Goal: Task Accomplishment & Management: Complete application form

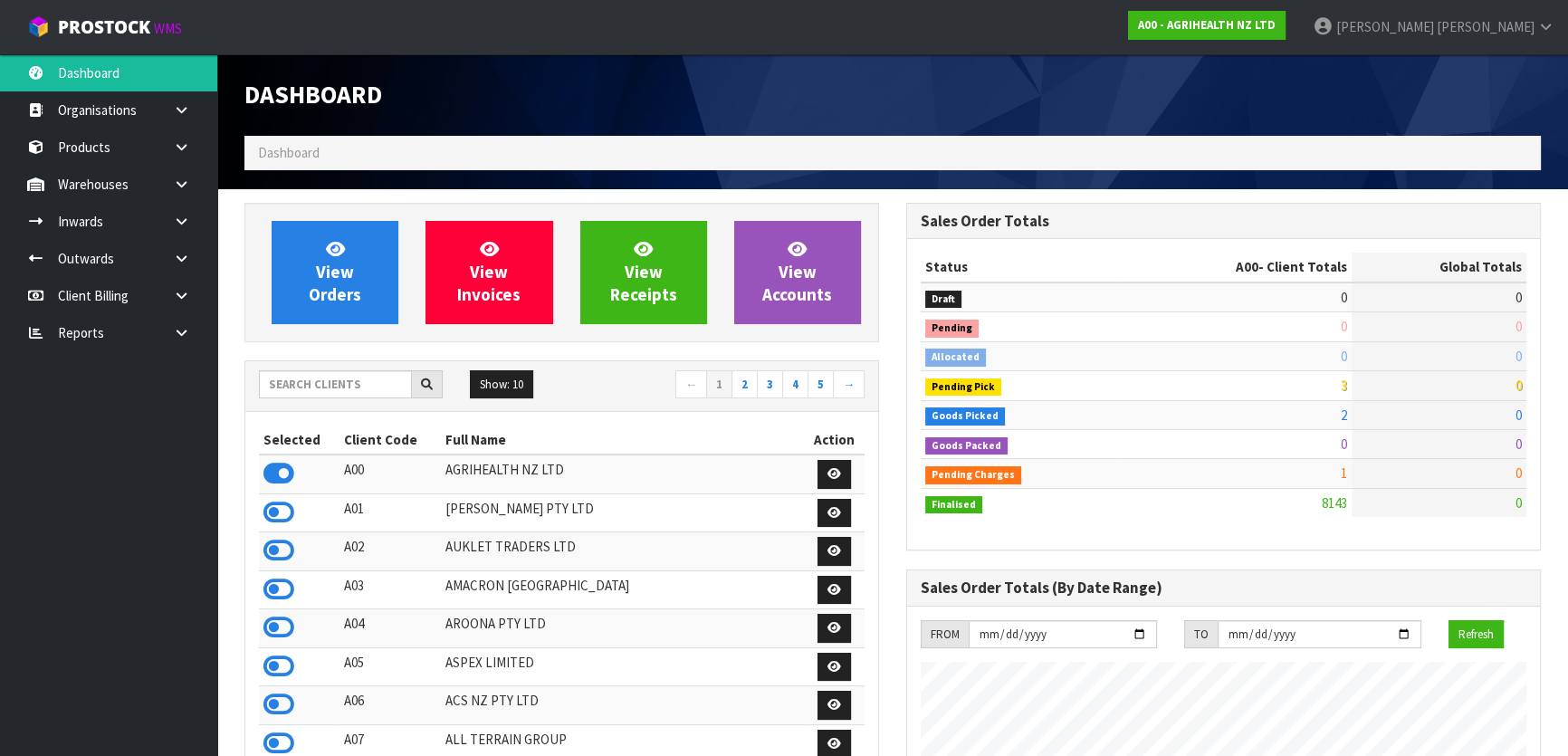
scroll to position [1369, 661]
click at [366, 384] on input "text" at bounding box center [335, 384] width 153 height 28
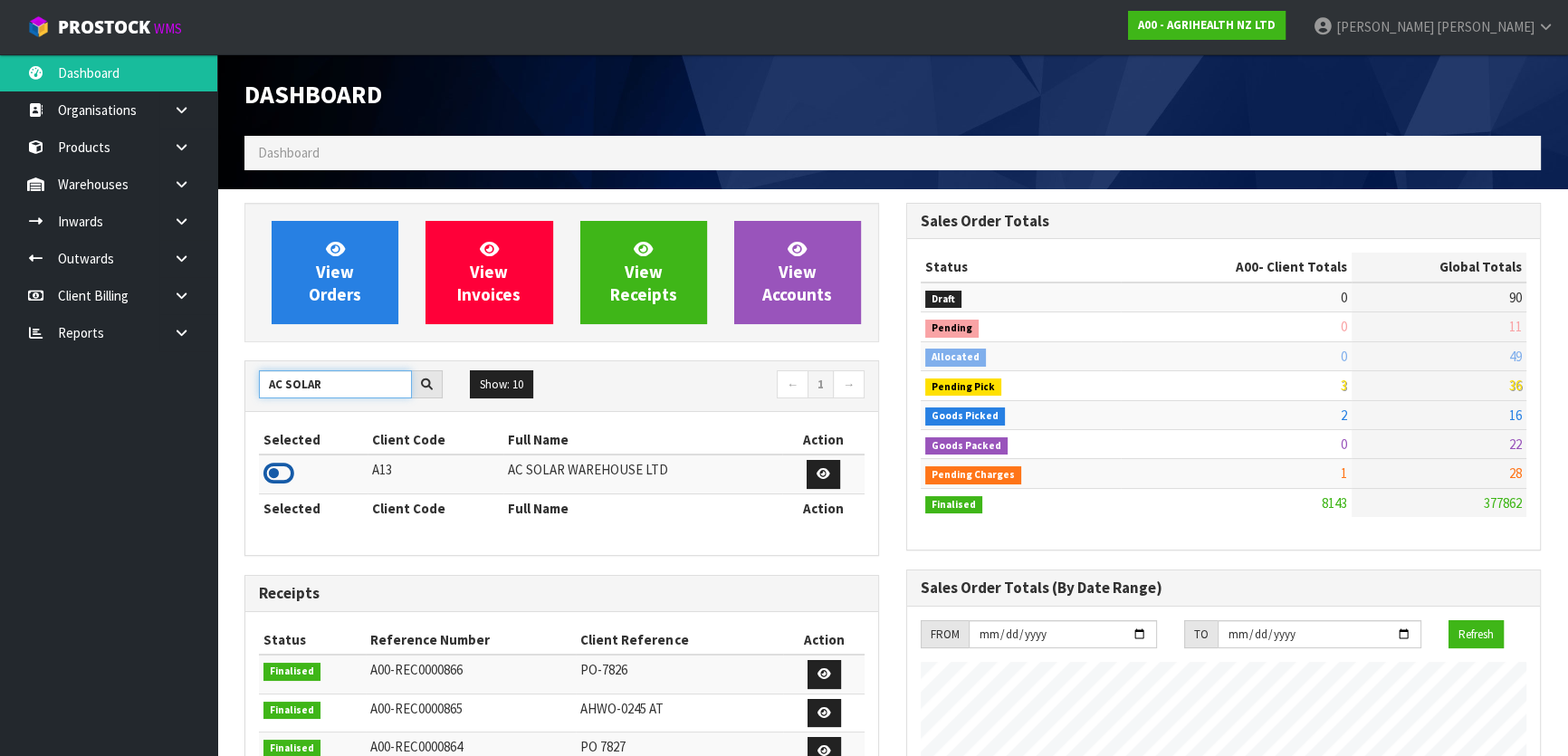
type input "AC SOLAR"
click at [283, 480] on icon at bounding box center [278, 473] width 31 height 27
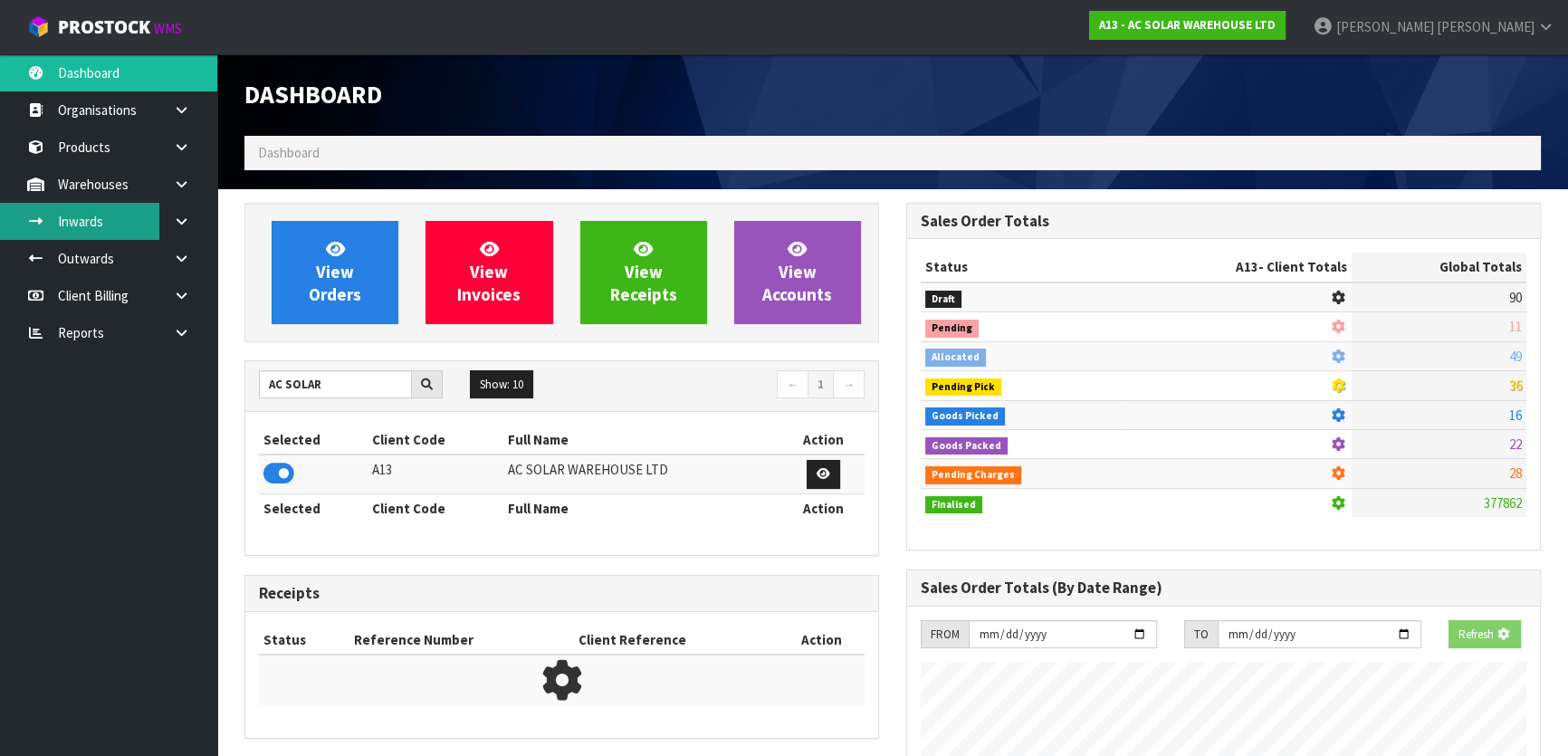
scroll to position [1485, 661]
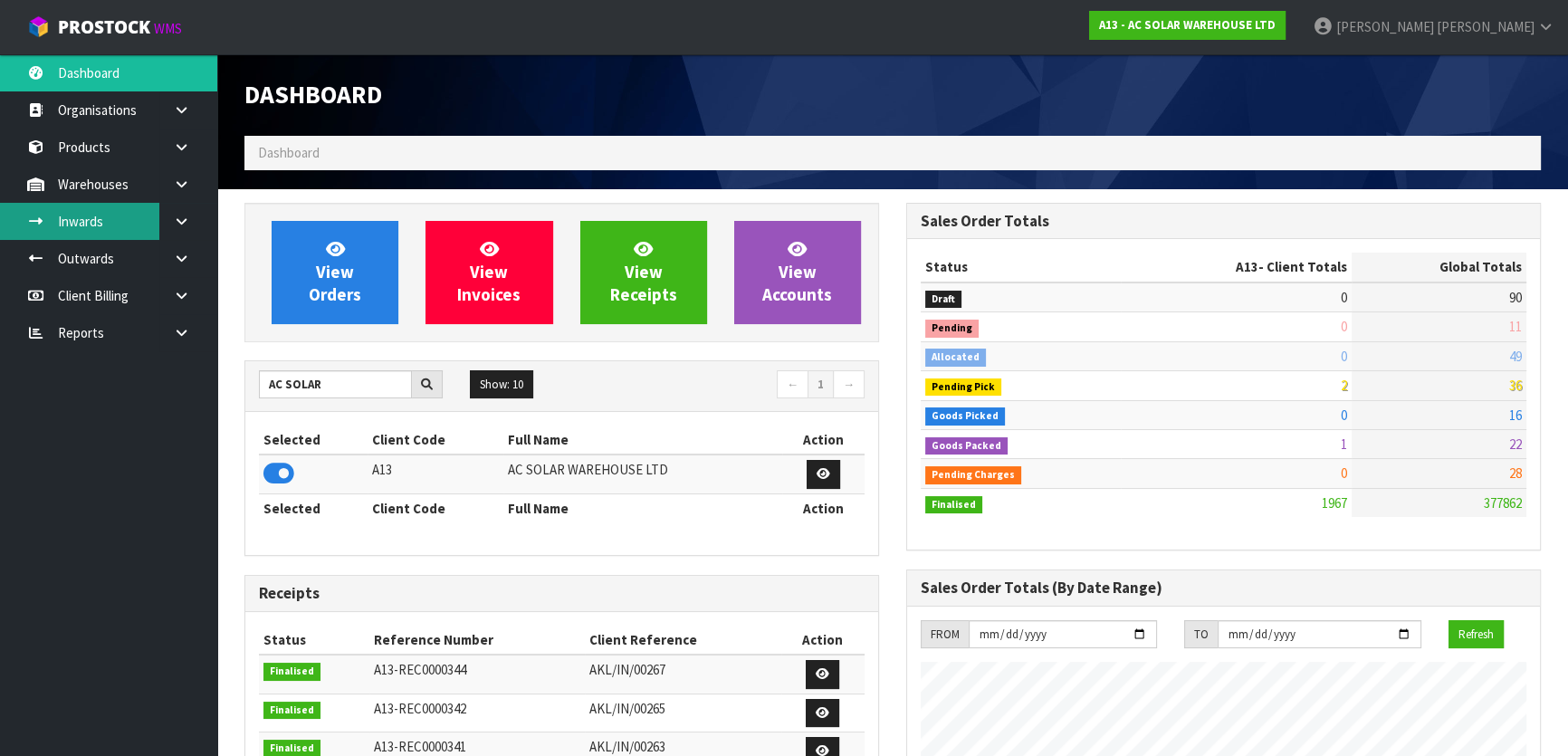
click at [105, 217] on link "Inwards" at bounding box center [108, 221] width 218 height 37
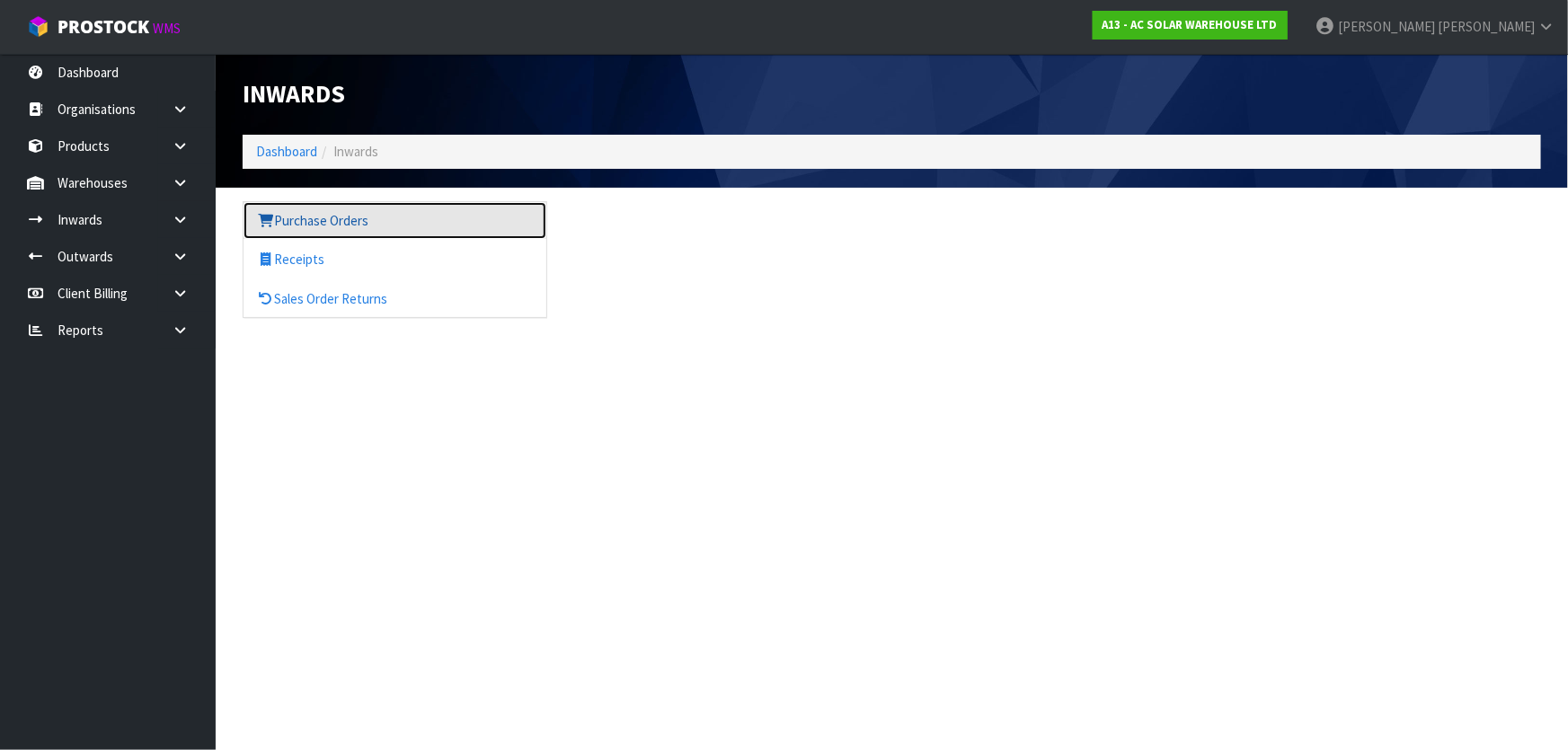
click at [304, 230] on link "Purchase Orders" at bounding box center [394, 221] width 302 height 37
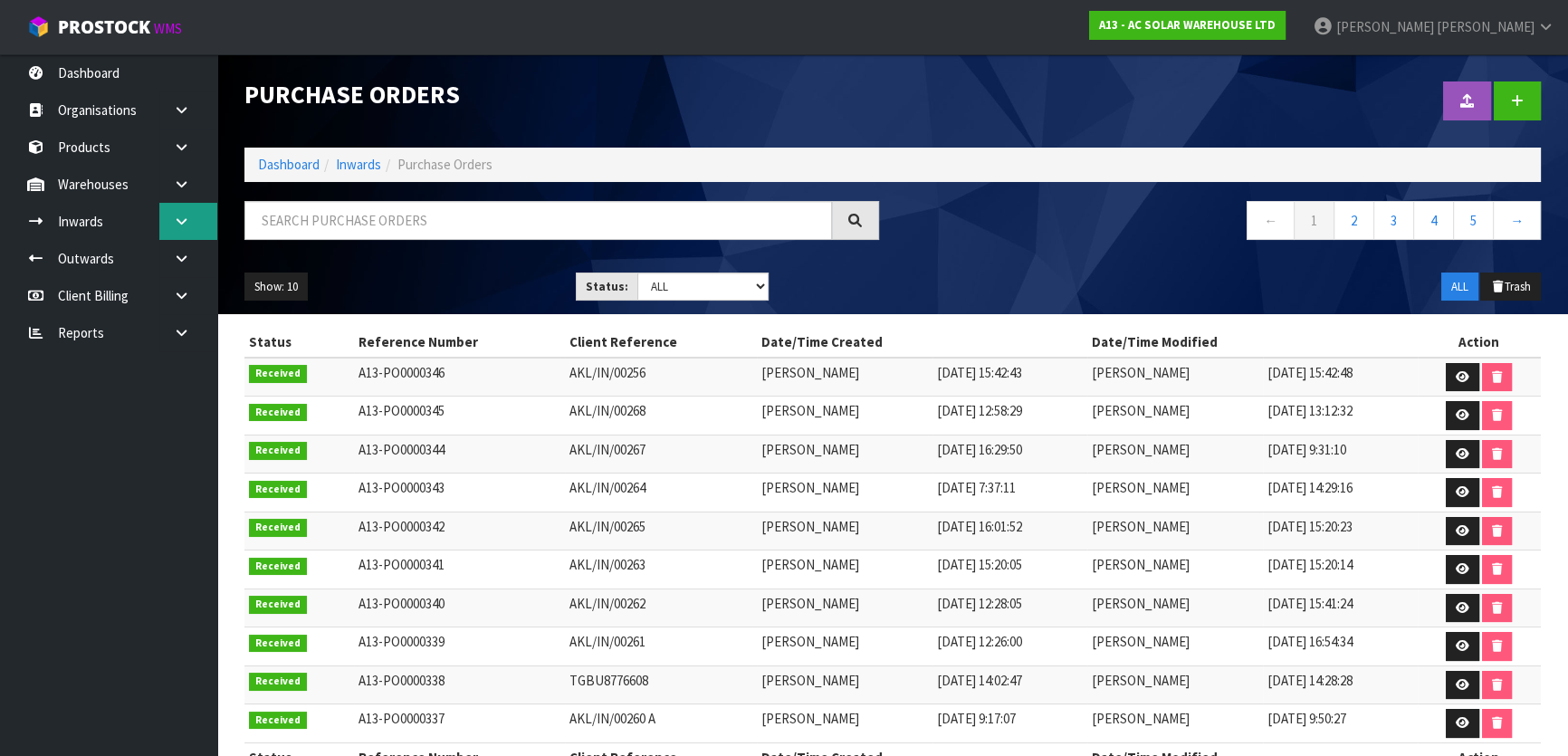
click at [186, 228] on link at bounding box center [188, 221] width 58 height 37
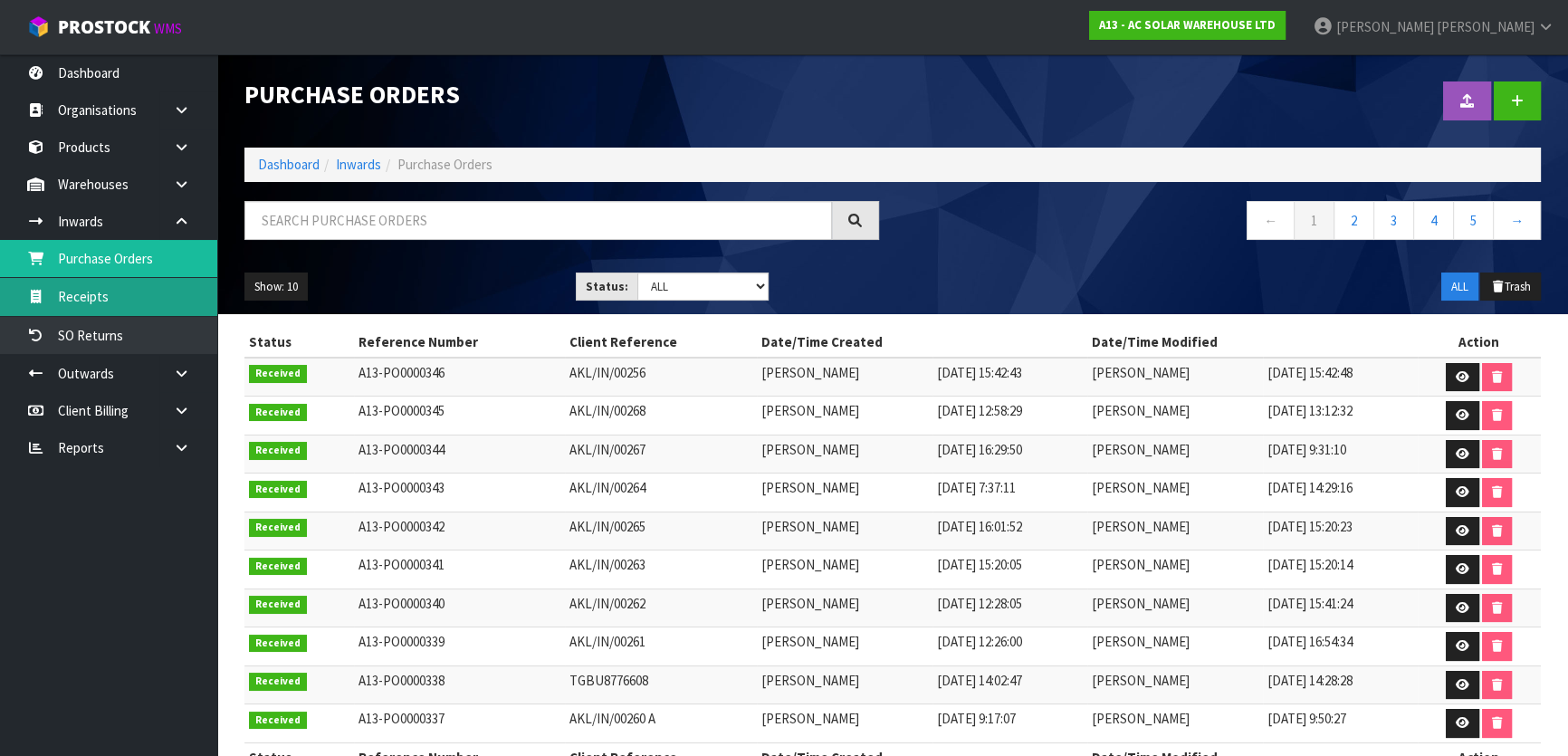
click at [131, 306] on link "Receipts" at bounding box center [108, 296] width 218 height 37
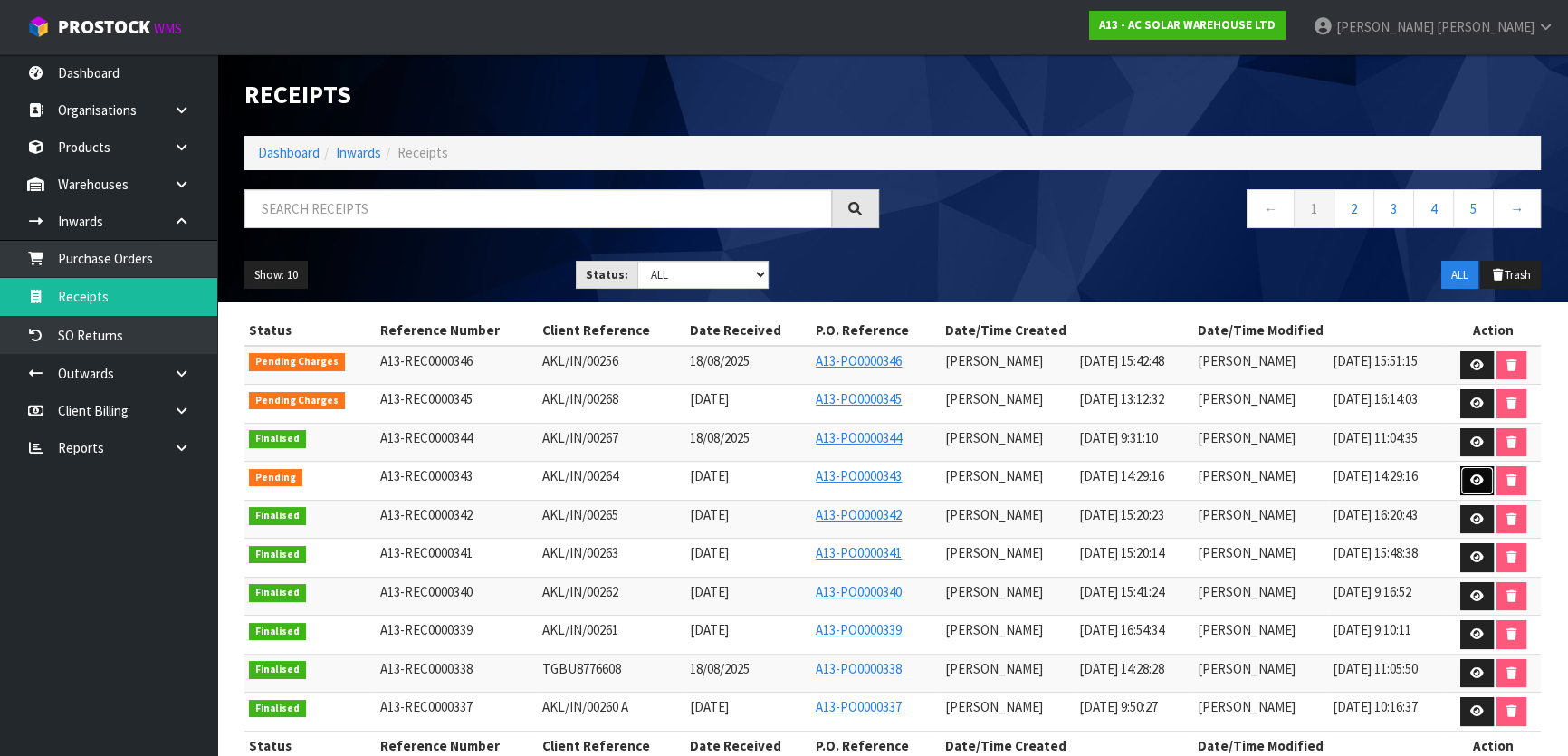
click at [1477, 480] on icon at bounding box center [1477, 480] width 14 height 12
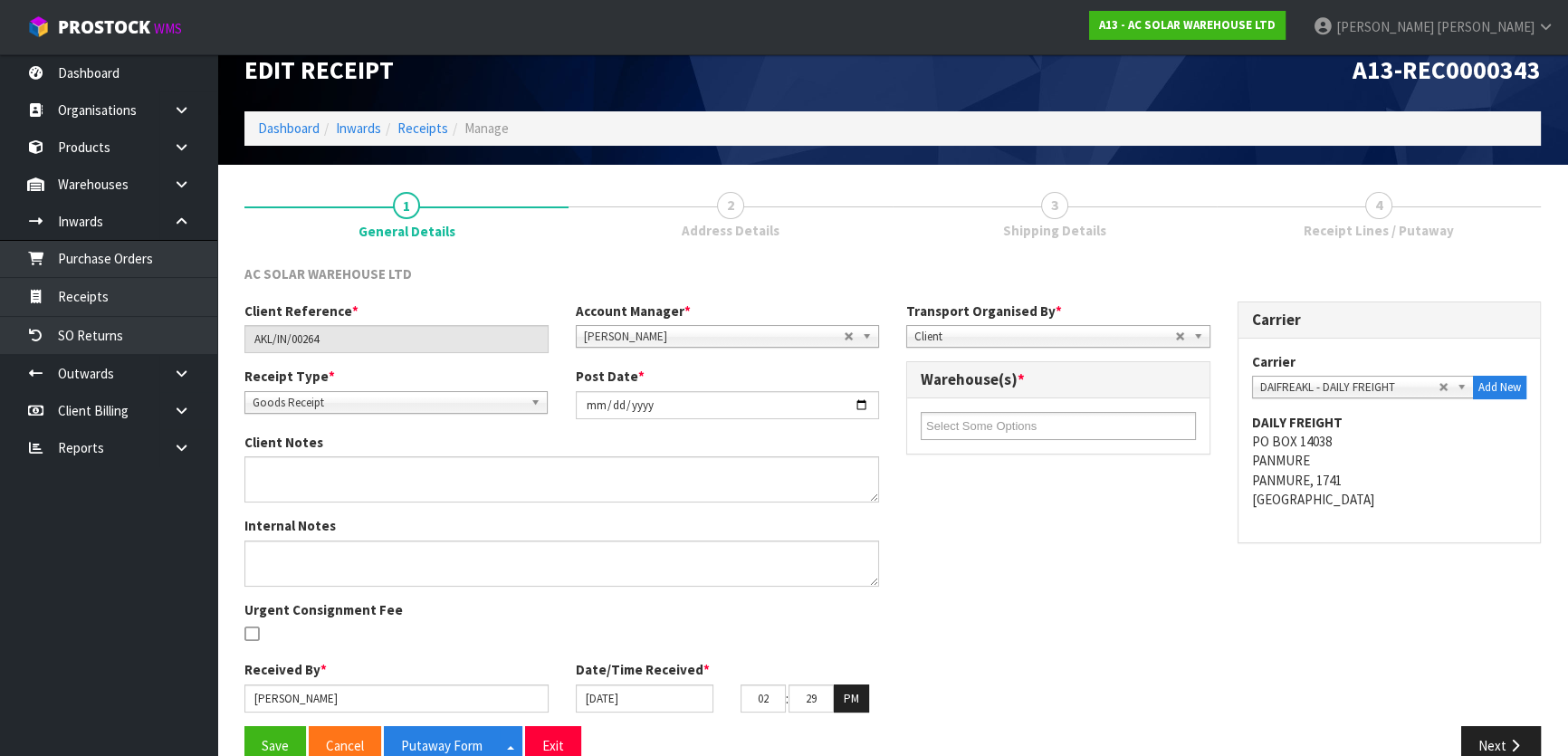
scroll to position [60, 0]
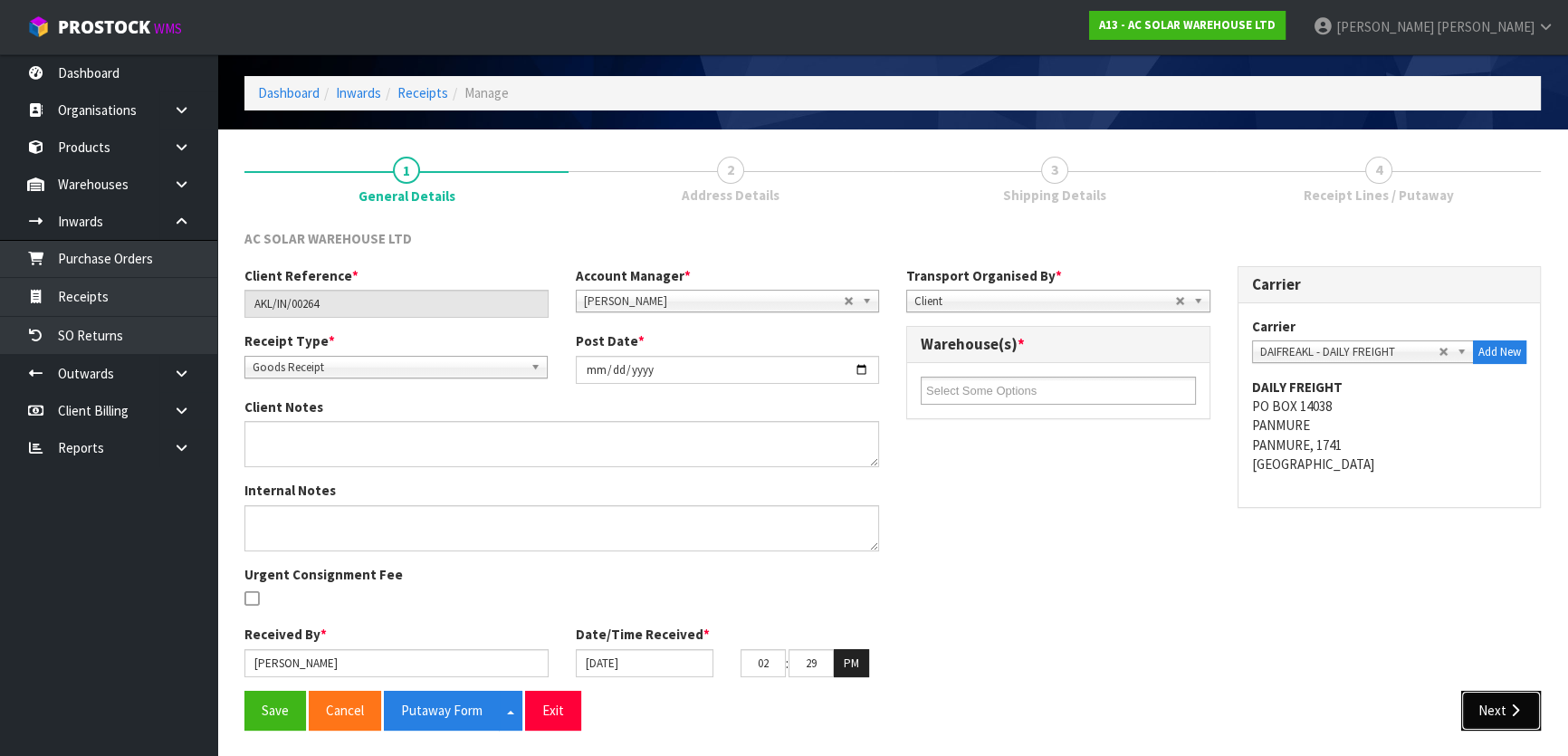
click at [1507, 714] on icon "button" at bounding box center [1515, 711] width 18 height 14
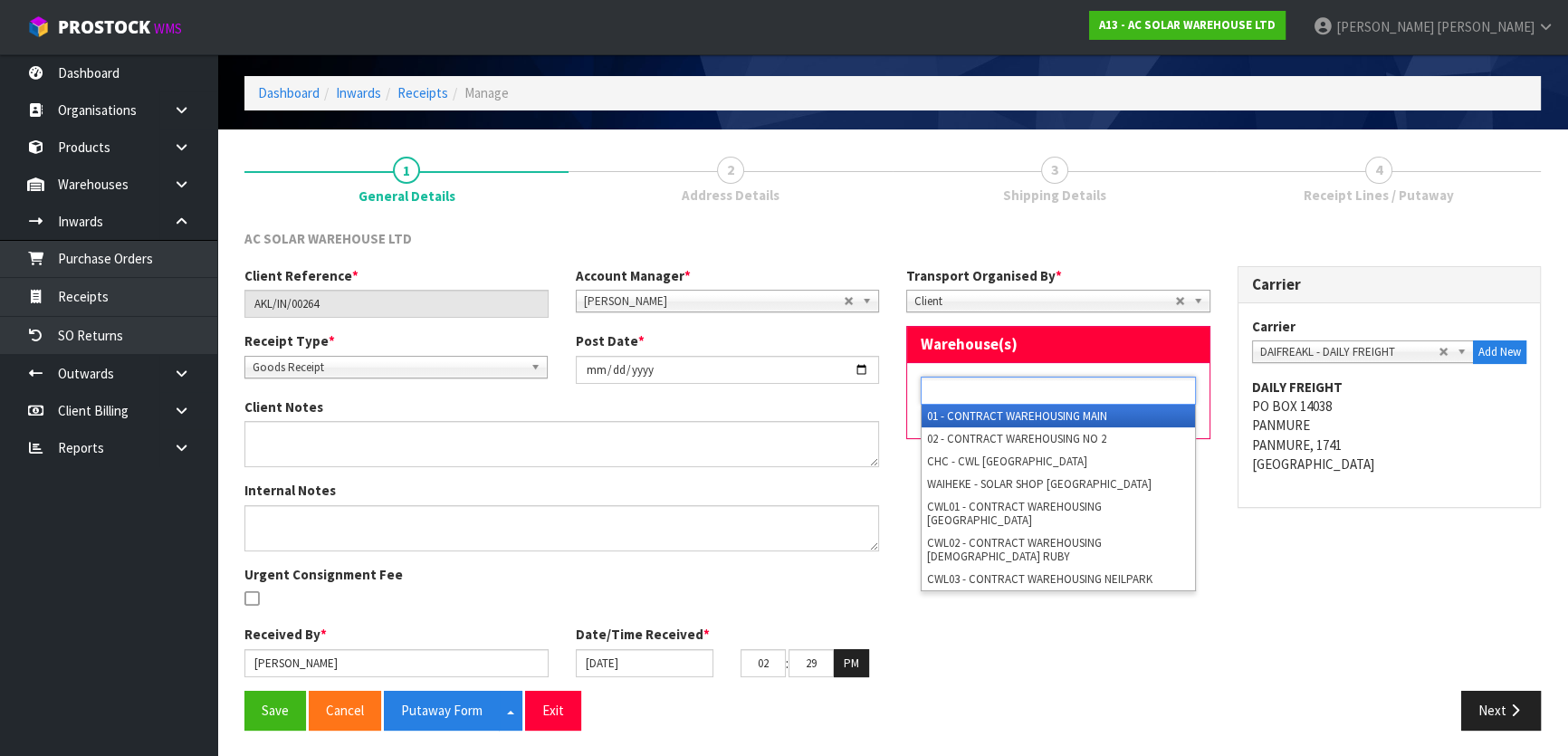
click at [1042, 387] on input "text" at bounding box center [993, 391] width 133 height 22
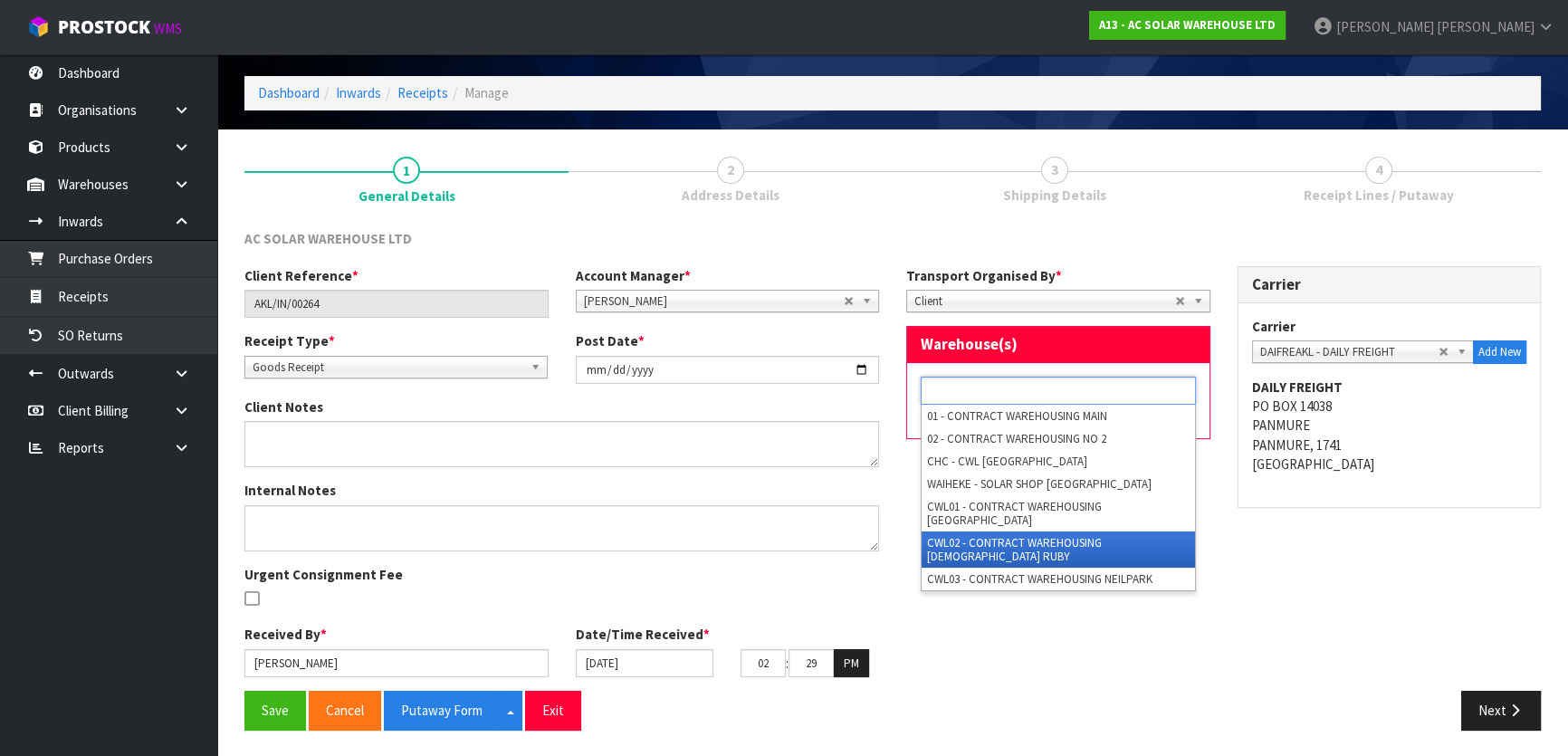
click at [1037, 532] on li "CWL02 - CONTRACT WAREHOUSING [DEMOGRAPHIC_DATA] RUBY" at bounding box center [1058, 549] width 273 height 36
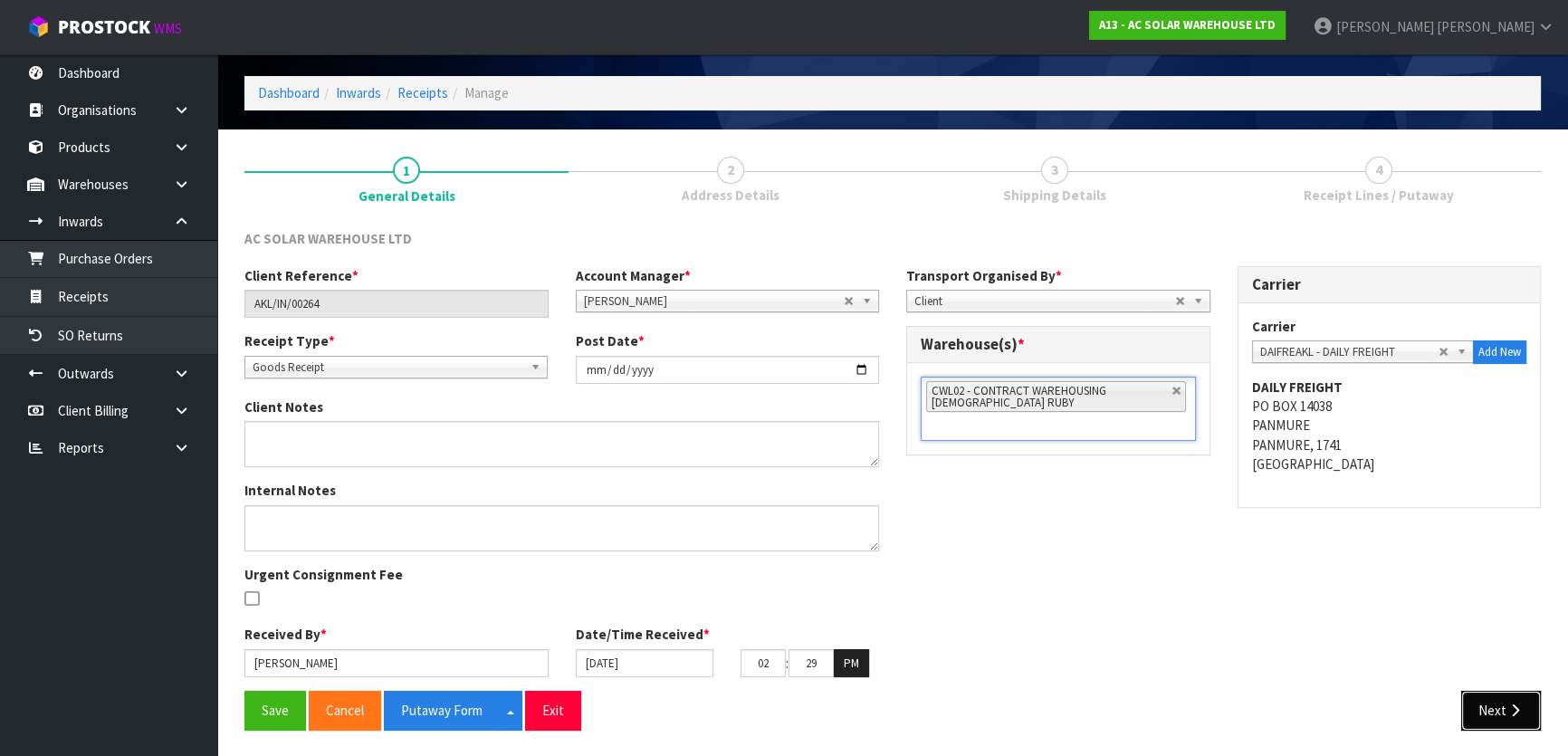
click at [1498, 709] on button "Next" at bounding box center [1501, 711] width 80 height 39
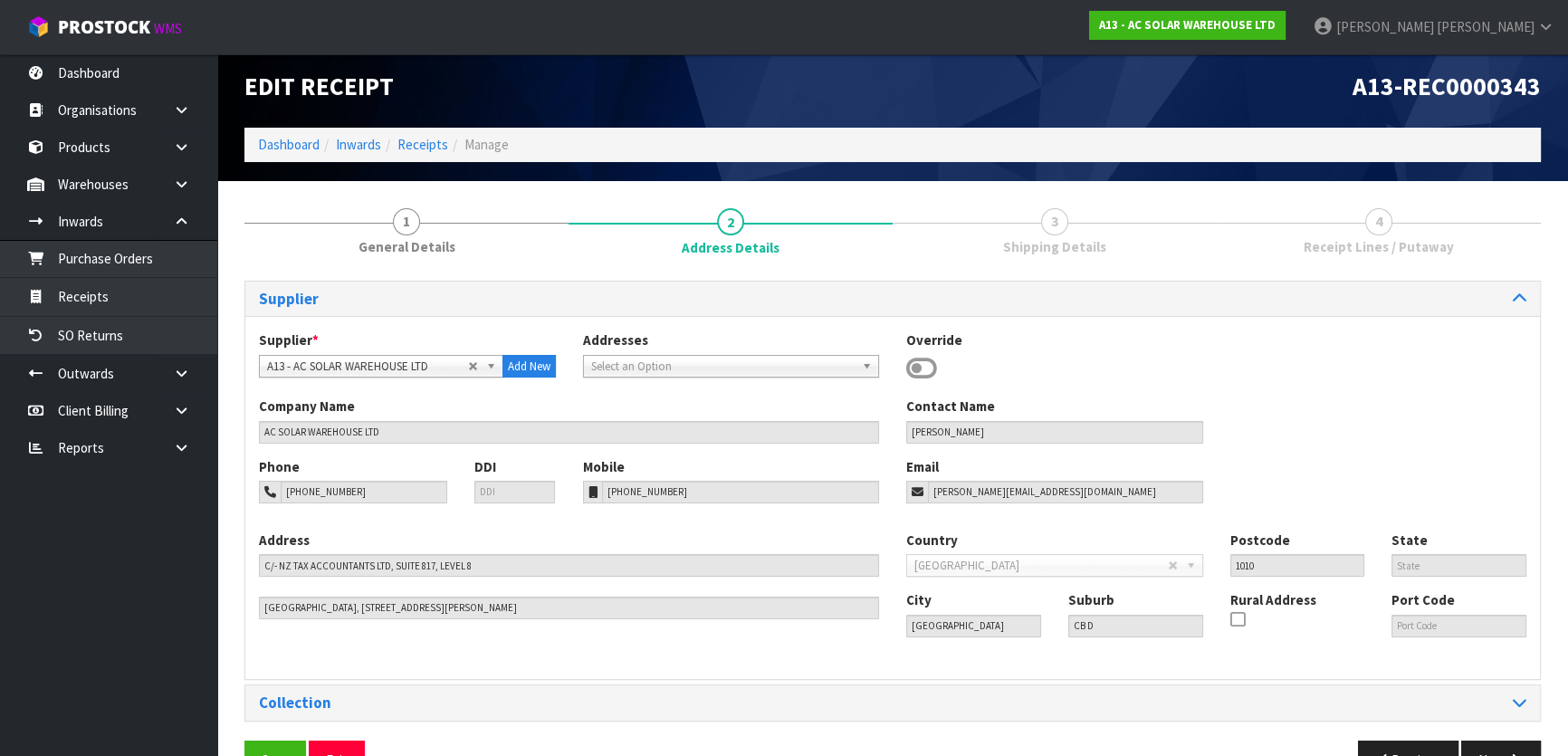
scroll to position [58, 0]
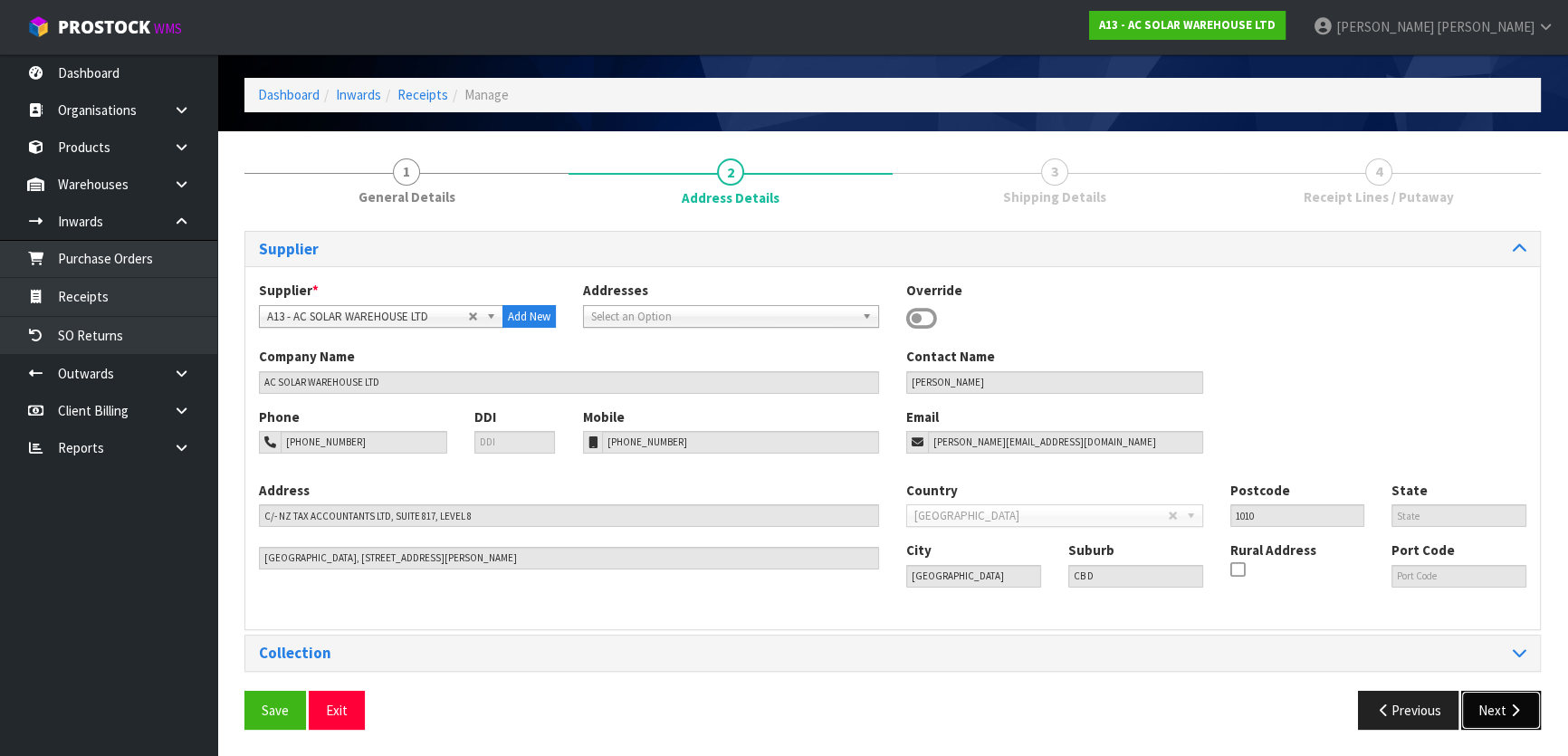
click at [1497, 711] on button "Next" at bounding box center [1501, 711] width 80 height 39
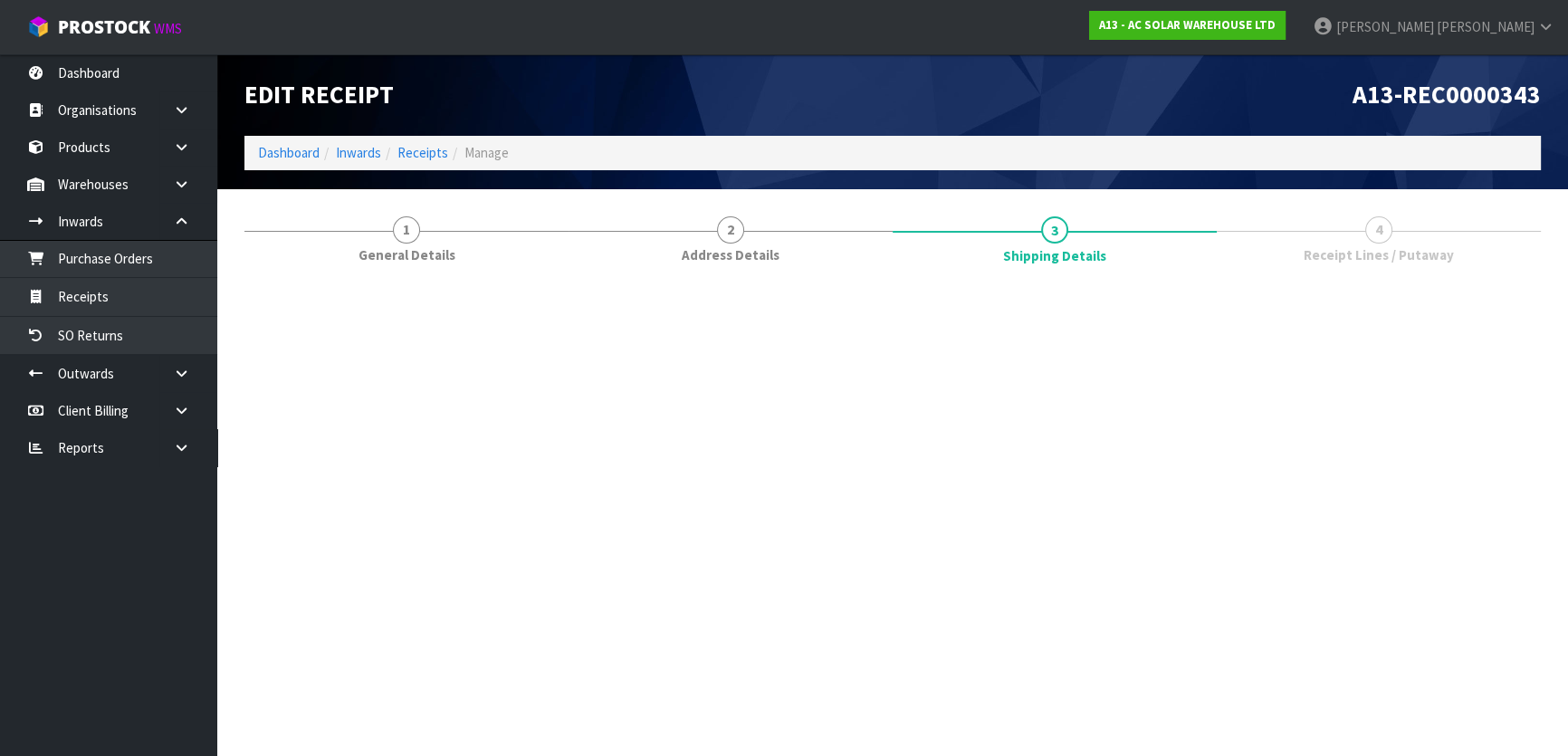
scroll to position [0, 0]
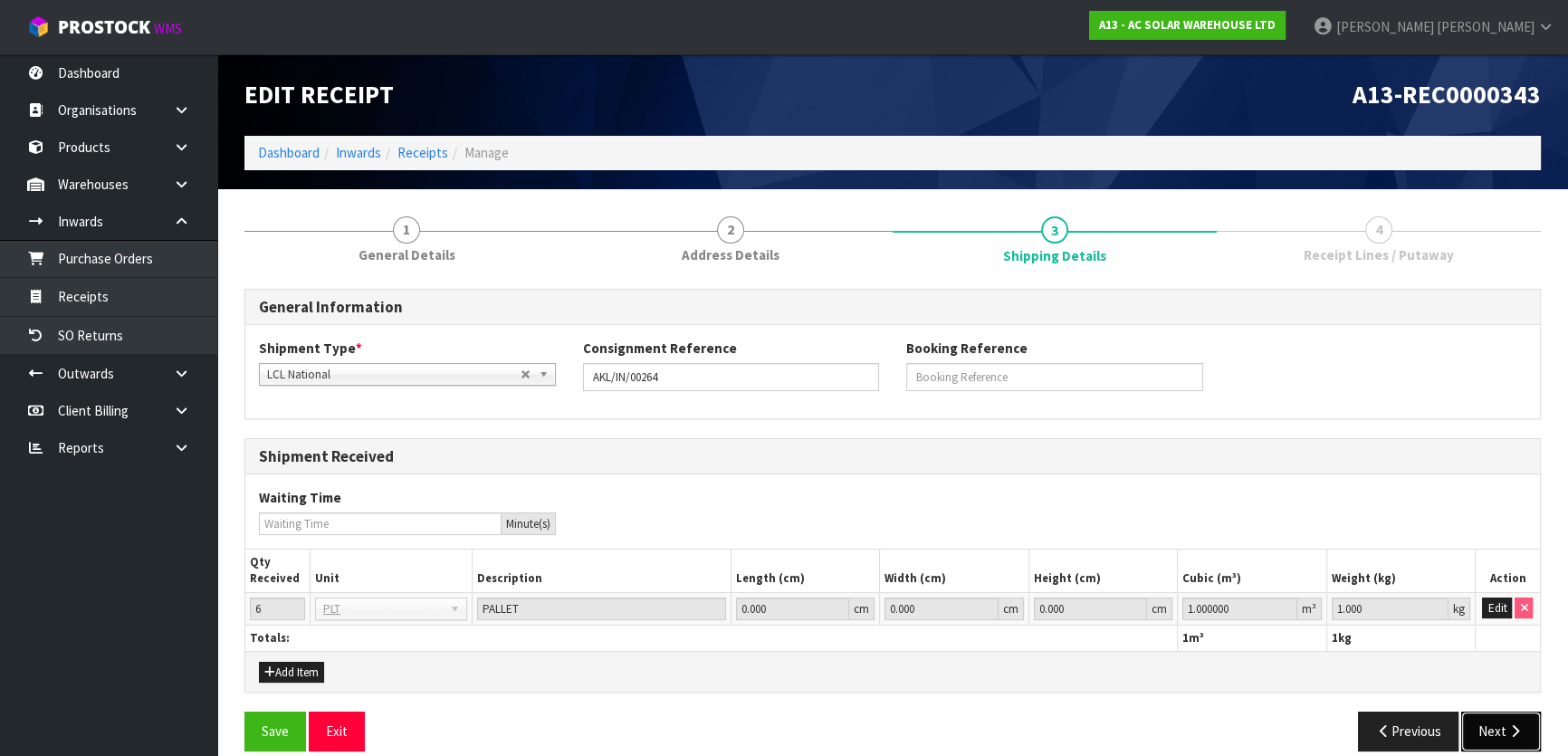
click at [1501, 722] on button "Next" at bounding box center [1501, 731] width 80 height 39
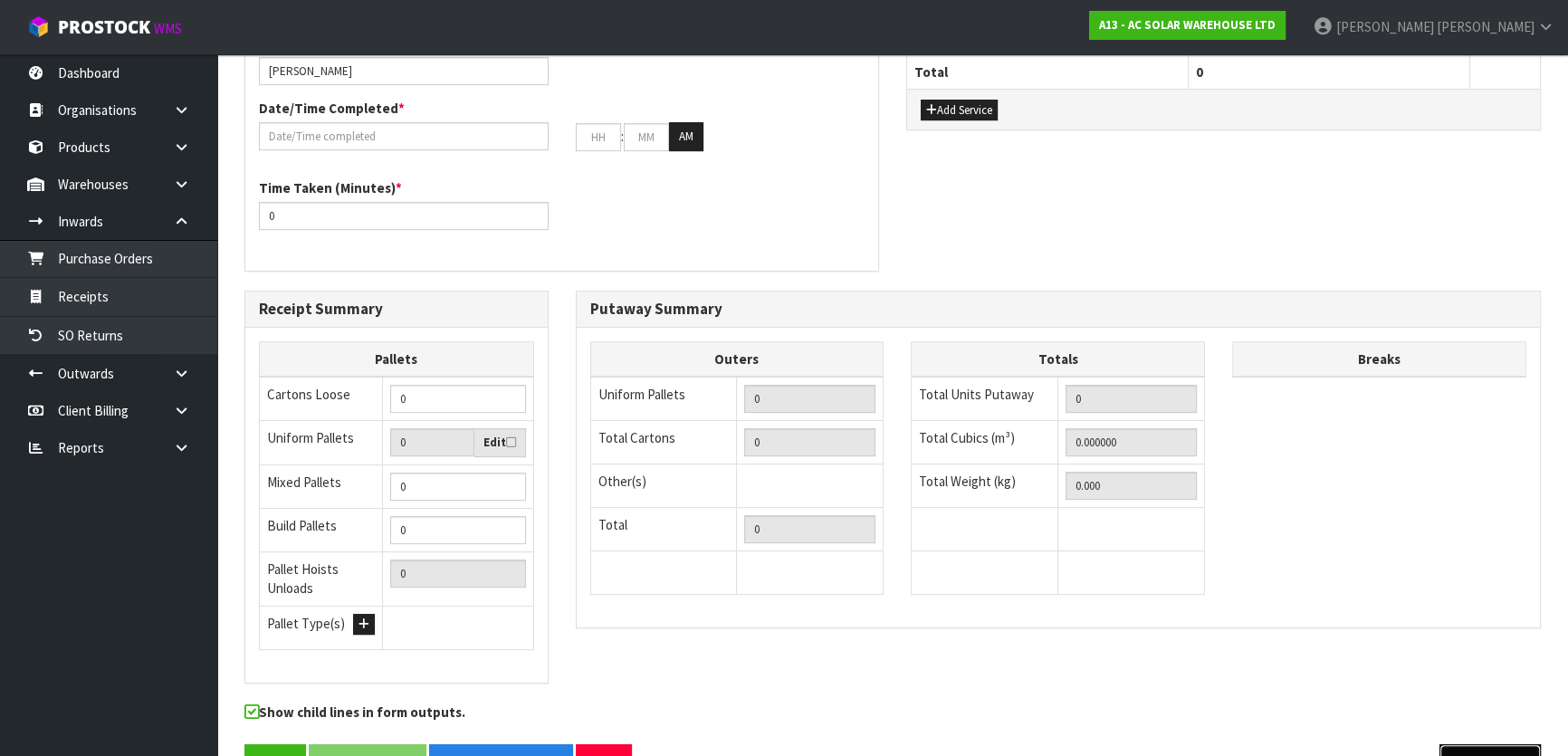
click at [1490, 745] on button "Previous" at bounding box center [1489, 764] width 101 height 39
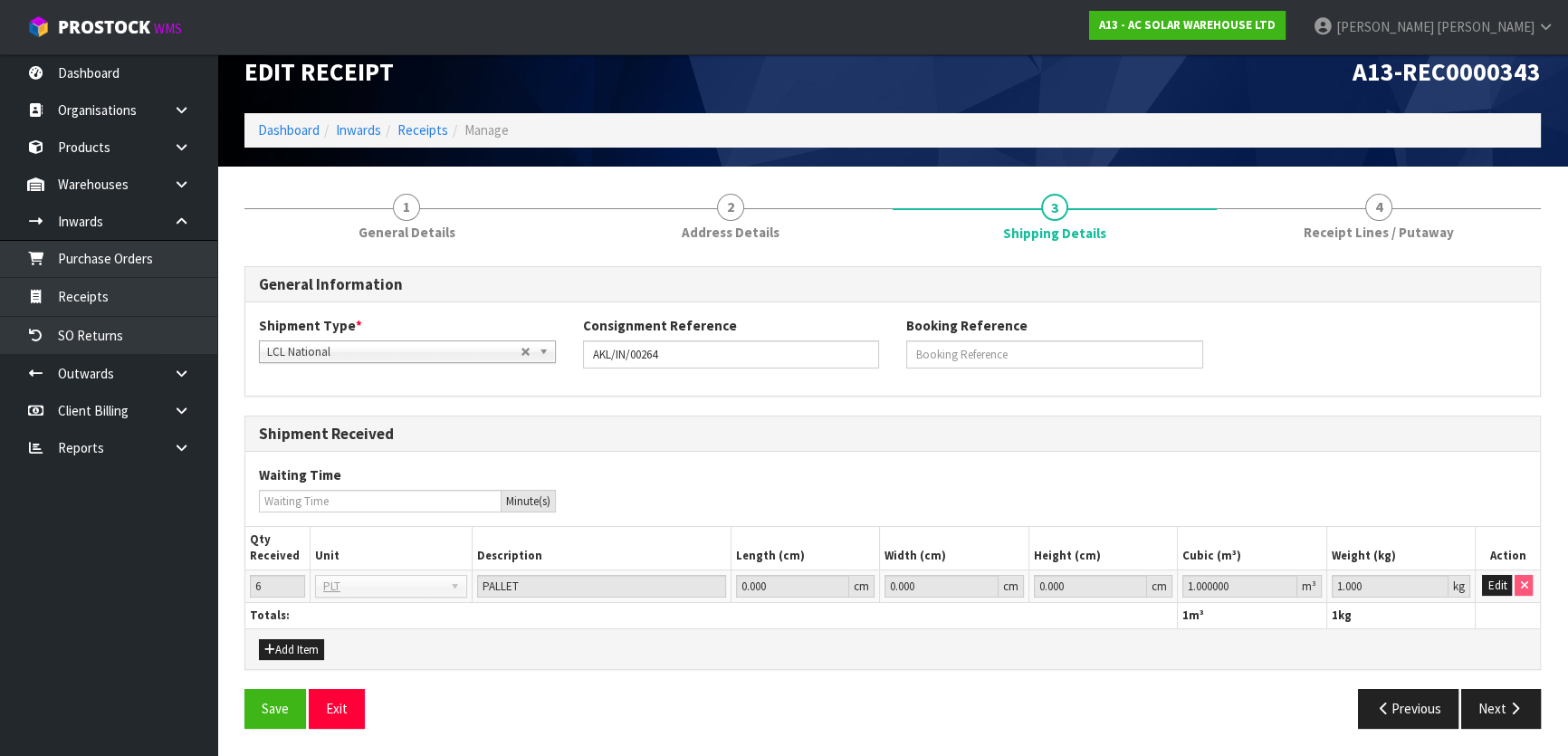
scroll to position [19, 0]
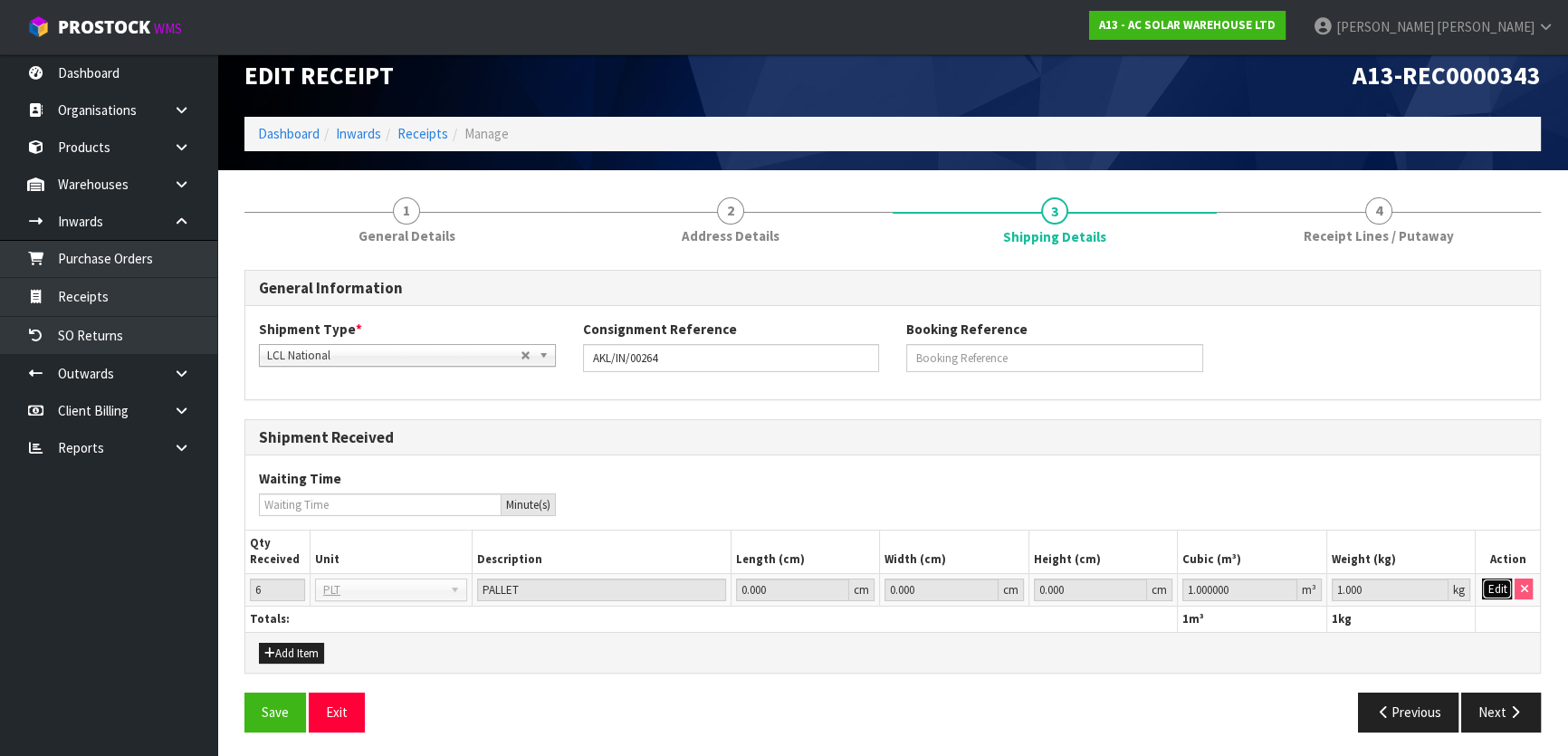
click at [1503, 590] on button "Edit" at bounding box center [1497, 589] width 30 height 21
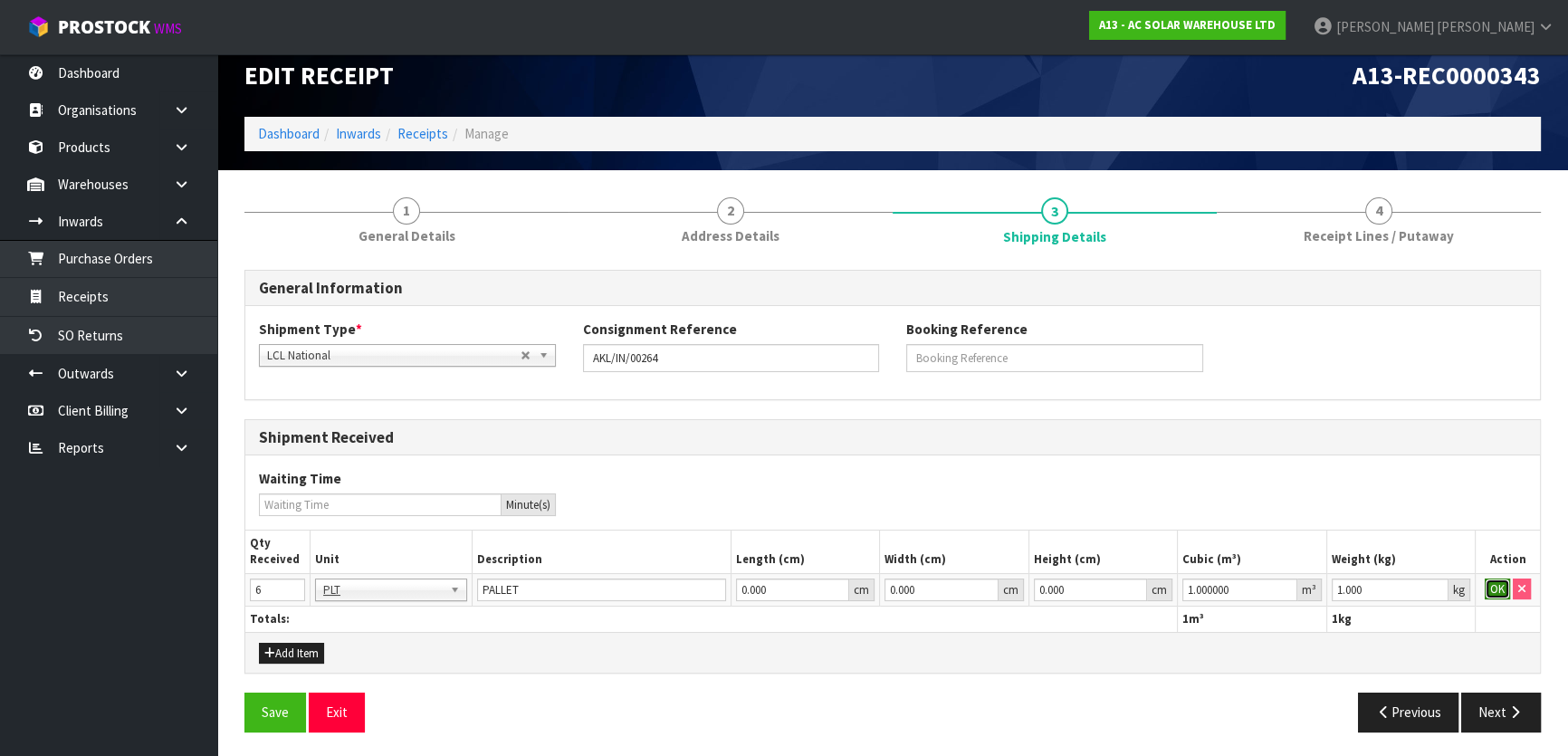
click at [1491, 593] on button "OK" at bounding box center [1497, 589] width 25 height 21
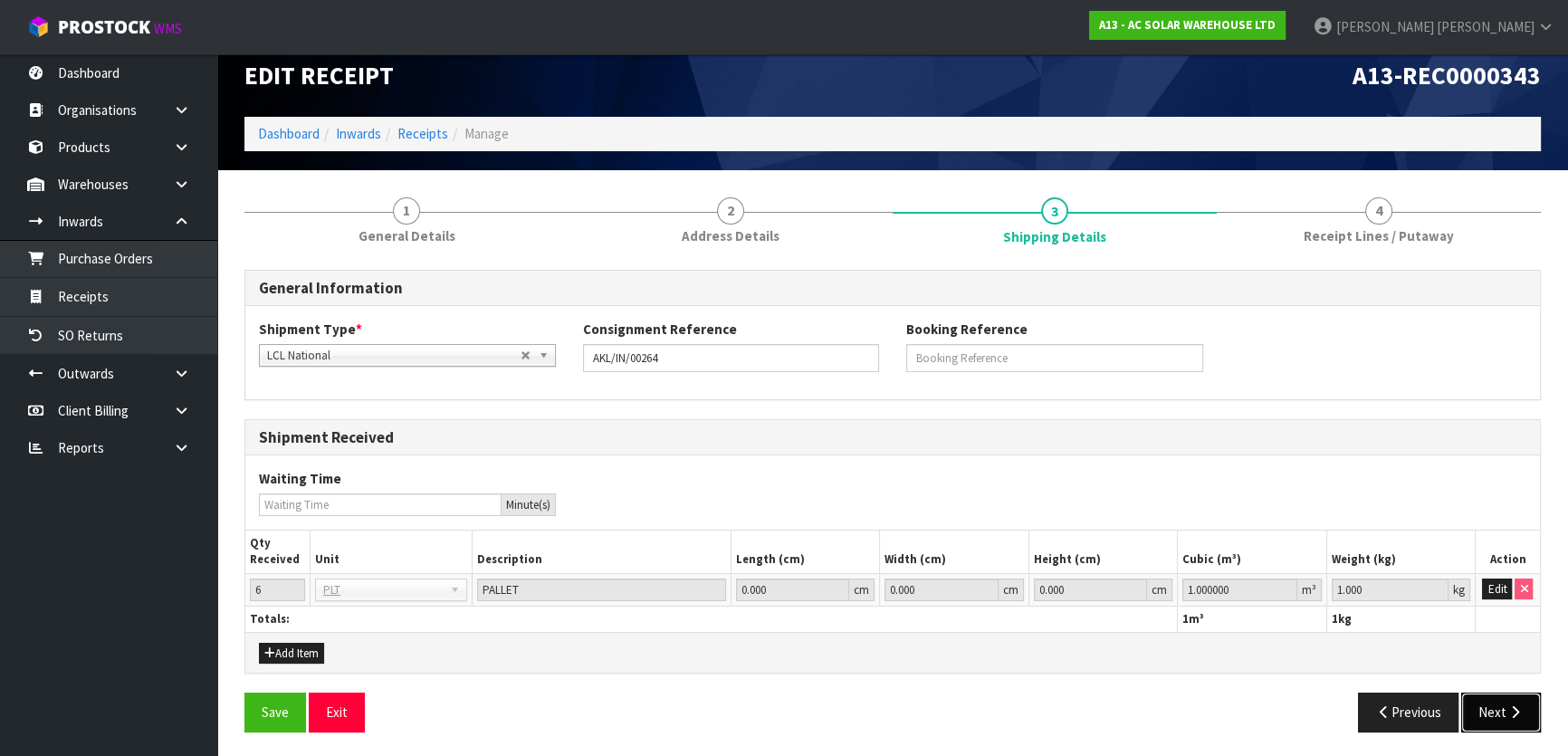
click at [1494, 696] on button "Next" at bounding box center [1501, 712] width 80 height 39
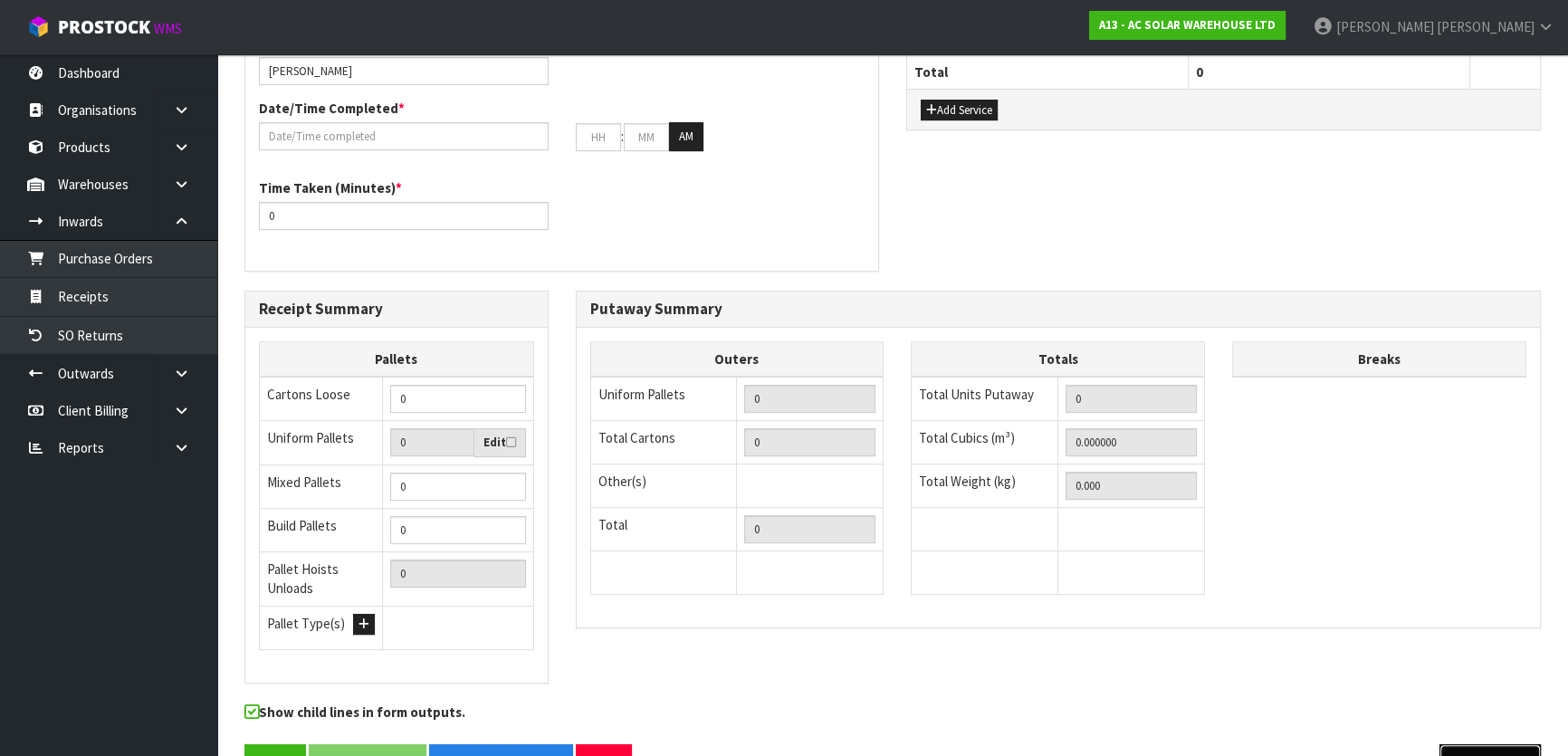
click at [1471, 755] on icon "button" at bounding box center [1465, 763] width 18 height 14
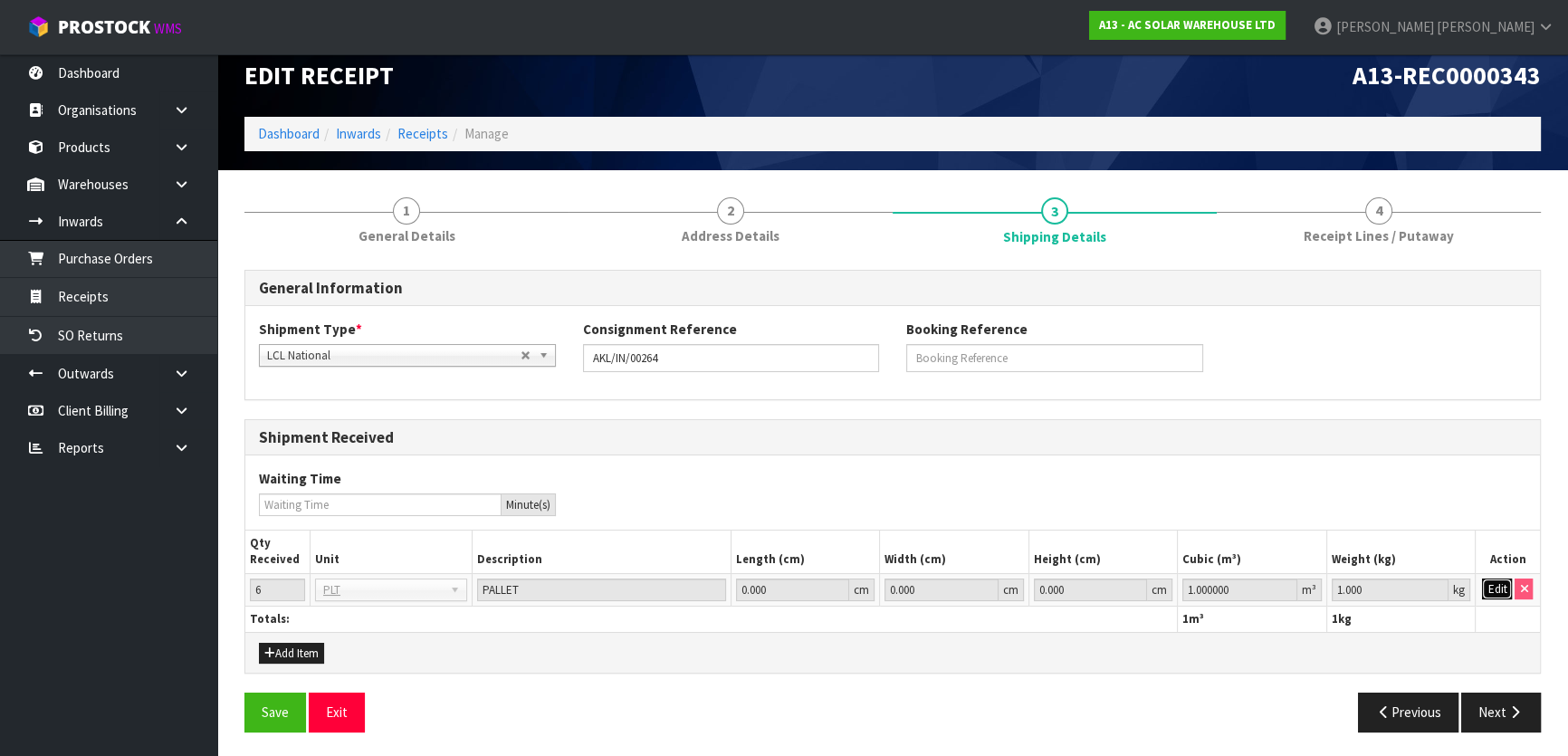
click at [1494, 589] on button "Edit" at bounding box center [1497, 589] width 30 height 21
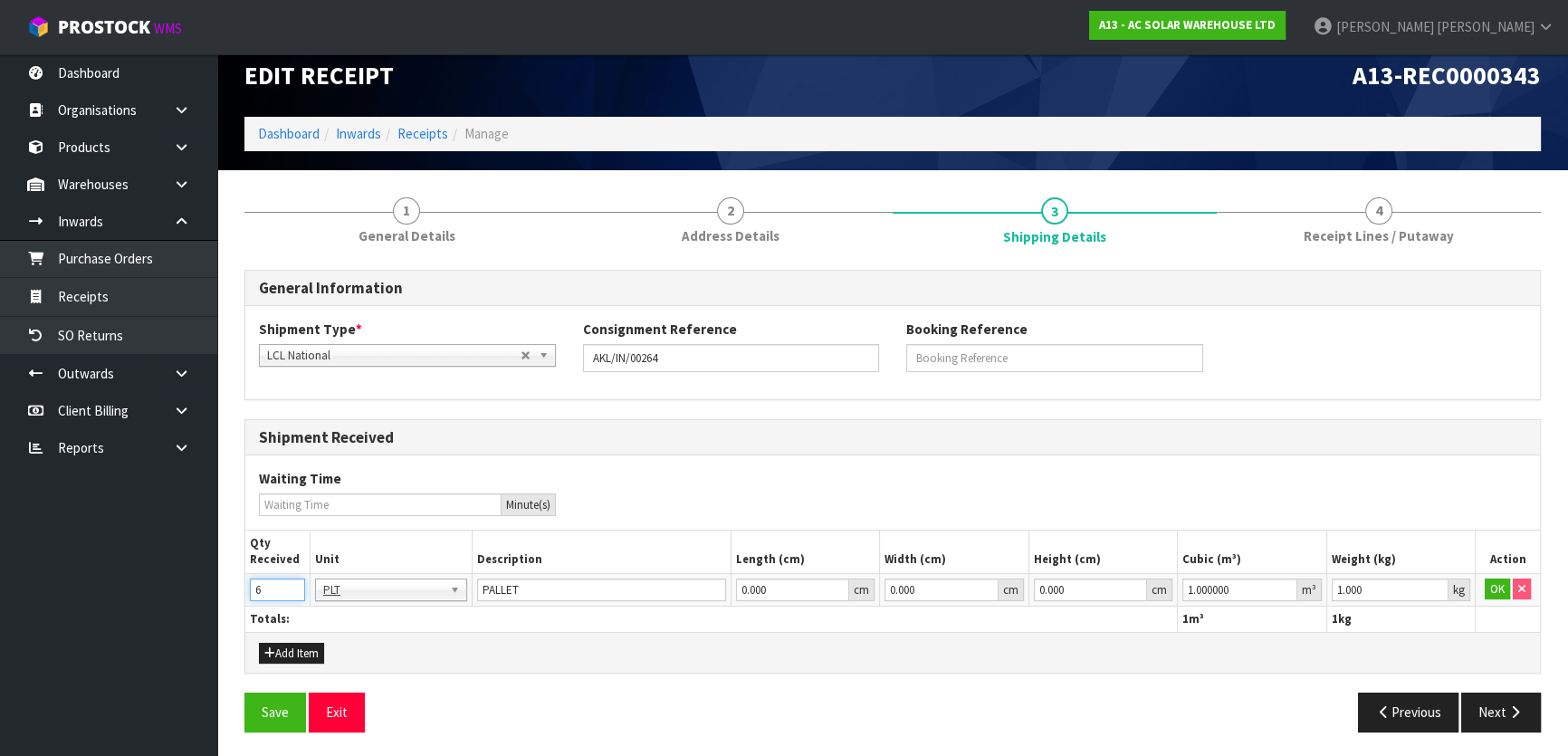
drag, startPoint x: 276, startPoint y: 586, endPoint x: 198, endPoint y: 581, distance: 78.2
click at [198, 581] on body "Toggle navigation ProStock WMS A13 - AC SOLAR WAREHOUSE LTD Michael Drugan Logo…" at bounding box center [784, 359] width 1568 height 756
drag, startPoint x: 609, startPoint y: 618, endPoint x: 728, endPoint y: 612, distance: 119.2
click at [613, 618] on th "Totals:" at bounding box center [711, 619] width 933 height 26
click at [1495, 587] on button "OK" at bounding box center [1497, 589] width 25 height 21
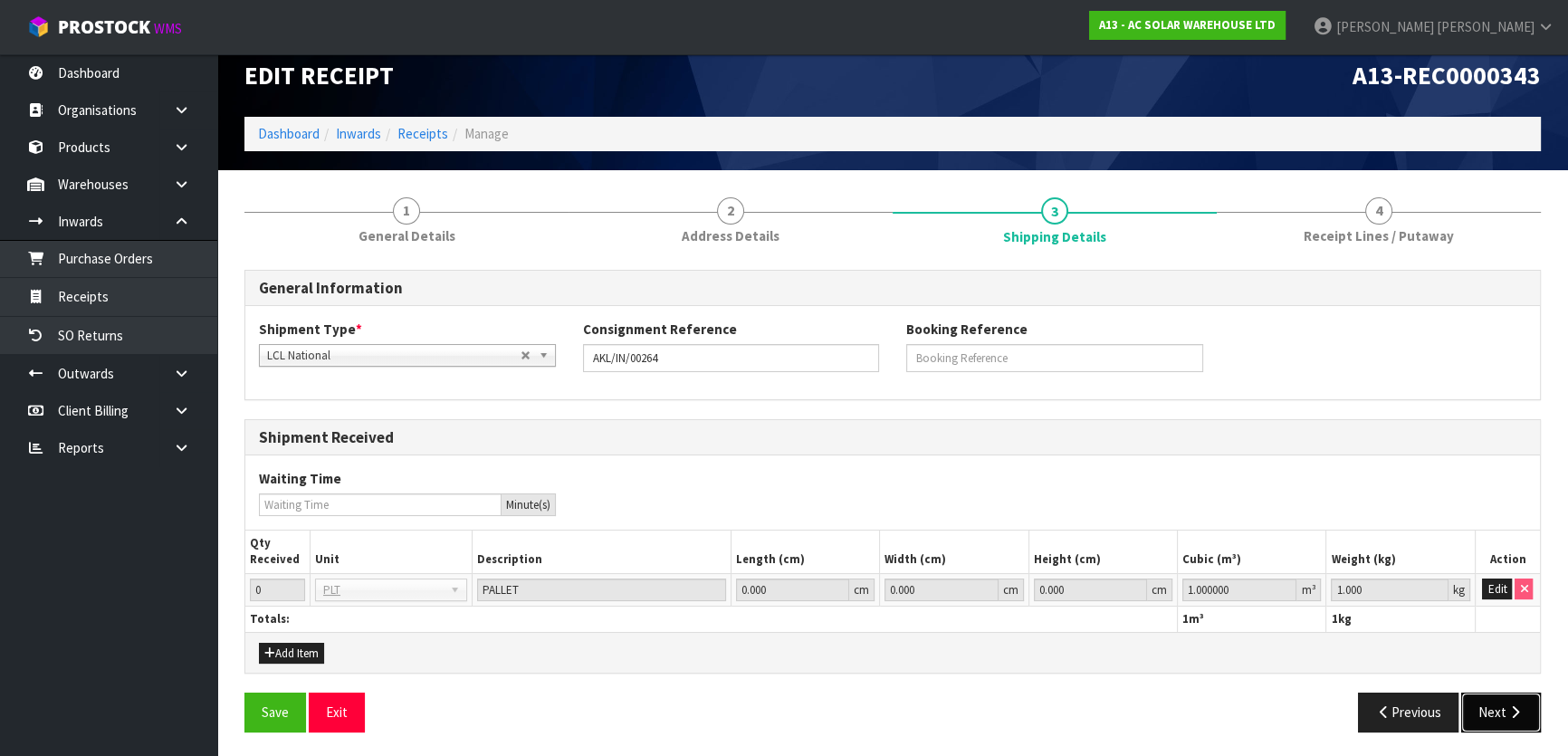
click at [1502, 712] on button "Next" at bounding box center [1501, 712] width 80 height 39
click at [1492, 591] on button "Edit" at bounding box center [1497, 589] width 30 height 21
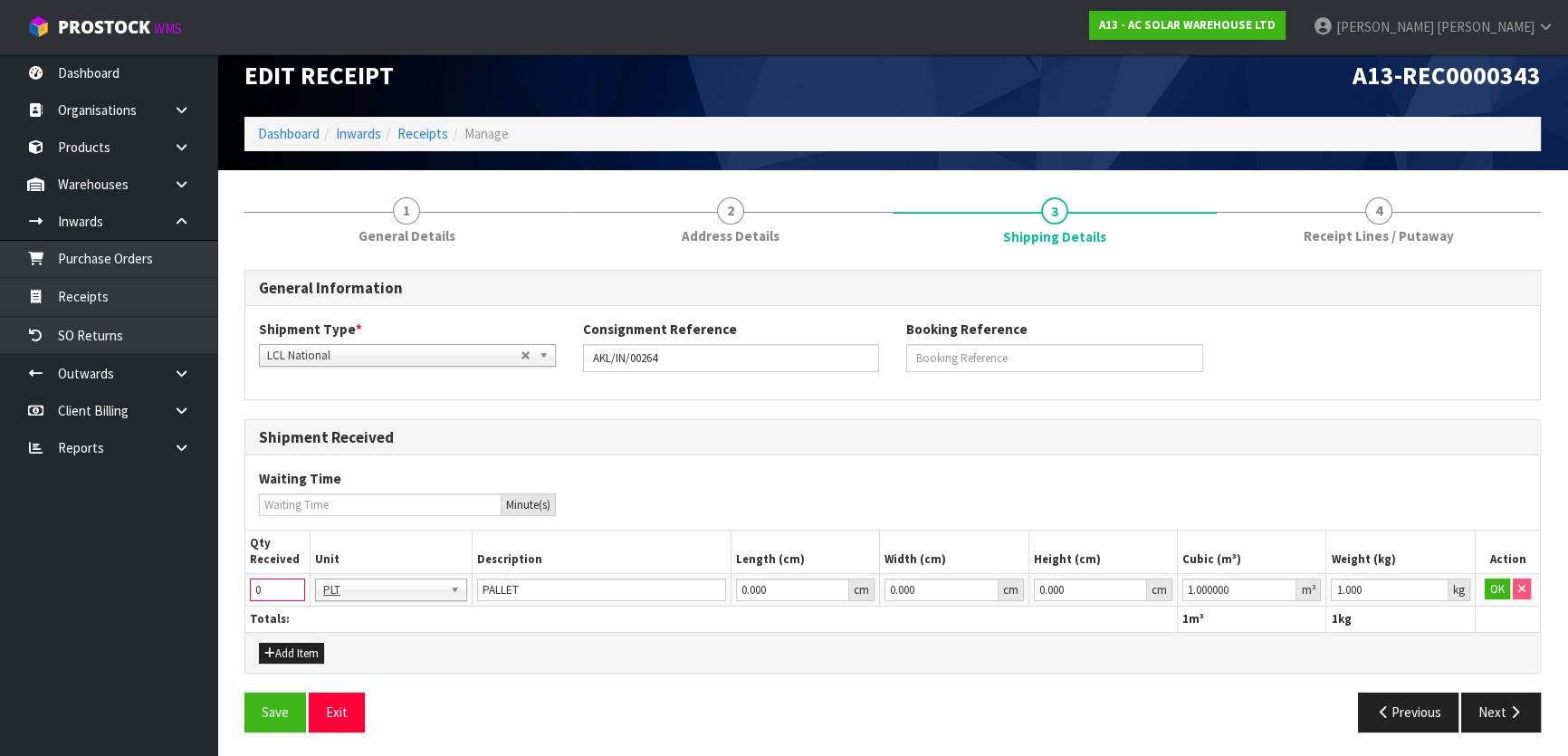
drag, startPoint x: 280, startPoint y: 583, endPoint x: 212, endPoint y: 586, distance: 68.1
click at [212, 586] on body "Toggle navigation ProStock WMS A13 - AC SOLAR WAREHOUSE LTD Michael Drugan Logo…" at bounding box center [784, 359] width 1568 height 756
type input "1"
click at [1492, 586] on button "OK" at bounding box center [1497, 589] width 25 height 21
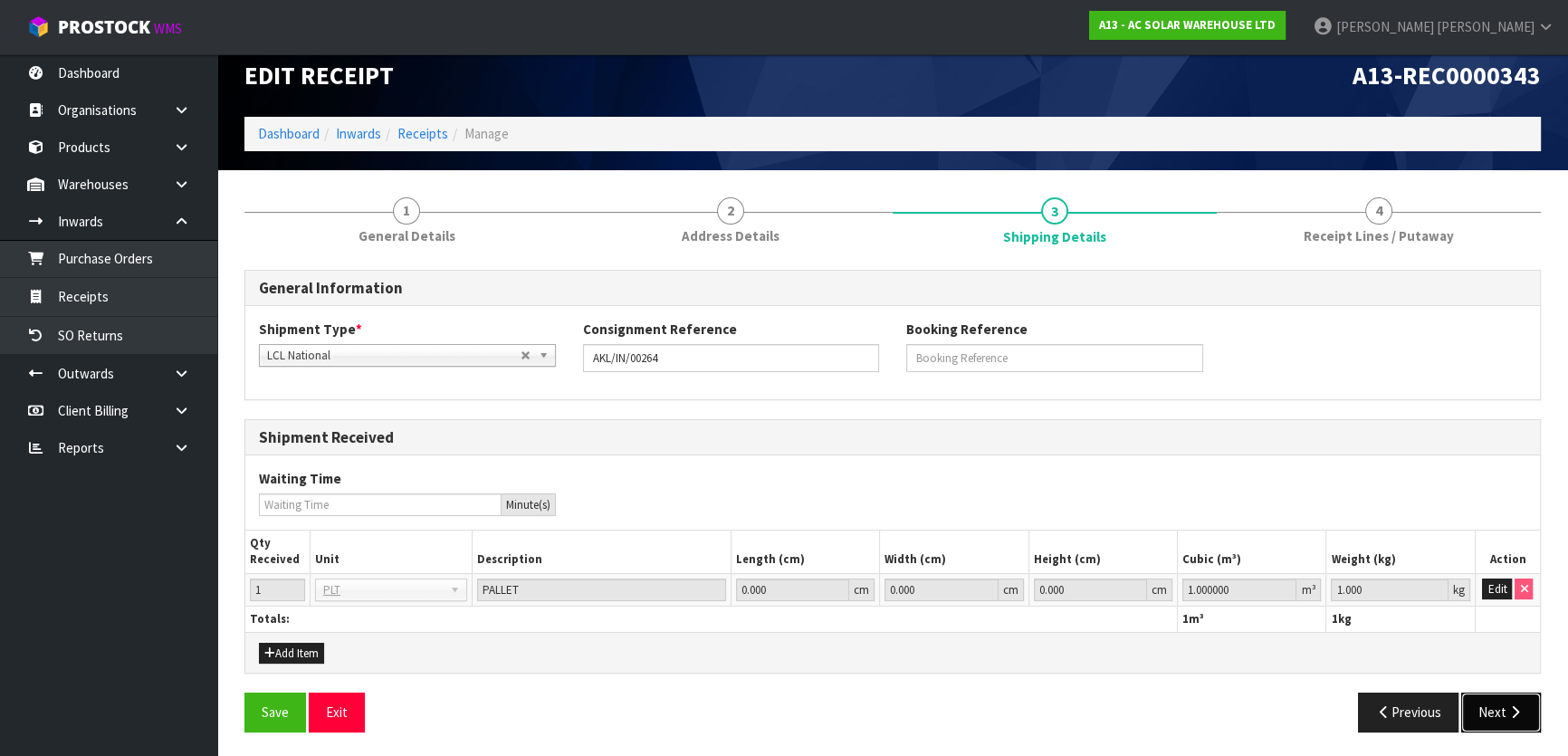
click at [1472, 706] on button "Next" at bounding box center [1501, 712] width 80 height 39
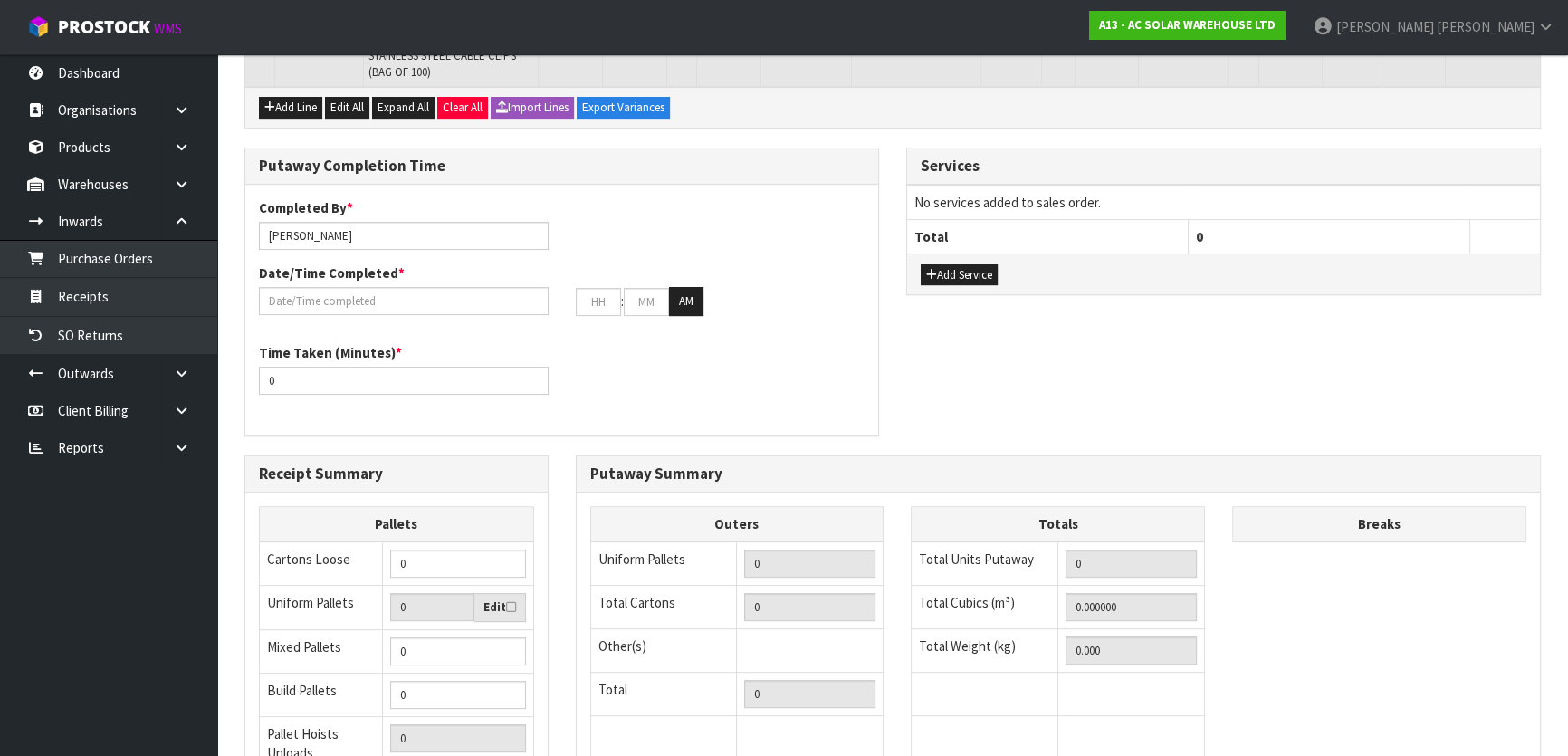
click at [897, 388] on div "Putaway Completion Time Completed By * Michael Drugan Date/Time Completed * : :…" at bounding box center [892, 301] width 1323 height 308
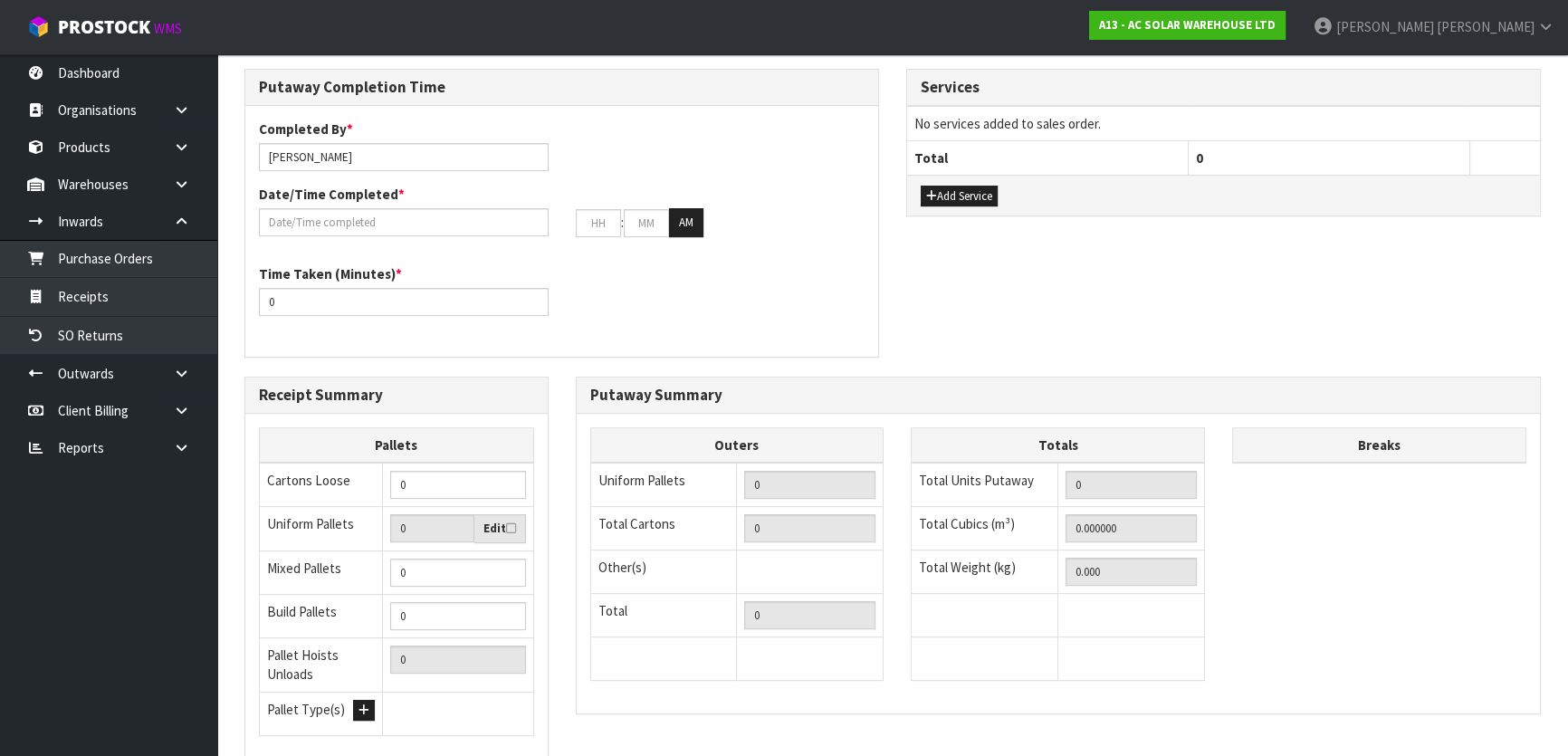
scroll to position [767, 0]
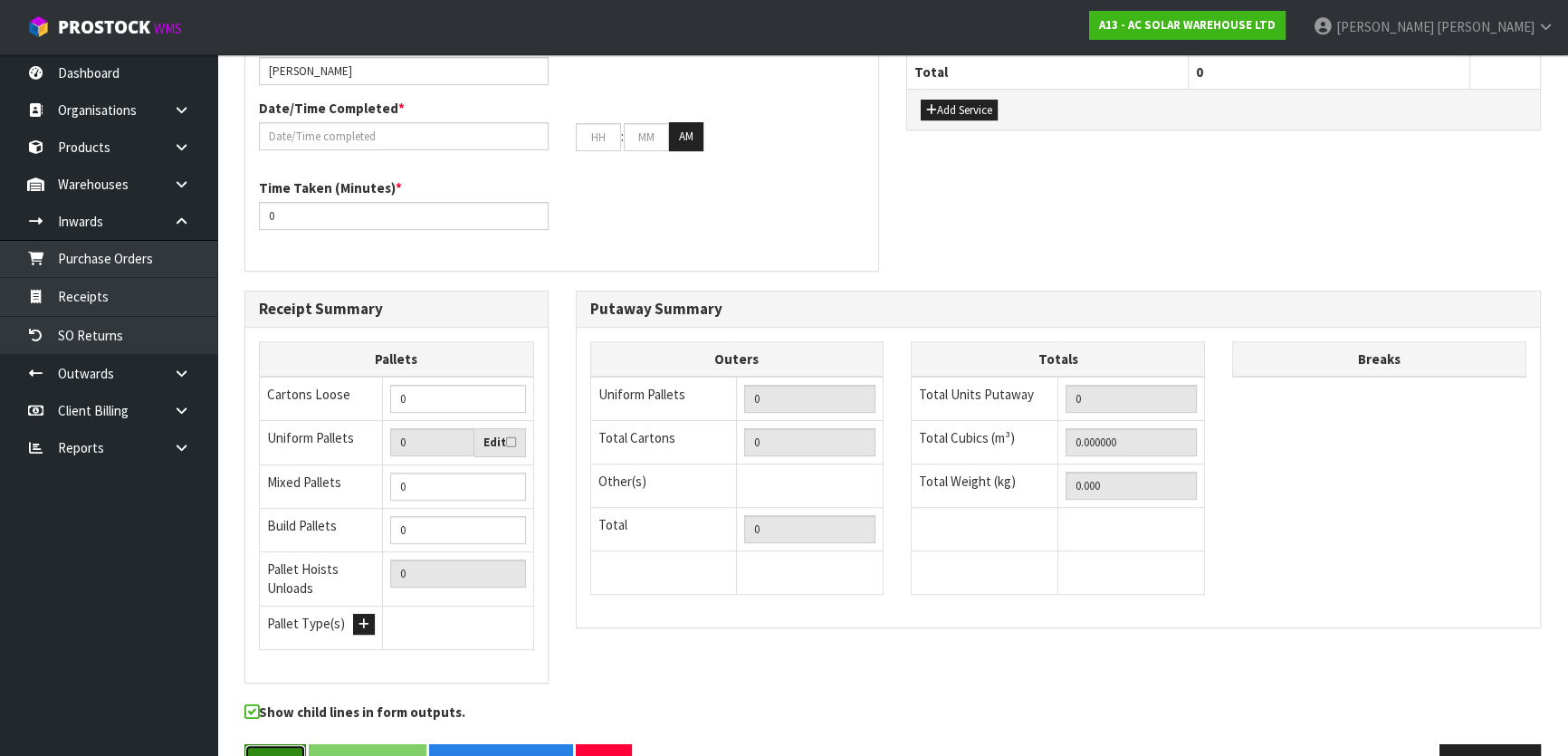
click at [292, 745] on button "Save" at bounding box center [275, 764] width 61 height 39
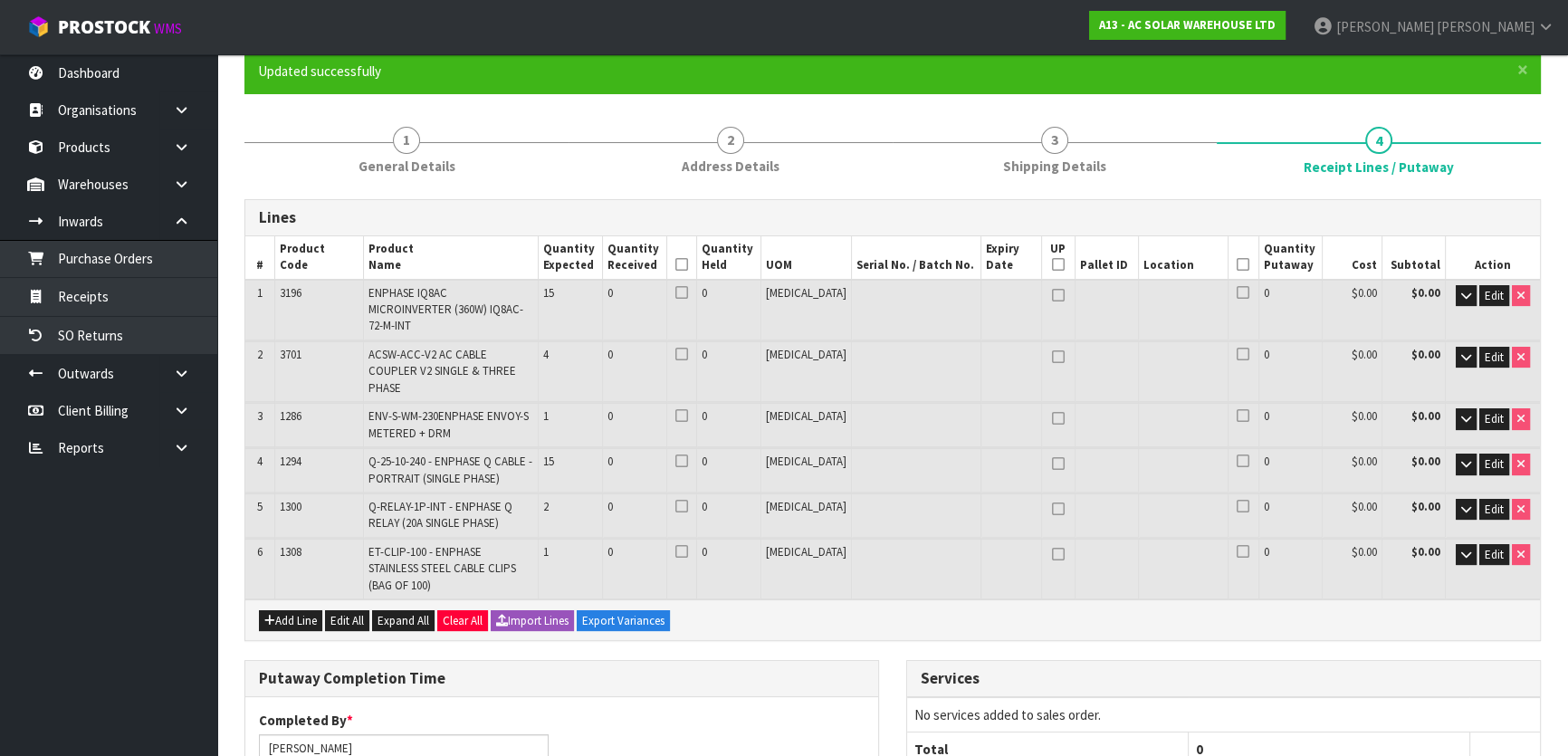
scroll to position [0, 0]
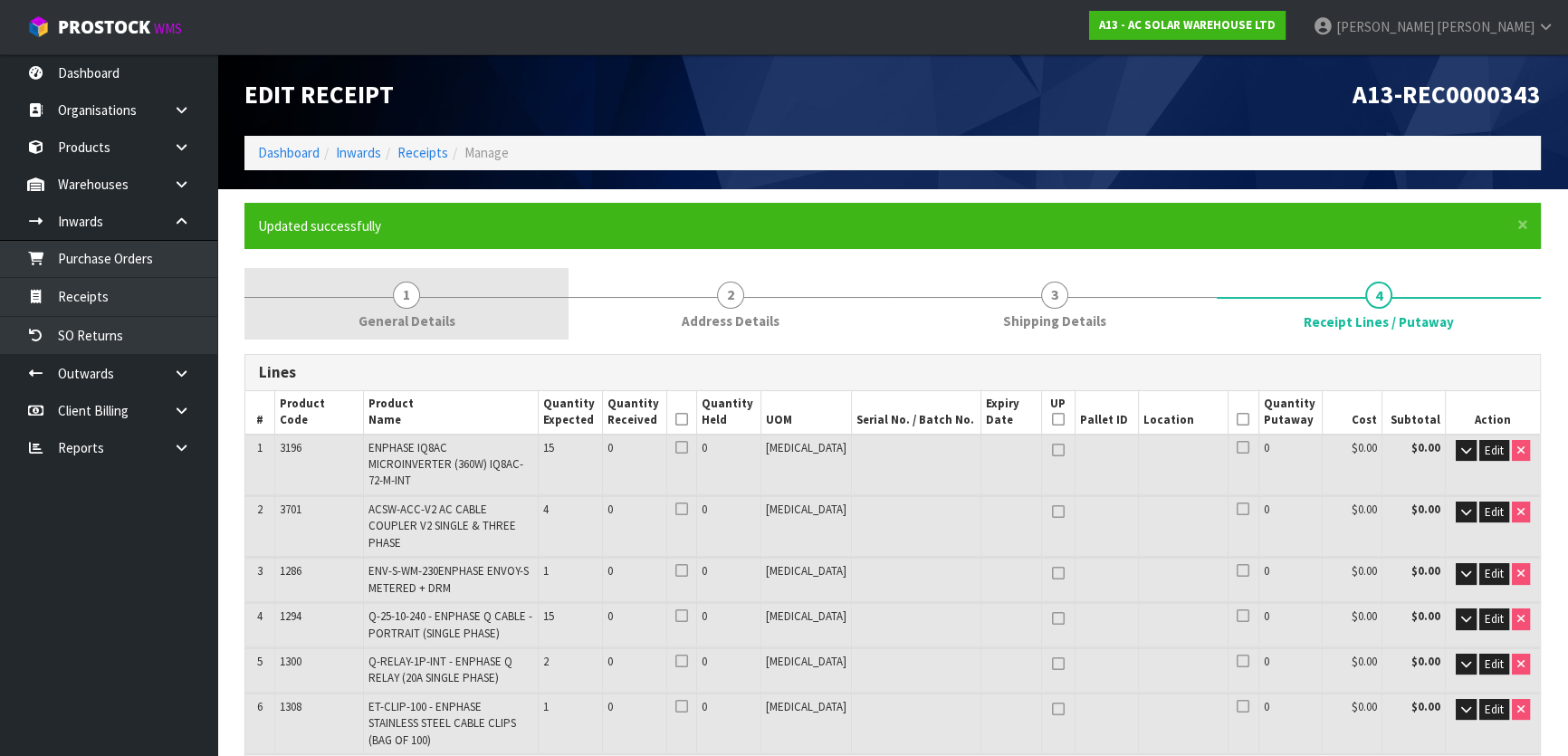
click at [443, 295] on link "1 General Details" at bounding box center [407, 303] width 324 height 71
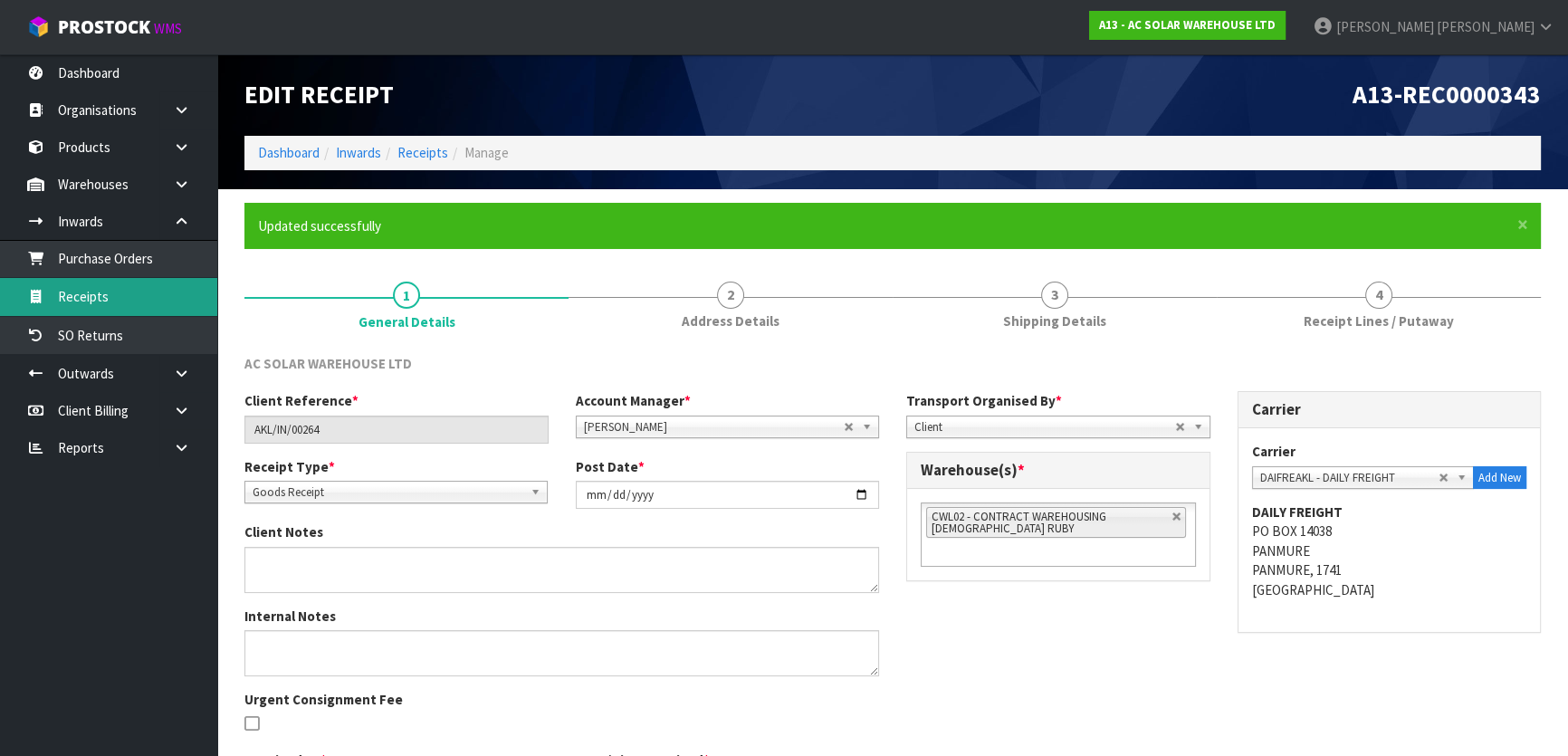
click at [136, 291] on link "Receipts" at bounding box center [108, 296] width 218 height 37
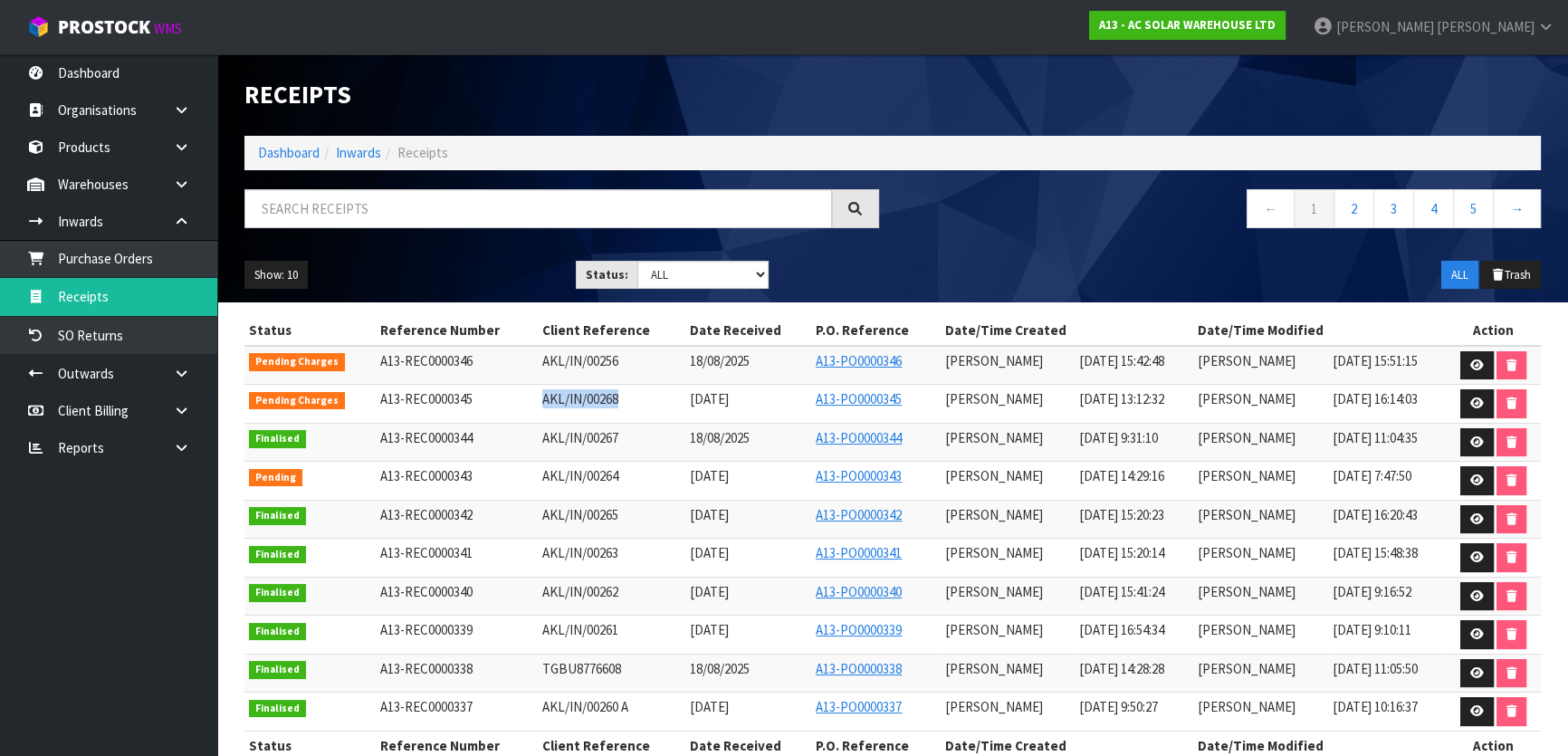
drag, startPoint x: 521, startPoint y: 393, endPoint x: 601, endPoint y: 397, distance: 80.1
click at [601, 397] on td "AKL/IN/00268" at bounding box center [611, 404] width 146 height 39
copy span "AKL/IN/00268"
click at [480, 202] on input "text" at bounding box center [538, 208] width 587 height 39
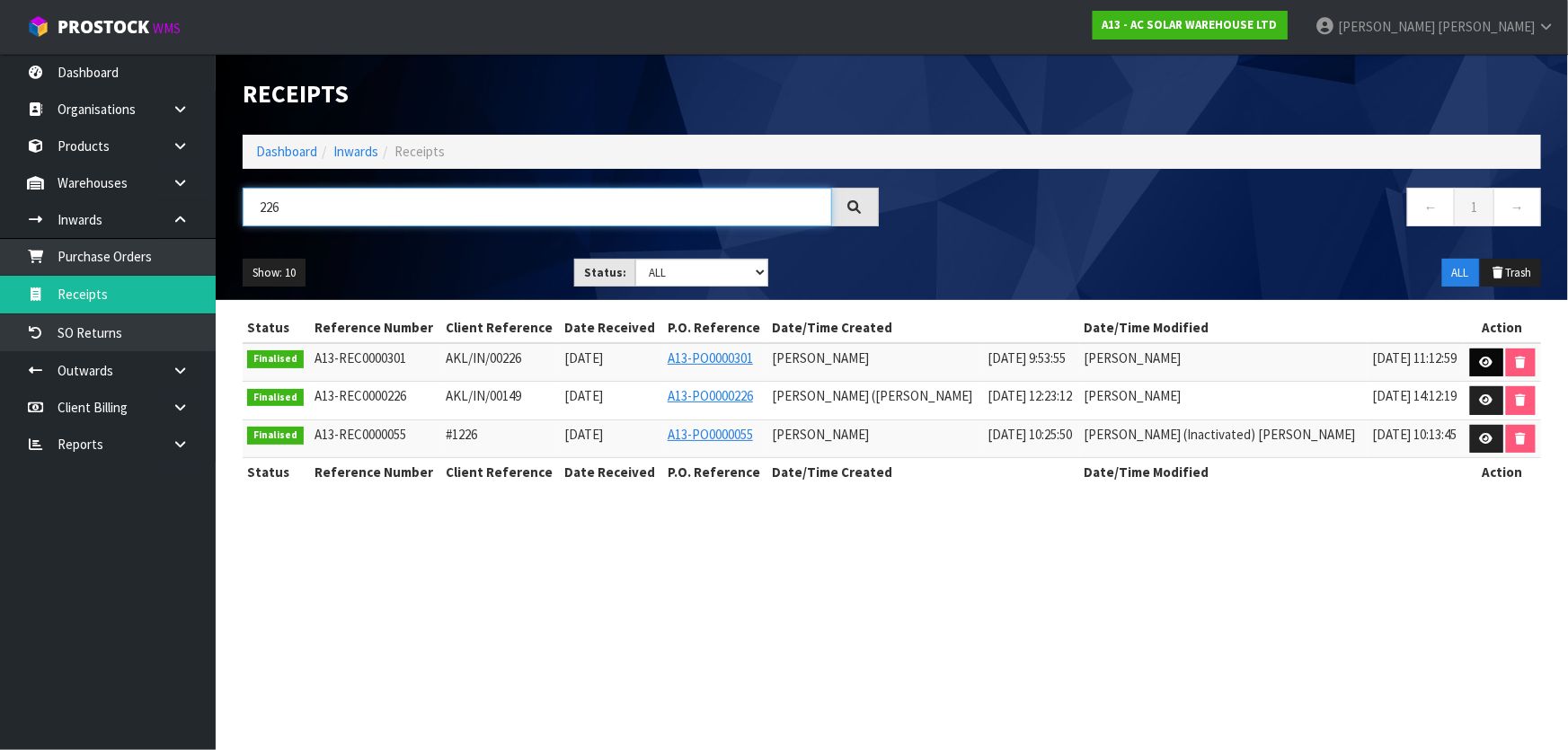
type input "226"
click at [1480, 357] on icon at bounding box center [1486, 362] width 14 height 12
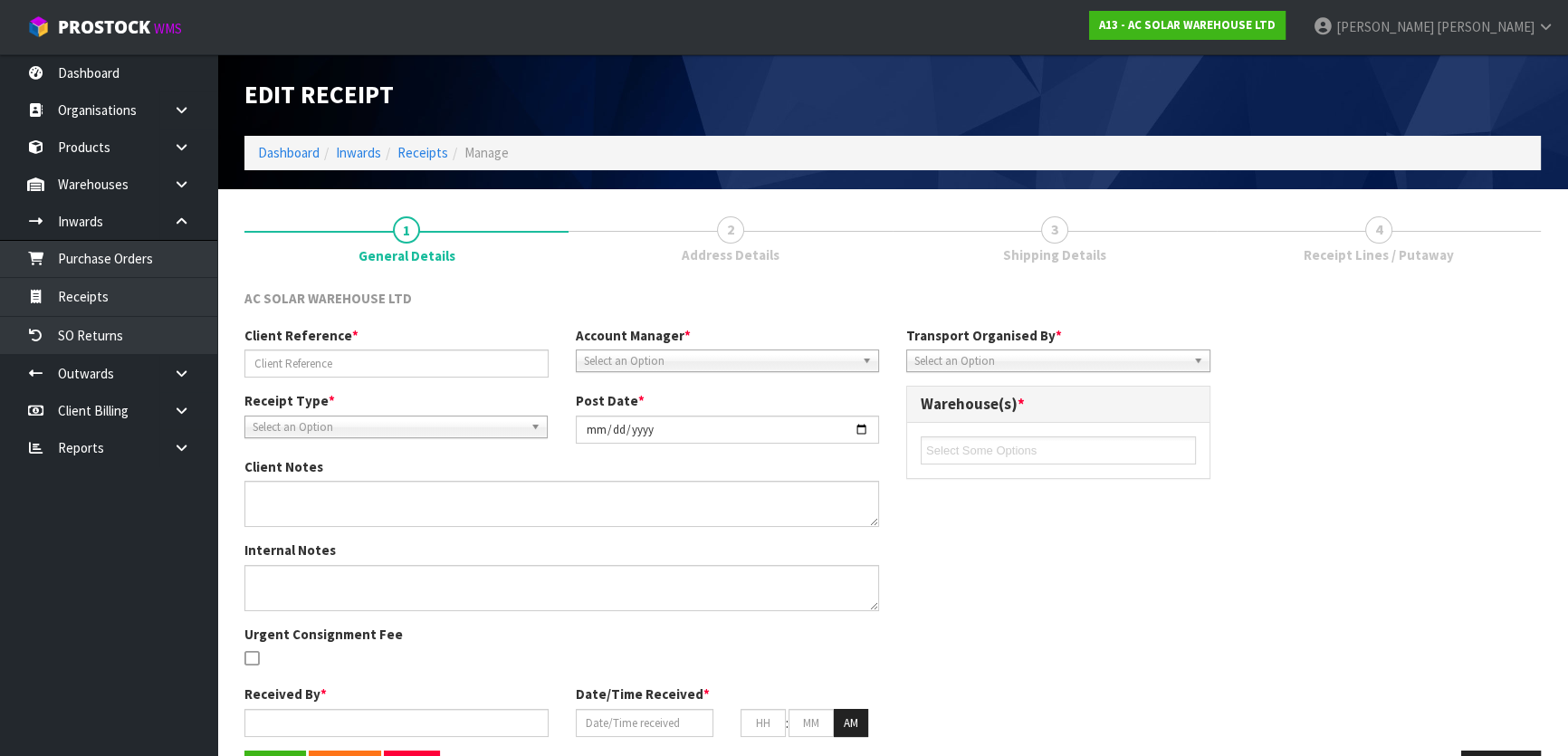
type input "AKL/IN/00226"
type input "2025-05-21"
type input "[PERSON_NAME]"
type input "21/05/2025"
type input "09"
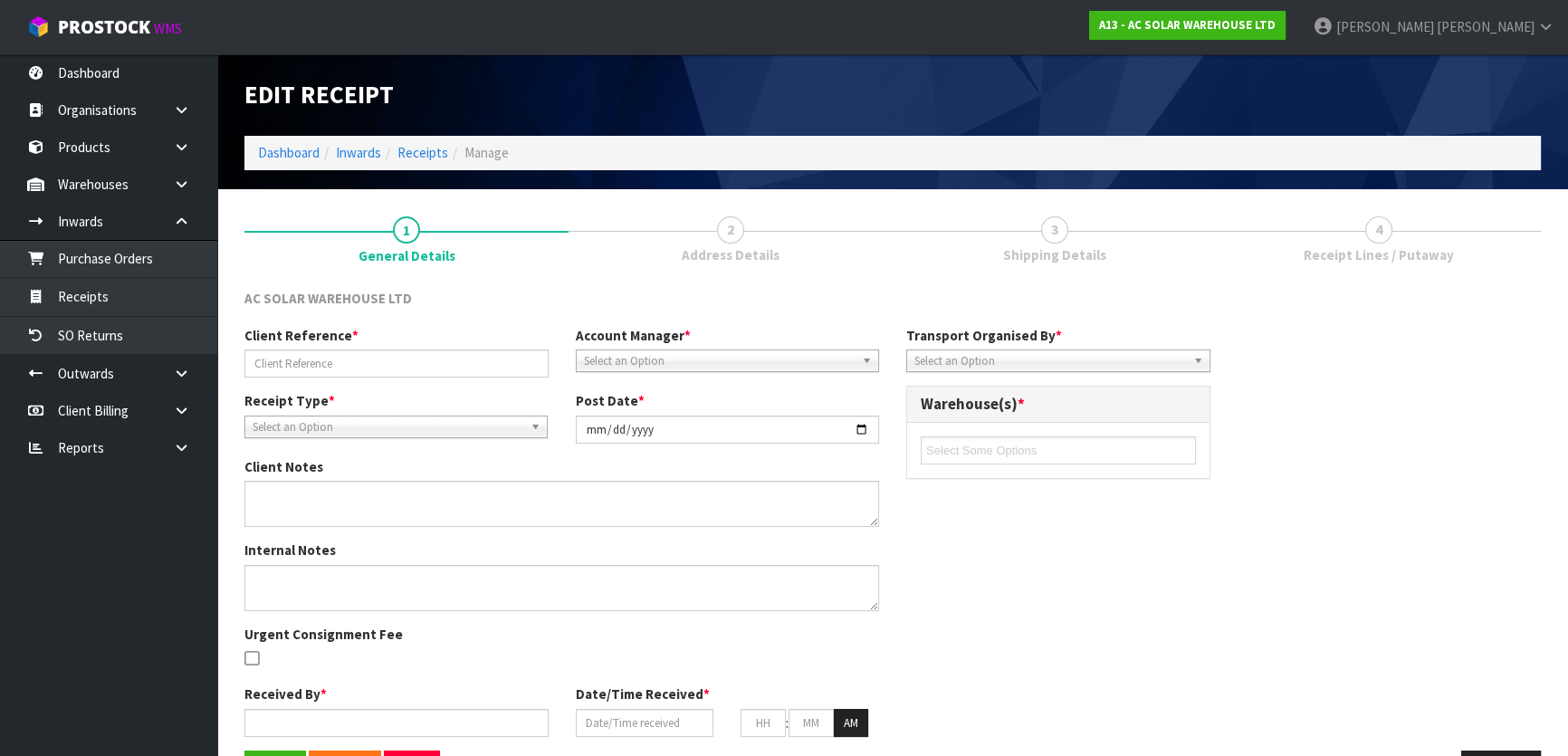
type input "53"
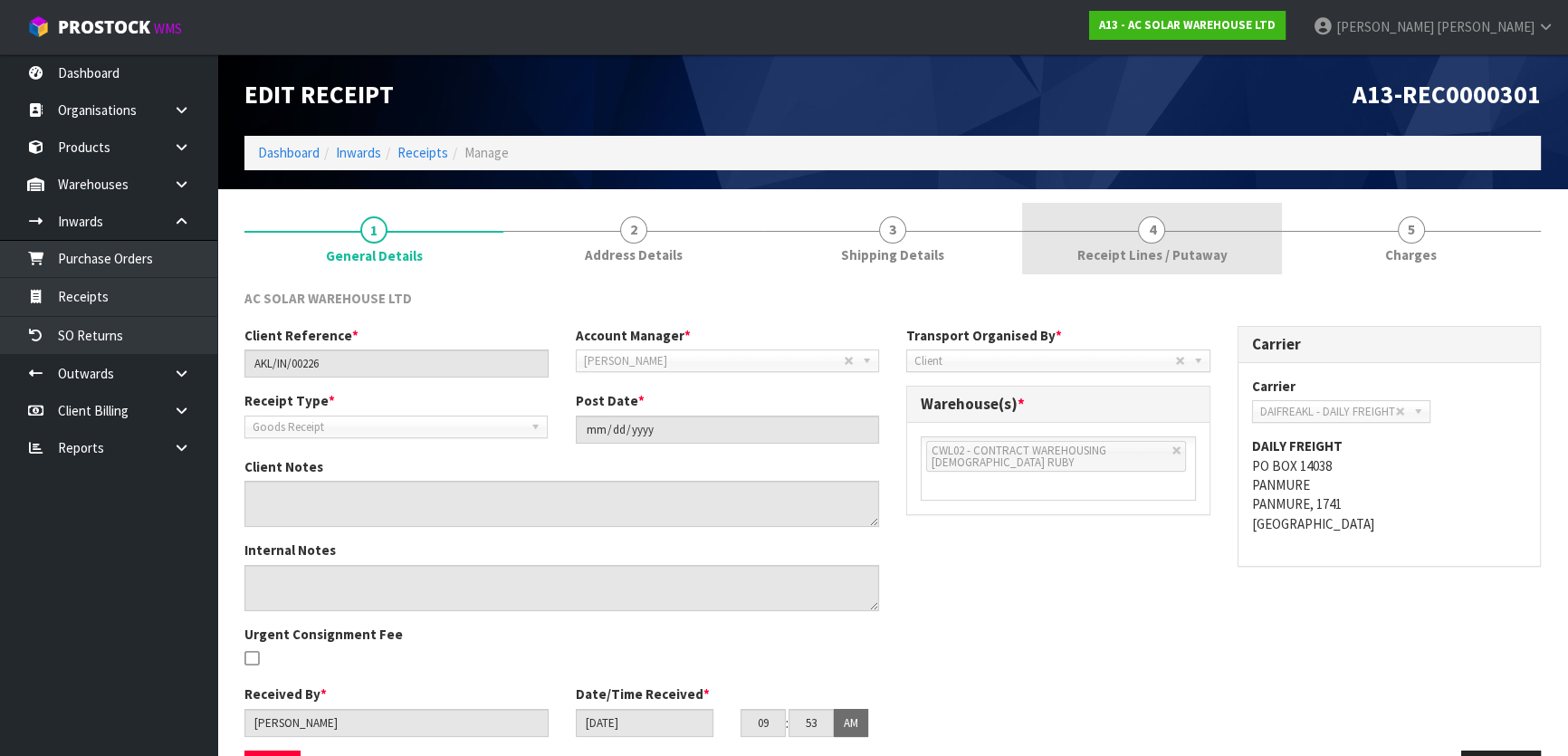
click at [1165, 263] on span "Receipt Lines / Putaway" at bounding box center [1151, 255] width 150 height 19
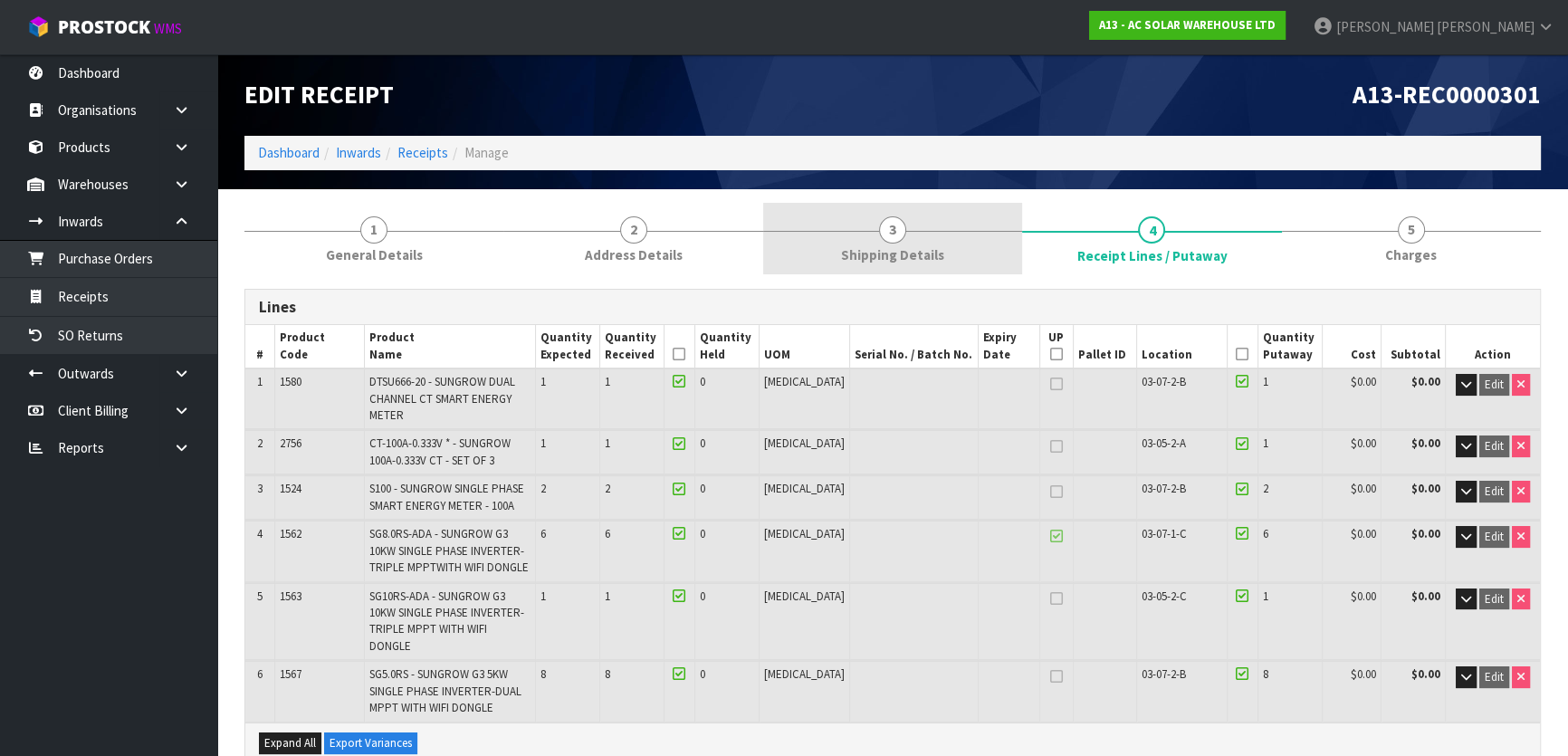
click at [903, 248] on span "Shipping Details" at bounding box center [892, 255] width 103 height 19
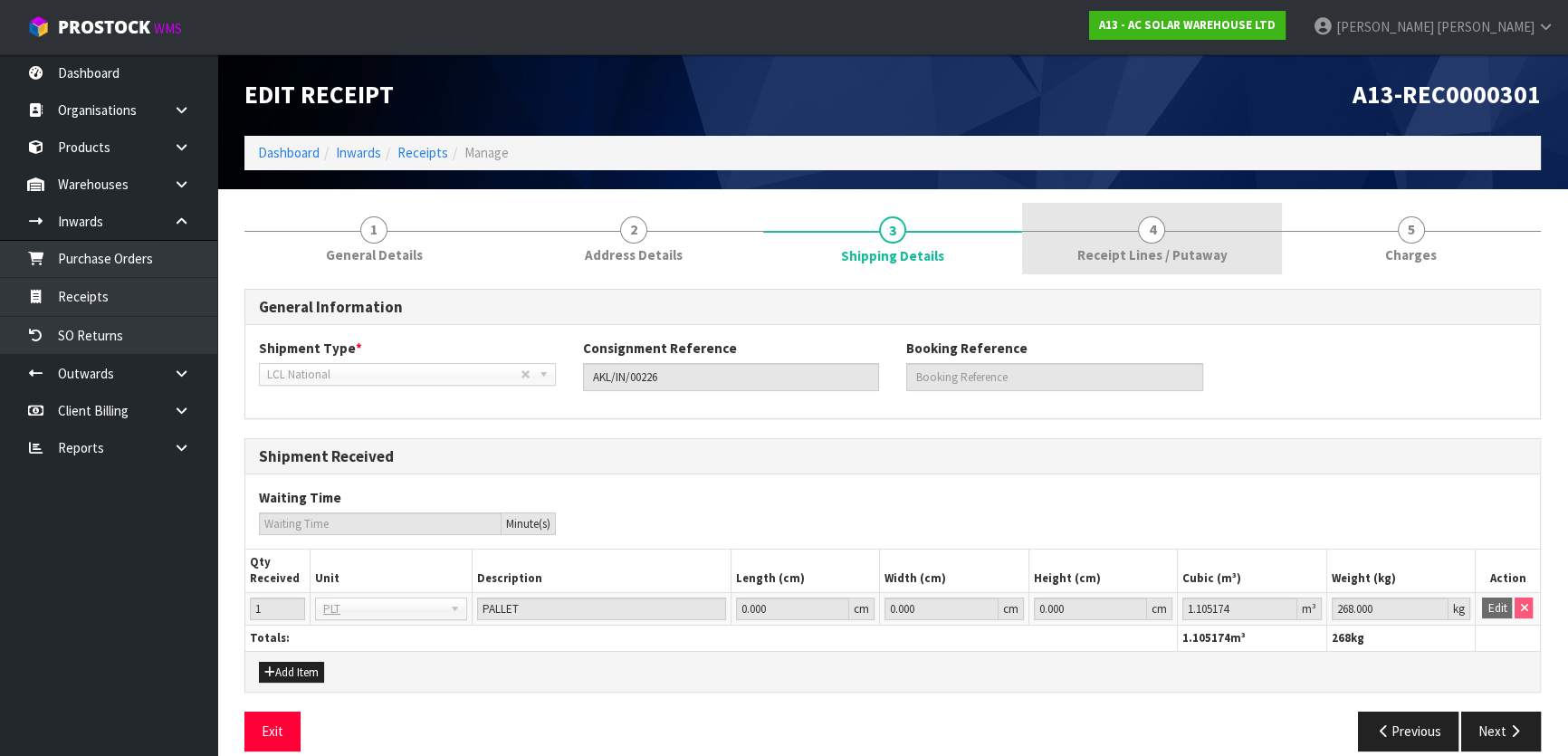
click at [1112, 258] on span "Receipt Lines / Putaway" at bounding box center [1151, 255] width 150 height 19
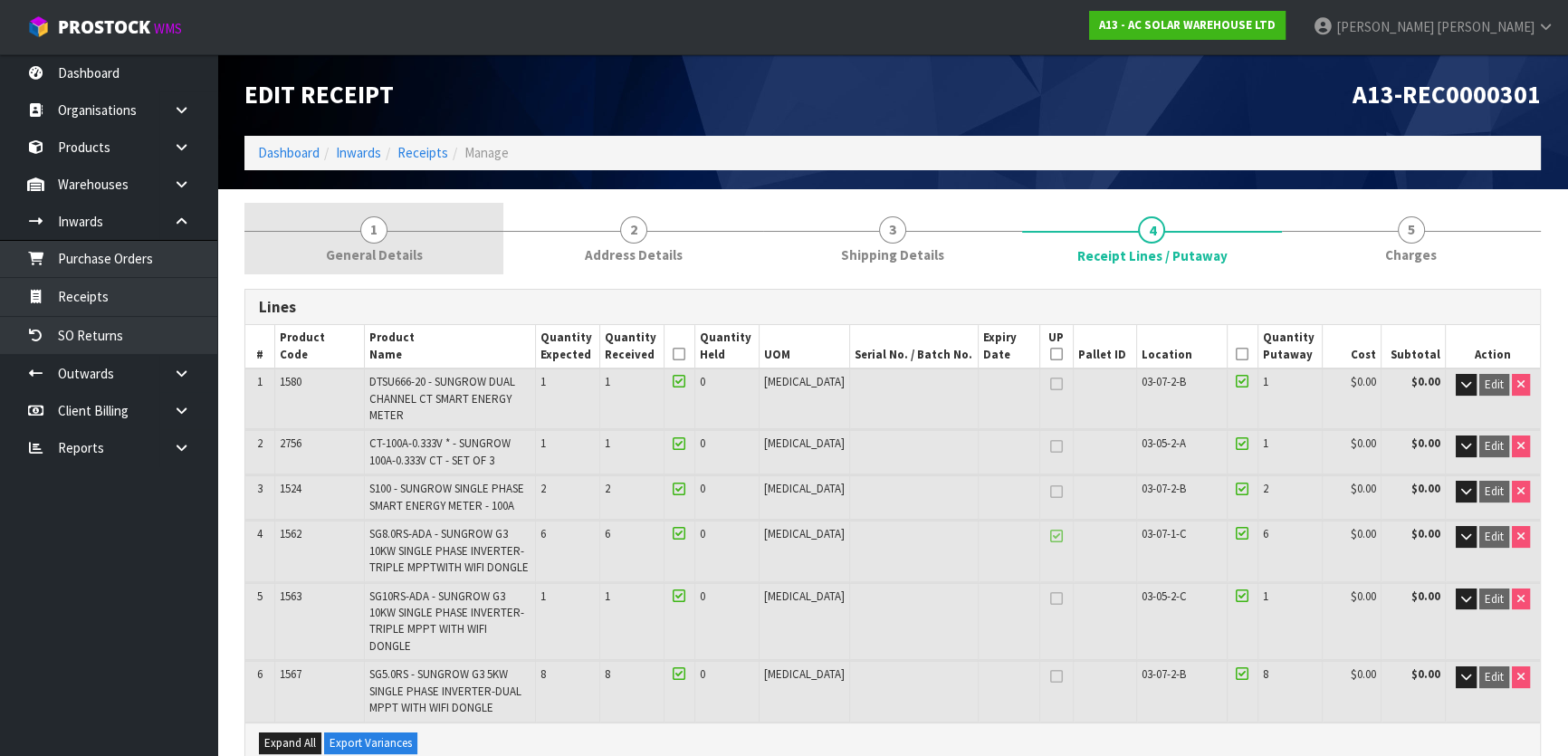
click at [394, 261] on span "General Details" at bounding box center [374, 255] width 97 height 19
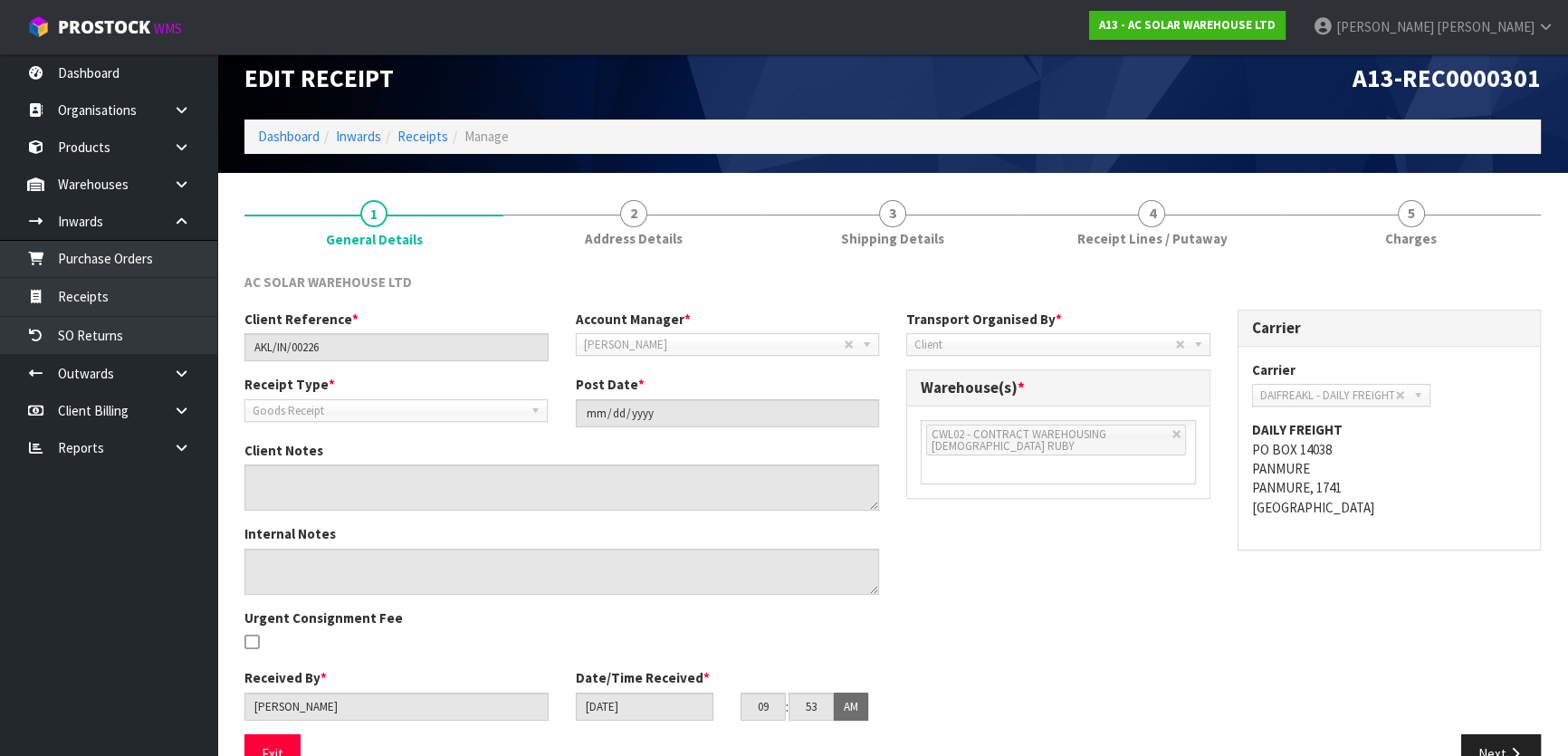
scroll to position [60, 0]
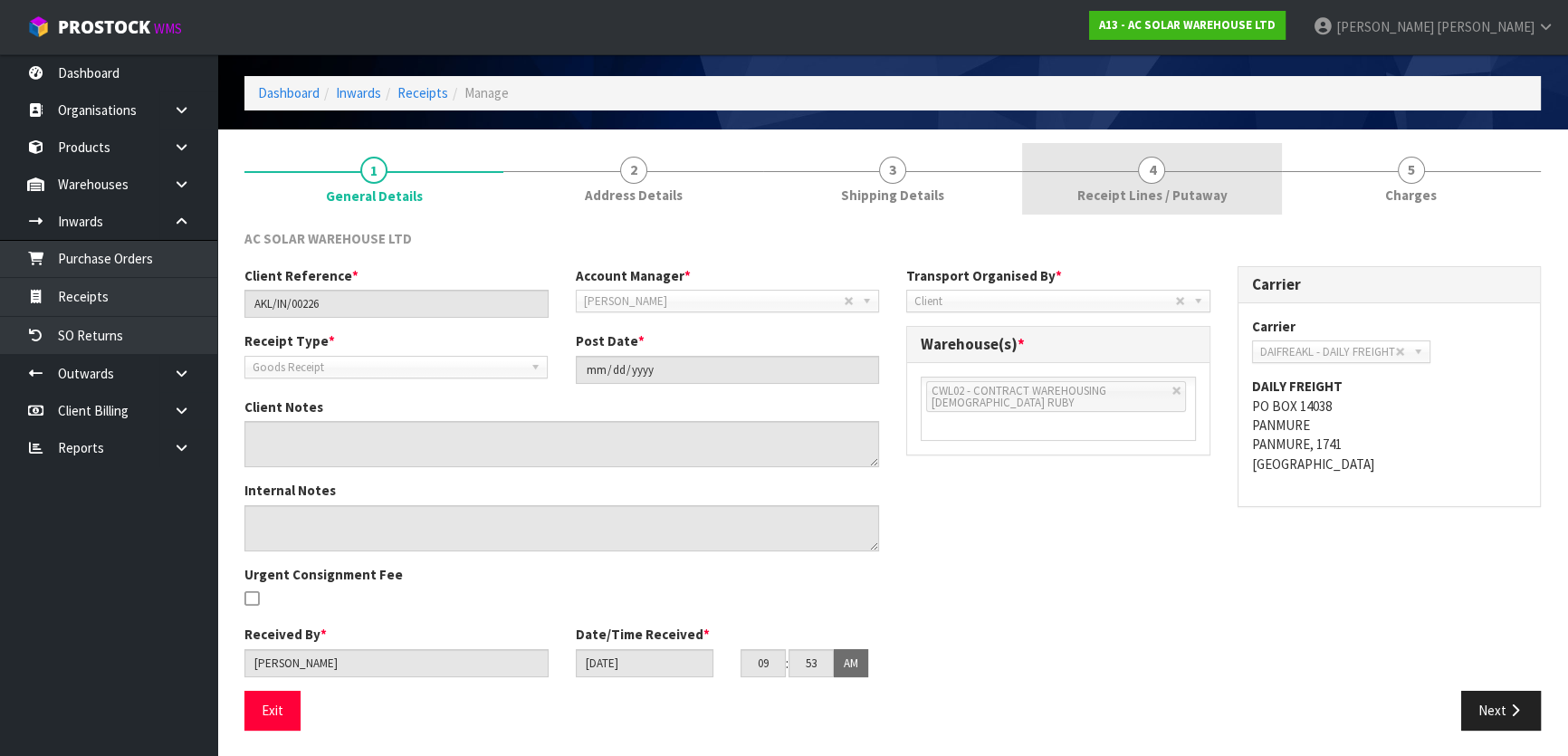
click at [1109, 193] on span "Receipt Lines / Putaway" at bounding box center [1151, 195] width 150 height 19
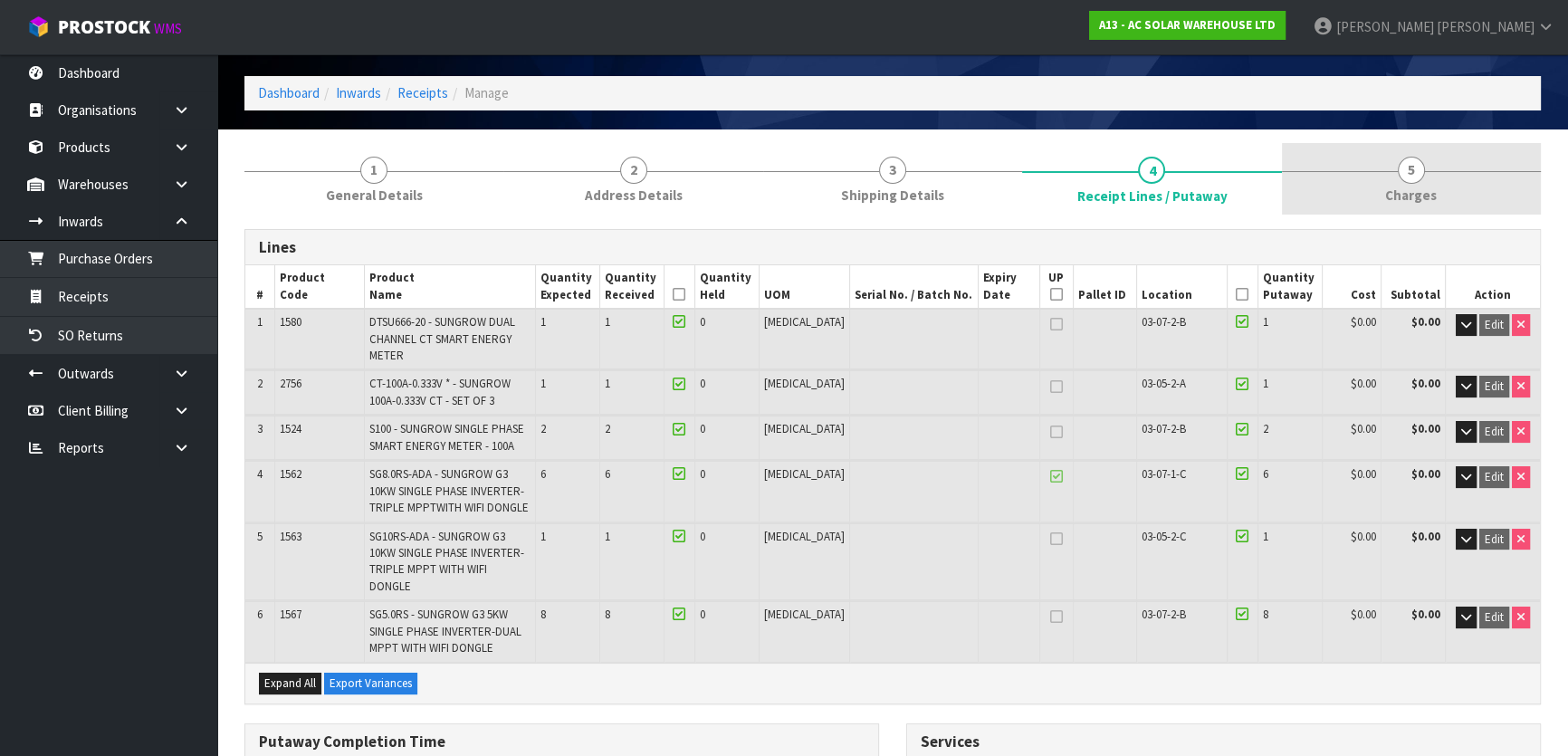
click at [1405, 195] on span "Charges" at bounding box center [1411, 195] width 52 height 19
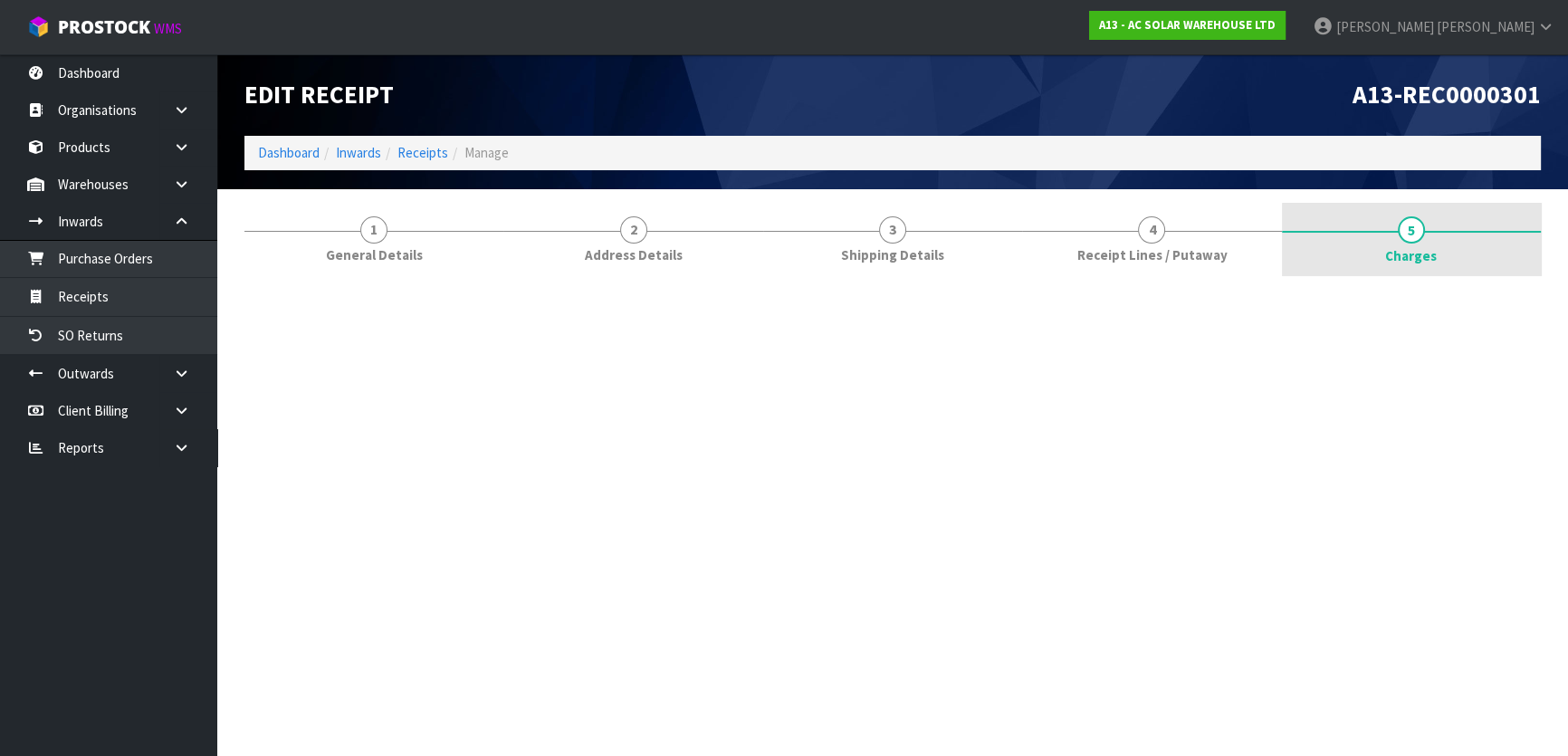
scroll to position [0, 0]
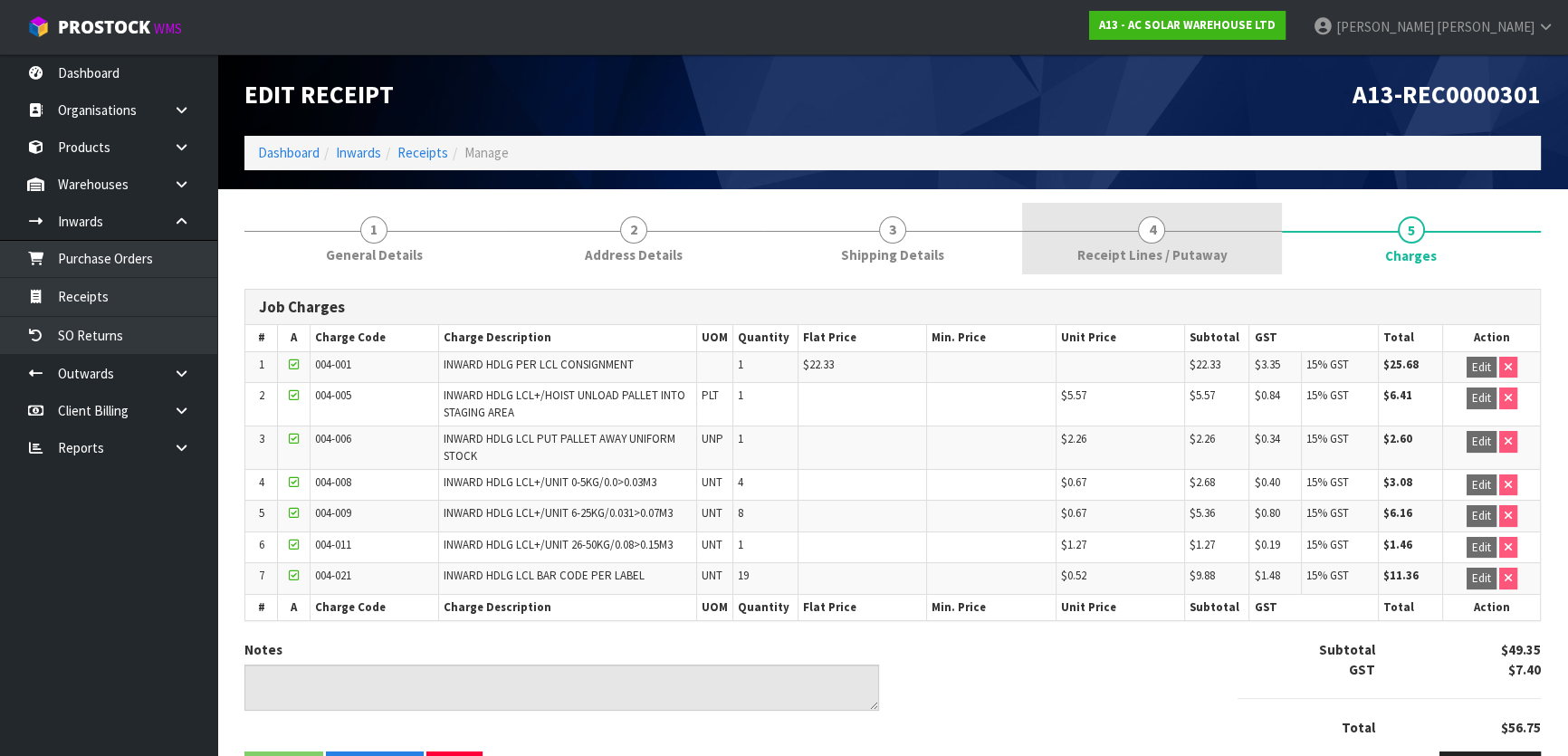
click at [1136, 231] on div at bounding box center [1152, 231] width 259 height 1
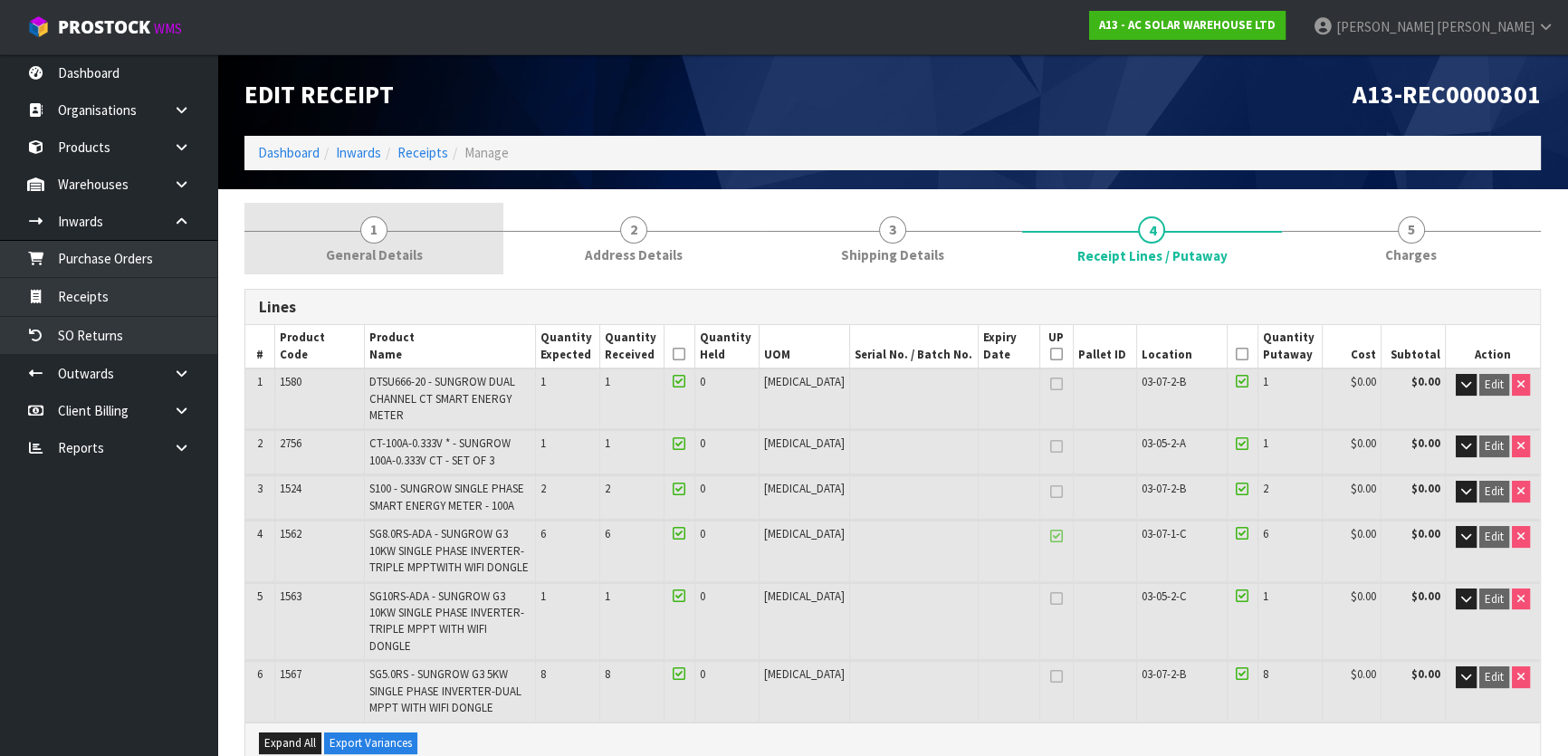
click at [383, 239] on link "1 General Details" at bounding box center [374, 238] width 259 height 71
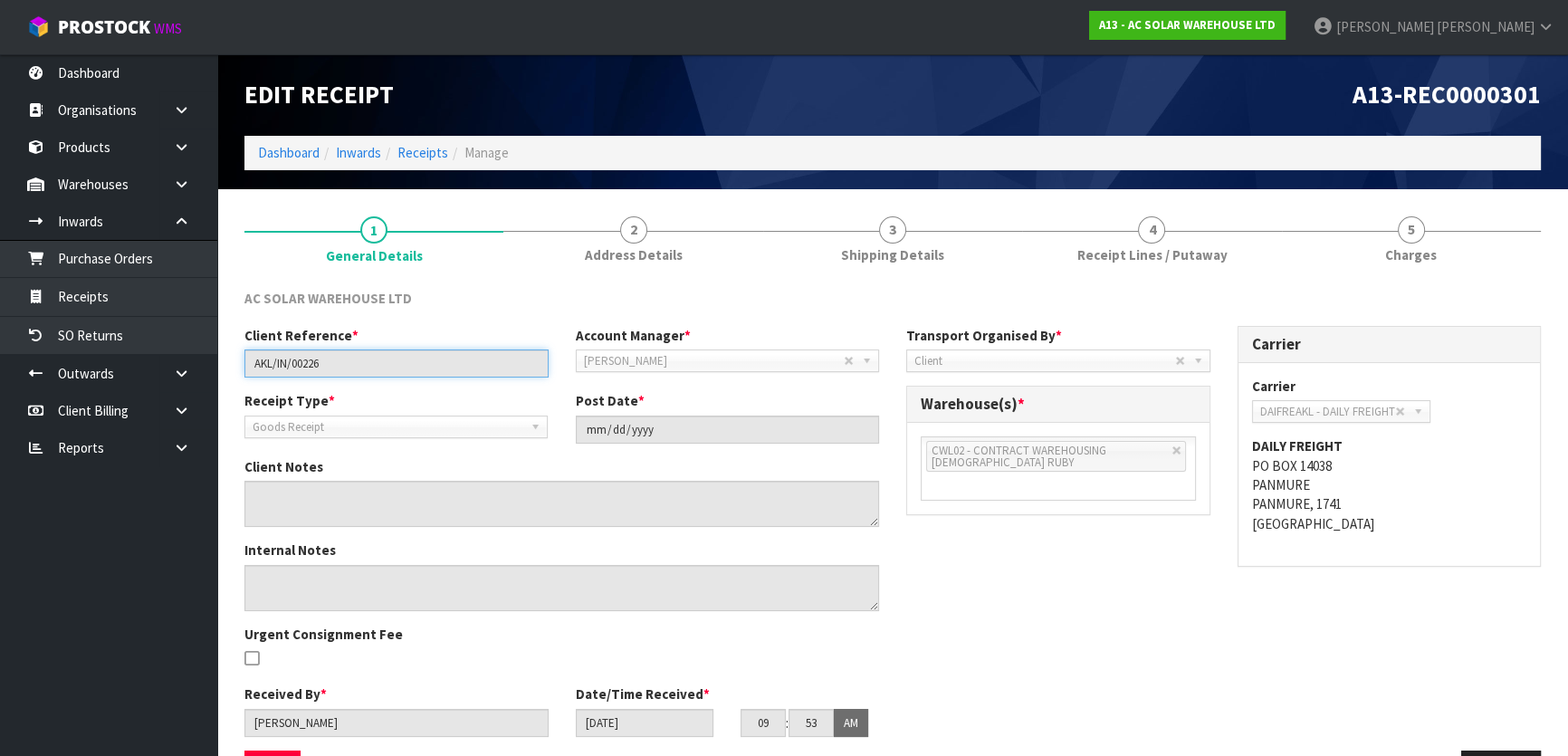
click at [413, 362] on input "AKL/IN/00226" at bounding box center [396, 363] width 304 height 28
drag, startPoint x: 408, startPoint y: 364, endPoint x: 196, endPoint y: 371, distance: 212.1
click at [196, 371] on body "Toggle navigation ProStock WMS A13 - AC SOLAR WAREHOUSE LTD Michael Drugan Logo…" at bounding box center [784, 378] width 1568 height 756
click at [581, 454] on div "Receipt Type * Goods Receipt Goods Returned Goods Receipt Post Date * 2025-05-21" at bounding box center [561, 423] width 662 height 65
click at [811, 291] on div "AC SOLAR WAREHOUSE LTD" at bounding box center [892, 308] width 1323 height 37
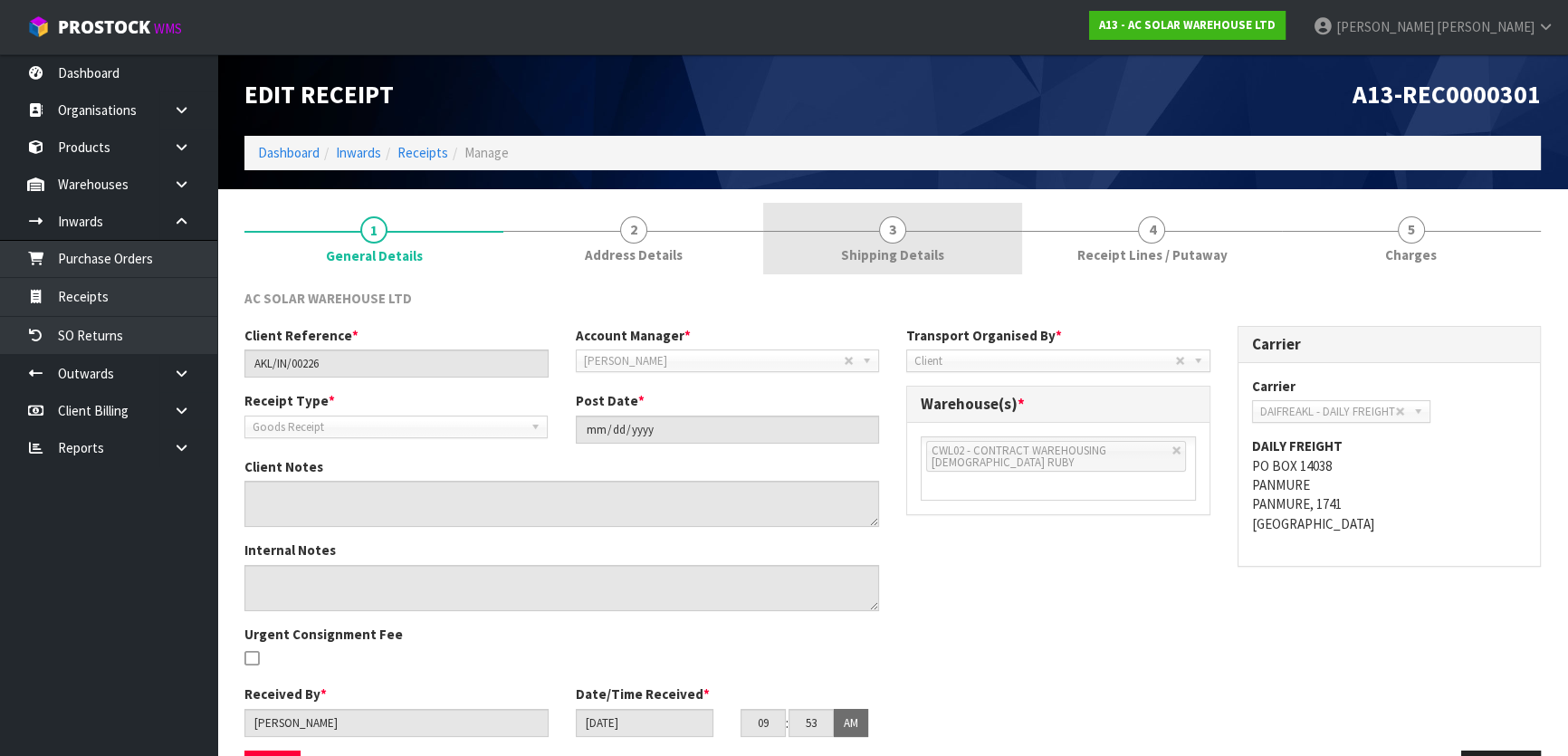
click at [847, 254] on span "Shipping Details" at bounding box center [892, 255] width 103 height 19
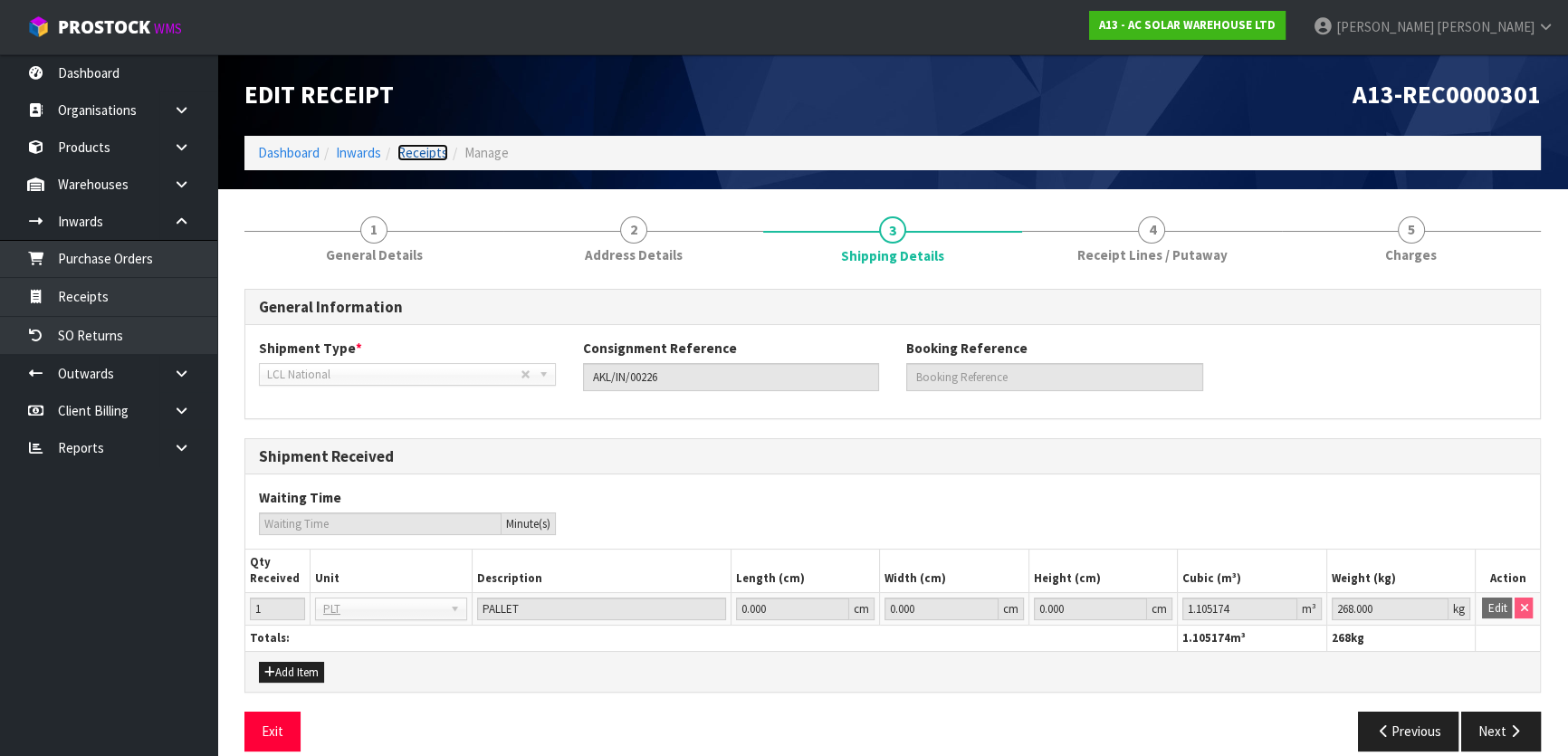
click at [434, 155] on link "Receipts" at bounding box center [422, 152] width 51 height 18
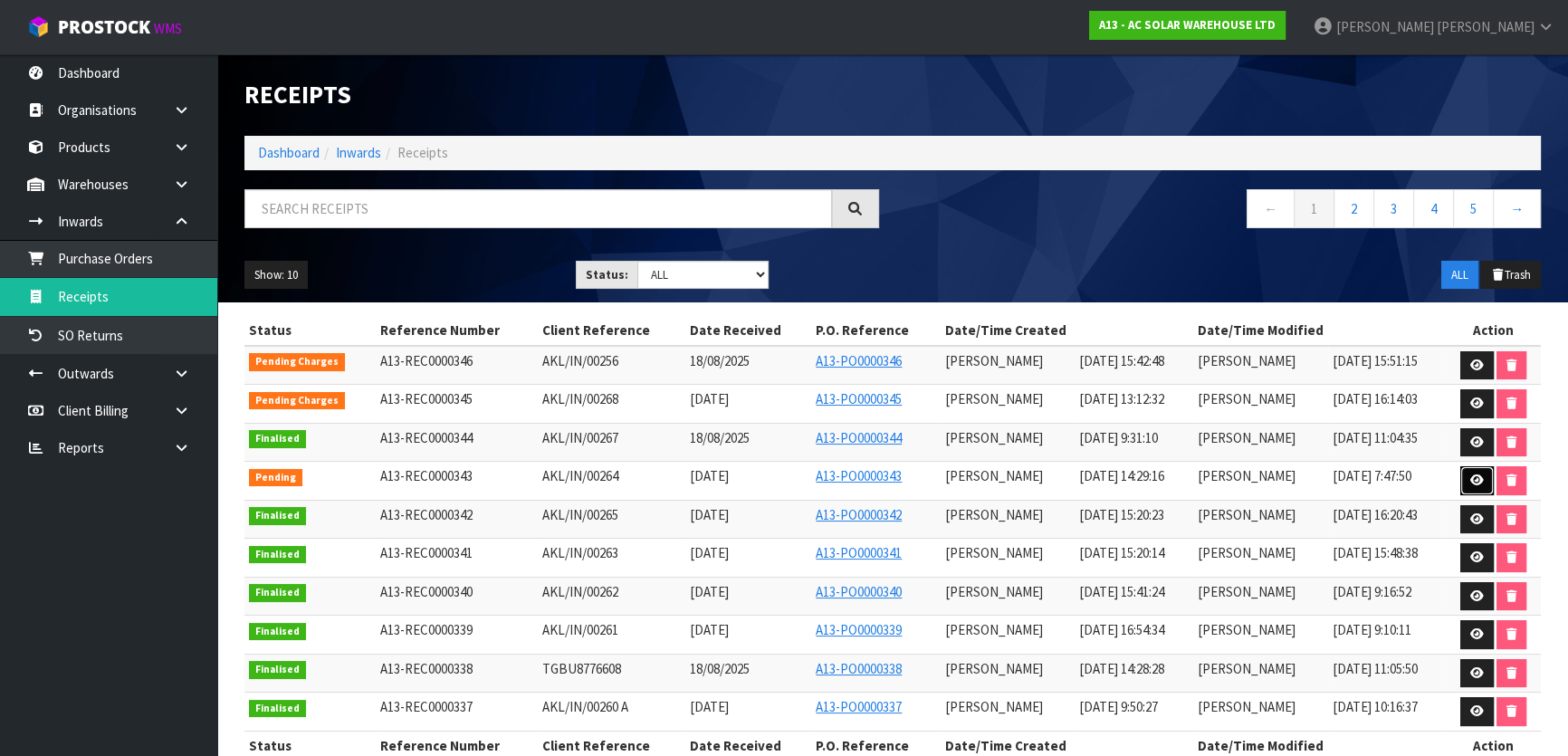
click at [1478, 483] on icon at bounding box center [1477, 480] width 14 height 12
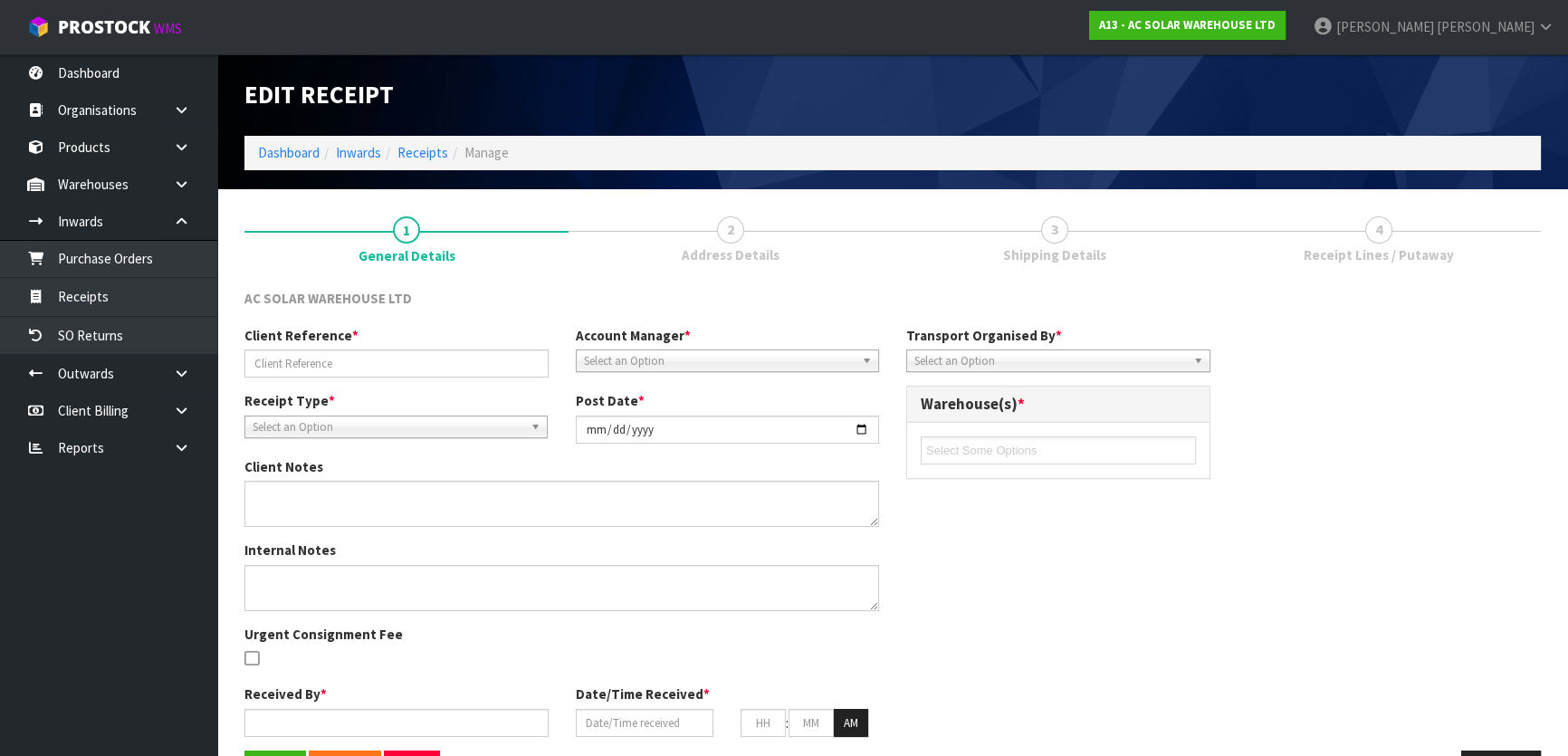
type input "AKL/IN/00264"
type input "2025-08-21"
type input "[PERSON_NAME]"
type input "21/08/2025"
type input "02"
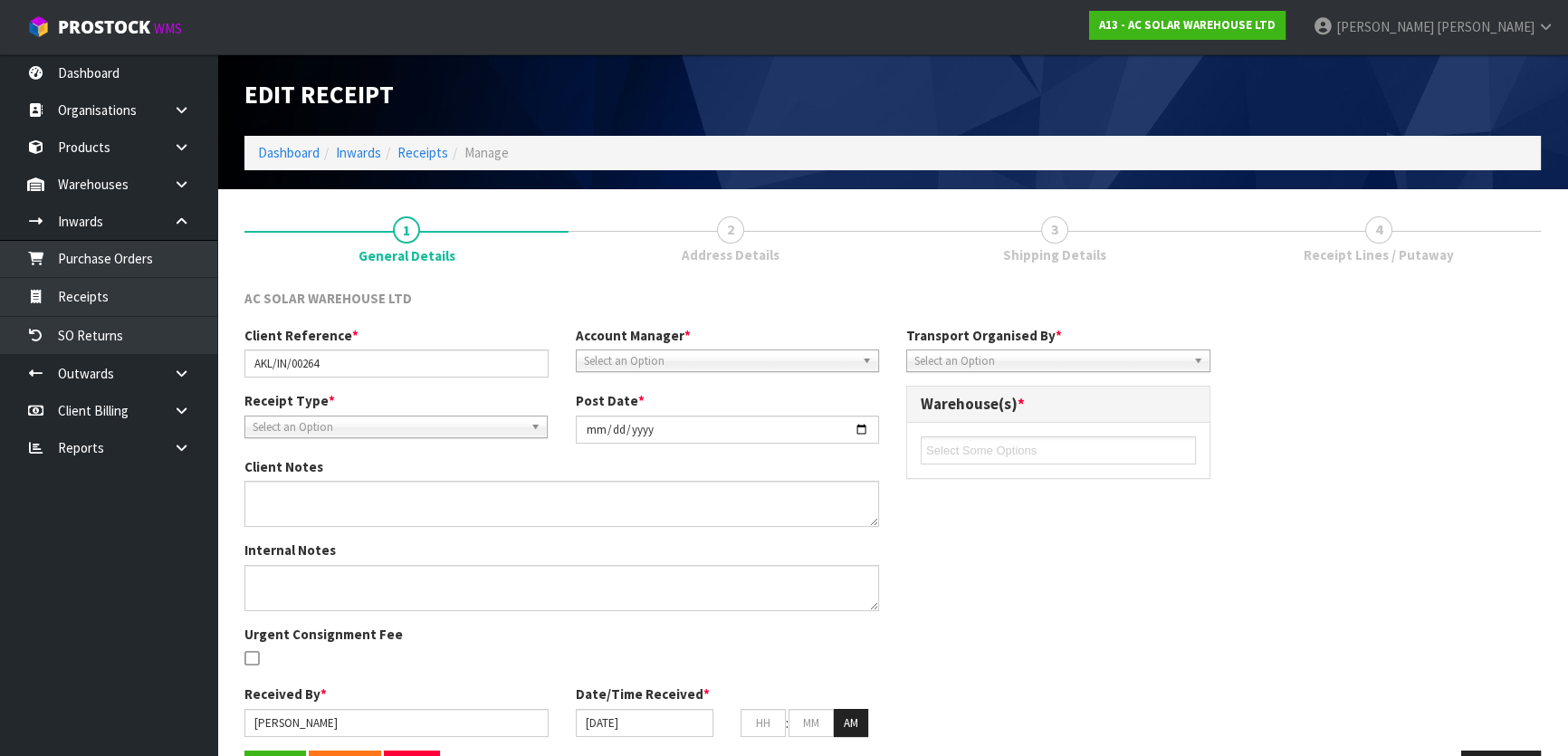
type input "29"
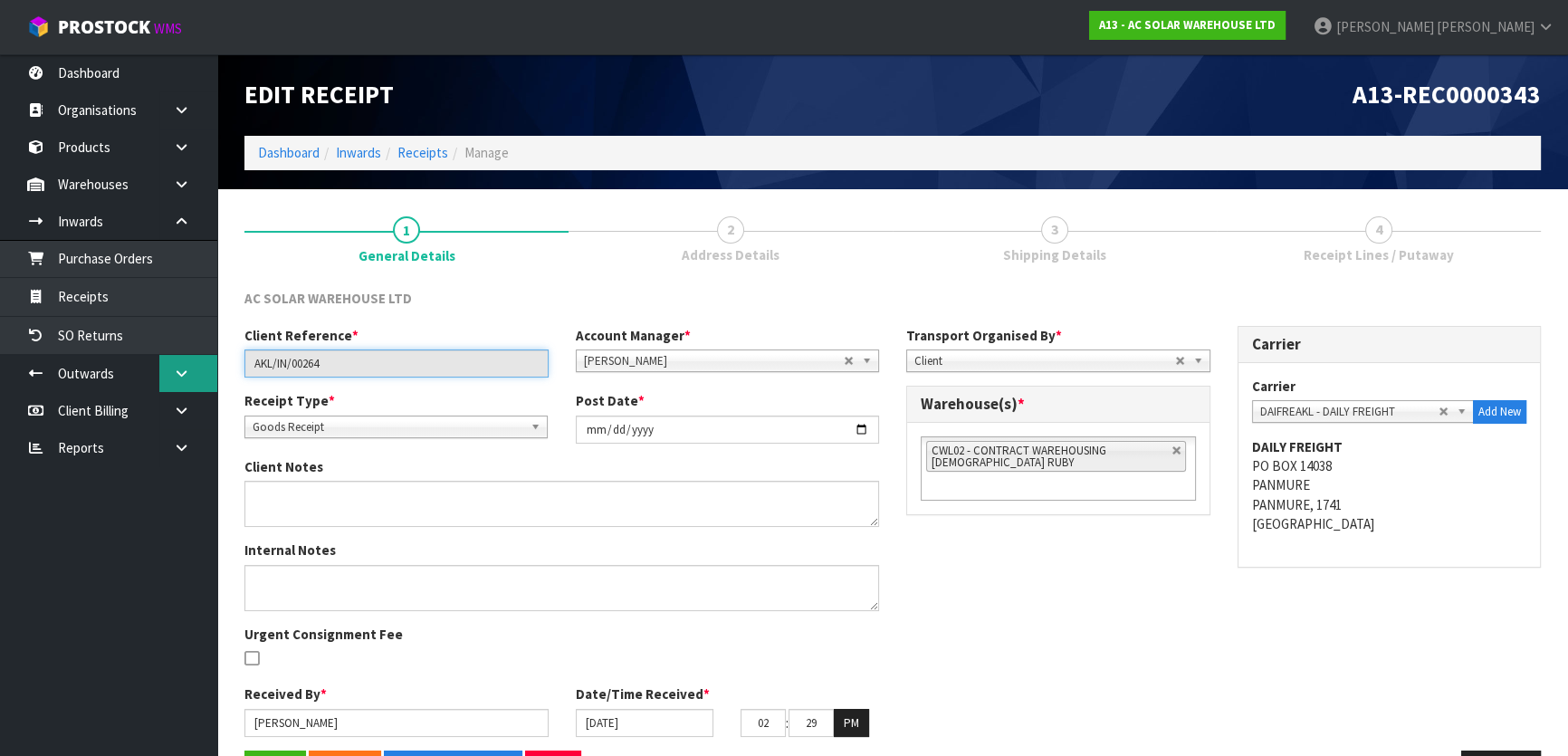
drag, startPoint x: 320, startPoint y: 369, endPoint x: 159, endPoint y: 369, distance: 161.0
click at [159, 369] on body "Toggle navigation ProStock WMS A13 - AC SOLAR WAREHOUSE LTD Michael Drugan Logo…" at bounding box center [784, 378] width 1568 height 756
click at [145, 145] on link "Products" at bounding box center [108, 147] width 218 height 37
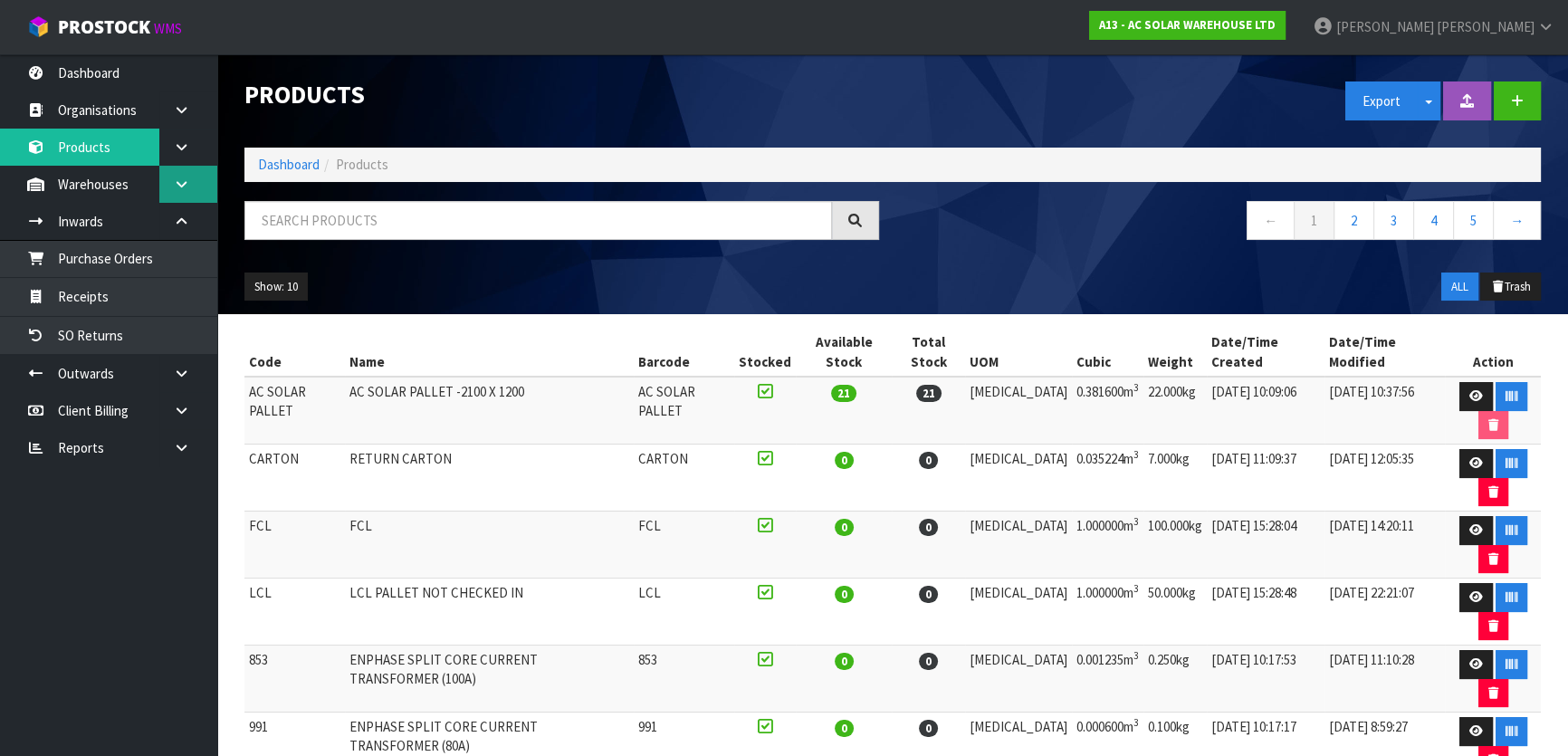
click at [177, 181] on icon at bounding box center [182, 184] width 18 height 14
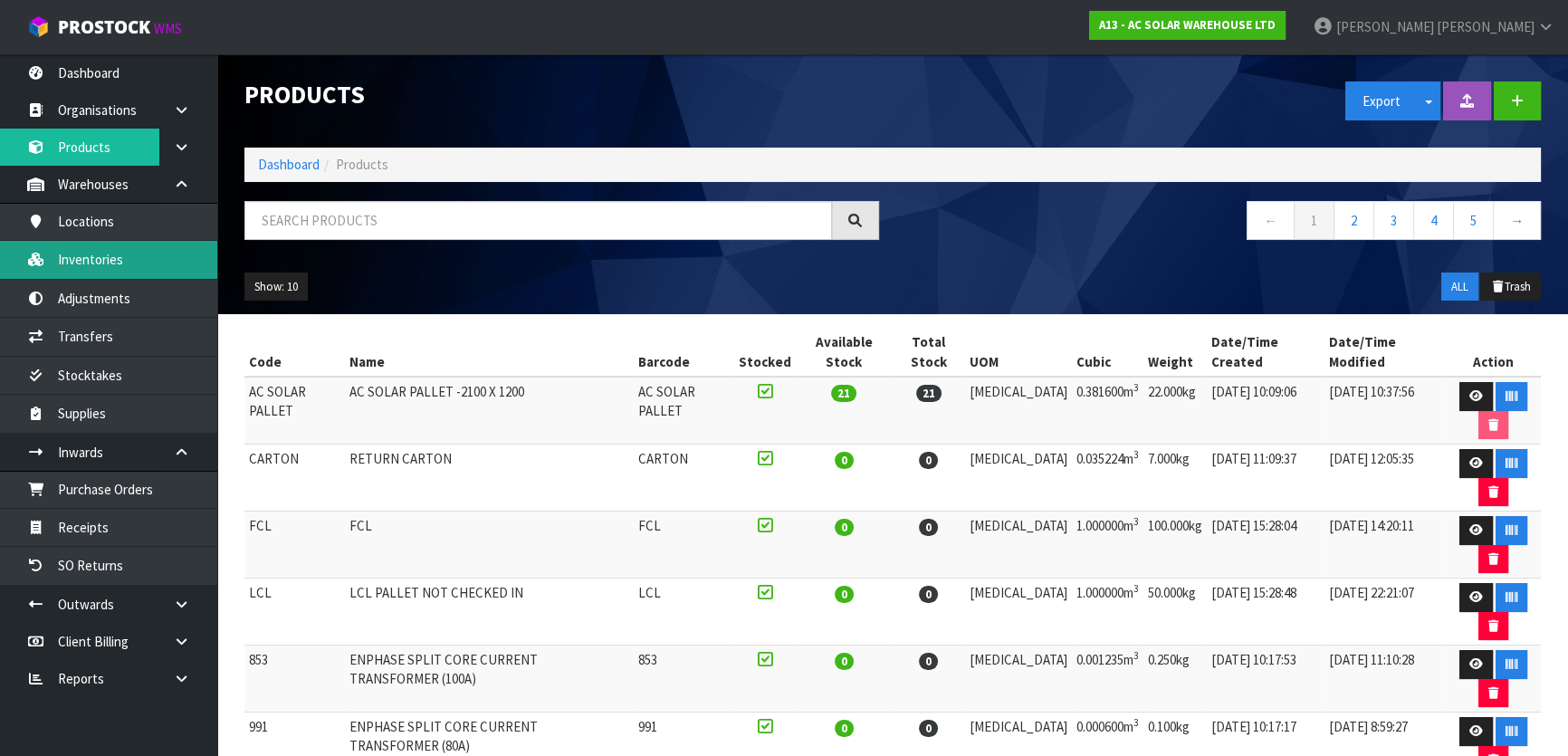
click at [89, 268] on link "Inventories" at bounding box center [108, 259] width 218 height 37
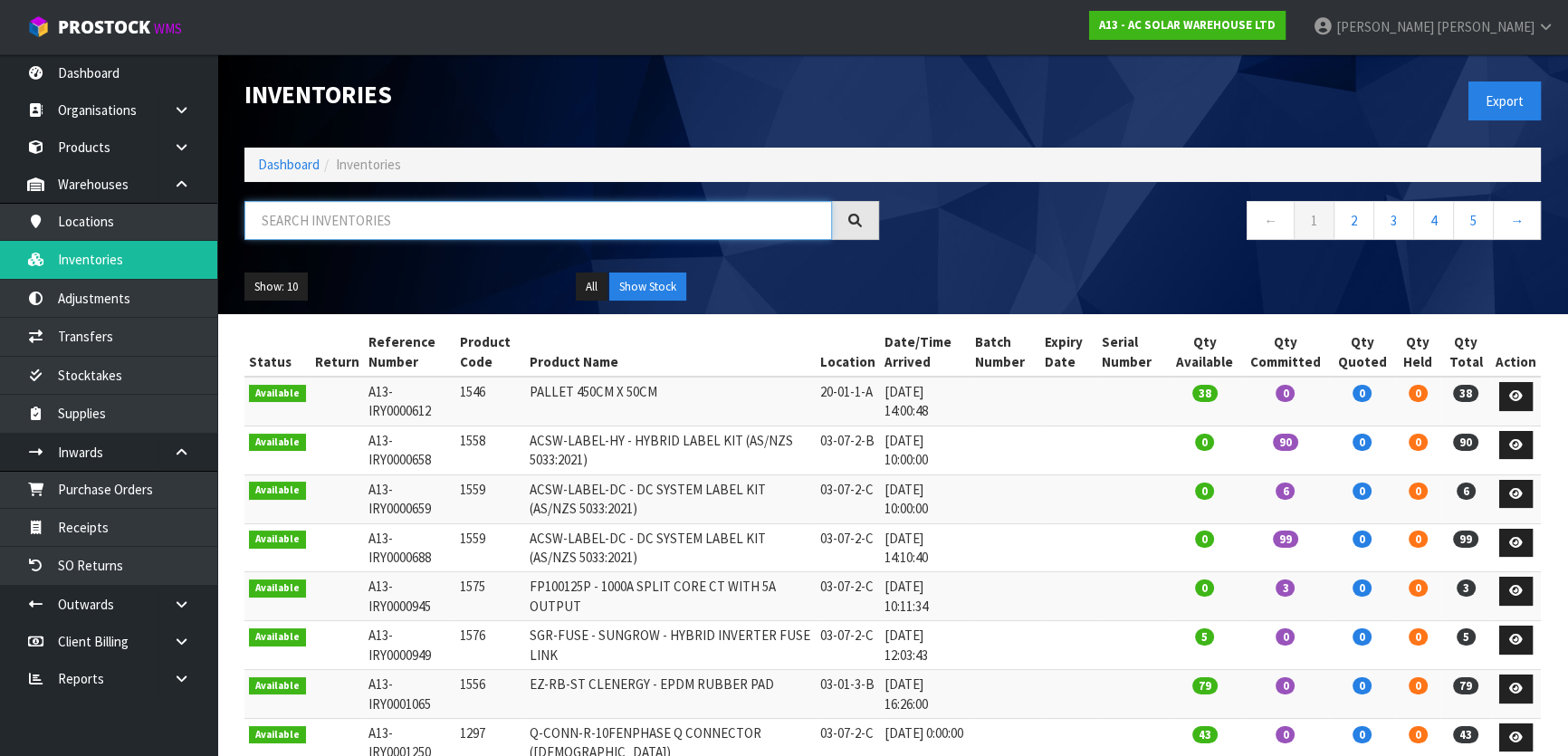
click at [335, 222] on input "text" at bounding box center [538, 220] width 587 height 39
paste input "3196"
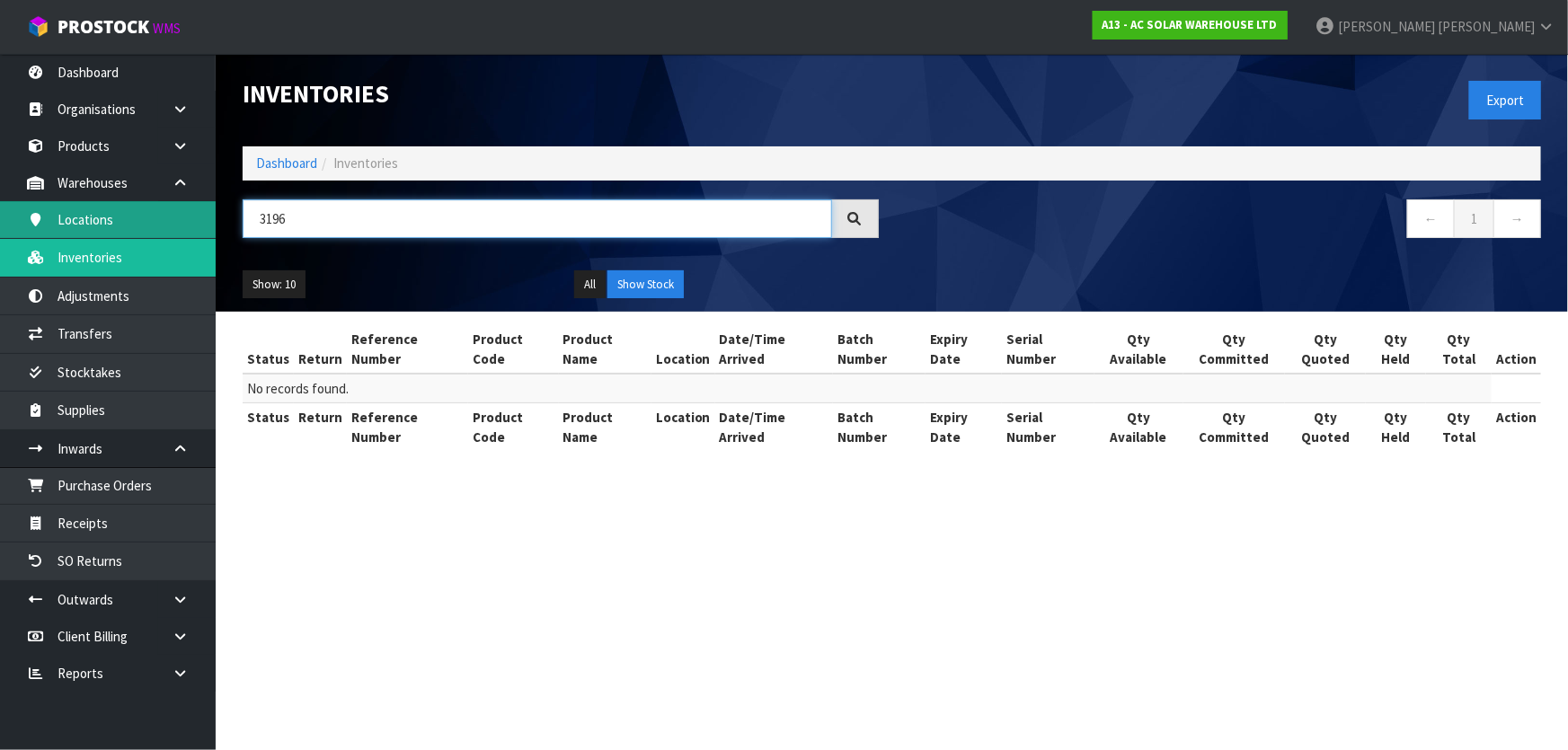
drag, startPoint x: 336, startPoint y: 218, endPoint x: 211, endPoint y: 222, distance: 125.1
click at [211, 222] on body "Toggle navigation ProStock WMS A13 - AC SOLAR WAREHOUSE LTD Michael Drugan Logo…" at bounding box center [784, 375] width 1568 height 750
paste input "3701"
type input "3701"
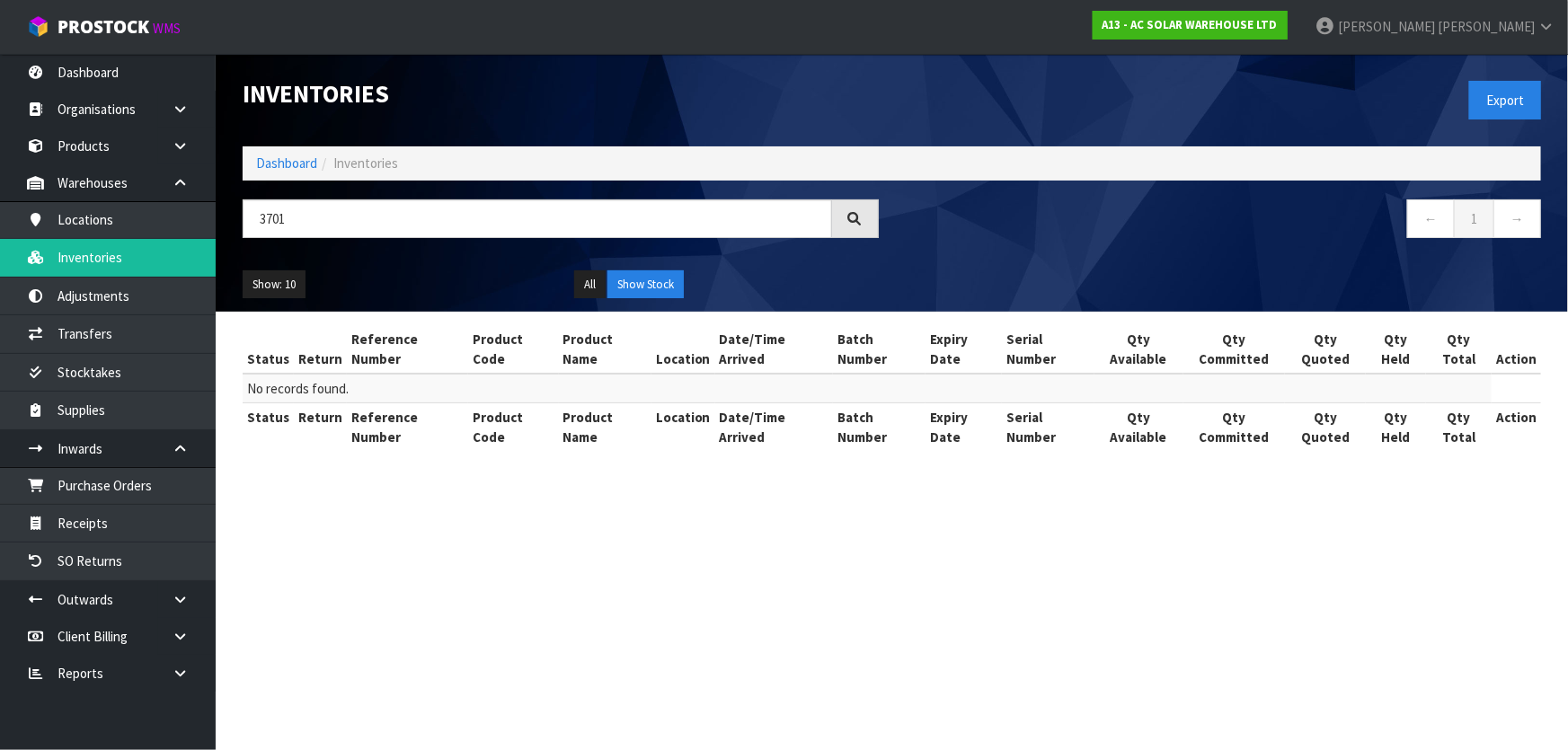
click at [467, 487] on section "Inventories Export Dashboard Inventories 3701 ← 1 → Show: 10 5 10 25 50 All Sho…" at bounding box center [784, 375] width 1568 height 750
click at [324, 220] on input "3701" at bounding box center [537, 219] width 589 height 39
click at [259, 221] on input "3701" at bounding box center [537, 219] width 589 height 39
click at [97, 494] on link "Purchase Orders" at bounding box center [108, 485] width 216 height 37
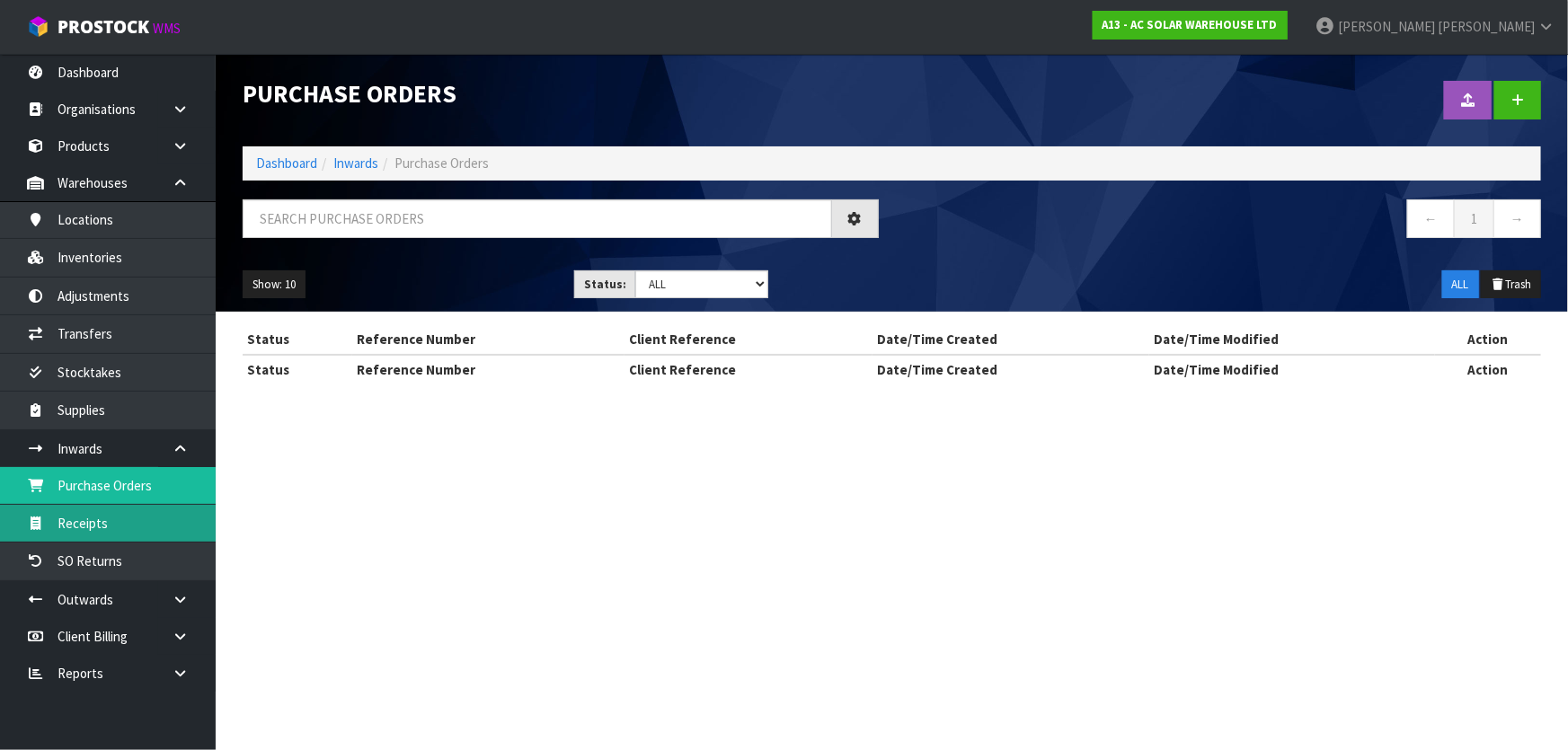
click at [100, 514] on section "Purchase Orders Import Purchase Orders Drop file here to import csv template Da…" at bounding box center [784, 375] width 1568 height 750
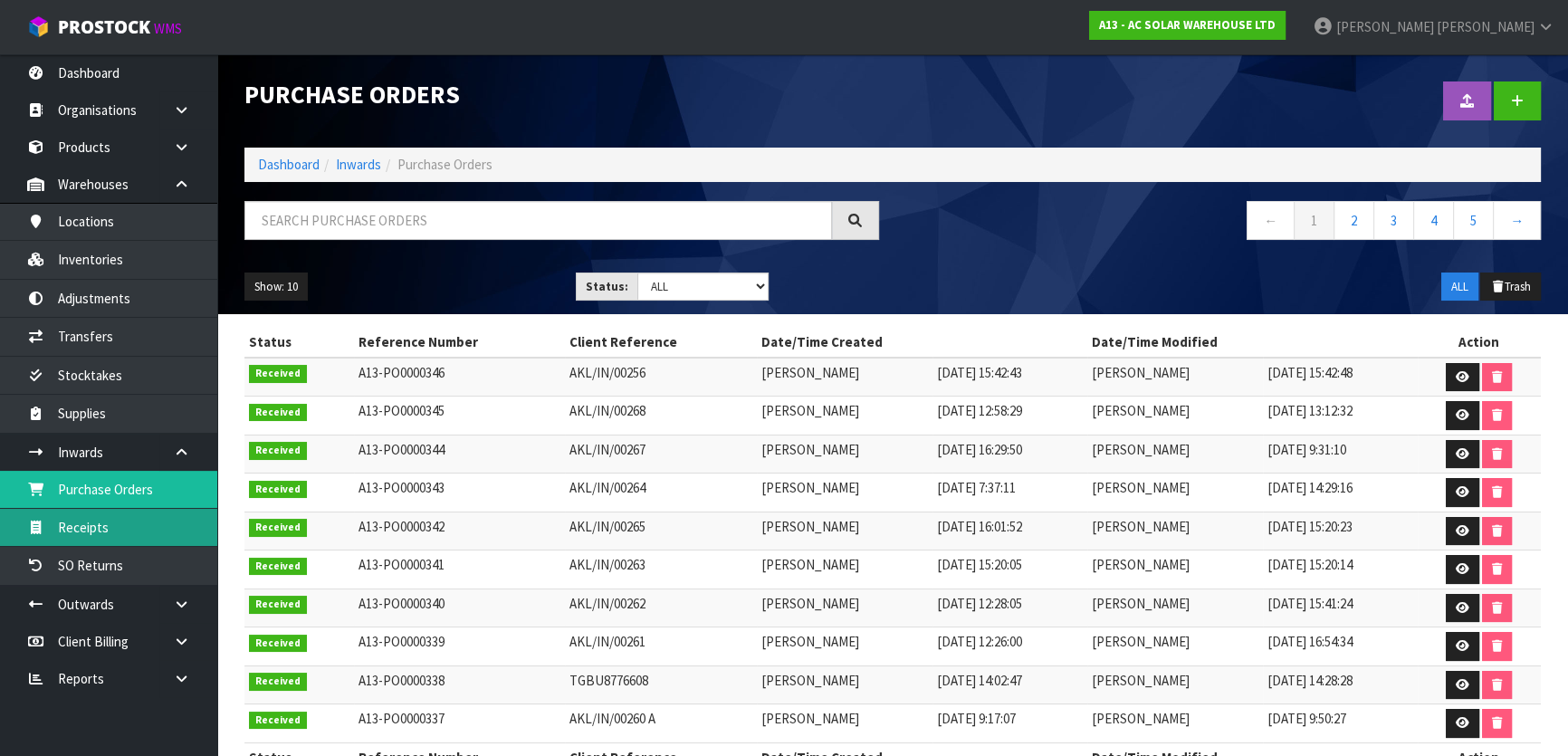
click at [101, 523] on link "Receipts" at bounding box center [108, 527] width 218 height 37
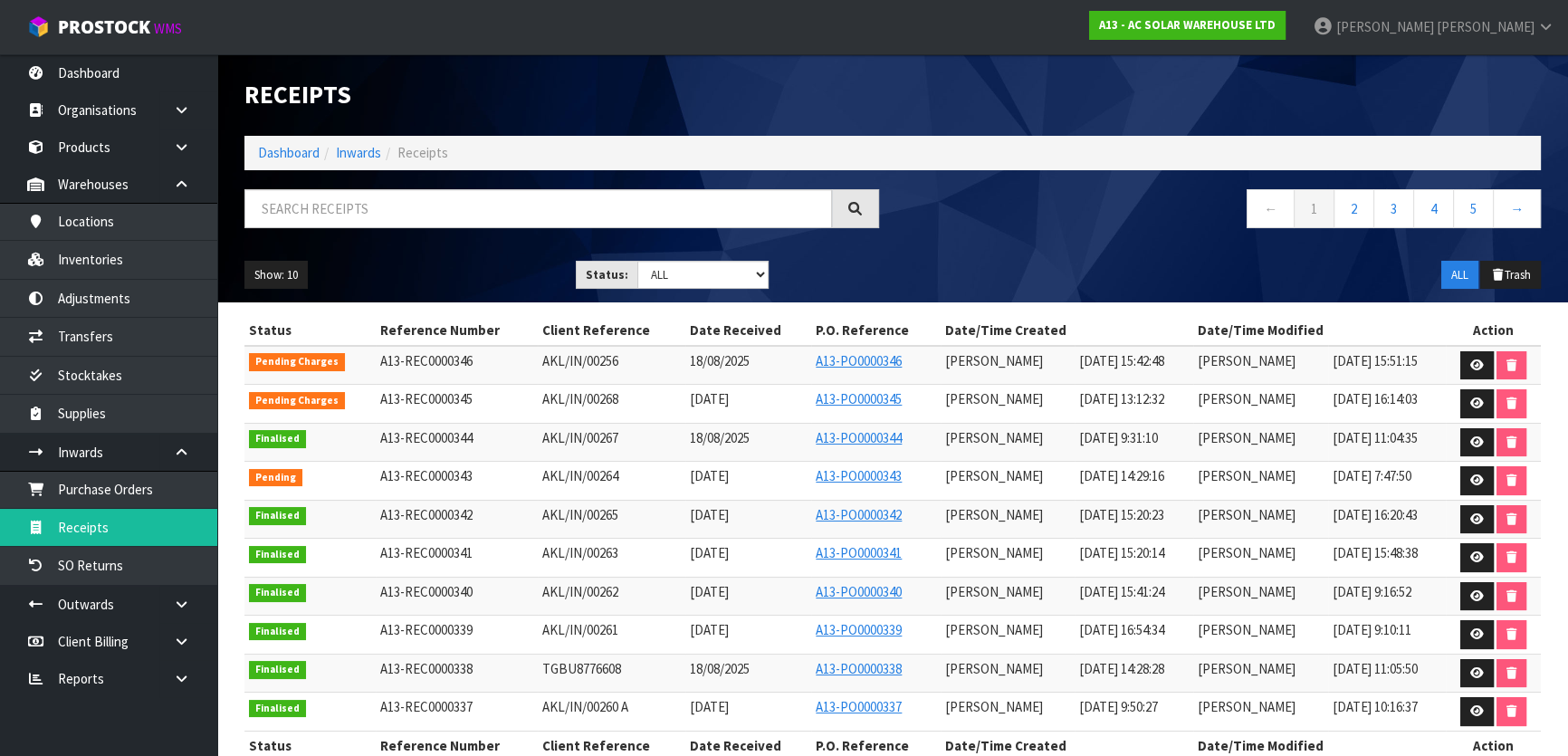
drag, startPoint x: 101, startPoint y: 523, endPoint x: 504, endPoint y: 479, distance: 405.4
click at [489, 474] on td "A13-REC0000343" at bounding box center [457, 482] width 162 height 39
click at [1473, 474] on icon at bounding box center [1477, 480] width 14 height 12
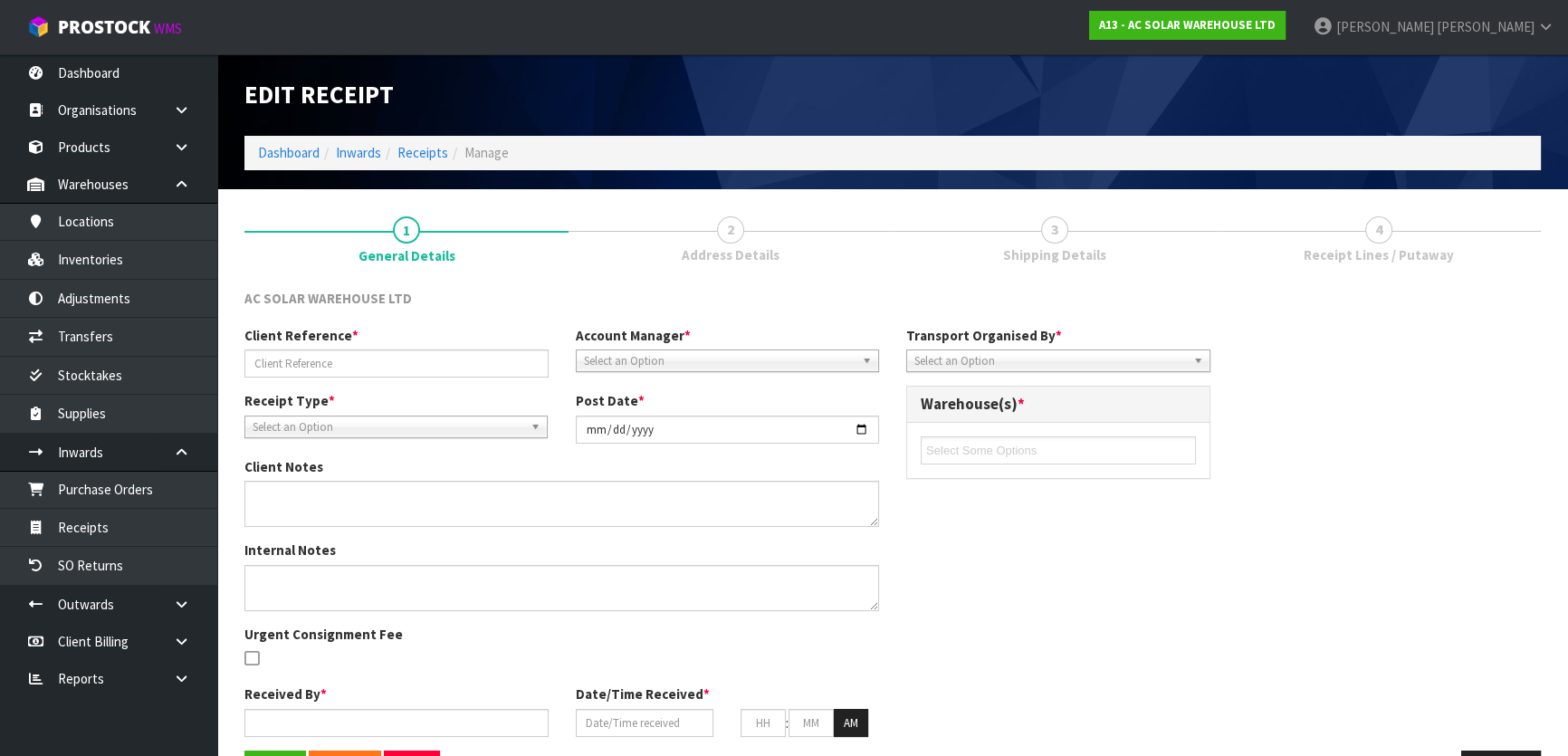
type input "AKL/IN/00264"
type input "2025-08-21"
type input "[PERSON_NAME]"
type input "21/08/2025"
type input "02"
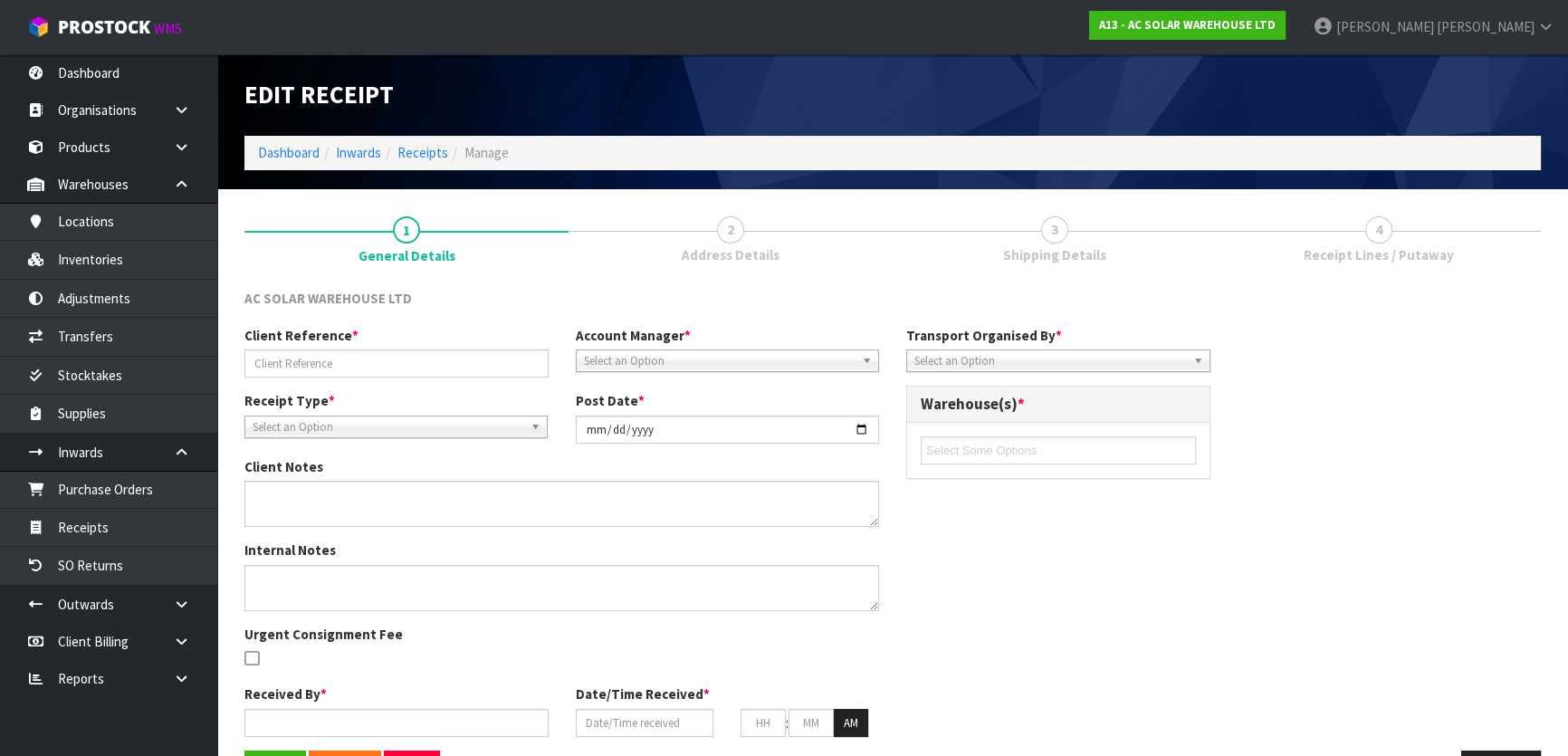
type input "29"
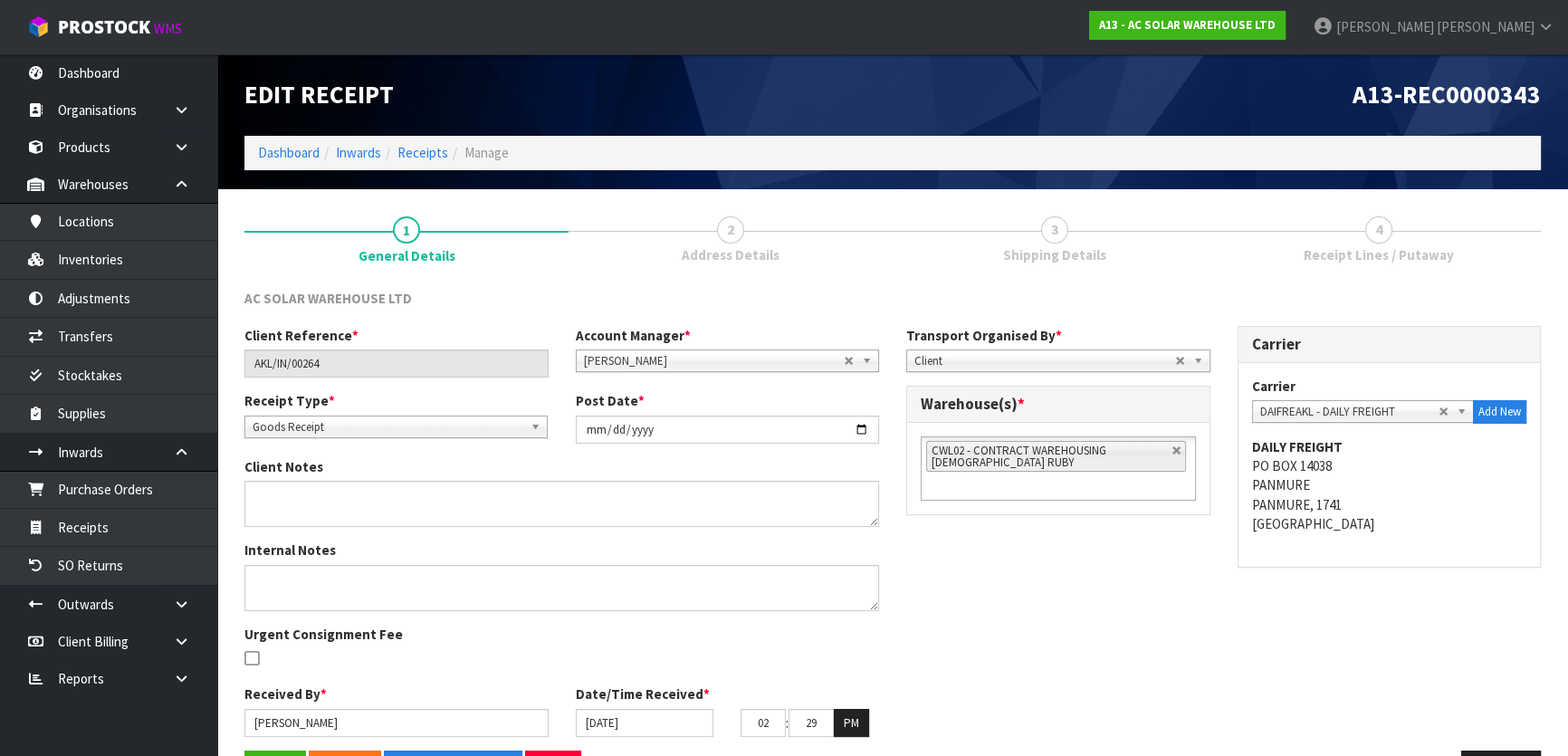
click at [1155, 249] on link "3 Shipping Details" at bounding box center [1055, 238] width 324 height 71
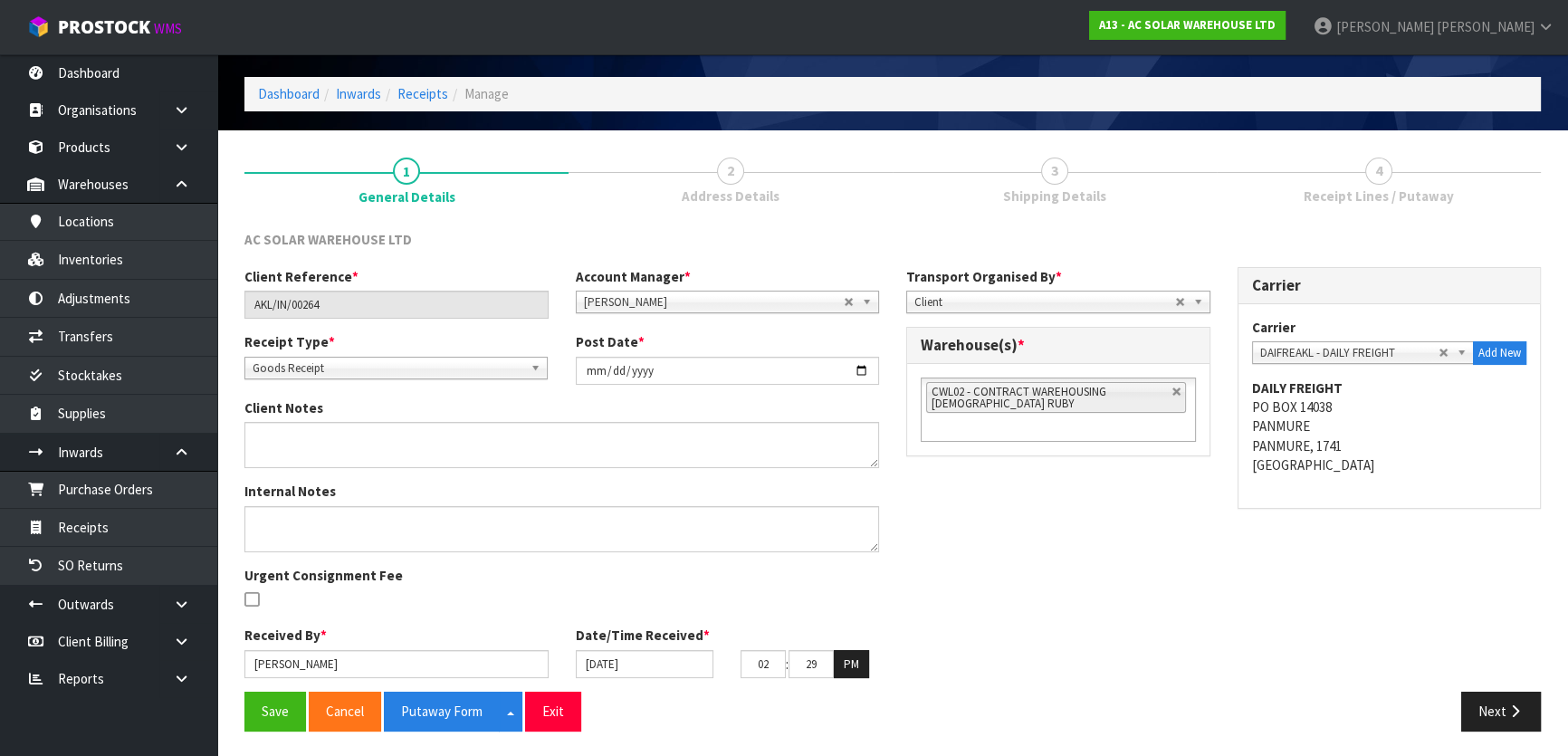
scroll to position [60, 0]
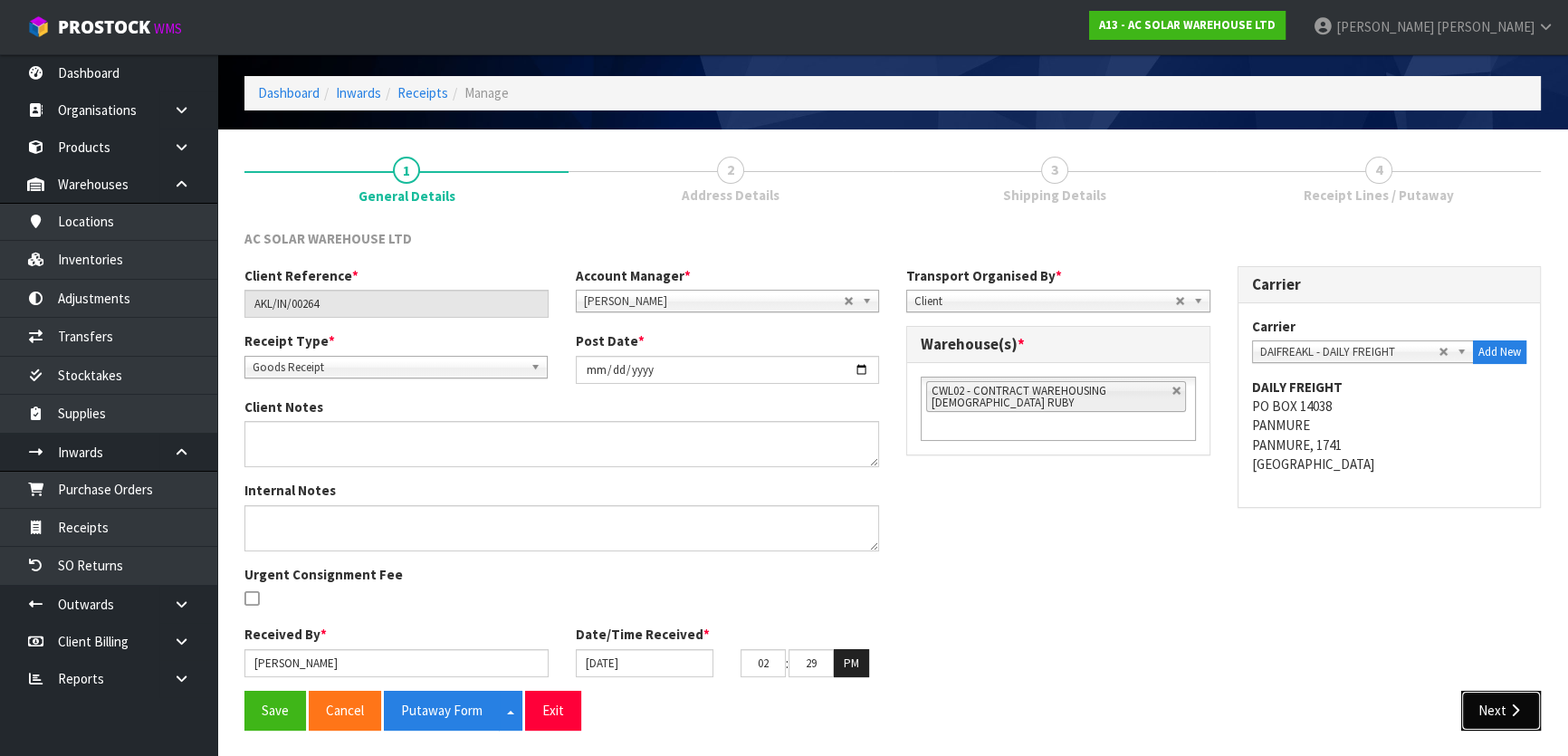
click at [1492, 701] on button "Next" at bounding box center [1501, 711] width 80 height 39
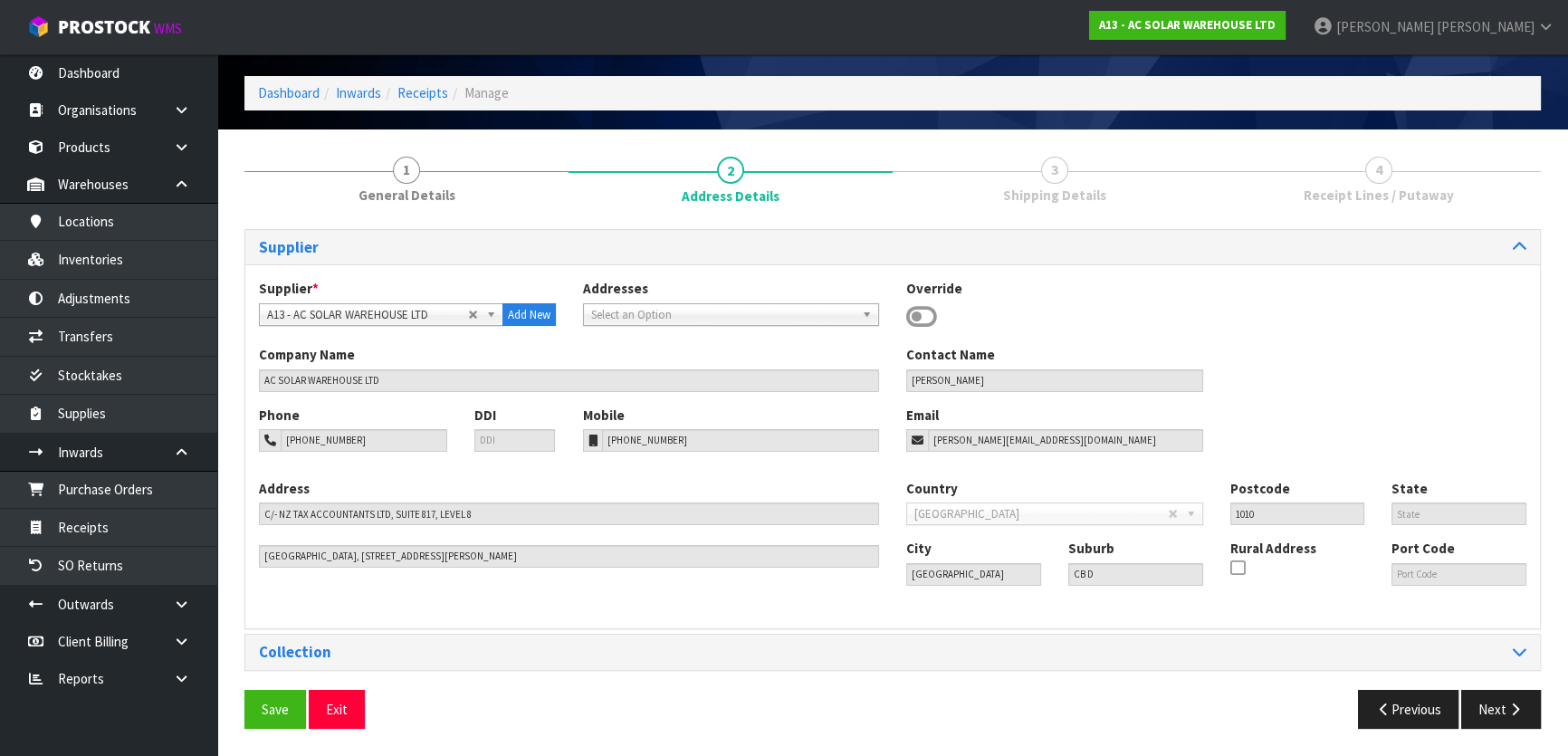
scroll to position [0, 0]
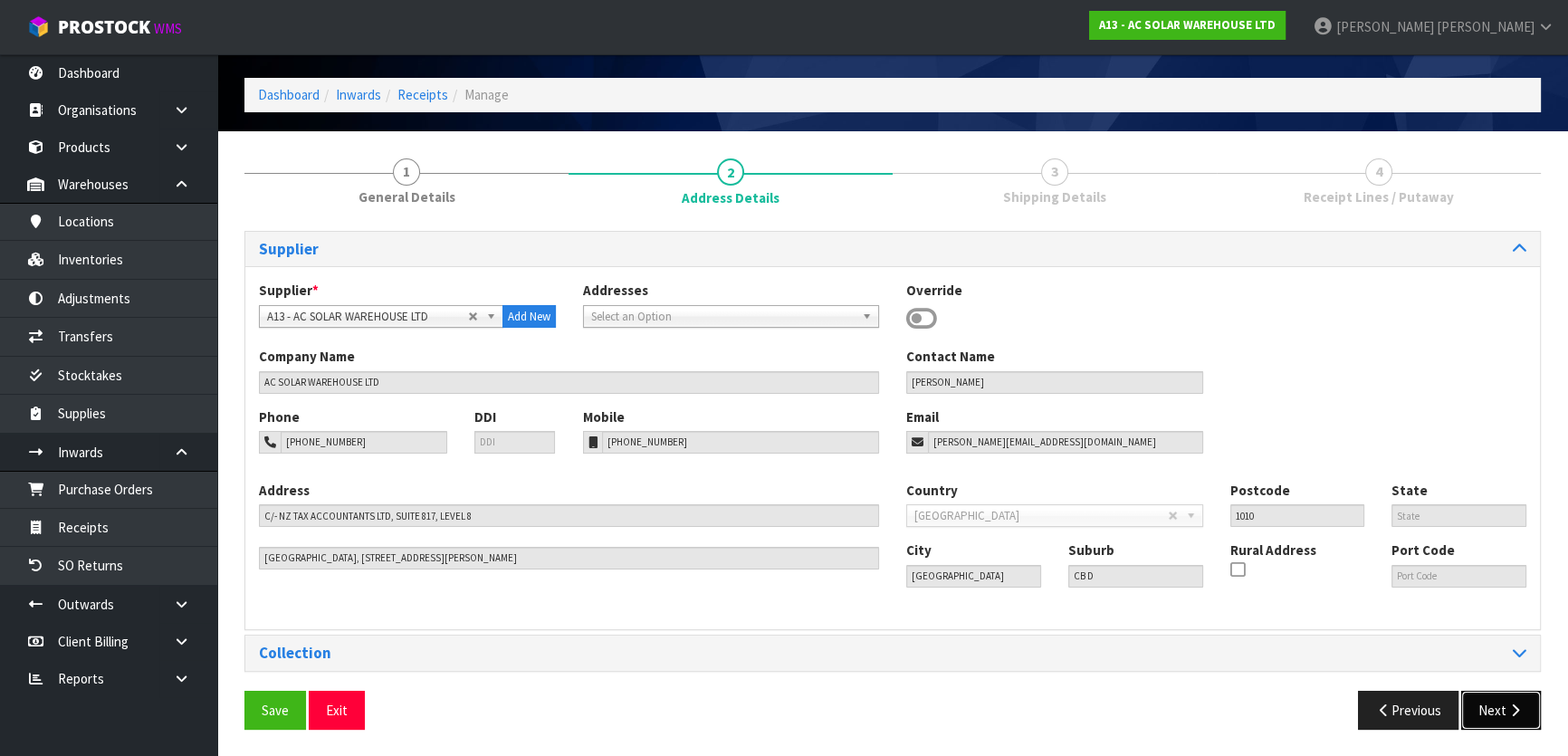
click at [1482, 701] on button "Next" at bounding box center [1501, 711] width 80 height 39
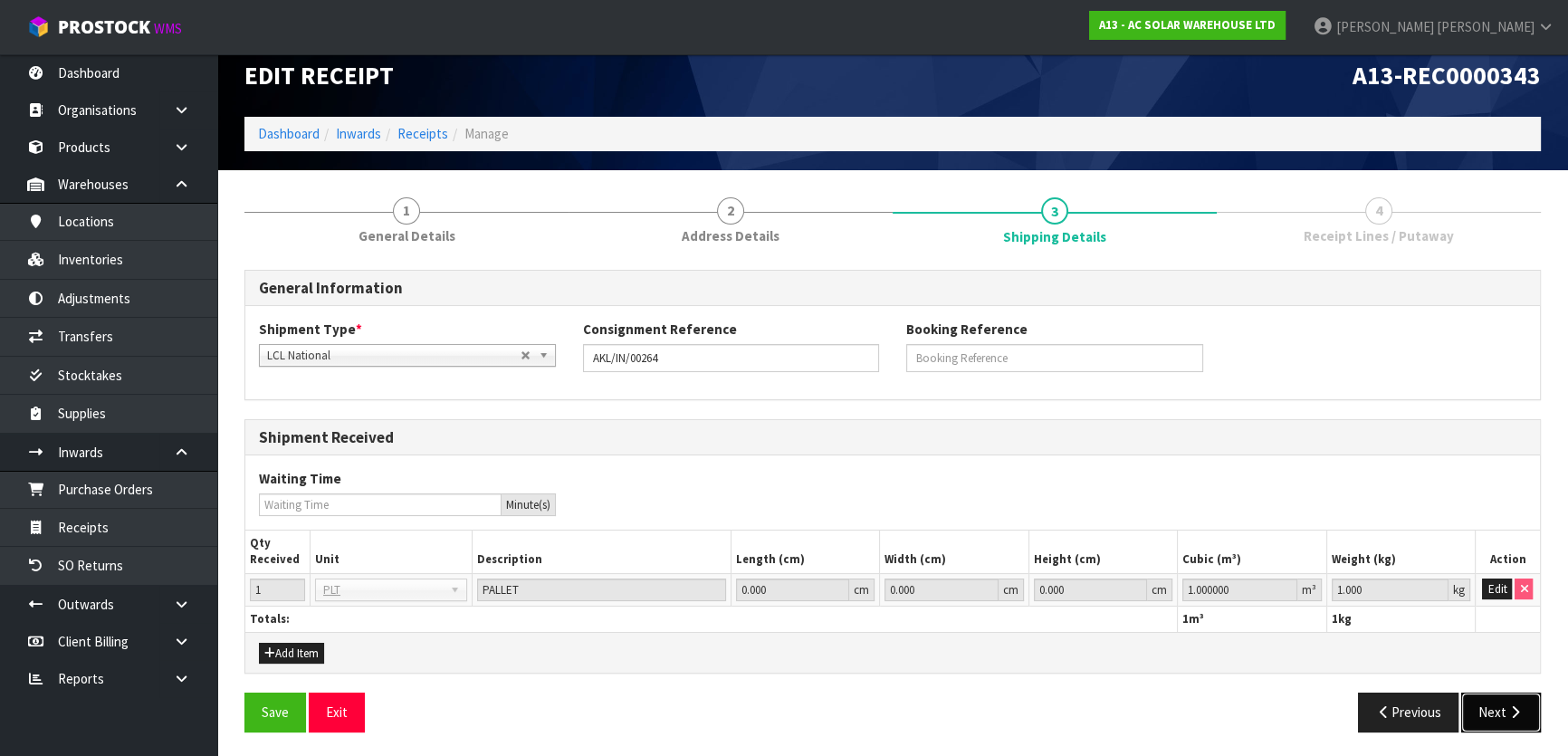
click at [1501, 701] on button "Next" at bounding box center [1501, 712] width 80 height 39
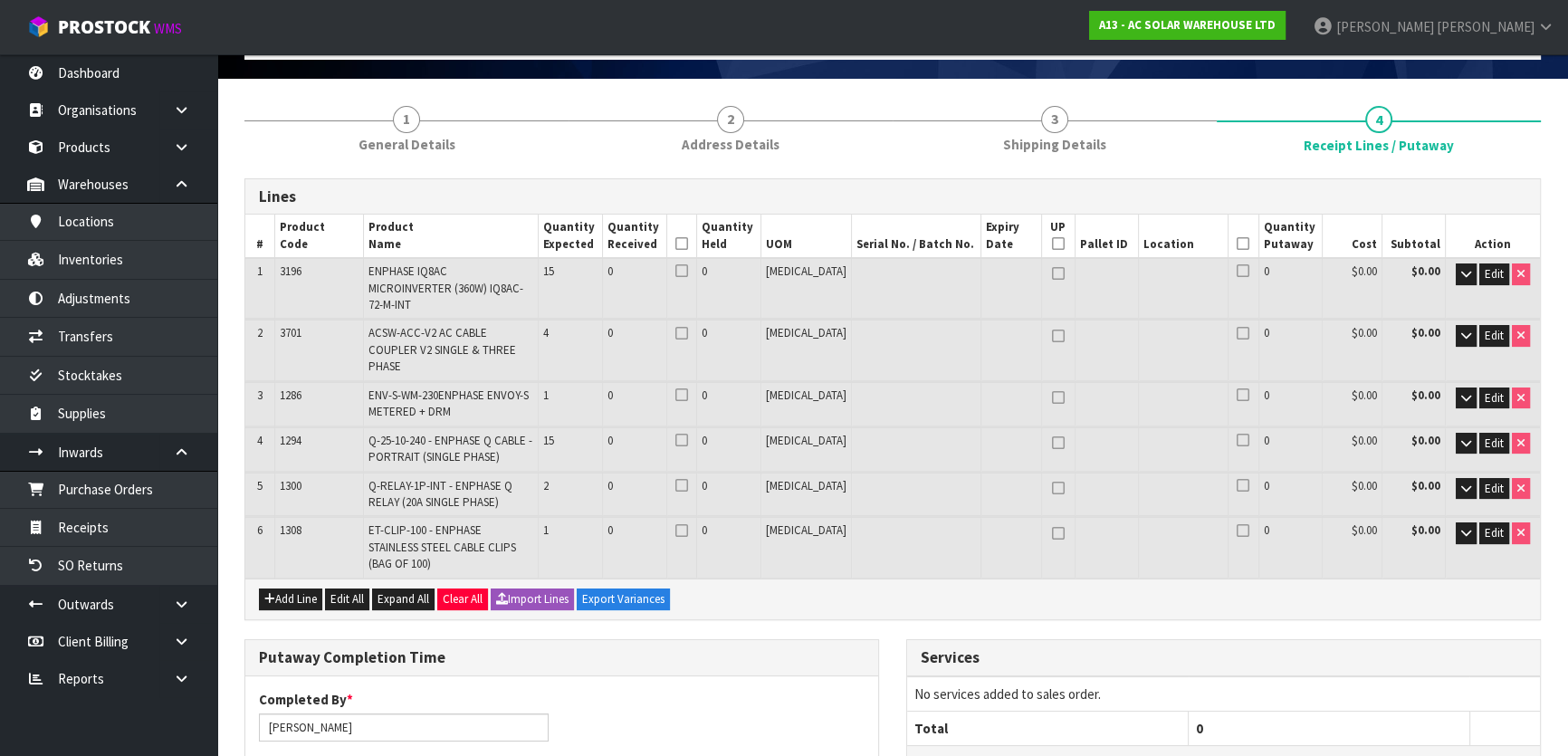
scroll to position [101, 0]
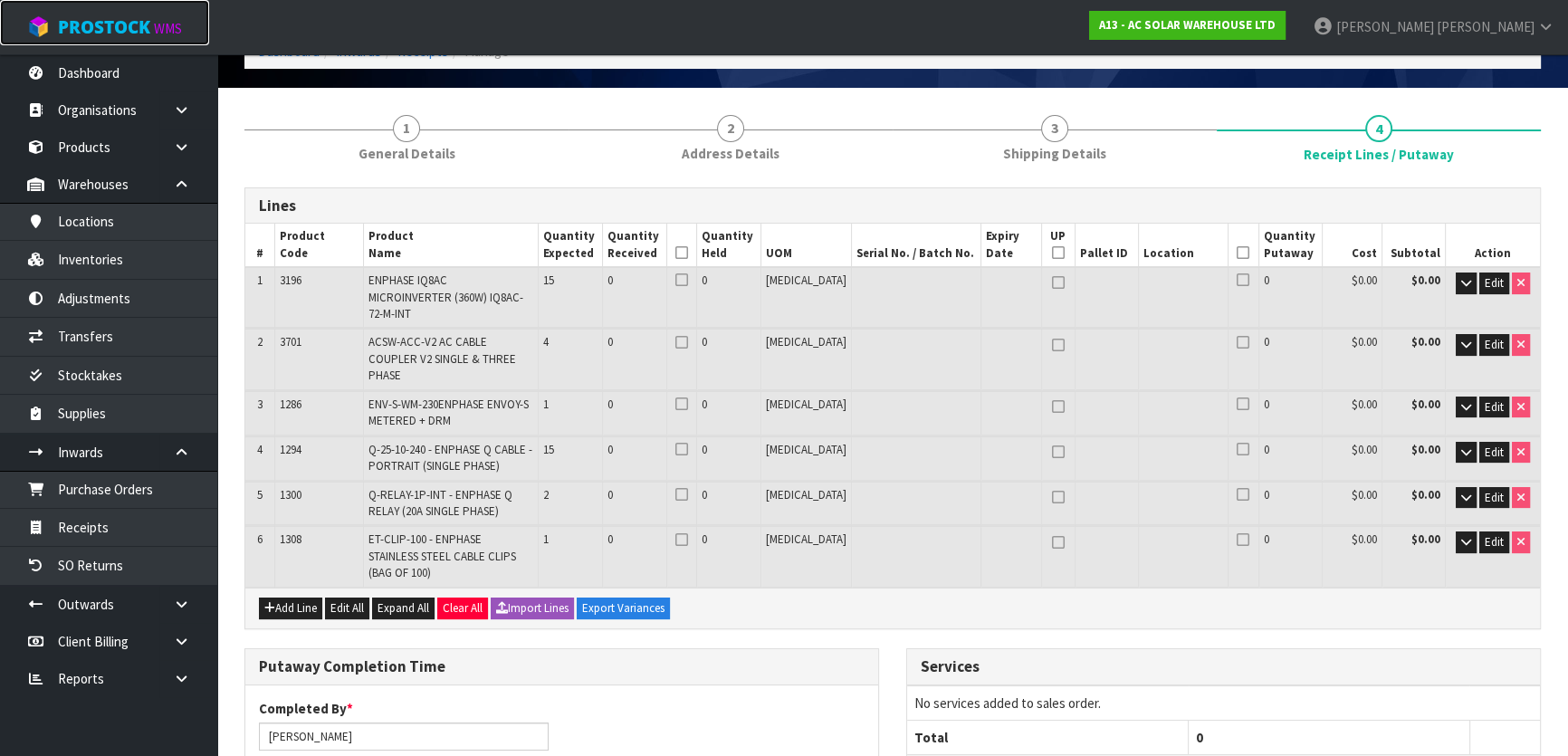
click at [119, 17] on span "ProStock" at bounding box center [105, 27] width 93 height 23
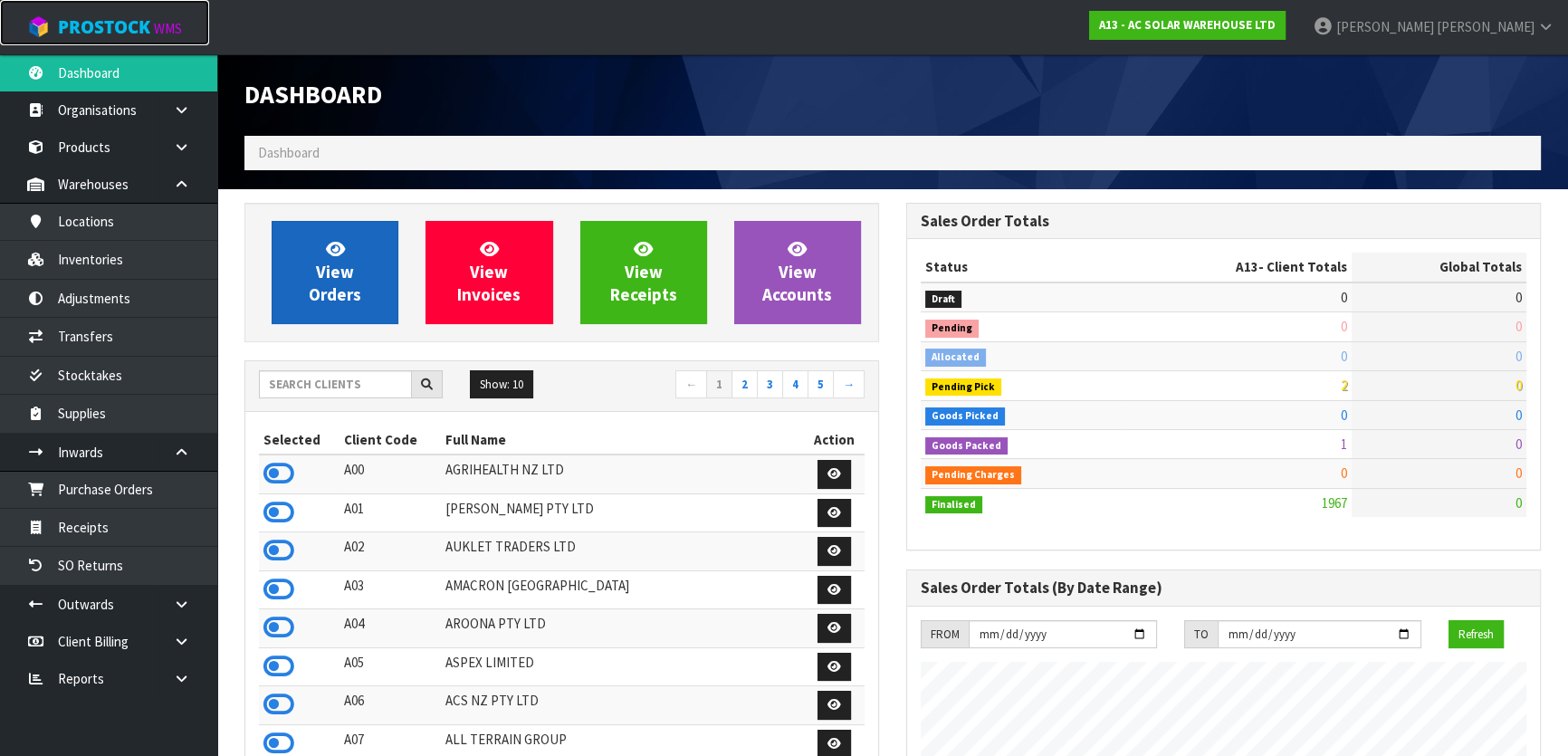
scroll to position [1506, 661]
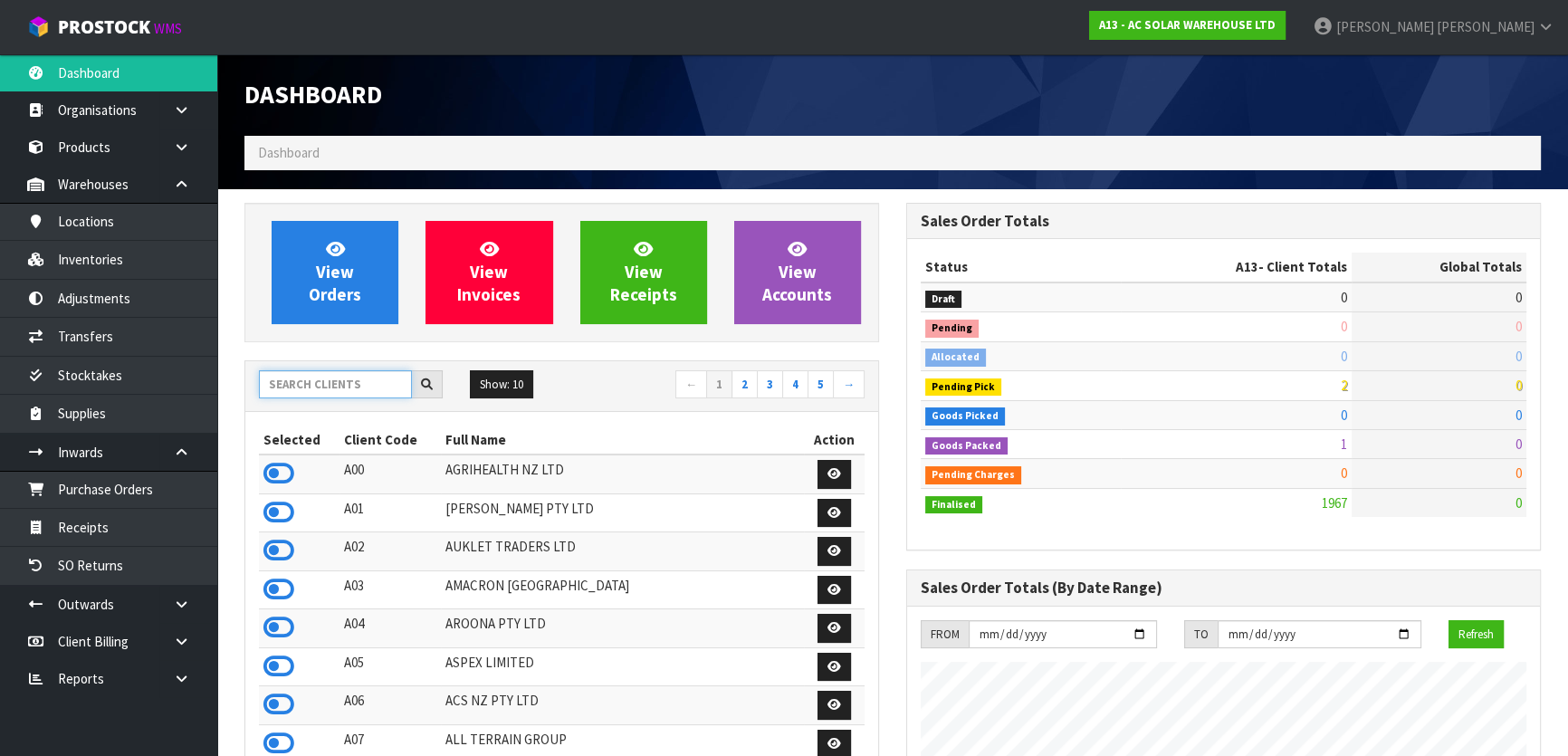
click at [350, 374] on input "text" at bounding box center [335, 384] width 153 height 28
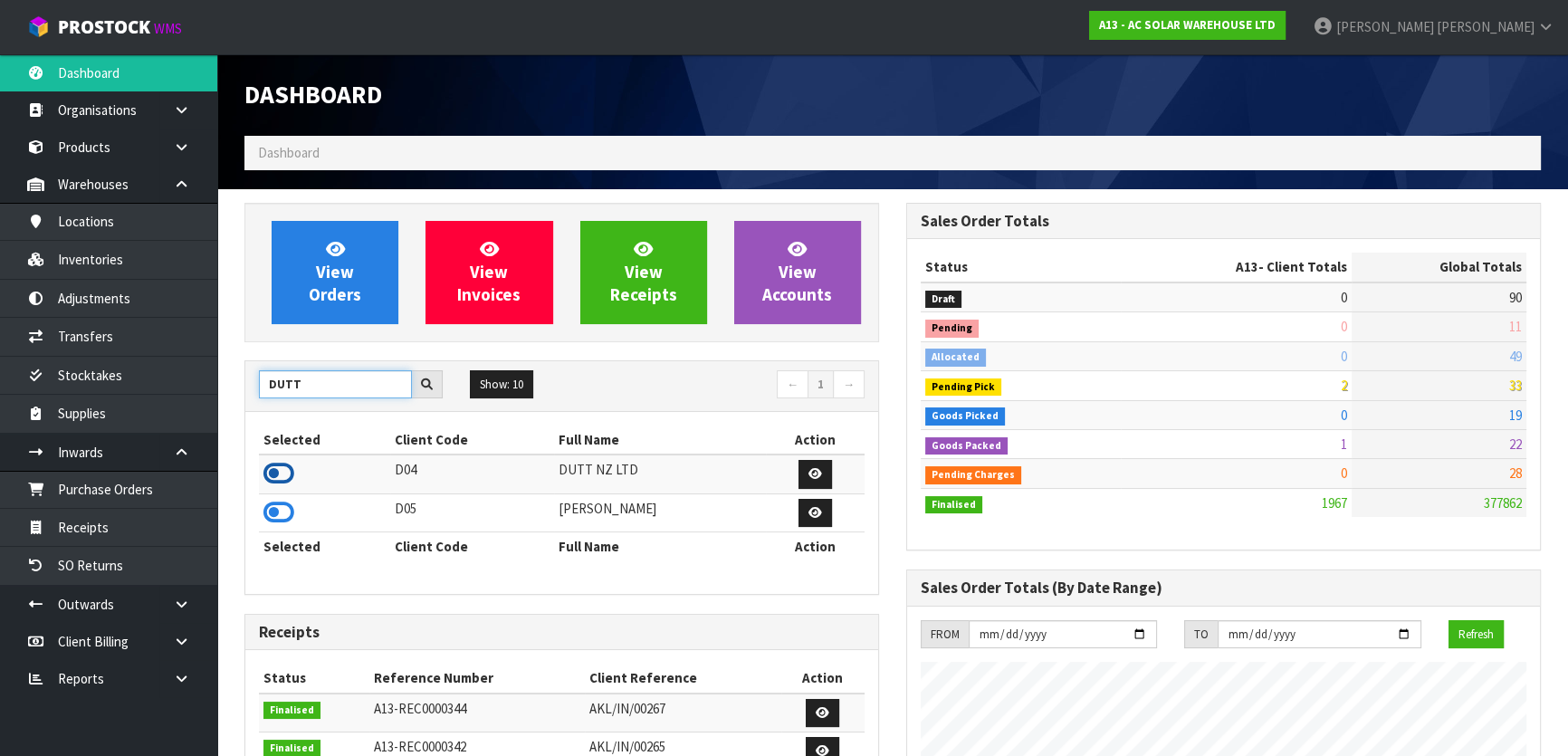
type input "DUTT"
click at [271, 477] on icon at bounding box center [278, 473] width 31 height 27
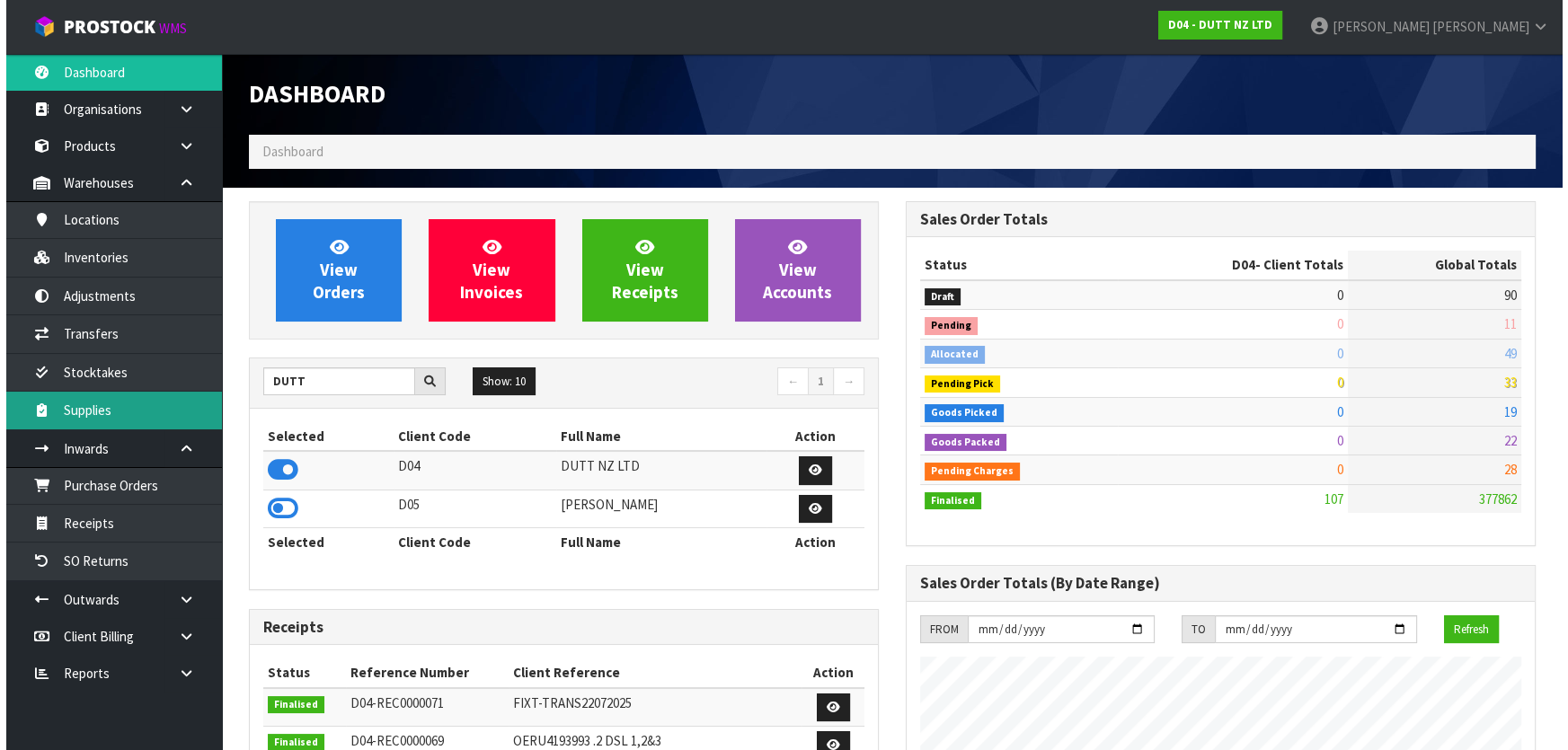
scroll to position [1397, 656]
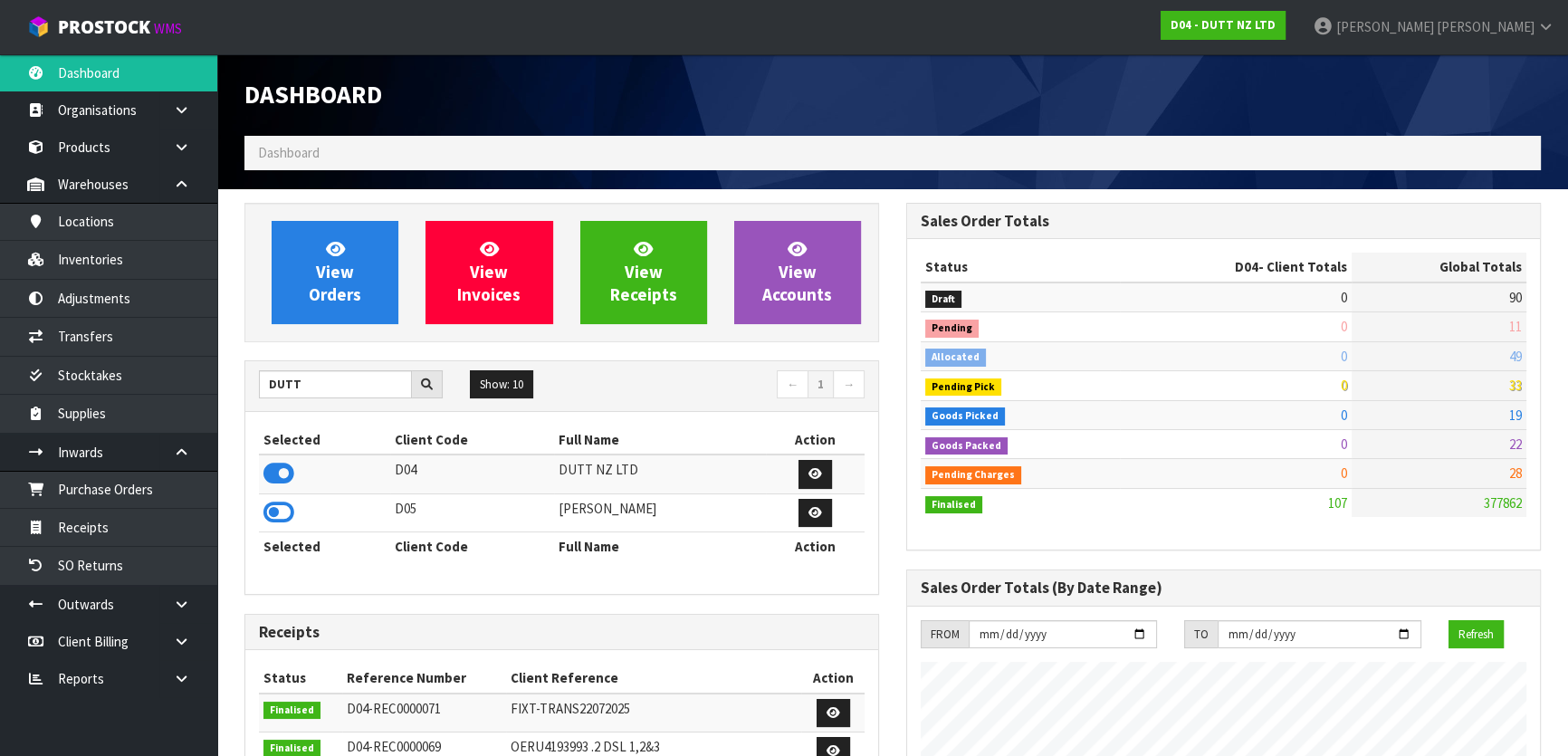
click at [634, 384] on nav "← 1 →" at bounding box center [721, 386] width 290 height 32
click at [82, 489] on link "Purchase Orders" at bounding box center [108, 489] width 218 height 37
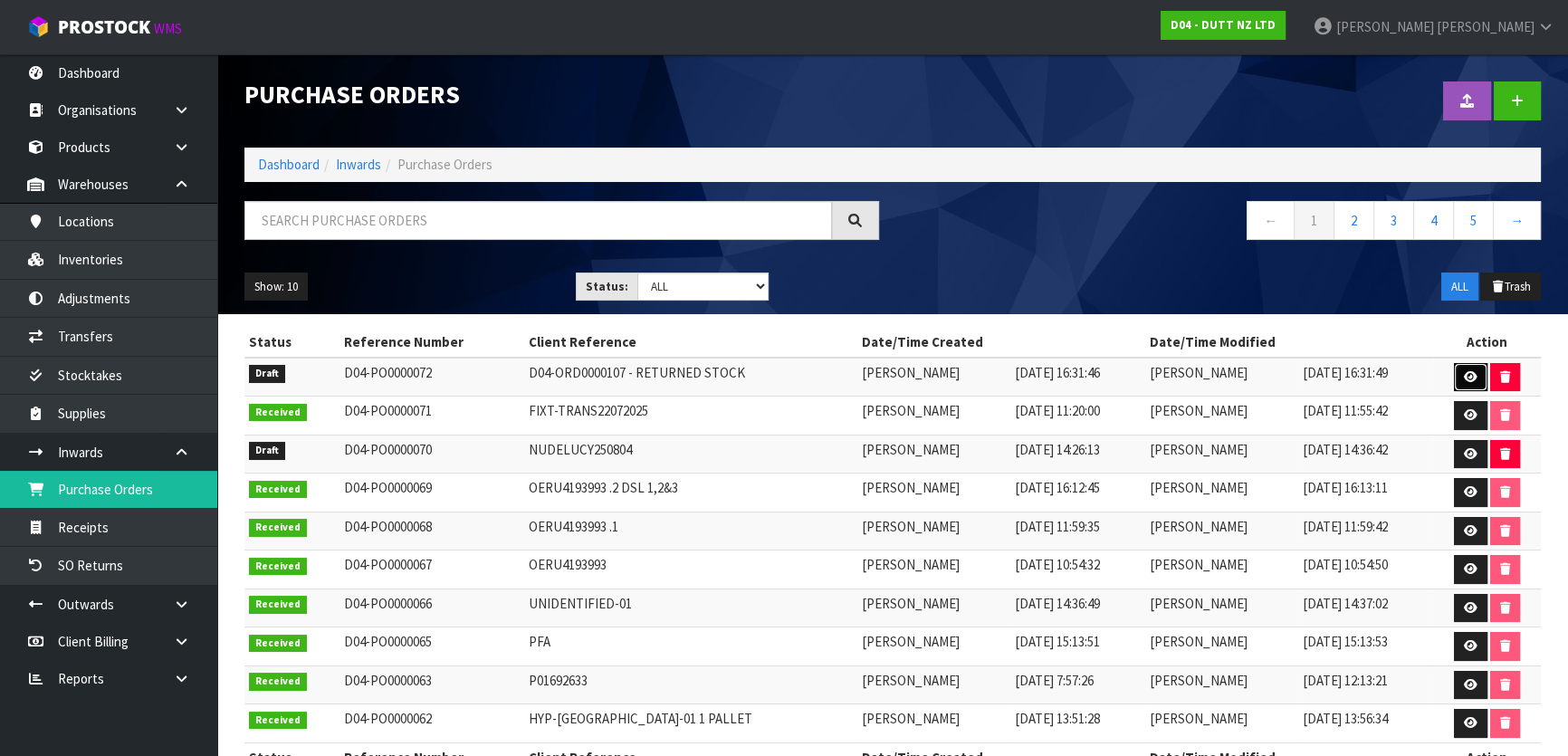
click at [1474, 375] on icon at bounding box center [1471, 377] width 14 height 12
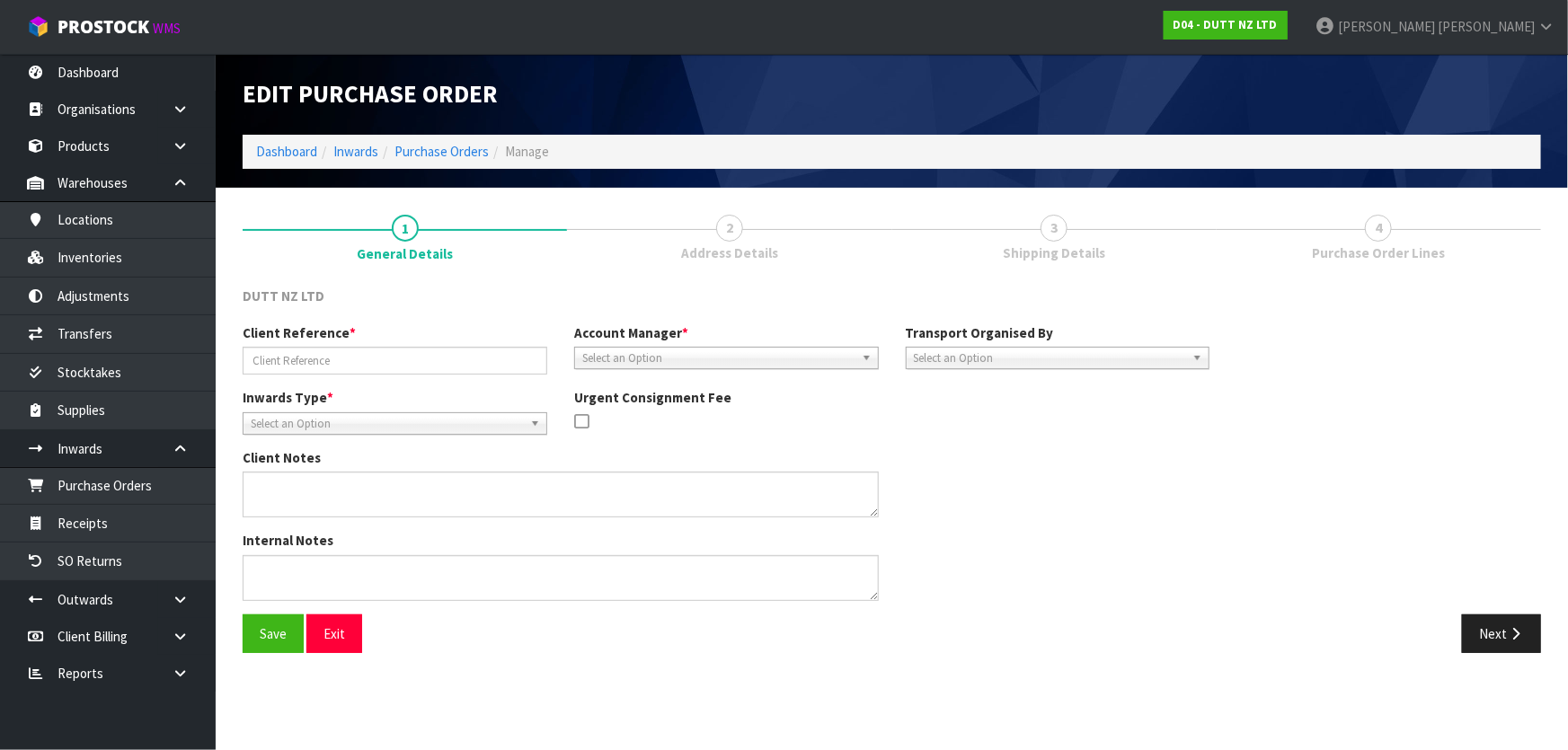
type input "D04-ORD0000107 - RETURNED STOCK"
type textarea "BELOW ARE THE CODES FROM THE PALLET. 71002014 X 11 CARTONS 71002320 X 7 CARTONS…"
type textarea "BOOK THIS RETURN AND SELECT COMPANY FREIGHT AND CHARGE MINIMUM FREIGHT"
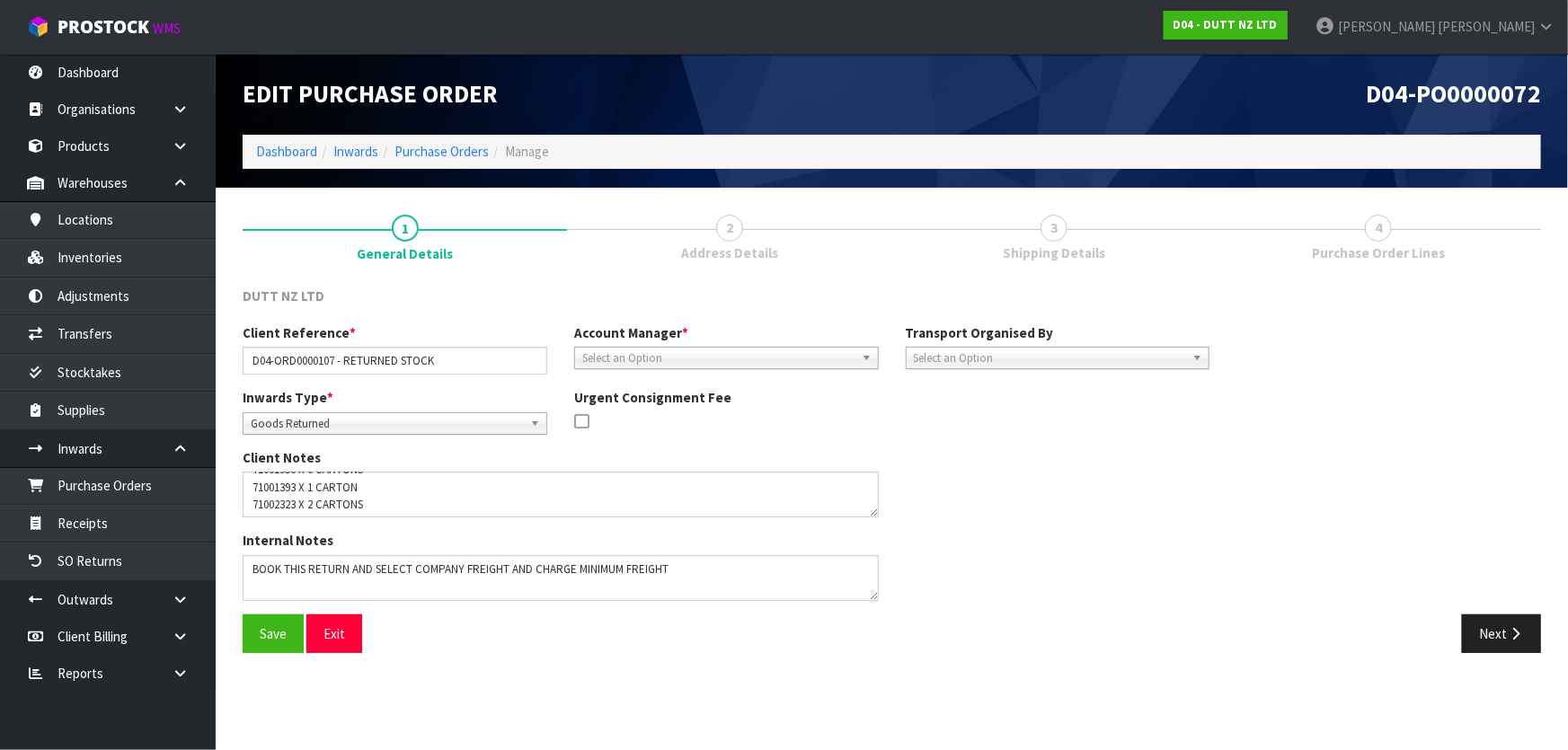
scroll to position [87, 0]
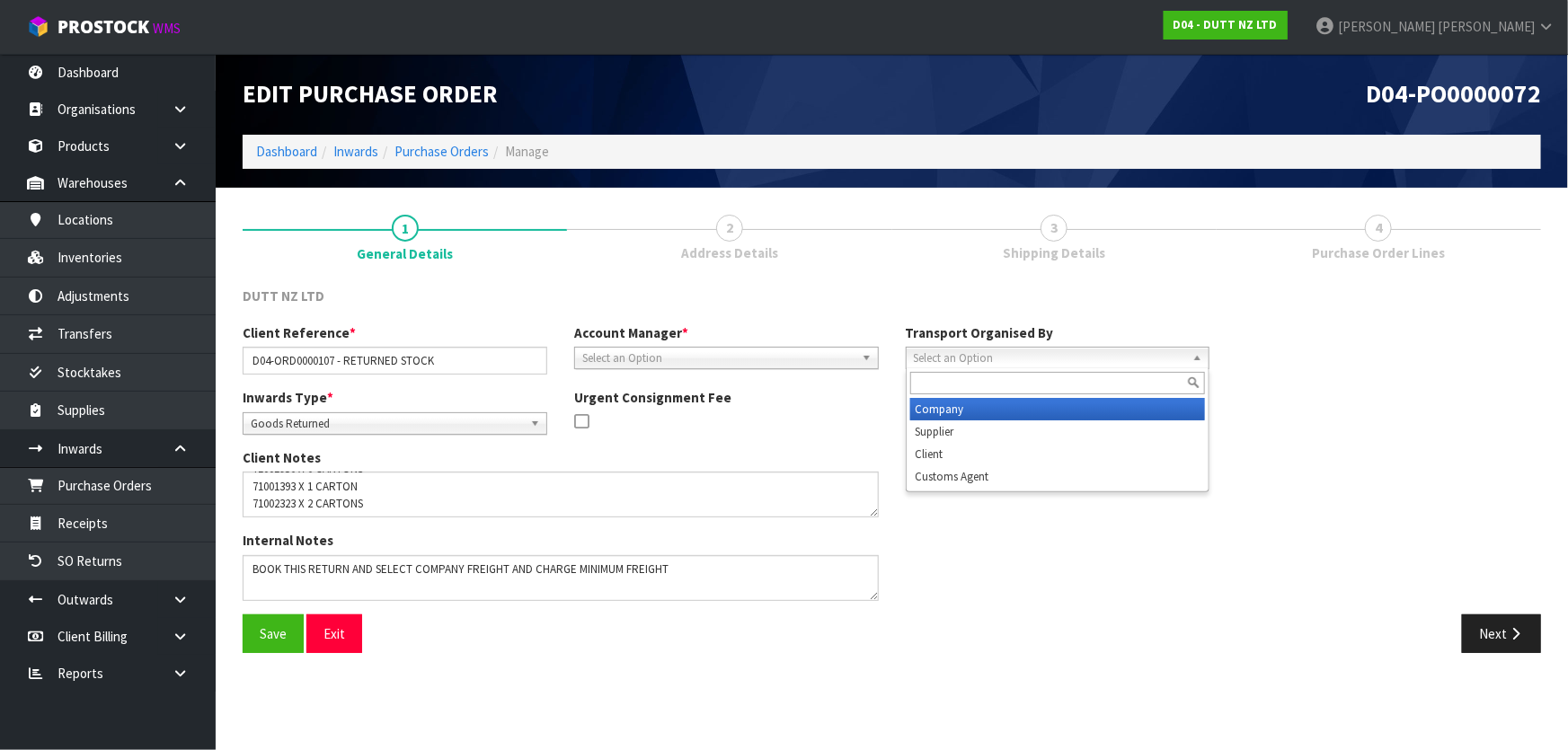
click at [1069, 364] on span "Select an Option" at bounding box center [1050, 358] width 272 height 21
click at [1032, 414] on li "Company" at bounding box center [1058, 409] width 296 height 22
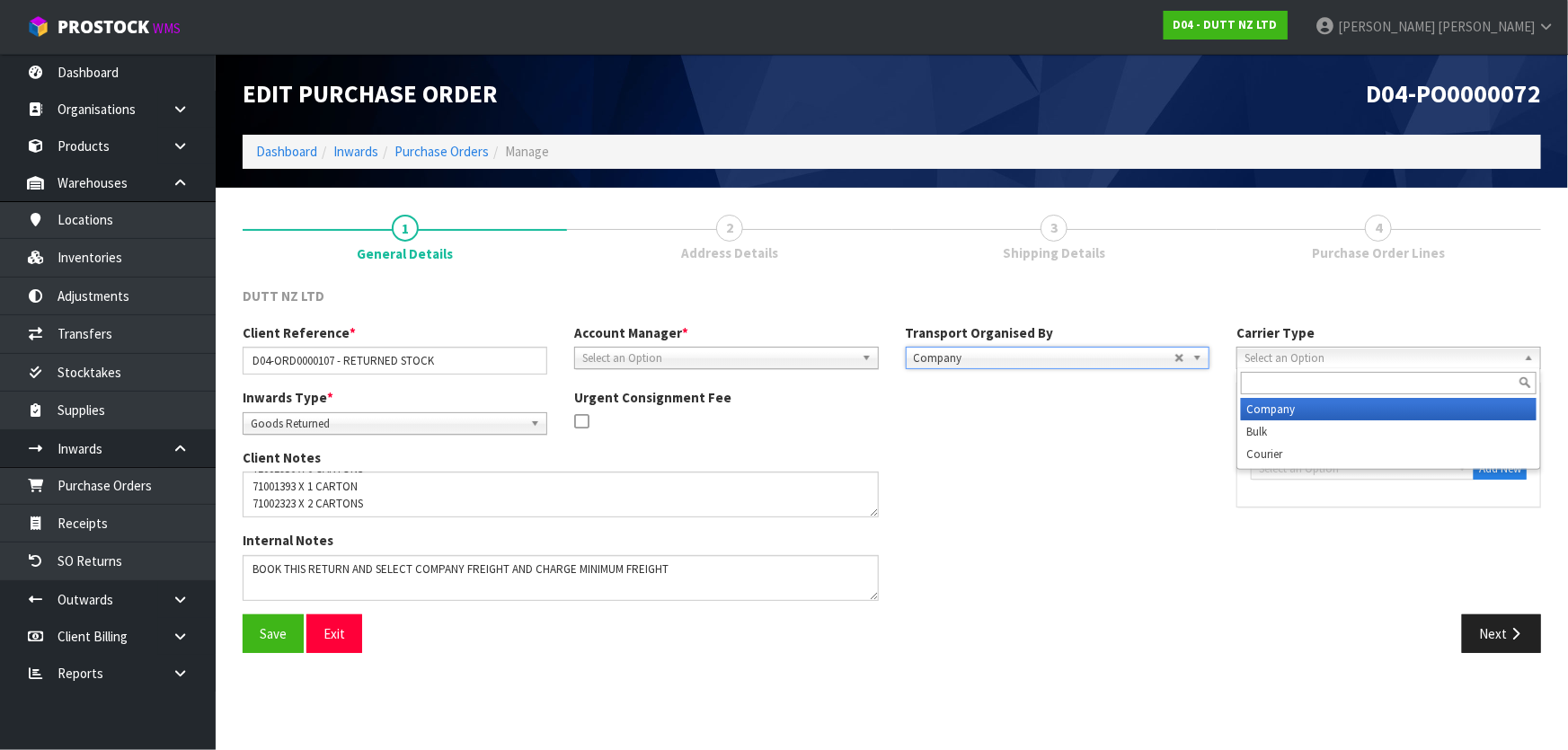
click at [1314, 352] on span "Select an Option" at bounding box center [1381, 358] width 272 height 21
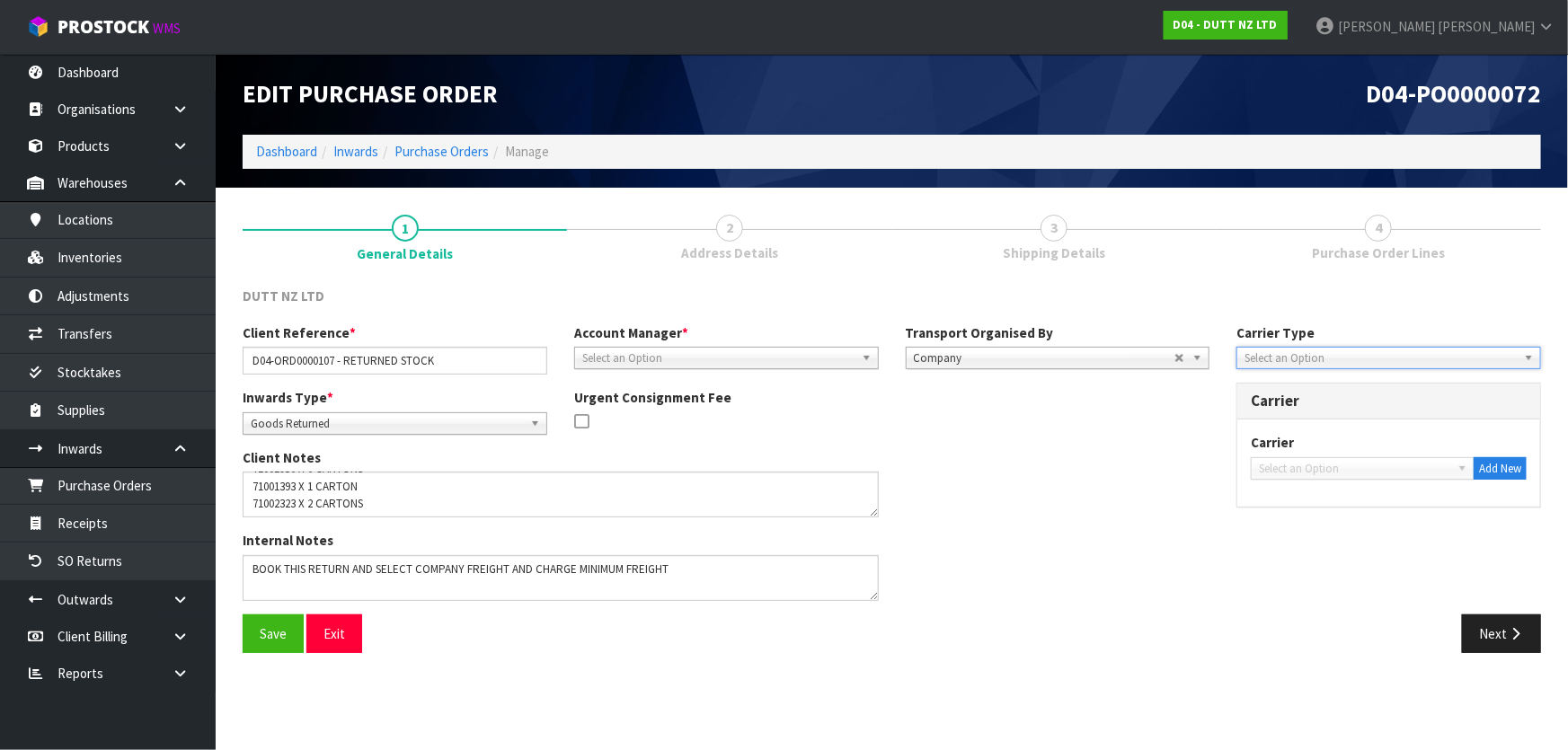
click at [1184, 422] on div "Inwards Type * Goods Receipt Goods Returned Goods Returned Urgent Consignment F…" at bounding box center [725, 418] width 994 height 61
click at [1359, 464] on span "Select an Option" at bounding box center [1355, 469] width 191 height 21
click at [1359, 468] on span "Select an Option" at bounding box center [1355, 469] width 191 height 21
click at [1361, 352] on span "Select an Option" at bounding box center [1381, 358] width 272 height 21
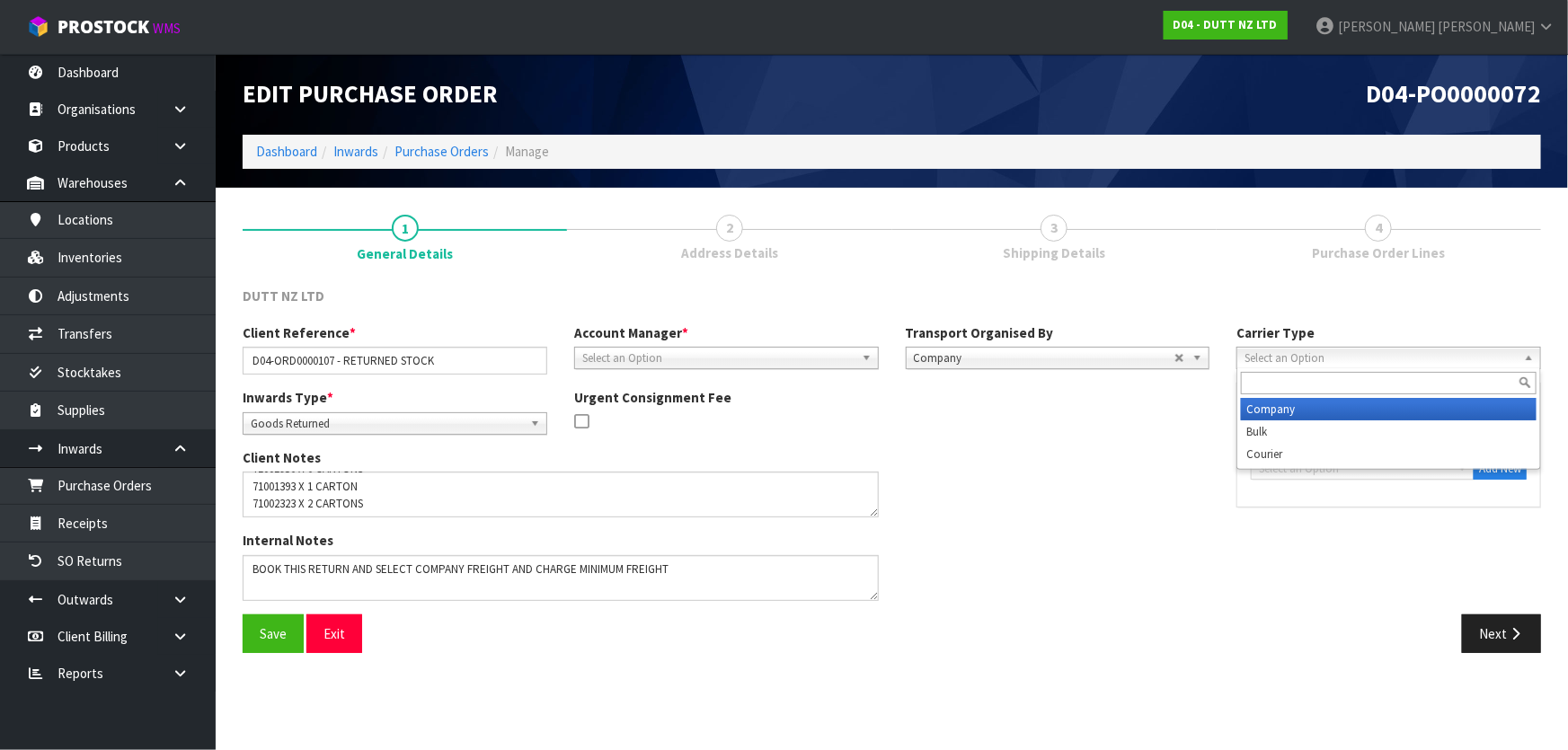
click at [1339, 410] on li "Company" at bounding box center [1389, 409] width 296 height 22
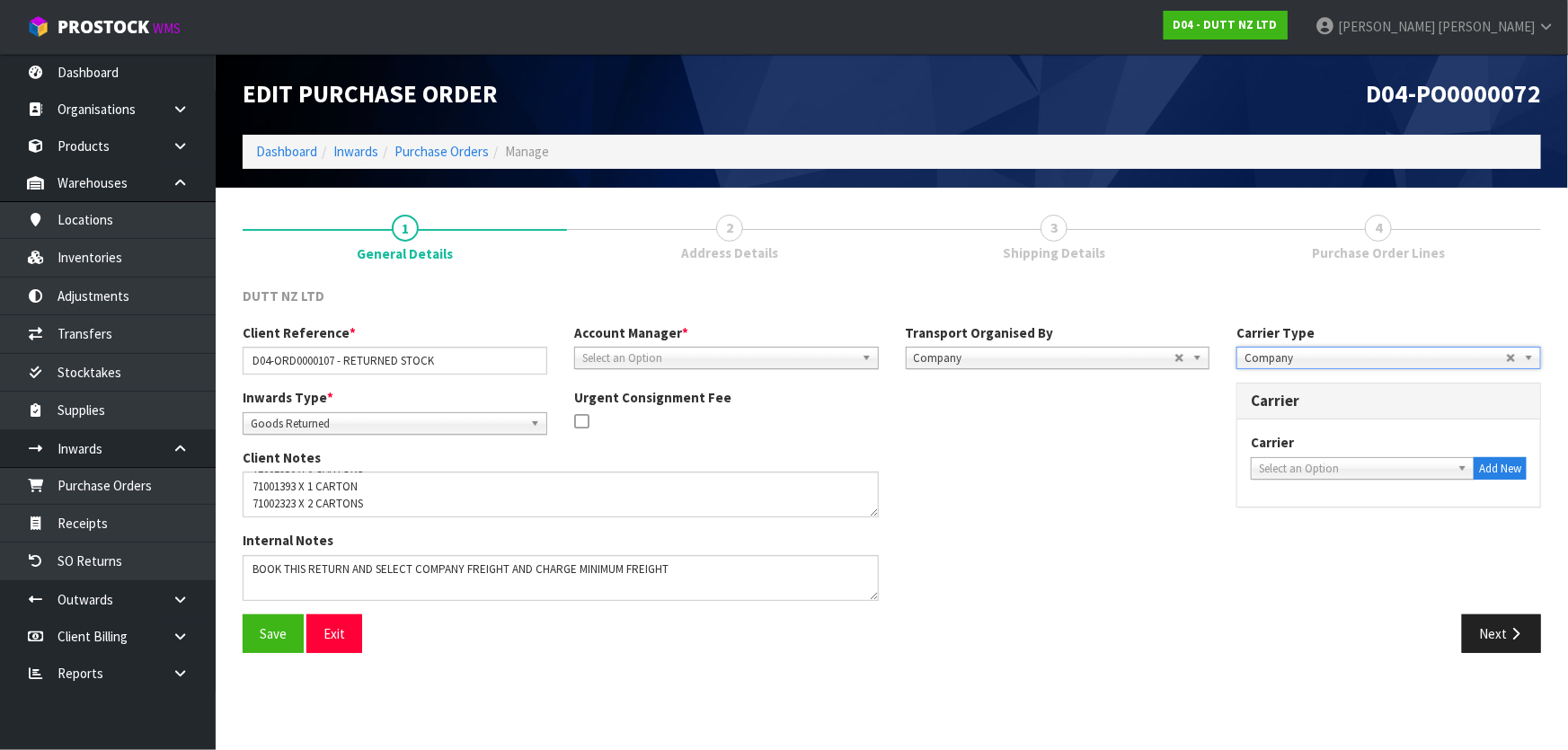
click at [1339, 462] on span "Select an Option" at bounding box center [1355, 469] width 191 height 21
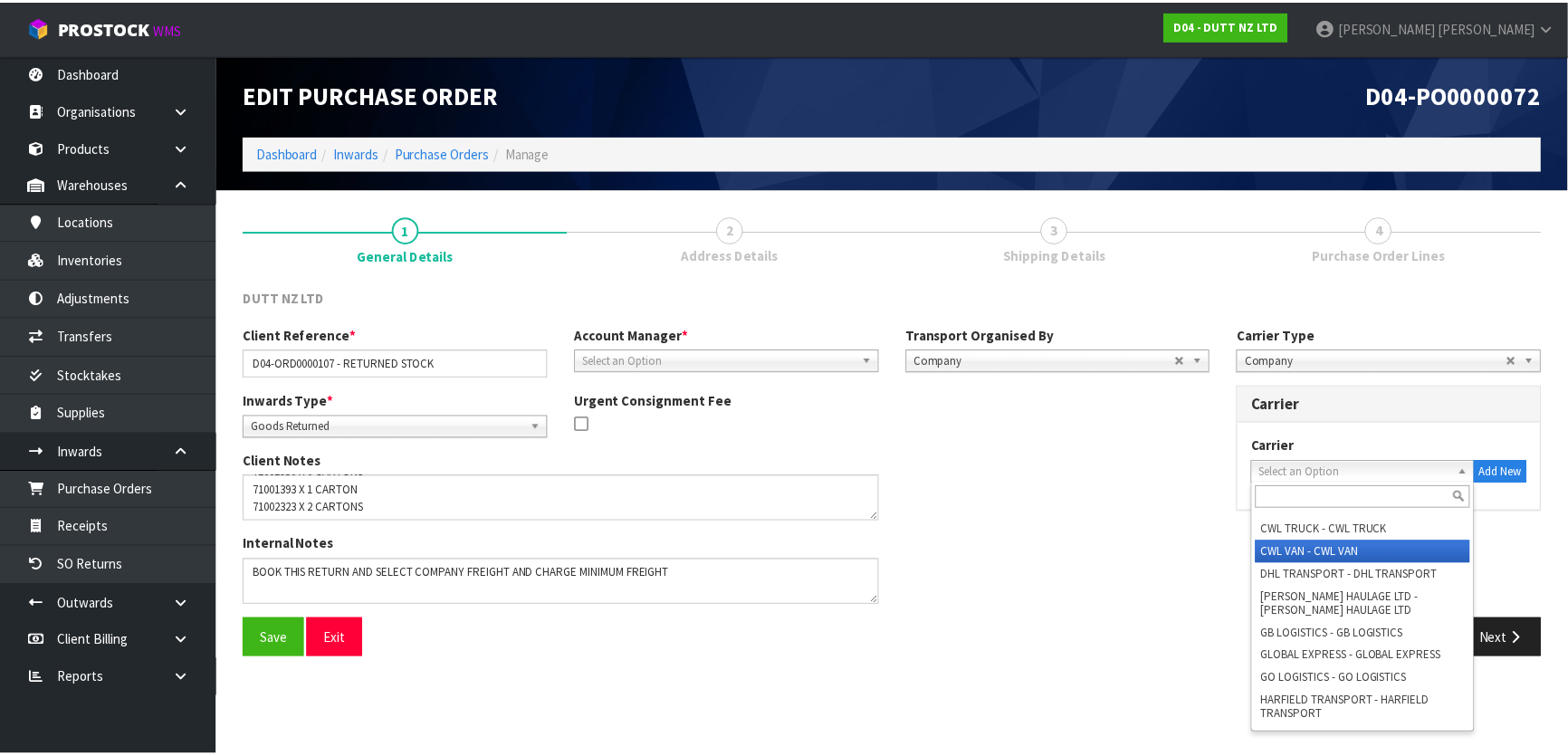
scroll to position [321, 0]
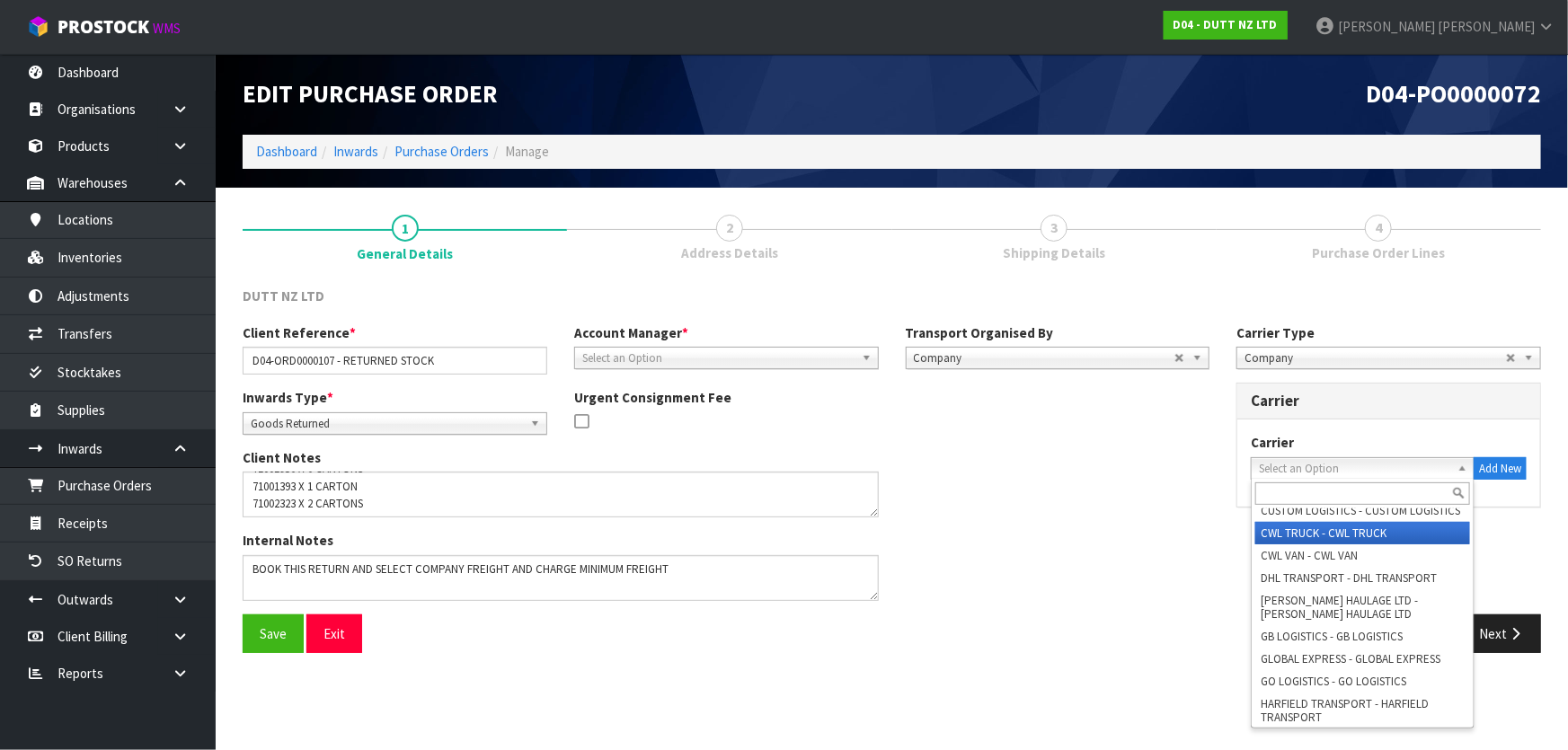
click at [1330, 522] on li "CWL TRUCK - CWL TRUCK" at bounding box center [1363, 533] width 215 height 22
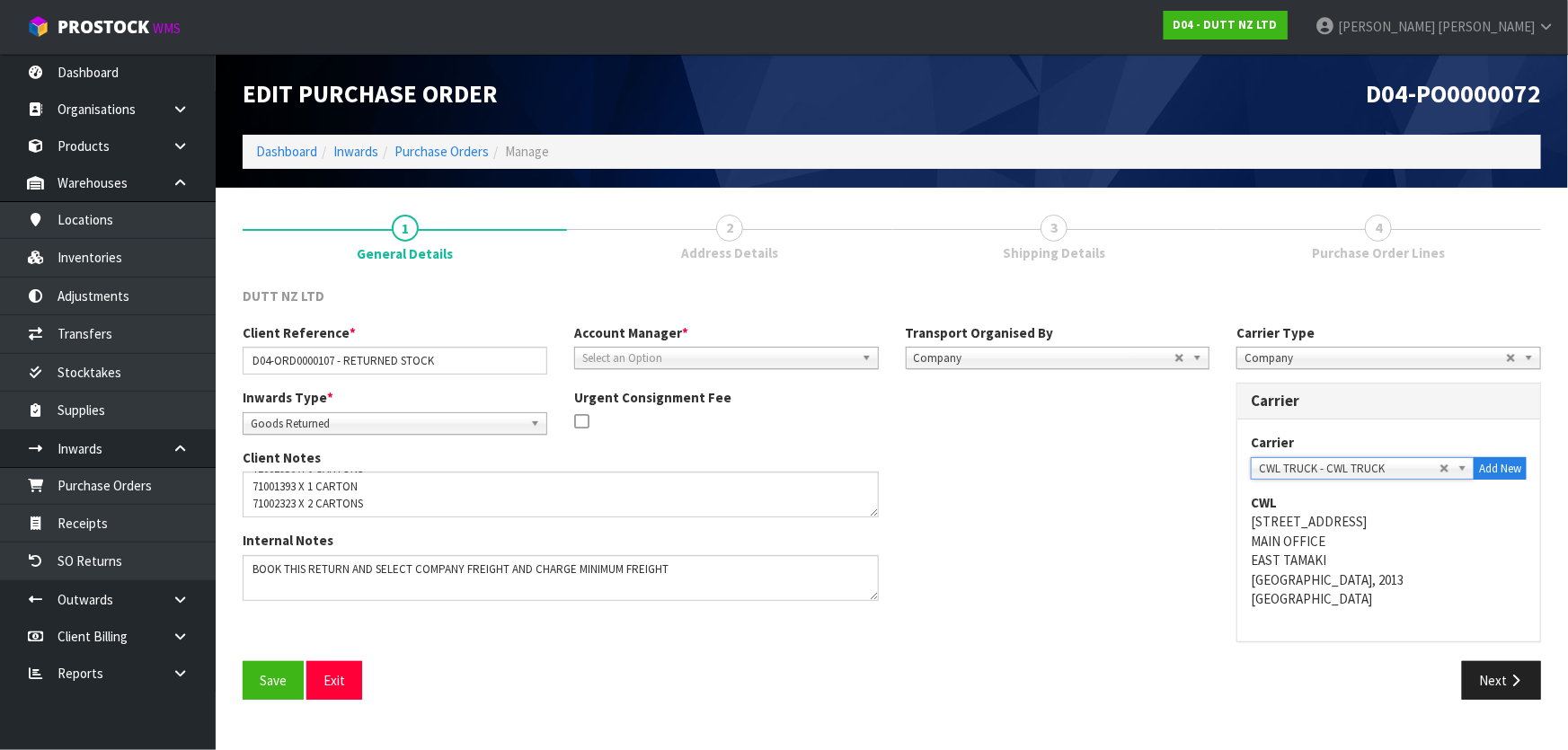
click at [1174, 540] on div "Internal Notes" at bounding box center [725, 573] width 994 height 83
click at [1505, 677] on button "Next" at bounding box center [1502, 681] width 79 height 39
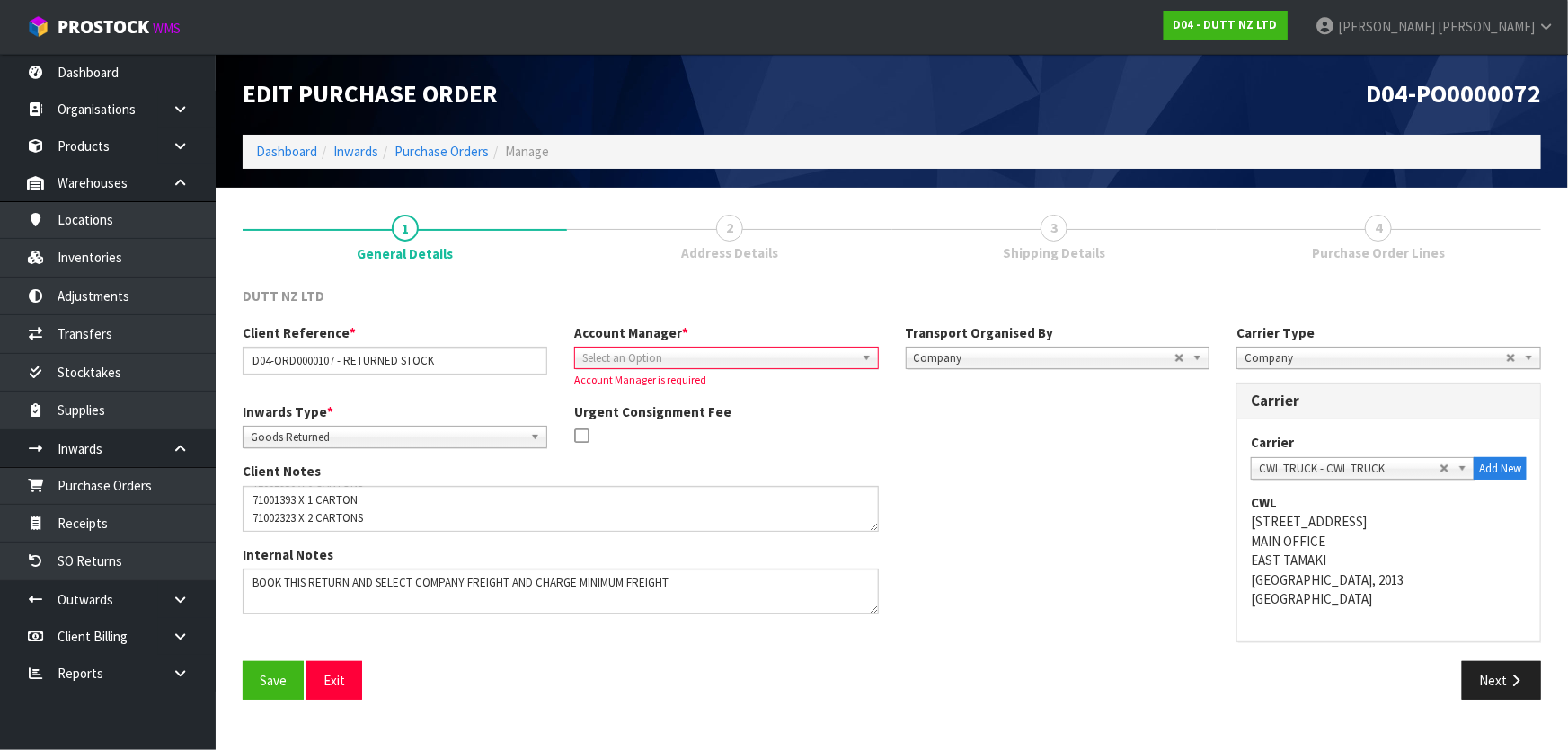
click at [836, 355] on span "Select an Option" at bounding box center [718, 358] width 272 height 21
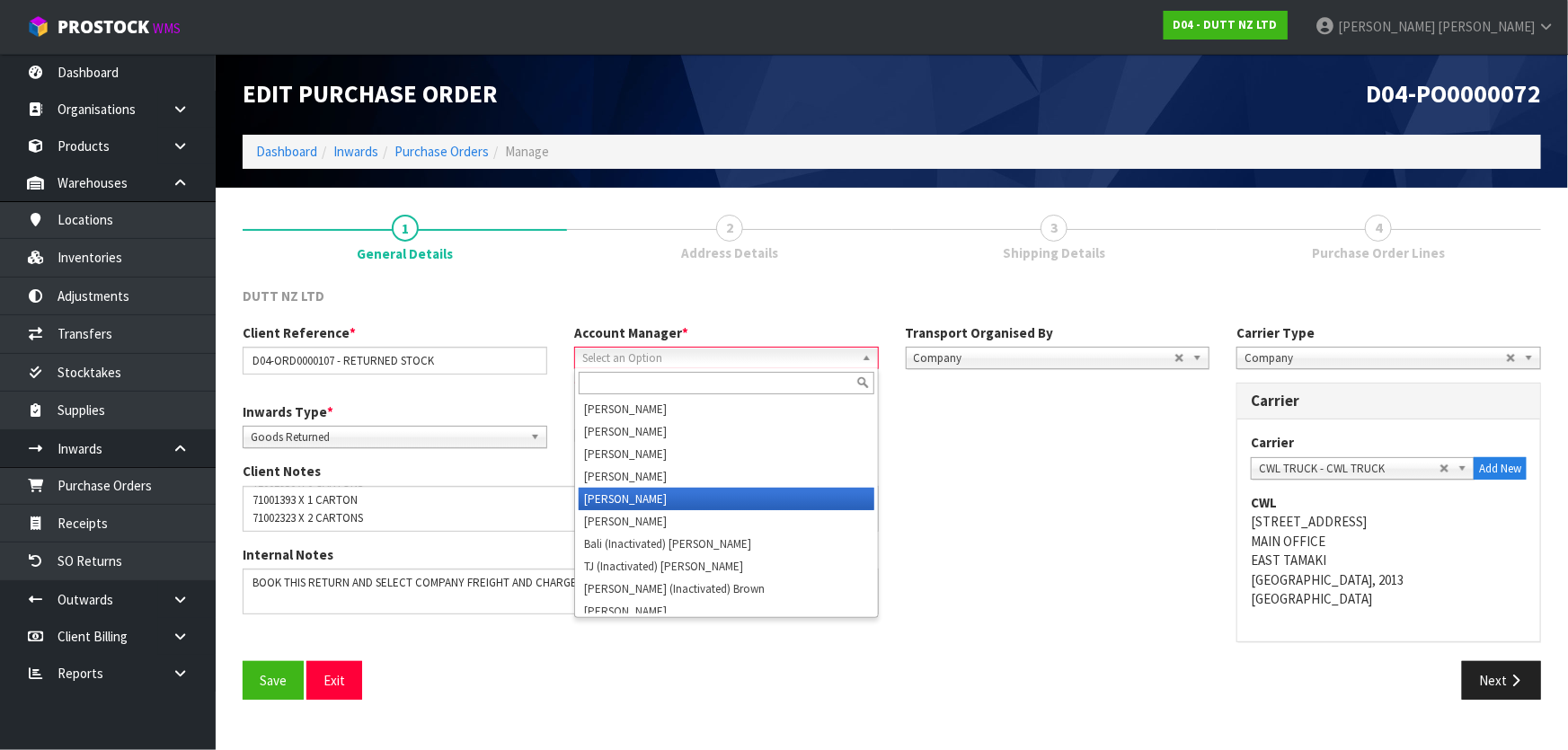
click at [767, 499] on li "[PERSON_NAME]" at bounding box center [727, 499] width 296 height 22
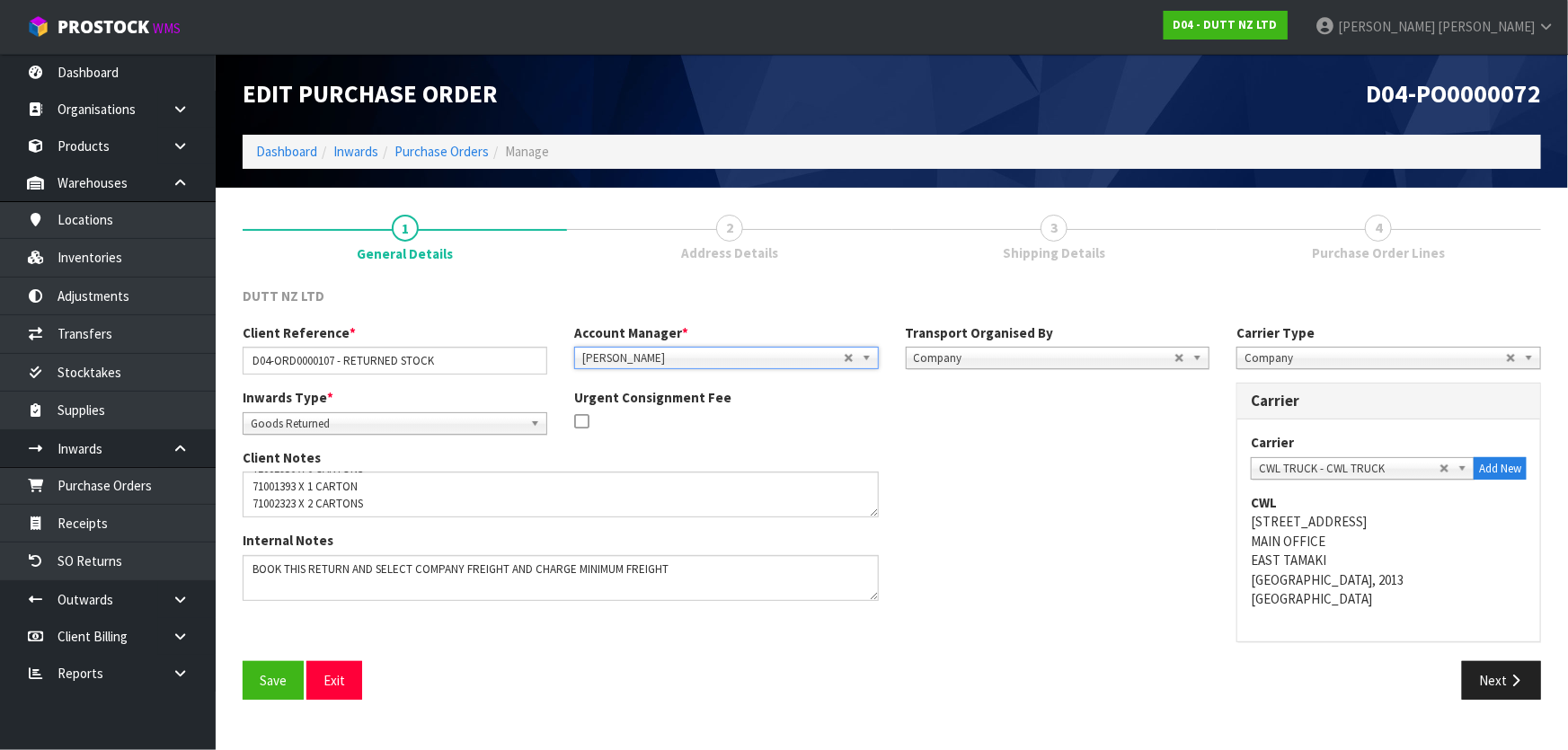
click at [1121, 494] on div "Client Notes" at bounding box center [725, 490] width 994 height 83
click at [1499, 670] on button "Next" at bounding box center [1502, 681] width 79 height 39
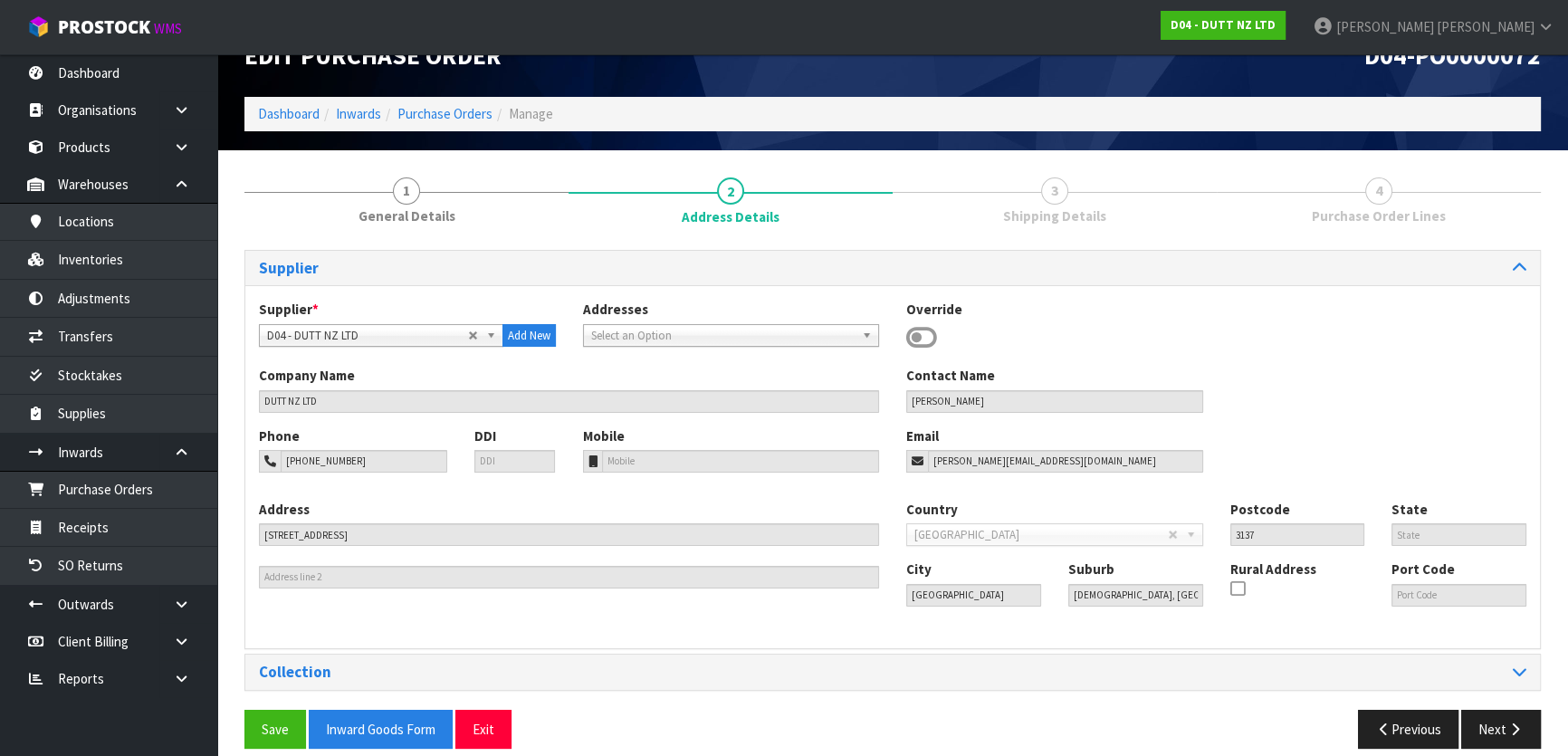
scroll to position [58, 0]
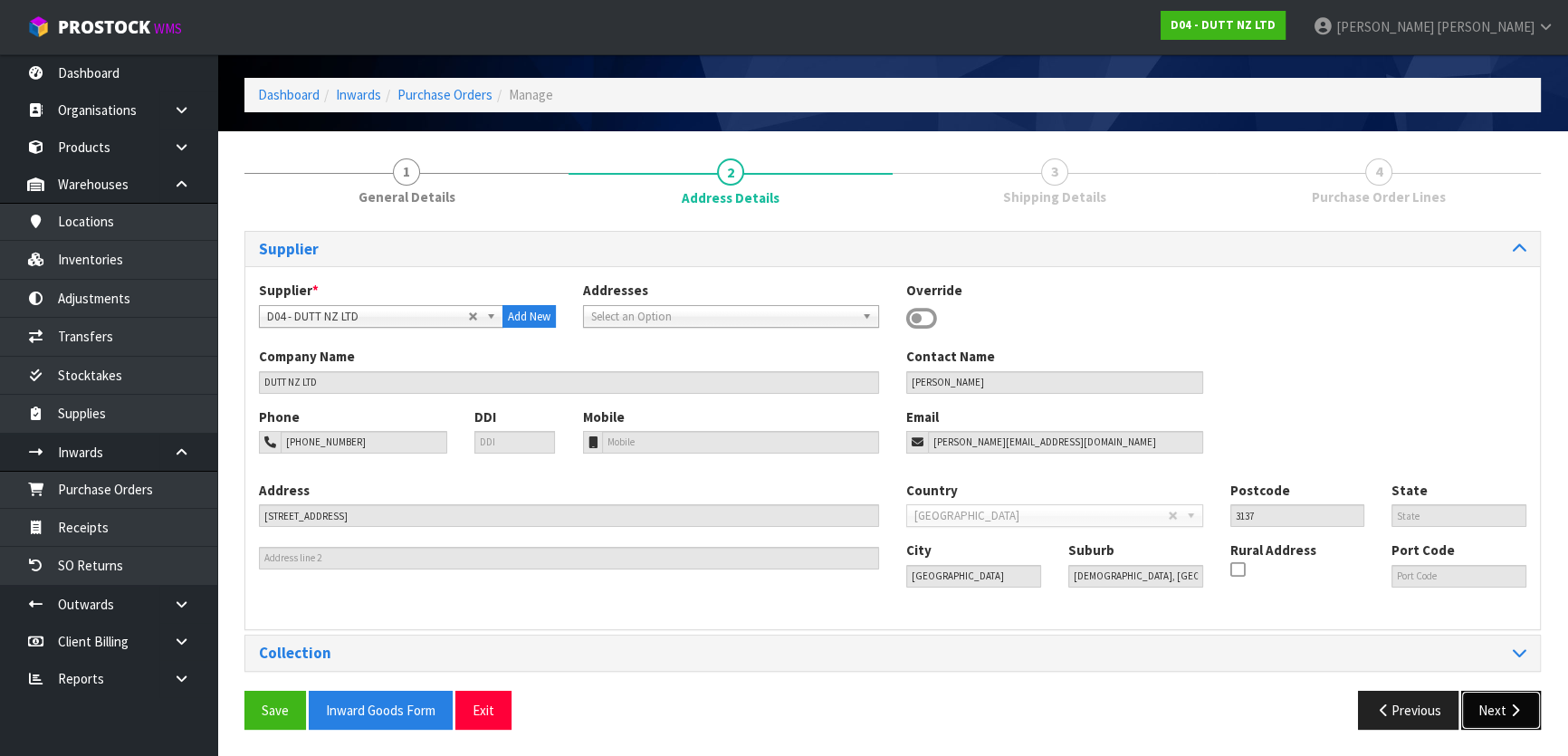
click at [1505, 704] on button "Next" at bounding box center [1501, 711] width 80 height 39
click at [1404, 715] on button "Previous" at bounding box center [1408, 711] width 101 height 39
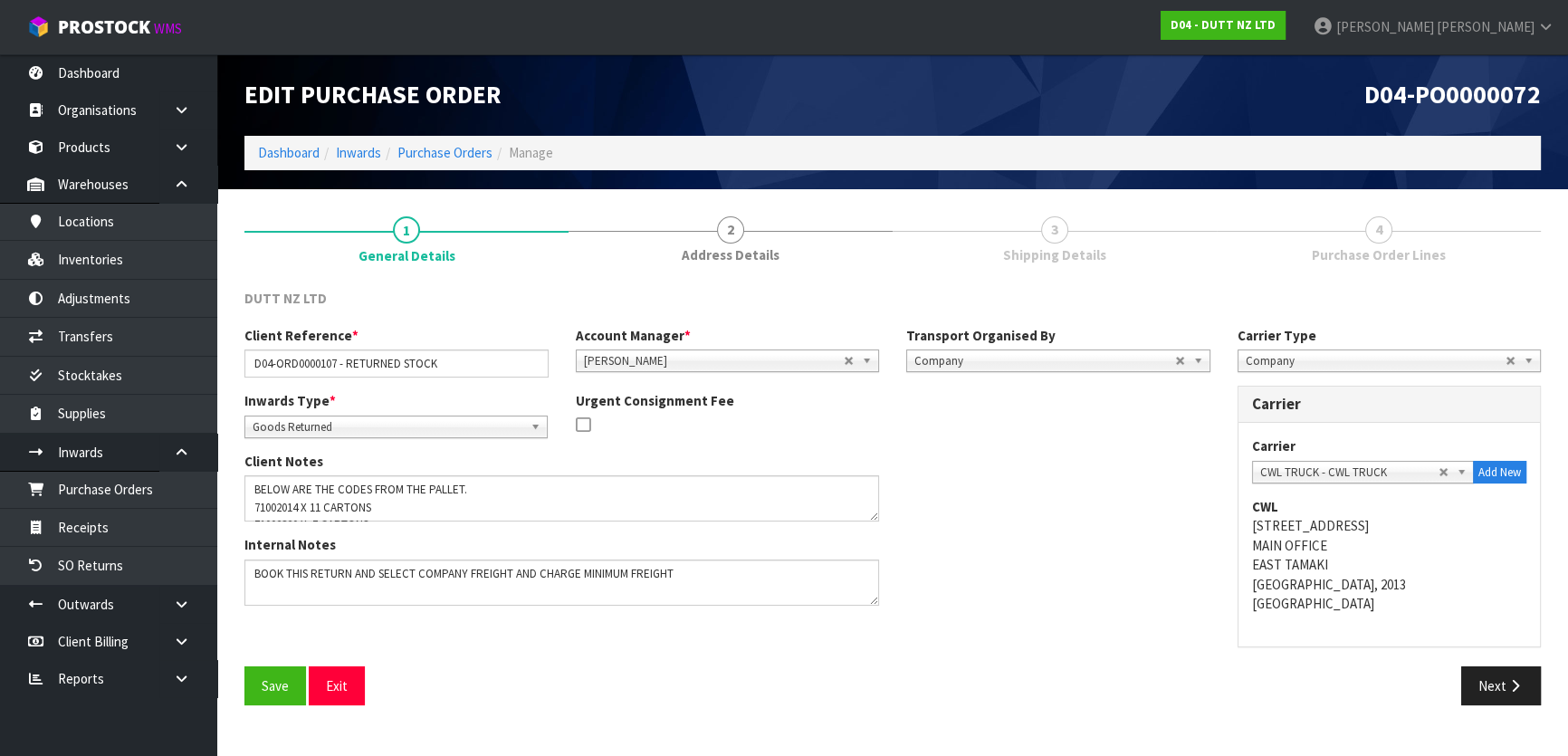
scroll to position [0, 0]
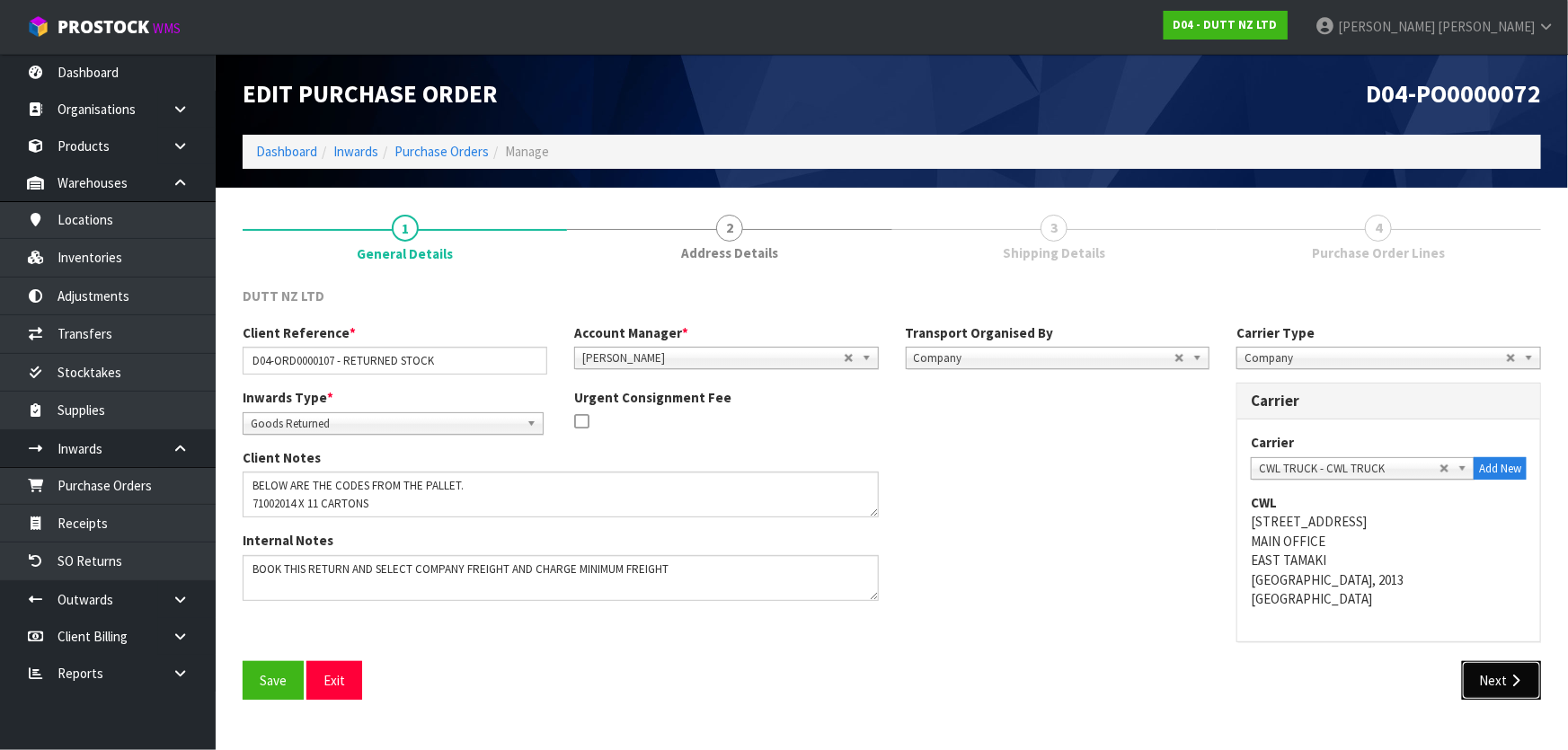
click at [1494, 684] on button "Next" at bounding box center [1502, 681] width 79 height 39
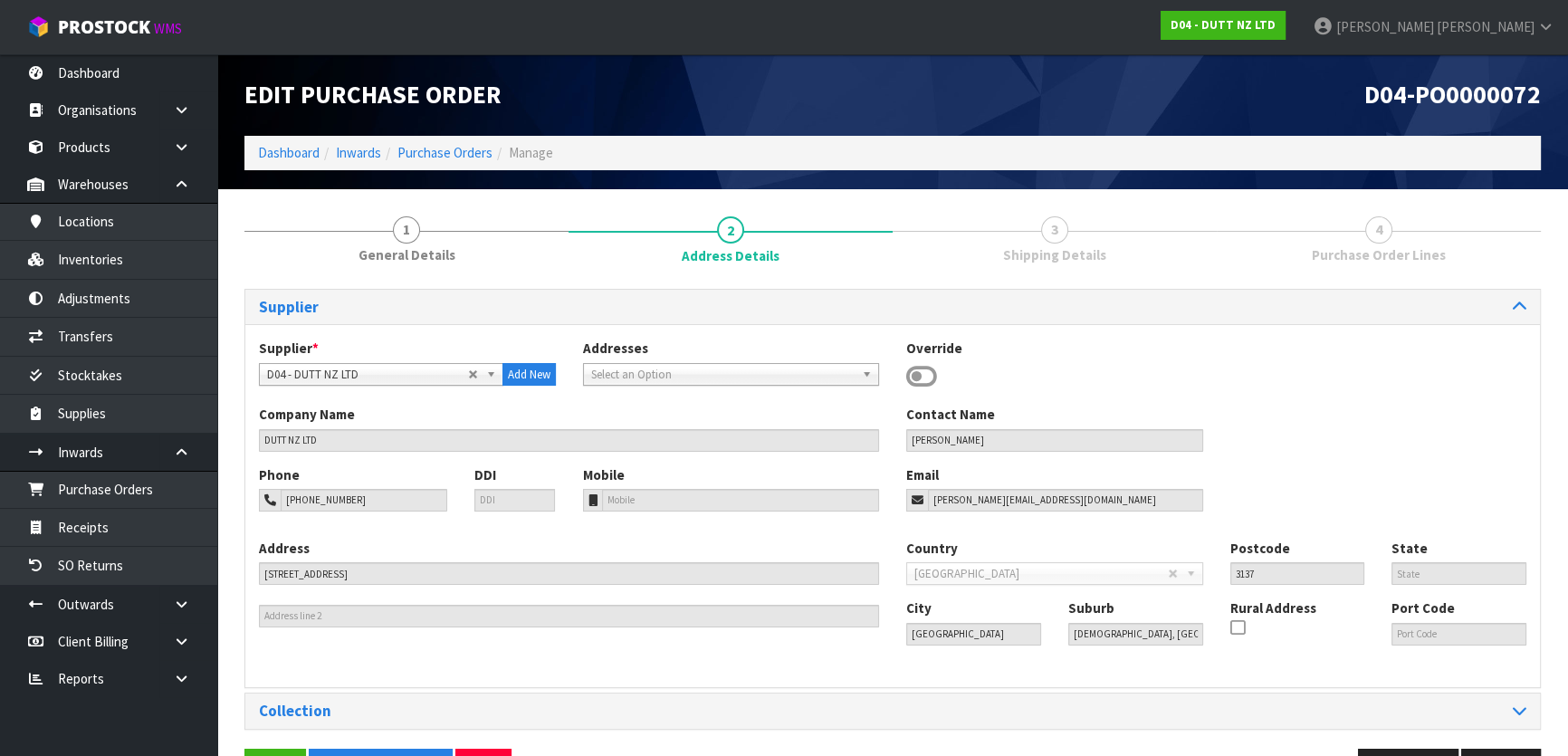
drag, startPoint x: 1506, startPoint y: 689, endPoint x: 1561, endPoint y: 673, distance: 57.3
click at [1561, 673] on section "1 General Details 2 Address Details 3 Shipping Details 4 Purchase Order Lines S…" at bounding box center [893, 502] width 1351 height 627
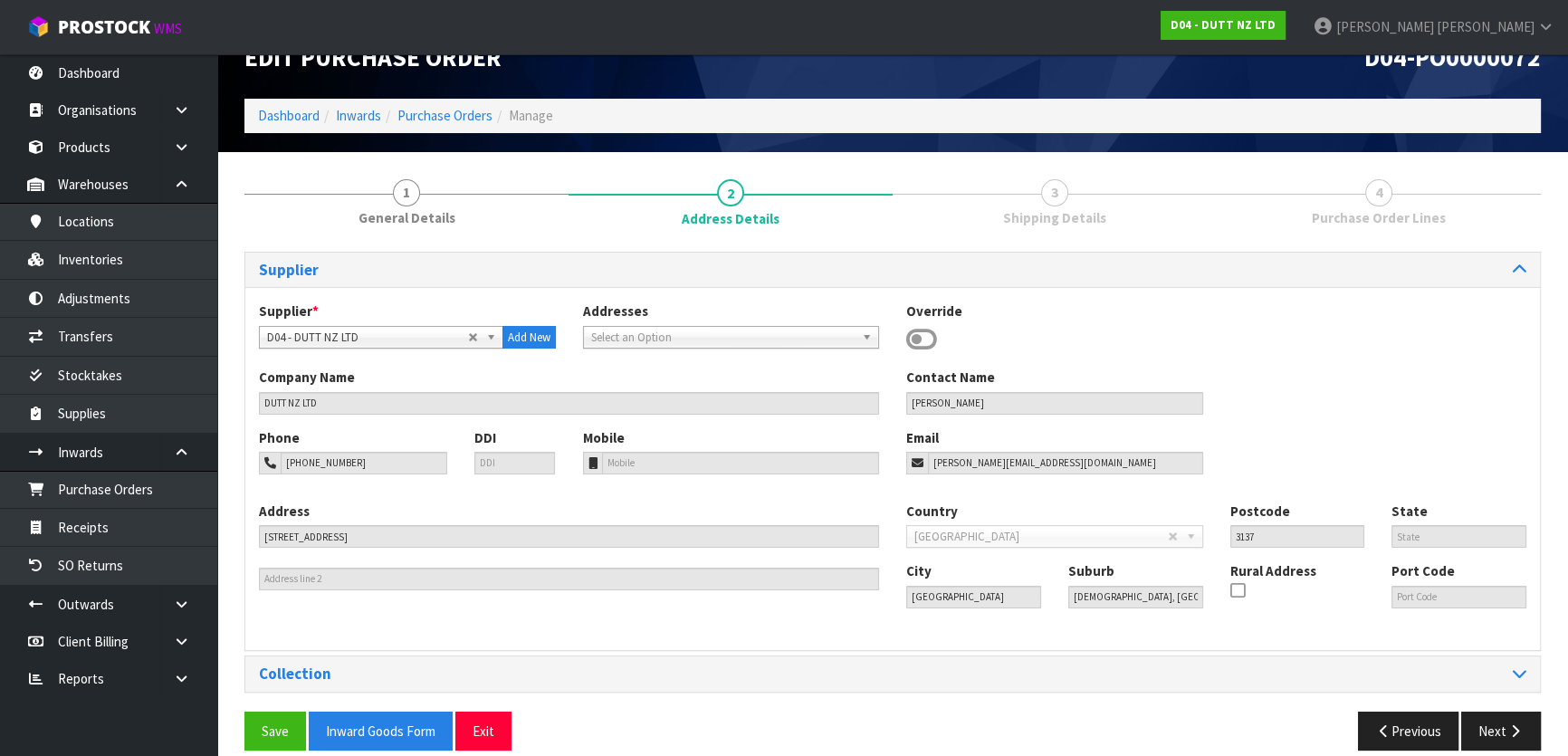
scroll to position [58, 0]
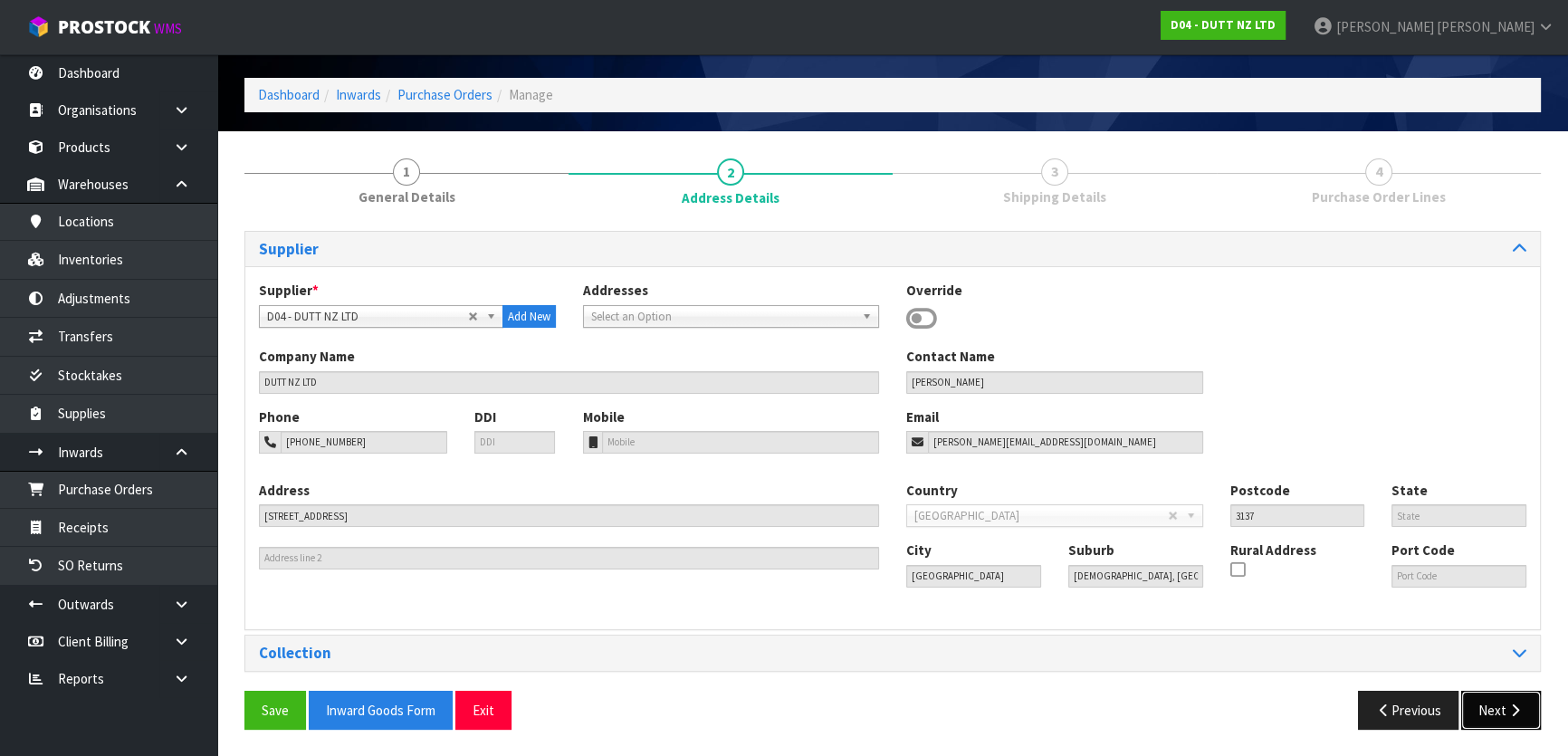
click at [1514, 700] on button "Next" at bounding box center [1501, 711] width 80 height 39
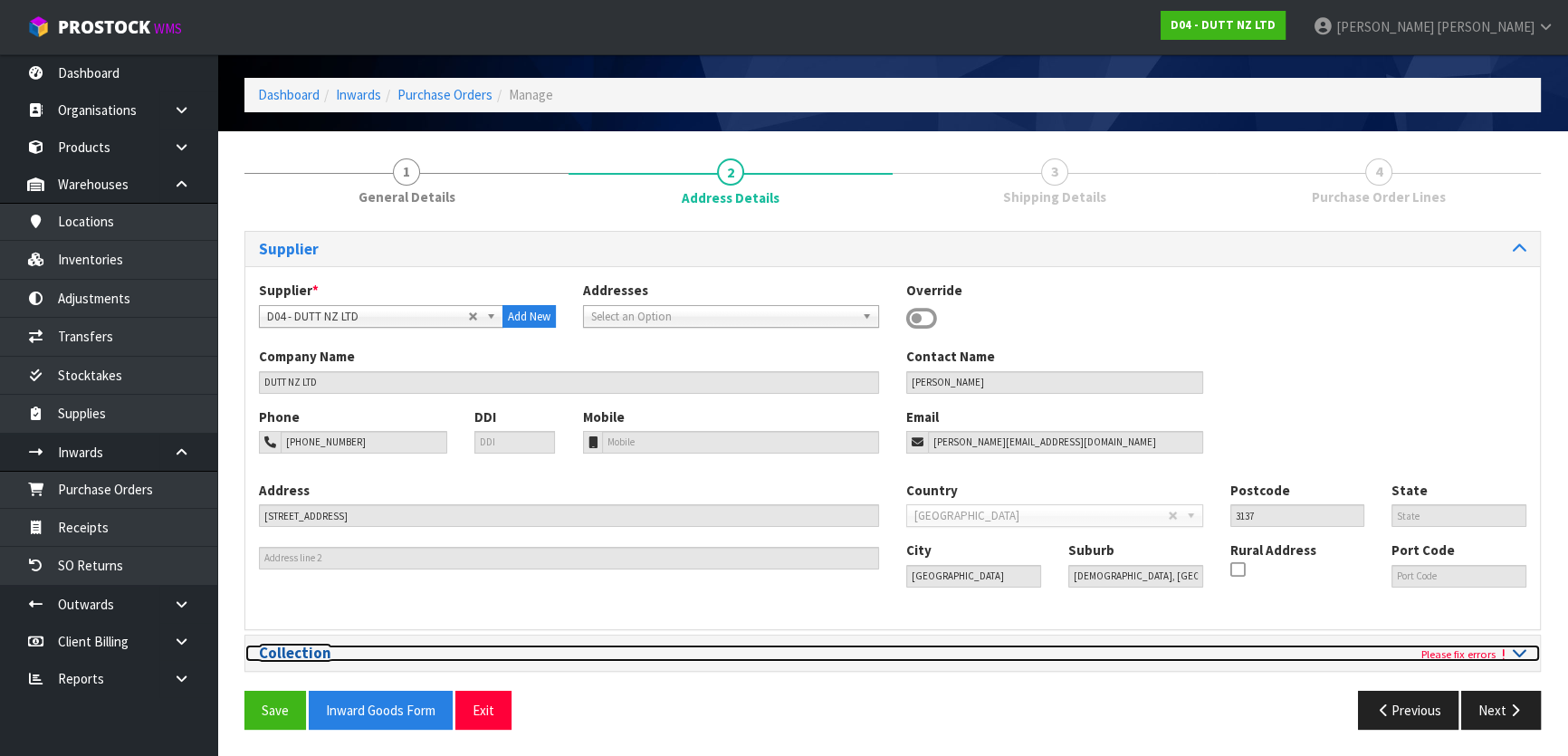
click at [1526, 656] on div "Please fix errors" at bounding box center [1216, 653] width 647 height 18
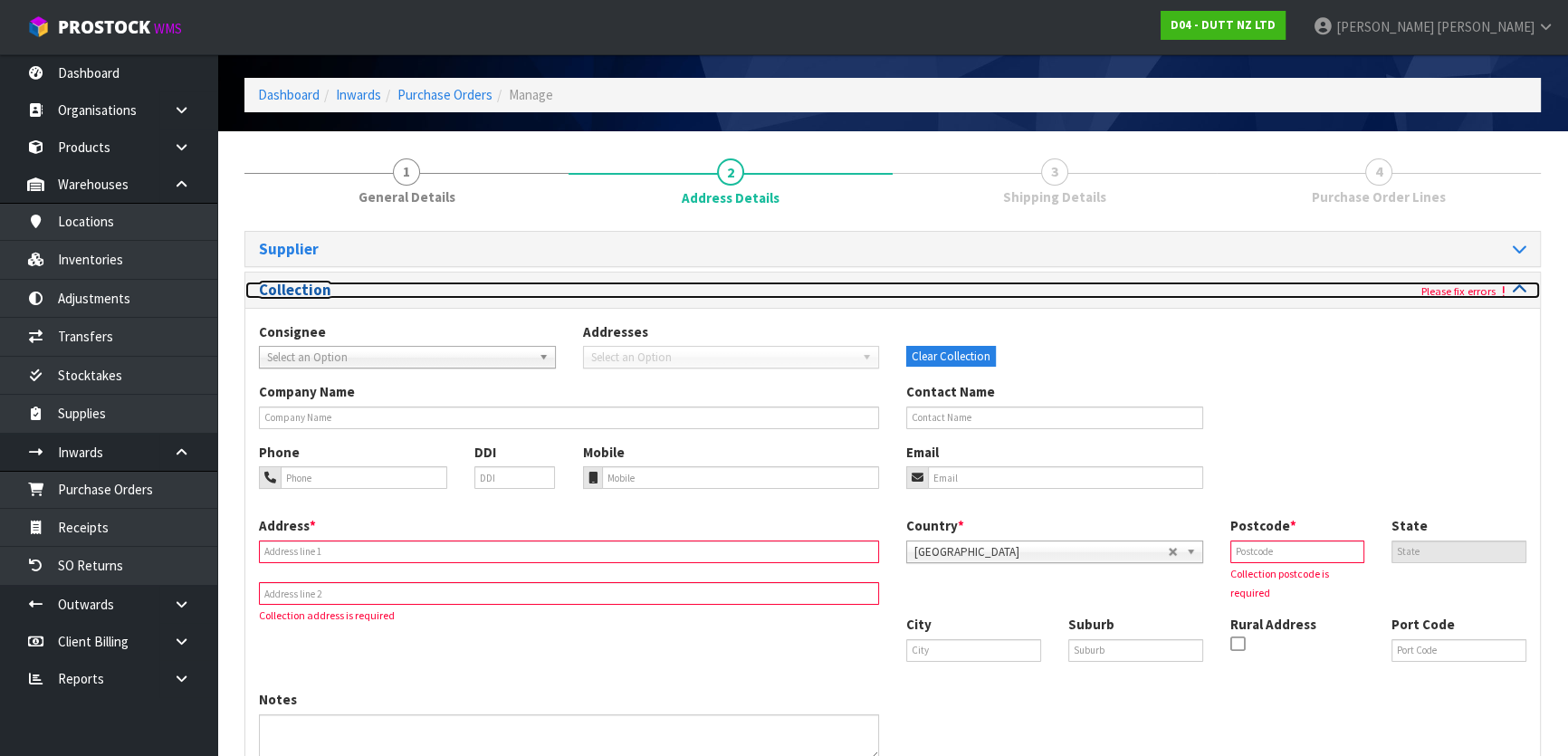
click at [1520, 294] on icon at bounding box center [1520, 289] width 14 height 16
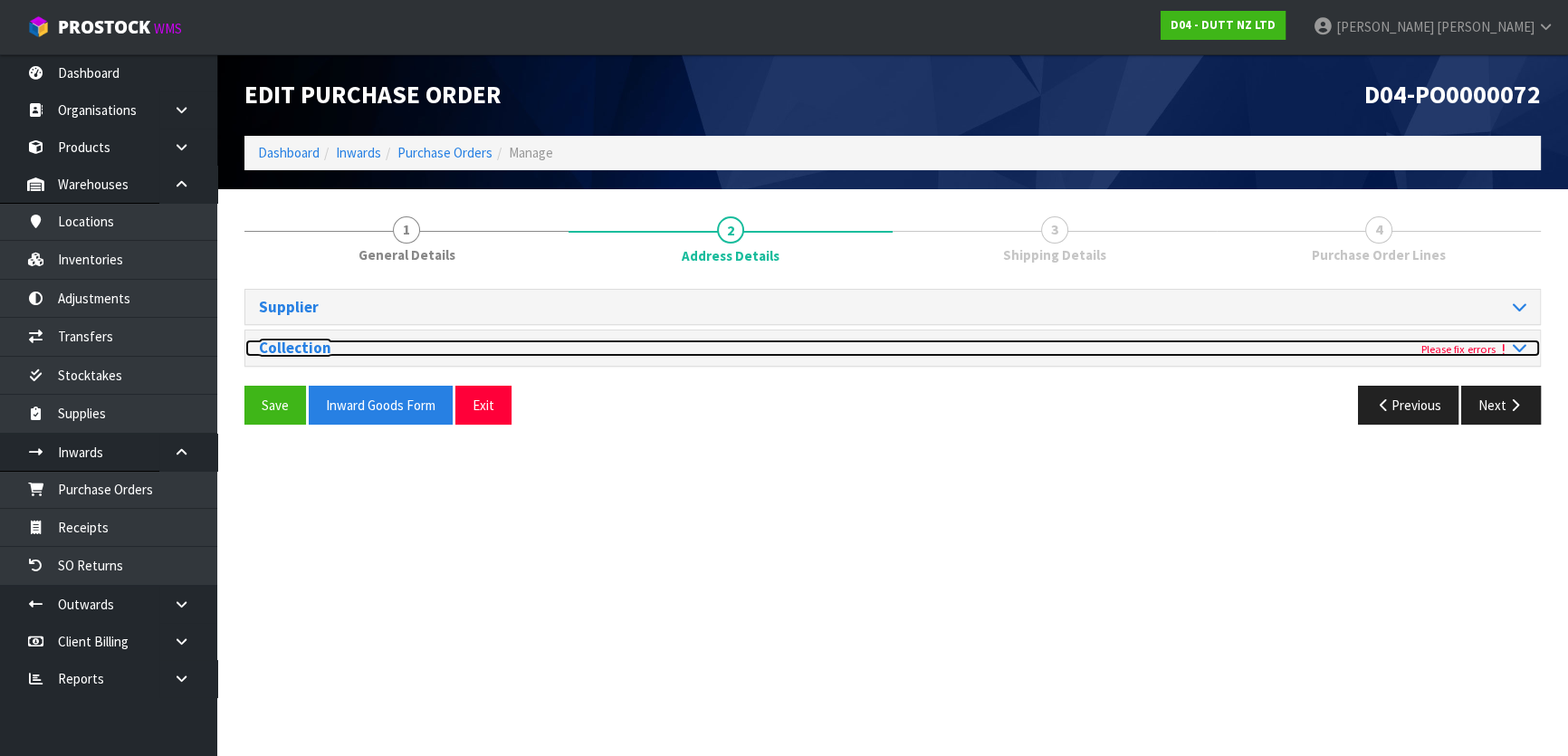
scroll to position [0, 0]
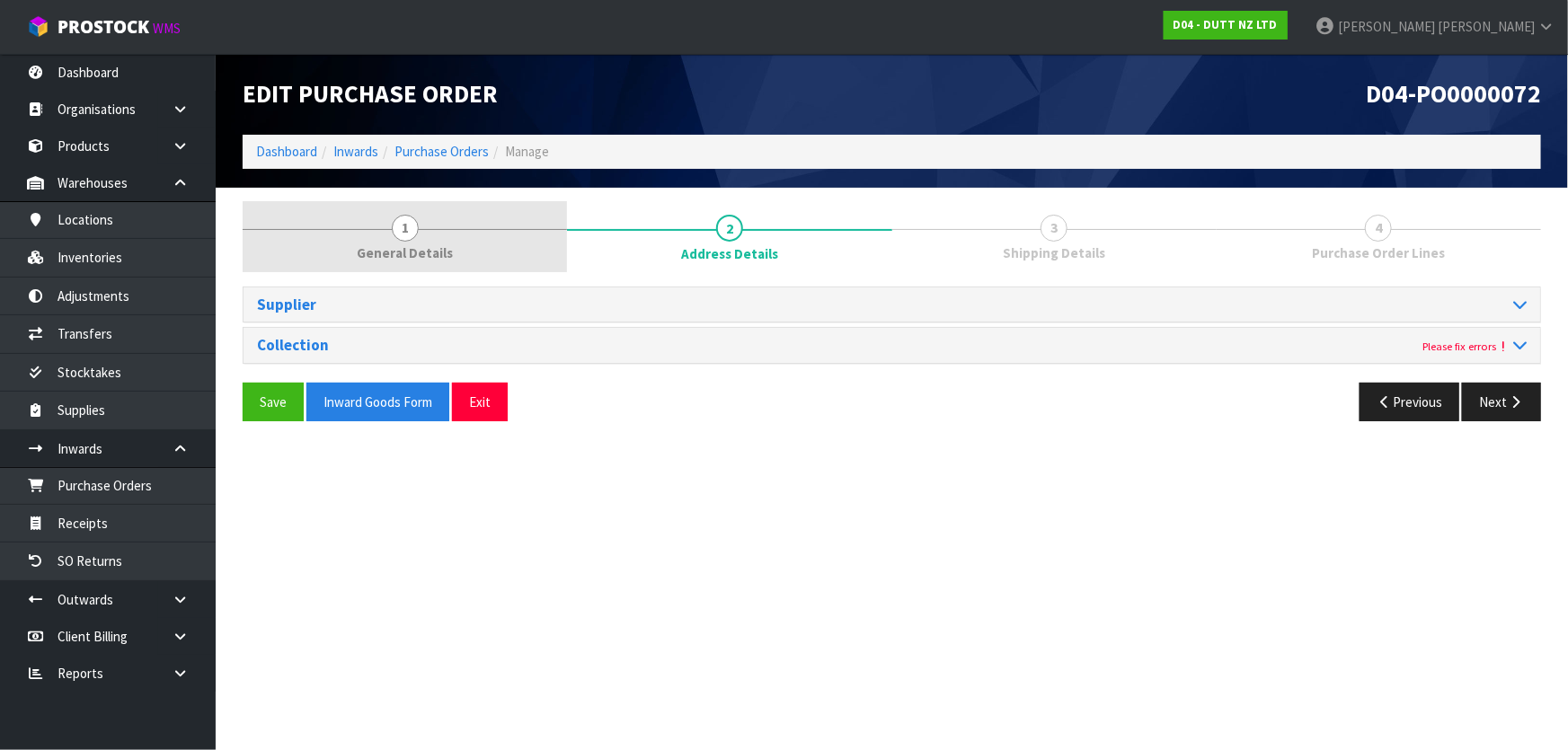
click at [494, 244] on link "1 General Details" at bounding box center [404, 236] width 324 height 71
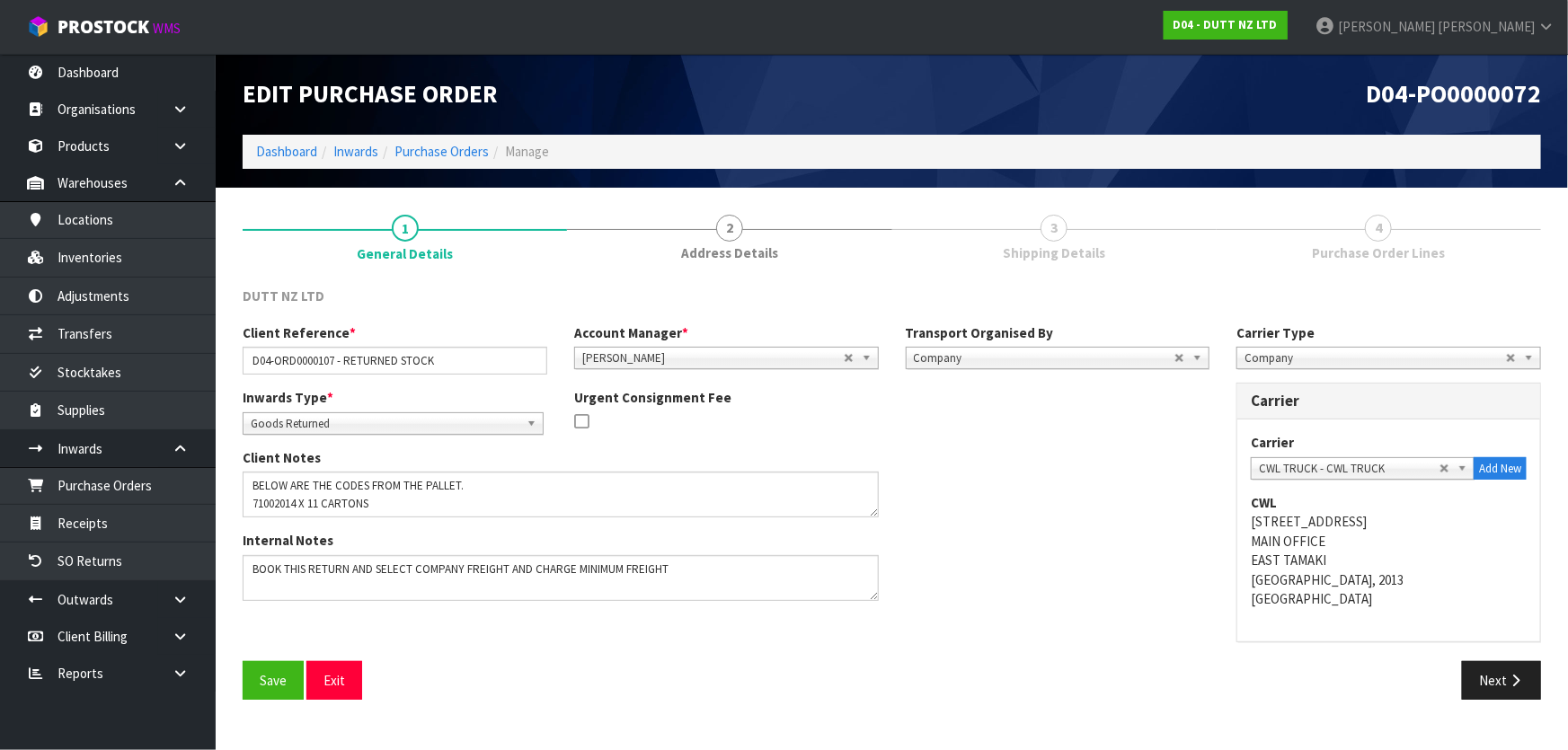
click at [1382, 362] on span "Company" at bounding box center [1375, 358] width 261 height 21
click at [1386, 356] on span "Company" at bounding box center [1375, 358] width 261 height 21
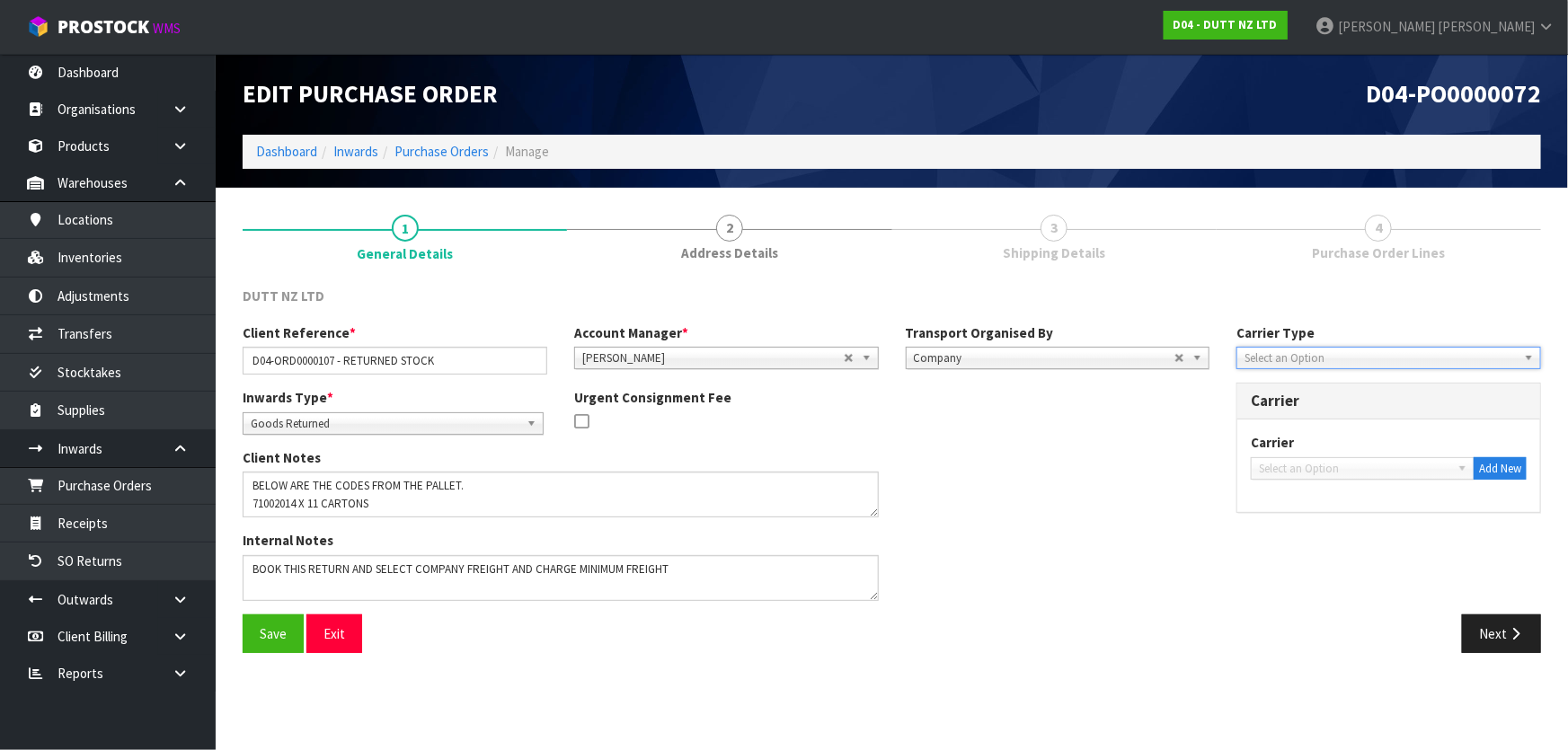
click at [1142, 325] on div "Transport Organised By Company Supplier Client Customs Agent Company" at bounding box center [1058, 347] width 332 height 46
click at [1065, 445] on div "Inwards Type * Goods Receipt Goods Returned Goods Returned Urgent Consignment F…" at bounding box center [725, 418] width 994 height 61
click at [1103, 349] on span "Company" at bounding box center [1044, 358] width 261 height 21
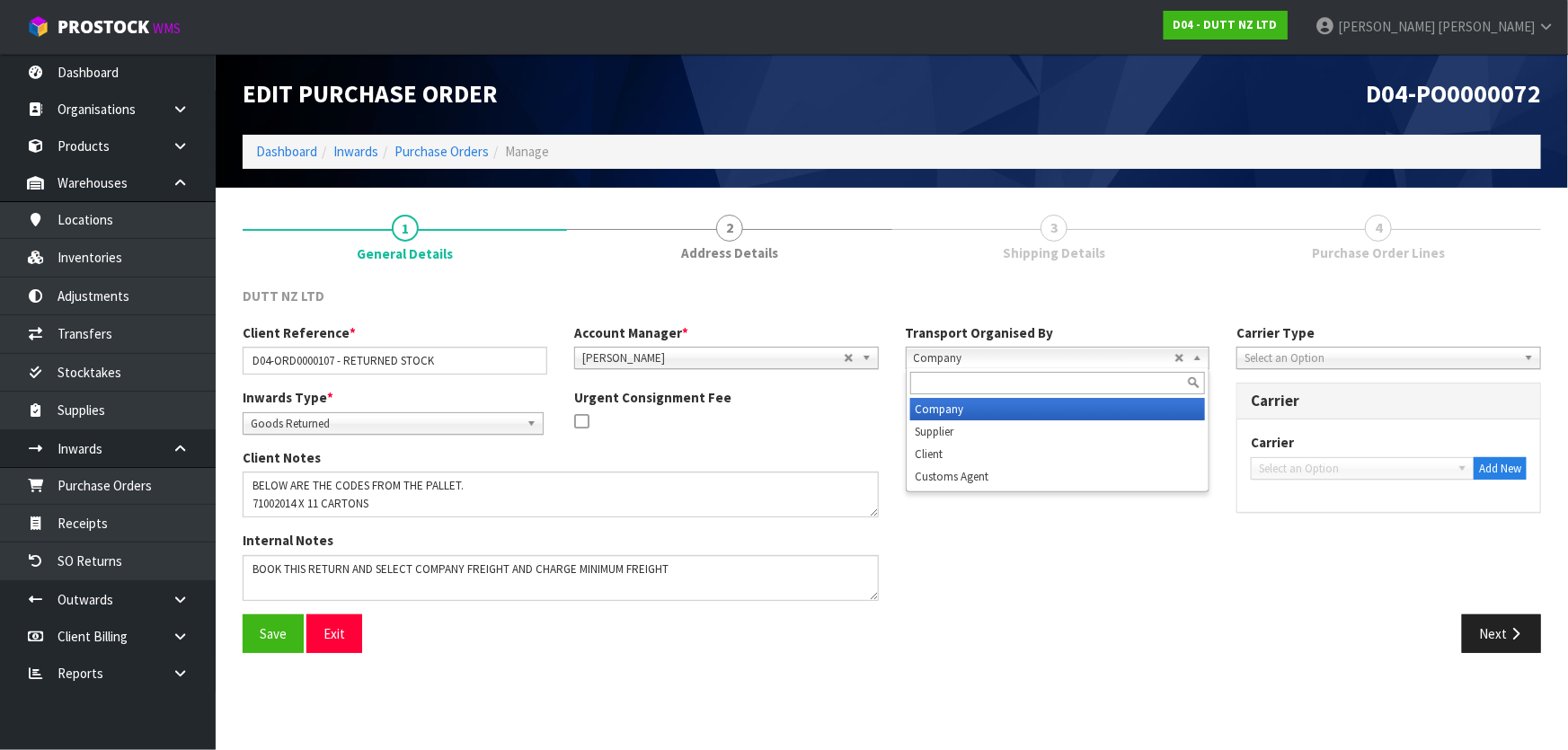
click at [961, 416] on li "Company" at bounding box center [1058, 409] width 296 height 22
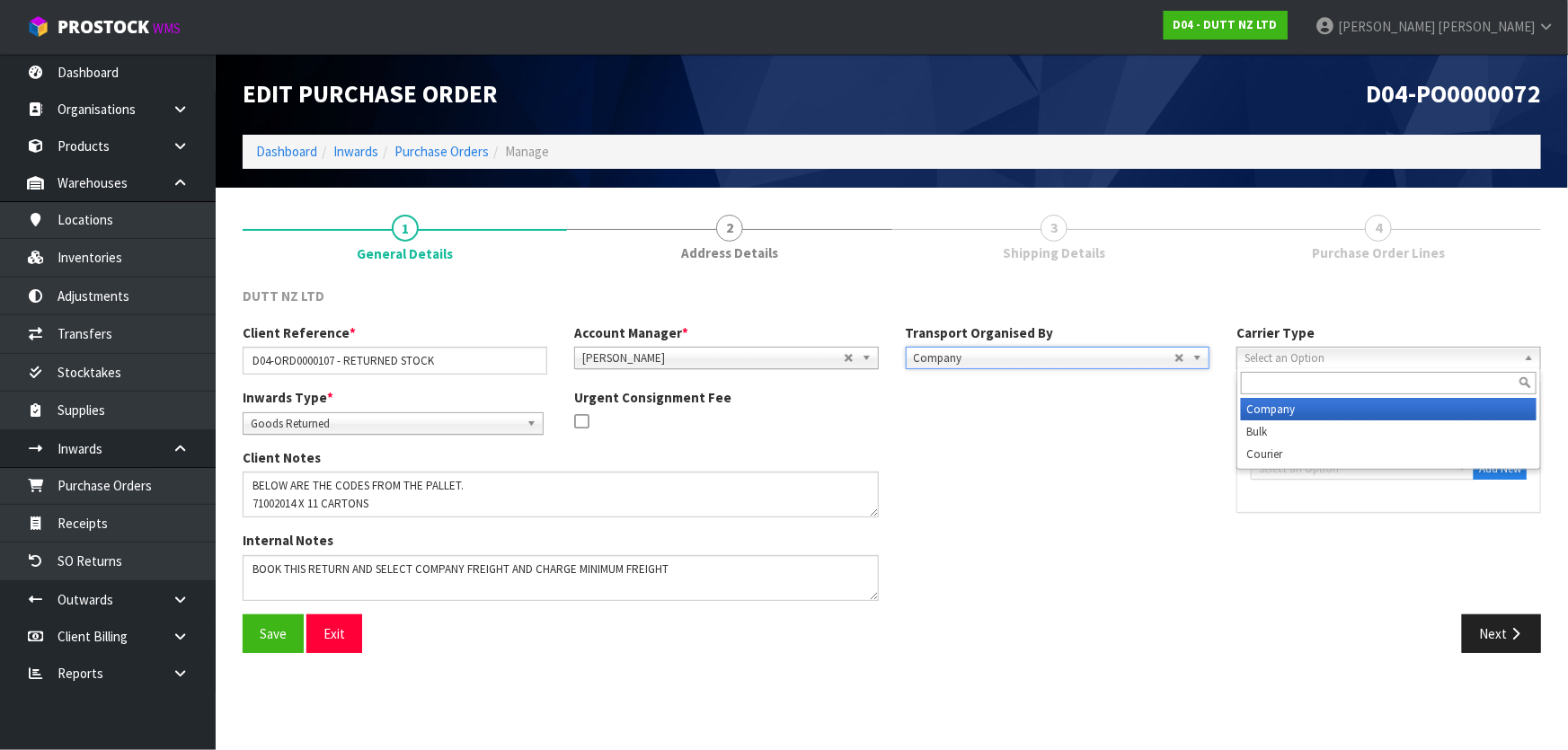
click at [1337, 356] on span "Select an Option" at bounding box center [1375, 358] width 261 height 21
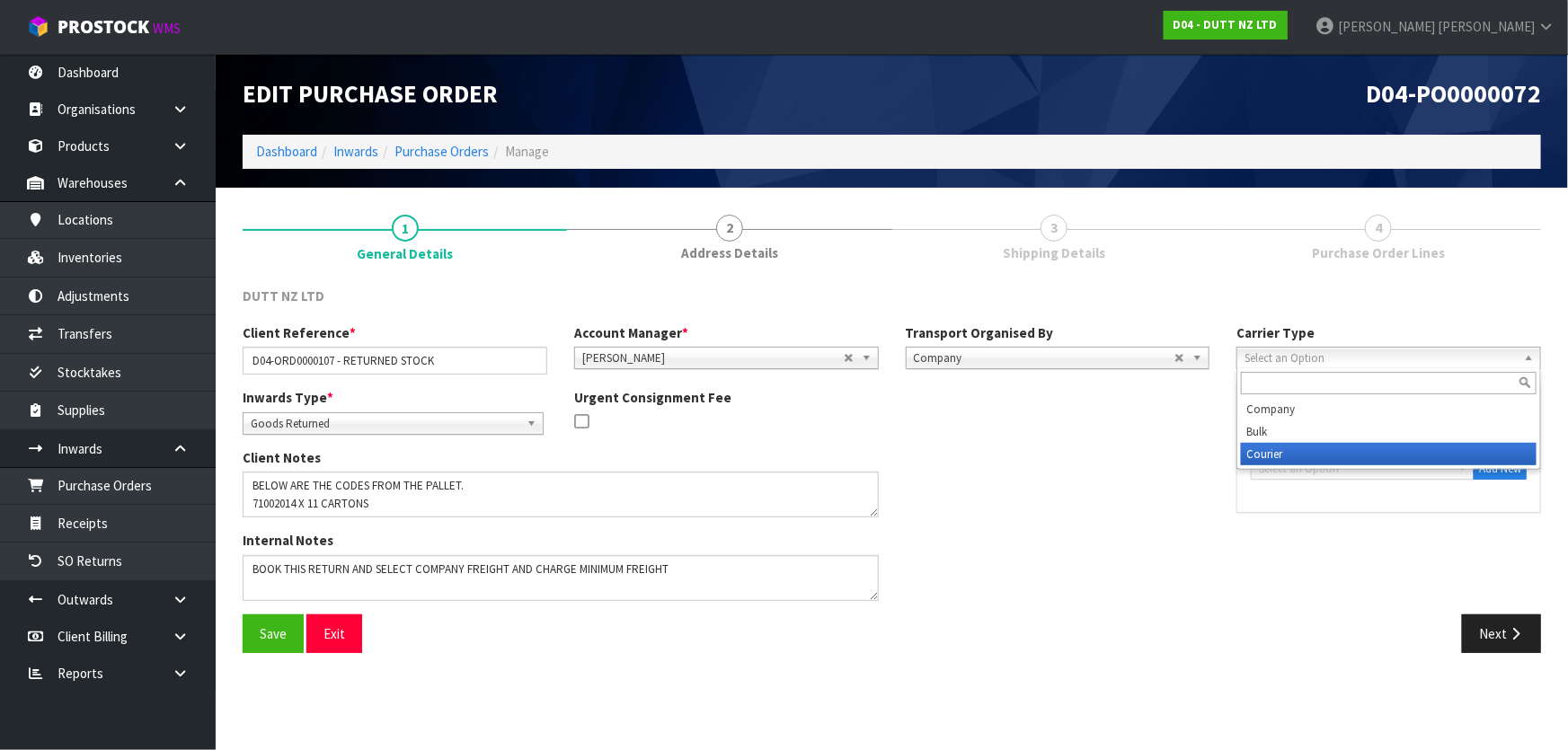
click at [1294, 452] on li "Courier" at bounding box center [1389, 454] width 296 height 22
click at [1293, 352] on span "Courier" at bounding box center [1375, 358] width 261 height 21
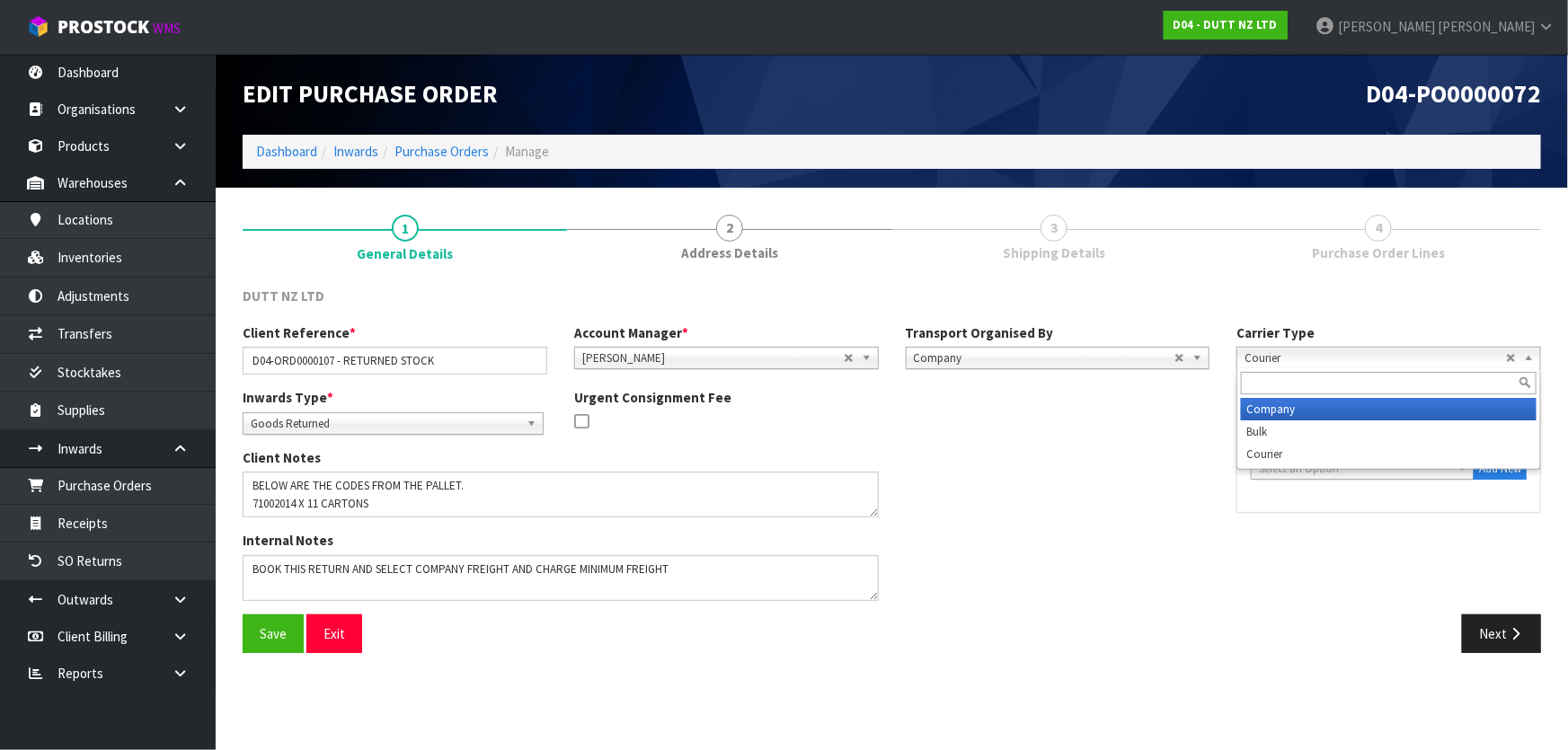
click at [1281, 418] on li "Company" at bounding box center [1389, 409] width 296 height 22
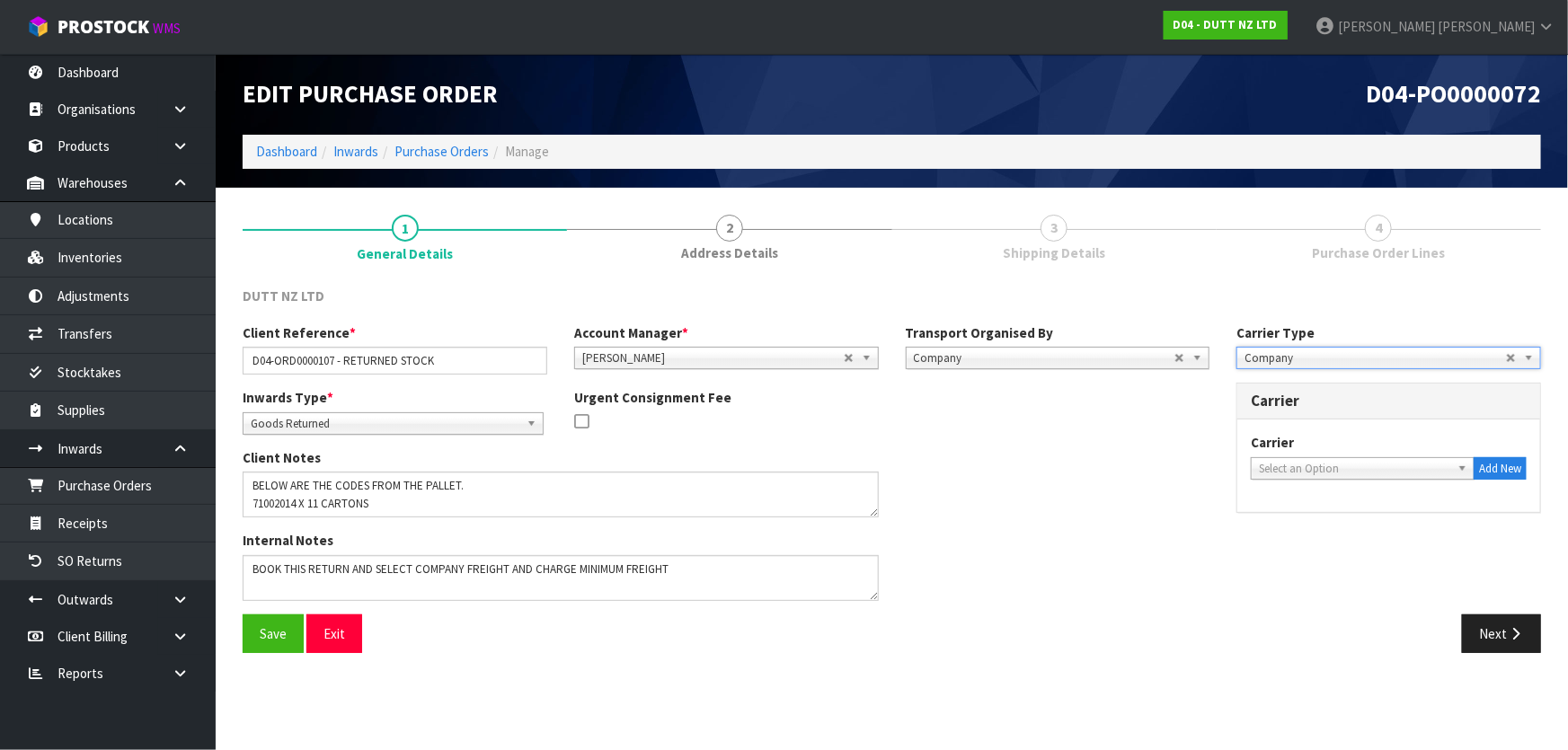
drag, startPoint x: 1281, startPoint y: 418, endPoint x: 1238, endPoint y: 407, distance: 44.4
click at [1238, 407] on div "Carrier" at bounding box center [1388, 401] width 302 height 36
click at [1289, 353] on span "Company" at bounding box center [1375, 358] width 261 height 21
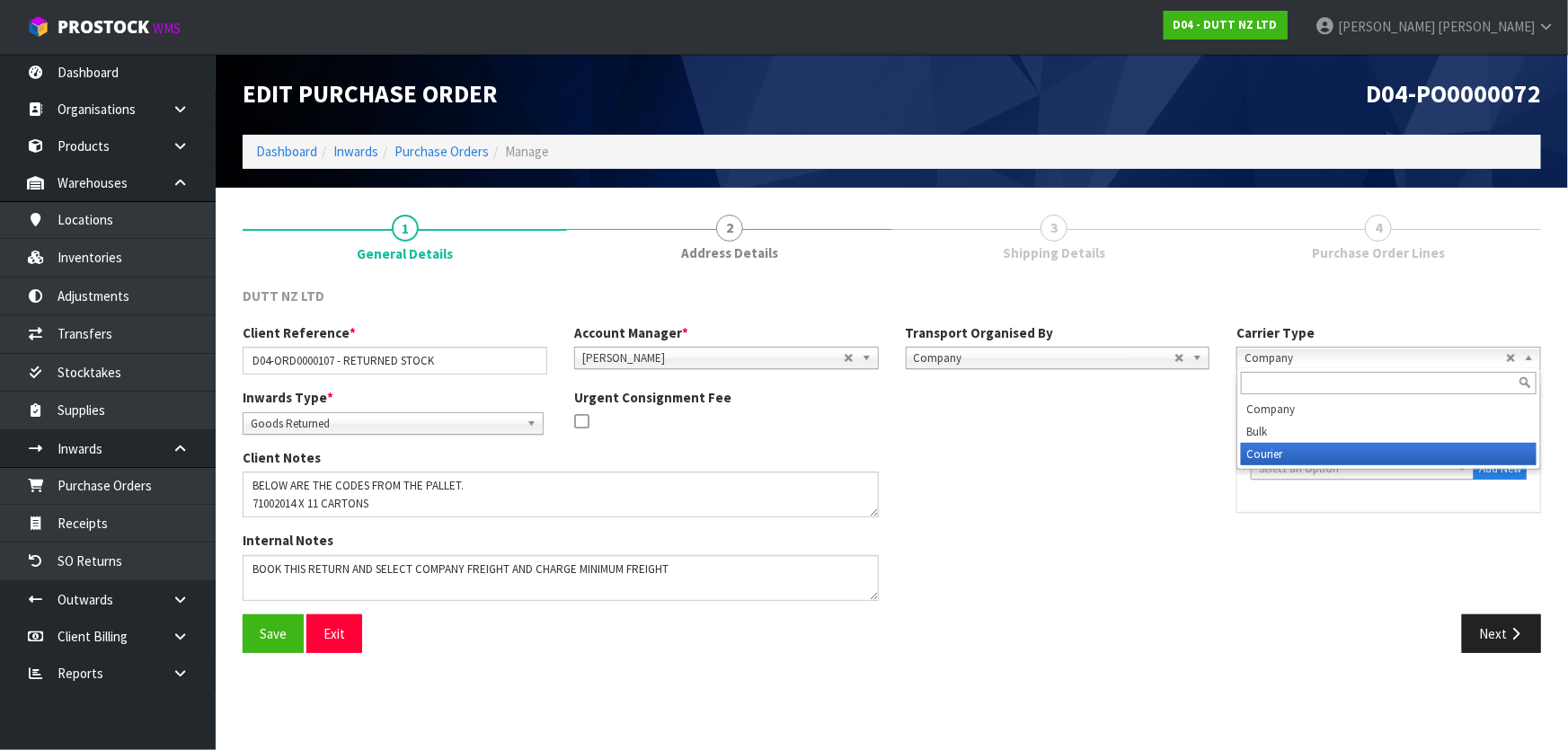
click at [1288, 456] on li "Courier" at bounding box center [1389, 454] width 296 height 22
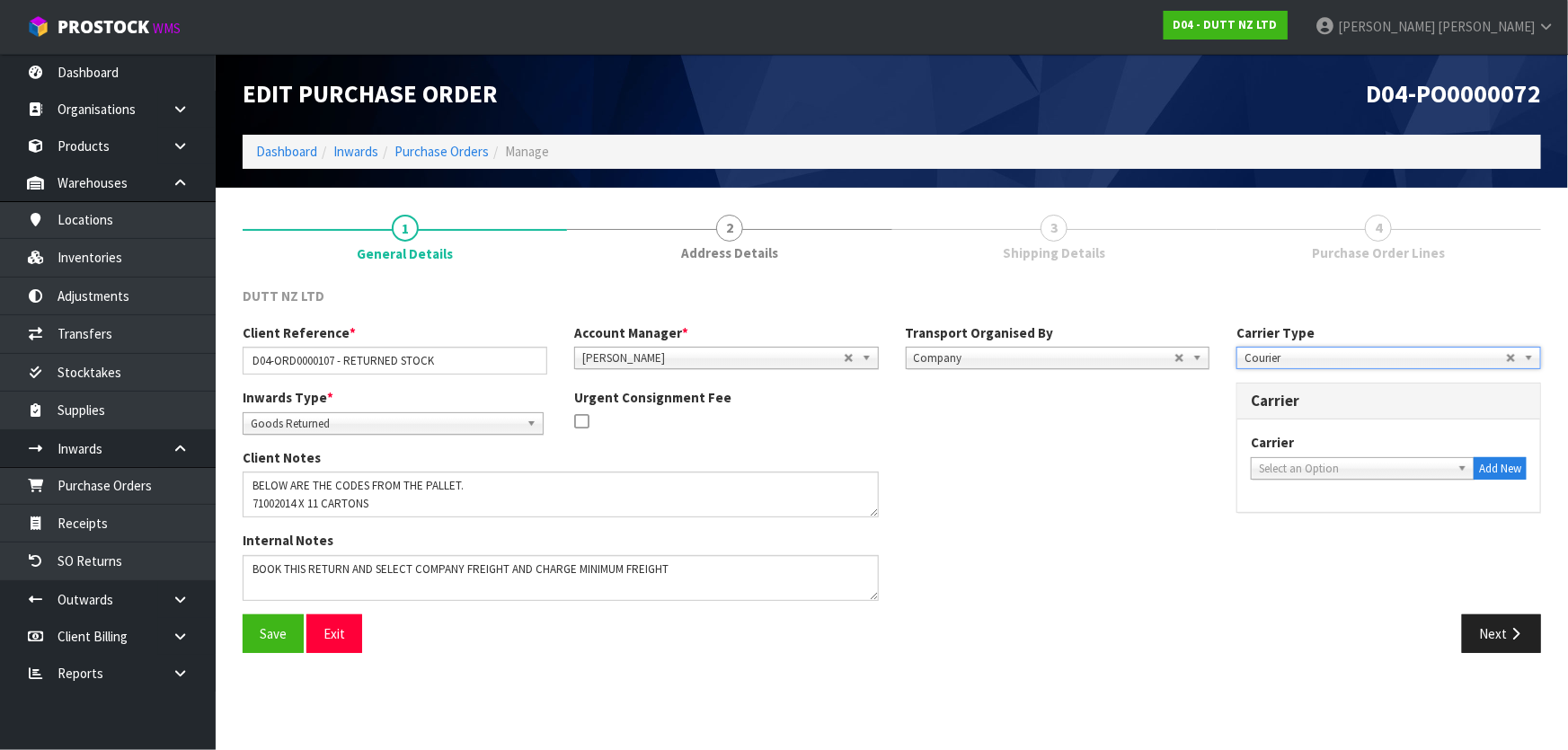
click at [1304, 465] on span "Select an Option" at bounding box center [1349, 469] width 181 height 21
type input "CW"
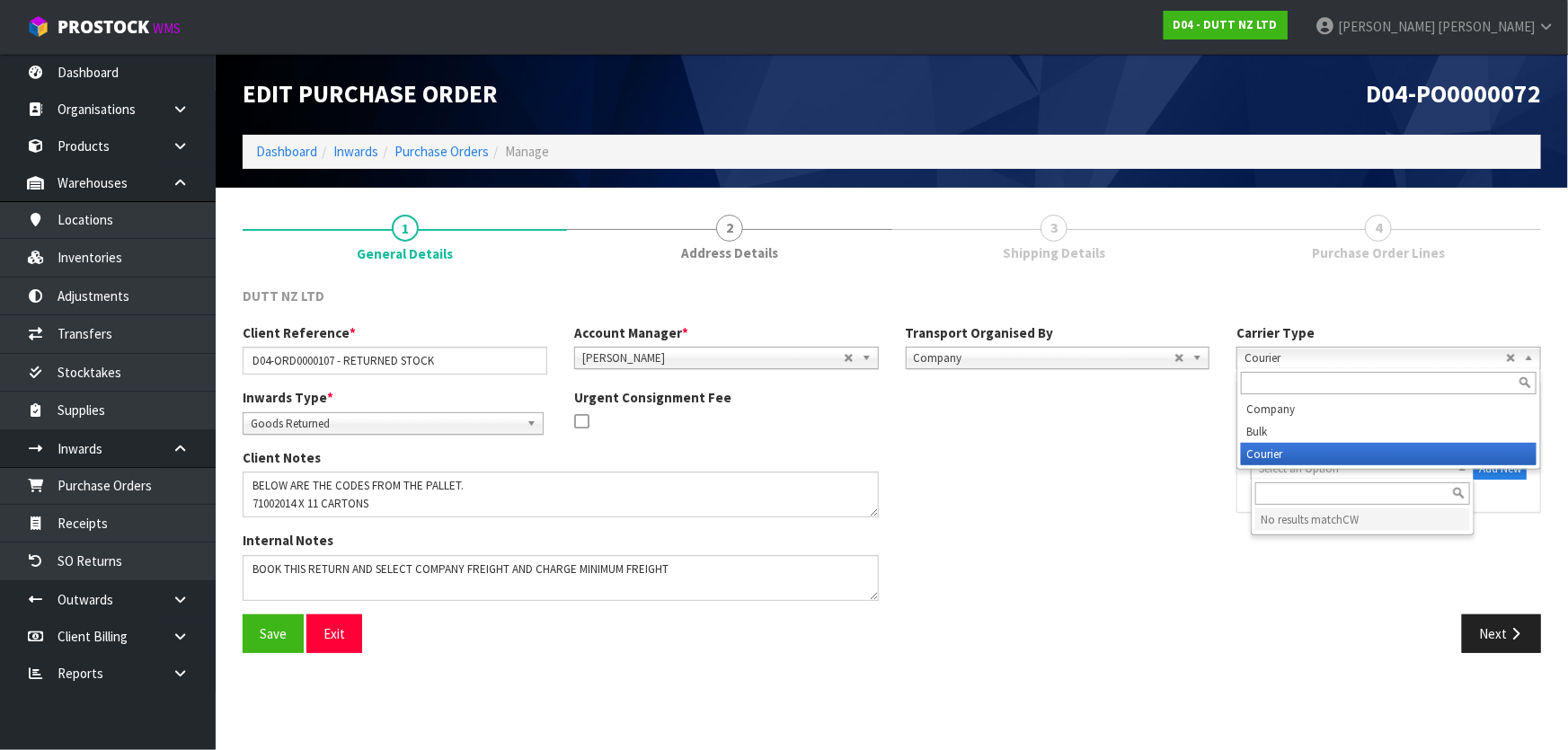
click at [1308, 354] on span "Courier" at bounding box center [1375, 358] width 261 height 21
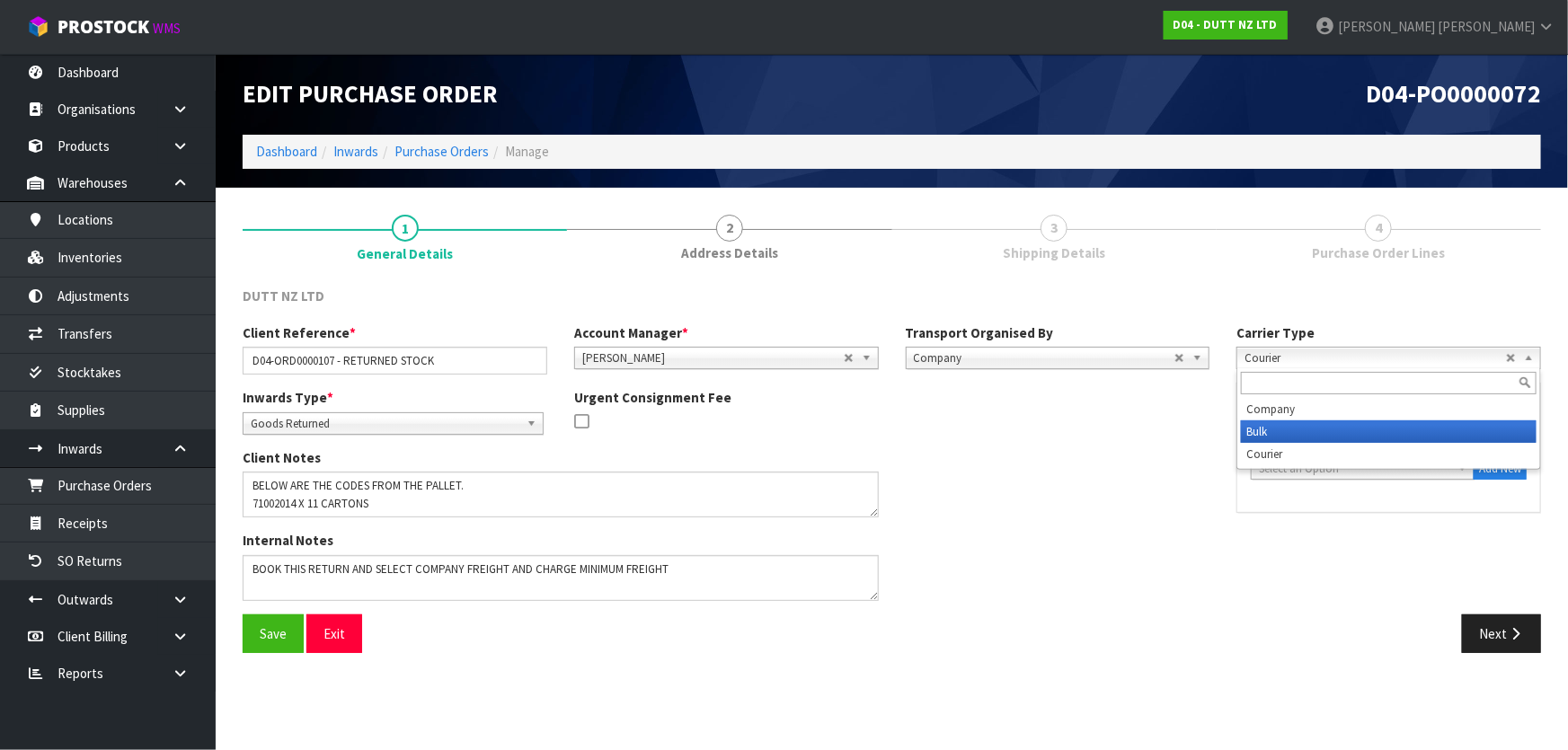
click at [1306, 426] on li "Bulk" at bounding box center [1389, 432] width 296 height 22
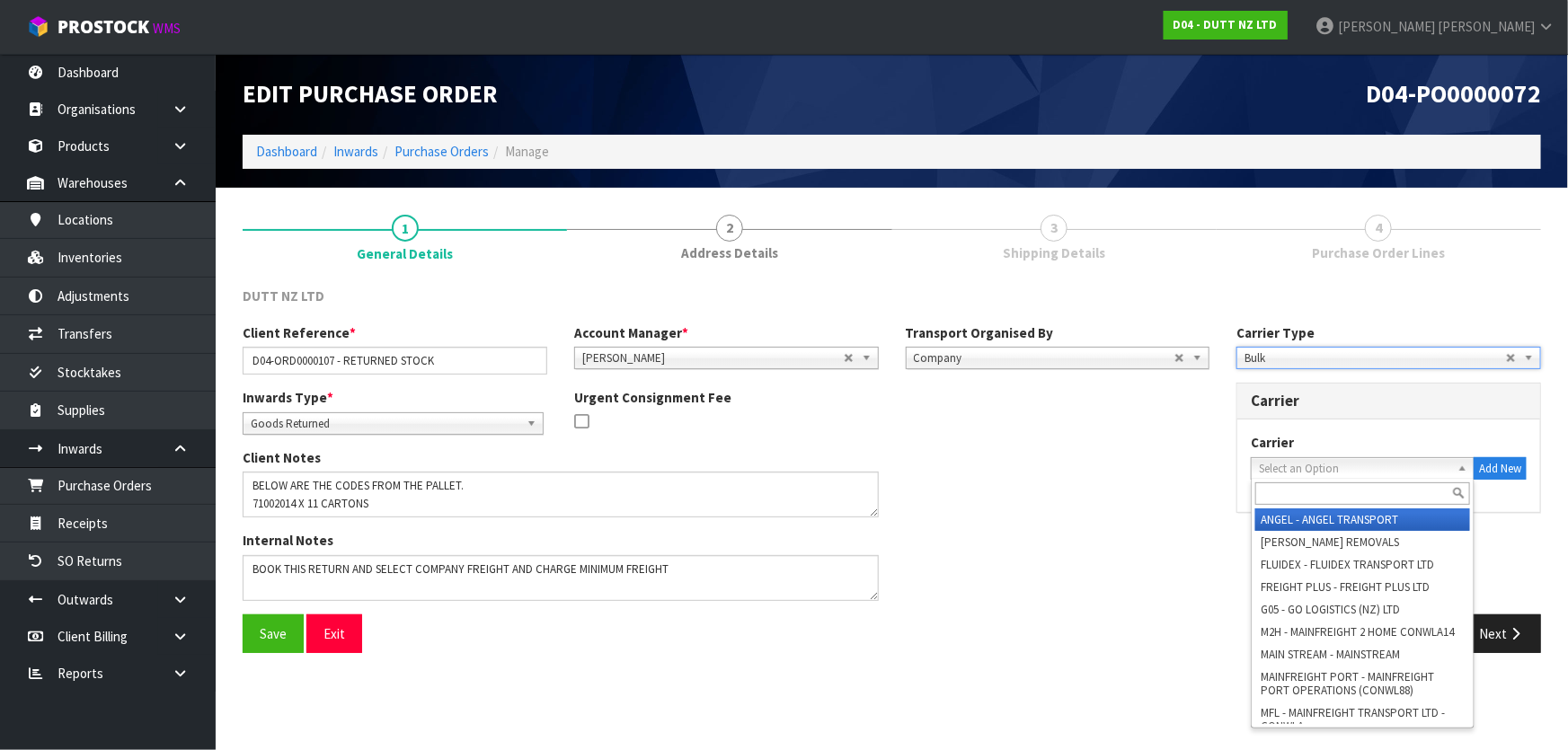
click at [1309, 459] on span "Select an Option" at bounding box center [1349, 469] width 181 height 21
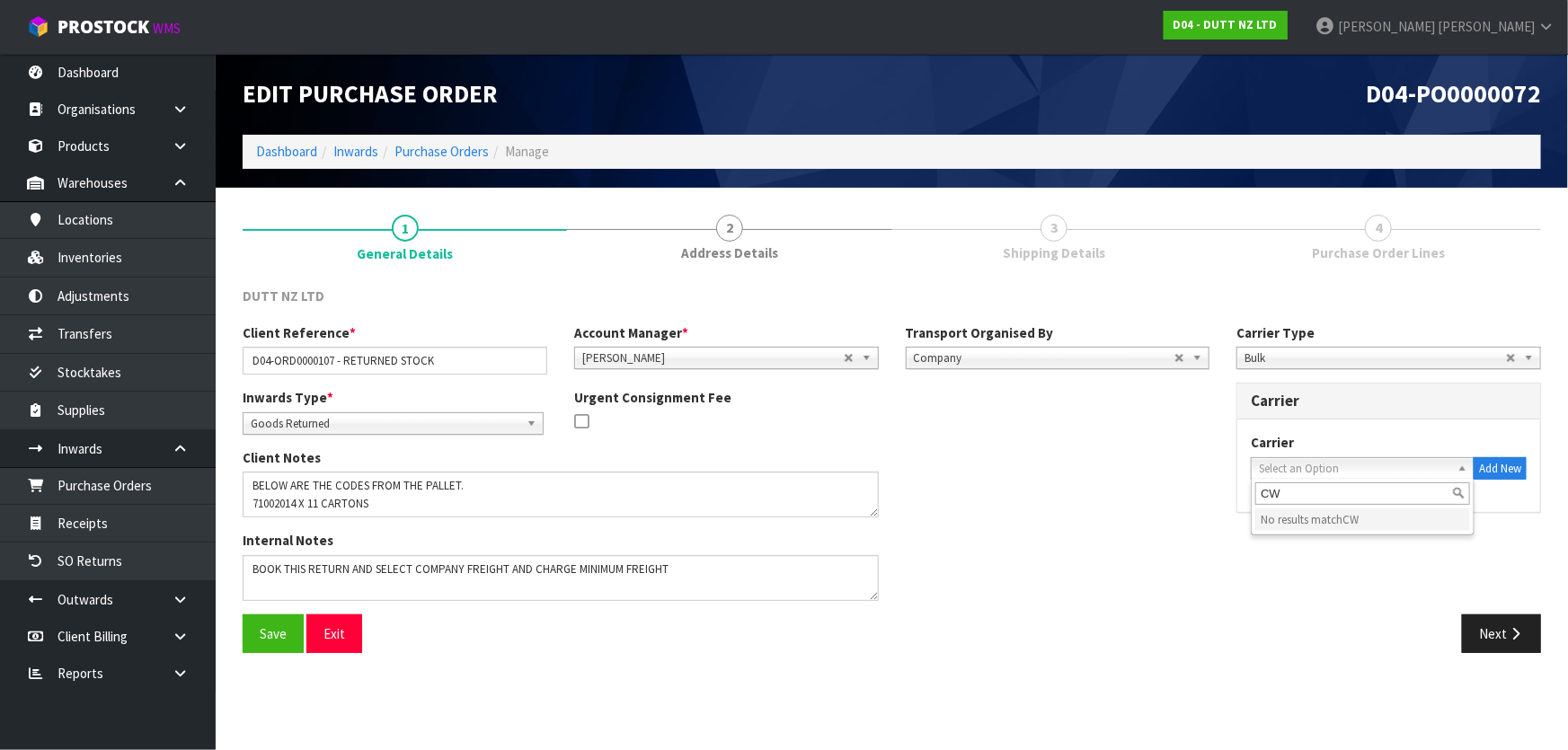
type input "CW"
click at [1305, 369] on div "Carrier Type Company Bulk Courier Bulk Company Bulk Courier Carrier Carrier ANG…" at bounding box center [1389, 427] width 332 height 209
click at [1309, 365] on span "Bulk" at bounding box center [1375, 358] width 261 height 21
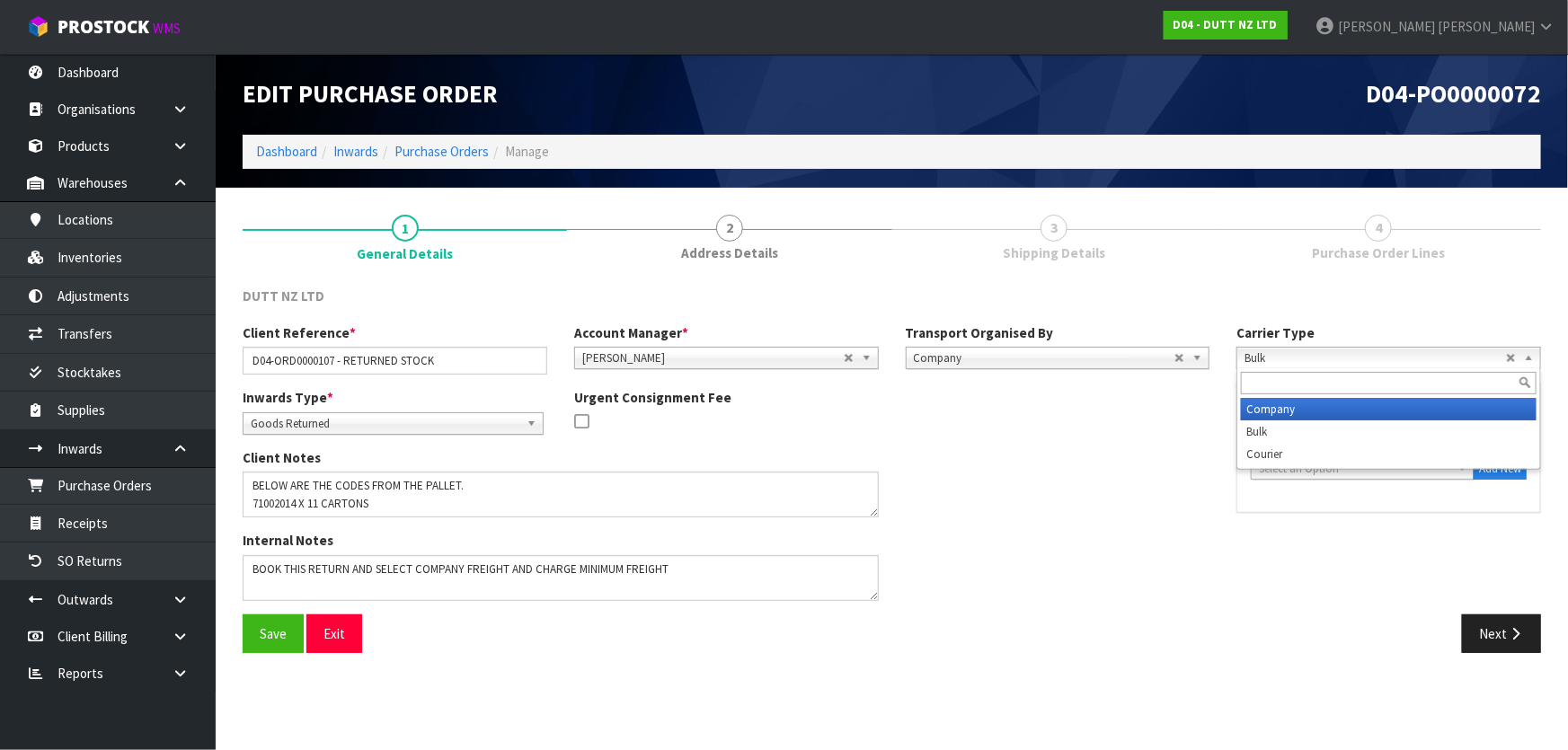
click at [1301, 406] on li "Company" at bounding box center [1389, 409] width 296 height 22
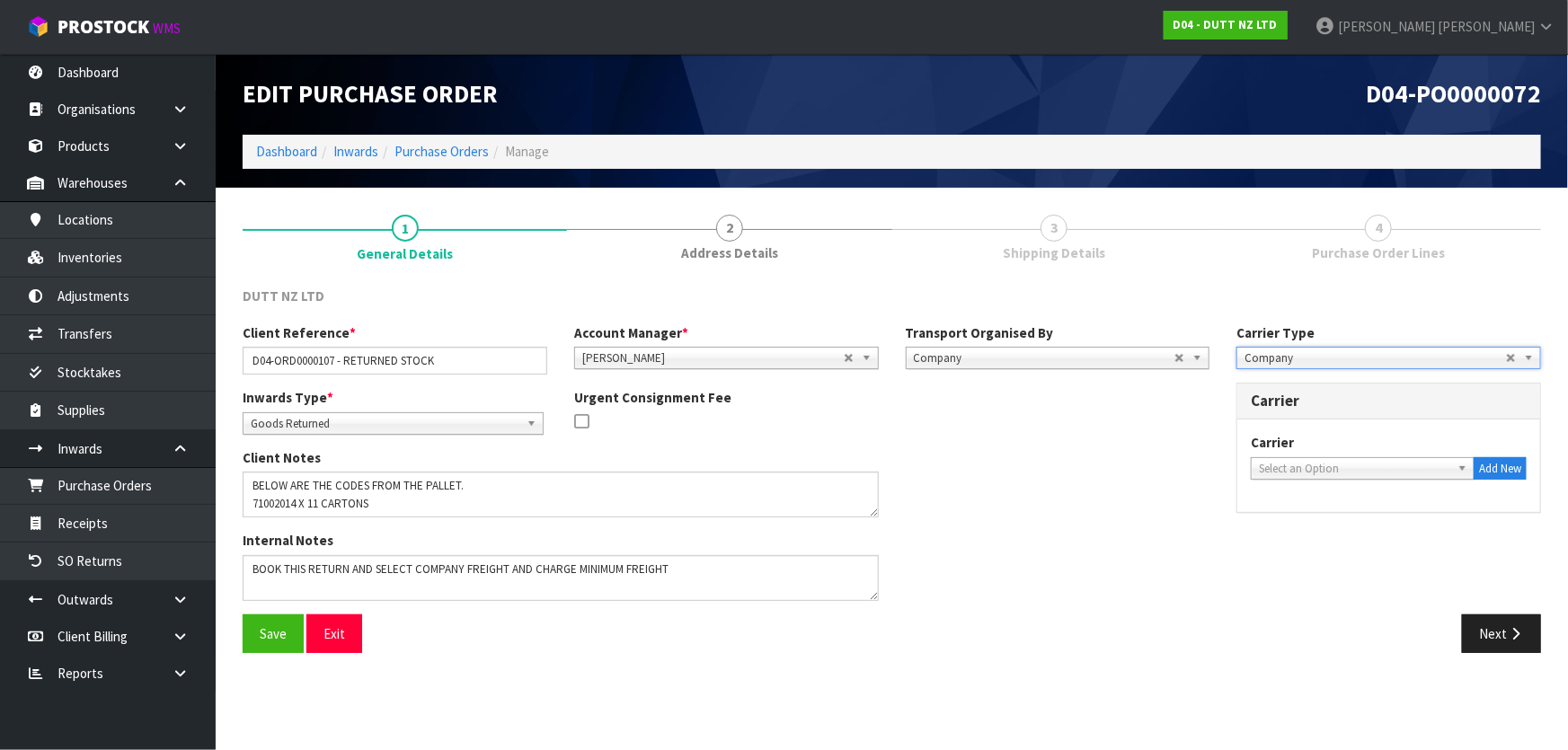
click at [1305, 461] on span "Select an Option" at bounding box center [1349, 469] width 181 height 21
type input "CW"
drag, startPoint x: 1303, startPoint y: 523, endPoint x: 1358, endPoint y: 512, distance: 56.1
click at [1305, 523] on li "CW L TRUCK - CWL TRUCK" at bounding box center [1363, 519] width 215 height 22
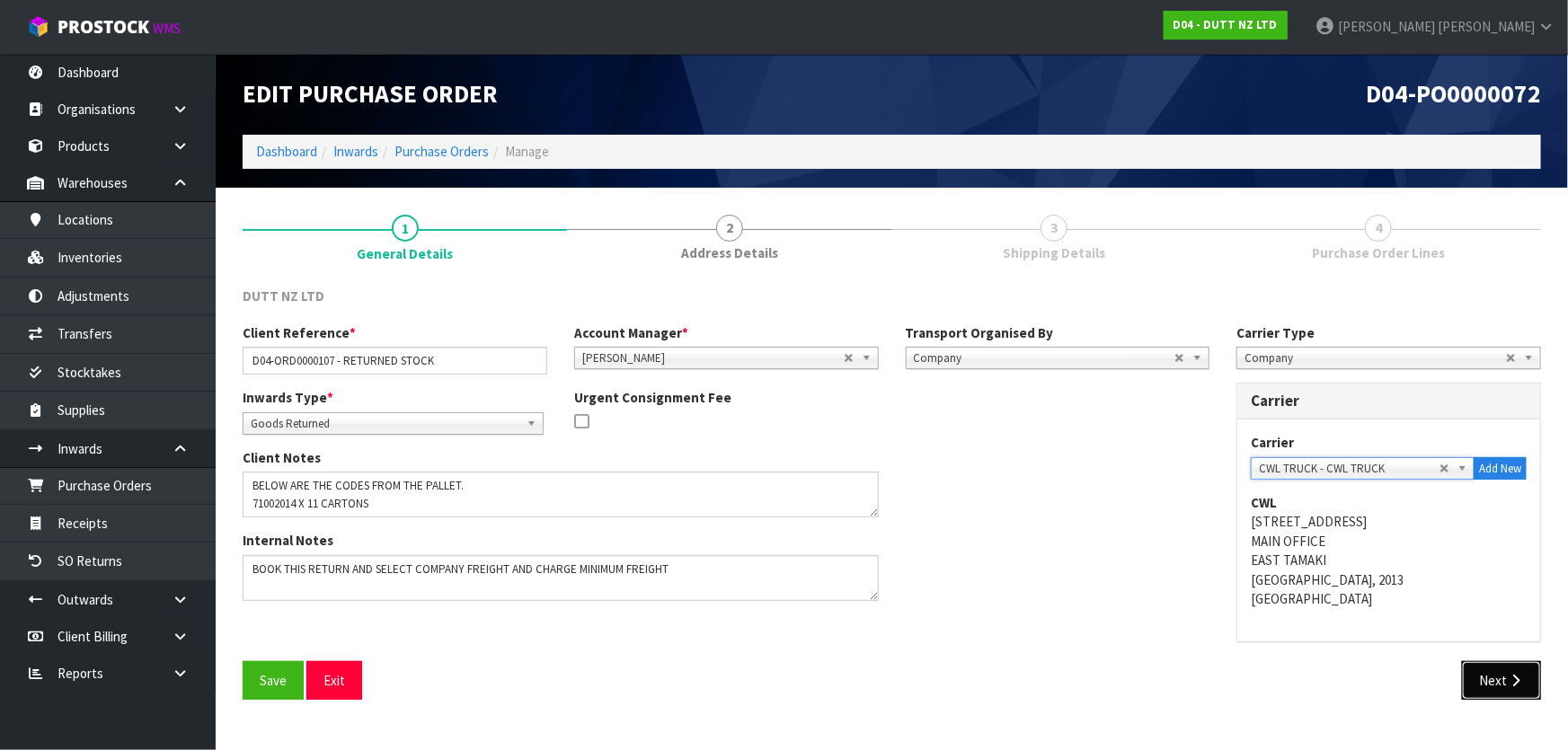
click at [1503, 686] on button "Next" at bounding box center [1502, 681] width 79 height 39
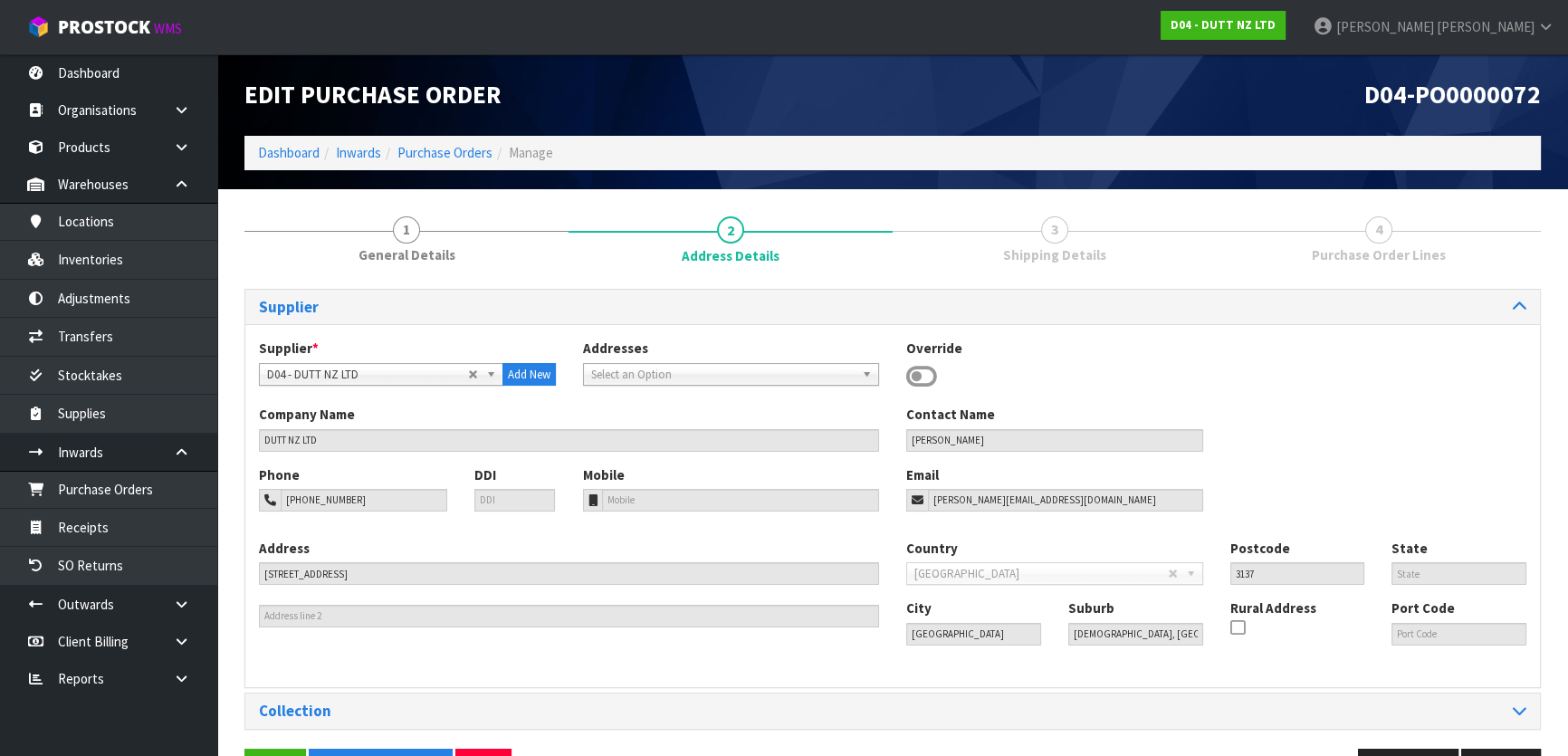
scroll to position [58, 0]
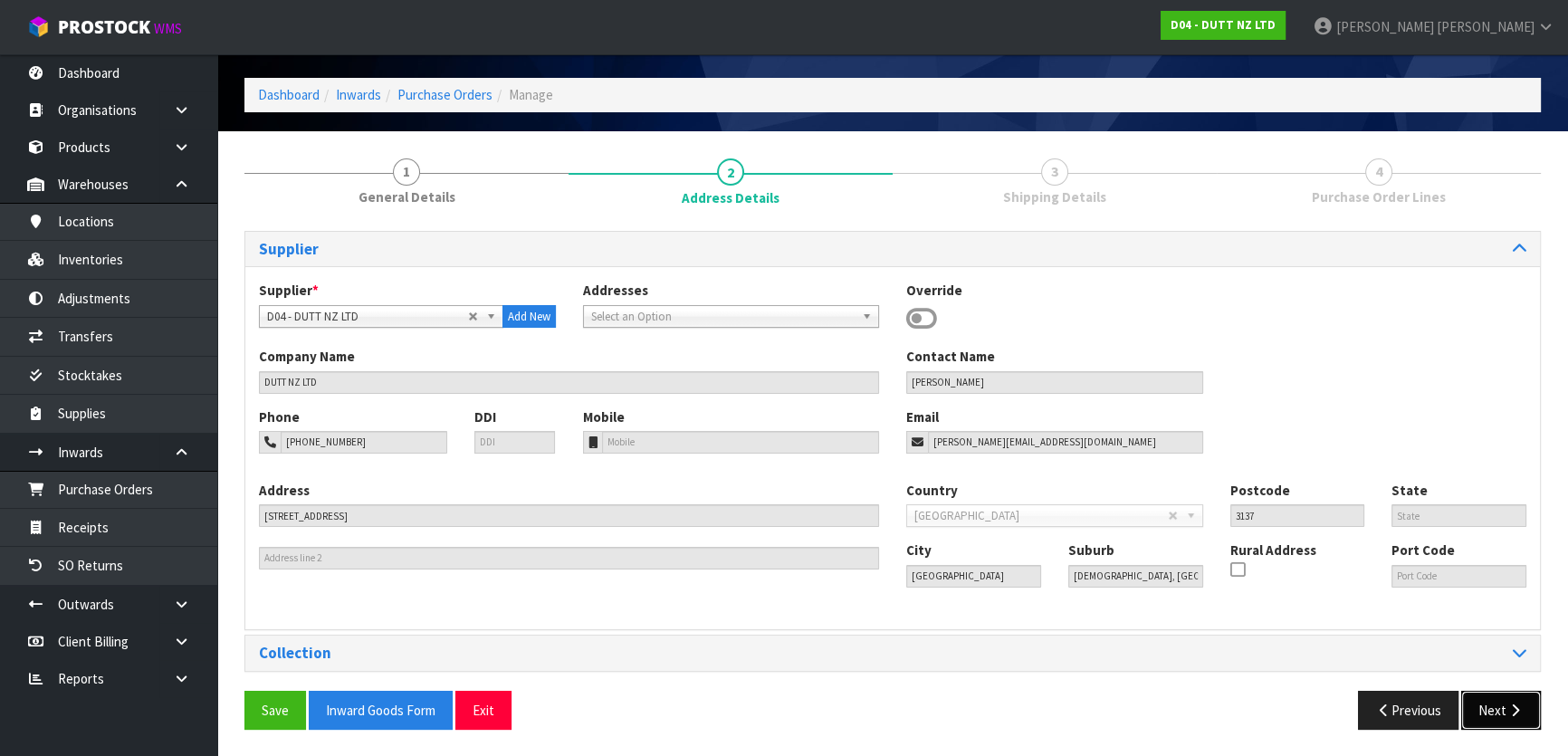
click at [1489, 719] on button "Next" at bounding box center [1501, 711] width 80 height 39
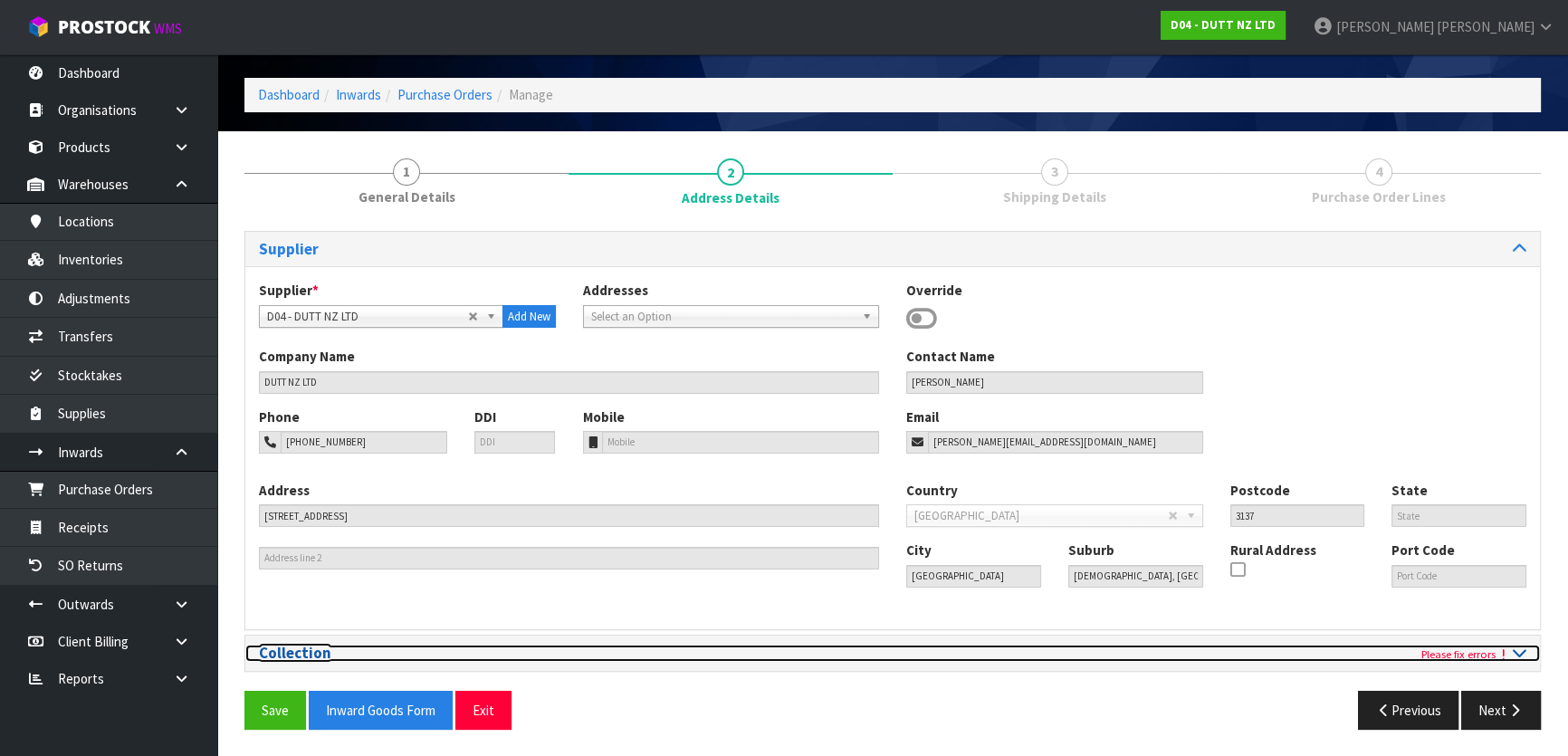
click at [1516, 652] on icon at bounding box center [1520, 652] width 14 height 16
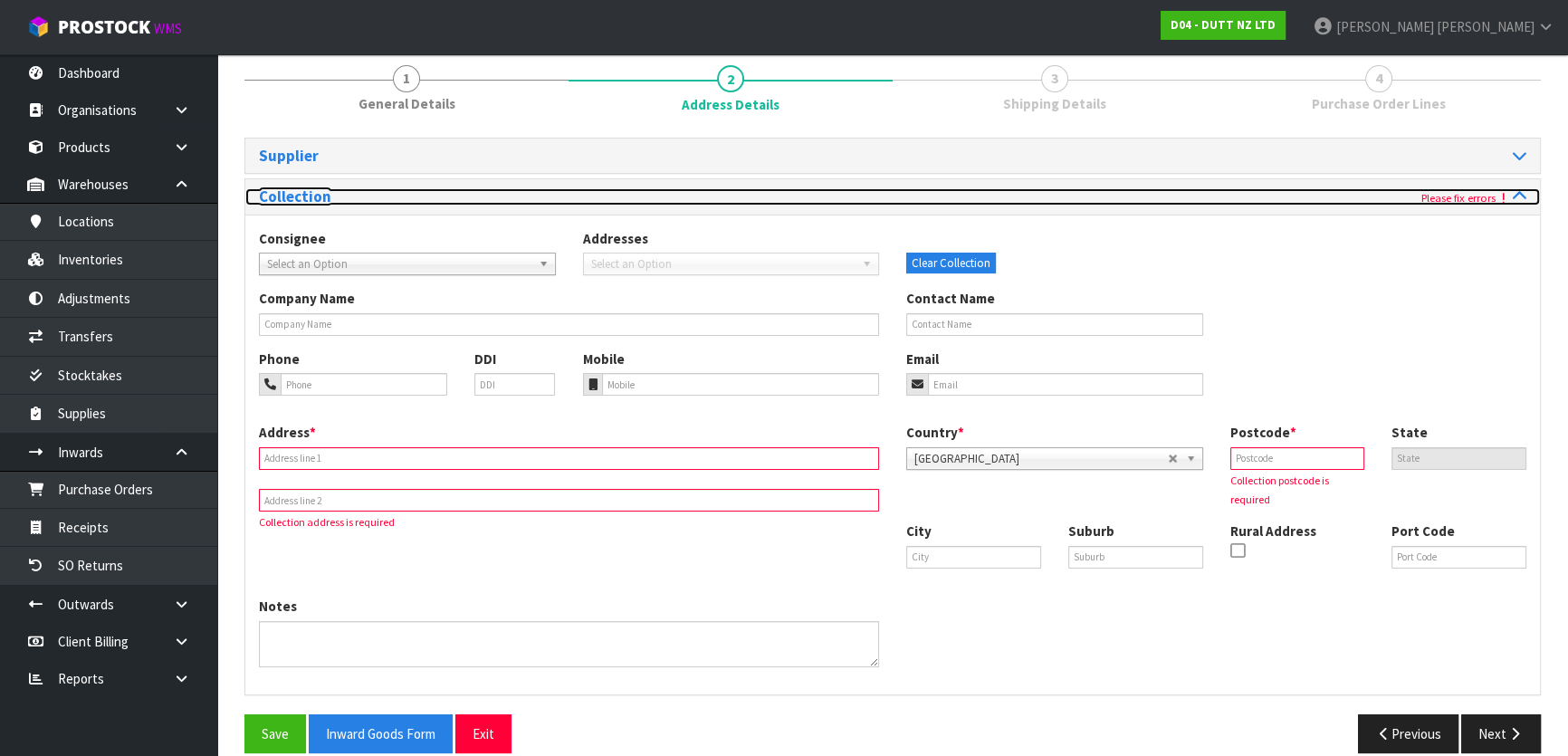
scroll to position [174, 0]
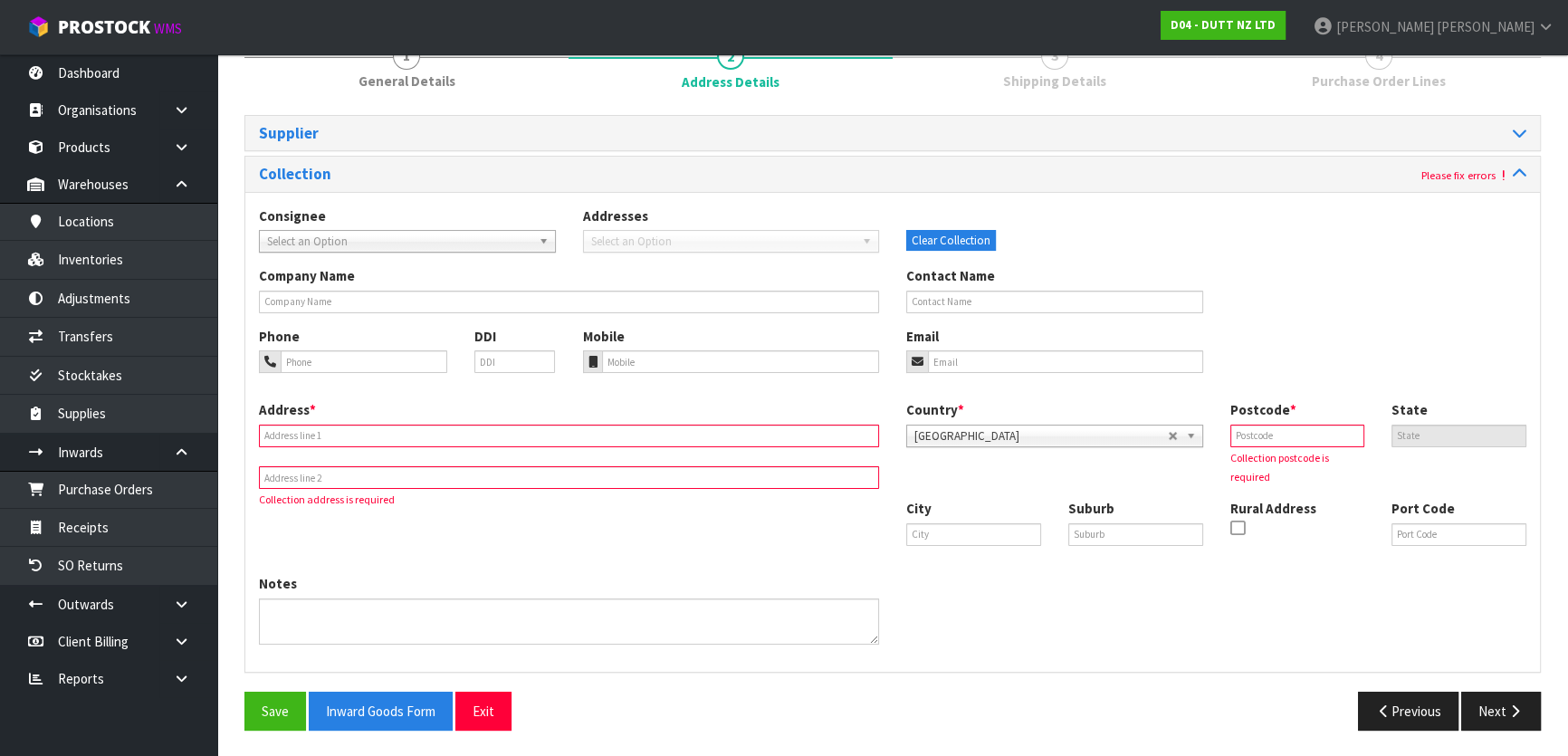
click at [422, 227] on div "Consignee 000001.BAY MECHANICS - BAY MECHANICS 000001A - BRAKE & TRANSMISSION N…" at bounding box center [408, 230] width 324 height 46
click at [422, 234] on span "Select an Option" at bounding box center [398, 241] width 264 height 21
click at [484, 425] on input "text" at bounding box center [570, 436] width 621 height 22
click at [803, 574] on div "Notes" at bounding box center [569, 609] width 647 height 69
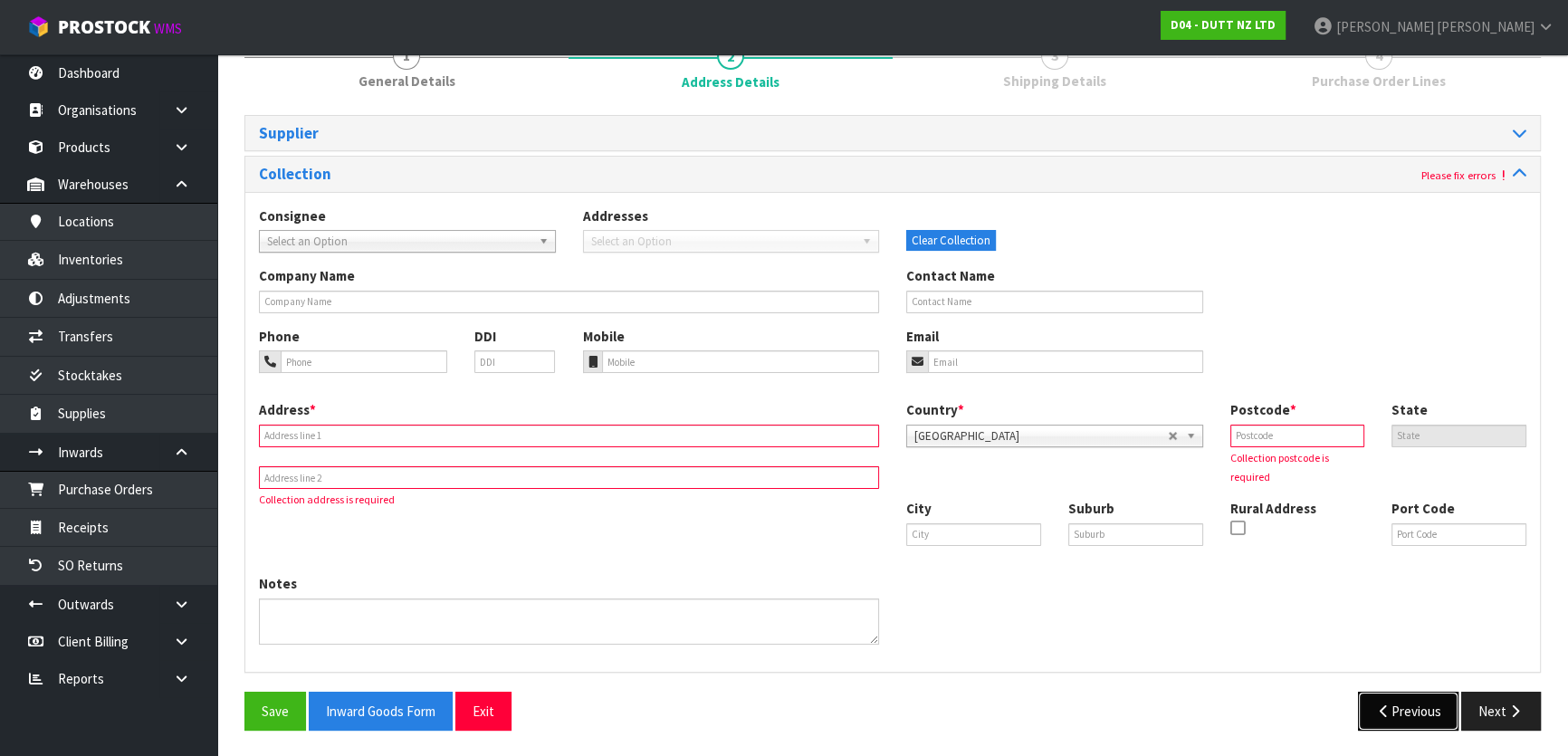
click at [1389, 720] on button "Previous" at bounding box center [1408, 712] width 101 height 39
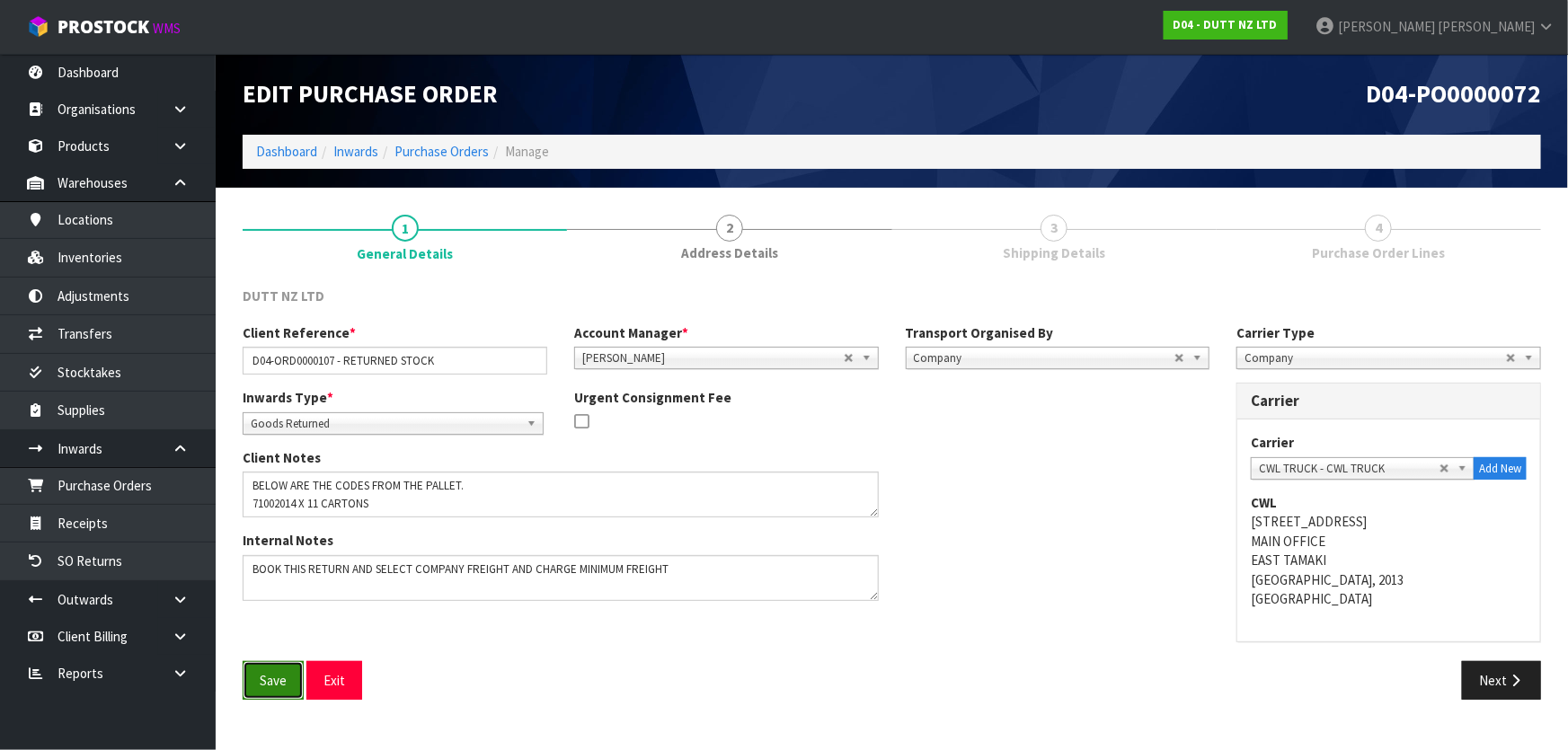
click at [273, 671] on button "Save" at bounding box center [273, 681] width 61 height 39
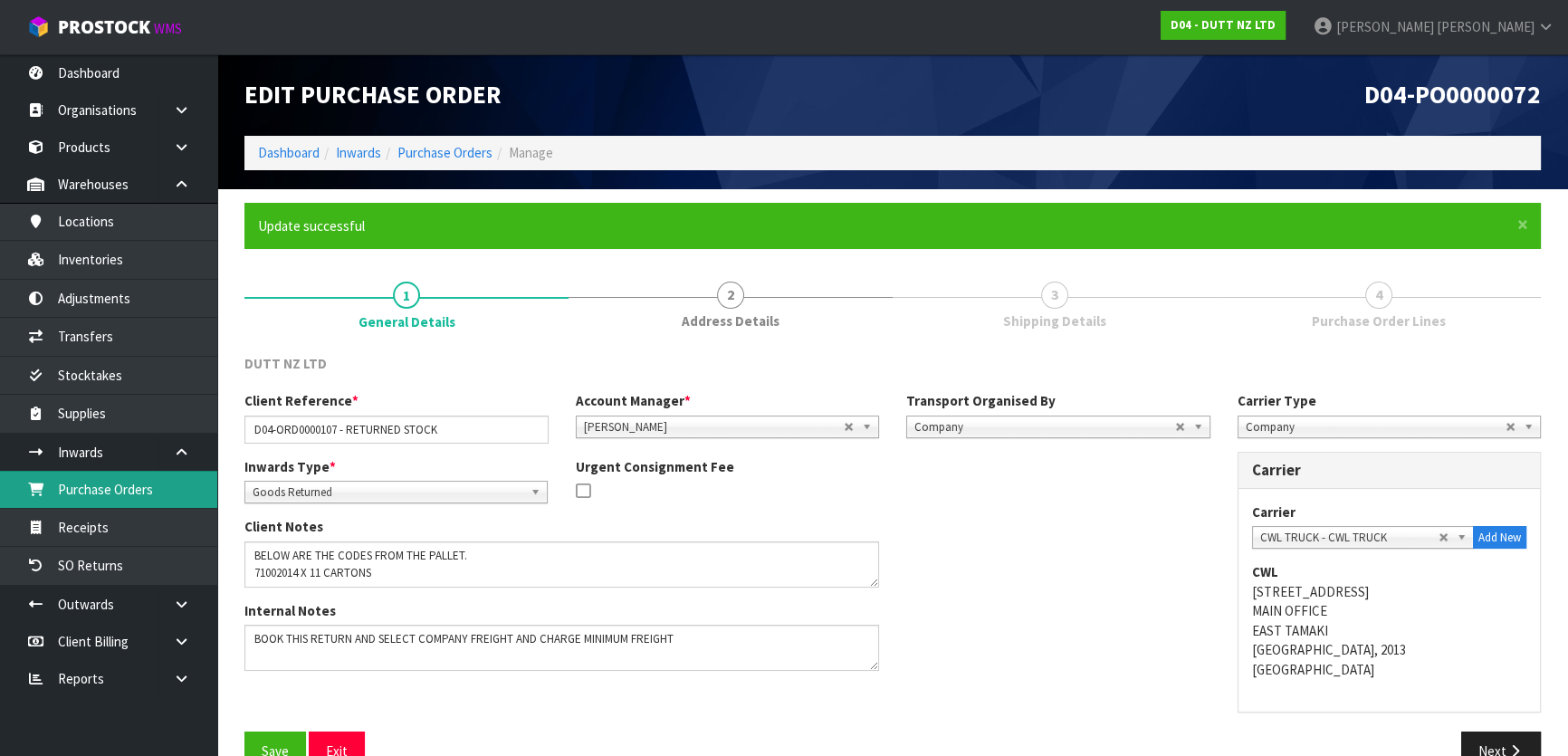
click at [150, 476] on link "Purchase Orders" at bounding box center [108, 489] width 218 height 37
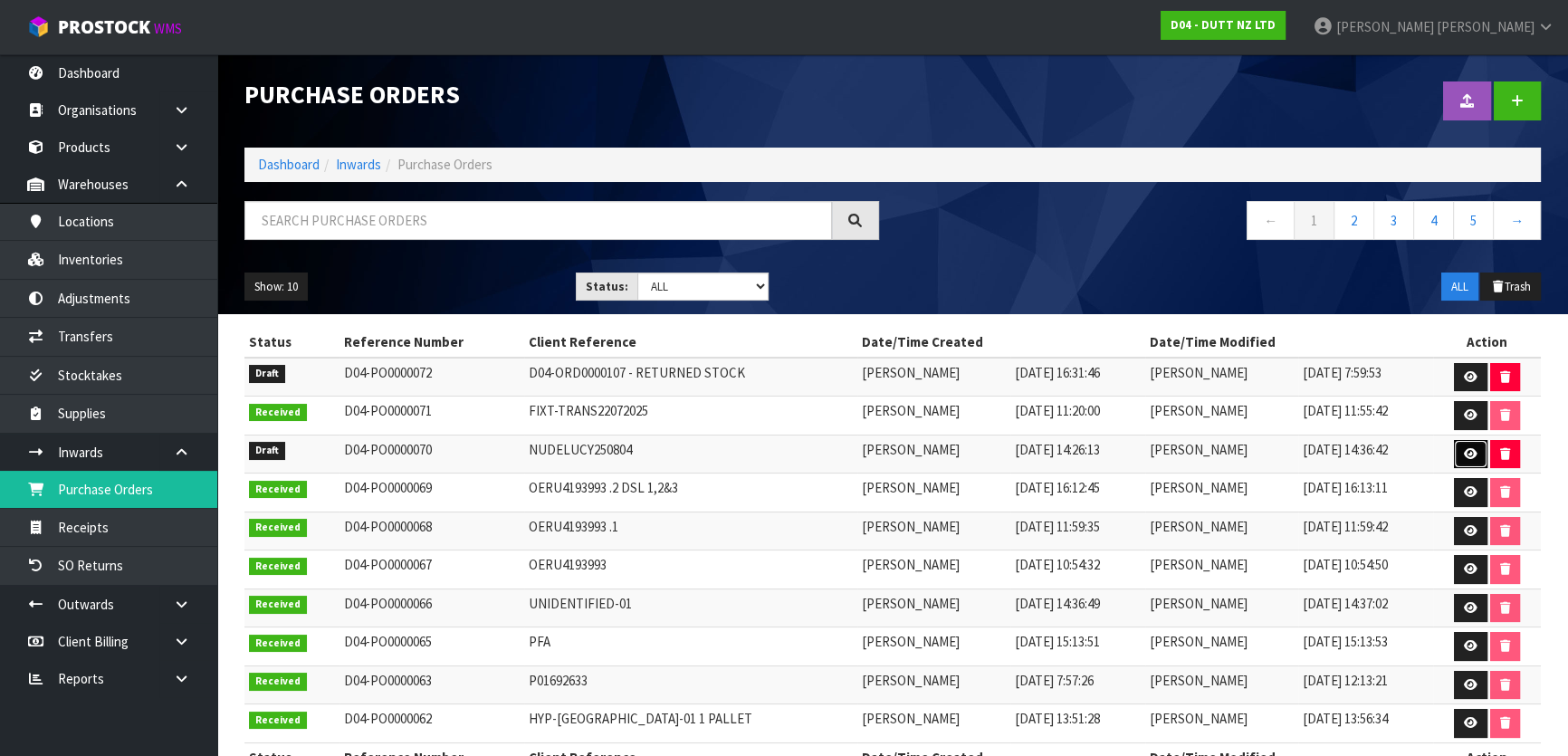
click at [1476, 456] on icon at bounding box center [1471, 454] width 14 height 12
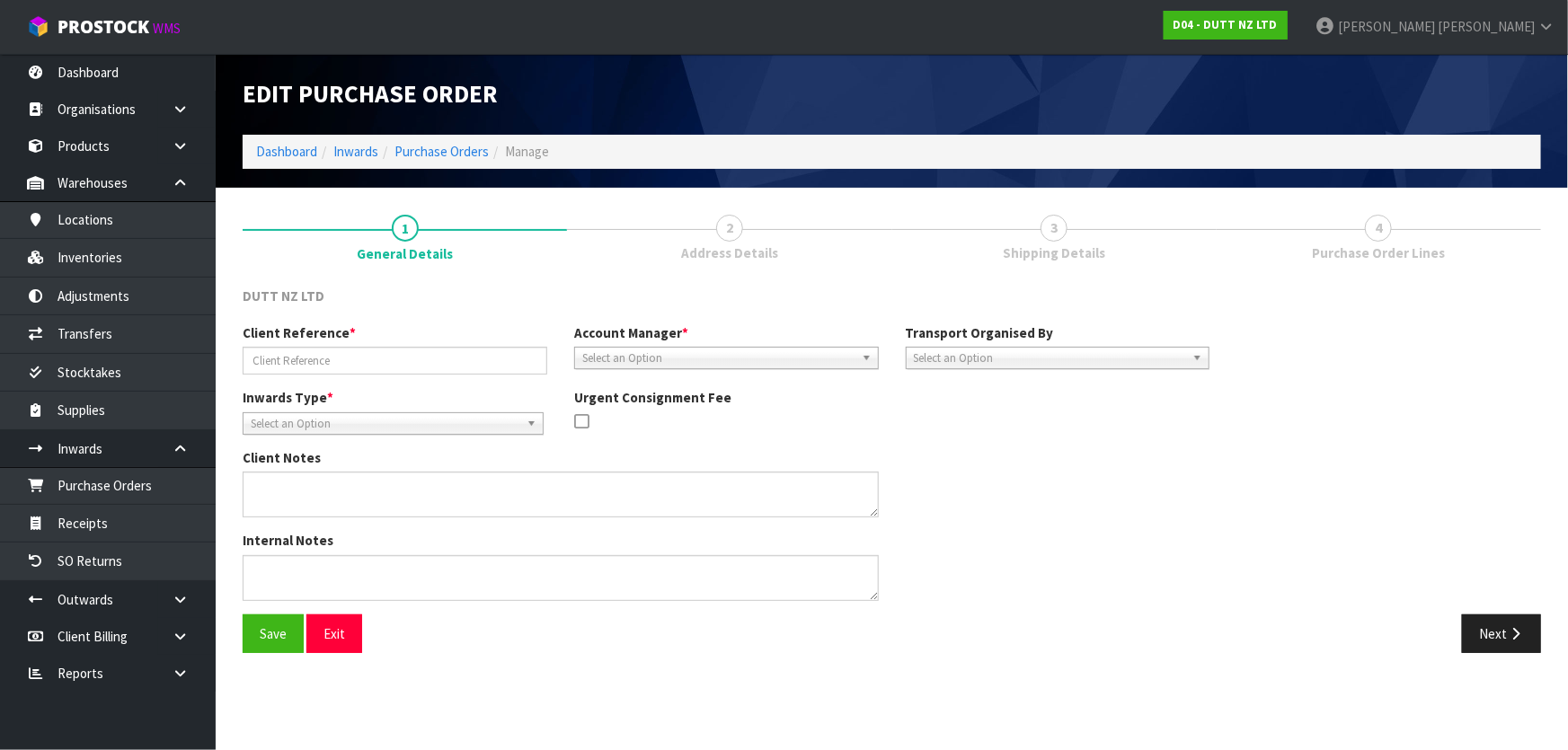
type input "NUDELUCY250804"
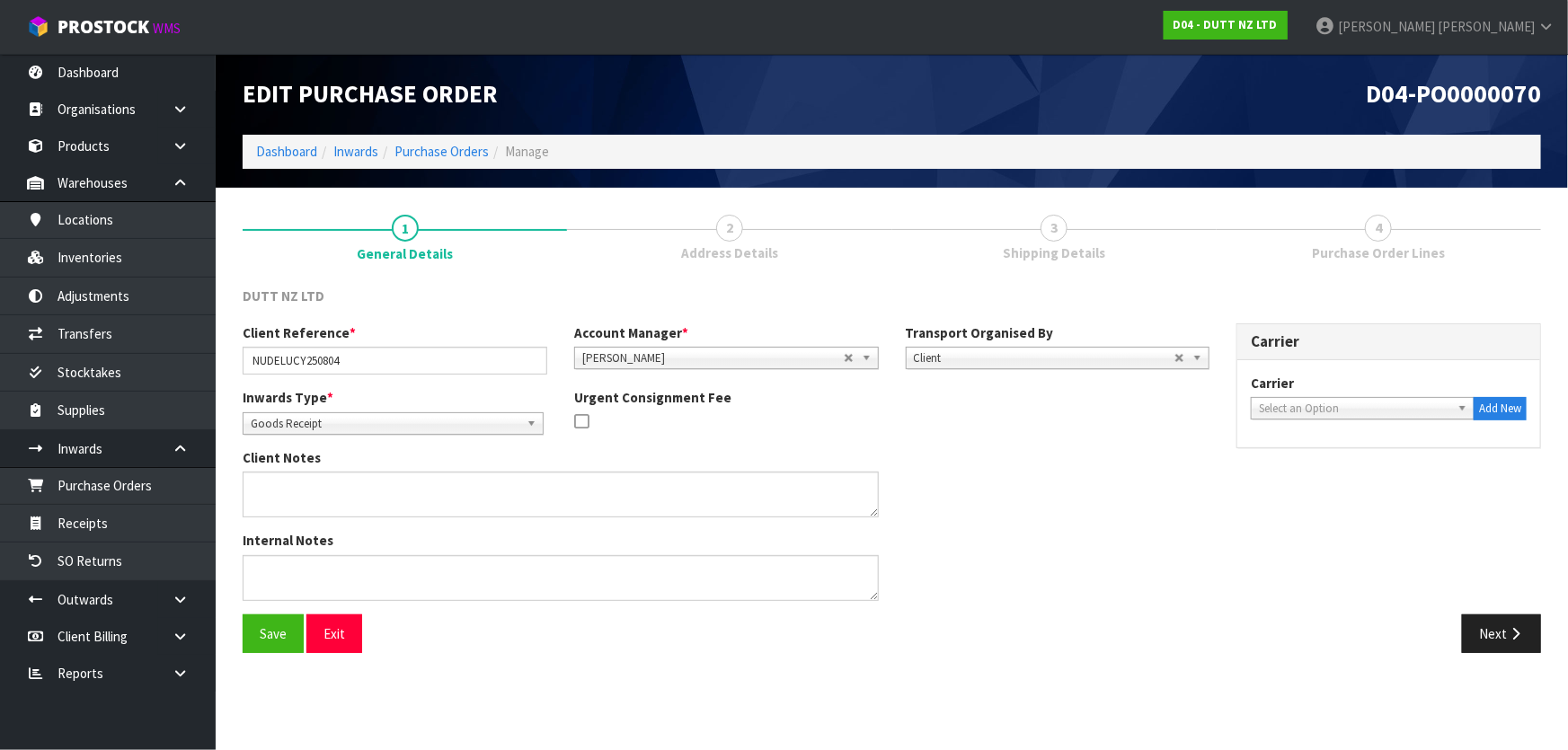
click at [1061, 235] on span "3" at bounding box center [1053, 228] width 27 height 27
click at [1494, 615] on button "Next" at bounding box center [1502, 634] width 79 height 39
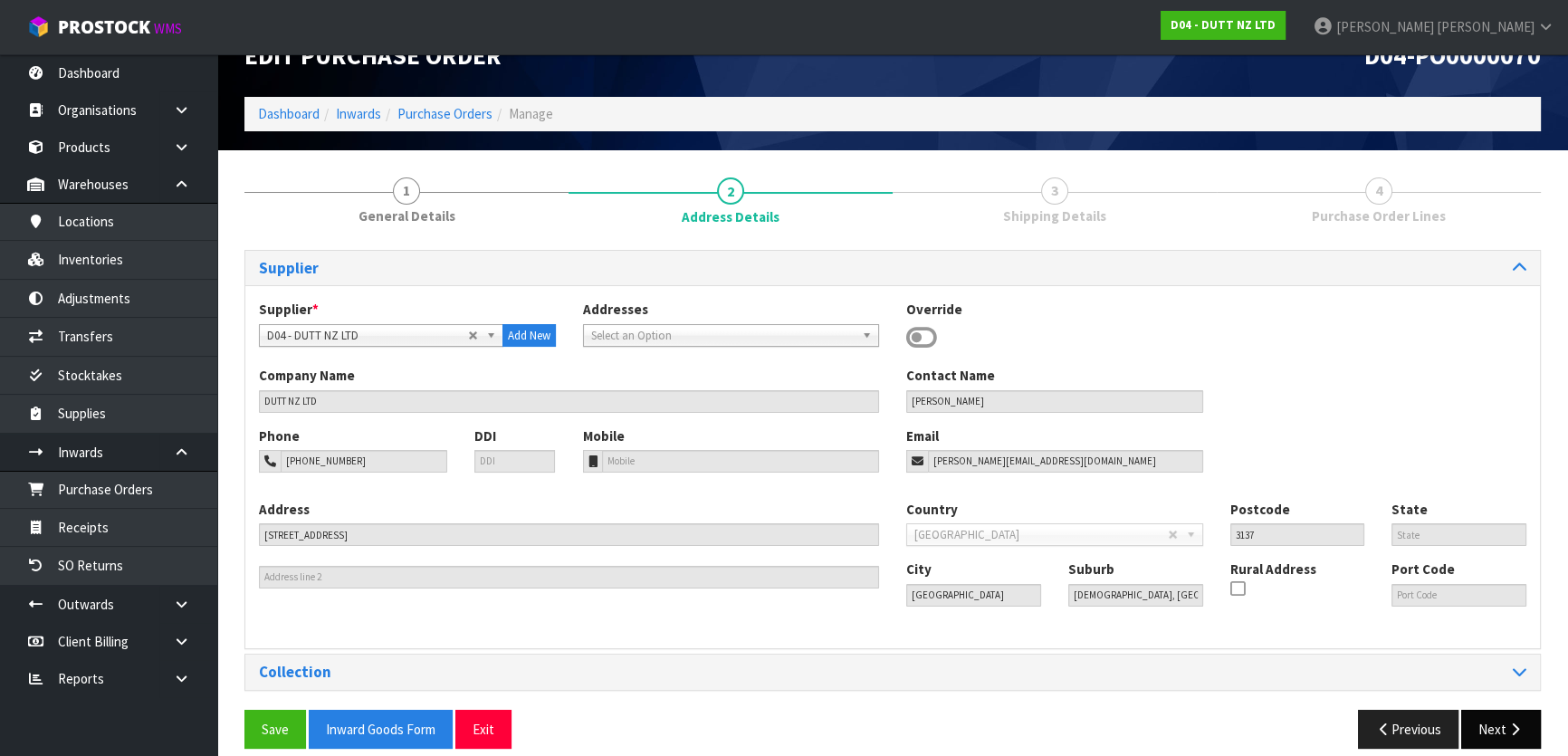
scroll to position [58, 0]
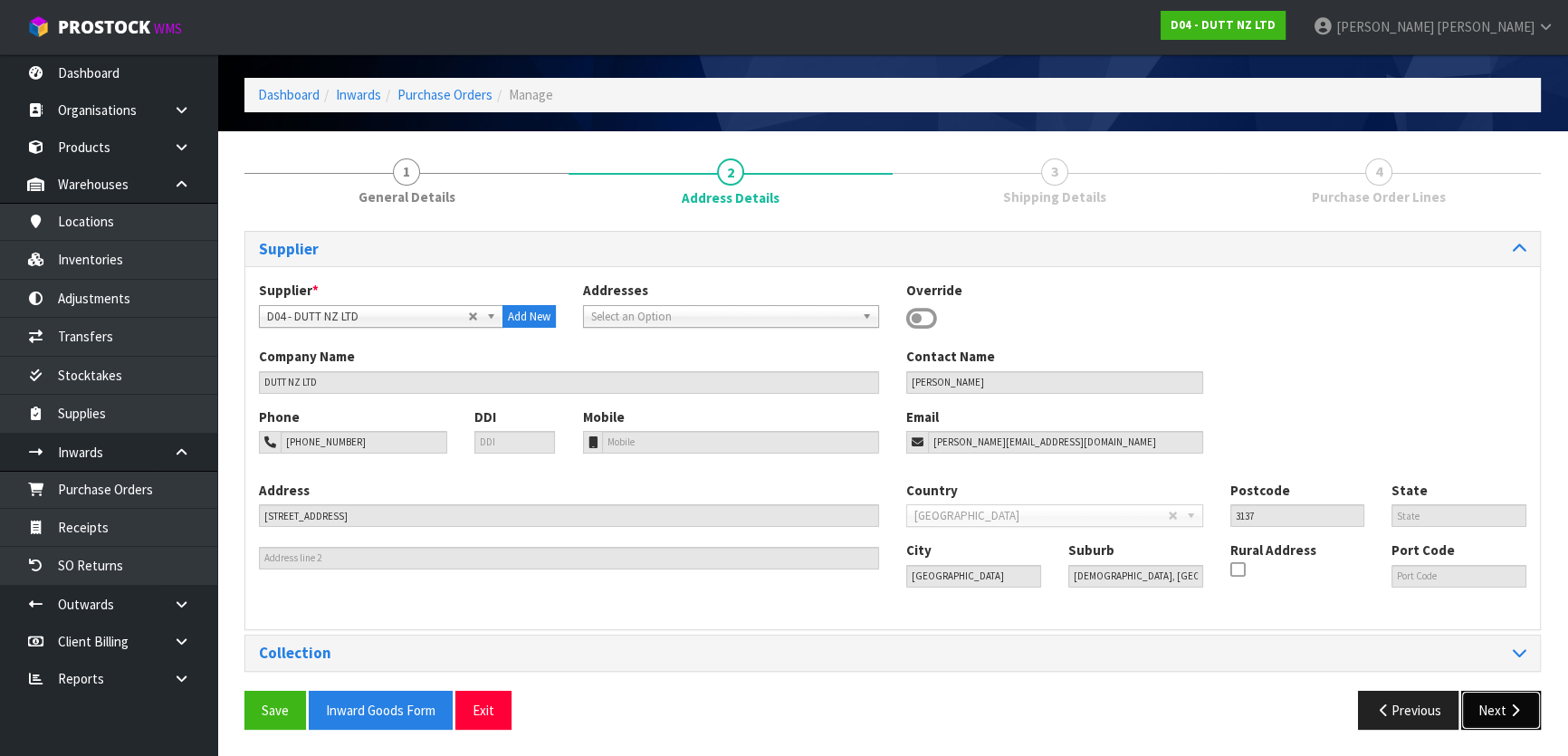
click at [1488, 703] on button "Next" at bounding box center [1501, 711] width 80 height 39
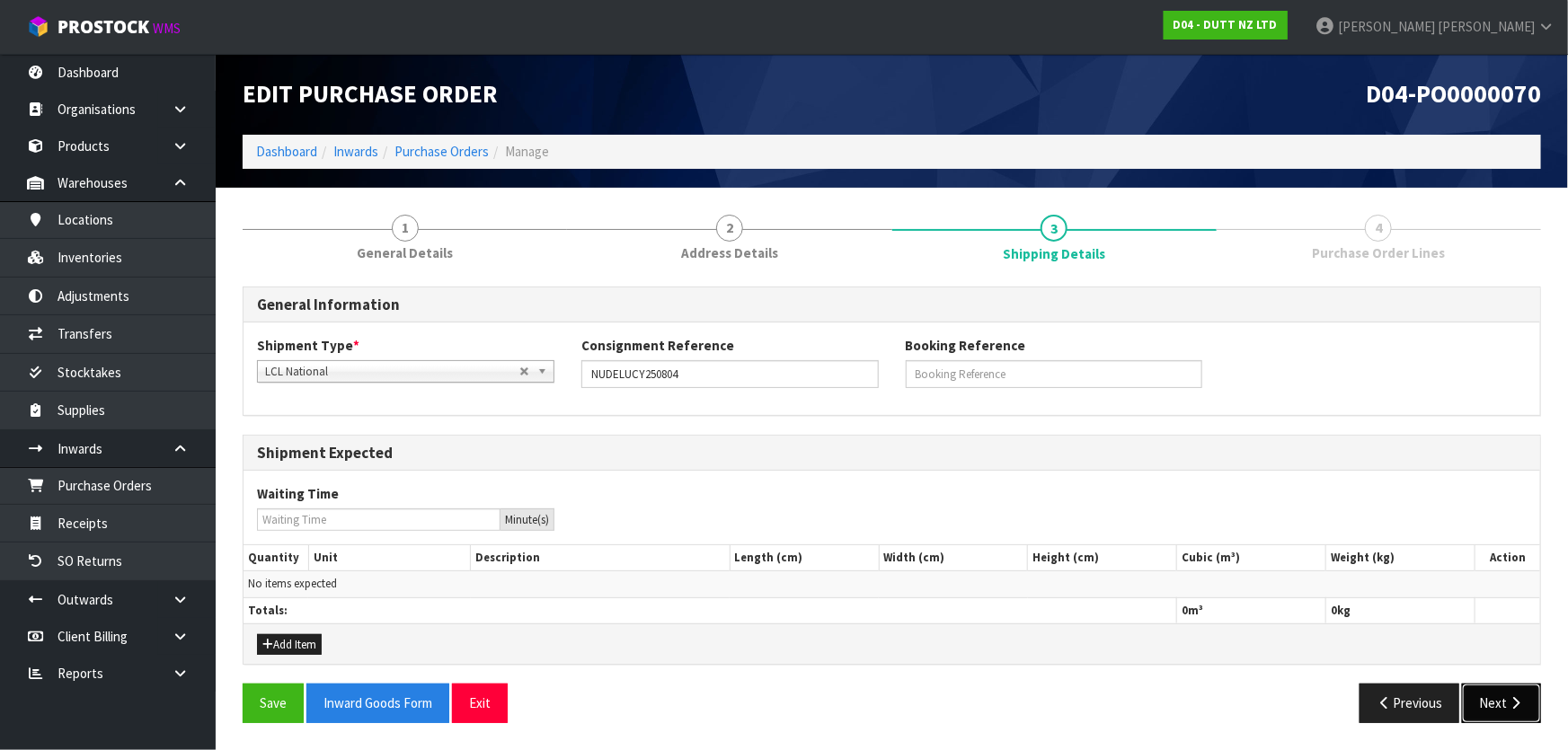
click at [1491, 702] on button "Next" at bounding box center [1502, 703] width 79 height 39
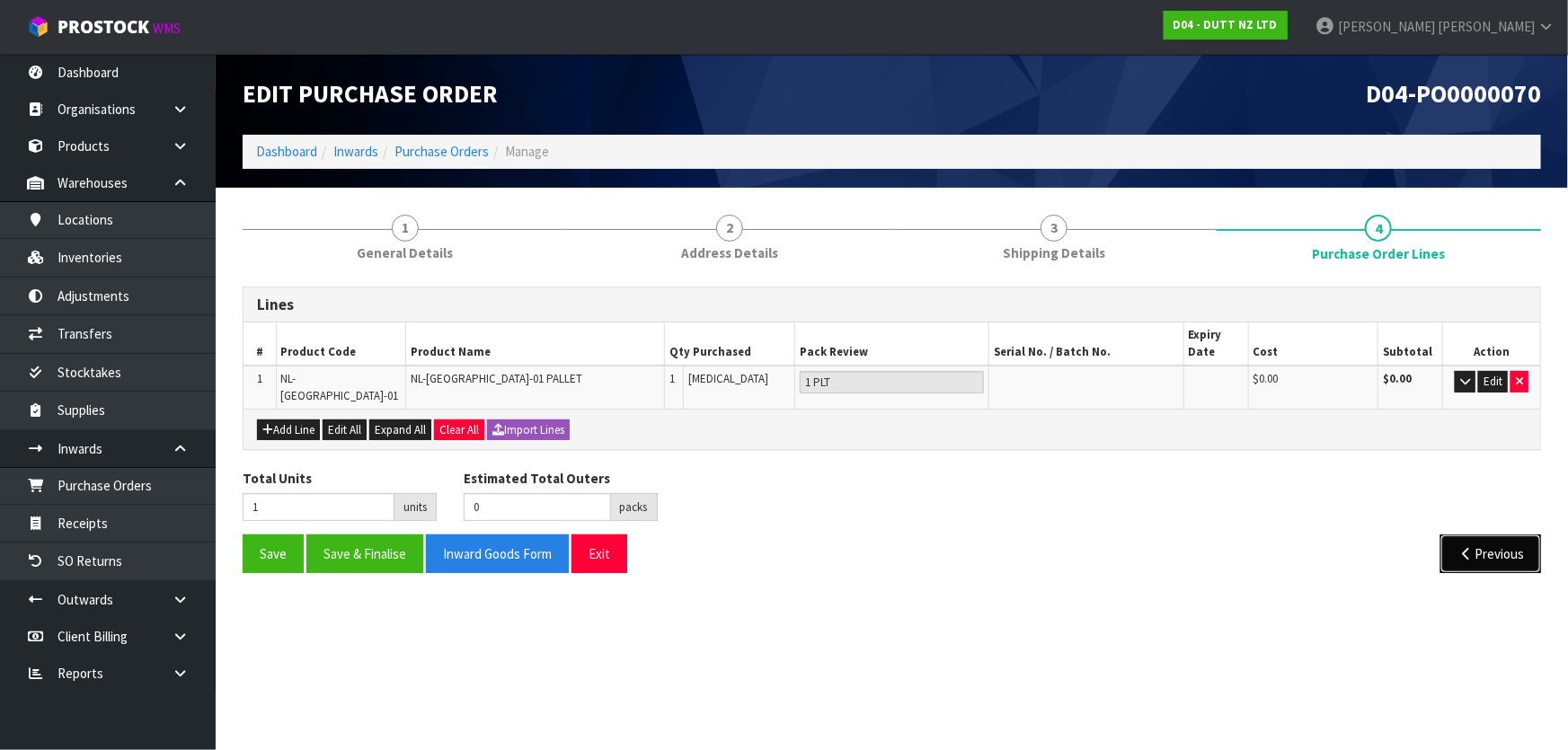
click at [1509, 550] on button "Previous" at bounding box center [1490, 554] width 100 height 39
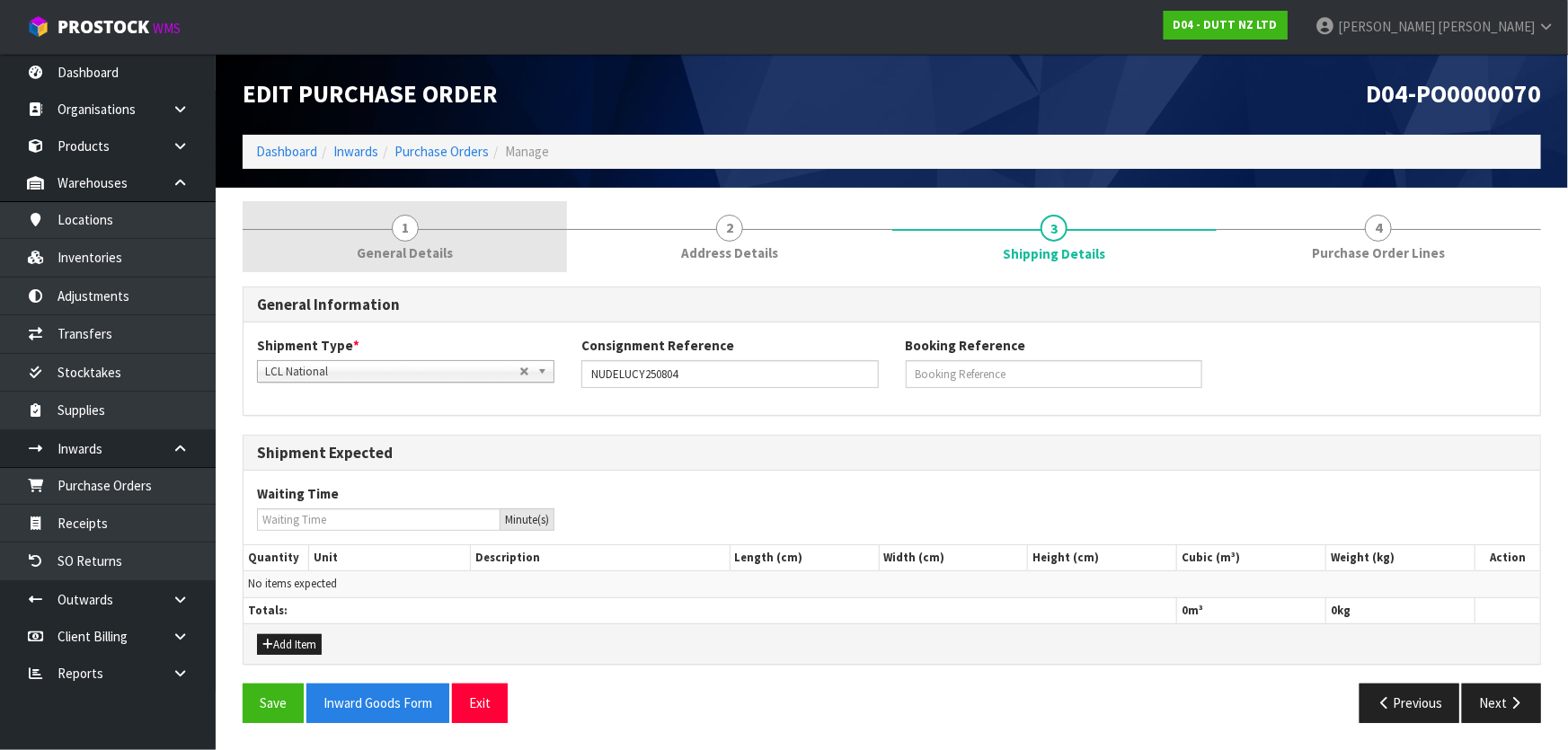
click at [464, 250] on link "1 General Details" at bounding box center [404, 236] width 324 height 71
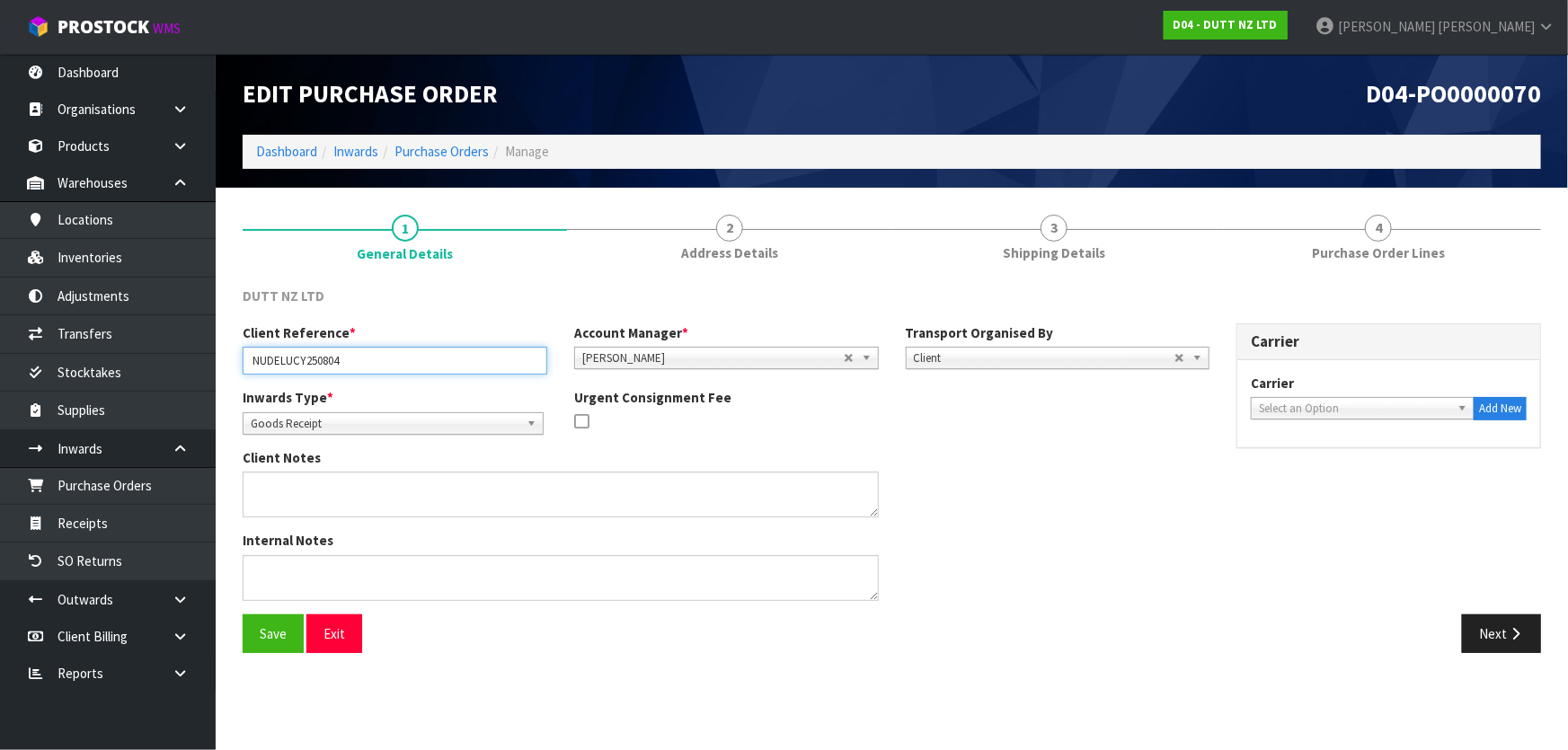
click at [454, 360] on input "NUDELUCY250804" at bounding box center [394, 360] width 304 height 28
click at [1225, 559] on div "Client Reference * NUDELUCY250804 Account Manager * Zubair Moolla Rod Giles Kir…" at bounding box center [892, 469] width 1325 height 291
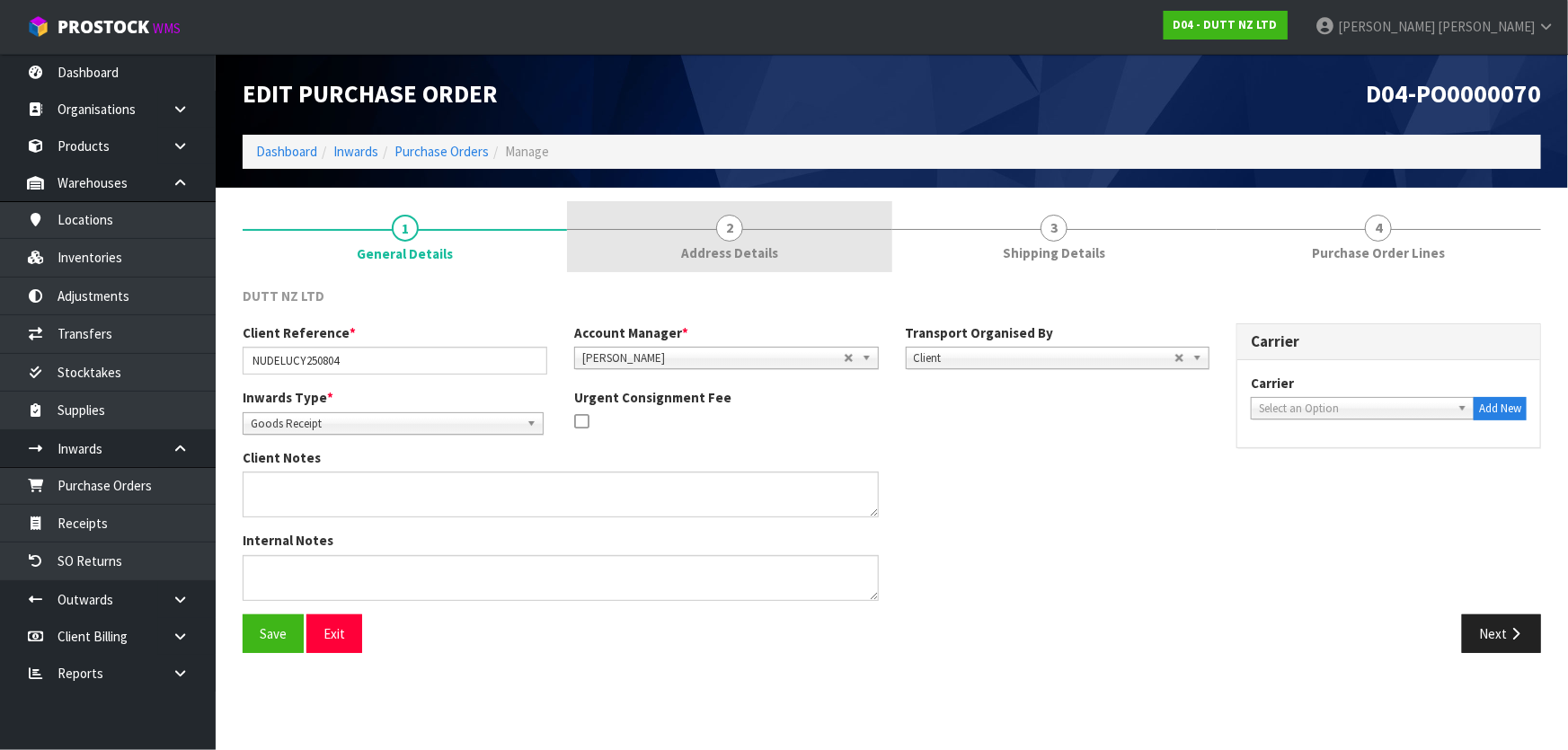
click at [793, 246] on link "2 Address Details" at bounding box center [729, 236] width 324 height 71
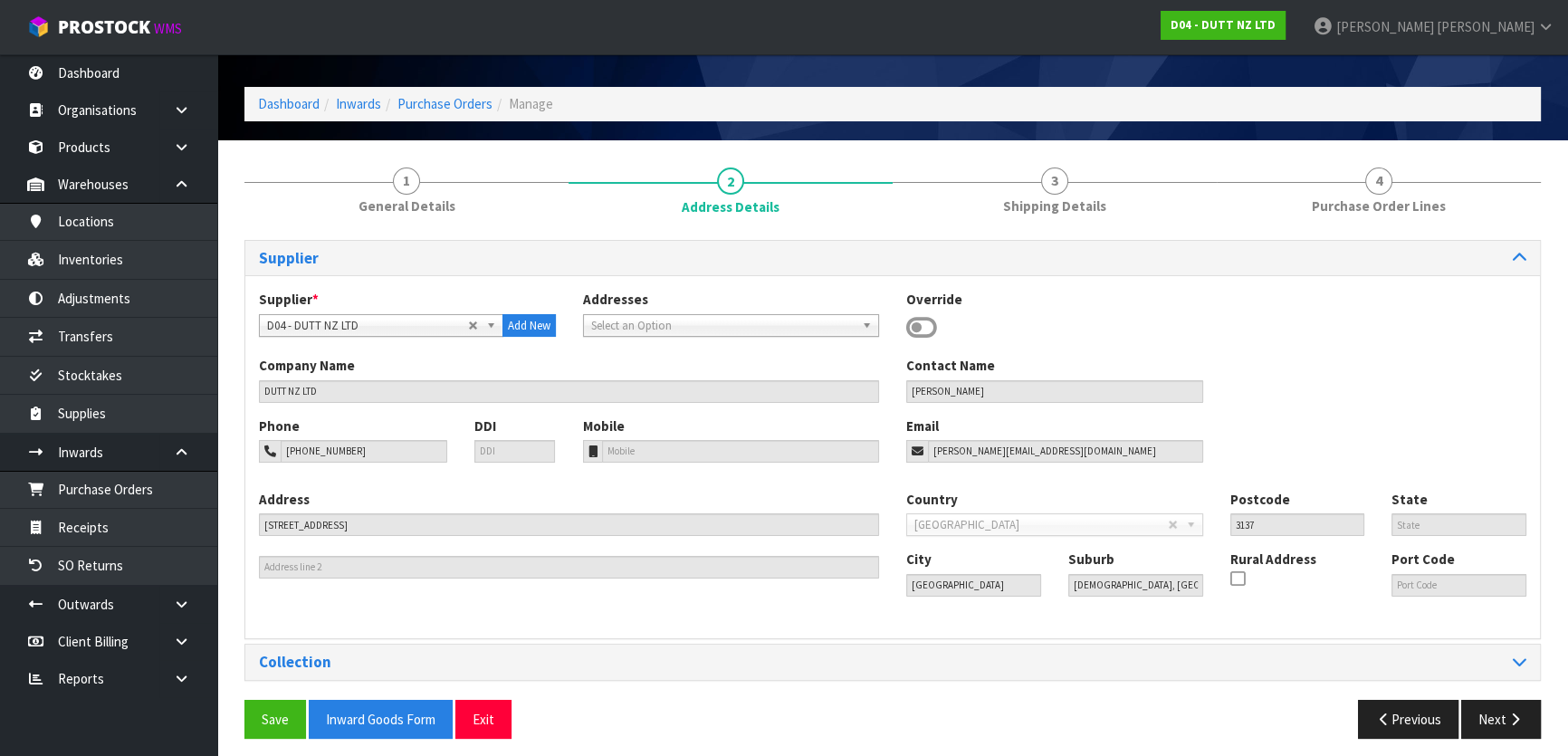
scroll to position [58, 0]
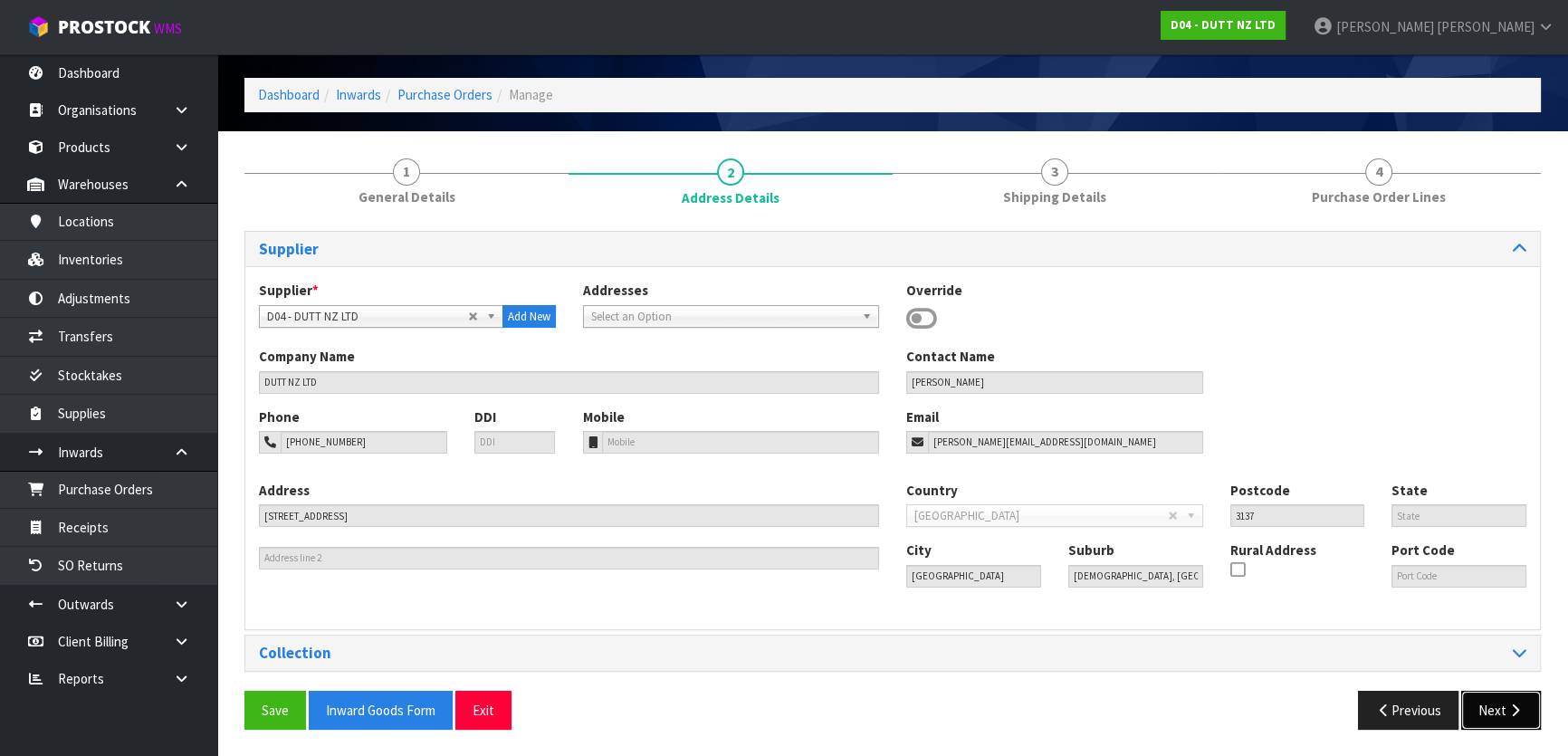
click at [1512, 712] on icon "button" at bounding box center [1515, 711] width 18 height 14
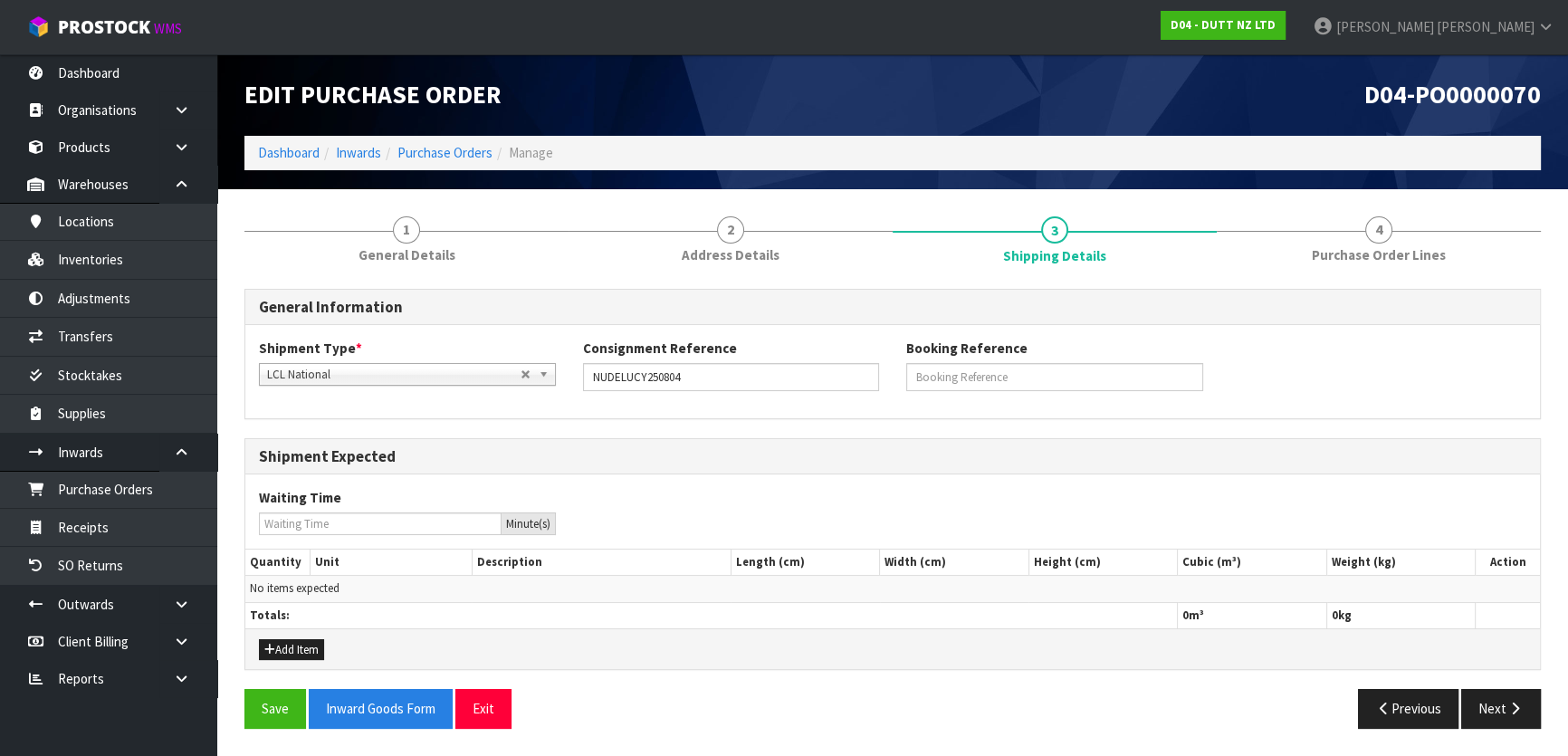
scroll to position [0, 0]
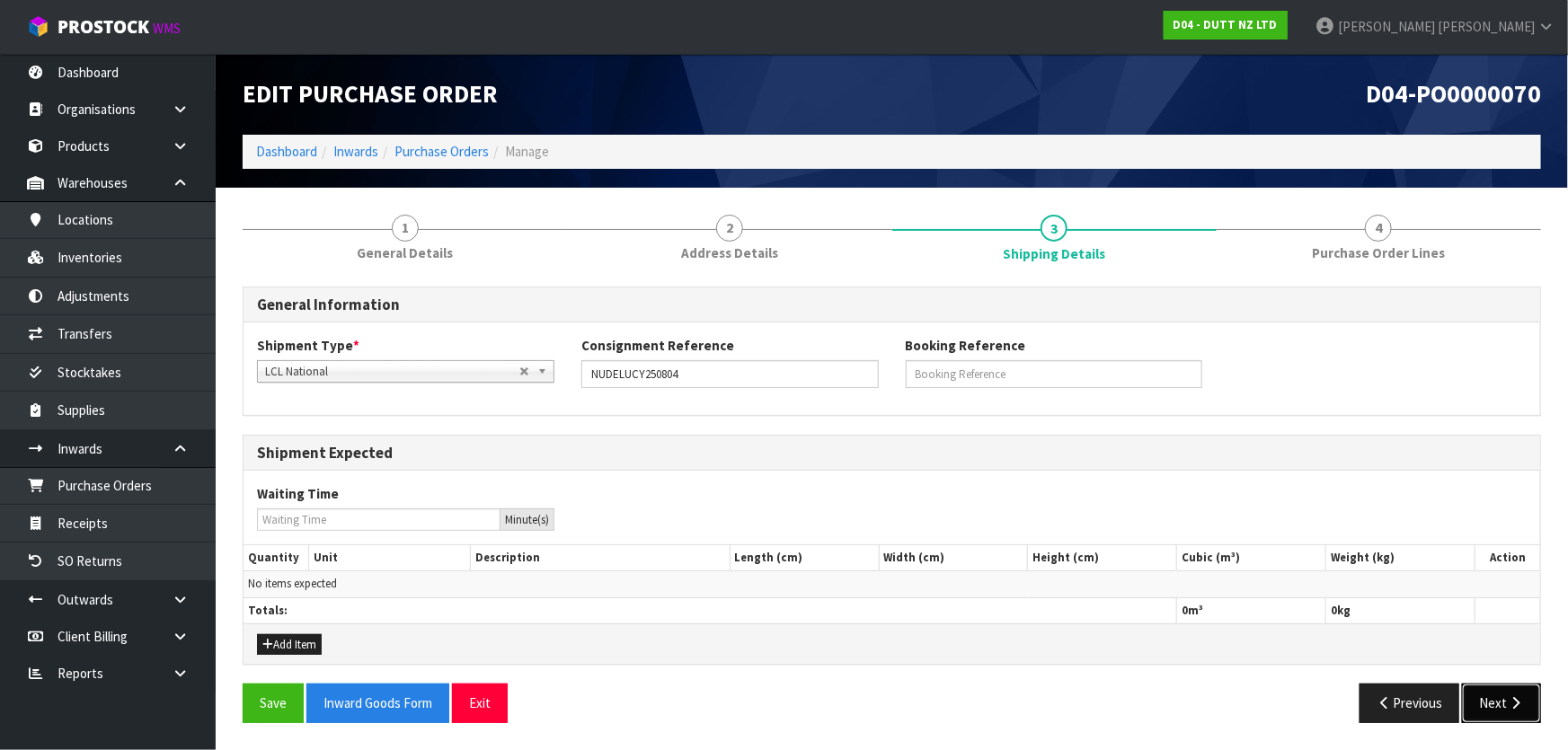
click at [1494, 703] on button "Next" at bounding box center [1502, 703] width 79 height 39
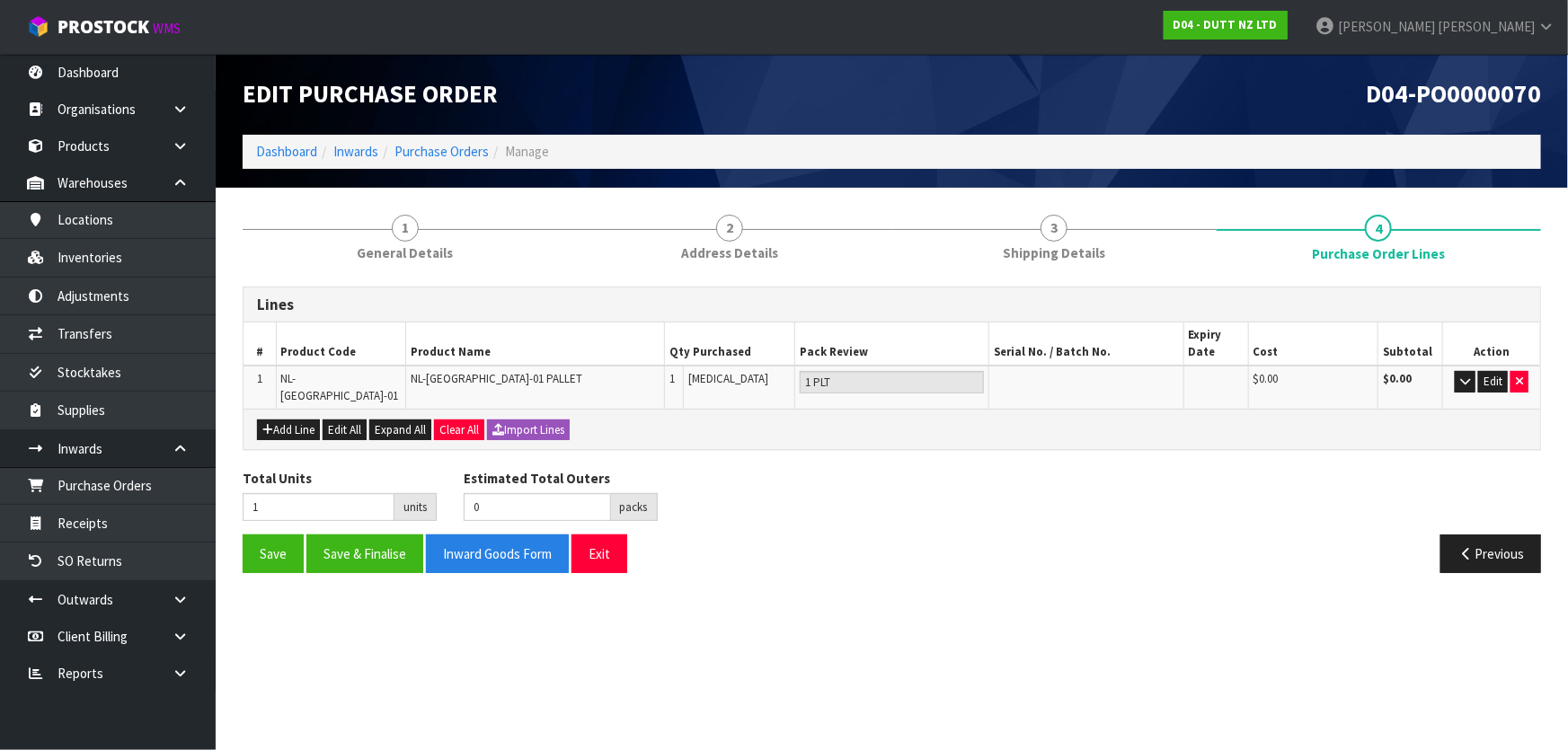
drag, startPoint x: 959, startPoint y: 522, endPoint x: 653, endPoint y: 449, distance: 314.6
click at [958, 535] on div "Previous" at bounding box center [1223, 554] width 663 height 39
click at [541, 377] on span "NL-NEWMARKET-01 PALLET" at bounding box center [496, 379] width 172 height 16
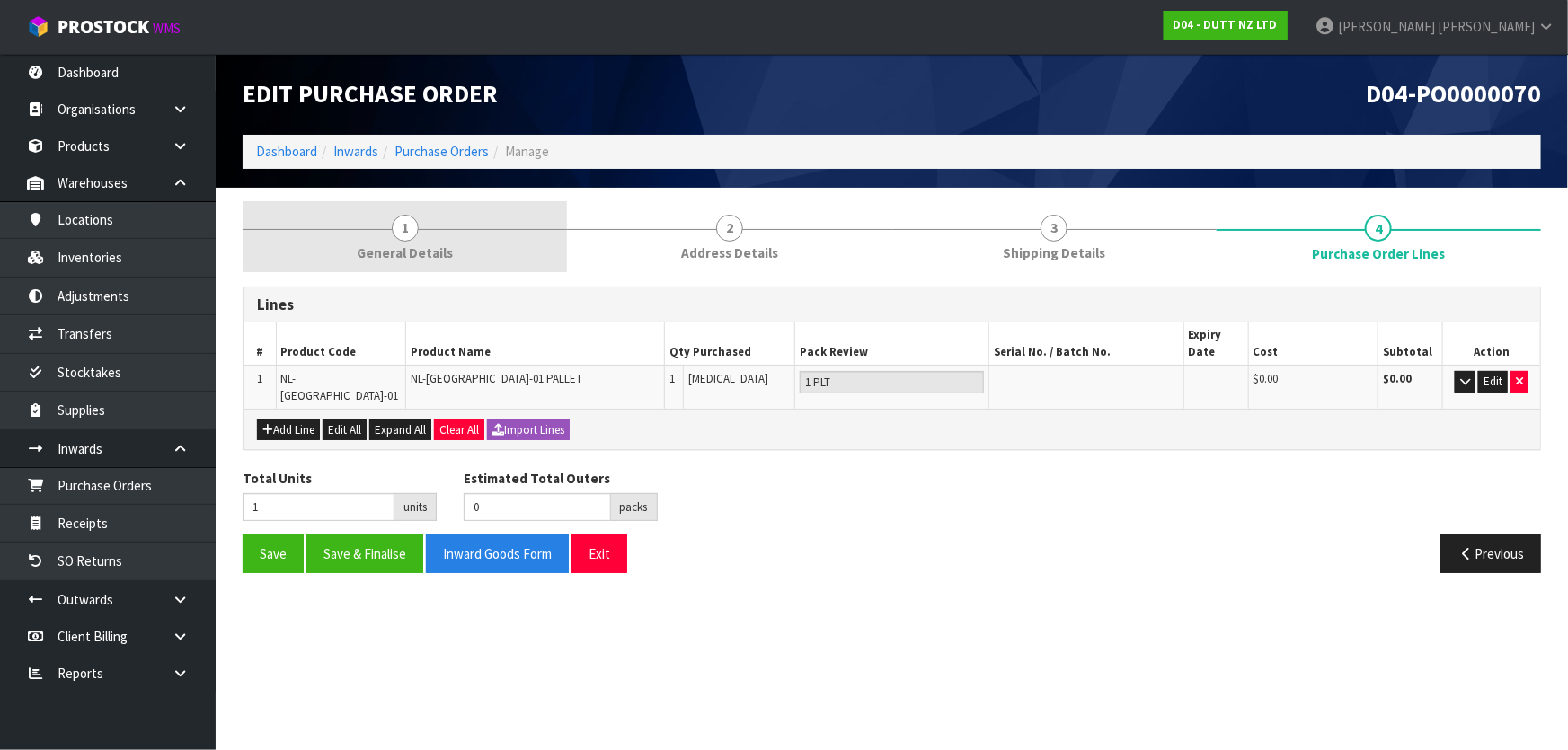
click at [467, 239] on link "1 General Details" at bounding box center [404, 236] width 324 height 71
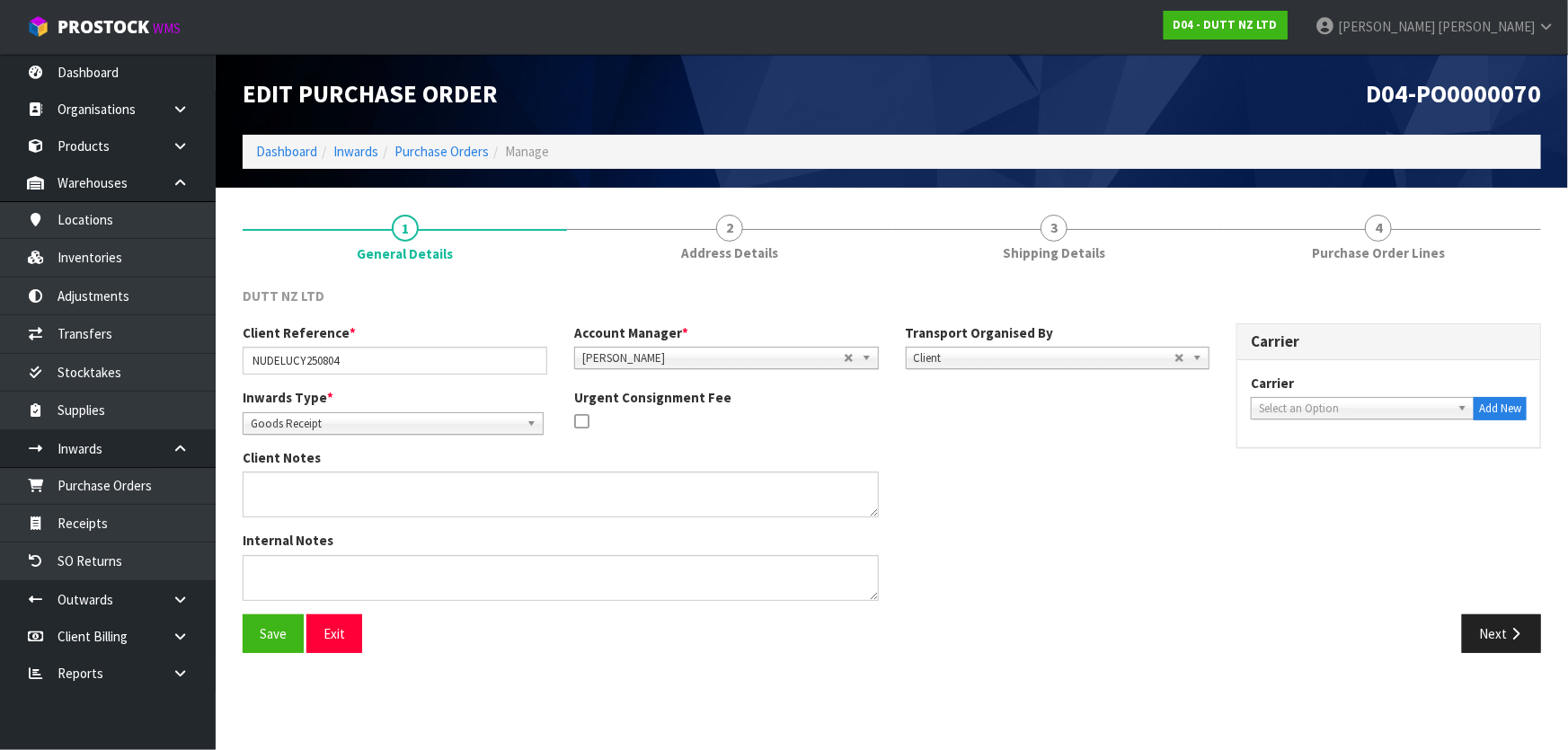
click at [930, 472] on div "Client Notes" at bounding box center [725, 490] width 994 height 83
click at [1343, 623] on div "Next" at bounding box center [1223, 634] width 636 height 39
drag, startPoint x: 1345, startPoint y: 622, endPoint x: 1355, endPoint y: 621, distance: 10.0
click at [1344, 621] on div "Next" at bounding box center [1223, 634] width 636 height 39
click at [1381, 639] on div "Next" at bounding box center [1223, 634] width 636 height 39
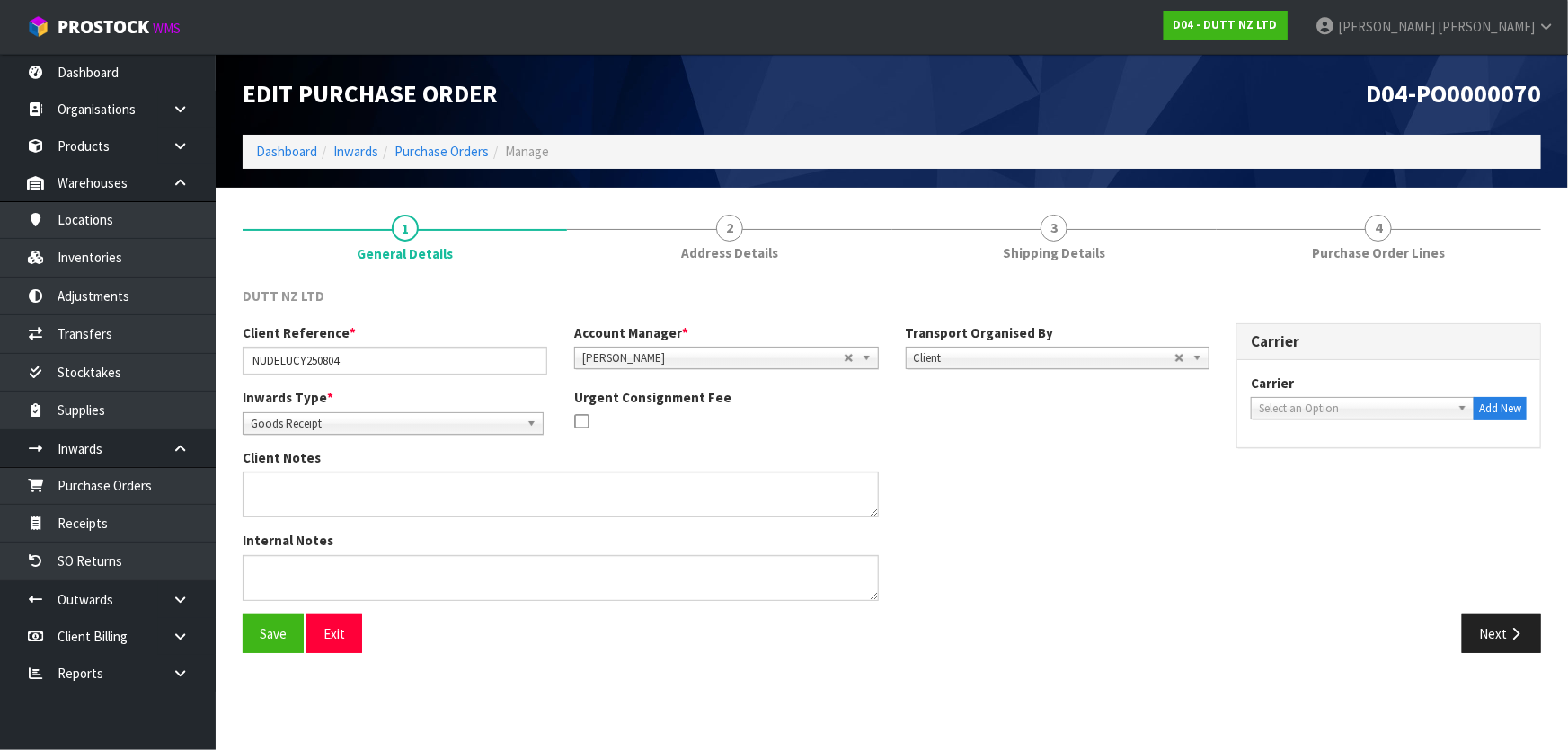
click at [1335, 617] on div "Next" at bounding box center [1223, 634] width 636 height 39
click at [1335, 619] on div "Next" at bounding box center [1223, 634] width 636 height 39
click at [888, 436] on div "Inwards Type * Goods Receipt Goods Returned Goods Receipt Urgent Consignment Fee" at bounding box center [725, 418] width 994 height 61
click at [981, 503] on div "Client Notes" at bounding box center [725, 490] width 994 height 83
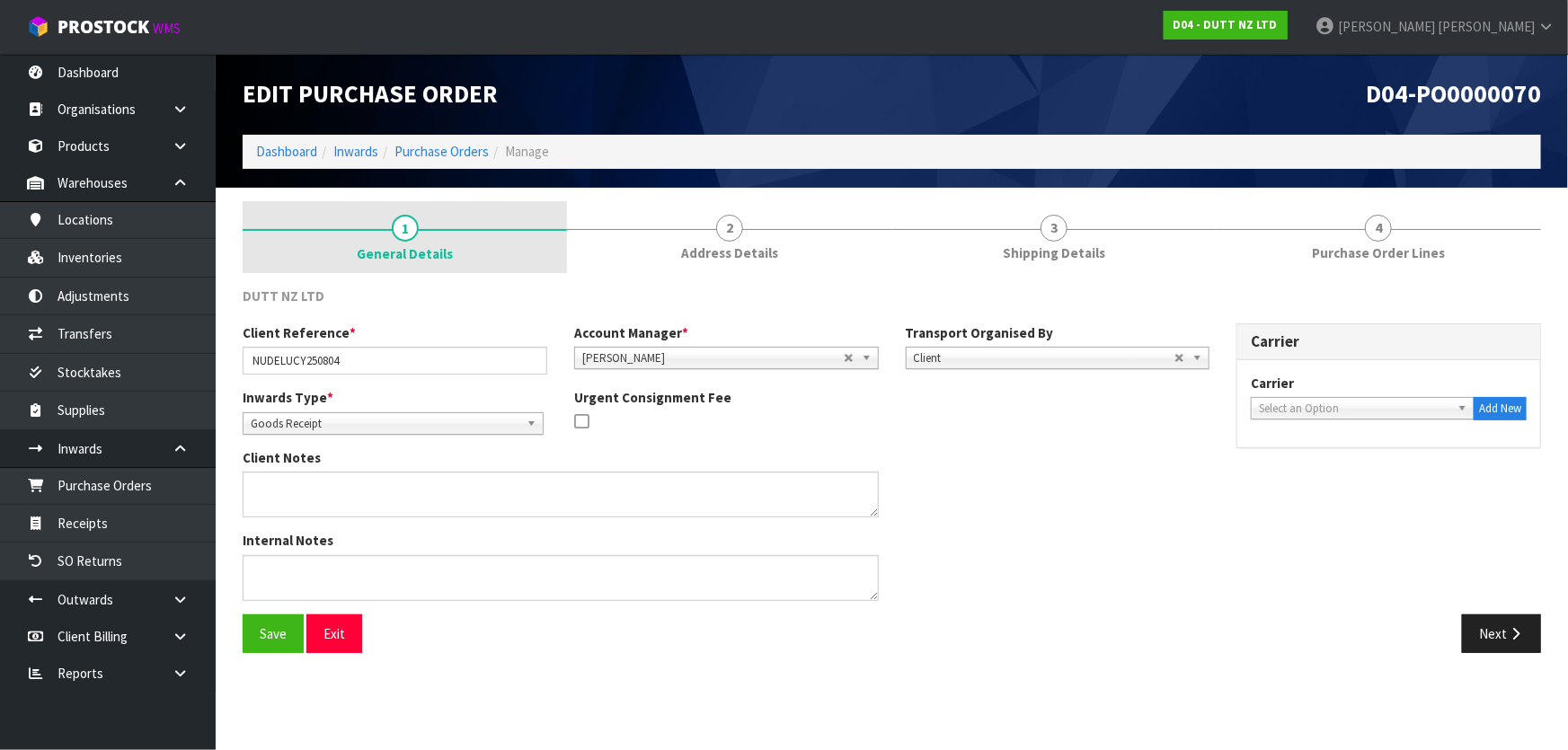
click at [456, 256] on link "1 General Details" at bounding box center [404, 237] width 324 height 72
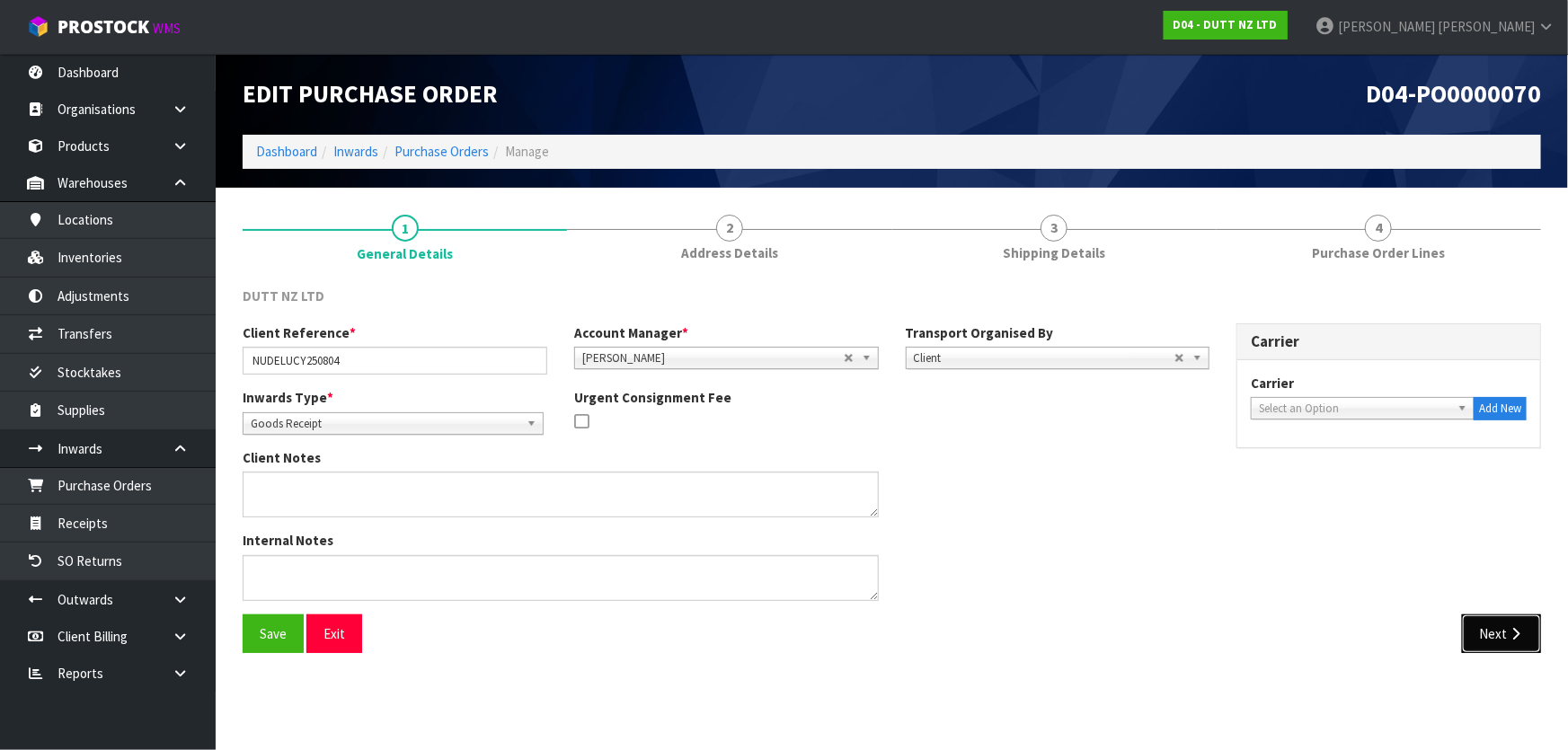
click at [1489, 628] on button "Next" at bounding box center [1502, 634] width 79 height 39
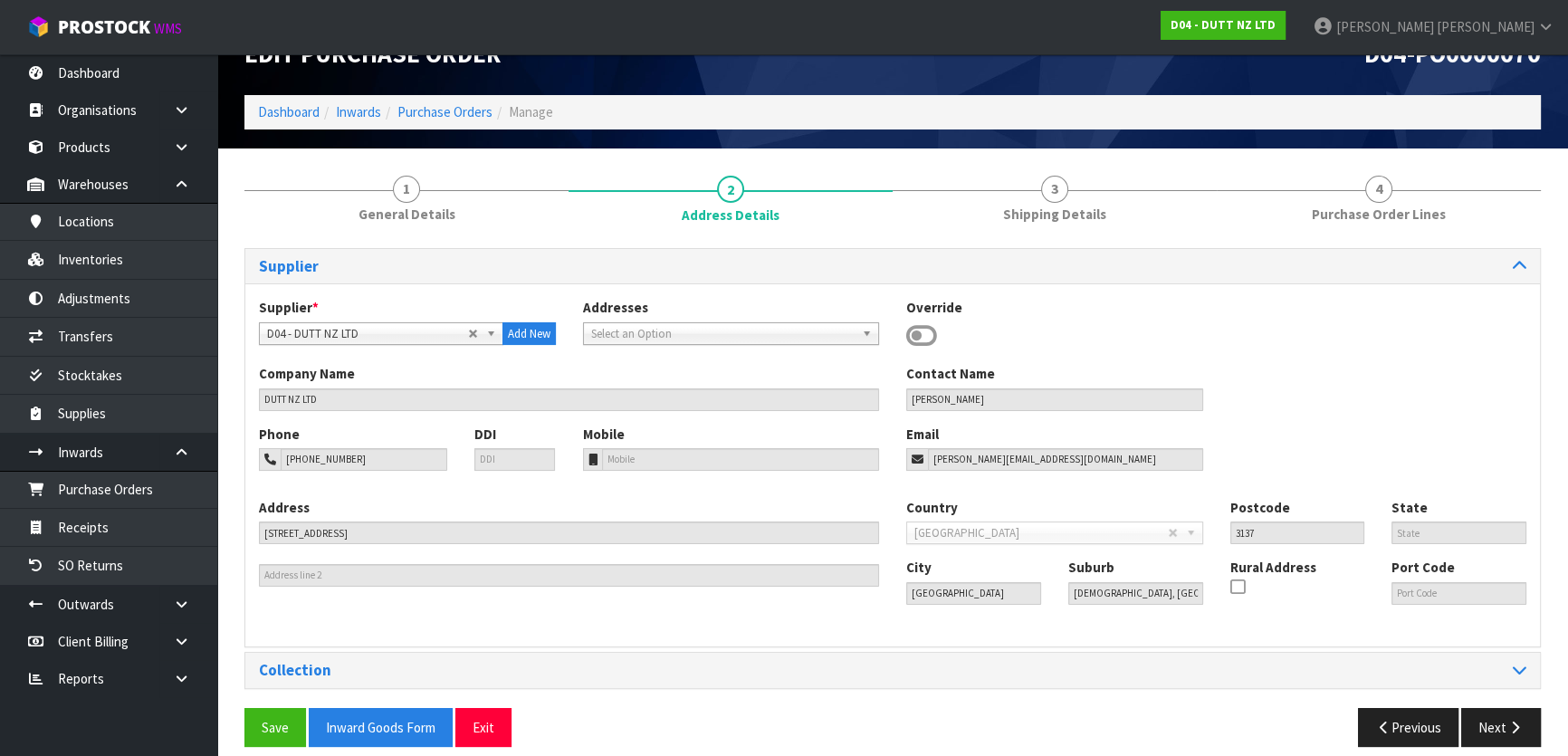
scroll to position [58, 0]
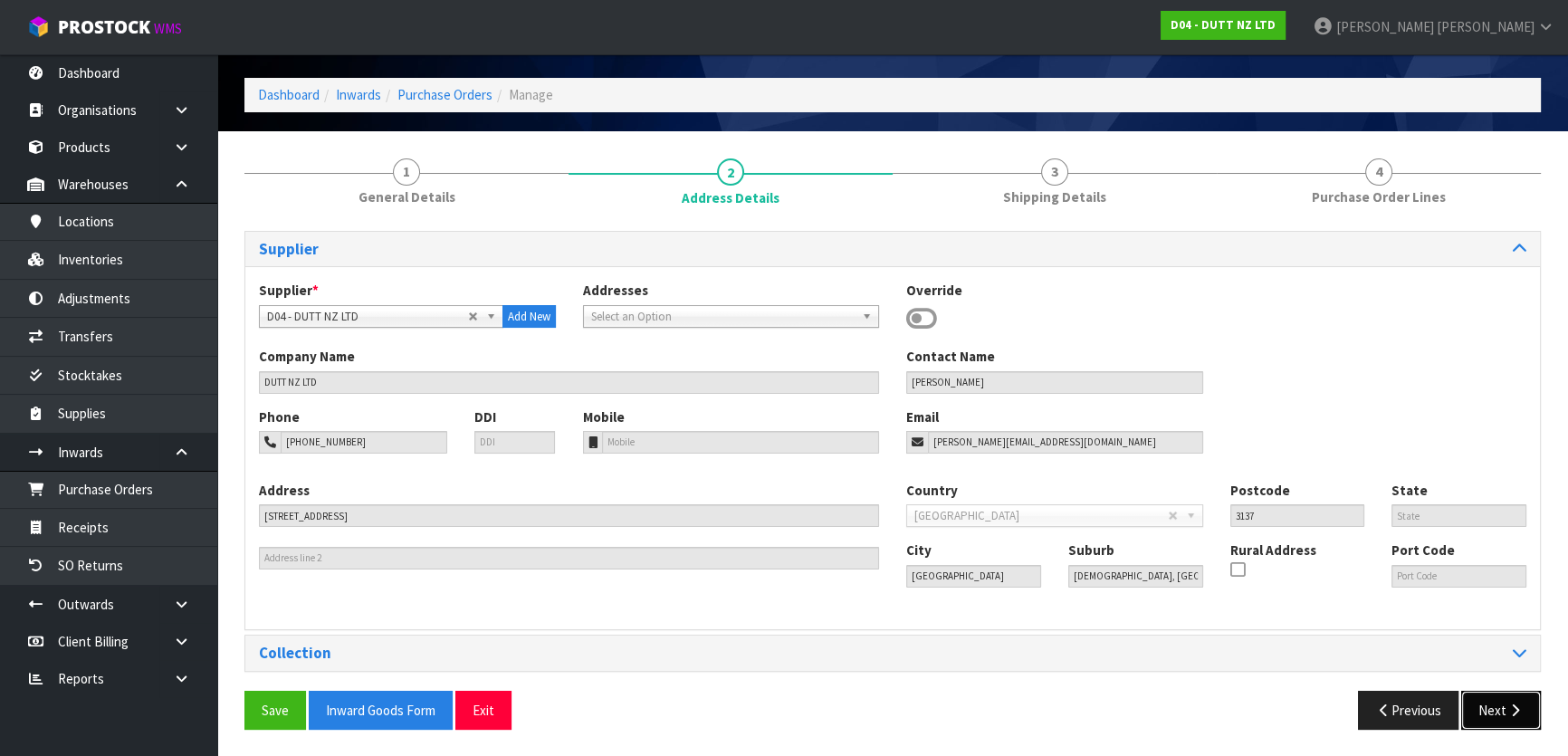
click at [1485, 704] on button "Next" at bounding box center [1501, 711] width 80 height 39
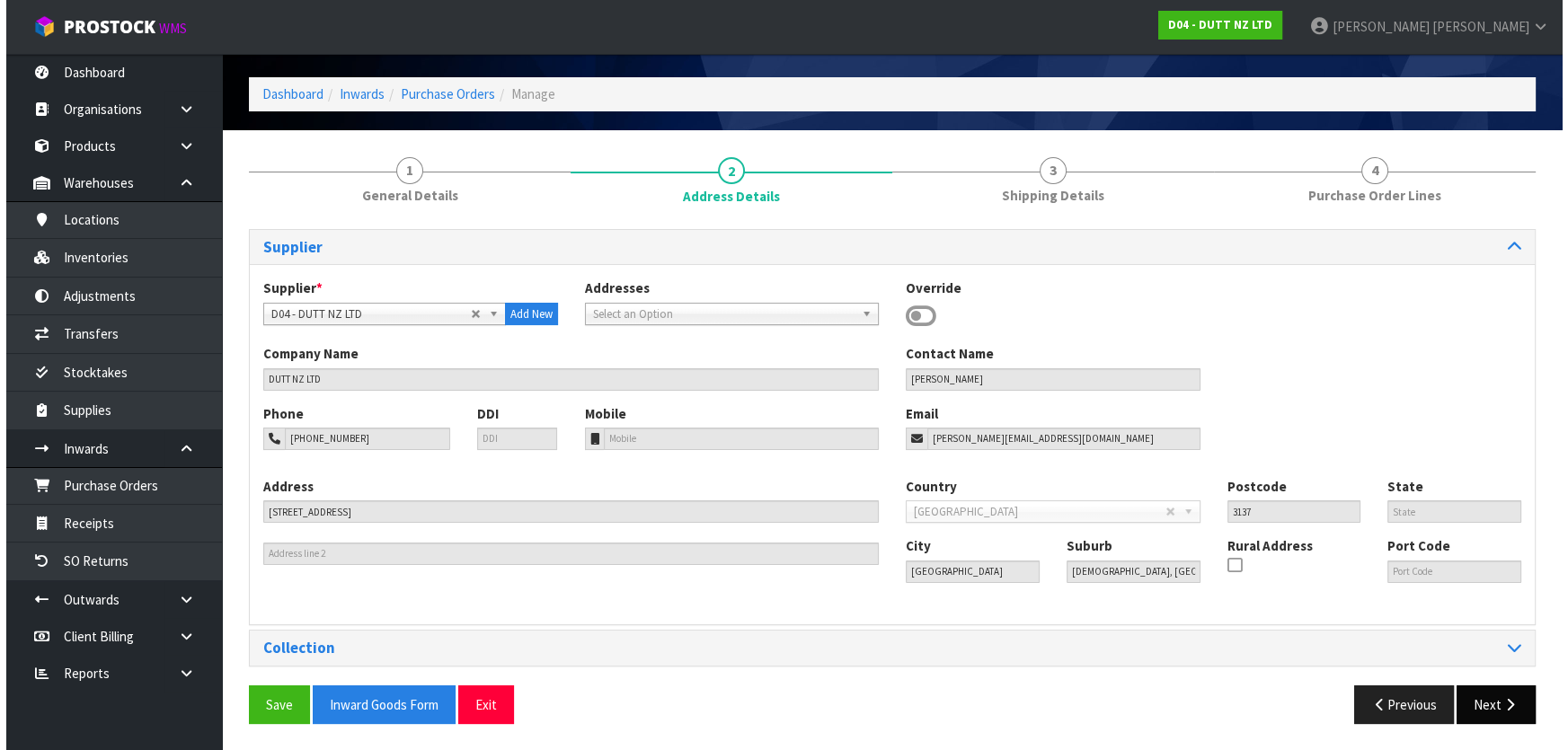
scroll to position [0, 0]
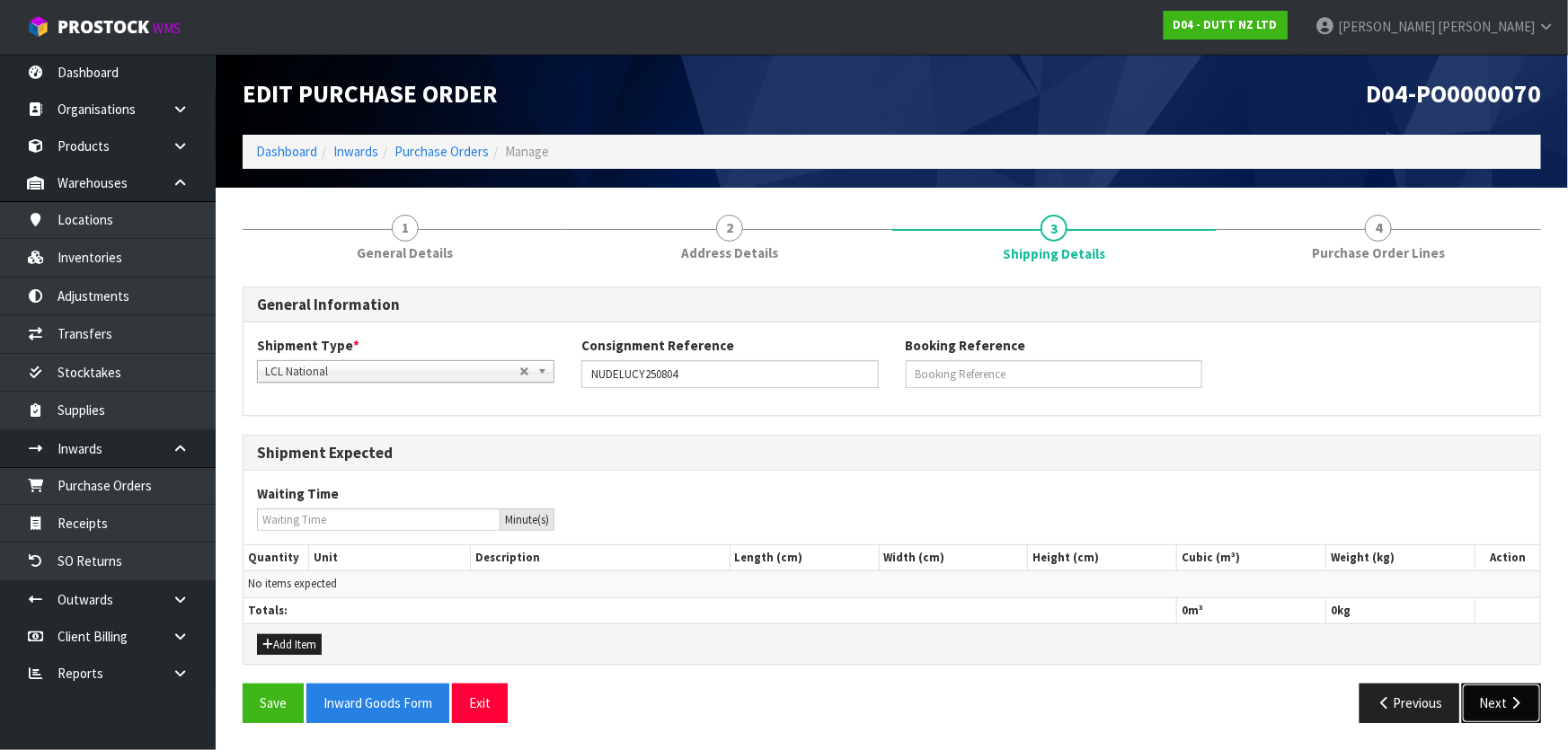
click at [1473, 702] on button "Next" at bounding box center [1502, 703] width 79 height 39
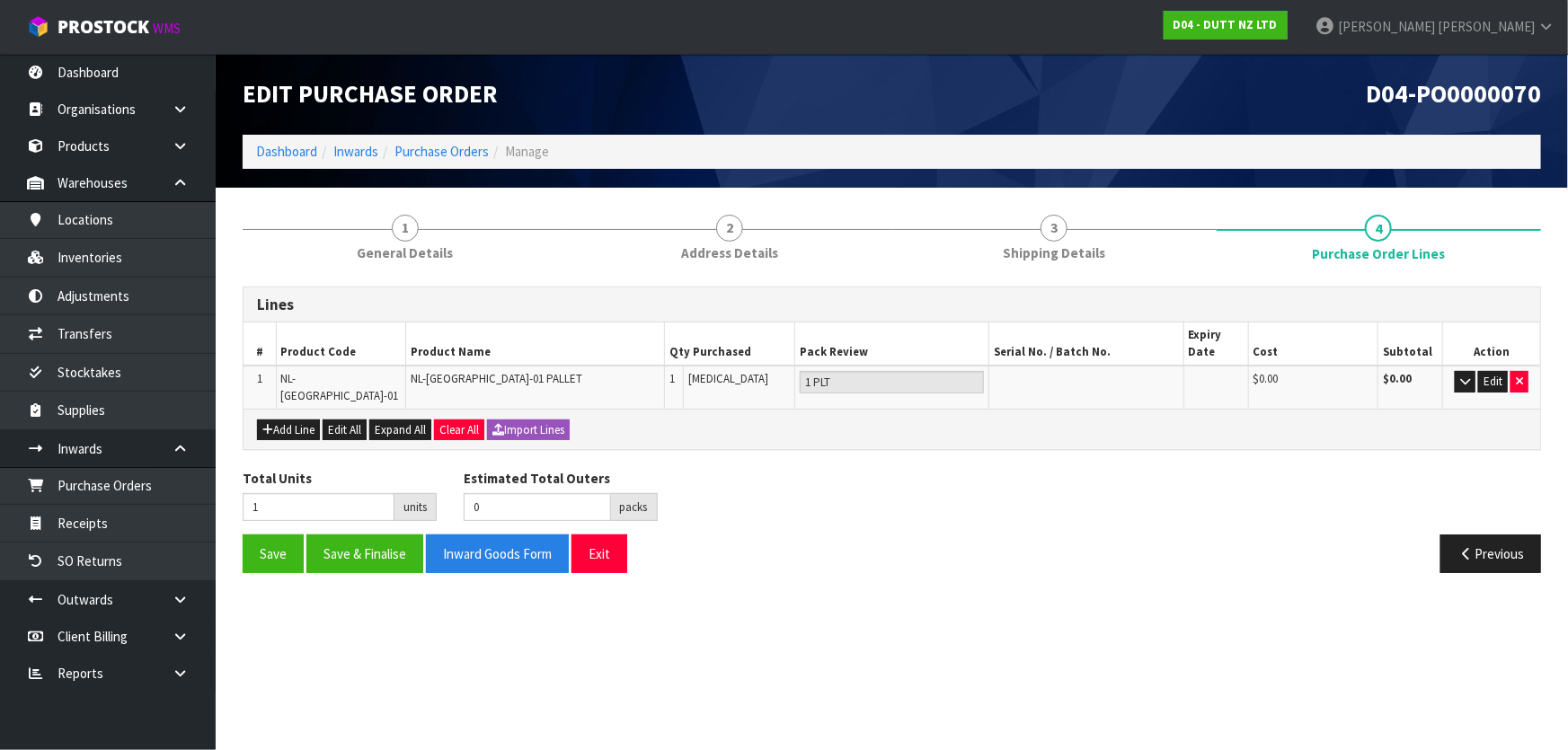
click at [795, 420] on div "Add Line Edit All Expand All Clear All Import Lines" at bounding box center [892, 429] width 1269 height 21
click at [830, 419] on div "Add Line Edit All Expand All Clear All Import Lines" at bounding box center [892, 429] width 1269 height 21
click at [1470, 381] on icon "button" at bounding box center [1465, 381] width 10 height 12
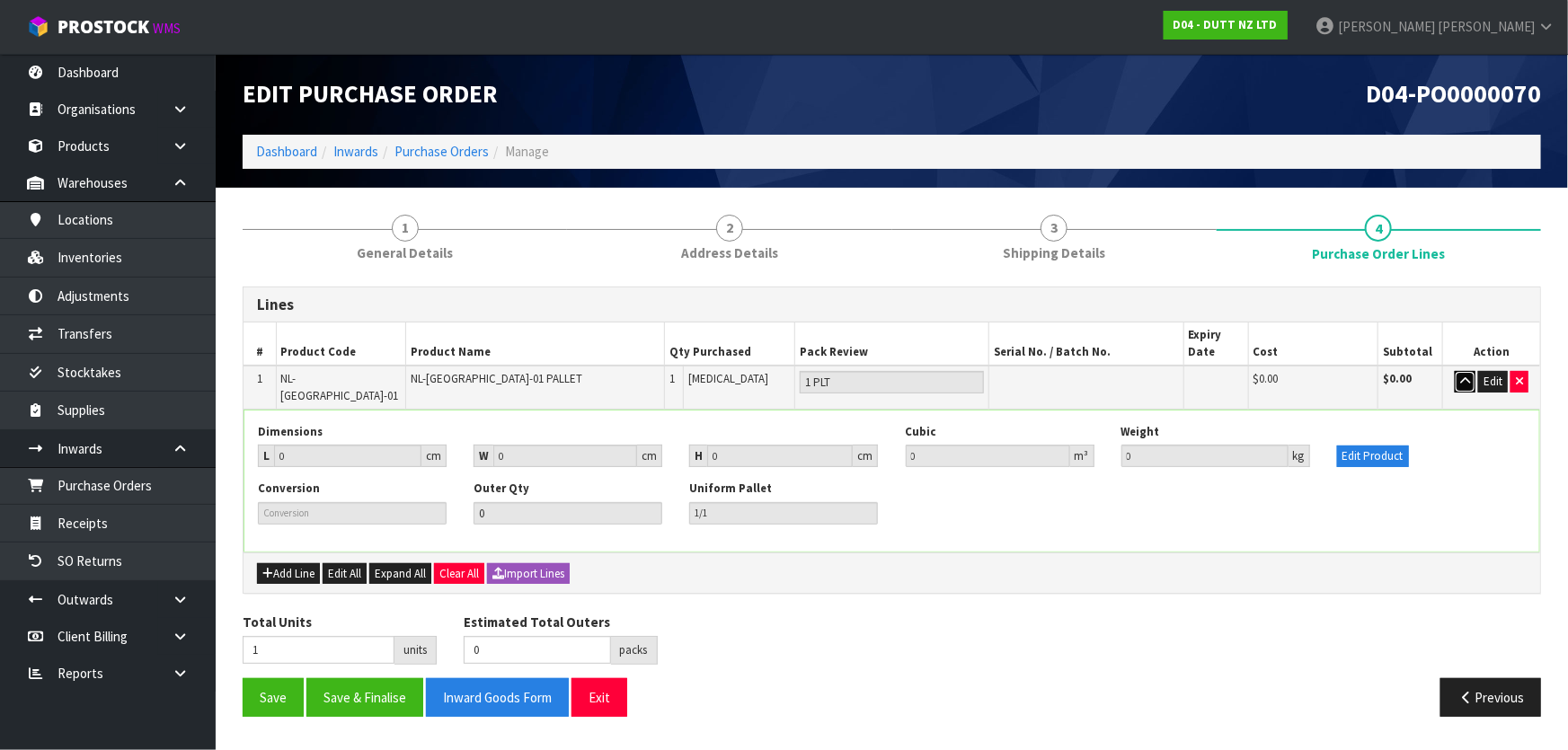
click at [1466, 380] on icon "button" at bounding box center [1465, 381] width 10 height 12
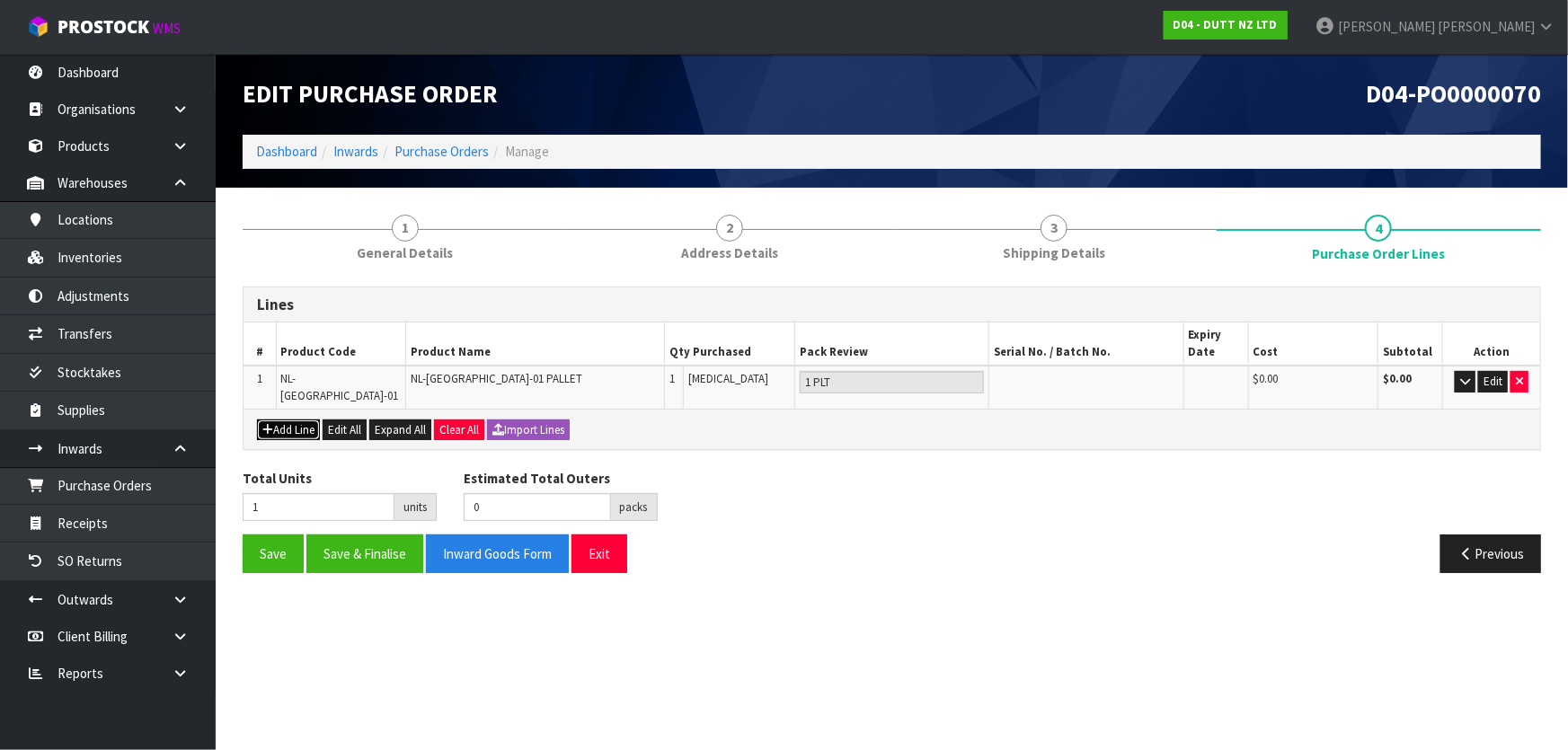
click at [304, 420] on button "Add Line" at bounding box center [289, 430] width 62 height 21
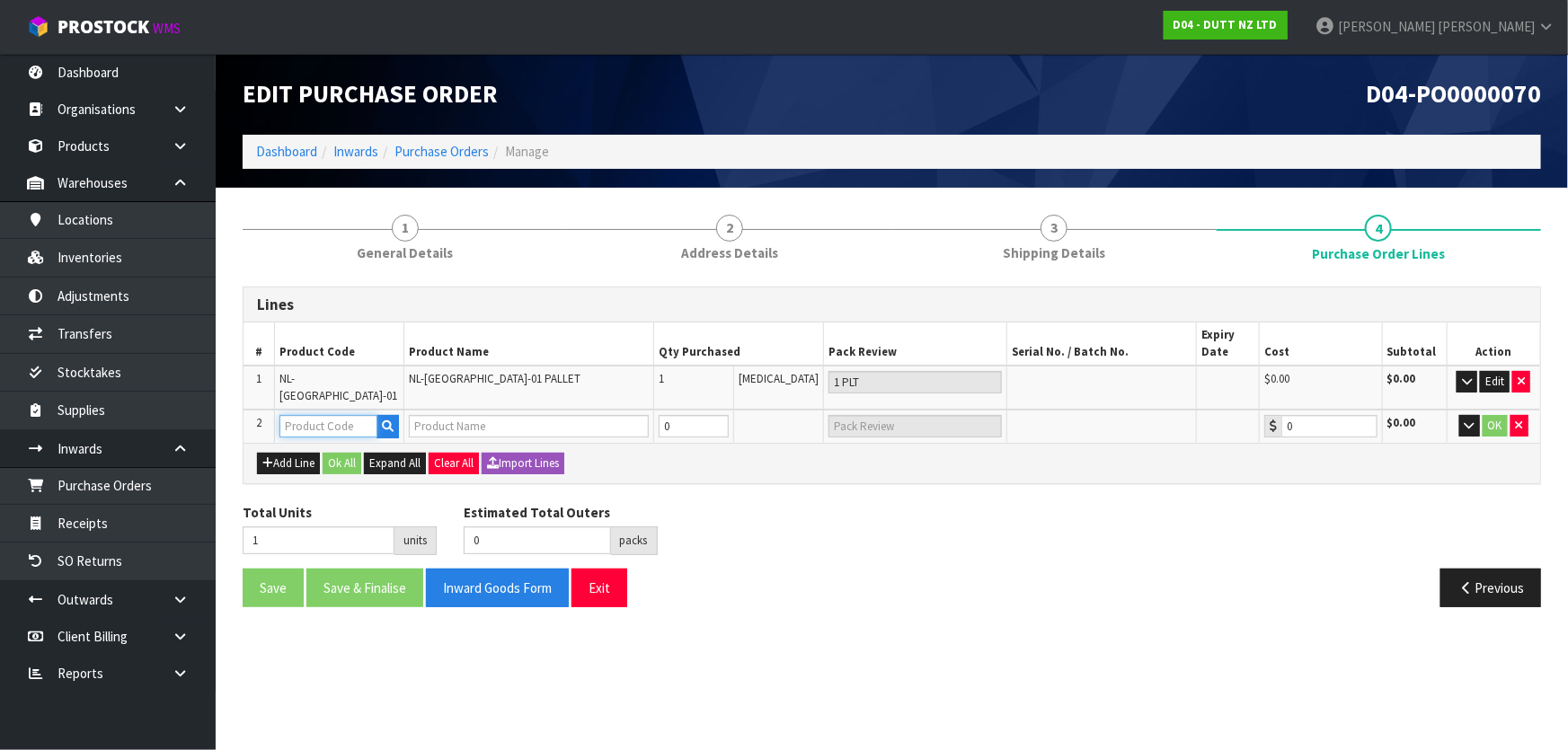
click at [290, 415] on input "text" at bounding box center [328, 426] width 98 height 22
drag, startPoint x: 282, startPoint y: 380, endPoint x: 401, endPoint y: 380, distance: 119.0
click at [401, 380] on td "NL-NEWMARKET-01" at bounding box center [339, 388] width 130 height 44
copy span "NL-NEWMARKET-01"
click at [335, 415] on input "text" at bounding box center [328, 426] width 98 height 22
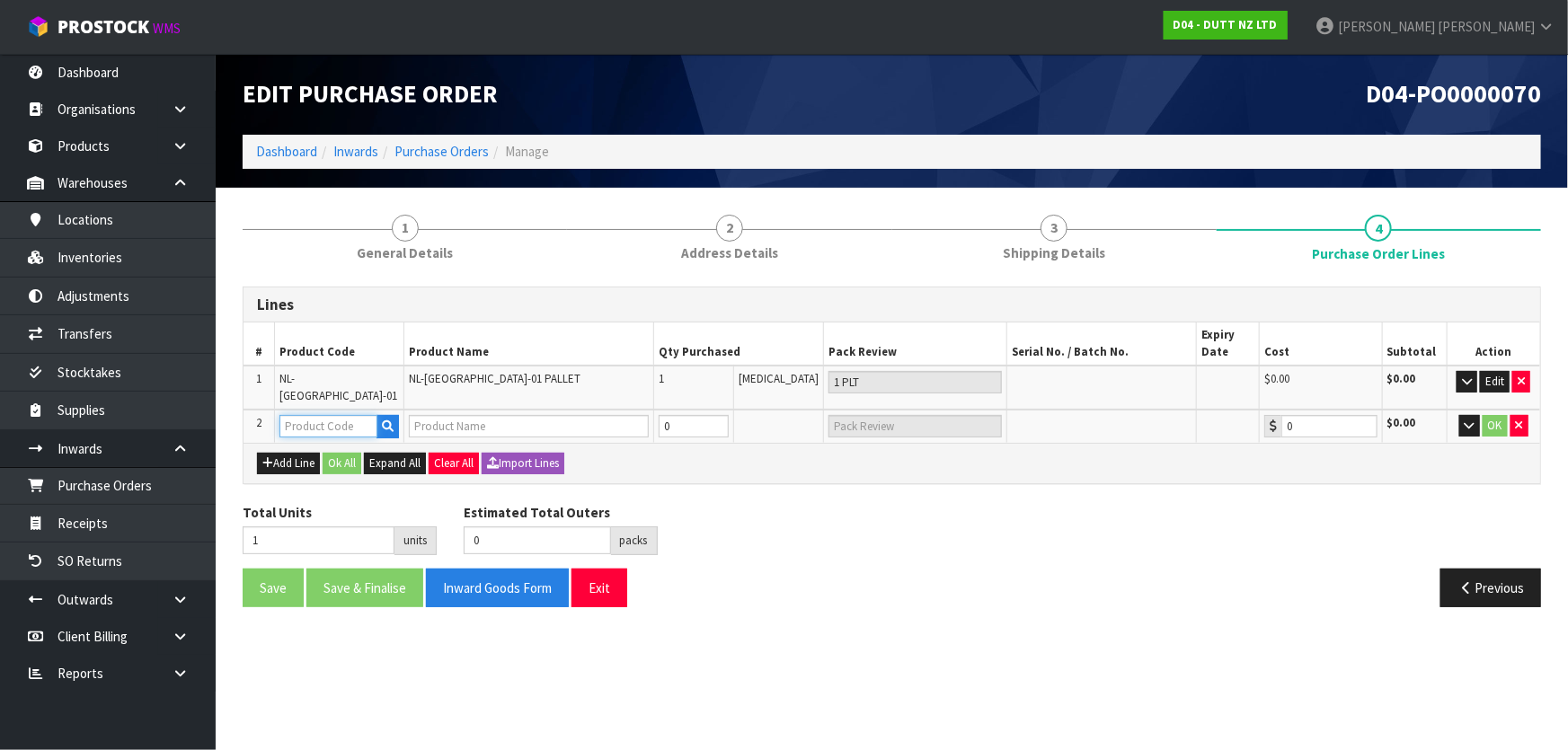
paste input "NL-NEWMARKET-01"
type input "NL-NEWMARKET-01"
type input "NL-NEWMARKET-01 PALLET"
type input "0.00"
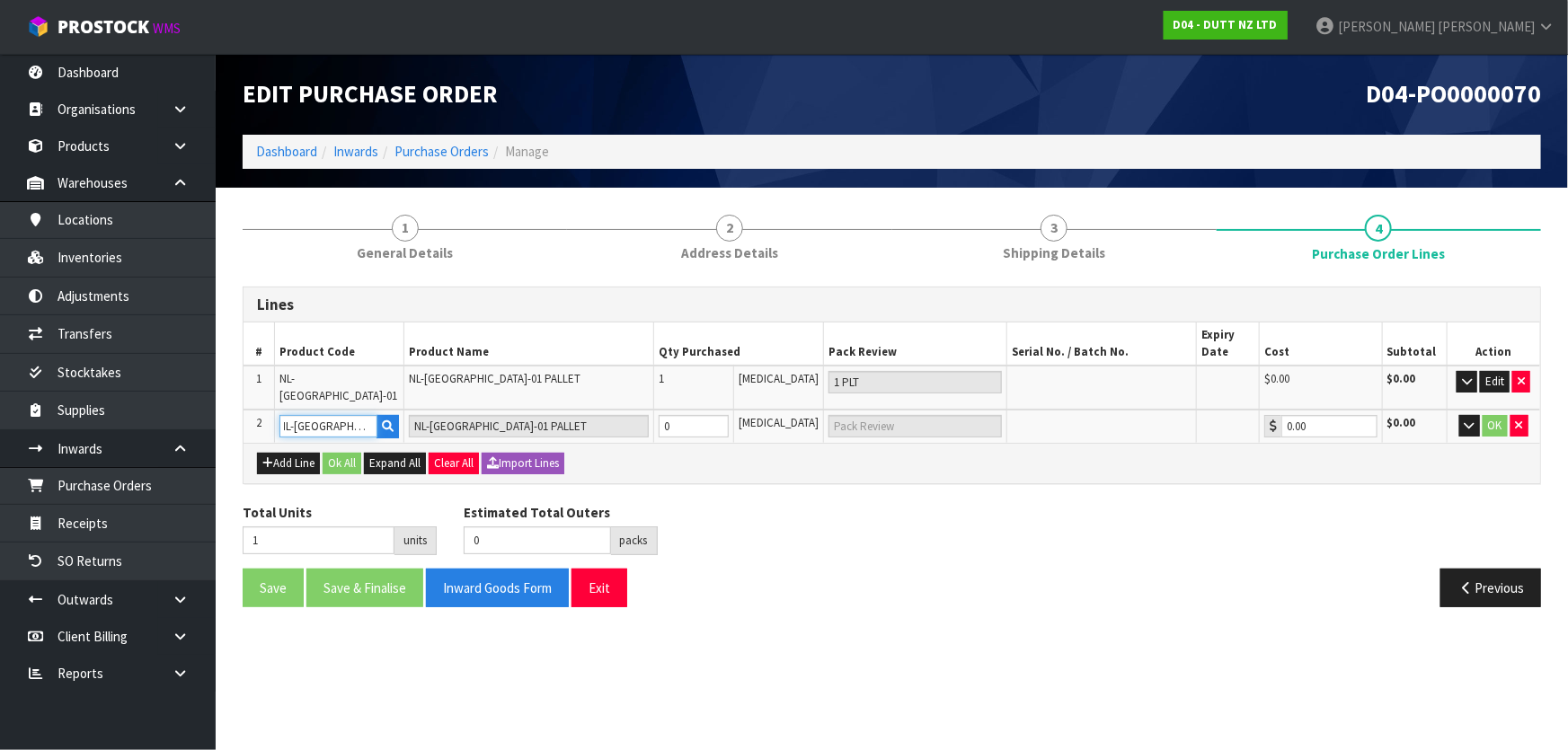
type input "NL-NEWMARKET-02"
type input "0"
click at [744, 487] on div "Lines # Product Code Product Name Qty Purchased Pack Review Serial No. / Batch …" at bounding box center [892, 454] width 1299 height 335
click at [385, 421] on icon "button" at bounding box center [387, 426] width 12 height 12
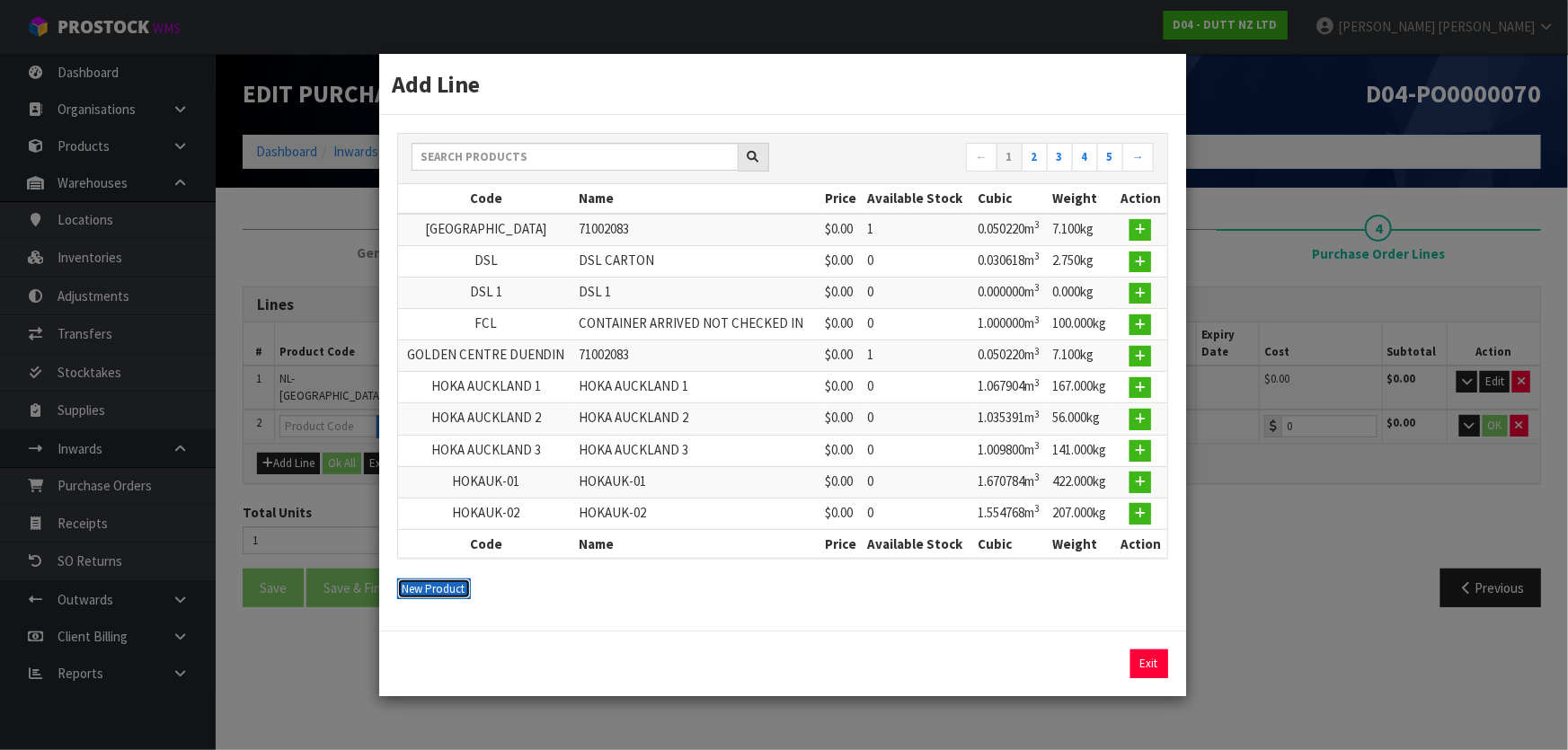
click at [454, 589] on button "New Product" at bounding box center [434, 589] width 74 height 21
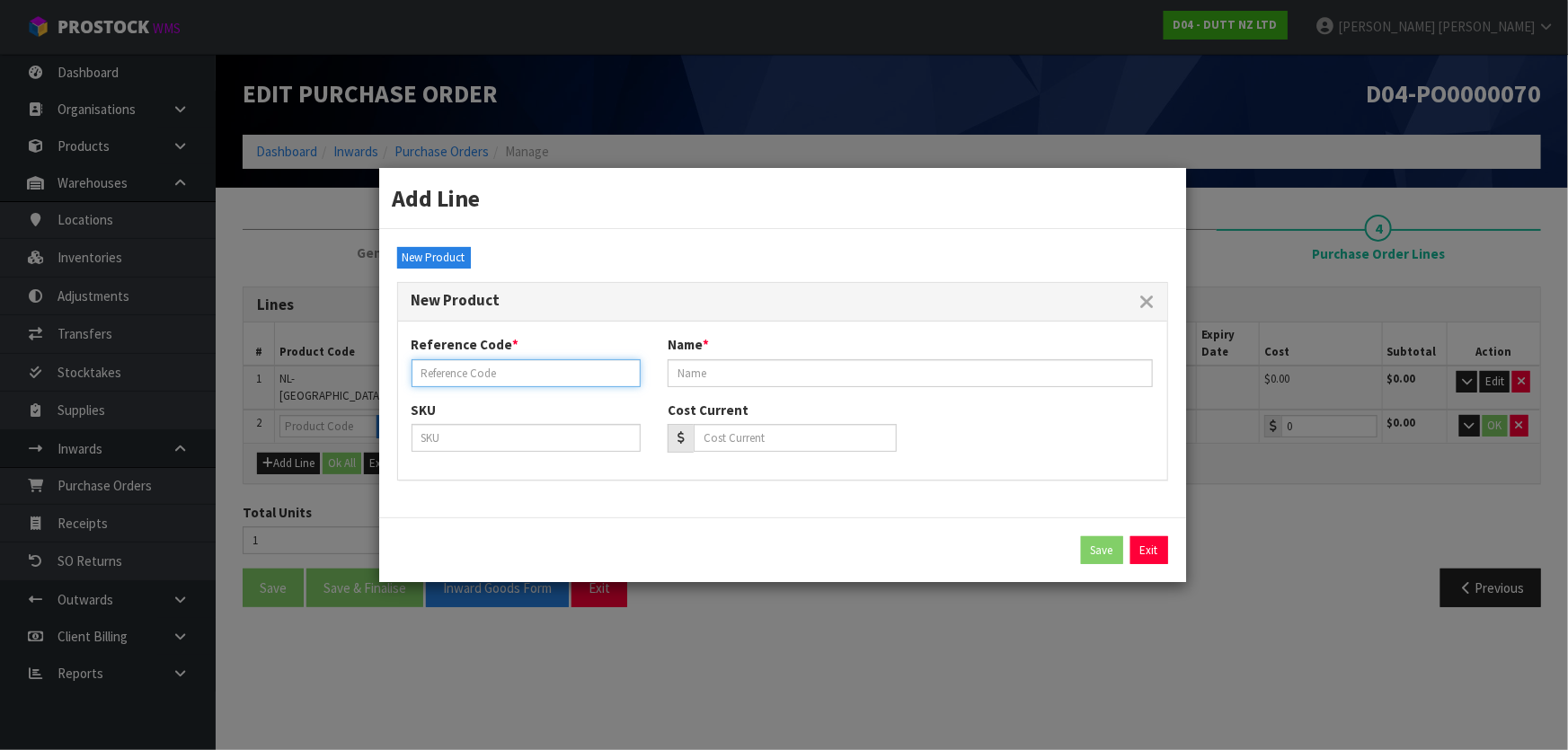
click at [542, 374] on input "text" at bounding box center [526, 373] width 229 height 28
paste input "NL-NEWMARKET-01"
type input "NL-NEWMARKET-02"
drag, startPoint x: 596, startPoint y: 374, endPoint x: 377, endPoint y: 374, distance: 219.0
click at [377, 374] on div "Add Line ← 1 2 3 4 5 → Code Name Price Available Stock Cubic Weight Action ALBA…" at bounding box center [784, 375] width 1568 height 750
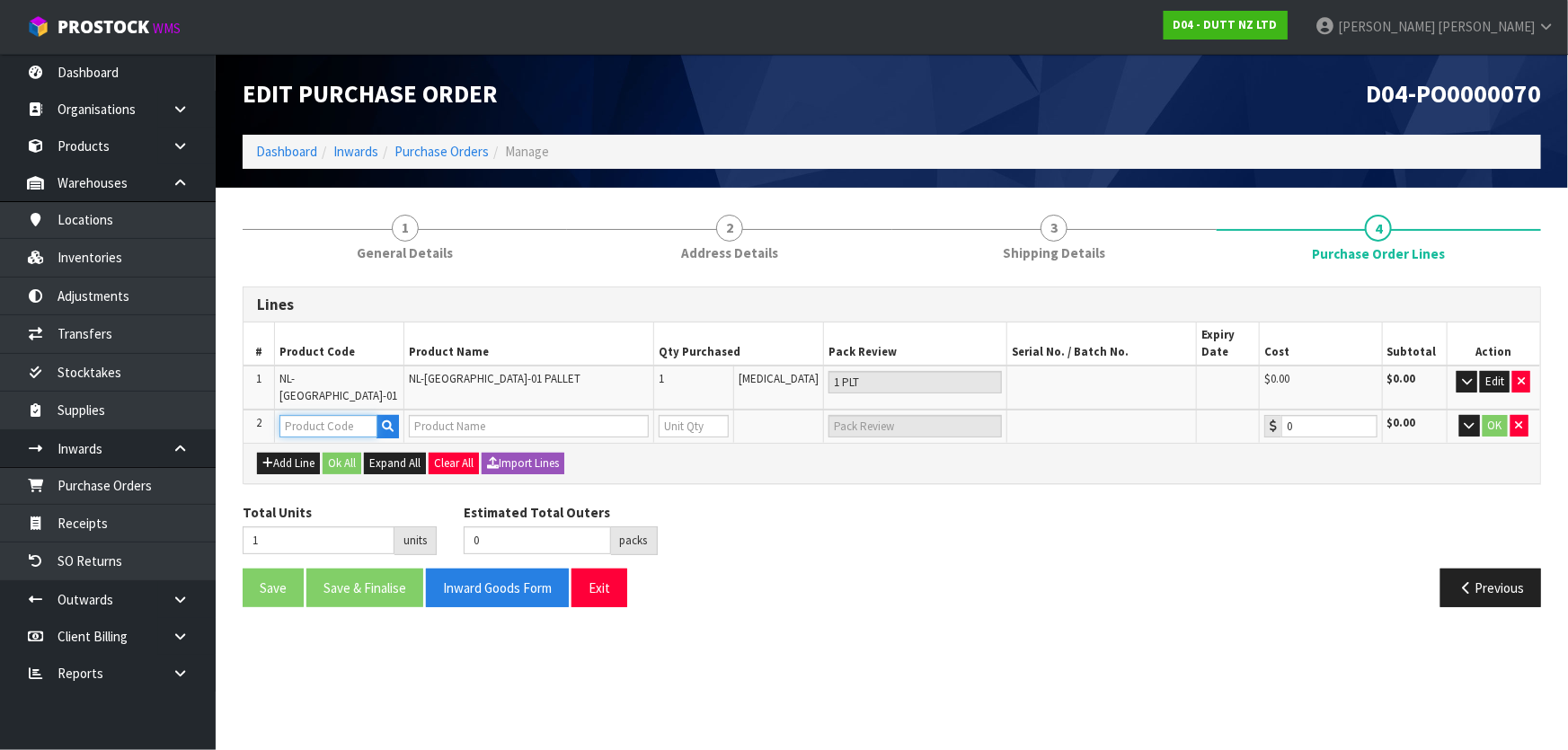
click at [337, 420] on input "text" at bounding box center [328, 426] width 98 height 22
paste input "NL-NEWMARKET-01"
type input "NL-NEWMARKET-01"
type input "NL-NEWMARKET-01 PALLET"
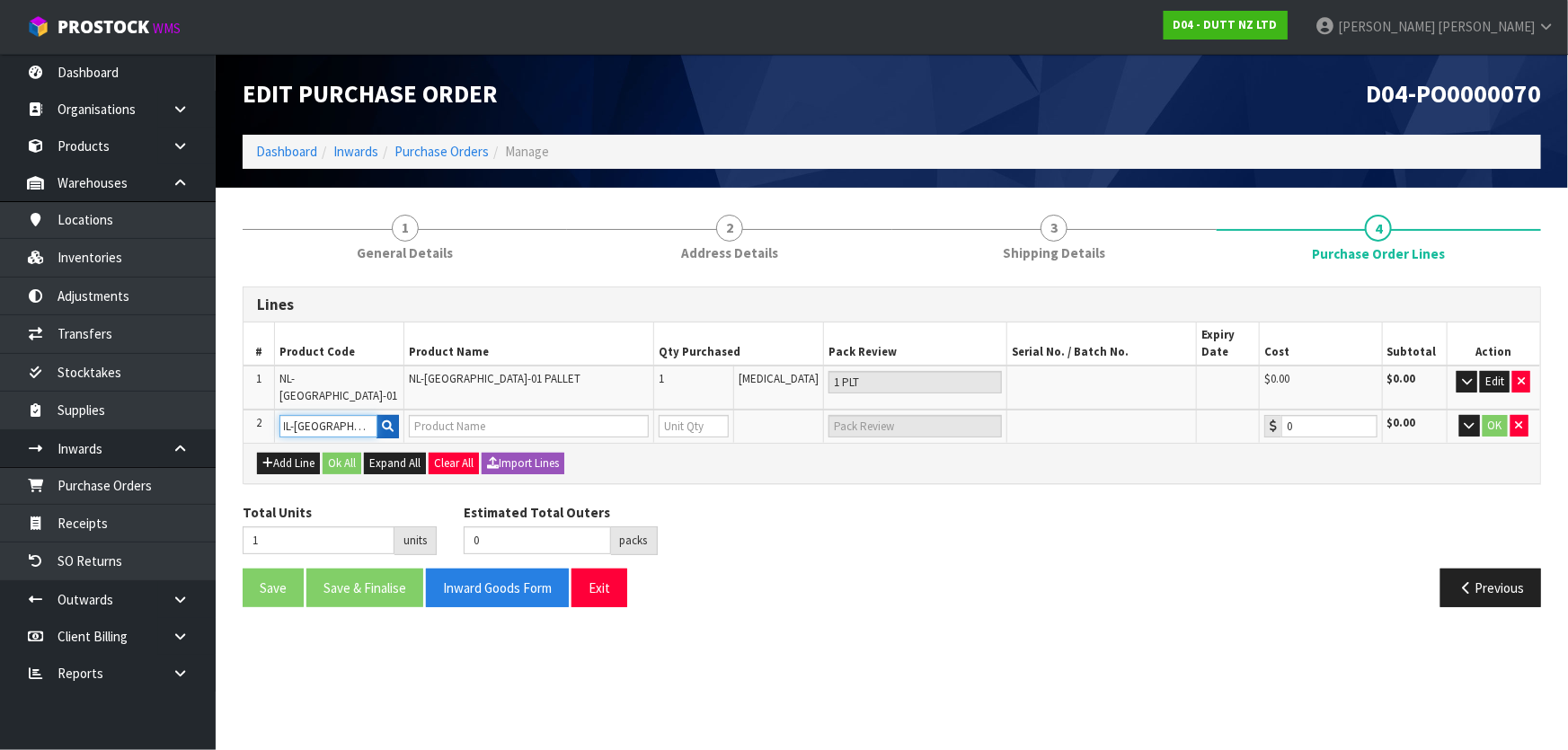
type input "0"
type input "0.00"
type input "NL-NEWMARKET-02"
type input "0"
click at [394, 418] on button "button" at bounding box center [388, 426] width 22 height 23
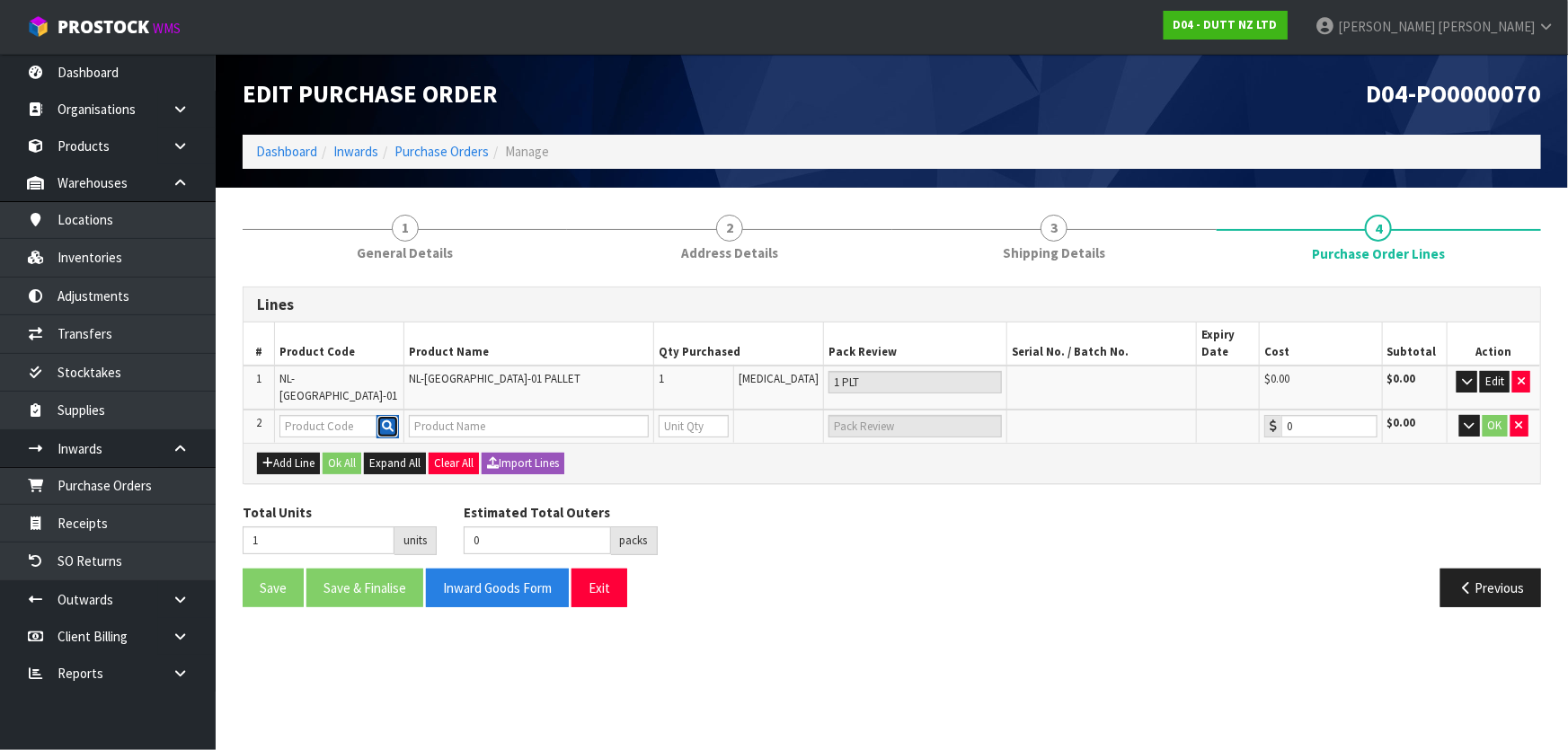
scroll to position [0, 0]
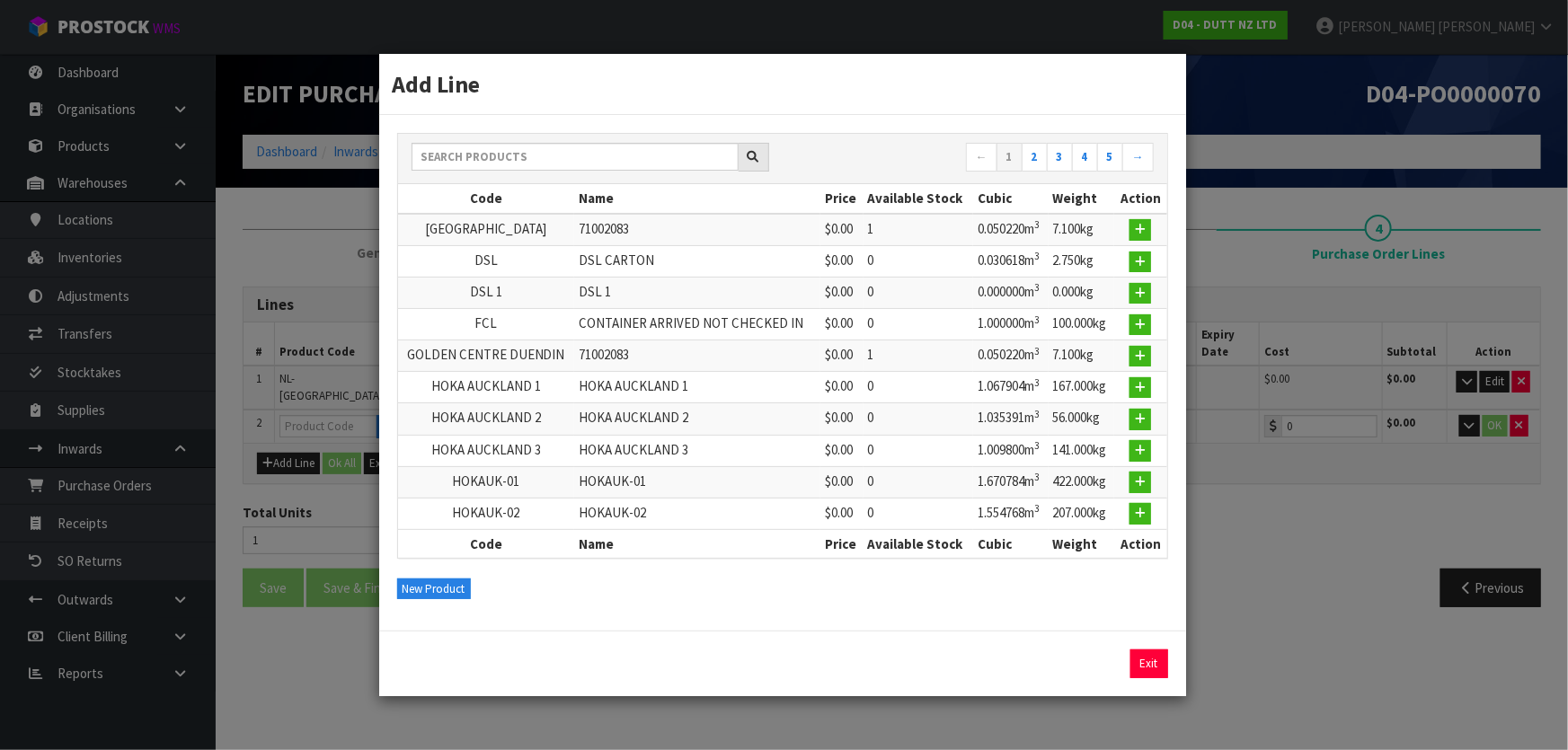
click at [444, 597] on div "← 1 2 3 4 5 → Code Name Price Available Stock Cubic Weight Action ALBANY NORTH …" at bounding box center [783, 372] width 807 height 516
click at [449, 586] on button "New Product" at bounding box center [434, 589] width 74 height 21
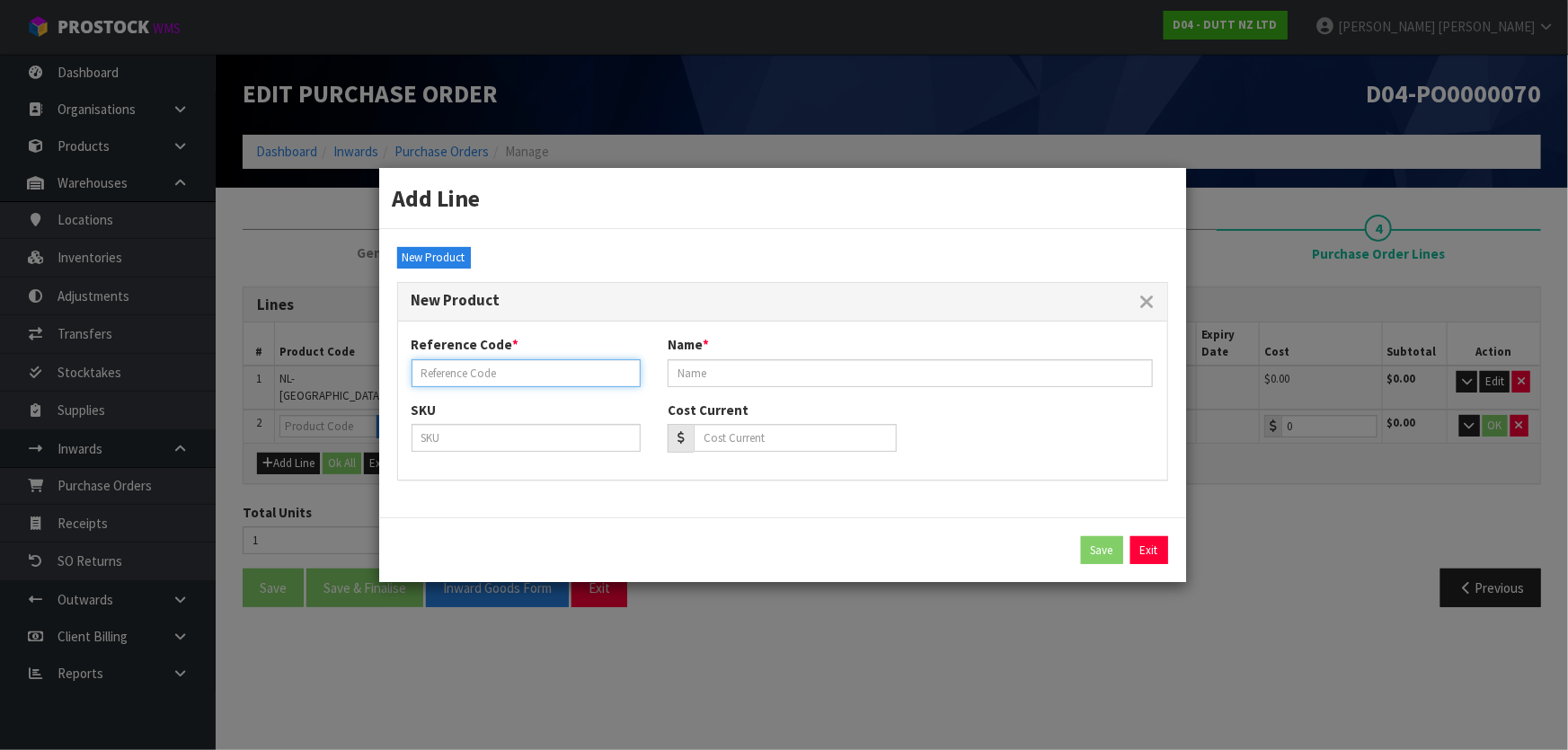
click at [540, 366] on input "text" at bounding box center [526, 373] width 229 height 28
paste input "NL-NEWMARKET-01"
type input "NL-NEWMARKET-02"
click at [684, 379] on input "text" at bounding box center [910, 373] width 486 height 28
paste input "NL-NEWMARKET-01"
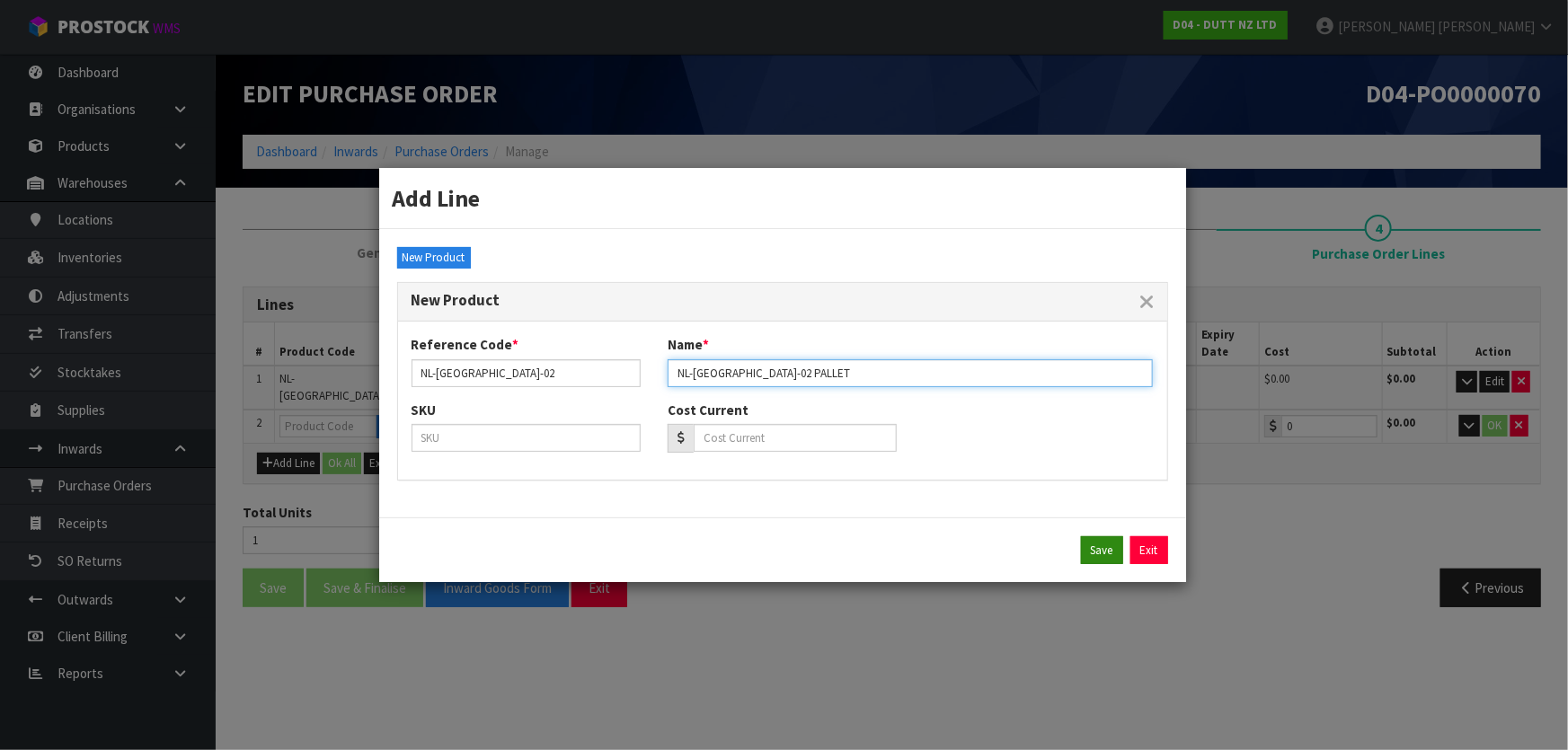
type input "NL-NEWMARKET-02 PALLET"
click at [1108, 558] on button "Save" at bounding box center [1102, 551] width 42 height 28
type input "NL-NEWMARKET-02"
type input "NL-NEWMARKET-02 PALLET"
type input "0"
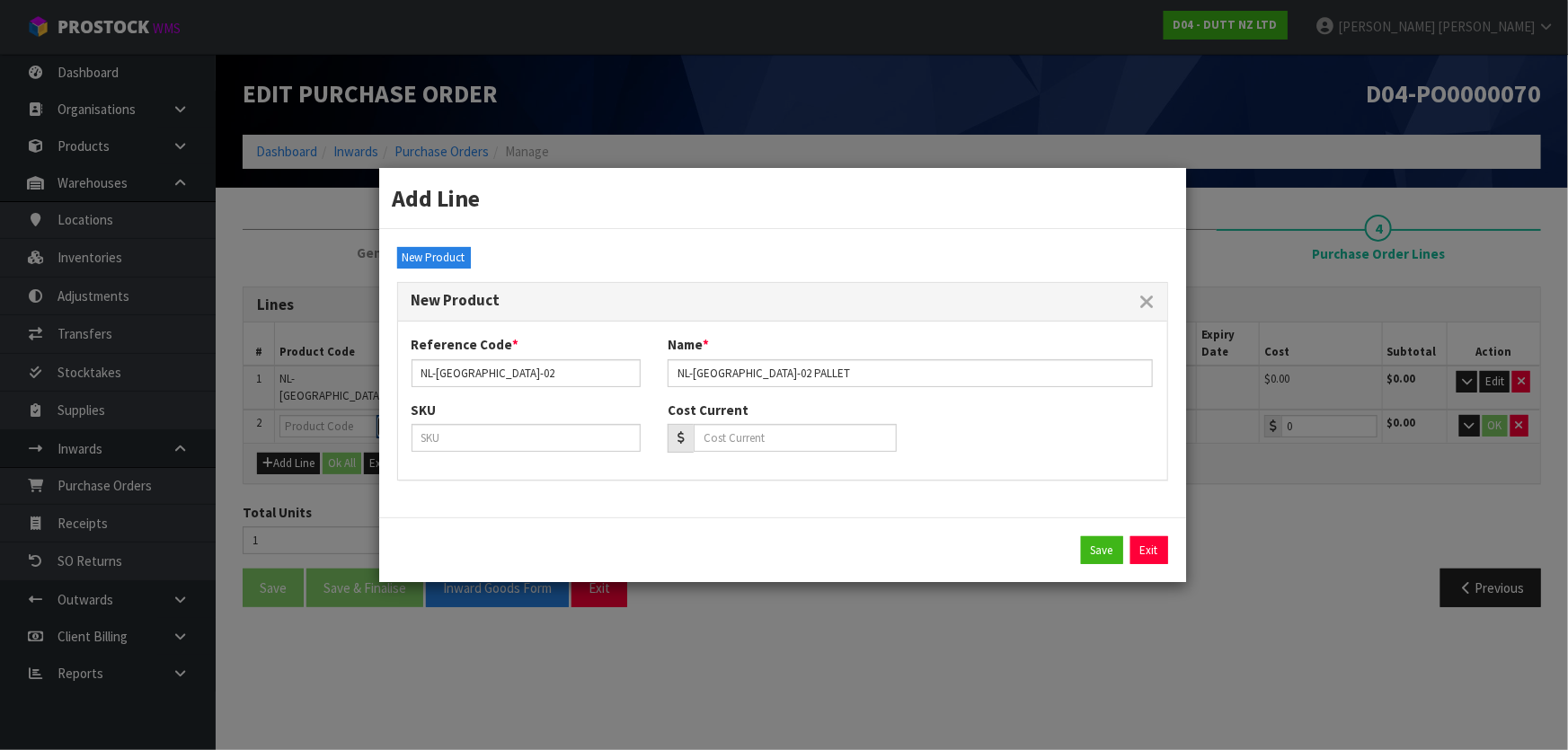
type input "0.00"
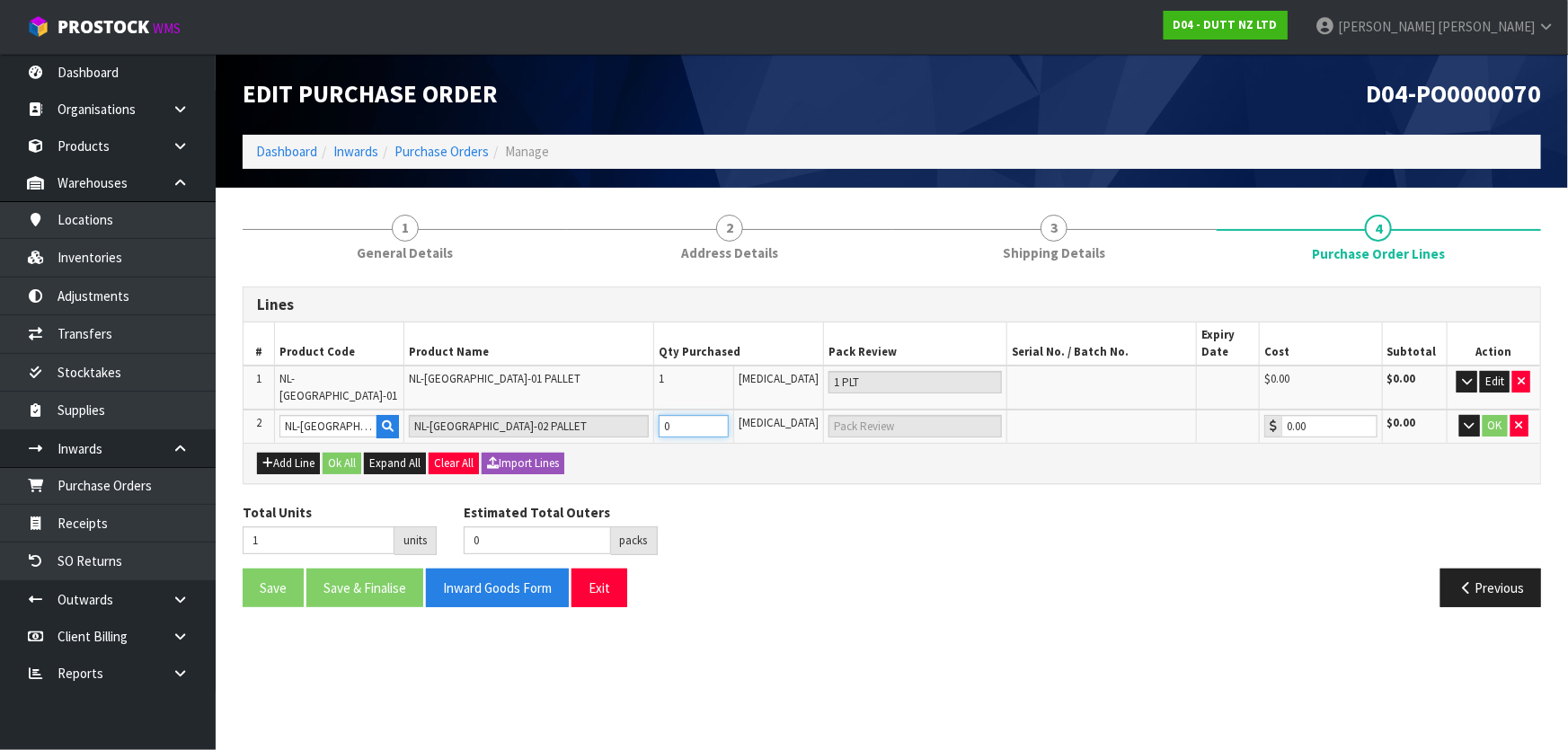
click at [625, 413] on tr "2 NL-NEWMARKET-02 NL-NEWMARKET-02 PALLET 0 PCE 0.00 $0.00 OK" at bounding box center [892, 426] width 1297 height 33
type input "2"
type input "1"
type input "1 [MEDICAL_DATA]"
type input "1"
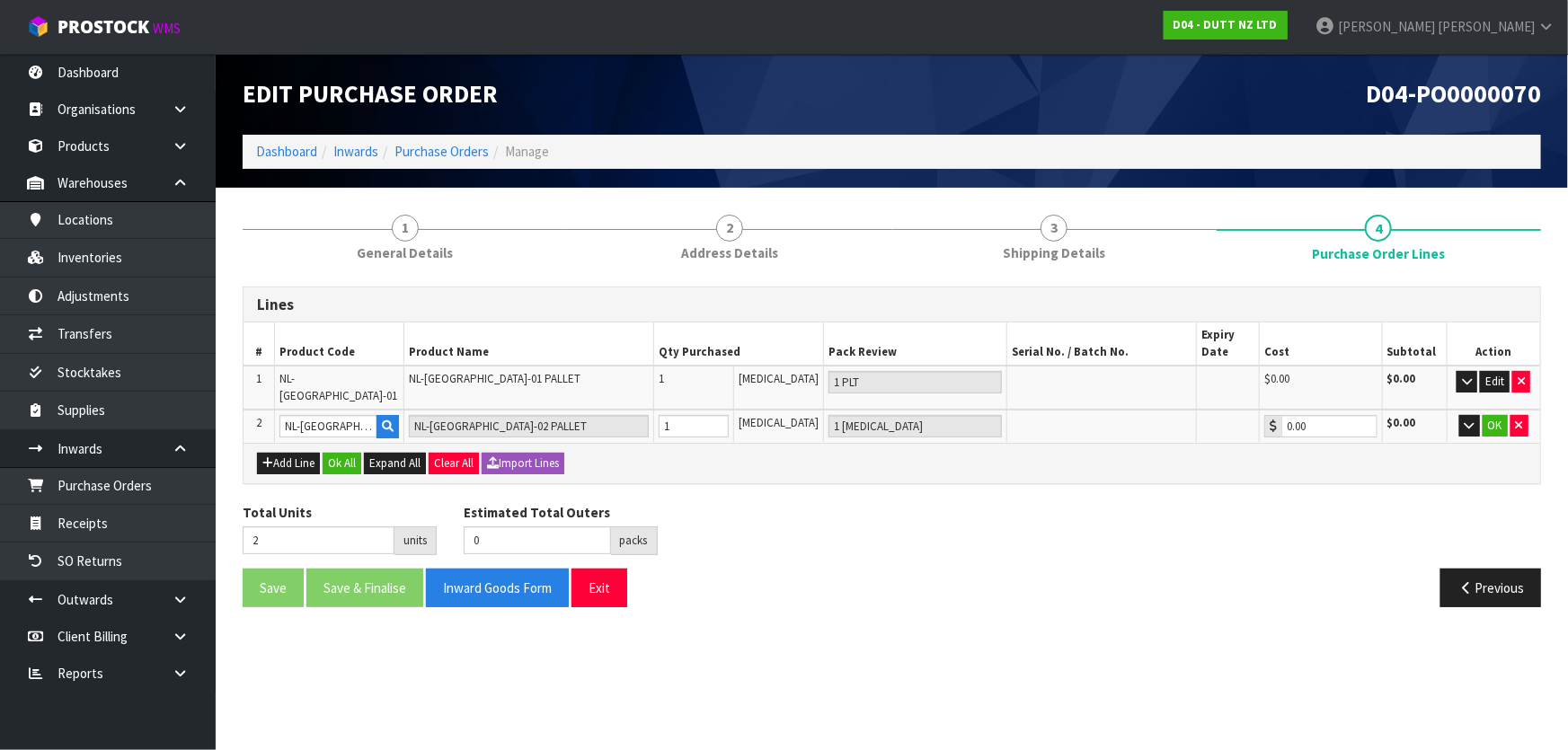
drag, startPoint x: 998, startPoint y: 480, endPoint x: 1329, endPoint y: 424, distance: 335.7
click at [1020, 481] on div "Lines # Product Code Product Name Qty Purchased Pack Review Serial No. / Batch …" at bounding box center [892, 454] width 1299 height 335
click at [1488, 415] on button "OK" at bounding box center [1494, 426] width 25 height 21
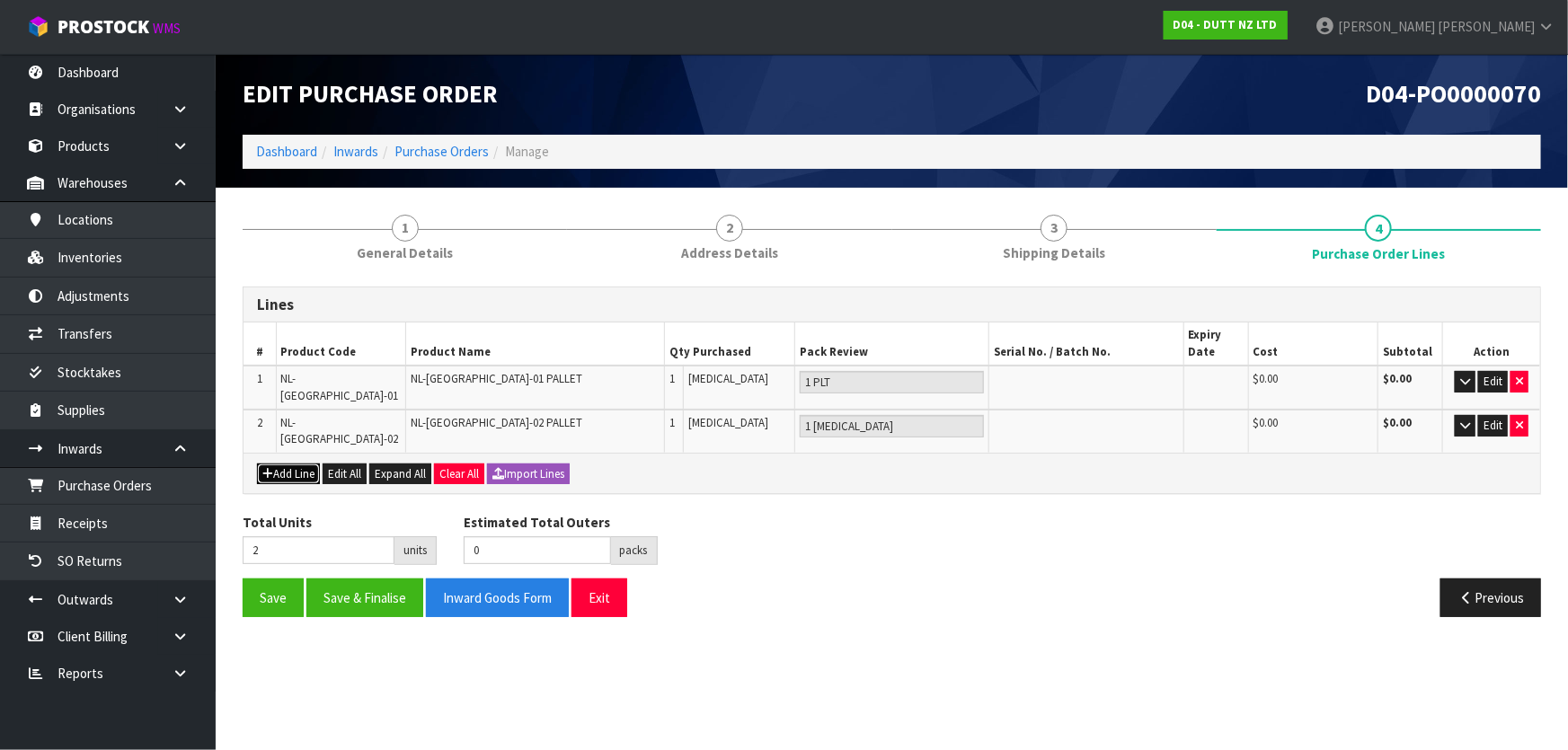
click at [286, 463] on button "Add Line" at bounding box center [289, 473] width 62 height 21
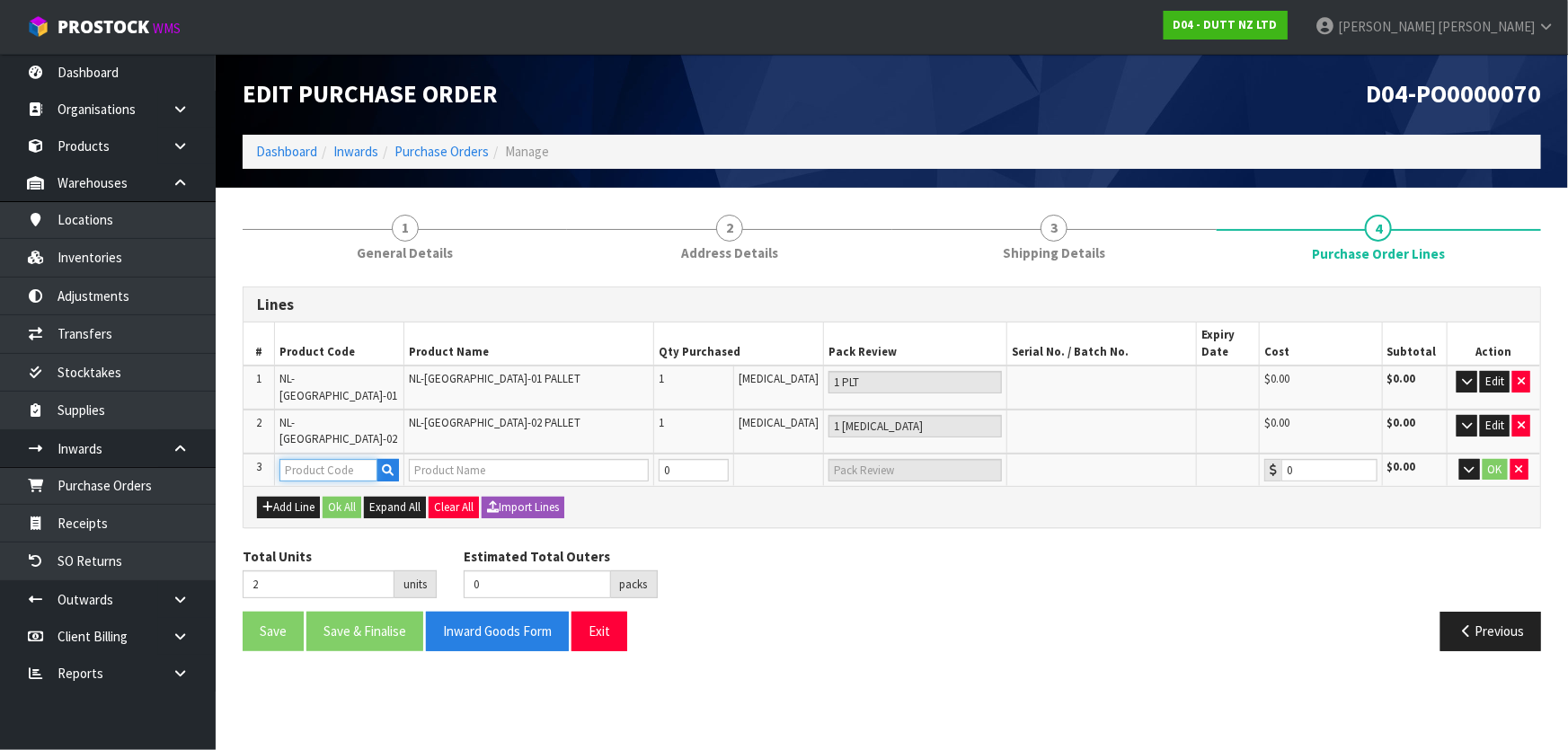
click at [327, 460] on input "text" at bounding box center [328, 471] width 98 height 22
paste input "NL-NEWMARKET-01"
type input "NL-NEWMARKET-01"
type input "NL-NEWMARKET-01 PALLET"
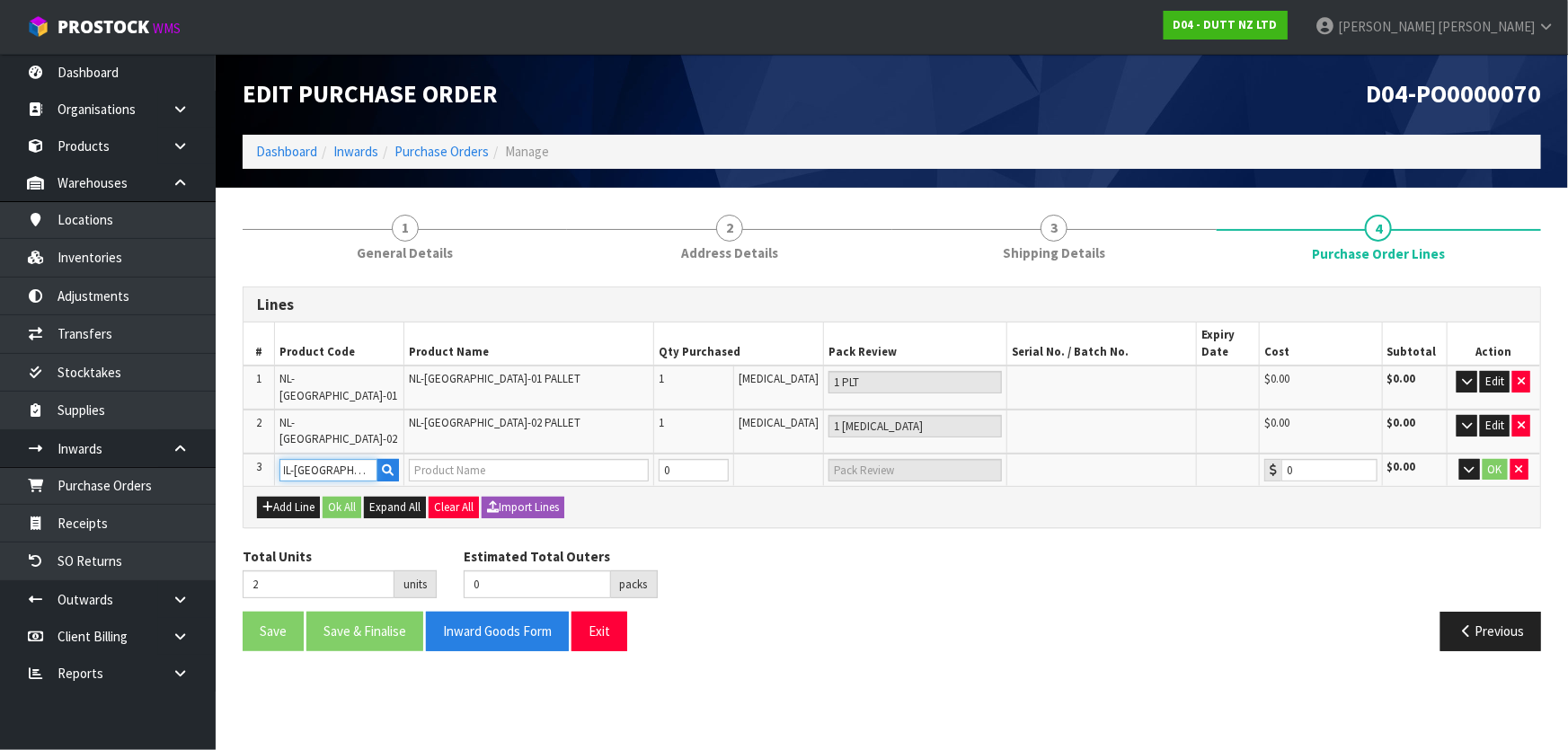
type input "0.00"
type input "NL-NEWMARKET-03"
type input "0"
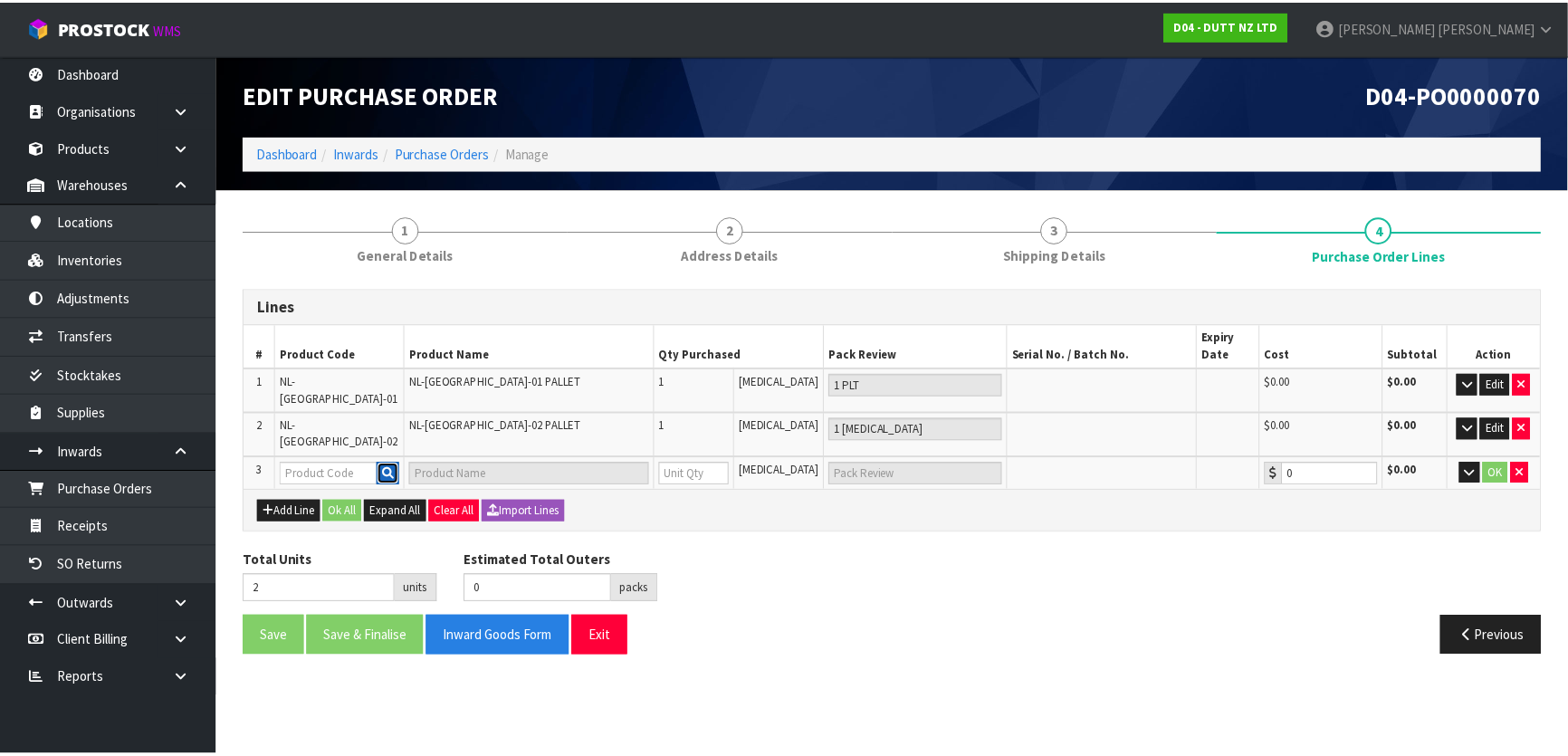
scroll to position [0, 0]
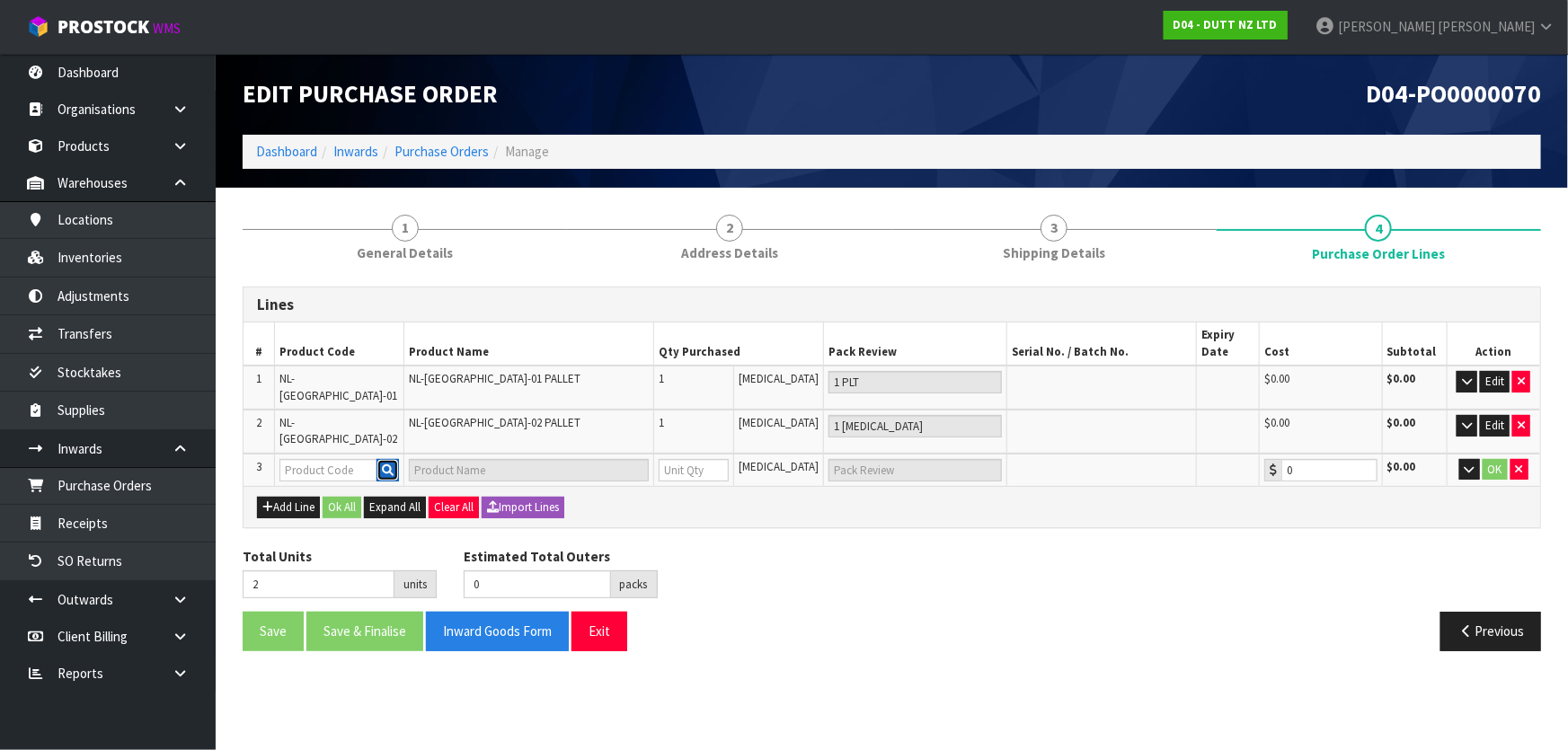
click at [381, 460] on button "button" at bounding box center [388, 471] width 22 height 23
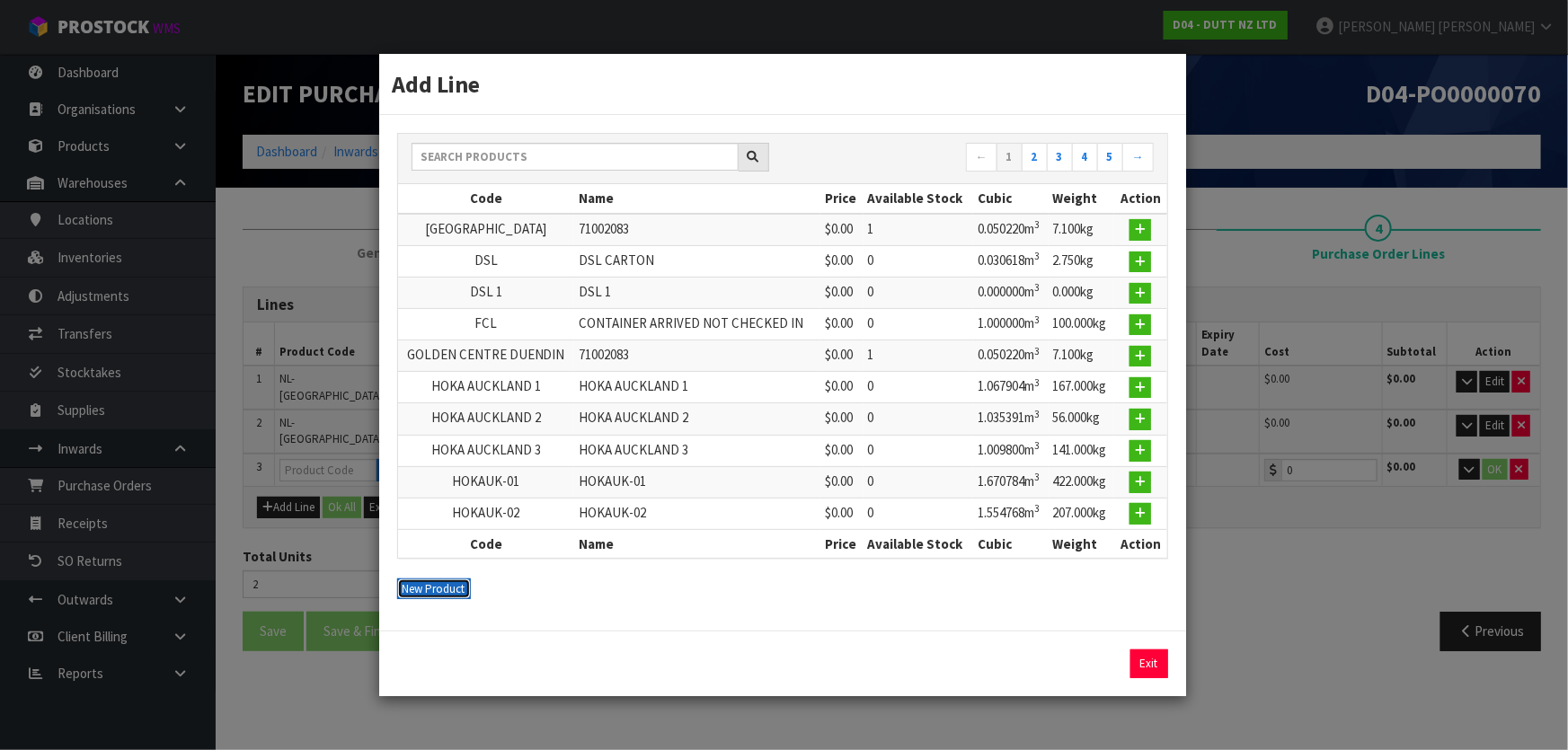
click at [448, 590] on button "New Product" at bounding box center [434, 589] width 74 height 21
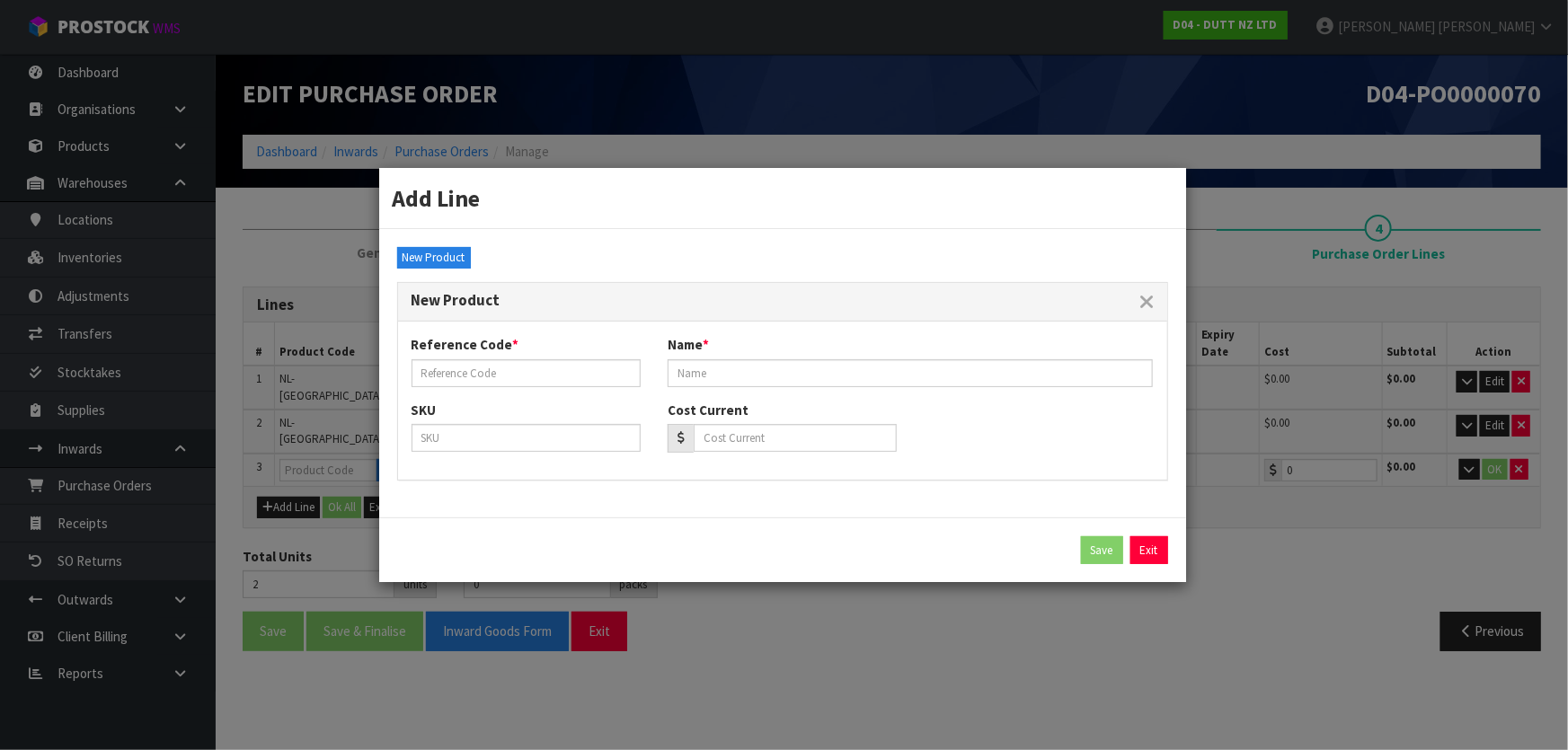
click at [540, 388] on div "Reference Code * Name *" at bounding box center [782, 368] width 769 height 64
click at [540, 381] on input "text" at bounding box center [526, 373] width 229 height 28
paste input "NL-NEWMARKET-01"
type input "NL-NEWMARKET-03"
click at [722, 369] on input "text" at bounding box center [910, 373] width 486 height 28
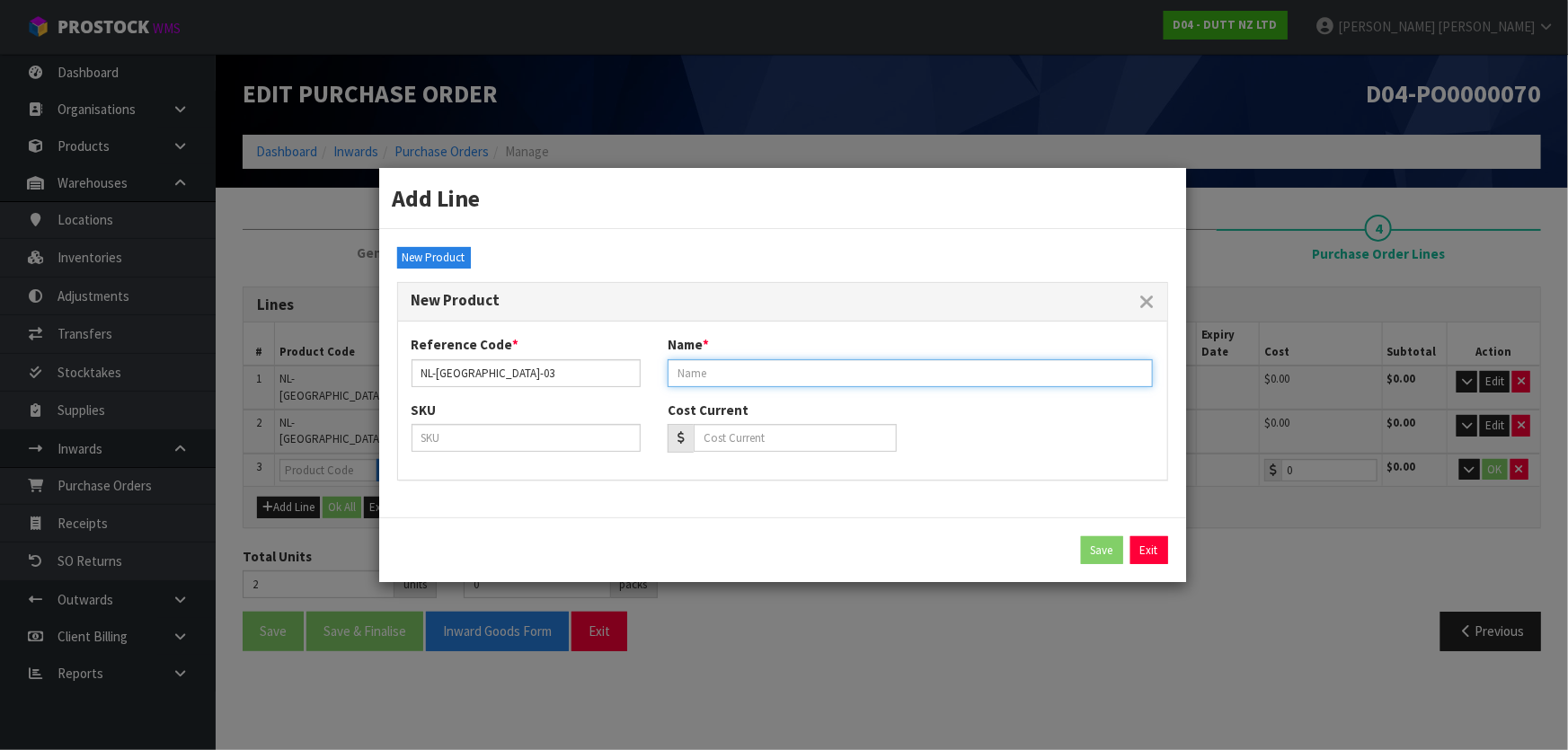
paste input "NL-NEWMARKET-01"
type input "NL-NEWMARKET-03"
click at [1092, 547] on button "Save" at bounding box center [1102, 551] width 42 height 28
type input "NL-NEWMARKET-03"
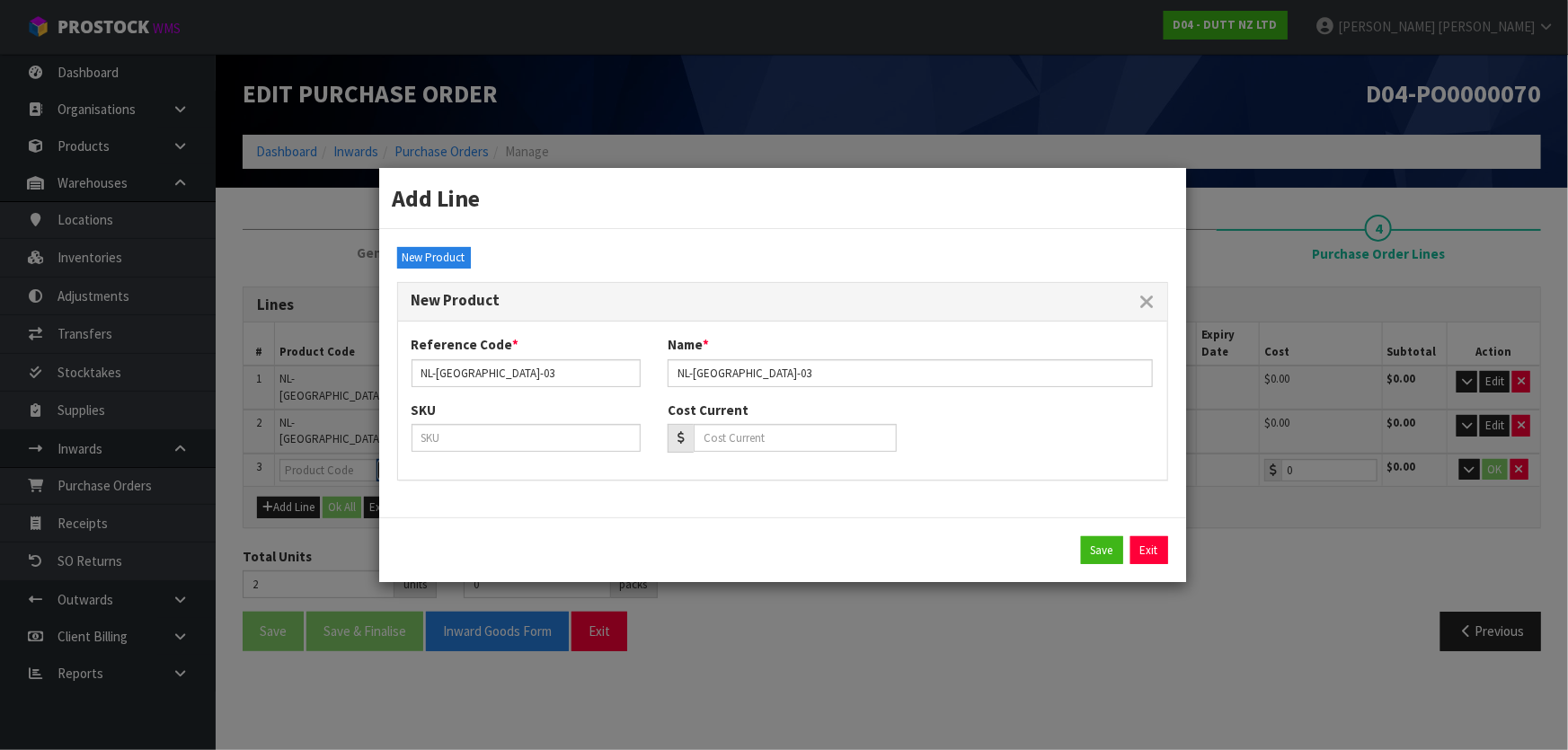
type input "0"
type input "0.00"
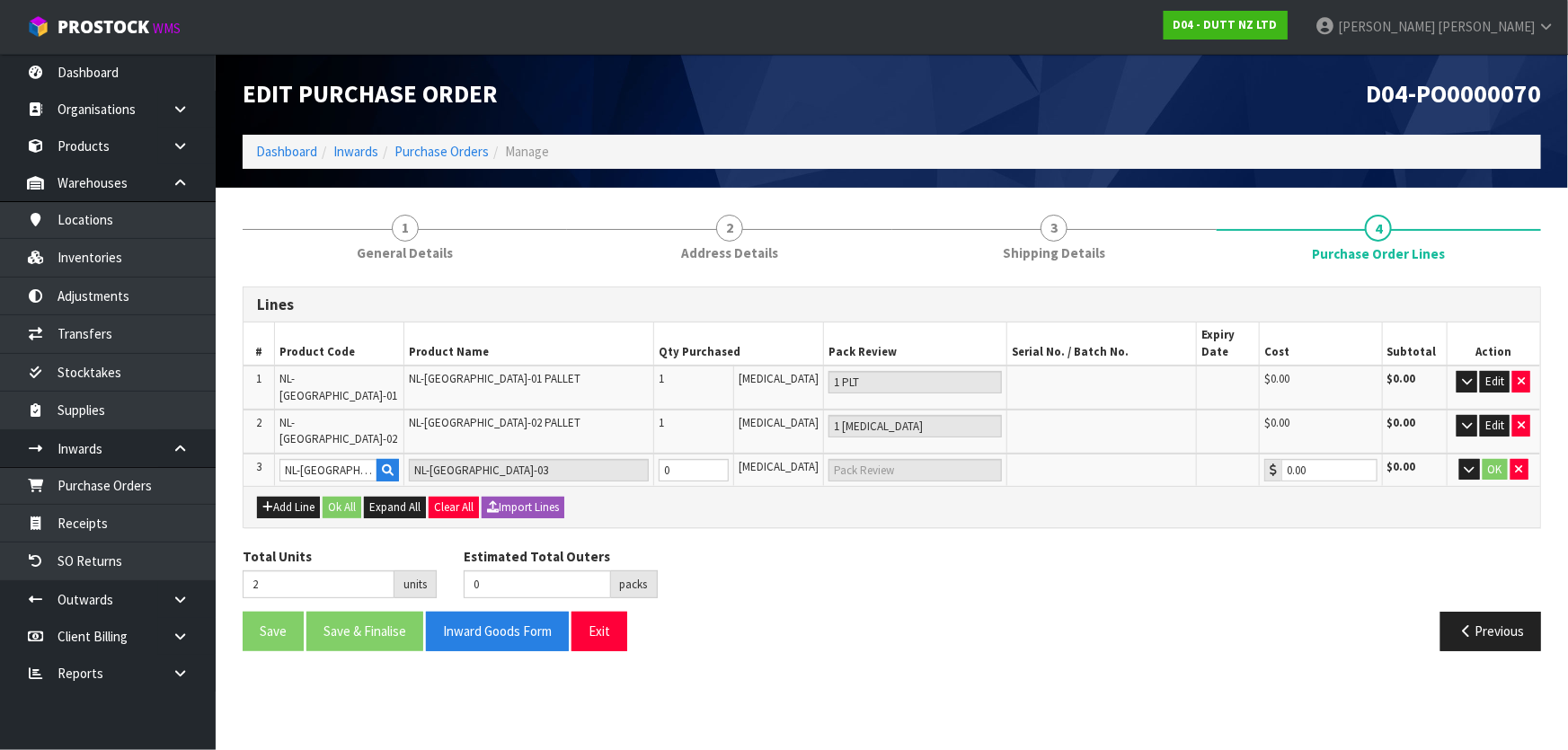
click at [1038, 496] on div "Add Line Ok All Expand All Clear All Import Lines" at bounding box center [892, 506] width 1269 height 21
click at [651, 454] on tr "3 NL-NEWMARKET-03 NL-NEWMARKET-03 0 PCE 0.00 $0.00 OK" at bounding box center [892, 471] width 1297 height 33
type input "3"
type input "1"
type input "1 [MEDICAL_DATA]"
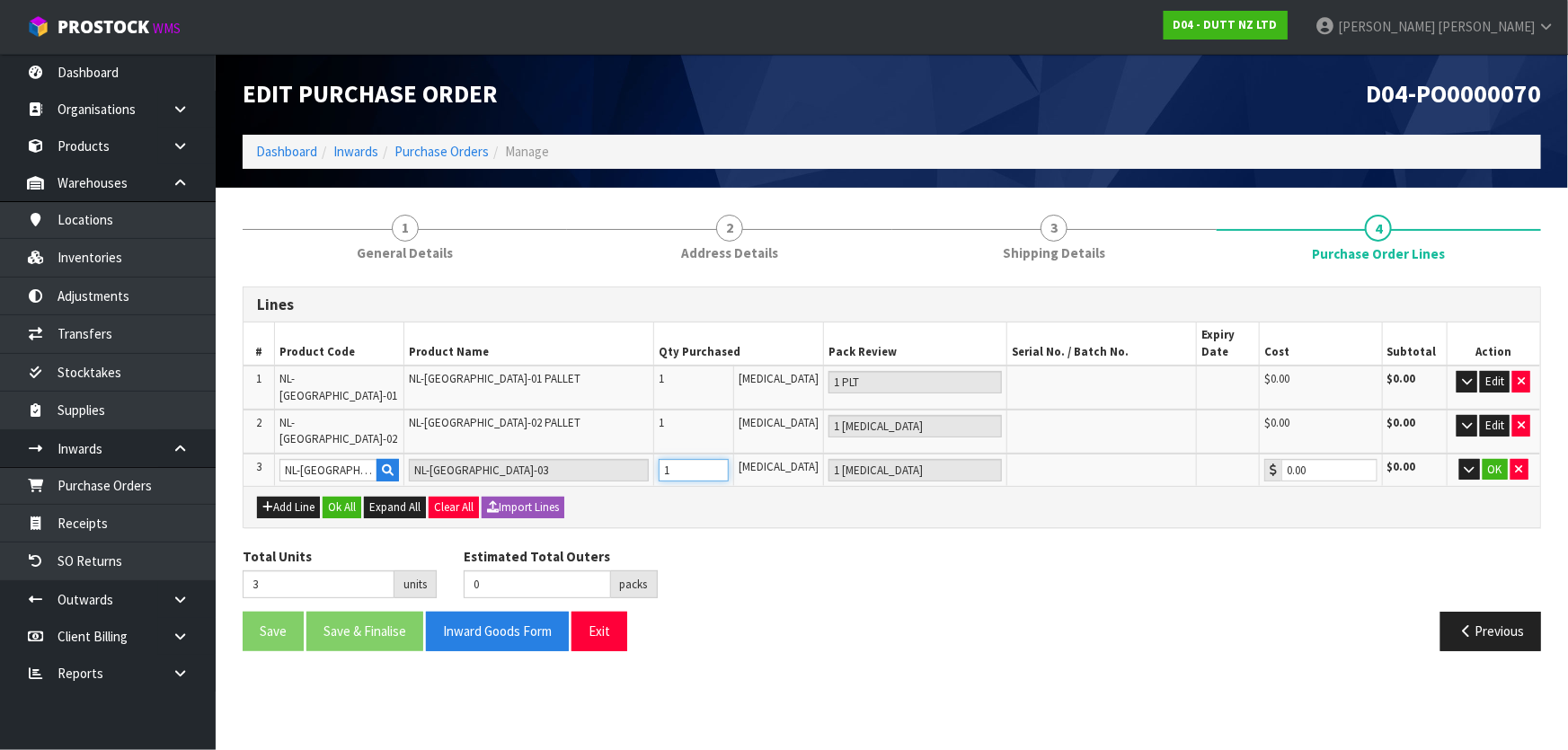
type input "1"
click at [997, 547] on div "Total Units 3 units Estimated Total Outers 0 packs Estimated Total Pallets 0 pa…" at bounding box center [892, 579] width 1325 height 65
click at [1497, 460] on button "OK" at bounding box center [1494, 470] width 25 height 21
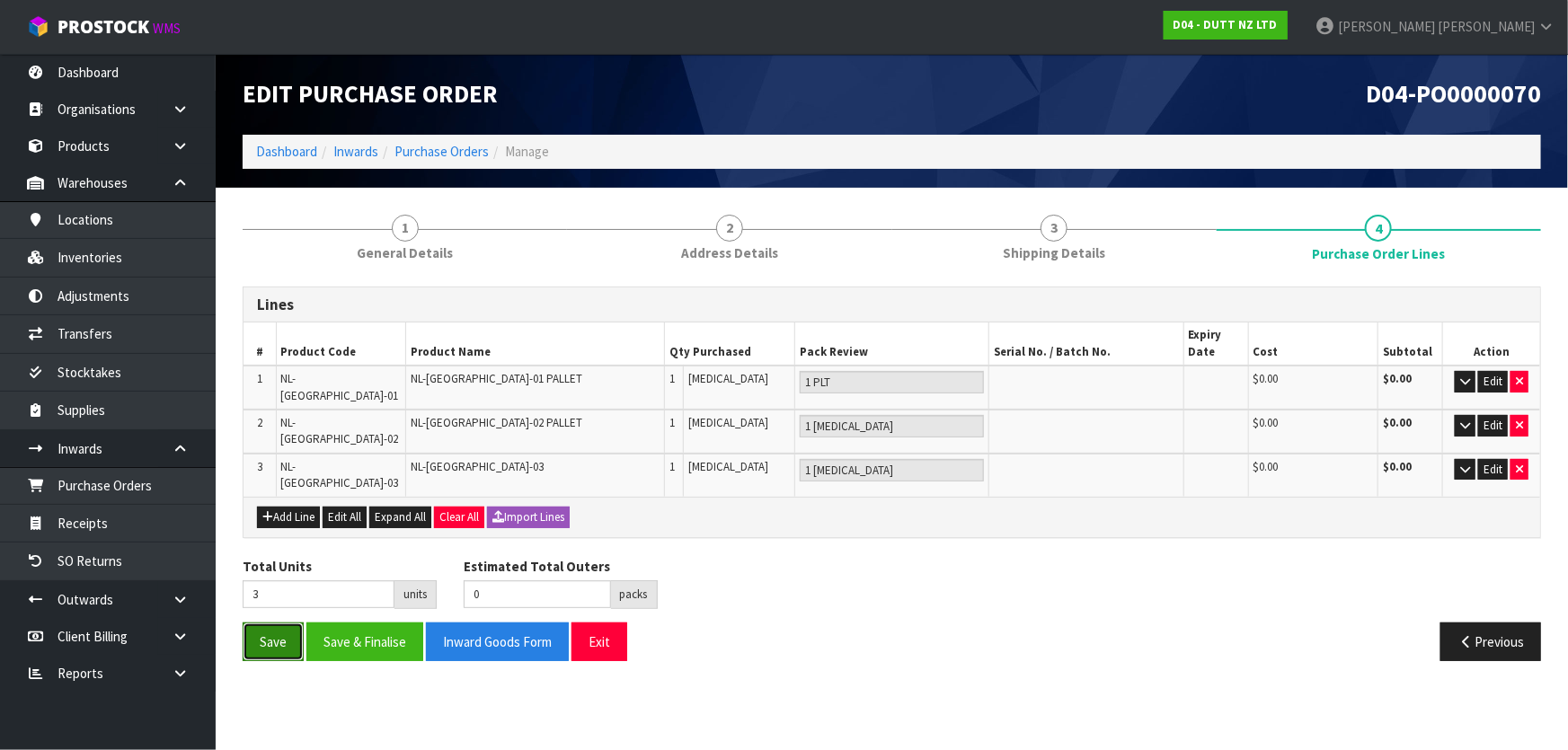
click at [290, 622] on button "Save" at bounding box center [273, 642] width 61 height 39
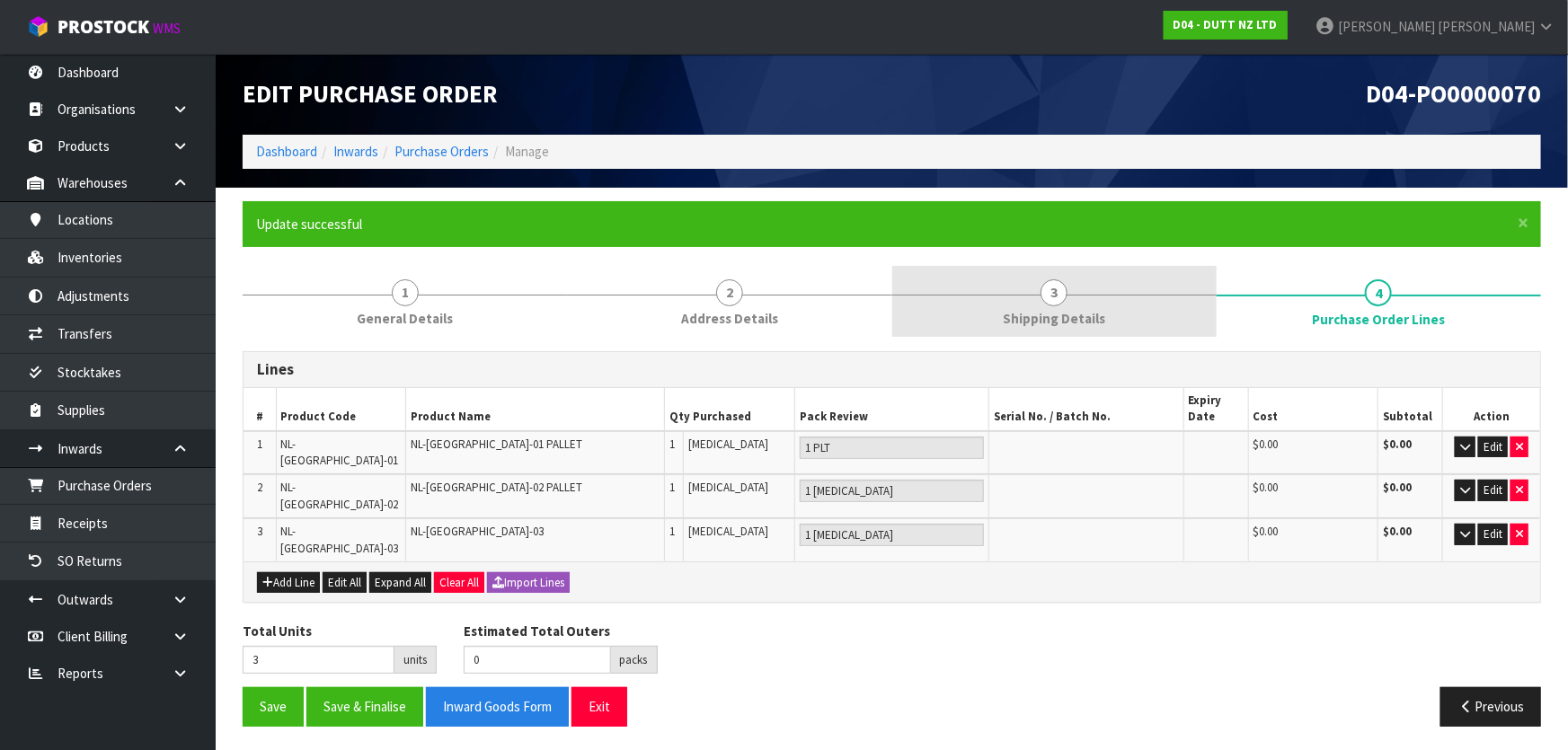
click at [1080, 289] on link "3 Shipping Details" at bounding box center [1054, 301] width 324 height 71
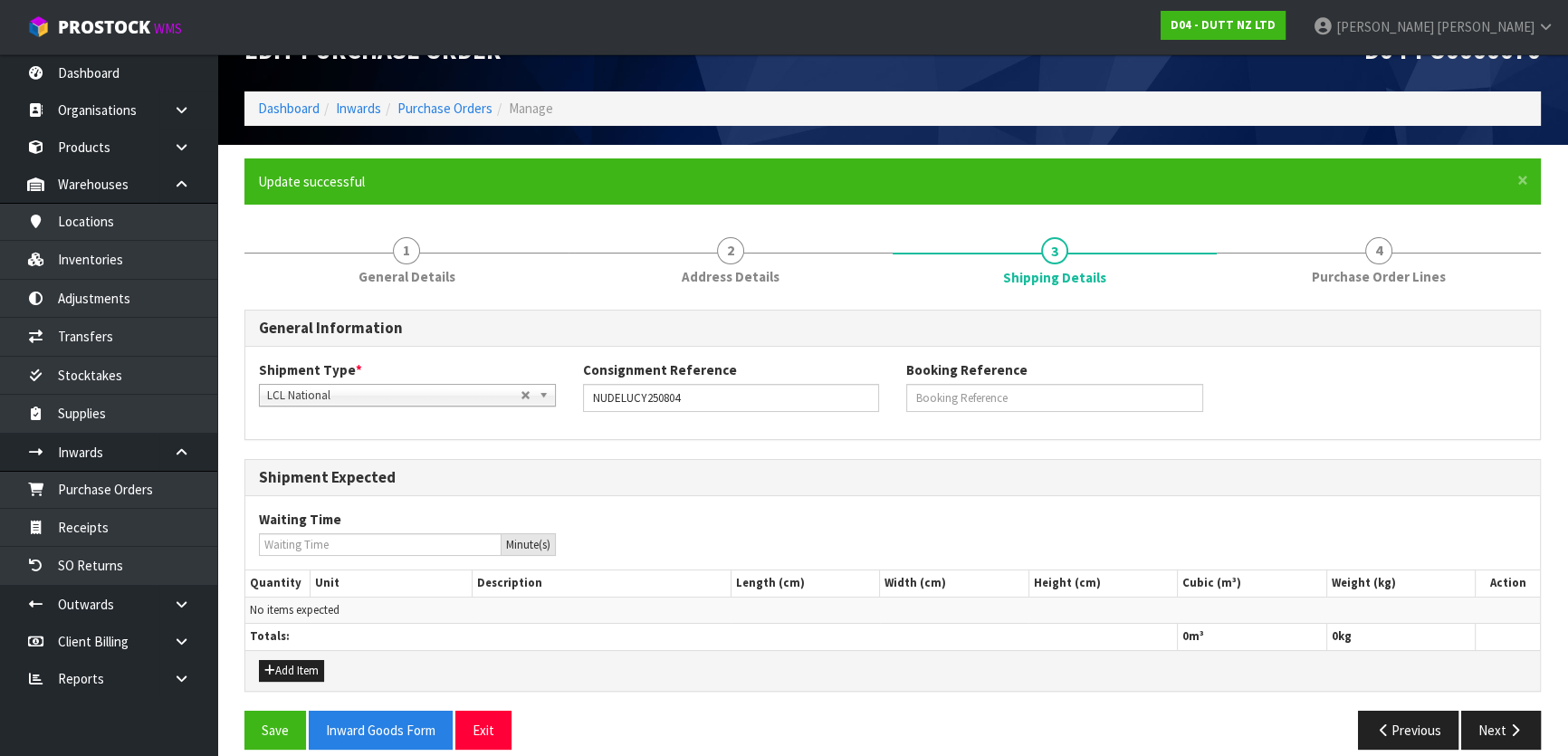
scroll to position [63, 0]
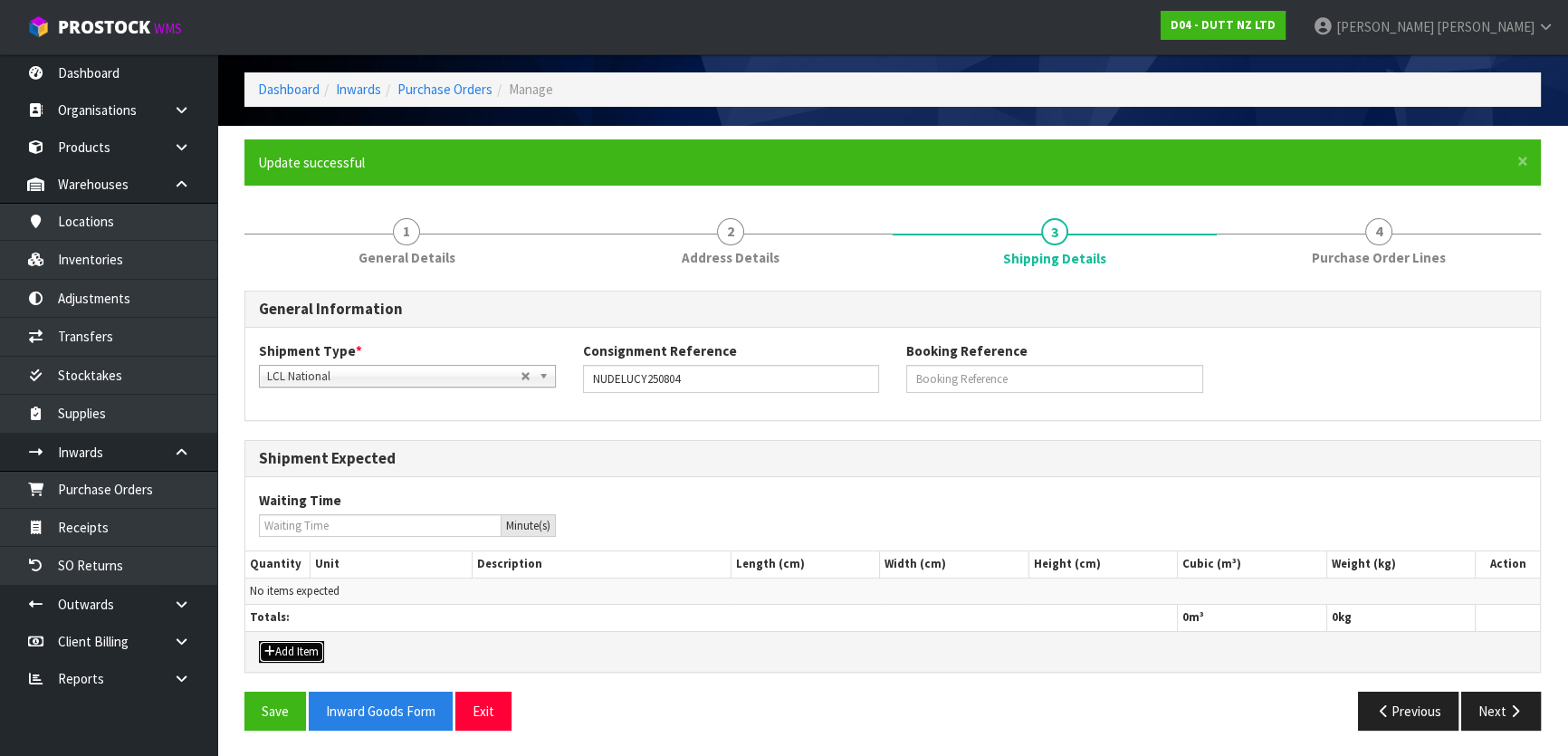
click at [317, 652] on button "Add Item" at bounding box center [292, 651] width 65 height 21
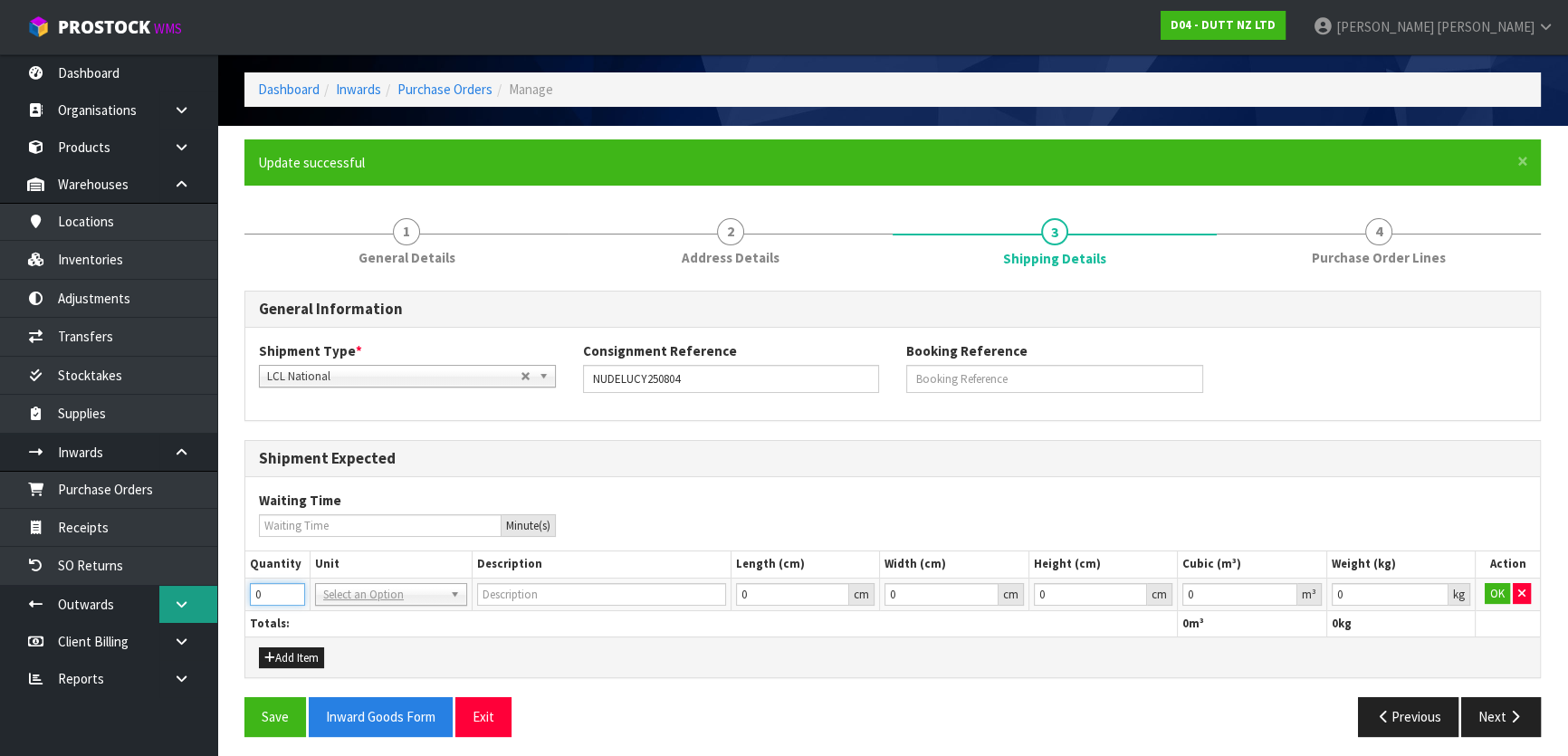
drag, startPoint x: 281, startPoint y: 593, endPoint x: 198, endPoint y: 593, distance: 83.0
click at [198, 593] on body "Toggle navigation ProStock WMS D04 - DUTT NZ LTD [PERSON_NAME] Logout Dashboard…" at bounding box center [784, 315] width 1568 height 756
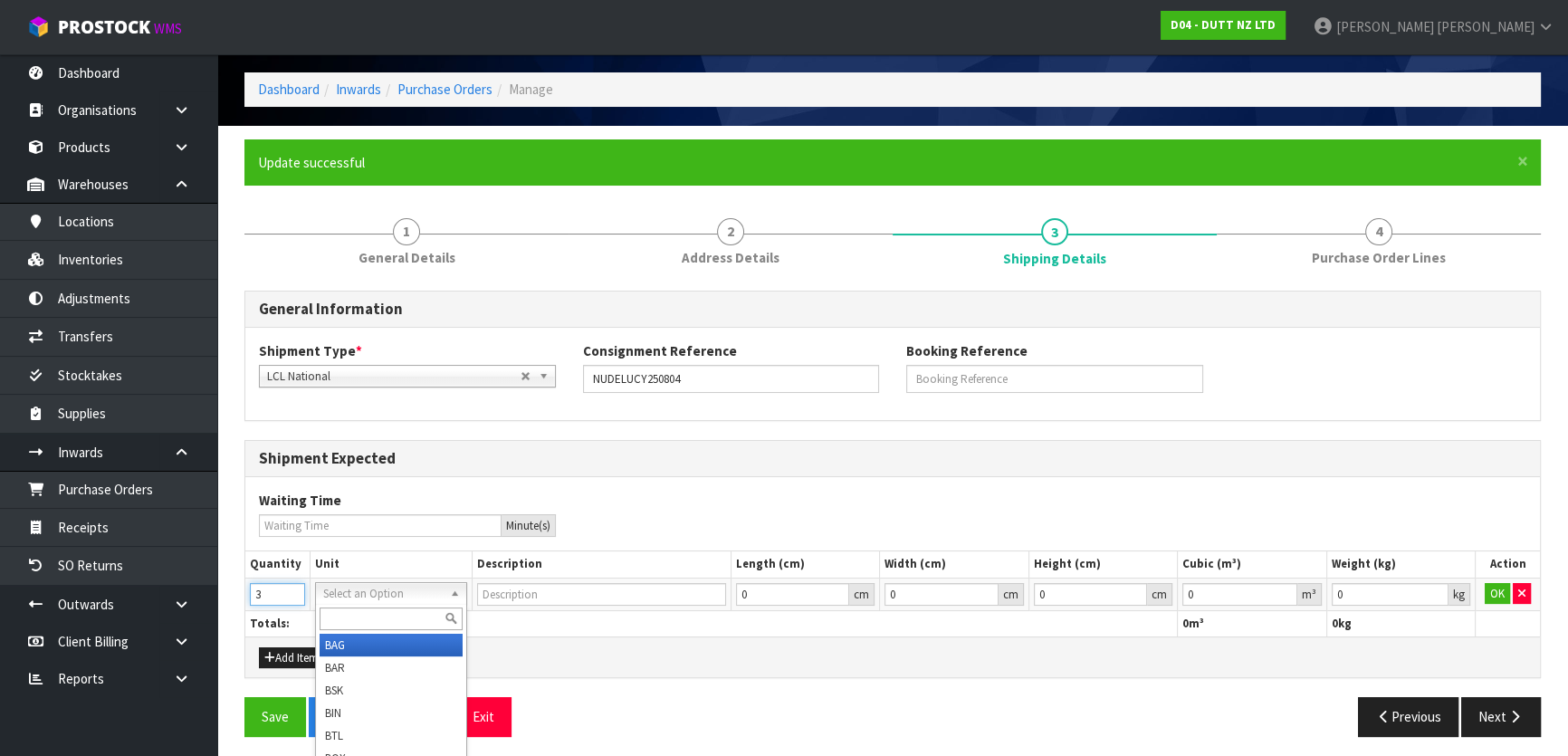
type input "3"
click at [375, 616] on input "text" at bounding box center [391, 619] width 143 height 22
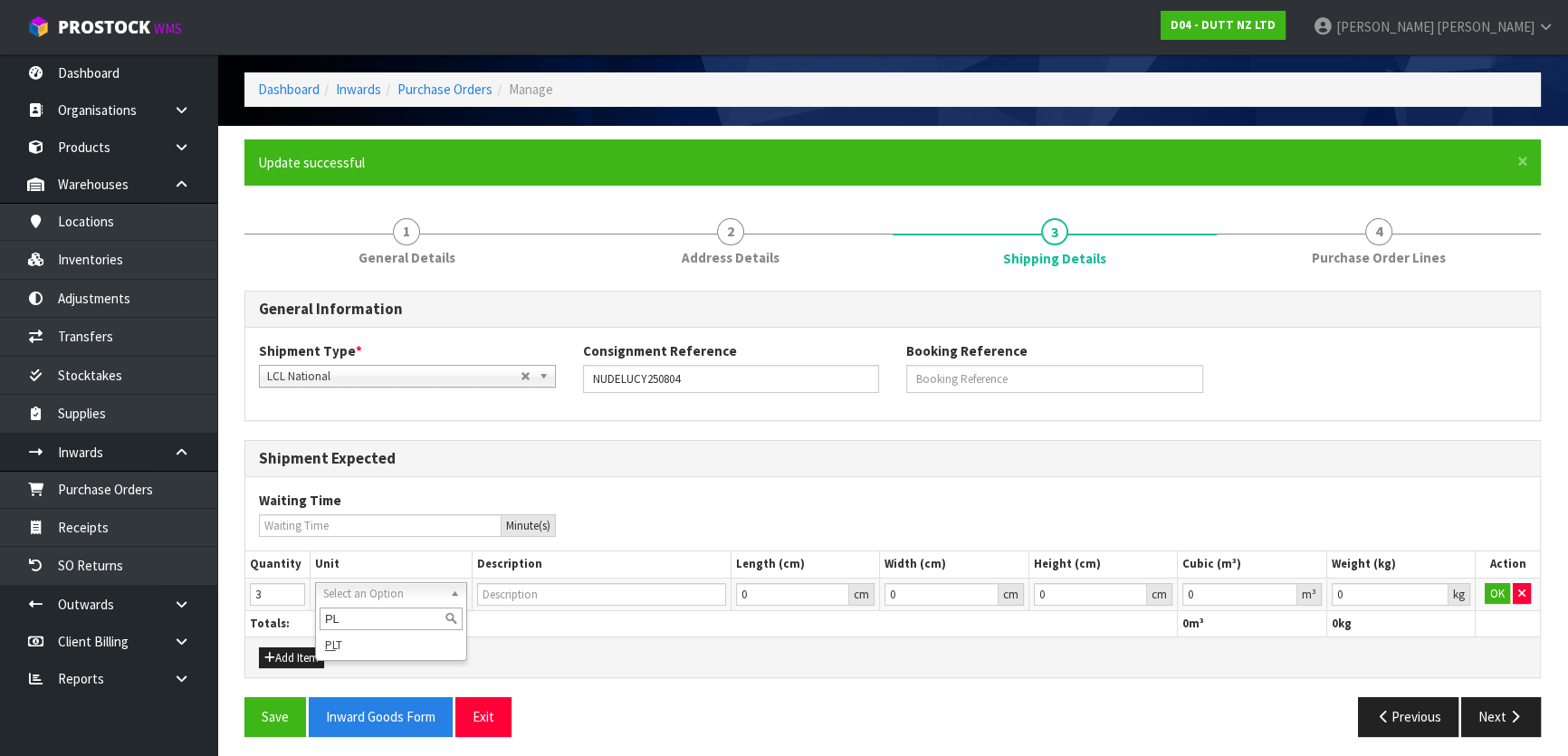
type input "PL"
click at [394, 658] on div "PL PL T" at bounding box center [391, 633] width 152 height 57
type input "PALLET"
drag, startPoint x: 662, startPoint y: 647, endPoint x: 682, endPoint y: 647, distance: 20.0
click at [667, 647] on div "Add Item" at bounding box center [893, 657] width 1295 height 41
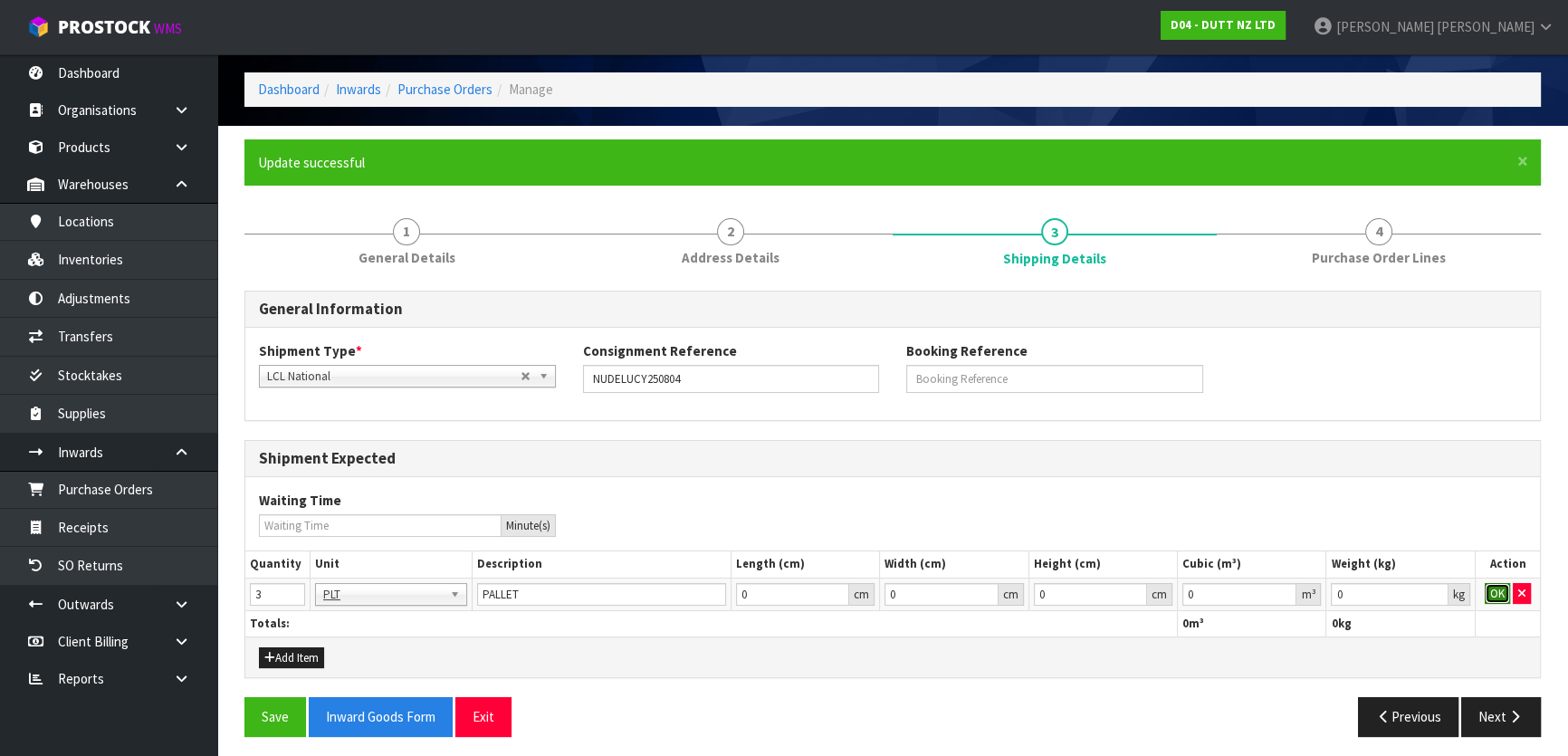
click at [1494, 591] on button "OK" at bounding box center [1497, 594] width 25 height 21
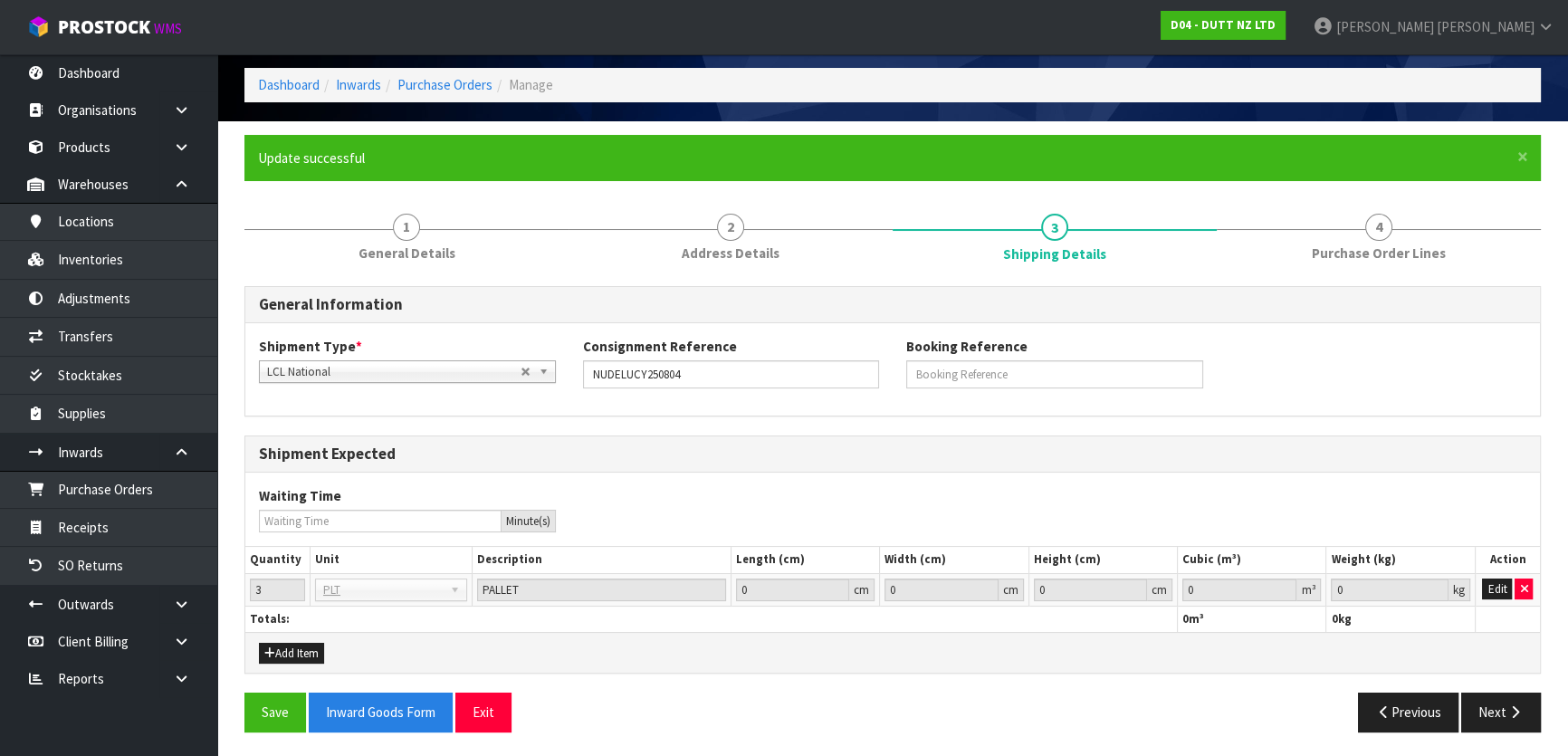
scroll to position [69, 0]
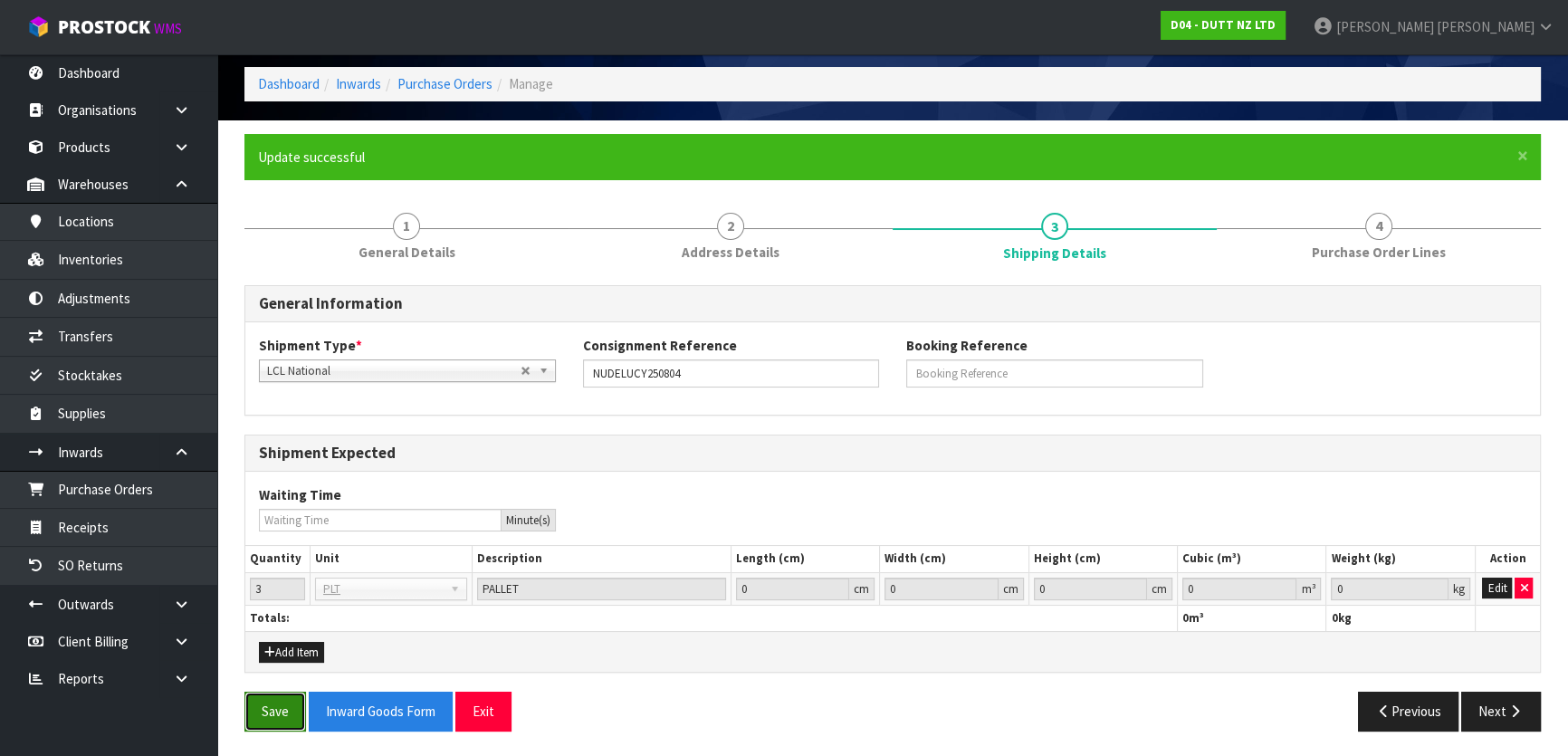
click at [269, 702] on button "Save" at bounding box center [275, 712] width 61 height 39
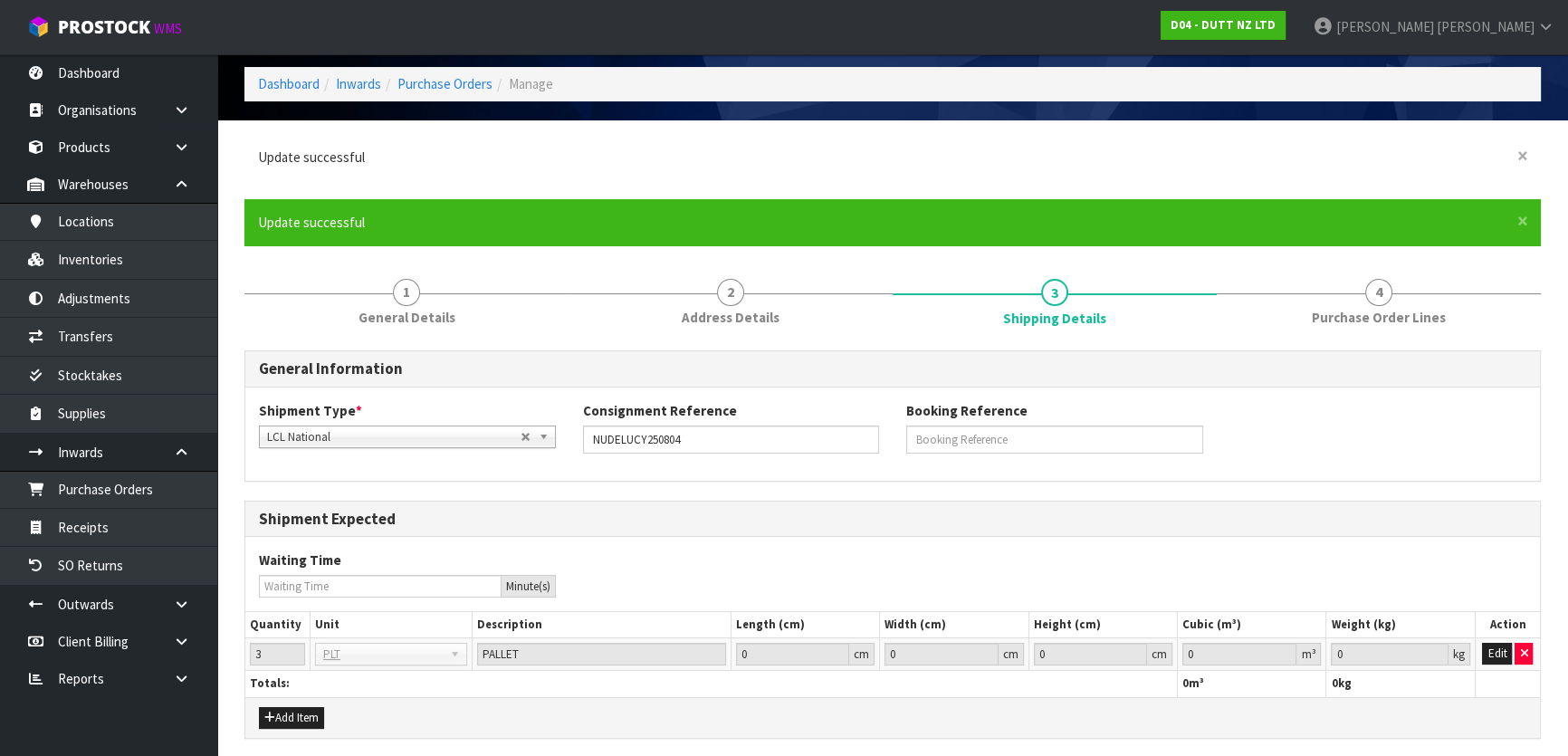
scroll to position [0, 0]
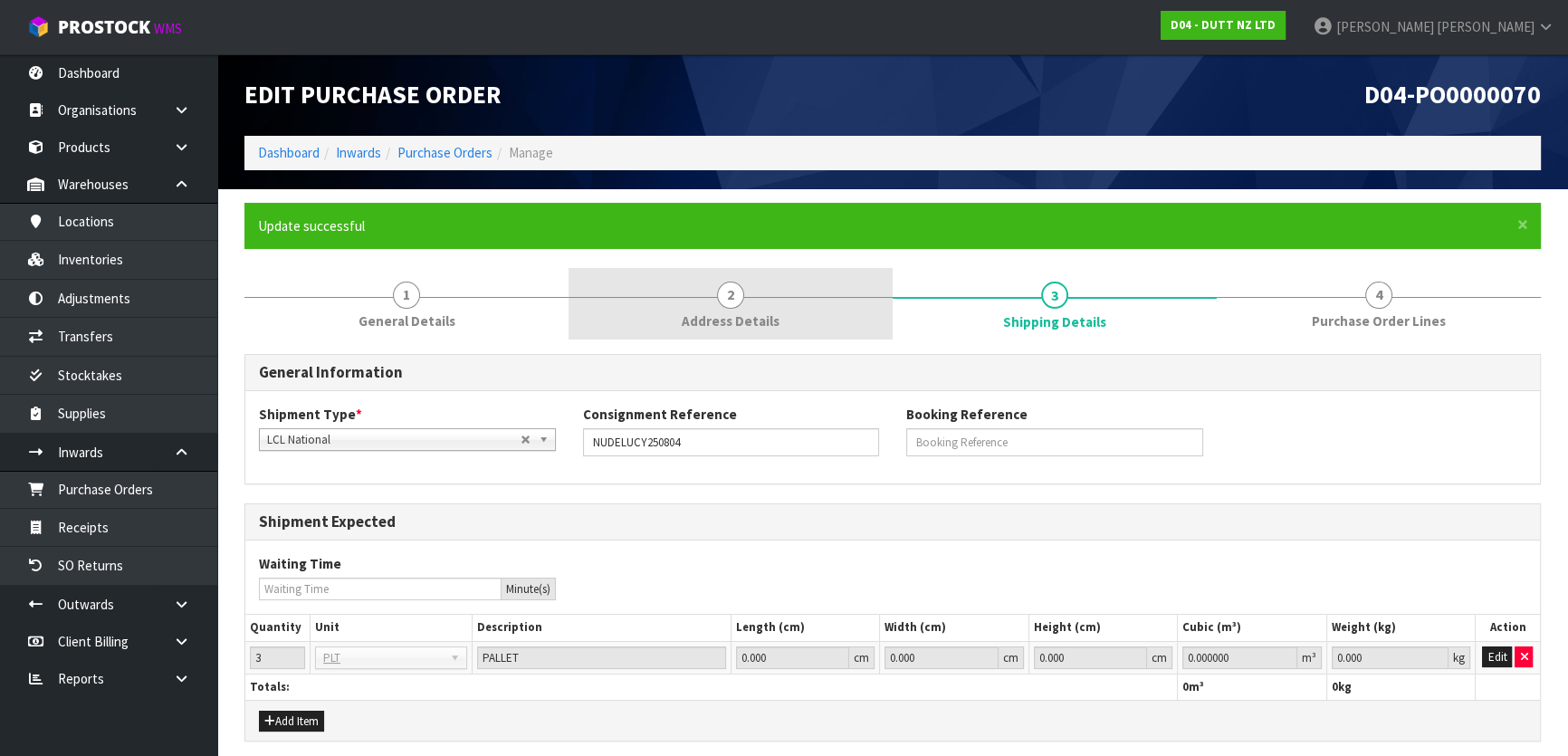
click at [748, 293] on link "2 Address Details" at bounding box center [731, 303] width 324 height 71
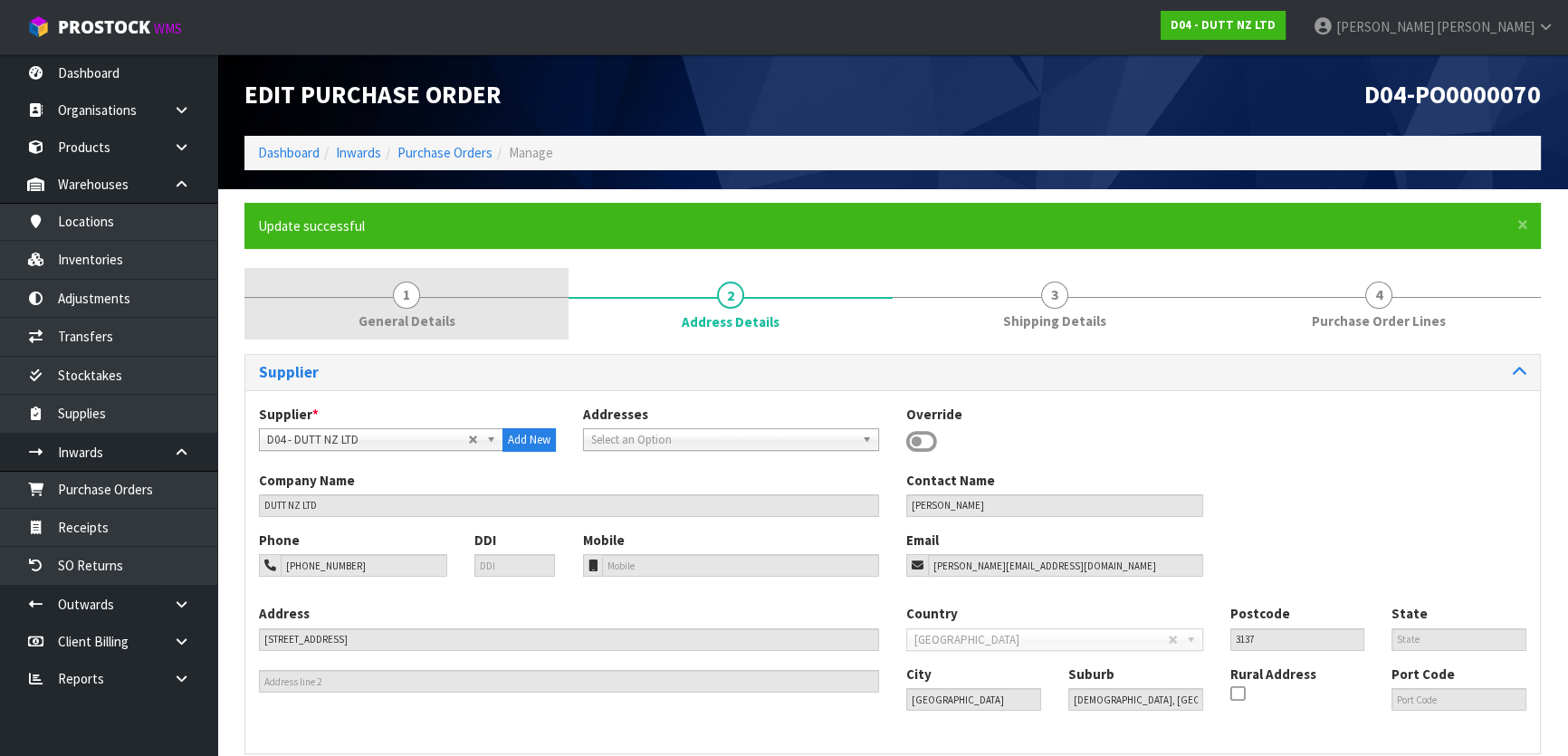
click at [524, 324] on link "1 General Details" at bounding box center [407, 303] width 324 height 71
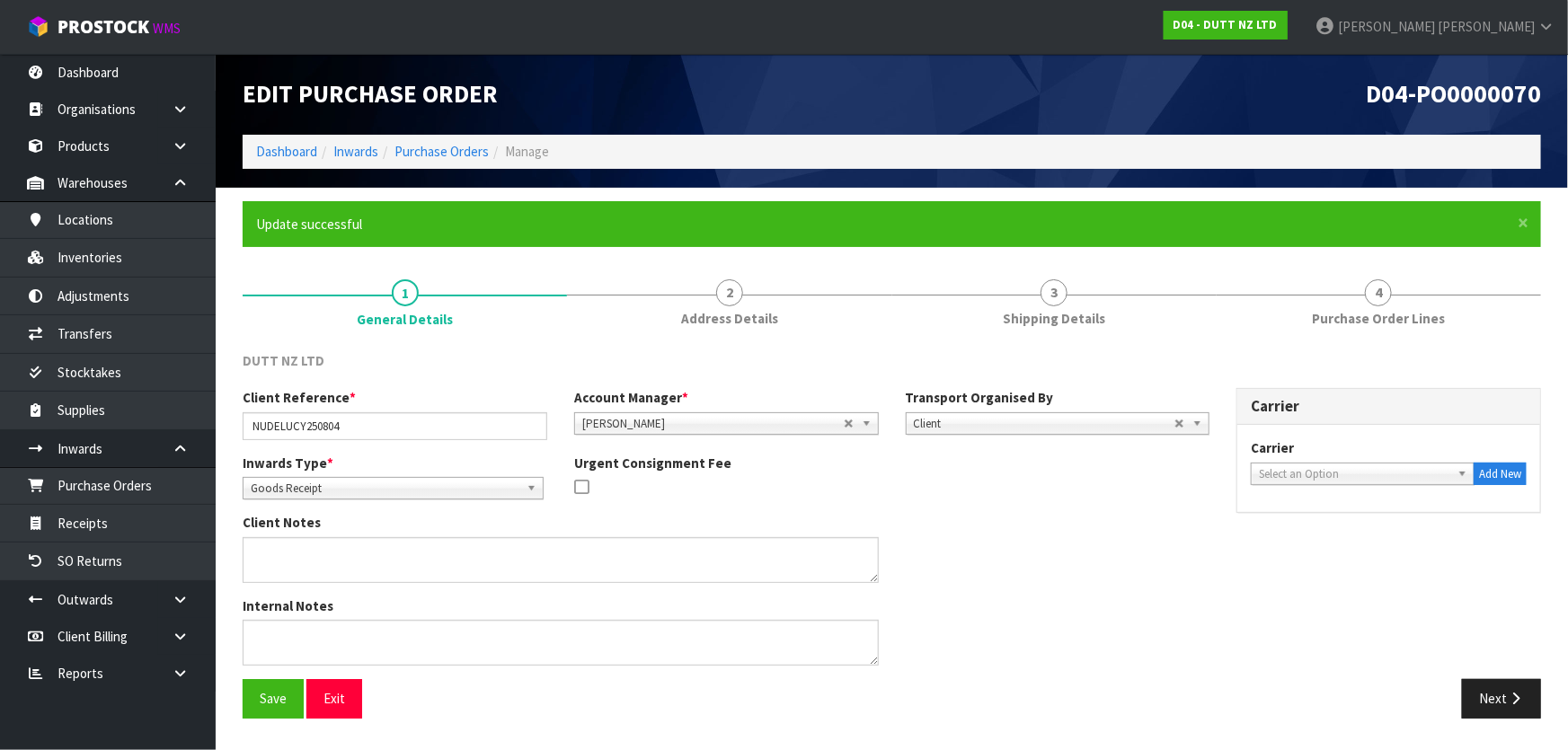
click at [920, 517] on div "Client Notes" at bounding box center [725, 554] width 994 height 83
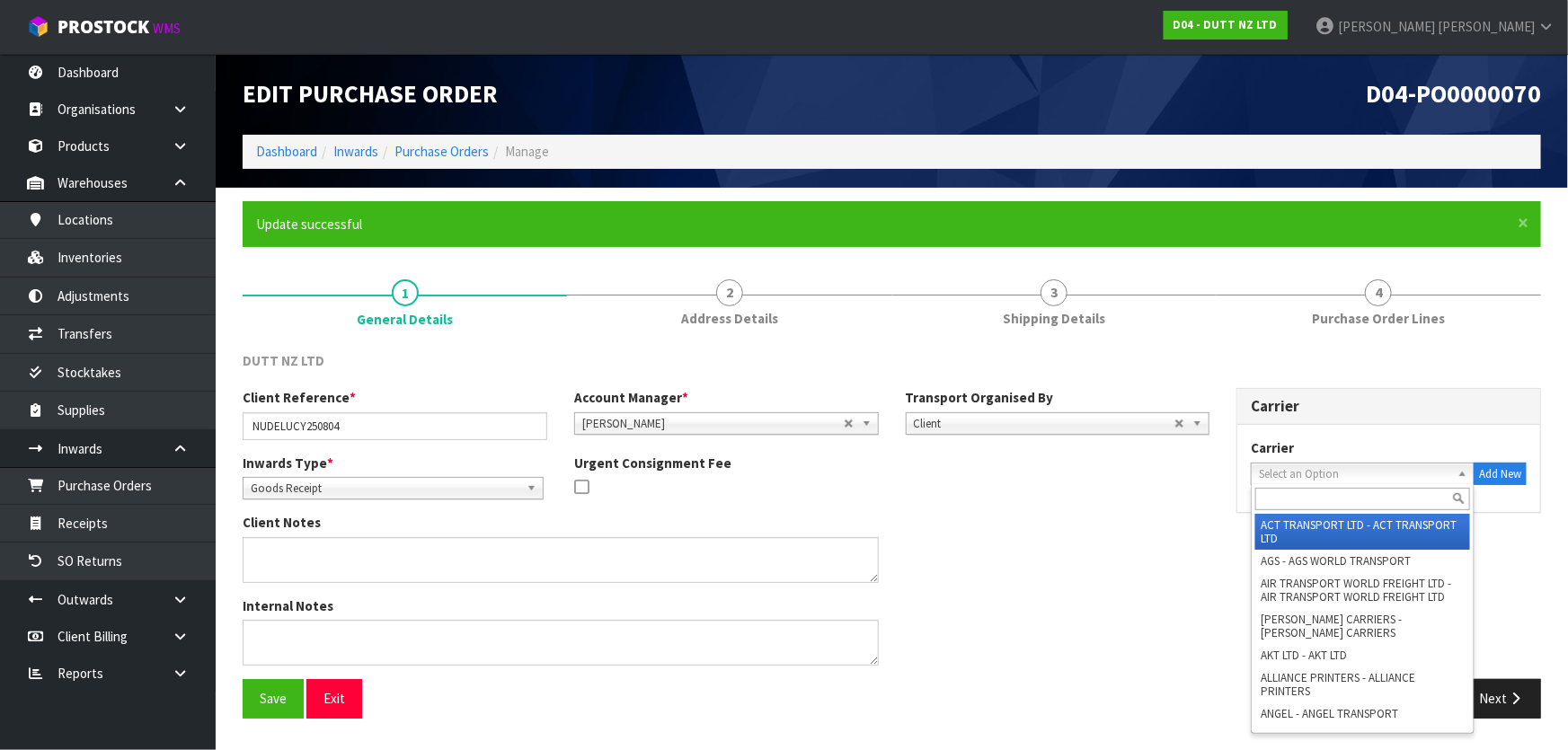
click at [1266, 467] on span "Select an Option" at bounding box center [1355, 473] width 191 height 21
click at [1305, 499] on input "text" at bounding box center [1363, 499] width 215 height 22
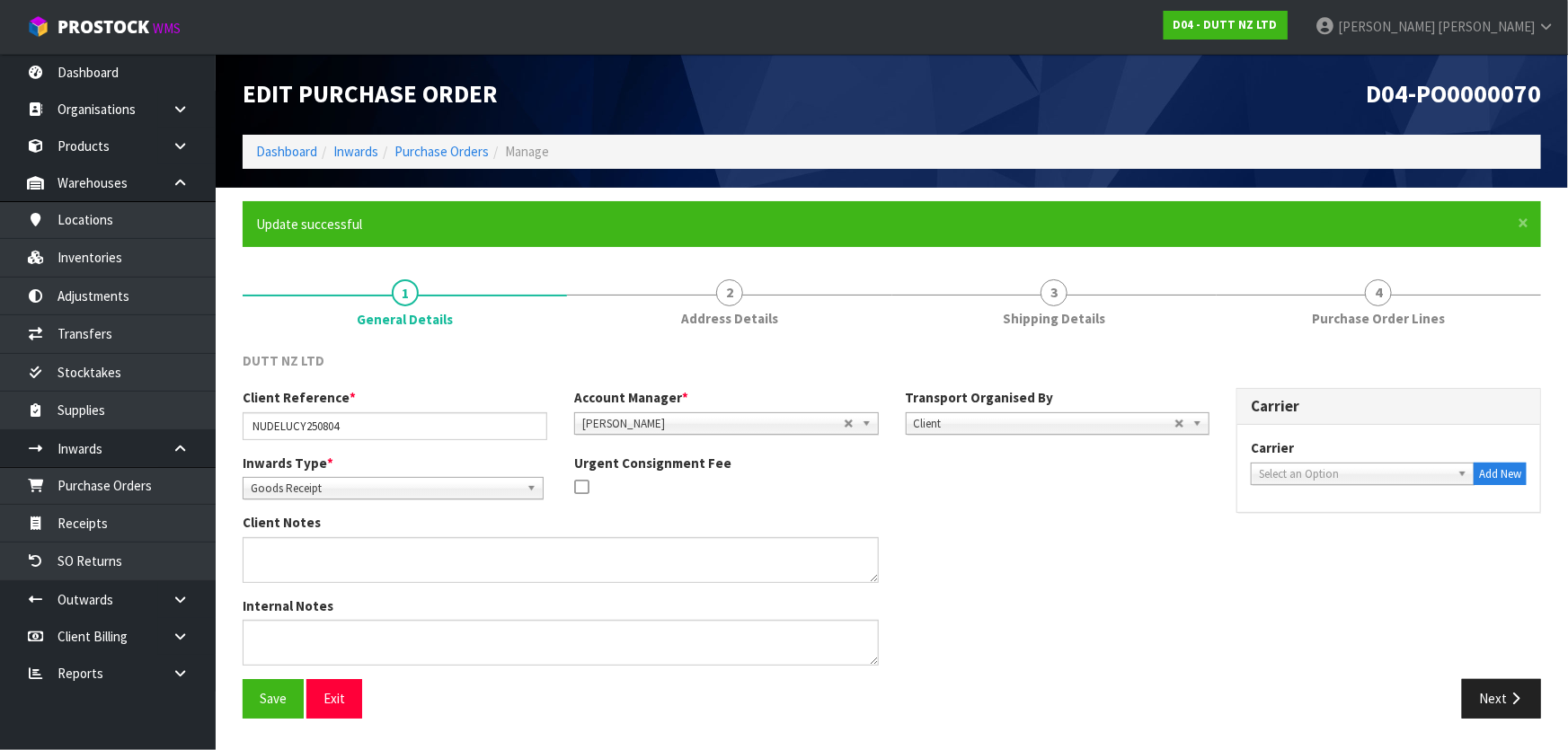
click at [1305, 476] on span "Select an Option" at bounding box center [1355, 473] width 191 height 21
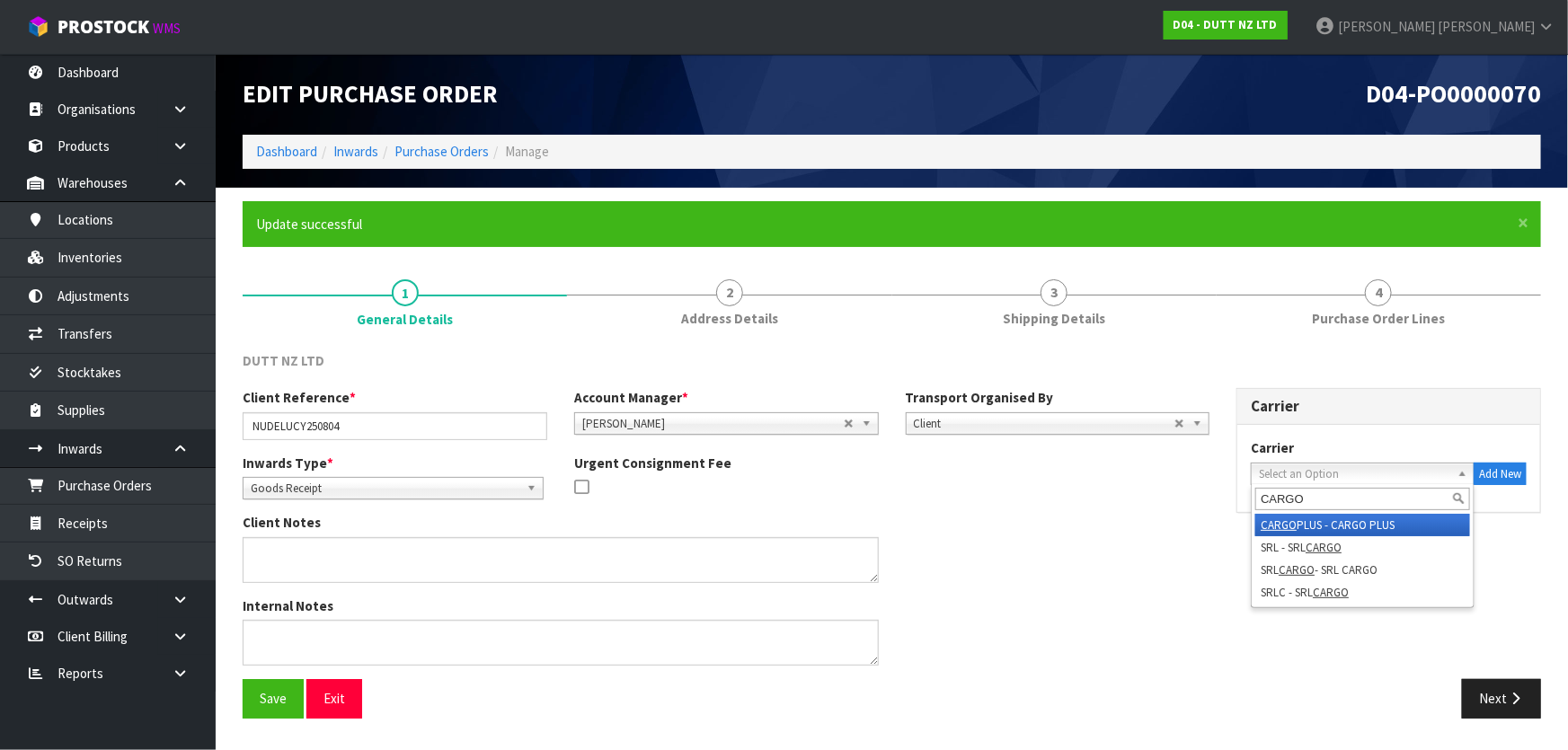
type input "CARGO"
click at [1320, 521] on li "CARGO PLUS - CARGO PLUS" at bounding box center [1363, 525] width 215 height 22
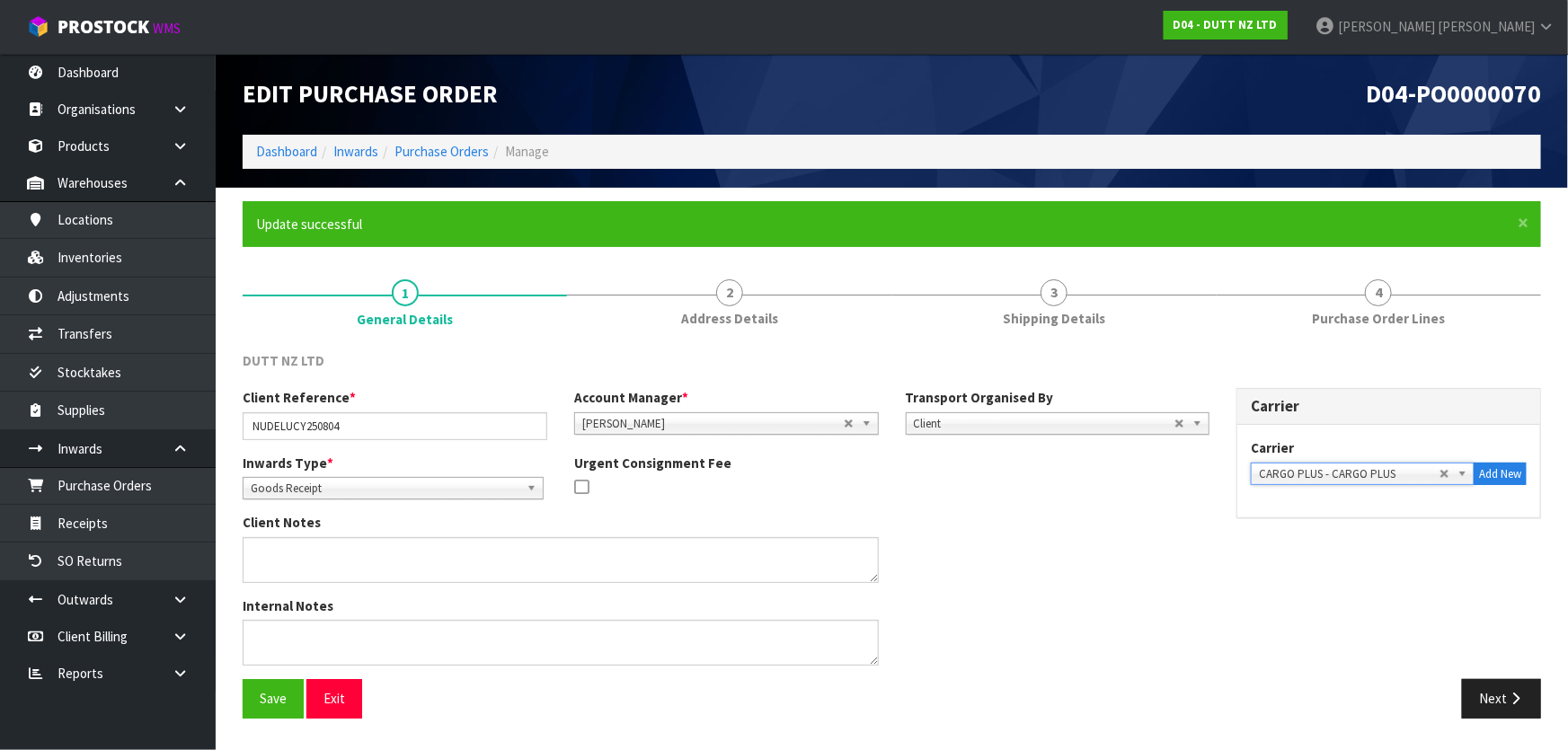
click at [1106, 517] on div "Client Notes" at bounding box center [725, 554] width 994 height 83
click at [256, 696] on button "Save" at bounding box center [273, 699] width 61 height 39
click at [1027, 506] on div "Inwards Type * Goods Receipt Goods Returned Goods Receipt Urgent Consignment Fee" at bounding box center [725, 484] width 994 height 61
click at [983, 503] on div "Inwards Type * Goods Receipt Goods Returned Goods Receipt Urgent Consignment Fee" at bounding box center [725, 484] width 994 height 61
click at [1510, 692] on icon "button" at bounding box center [1515, 699] width 17 height 14
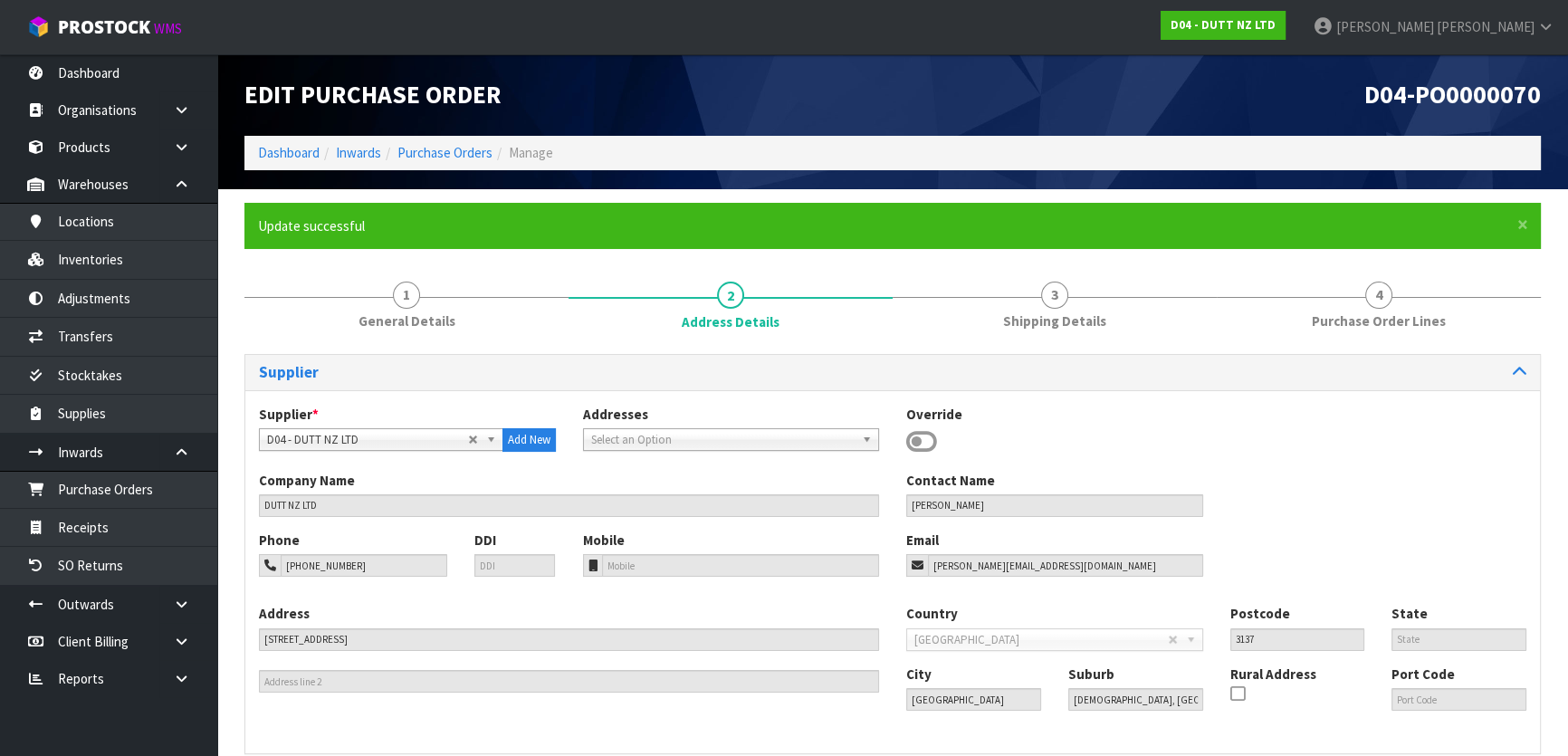
scroll to position [124, 0]
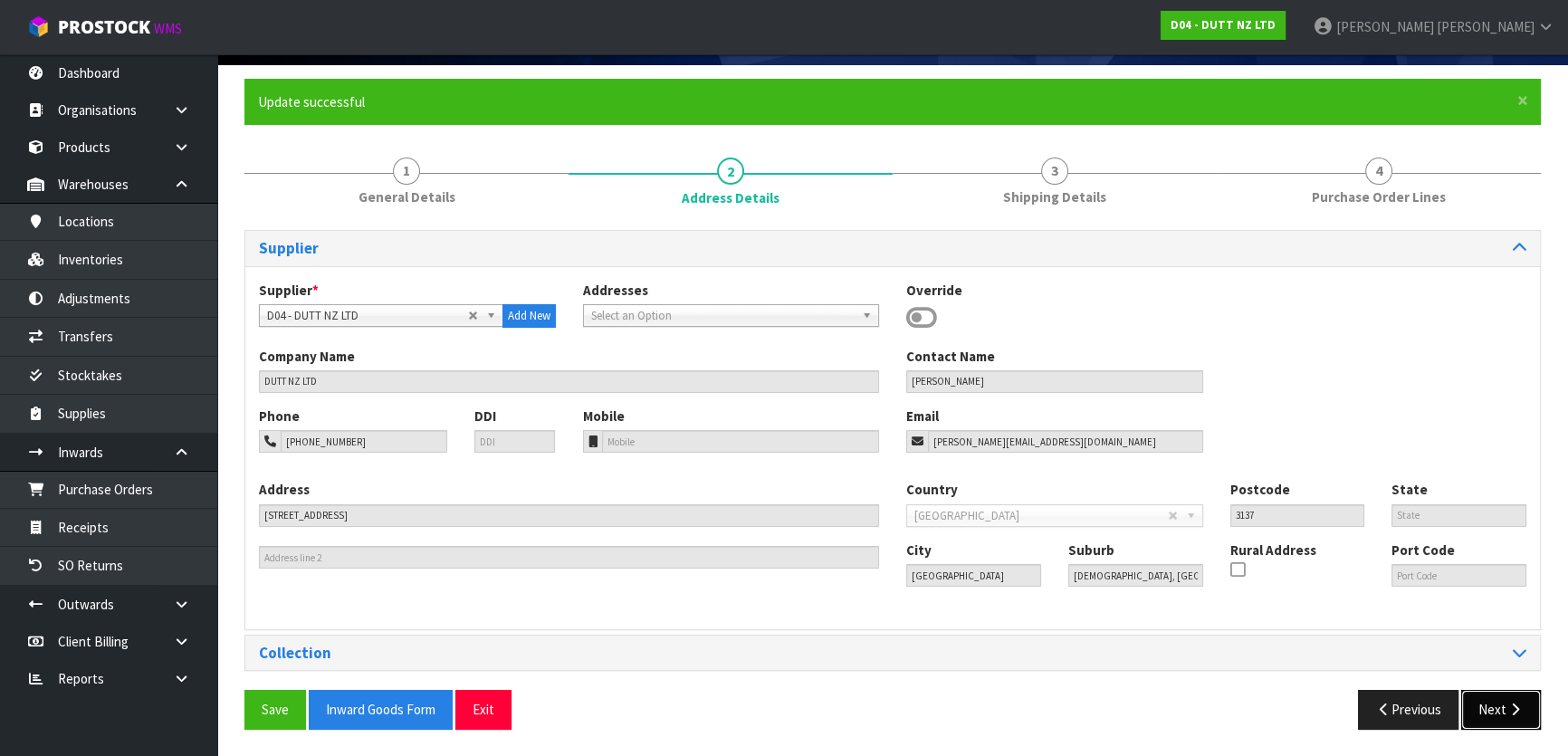
click at [1486, 715] on button "Next" at bounding box center [1501, 710] width 80 height 39
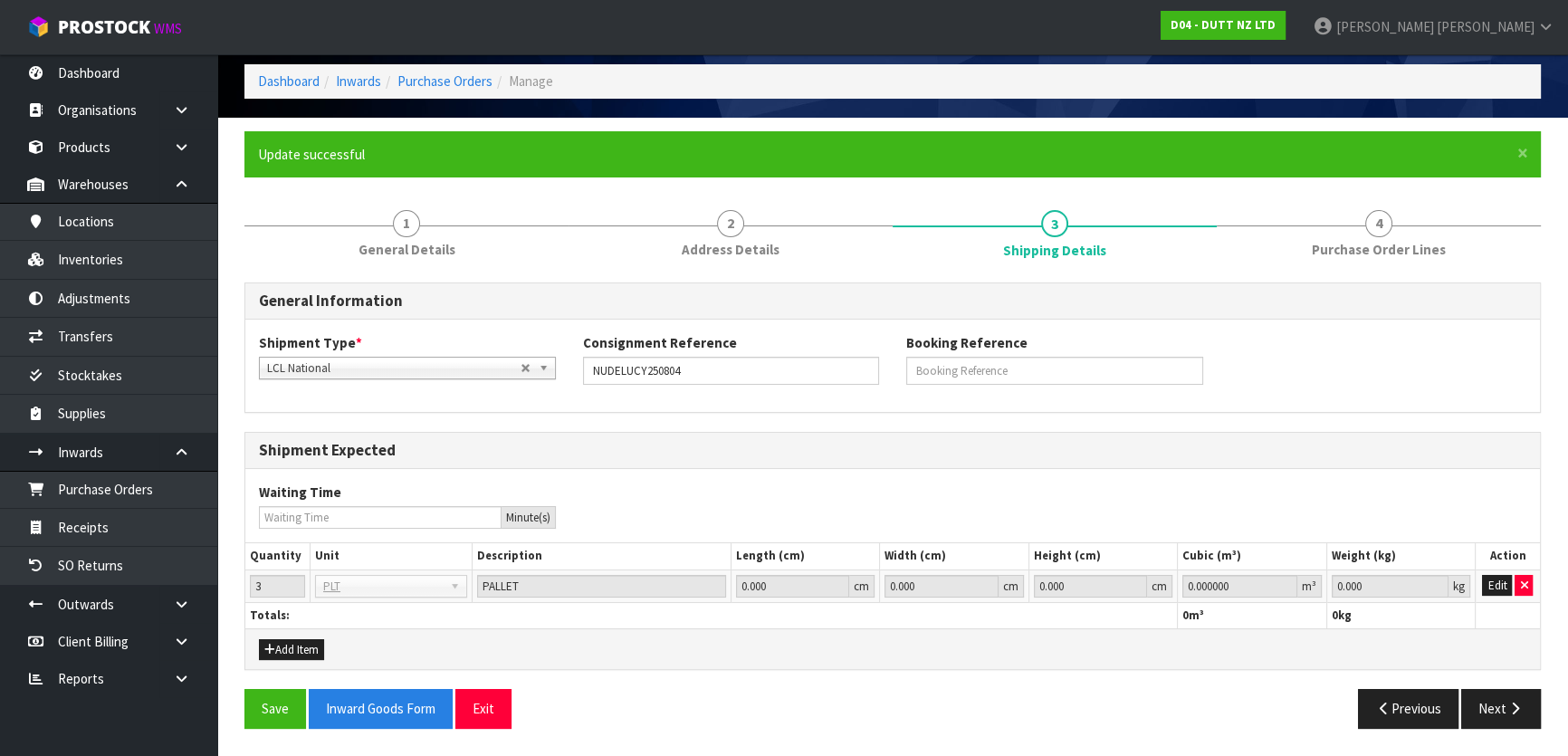
scroll to position [69, 0]
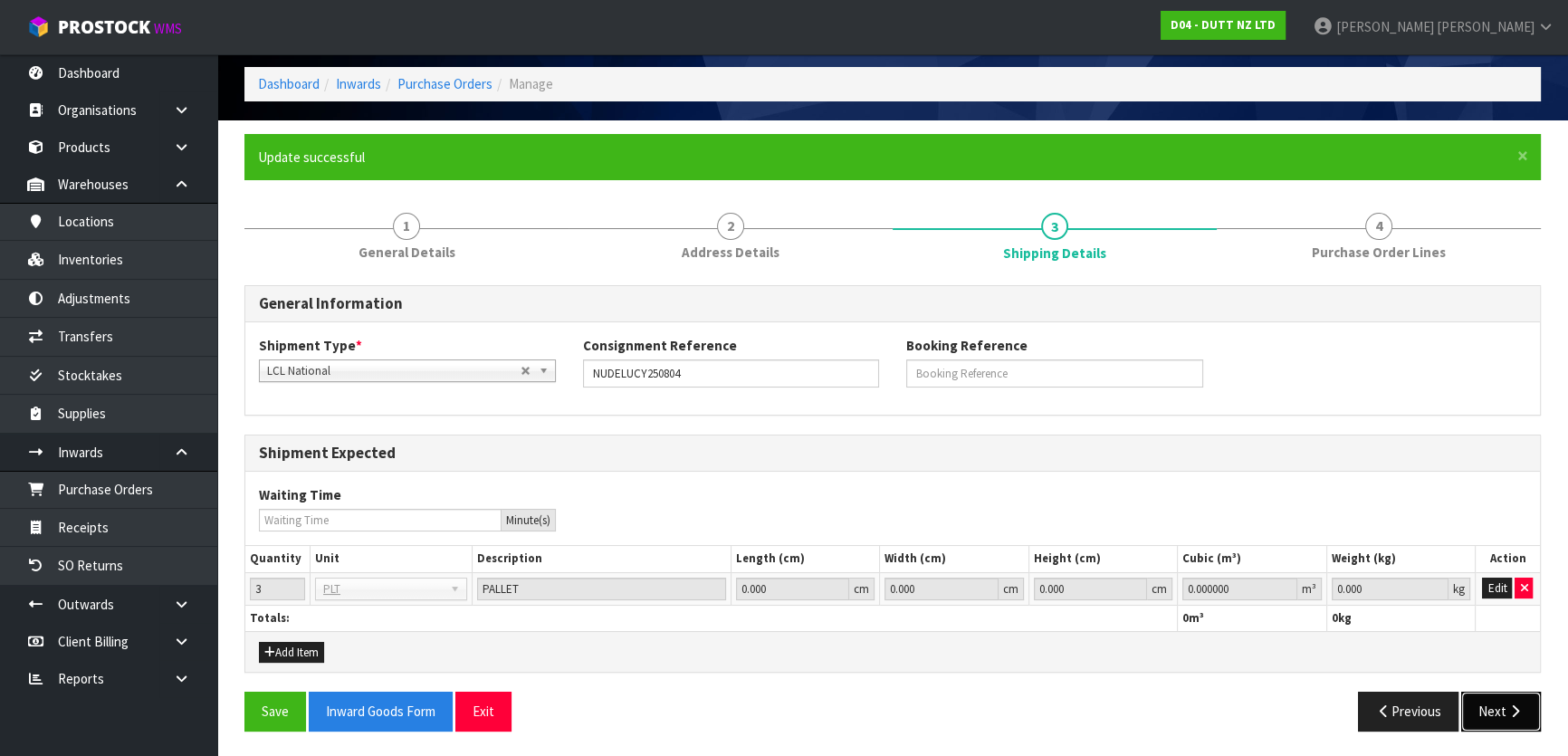
click at [1505, 696] on button "Next" at bounding box center [1501, 712] width 80 height 39
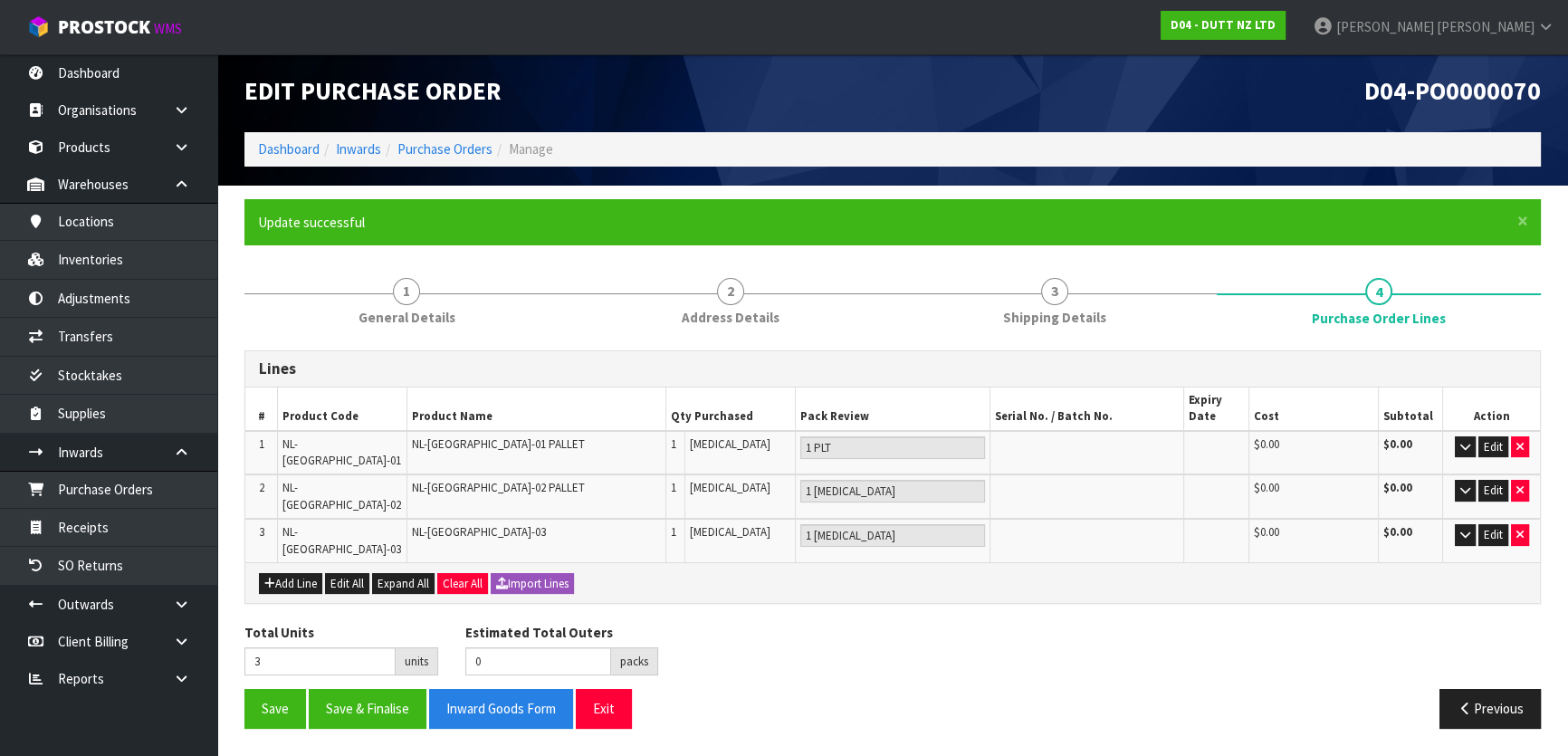
scroll to position [0, 0]
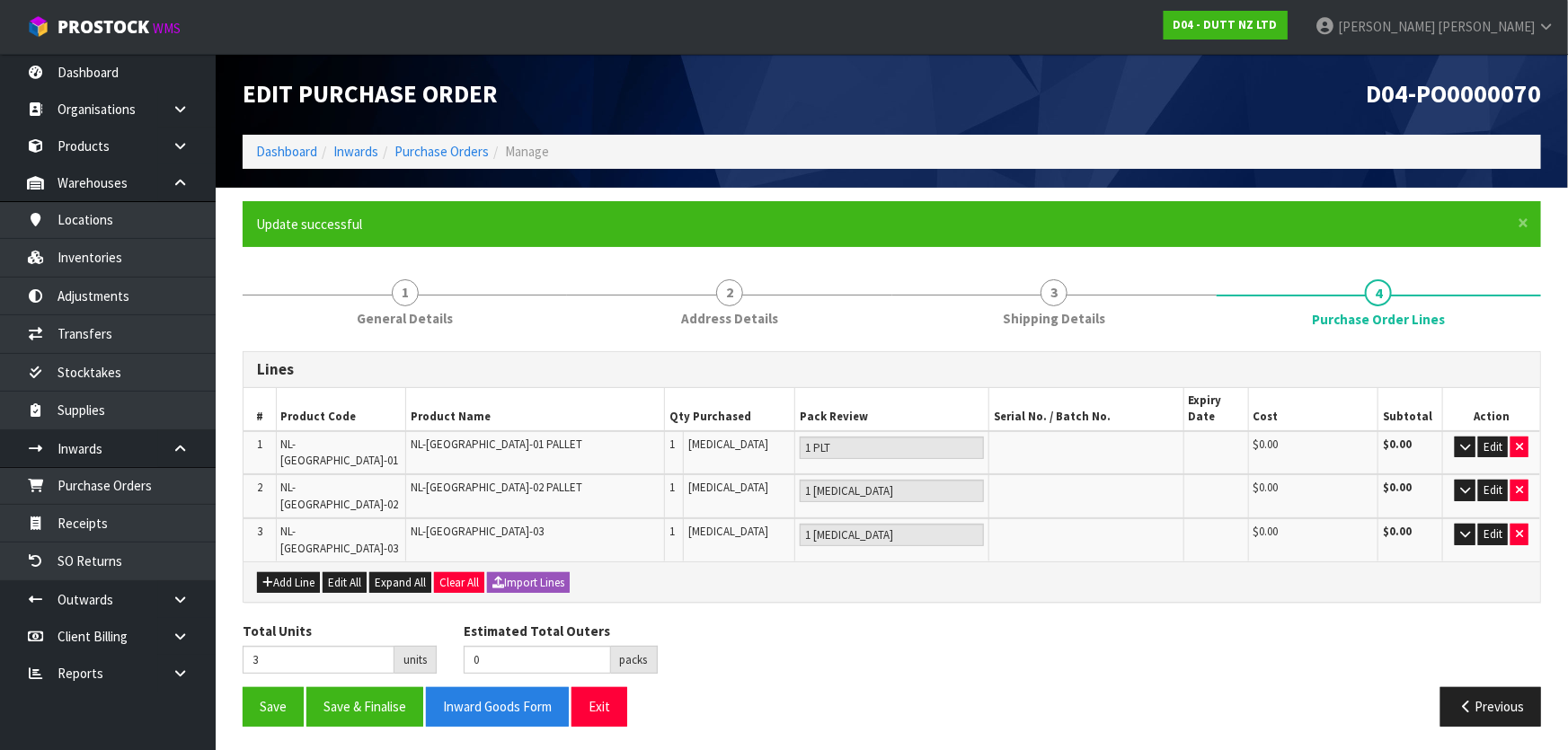
click at [1039, 622] on div "Total Units 3 units Estimated Total Outers 0 packs Estimated Total Pallets 0 pa…" at bounding box center [892, 654] width 1325 height 65
click at [1514, 524] on button "button" at bounding box center [1519, 534] width 18 height 21
type input "2"
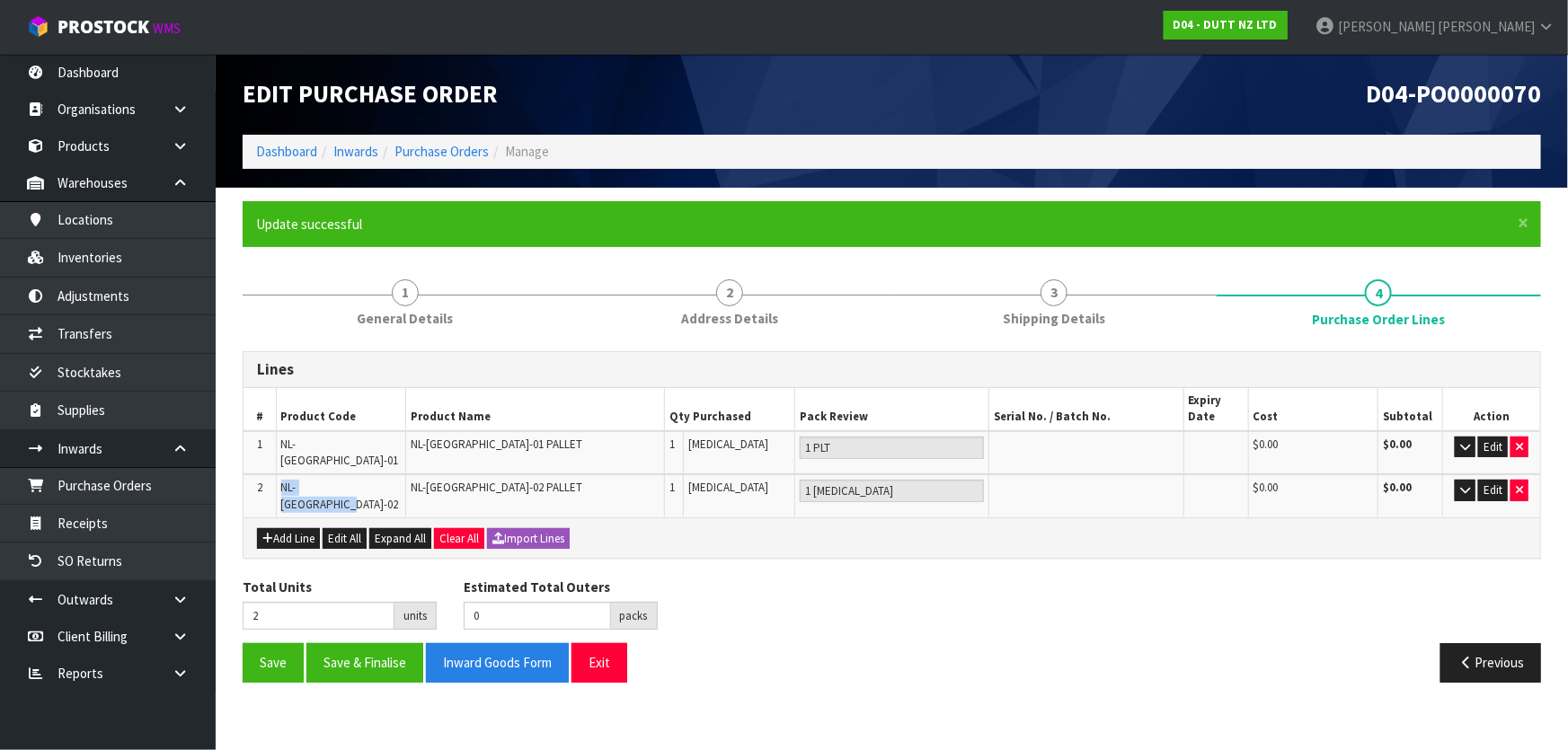
drag, startPoint x: 278, startPoint y: 476, endPoint x: 379, endPoint y: 476, distance: 101.0
click at [379, 476] on td "NL-NEWMARKET-02" at bounding box center [340, 495] width 130 height 43
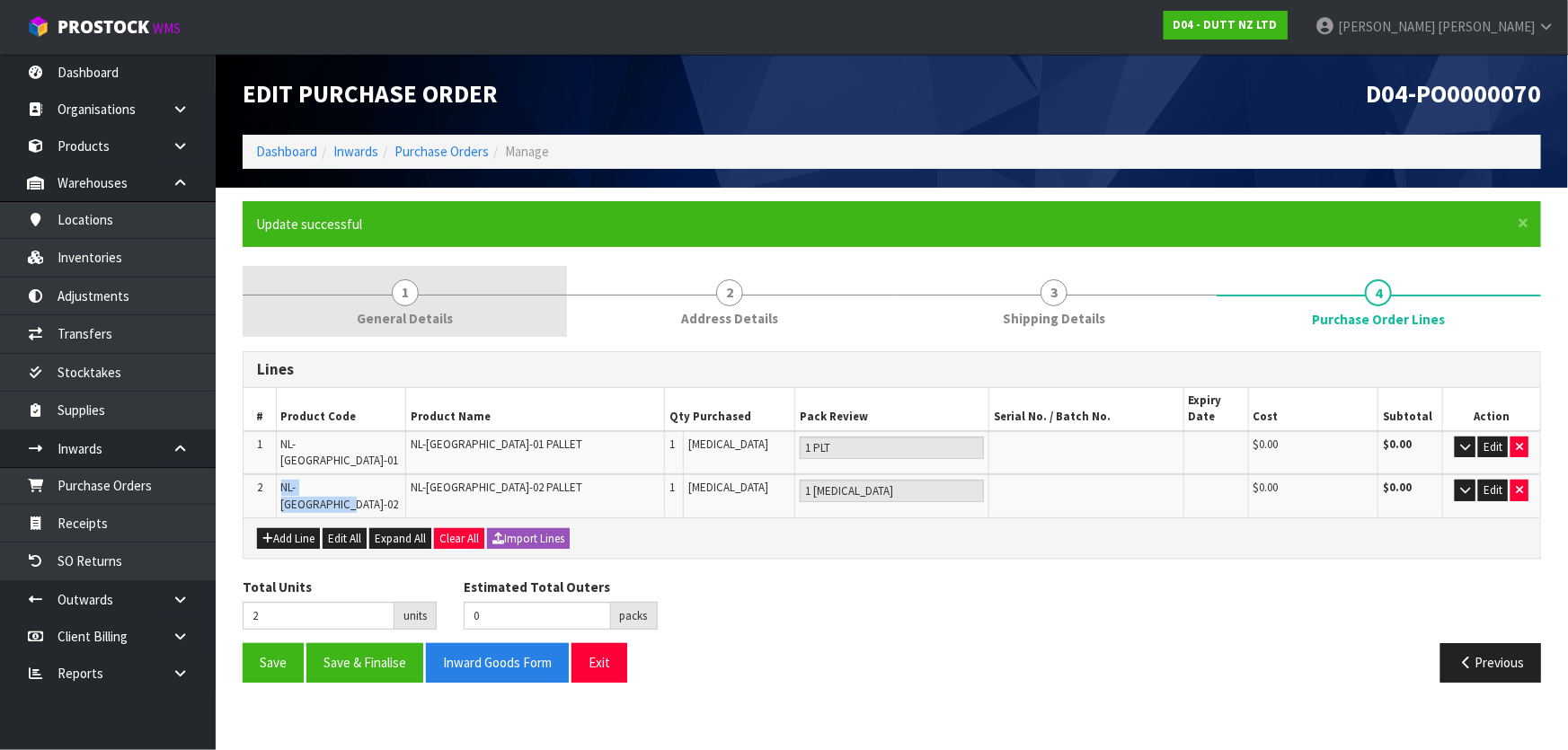
copy span "NL-NEWMARKET-02"
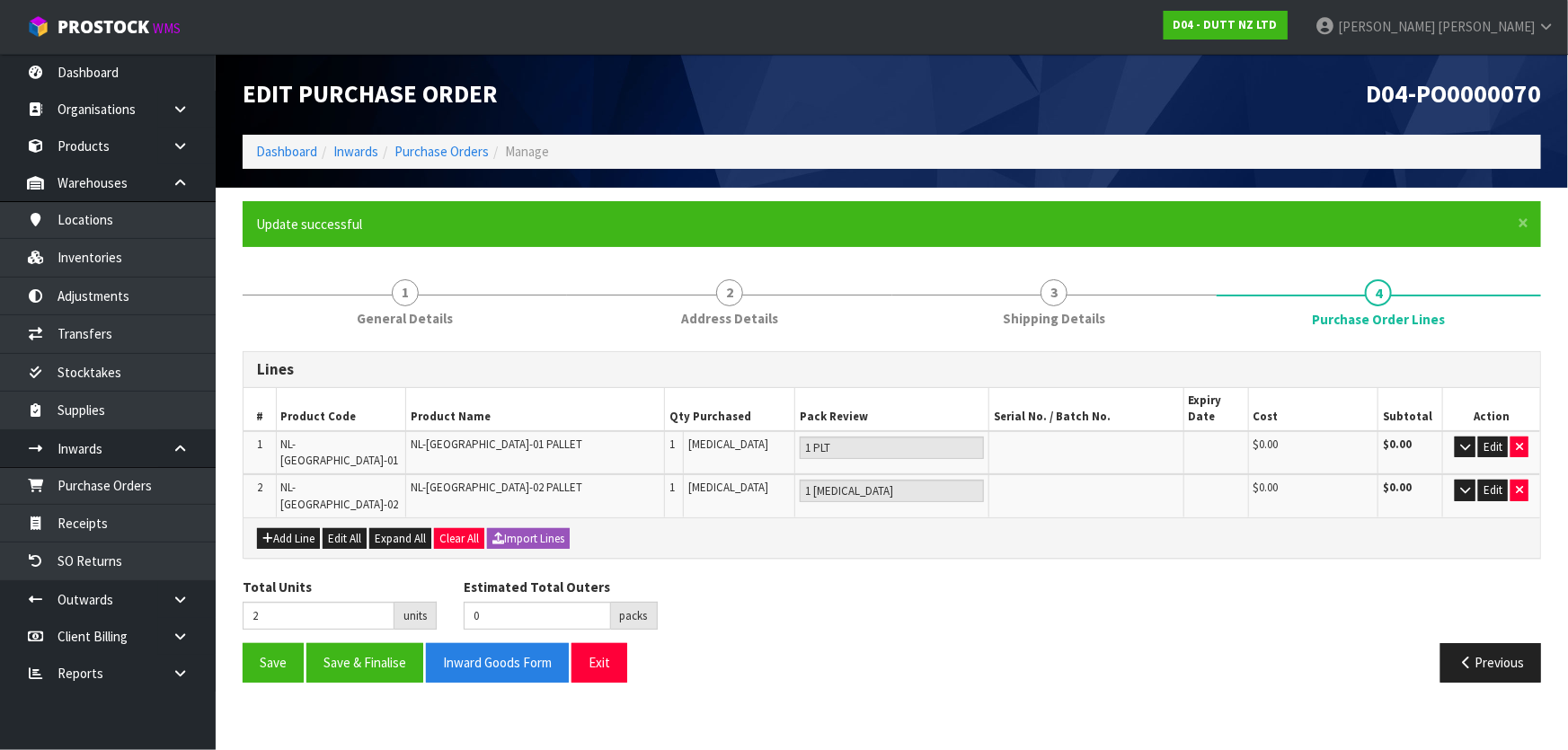
click at [813, 542] on div "Lines # Product Code Product Name Qty Purchased Pack Review Serial No. / Batch …" at bounding box center [892, 523] width 1299 height 345
click at [297, 528] on button "Add Line" at bounding box center [289, 539] width 62 height 21
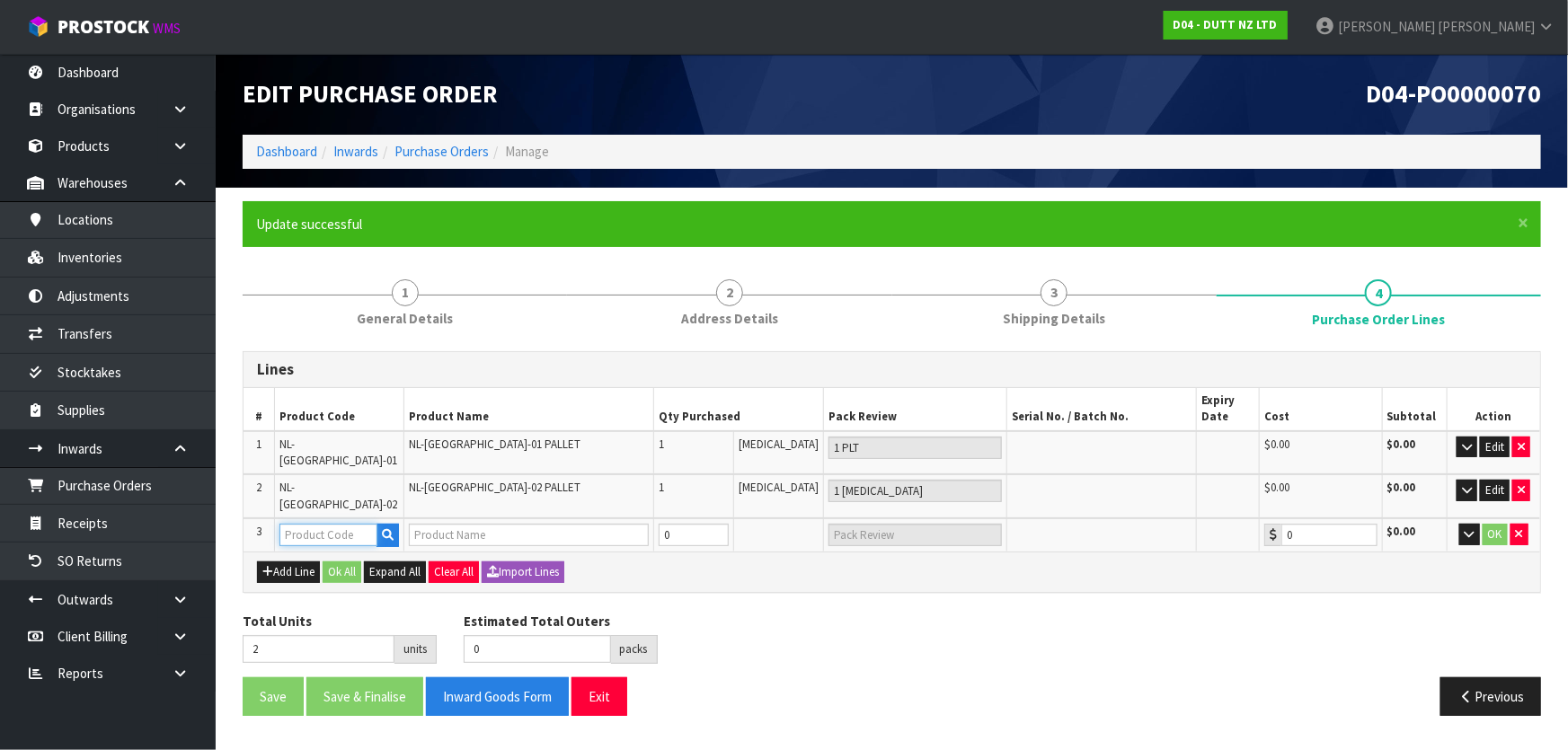
click at [314, 524] on input "text" at bounding box center [328, 535] width 98 height 22
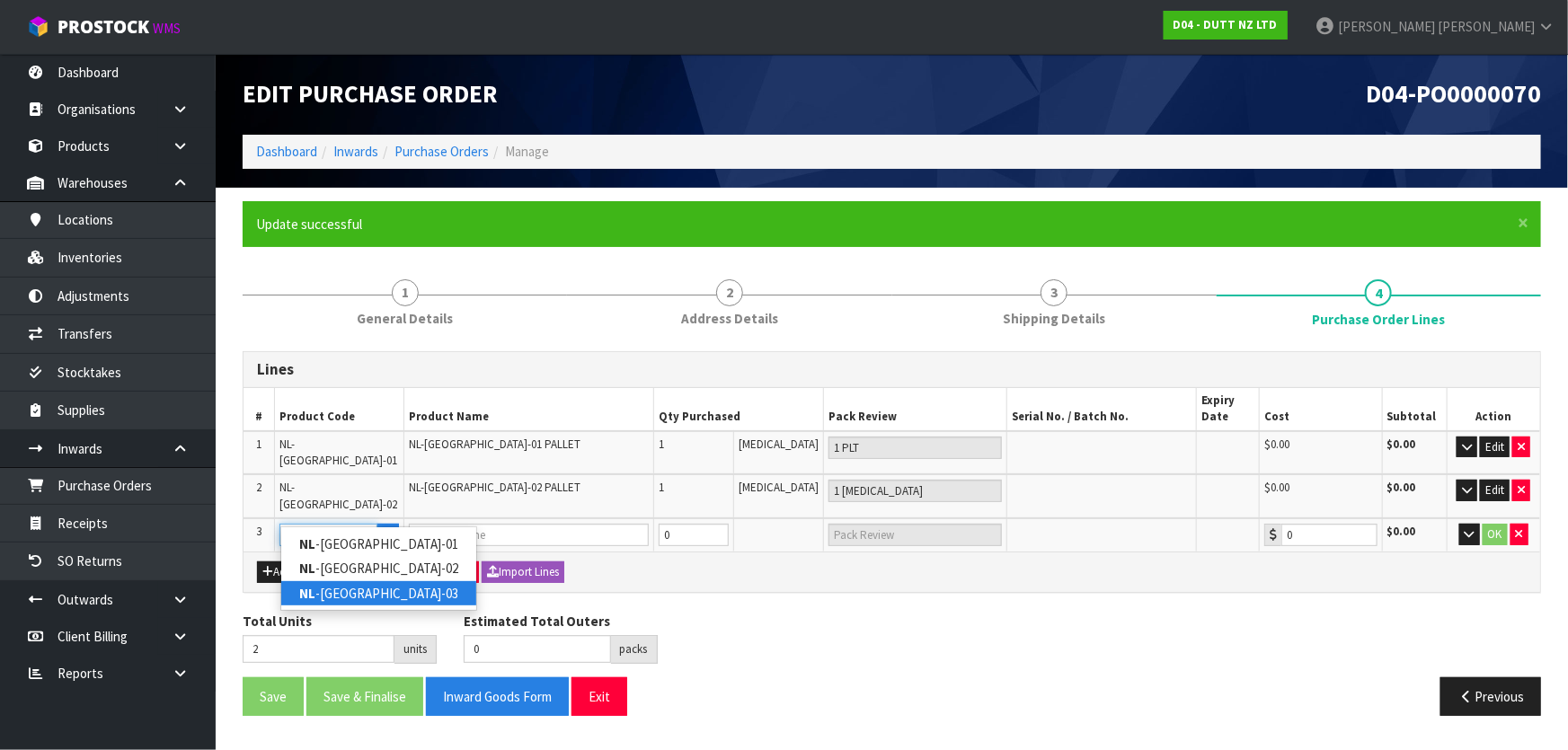
type input "NL"
click at [401, 597] on link "NL -NEWMARKET-03" at bounding box center [379, 594] width 195 height 24
type input "NL-NEWMARKET-03"
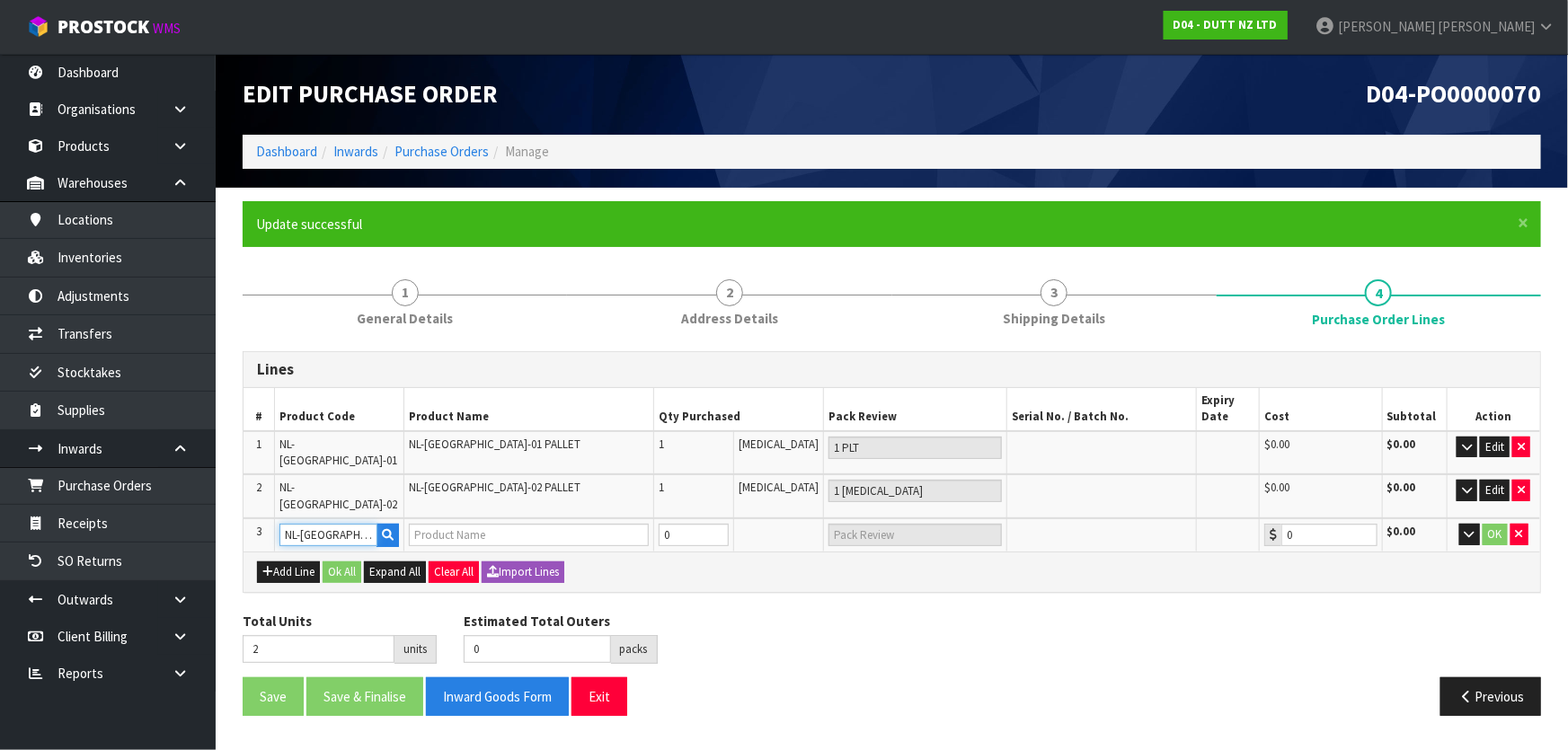
type input "NL-NEWMARKET-03 PALLET"
type input "0.00"
click at [691, 573] on div "Lines # Product Code Product Name Qty Purchased Pack Review Serial No. / Batch …" at bounding box center [892, 540] width 1299 height 379
click at [602, 518] on tr "3 NL-NEWMARKET-03 NL-NEWMARKET-03 PALLET 0 PCE 0.00 $0.00 OK" at bounding box center [892, 535] width 1297 height 33
type input "3"
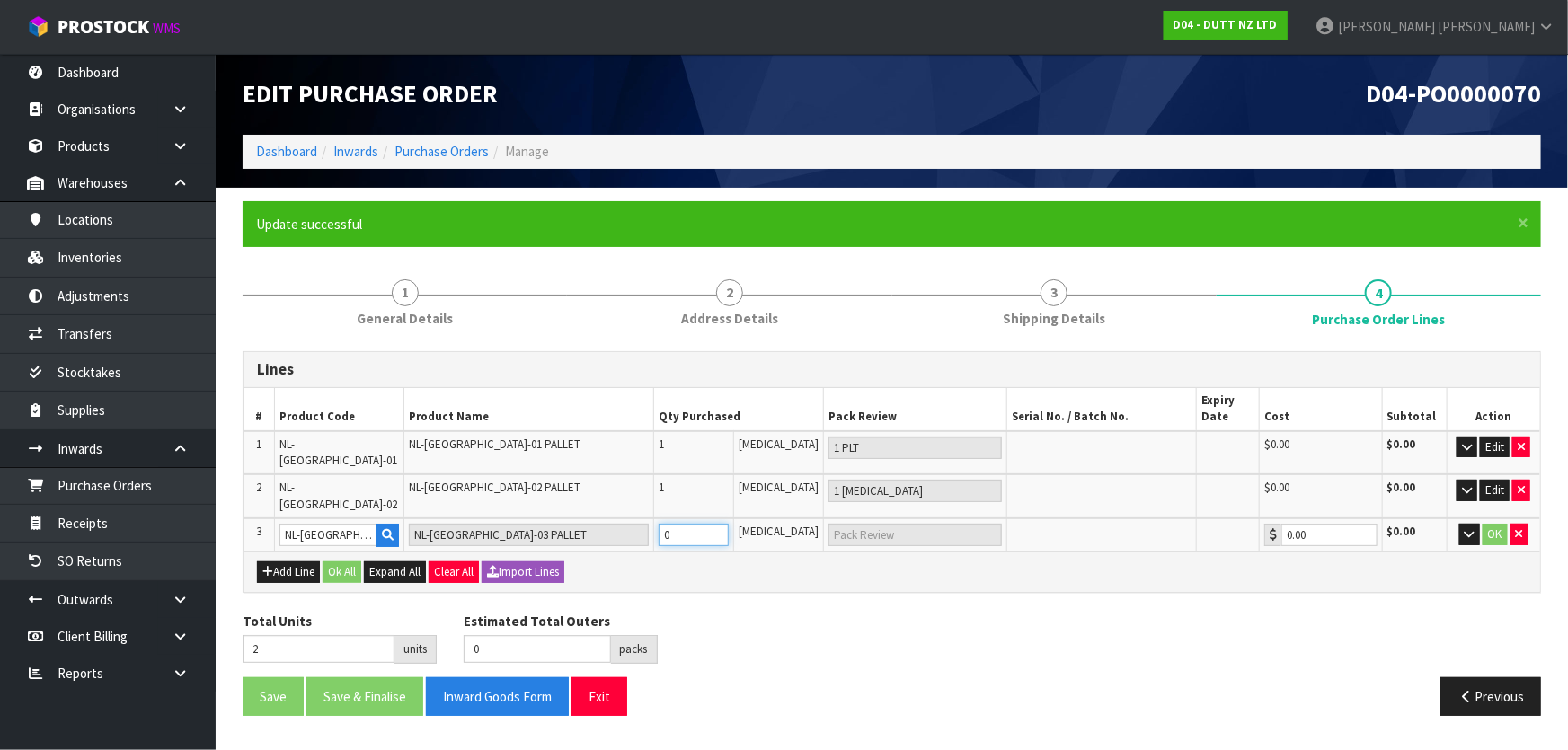
type input "1"
type input "1 [MEDICAL_DATA]"
type input "1"
click at [794, 562] on div "Add Line Ok All Expand All Clear All Import Lines" at bounding box center [892, 572] width 1269 height 21
click at [1492, 524] on button "OK" at bounding box center [1494, 534] width 25 height 21
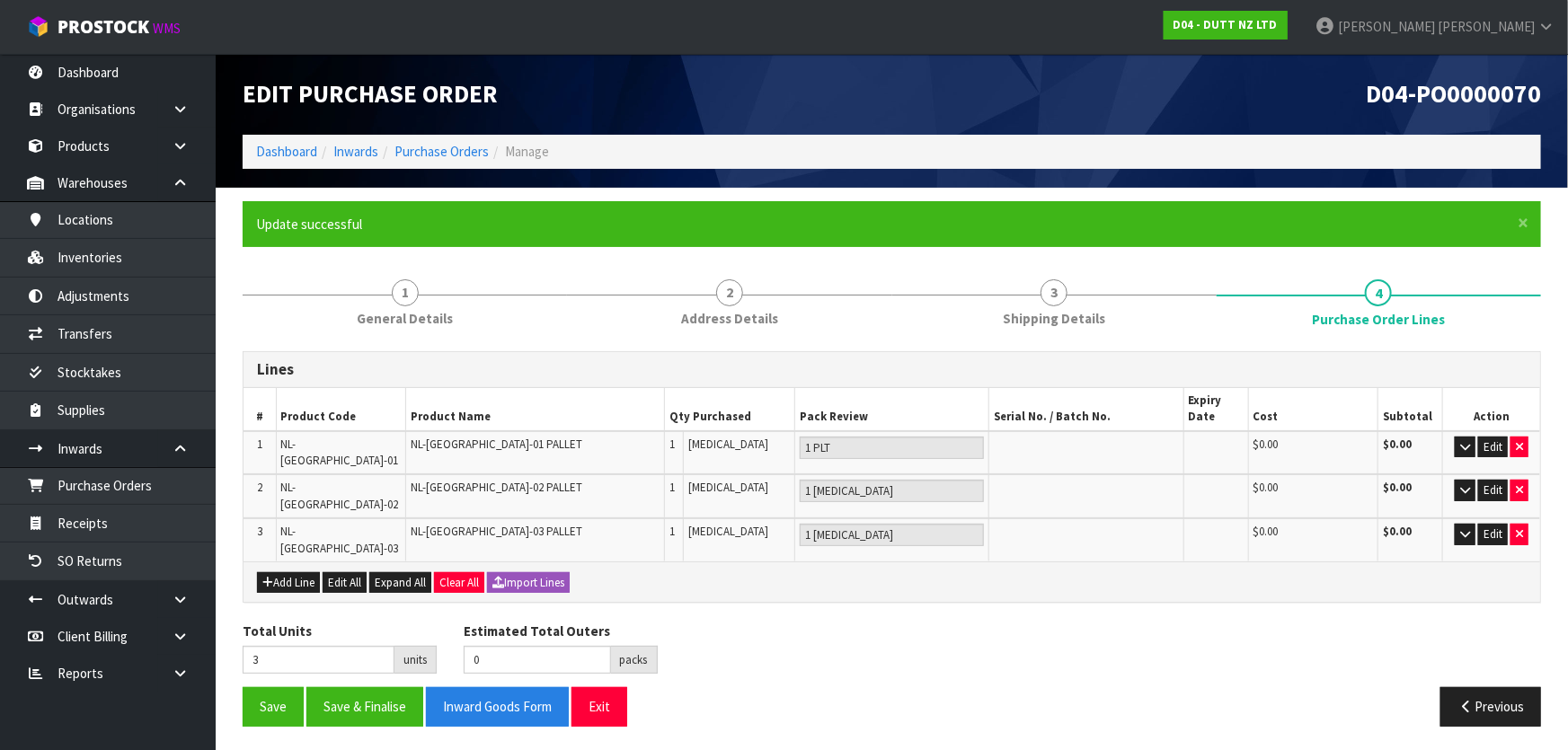
click at [1239, 572] on div "Add Line Edit All Expand All Clear All Import Lines" at bounding box center [892, 582] width 1269 height 21
click at [285, 688] on button "Save" at bounding box center [273, 707] width 61 height 39
drag, startPoint x: 903, startPoint y: 611, endPoint x: 886, endPoint y: 611, distance: 17.0
click at [897, 622] on div "Total Units 3 units Estimated Total Outers 0 packs Estimated Total Pallets 0 pa…" at bounding box center [892, 654] width 1325 height 65
click at [286, 158] on link "Dashboard" at bounding box center [287, 151] width 61 height 17
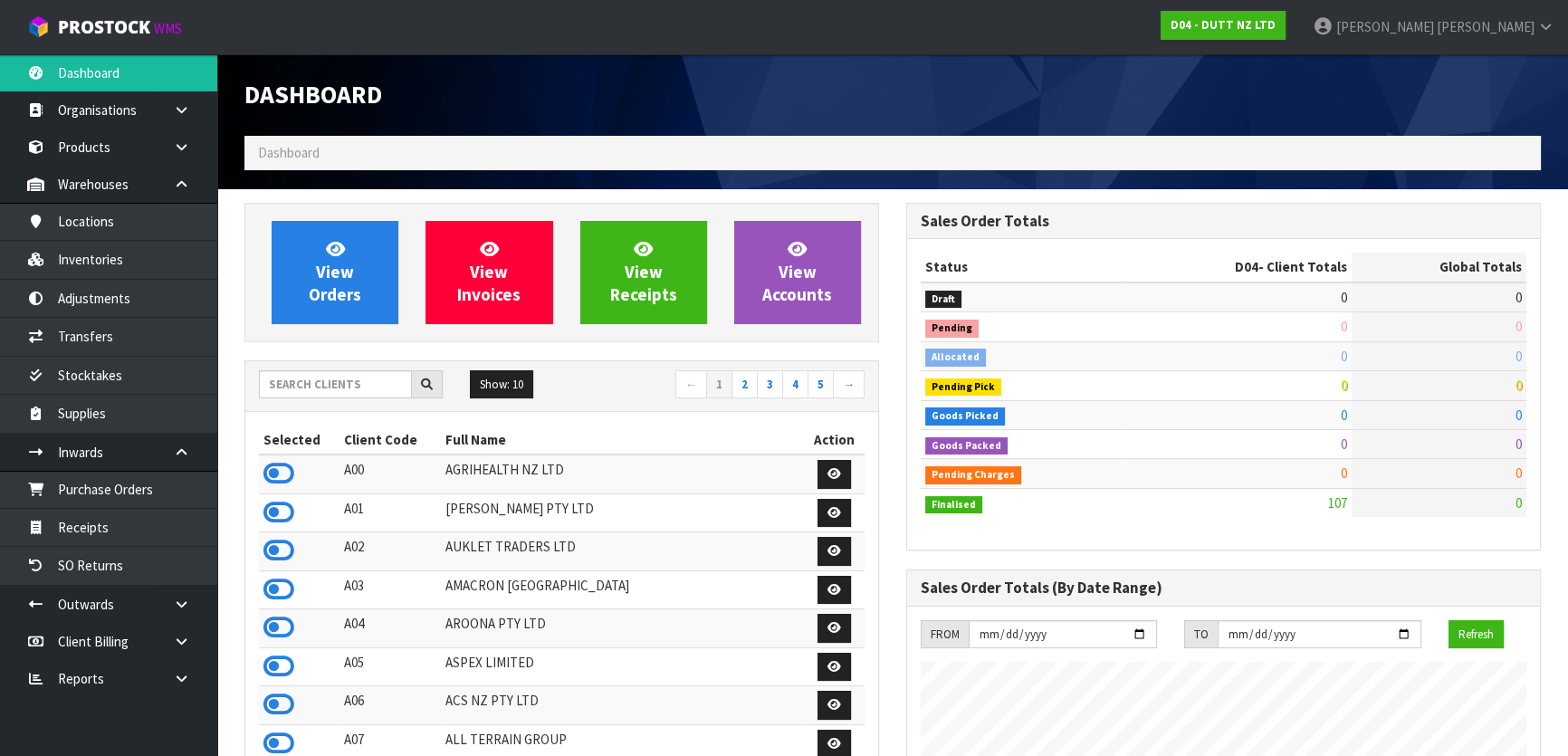
scroll to position [1408, 661]
click at [348, 376] on input "text" at bounding box center [335, 384] width 153 height 28
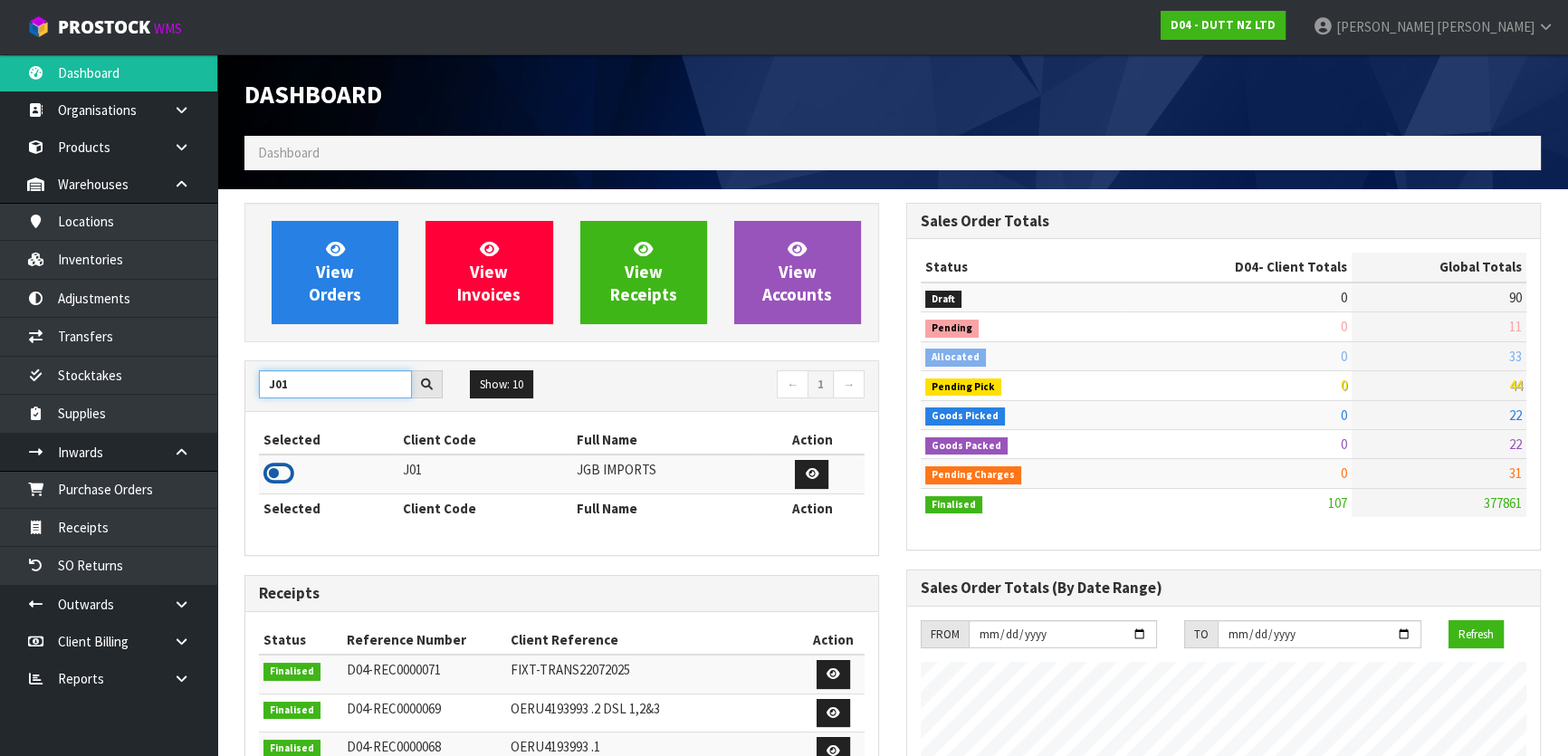
type input "J01"
click at [267, 473] on icon at bounding box center [278, 473] width 31 height 27
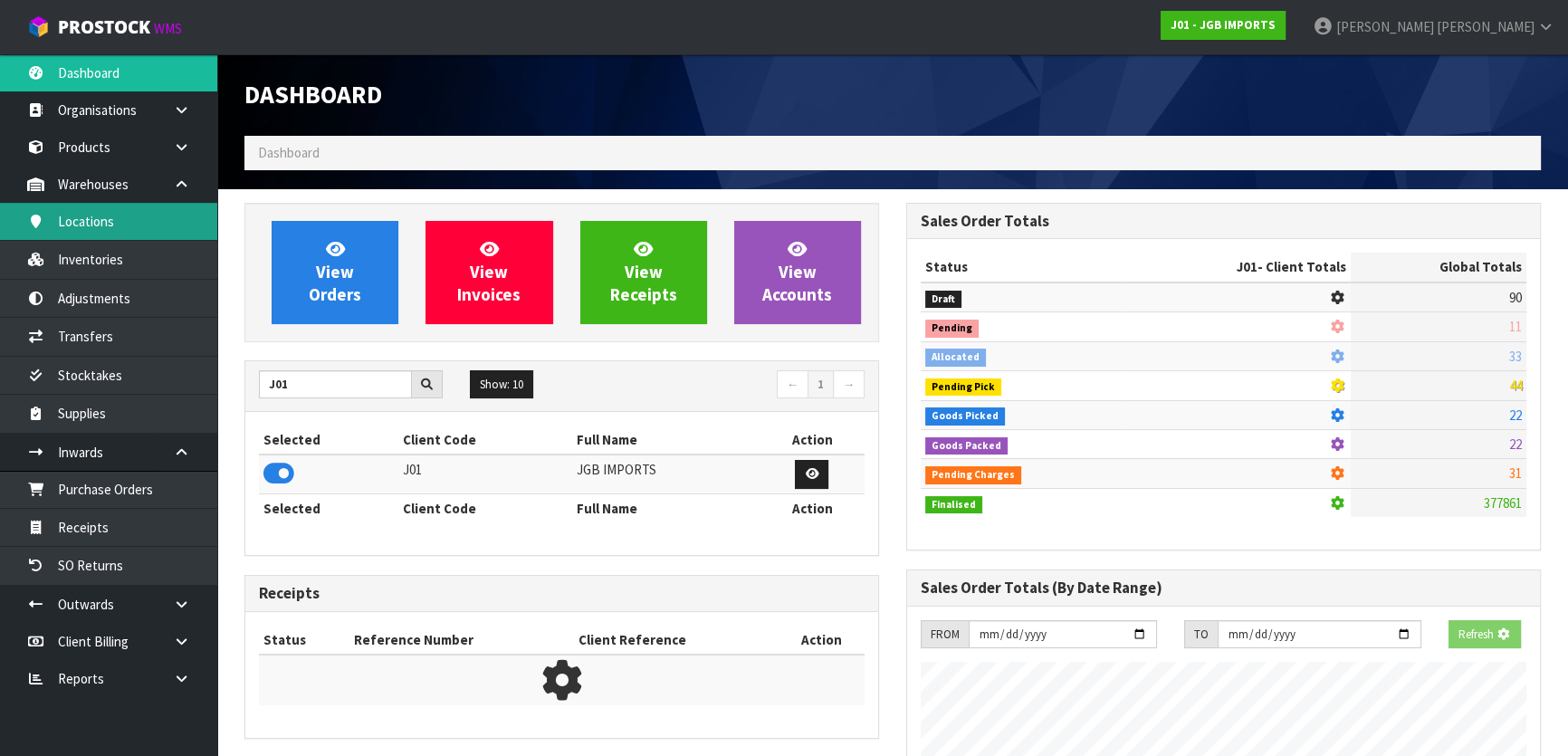
scroll to position [1369, 661]
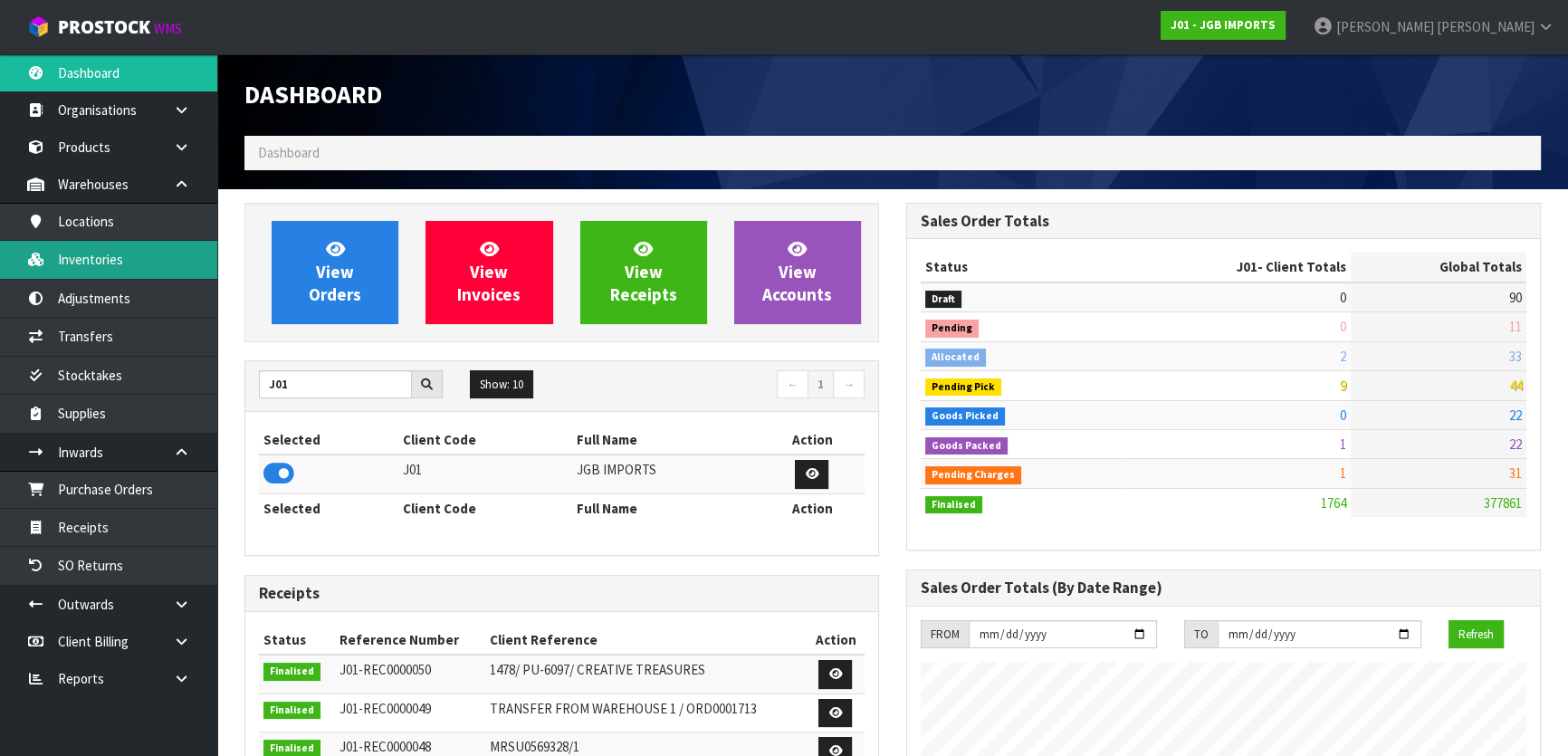
click at [125, 263] on link "Inventories" at bounding box center [108, 259] width 218 height 37
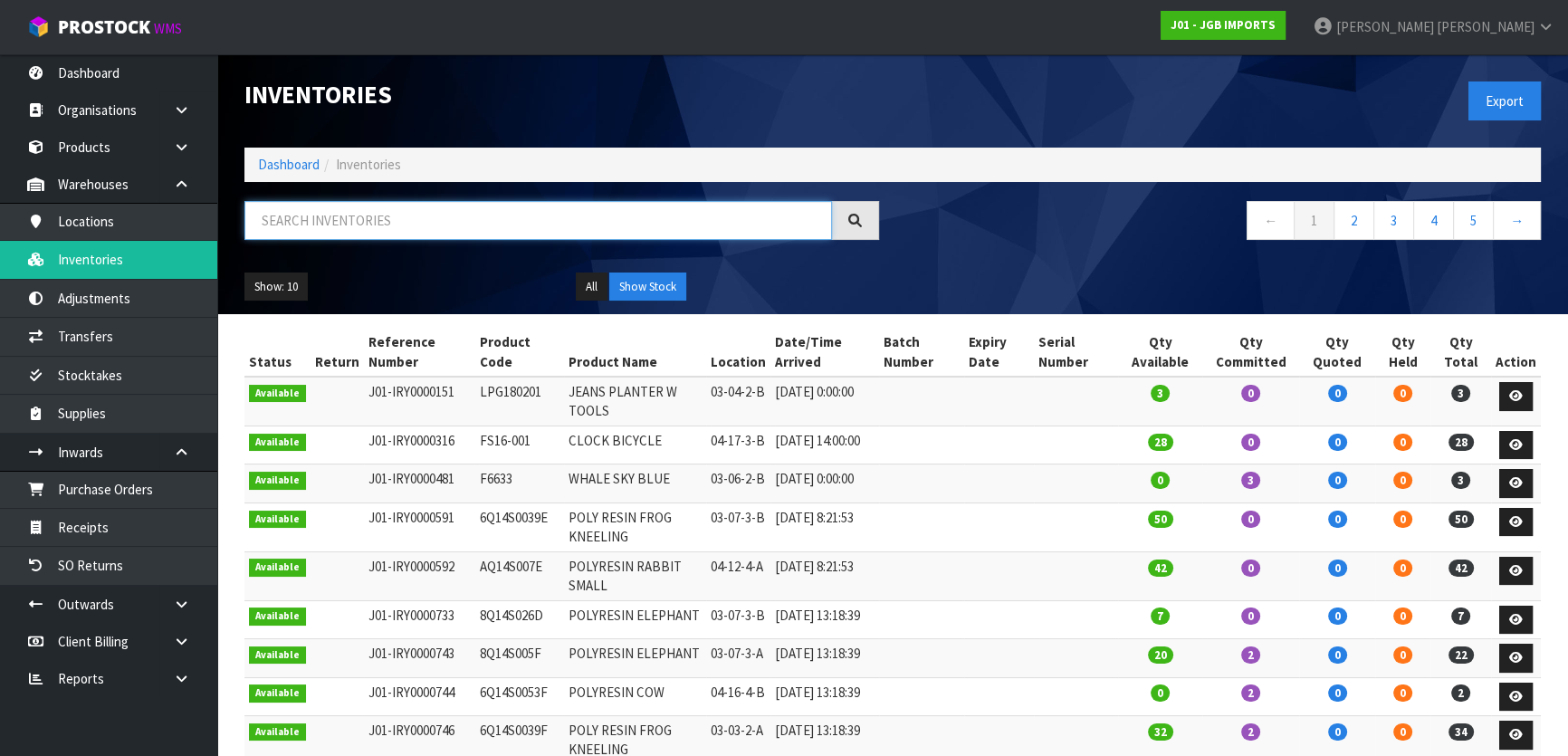
click at [329, 232] on input "text" at bounding box center [538, 220] width 587 height 39
type input "3103"
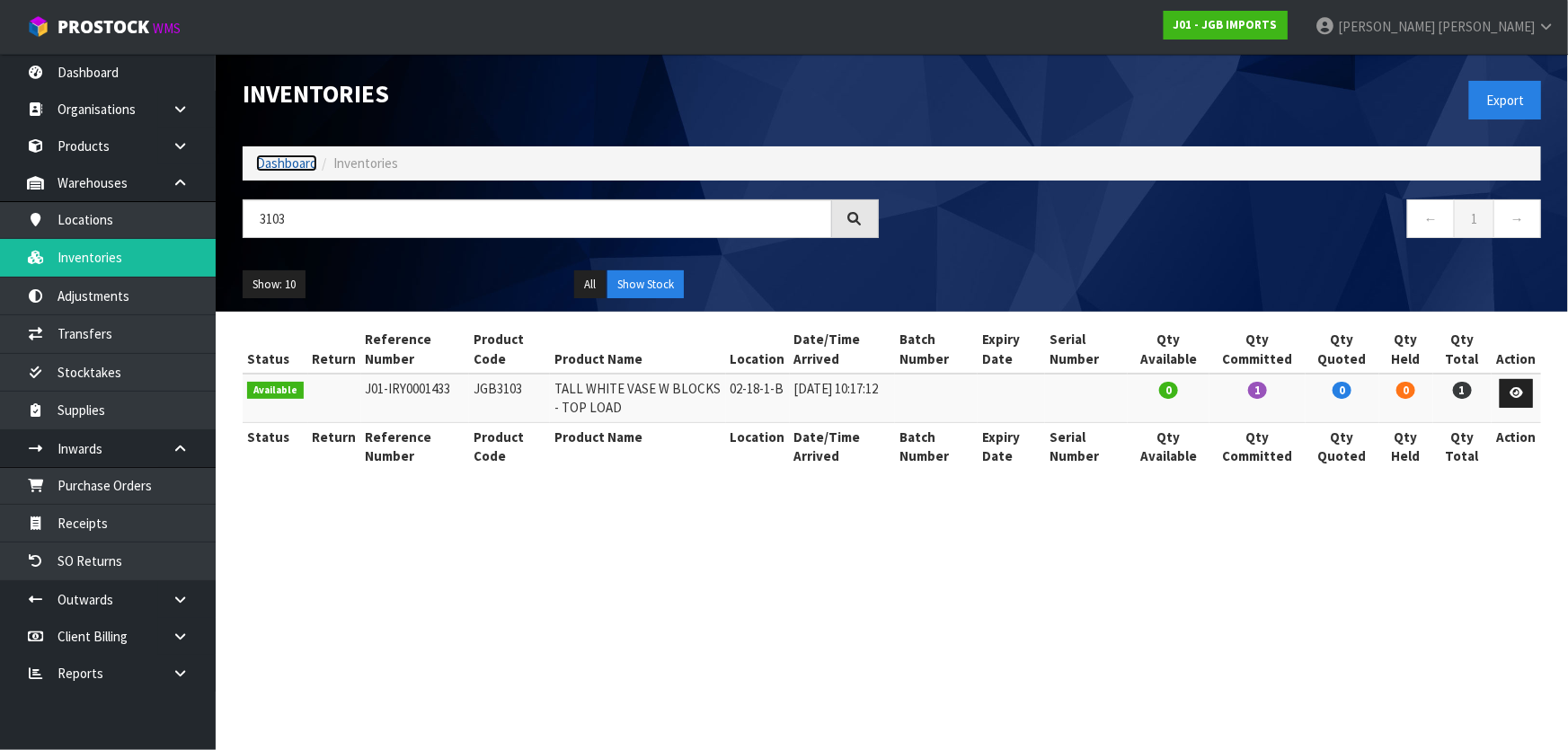
click at [293, 165] on link "Dashboard" at bounding box center [287, 163] width 61 height 17
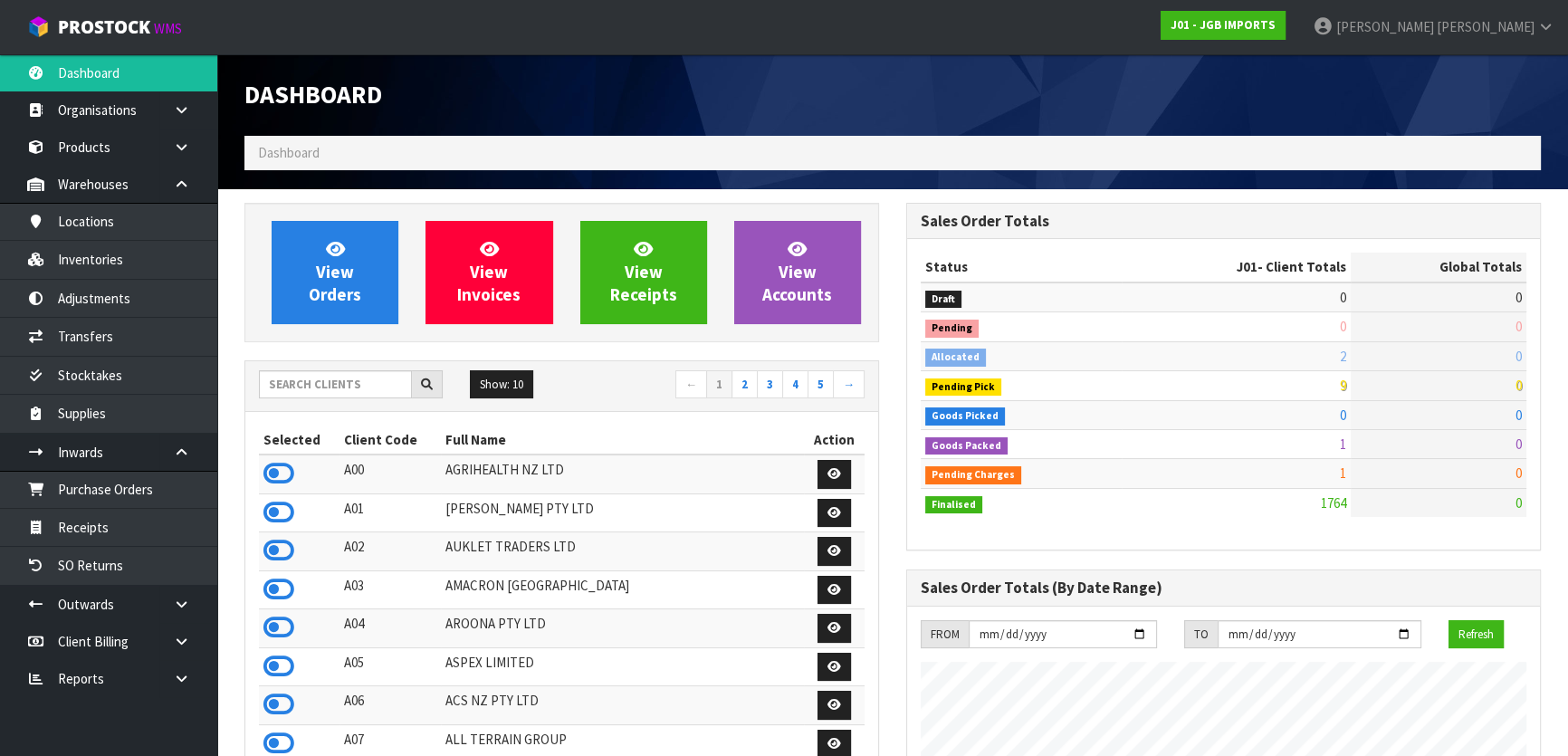
scroll to position [1369, 661]
click at [344, 372] on input "text" at bounding box center [335, 384] width 153 height 28
drag, startPoint x: 346, startPoint y: 368, endPoint x: 310, endPoint y: 384, distance: 39.4
click at [310, 384] on input "text" at bounding box center [335, 384] width 153 height 28
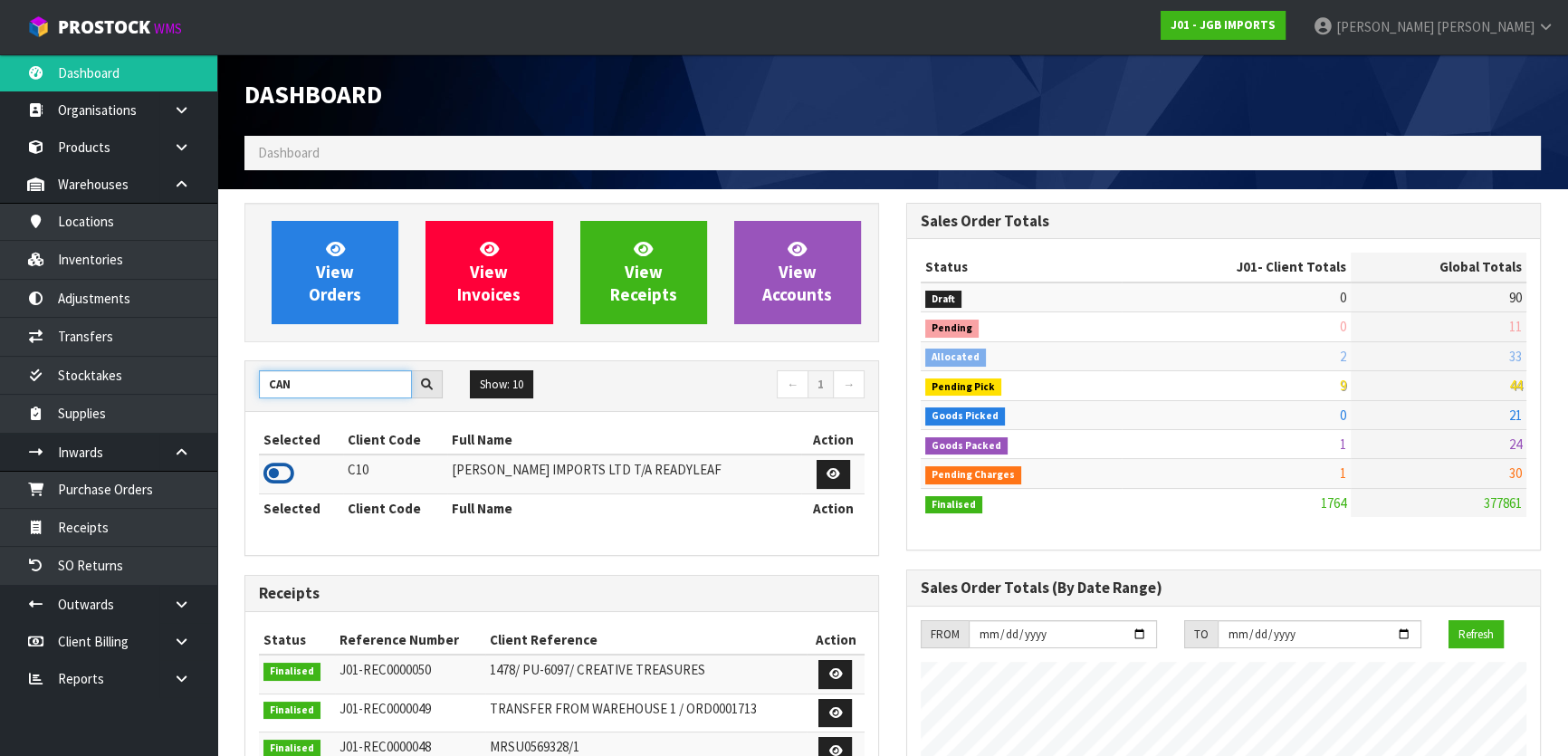
type input "CAN"
click at [277, 465] on icon at bounding box center [278, 473] width 31 height 27
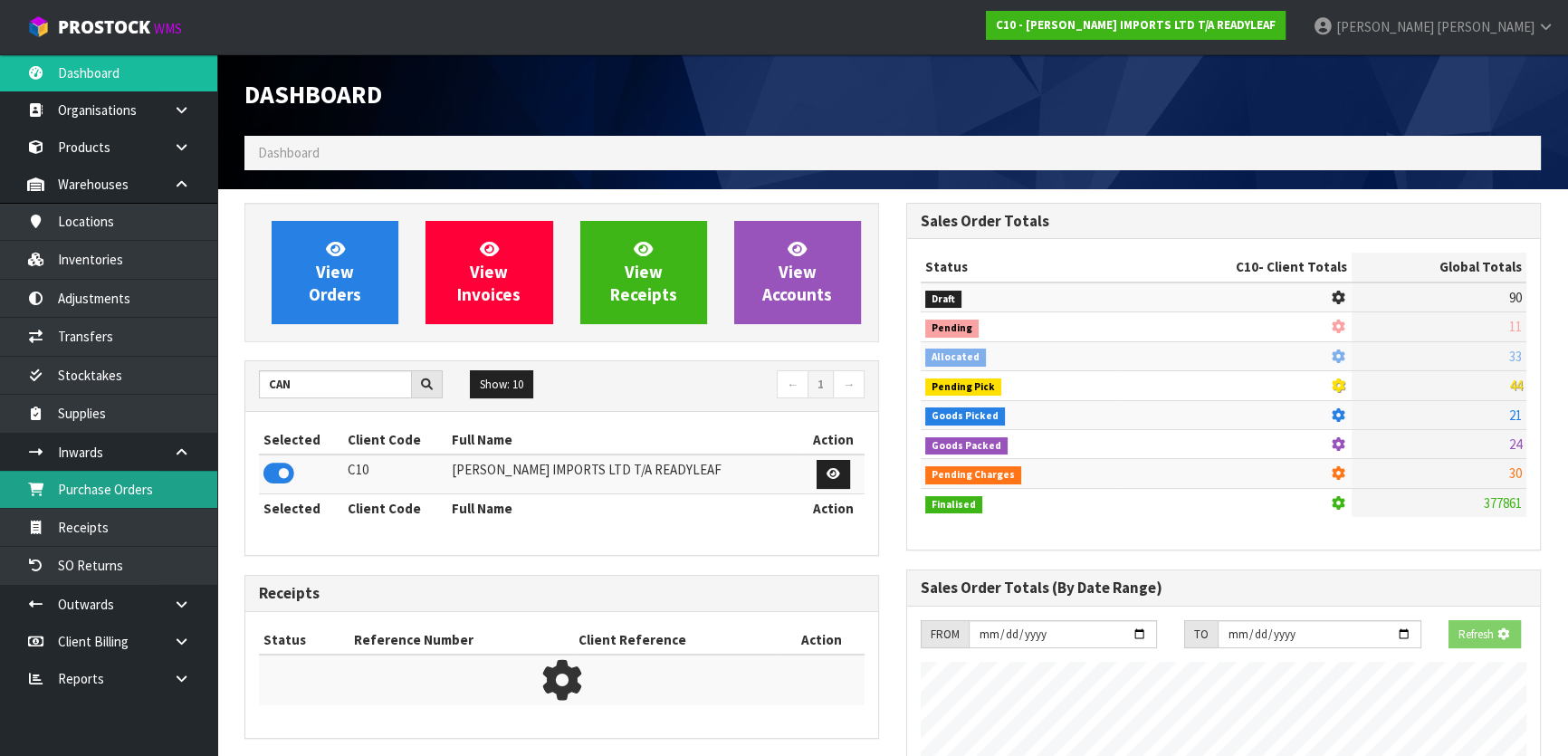
scroll to position [1252, 661]
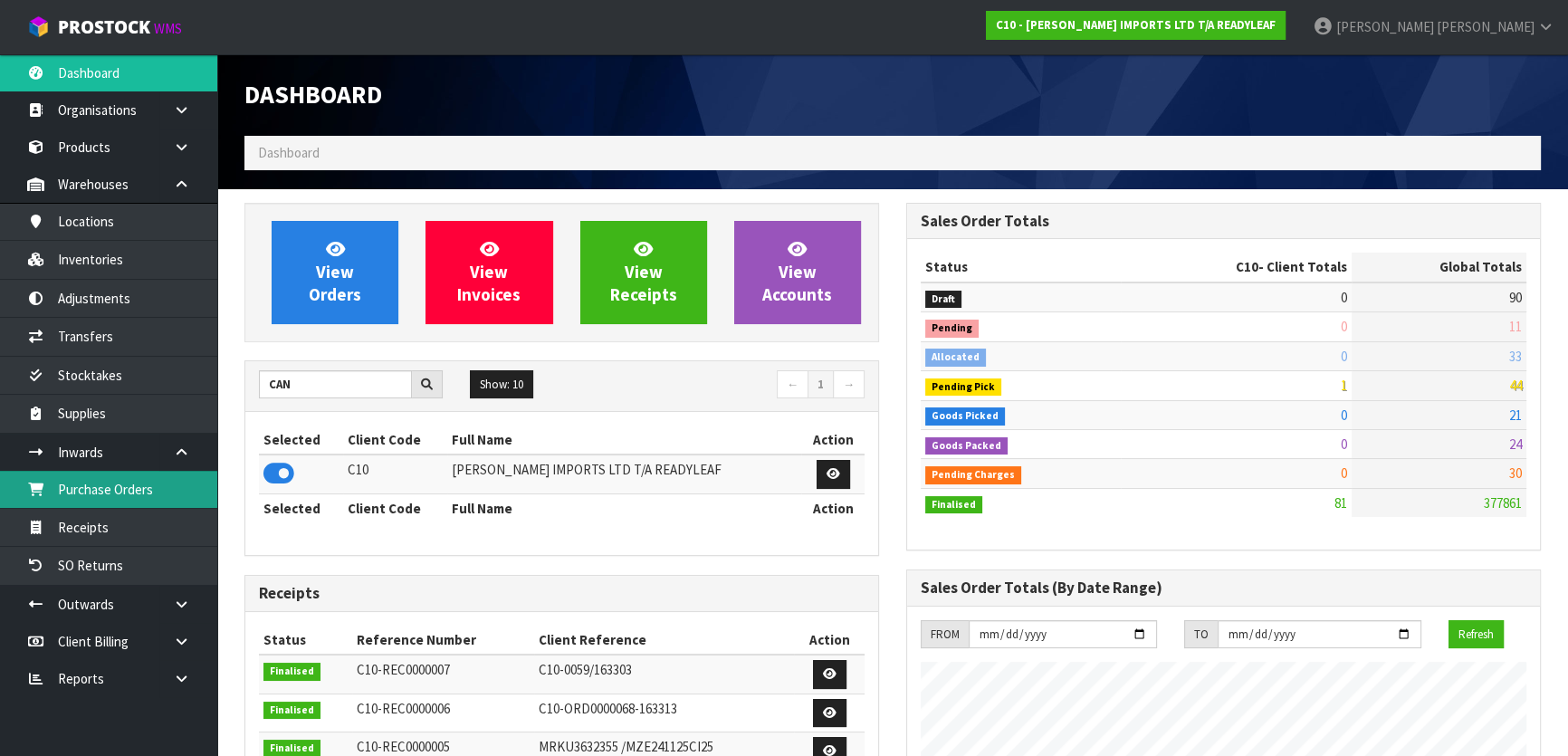
click at [127, 483] on link "Purchase Orders" at bounding box center [108, 489] width 218 height 37
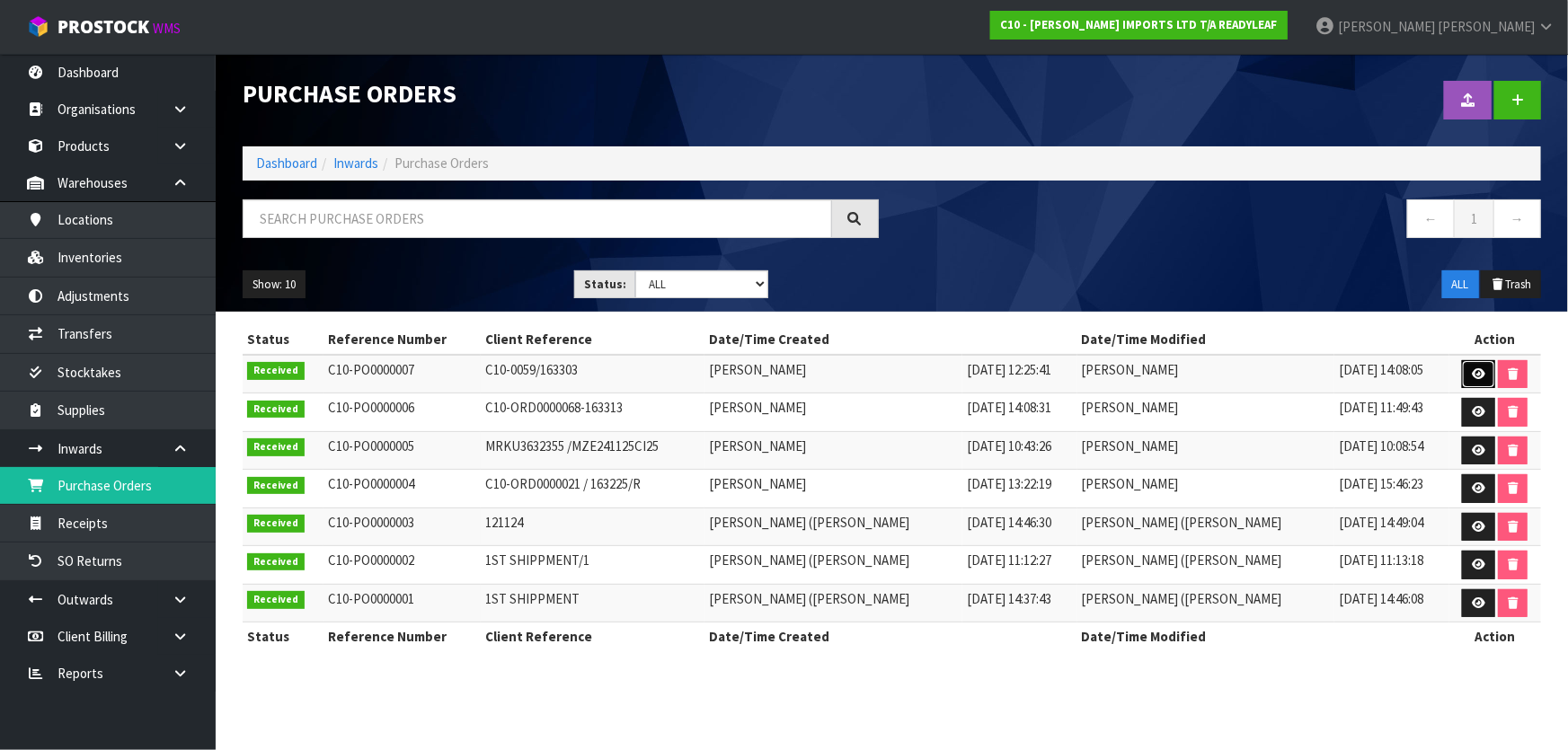
click at [1479, 379] on icon at bounding box center [1478, 374] width 14 height 12
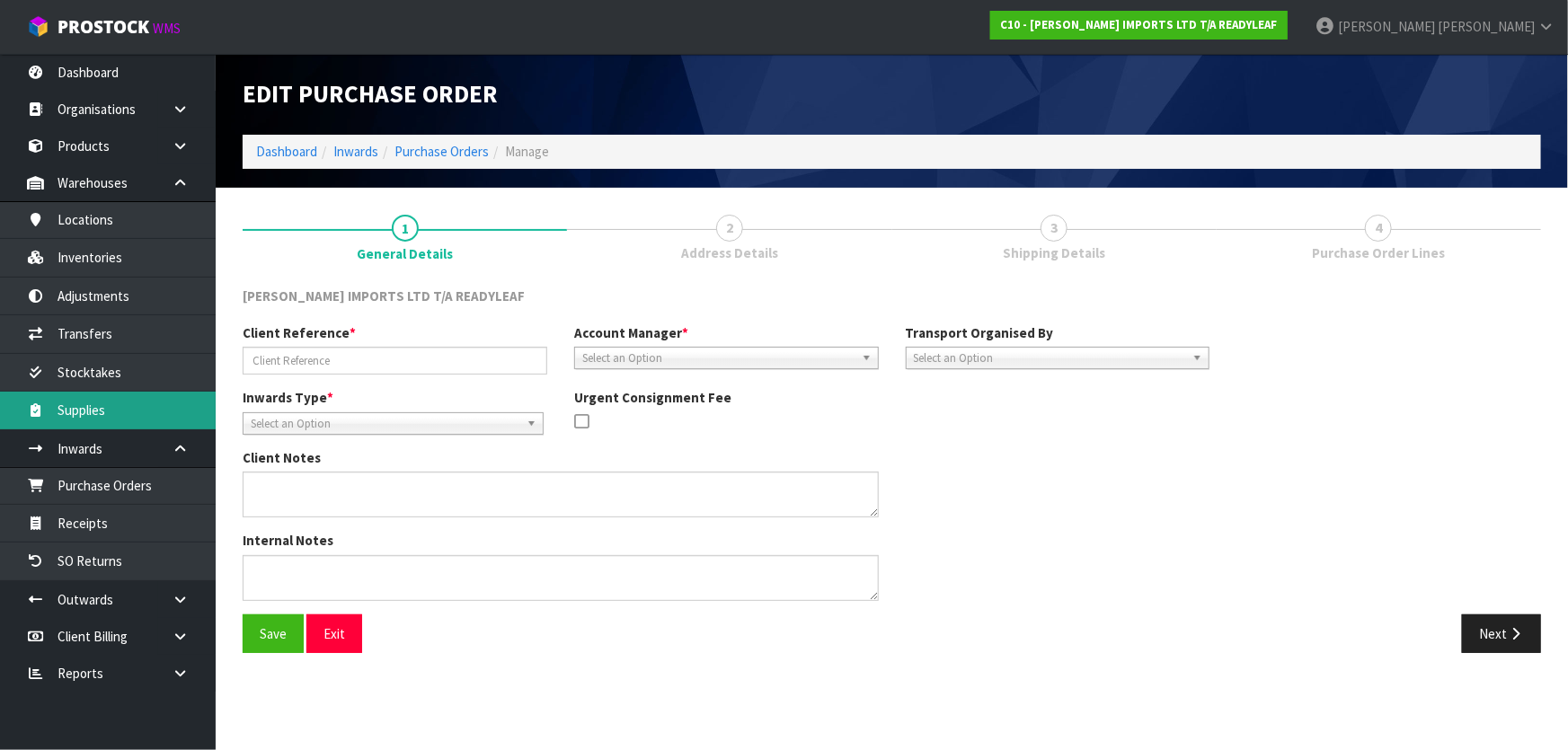
type input "C10-0059/163303"
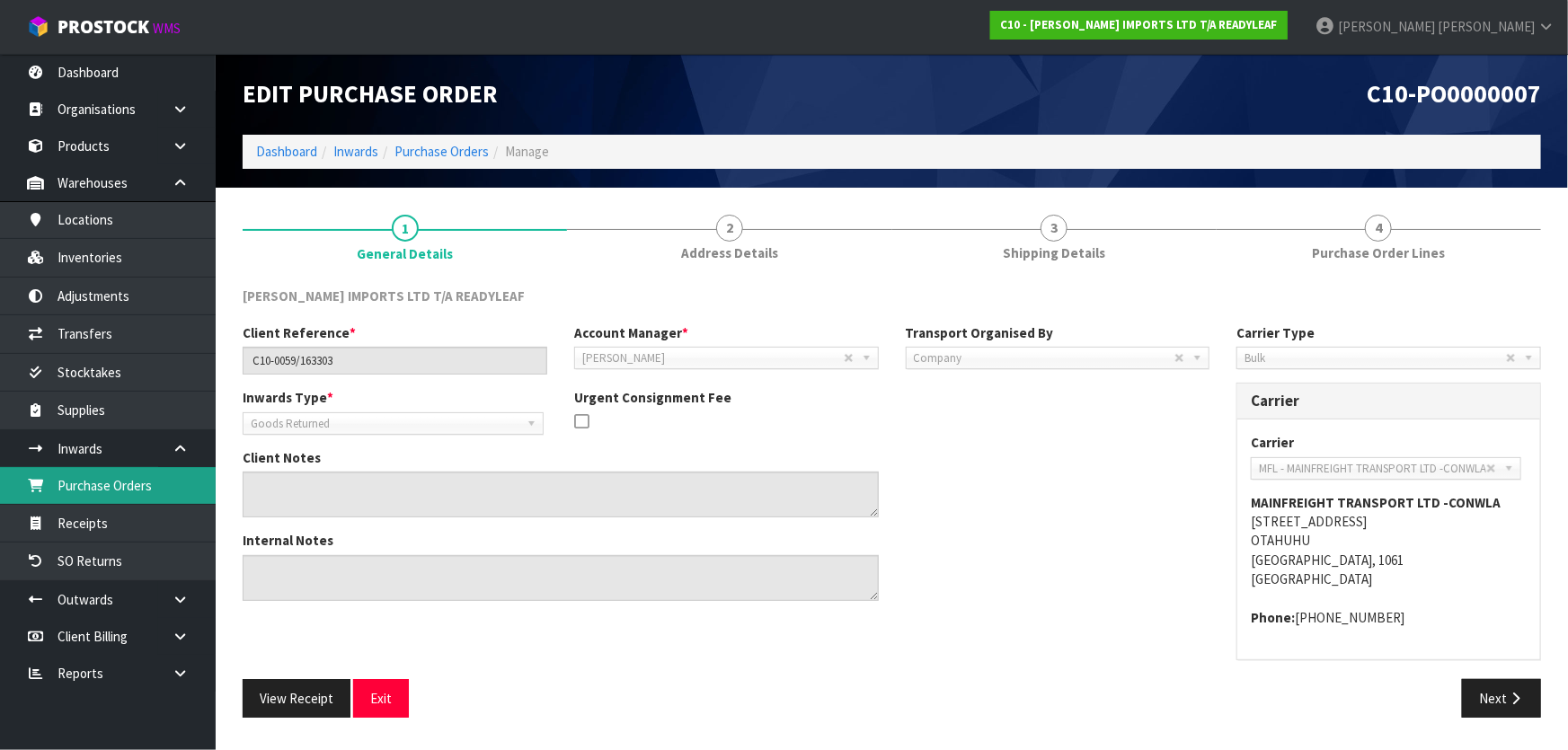
click at [91, 490] on link "Purchase Orders" at bounding box center [108, 485] width 216 height 37
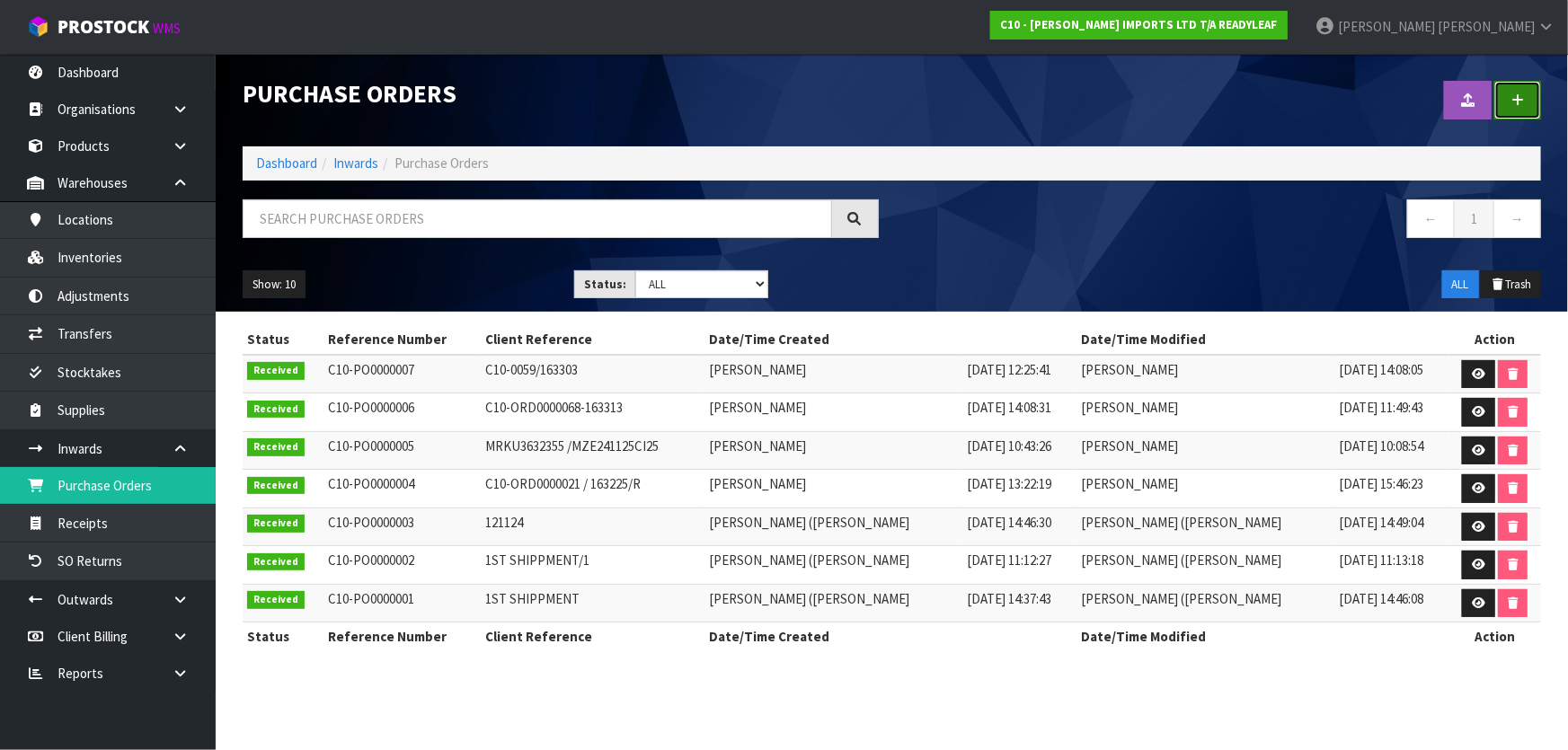
click at [1509, 98] on link at bounding box center [1517, 100] width 47 height 39
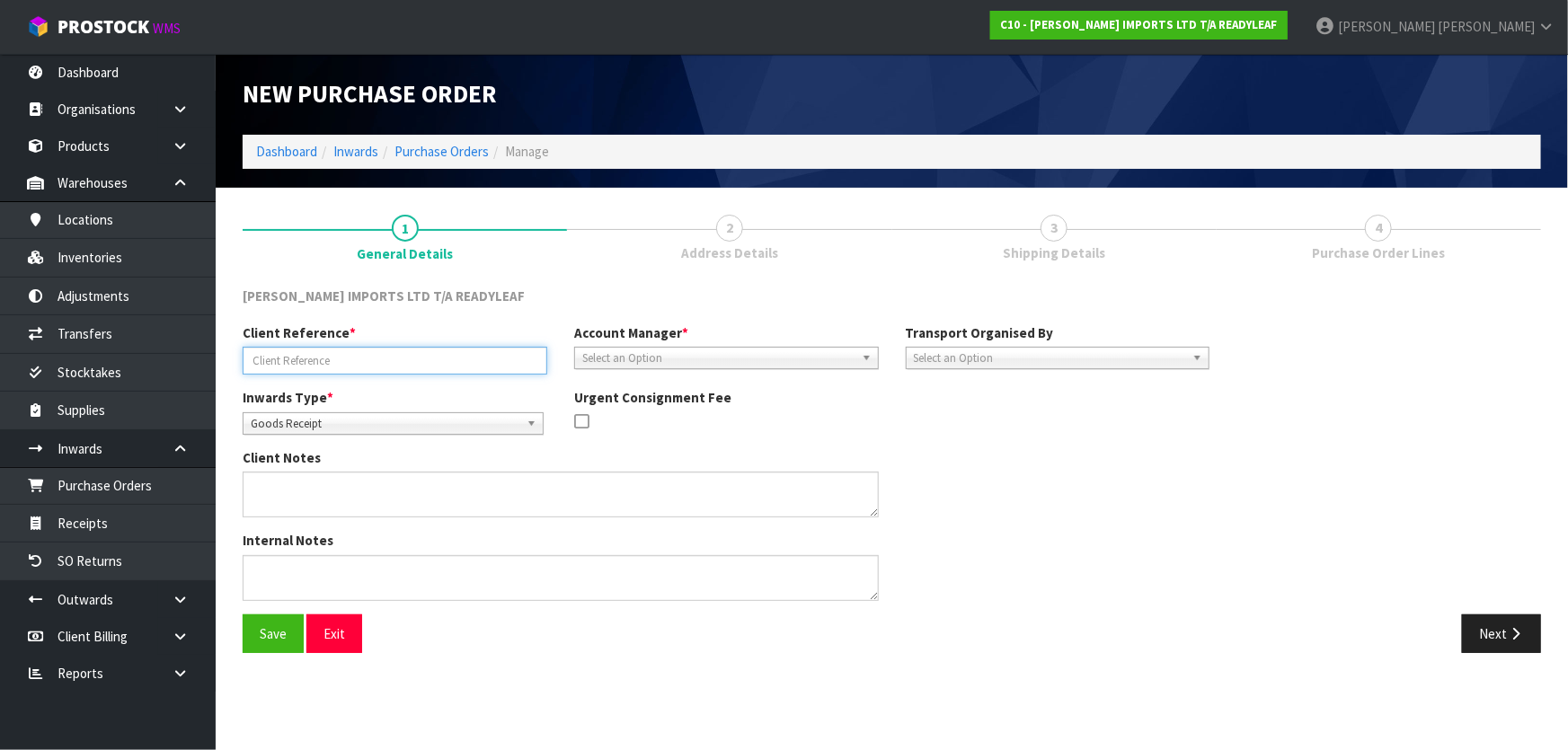
click at [455, 354] on input "text" at bounding box center [394, 360] width 304 height 28
click at [417, 353] on input "text" at bounding box center [394, 360] width 304 height 28
click at [369, 367] on input "RETURN" at bounding box center [394, 360] width 304 height 28
type input "RETURN"
click at [264, 648] on button "Save" at bounding box center [273, 634] width 61 height 39
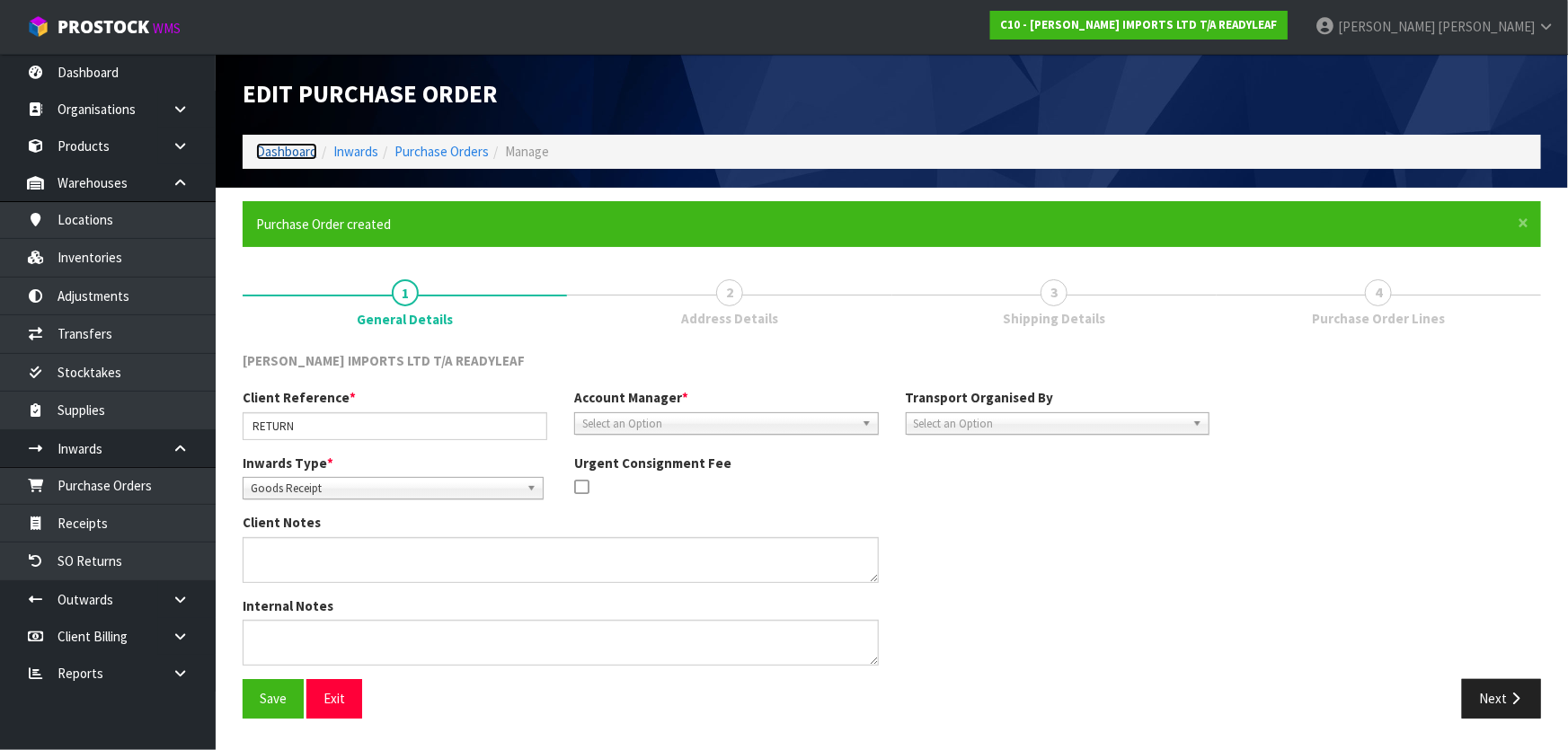
click at [279, 156] on link "Dashboard" at bounding box center [287, 151] width 61 height 17
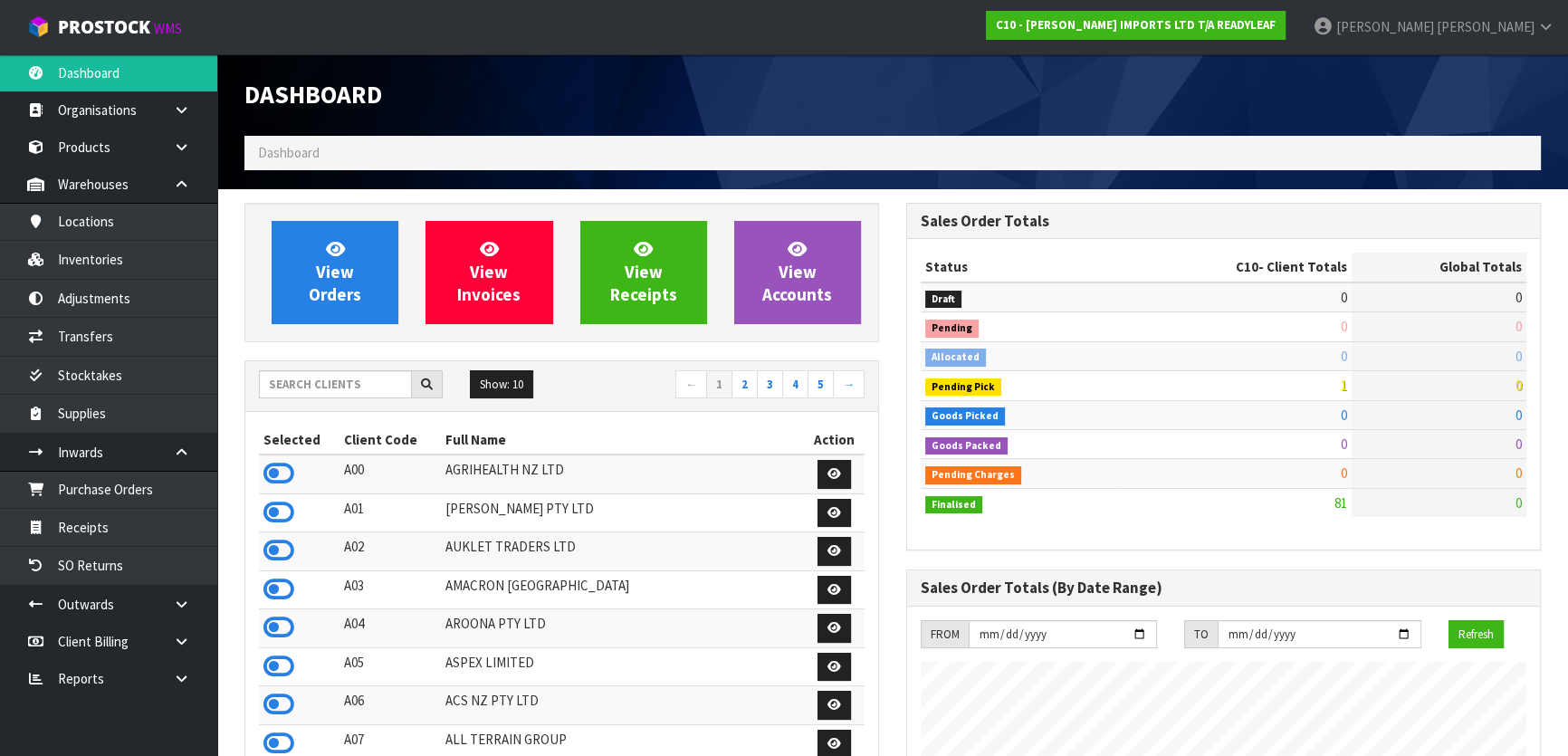
scroll to position [1252, 661]
click at [283, 381] on input "text" at bounding box center [335, 384] width 153 height 28
type input "D"
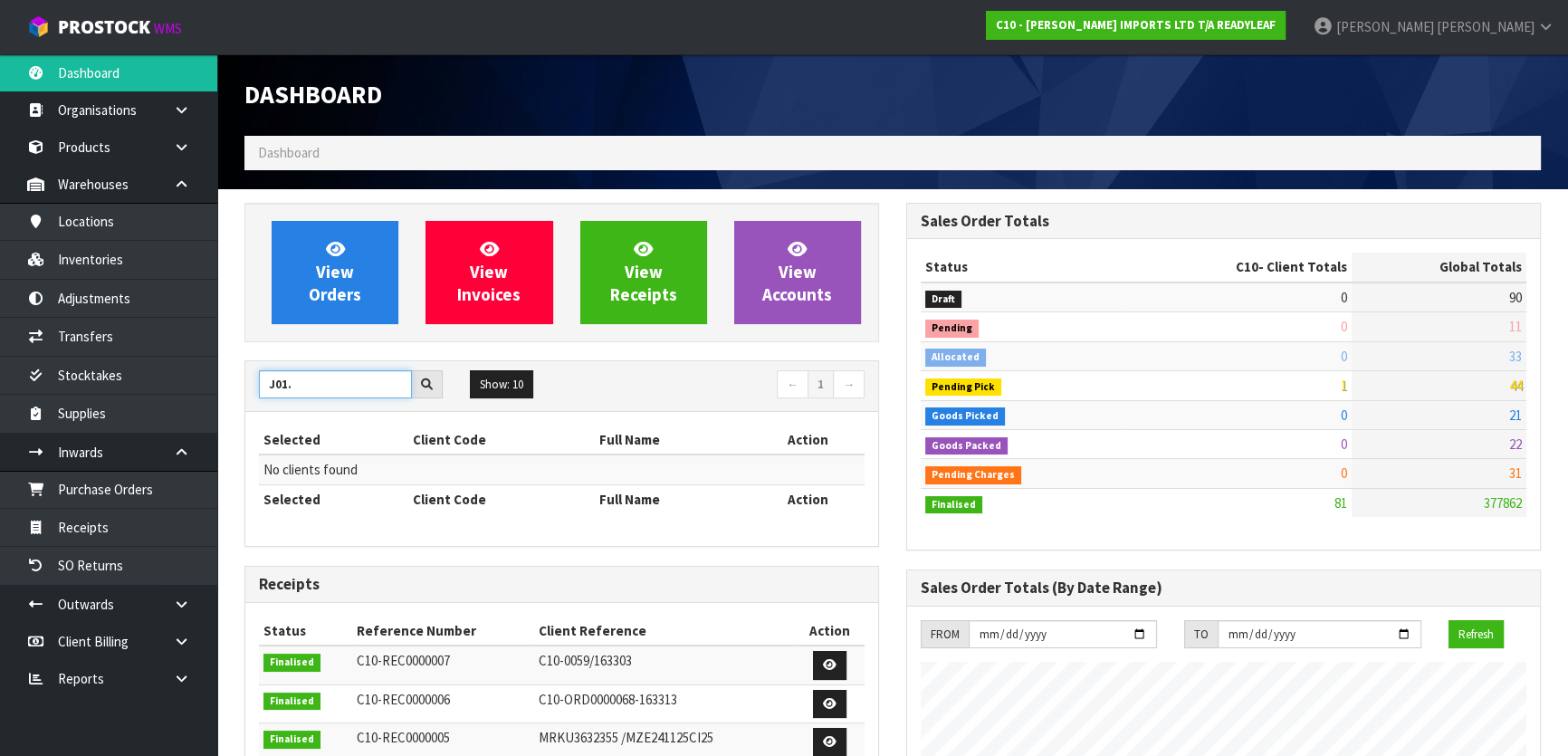
type input "J01"
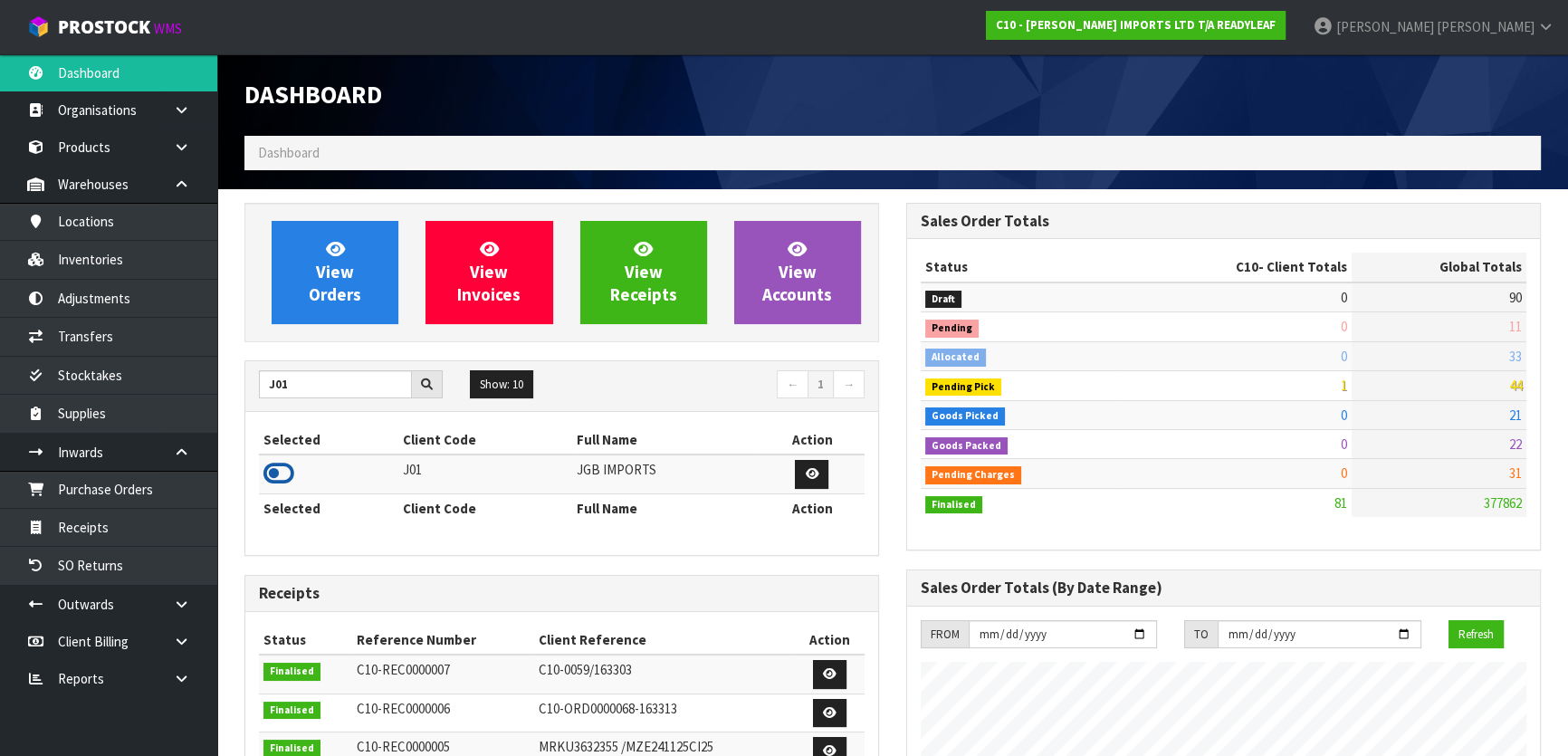
click at [276, 480] on icon at bounding box center [278, 473] width 31 height 27
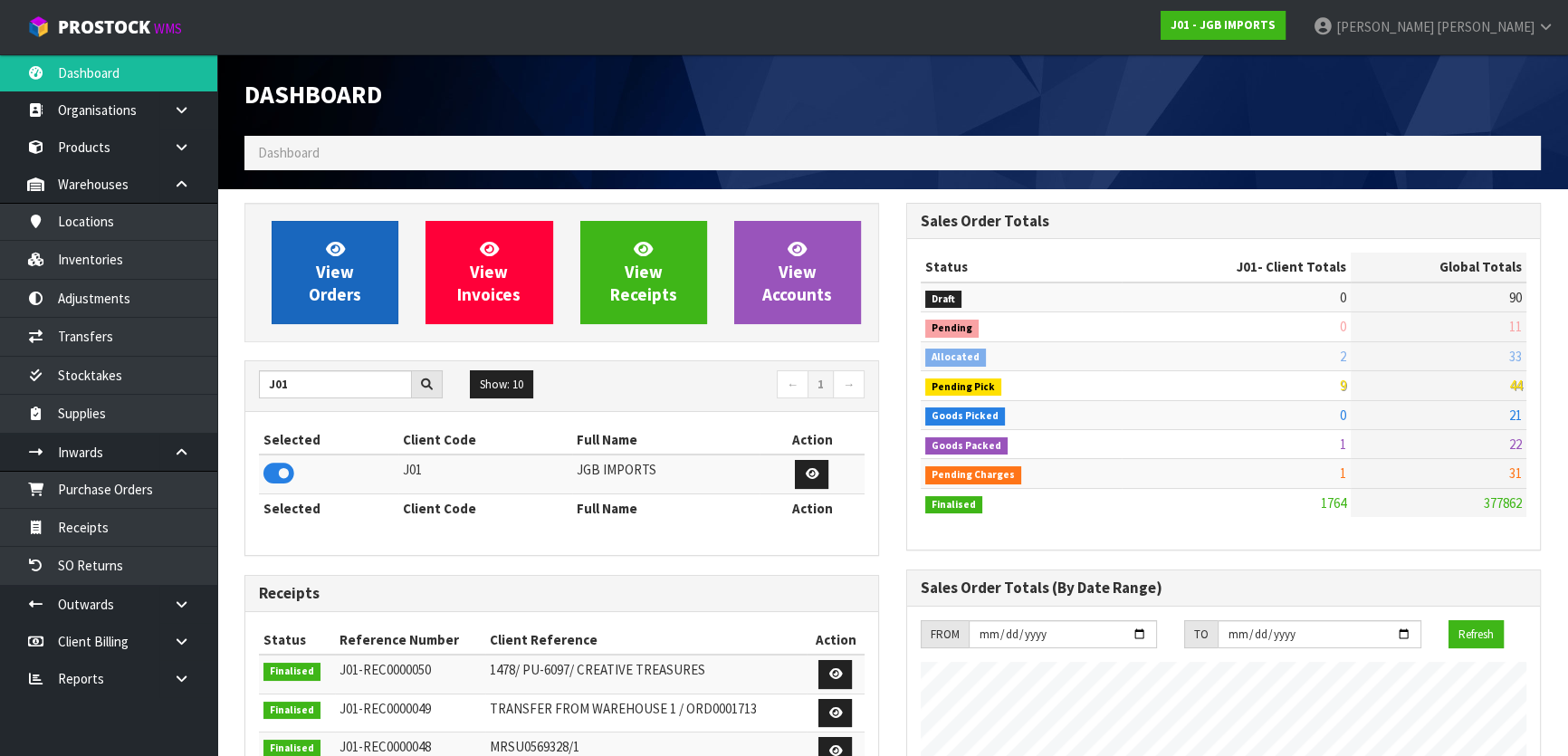
scroll to position [1369, 661]
click at [299, 226] on link "View Orders" at bounding box center [334, 272] width 127 height 103
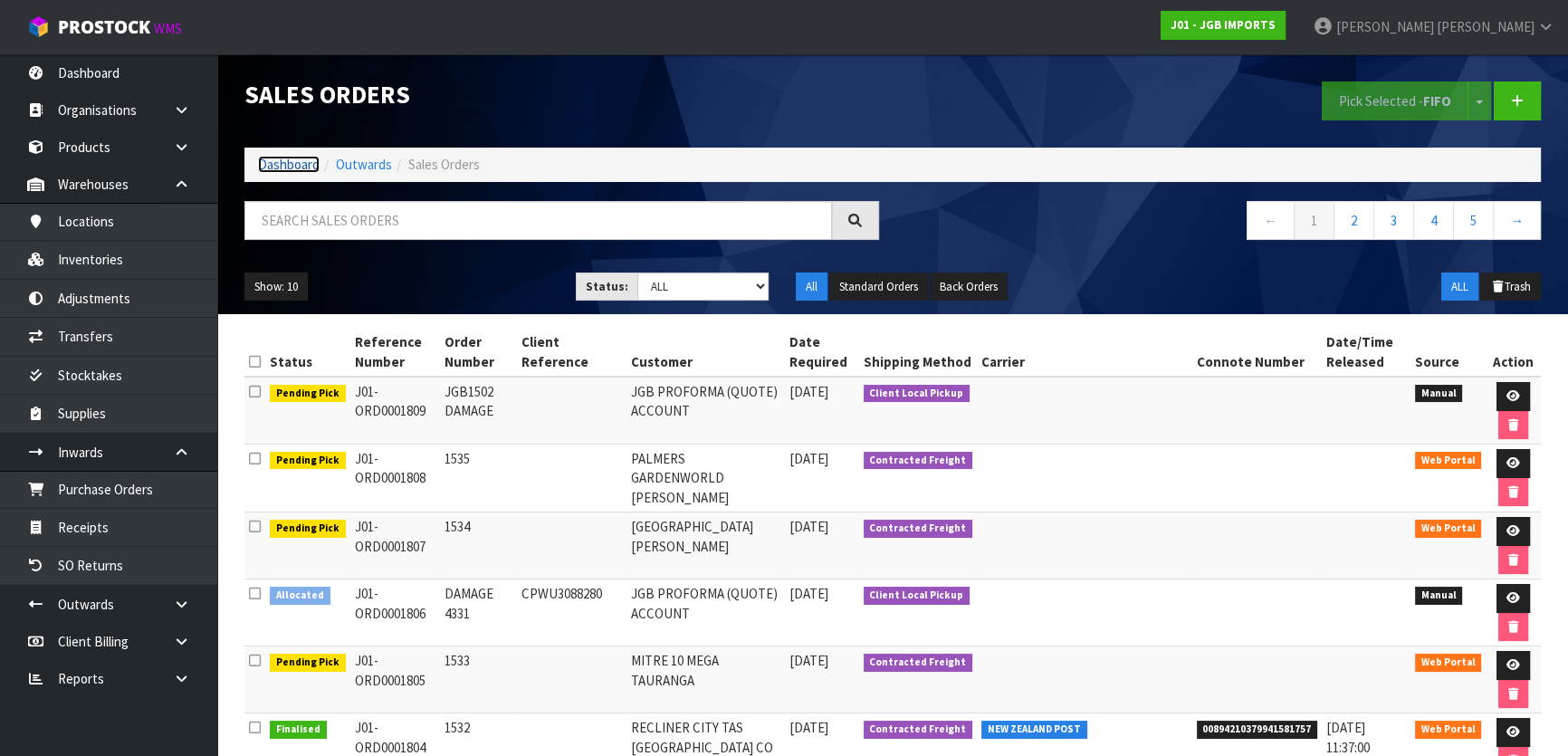
click at [277, 158] on link "Dashboard" at bounding box center [289, 164] width 61 height 18
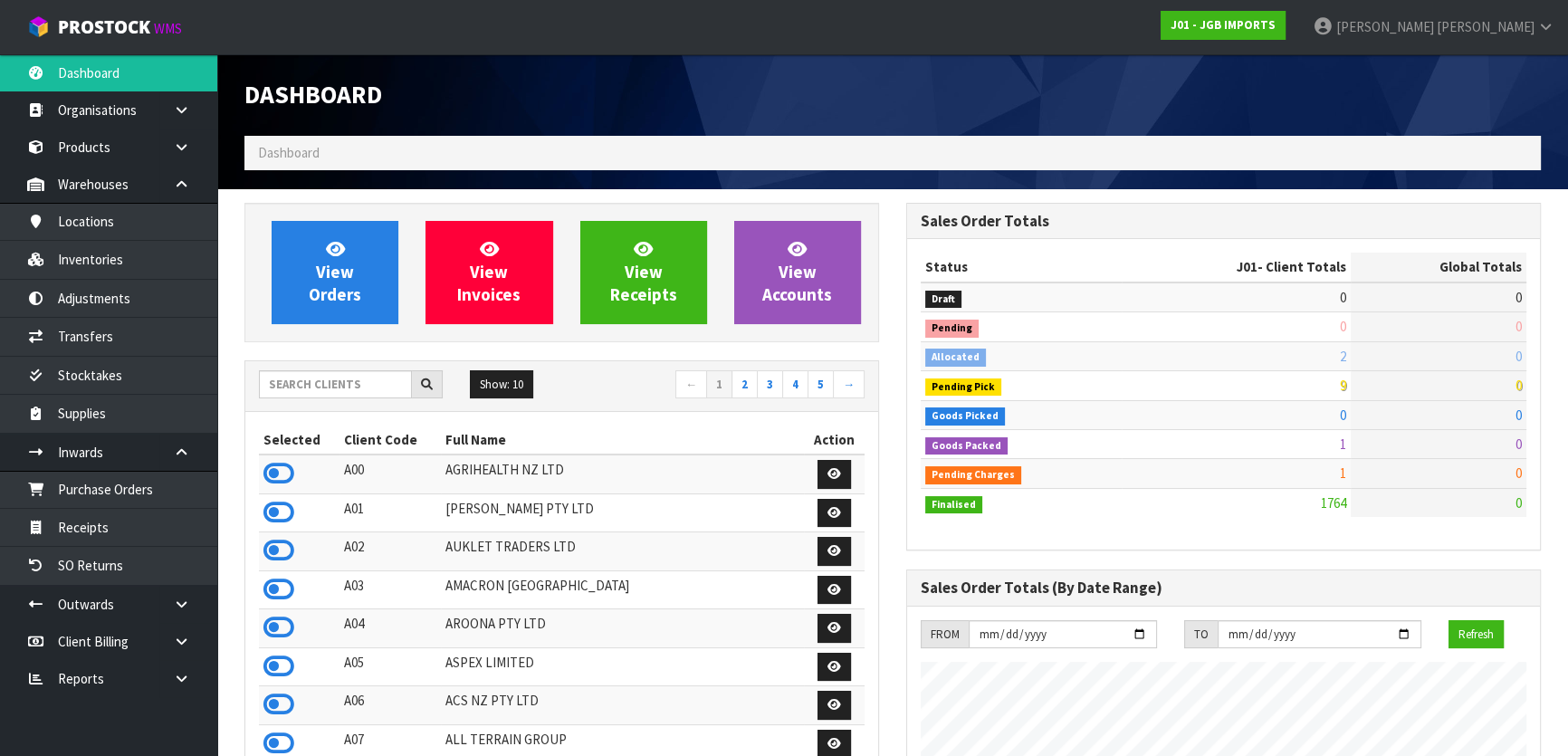
scroll to position [1369, 661]
click at [290, 371] on input "text" at bounding box center [335, 384] width 153 height 28
type input "E04"
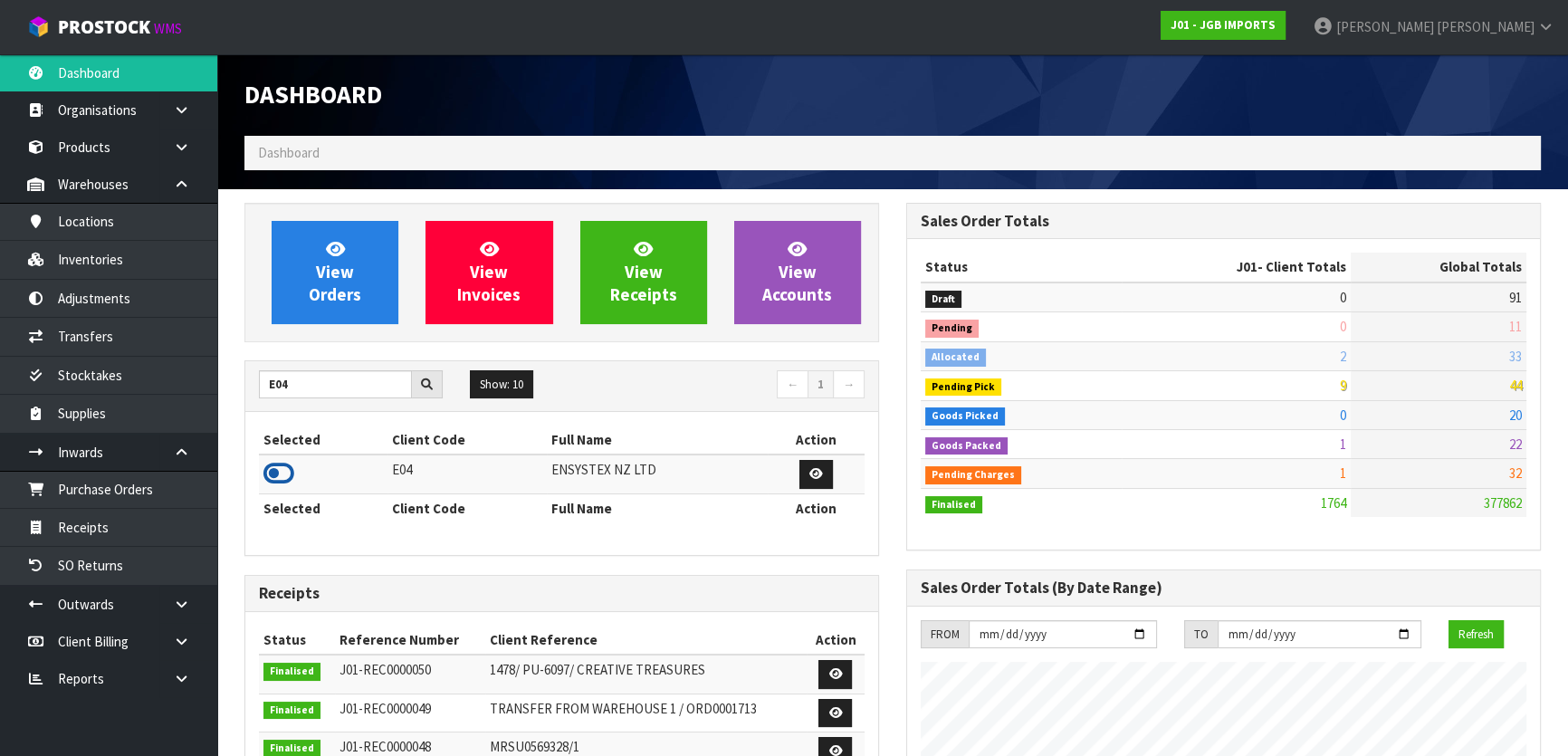
click at [268, 475] on icon at bounding box center [278, 473] width 31 height 27
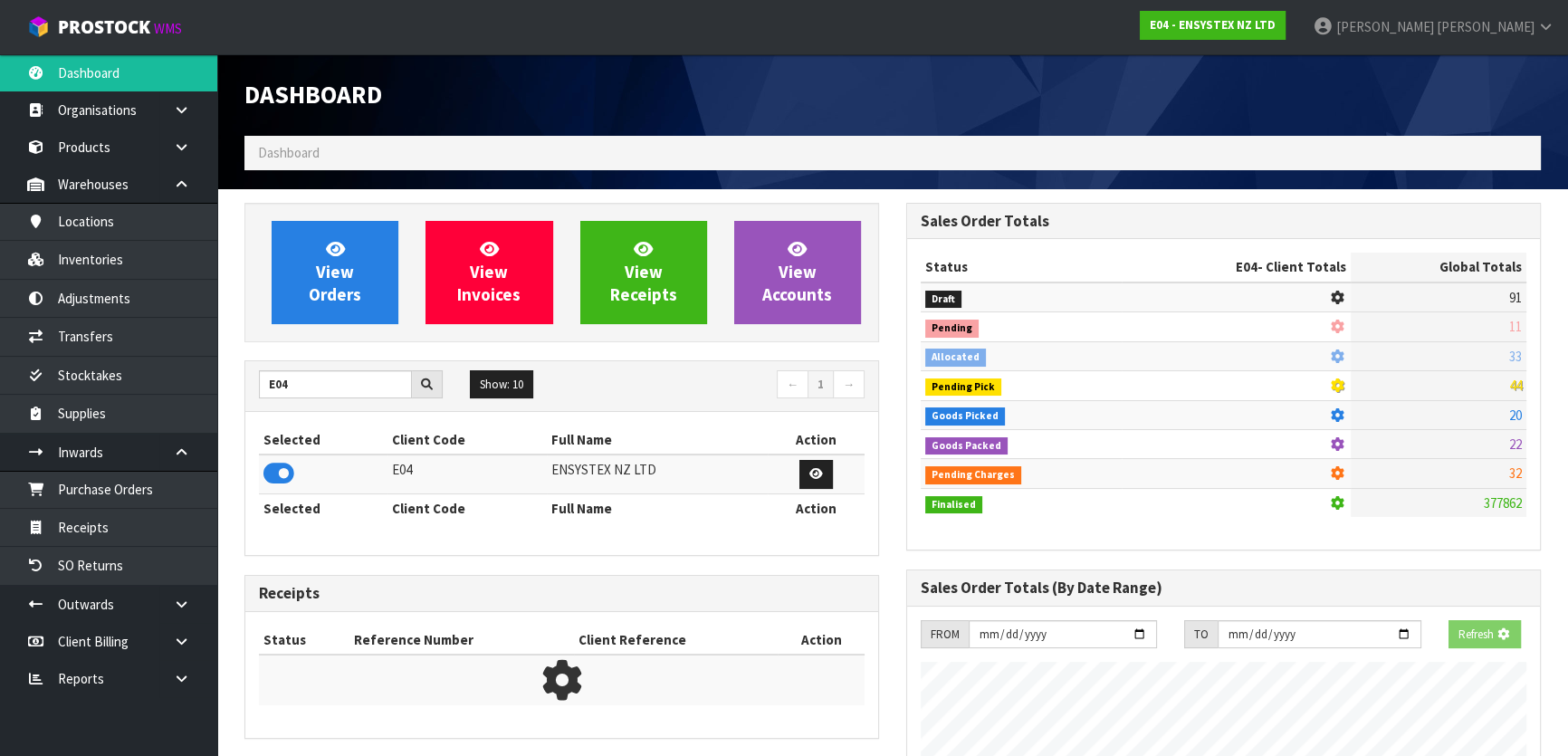
scroll to position [1128, 661]
click at [317, 297] on span "View Orders" at bounding box center [334, 271] width 53 height 68
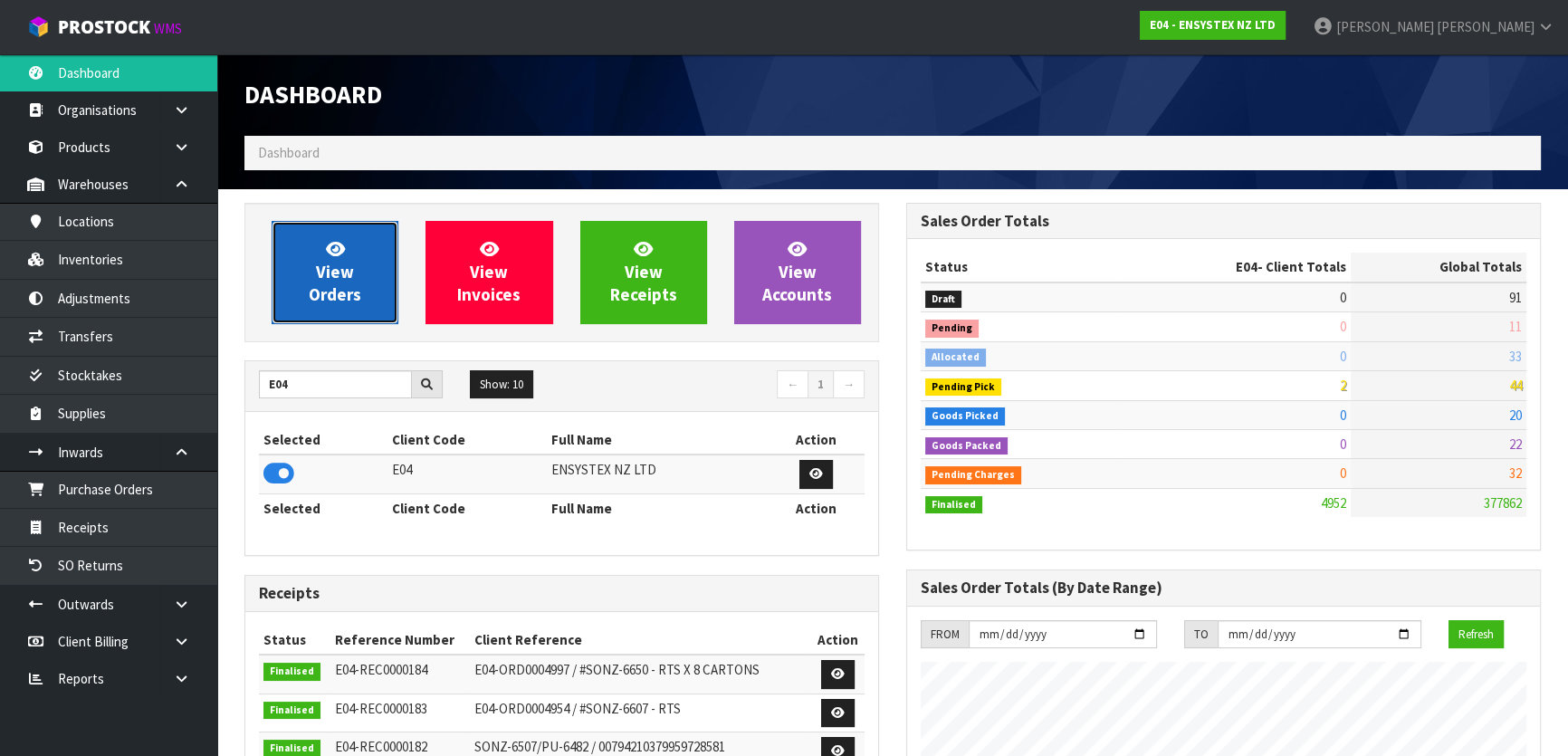
scroll to position [1369, 661]
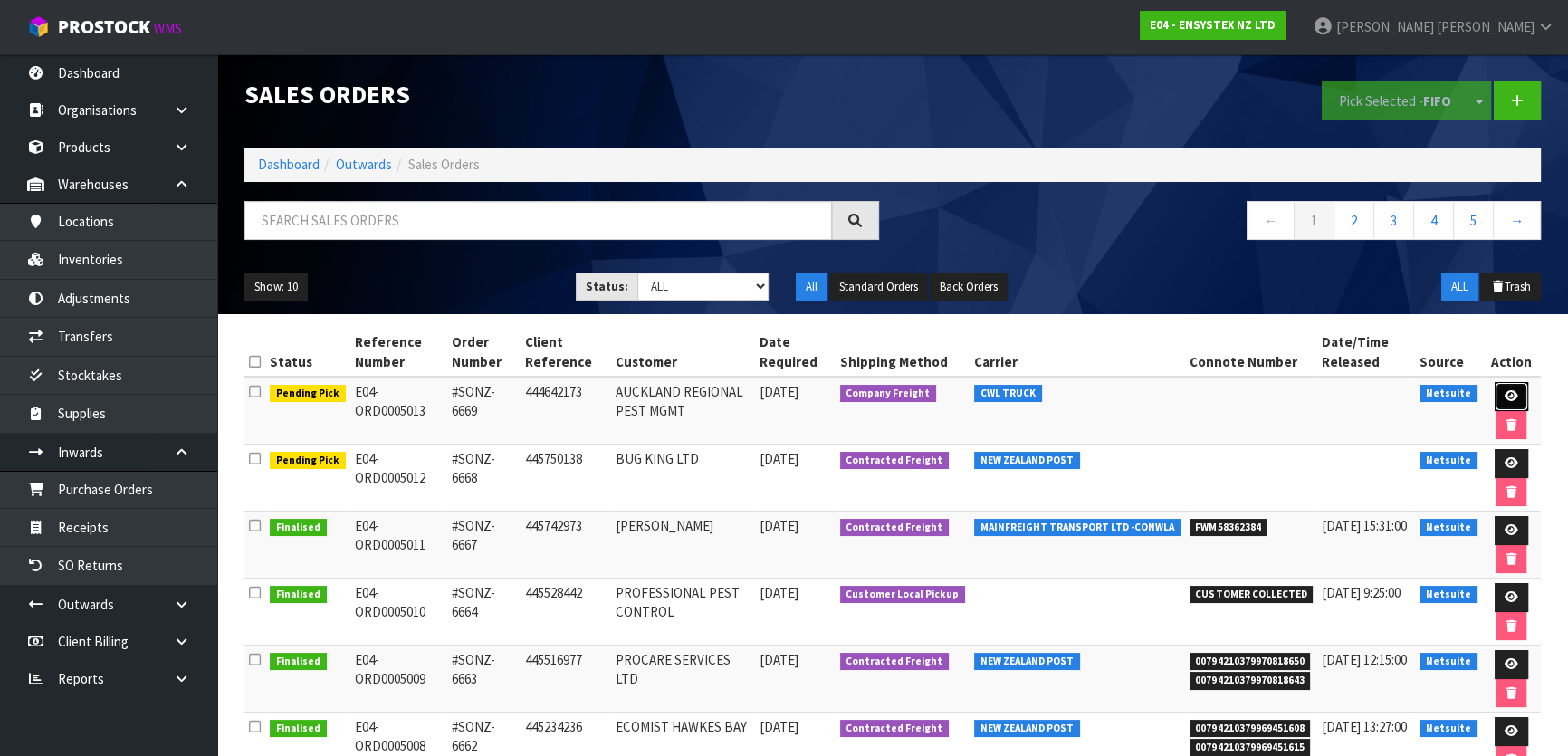
click at [1510, 393] on icon at bounding box center [1512, 396] width 14 height 12
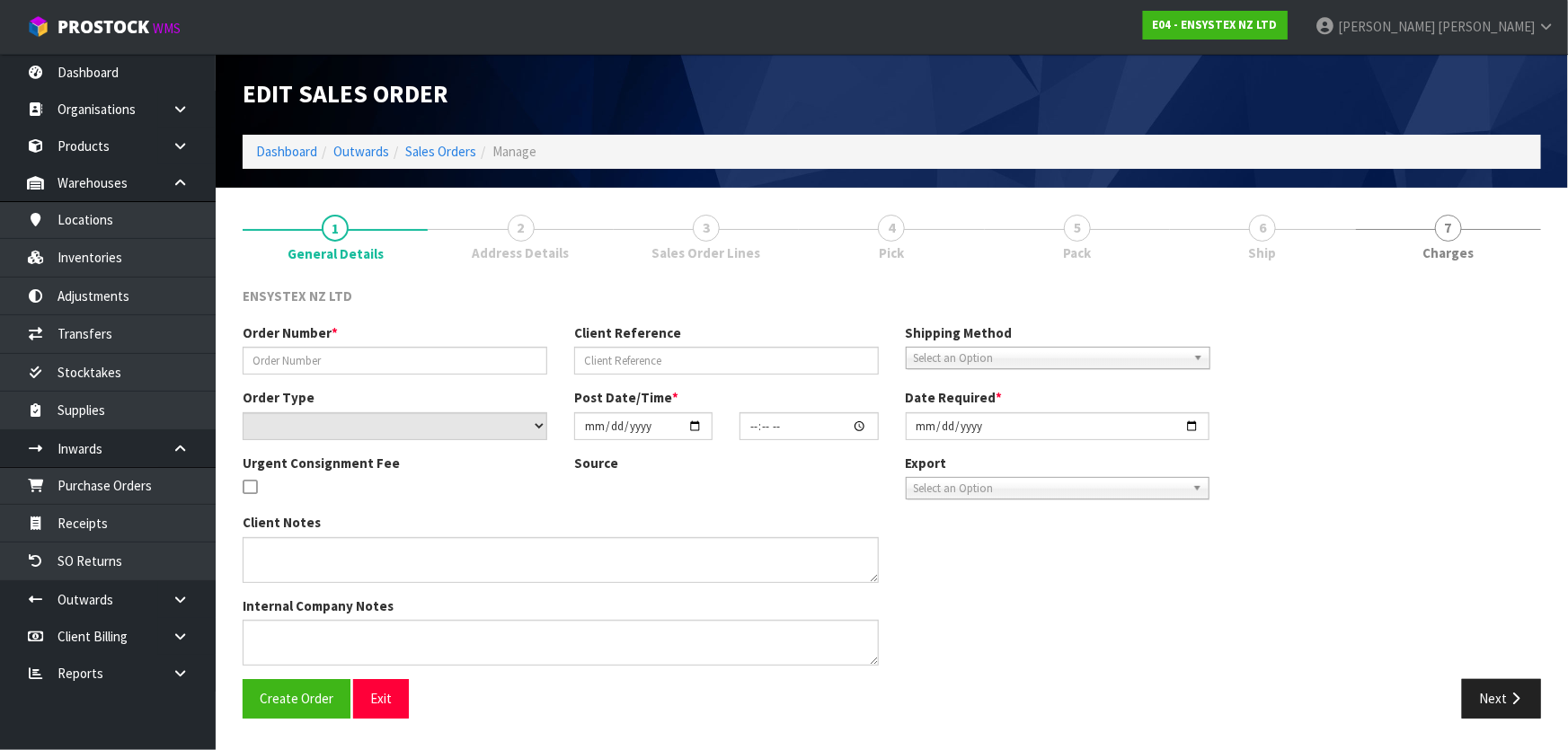
type input "#SONZ-6669"
type input "444642173"
select select "number:0"
type input "2025-08-21"
type input "13:30:14.000"
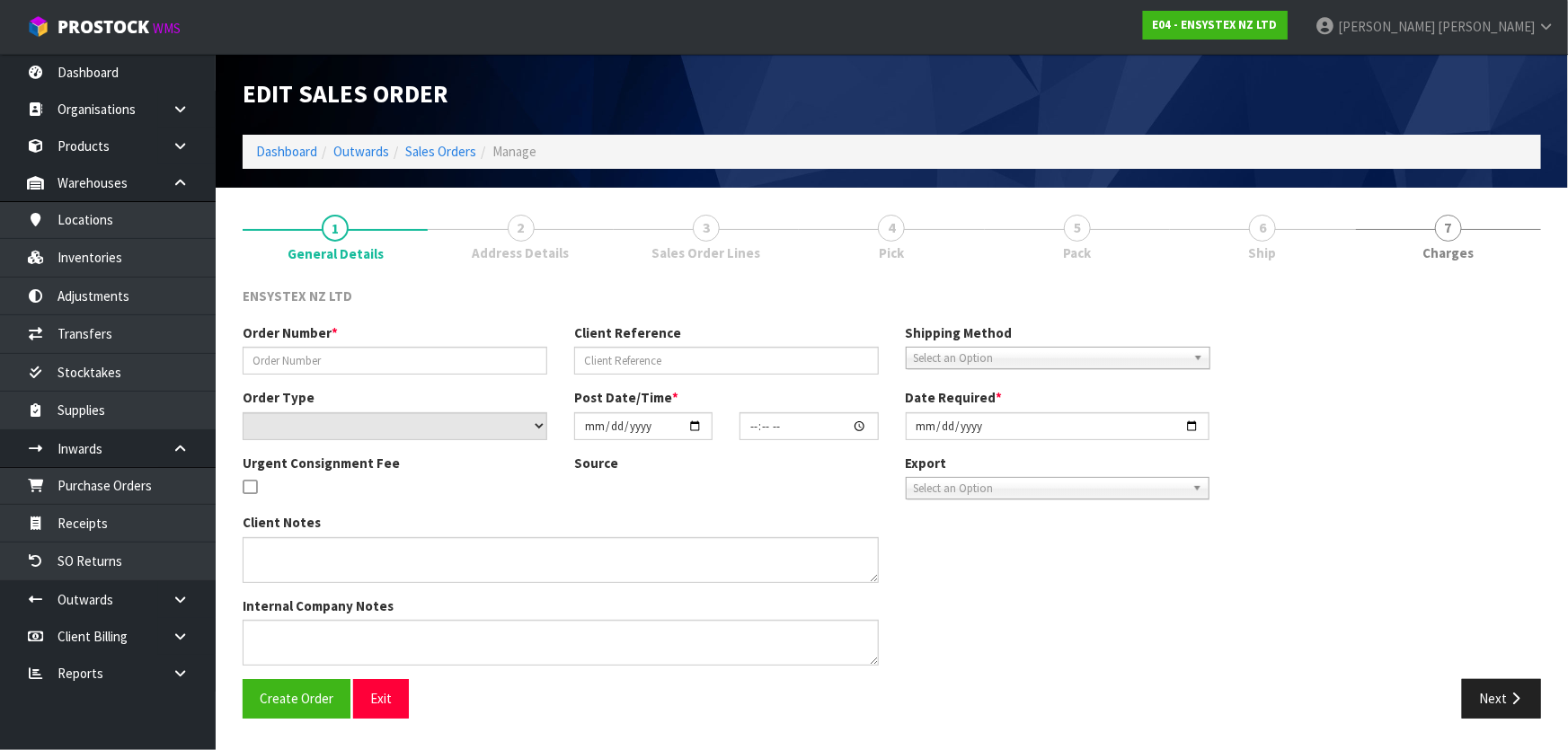
type input "2025-08-22"
type textarea "SAME DAY DELIVERY"
type textarea "ORDER SONZ-6650 - RETURNED STOCK CWL TRUCK WILL DELIVER THIS ORDER TOMORROW AND…"
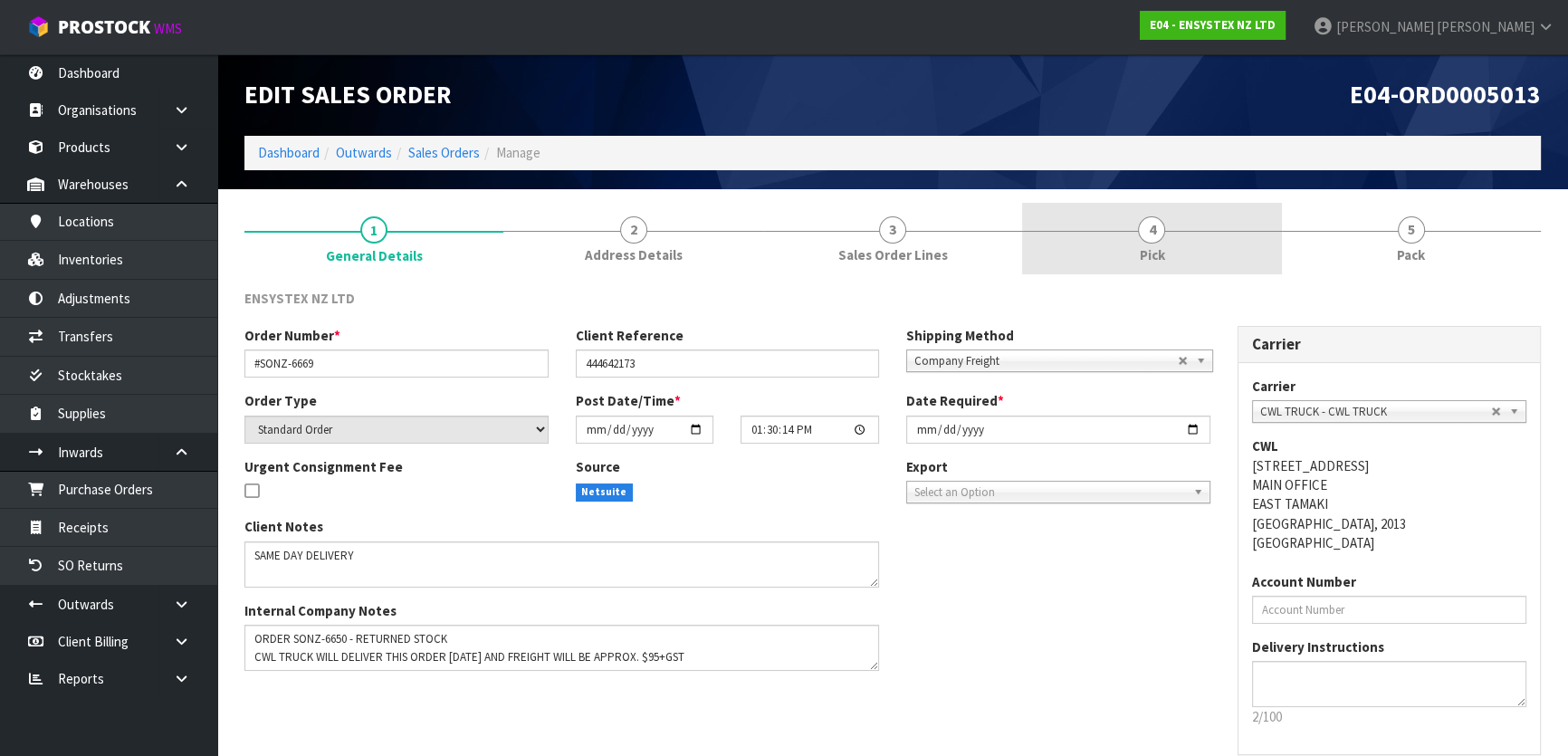
click at [1177, 249] on link "4 Pick" at bounding box center [1152, 238] width 259 height 71
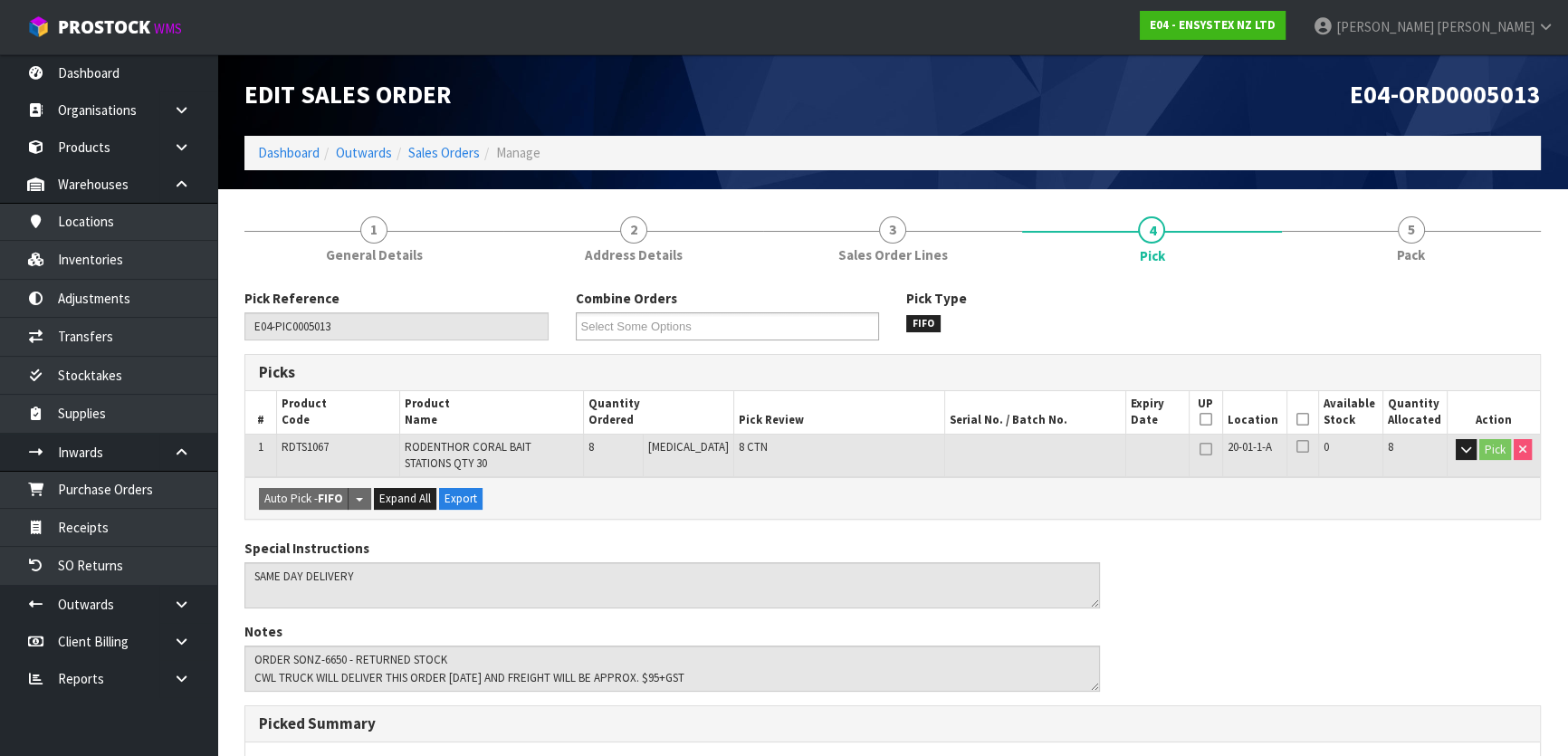
click at [1305, 422] on th "Picked" at bounding box center [1302, 412] width 31 height 43
click at [1297, 420] on icon at bounding box center [1303, 420] width 13 height 1
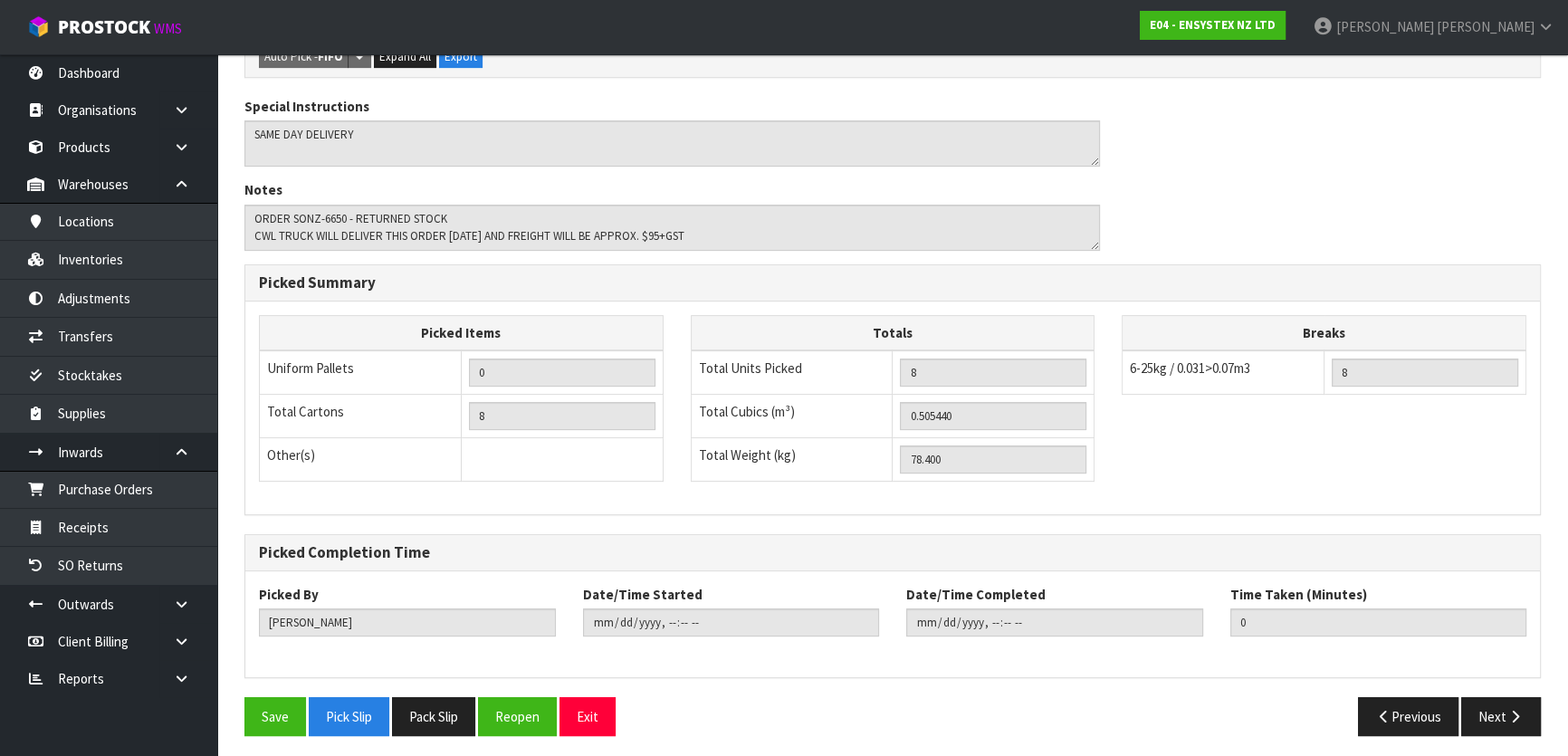
scroll to position [510, 0]
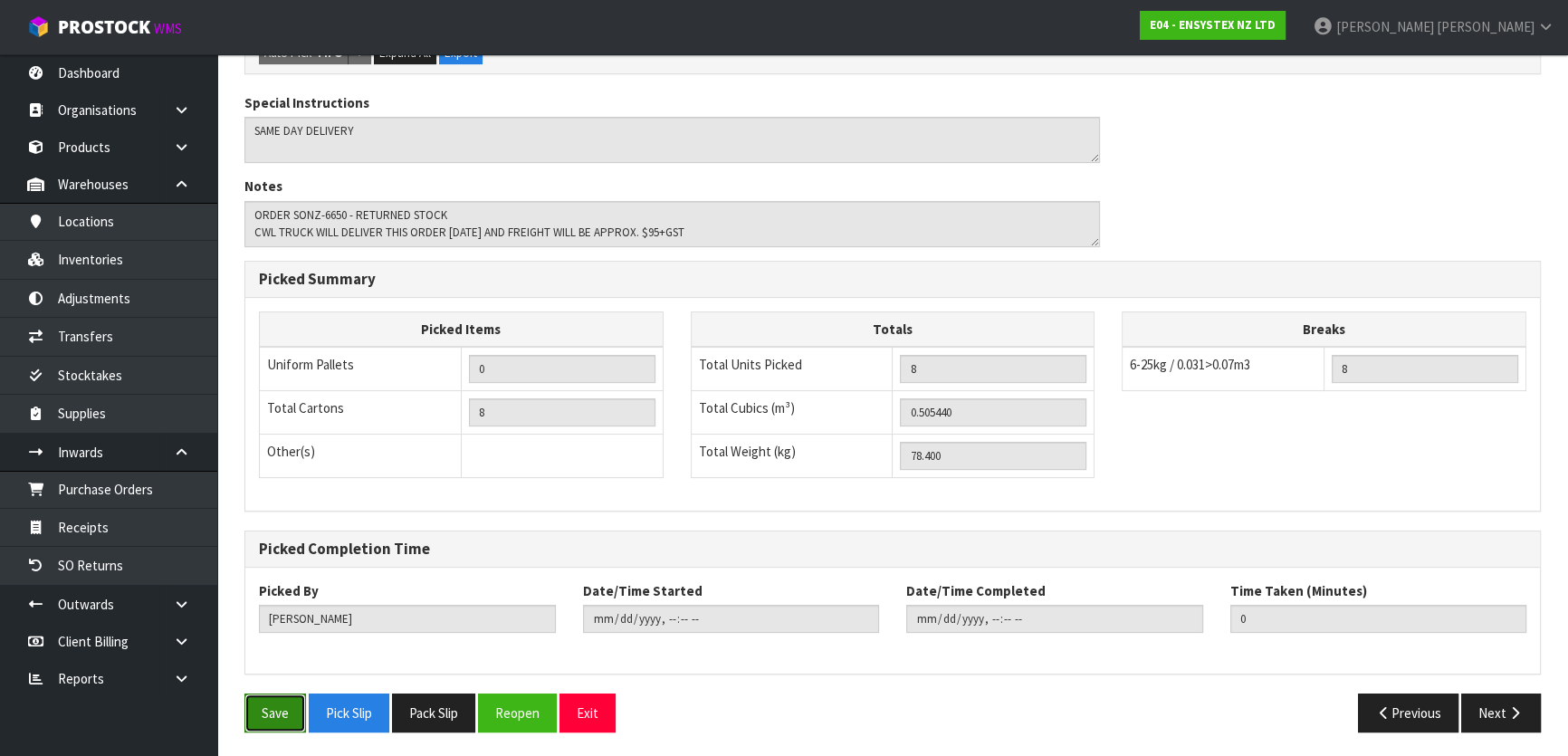
click at [295, 709] on button "Save" at bounding box center [275, 713] width 61 height 39
click at [1527, 709] on button "Next" at bounding box center [1501, 713] width 80 height 39
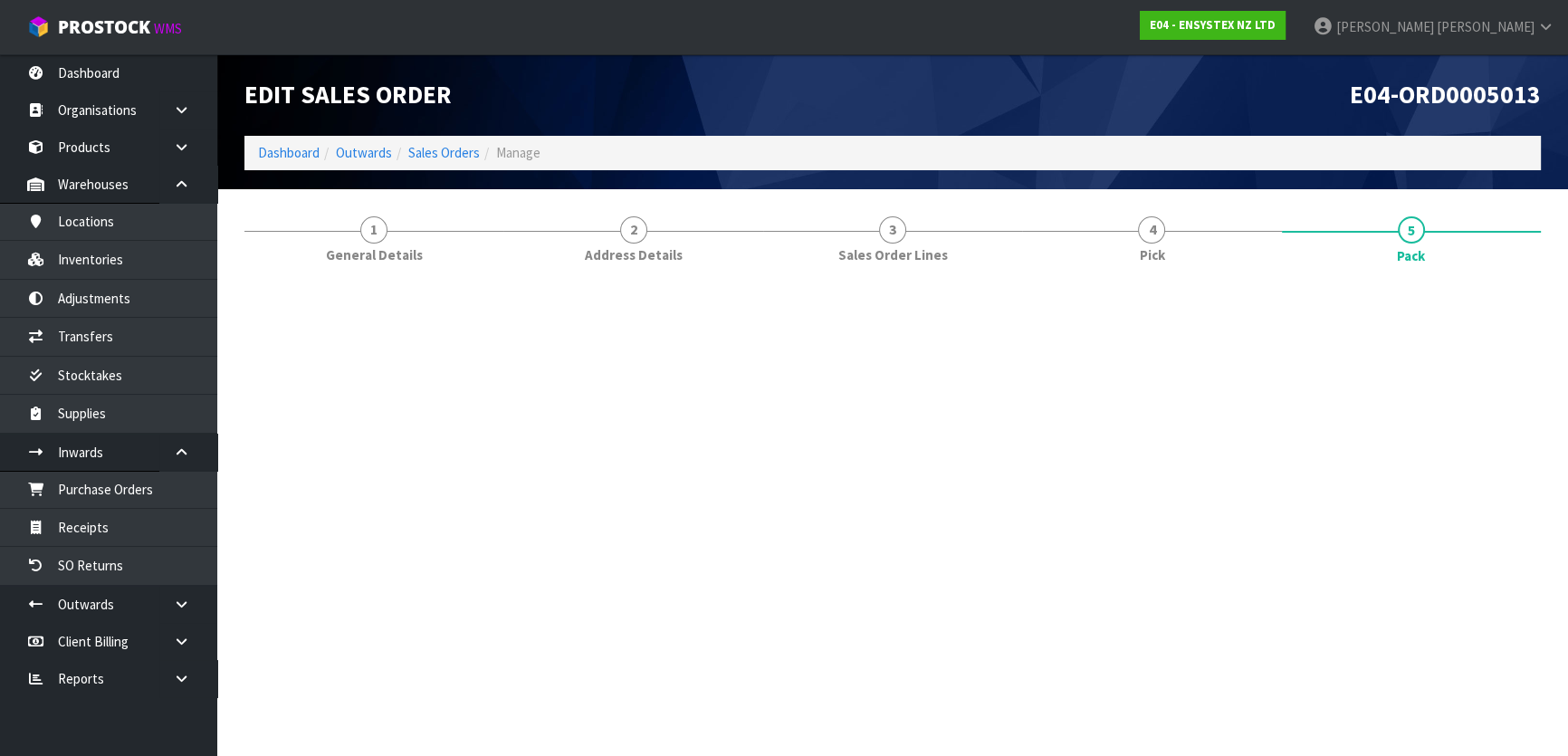
scroll to position [0, 0]
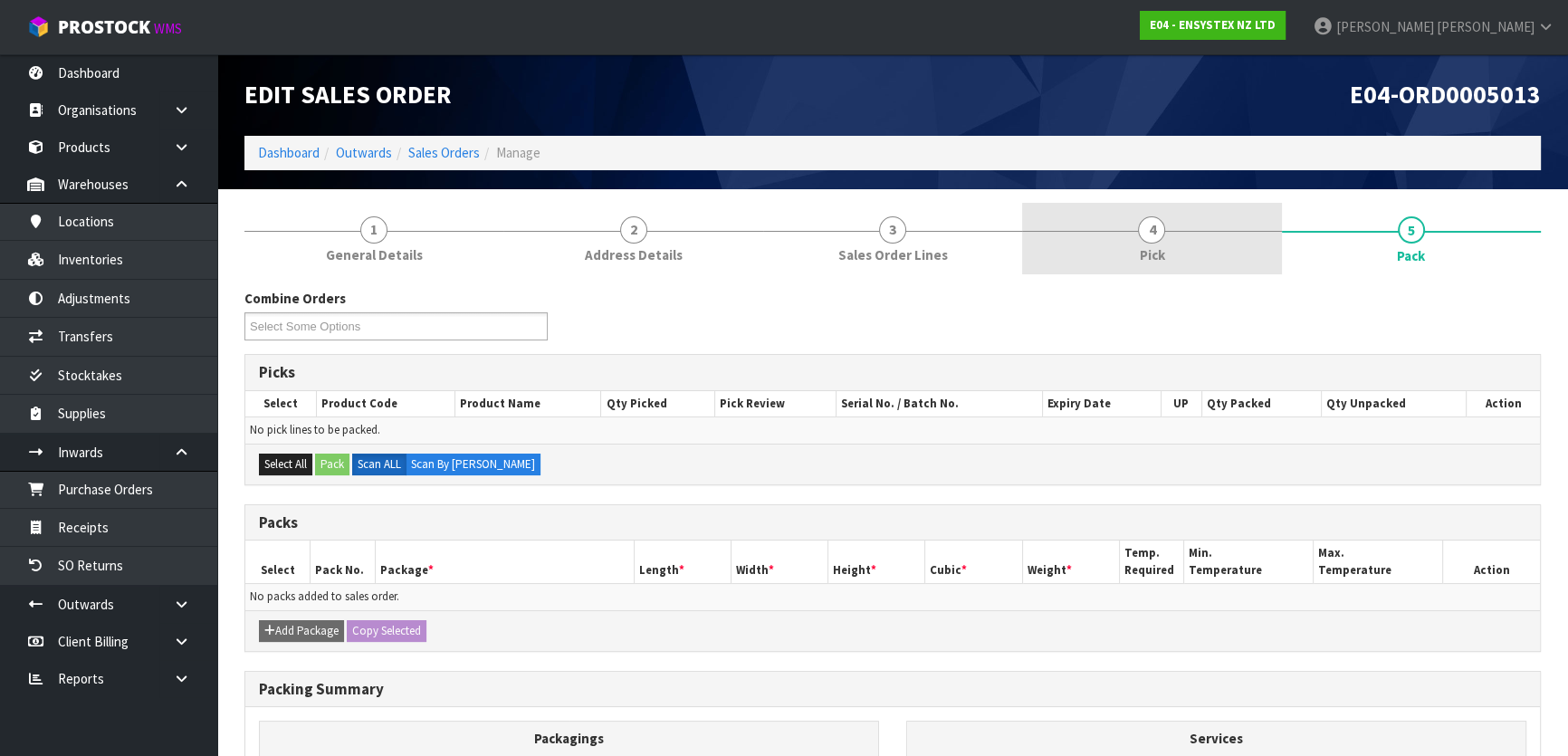
click at [1178, 241] on link "4 Pick" at bounding box center [1152, 238] width 259 height 71
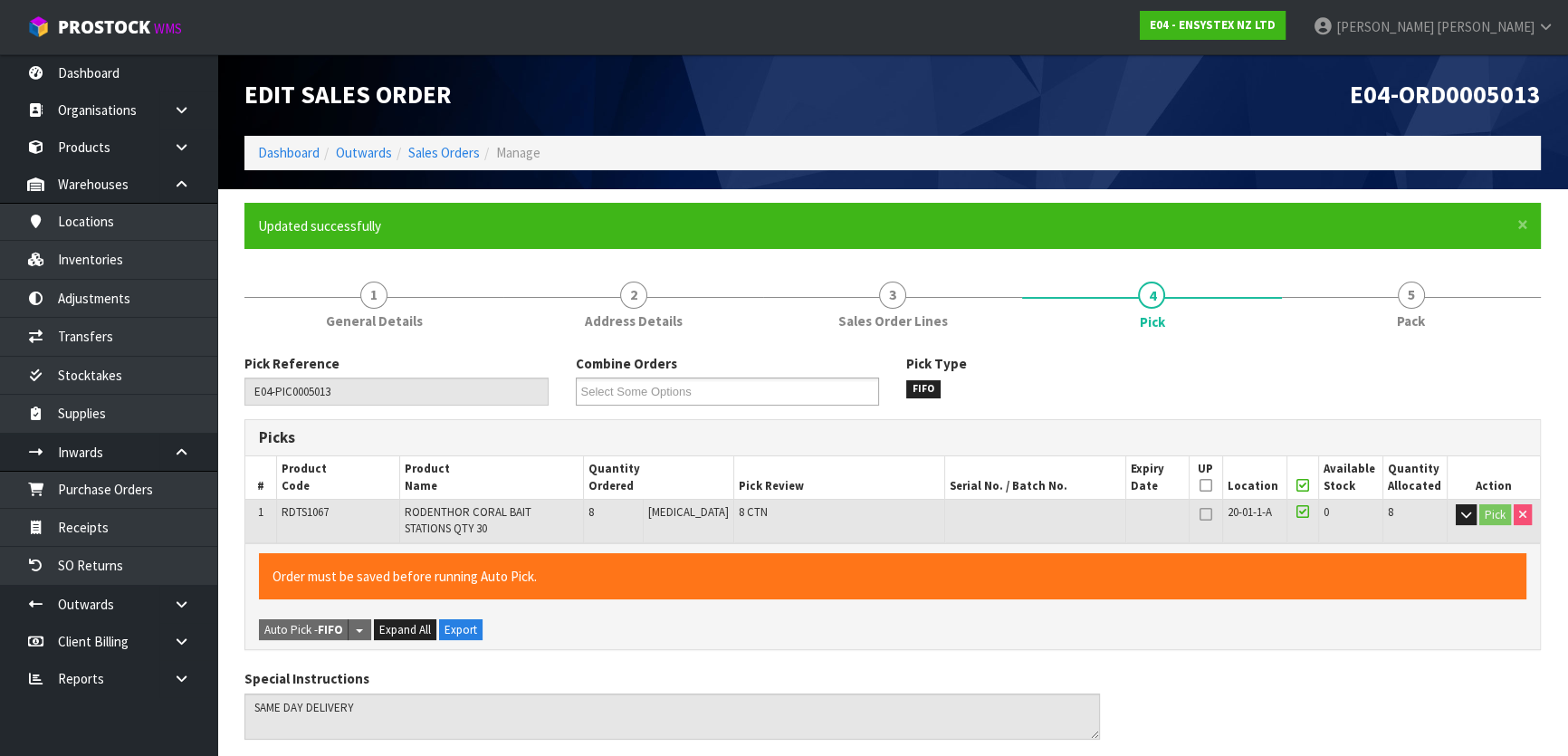
type input "[PERSON_NAME]"
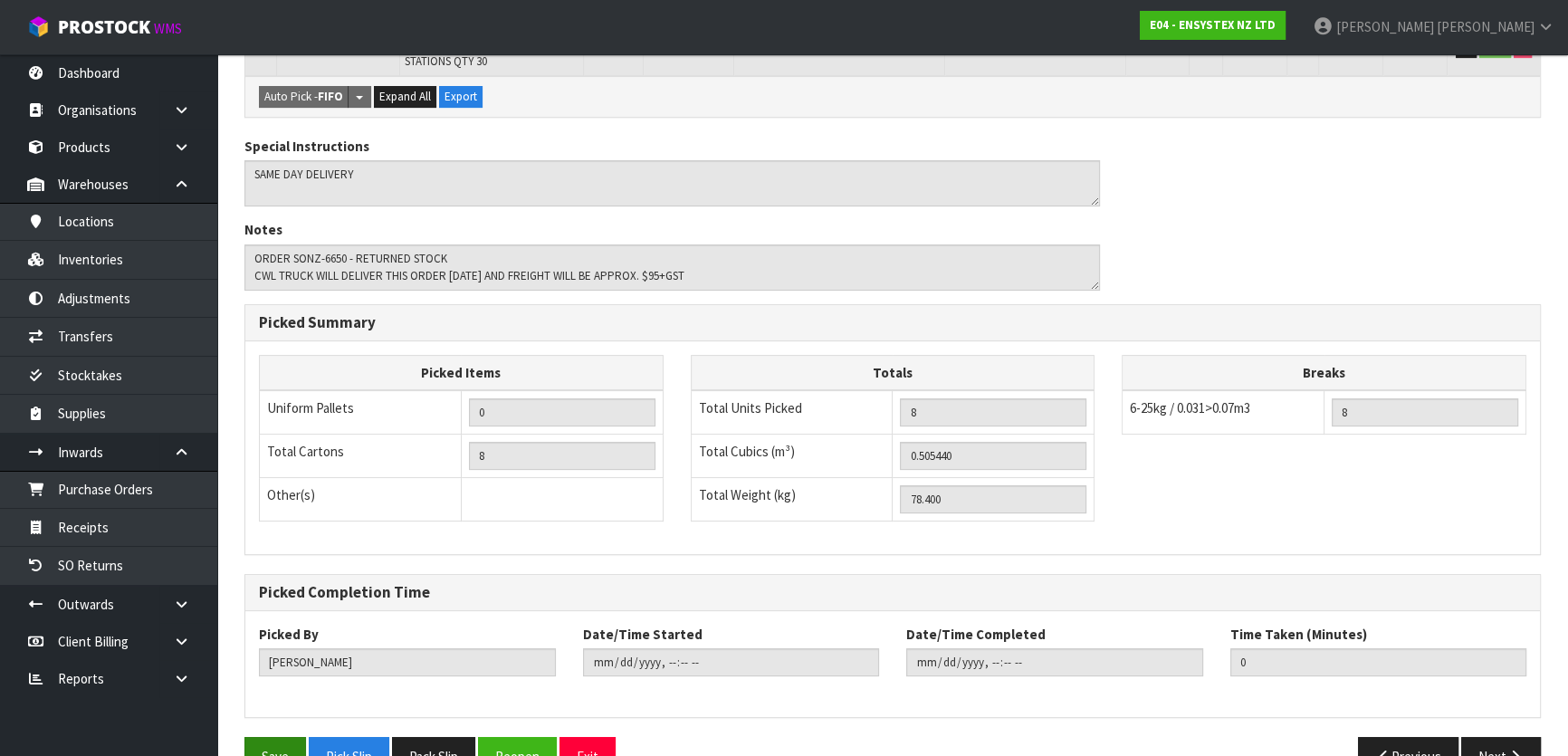
scroll to position [510, 0]
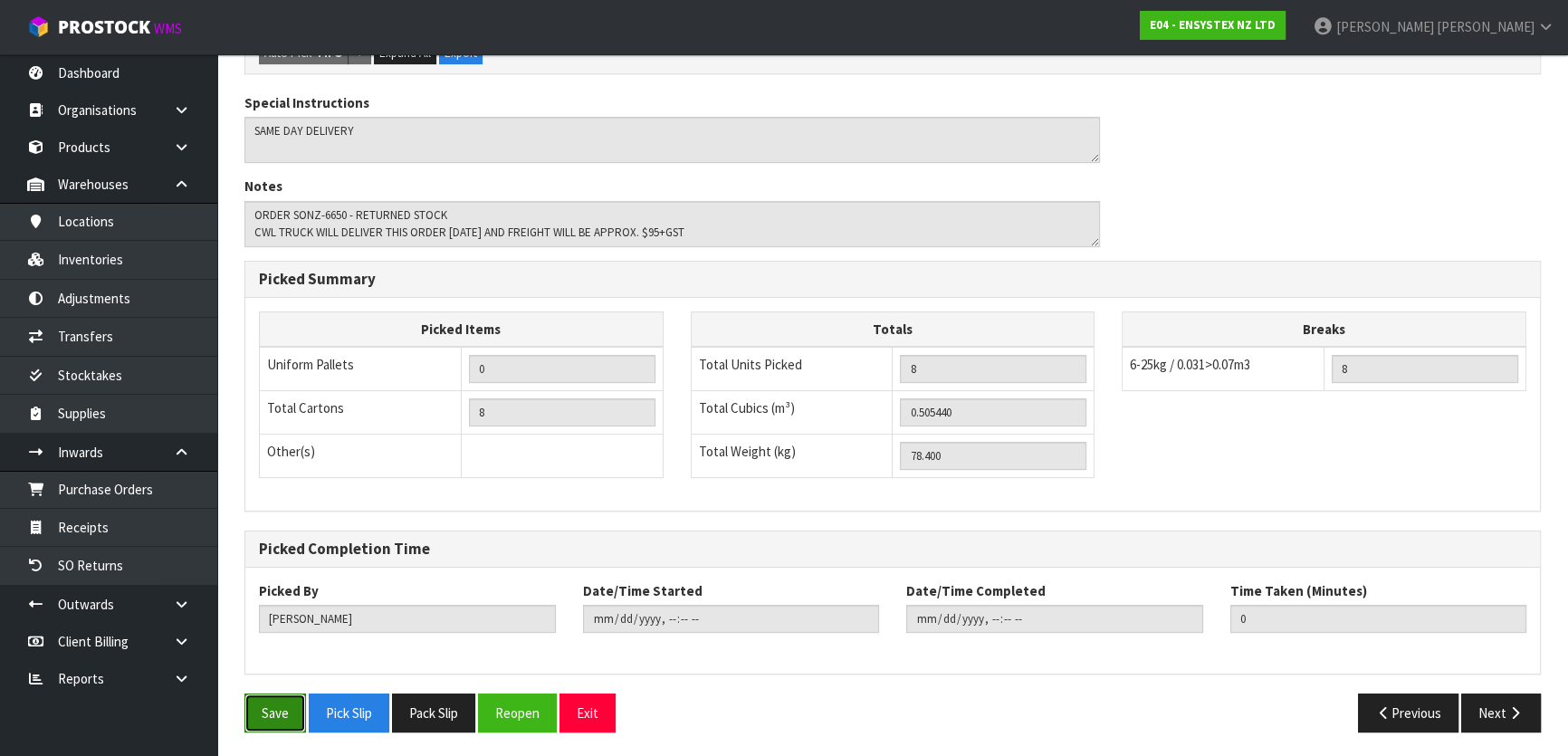
click at [255, 699] on button "Save" at bounding box center [275, 713] width 61 height 39
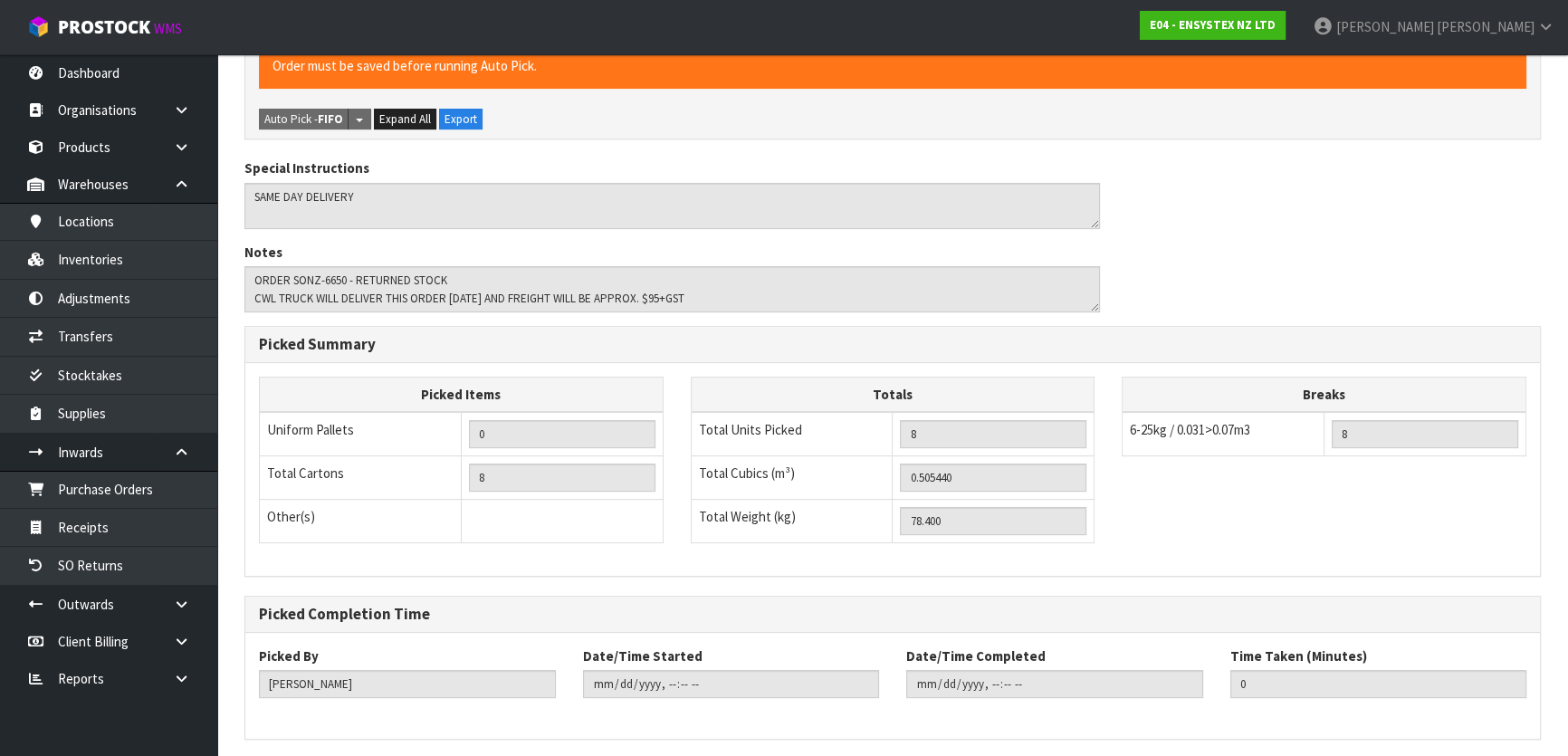
scroll to position [0, 0]
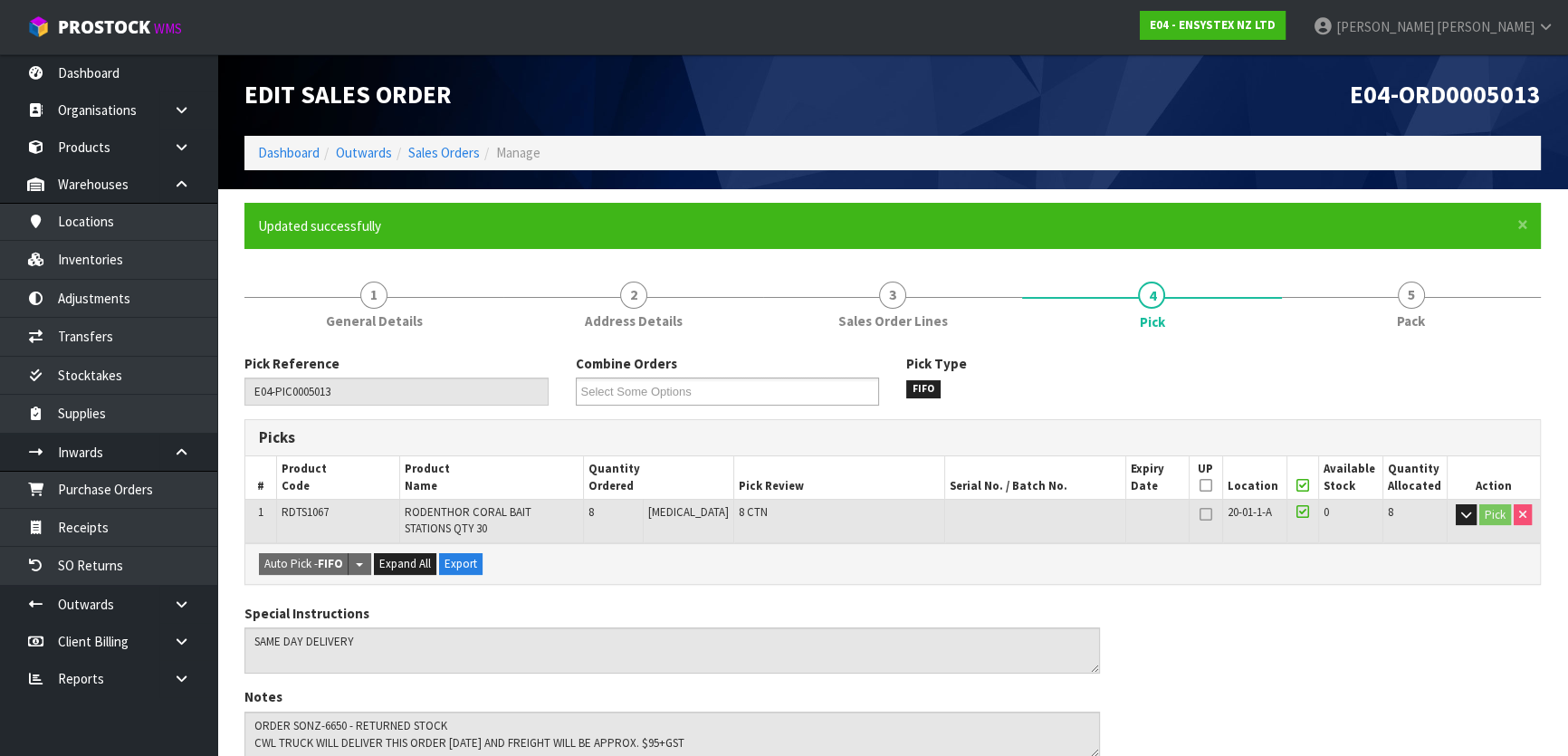
type input "2025-08-22T08:23:48"
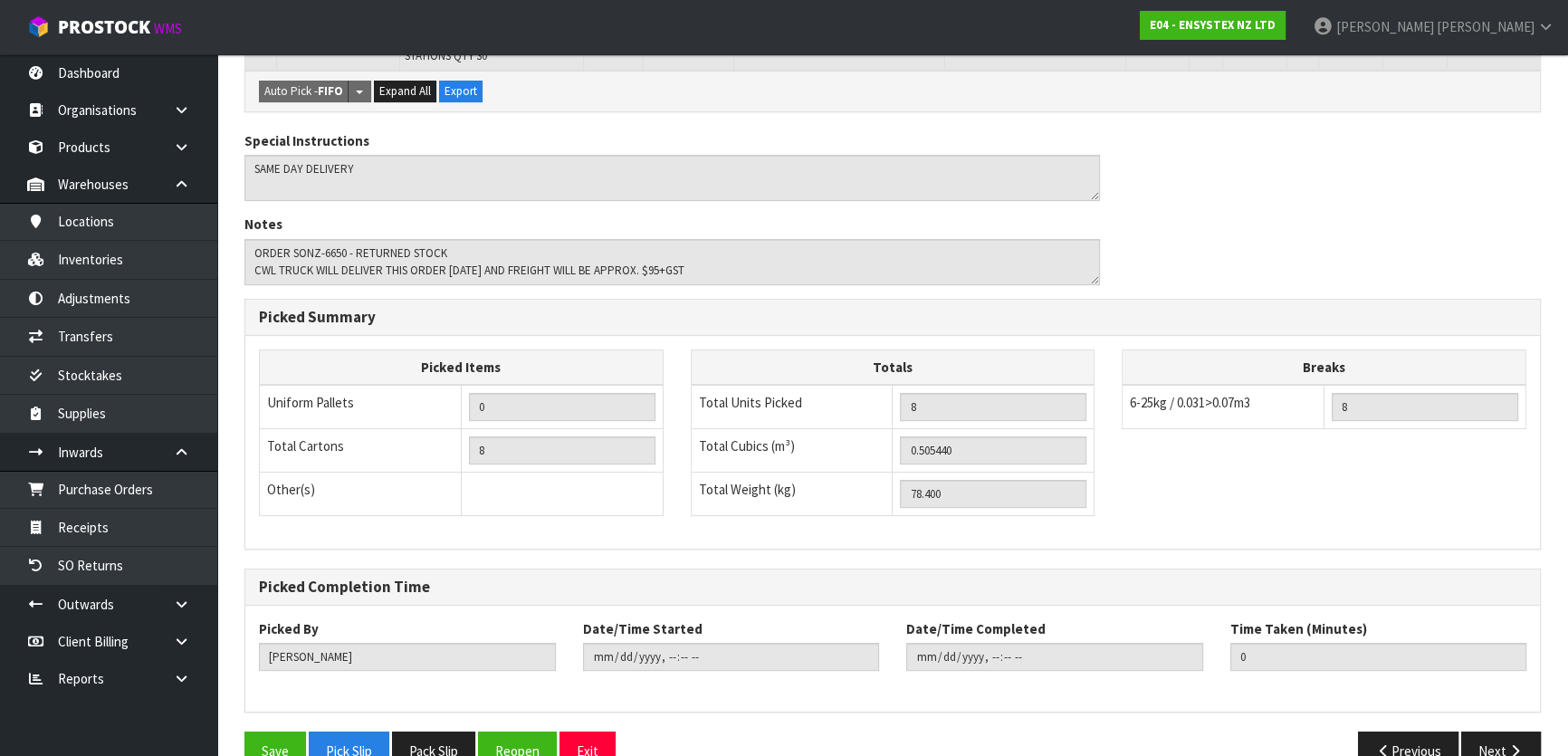
scroll to position [510, 0]
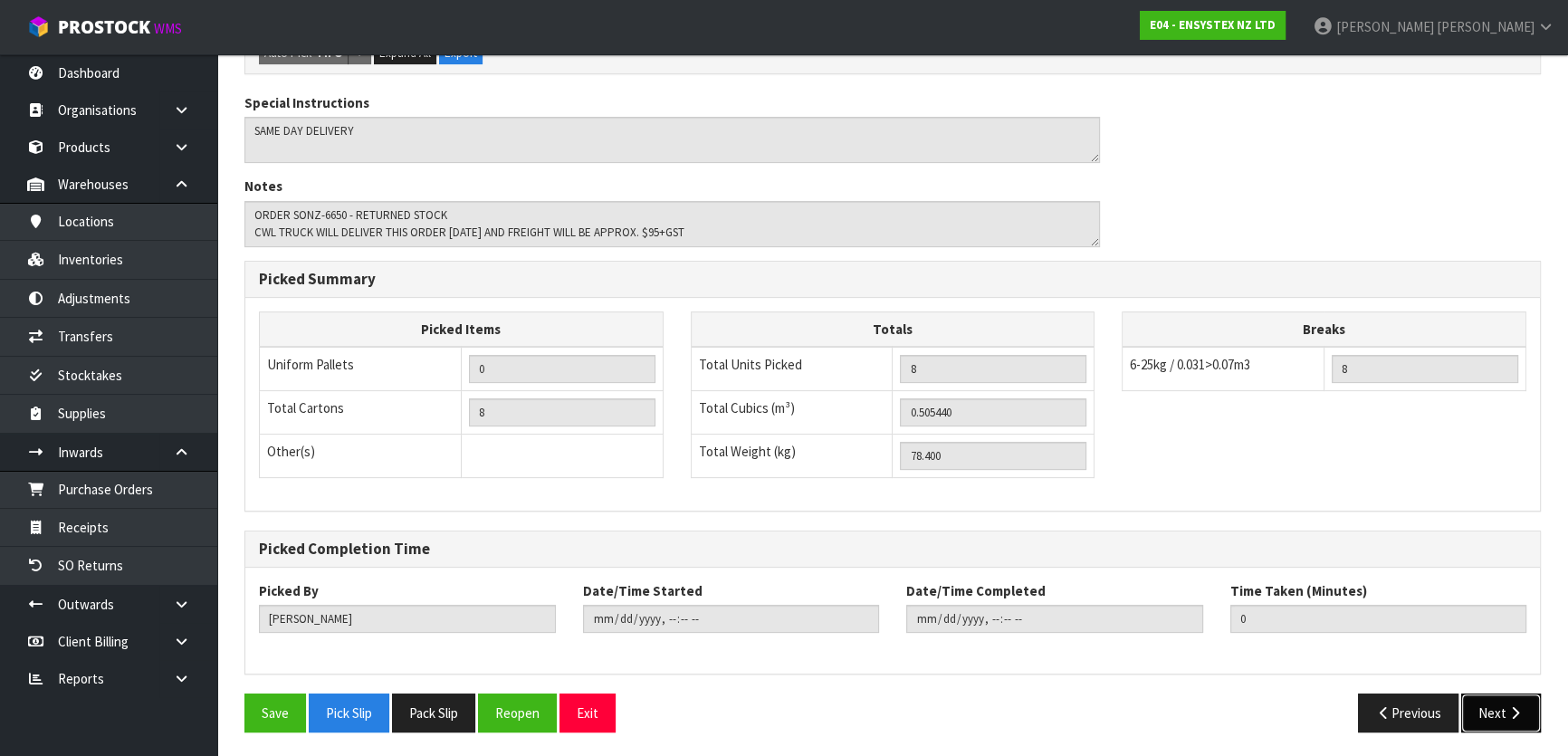
click at [1483, 712] on button "Next" at bounding box center [1501, 713] width 80 height 39
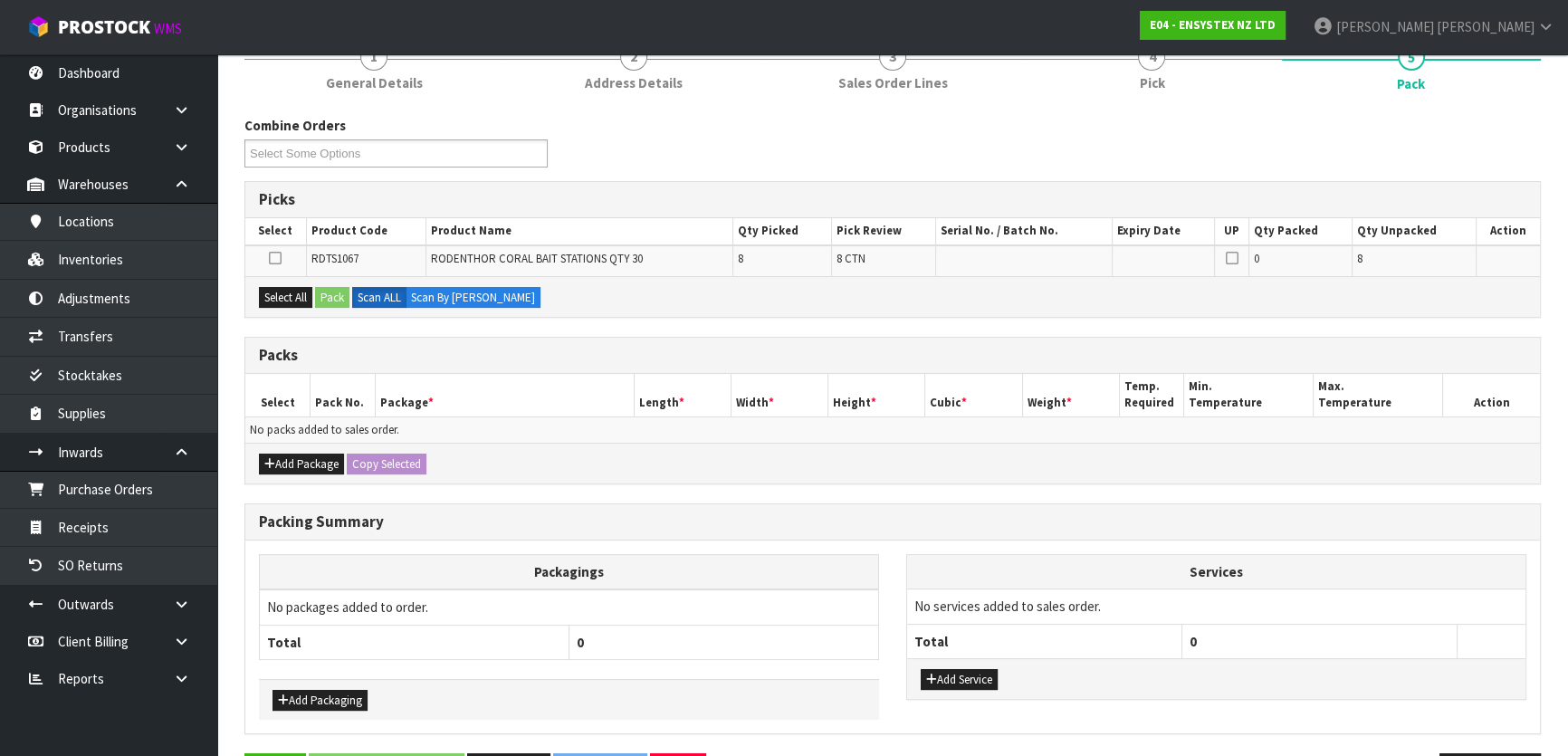
scroll to position [246, 0]
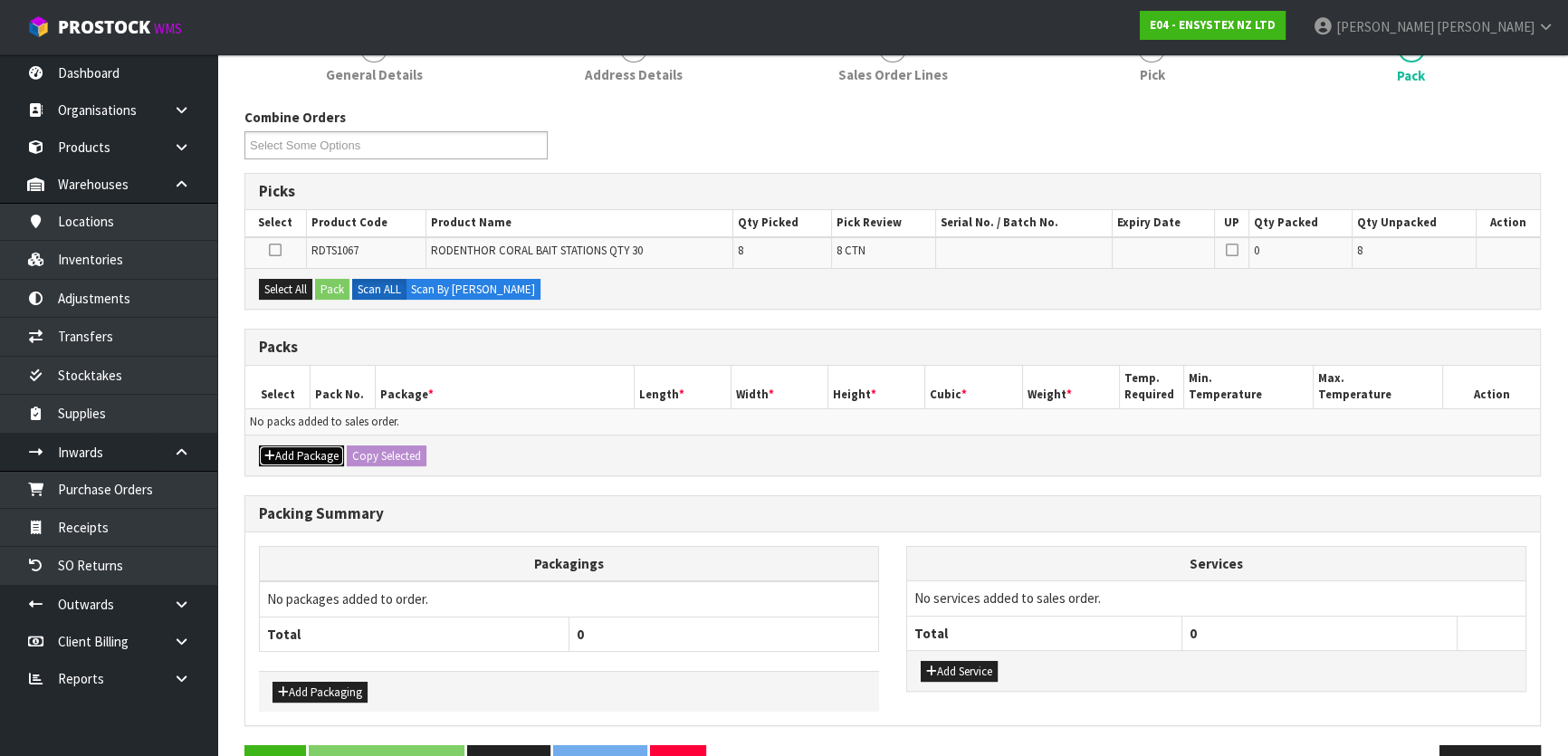
click at [290, 458] on button "Add Package" at bounding box center [302, 456] width 85 height 21
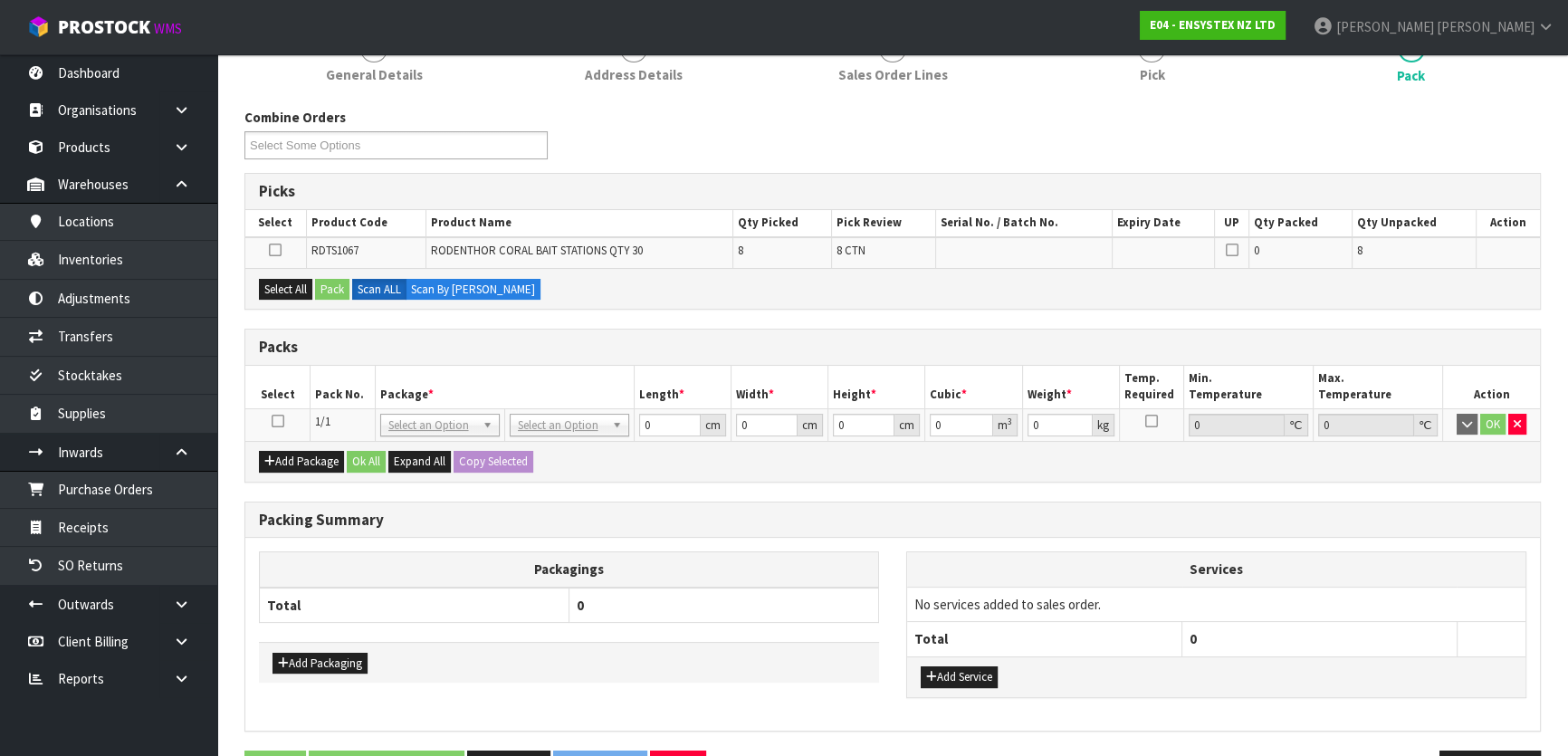
click at [281, 422] on icon at bounding box center [278, 422] width 13 height 1
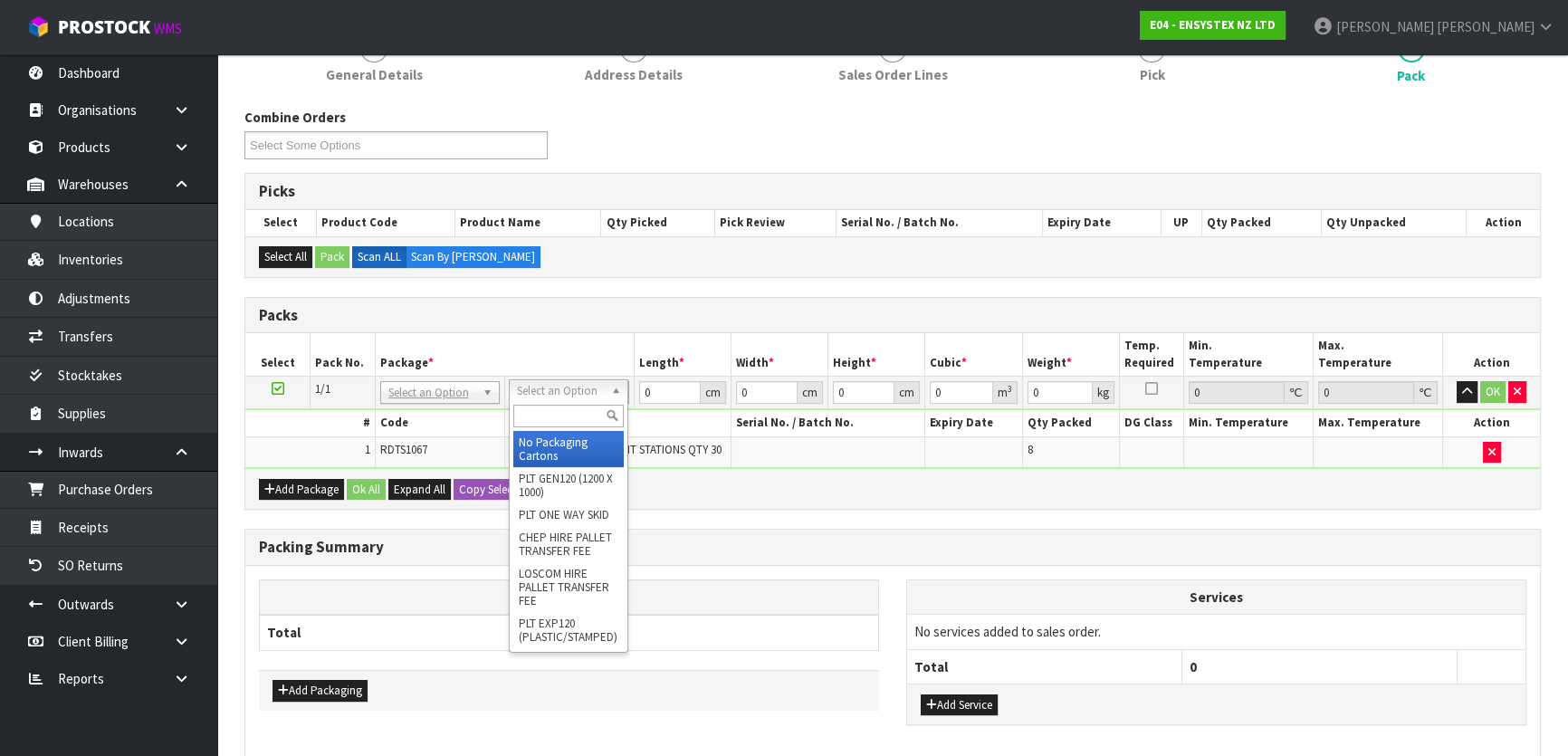
click at [532, 420] on input "text" at bounding box center [568, 416] width 110 height 22
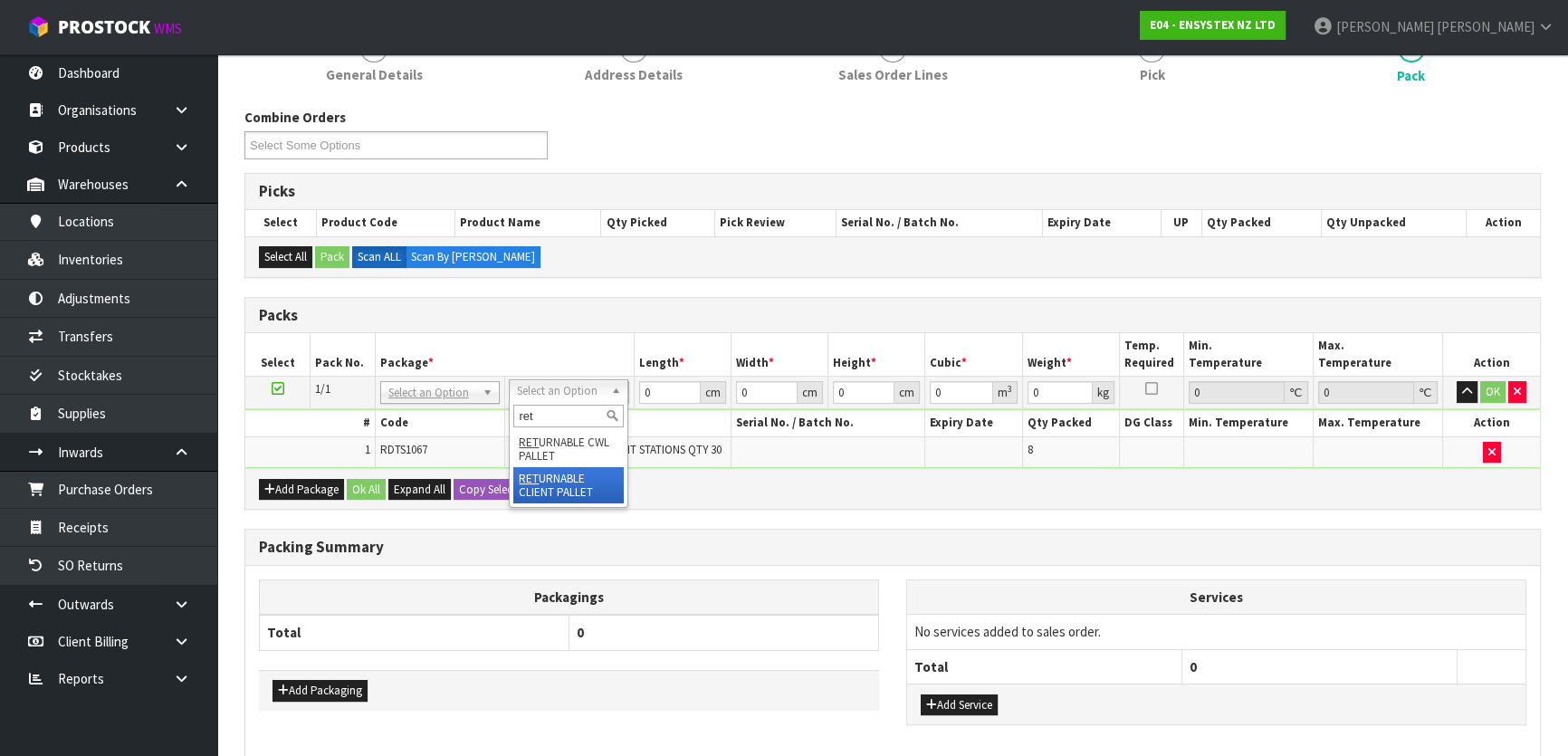
type input "ret"
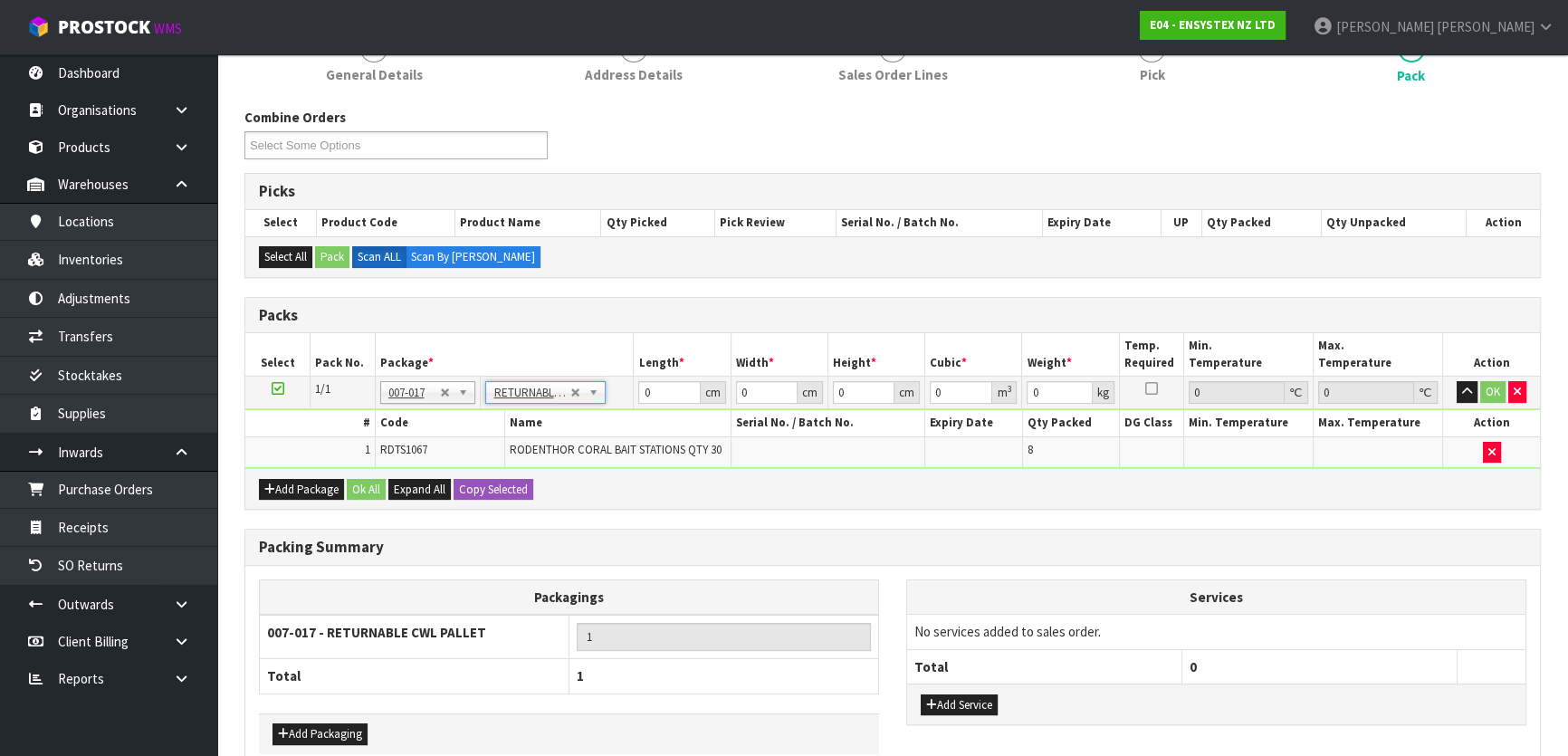
type input "78.4"
drag, startPoint x: 652, startPoint y: 389, endPoint x: 639, endPoint y: 389, distance: 13.0
click at [639, 389] on input "0" at bounding box center [669, 393] width 61 height 22
type input "120"
type input "100"
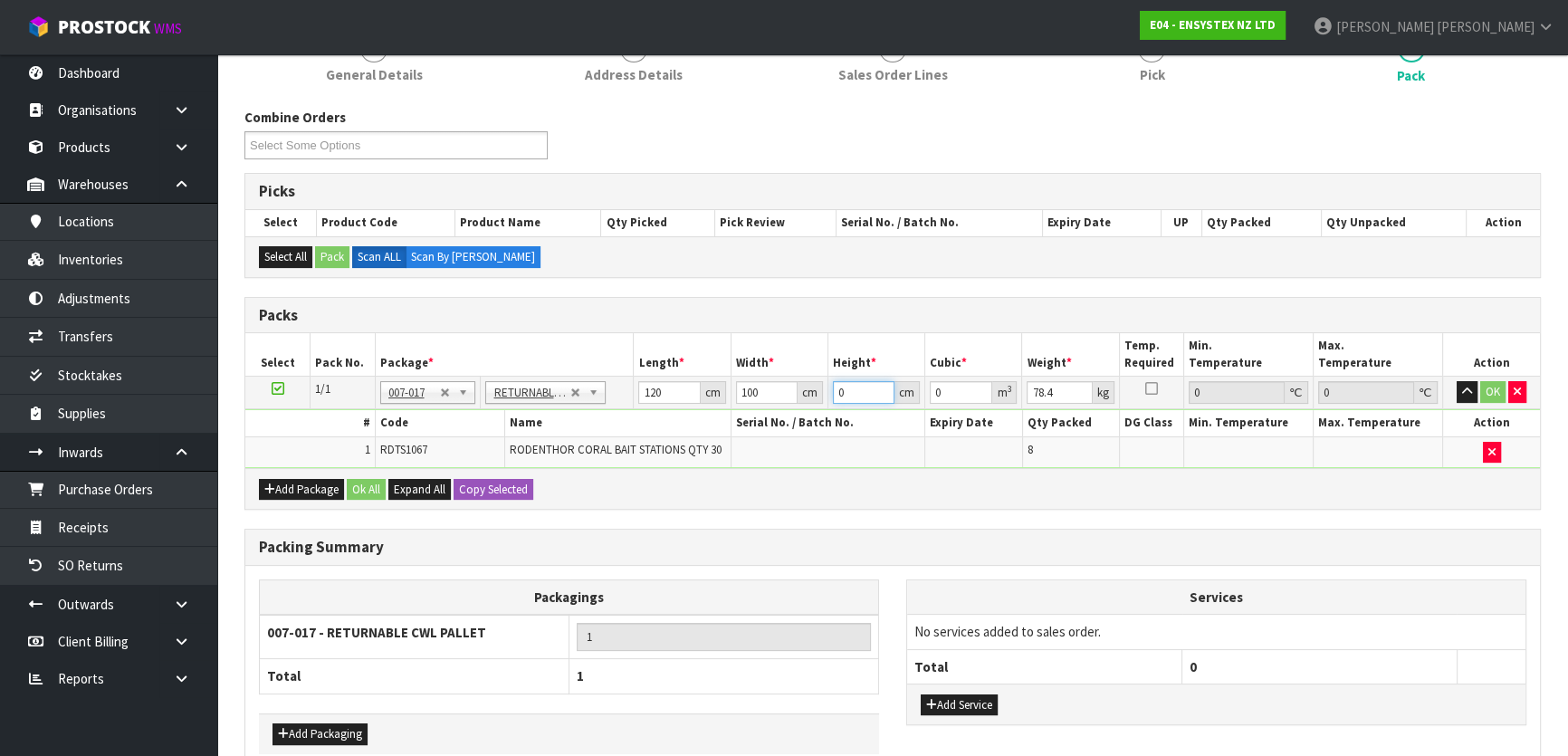
type input "9"
type input "0.108"
type input "95"
type input "1.14"
type input "95"
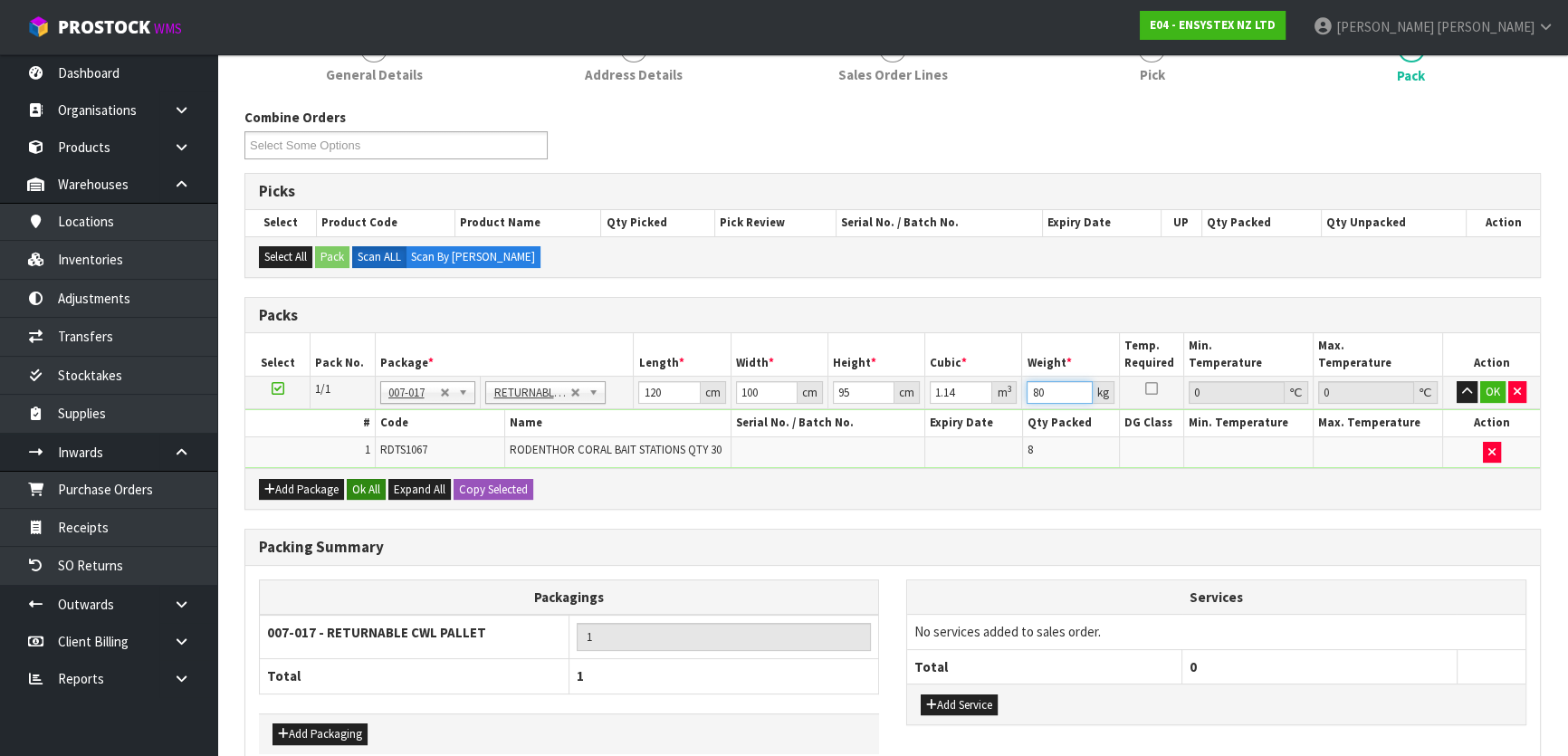
type input "80"
click at [366, 479] on button "Ok All" at bounding box center [366, 489] width 39 height 21
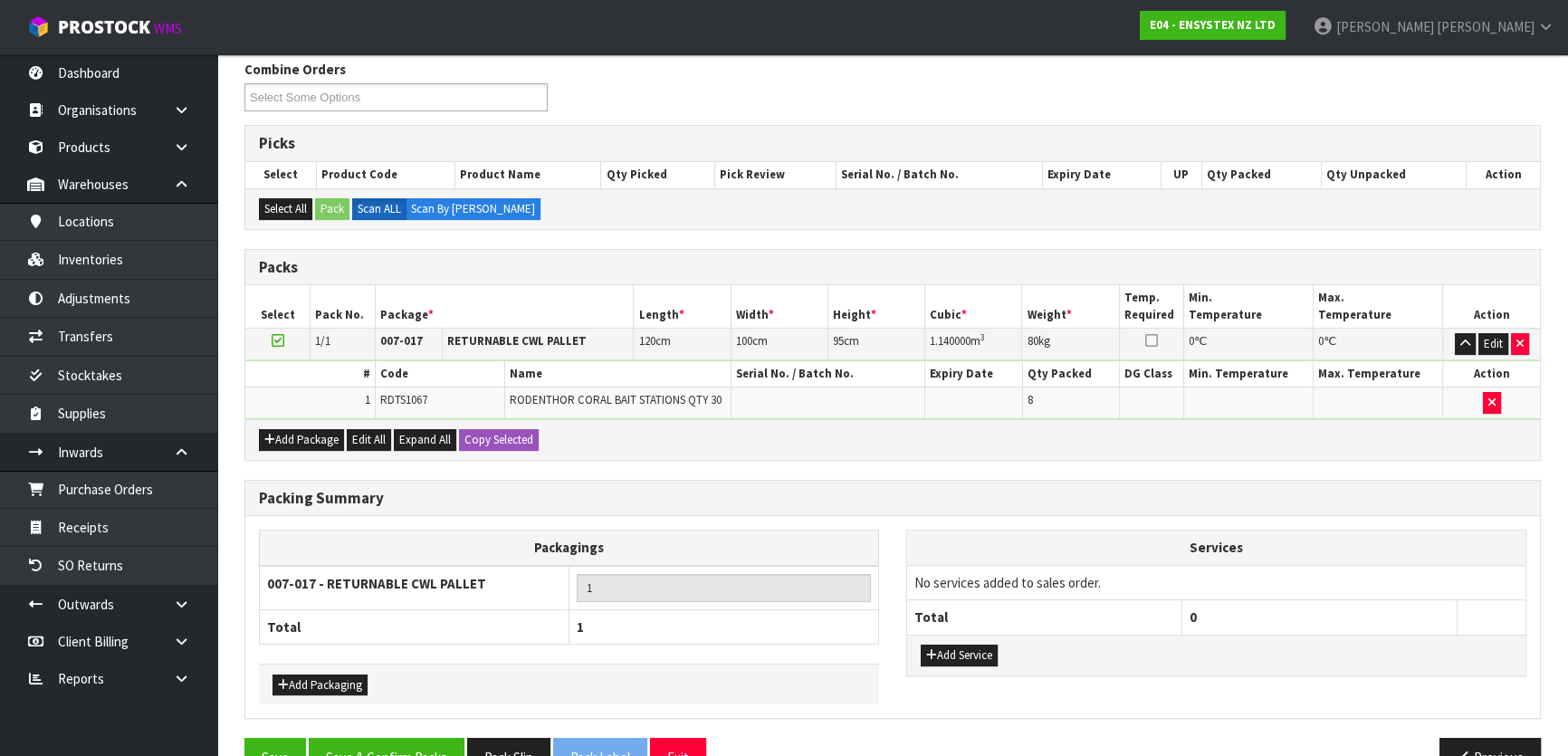
scroll to position [338, 0]
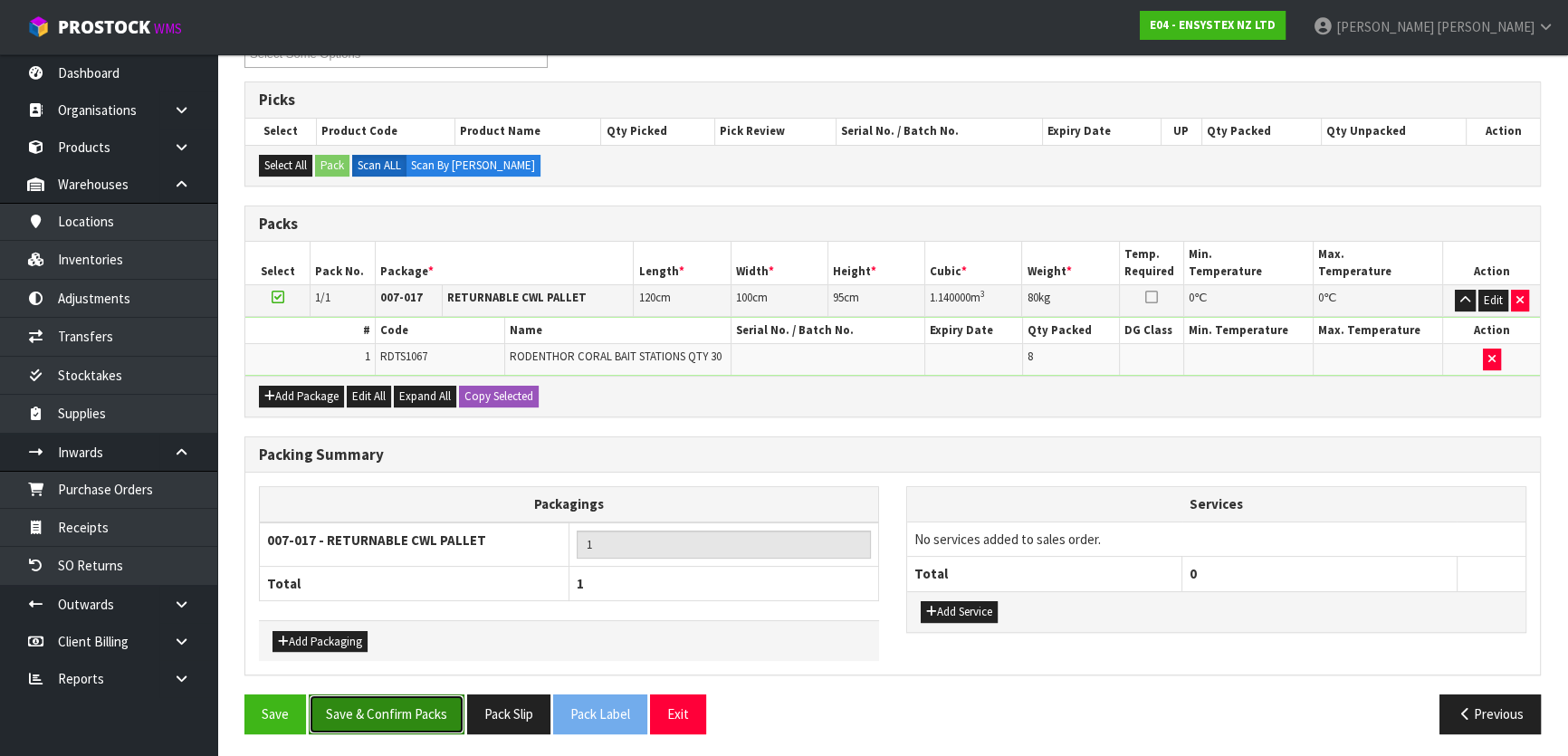
click at [383, 701] on button "Save & Confirm Packs" at bounding box center [386, 714] width 156 height 39
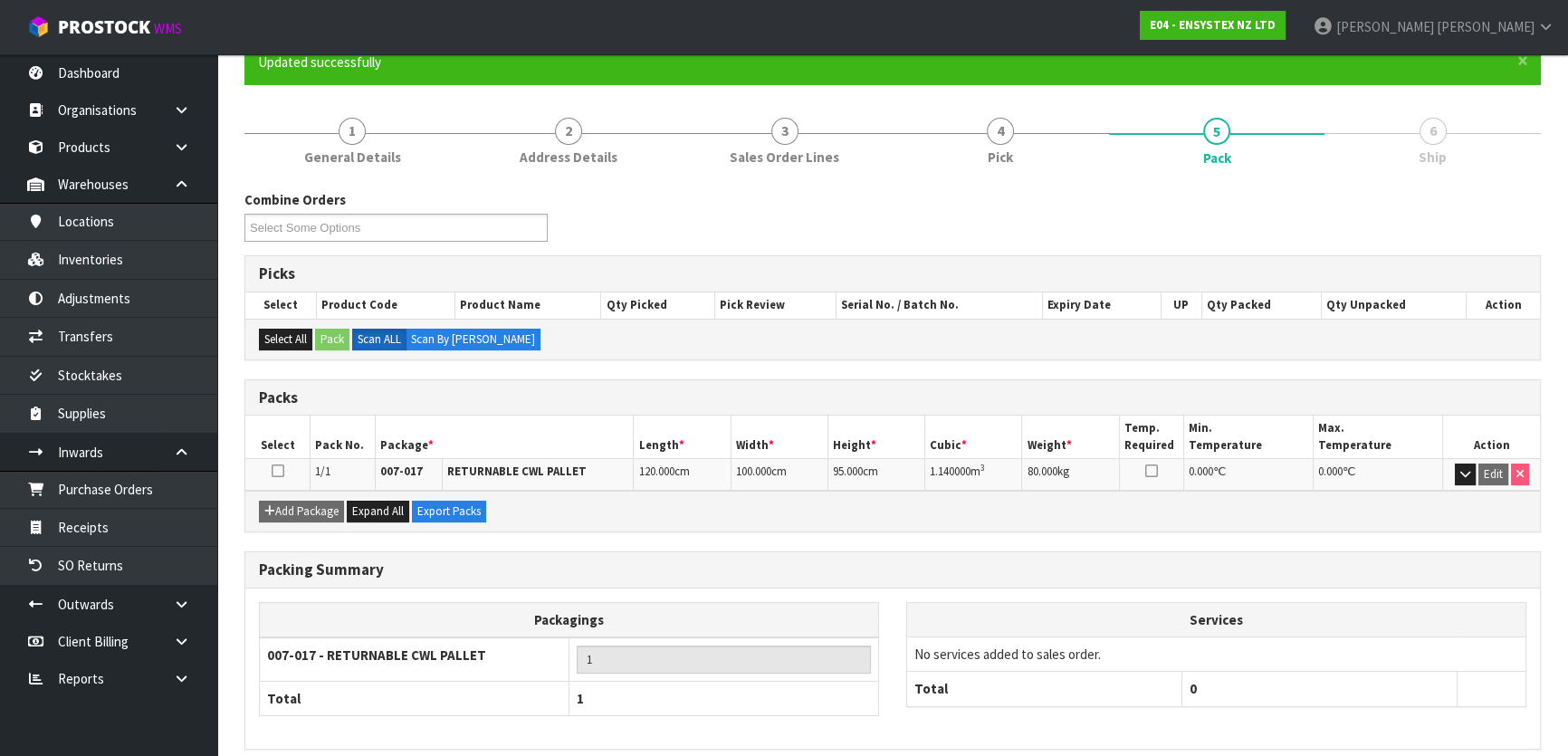
scroll to position [239, 0]
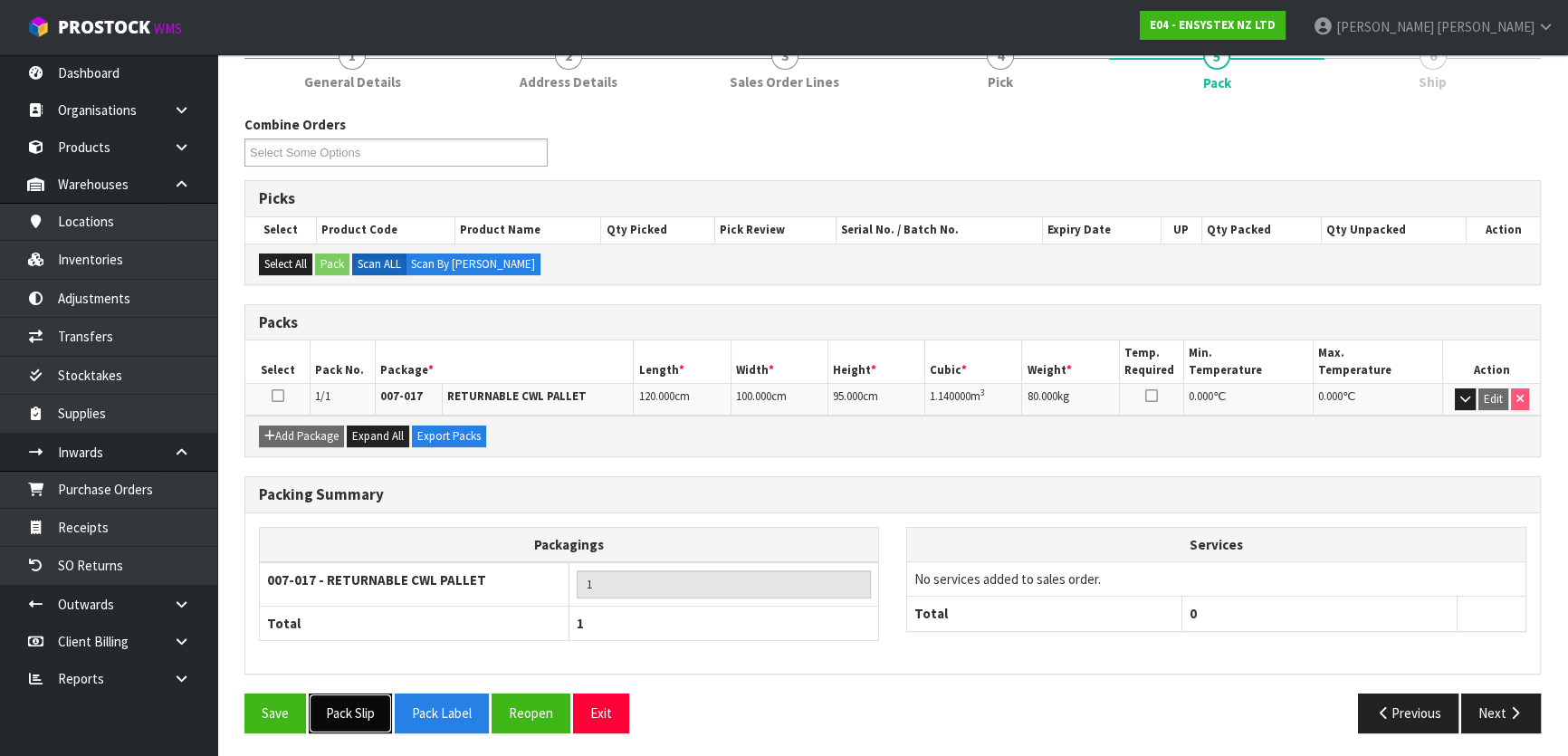
click at [345, 712] on button "Pack Slip" at bounding box center [350, 713] width 83 height 39
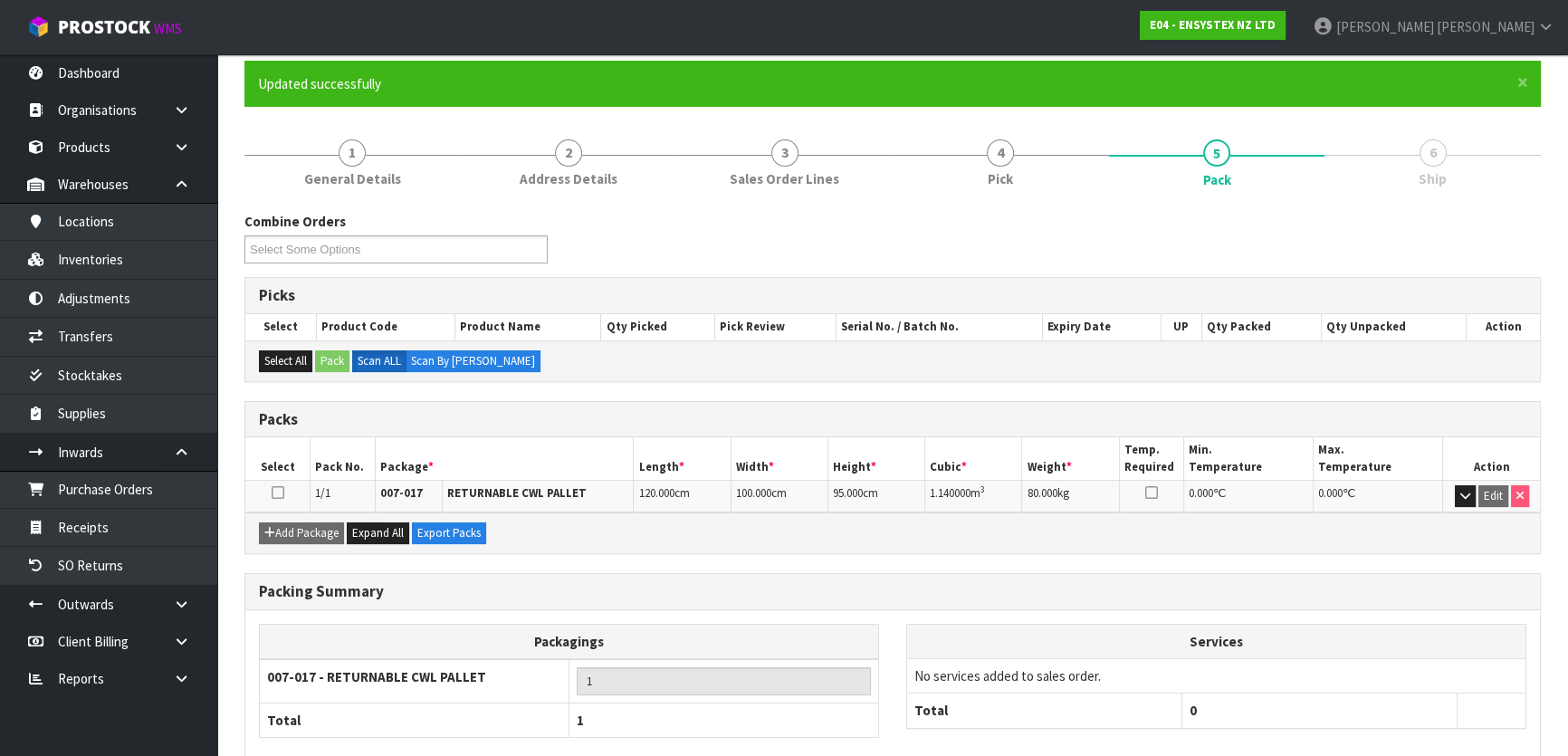
scroll to position [0, 0]
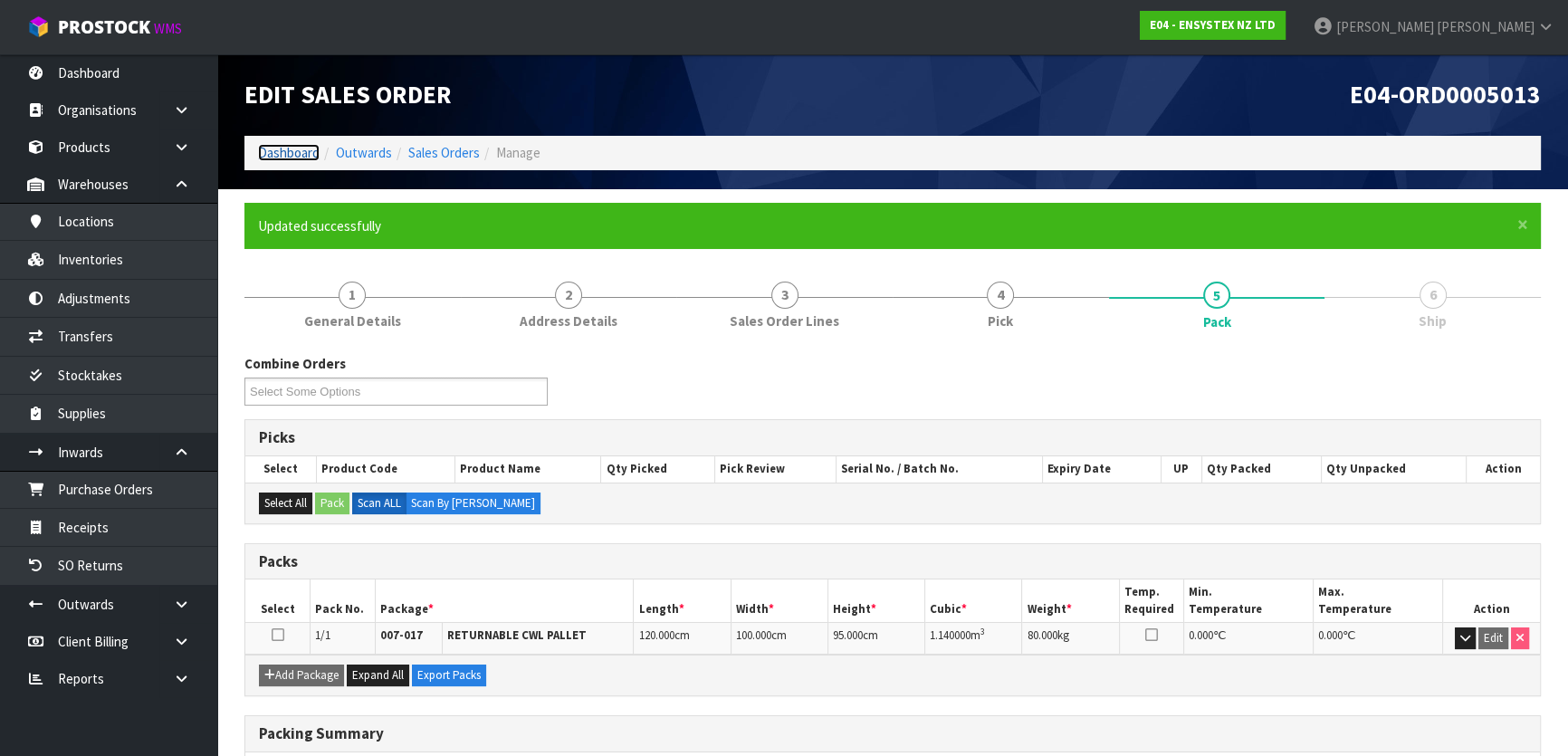
click at [285, 151] on link "Dashboard" at bounding box center [289, 152] width 61 height 18
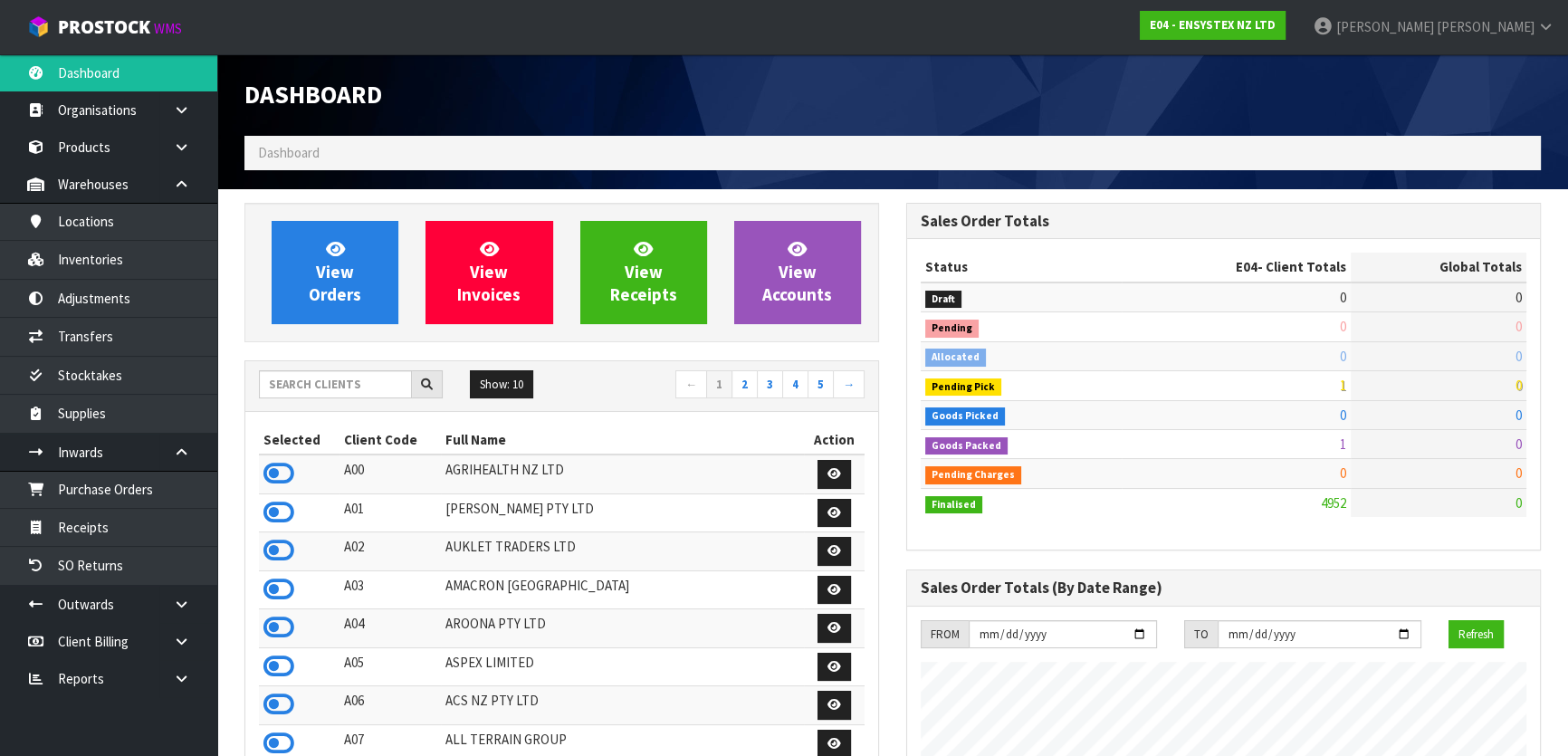
scroll to position [1369, 661]
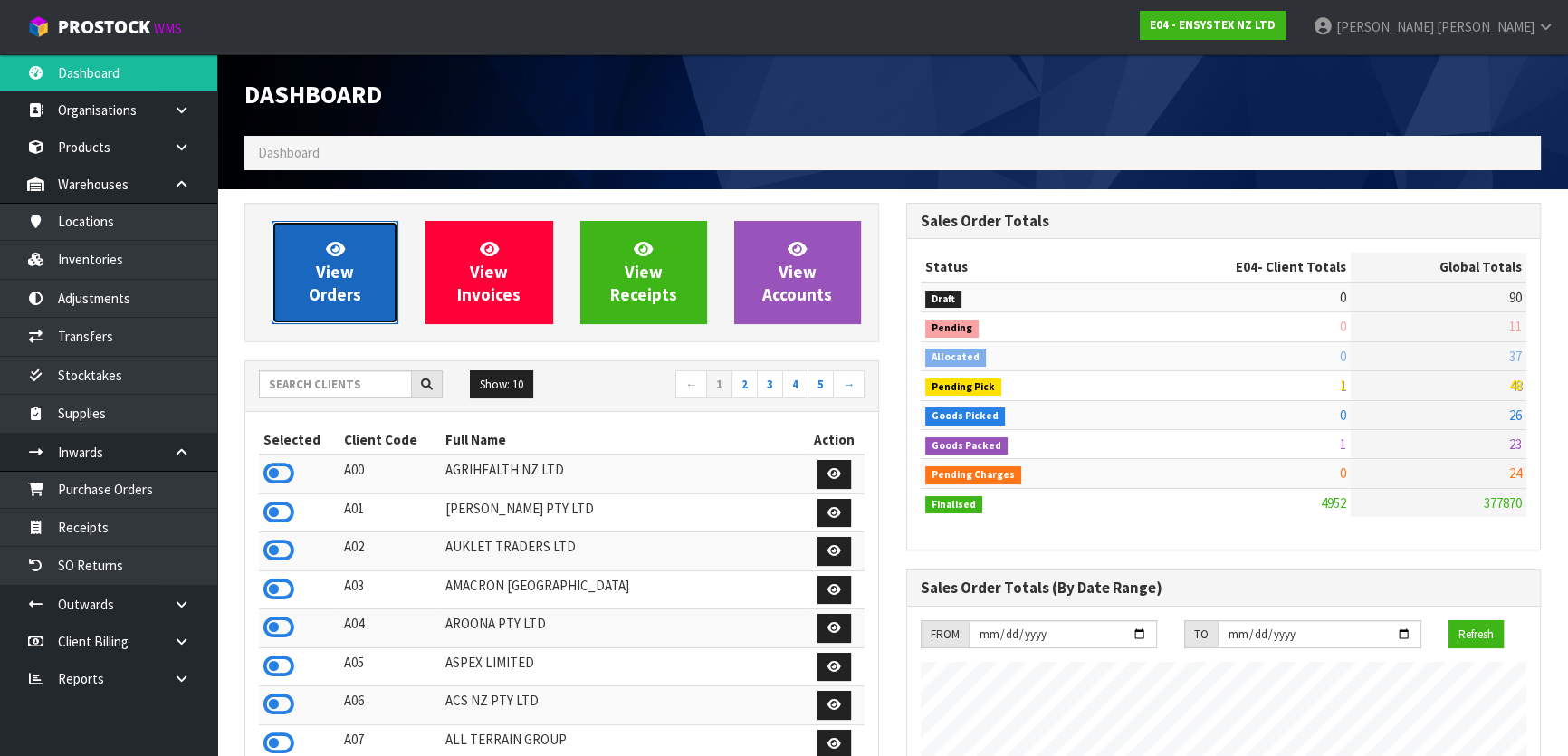
click at [347, 294] on span "View Orders" at bounding box center [334, 271] width 53 height 68
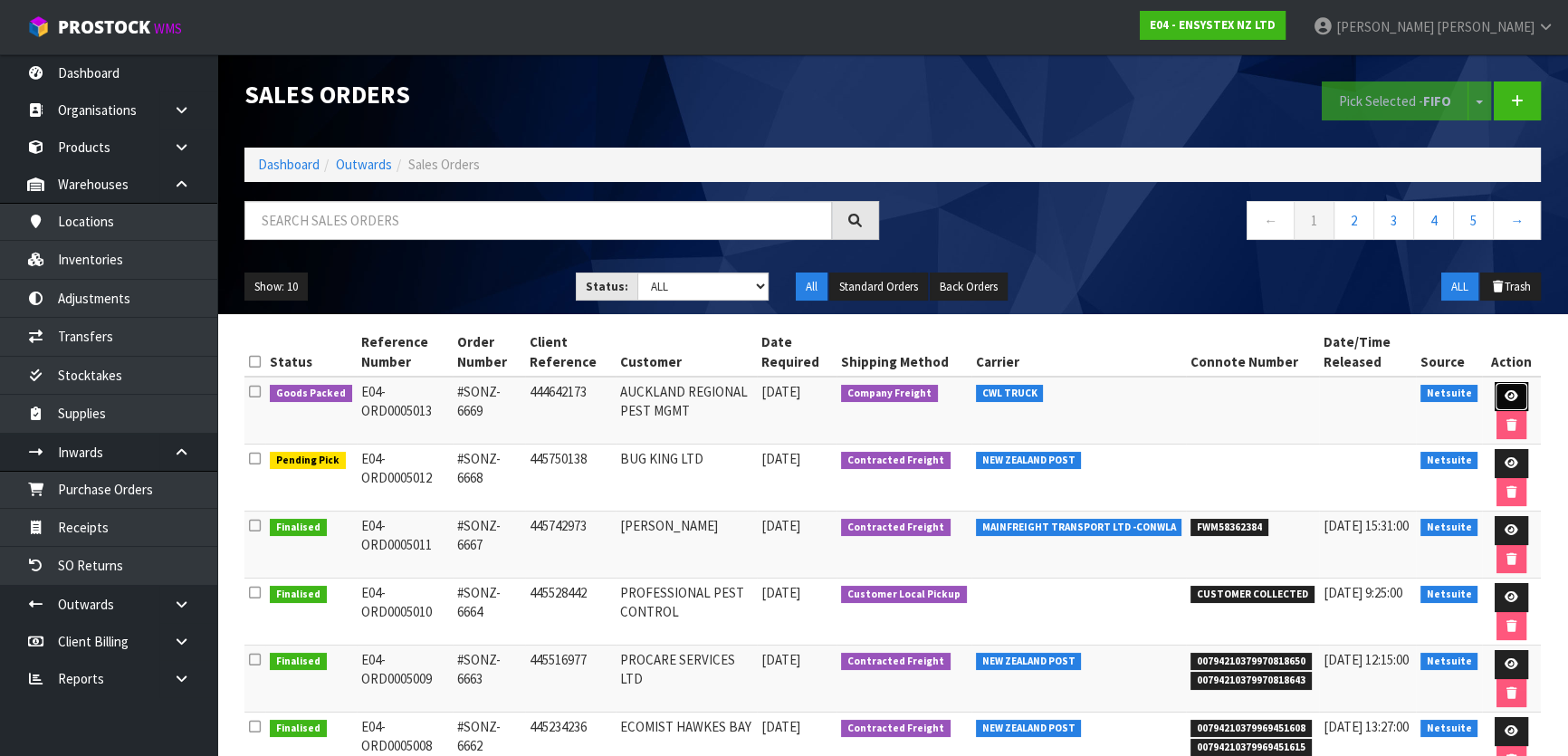
click at [1514, 397] on icon at bounding box center [1512, 396] width 14 height 12
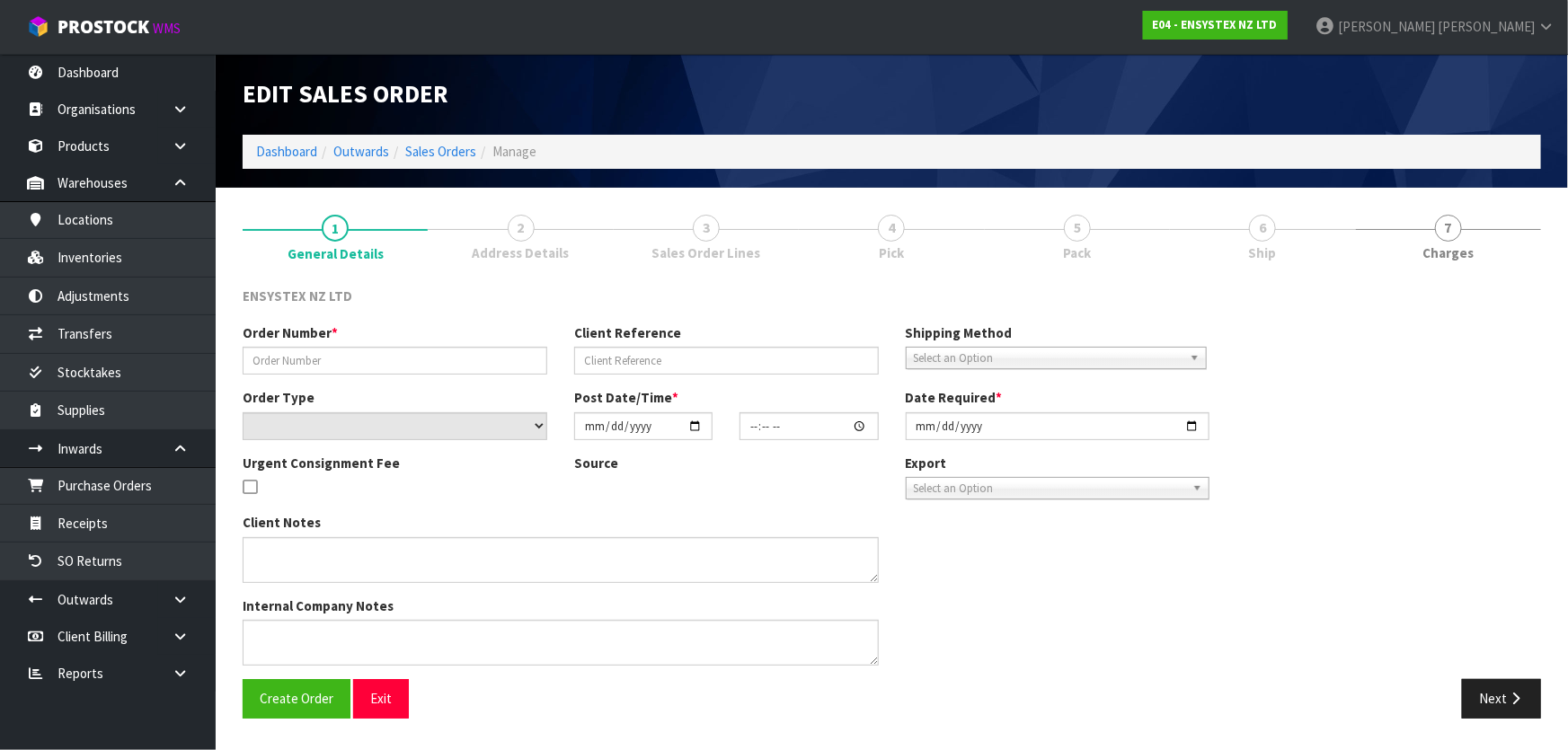
type input "#SONZ-6669"
type input "444642173"
select select "number:0"
type input "2025-08-21"
type input "13:30:14.000"
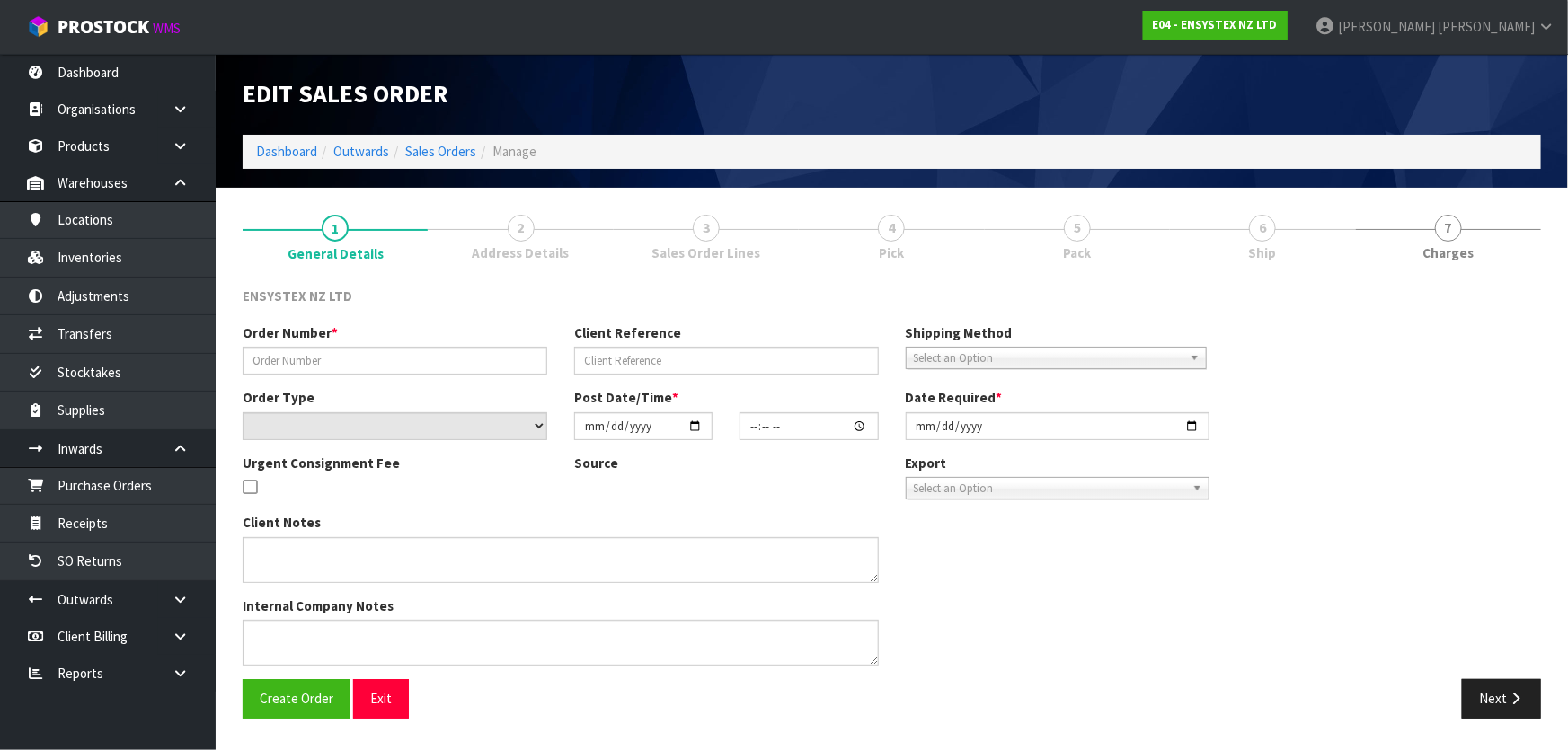
type input "2025-08-22"
type textarea "SAME DAY DELIVERY"
type textarea "ORDER SONZ-6650 - RETURNED STOCK CWL TRUCK WILL DELIVER THIS ORDER TOMORROW AND…"
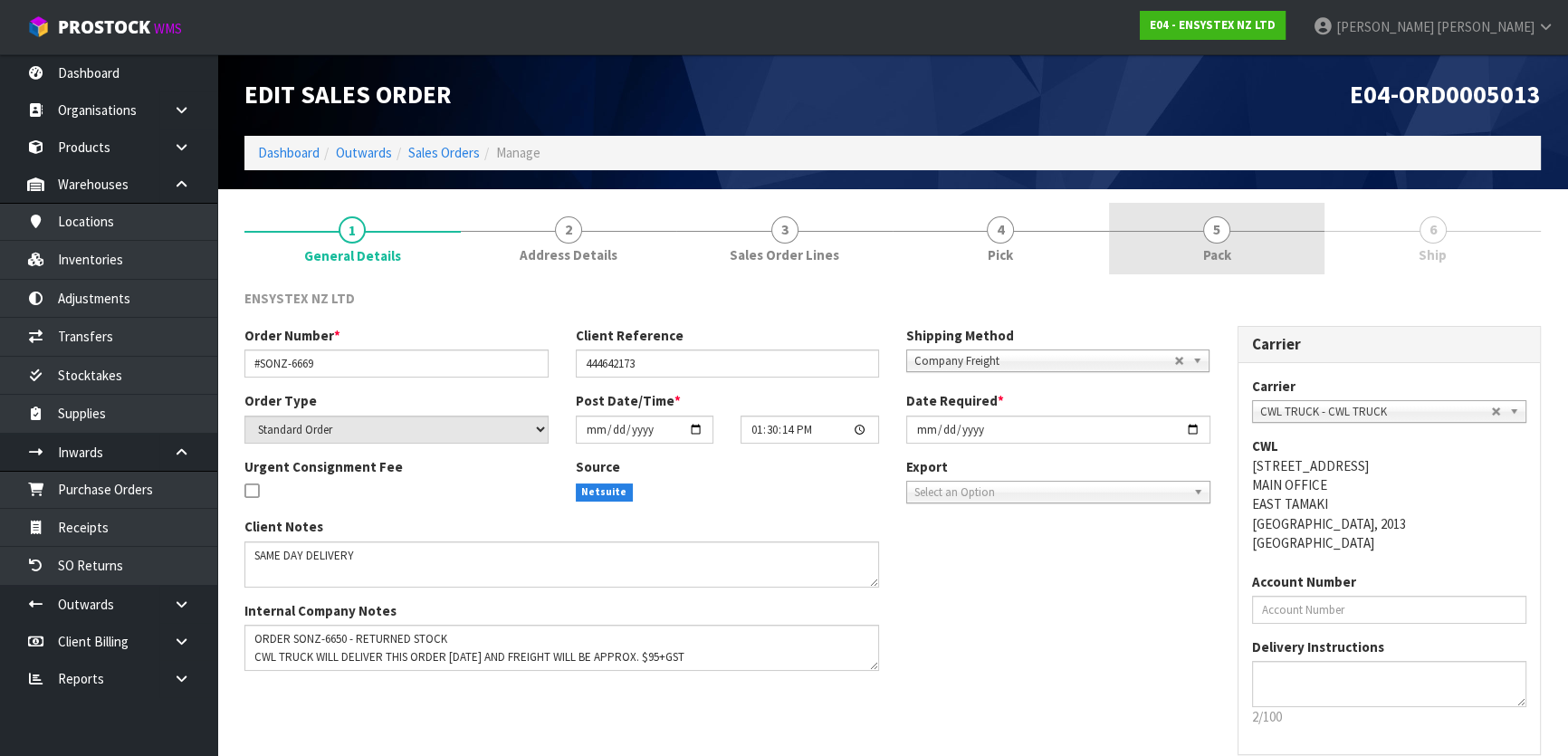
click at [1300, 245] on link "5 Pack" at bounding box center [1218, 238] width 217 height 71
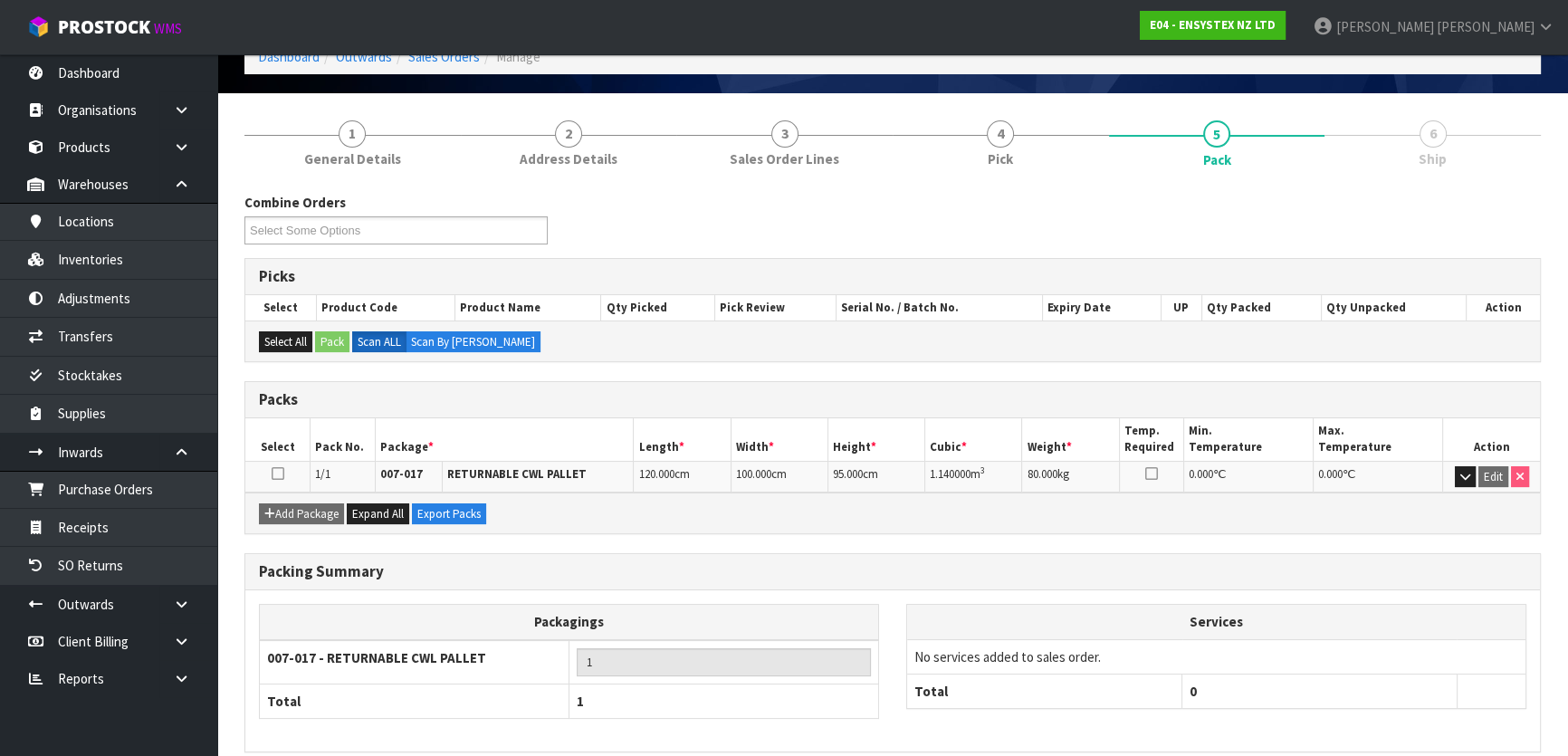
scroll to position [173, 0]
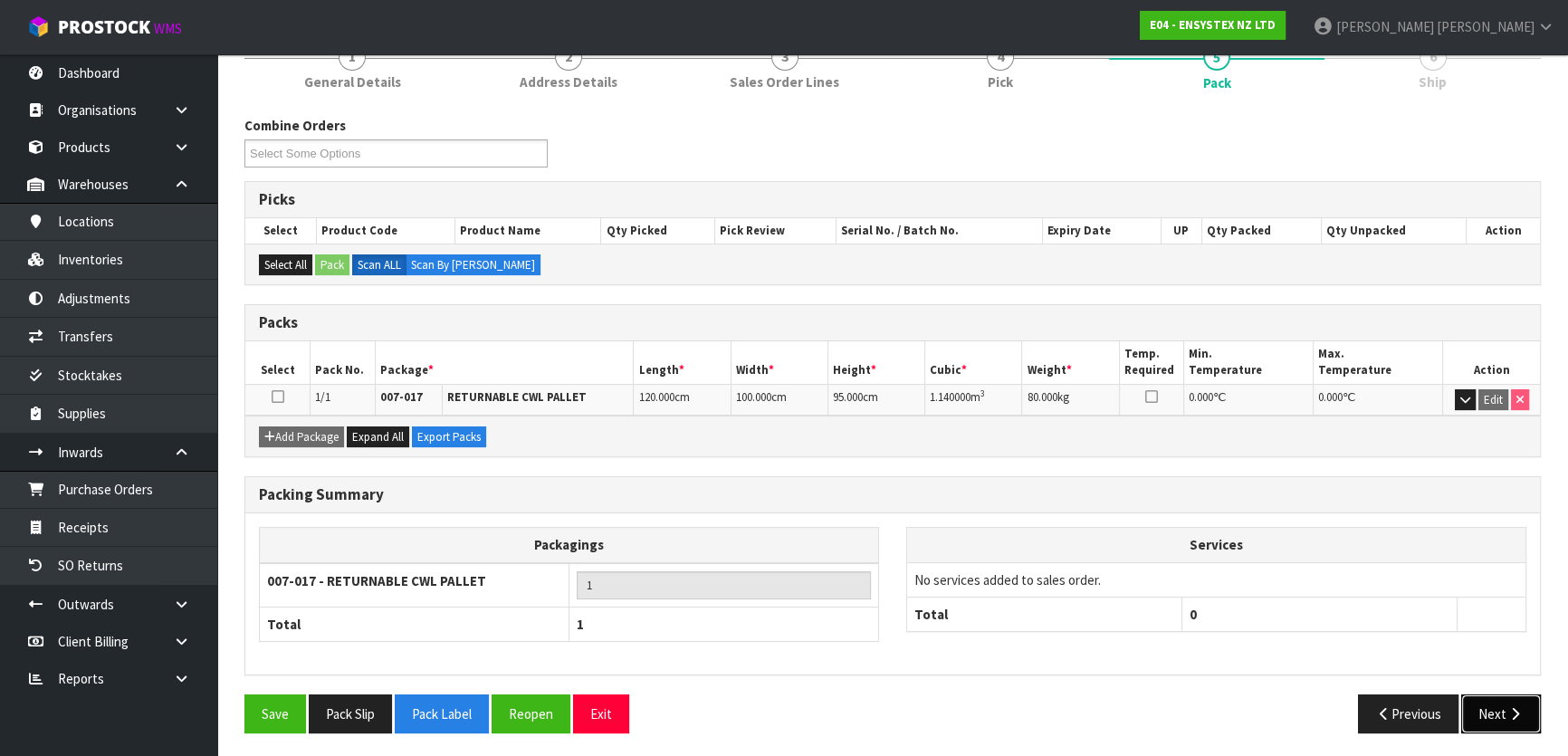
click at [1499, 708] on button "Next" at bounding box center [1501, 714] width 80 height 39
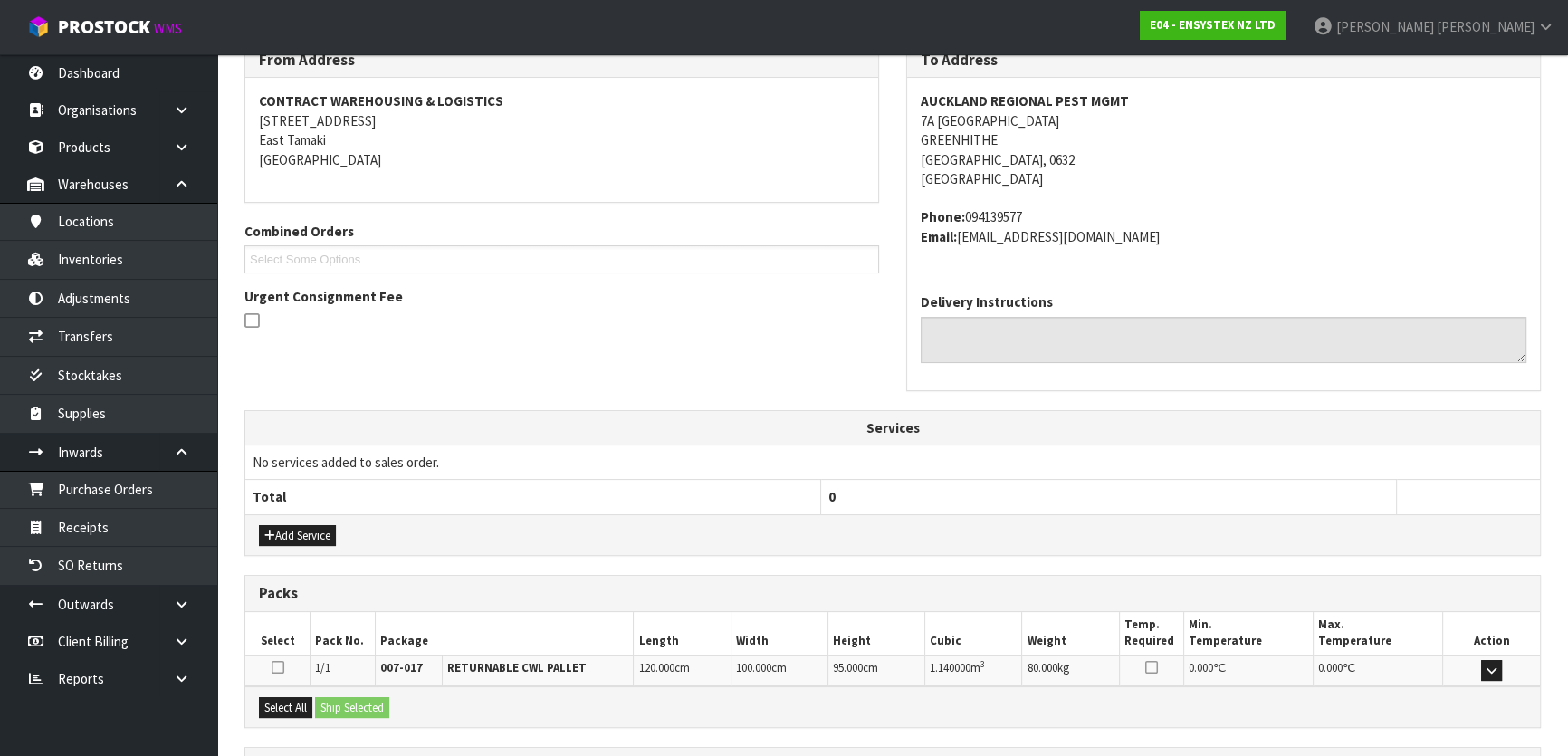
scroll to position [410, 0]
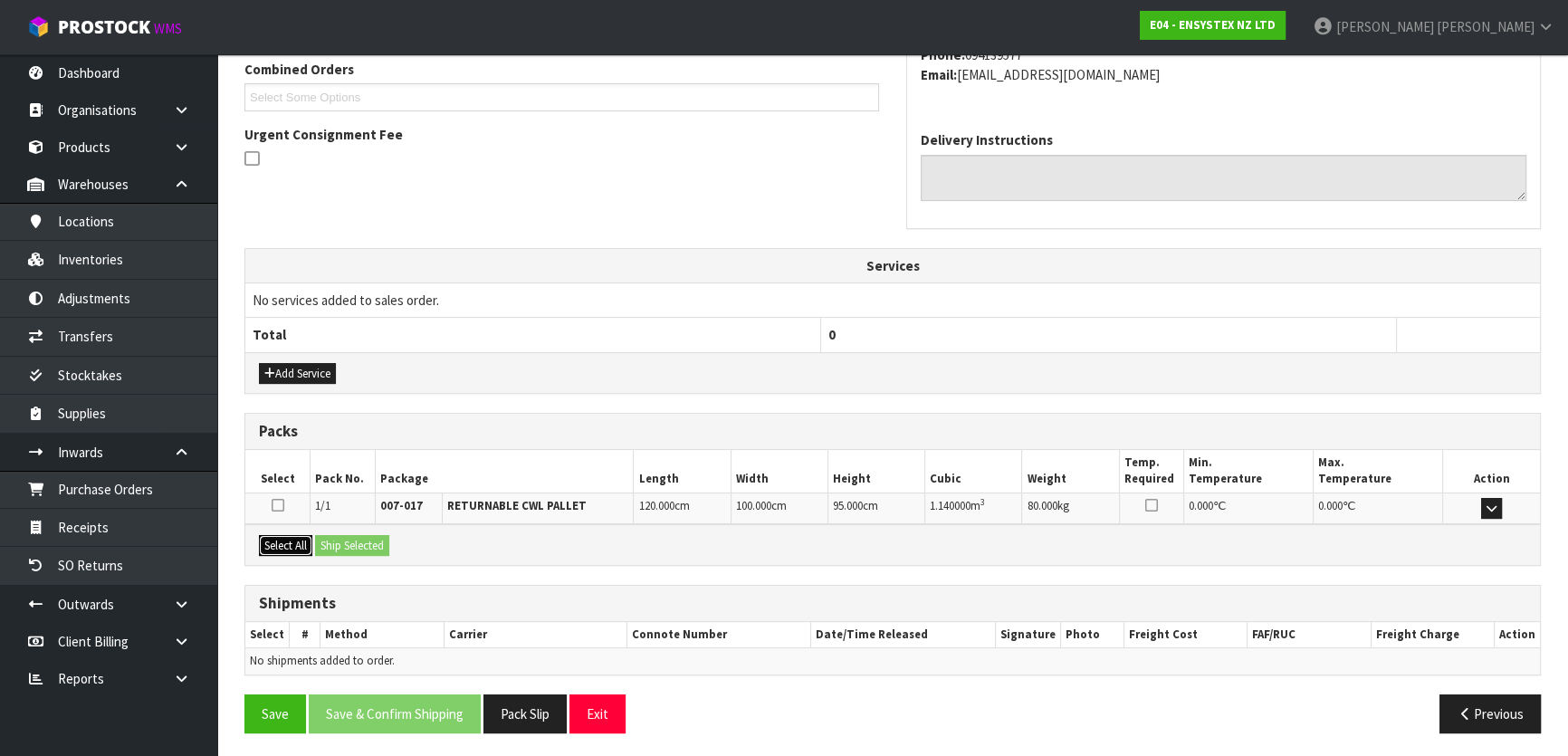
click at [298, 544] on button "Select All" at bounding box center [286, 546] width 54 height 21
click at [368, 546] on button "Ship Selected" at bounding box center [352, 546] width 74 height 21
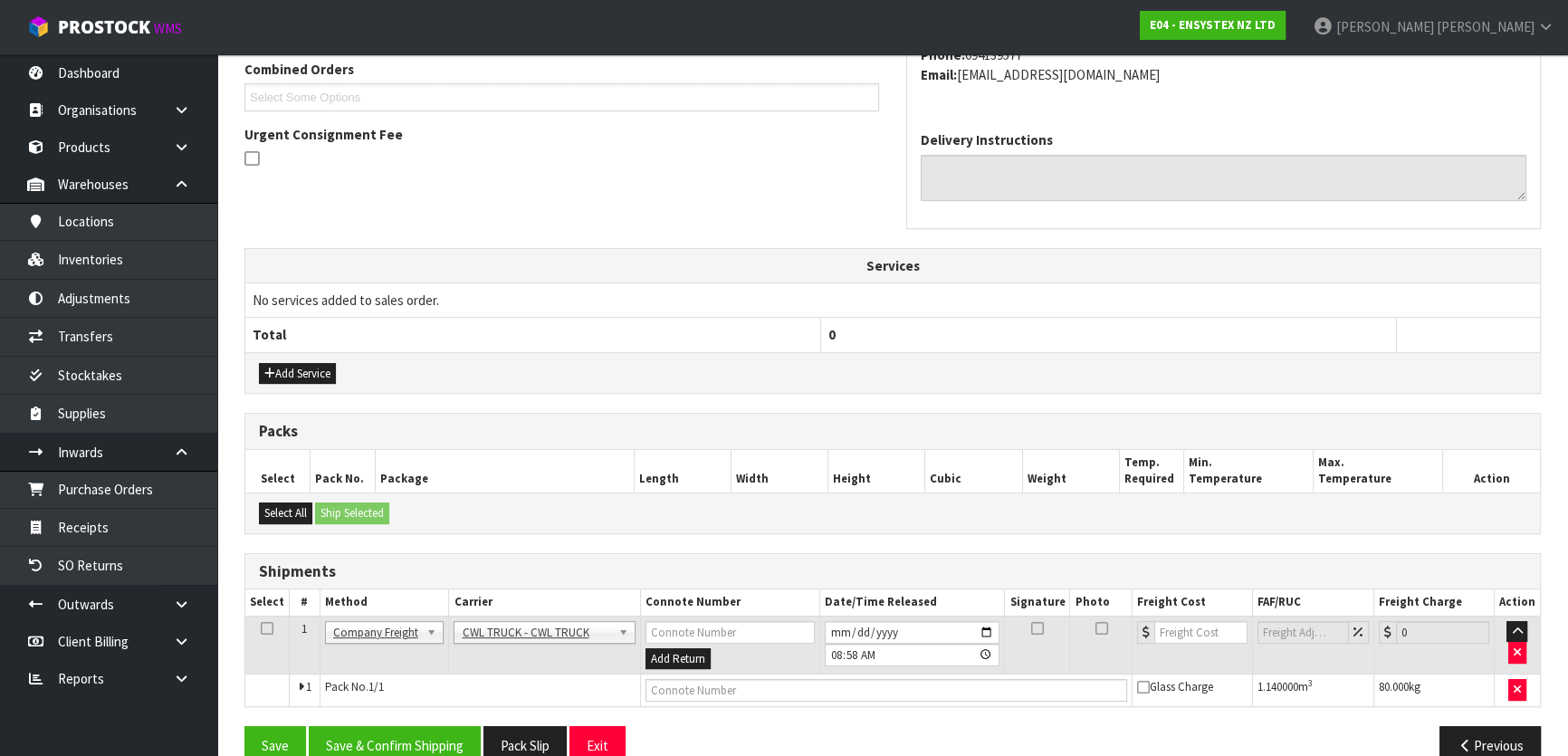
click at [748, 674] on td at bounding box center [886, 690] width 493 height 32
click at [743, 683] on input "text" at bounding box center [886, 690] width 483 height 22
type input "CWL TRUCK DELIVERY"
click at [416, 739] on button "Save & Confirm Shipping" at bounding box center [395, 746] width 172 height 39
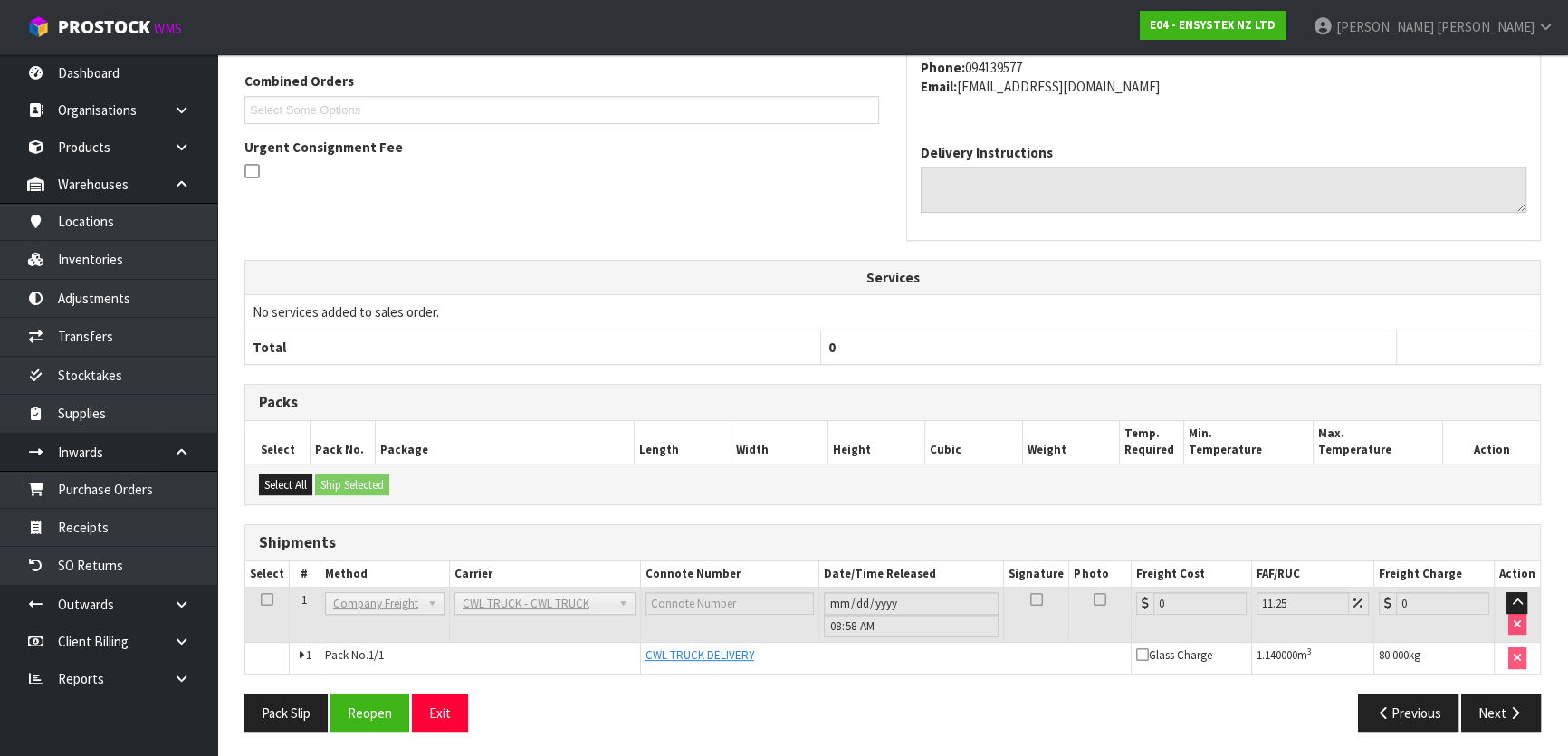
scroll to position [0, 0]
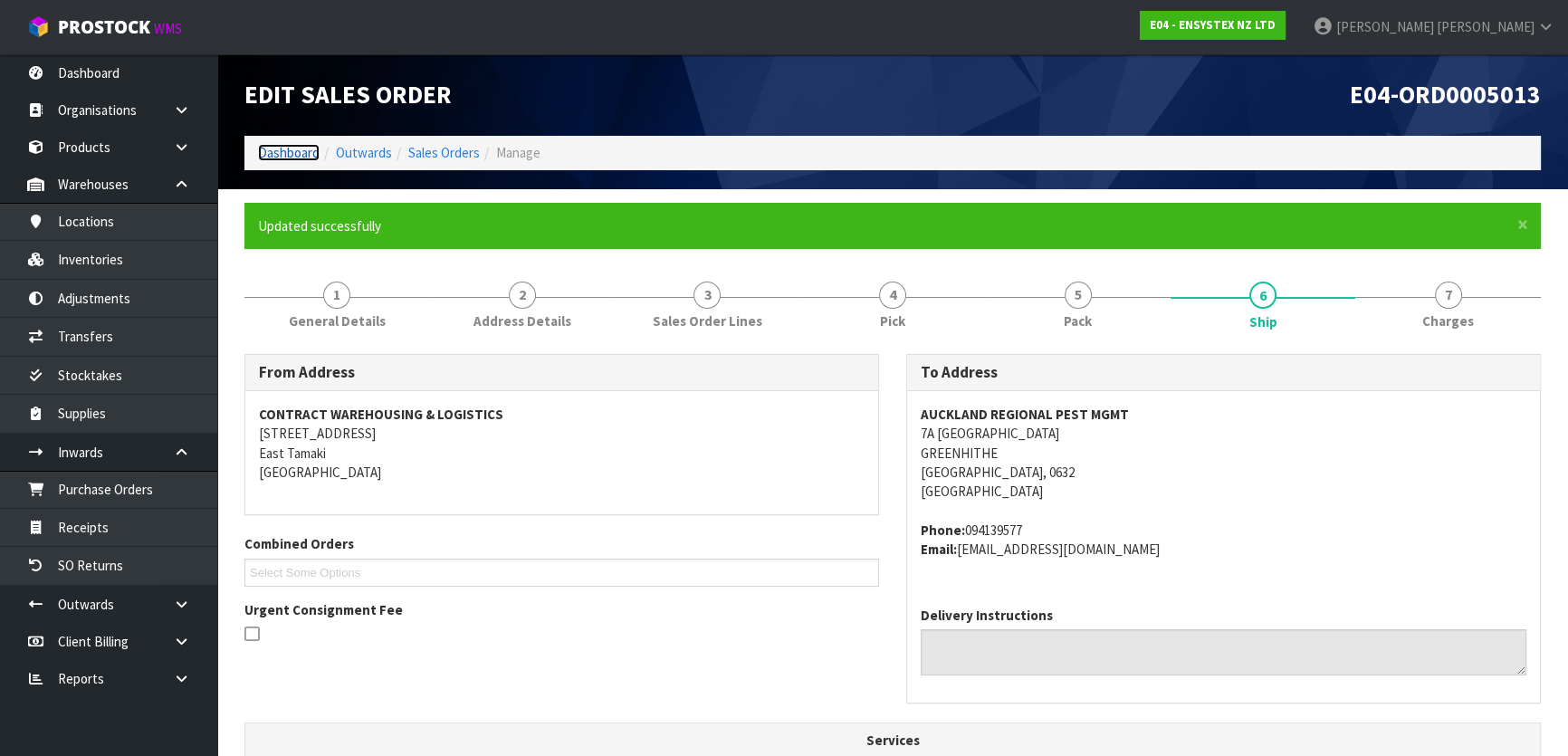
click at [285, 150] on link "Dashboard" at bounding box center [289, 152] width 61 height 18
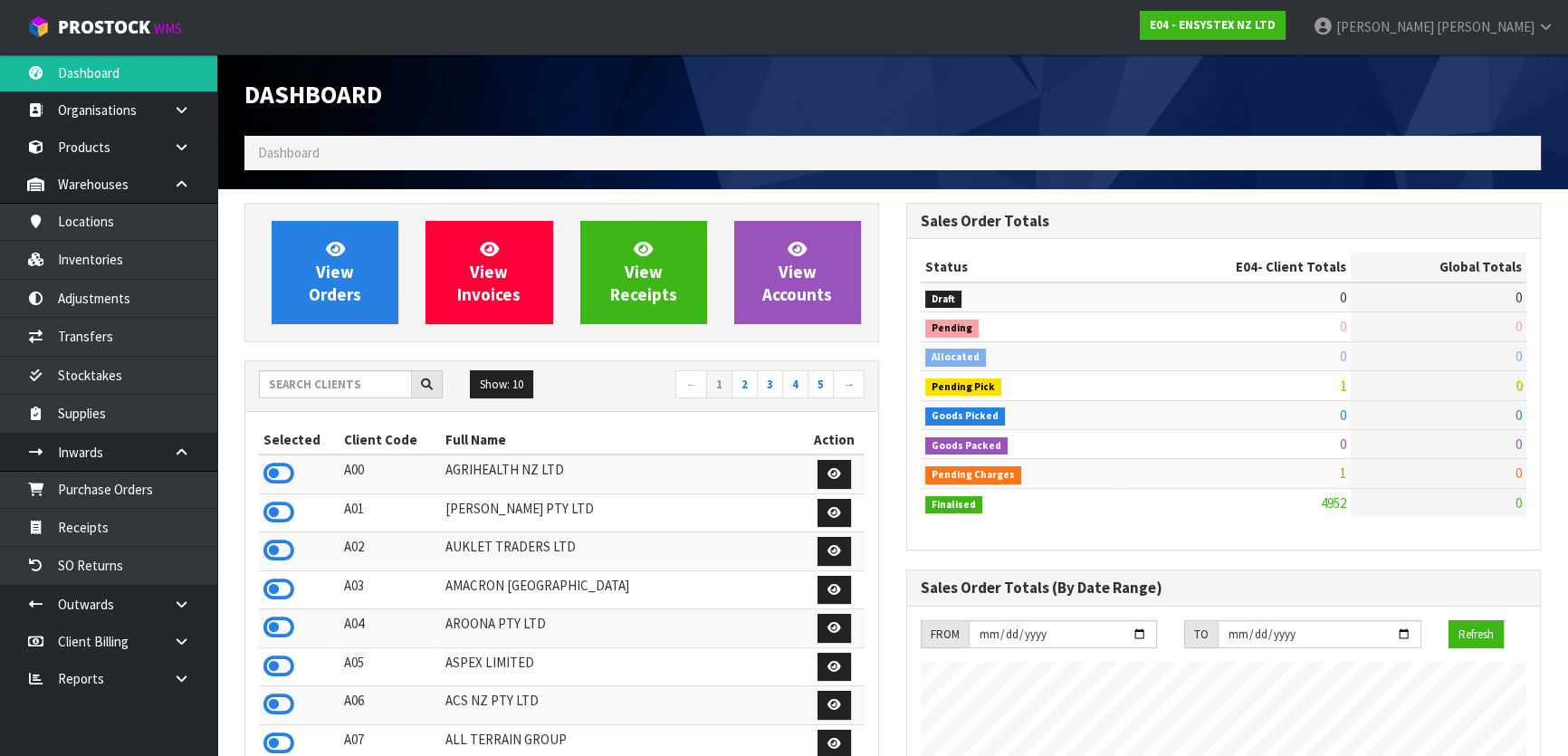
scroll to position [1369, 661]
click at [299, 377] on input "text" at bounding box center [335, 384] width 153 height 28
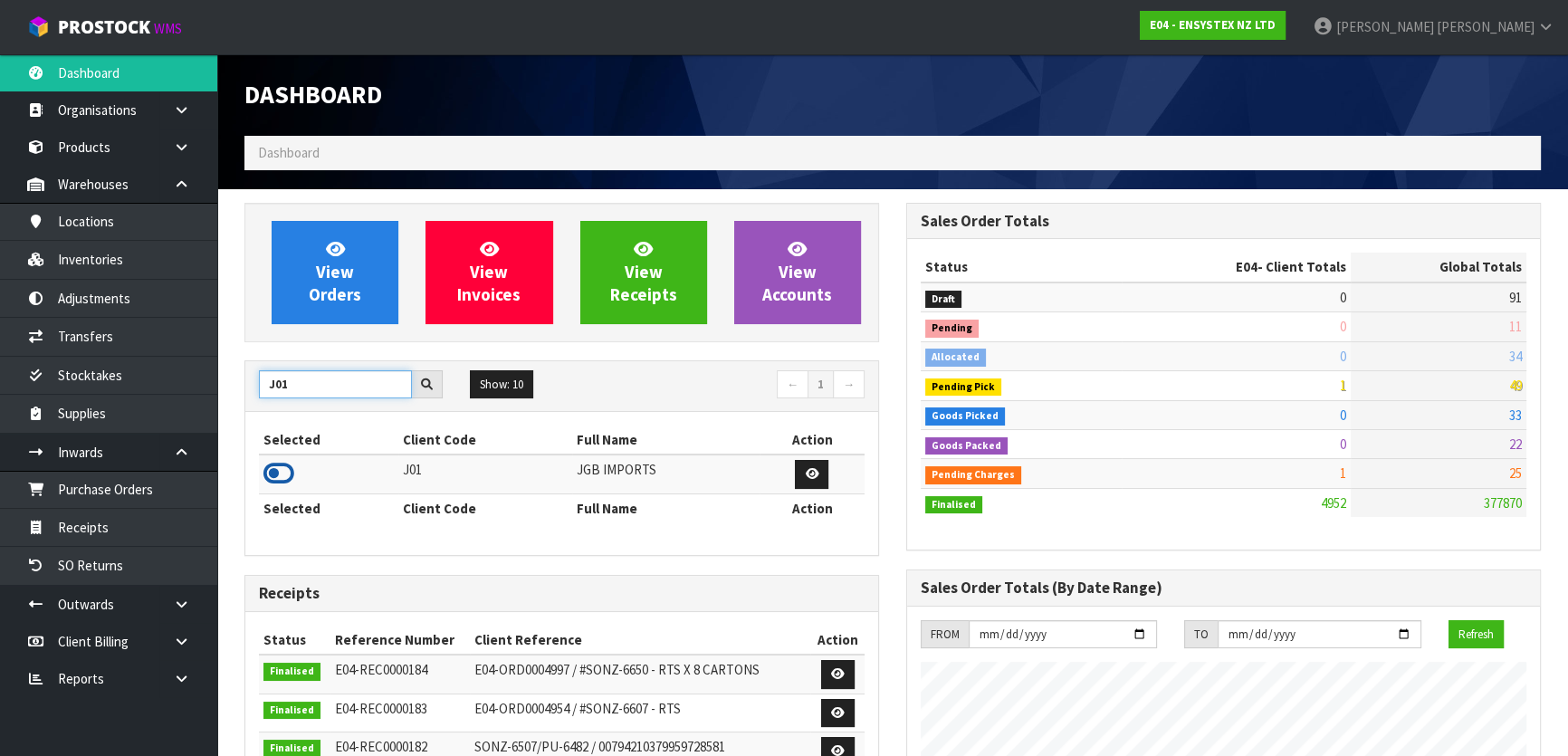
type input "J01"
drag, startPoint x: 280, startPoint y: 468, endPoint x: 306, endPoint y: 345, distance: 125.7
click at [281, 465] on icon at bounding box center [278, 473] width 31 height 27
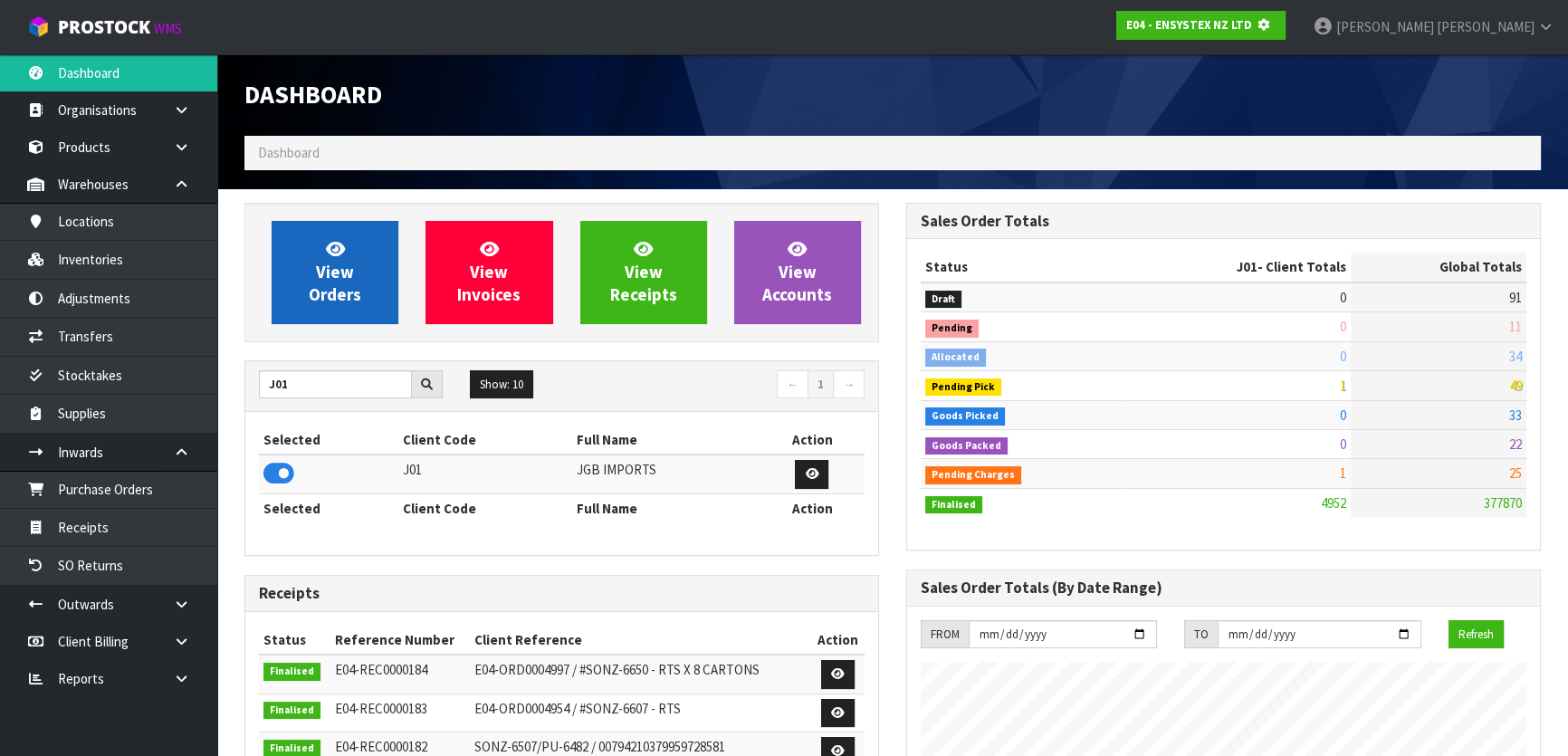
scroll to position [904611, 904780]
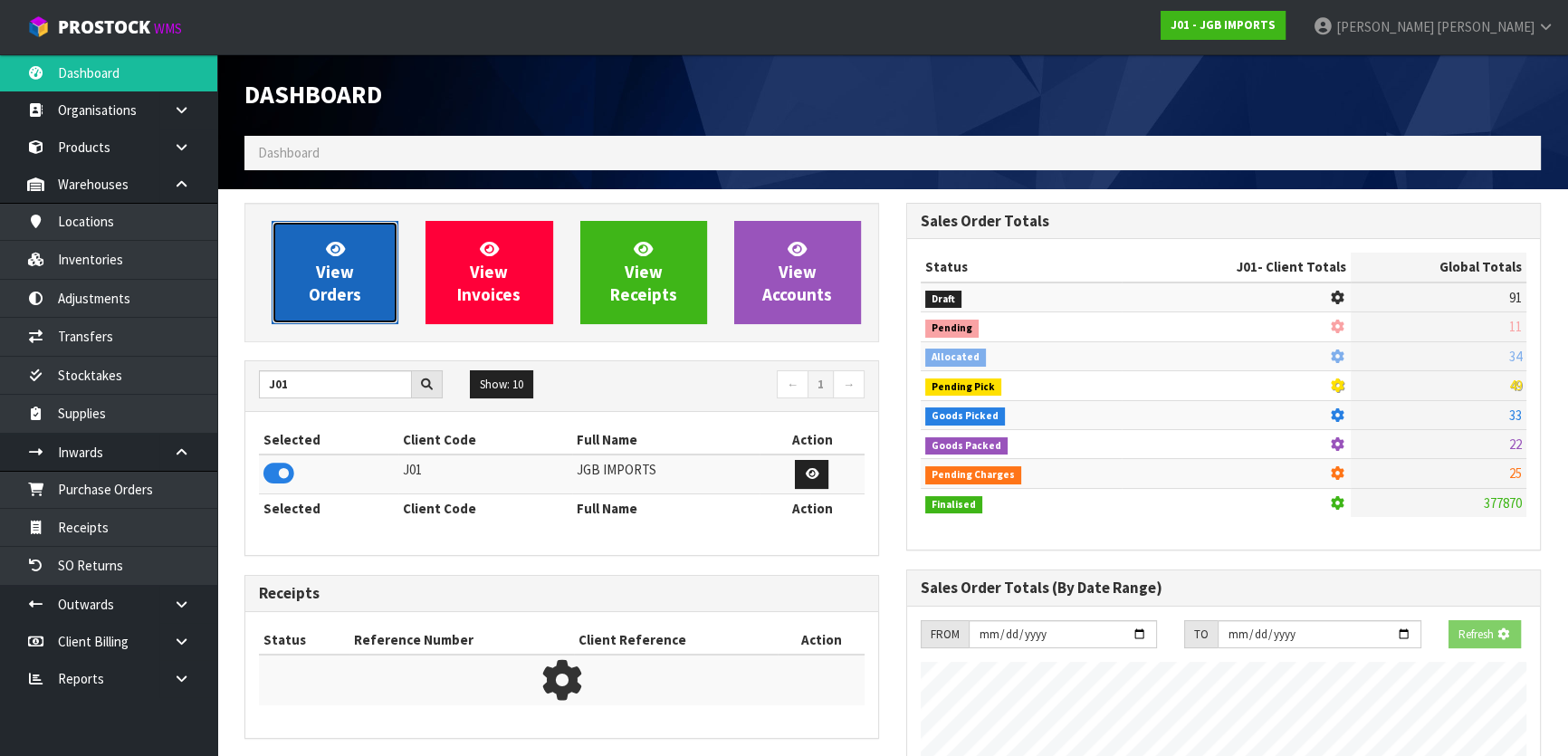
click at [334, 265] on span "View Orders" at bounding box center [334, 271] width 53 height 68
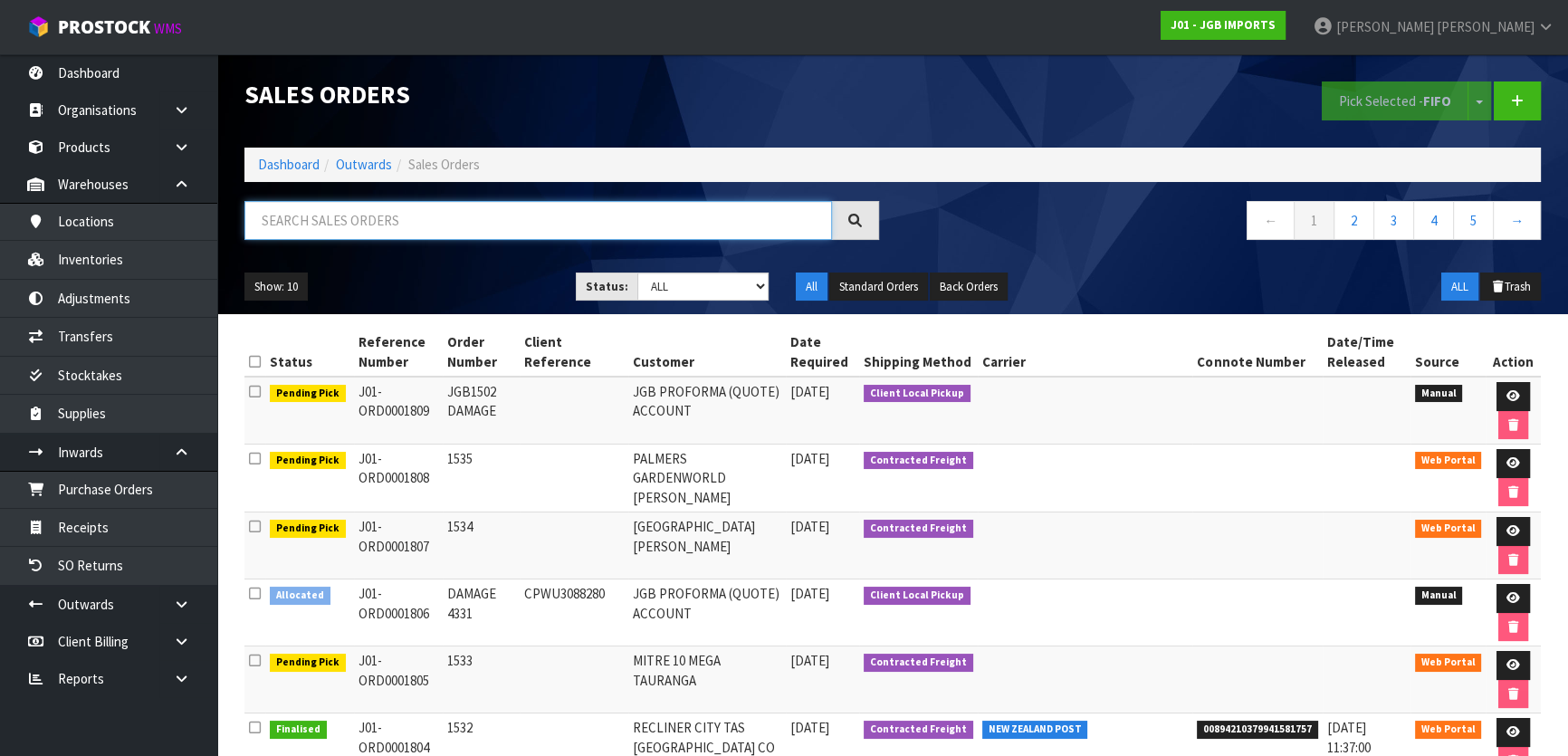
click at [534, 214] on input "text" at bounding box center [538, 220] width 587 height 39
type input "1795"
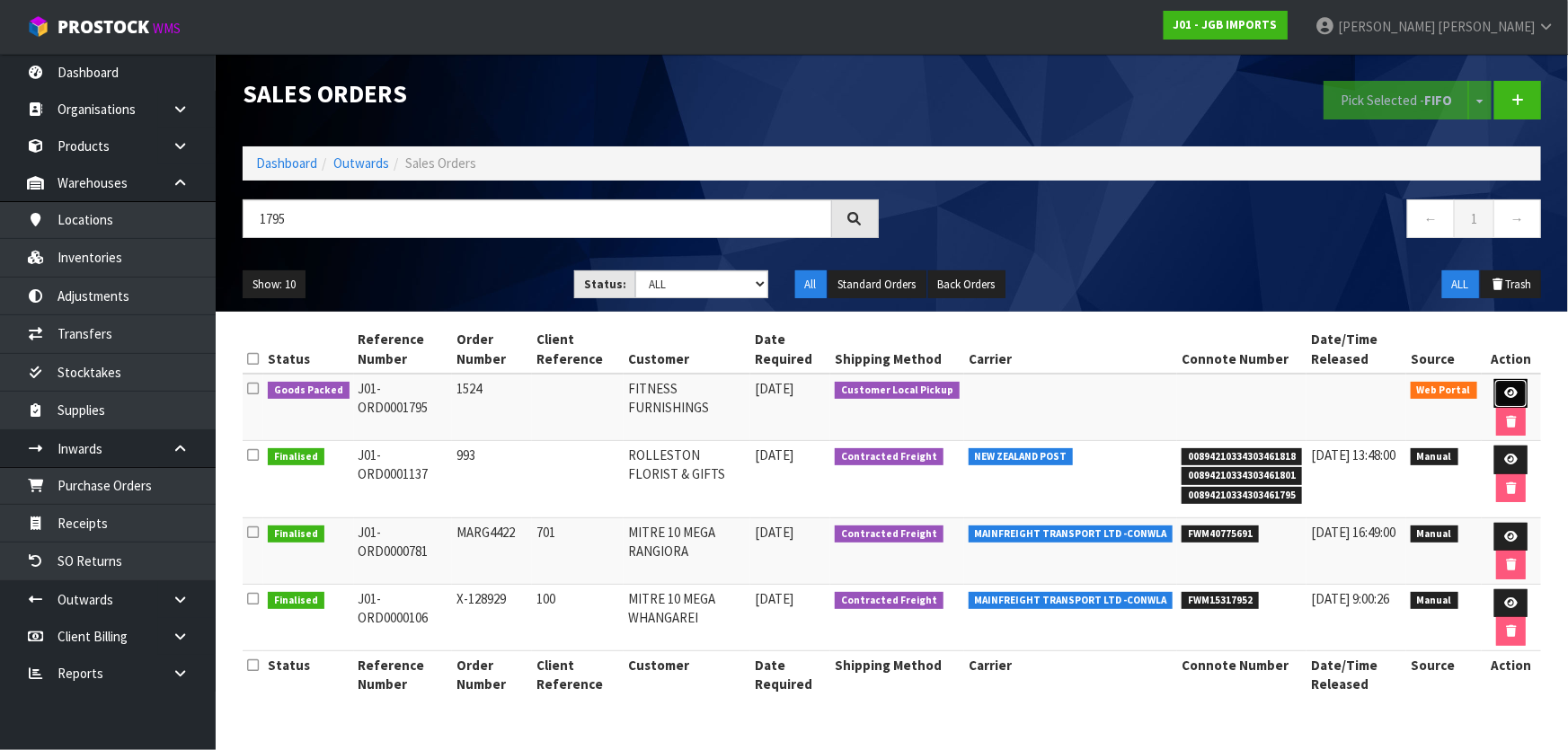
click at [1513, 389] on icon at bounding box center [1511, 392] width 14 height 12
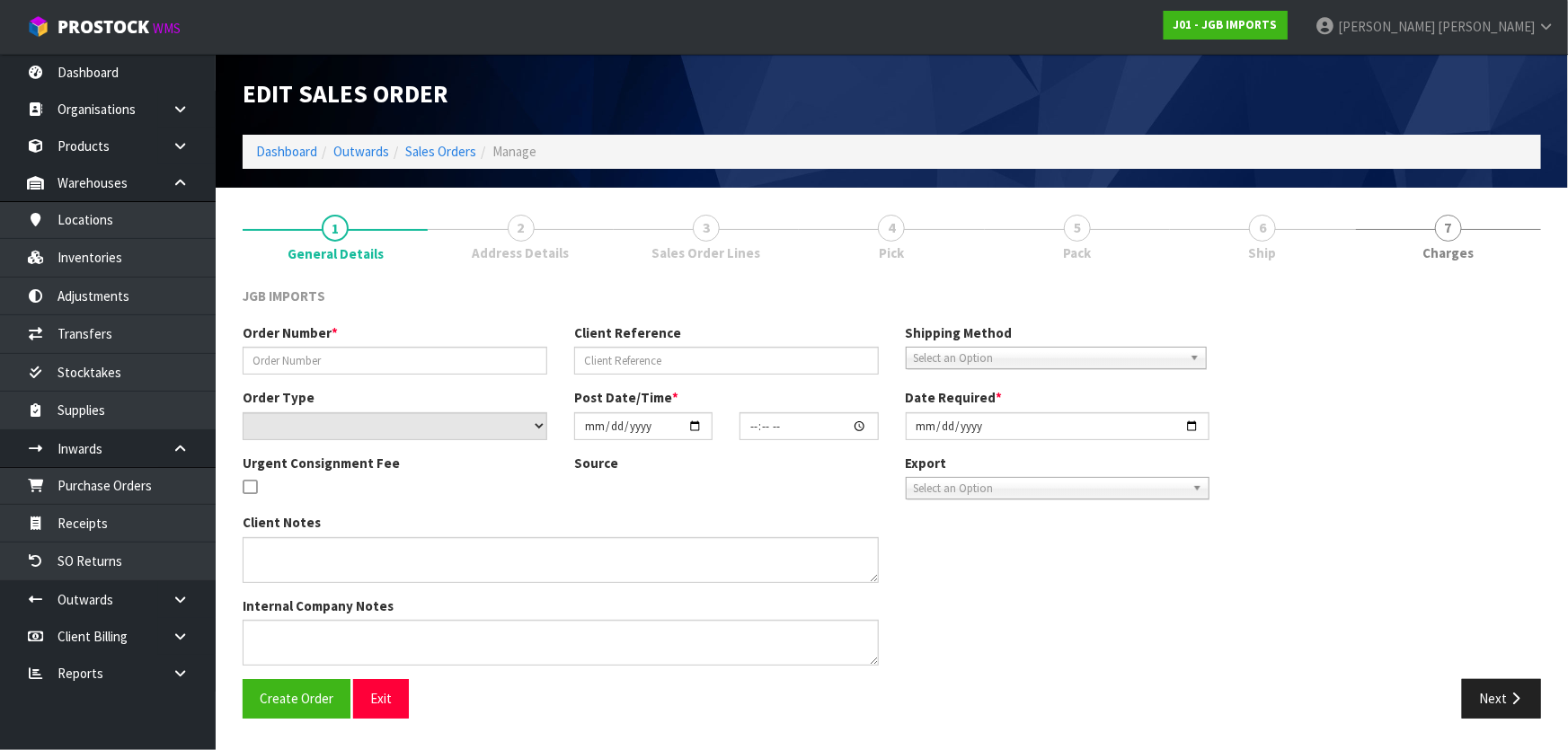
type input "1524"
select select "number:0"
type input "2025-08-18"
type input "18:30:00.000"
type input "2025-08-22"
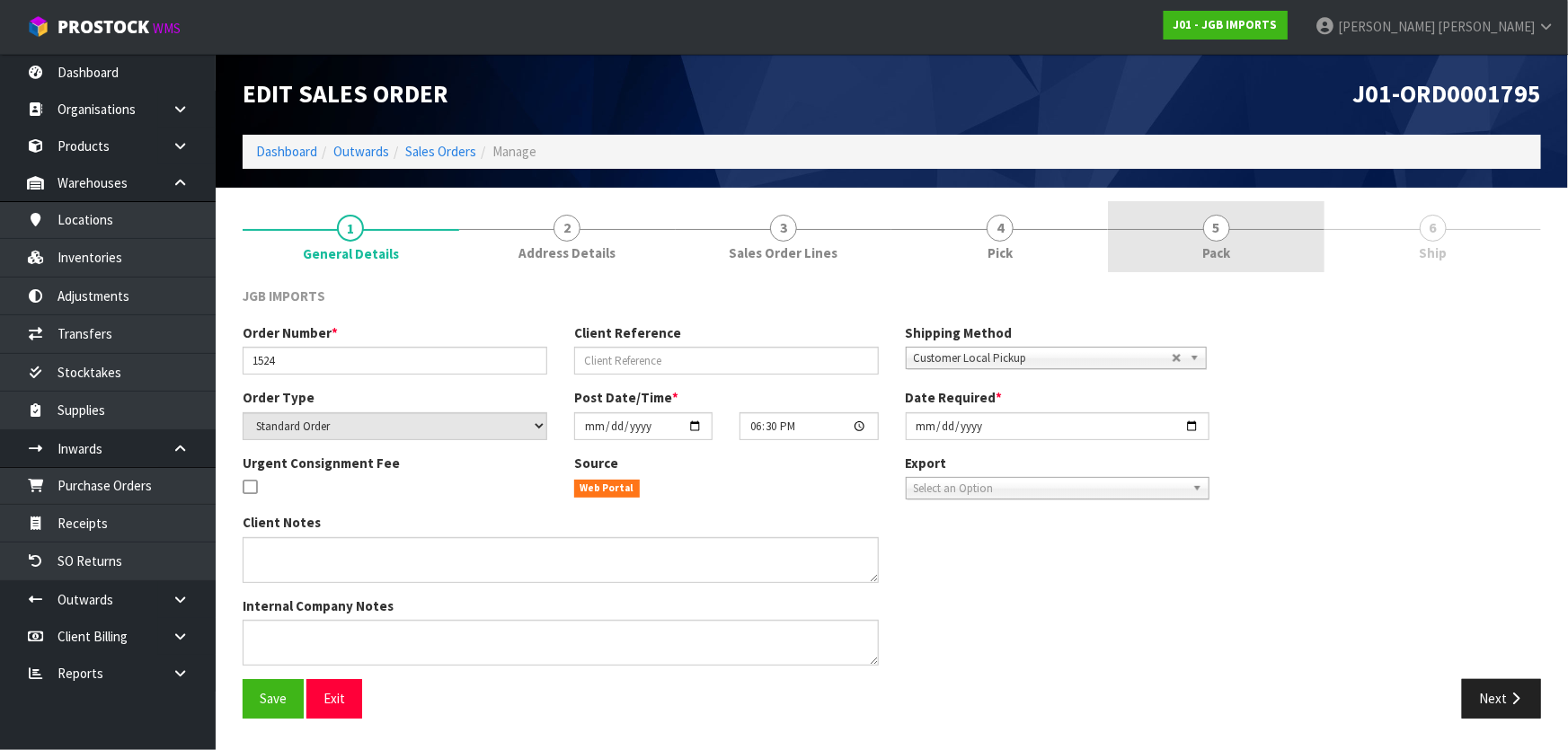
click at [1225, 224] on span "5" at bounding box center [1216, 228] width 27 height 27
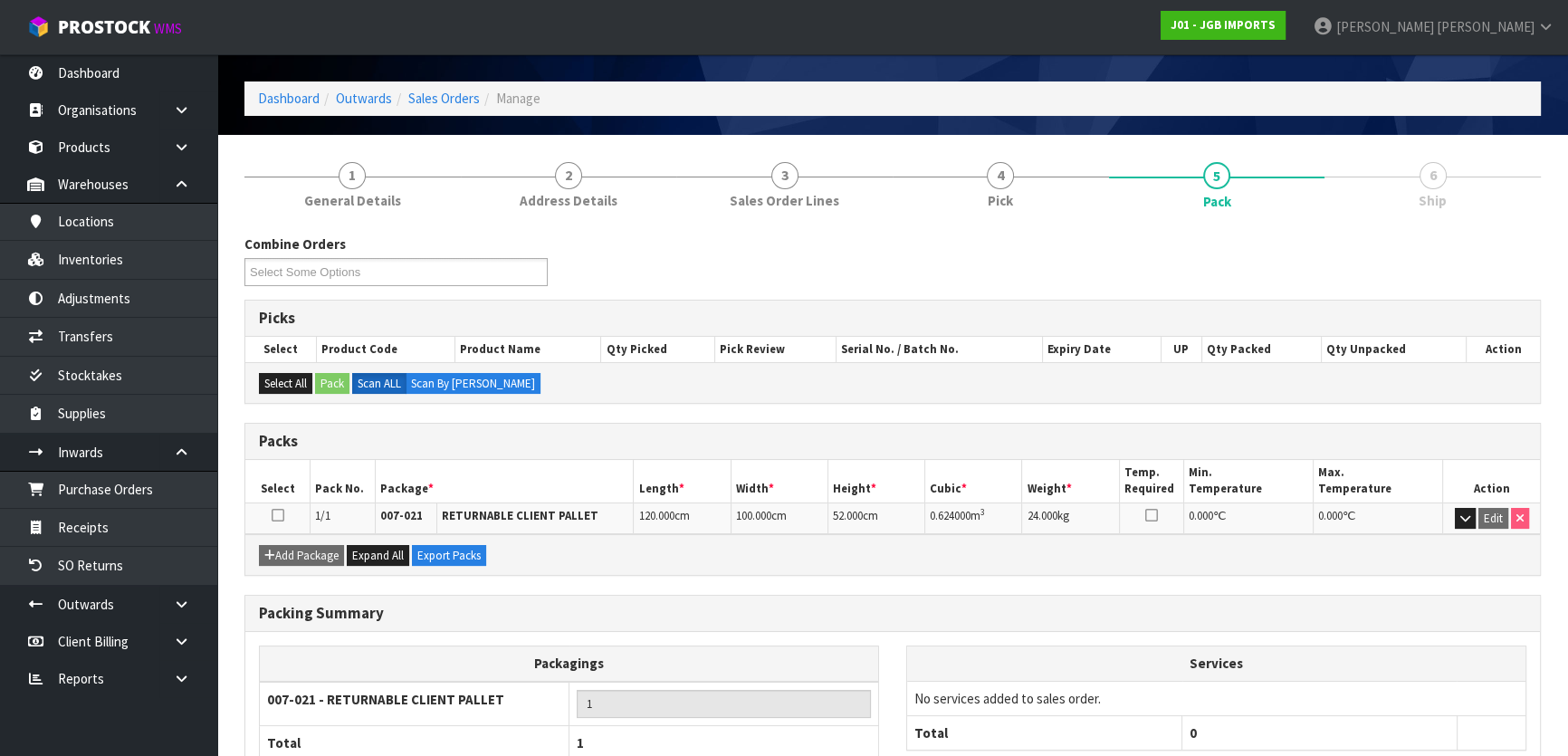
scroll to position [173, 0]
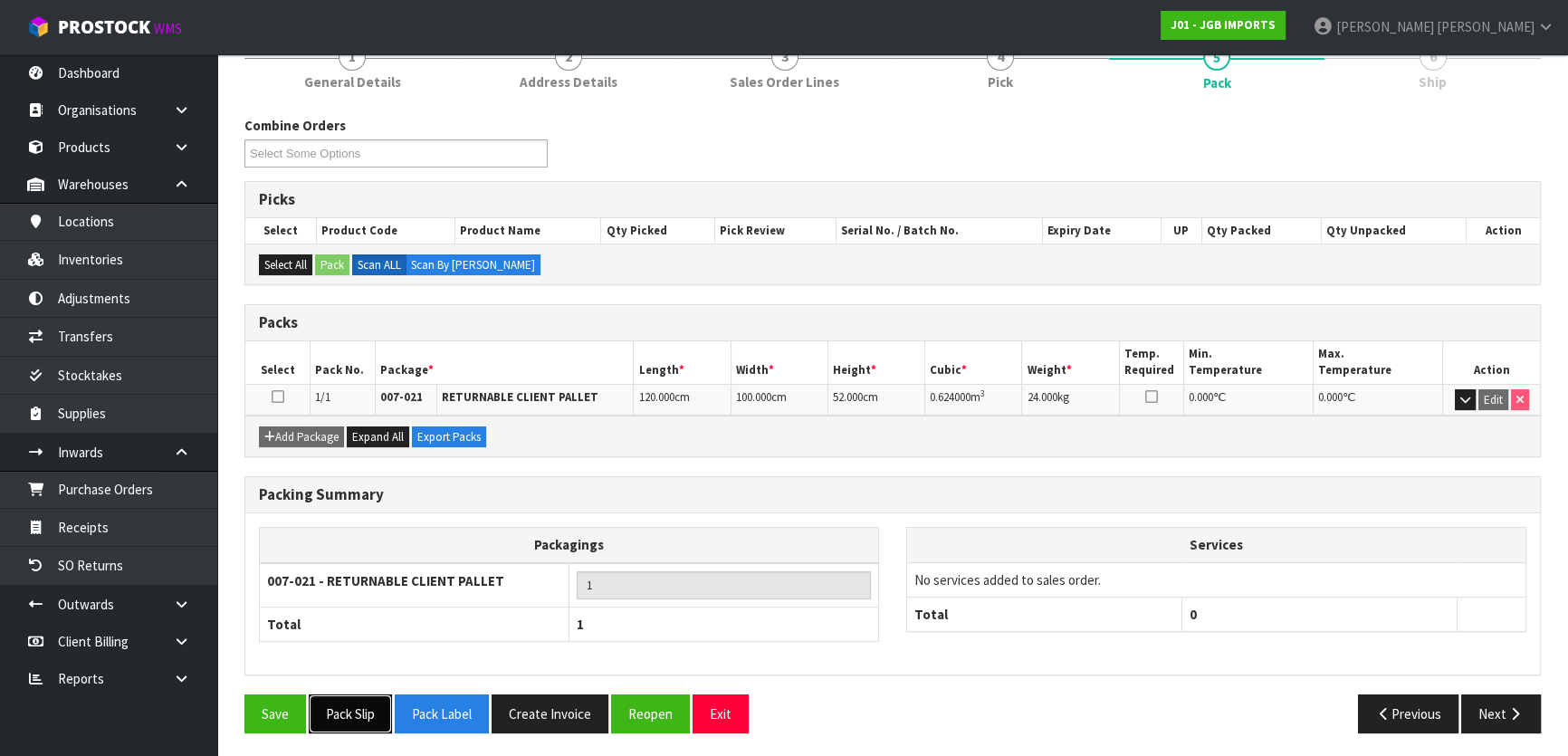
click at [370, 709] on button "Pack Slip" at bounding box center [350, 714] width 83 height 39
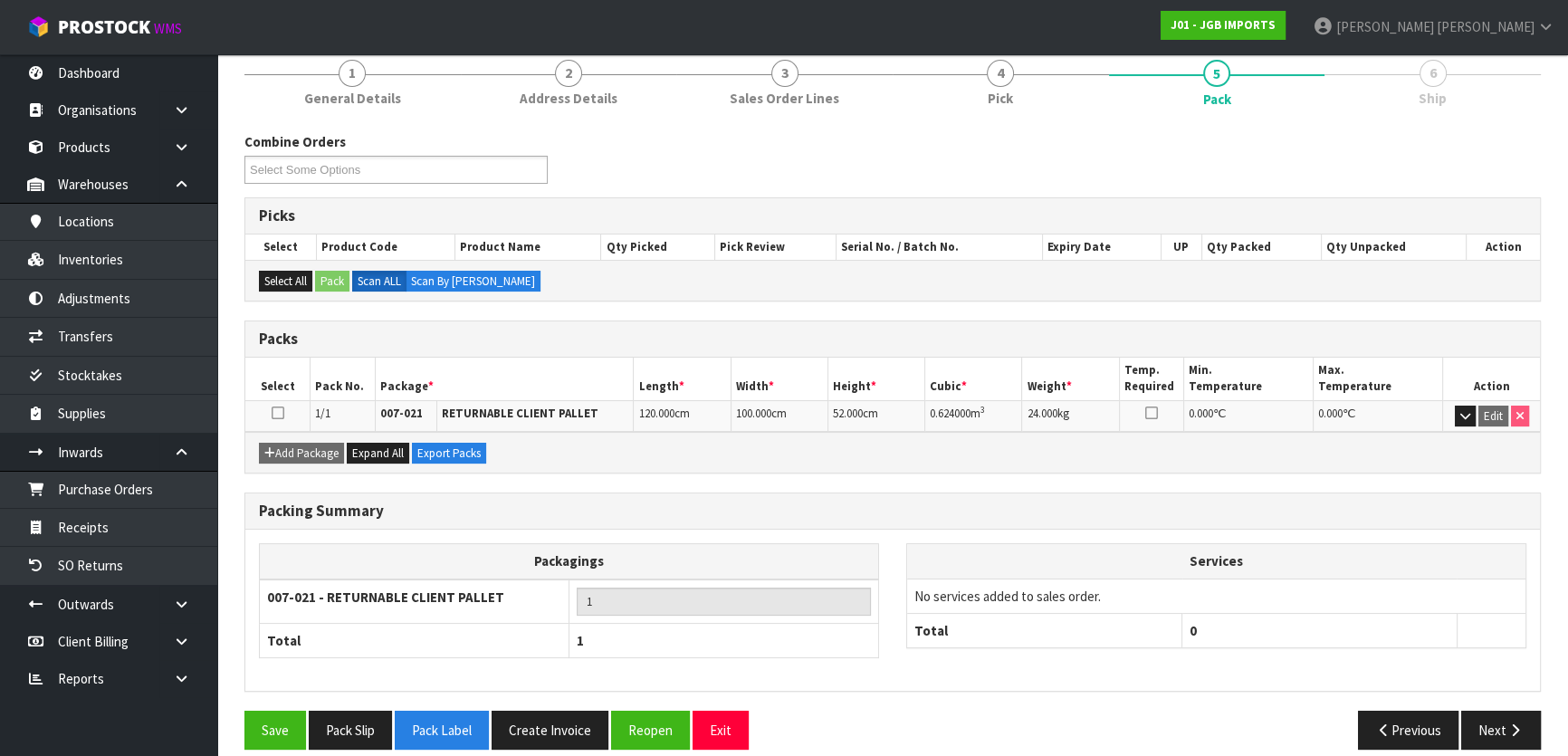
scroll to position [0, 0]
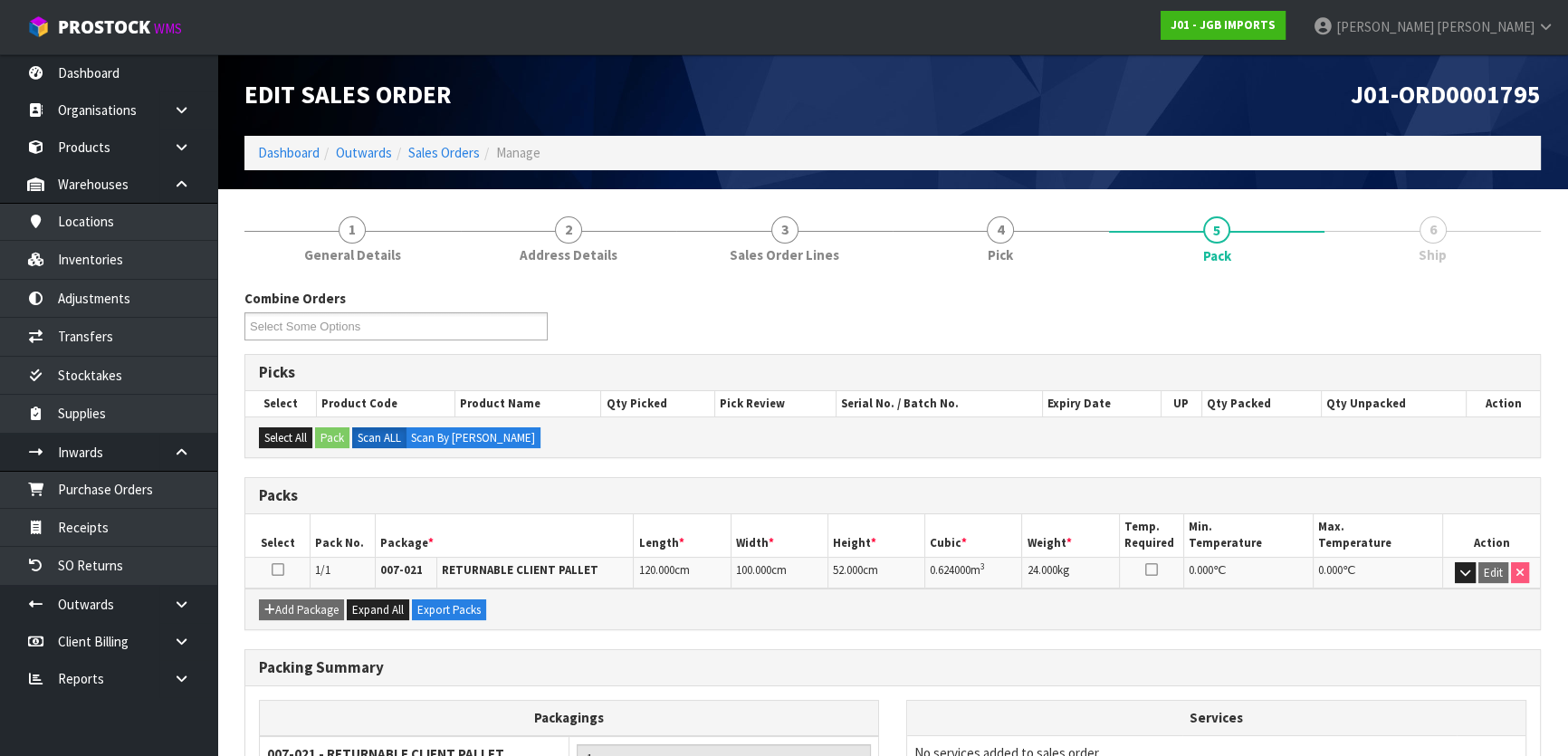
click at [265, 163] on ol "Dashboard Outwards Sales Orders Manage" at bounding box center [893, 153] width 1297 height 33
click at [265, 155] on link "Dashboard" at bounding box center [289, 152] width 61 height 18
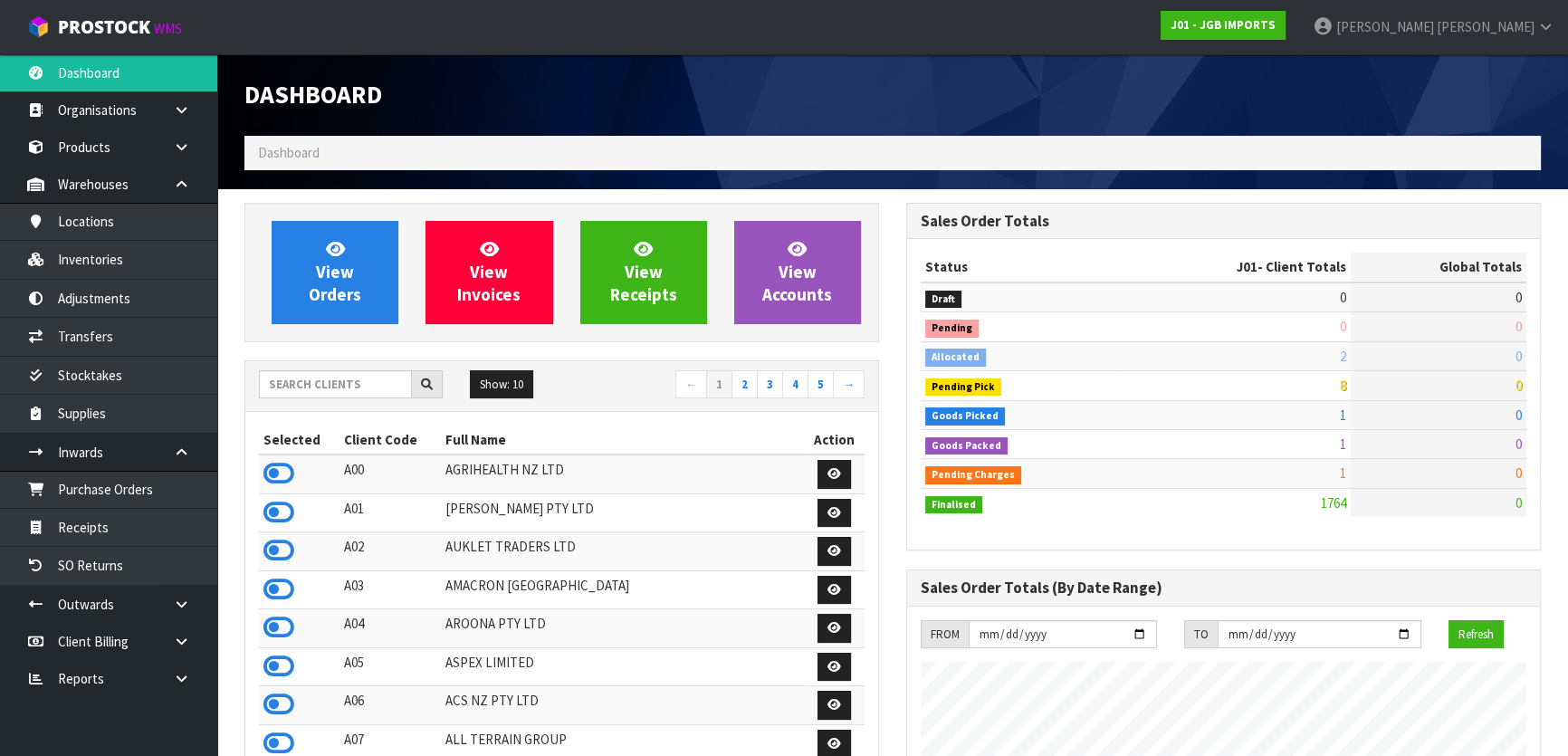
scroll to position [1369, 661]
click at [289, 367] on div "Show: 10 5 10 25 50 ← 1 2 3 4 5 →" at bounding box center [561, 386] width 633 height 51
click at [288, 375] on input "text" at bounding box center [335, 384] width 153 height 28
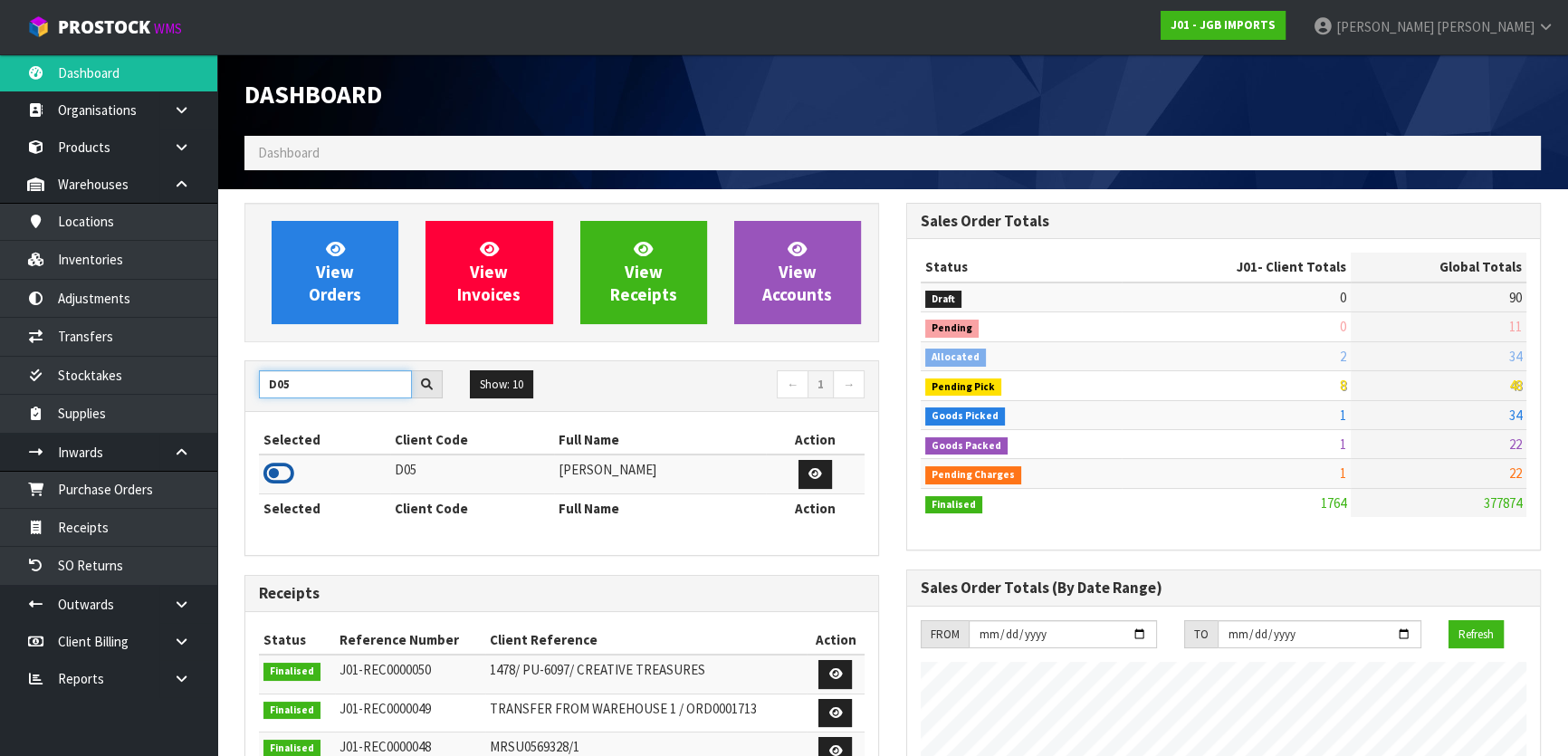
type input "D05"
click at [274, 476] on icon at bounding box center [278, 473] width 31 height 27
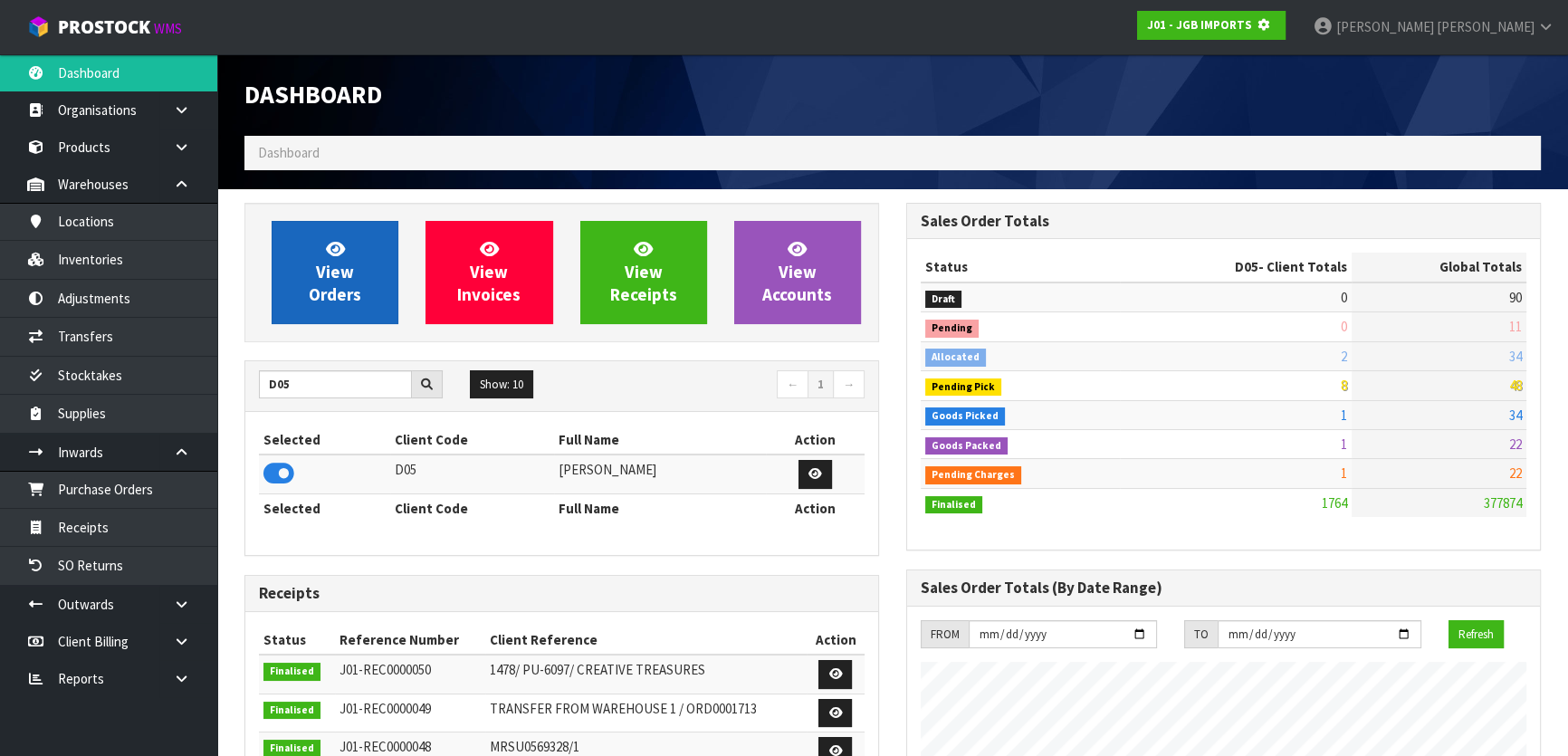
scroll to position [1128, 661]
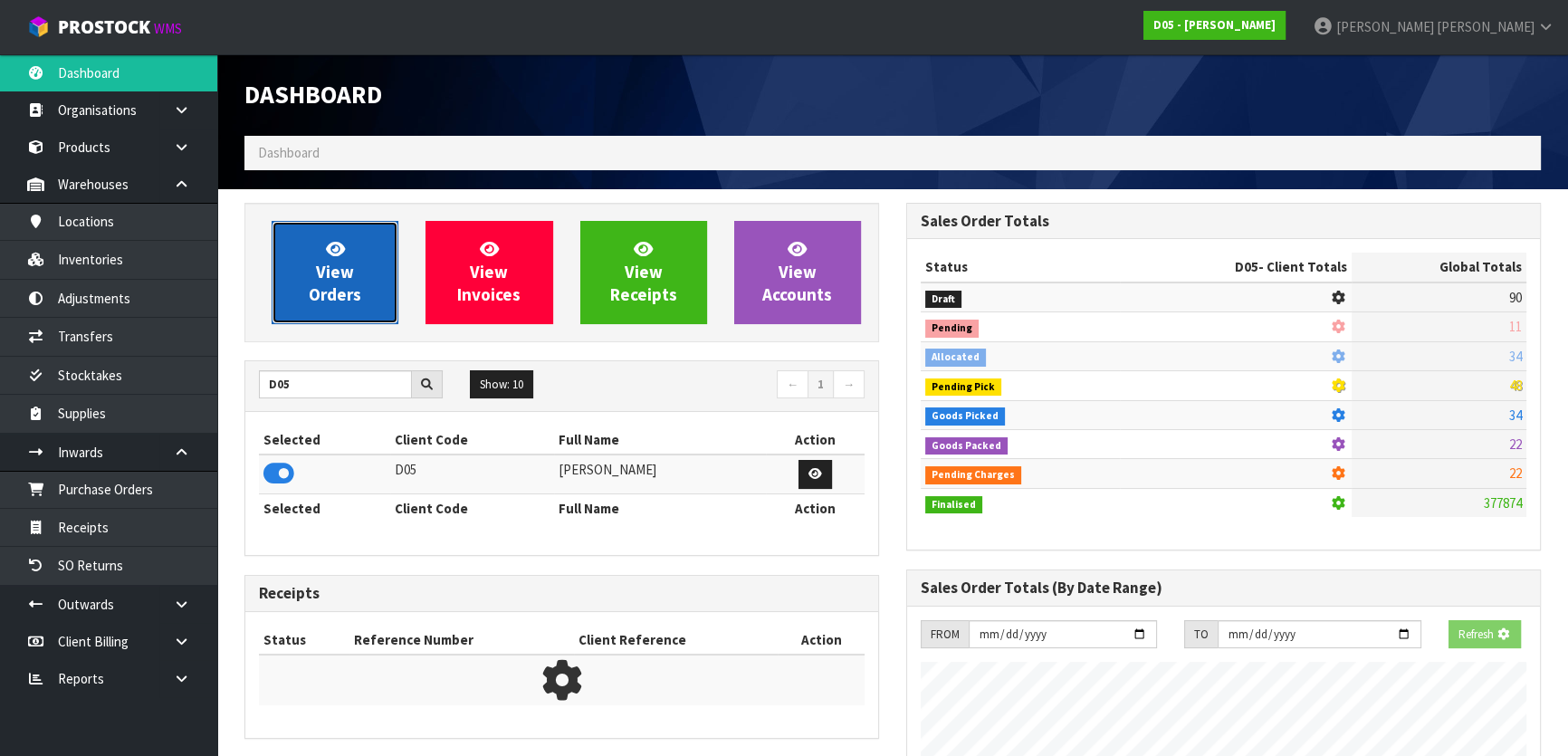
click at [309, 295] on span "View Orders" at bounding box center [334, 271] width 53 height 68
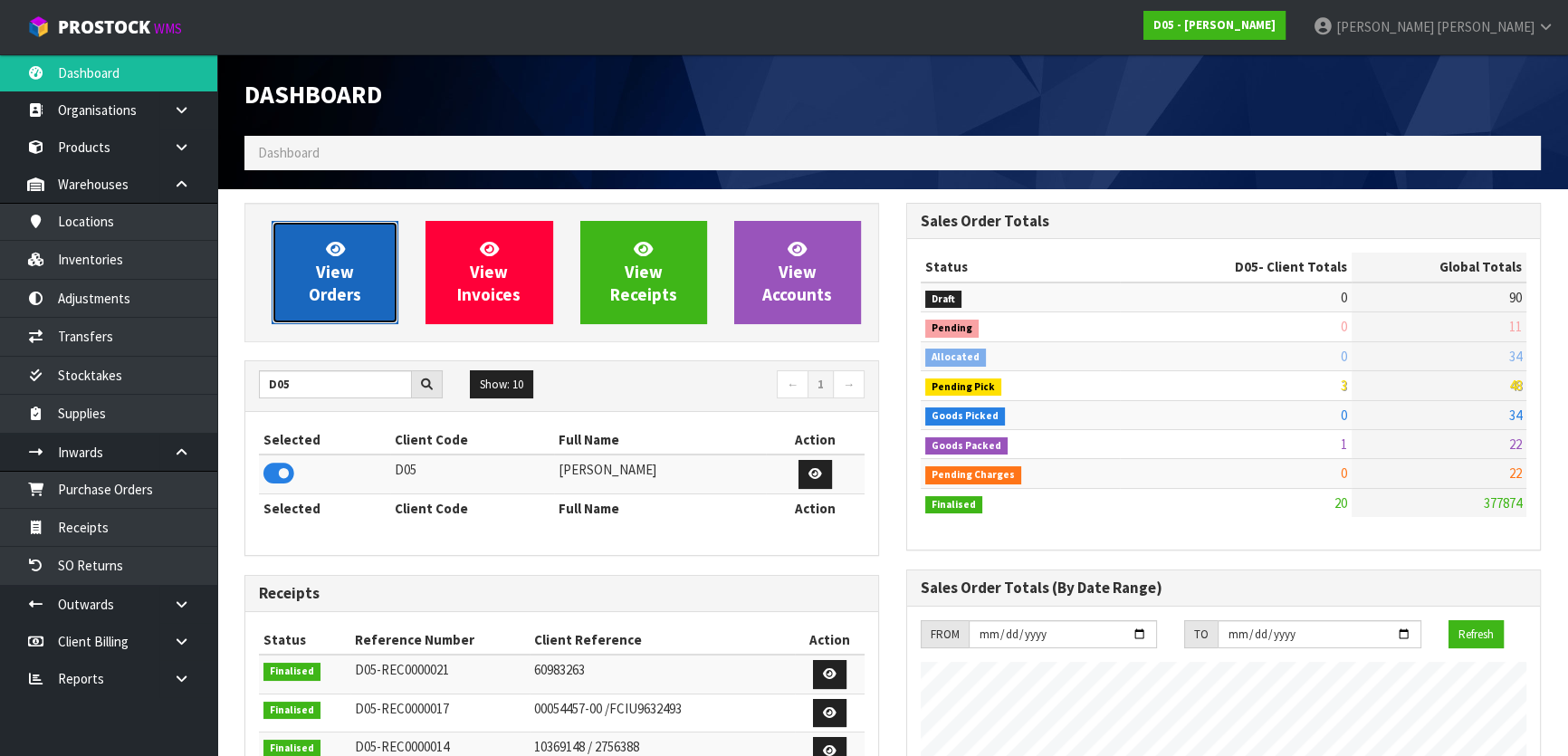
scroll to position [1582, 661]
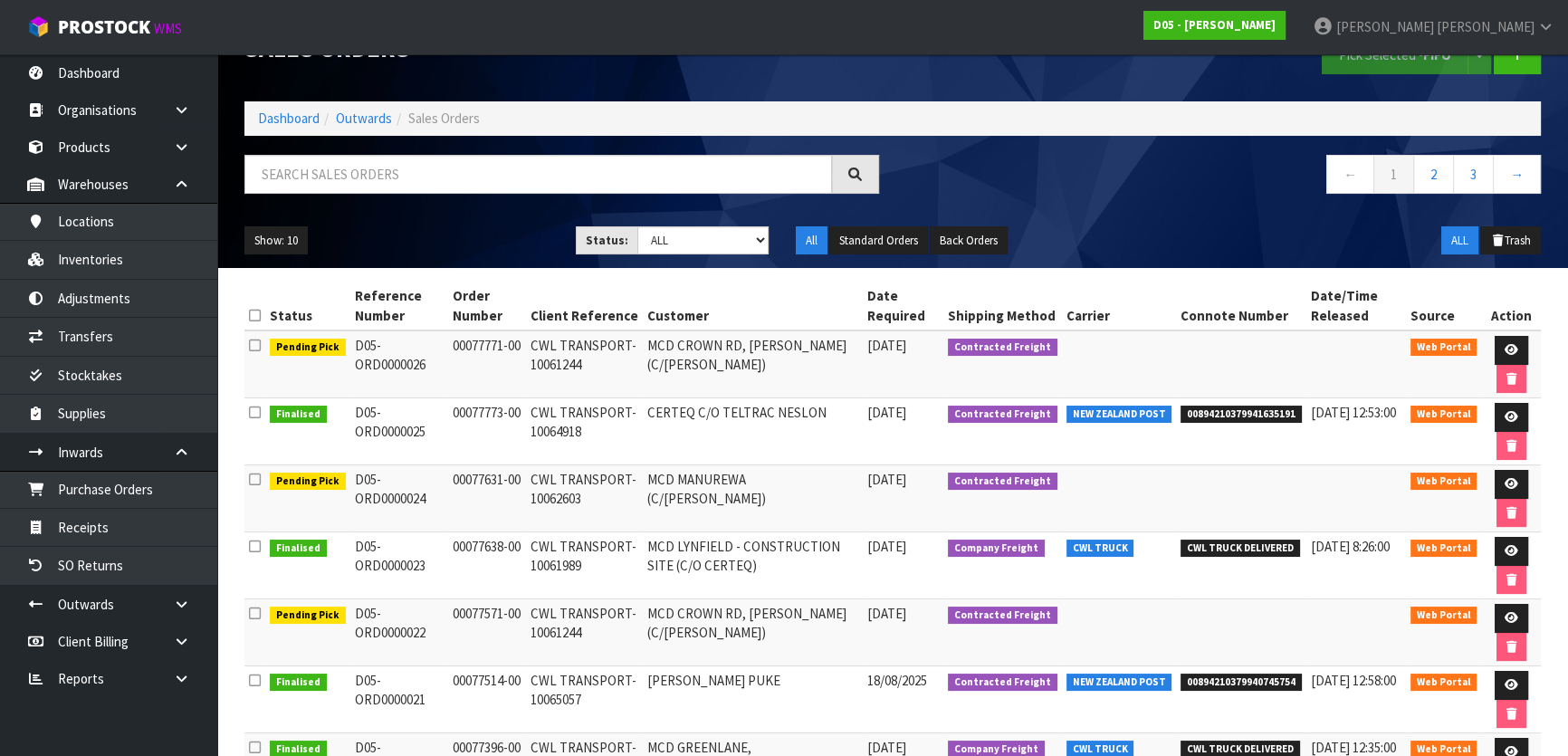
scroll to position [164, 0]
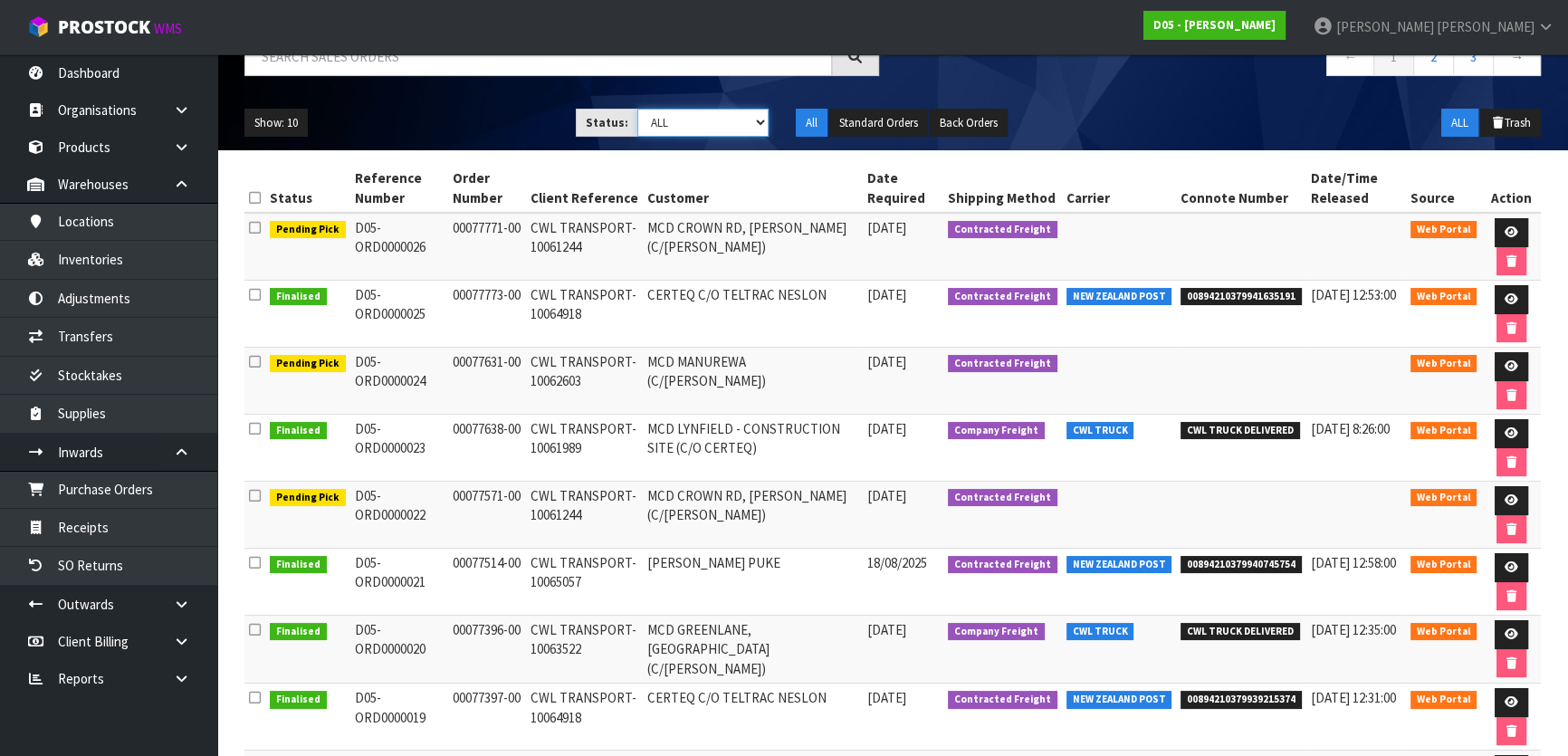
click at [716, 124] on select "Draft Pending Allocated Pending Pick Goods Picked Goods Packed Pending Charges …" at bounding box center [703, 122] width 132 height 28
select select "string:5"
click at [637, 108] on select "Draft Pending Allocated Pending Pick Goods Picked Goods Packed Pending Charges …" at bounding box center [703, 122] width 132 height 28
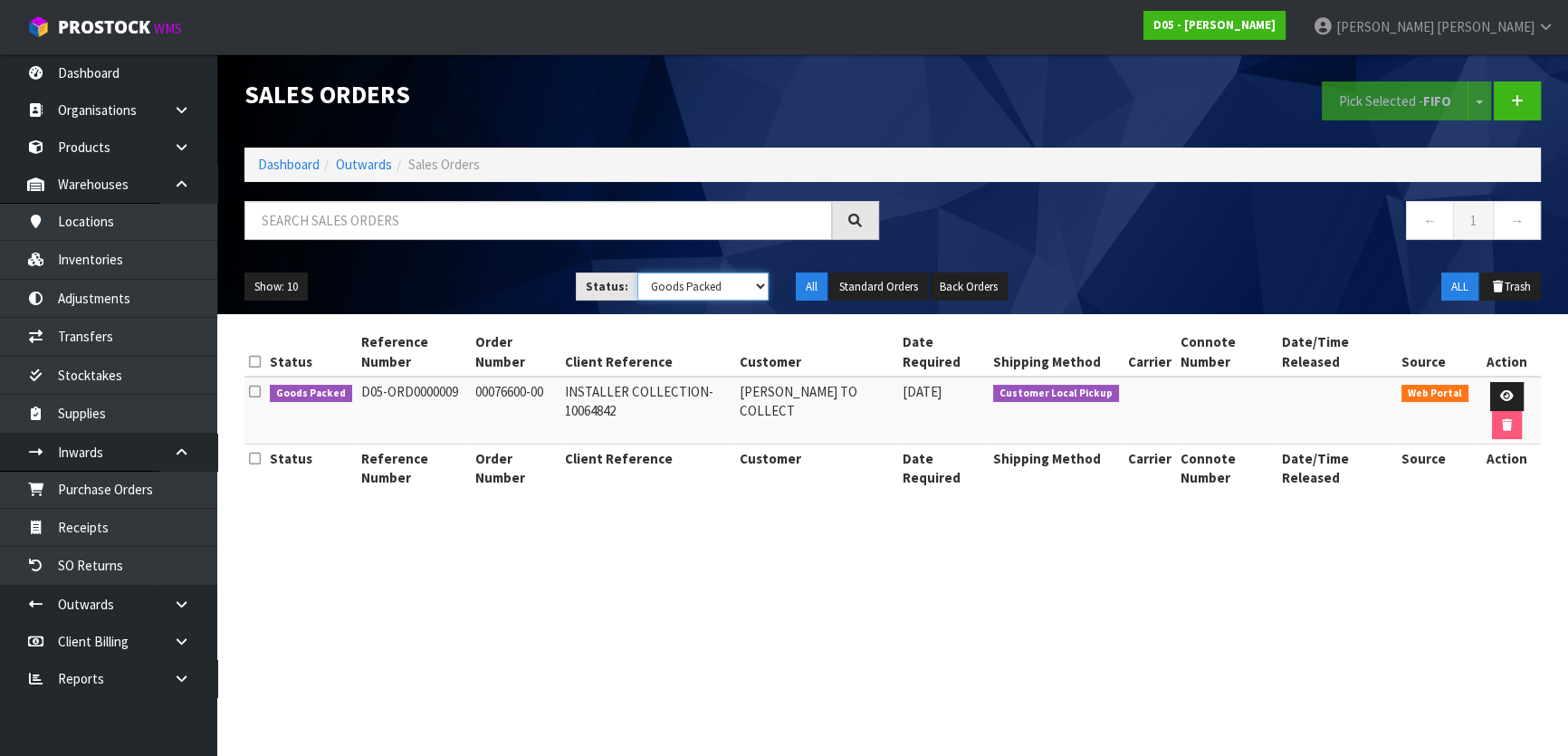
scroll to position [0, 0]
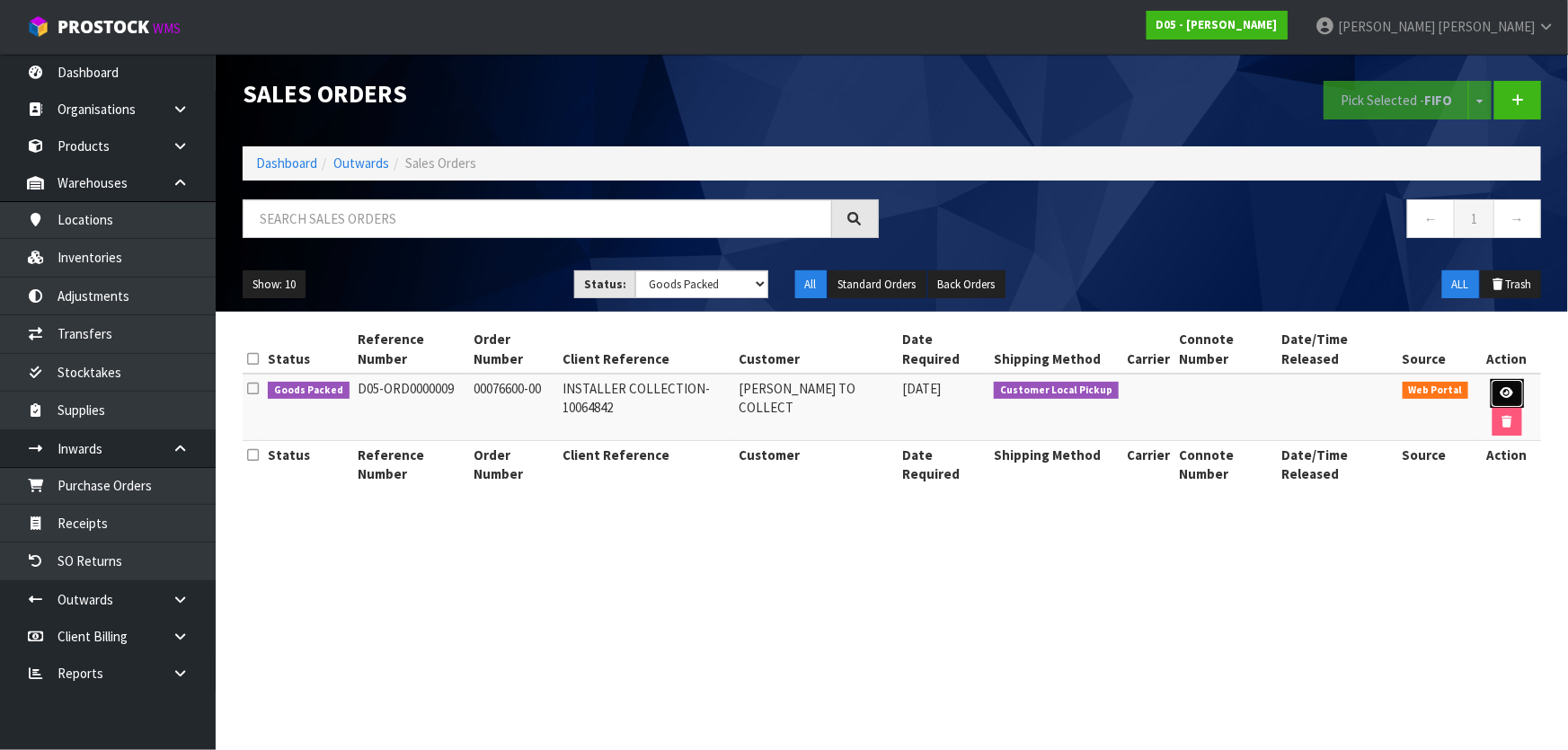
click at [1501, 387] on icon at bounding box center [1507, 392] width 14 height 12
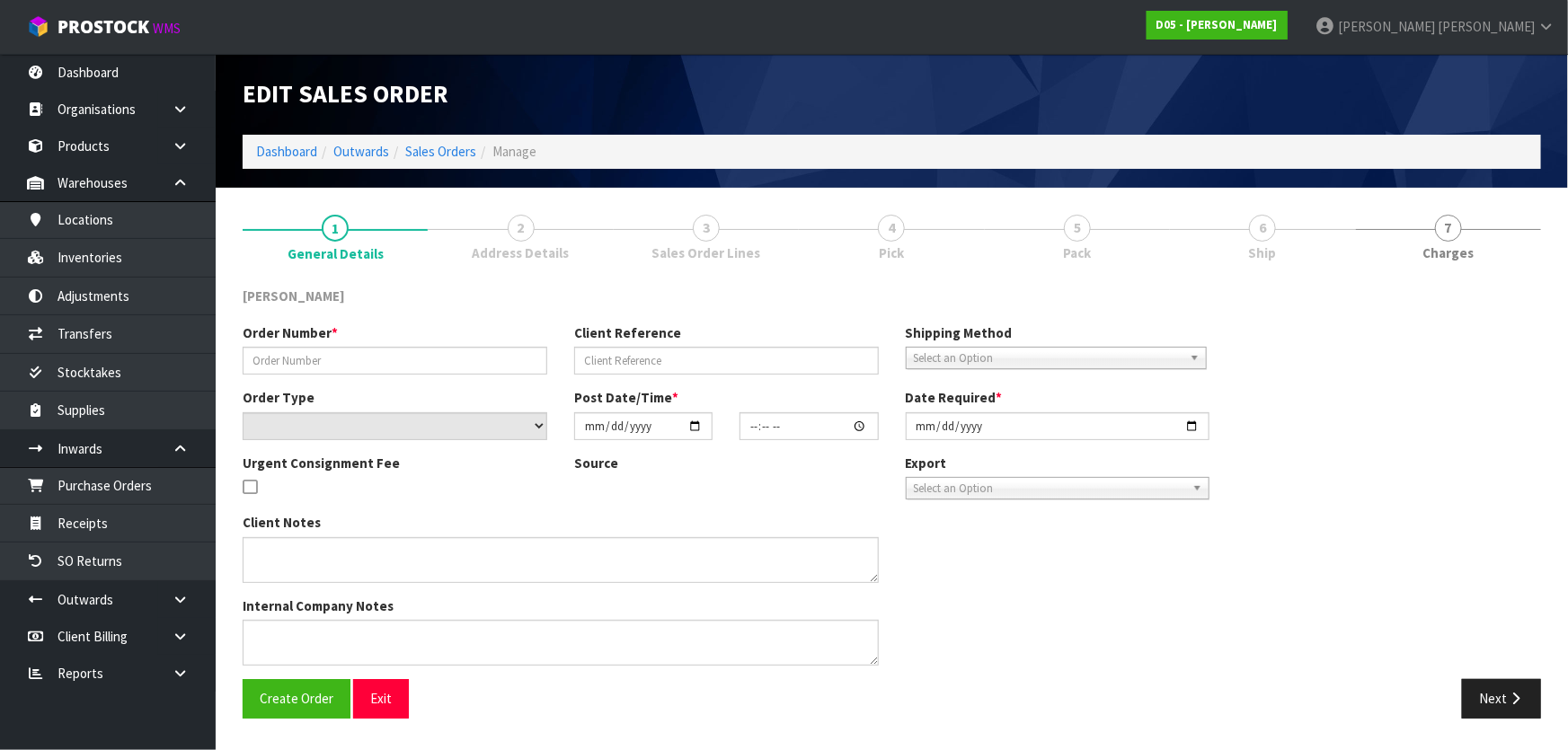
type input "00076600-00"
type input "INSTALLER COLLECTION-10064842"
select select "number:0"
type input "2025-07-28"
type input "14:23:00.000"
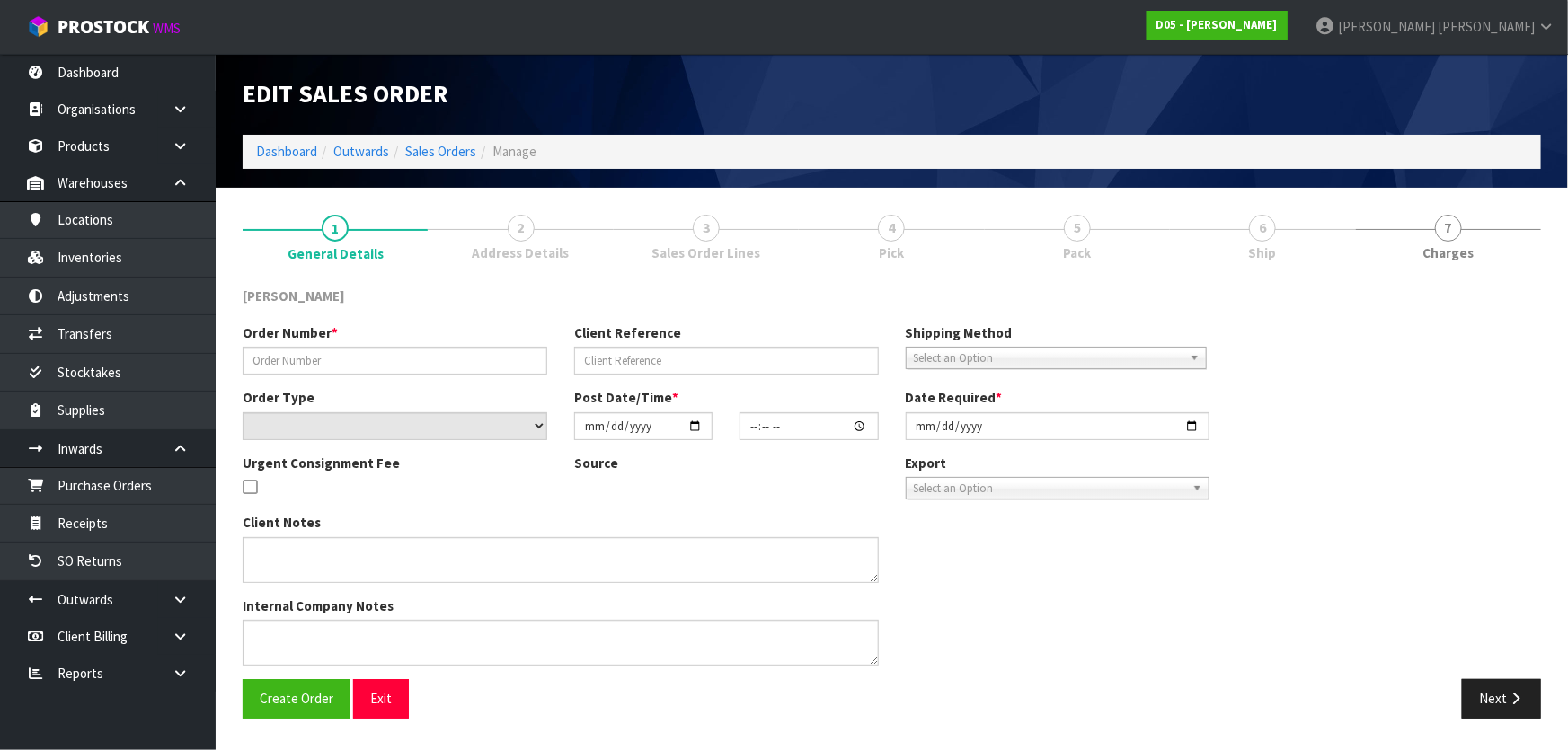
type input "2025-07-28"
type textarea "RODIER TO COLLECT AS EARLY AS POSSIBLE ON THE 29TH, PLEASE ADVISE WHEN READY."
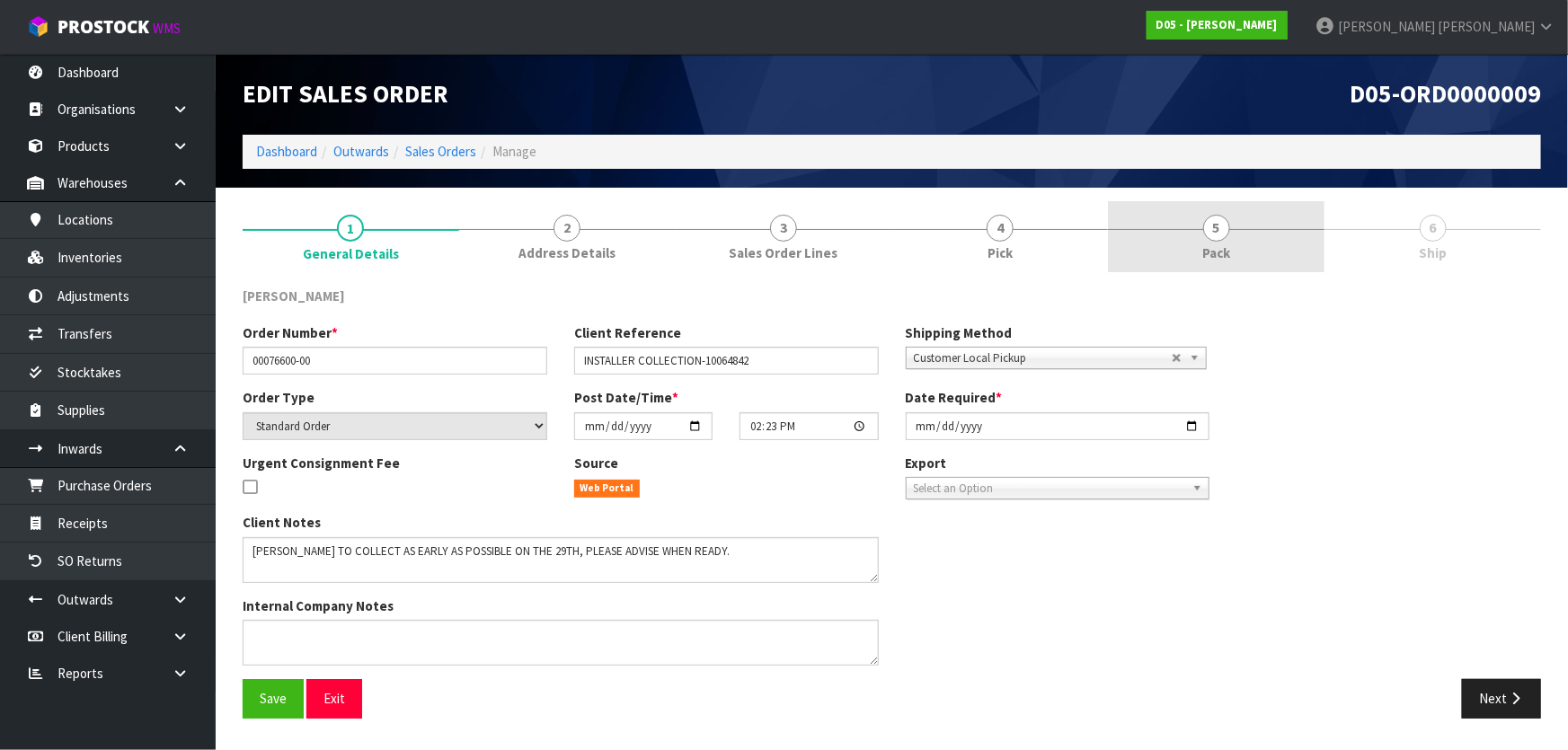
click at [1274, 237] on link "5 Pack" at bounding box center [1216, 236] width 217 height 71
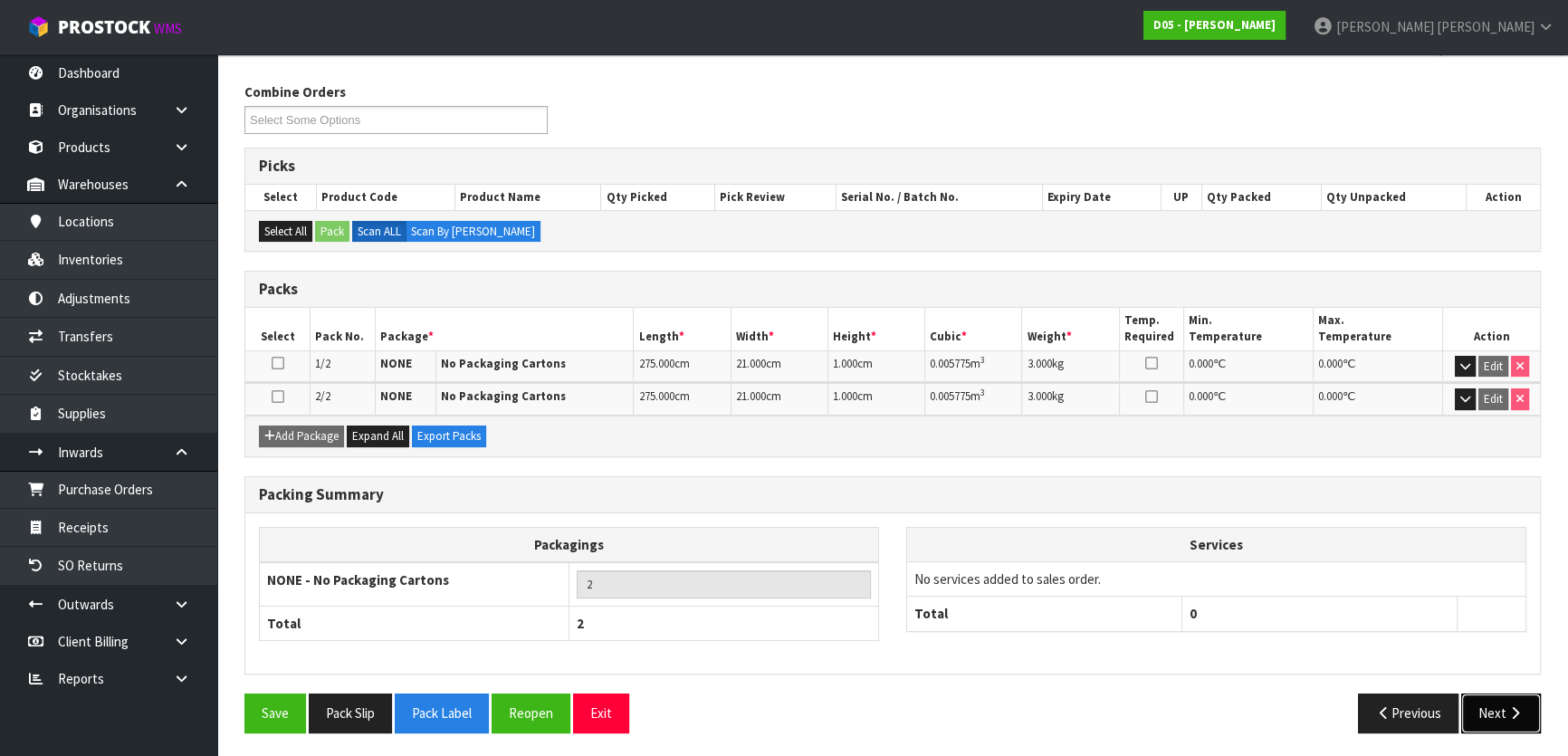
click at [1505, 709] on button "Next" at bounding box center [1501, 713] width 80 height 39
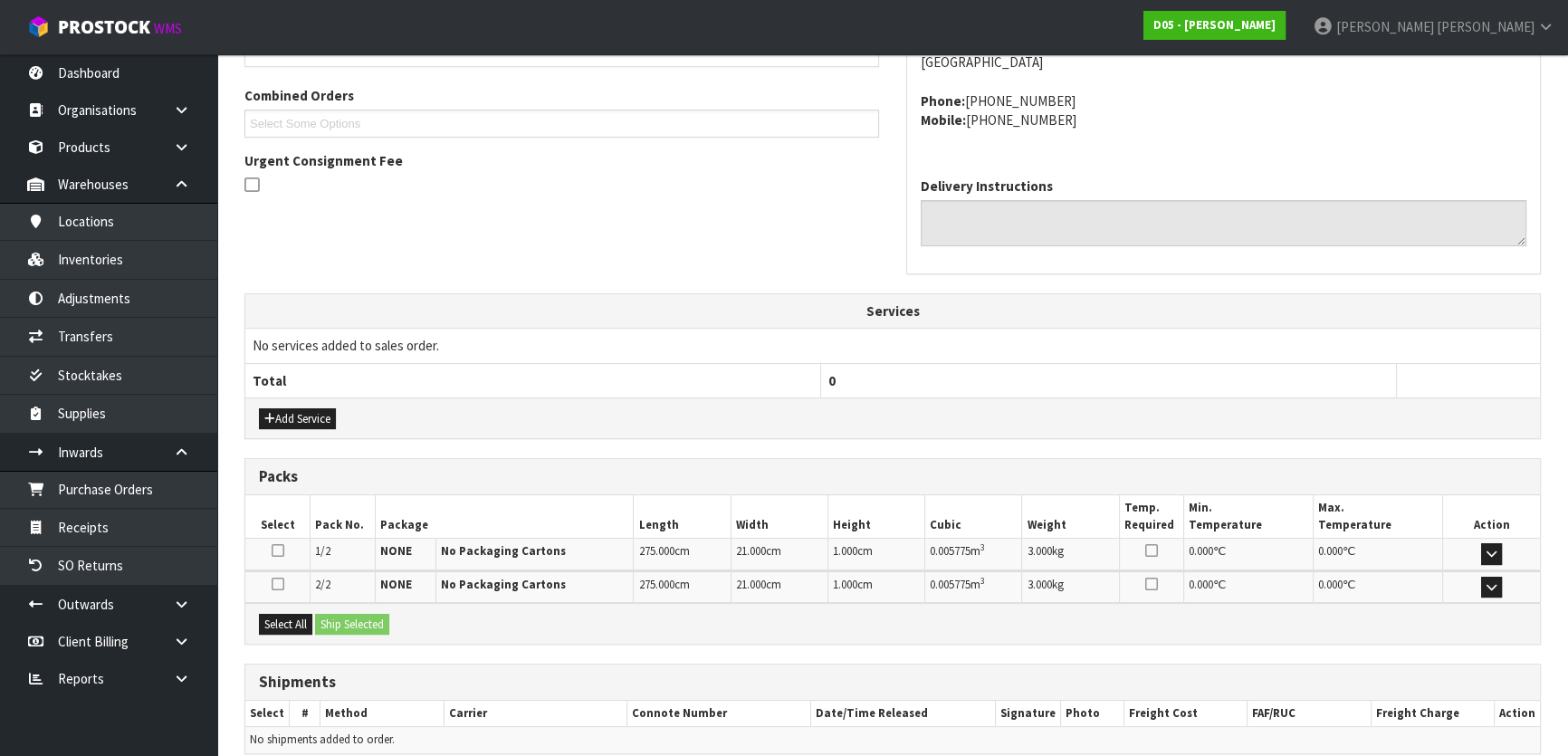
scroll to position [462, 0]
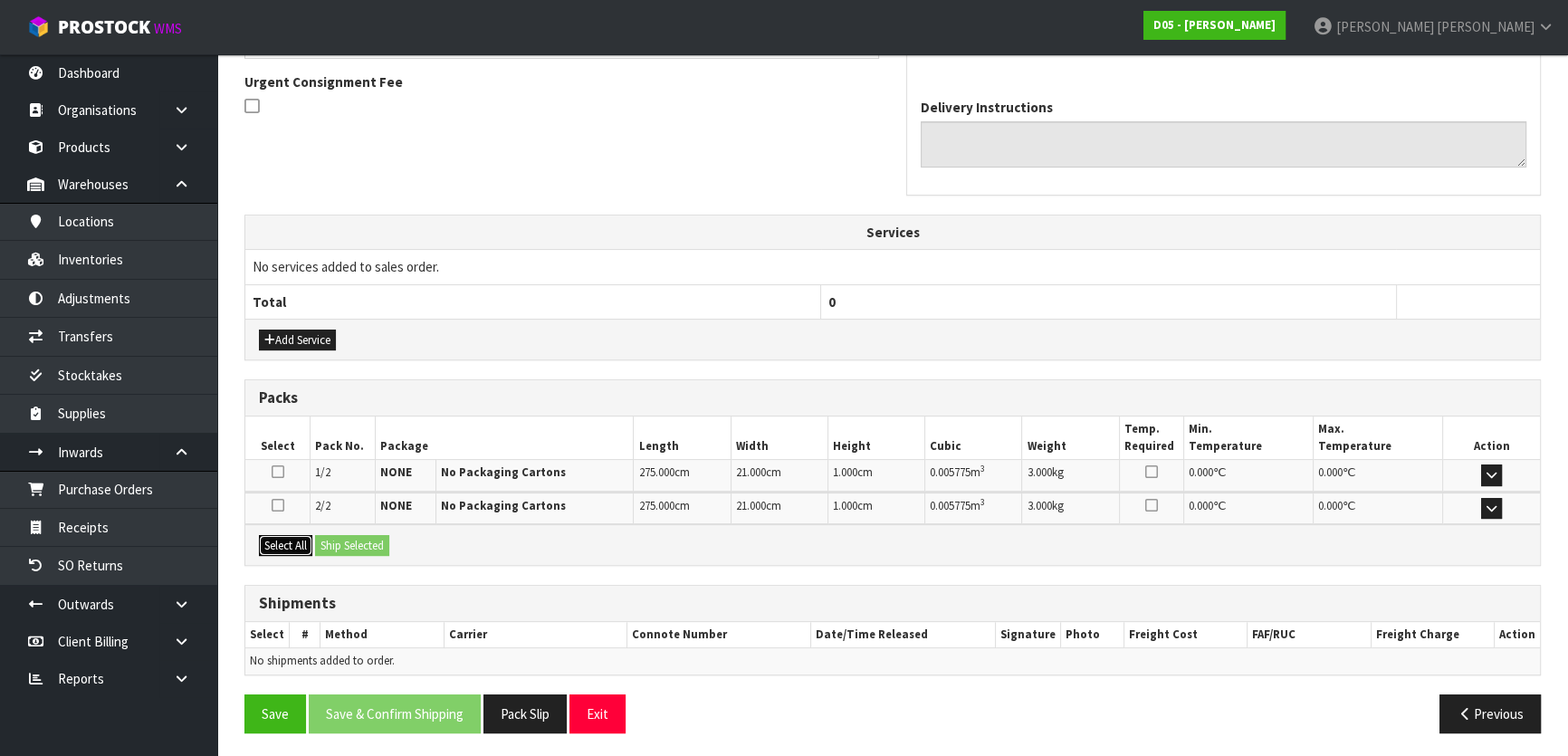
click at [307, 544] on button "Select All" at bounding box center [286, 546] width 54 height 21
click at [345, 536] on button "Ship Selected" at bounding box center [352, 546] width 74 height 21
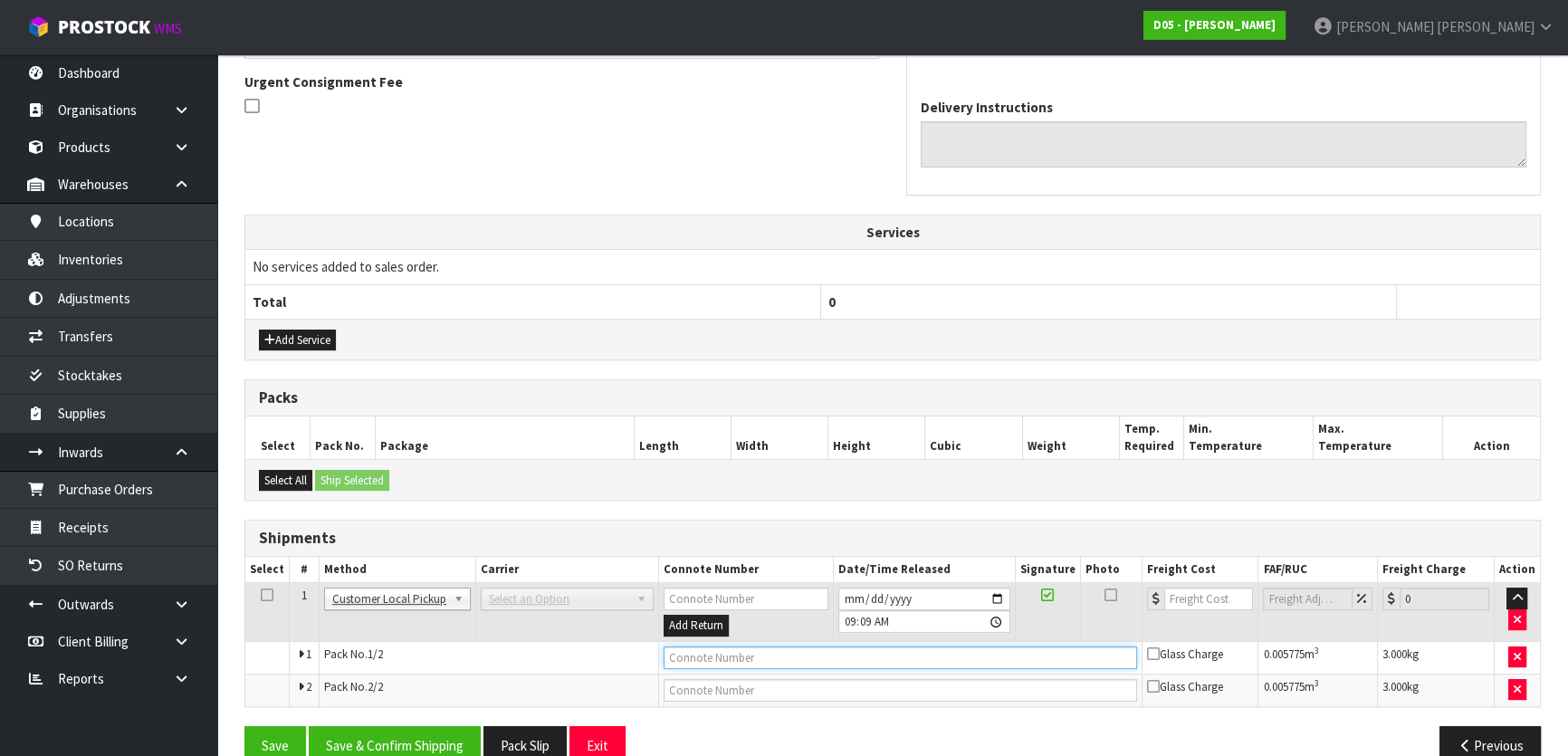
click at [707, 647] on input "text" at bounding box center [900, 658] width 473 height 22
click at [761, 655] on input "CUSTPMER COLLEC TED" at bounding box center [900, 658] width 473 height 22
type input "CUSTPMER COLLECTED"
click at [404, 746] on button "Save & Confirm Shipping" at bounding box center [395, 746] width 172 height 39
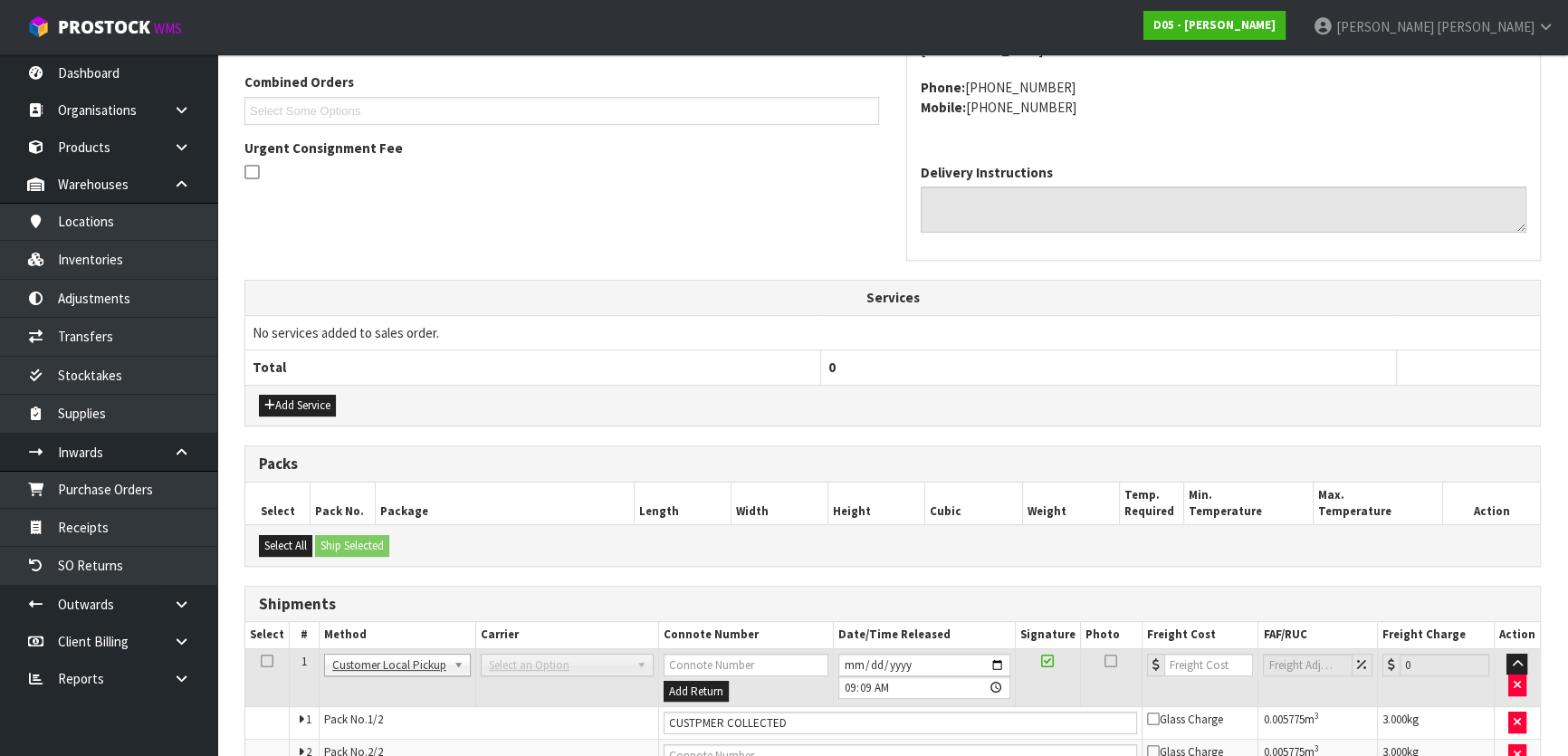
scroll to position [0, 0]
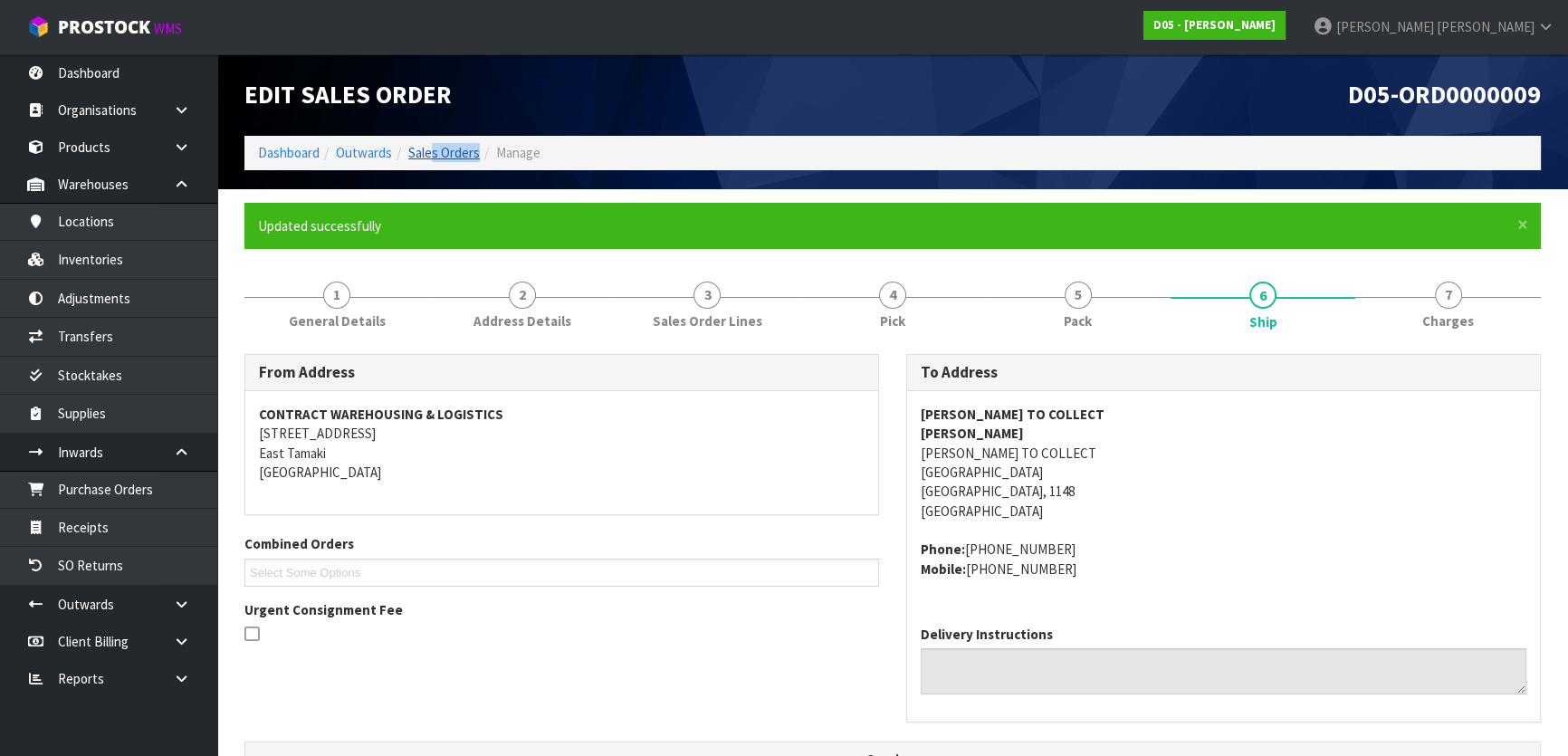
drag, startPoint x: 433, startPoint y: 165, endPoint x: 433, endPoint y: 154, distance: 11.0
click at [433, 158] on ol "Dashboard Outwards Sales Orders Manage" at bounding box center [893, 153] width 1297 height 33
click at [433, 154] on link "Sales Orders" at bounding box center [444, 152] width 71 height 18
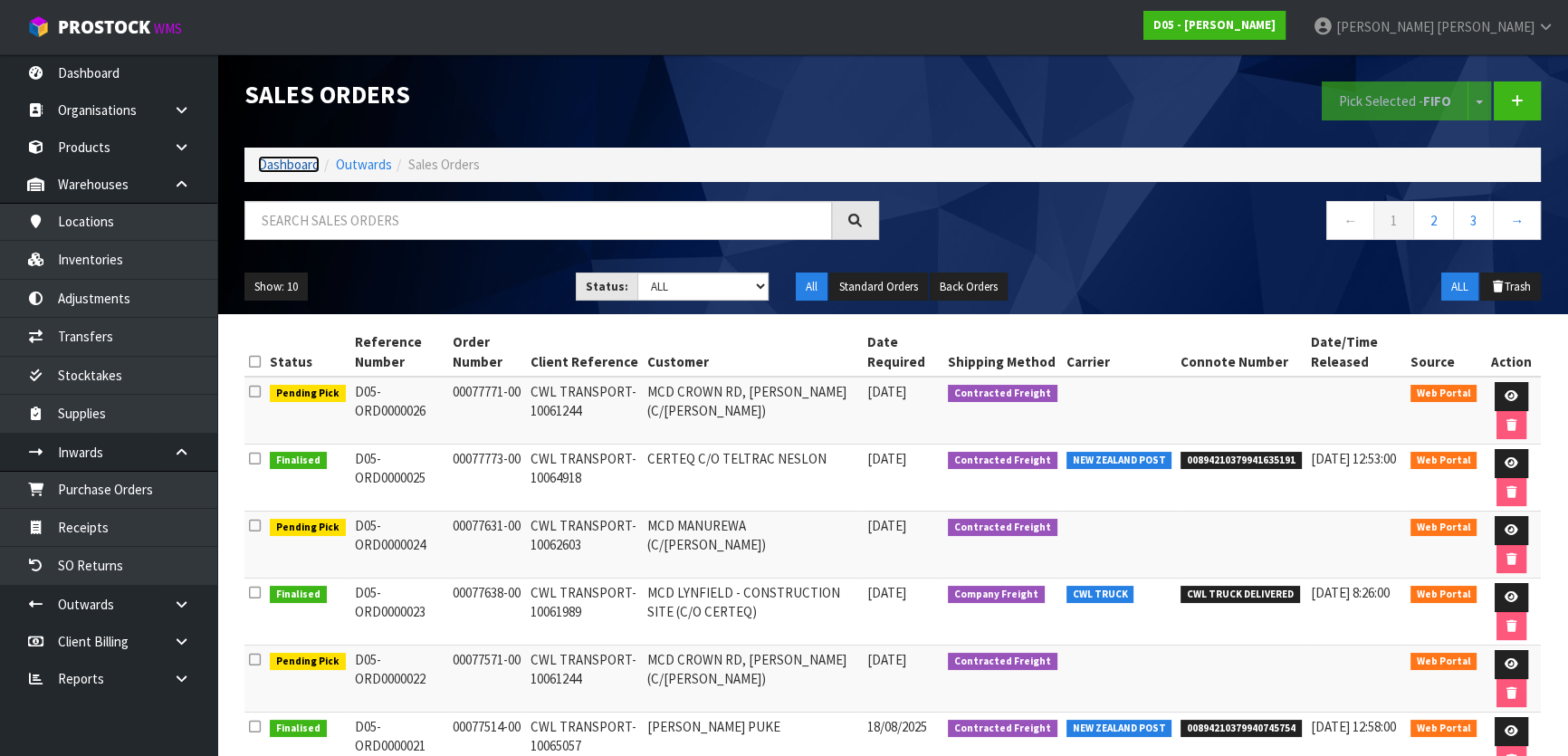
click at [299, 166] on link "Dashboard" at bounding box center [289, 164] width 61 height 18
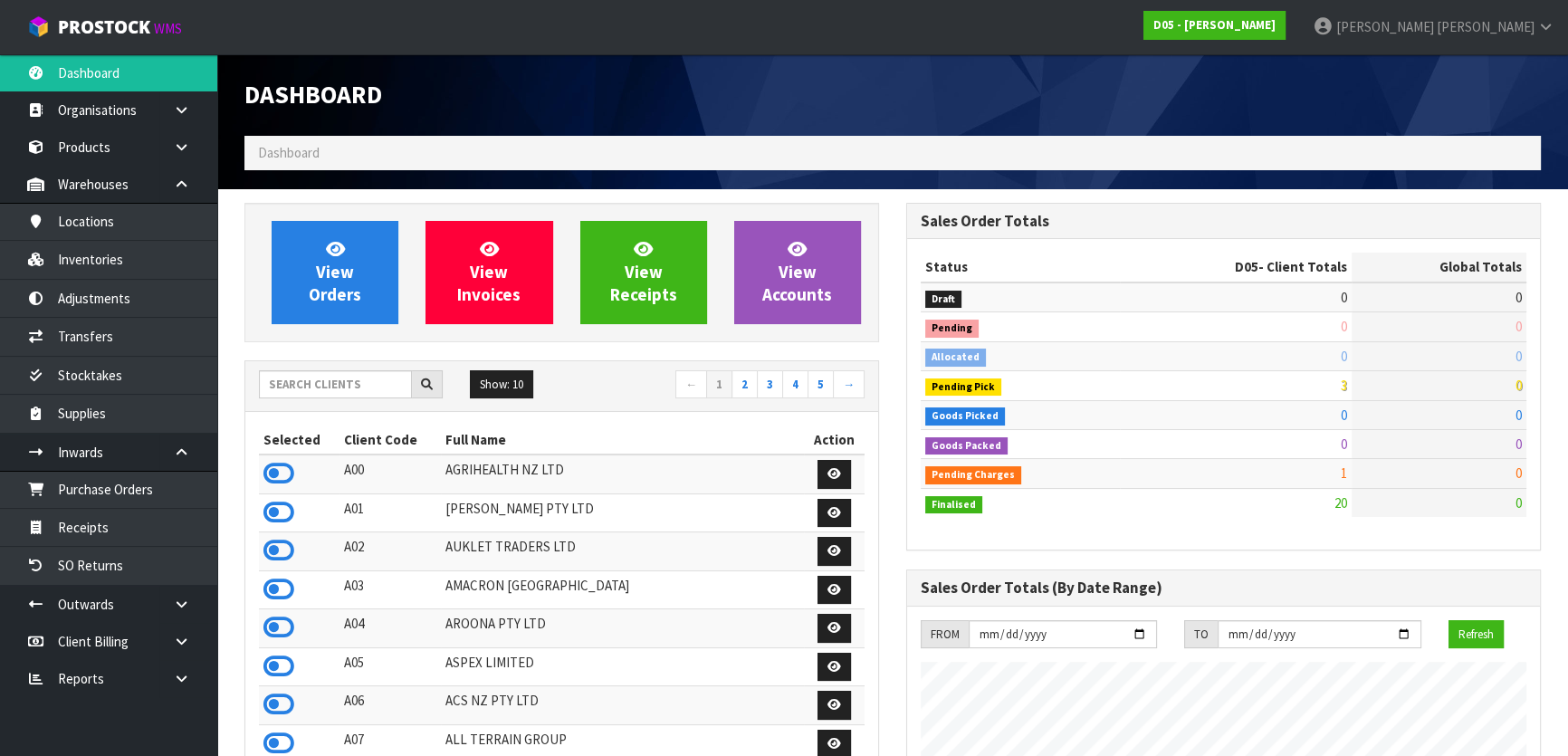
scroll to position [1582, 661]
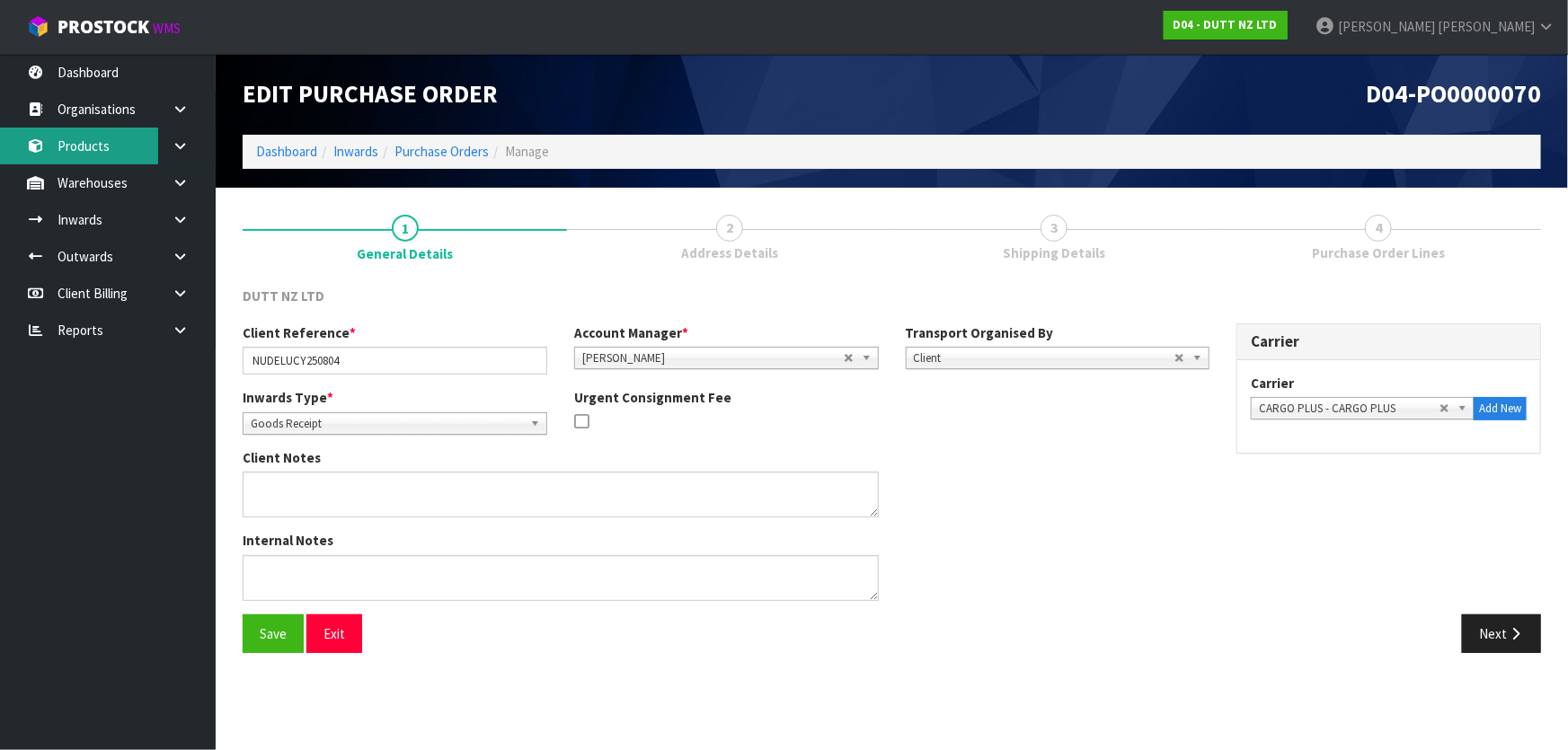
click at [101, 154] on link "Products" at bounding box center [108, 146] width 216 height 37
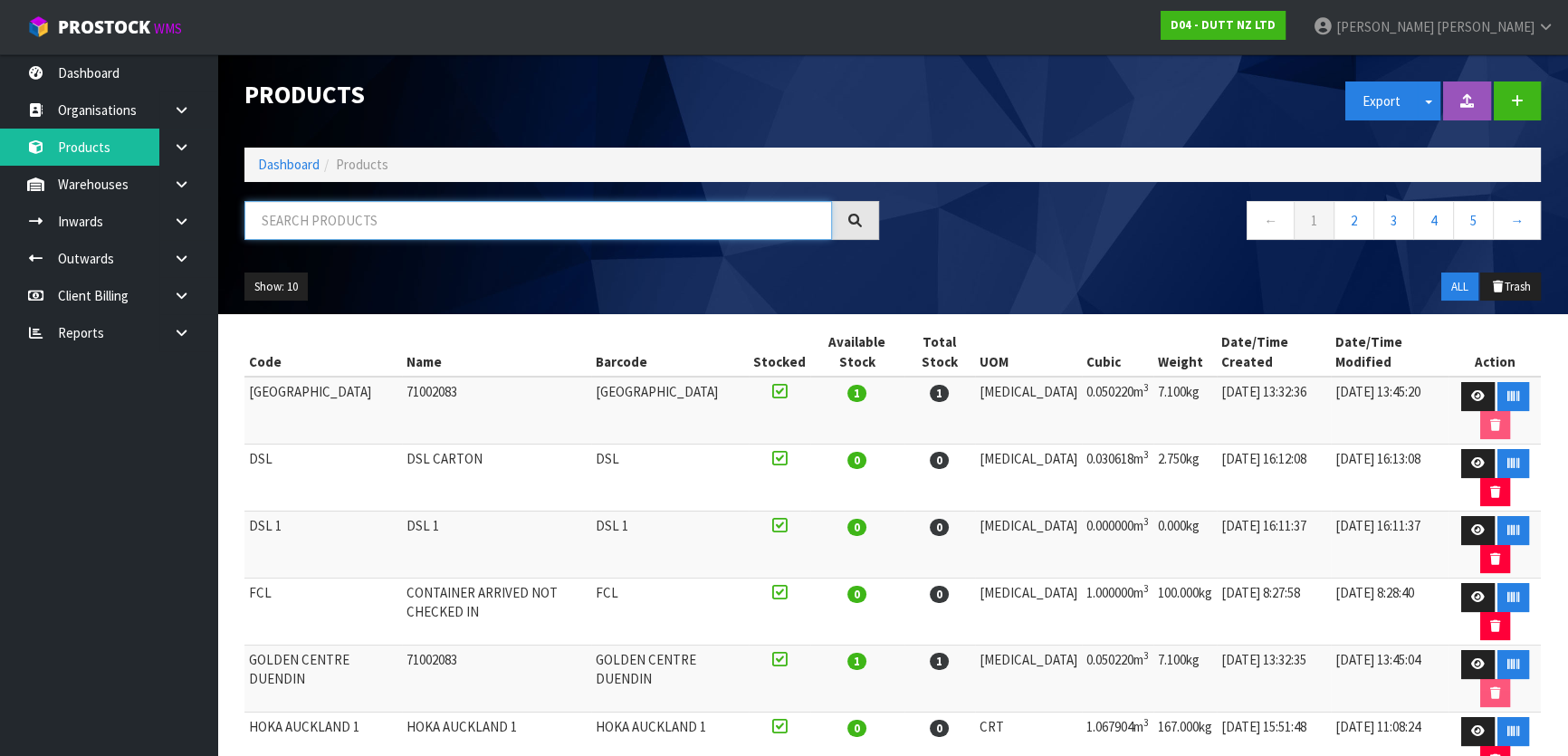
click at [425, 217] on input "text" at bounding box center [538, 220] width 587 height 39
paste input "NL-NEWMARKET-02"
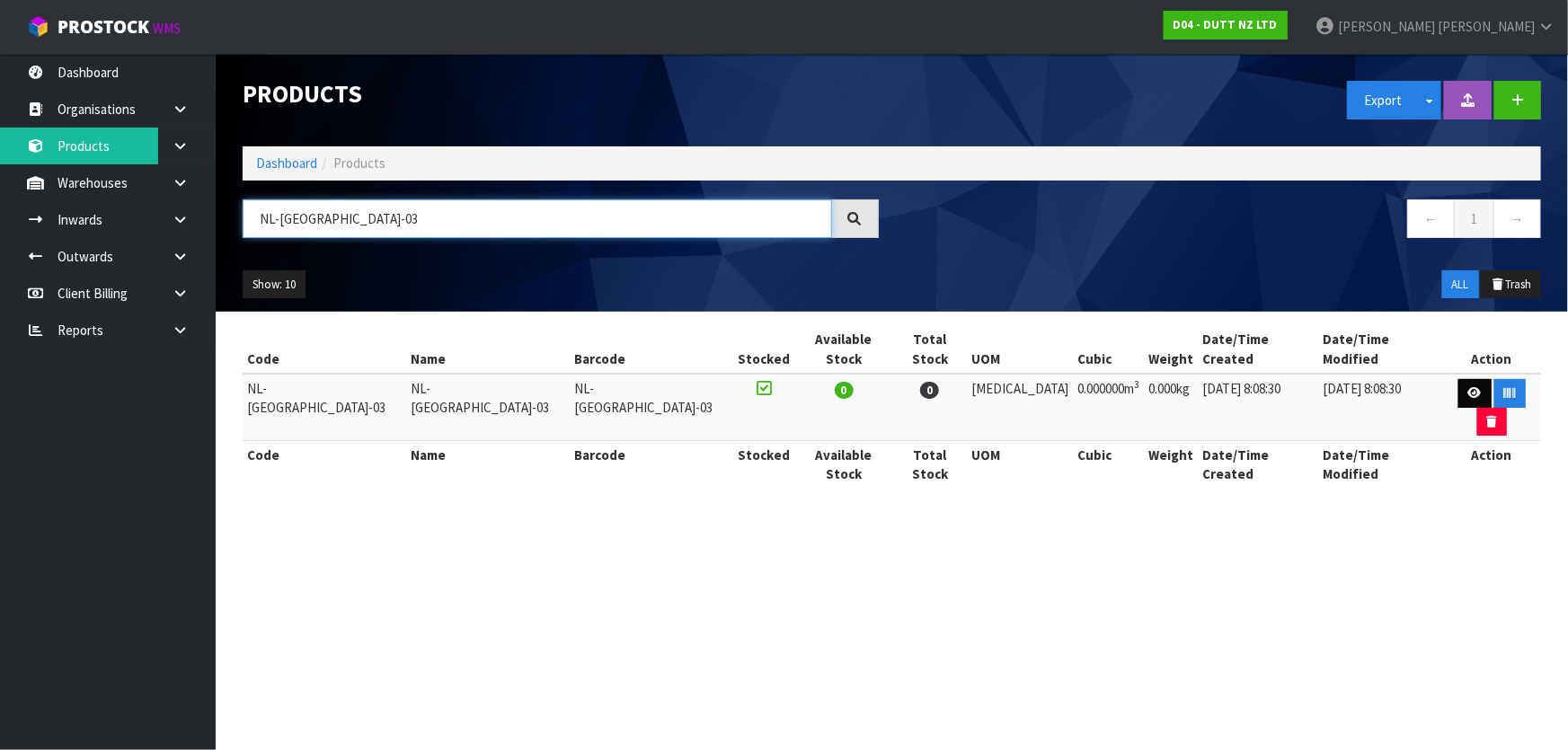
type input "NL-NEWMARKET-03"
click at [1468, 387] on icon at bounding box center [1474, 392] width 14 height 12
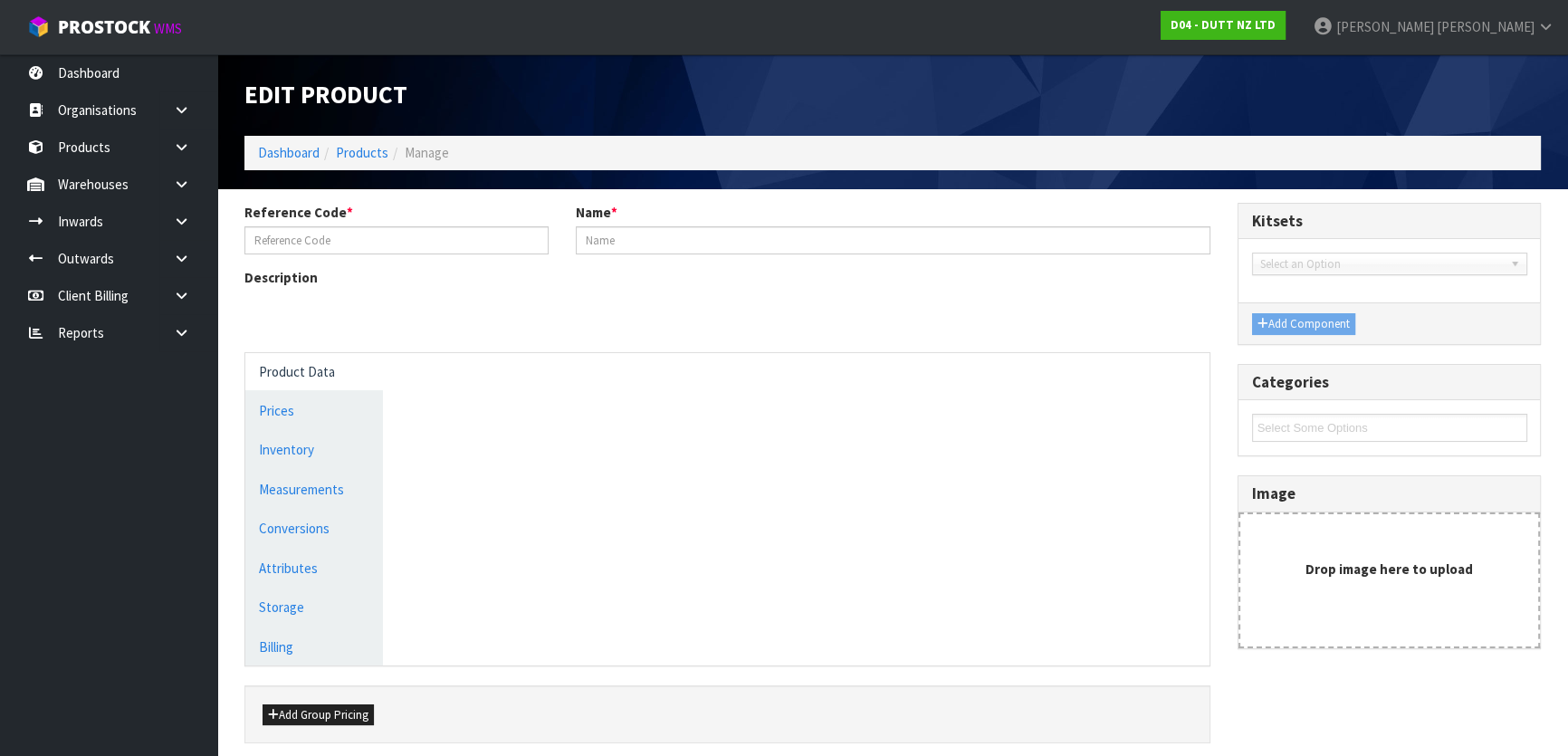
type input "NL-NEWMARKET-03"
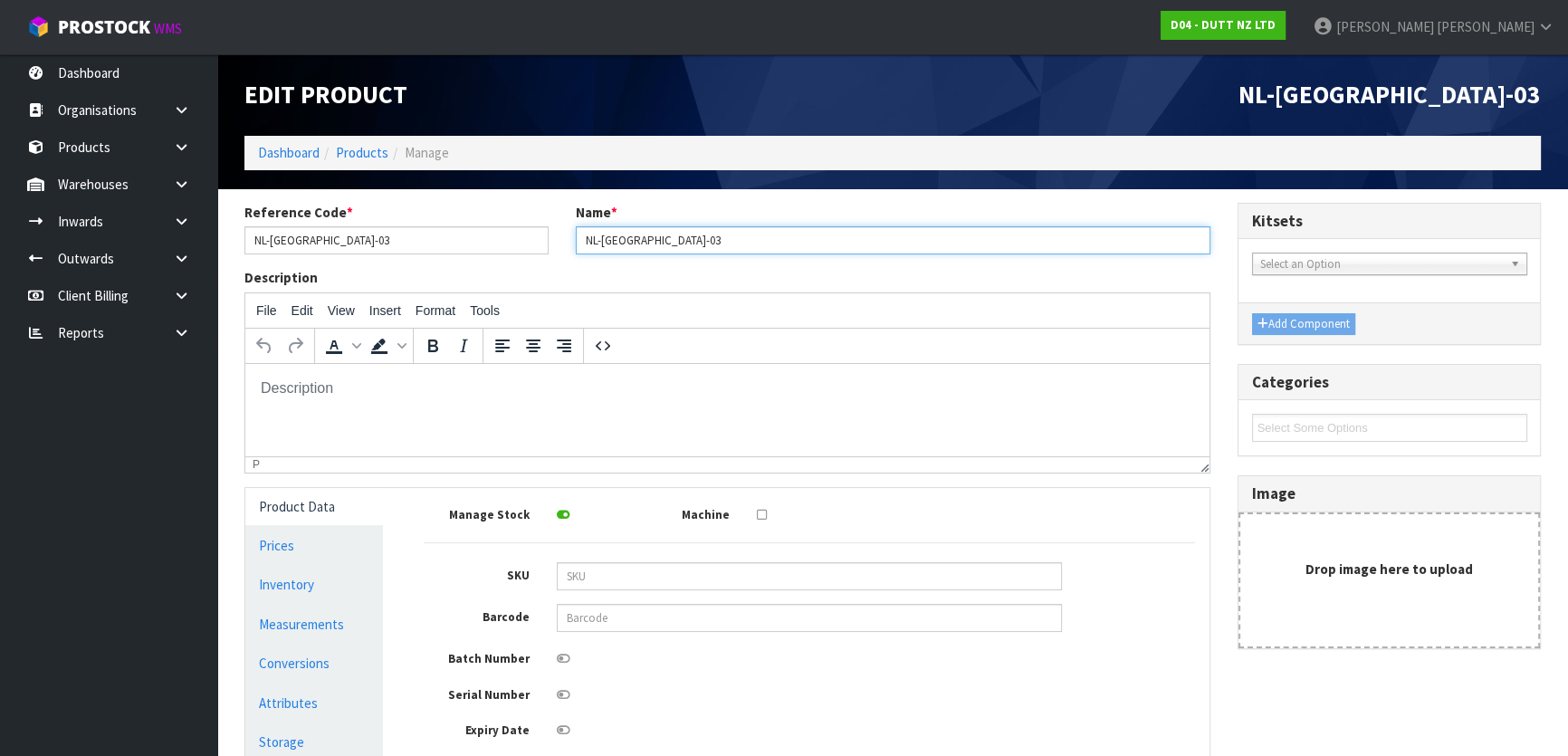
click at [703, 245] on input "NL-NEWMARKET-03" at bounding box center [893, 240] width 634 height 28
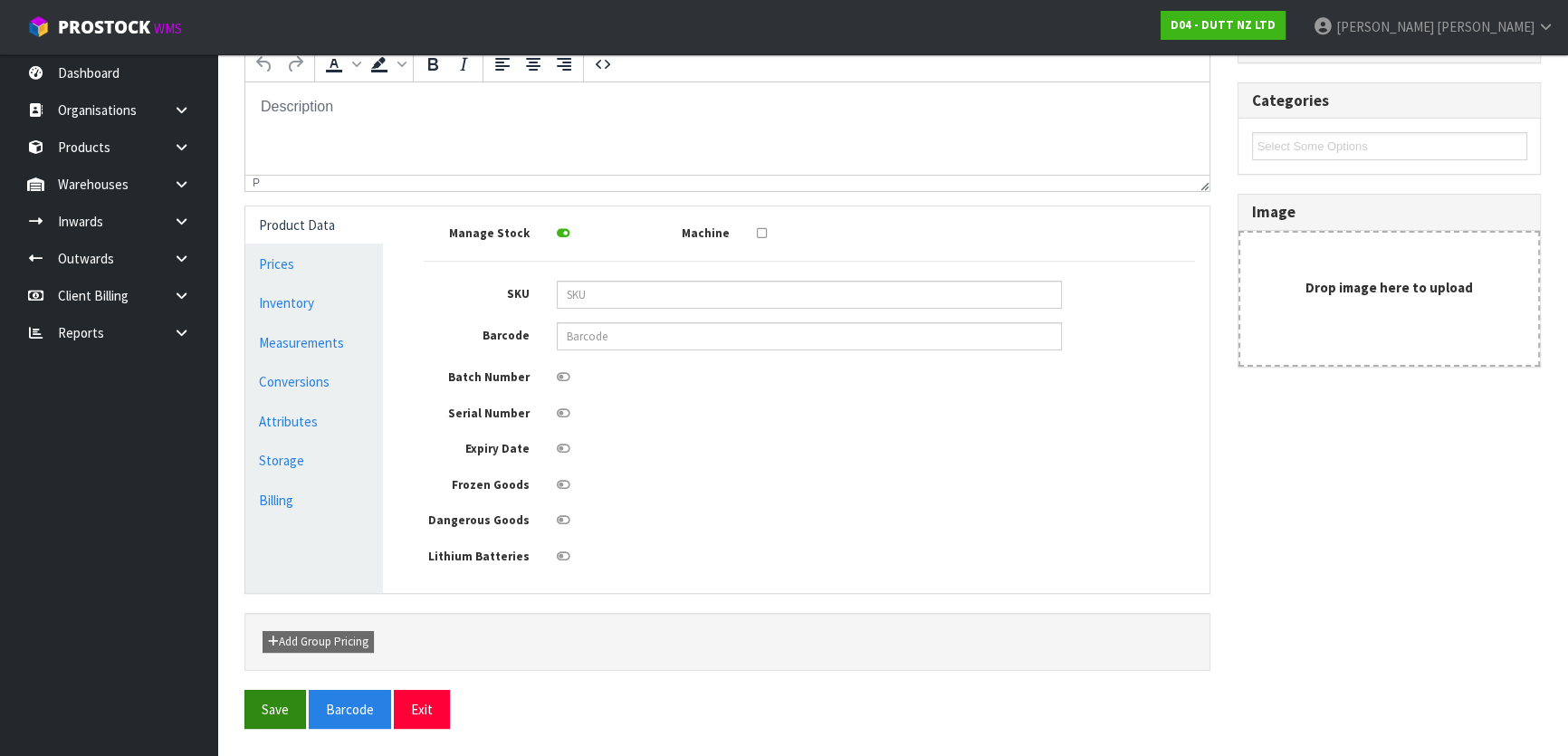
type input "NL-NEWMARKET-03 PALLET"
click at [265, 711] on button "Save" at bounding box center [275, 710] width 61 height 39
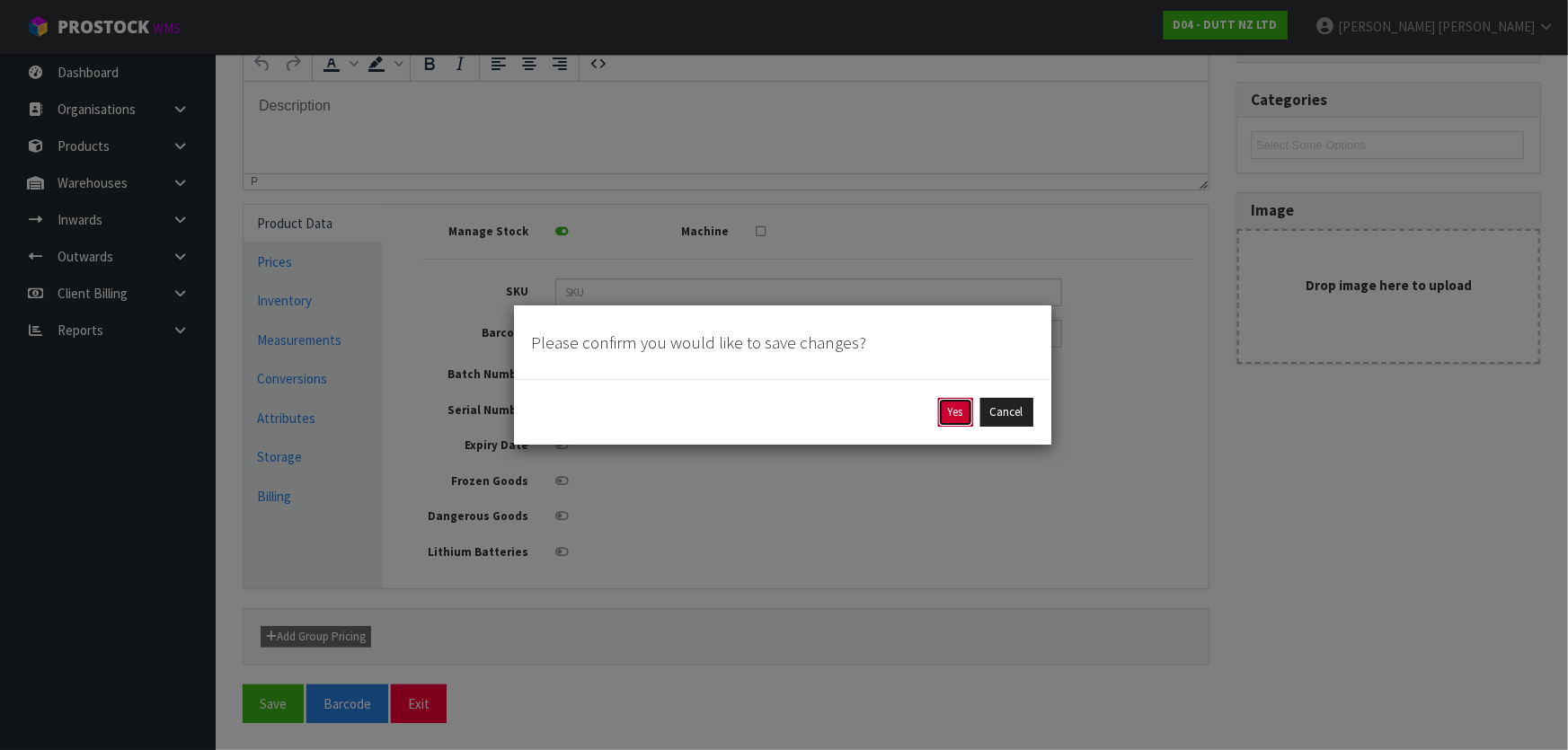
click at [956, 411] on button "Yes" at bounding box center [956, 412] width 35 height 28
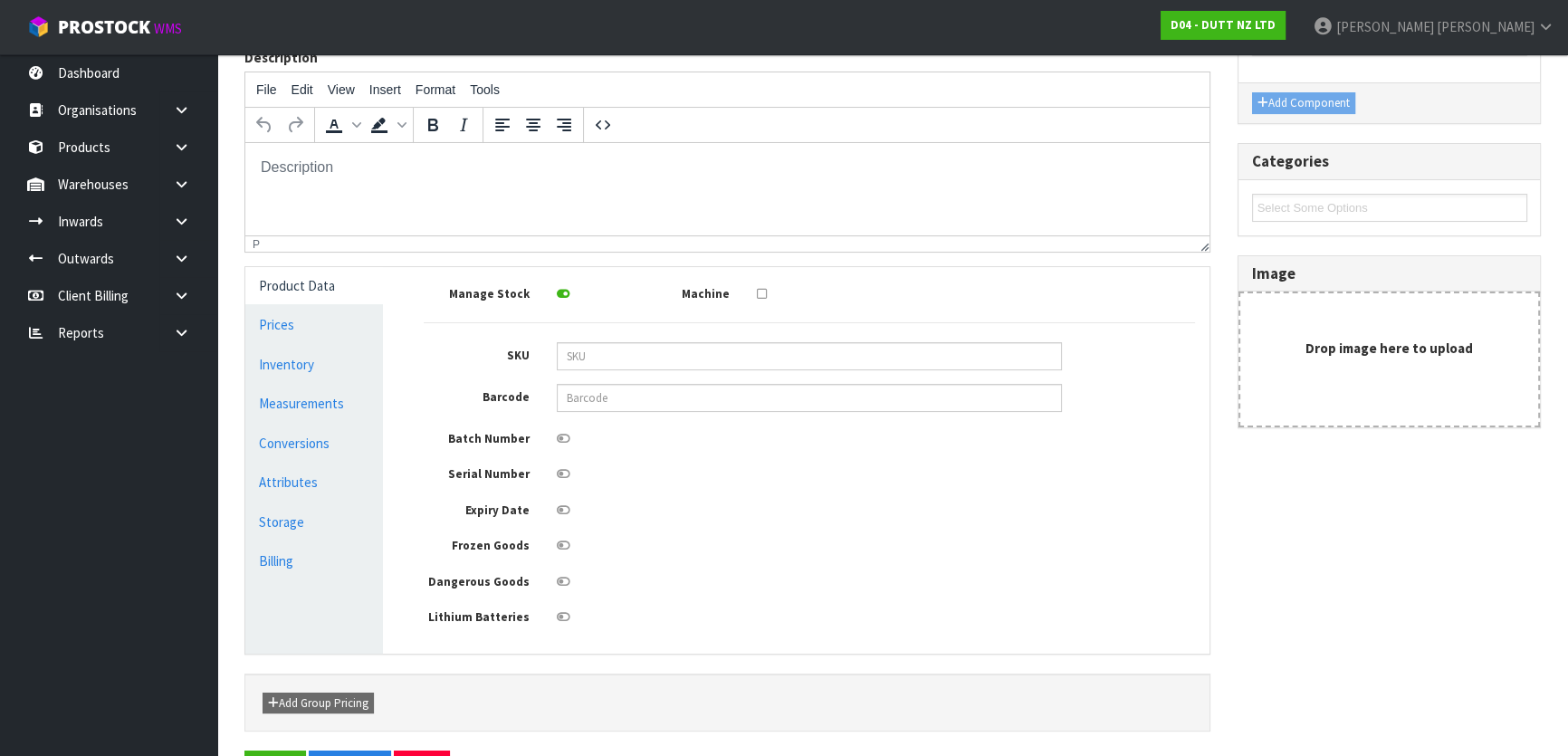
scroll to position [0, 0]
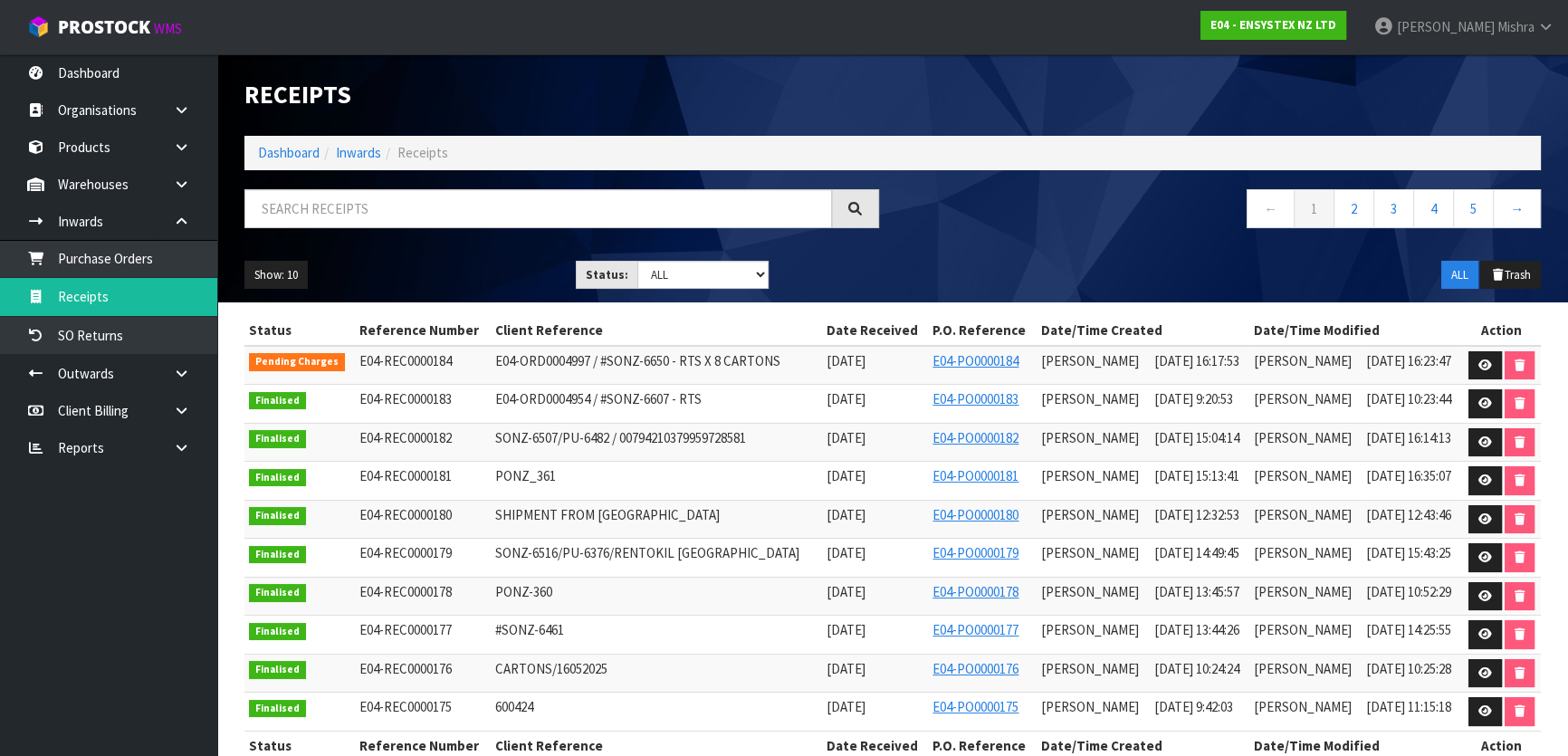
click at [295, 167] on ol "Dashboard Inwards Receipts" at bounding box center [893, 153] width 1297 height 33
click at [303, 158] on link "Dashboard" at bounding box center [289, 152] width 61 height 18
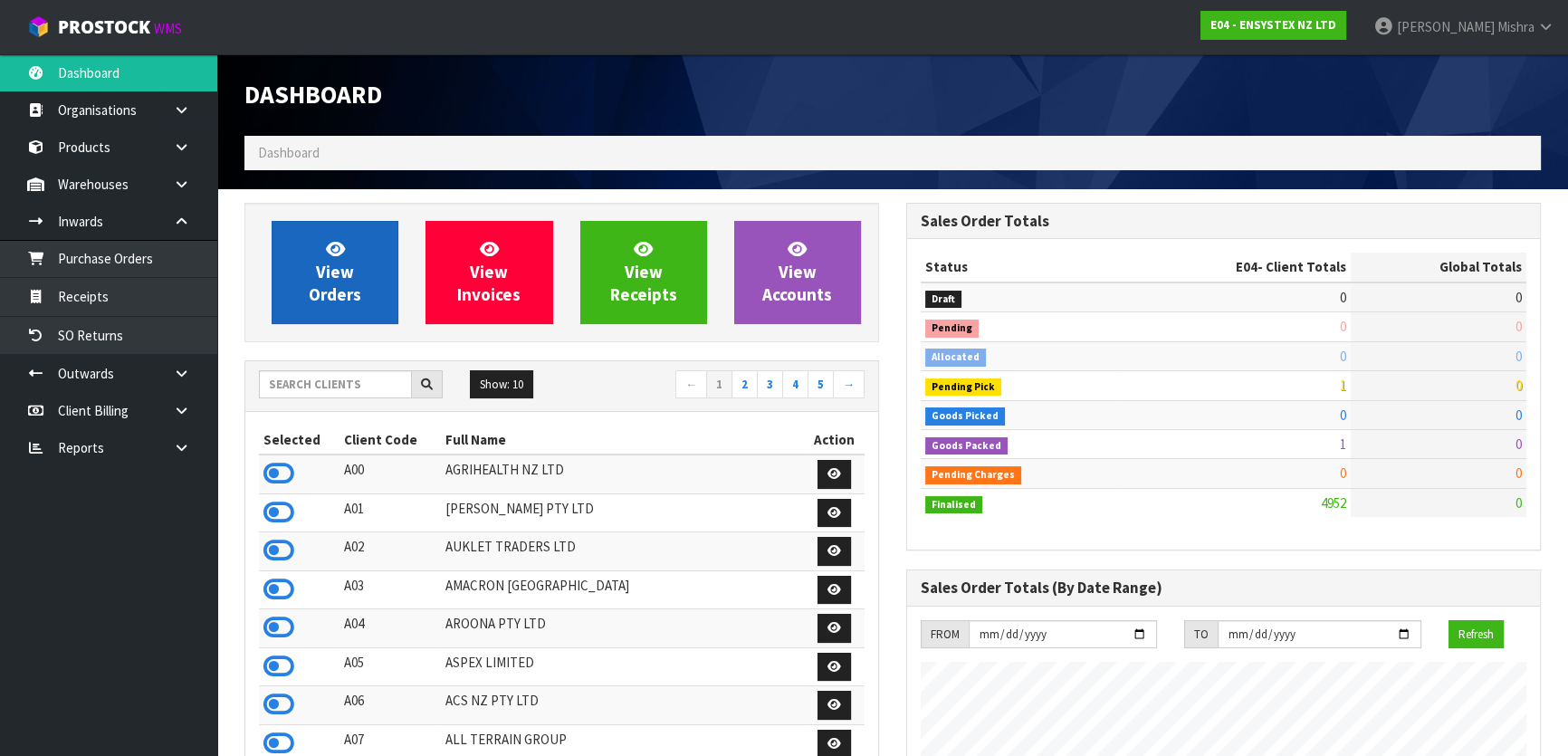
scroll to position [1369, 661]
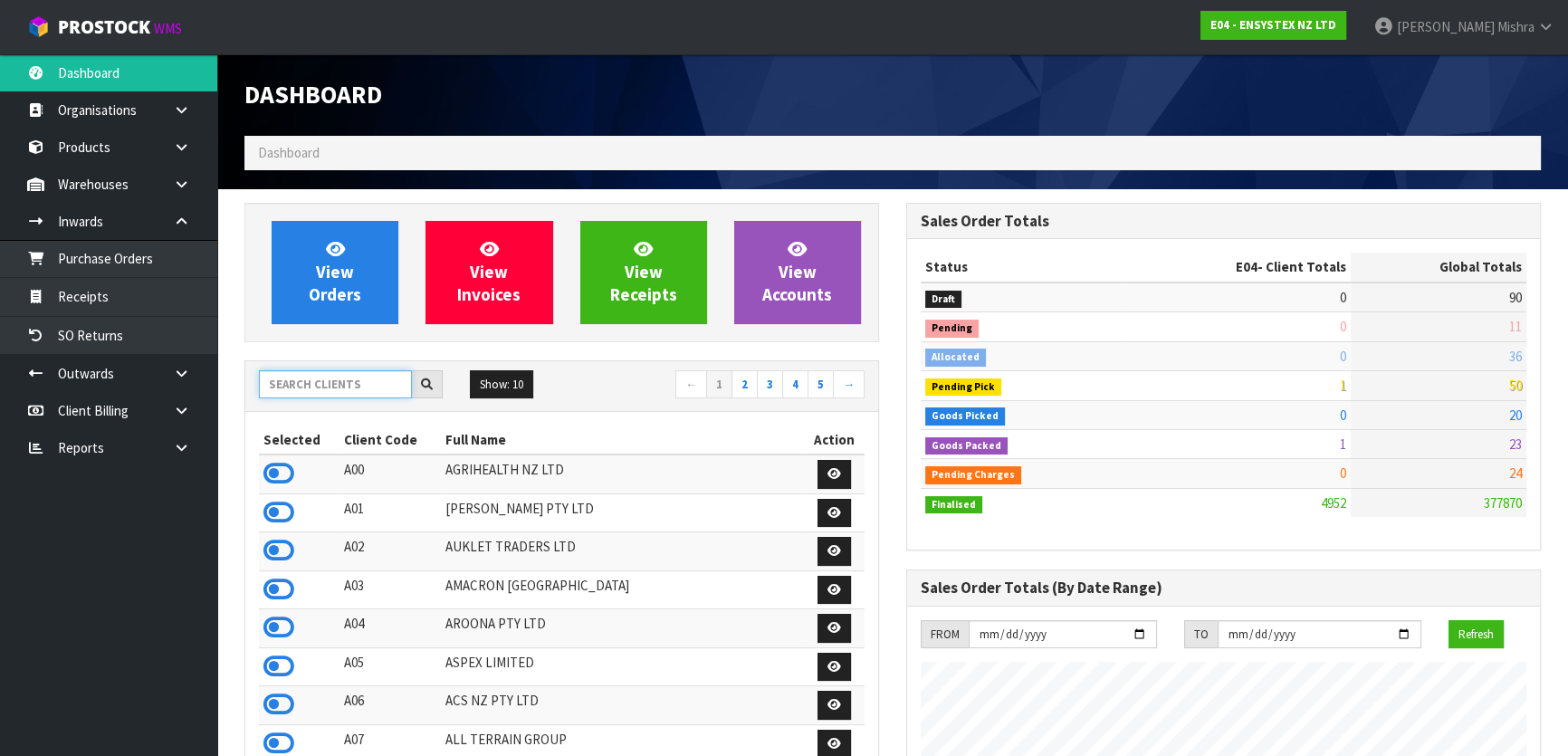
click at [309, 387] on input "text" at bounding box center [335, 384] width 153 height 28
type input "J01"
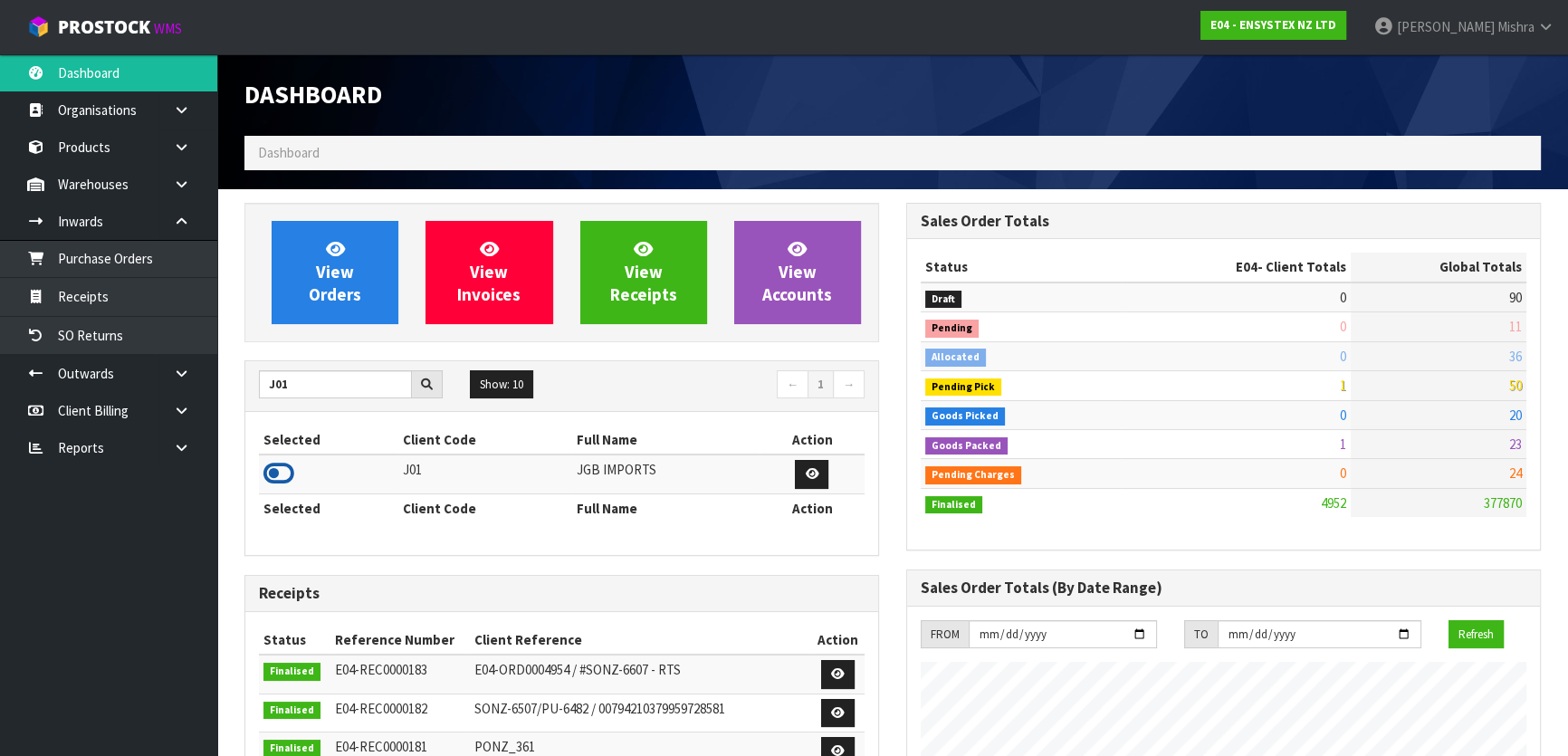
click at [275, 472] on icon at bounding box center [278, 473] width 31 height 27
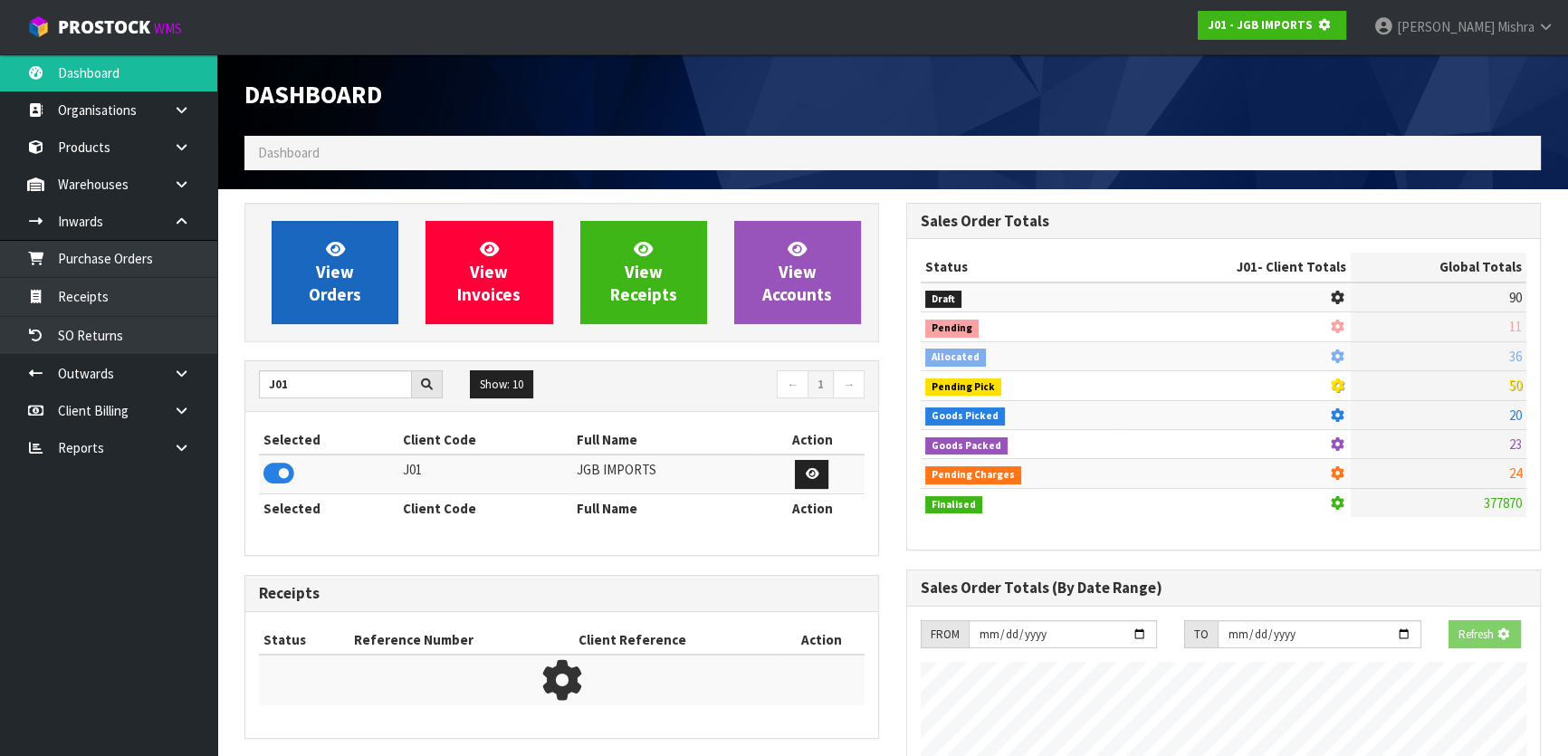
scroll to position [904611, 904780]
click at [302, 284] on link "View Orders" at bounding box center [334, 272] width 127 height 103
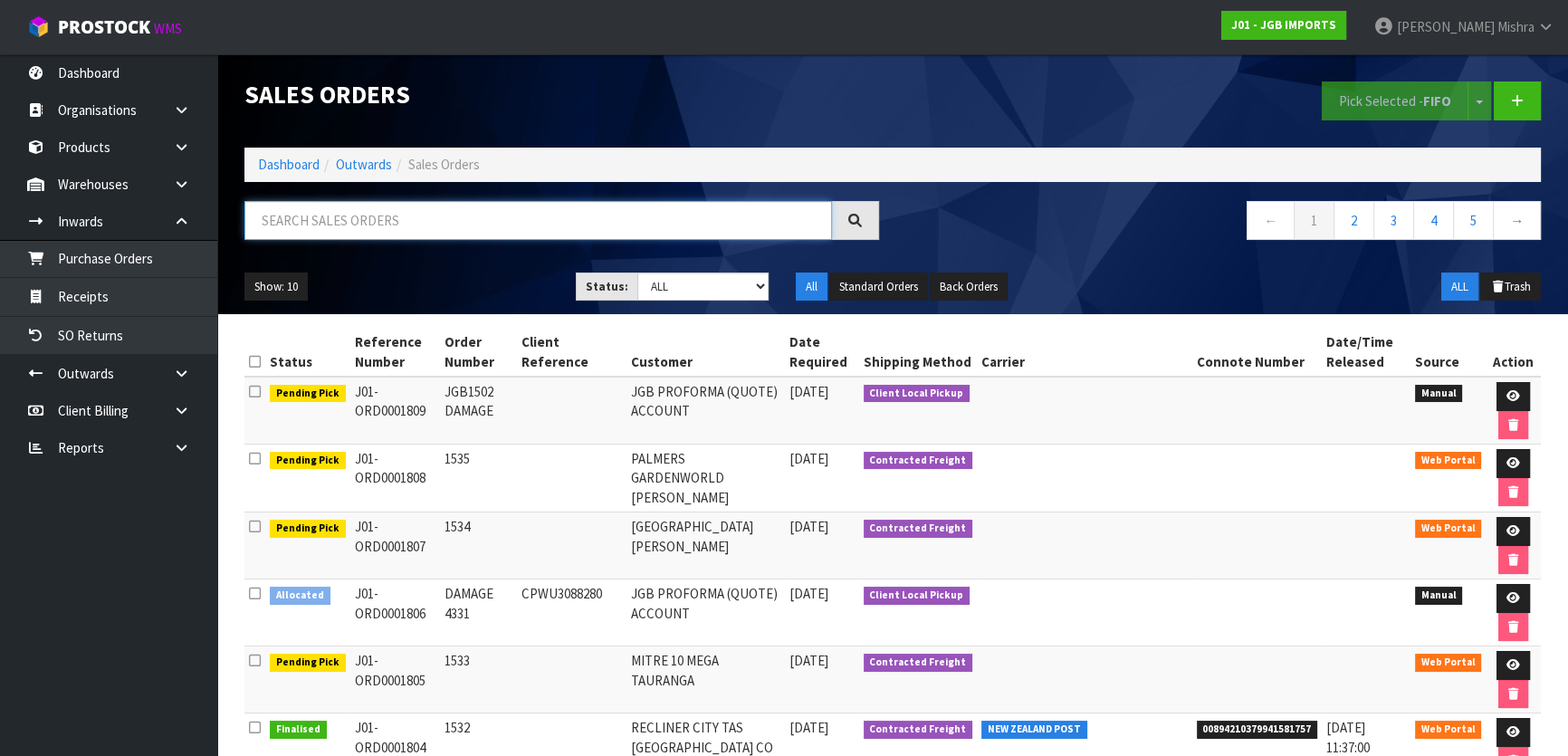
click at [506, 212] on input "text" at bounding box center [538, 220] width 587 height 39
type input "1797"
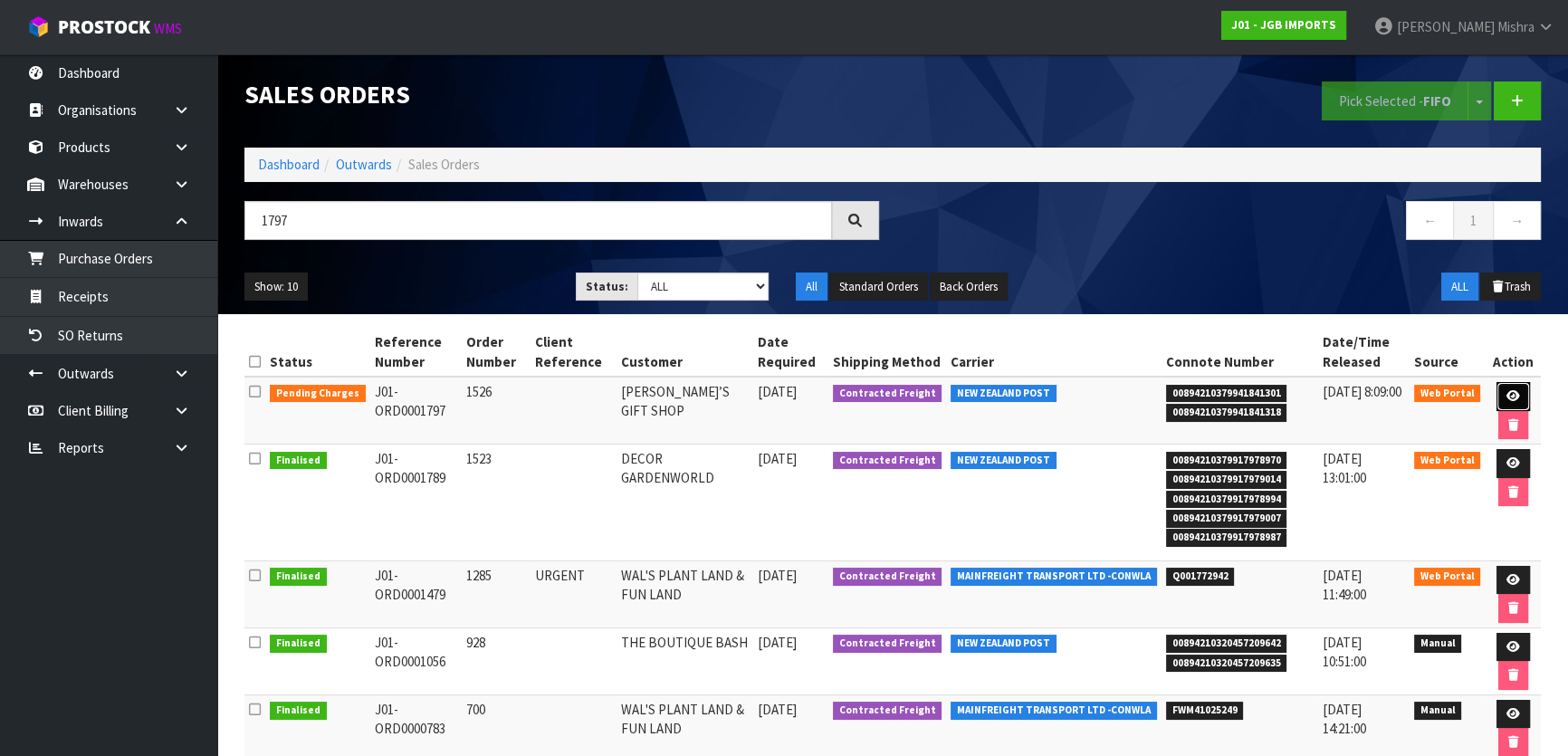
click at [1515, 399] on icon at bounding box center [1513, 396] width 14 height 12
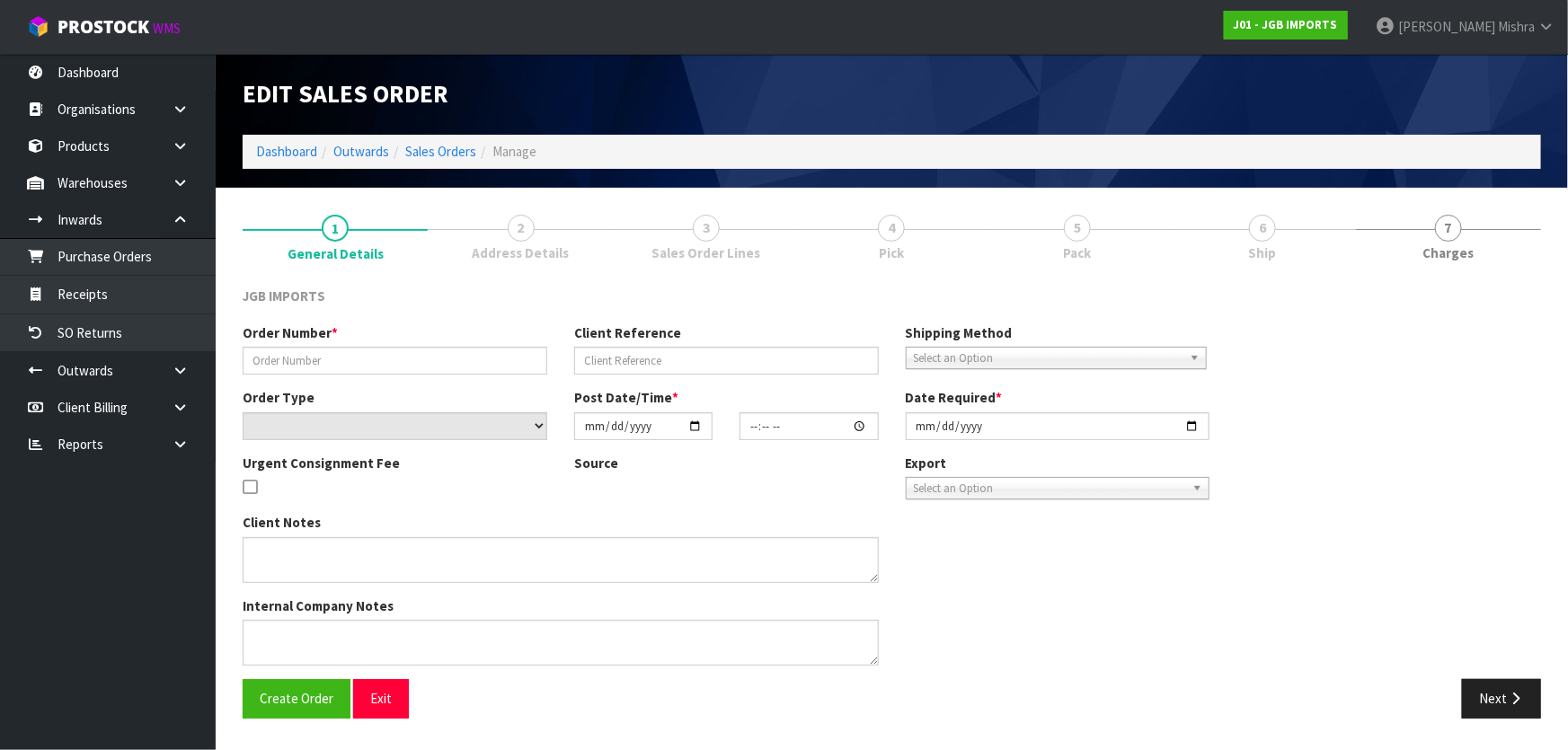
type input "1526"
select select "number:0"
type input "[DATE]"
type input "19:01:00.000"
type input "2025-08-27"
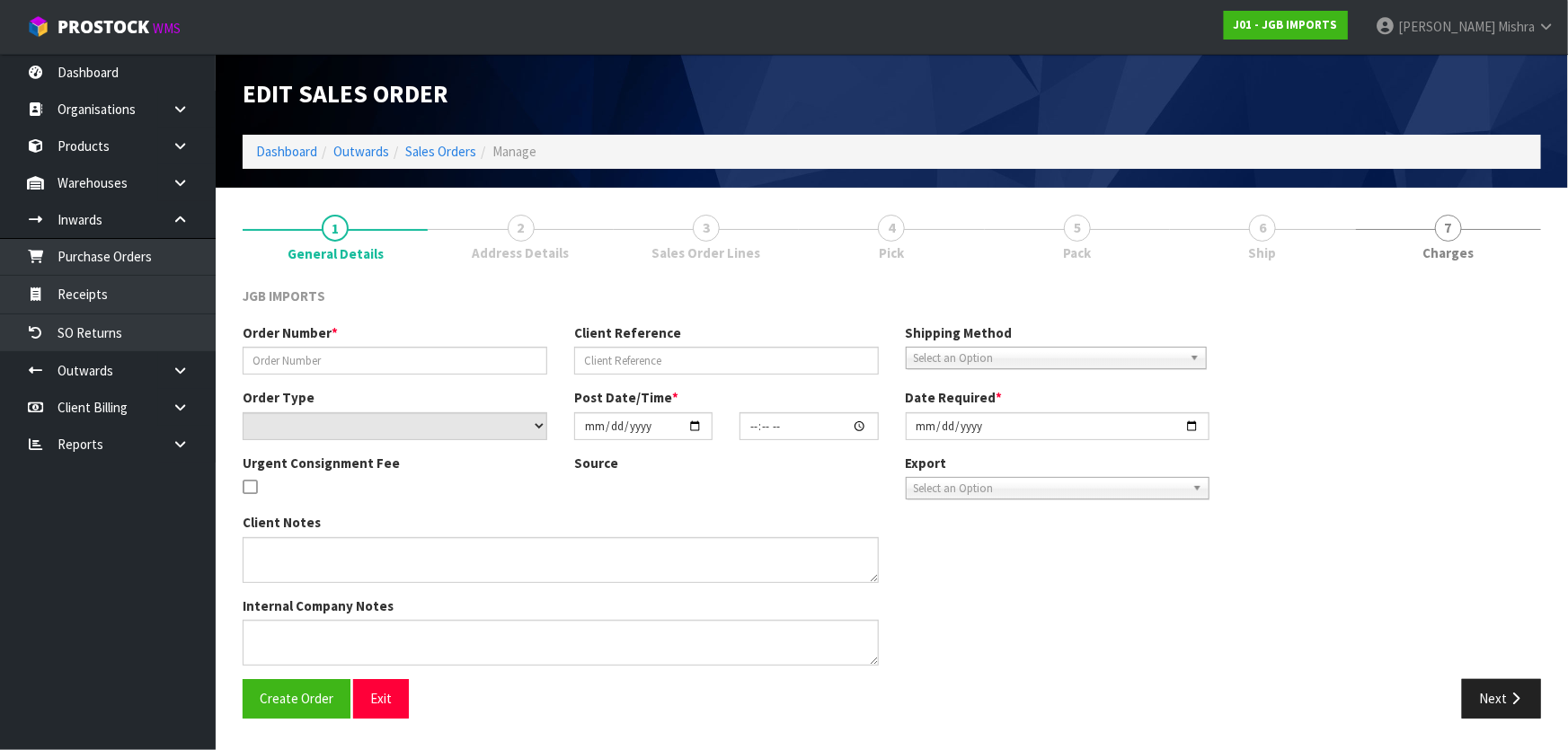
type textarea "PLEASE INVOICE JGB0910 WITH 100% DISCOUNT. (IT REPLACES AN IMPERFECT ONE PREVIO…"
type textarea "REMOVED DAMAGE JGB3103 X 1"
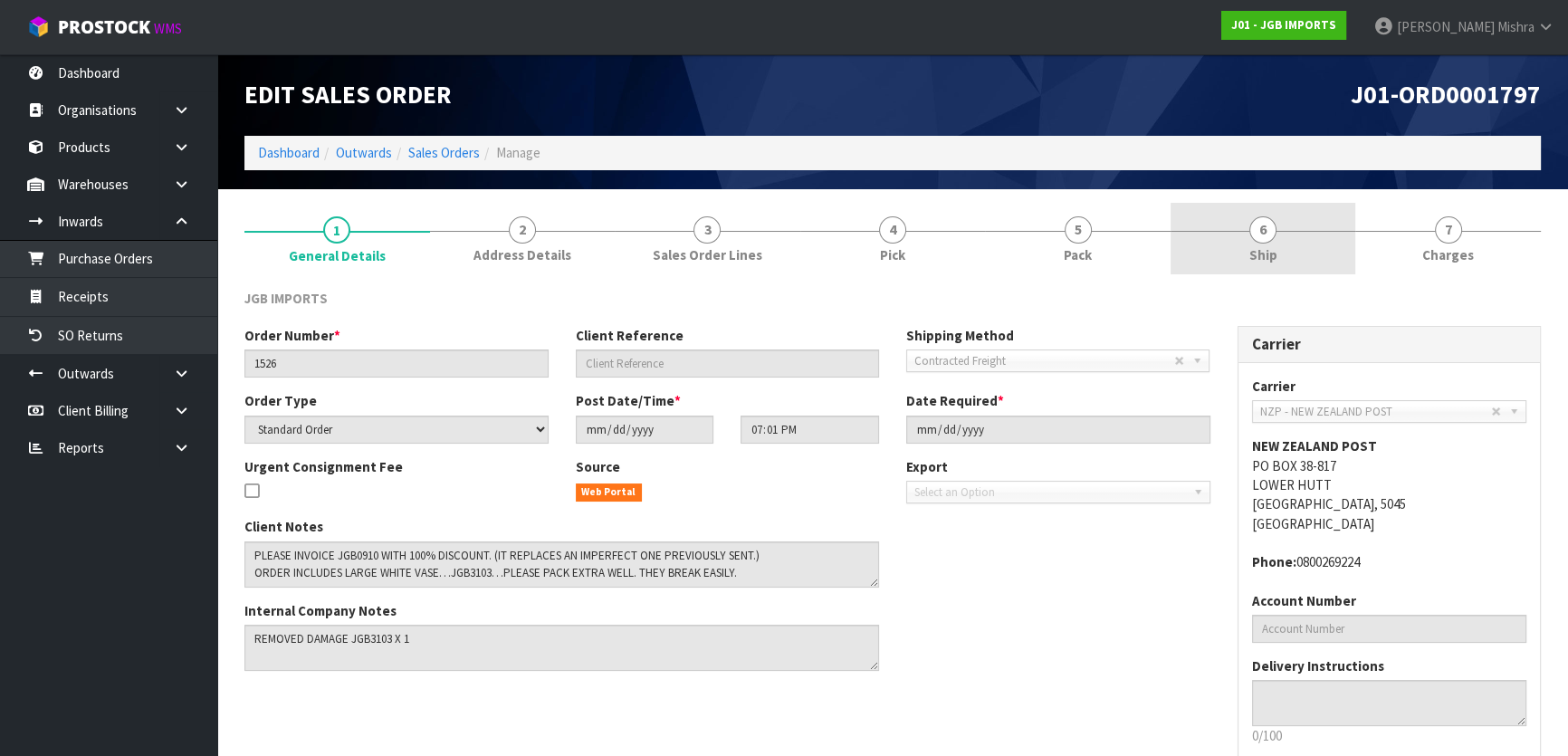
click at [1282, 241] on link "6 Ship" at bounding box center [1263, 238] width 185 height 71
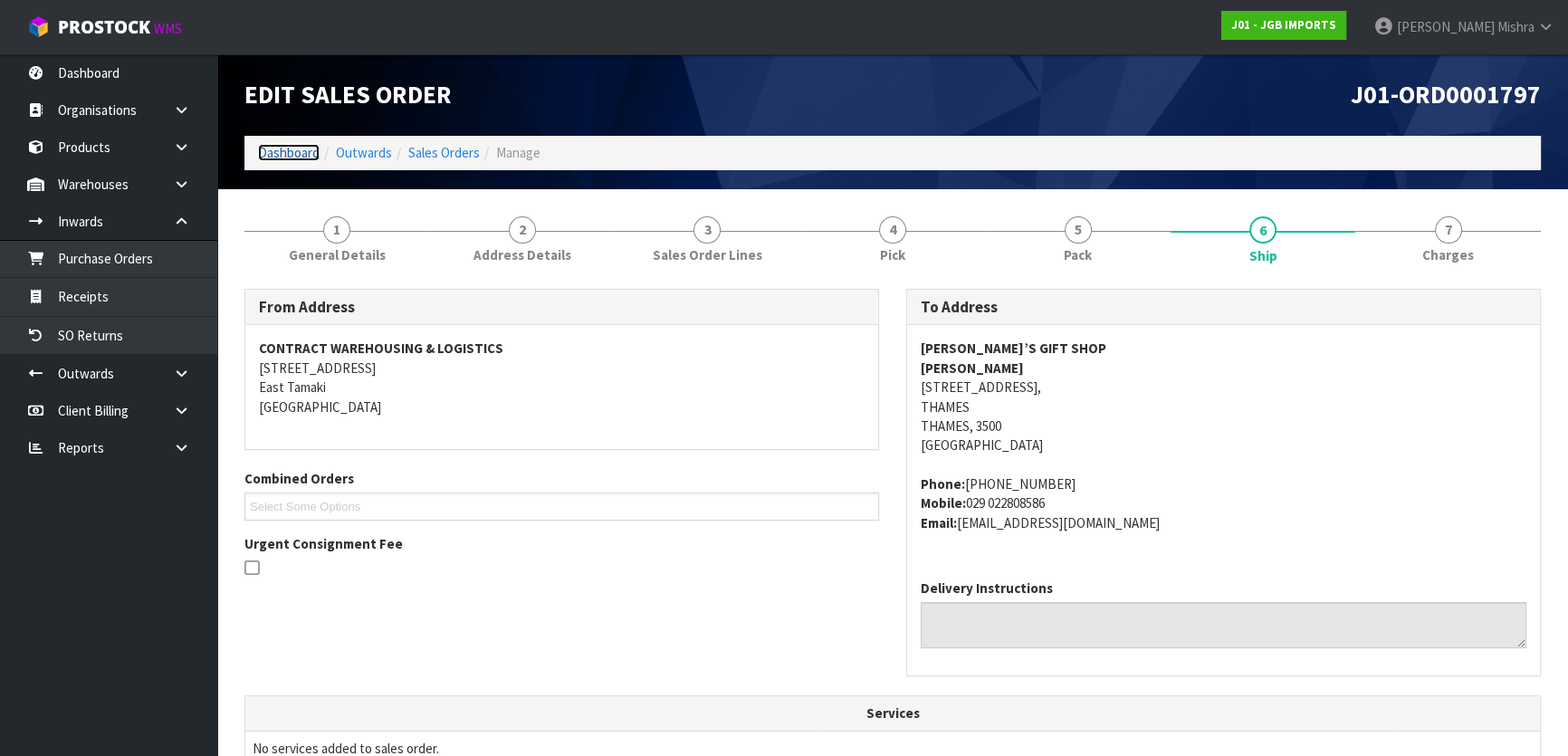
click at [282, 153] on link "Dashboard" at bounding box center [289, 152] width 61 height 18
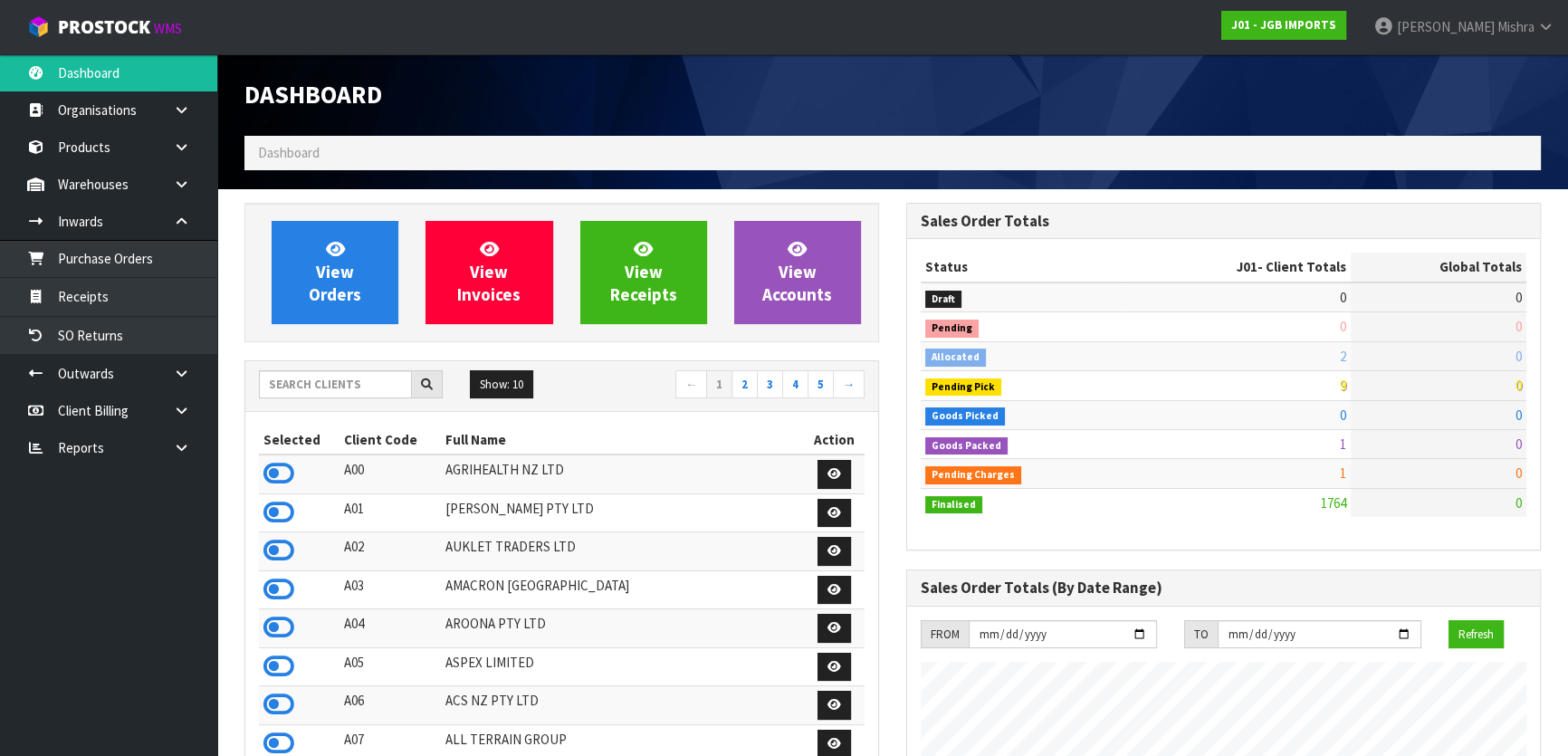
scroll to position [1369, 661]
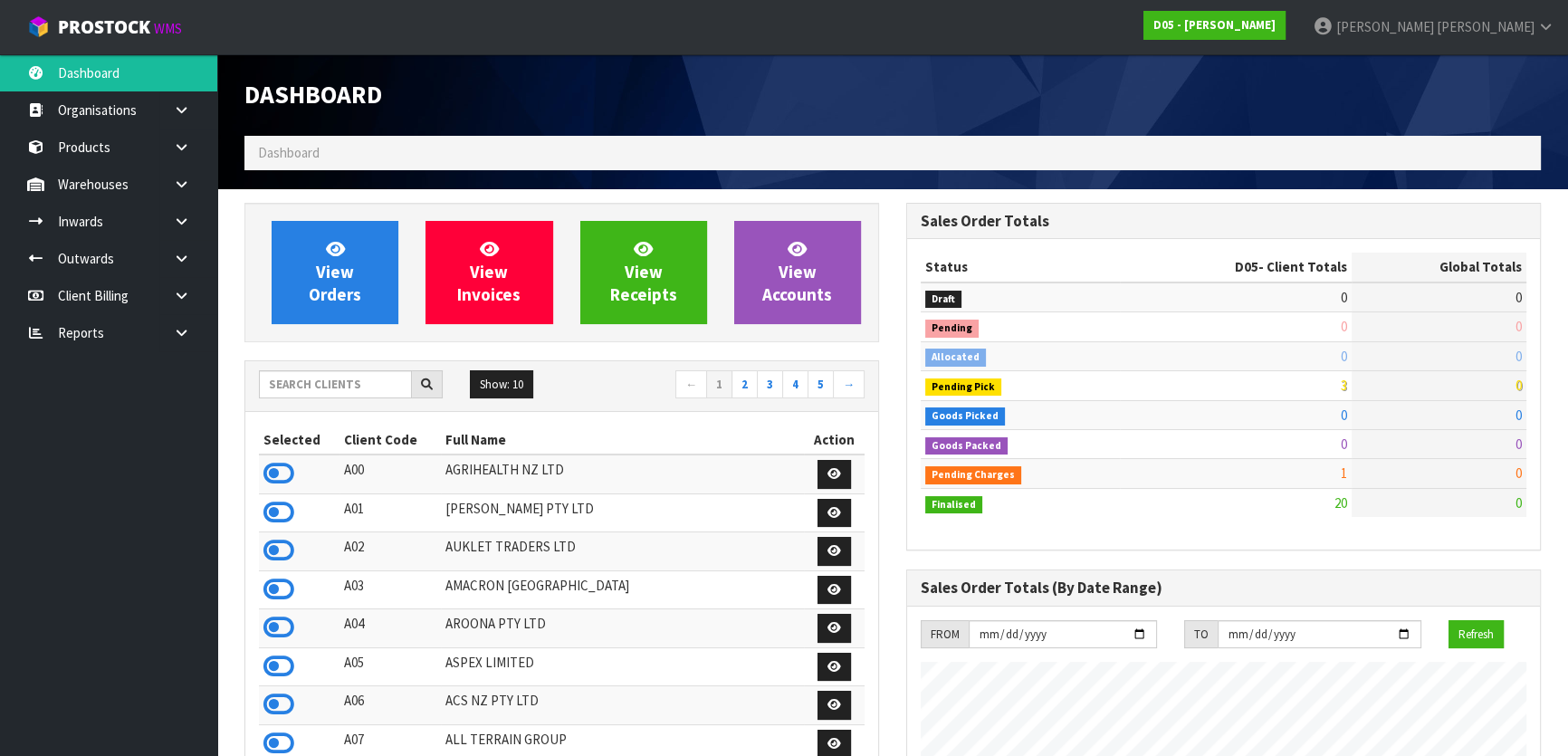
scroll to position [1582, 661]
click at [349, 383] on input "text" at bounding box center [335, 384] width 153 height 28
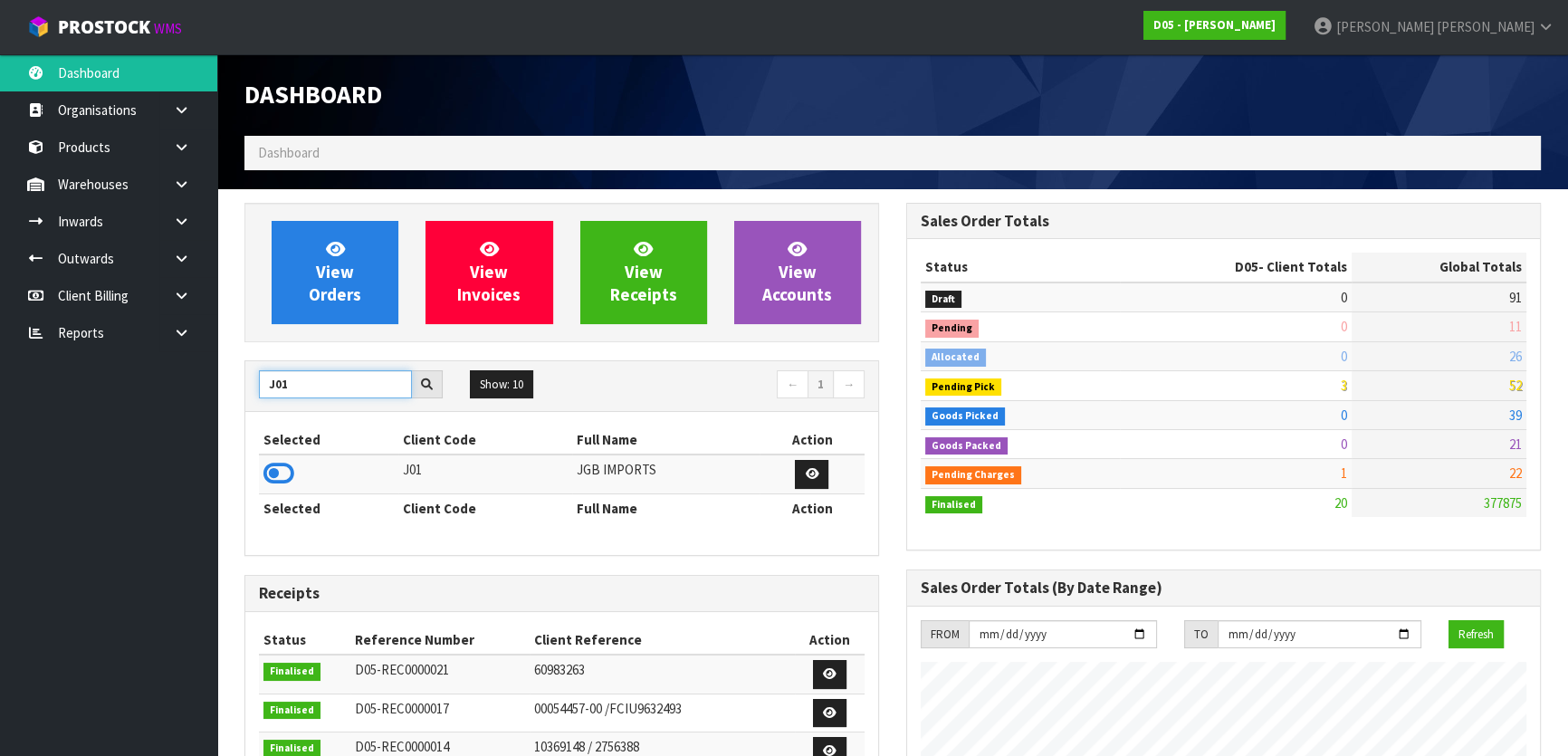
type input "J01"
click at [291, 472] on icon at bounding box center [278, 473] width 31 height 27
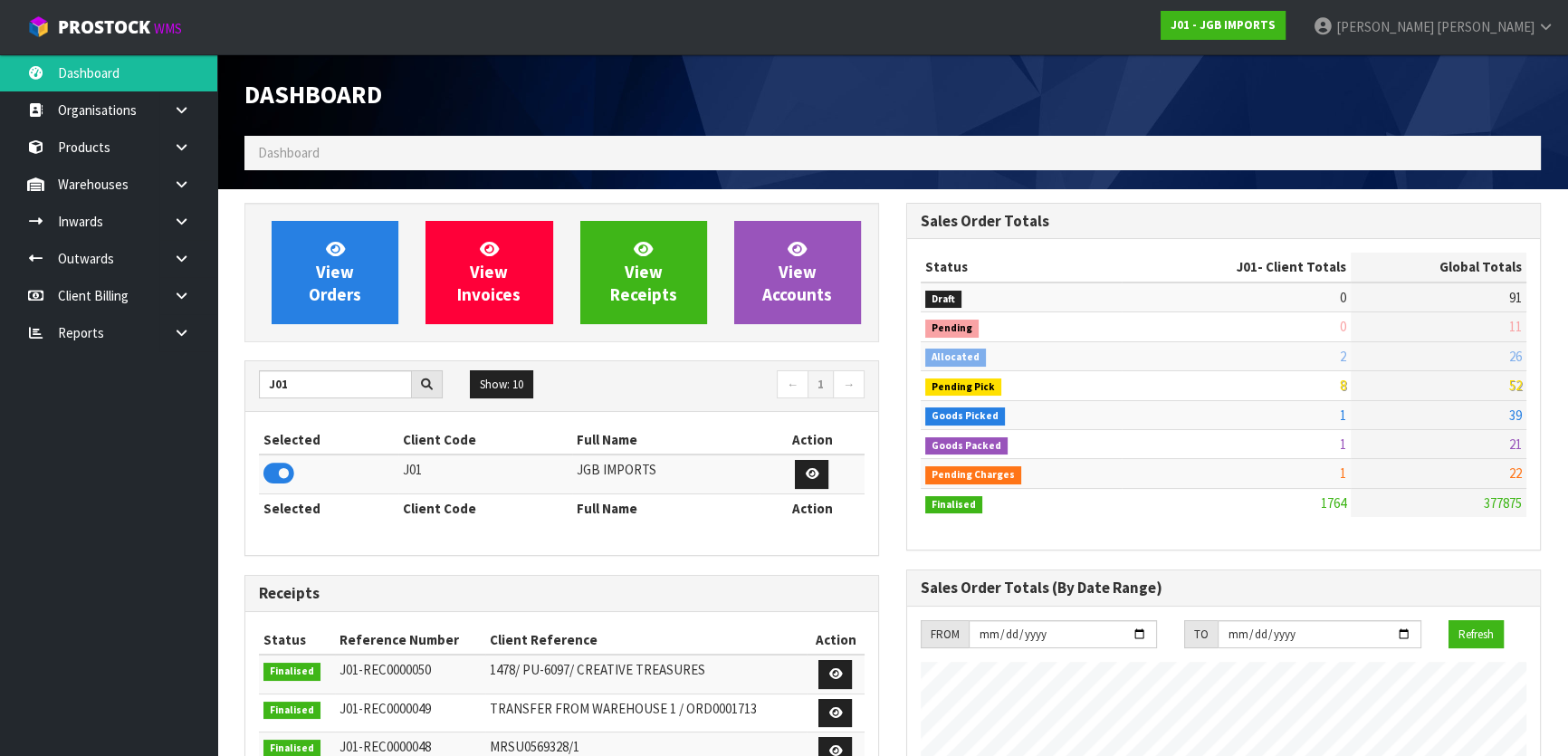
scroll to position [1369, 661]
drag, startPoint x: 292, startPoint y: 466, endPoint x: 360, endPoint y: 531, distance: 94.1
click at [360, 531] on div "Selected Client Code Full Name Action J01 JGB IMPORTS Selected Client Code Full…" at bounding box center [562, 483] width 606 height 116
drag, startPoint x: 245, startPoint y: 389, endPoint x: 197, endPoint y: 381, distance: 48.7
click at [198, 389] on body "Toggle navigation ProStock WMS J01 - JGB IMPORTS Michael Drugan Logout Dashboar…" at bounding box center [784, 378] width 1568 height 756
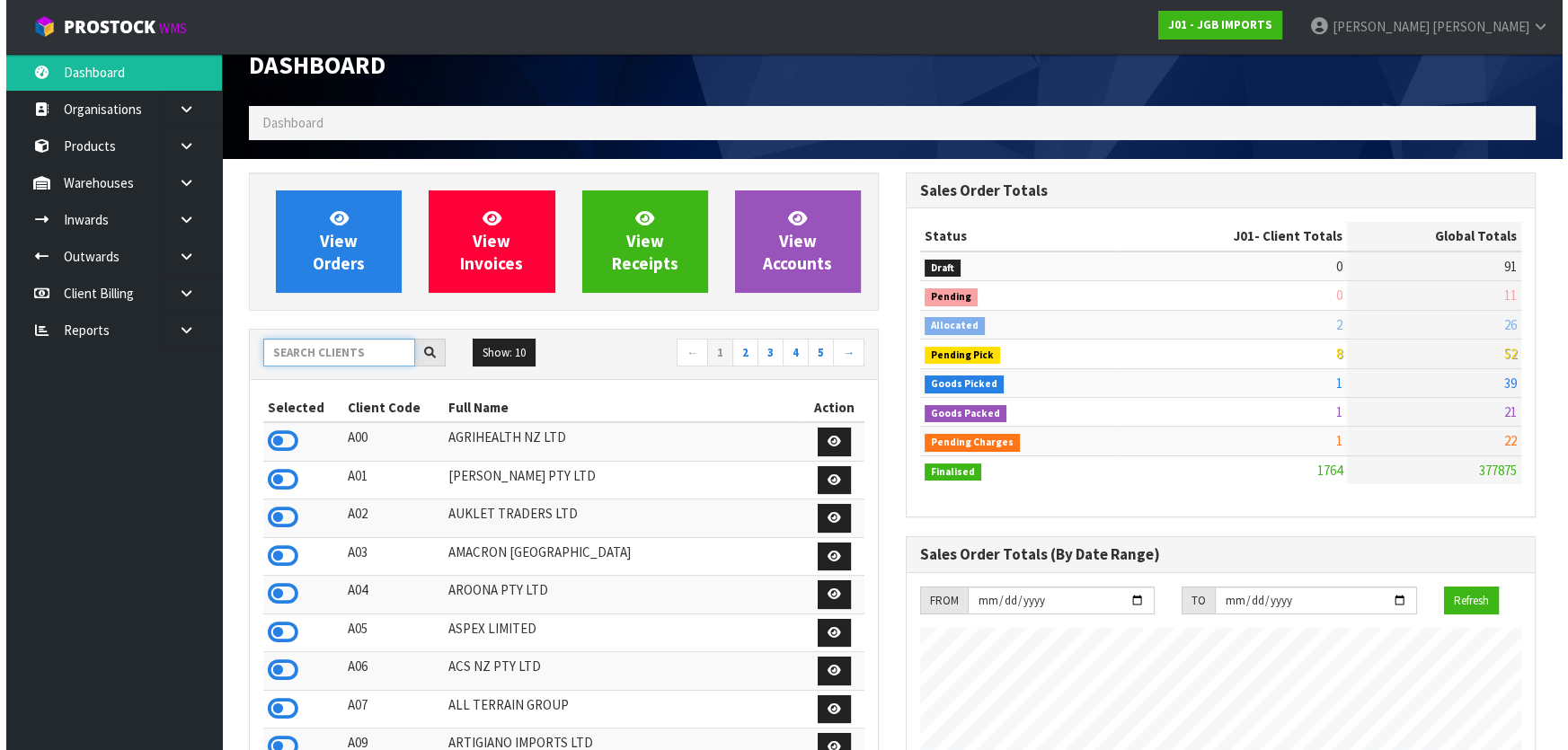
scroll to position [0, 0]
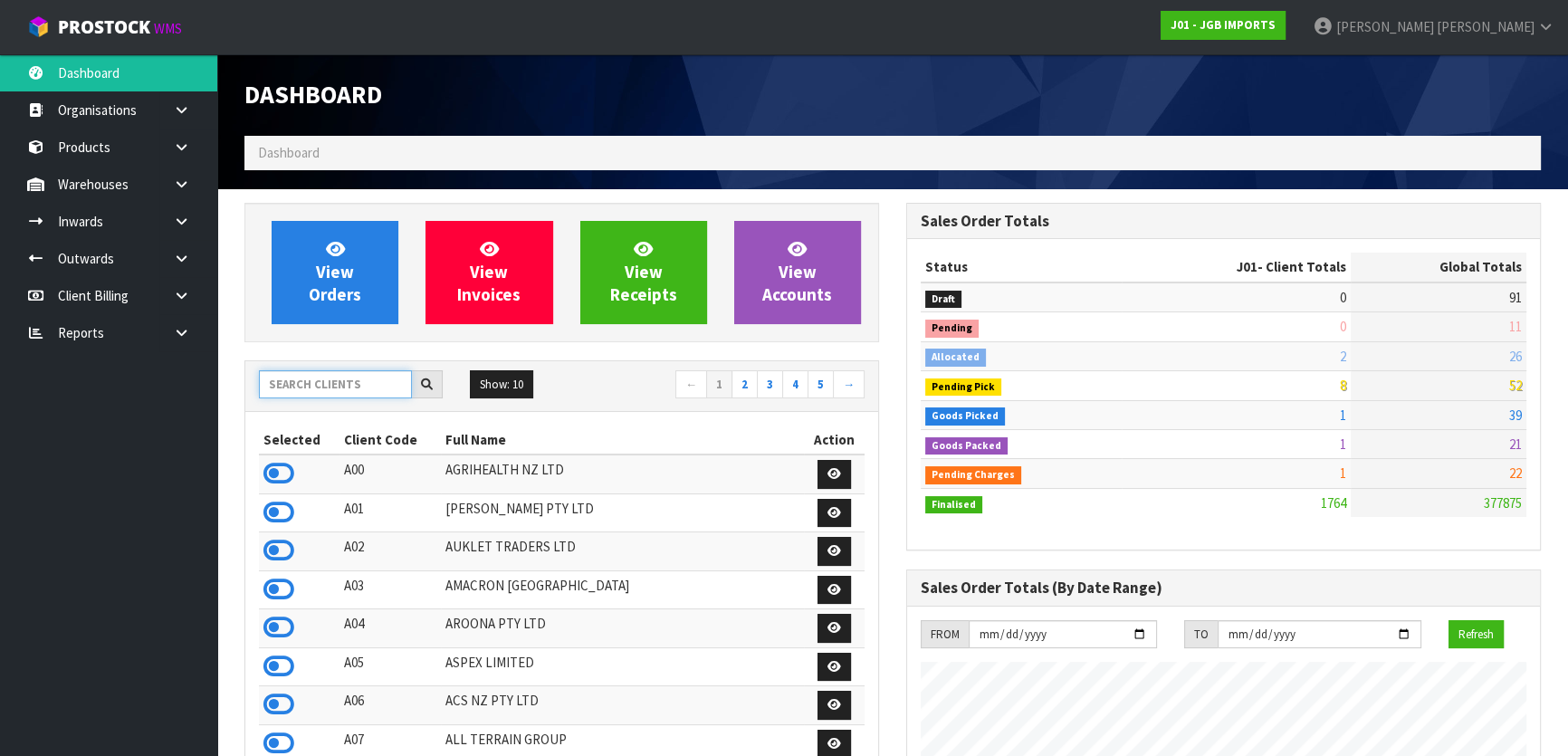
click at [361, 380] on input "text" at bounding box center [335, 384] width 153 height 28
type input "J01"
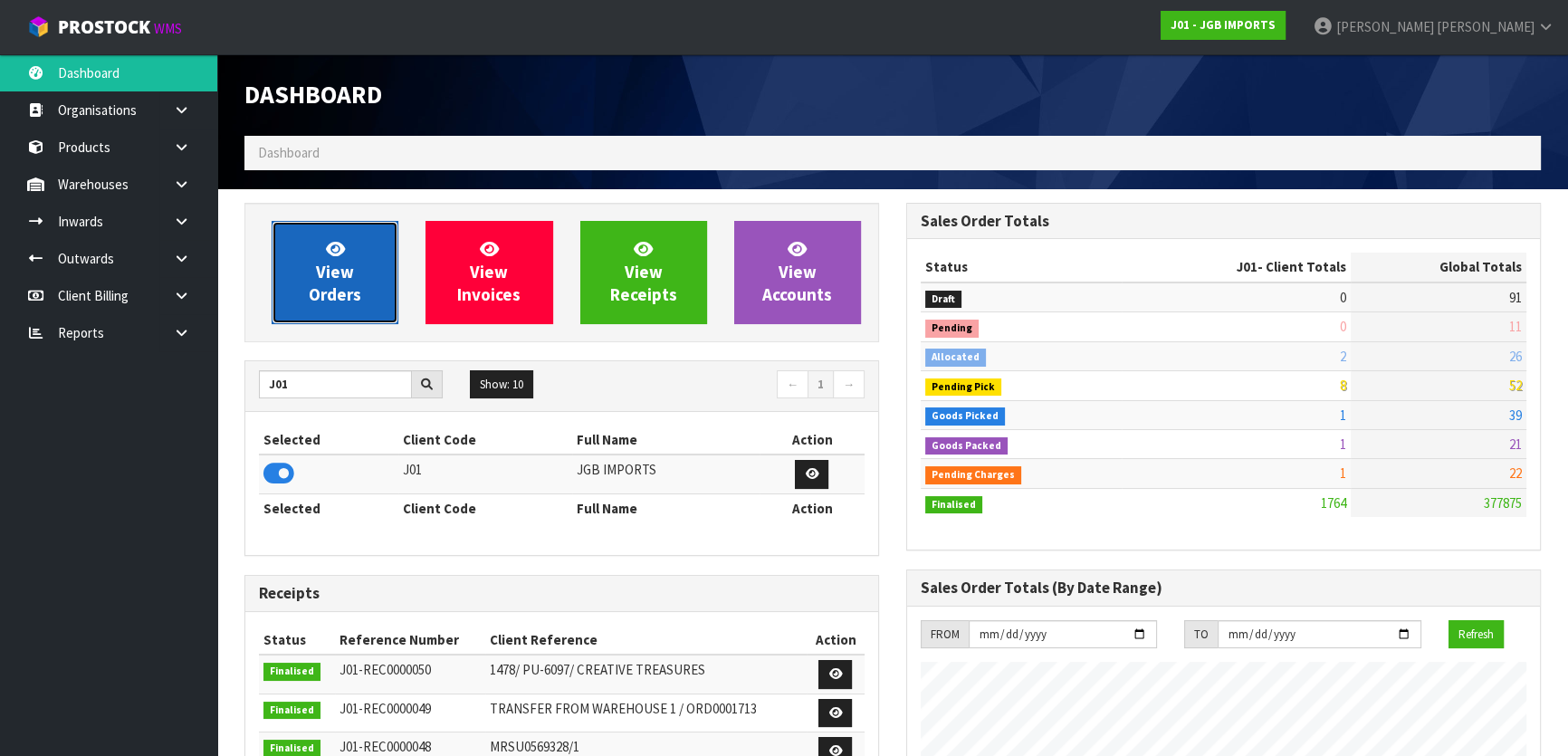
click at [324, 295] on span "View Orders" at bounding box center [334, 271] width 53 height 68
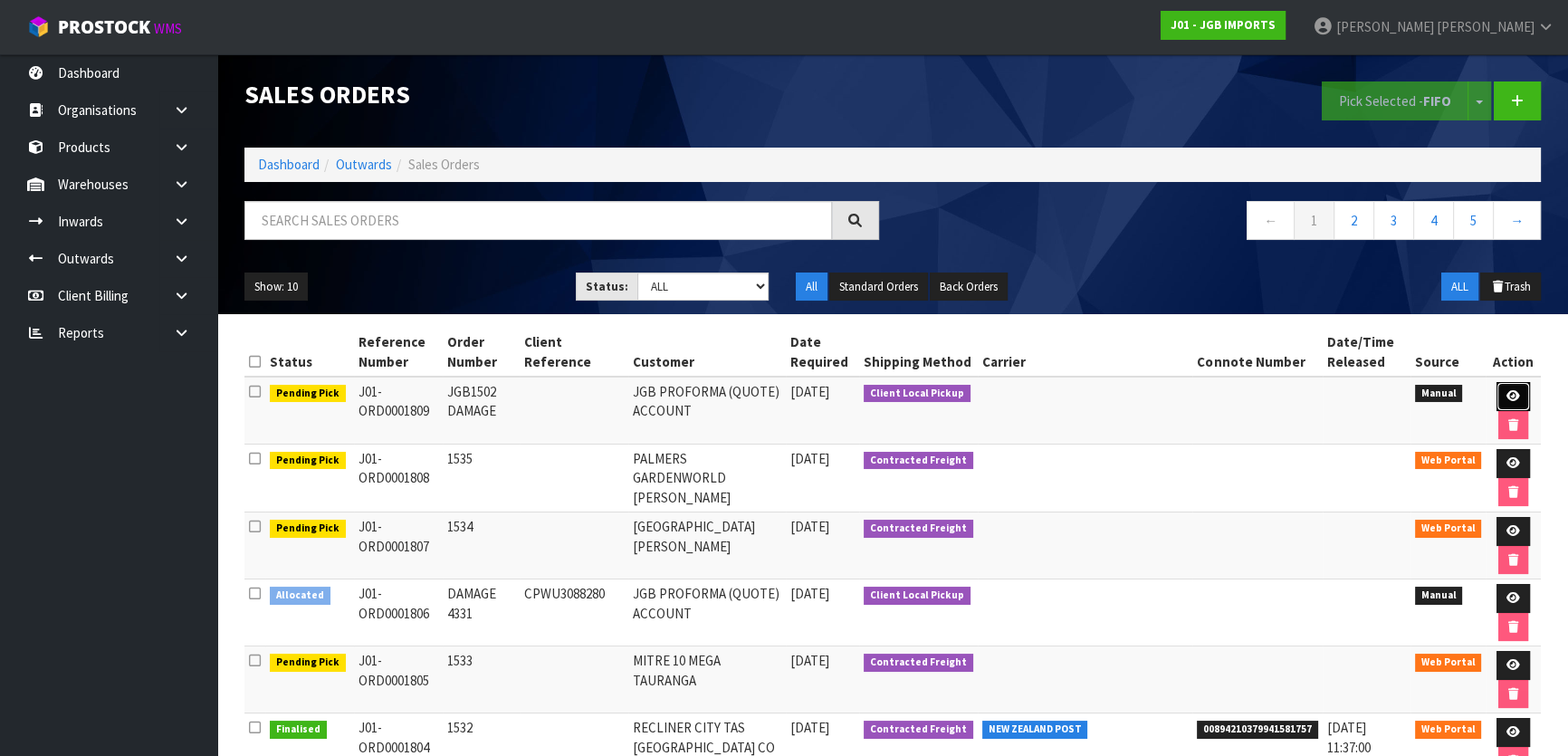
click at [1517, 390] on icon at bounding box center [1513, 396] width 14 height 12
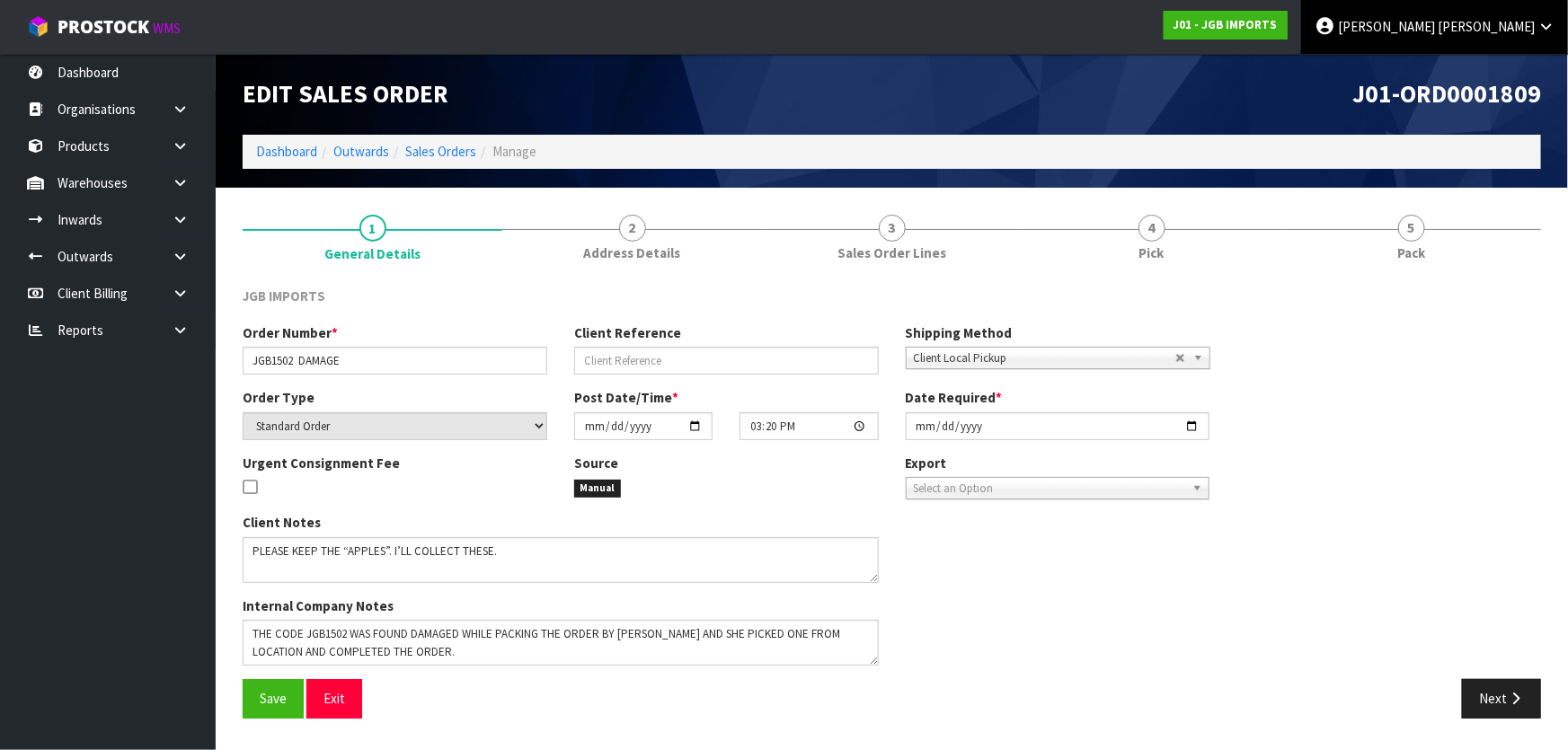
click at [1435, 30] on span "[PERSON_NAME]" at bounding box center [1387, 27] width 97 height 17
click at [1453, 60] on link "Logout" at bounding box center [1496, 72] width 142 height 24
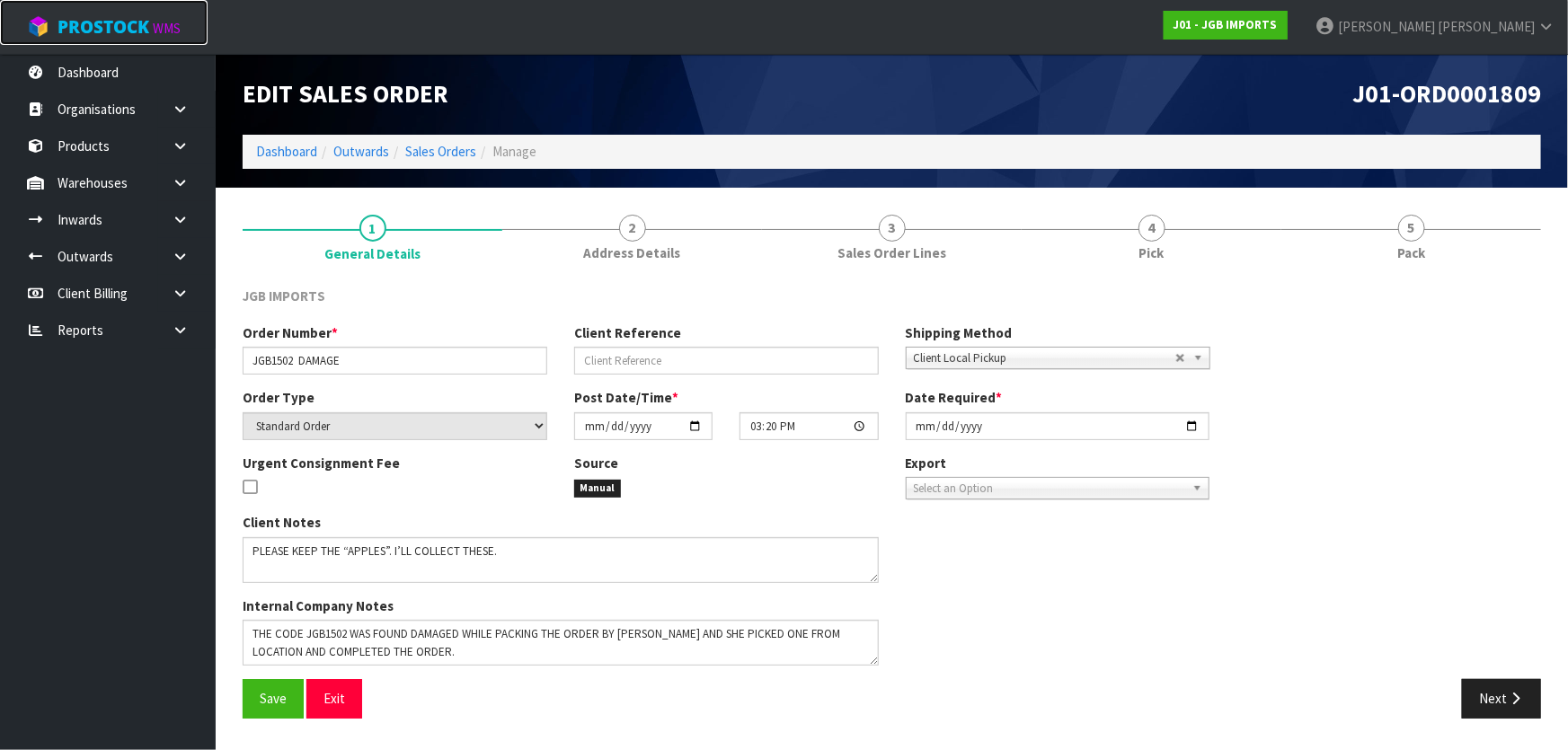
click at [159, 23] on small "WMS" at bounding box center [166, 28] width 28 height 17
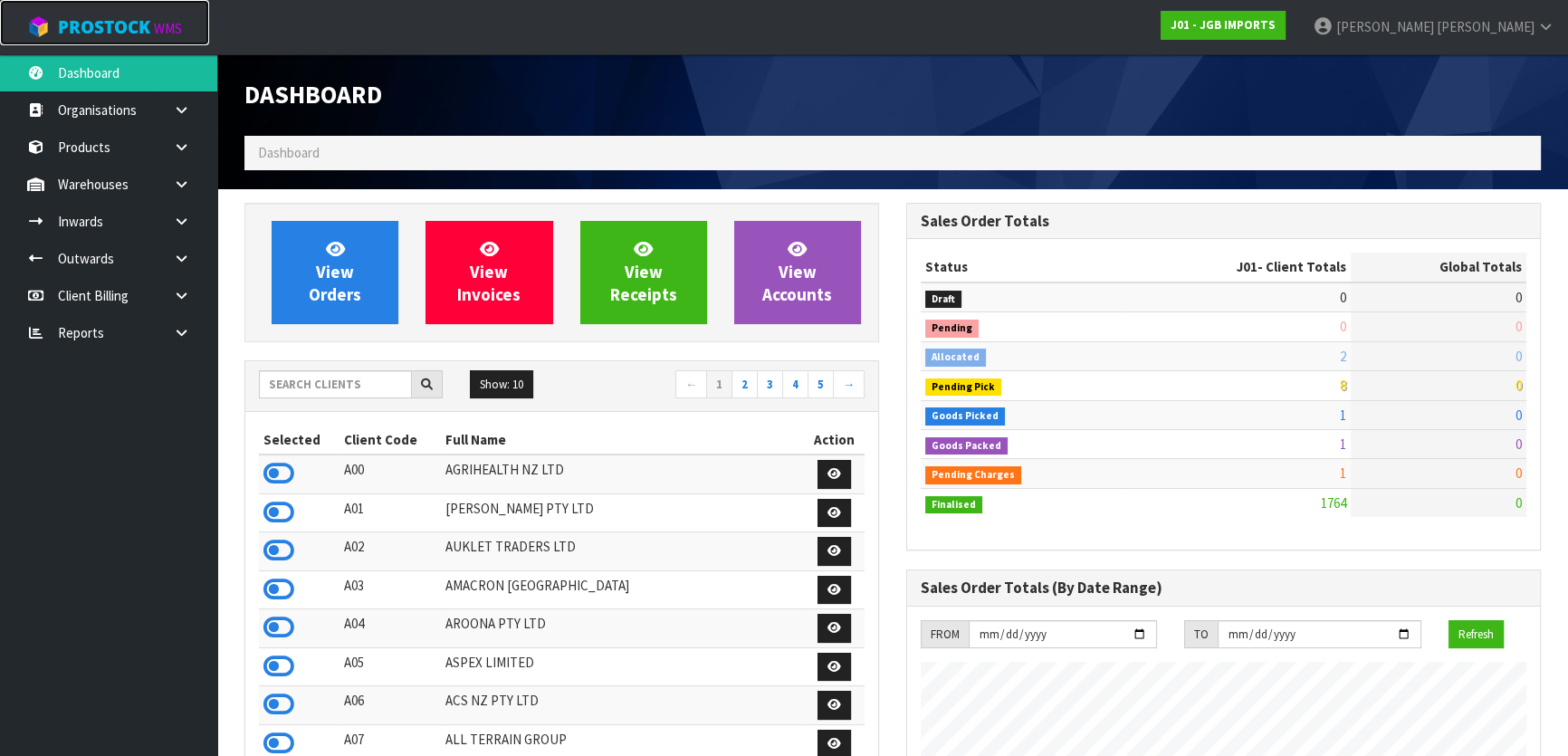
scroll to position [1369, 661]
click at [303, 380] on input "text" at bounding box center [335, 384] width 153 height 28
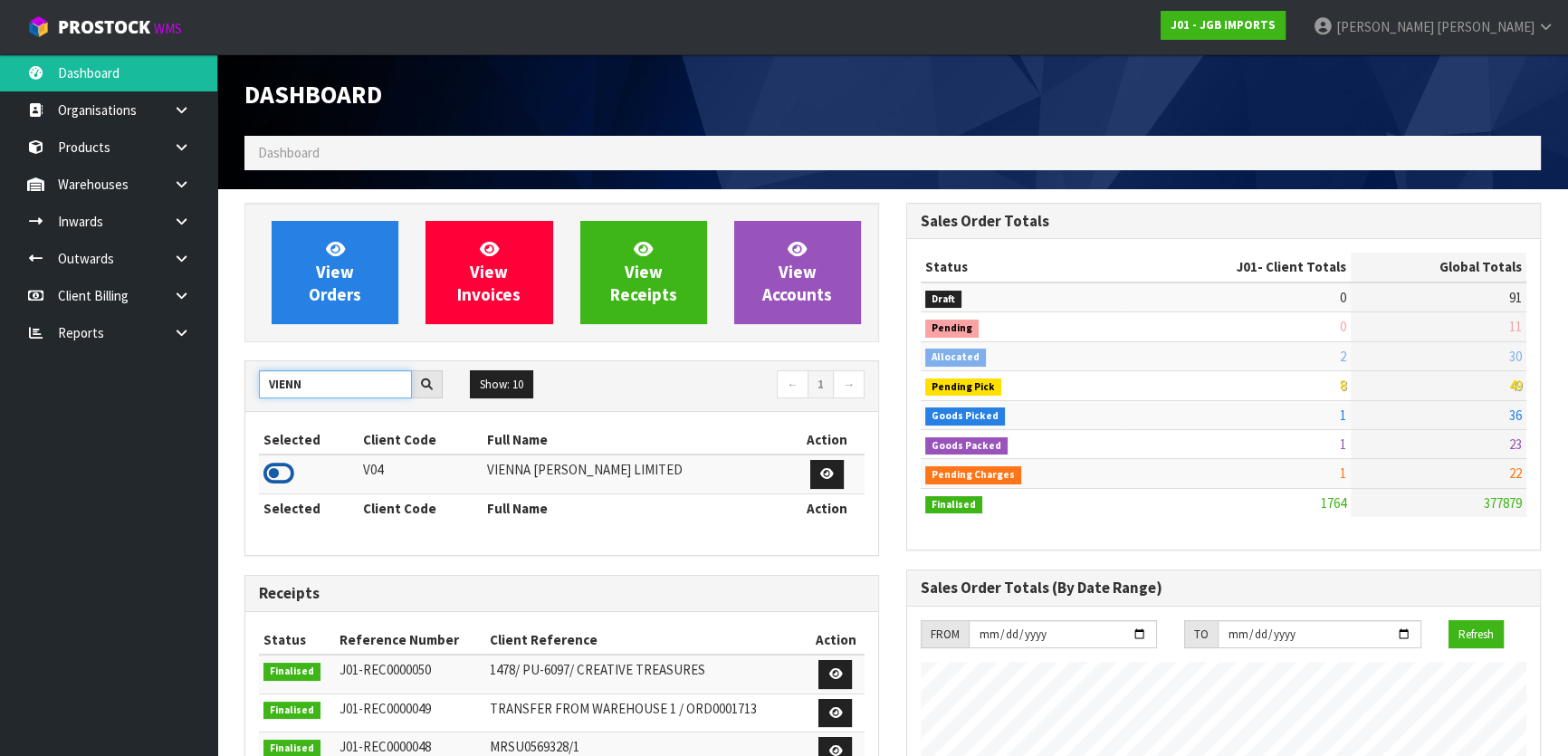
type input "VIENN"
click at [286, 474] on icon at bounding box center [278, 473] width 31 height 27
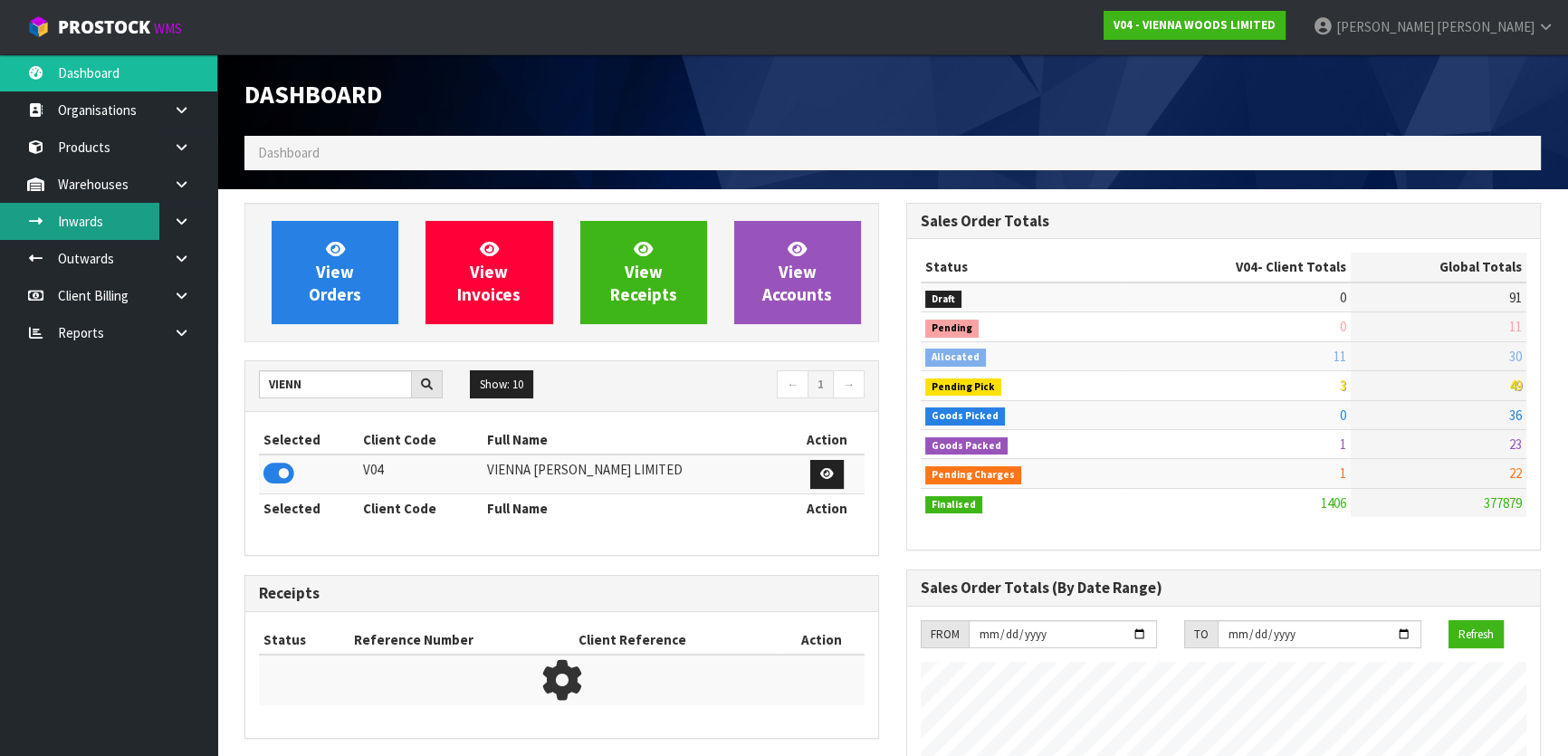
scroll to position [1301, 661]
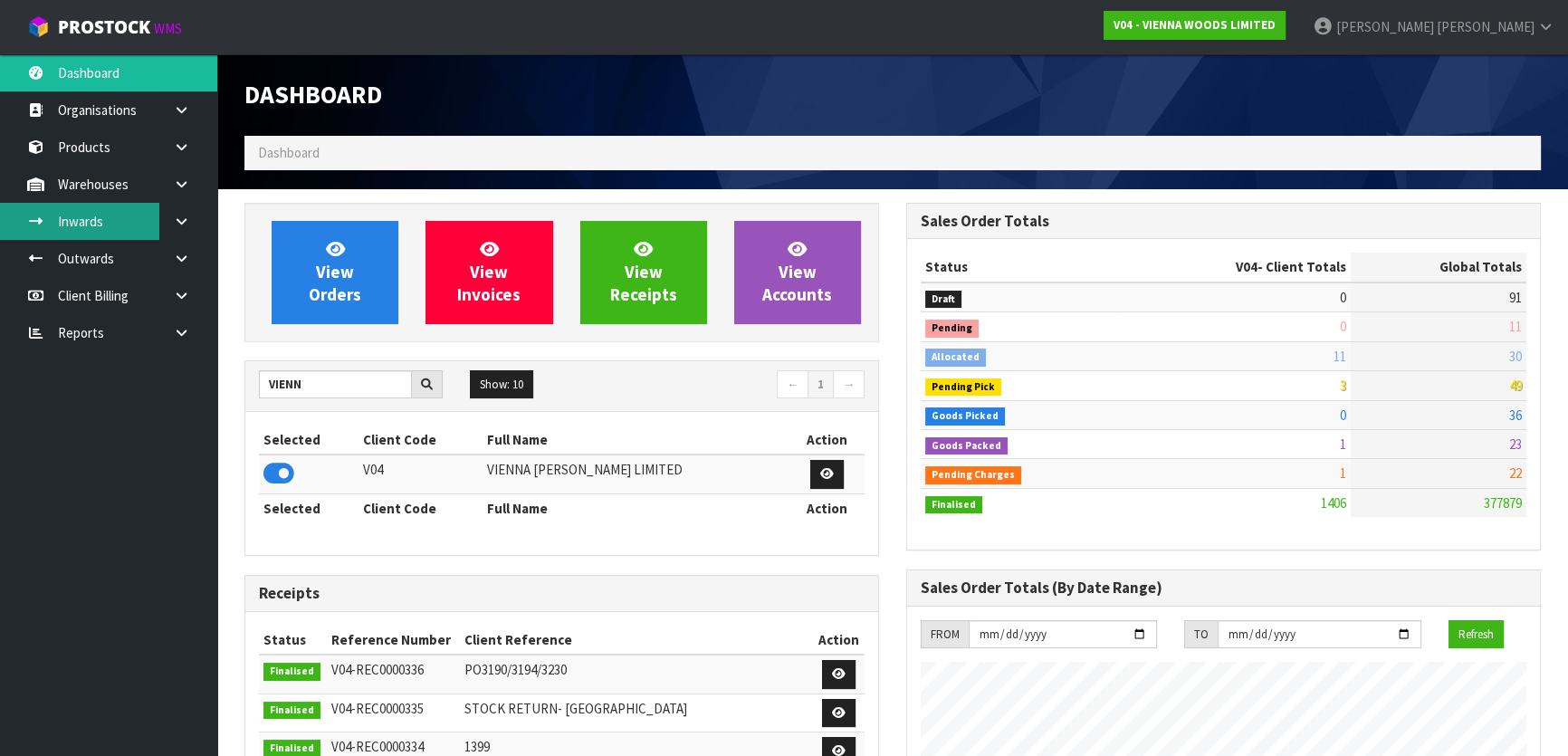
click at [132, 225] on link "Inwards" at bounding box center [108, 221] width 218 height 37
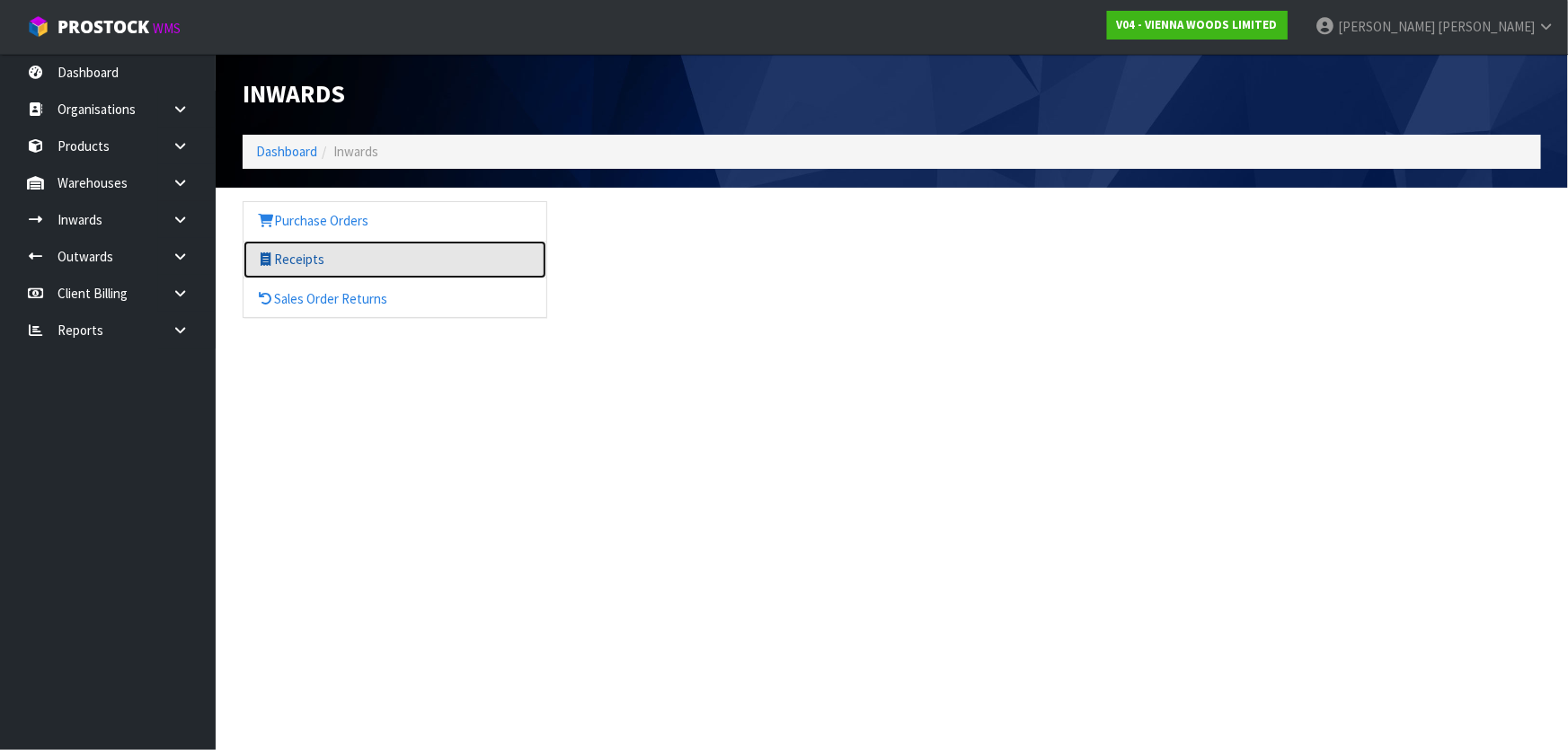
click at [312, 259] on link "Receipts" at bounding box center [394, 259] width 302 height 37
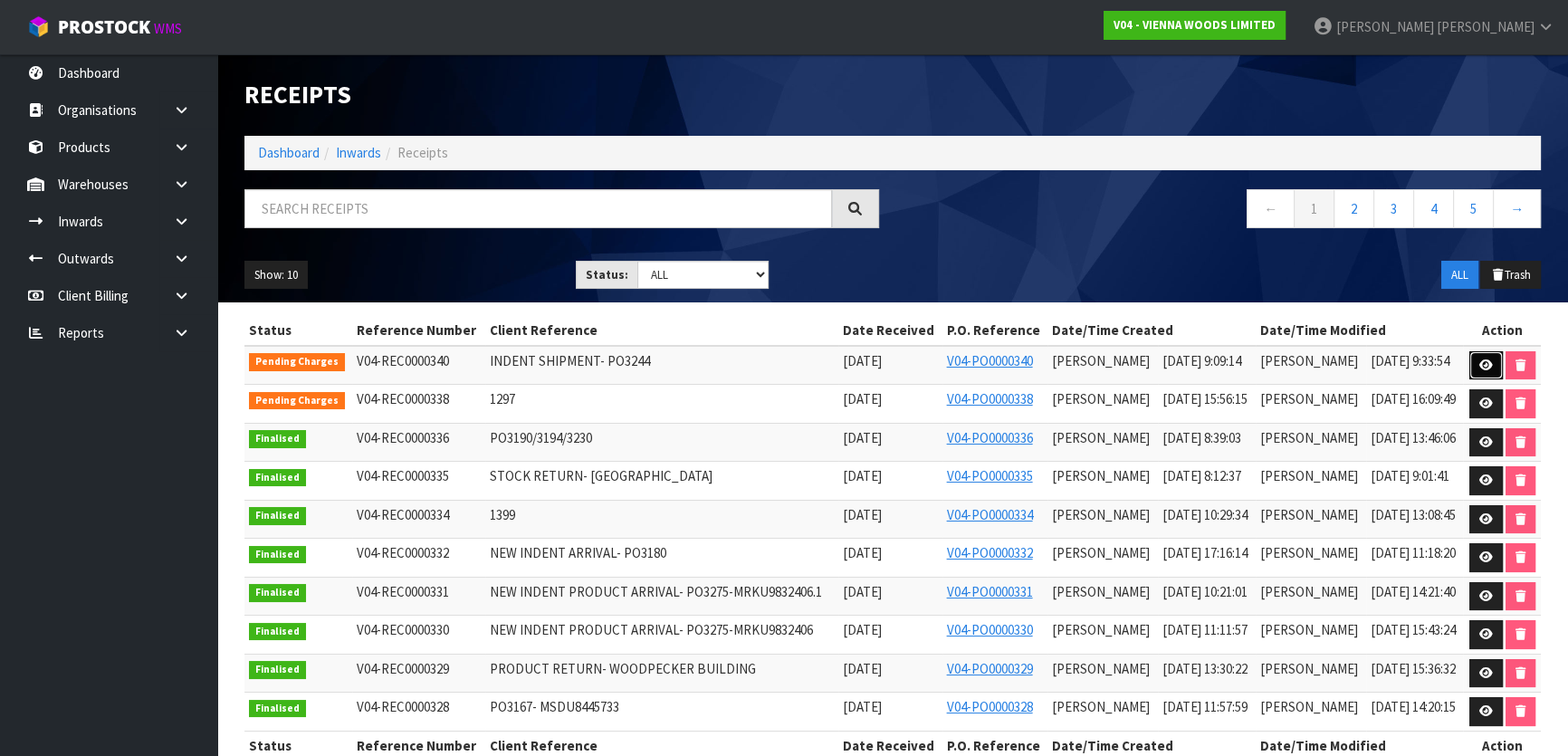
click at [1477, 368] on link at bounding box center [1486, 365] width 33 height 29
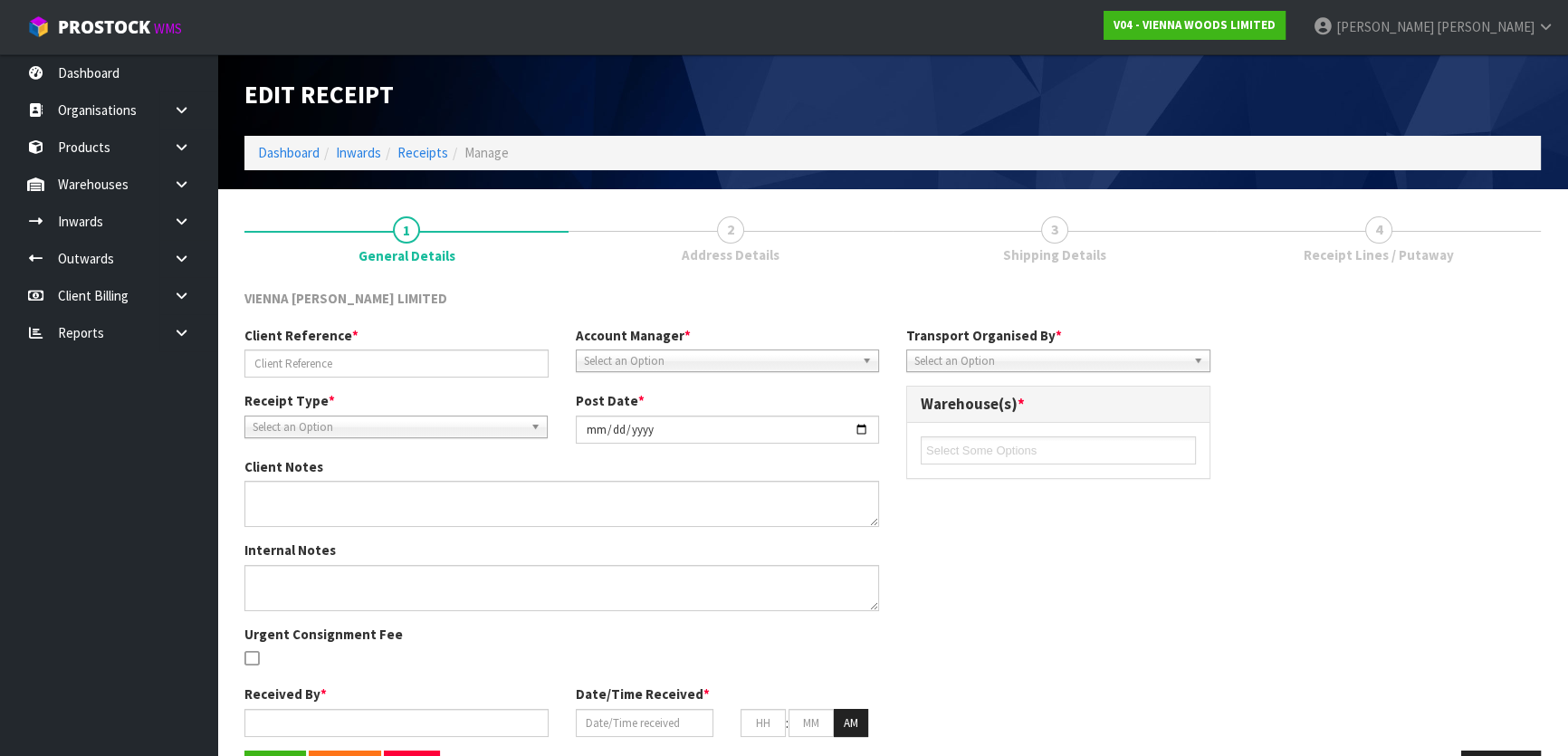
type input "INDENT SHIPMENT- PO3244"
type input "2025-08-22"
type textarea "THIS IS DUE TO ARRIVE 25TH AUGUST, RECEIPT IN AS ONE PALLET. ALL GOING TO ONE C…"
type input "[PERSON_NAME]"
type input "20/08/2025"
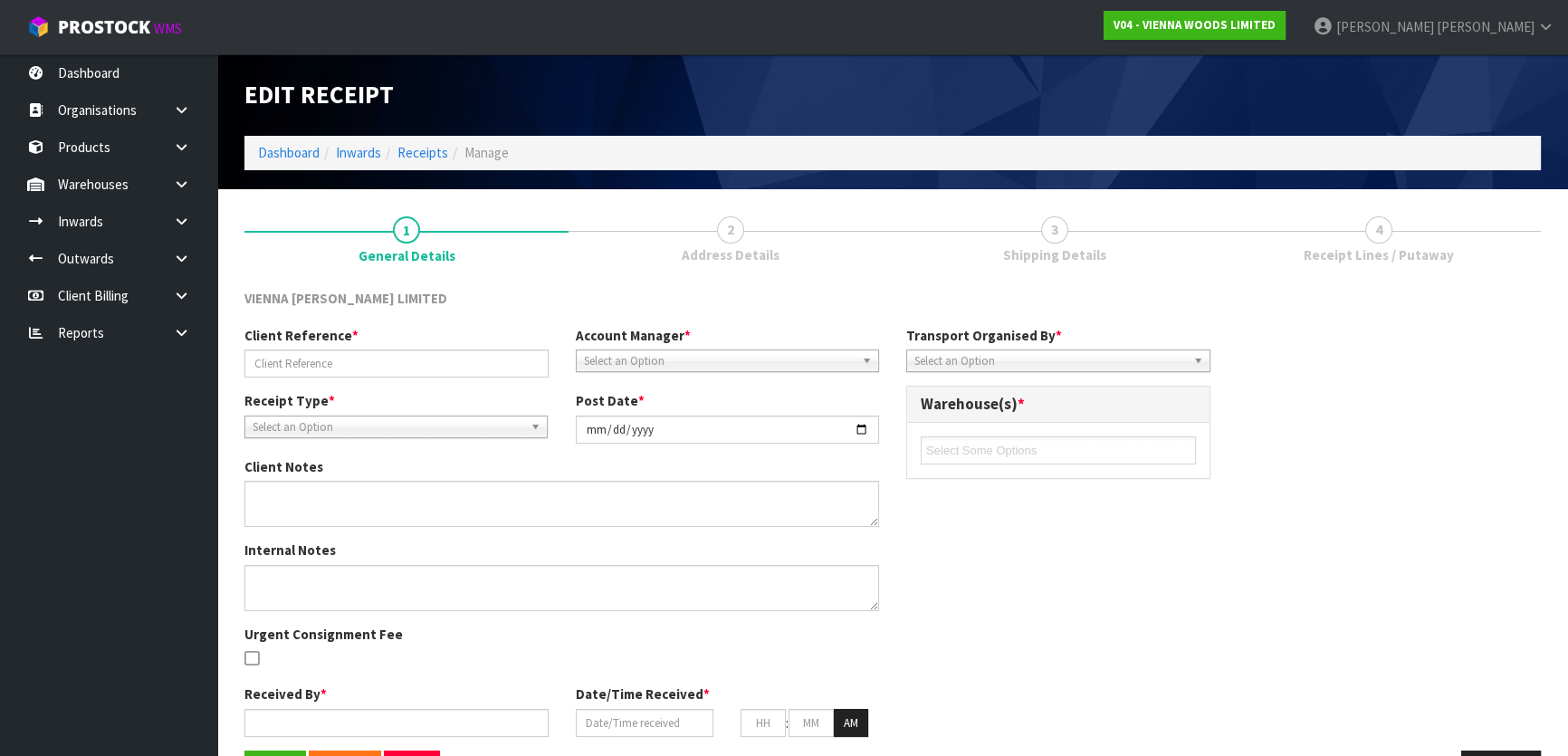
type input "09"
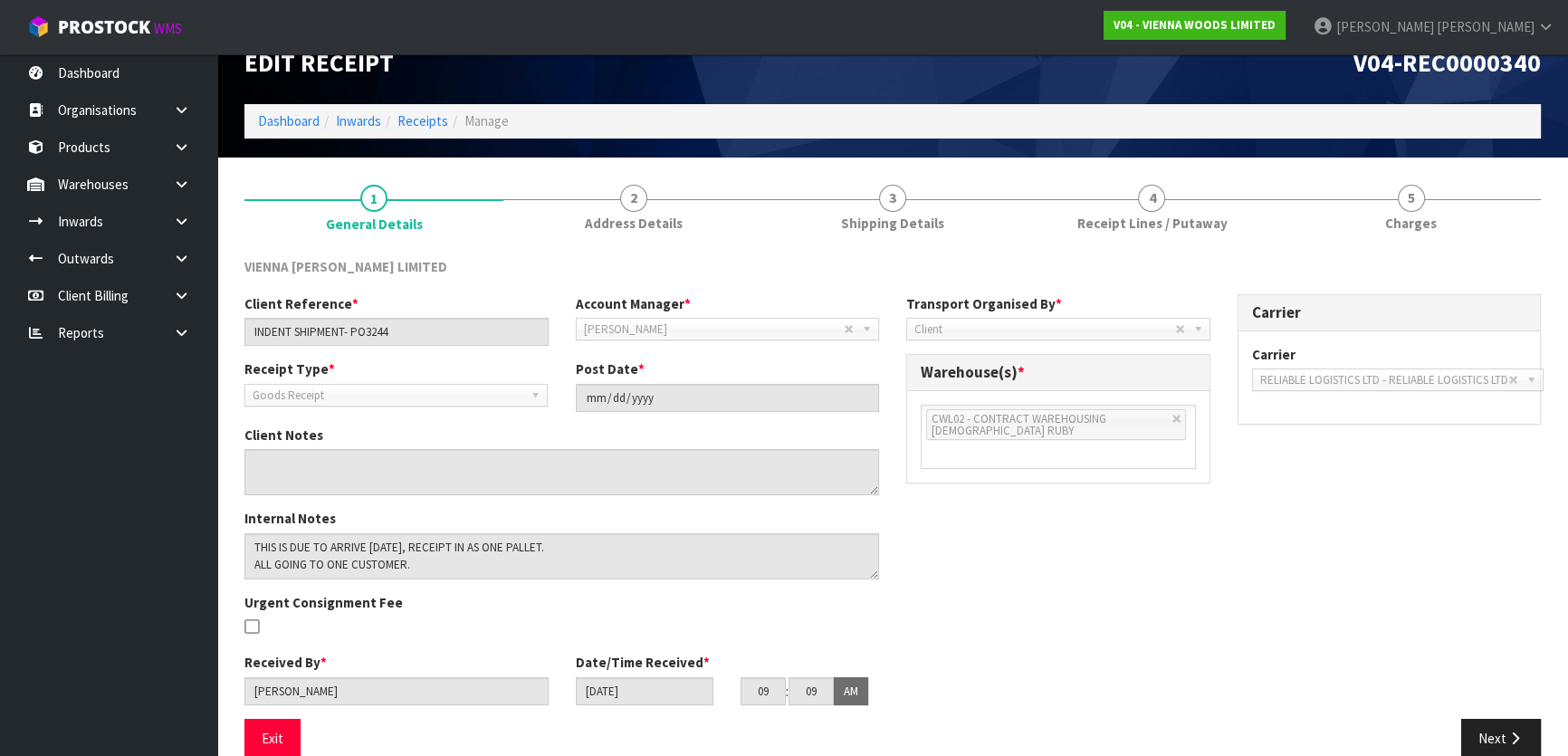
scroll to position [60, 0]
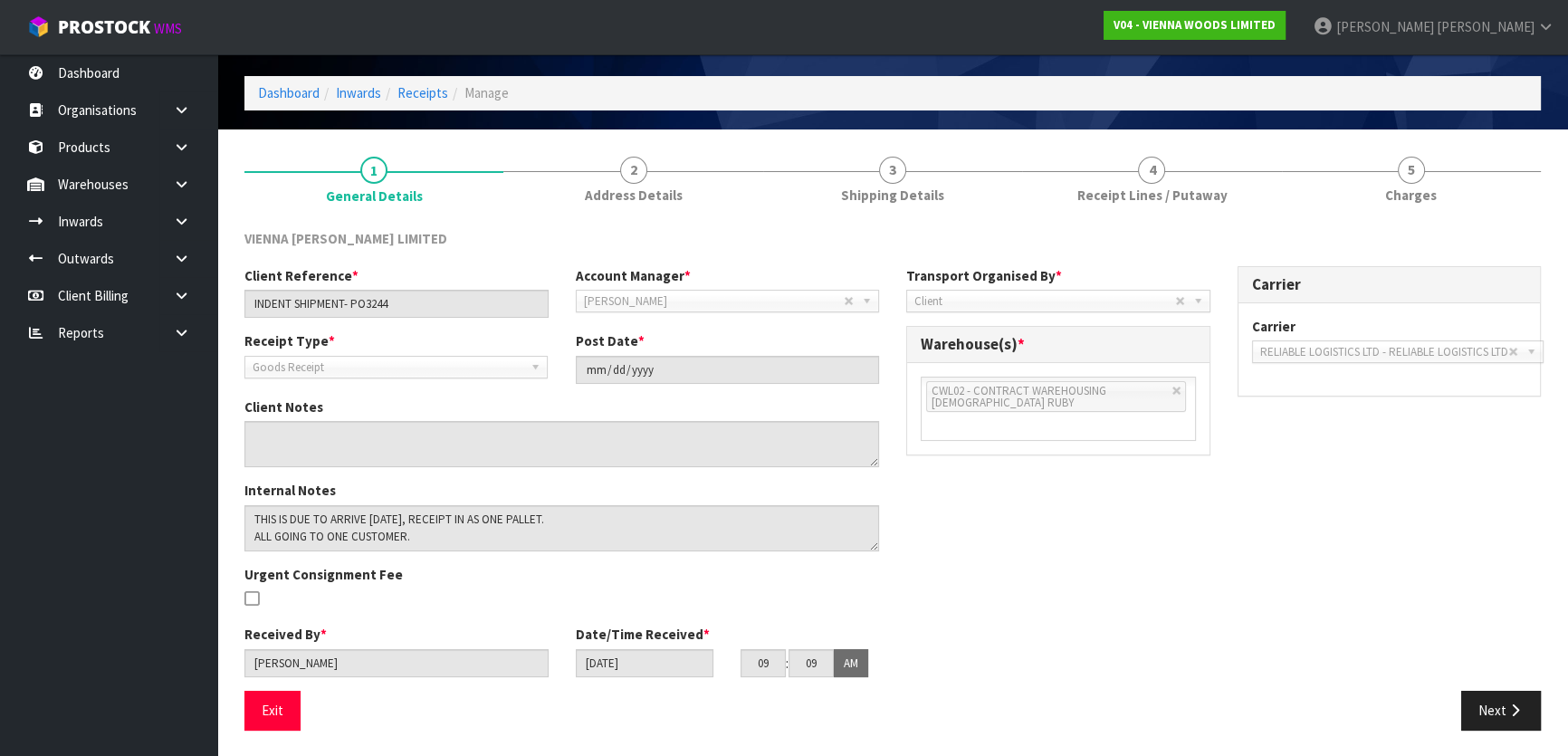
click at [1069, 214] on li "4 Receipt Lines / Putaway" at bounding box center [1152, 179] width 259 height 72
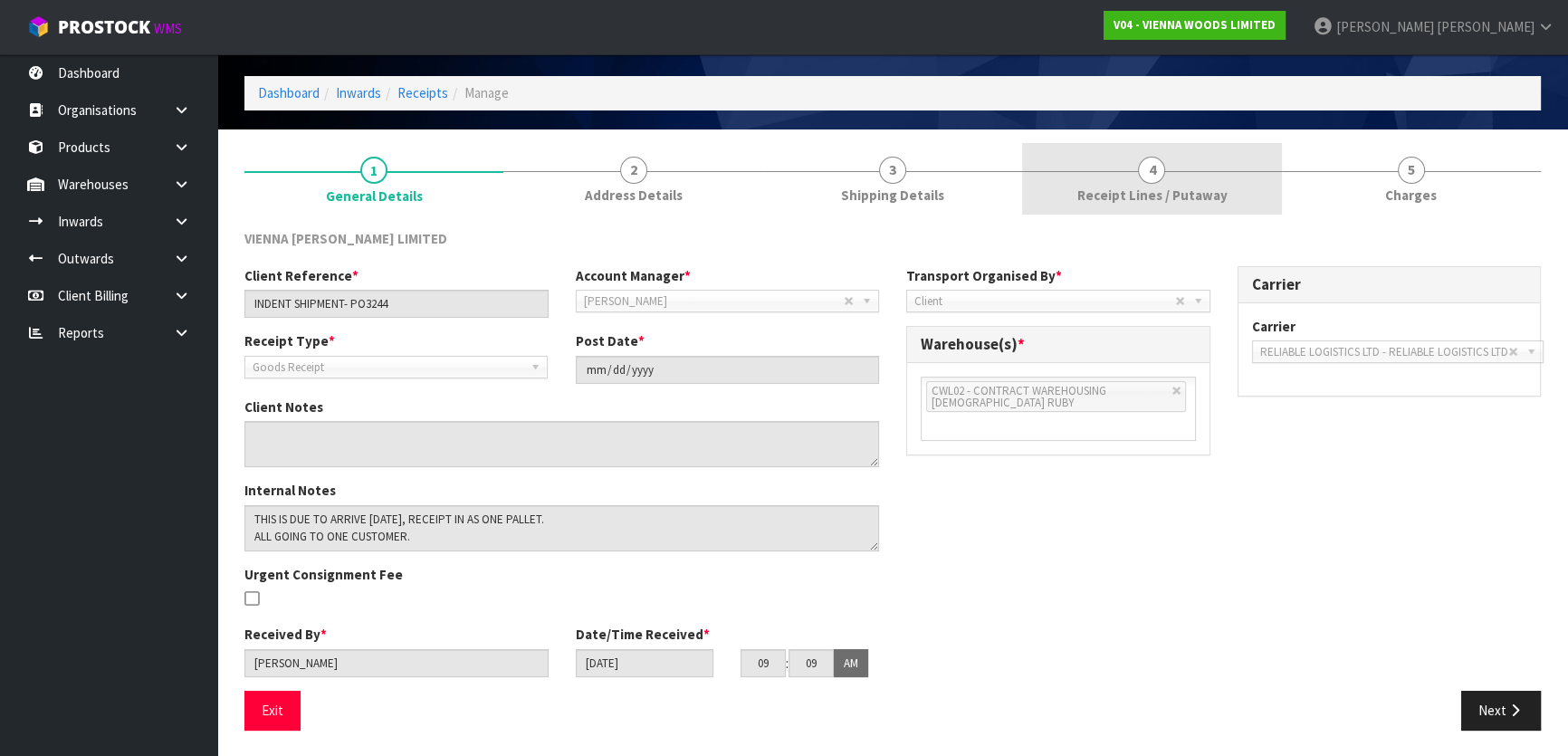
click at [1080, 195] on span "Receipt Lines / Putaway" at bounding box center [1151, 195] width 150 height 19
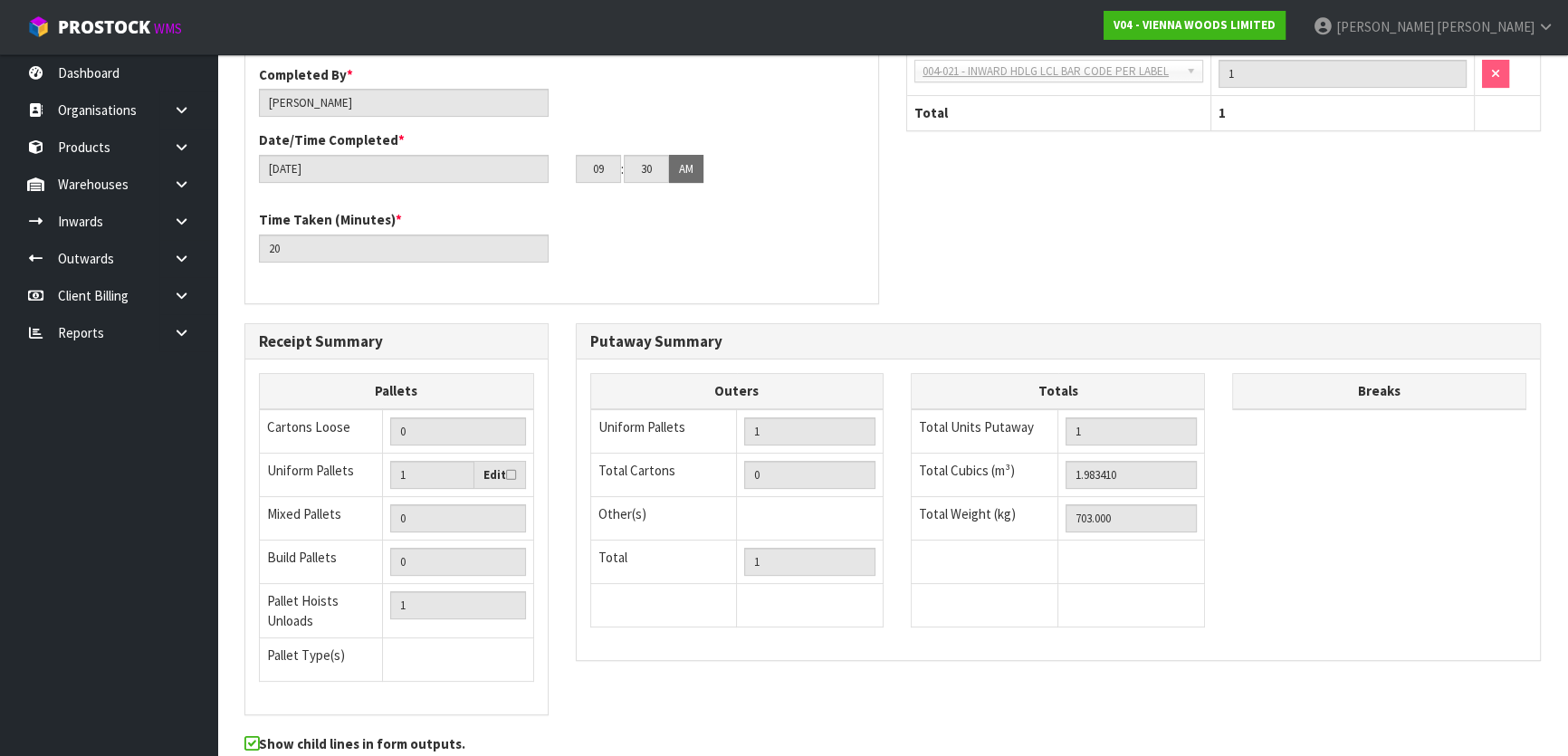
scroll to position [543, 0]
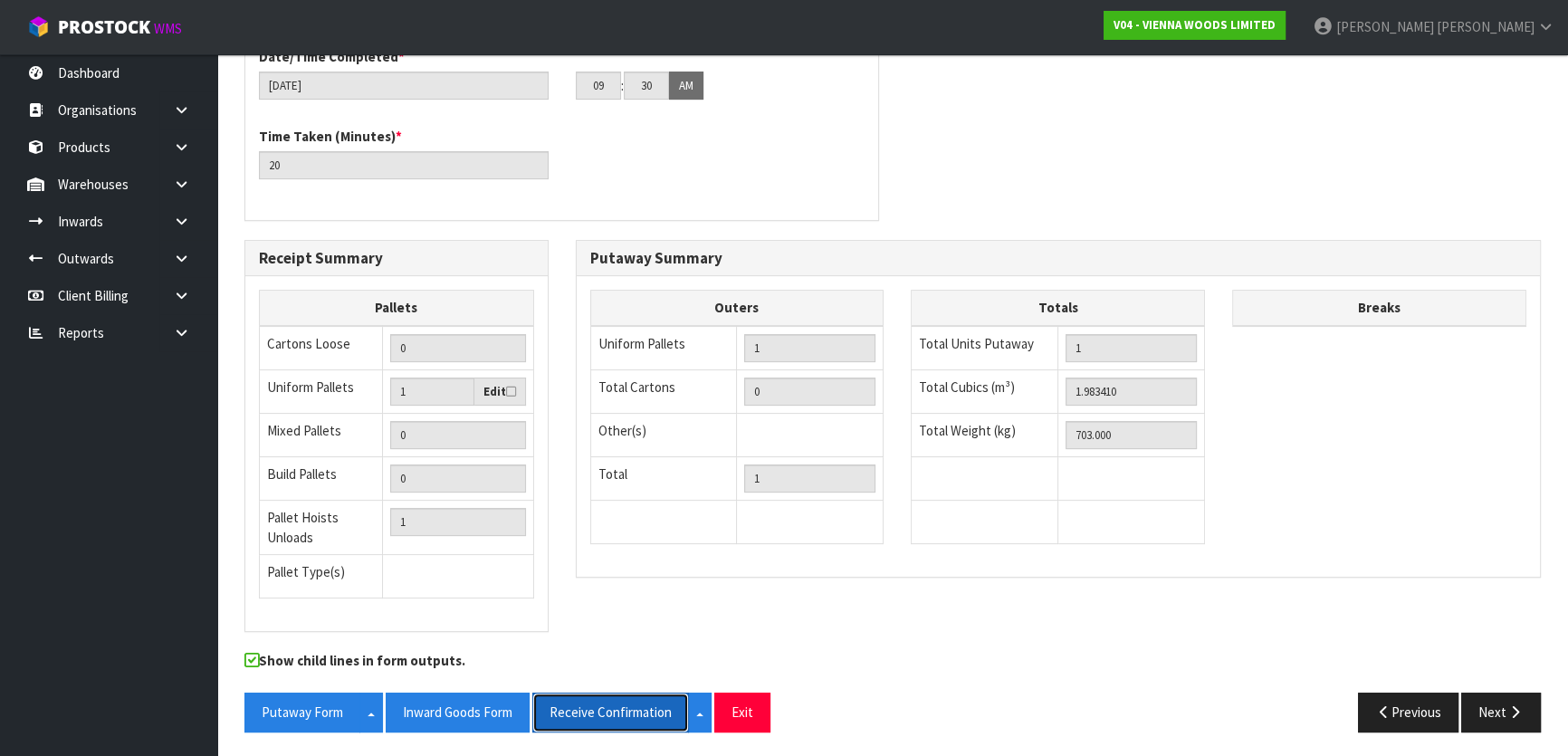
click at [596, 713] on button "Receive Confirmation" at bounding box center [610, 712] width 157 height 39
click at [942, 135] on div "Putaway Completion Time Completed By * Michael Drugan Date/Time Completed * 22/…" at bounding box center [892, 85] width 1323 height 308
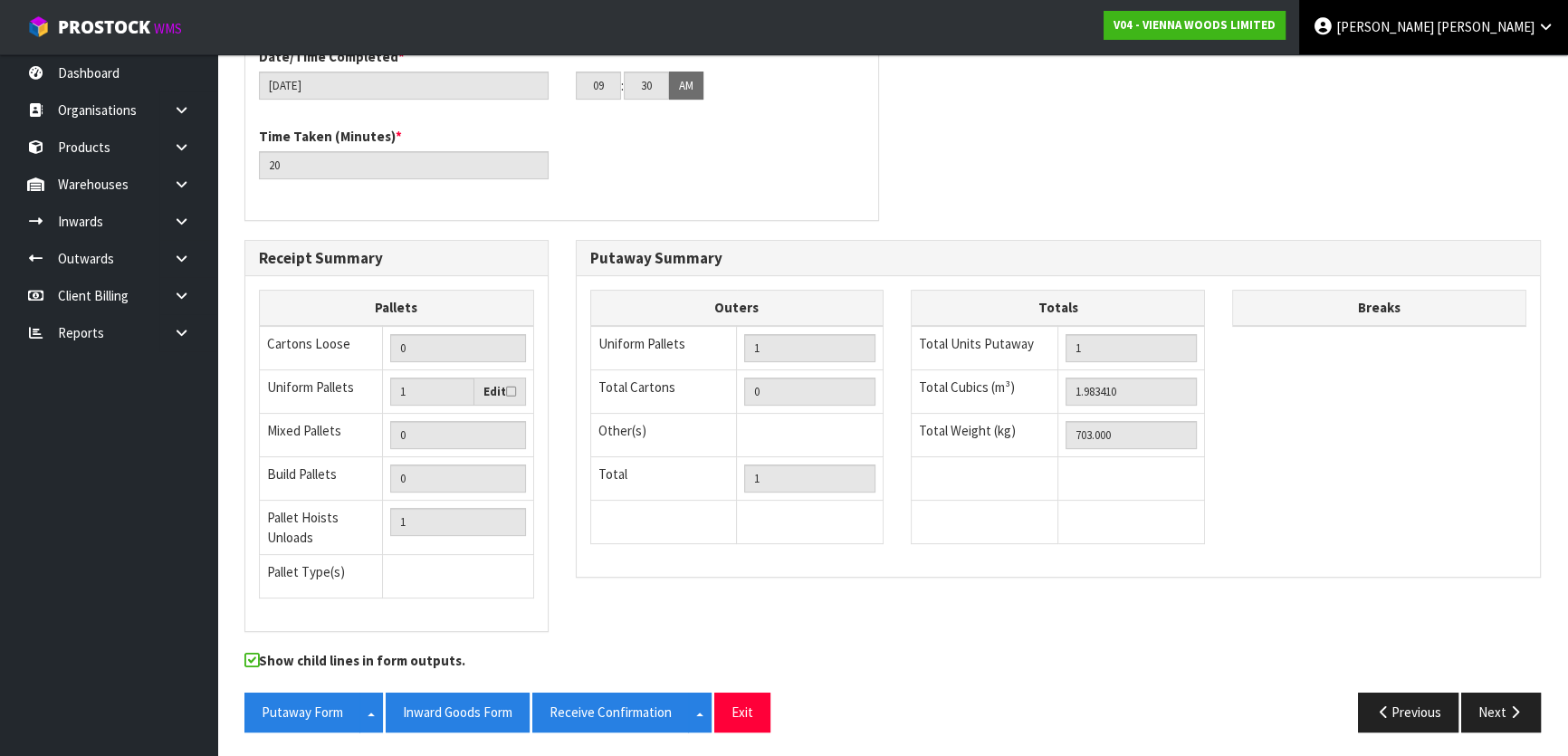
click at [1533, 39] on link "Michael Drugan" at bounding box center [1434, 27] width 269 height 55
click at [1499, 70] on link "Logout" at bounding box center [1496, 72] width 143 height 24
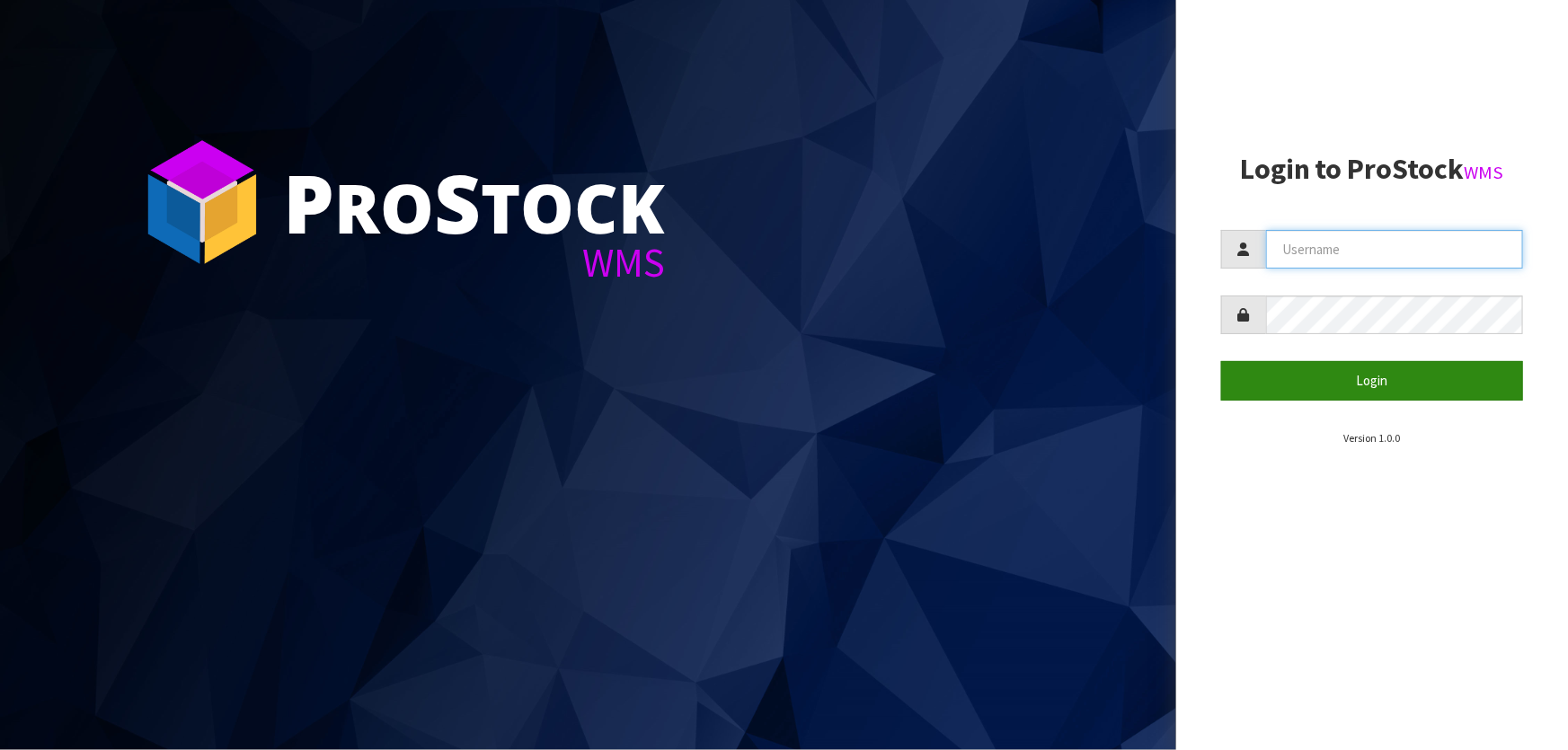
type input "Lalisha"
click at [1270, 383] on button "Login" at bounding box center [1372, 381] width 301 height 39
click at [1330, 242] on input "[PERSON_NAME]" at bounding box center [1394, 249] width 257 height 39
drag, startPoint x: 1198, startPoint y: 247, endPoint x: 1070, endPoint y: 245, distance: 128.0
click at [1070, 245] on div "P ro S tock WMS Login to ProStock WMS [GEOGRAPHIC_DATA] Login Version 1.0.0" at bounding box center [784, 375] width 1568 height 750
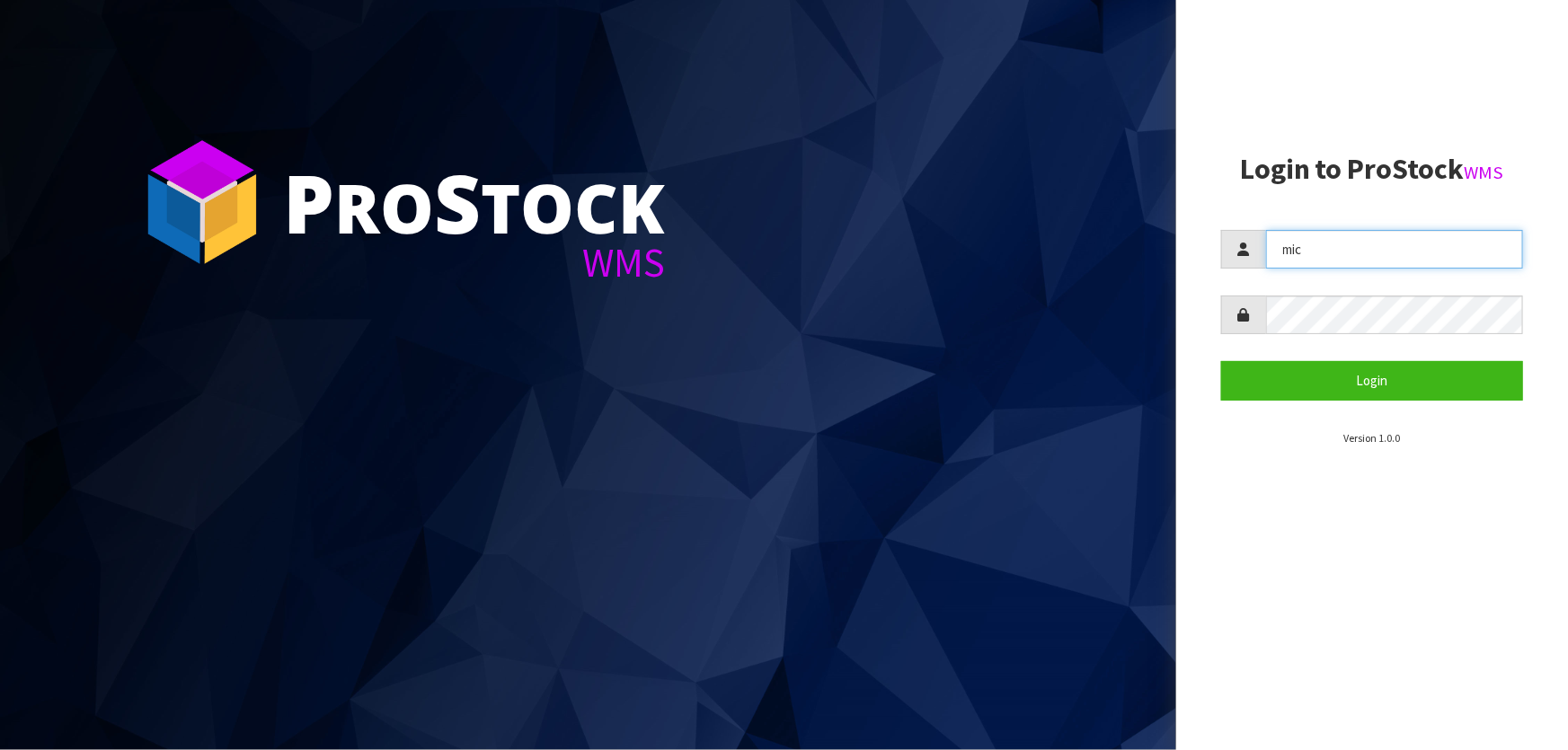
type input "[PERSON_NAME]"
click at [1148, 314] on div "P ro S tock WMS Login to ProStock WMS [PERSON_NAME] Login Version 1.0.0" at bounding box center [784, 375] width 1568 height 750
click at [1221, 361] on button "Login" at bounding box center [1372, 381] width 301 height 39
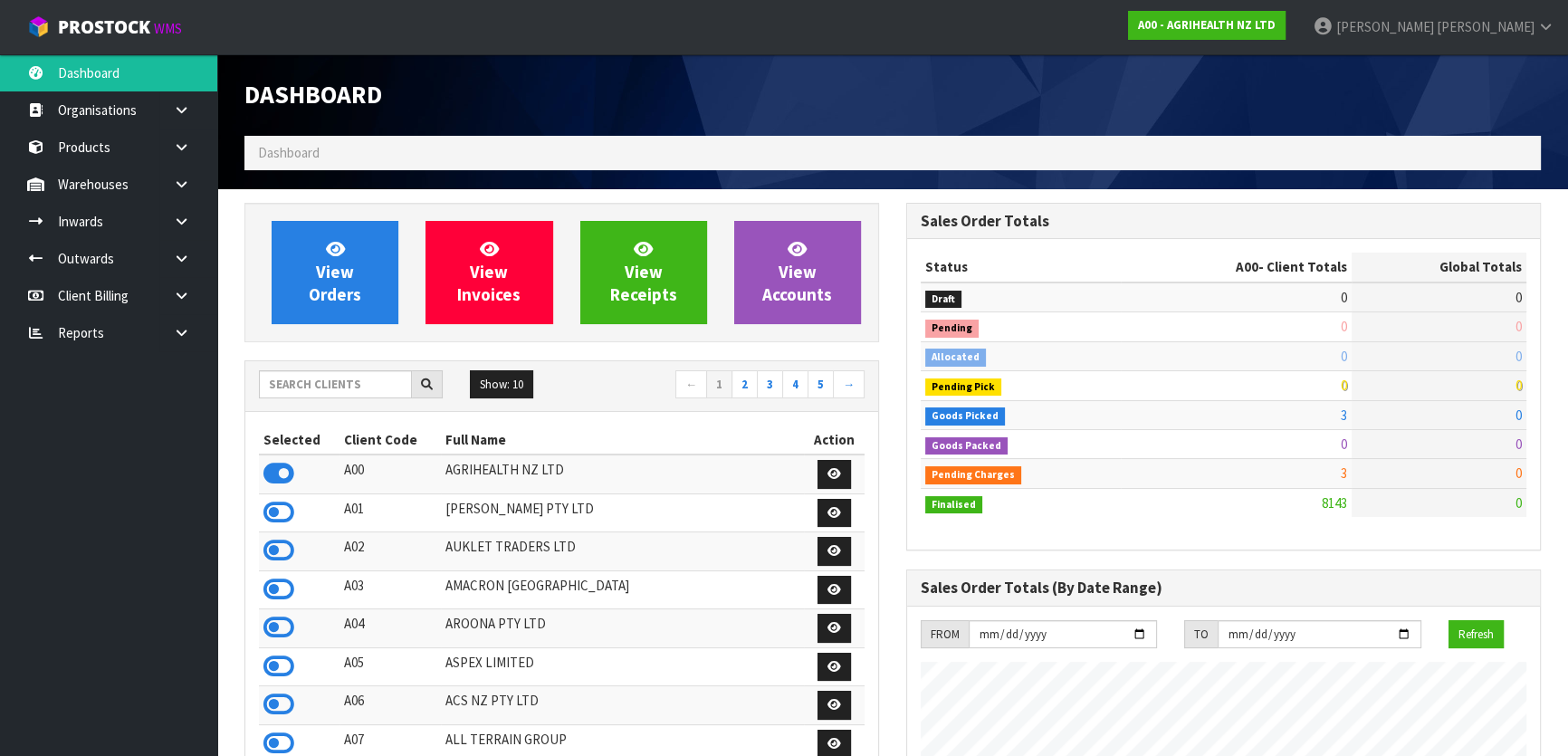
scroll to position [1369, 661]
click at [376, 386] on input "text" at bounding box center [335, 384] width 153 height 28
type input "DUTT"
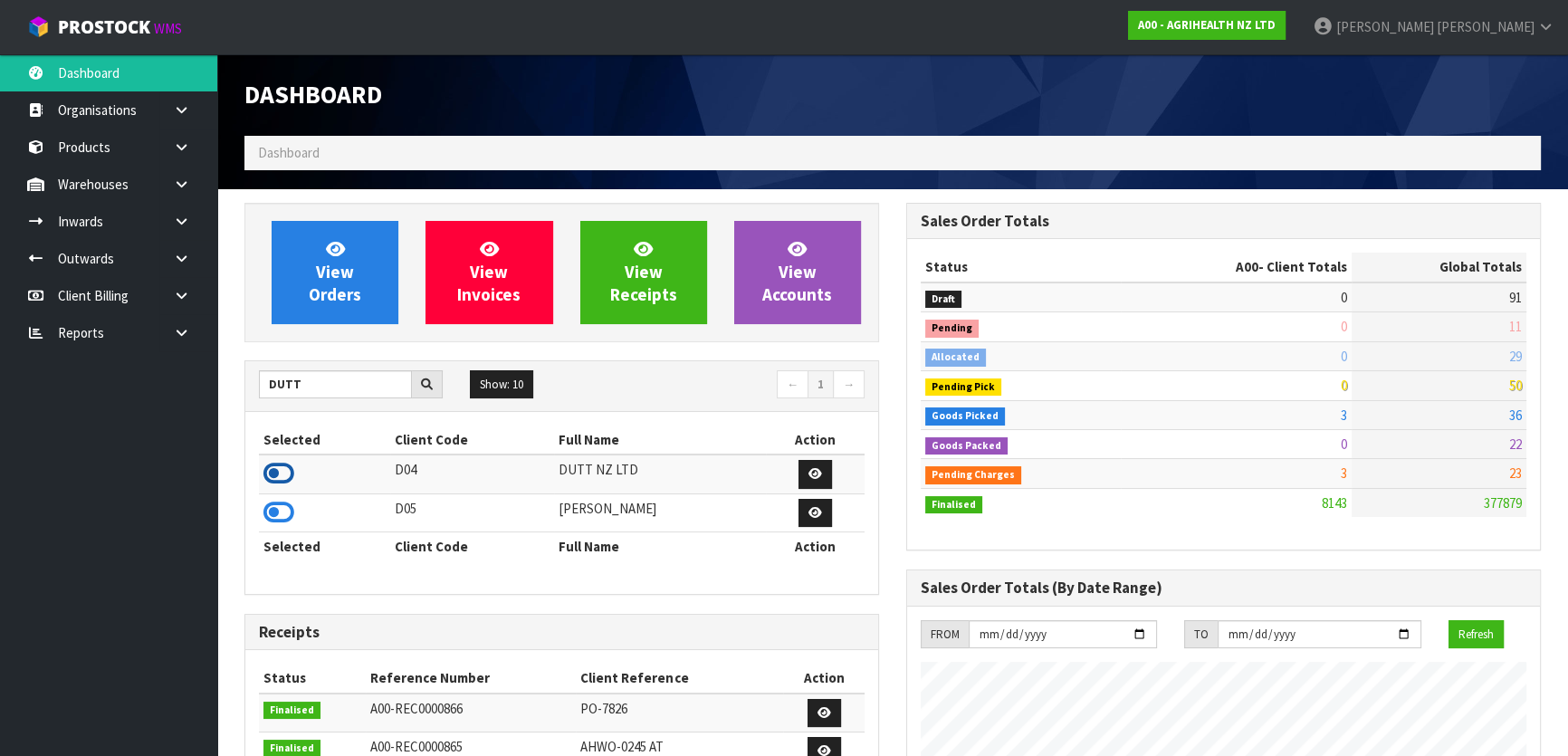
click at [291, 472] on icon at bounding box center [278, 473] width 31 height 27
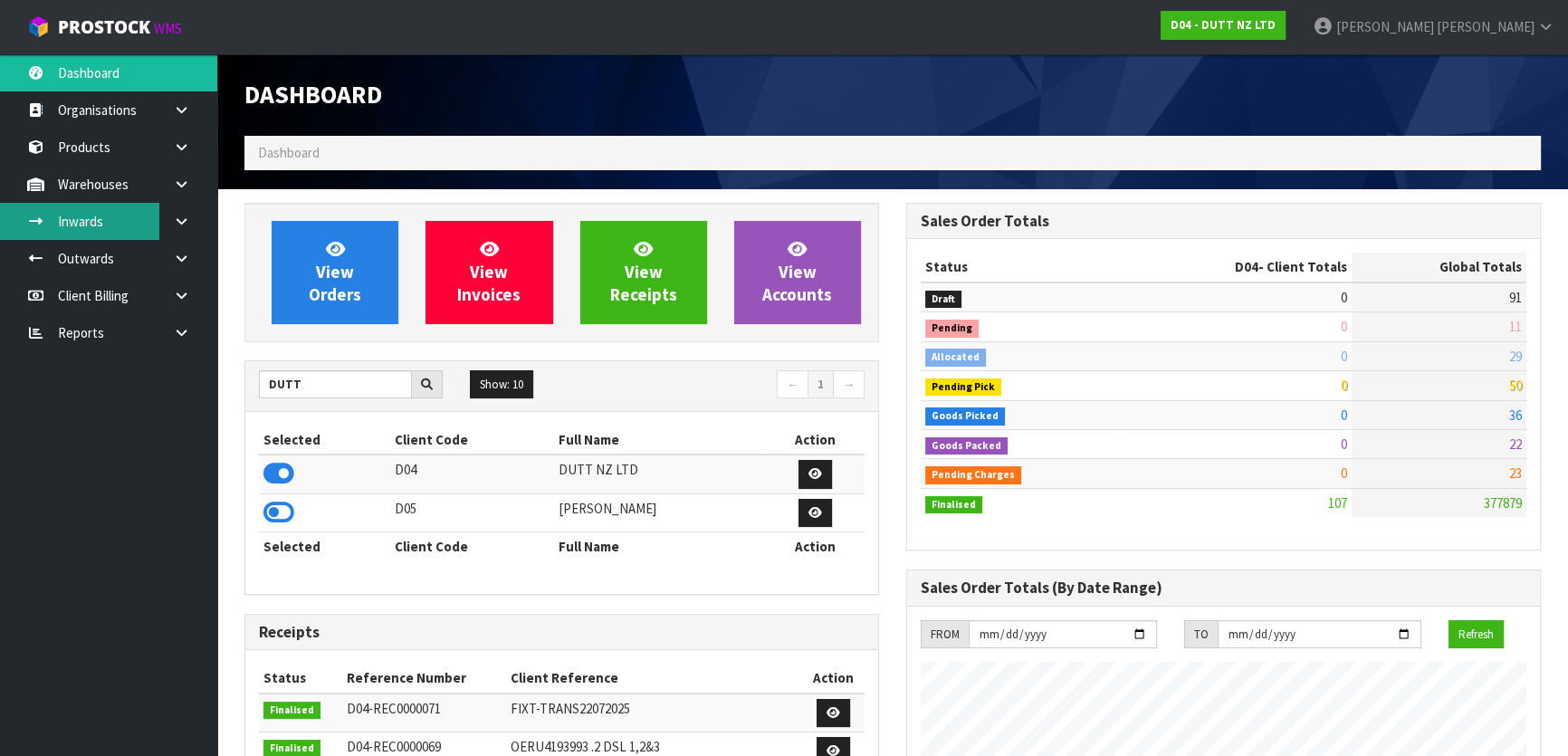
click at [144, 235] on link "Inwards" at bounding box center [108, 221] width 218 height 37
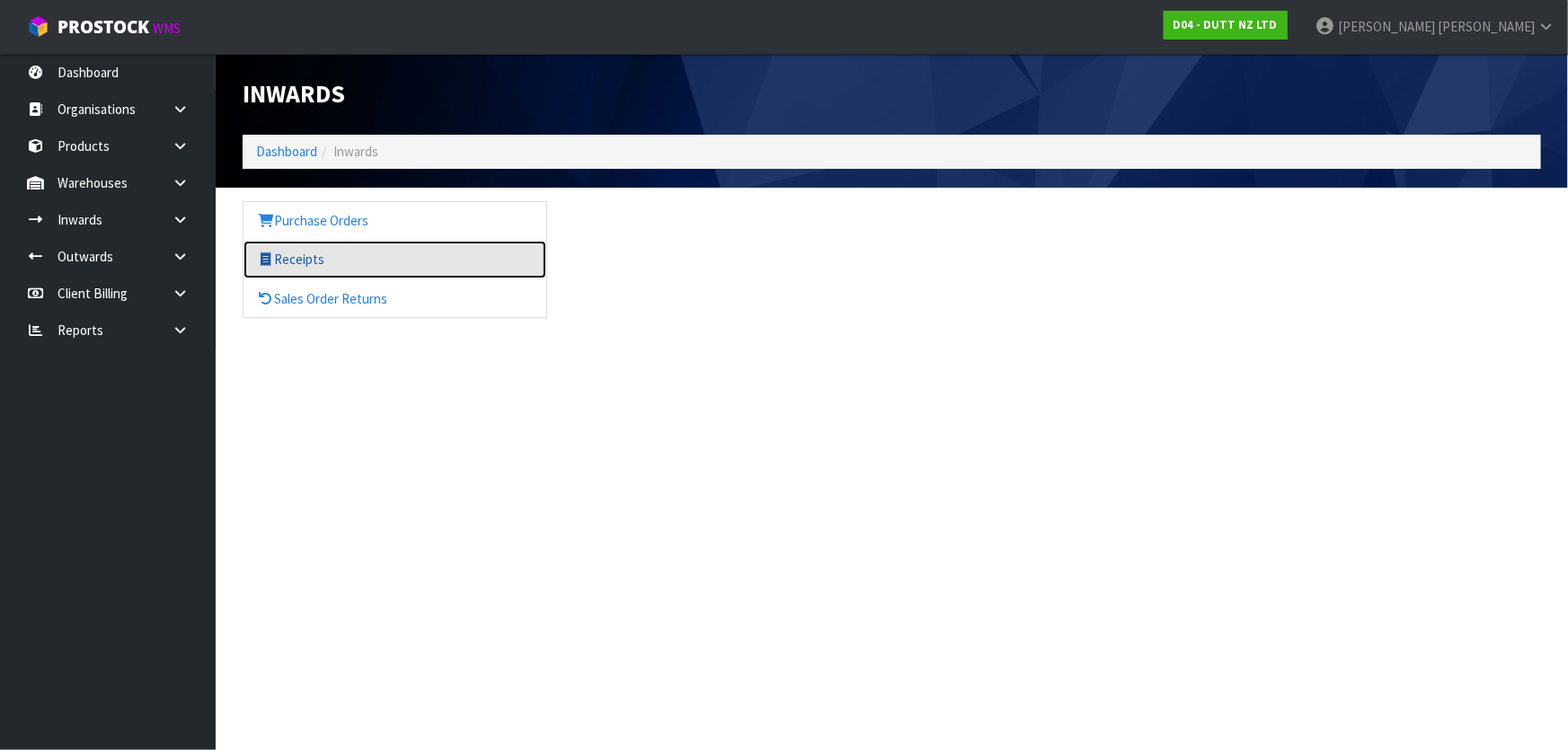
click at [319, 251] on link "Receipts" at bounding box center [394, 259] width 302 height 37
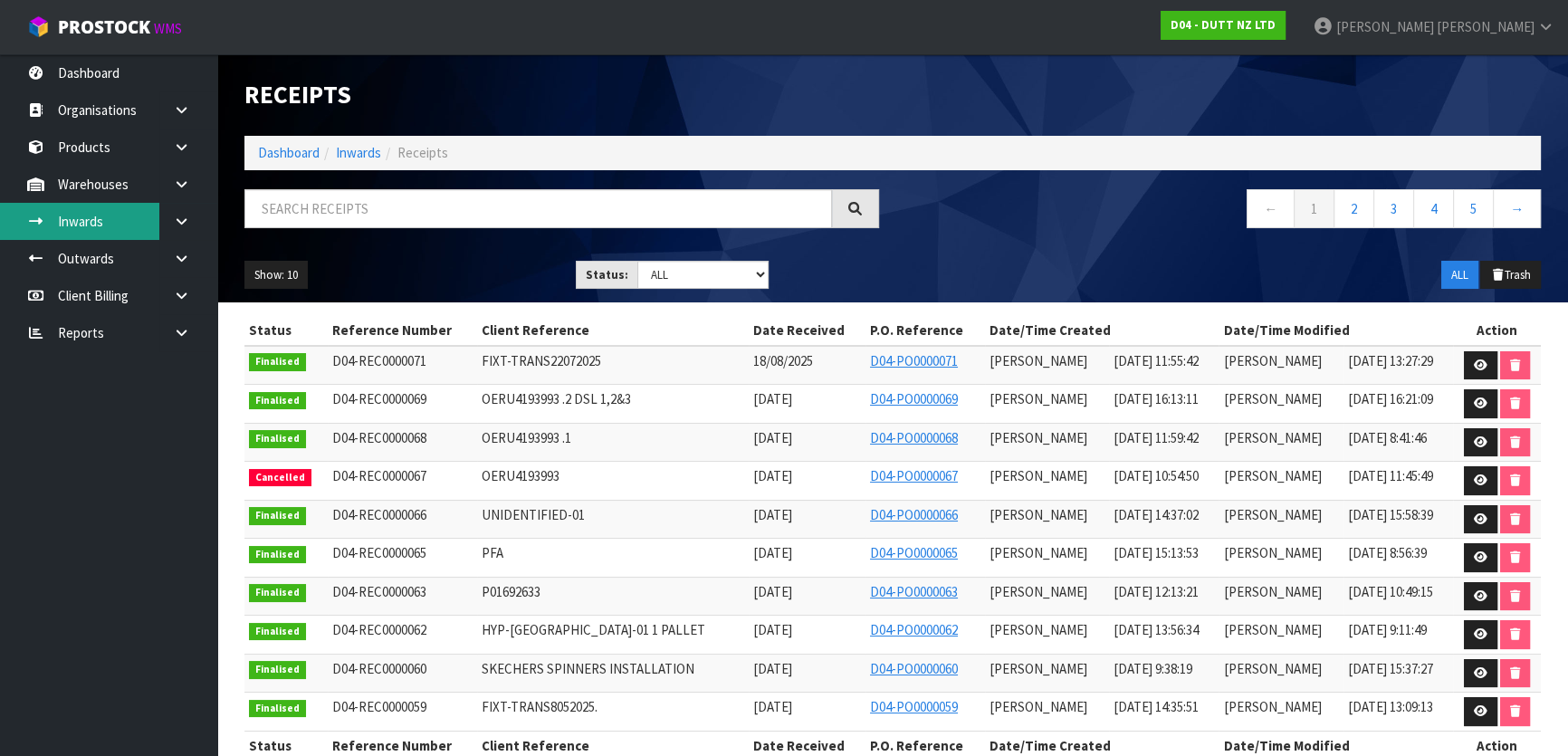
click at [148, 216] on link "Inwards" at bounding box center [108, 221] width 218 height 37
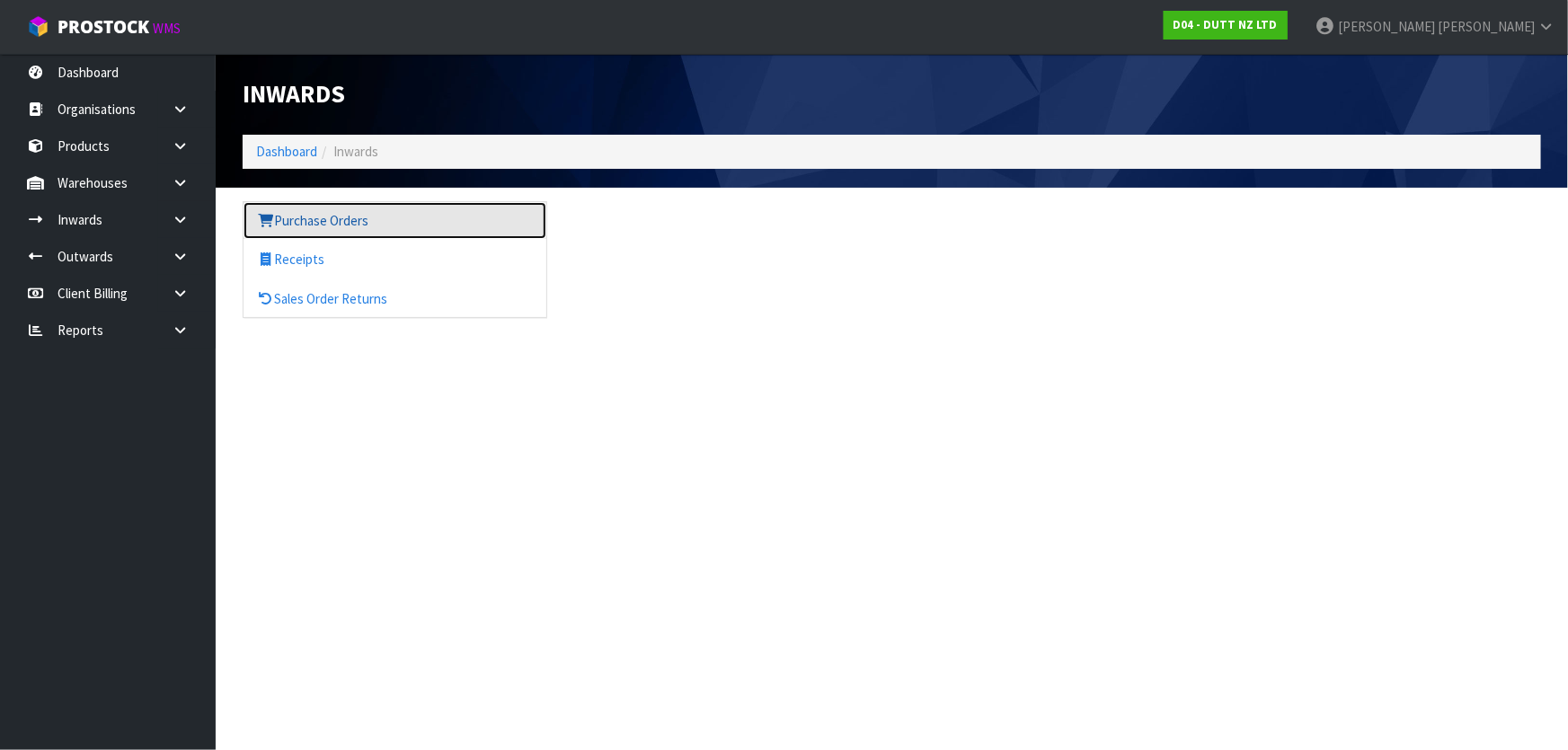
click at [326, 232] on link "Purchase Orders" at bounding box center [394, 221] width 302 height 37
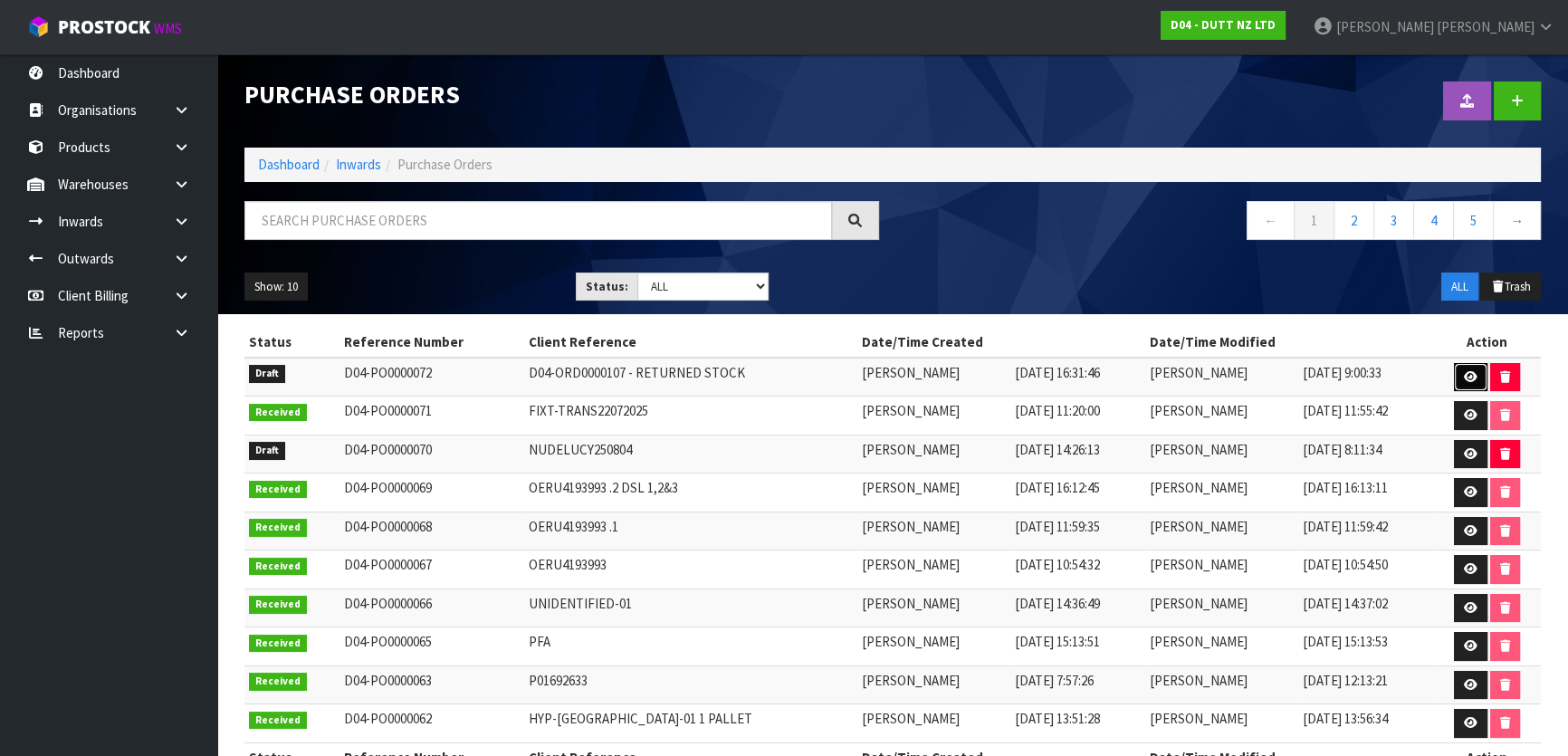
click at [1461, 374] on link at bounding box center [1471, 377] width 33 height 29
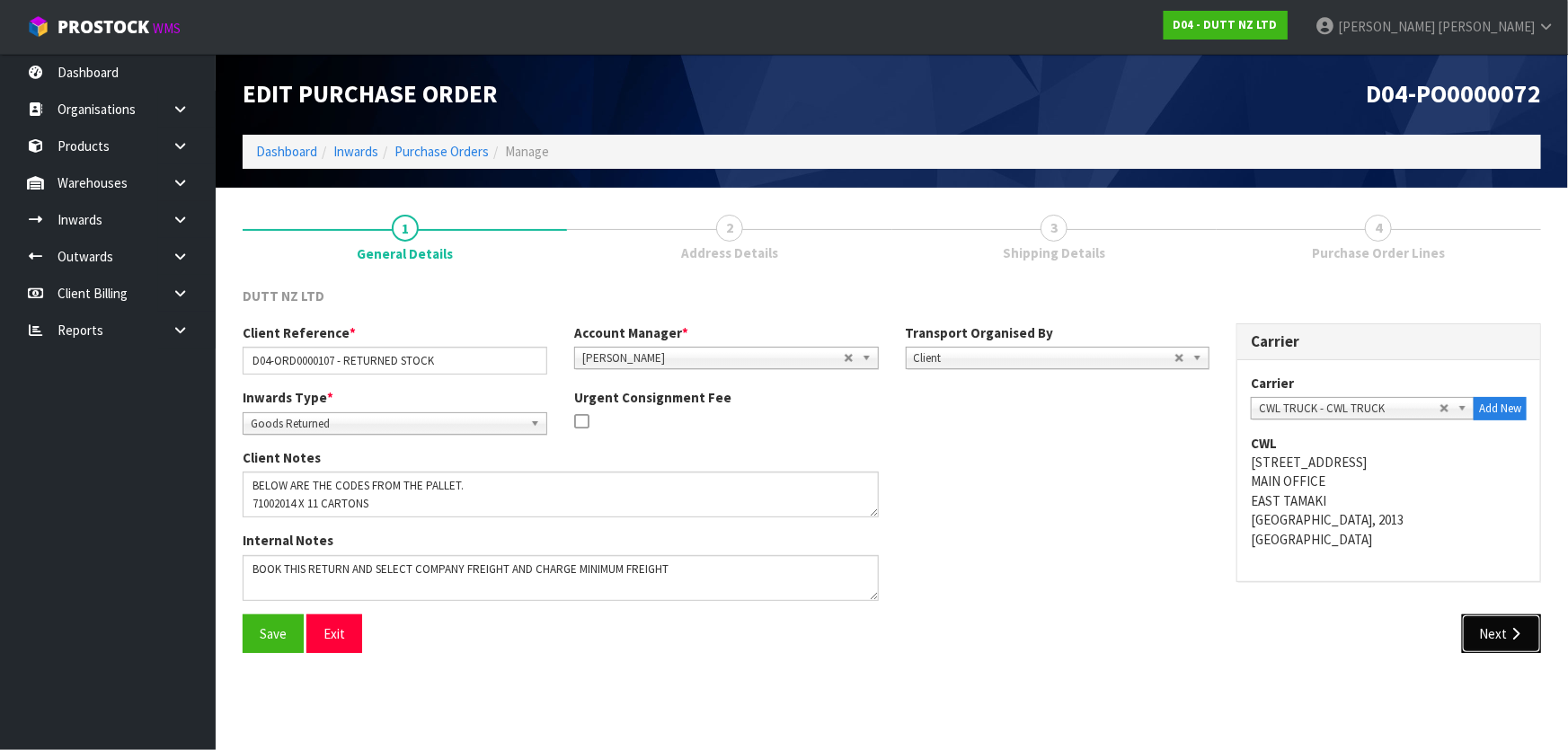
click at [1473, 636] on button "Next" at bounding box center [1502, 634] width 79 height 39
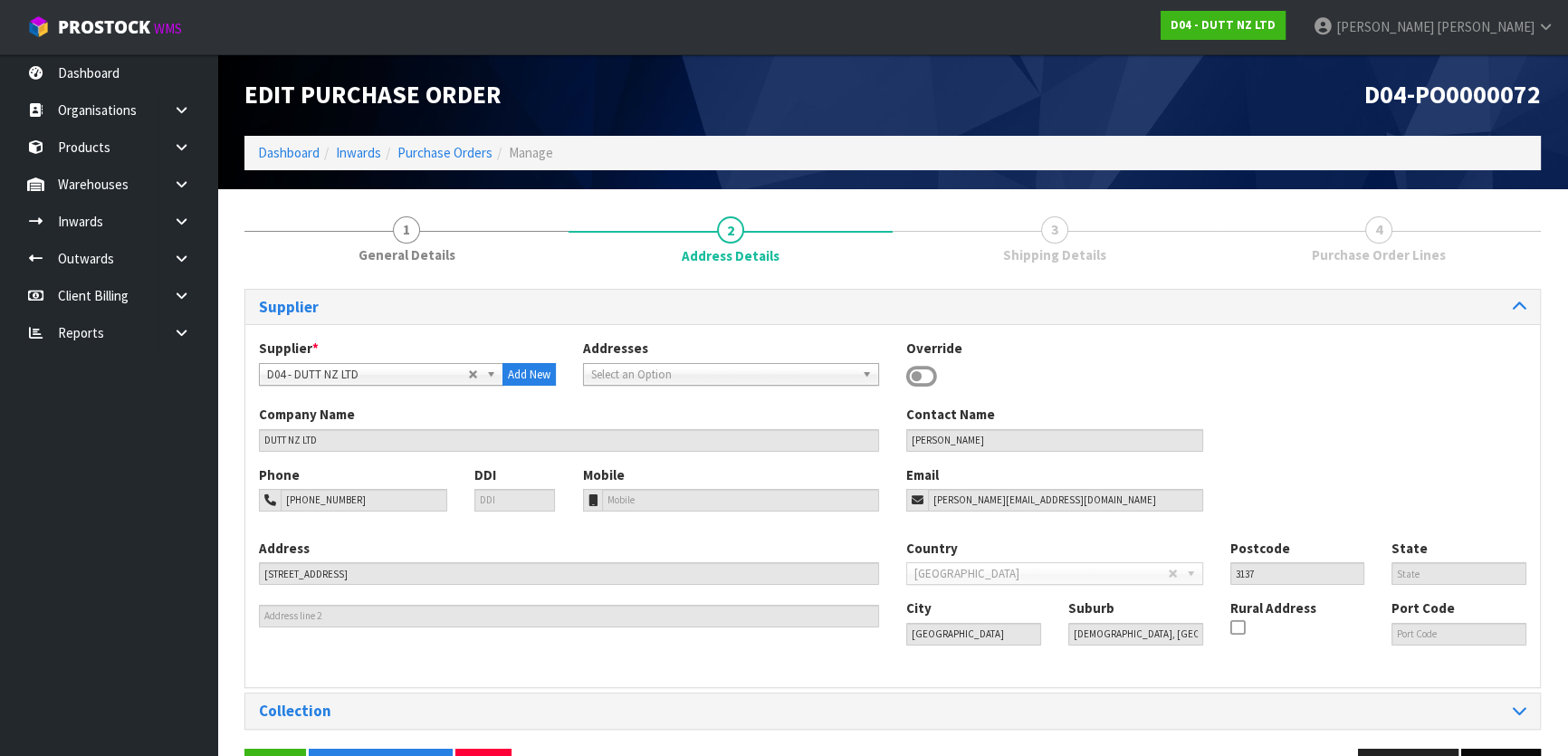
scroll to position [58, 0]
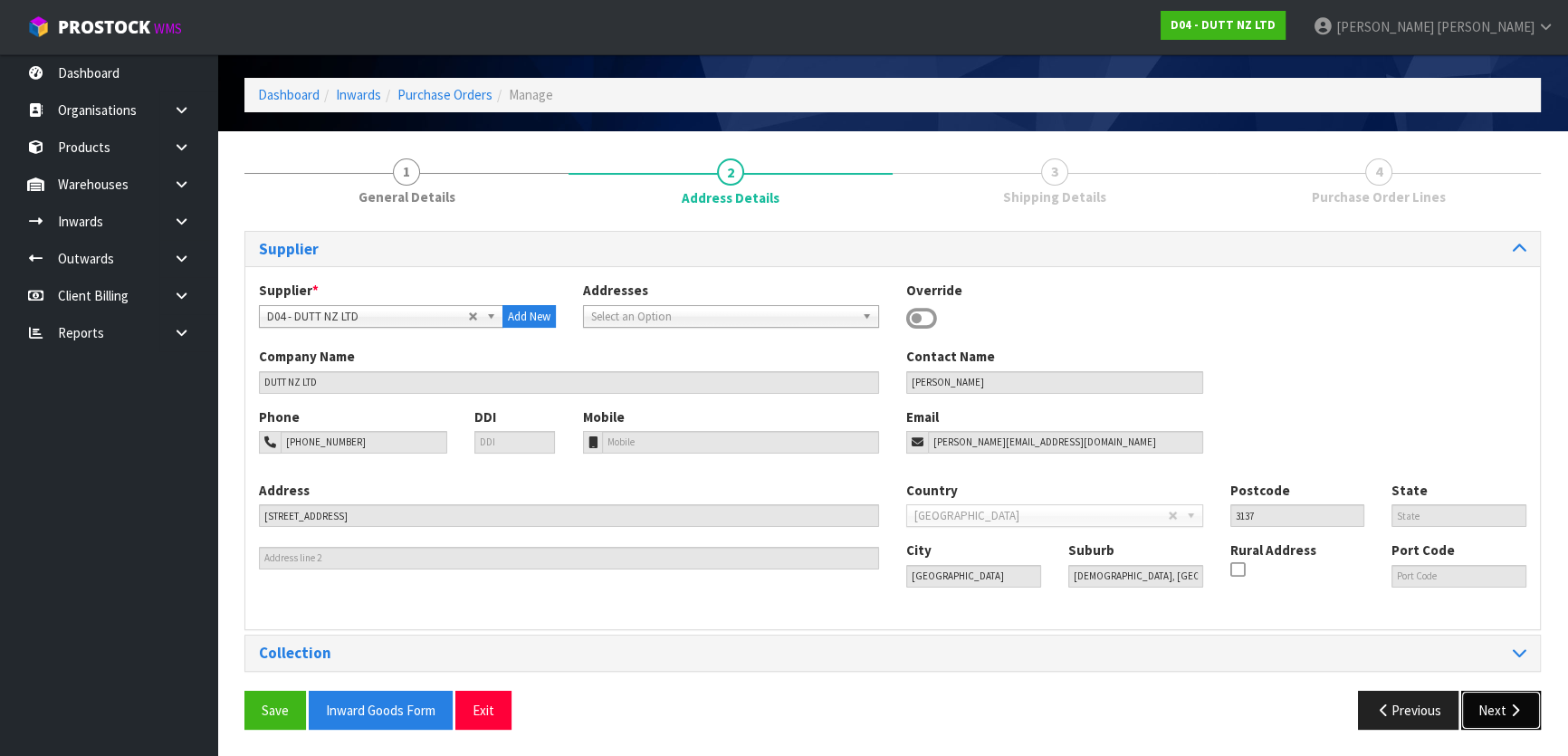
click at [1484, 707] on button "Next" at bounding box center [1501, 711] width 80 height 39
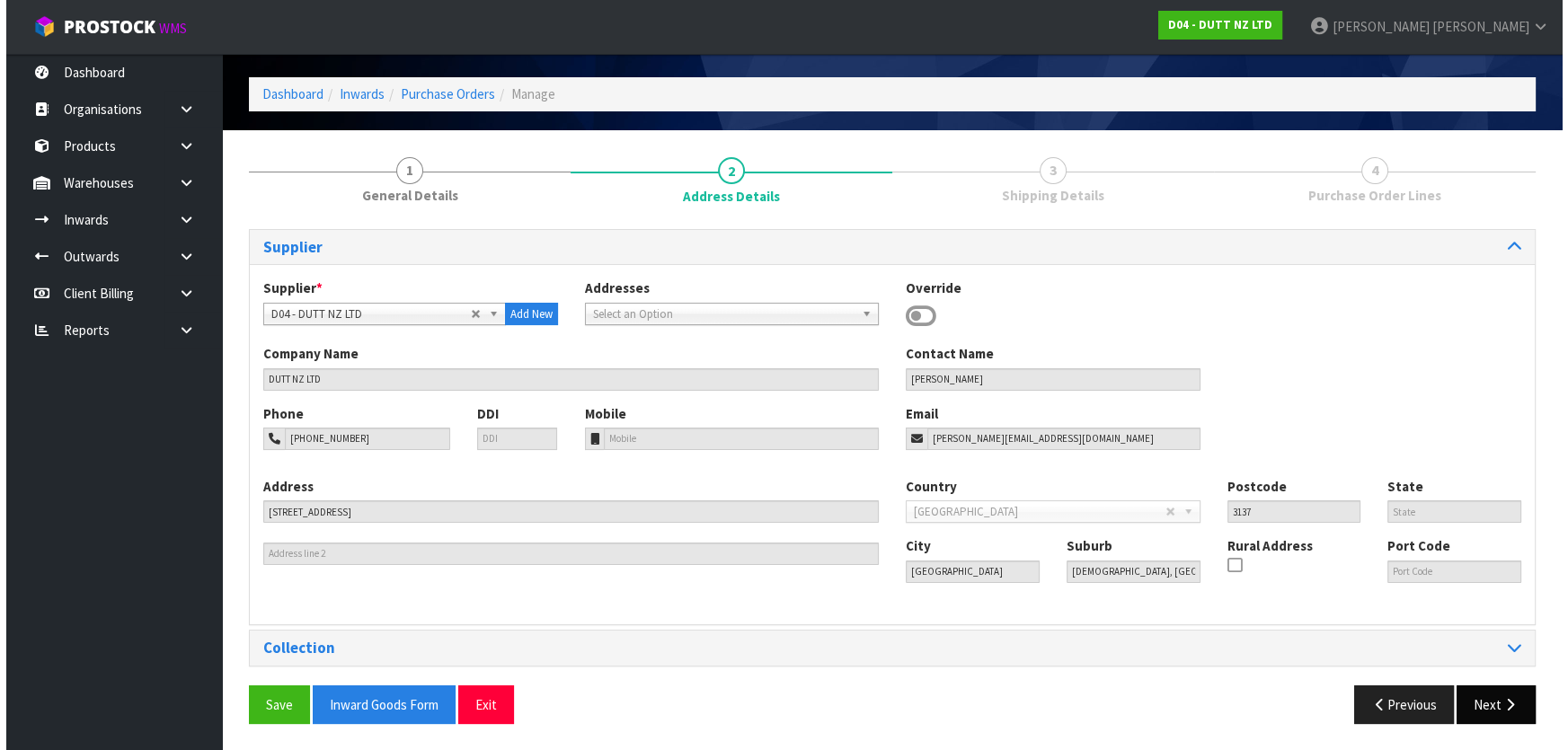
scroll to position [0, 0]
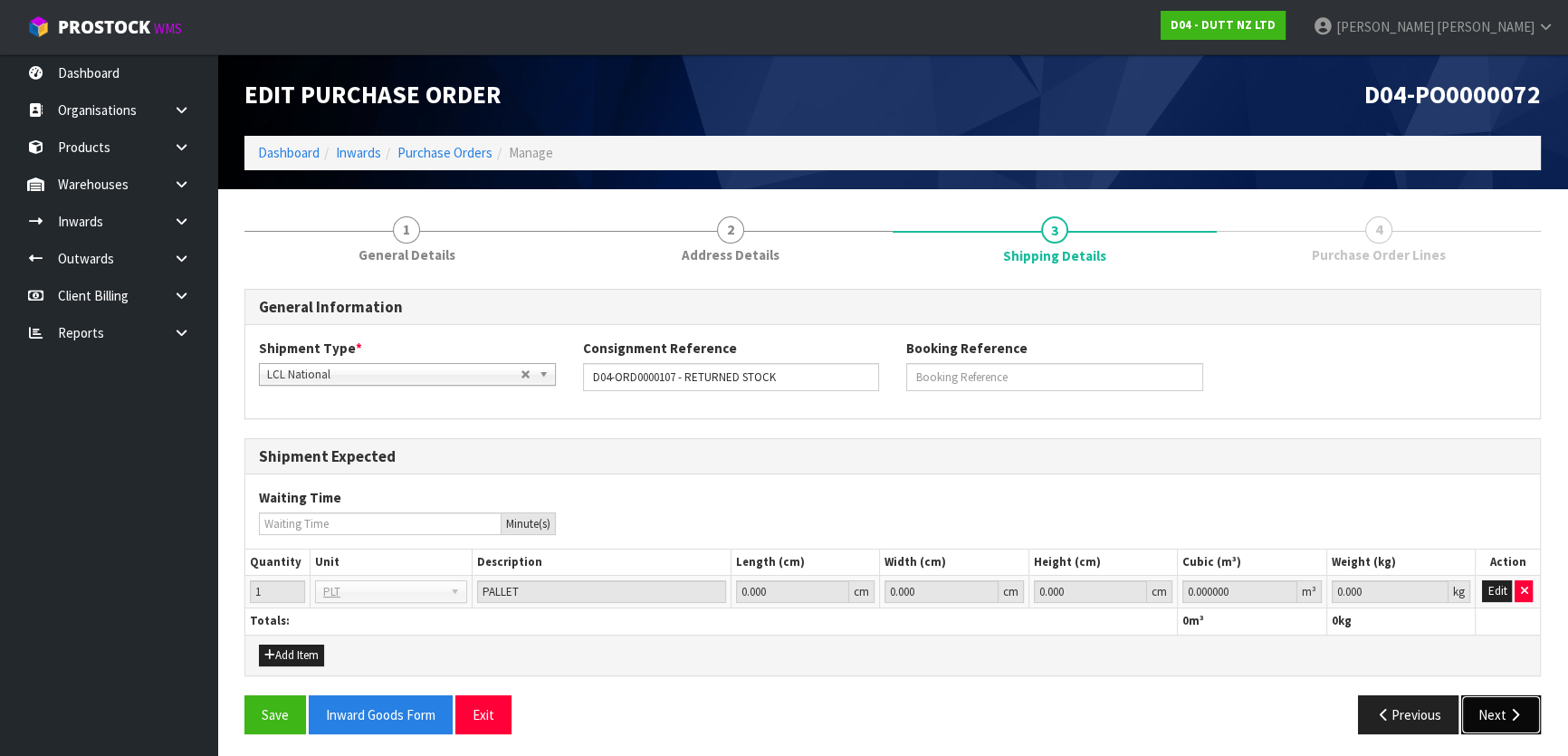
click at [1481, 707] on button "Next" at bounding box center [1501, 715] width 80 height 39
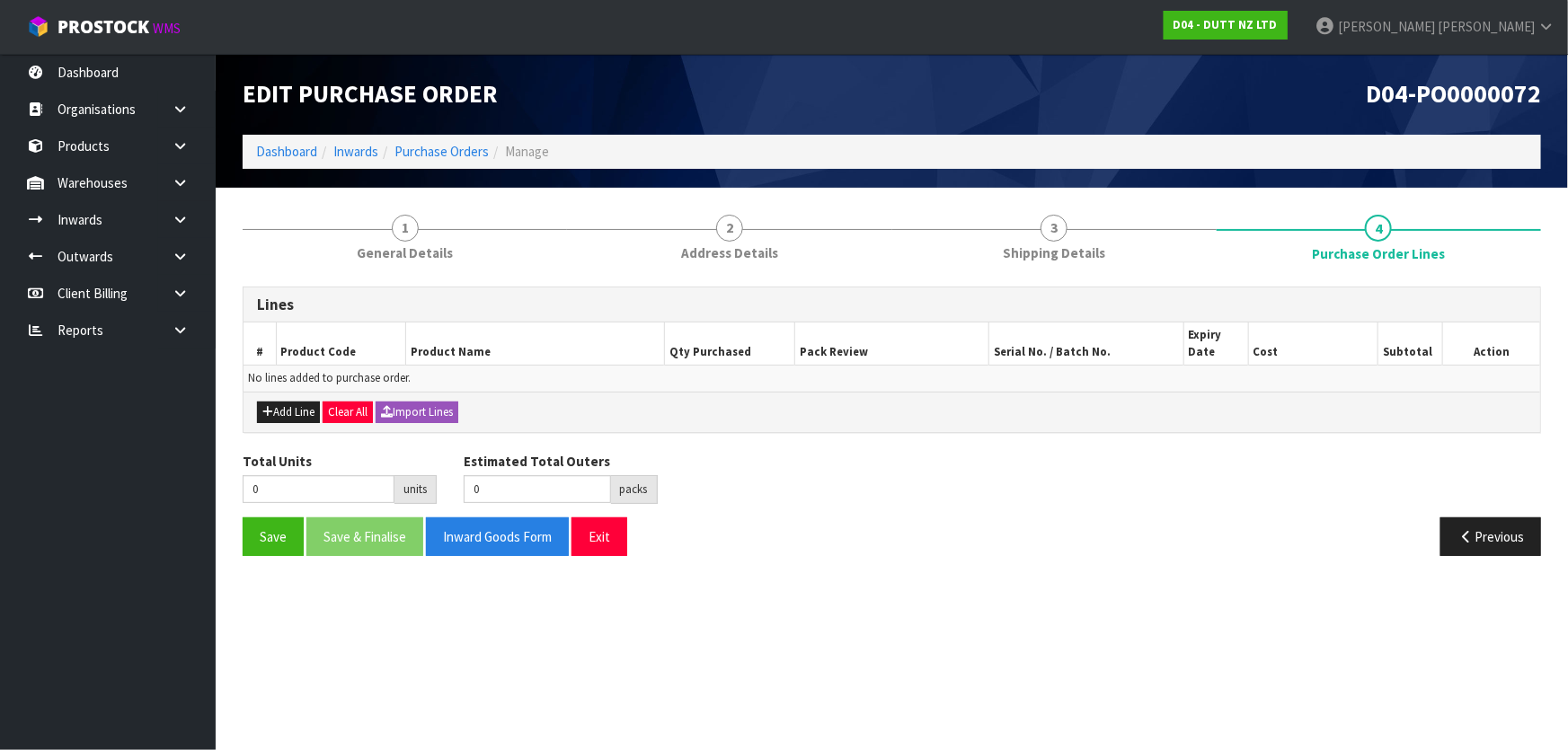
click at [1119, 540] on div "Previous" at bounding box center [1223, 537] width 663 height 39
click at [280, 415] on button "Add Line" at bounding box center [289, 412] width 62 height 21
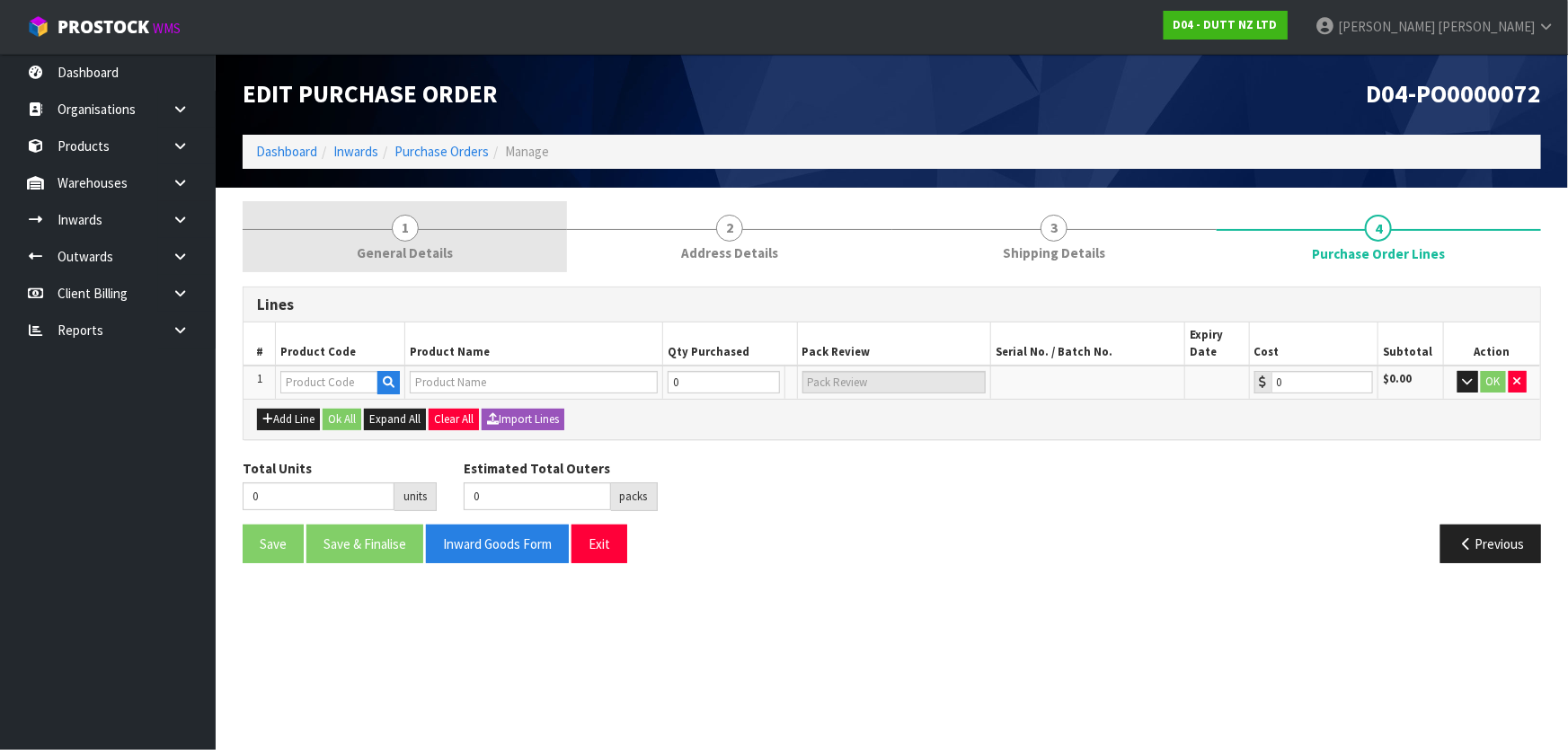
click at [415, 244] on span "General Details" at bounding box center [404, 253] width 97 height 19
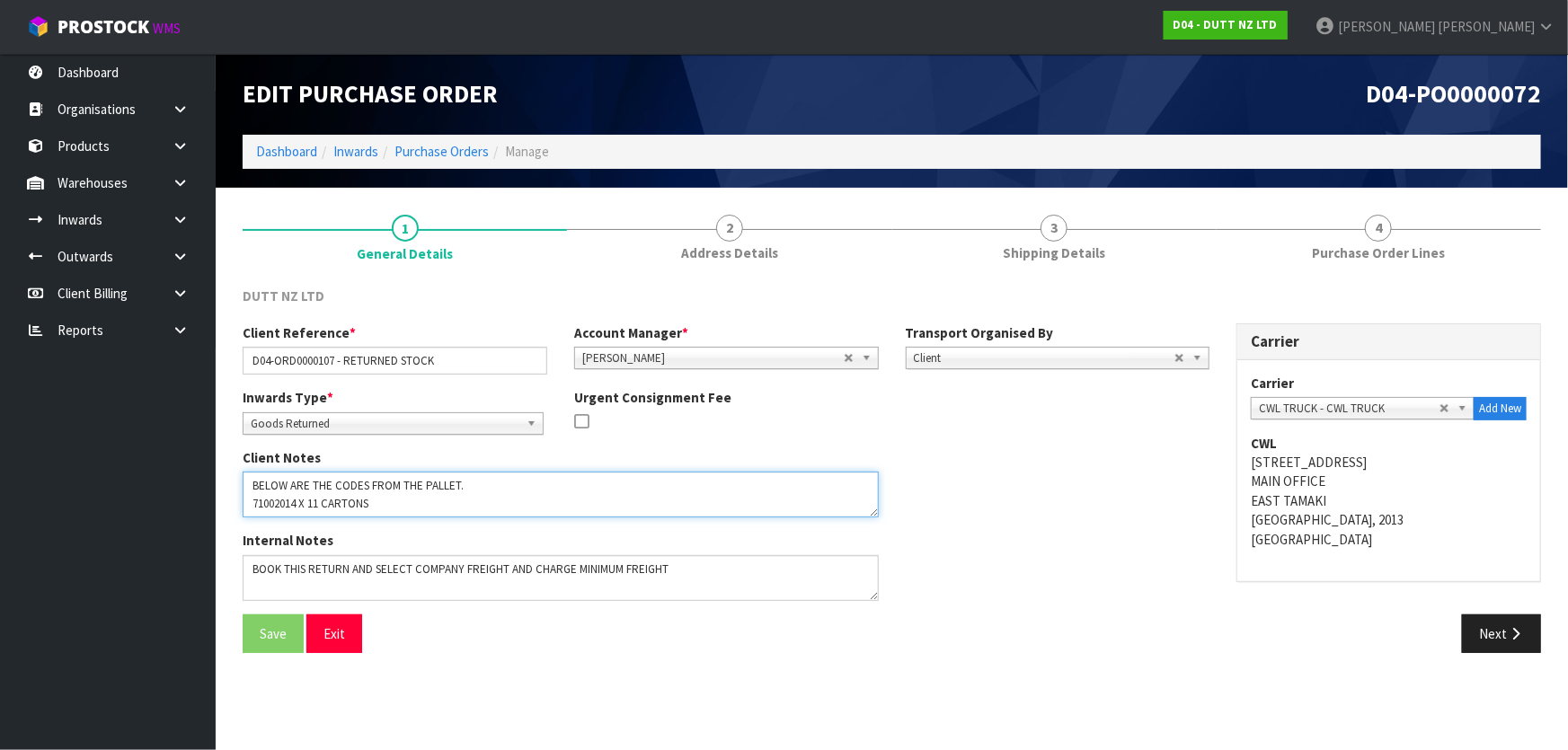
drag, startPoint x: 250, startPoint y: 501, endPoint x: 290, endPoint y: 474, distance: 48.3
click at [290, 474] on textarea at bounding box center [561, 494] width 636 height 46
click at [261, 494] on textarea at bounding box center [561, 494] width 636 height 46
drag, startPoint x: 249, startPoint y: 497, endPoint x: 301, endPoint y: 502, distance: 52.2
click at [301, 502] on textarea at bounding box center [561, 494] width 636 height 46
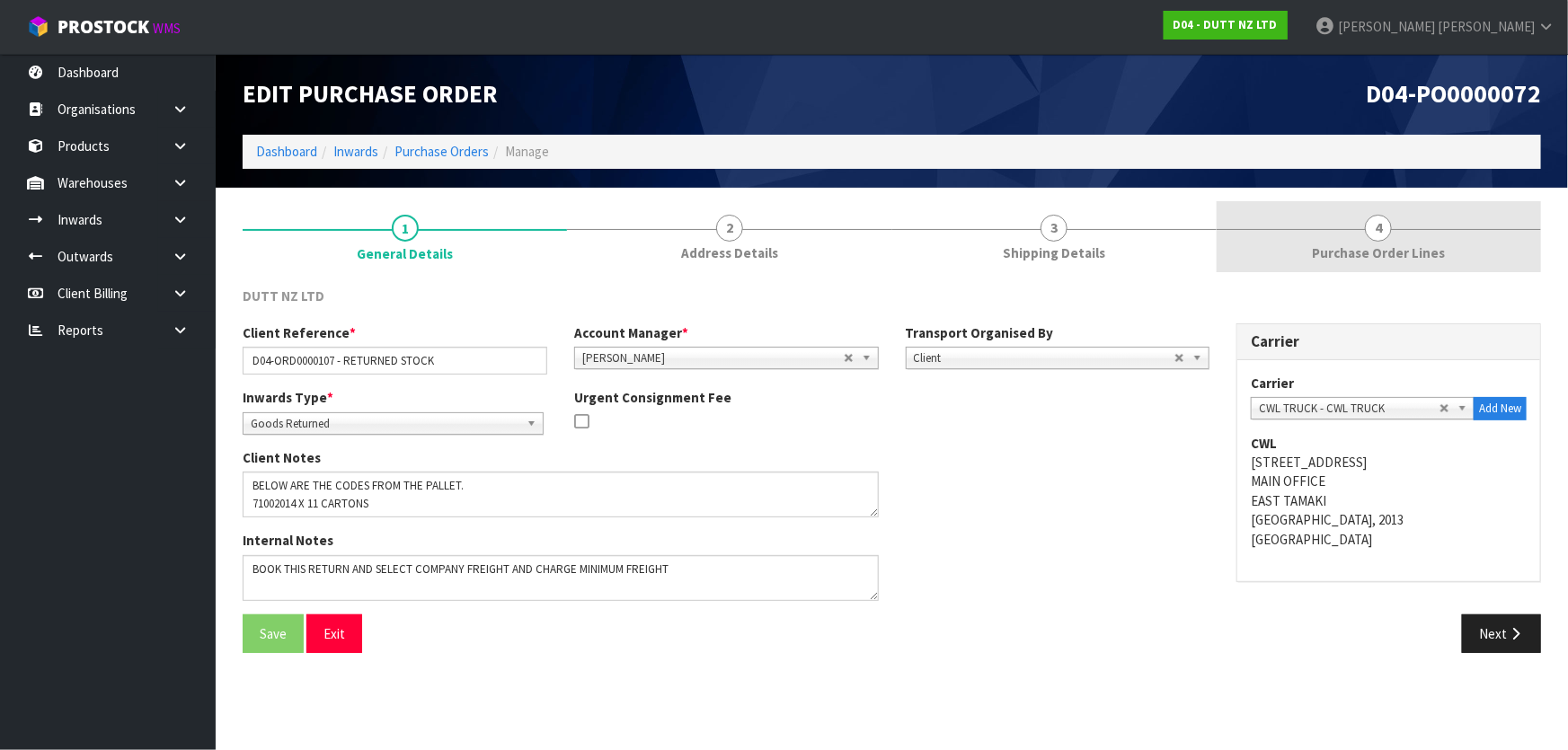
click at [1324, 242] on link "4 Purchase Order Lines" at bounding box center [1379, 236] width 324 height 71
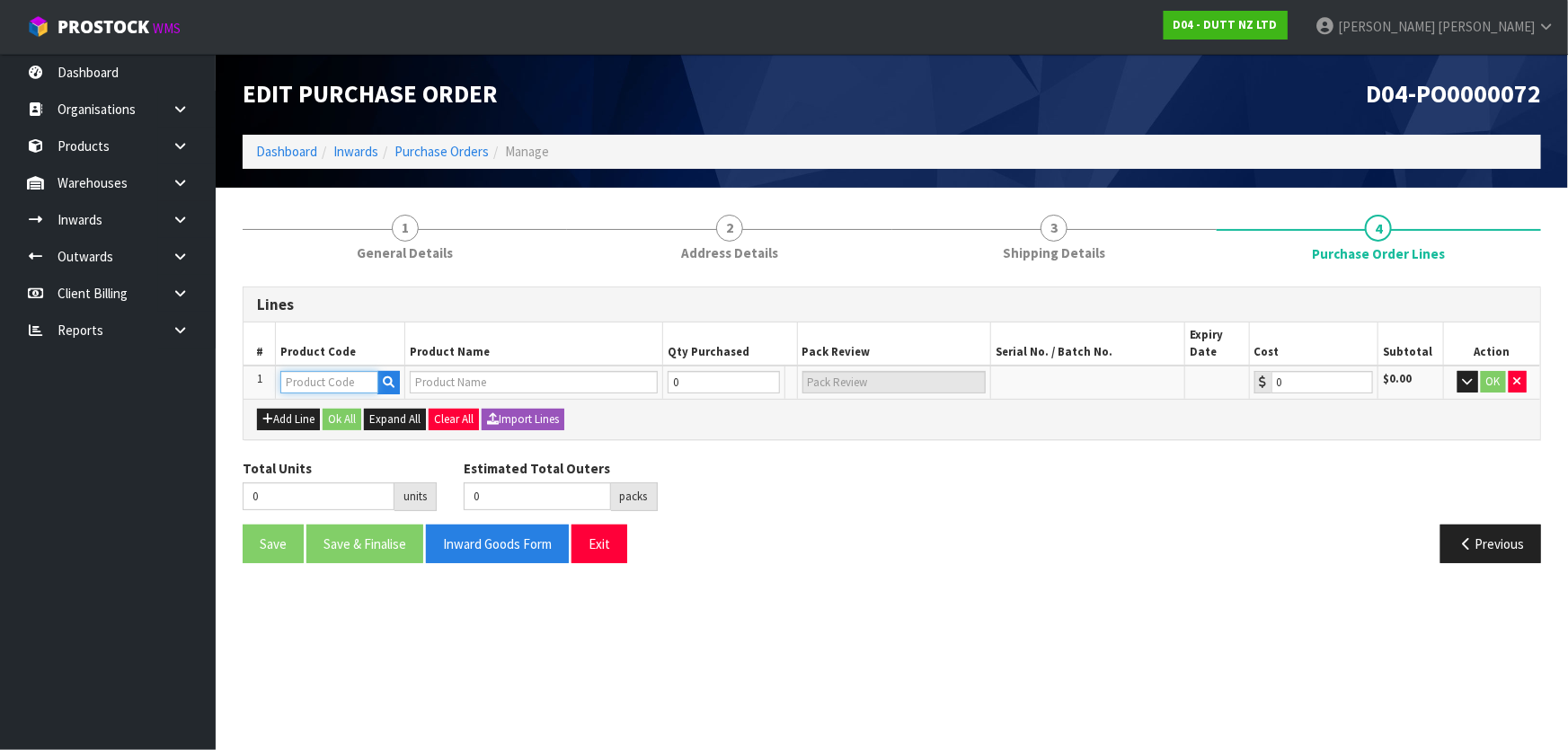
click at [308, 379] on input "text" at bounding box center [329, 382] width 98 height 22
paste input "71002014"
type input "71002014"
type input "1X STEEL SHELF POWDER COAT"
type input "0.00"
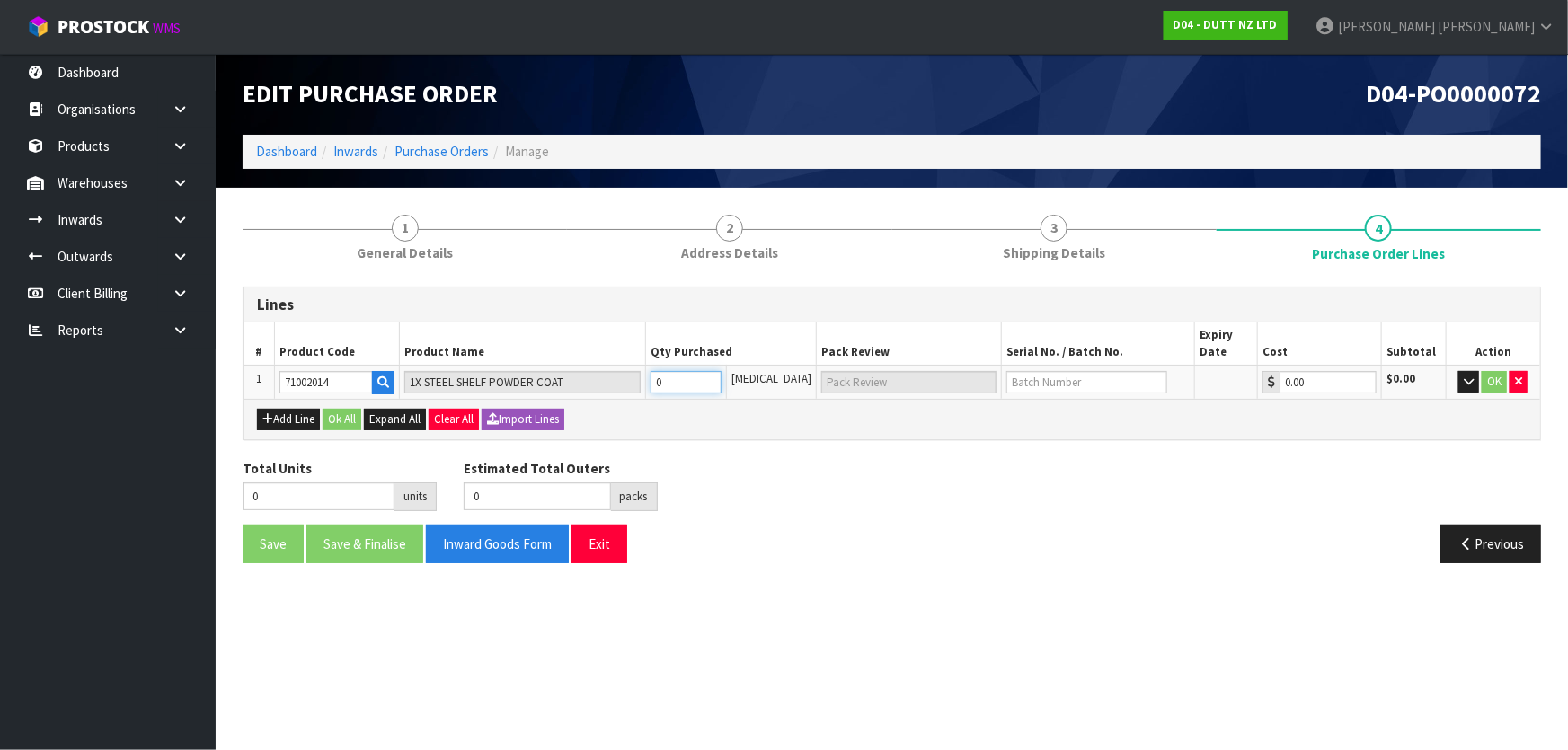
click at [712, 381] on input "0" at bounding box center [686, 382] width 71 height 22
click at [612, 372] on tr "1 71002014 1X STEEL SHELF POWDER COAT 0 [MEDICAL_DATA] 0.00 $0.00 OK" at bounding box center [892, 382] width 1297 height 33
type input "2"
type input "1 CTN"
type input "2"
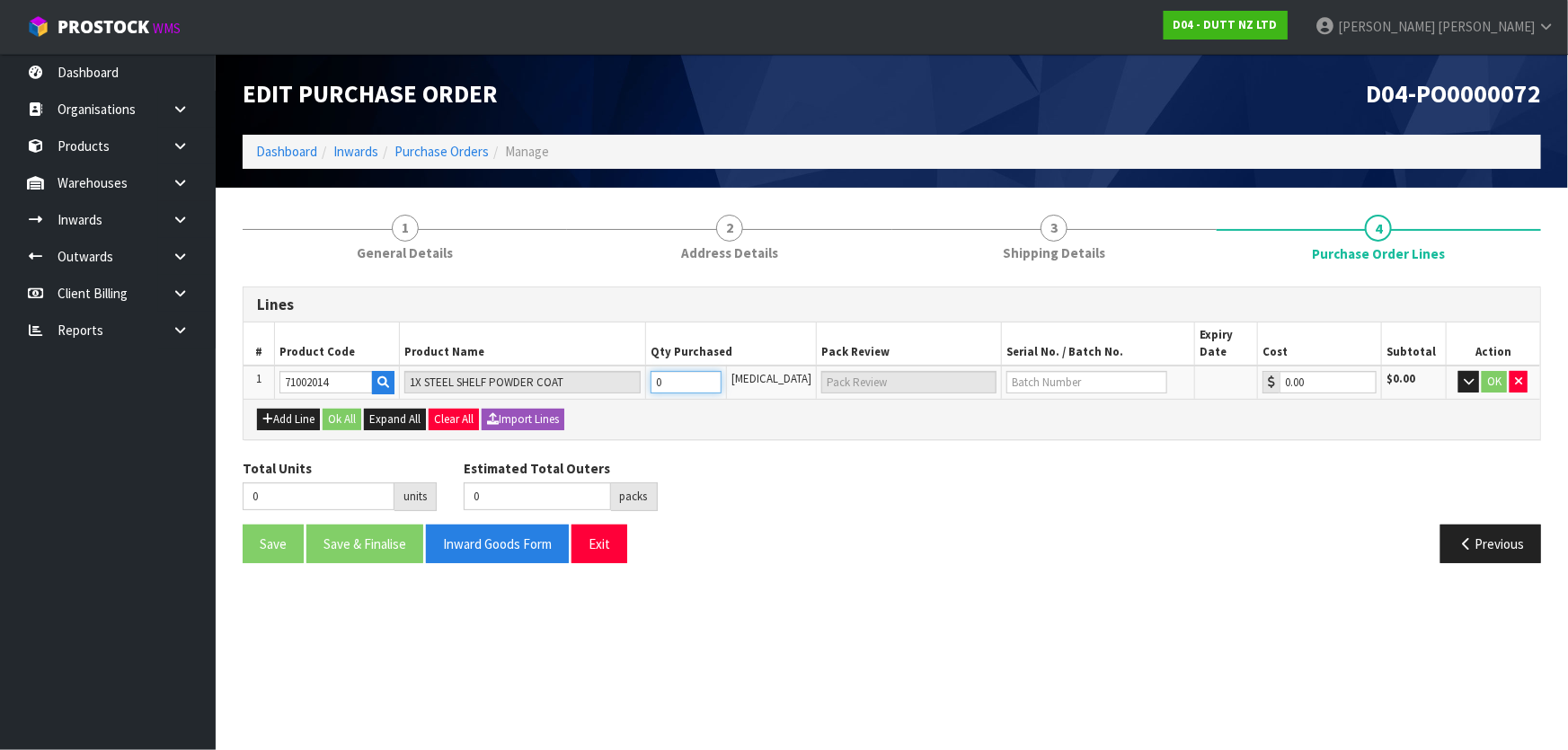
type input "1"
type input "22"
type input "11 CTN"
type input "22"
type input "11"
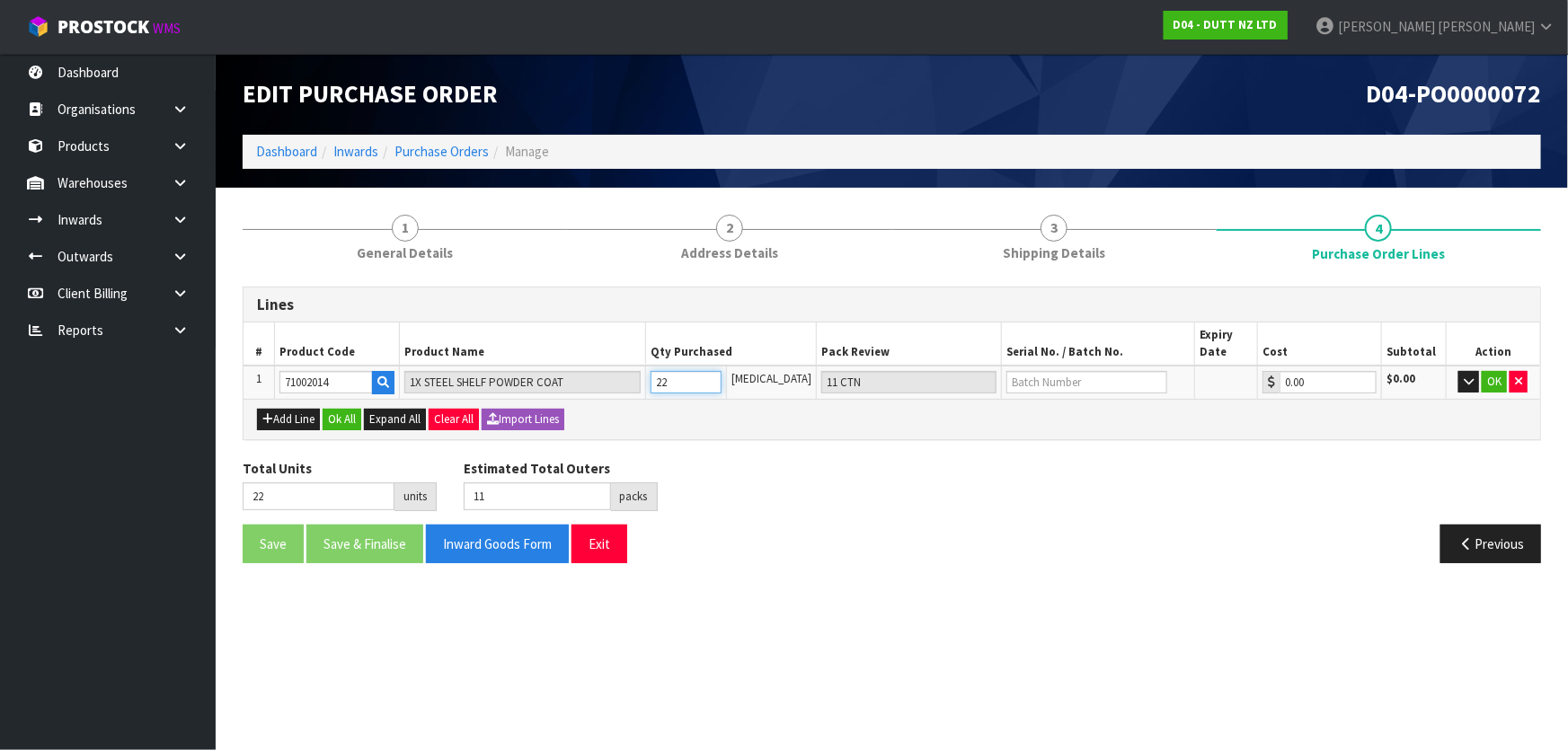
type input "22"
click at [743, 433] on div "Add Line Ok All Expand All Clear All Import Lines" at bounding box center [892, 419] width 1297 height 40
click at [283, 416] on button "Add Line" at bounding box center [289, 419] width 62 height 21
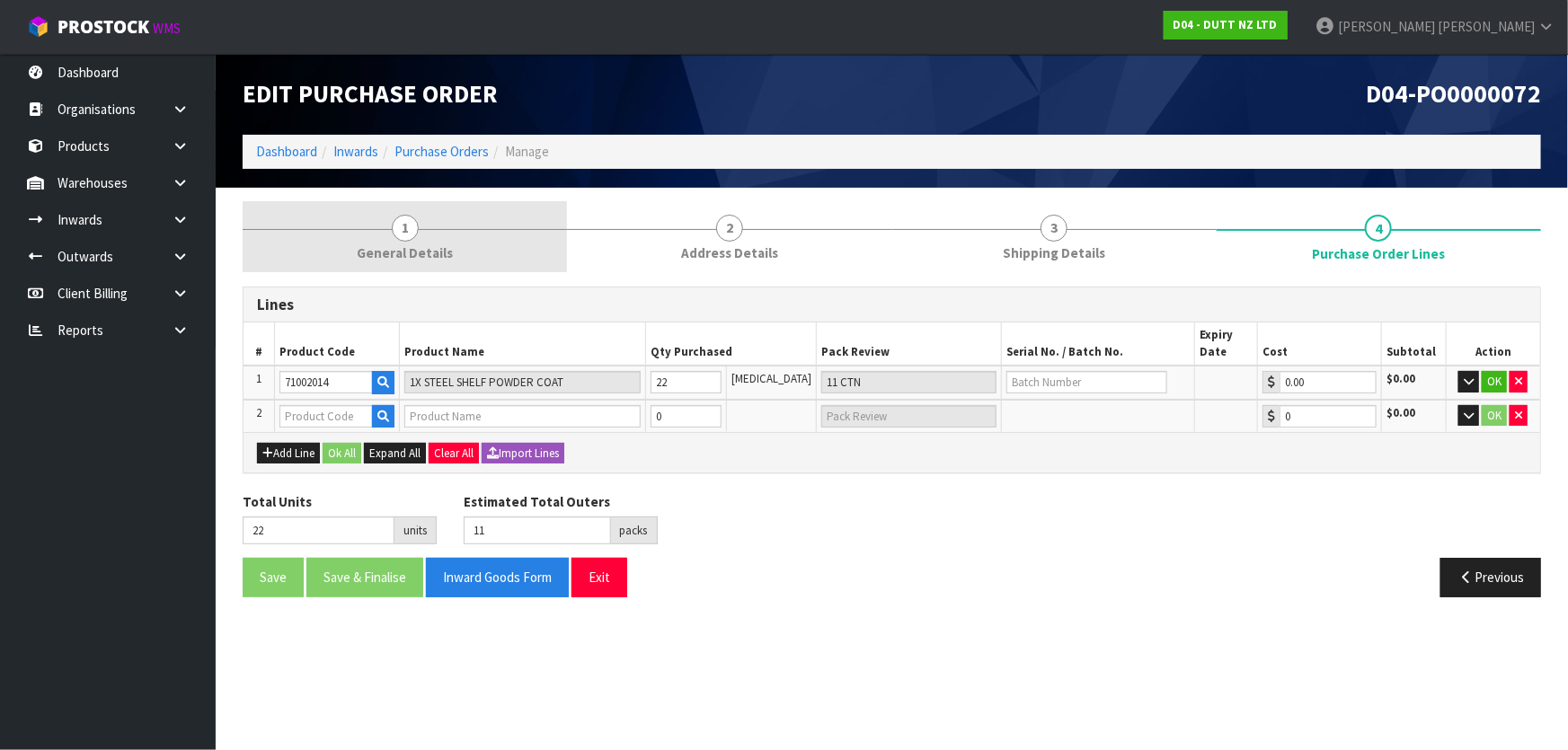
click at [430, 253] on span "General Details" at bounding box center [404, 253] width 97 height 19
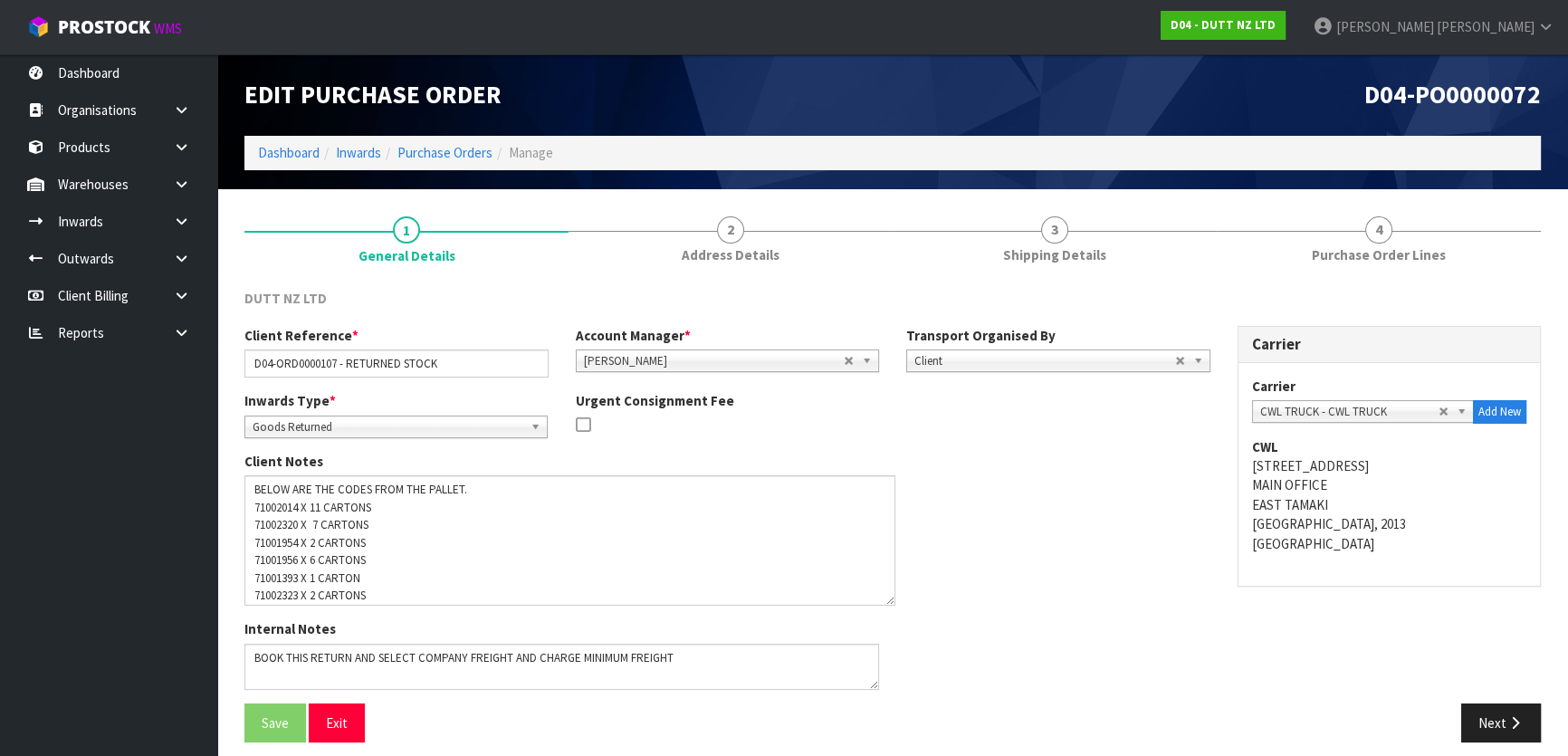
drag, startPoint x: 878, startPoint y: 518, endPoint x: 869, endPoint y: 613, distance: 95.4
click at [892, 606] on textarea at bounding box center [570, 540] width 651 height 131
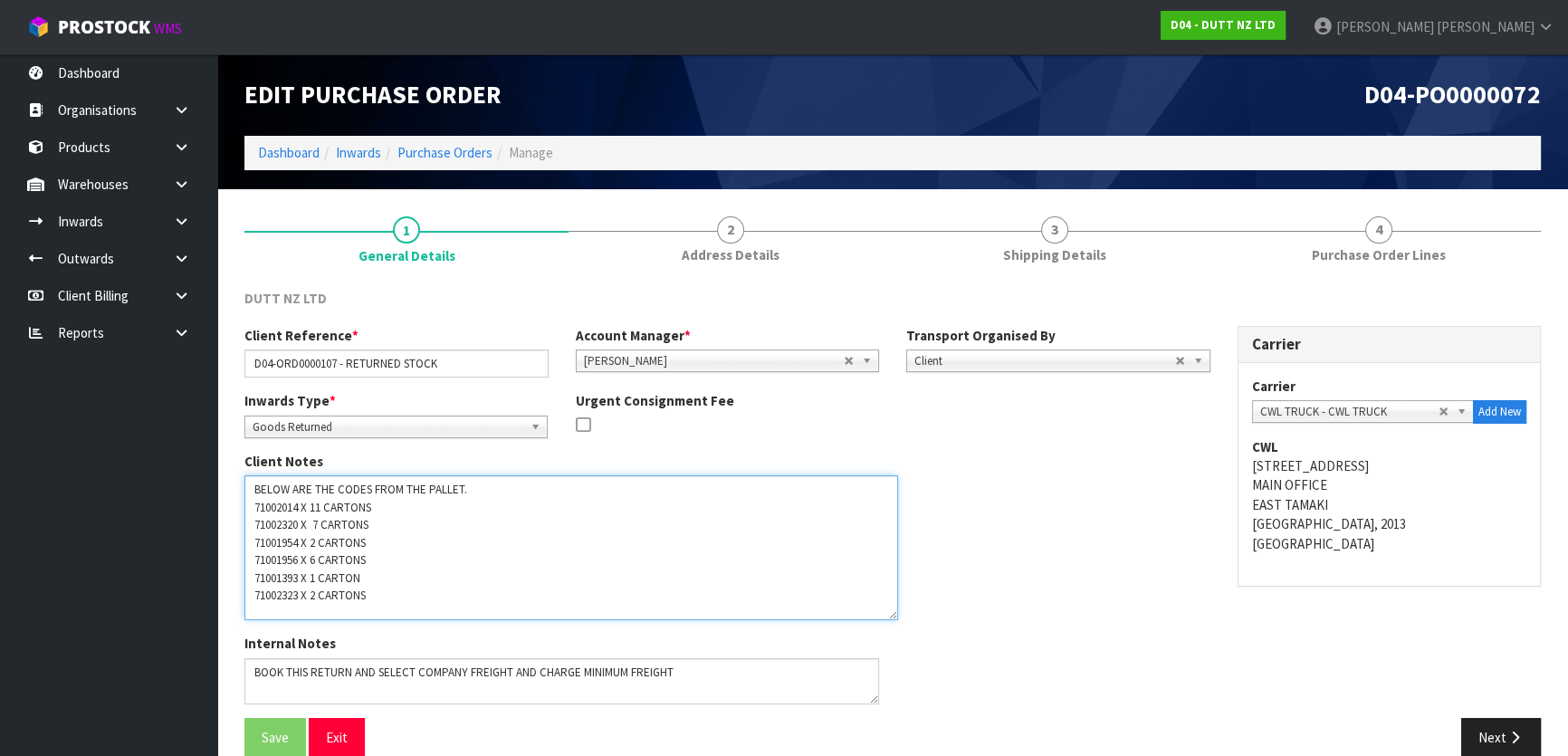
drag, startPoint x: 247, startPoint y: 525, endPoint x: 299, endPoint y: 525, distance: 52.0
click at [299, 525] on textarea at bounding box center [571, 548] width 654 height 145
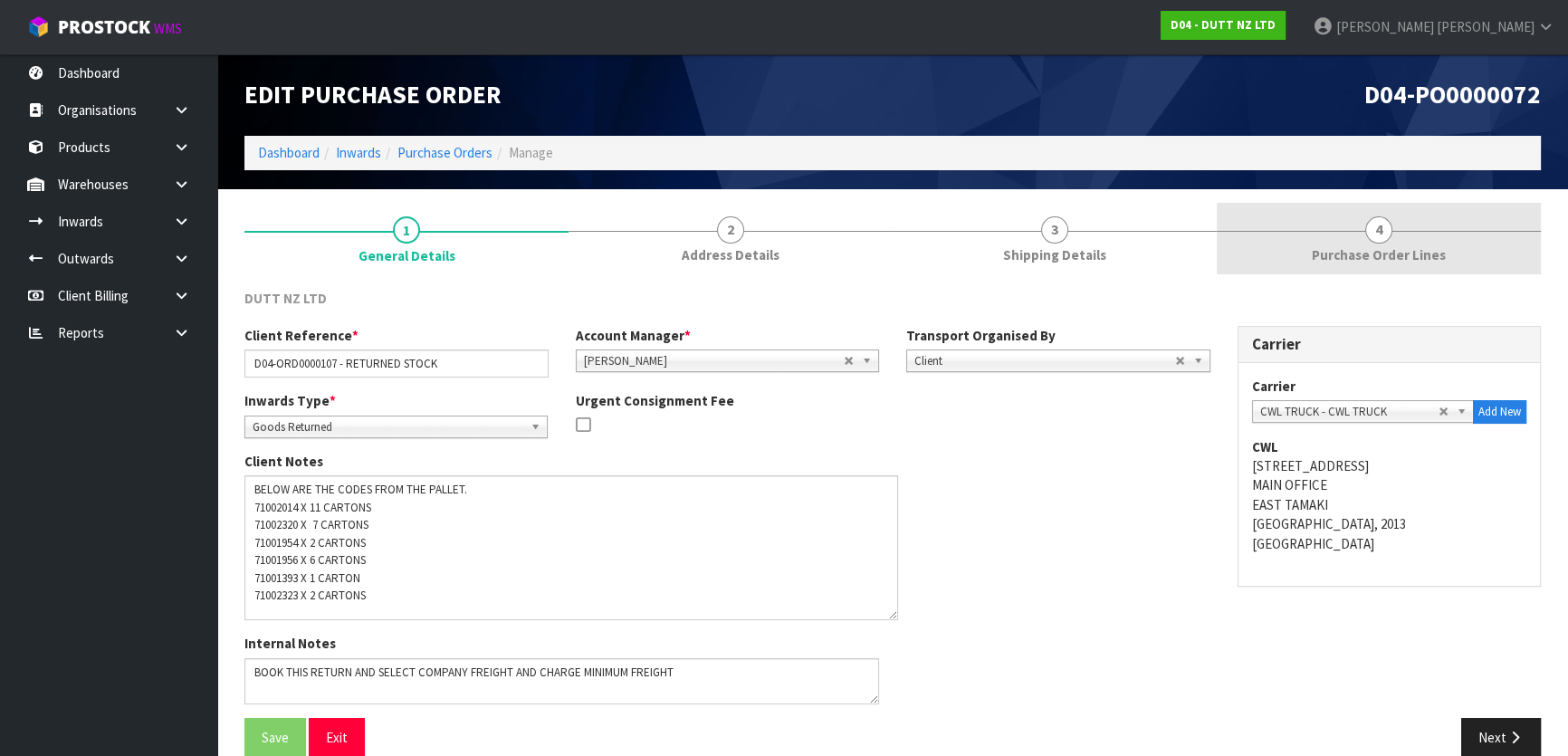
click at [1272, 248] on link "4 Purchase Order Lines" at bounding box center [1379, 238] width 324 height 71
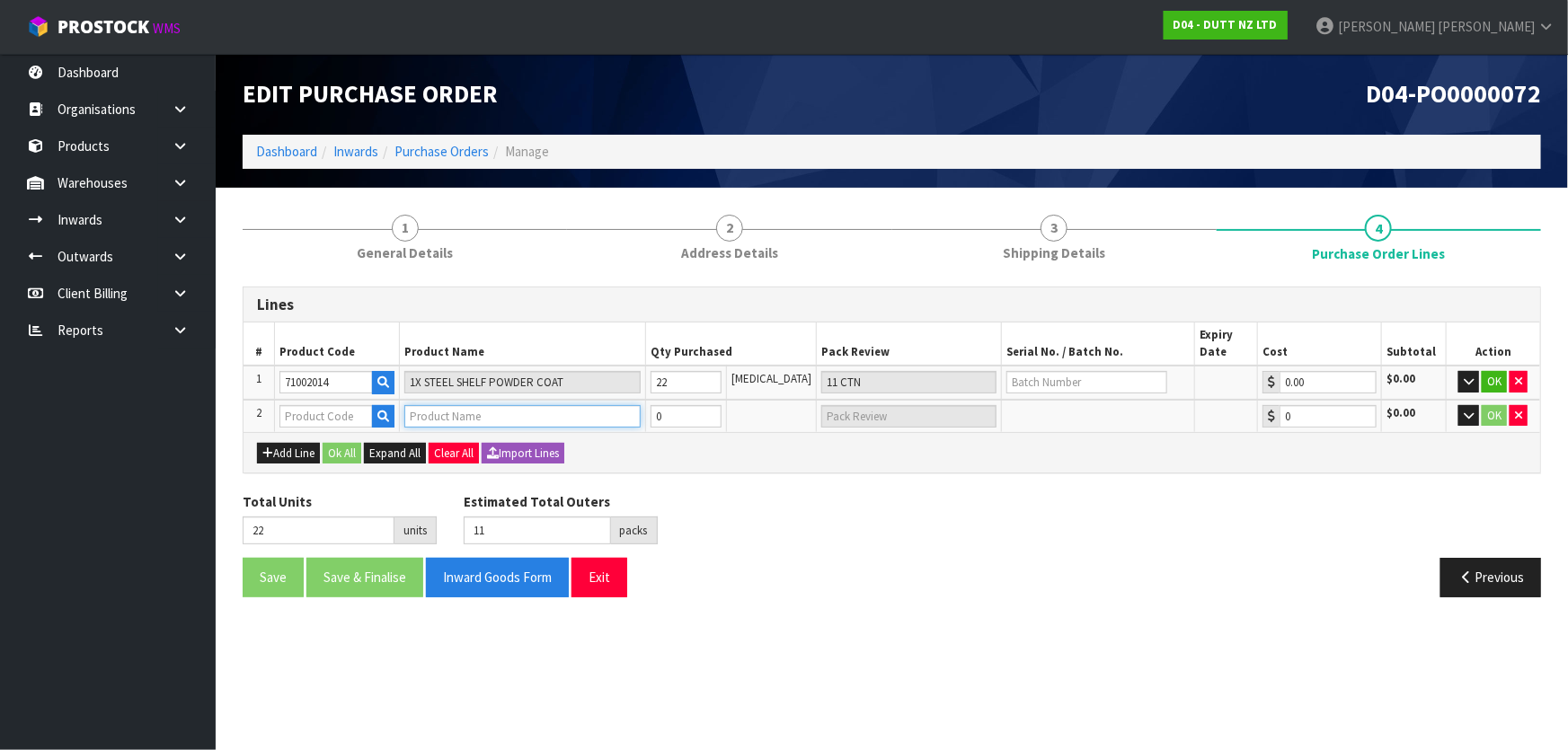
click at [483, 422] on input "text" at bounding box center [522, 416] width 236 height 22
click at [350, 414] on input "text" at bounding box center [326, 416] width 94 height 22
paste input "71002320"
type input "71002320"
type input "600MM T-SHIRT SIDE HANG BAR"
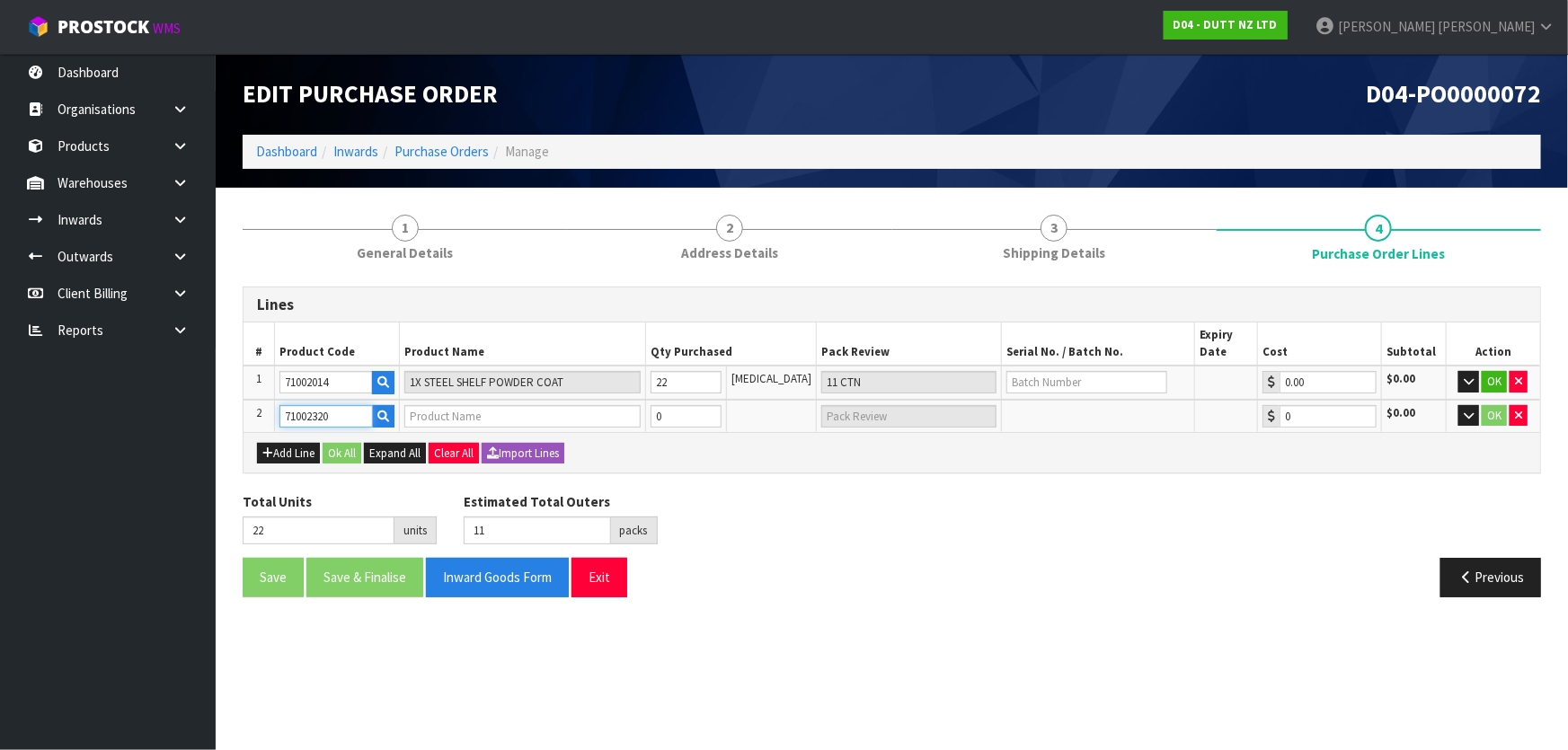
type input "0.00"
type input "71002320"
click at [700, 414] on input "0" at bounding box center [686, 416] width 71 height 22
click at [592, 417] on tr "2 71002320 600MM T-SHIRT SIDE HANG BAR 0 [MEDICAL_DATA] 0.00 $0.00 OK" at bounding box center [892, 416] width 1297 height 33
type input "2"
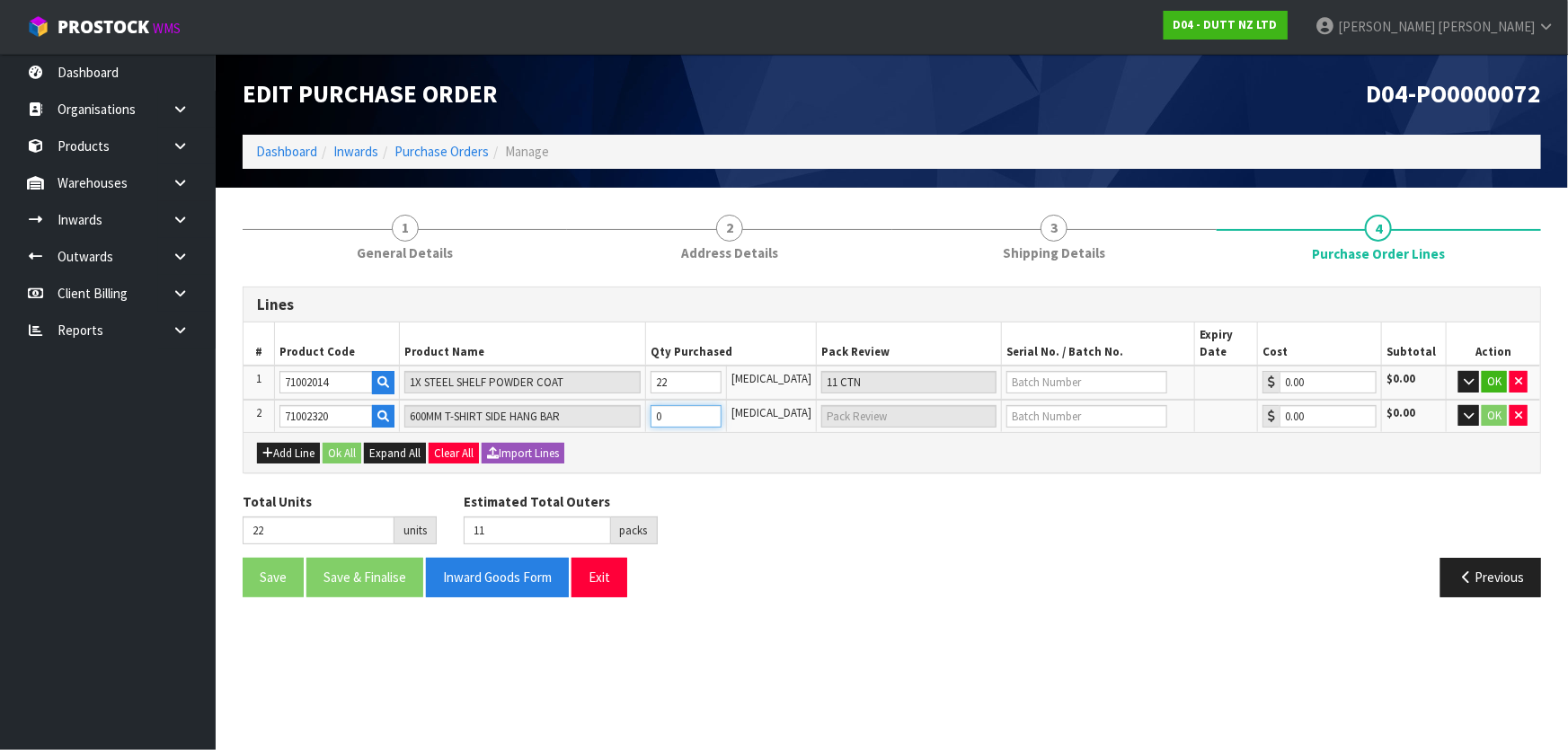
type input "1 CTN"
type input "24"
type input "12"
click at [597, 408] on tr "2 71002320 600MM T-SHIRT SIDE HANG BAR 2 [MEDICAL_DATA] 1 CTN 0.00 $0.00 OK" at bounding box center [892, 416] width 1297 height 33
type input "1"
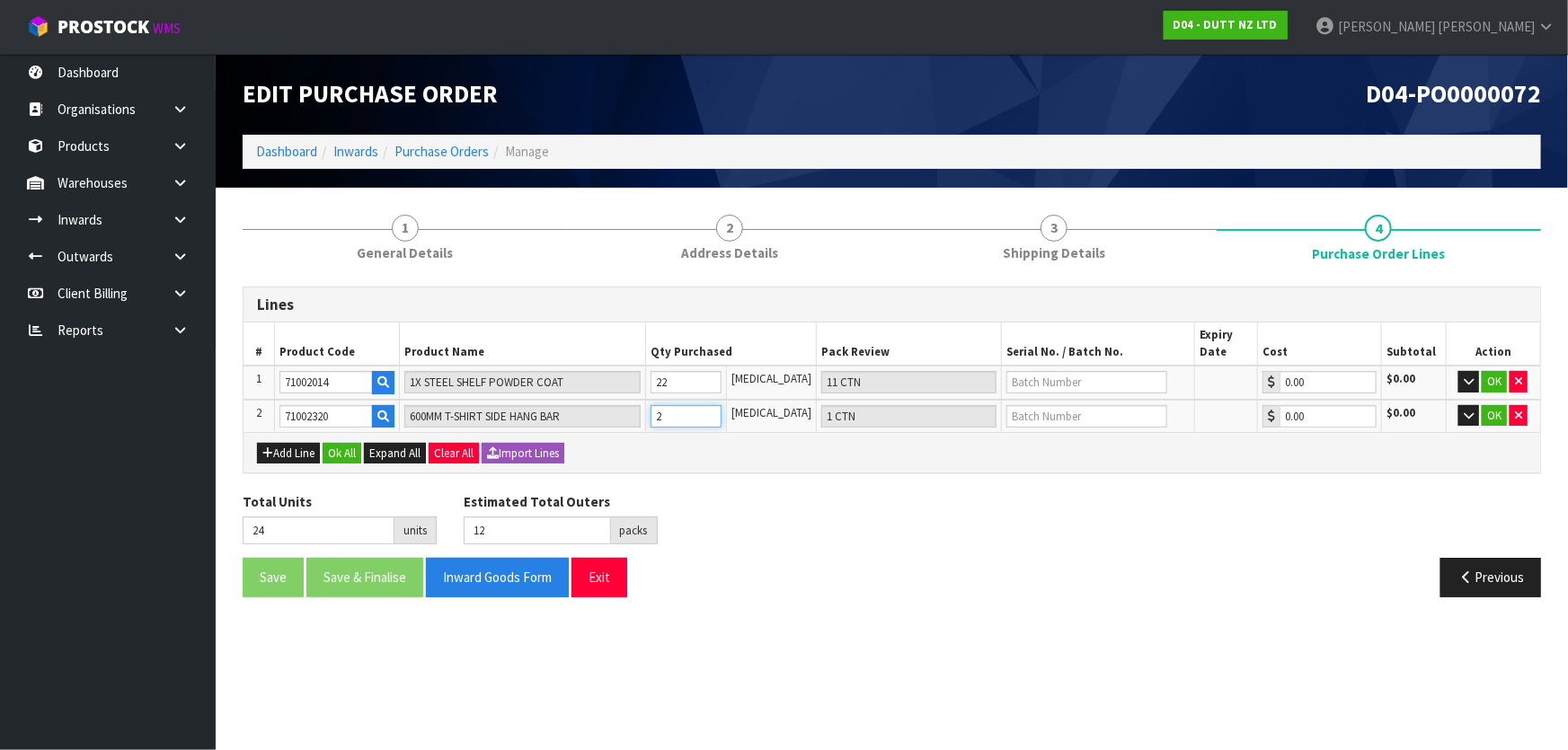
type input "1 [MEDICAL_DATA]"
type input "23"
type input "11"
type input "12"
type input "6 CTN"
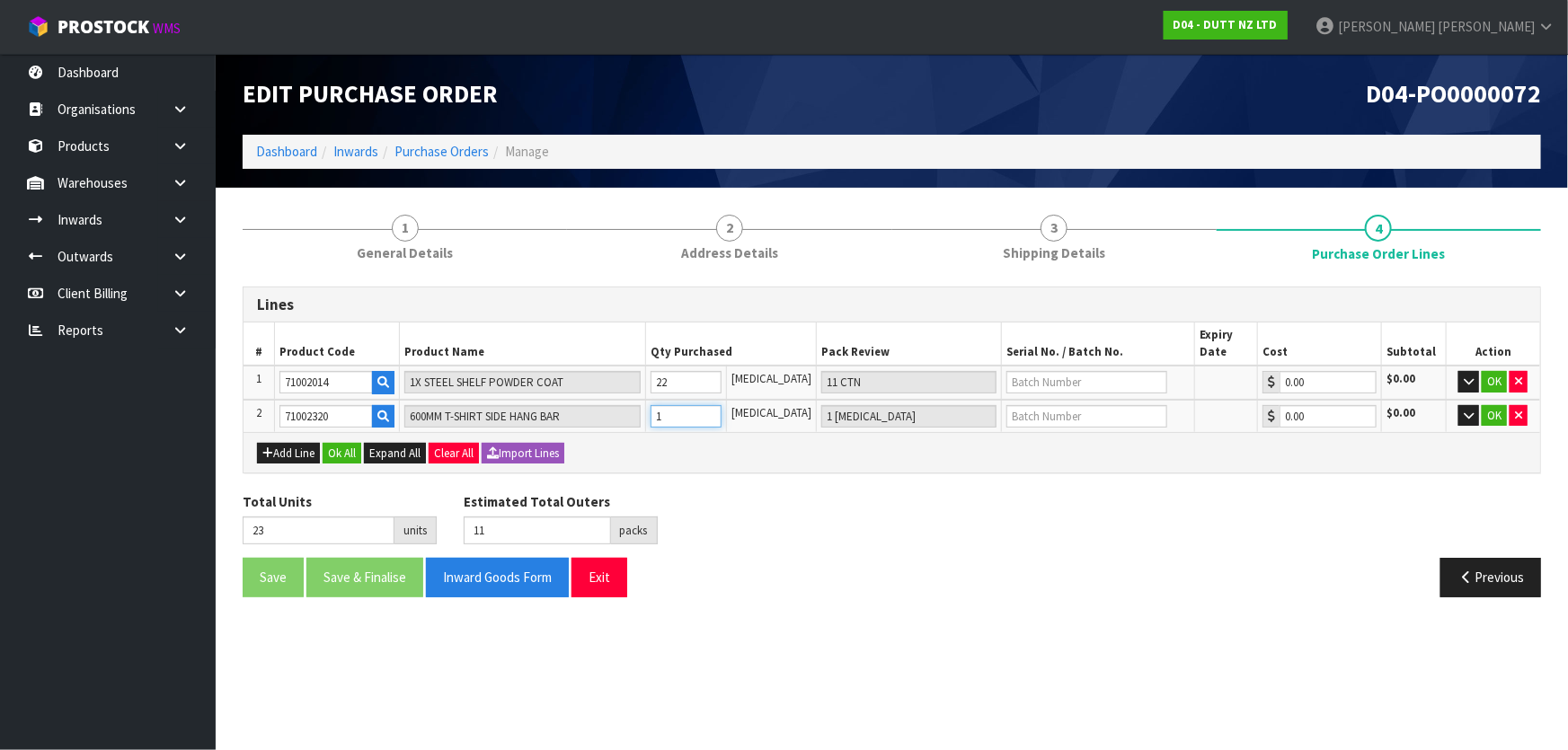
type input "34"
type input "17"
click at [601, 409] on tr "2 71002320 600MM T-SHIRT SIDE HANG BAR 12 [MEDICAL_DATA] 6 CTN 0.00 $0.00 OK" at bounding box center [892, 416] width 1297 height 33
type input "1"
type input "1 [MEDICAL_DATA]"
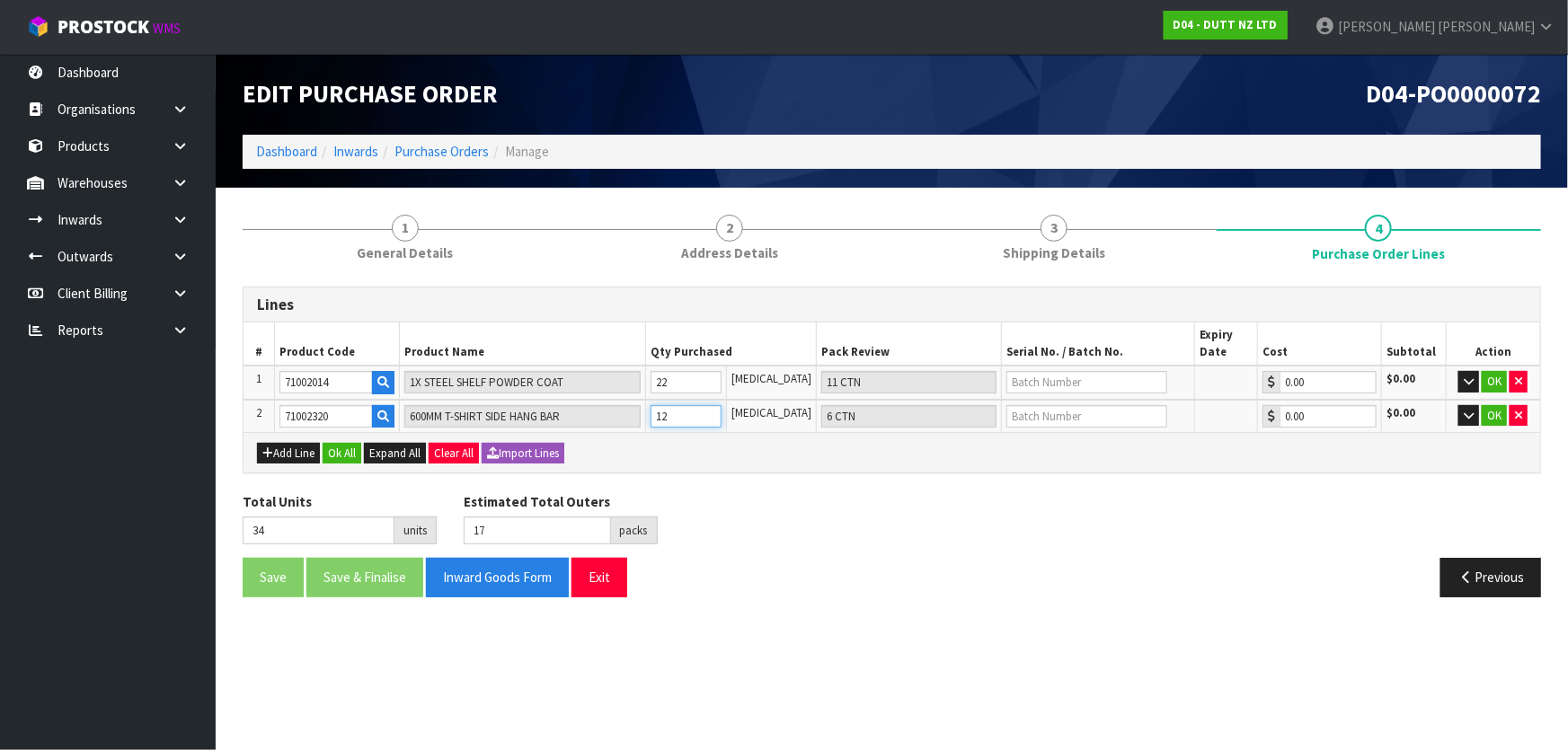
type input "23"
type input "11"
type input "14"
type input "7 CTN"
type input "36"
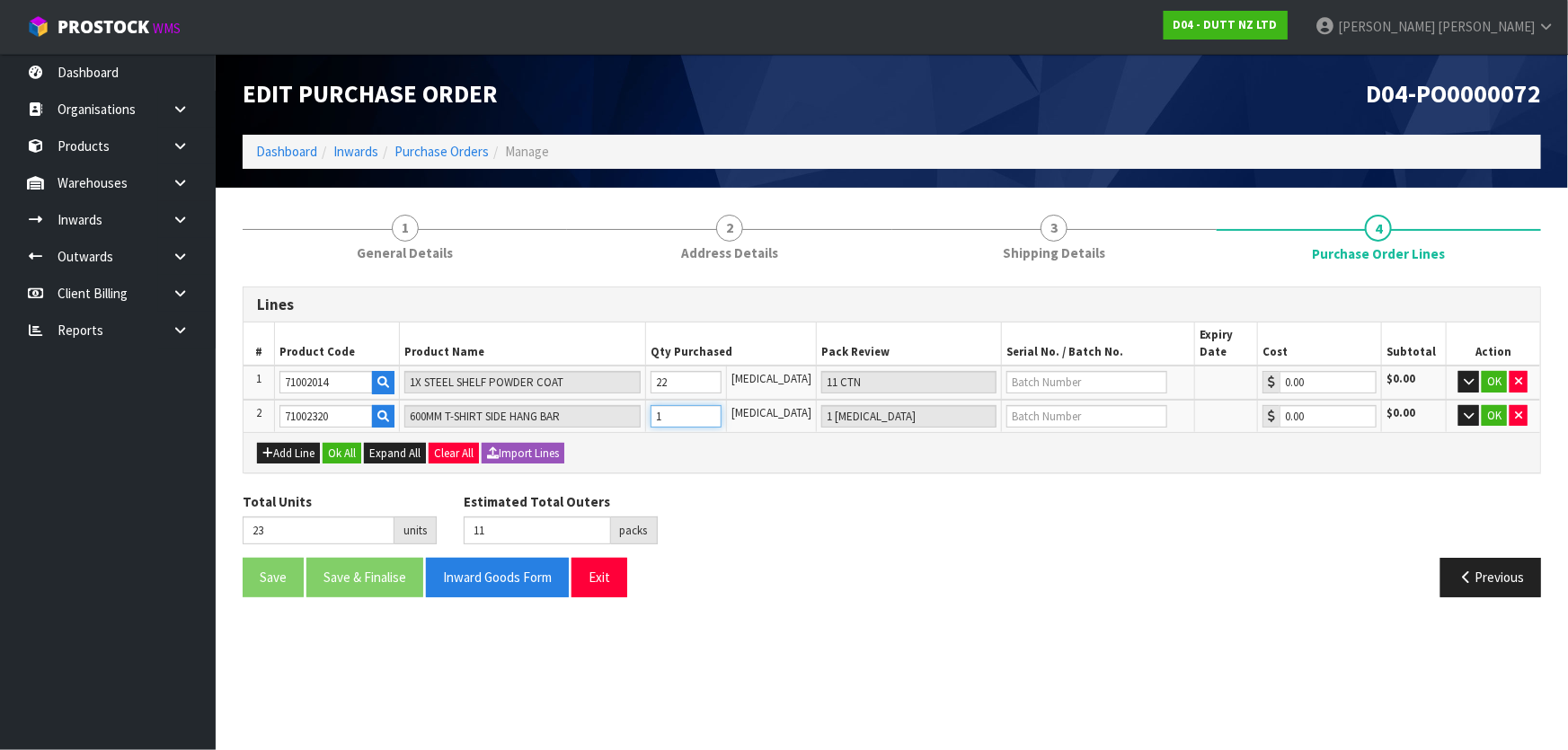
type input "18"
type input "14"
click at [705, 474] on div "Lines # Product Code Product Name Qty Purchased Pack Review Serial No. / Batch …" at bounding box center [892, 449] width 1299 height 324
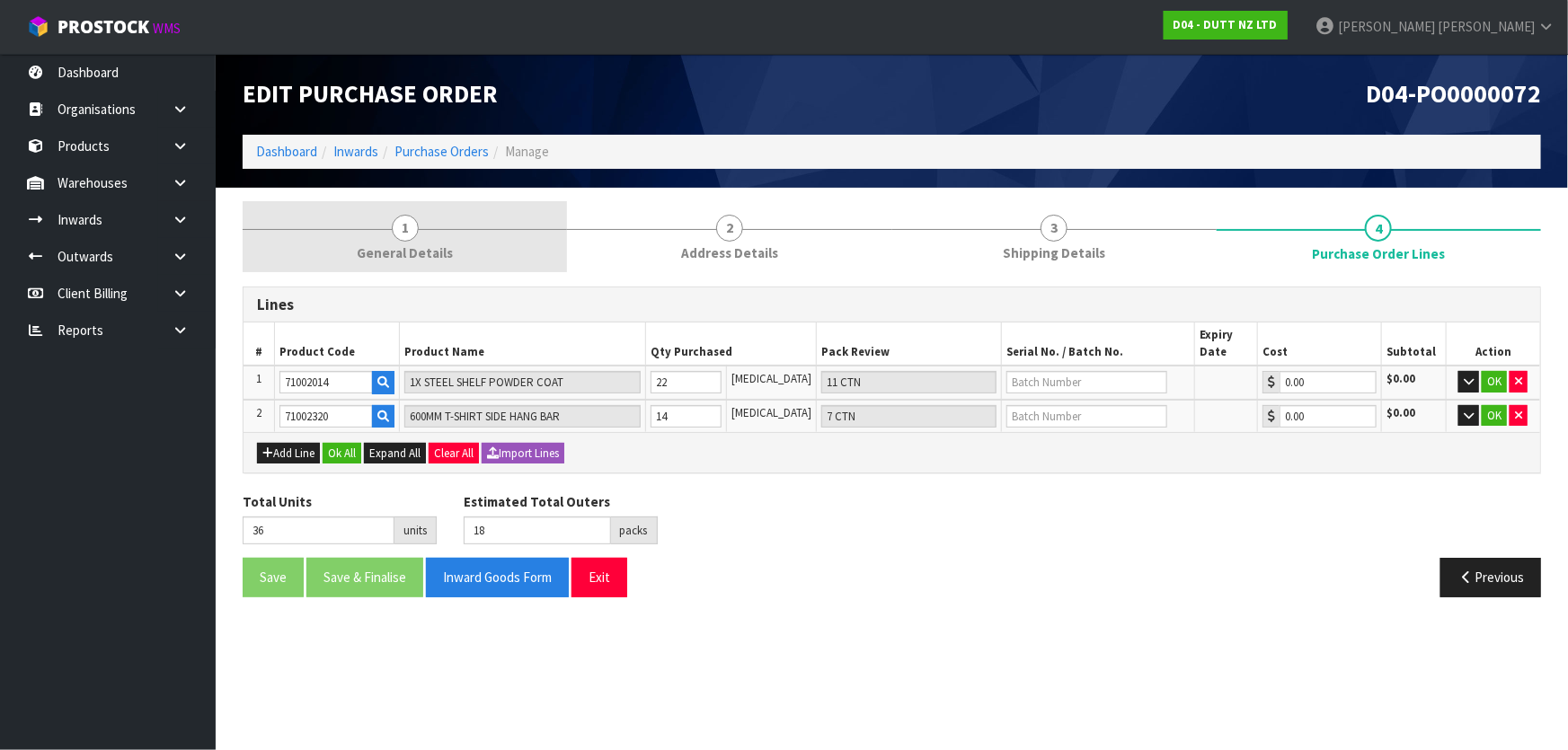
click at [462, 258] on link "1 General Details" at bounding box center [404, 236] width 324 height 71
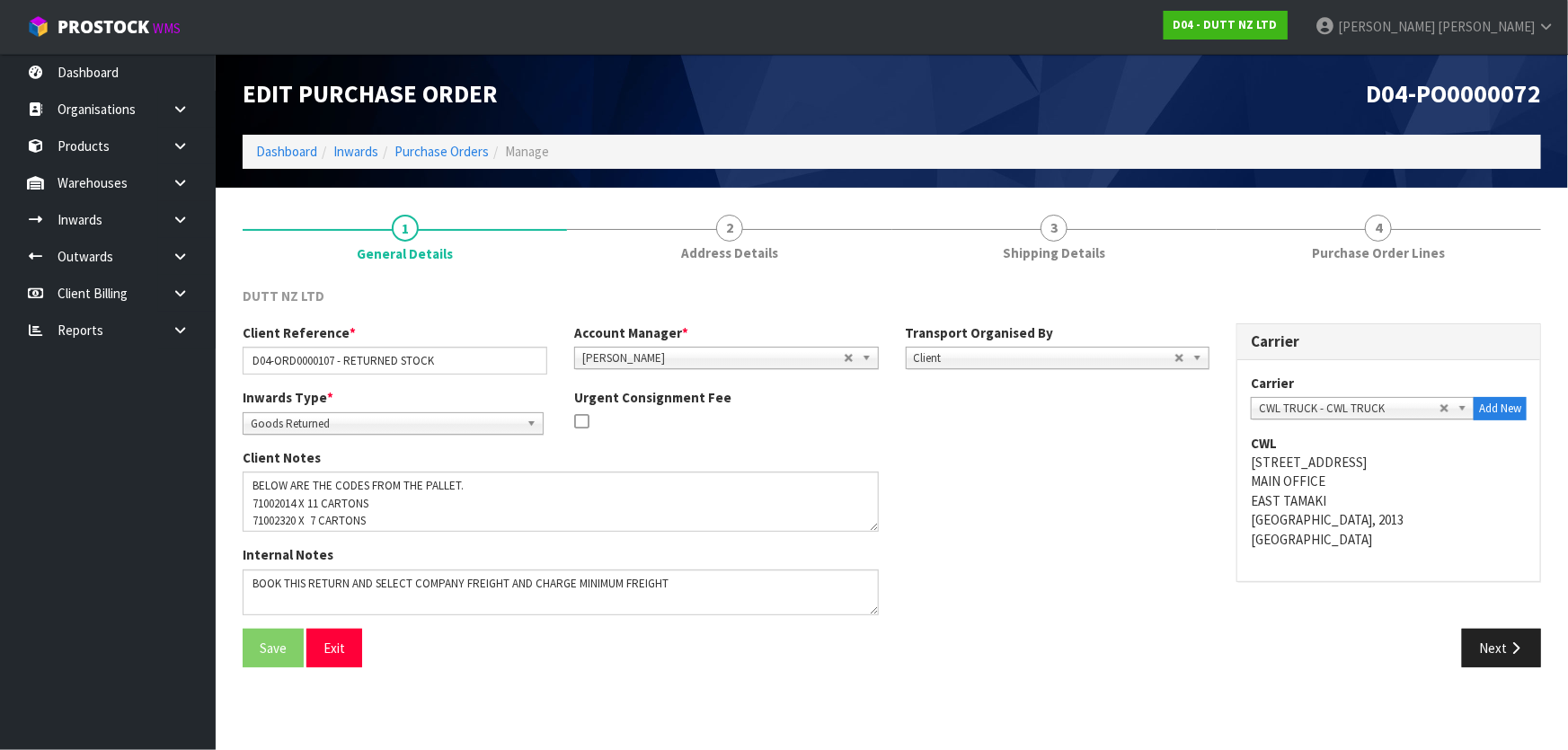
drag, startPoint x: 872, startPoint y: 513, endPoint x: 846, endPoint y: 547, distance: 42.8
click at [872, 532] on textarea at bounding box center [561, 502] width 636 height 61
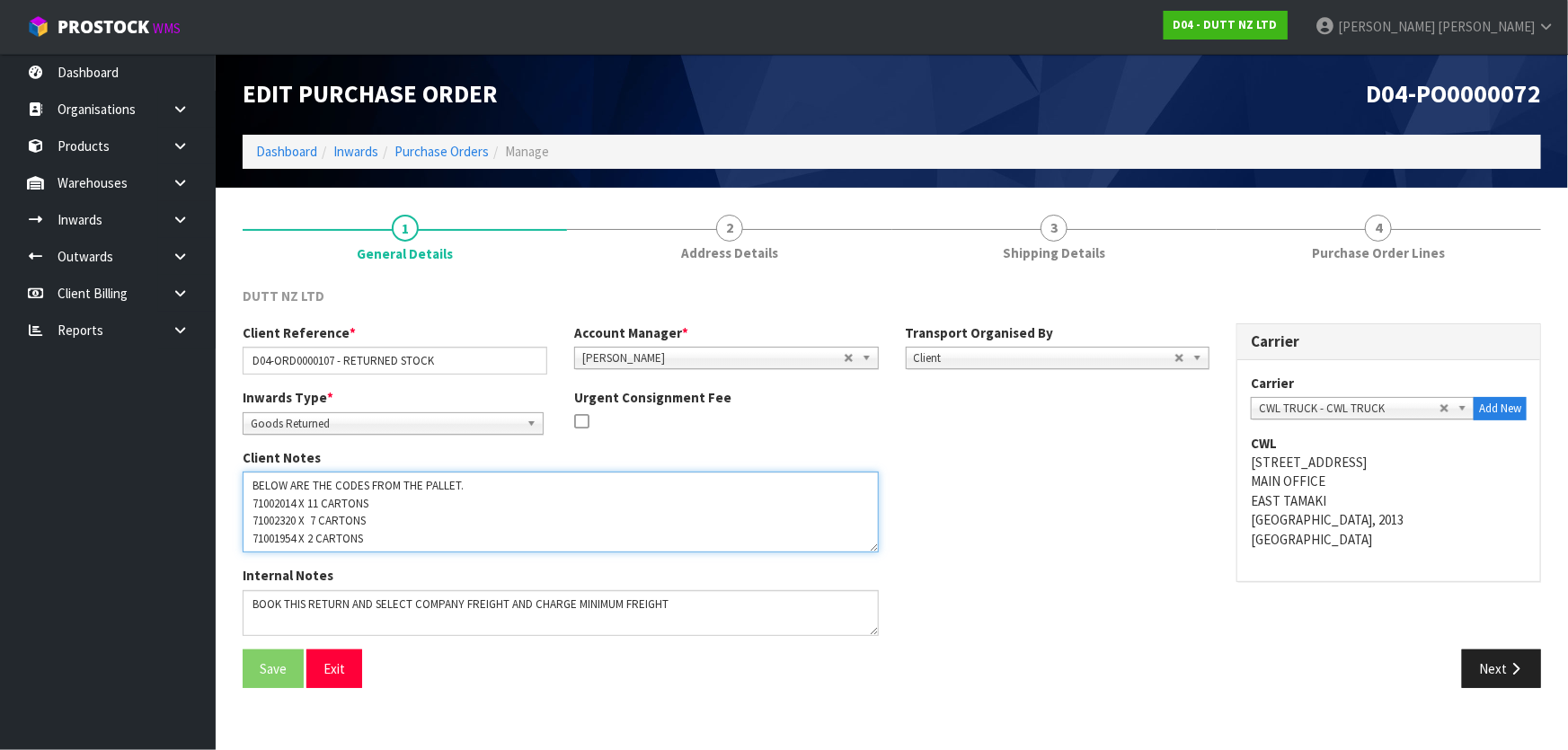
drag, startPoint x: 251, startPoint y: 538, endPoint x: 297, endPoint y: 534, distance: 46.2
click at [297, 534] on textarea at bounding box center [561, 512] width 636 height 81
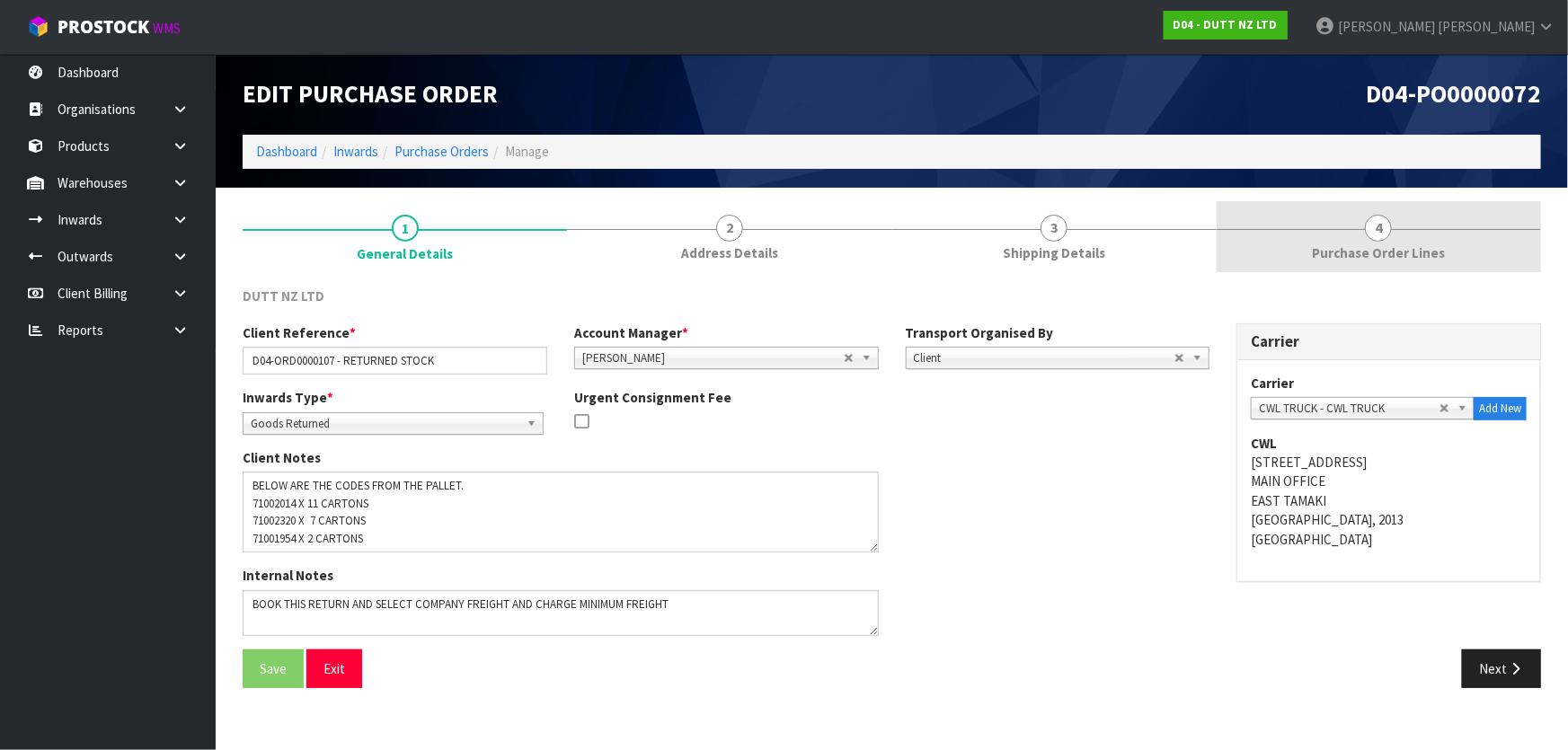
click at [1323, 244] on span "Purchase Order Lines" at bounding box center [1378, 253] width 133 height 19
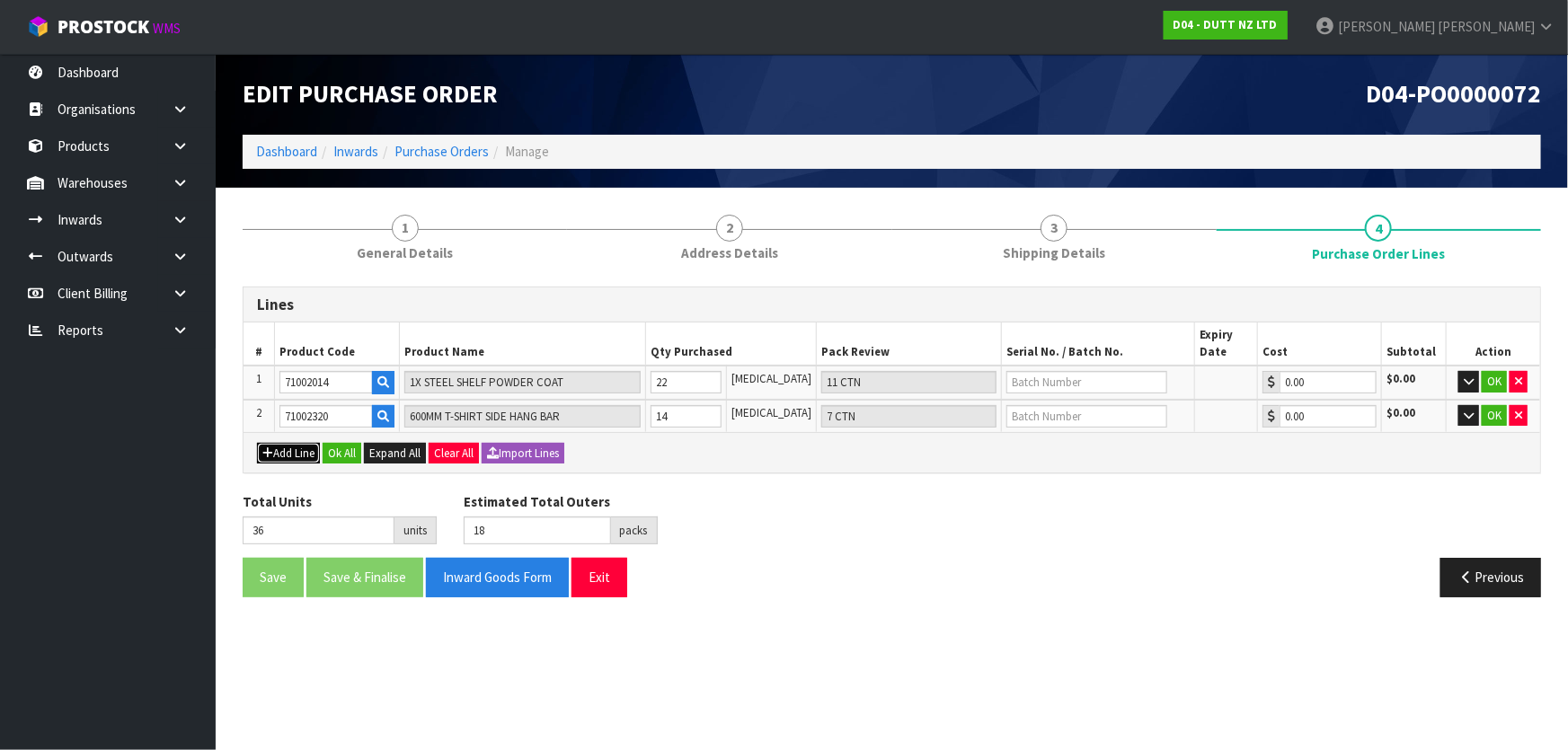
click at [274, 455] on button "Add Line" at bounding box center [289, 453] width 62 height 21
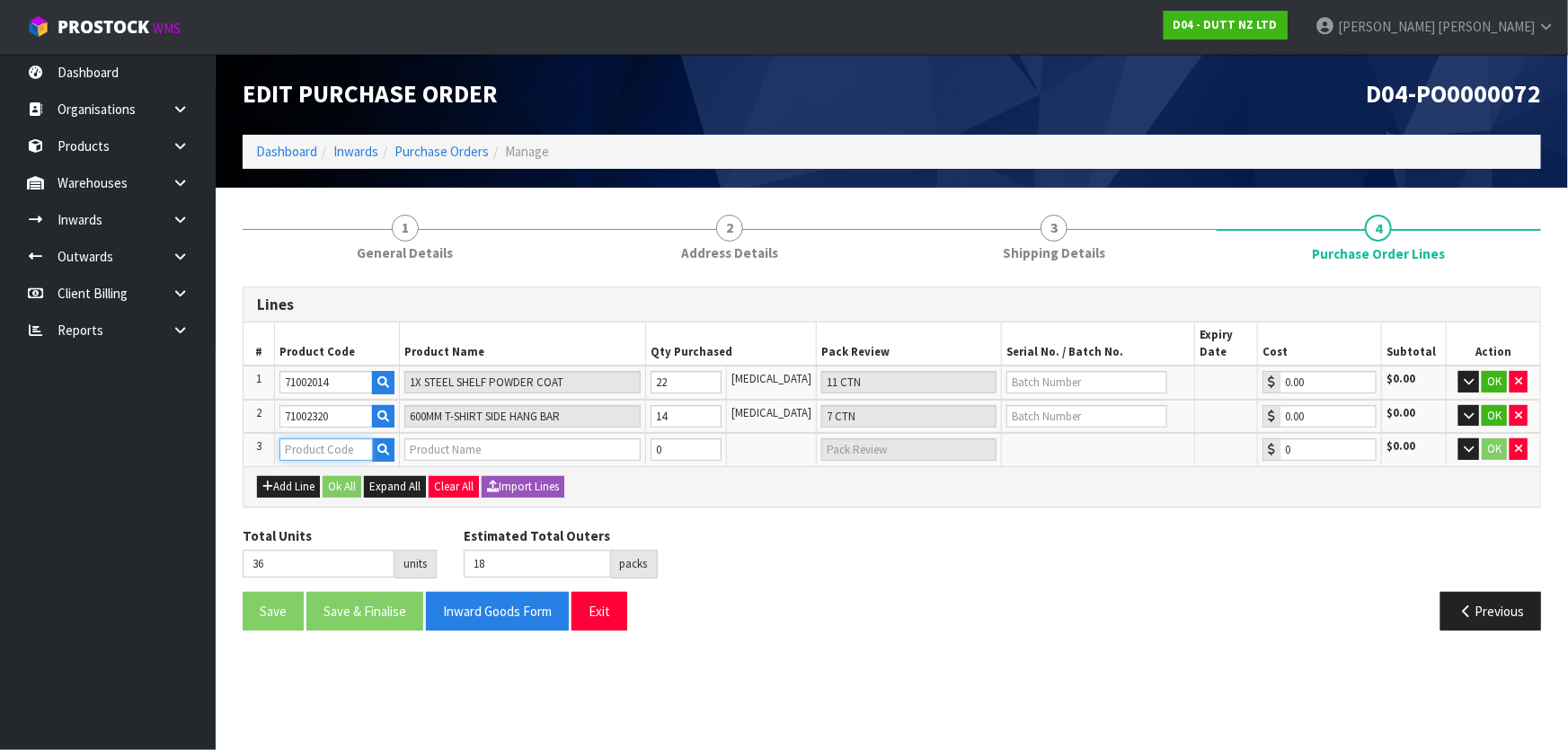
click at [334, 445] on input "text" at bounding box center [326, 449] width 94 height 22
paste input "71001954"
type input "71001954"
type input "BLACK METAL POWDER COATING"
type input "0.00"
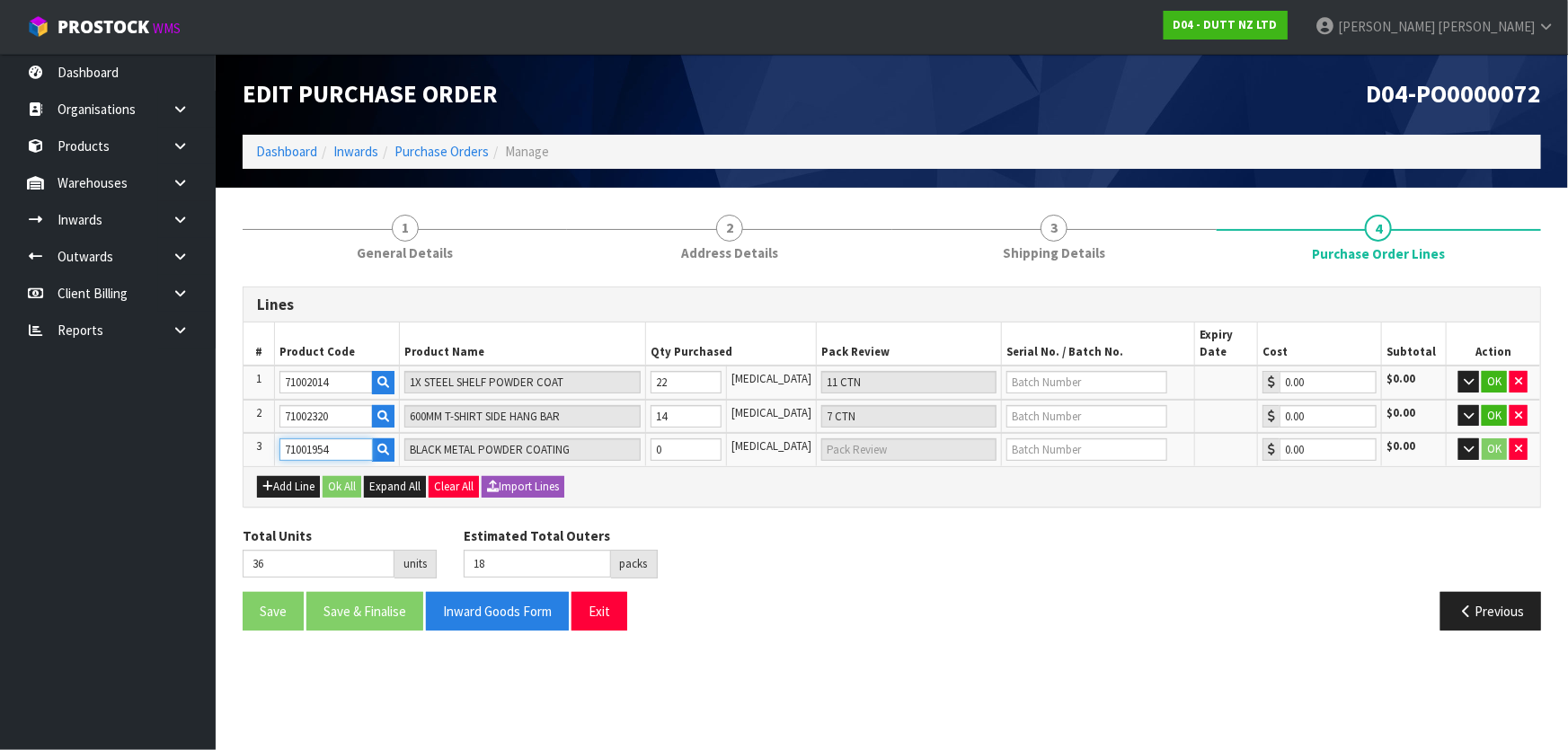
type input "71001954"
click at [669, 487] on div "Add Line Ok All Expand All Clear All Import Lines" at bounding box center [892, 486] width 1269 height 21
click at [628, 453] on tr "3 71001954 BLACK METAL POWDER COATING 0 [MEDICAL_DATA] 0.00 $0.00 OK" at bounding box center [892, 449] width 1297 height 33
type input "38"
type input "2"
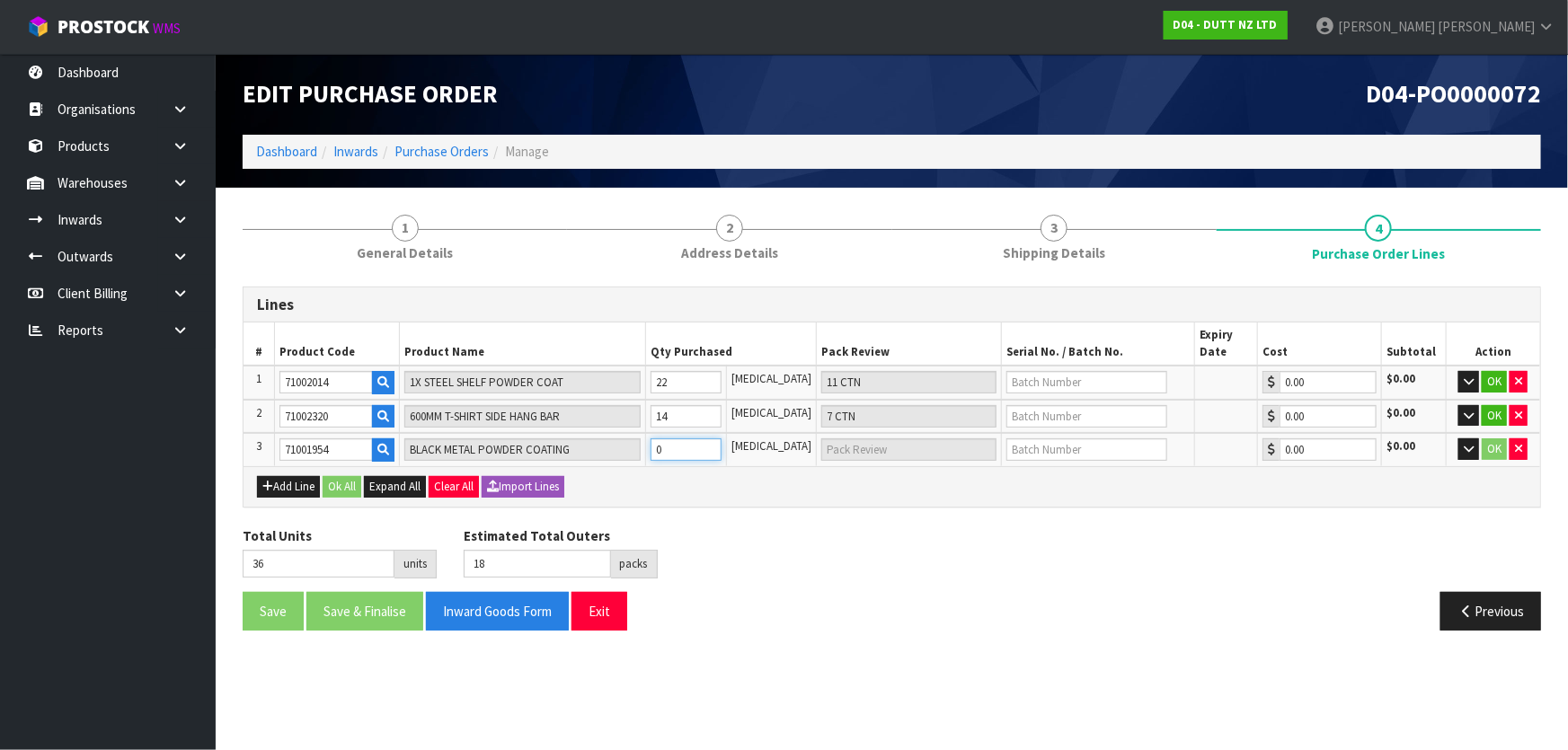
type input "2 [MEDICAL_DATA]"
type input "2"
click at [688, 484] on div "Add Line Ok All Expand All Clear All Import Lines" at bounding box center [892, 486] width 1269 height 21
click at [604, 445] on tr "3 71001954 BLACK METAL POWDER COATING 2 [MEDICAL_DATA] 2 [MEDICAL_DATA] 0.00 $0…" at bounding box center [892, 449] width 1297 height 33
type input "37"
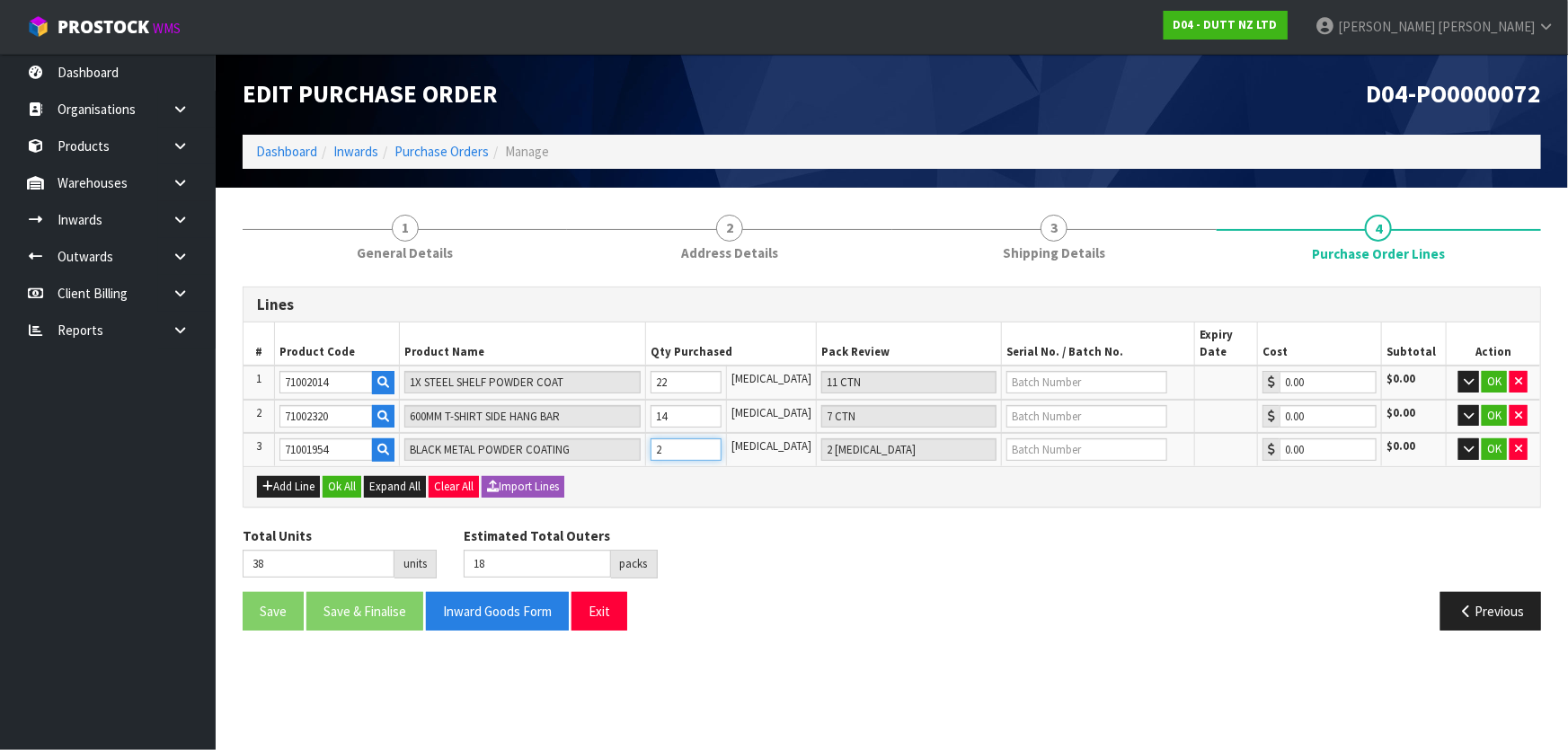
type input "1"
type input "1 [MEDICAL_DATA]"
type input "48"
type input "12"
type input "12 [MEDICAL_DATA]"
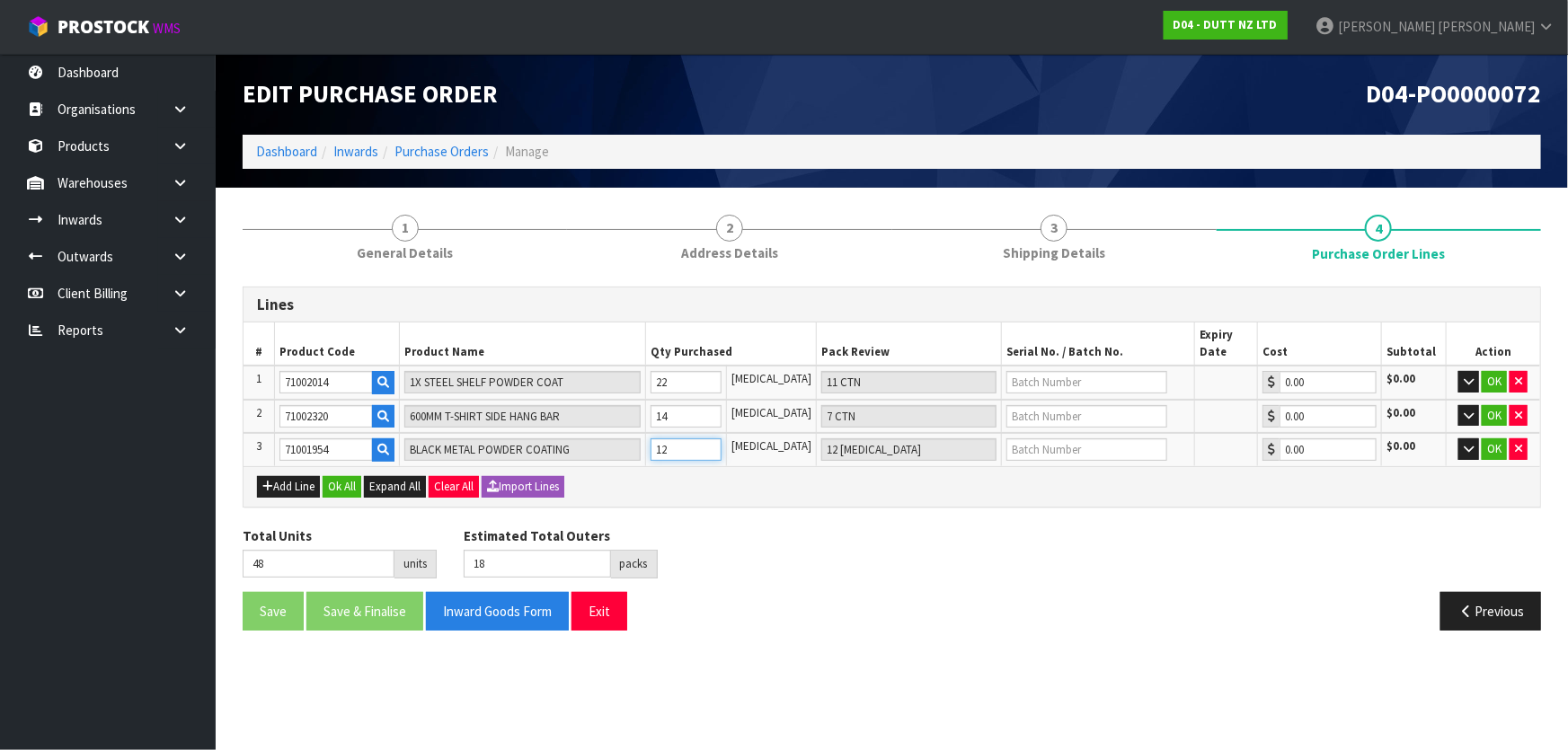
type input "12"
click at [764, 485] on div "Add Line Ok All Expand All Clear All Import Lines" at bounding box center [892, 486] width 1269 height 21
click at [548, 452] on tr "3 71001954 BLACK METAL POWDER COATING 12 [MEDICAL_DATA] 12 [MEDICAL_DATA] 0.00 …" at bounding box center [892, 449] width 1297 height 33
type input "36"
type input "0"
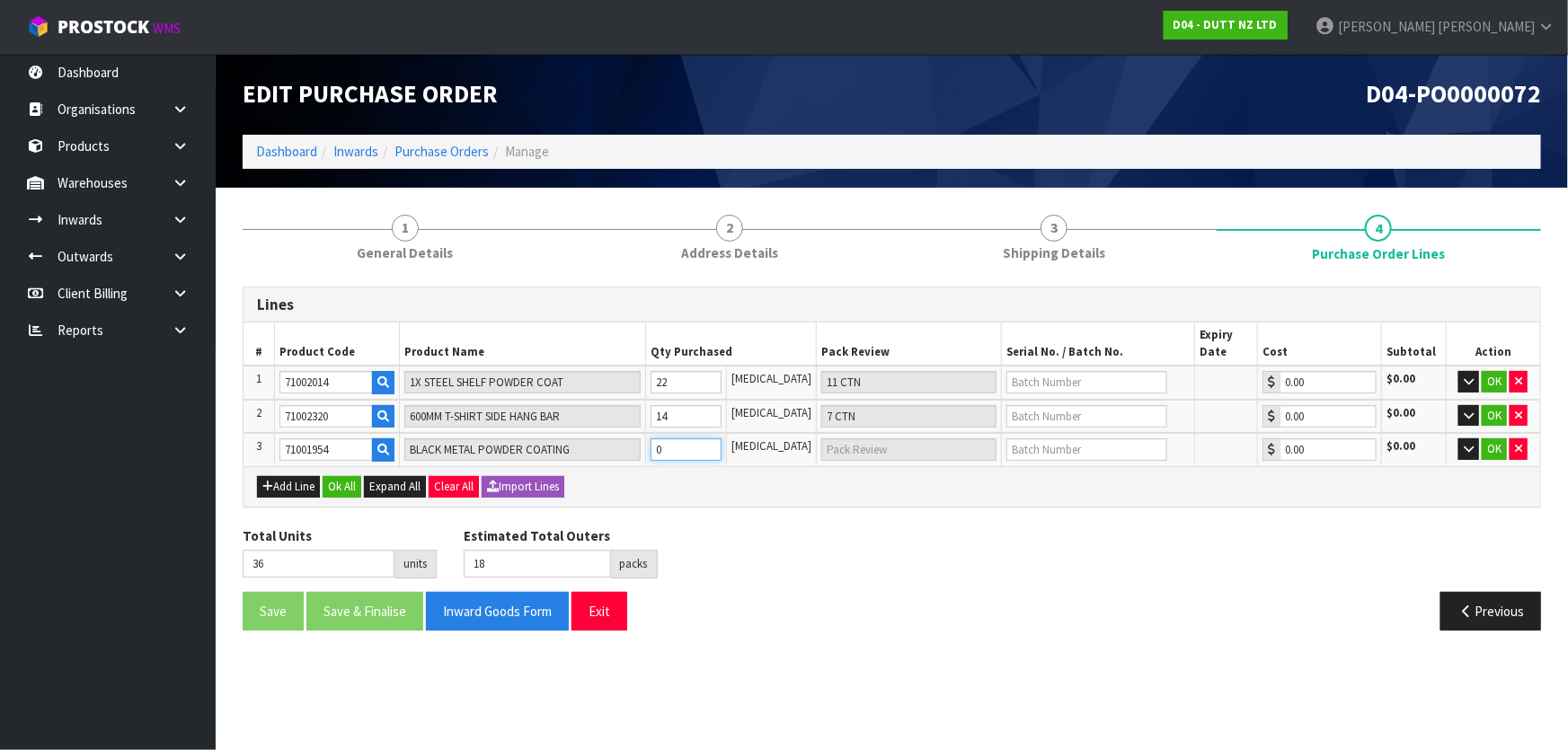
type input "0"
drag, startPoint x: 743, startPoint y: 521, endPoint x: 828, endPoint y: 500, distance: 87.6
click at [743, 520] on div "Lines # Product Code Product Name Qty Purchased Pack Review Serial No. / Batch …" at bounding box center [892, 466] width 1299 height 358
click at [1501, 377] on button "OK" at bounding box center [1494, 381] width 25 height 21
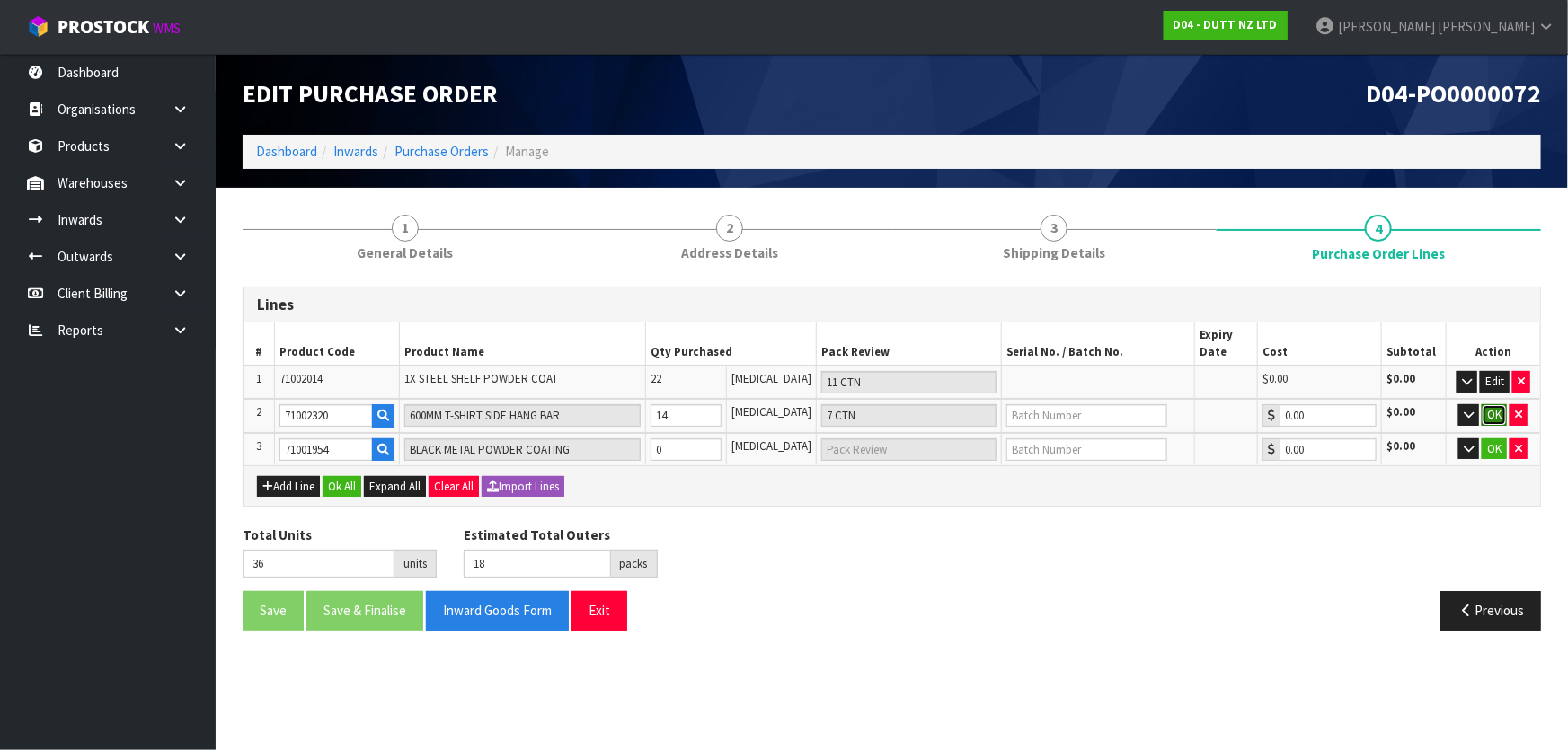
click at [1492, 405] on button "OK" at bounding box center [1494, 415] width 25 height 21
click at [289, 479] on button "Add Line" at bounding box center [289, 485] width 62 height 21
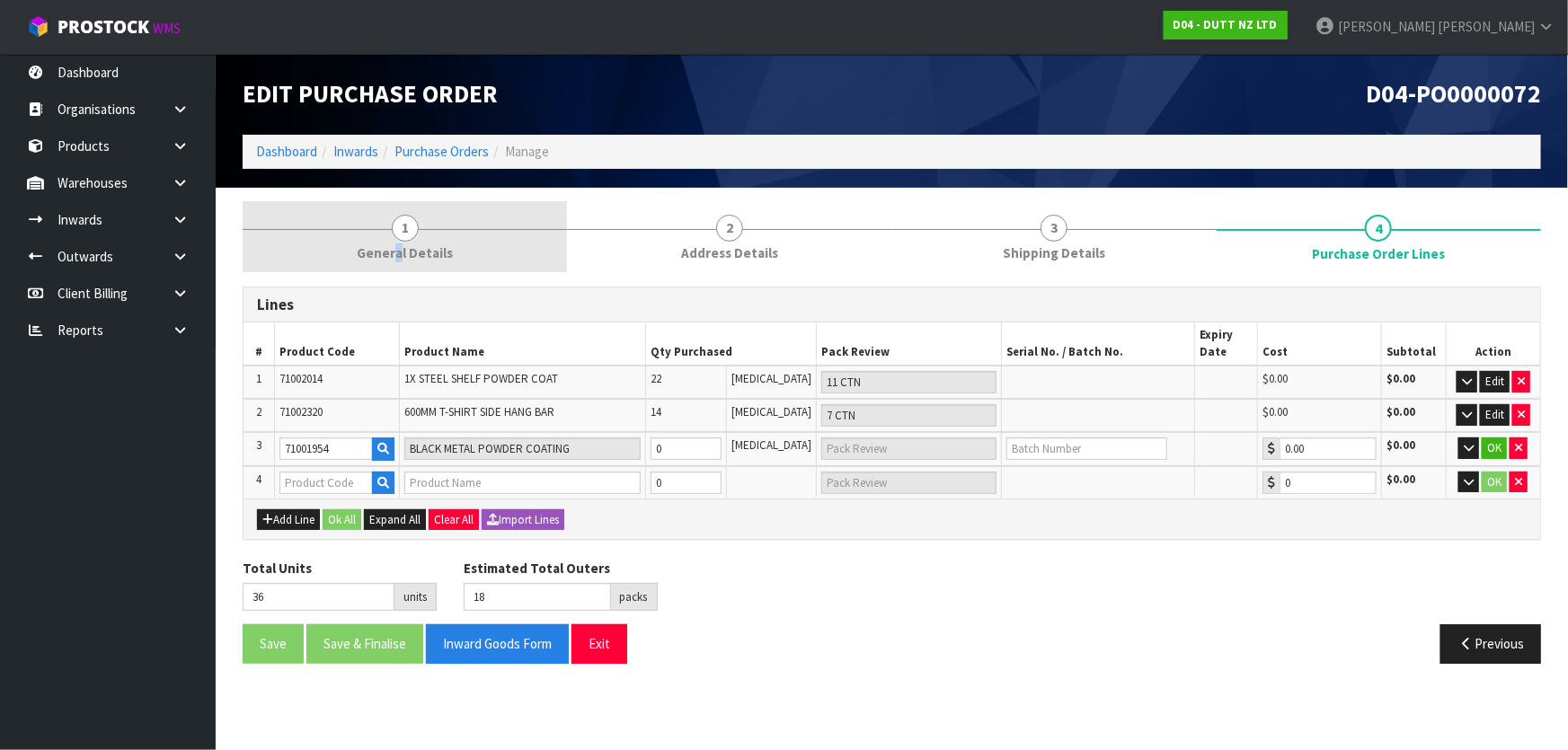
click at [401, 248] on span "General Details" at bounding box center [404, 253] width 97 height 19
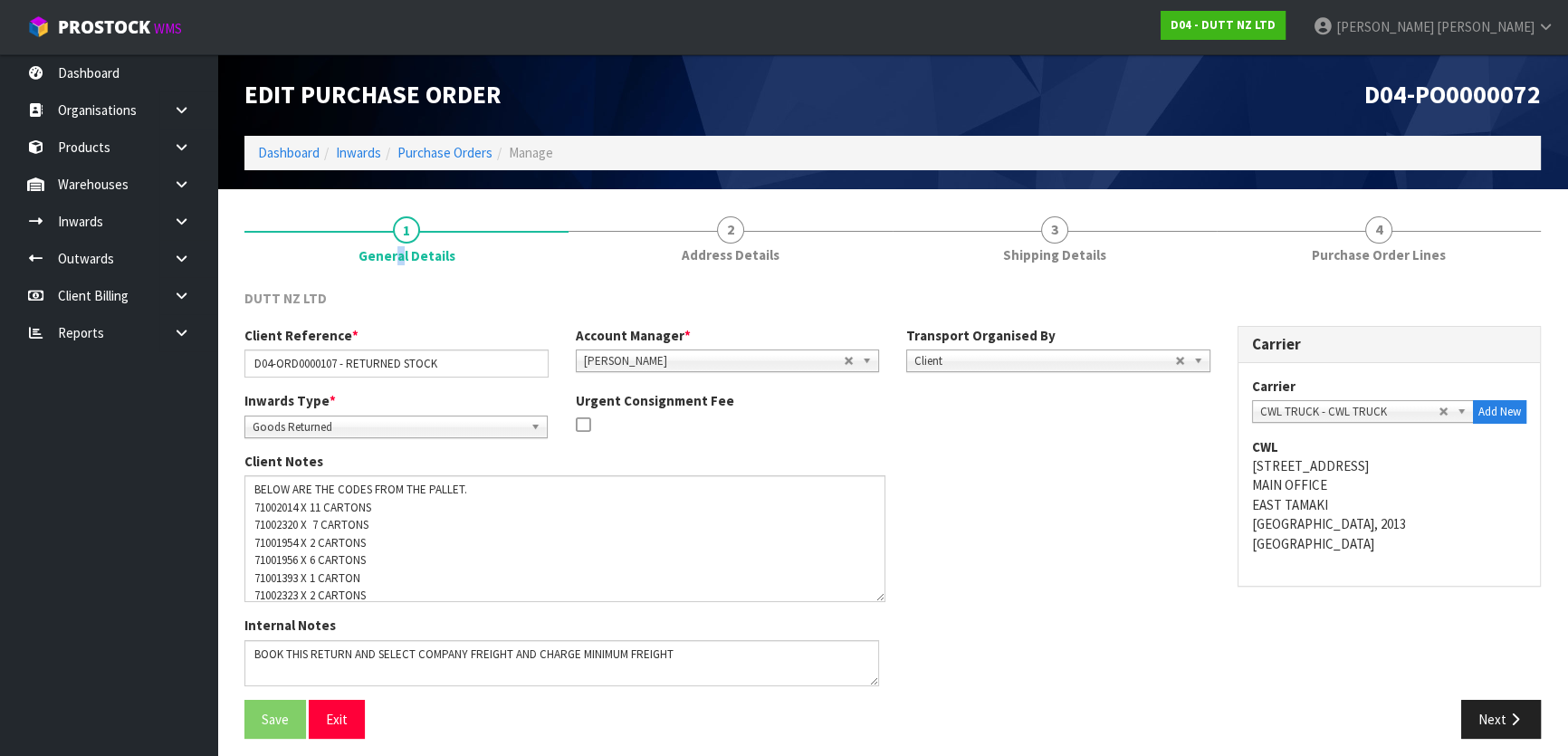
drag, startPoint x: 880, startPoint y: 517, endPoint x: 881, endPoint y: 602, distance: 85.0
click at [881, 602] on textarea at bounding box center [565, 538] width 641 height 127
drag, startPoint x: 255, startPoint y: 560, endPoint x: 299, endPoint y: 558, distance: 44.0
click at [299, 558] on textarea at bounding box center [565, 540] width 642 height 131
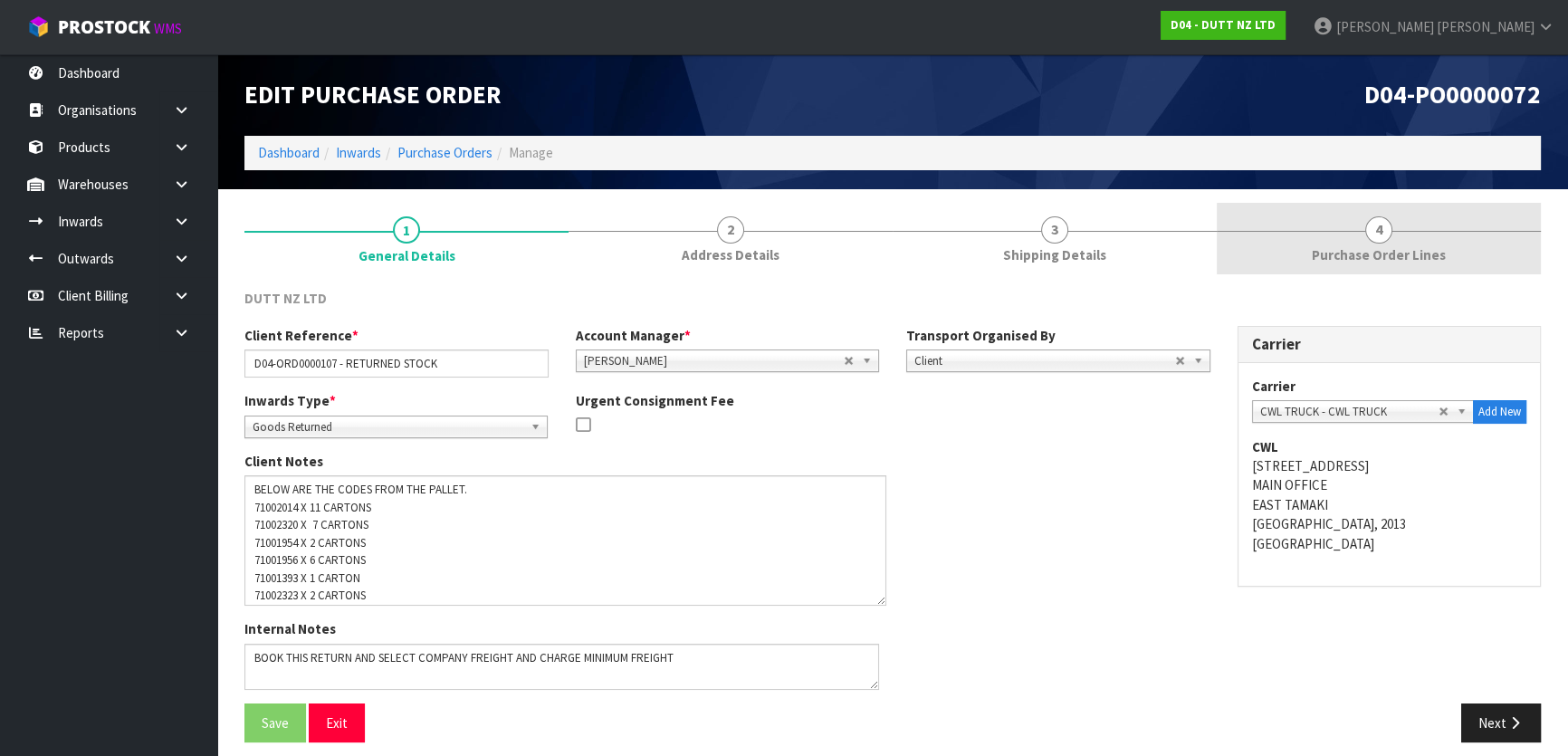
click at [1283, 242] on link "4 Purchase Order Lines" at bounding box center [1379, 238] width 324 height 71
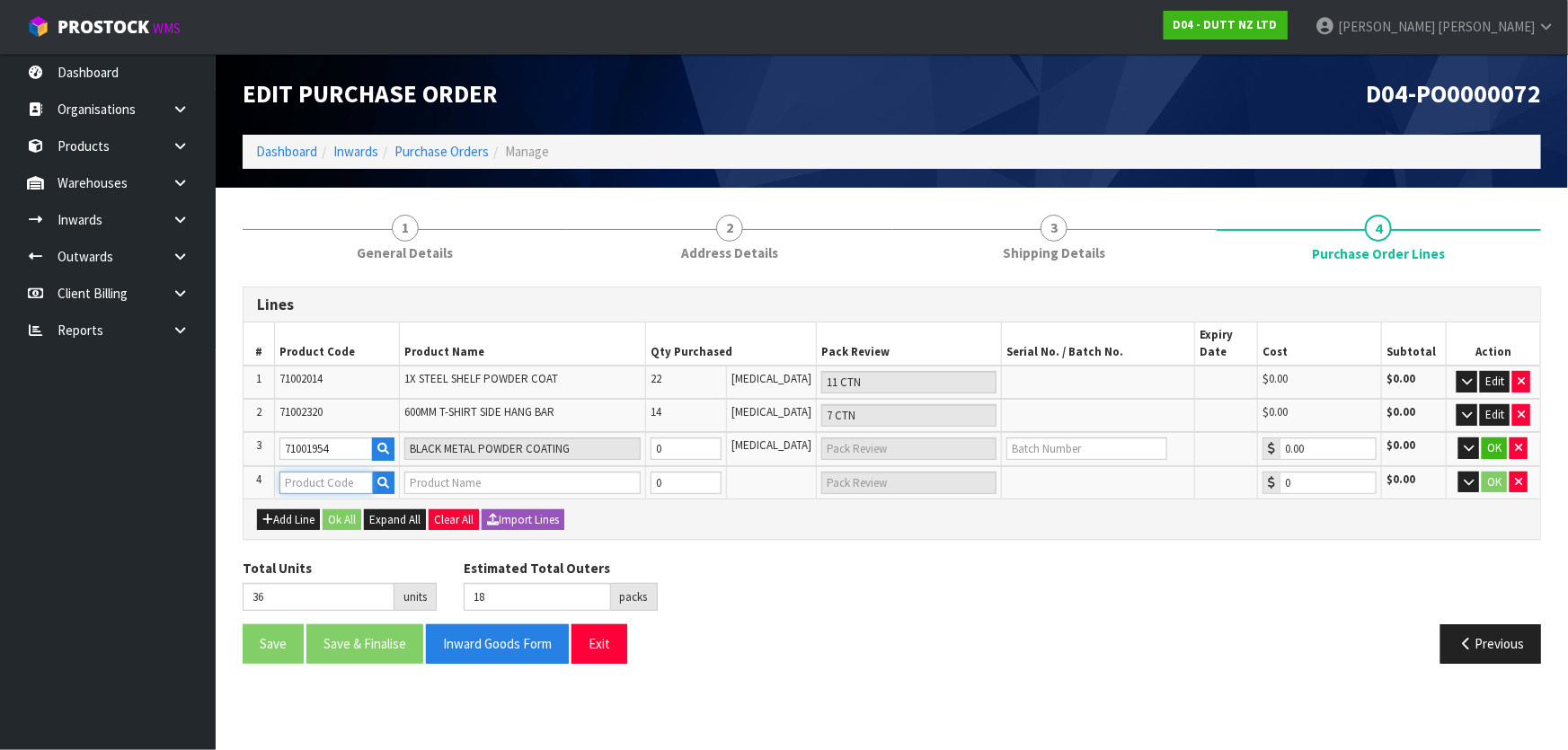
click at [341, 486] on input "text" at bounding box center [326, 483] width 94 height 22
paste input "71001956"
type input "71001956"
type input "BLACK METAL POWDER COATING"
type input "0.00"
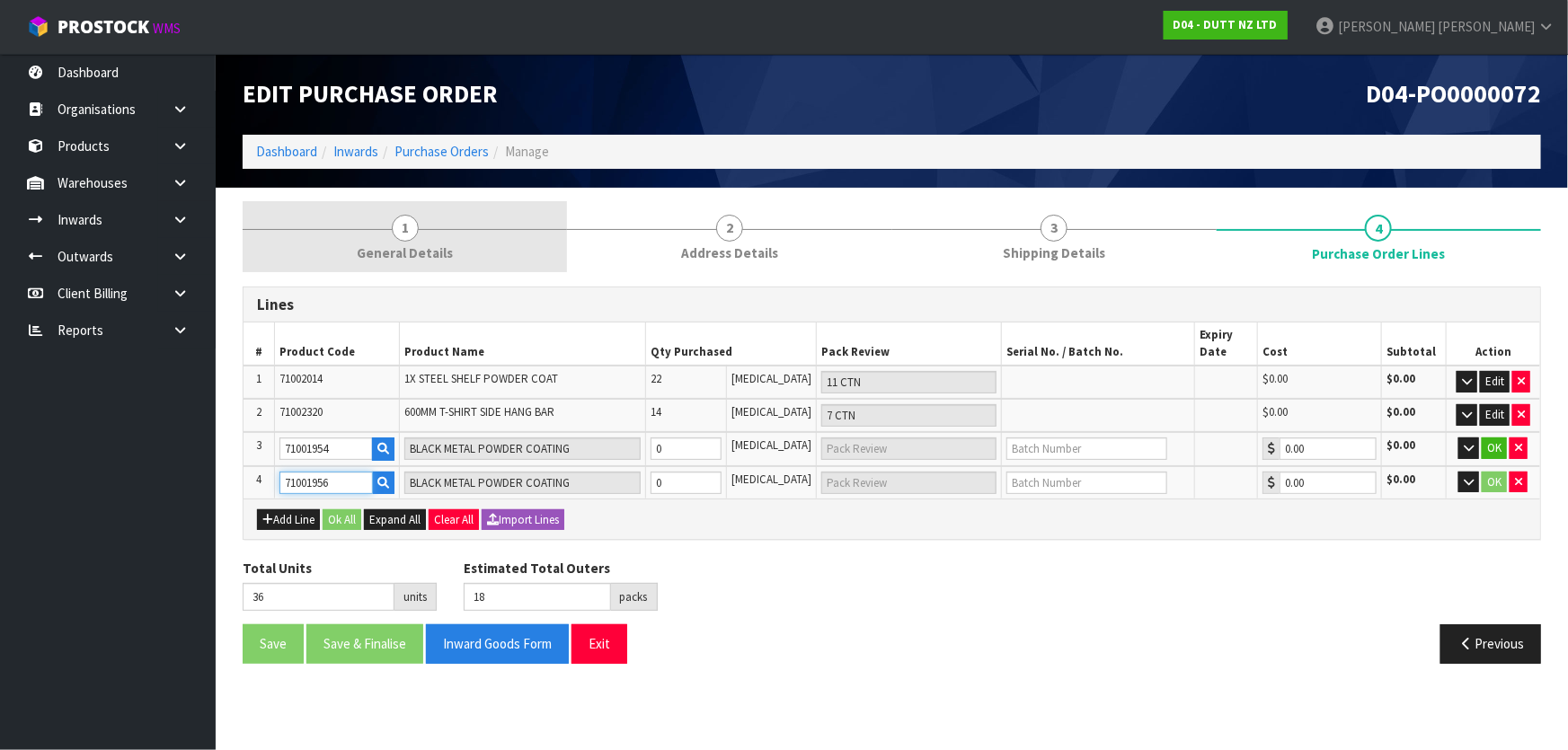
type input "71001956"
click at [449, 221] on link "1 General Details" at bounding box center [404, 236] width 324 height 71
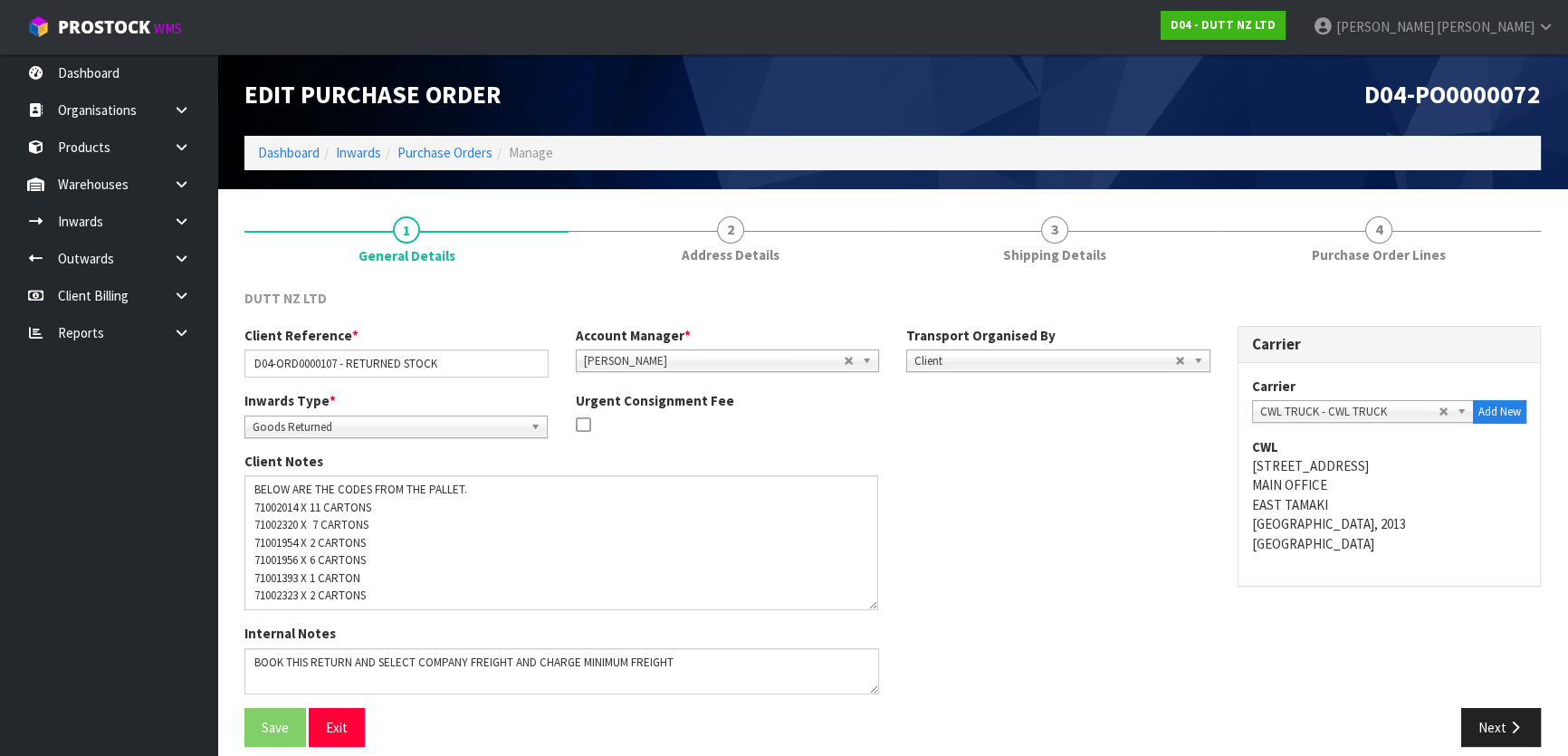
drag, startPoint x: 880, startPoint y: 517, endPoint x: 872, endPoint y: 607, distance: 90.4
click at [872, 607] on textarea at bounding box center [561, 543] width 633 height 135
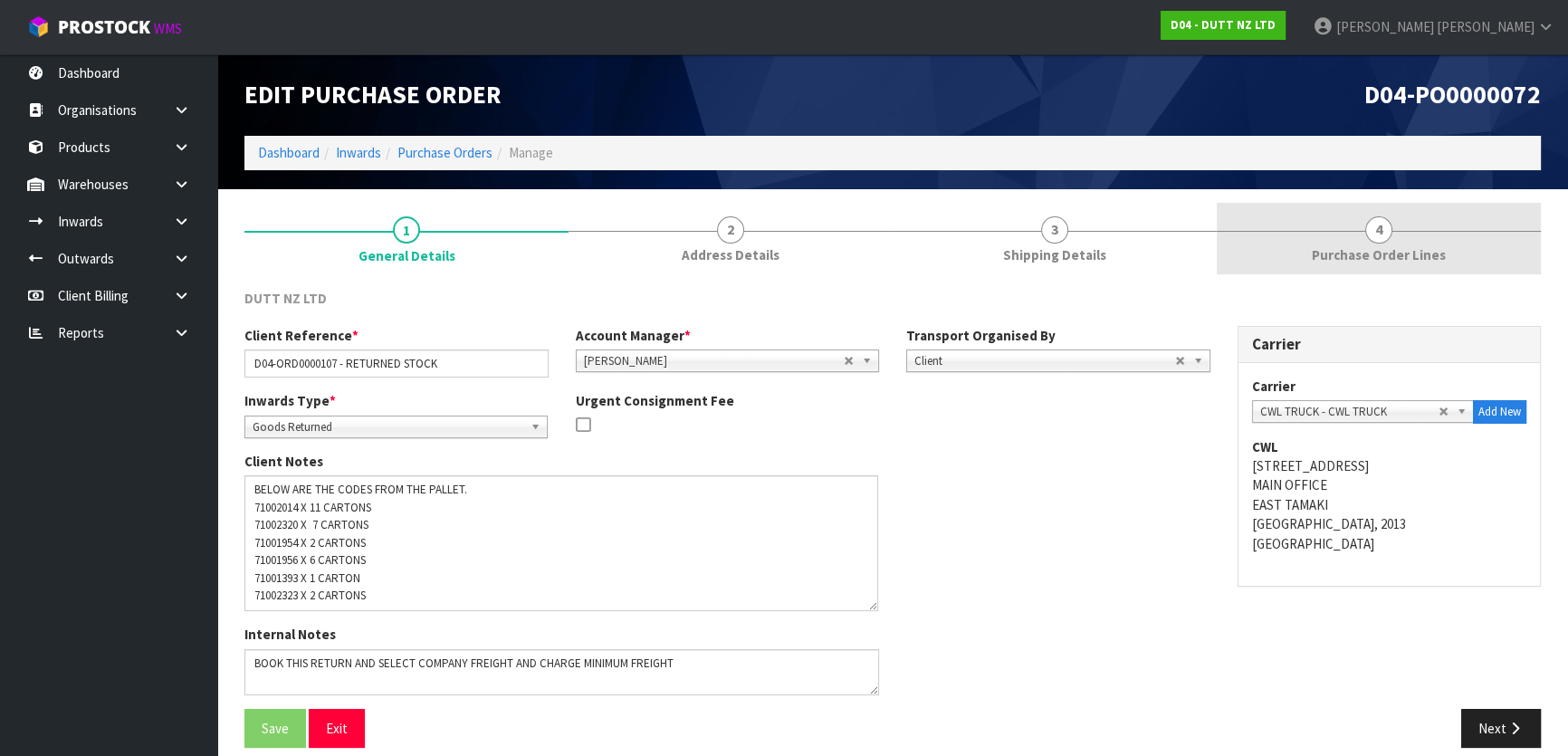
click at [1295, 254] on link "4 Purchase Order Lines" at bounding box center [1379, 238] width 324 height 71
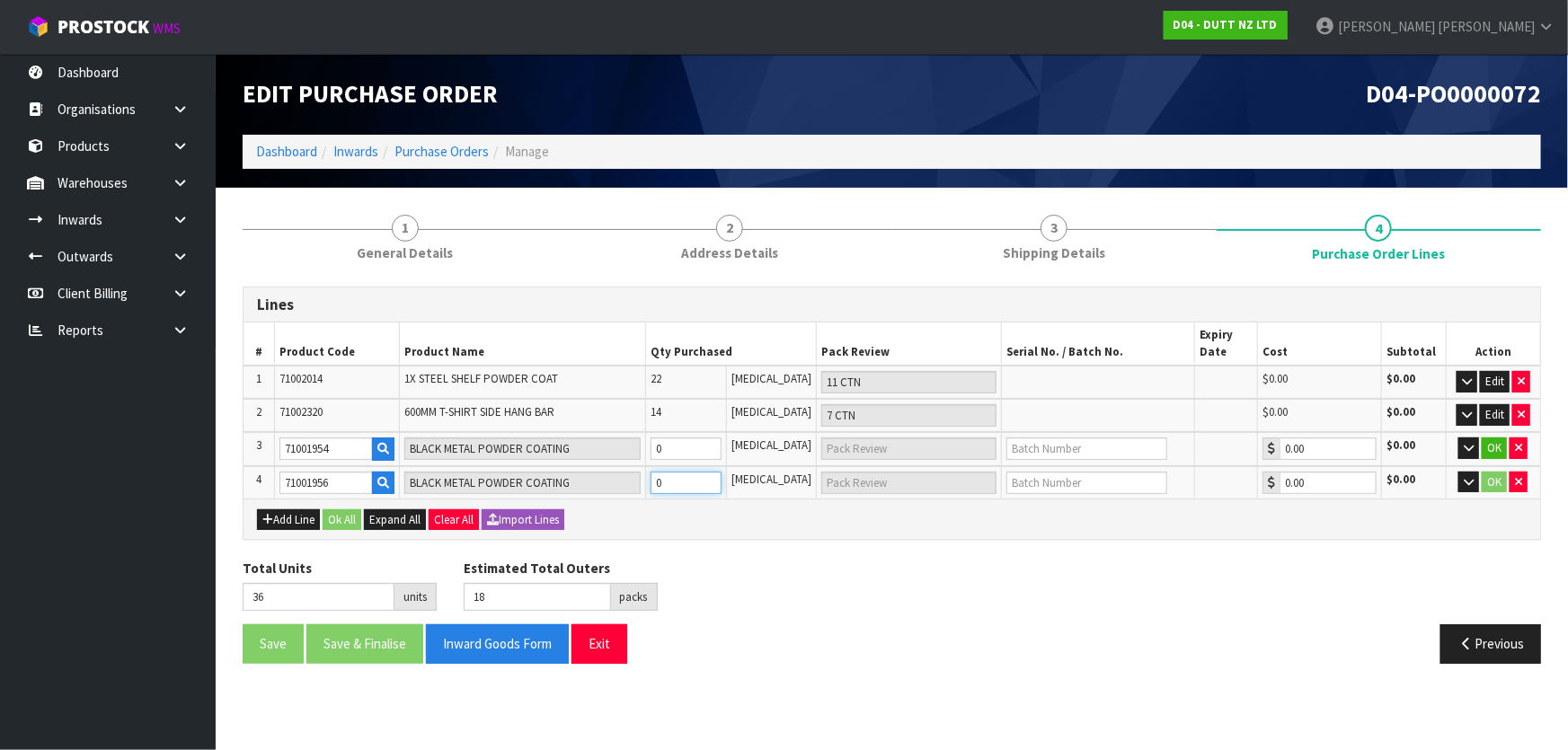
click at [611, 472] on tr "4 71001956 BLACK METAL POWDER COATING 0 [MEDICAL_DATA] 0.00 $0.00 OK" at bounding box center [892, 483] width 1297 height 33
type input "5"
type input "2 CTN + 1 [MEDICAL_DATA]"
type input "41"
type input "20"
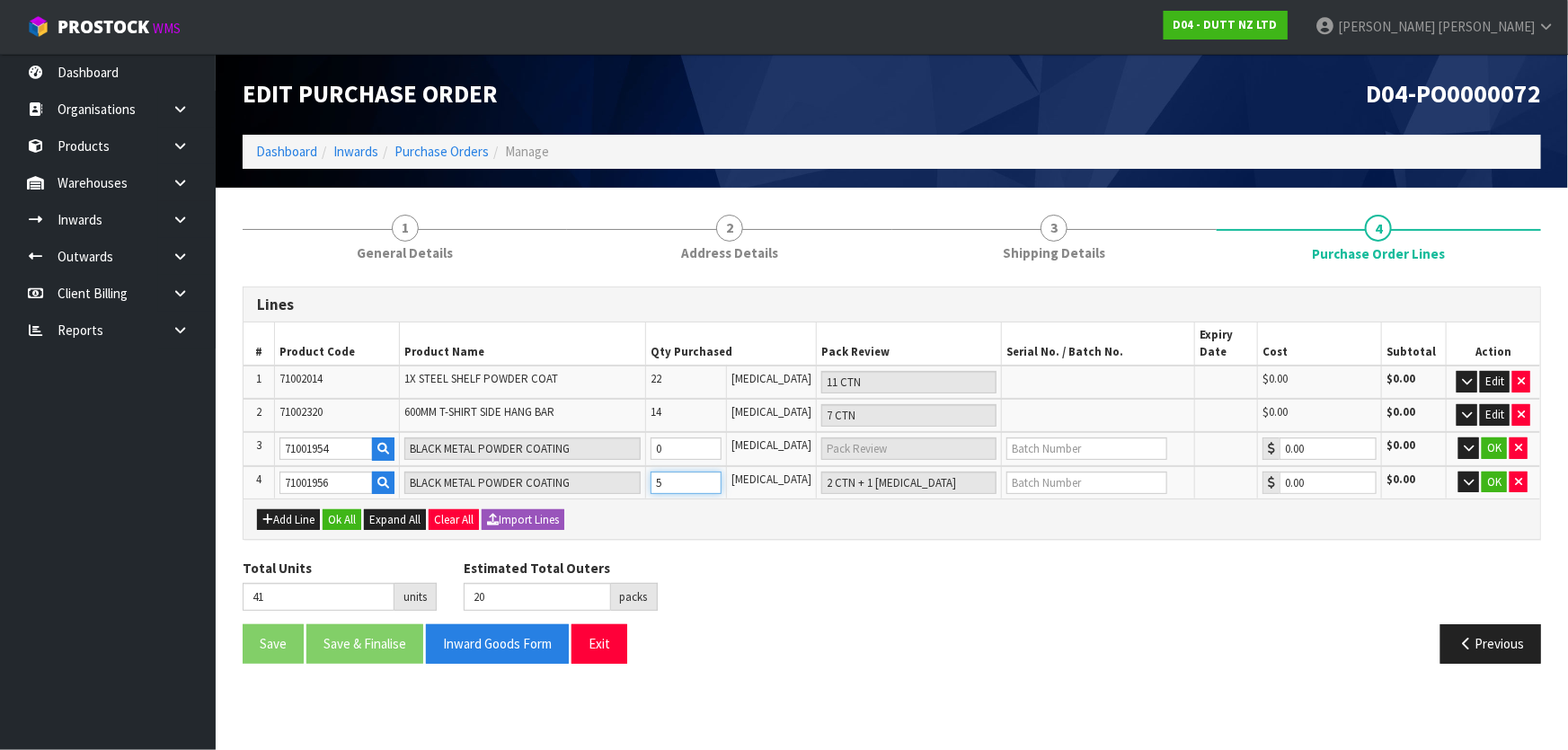
click at [562, 483] on tr "4 71001956 BLACK METAL POWDER COATING 5 [MEDICAL_DATA] 2 CTN + 1 [MEDICAL_DATA]…" at bounding box center [892, 483] width 1297 height 33
type input "7"
type input "3 CTN + 1 [MEDICAL_DATA]"
type input "43"
type input "21"
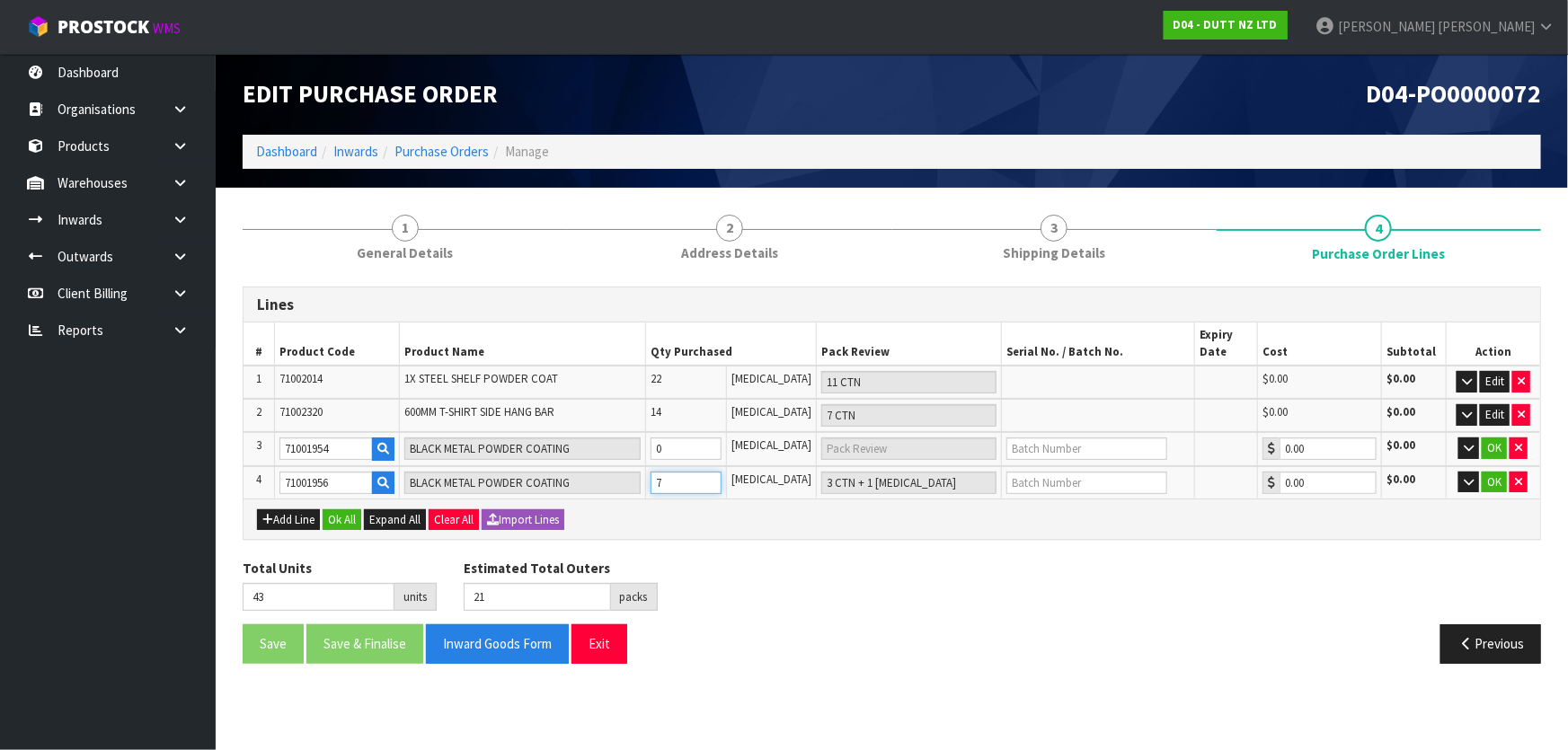
click at [590, 480] on tr "4 71001956 BLACK METAL POWDER COATING 7 [MEDICAL_DATA] 3 CTN + 1 [MEDICAL_DATA]…" at bounding box center [892, 483] width 1297 height 33
type input "1"
type input "1 [MEDICAL_DATA]"
type input "37"
type input "18"
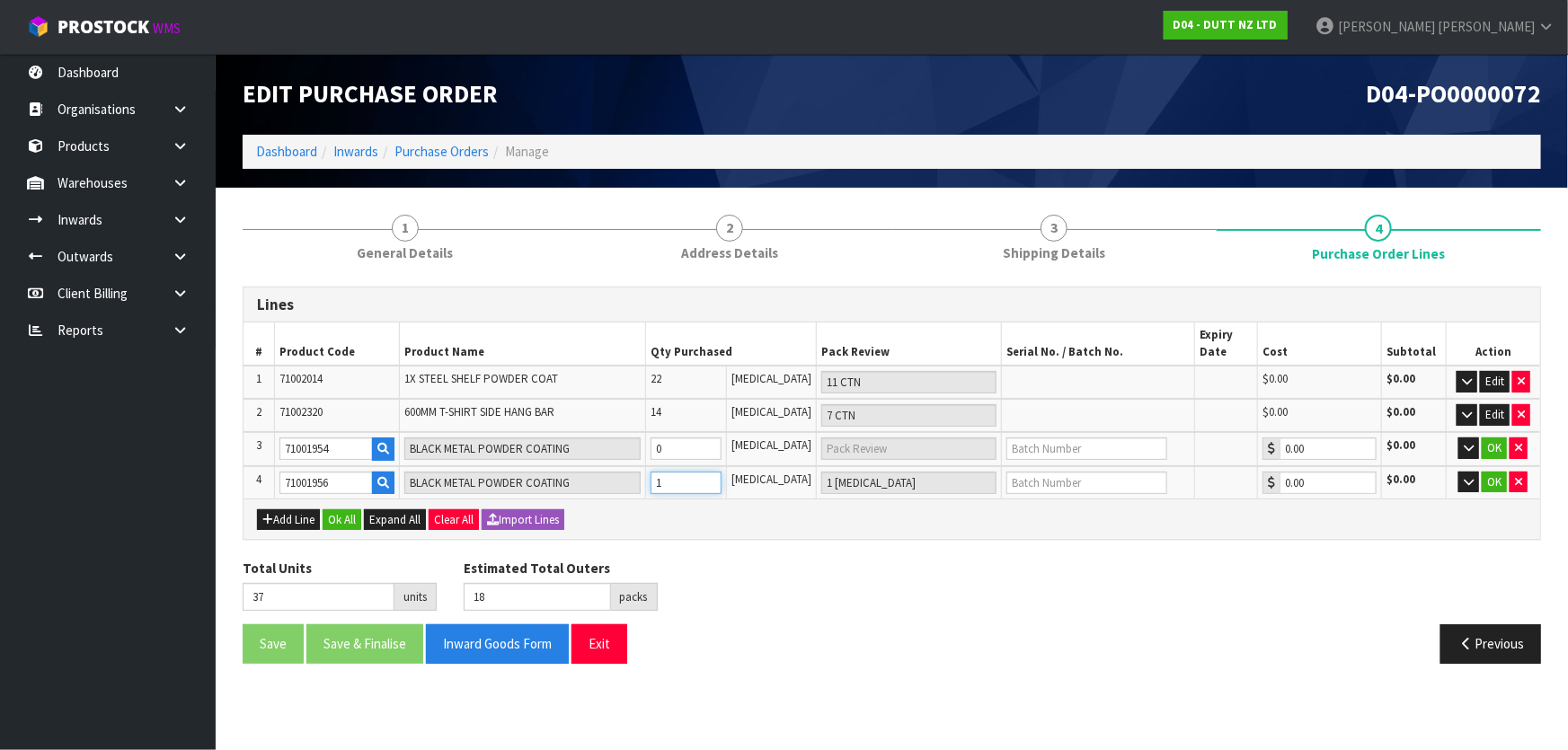
type input "14"
type input "7 CTN"
type input "50"
type input "25"
type input "14"
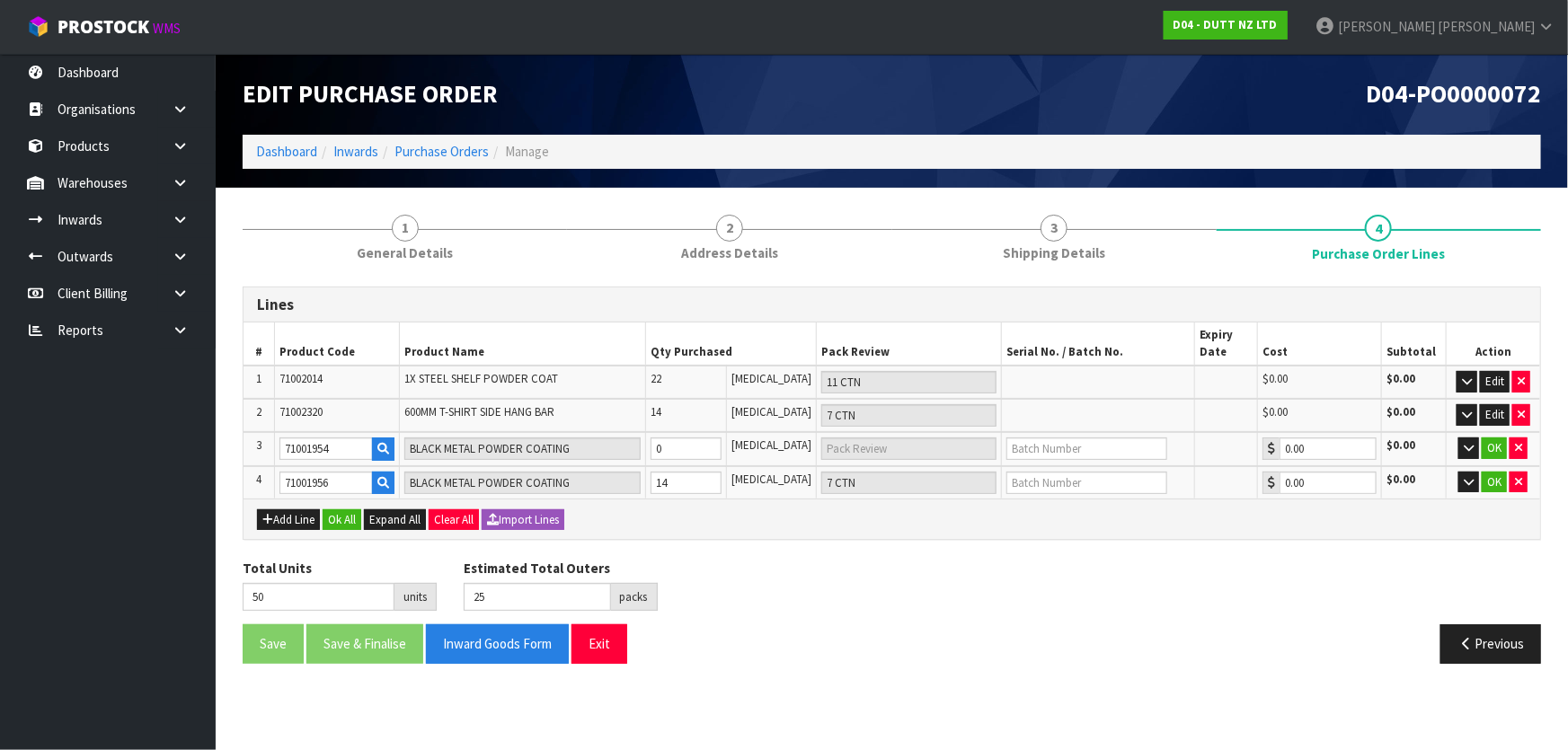
click at [728, 549] on div "Lines # Product Code Product Name Qty Purchased Pack Review Serial No. / Batch …" at bounding box center [892, 482] width 1299 height 391
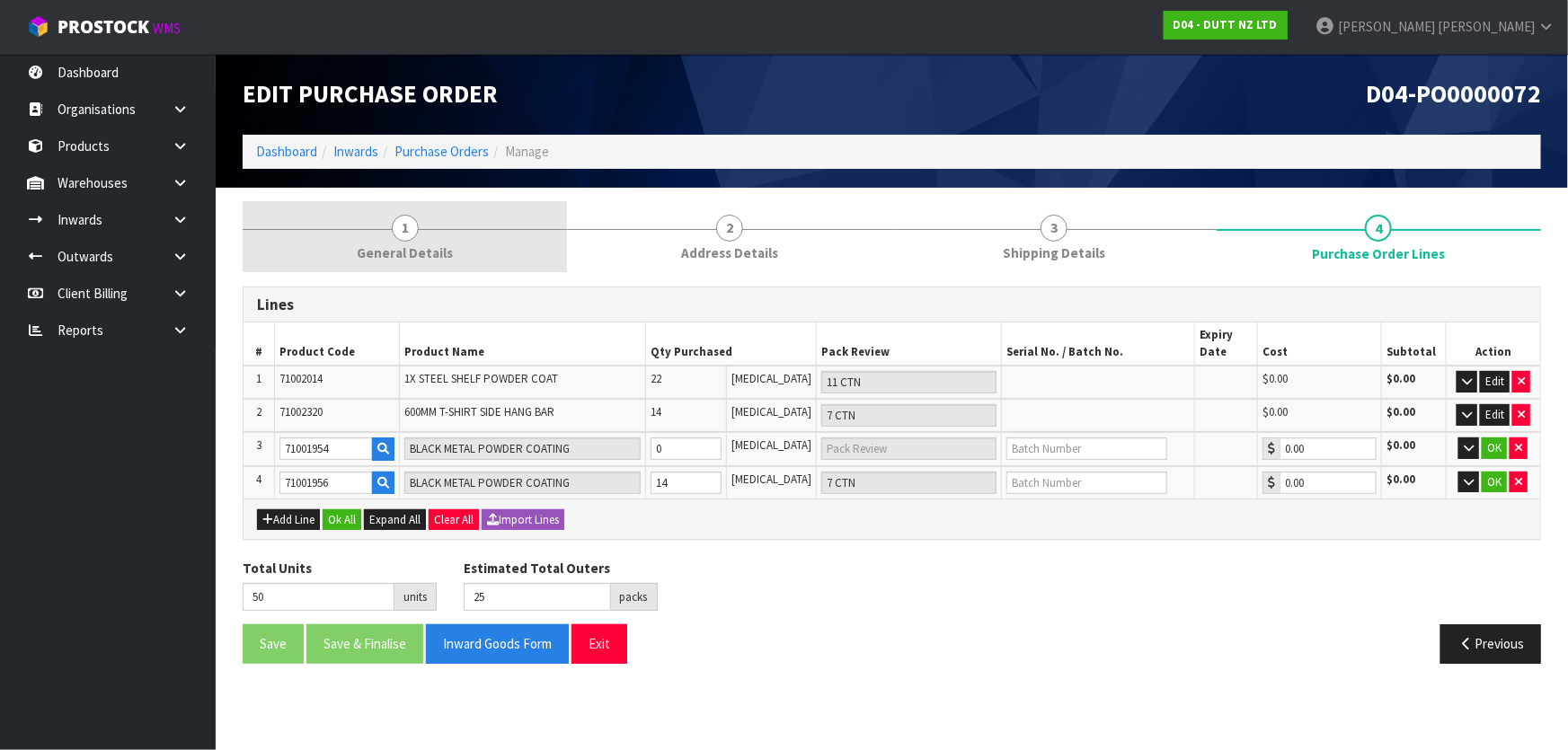
click at [465, 260] on link "1 General Details" at bounding box center [404, 236] width 324 height 71
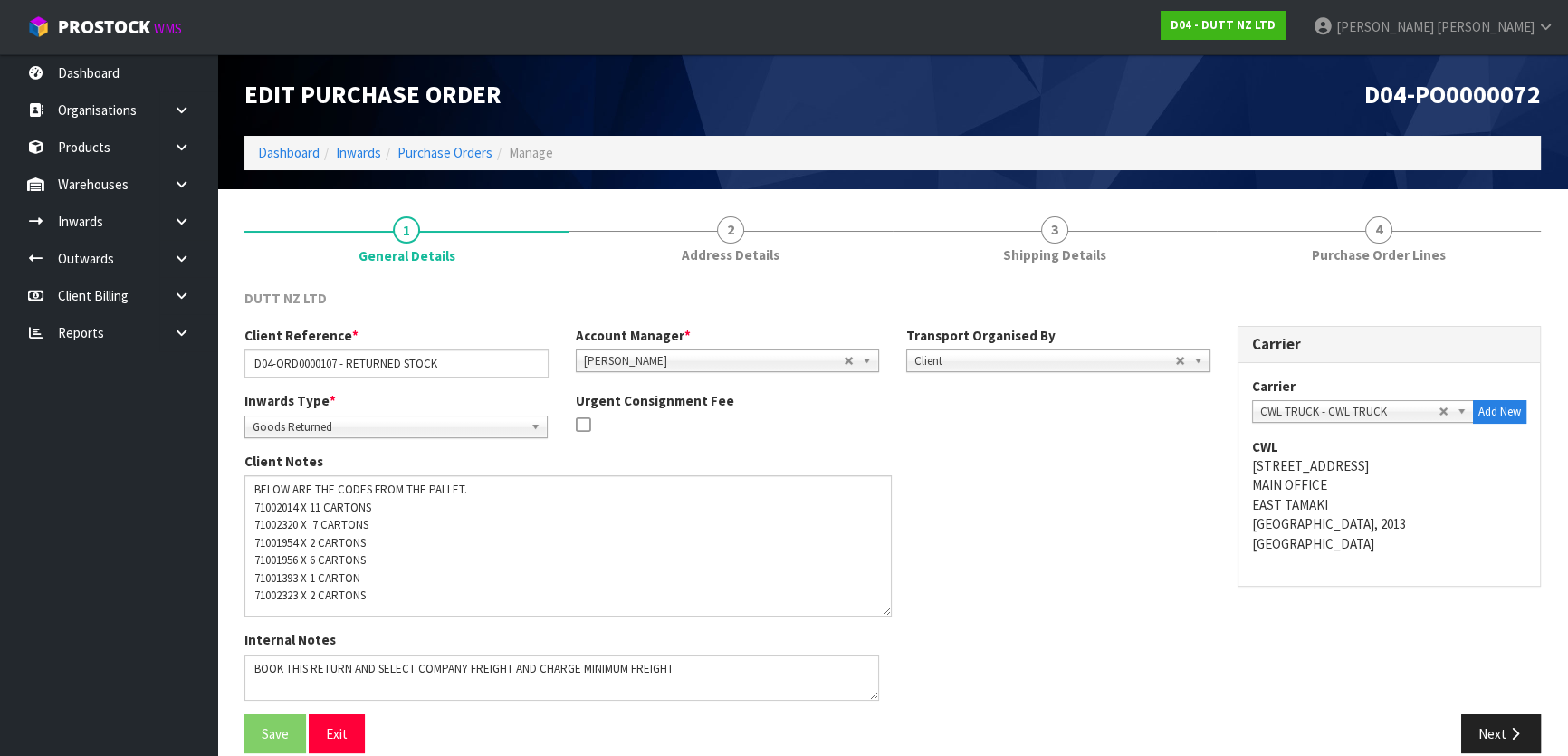
drag, startPoint x: 879, startPoint y: 523, endPoint x: 885, endPoint y: 613, distance: 90.2
click at [885, 613] on textarea at bounding box center [568, 546] width 647 height 142
drag, startPoint x: 254, startPoint y: 574, endPoint x: 300, endPoint y: 575, distance: 46.0
click at [300, 575] on textarea at bounding box center [568, 546] width 647 height 142
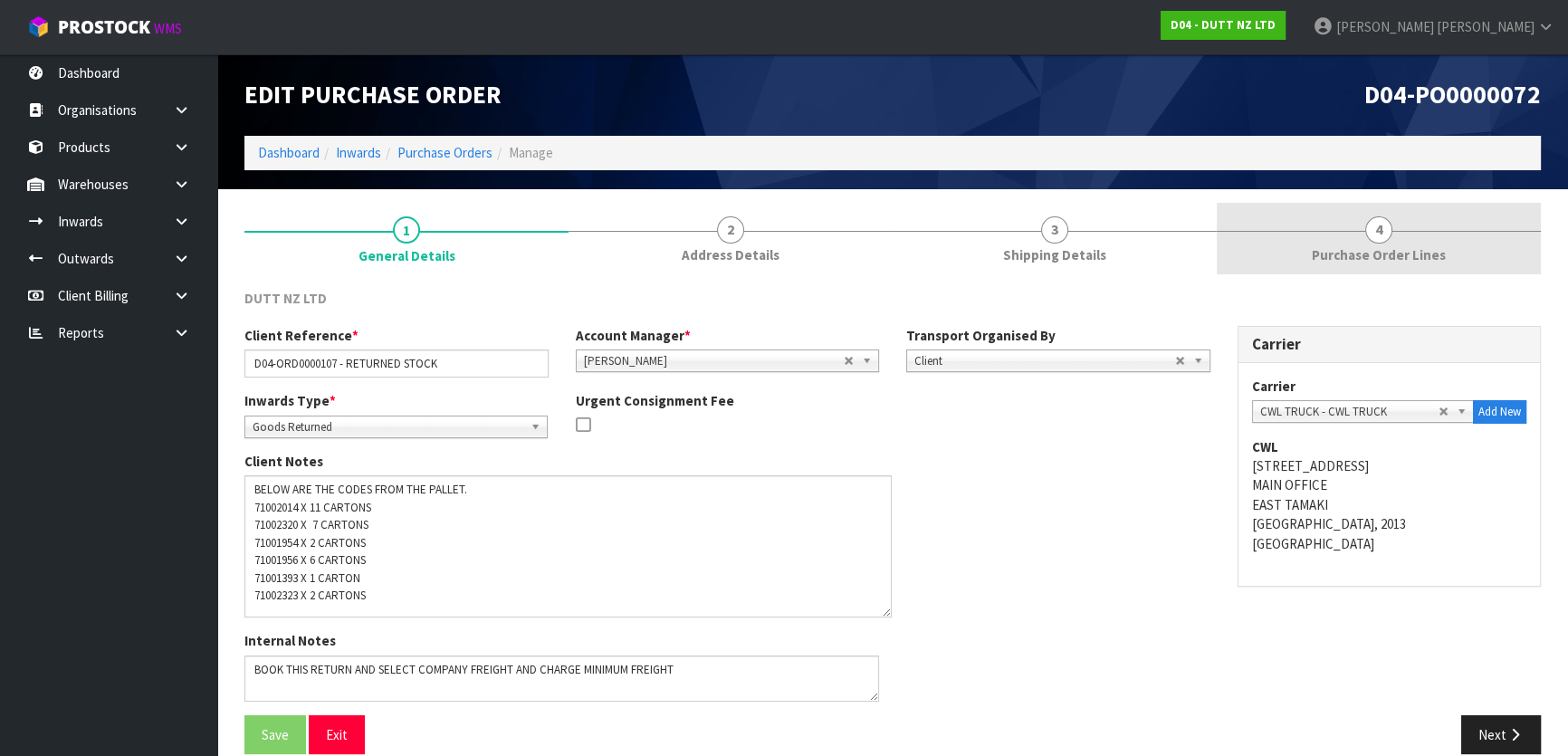
click at [1295, 227] on link "4 Purchase Order Lines" at bounding box center [1379, 238] width 324 height 71
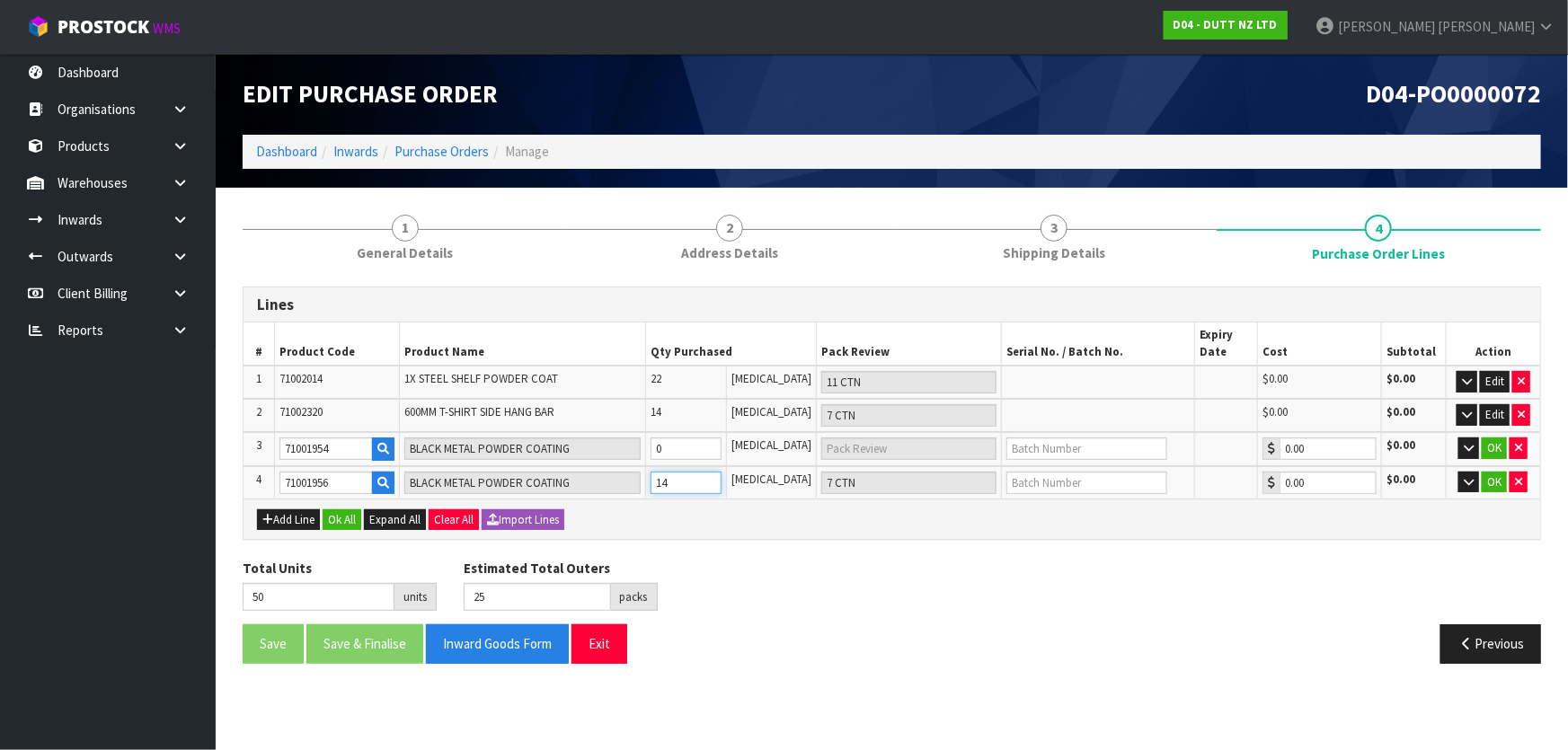
click at [615, 491] on tr "4 71001956 BLACK METAL POWDER COATING 14 [MEDICAL_DATA] 7 CTN 0.00 $0.00 OK" at bounding box center [892, 483] width 1297 height 33
type input "1"
type input "1 [MEDICAL_DATA]"
type input "37"
type input "18"
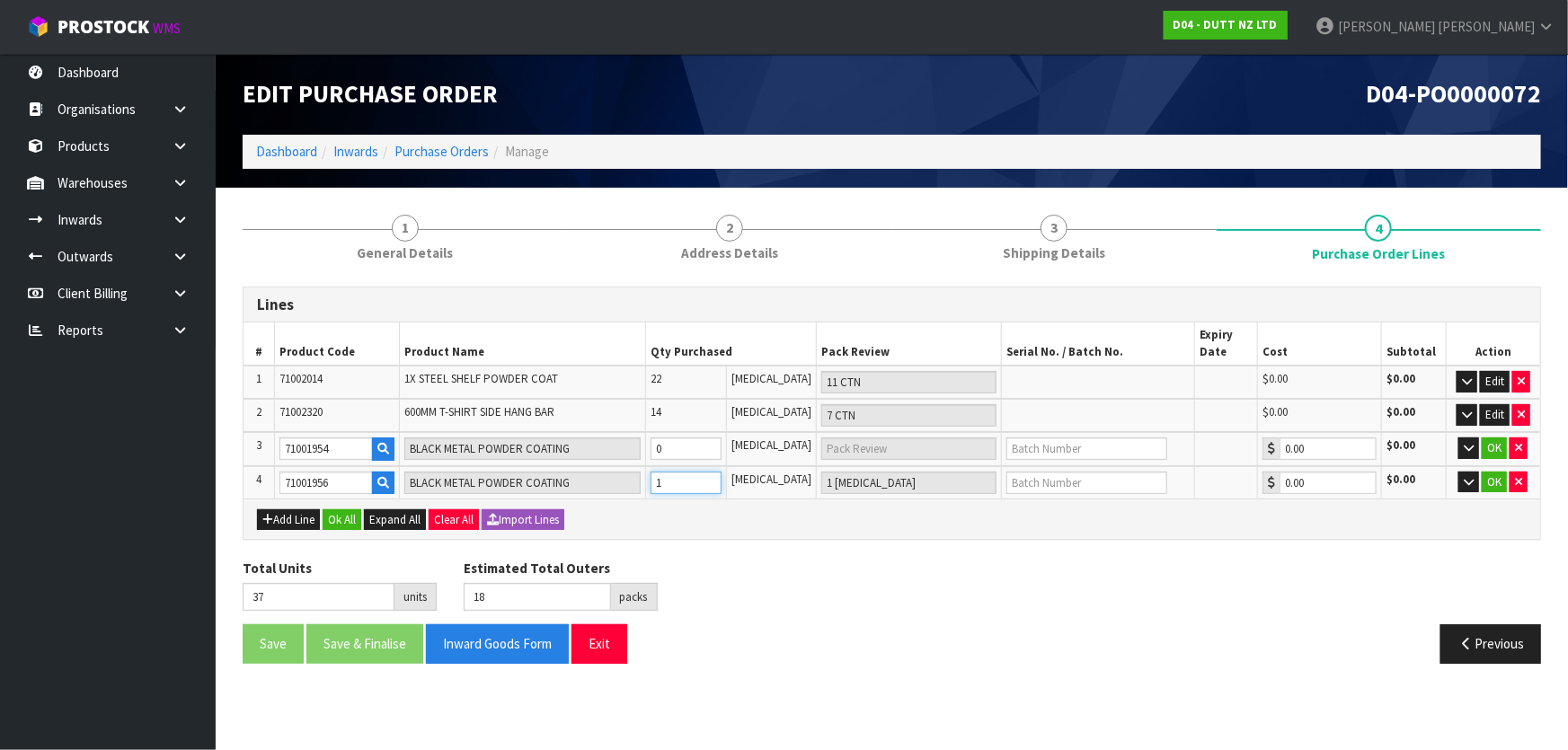
type input "12"
type input "6 CTN"
type input "48"
type input "24"
type input "12"
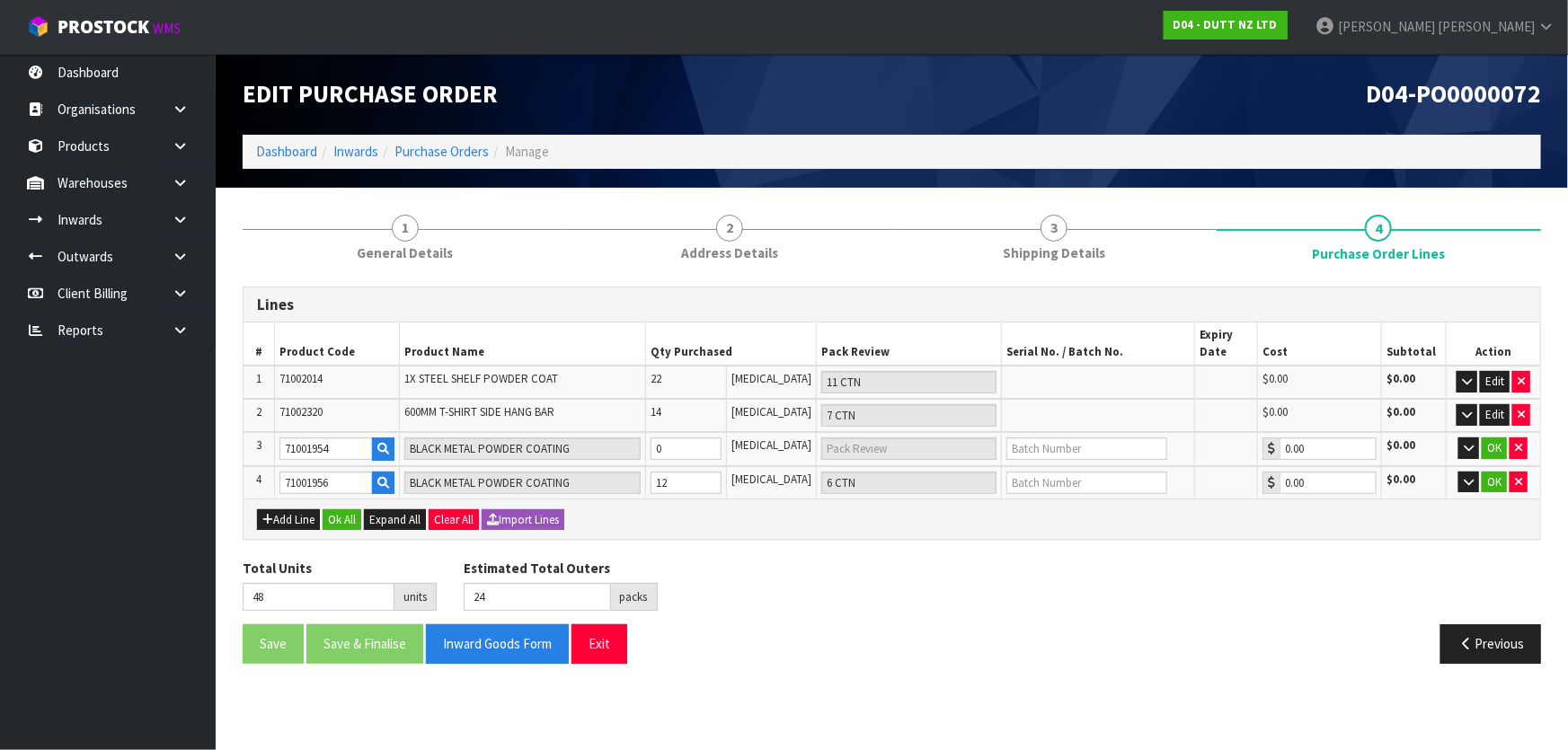
click at [685, 518] on div "Add Line Ok All Expand All Clear All Import Lines" at bounding box center [892, 518] width 1269 height 21
click at [288, 516] on button "Add Line" at bounding box center [289, 519] width 62 height 21
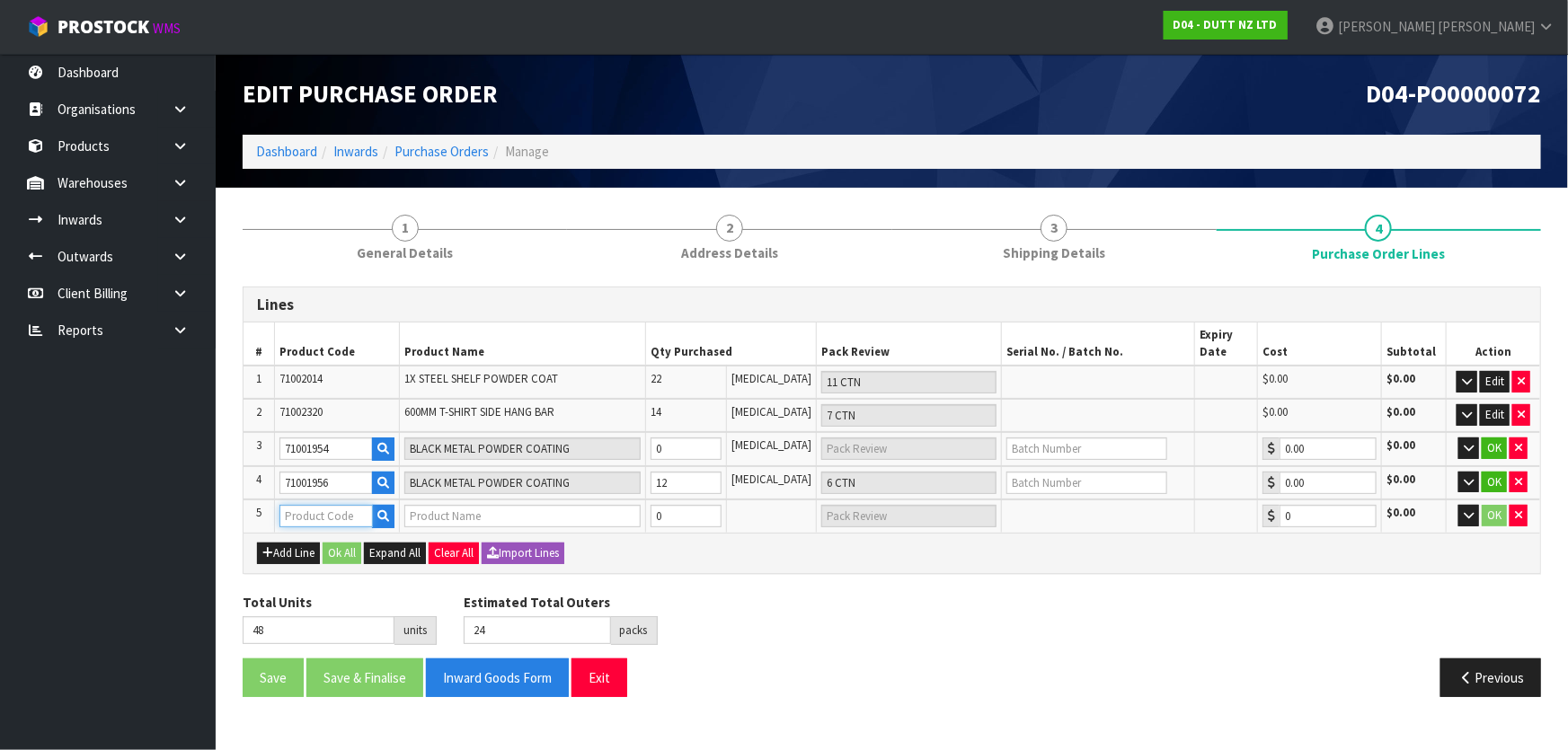
click at [315, 510] on input "text" at bounding box center [326, 516] width 94 height 22
paste input "71001393"
type input "71001393"
type input "BLACK METAL POWDER COATING"
type input "0.00"
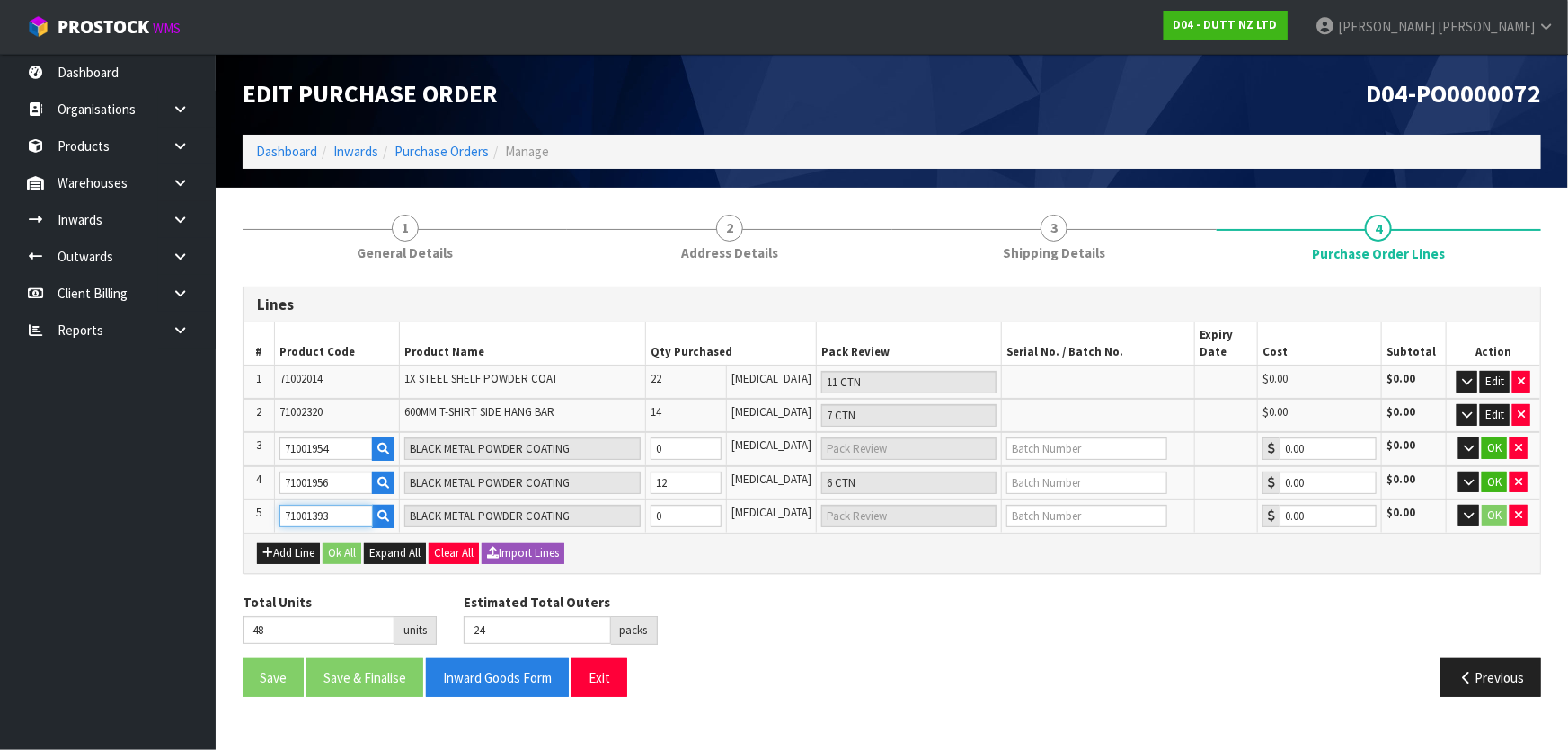
type input "71001393"
click at [652, 551] on div "Add Line Ok All Expand All Clear All Import Lines" at bounding box center [892, 552] width 1269 height 21
click at [1489, 472] on button "OK" at bounding box center [1494, 482] width 25 height 21
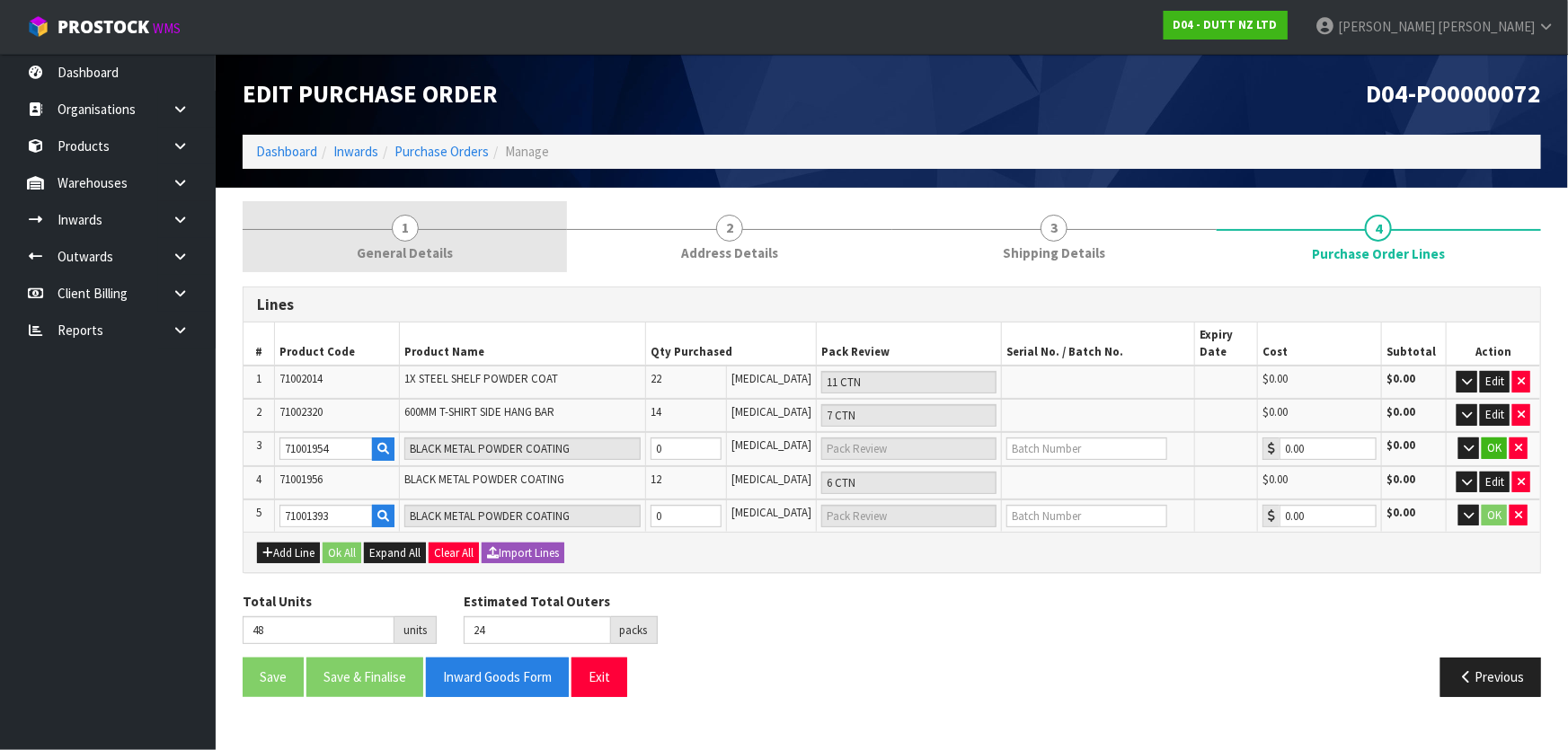
click at [387, 233] on link "1 General Details" at bounding box center [404, 236] width 324 height 71
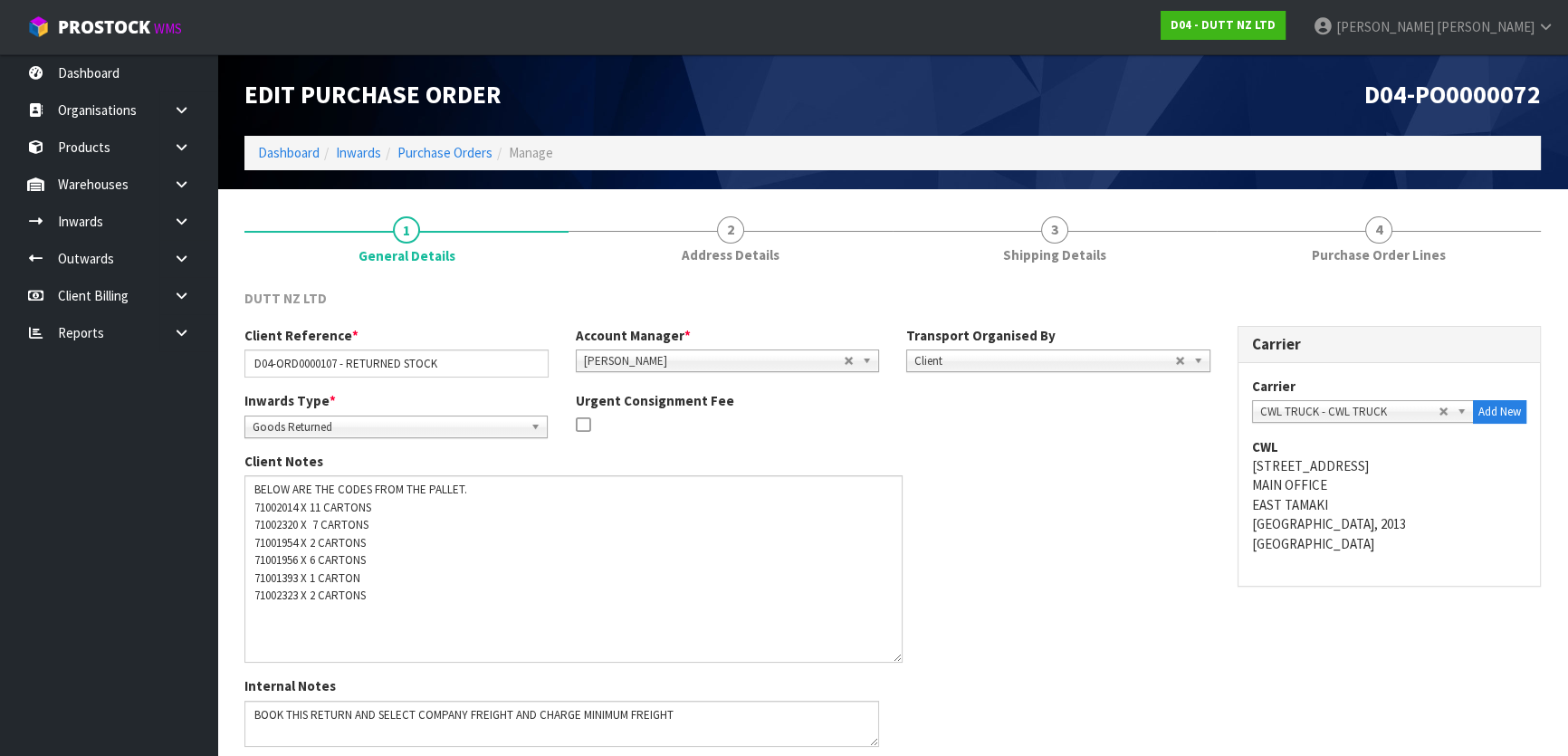
drag, startPoint x: 880, startPoint y: 519, endPoint x: 897, endPoint y: 658, distance: 140.0
click at [897, 658] on textarea at bounding box center [573, 569] width 659 height 187
drag, startPoint x: 254, startPoint y: 577, endPoint x: 299, endPoint y: 577, distance: 45.0
click at [299, 577] on textarea at bounding box center [573, 569] width 659 height 187
click at [245, 588] on textarea at bounding box center [573, 569] width 659 height 187
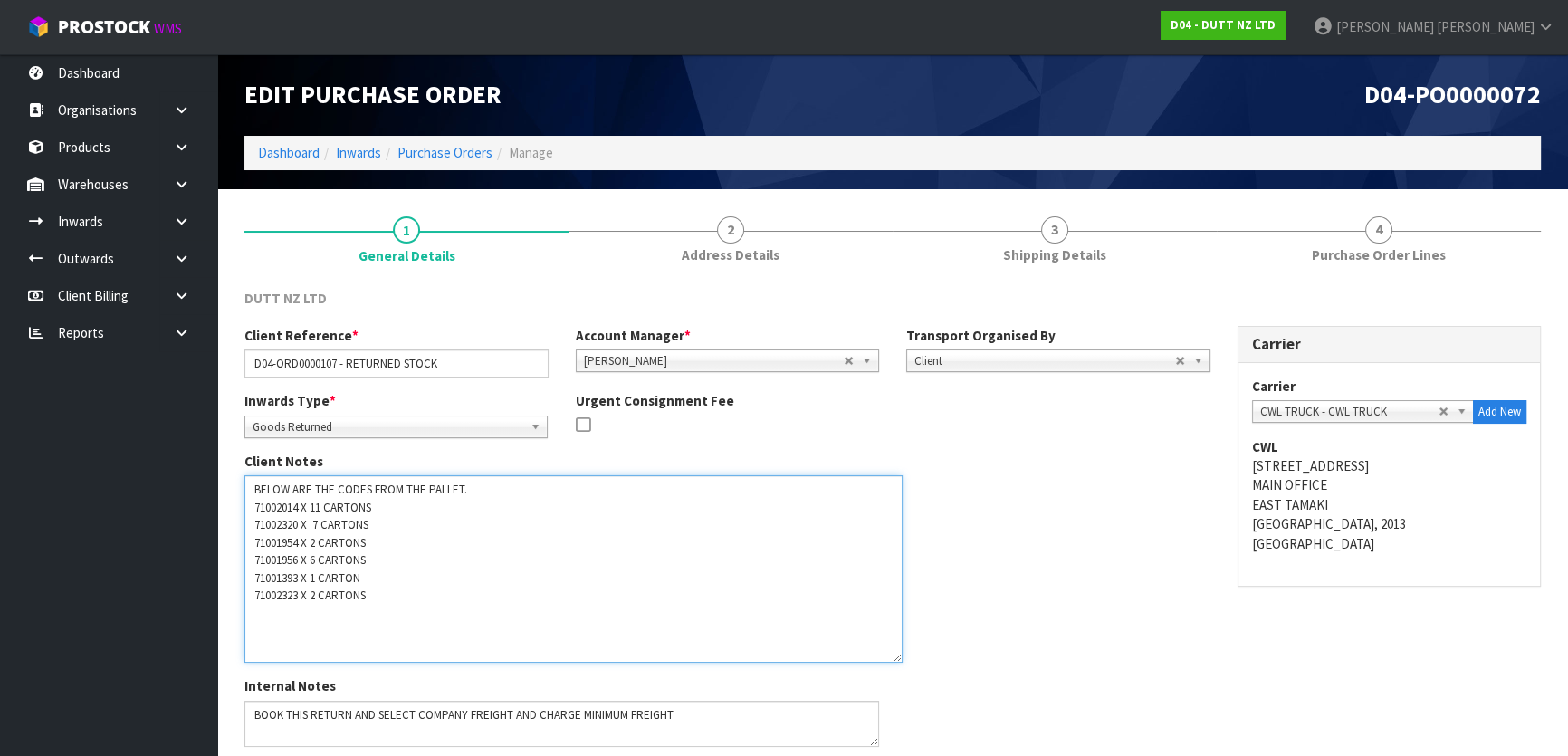
drag, startPoint x: 254, startPoint y: 598, endPoint x: 302, endPoint y: 598, distance: 48.0
click at [302, 598] on textarea at bounding box center [573, 569] width 659 height 187
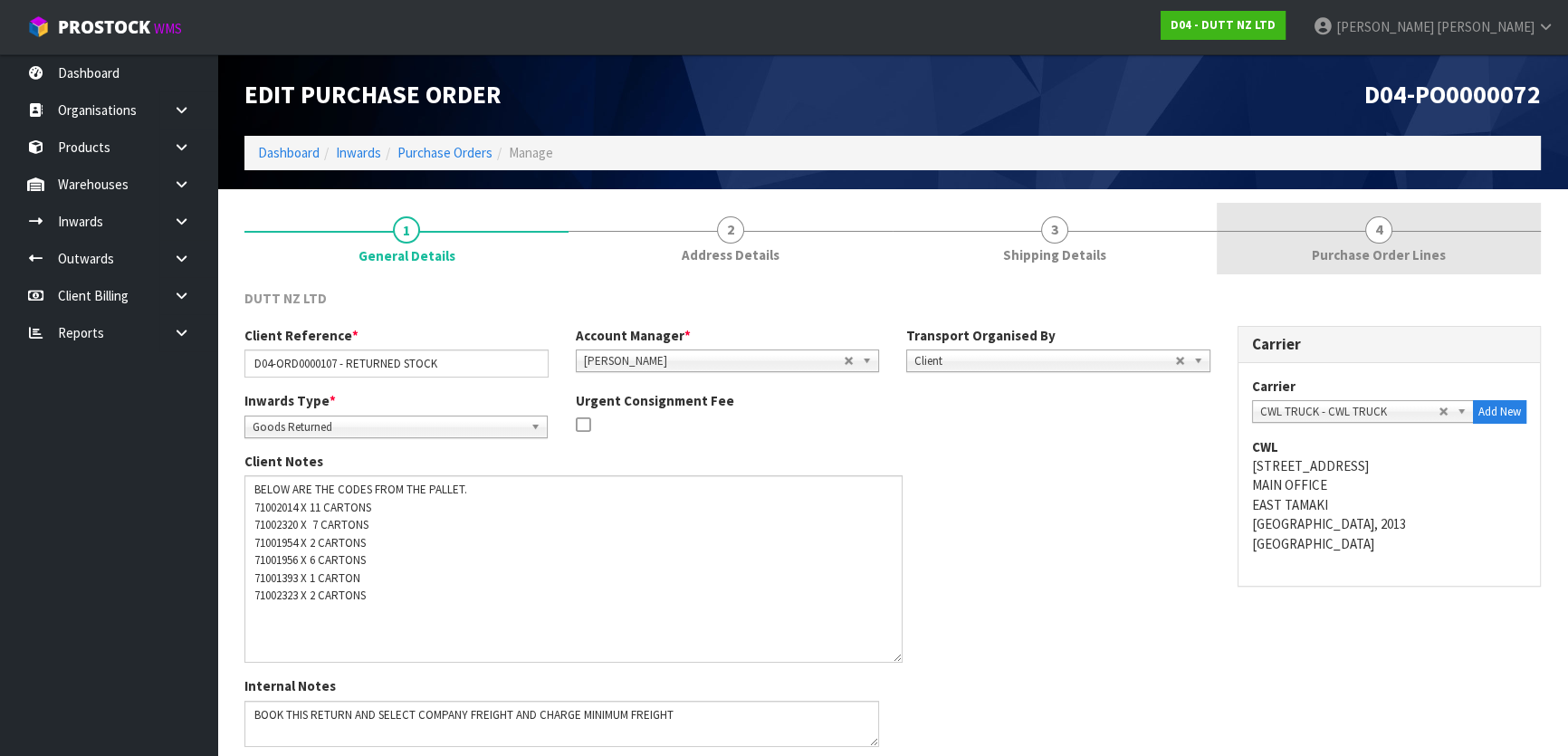
click at [1284, 249] on link "4 Purchase Order Lines" at bounding box center [1379, 238] width 324 height 71
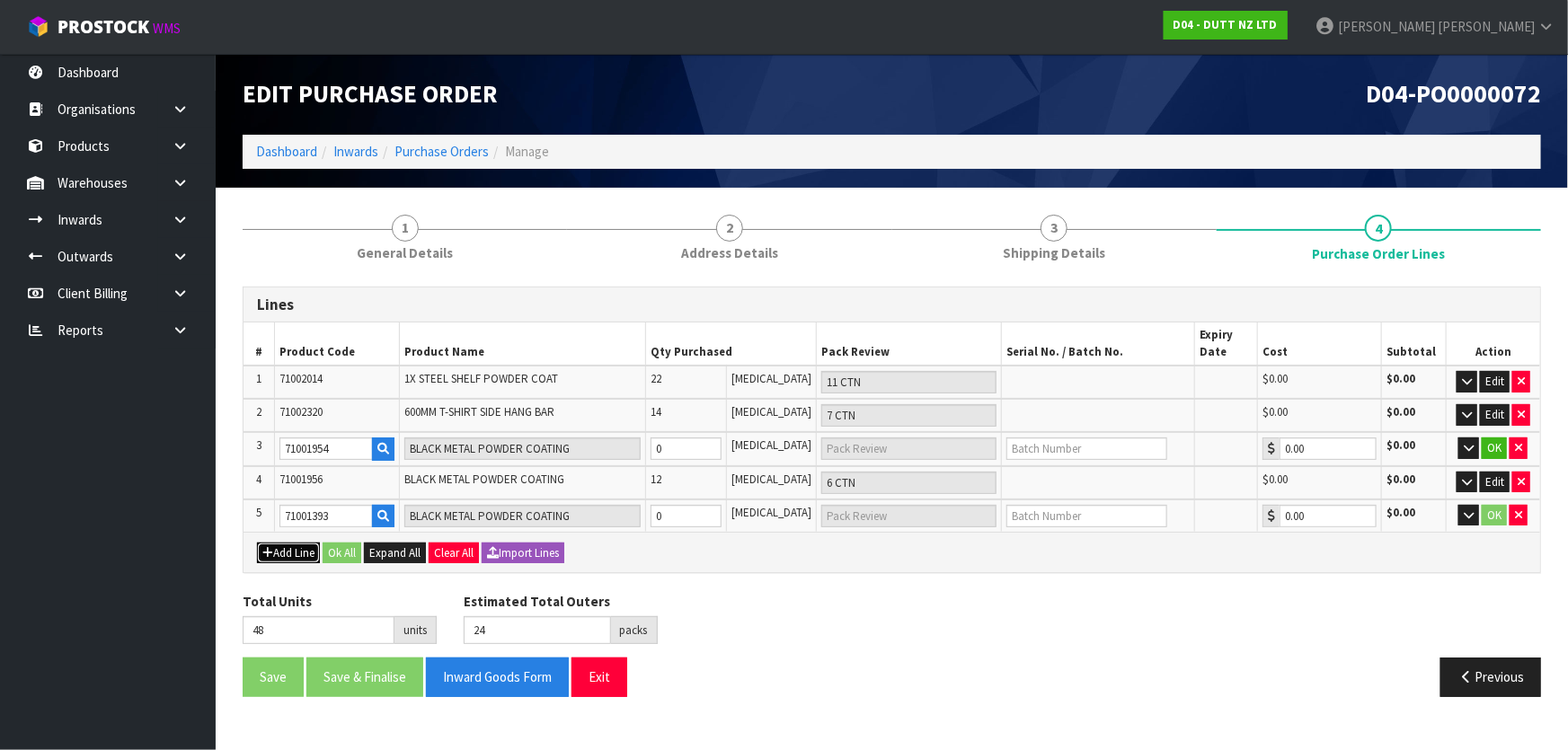
click at [300, 549] on button "Add Line" at bounding box center [289, 552] width 62 height 21
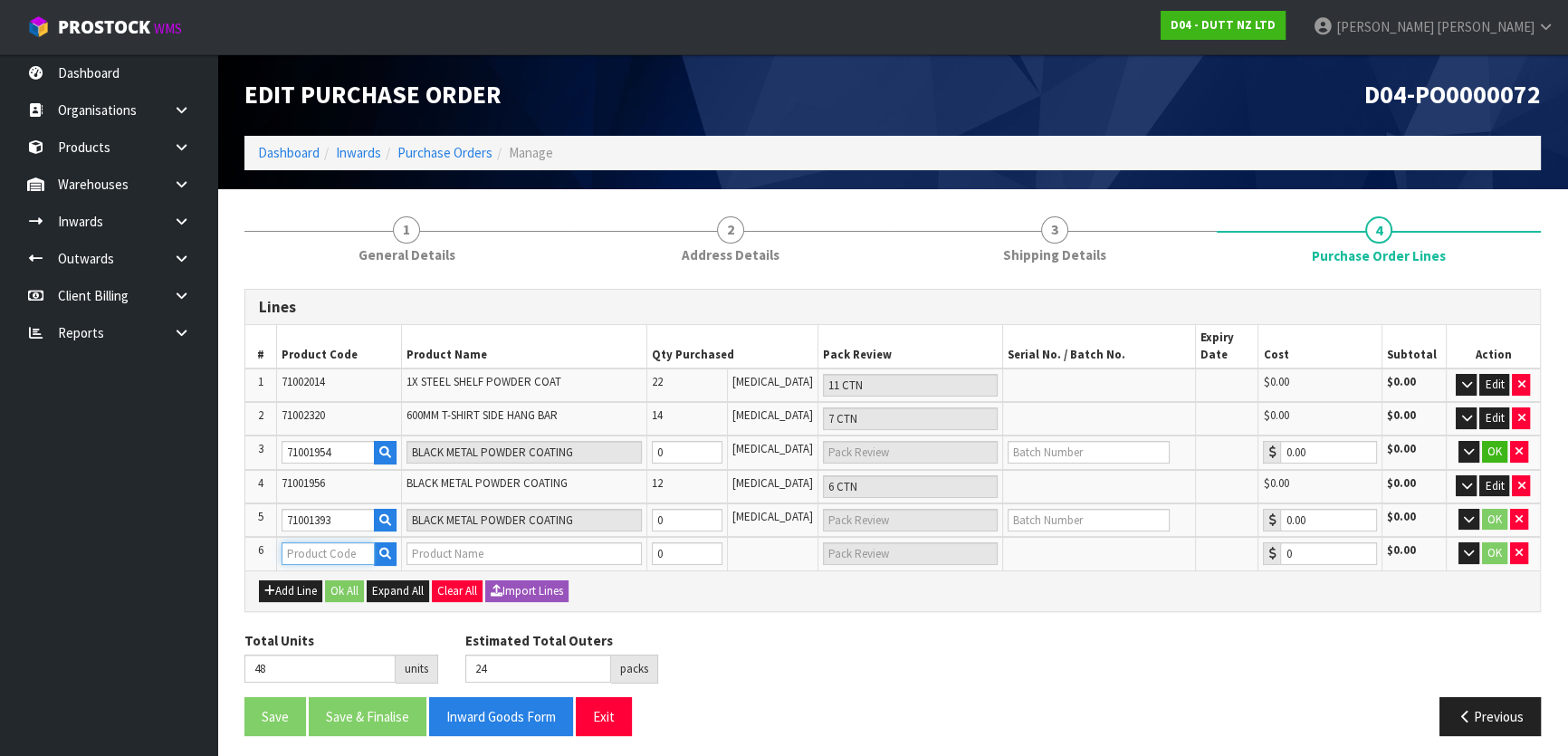
click at [332, 552] on input "text" at bounding box center [328, 554] width 94 height 22
paste input "71002323"
type input "71002323"
type input "400MM T-SHIRT FRONT HANG"
type input "0.00"
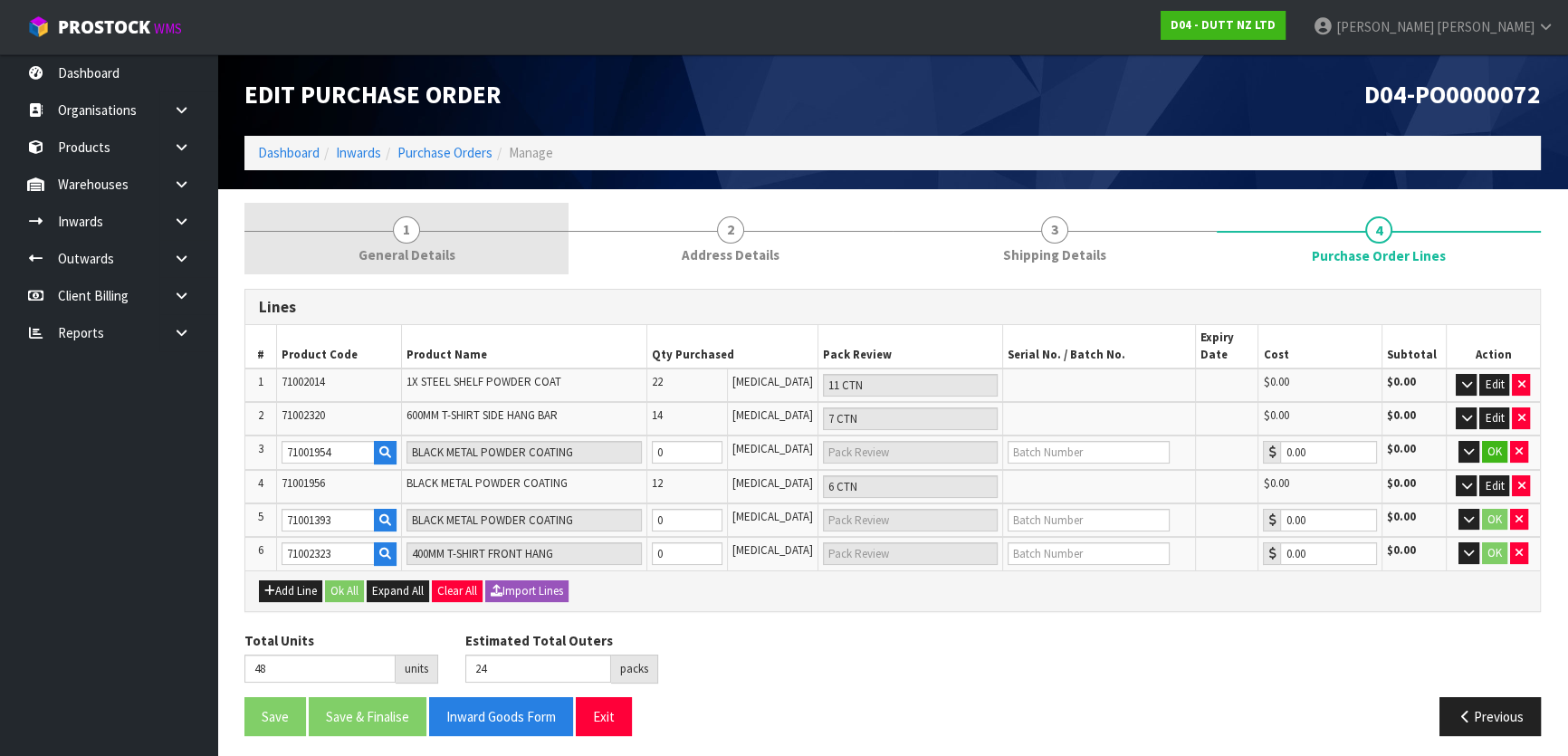
click at [411, 244] on link "1 General Details" at bounding box center [407, 238] width 324 height 71
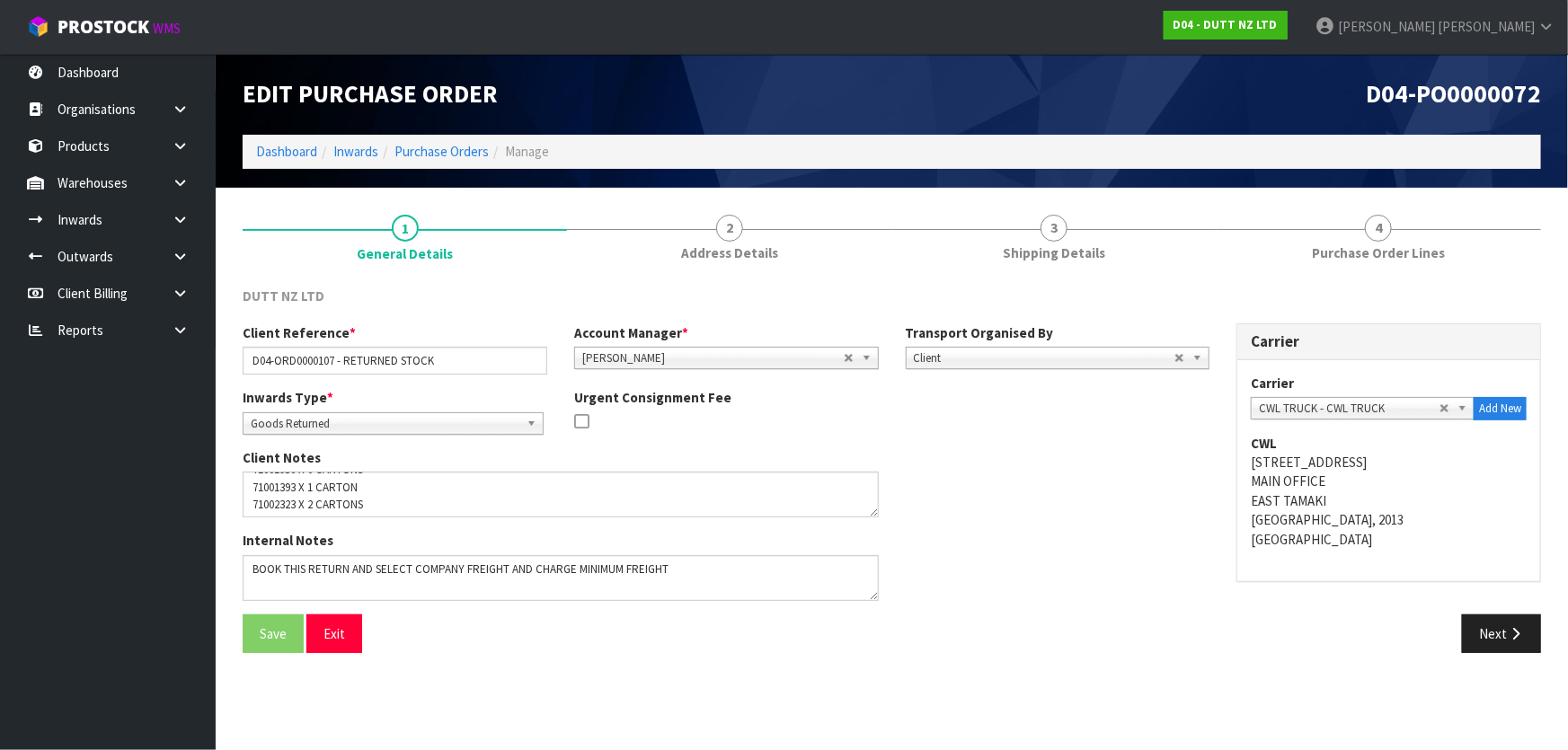
scroll to position [87, 0]
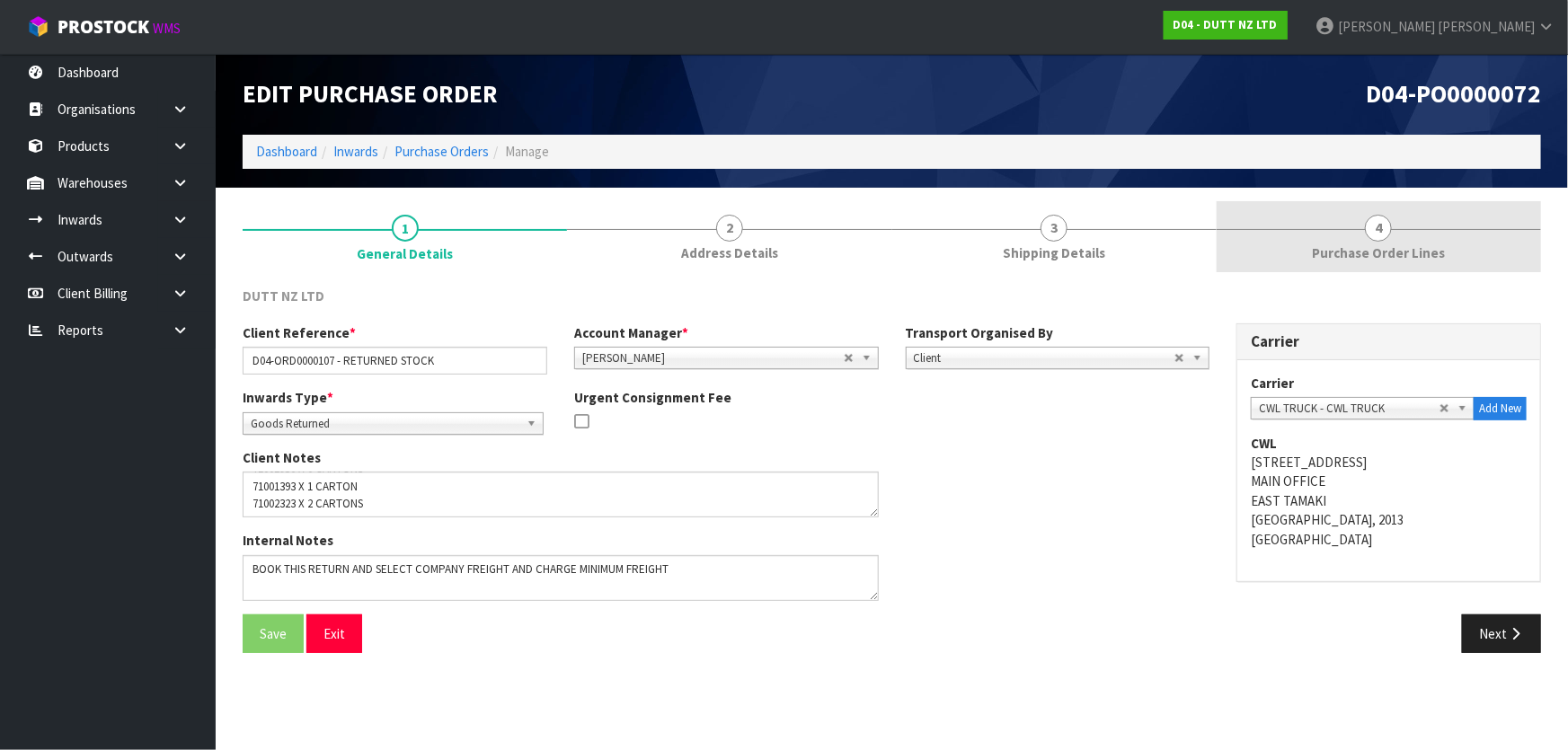
click at [1390, 236] on link "4 Purchase Order Lines" at bounding box center [1379, 236] width 324 height 71
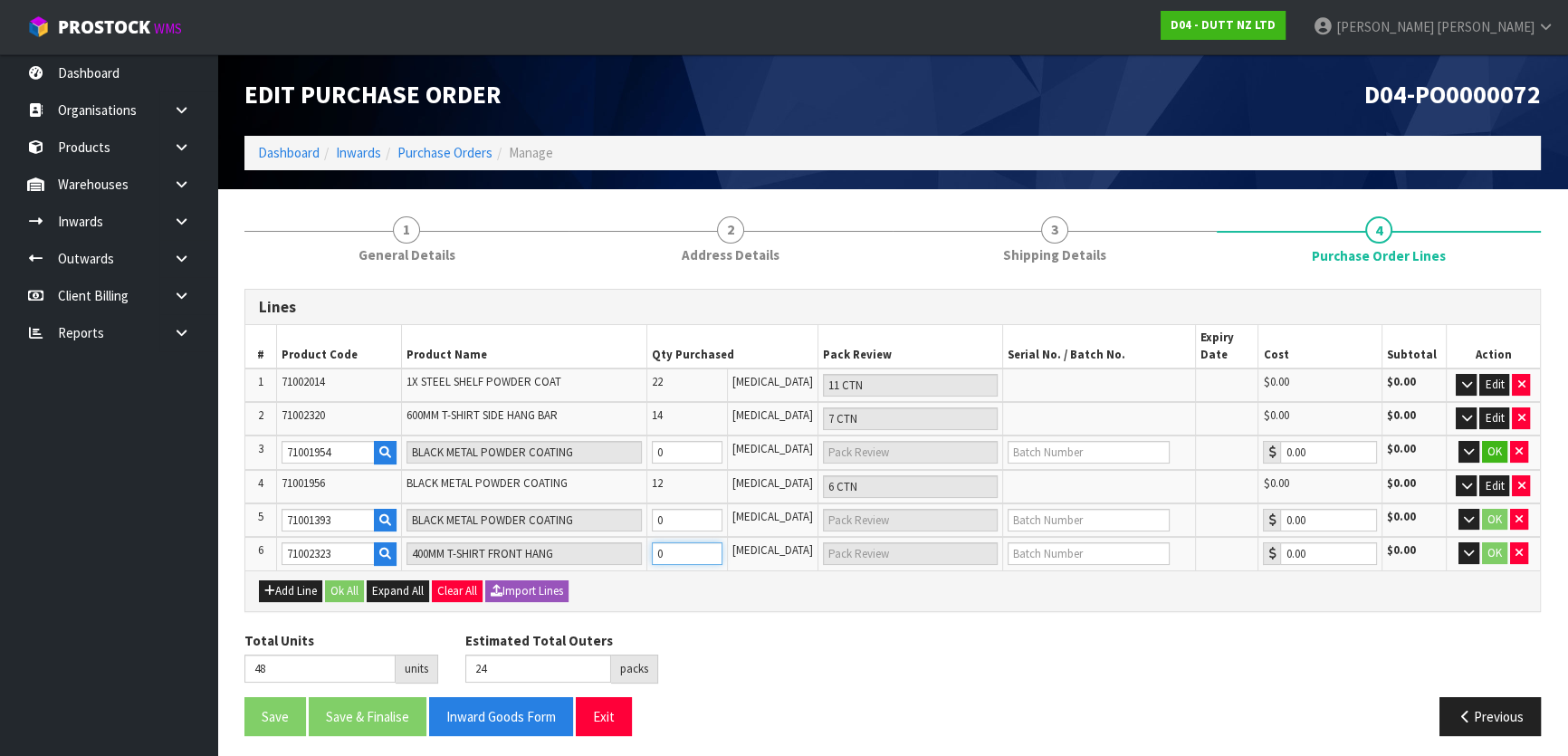
click at [557, 527] on table "# Product Code Product Name Qty Purchased Pack Review Serial No. / Batch No. Ex…" at bounding box center [893, 447] width 1295 height 245
type input "5"
type input "5 [MEDICAL_DATA]"
type input "53"
click at [784, 598] on div "Add Line Ok All Expand All Clear All Import Lines" at bounding box center [893, 591] width 1268 height 21
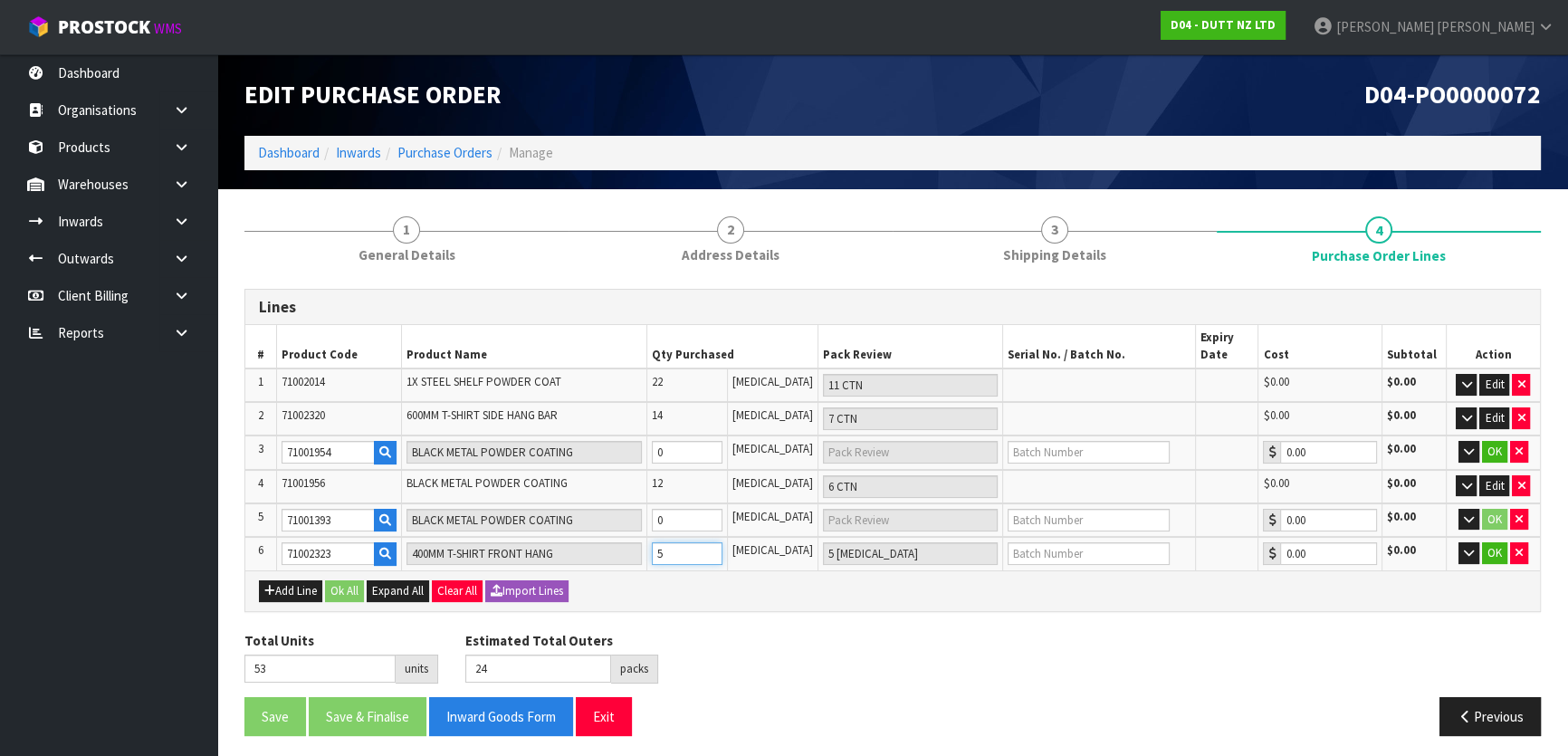
drag, startPoint x: 710, startPoint y: 550, endPoint x: 540, endPoint y: 530, distance: 171.2
click at [540, 530] on table "# Product Code Product Name Qty Purchased Pack Review Serial No. / Batch No. Ex…" at bounding box center [893, 447] width 1295 height 245
type input "2"
type input "2 [MEDICAL_DATA]"
type input "50"
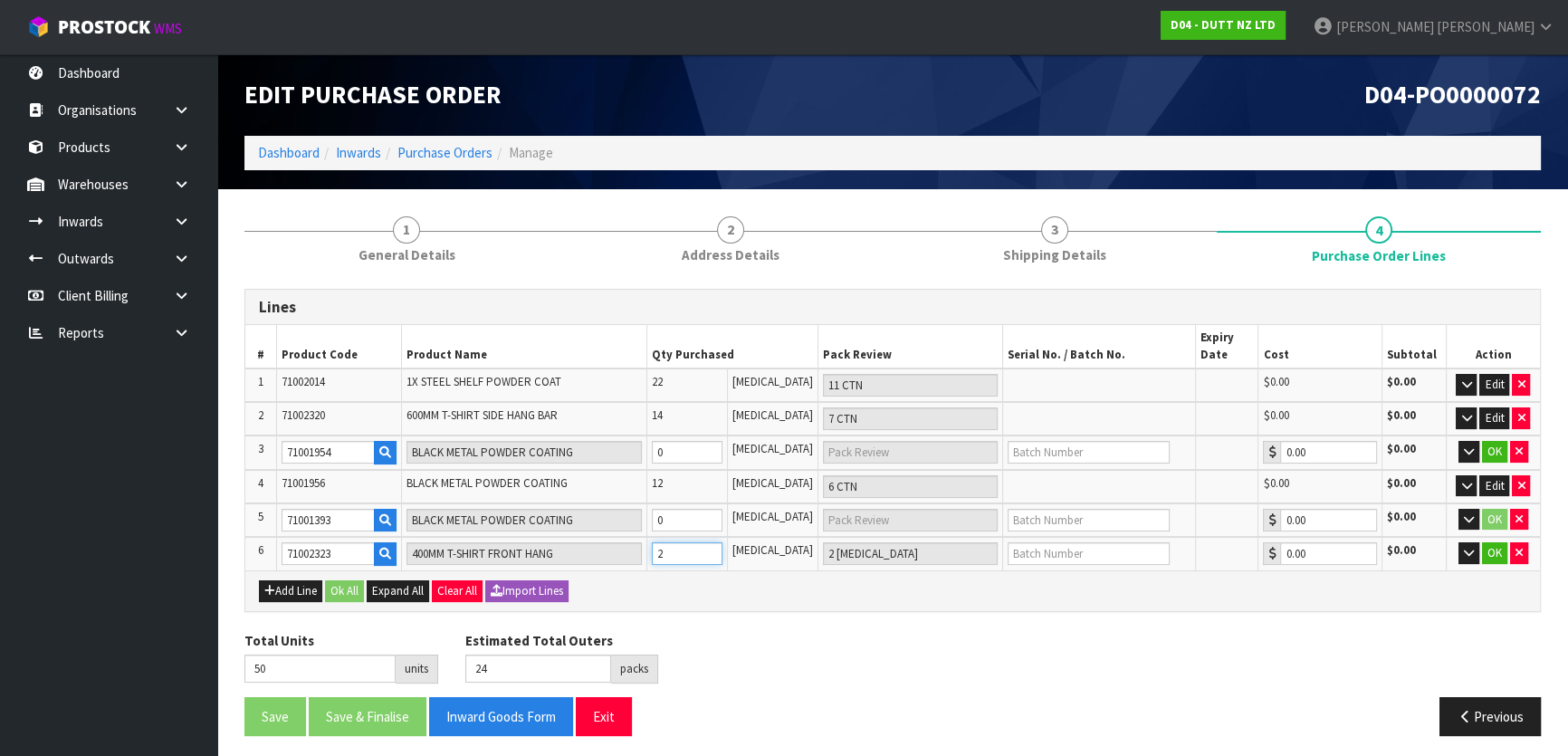
type input "20"
type input "1 CTN"
type input "68"
type input "25"
click at [757, 597] on div "Add Line Ok All Expand All Clear All Import Lines" at bounding box center [893, 591] width 1268 height 21
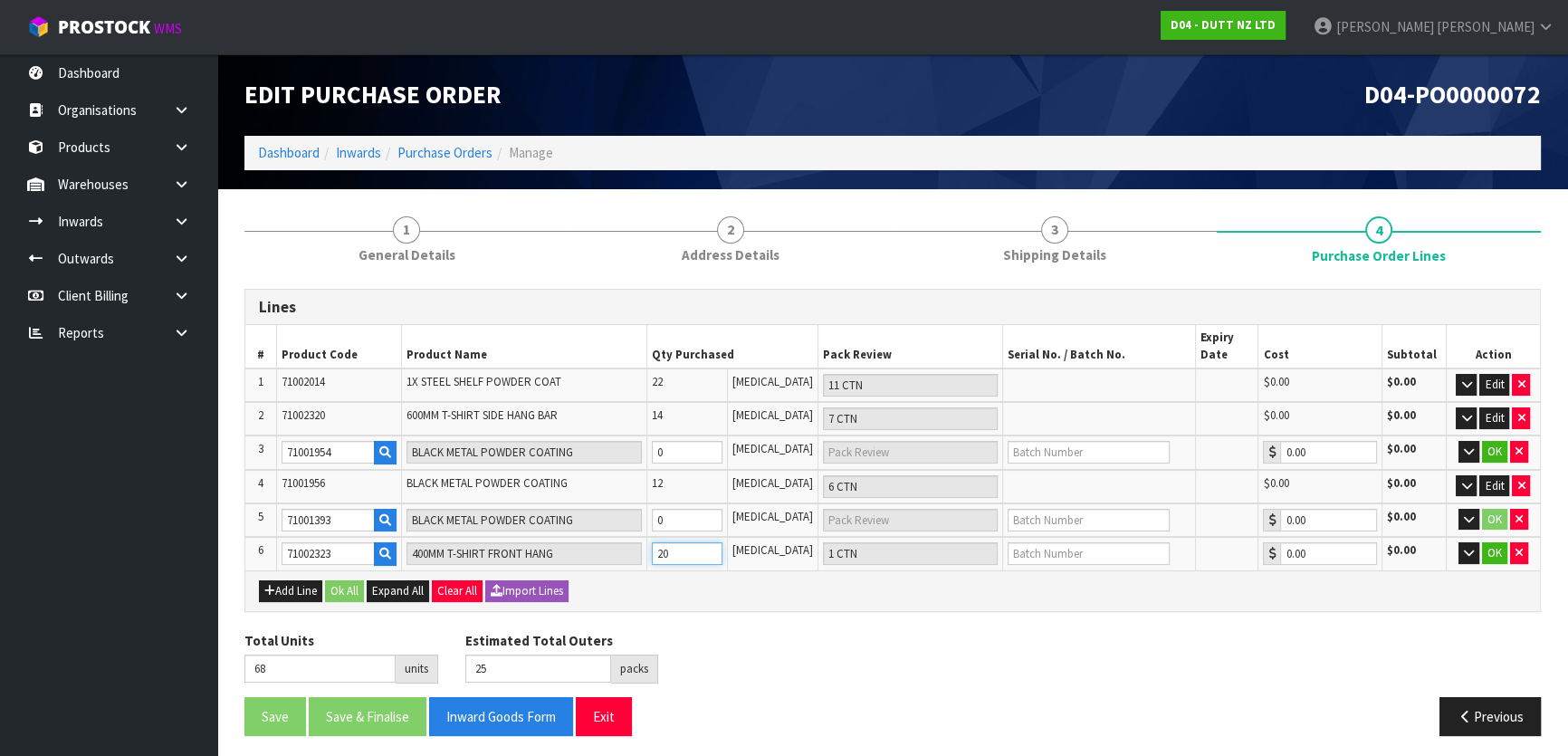
click at [553, 543] on tr "6 71002323 400MM T-SHIRT FRONT HANG 20 [MEDICAL_DATA] 1 CTN 0.00 $0.00 OK" at bounding box center [893, 554] width 1295 height 33
type input "4"
type input "4 [MEDICAL_DATA]"
type input "52"
type input "24"
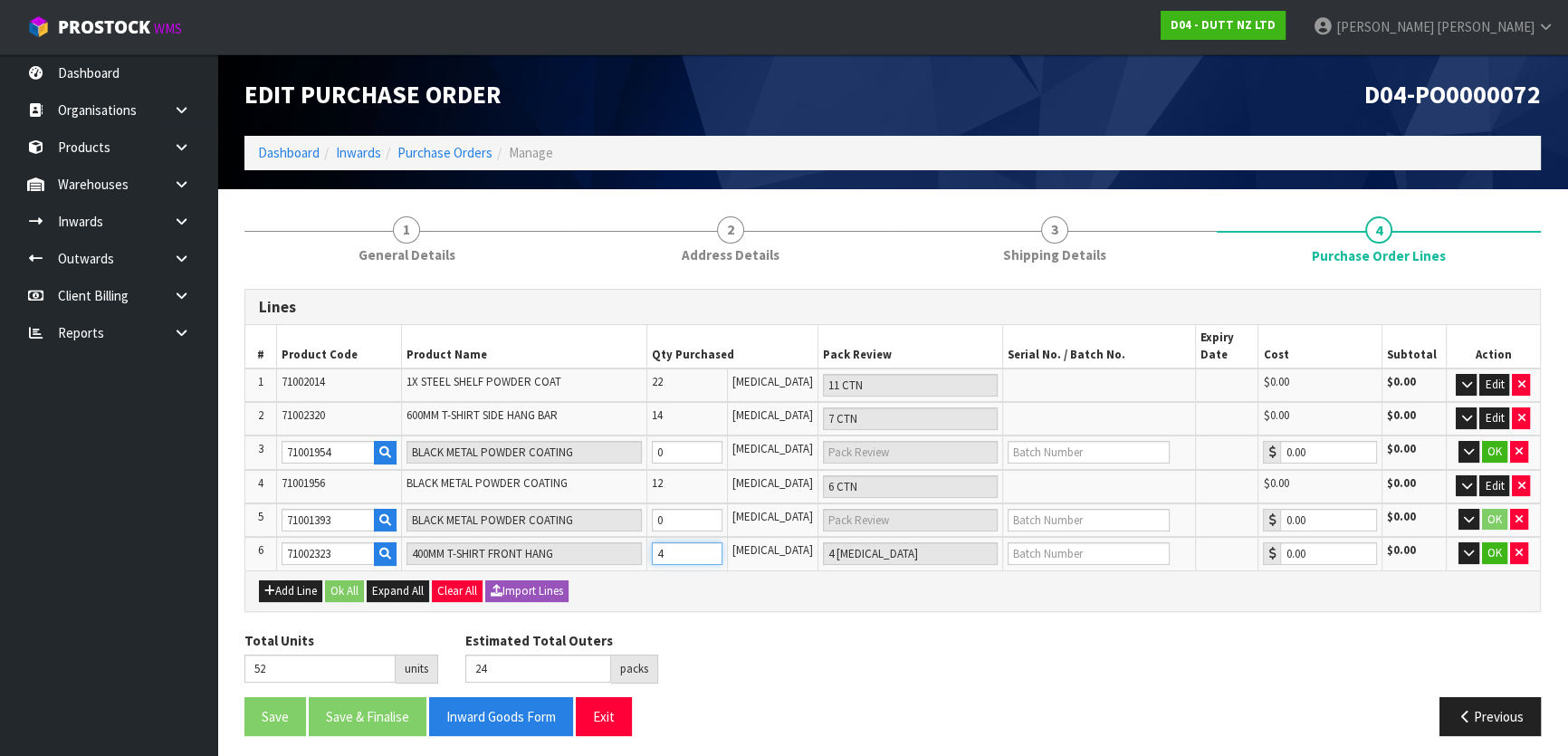
type input "40"
type input "2 CTN"
type input "88"
type input "26"
type input "40"
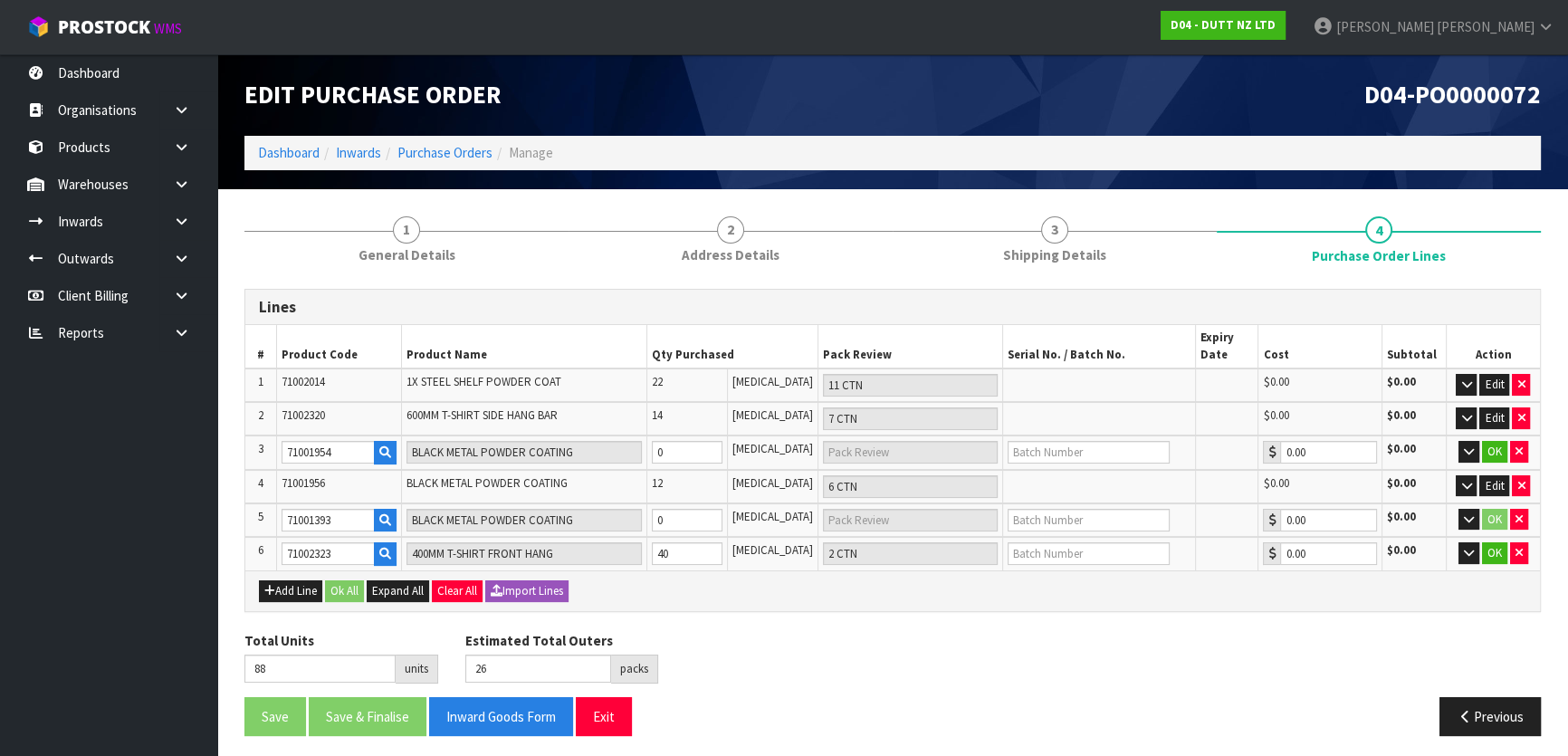
click at [784, 600] on div "Add Line Ok All Expand All Clear All Import Lines" at bounding box center [893, 591] width 1295 height 41
click at [685, 523] on input "0" at bounding box center [687, 520] width 70 height 22
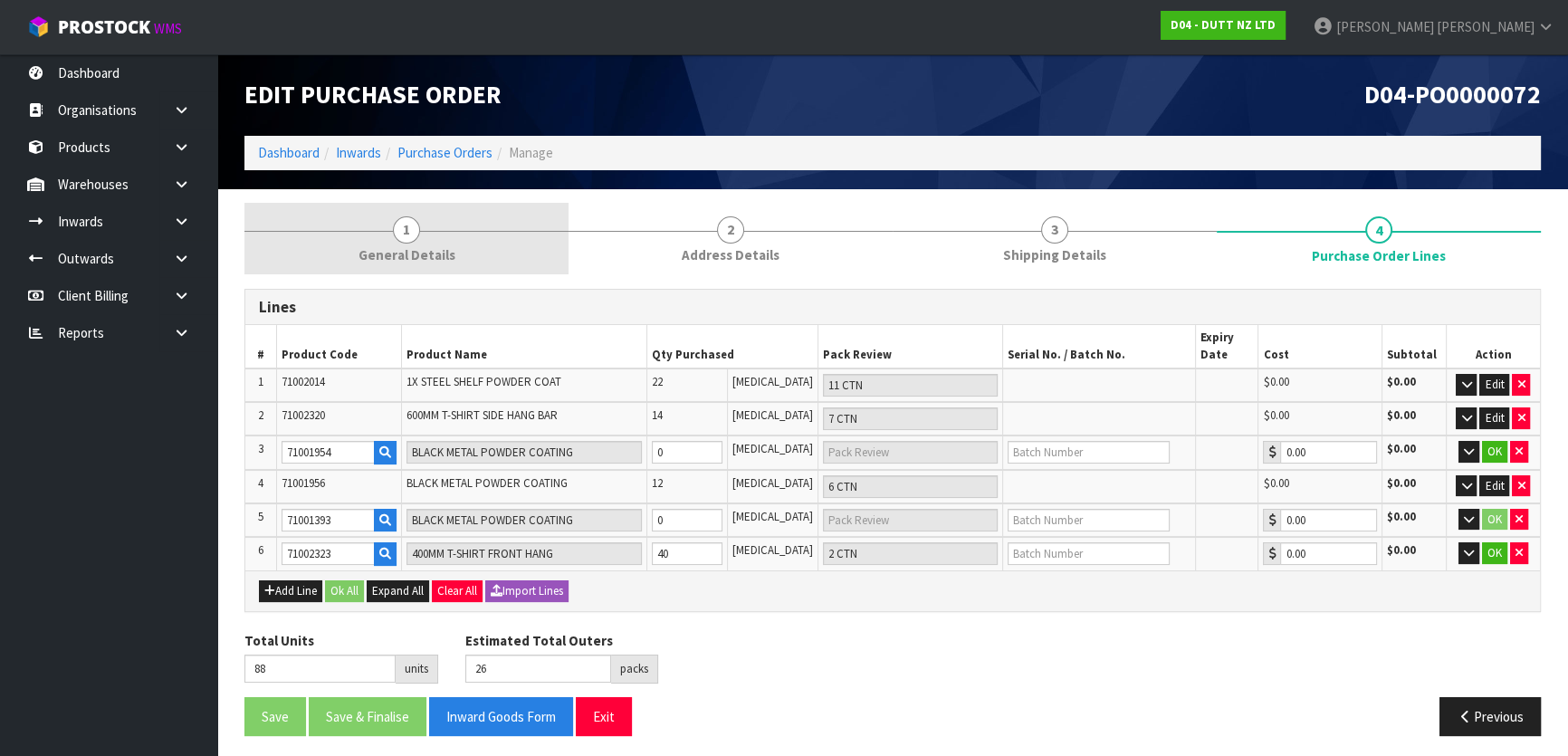
click at [427, 225] on link "1 General Details" at bounding box center [407, 238] width 324 height 71
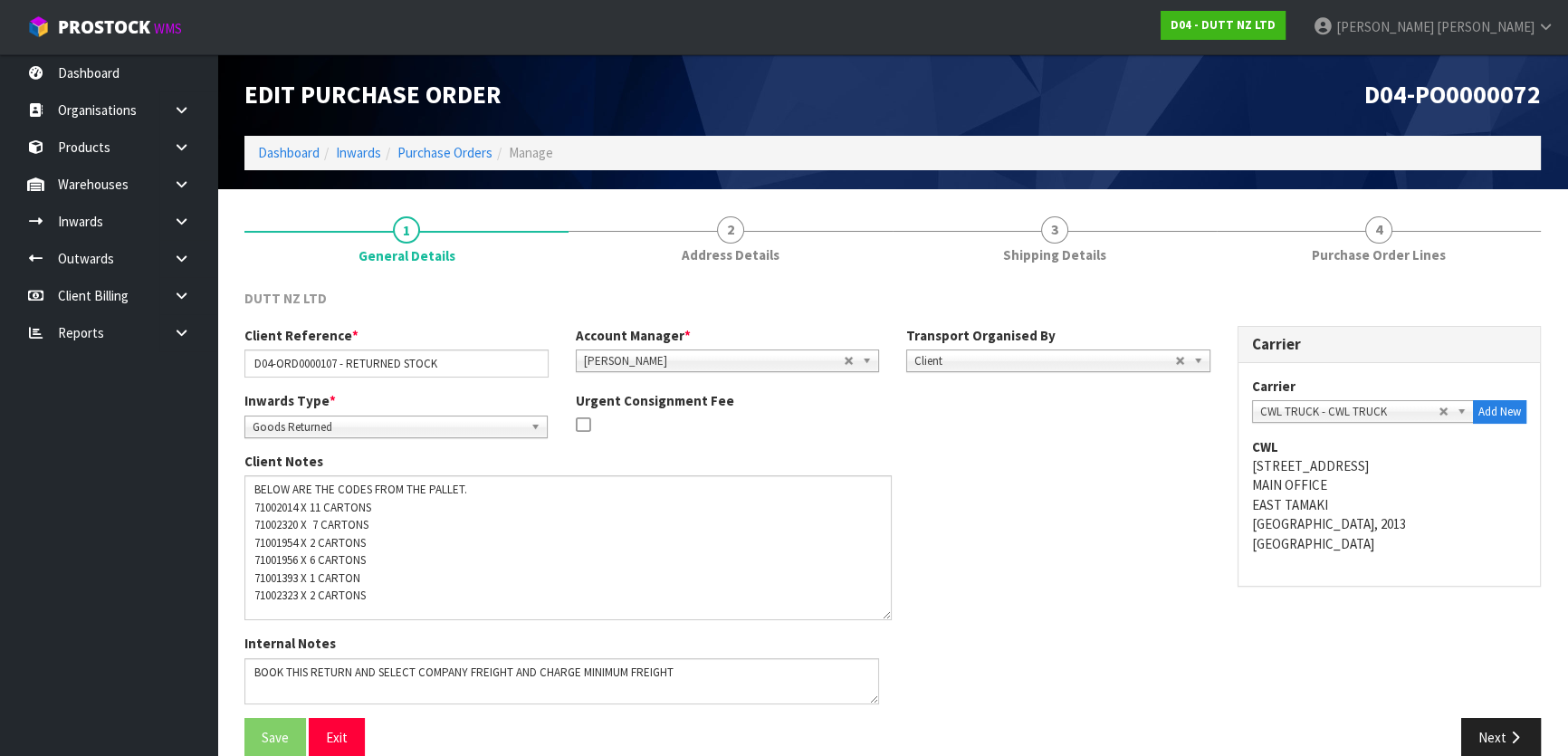
drag, startPoint x: 880, startPoint y: 516, endPoint x: 886, endPoint y: 616, distance: 100.2
click at [886, 616] on textarea at bounding box center [568, 548] width 647 height 145
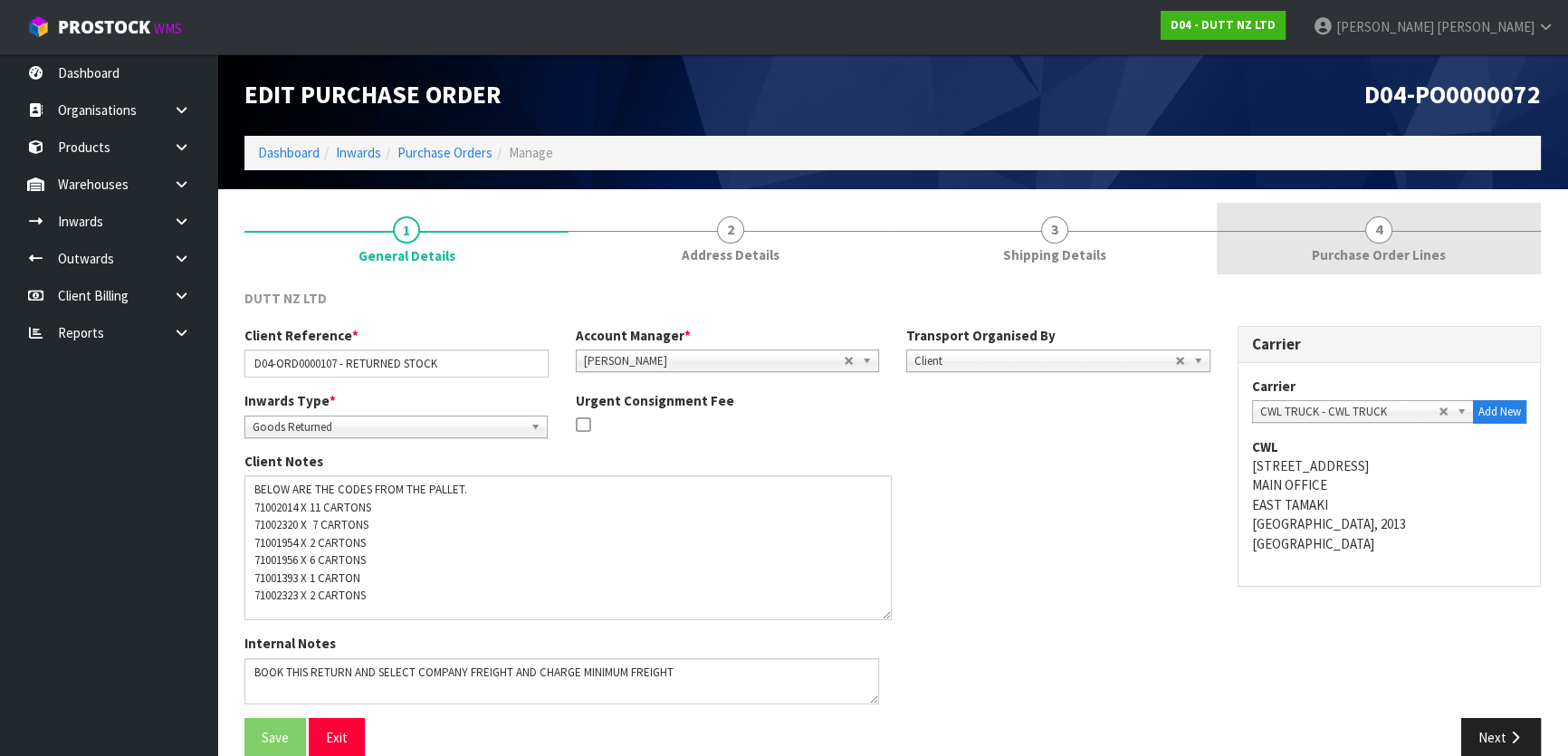
click at [1295, 229] on link "4 Purchase Order Lines" at bounding box center [1379, 238] width 324 height 71
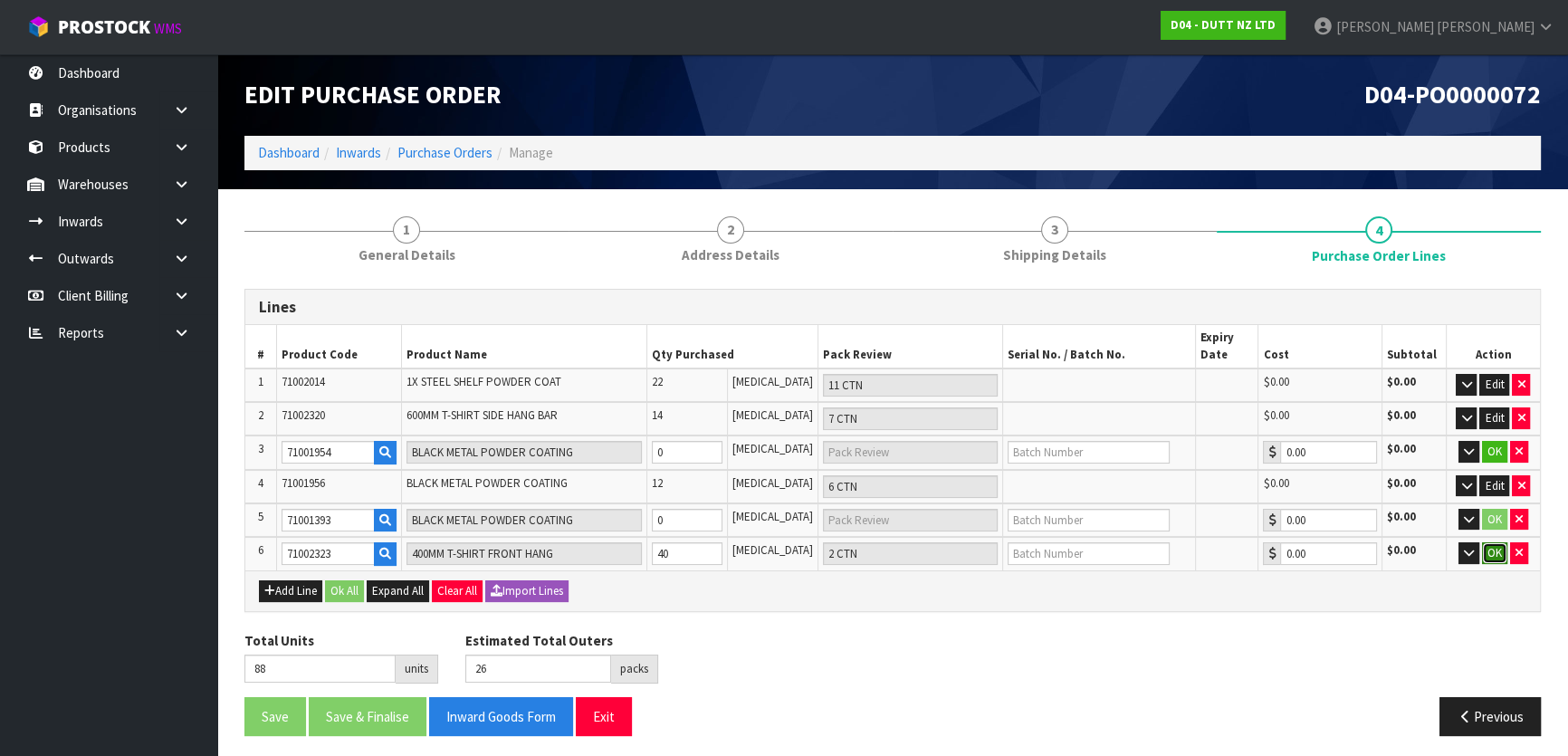
click at [1486, 554] on button "OK" at bounding box center [1494, 553] width 25 height 21
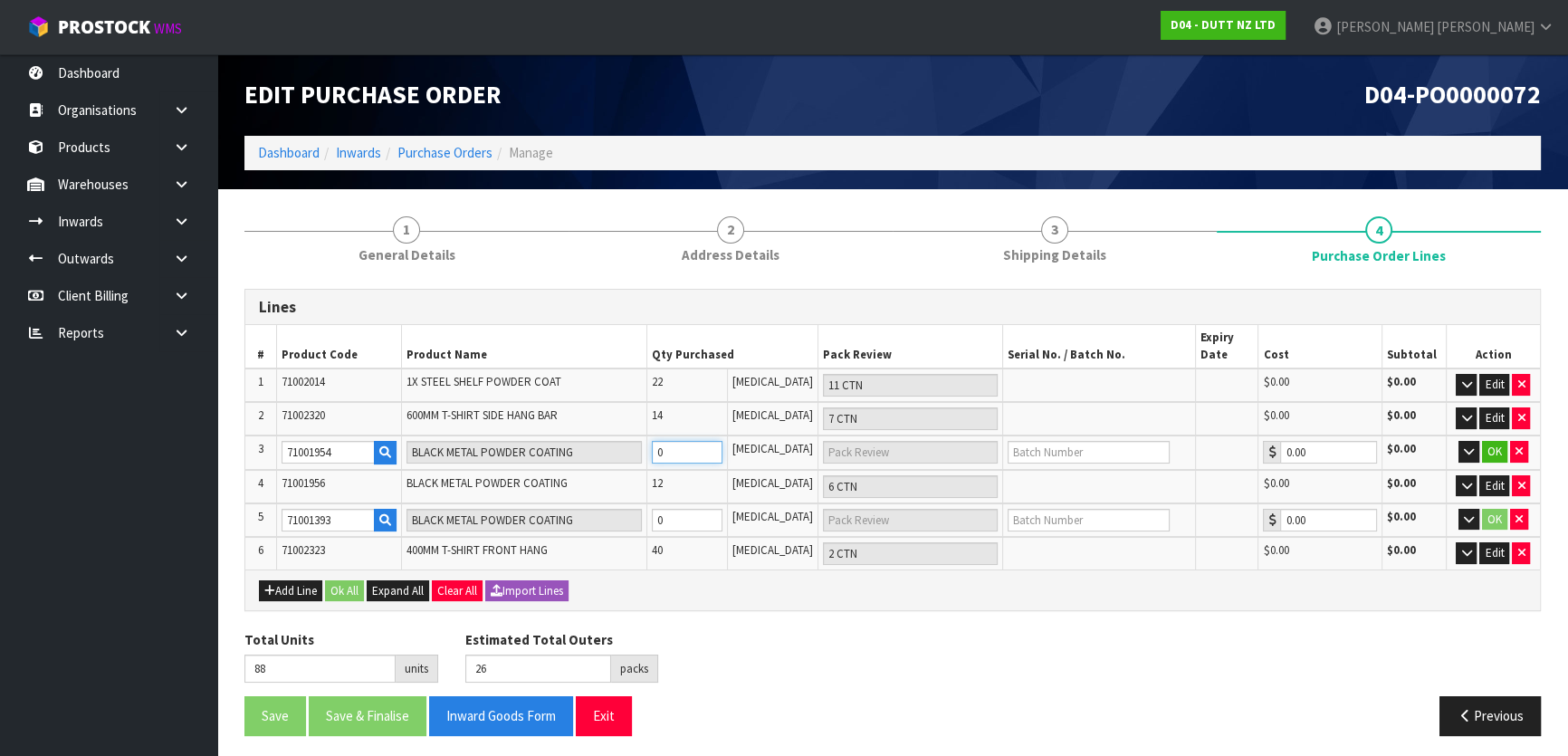
click at [718, 447] on input "0" at bounding box center [687, 452] width 70 height 22
type input "2"
type input "2 [MEDICAL_DATA]"
type input "90"
type input "20"
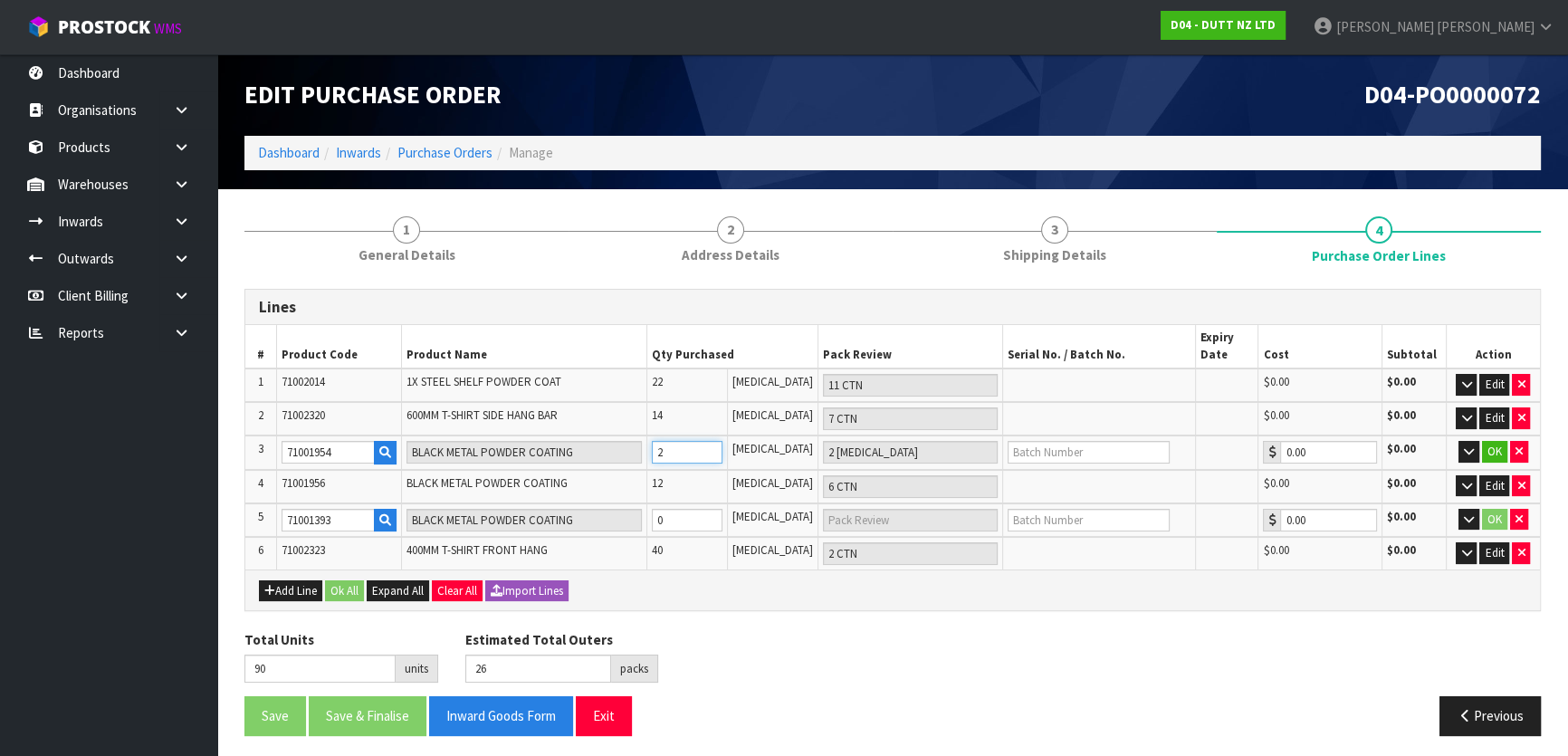
type input "1 CTN + 4 [MEDICAL_DATA]"
type input "108"
type input "27"
type input "20"
click at [697, 513] on input "0" at bounding box center [687, 520] width 70 height 22
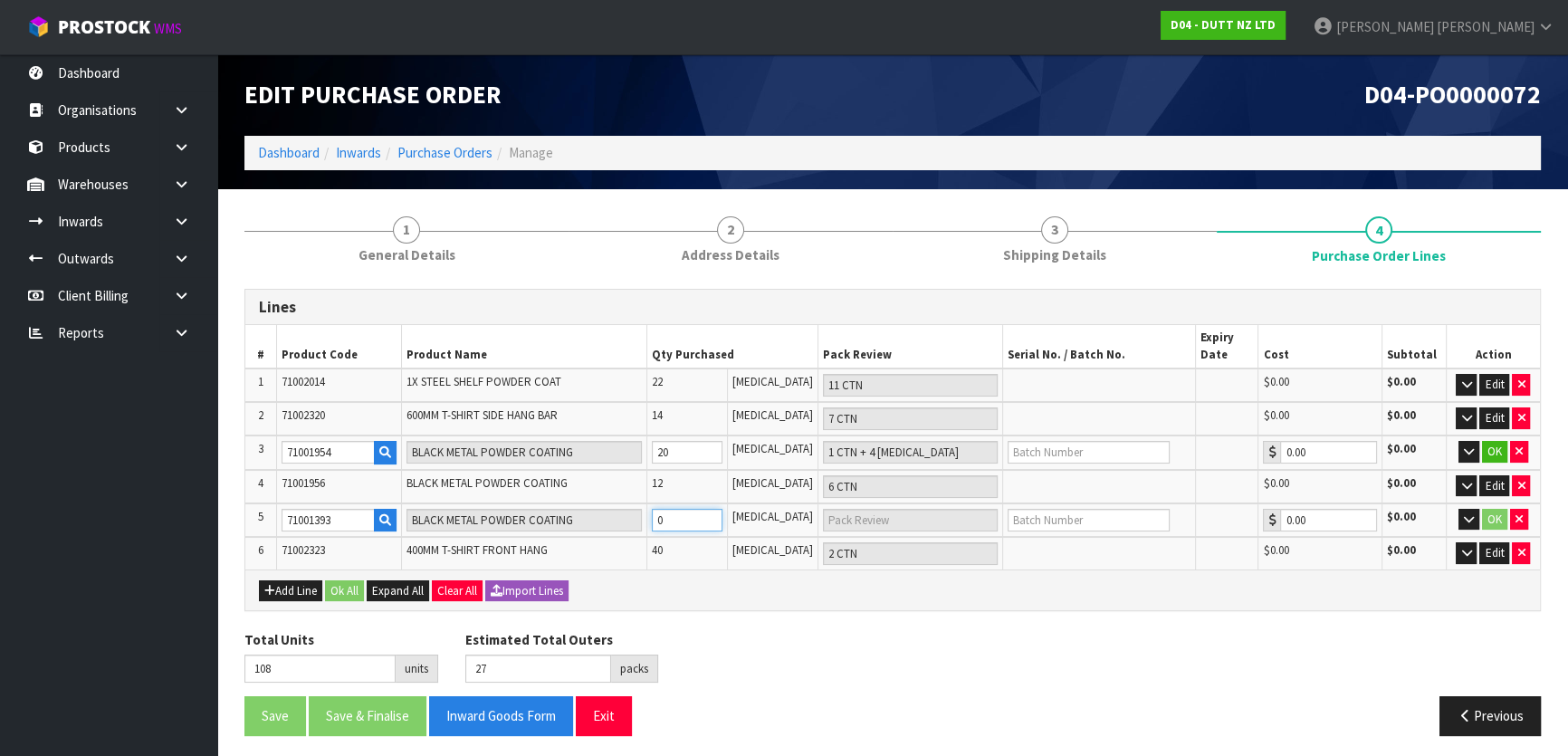
click at [619, 527] on tr "5 71001393 BLACK METAL POWDER COATING 0 [MEDICAL_DATA] 0.00 $0.00 OK" at bounding box center [893, 521] width 1295 height 34
type input "1"
type input "1 [MEDICAL_DATA]"
type input "109"
type input "16"
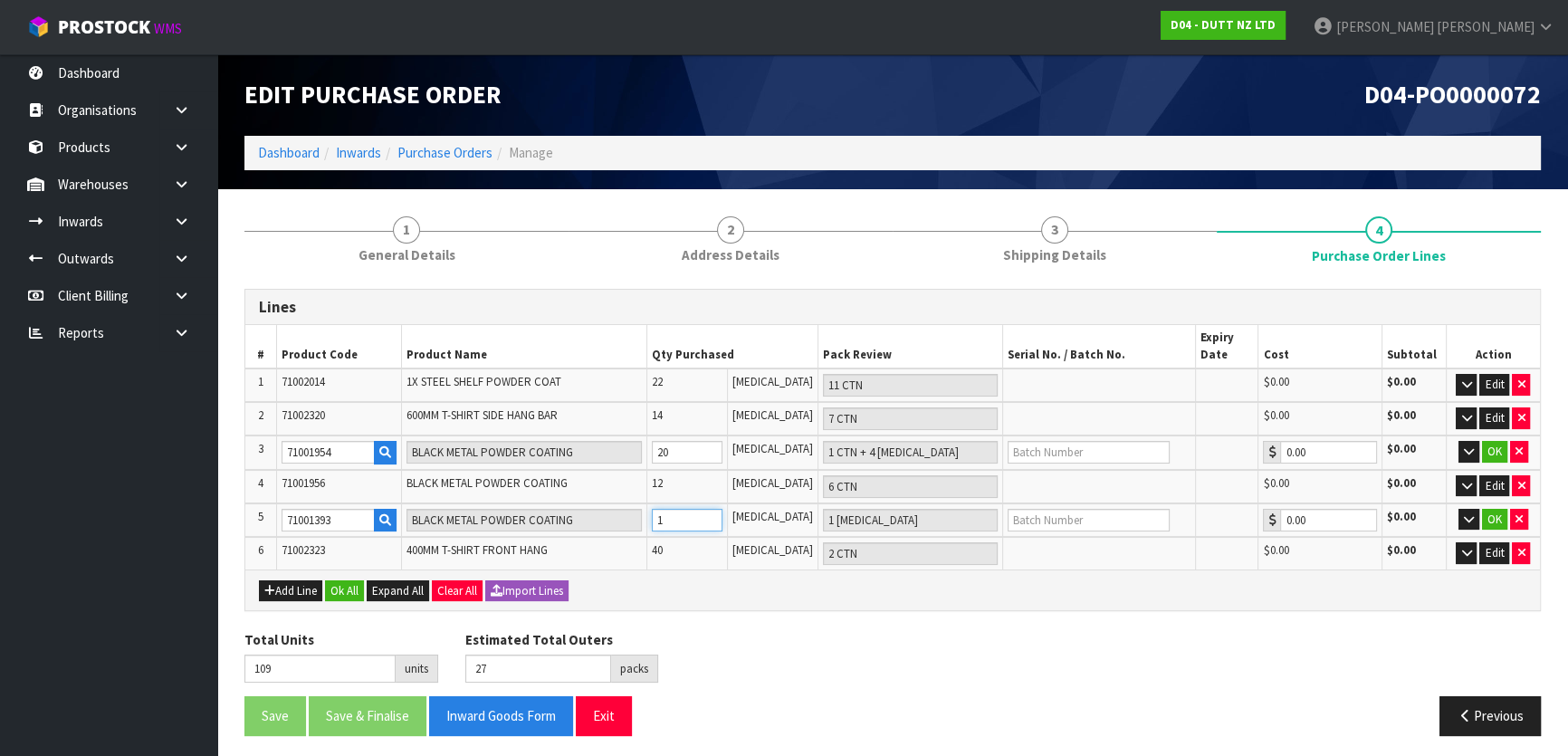
type input "1 CTN"
type input "124"
type input "28"
type input "16"
click at [693, 621] on div "Lines # Product Code Product Name Qty Purchased Pack Review Serial No. / Batch …" at bounding box center [893, 520] width 1297 height 461
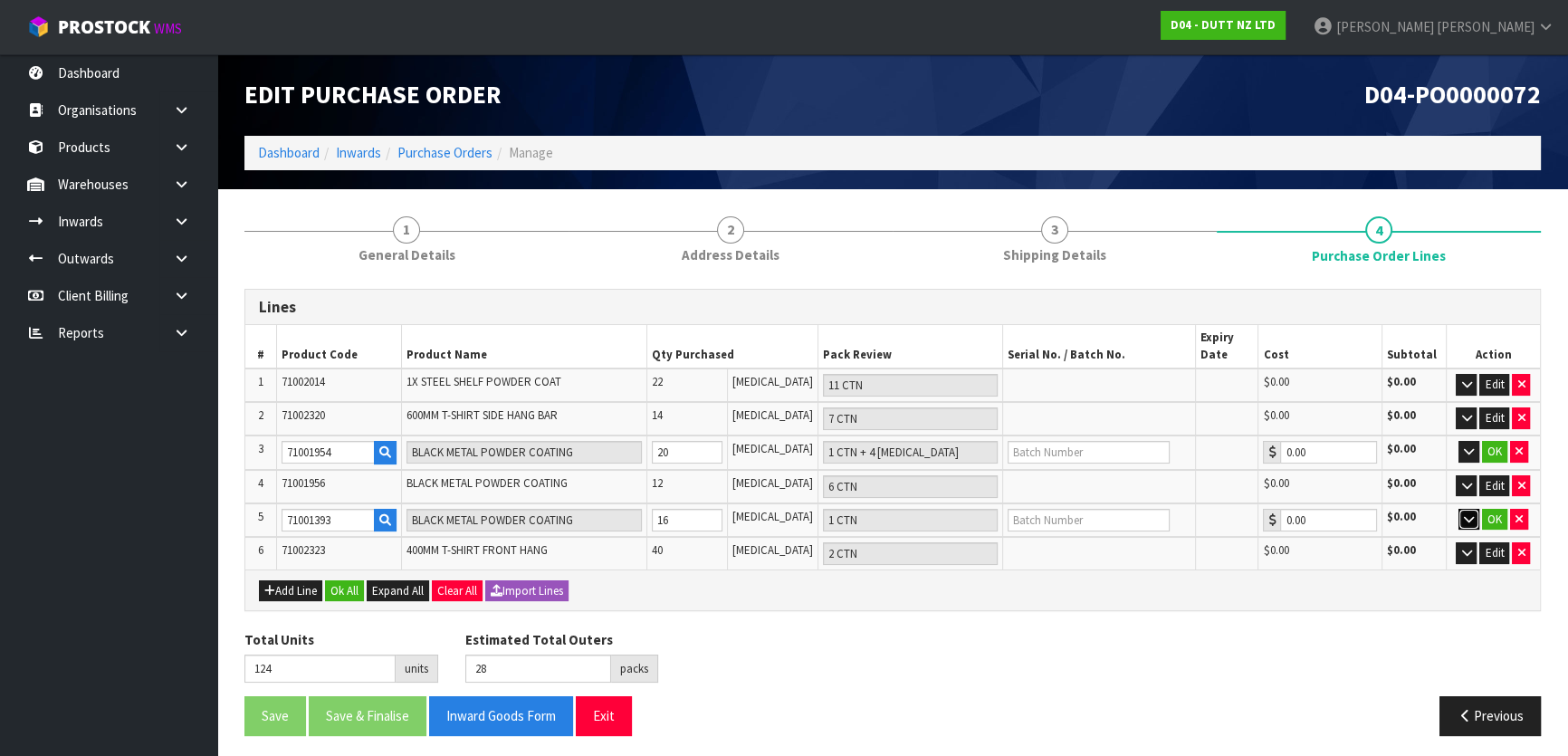
click at [1465, 513] on icon "button" at bounding box center [1469, 519] width 10 height 12
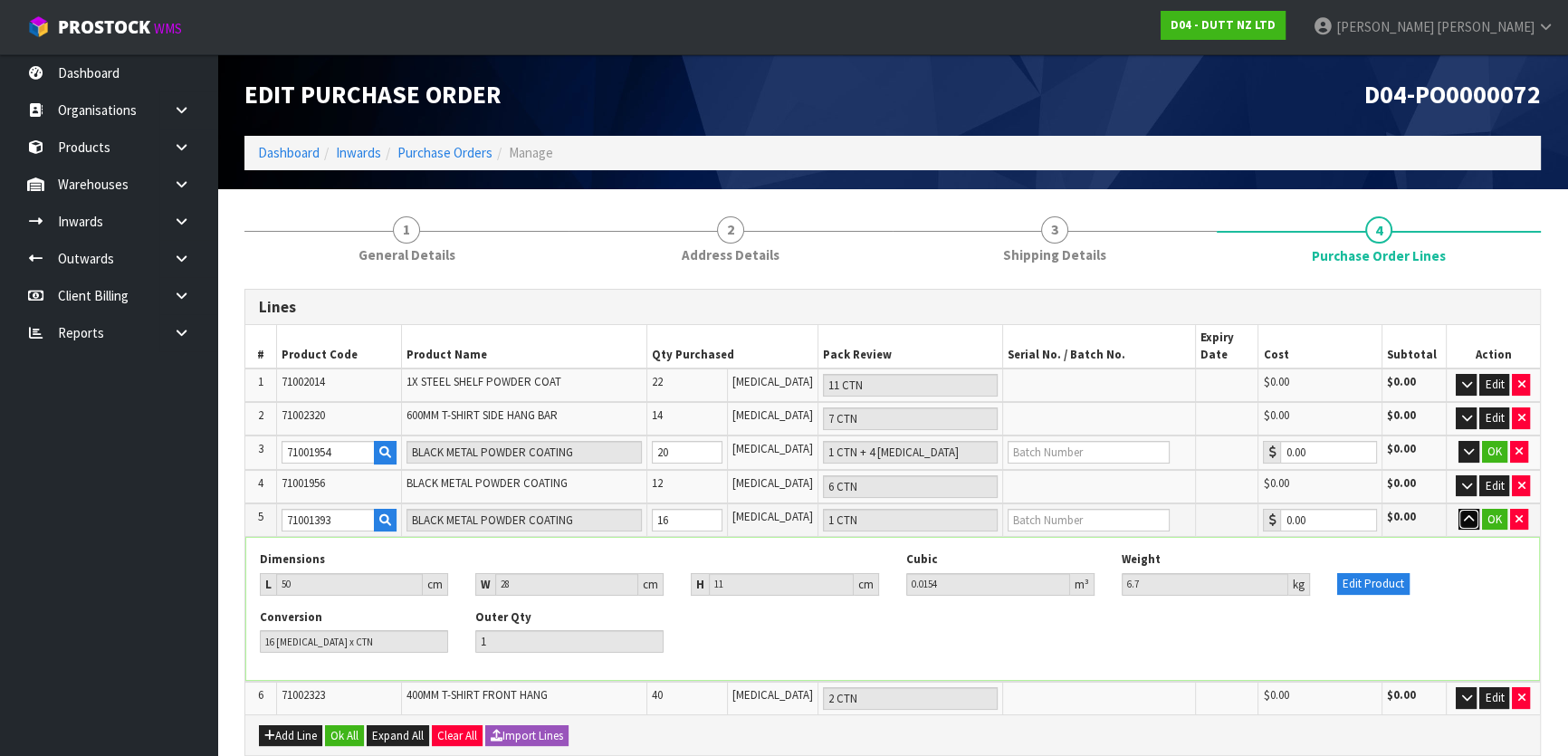
click at [1465, 513] on icon "button" at bounding box center [1469, 519] width 10 height 12
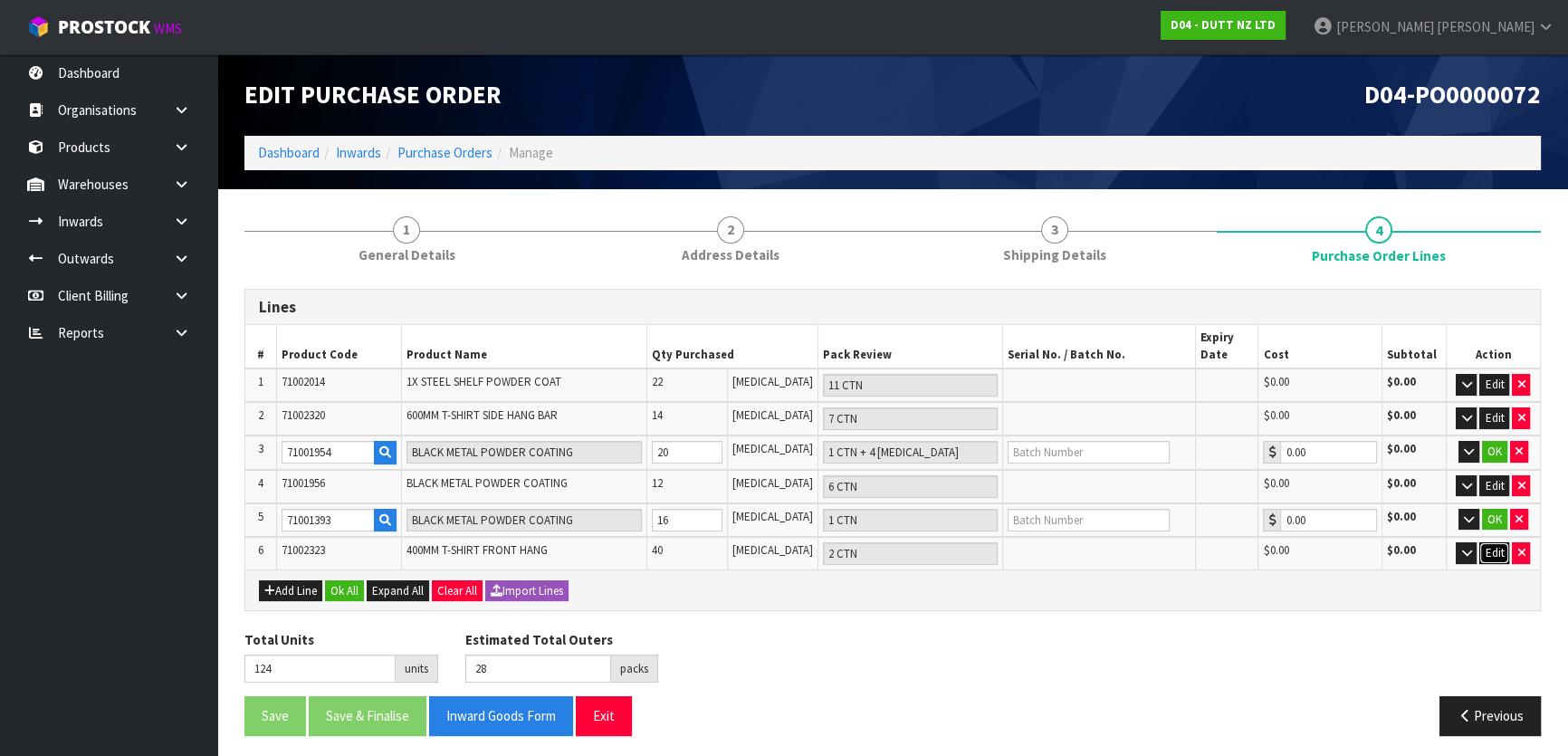
click at [1493, 550] on button "Edit" at bounding box center [1494, 553] width 30 height 21
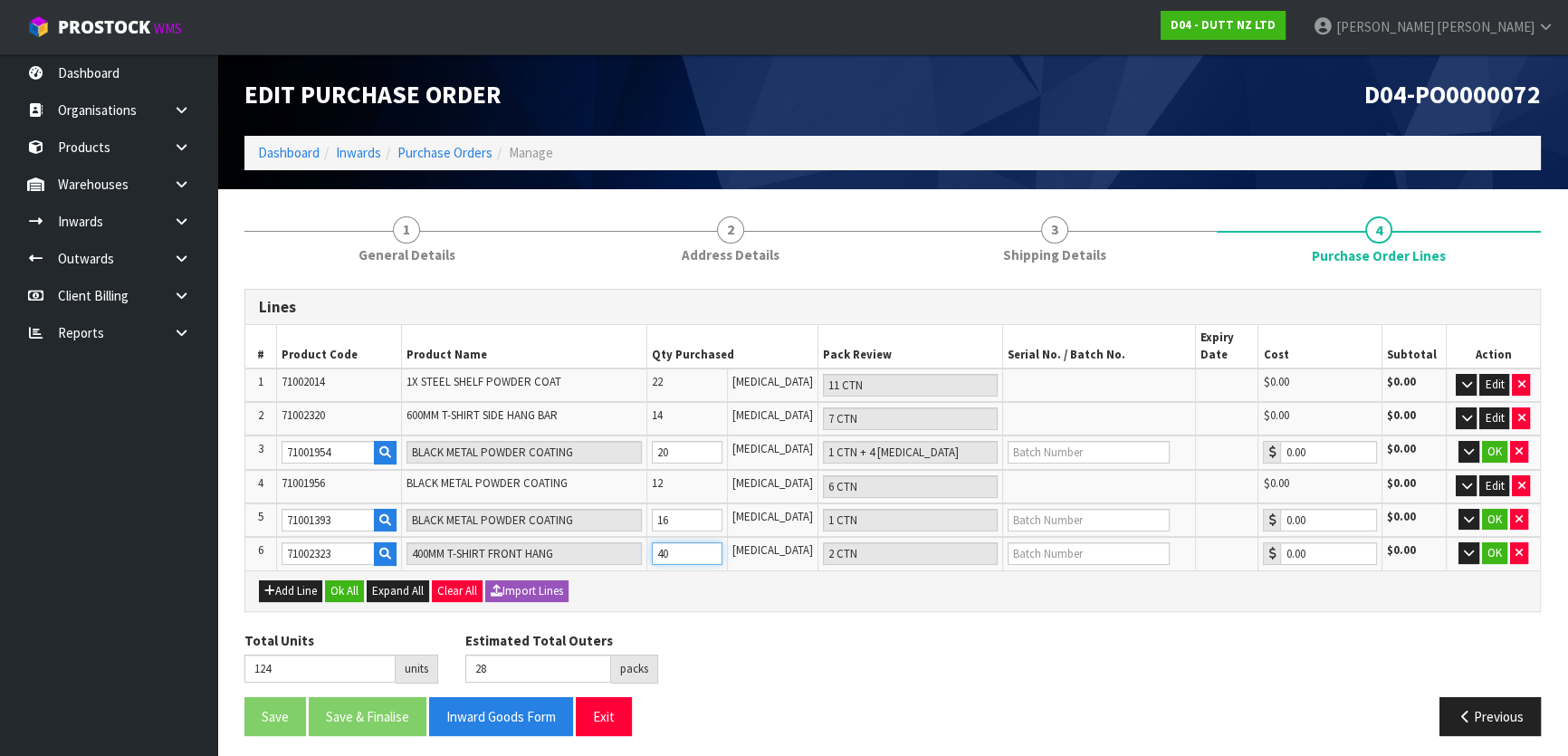
click at [522, 548] on tr "6 71002323 400MM T-SHIRT FRONT HANG 40 [MEDICAL_DATA] 2 CTN 0.00 $0.00 OK" at bounding box center [893, 554] width 1295 height 33
type input "86"
type input "26"
type input "2"
type input "2 [MEDICAL_DATA]"
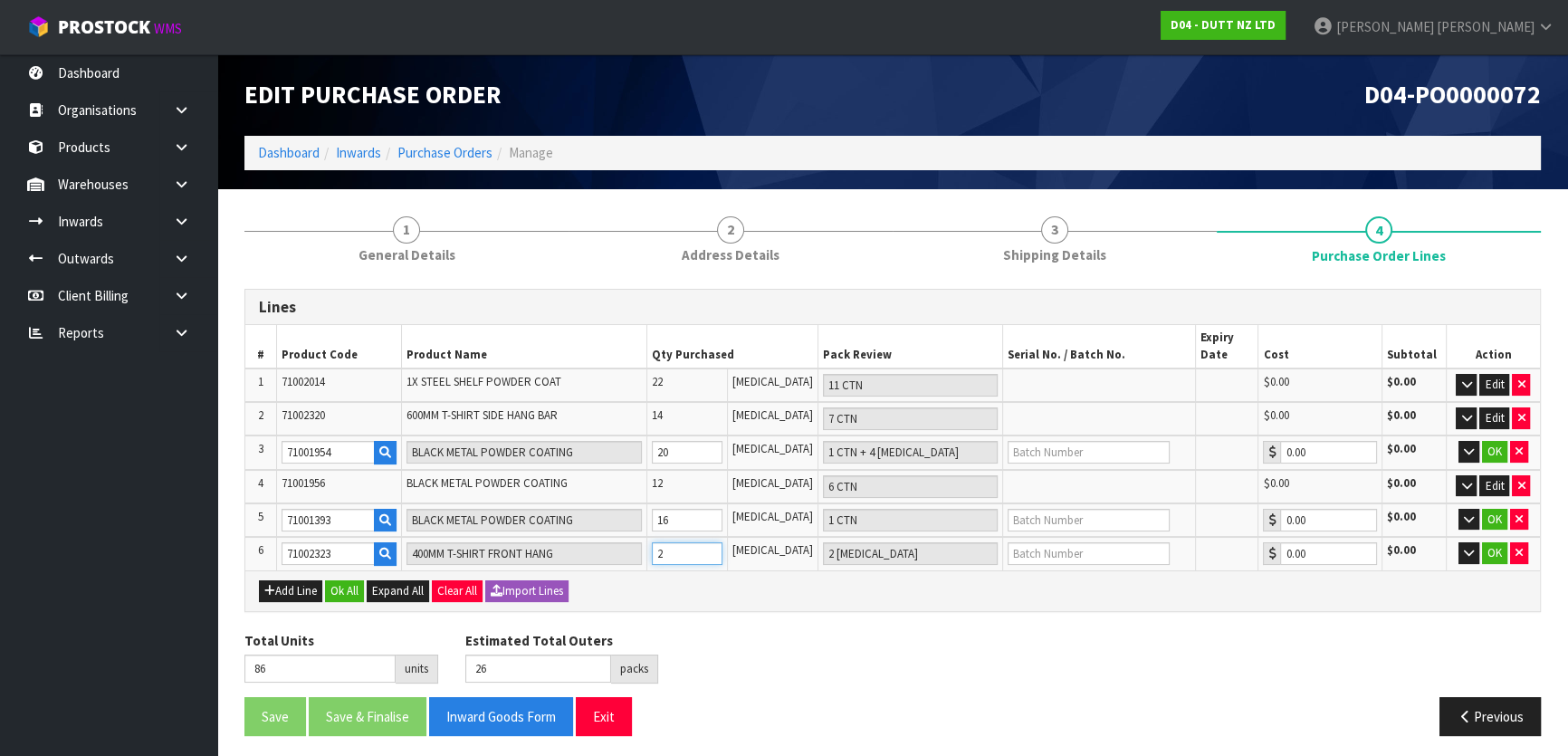
type input "84"
type input "0"
type input "87"
type input "3"
type input "3 [MEDICAL_DATA]"
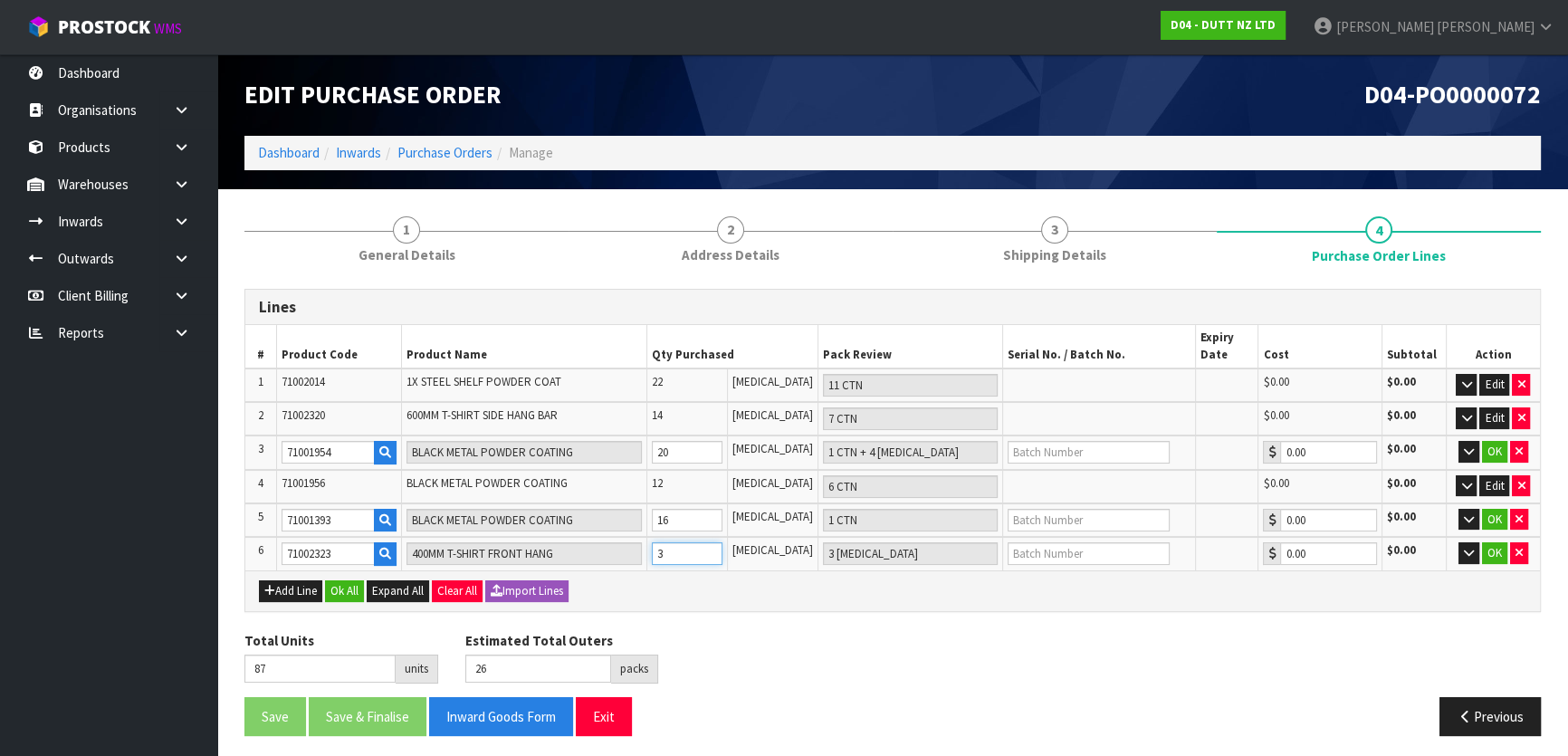
type input "116"
type input "27"
type input "32"
type input "1 CTN + 12 [MEDICAL_DATA]"
type input "32"
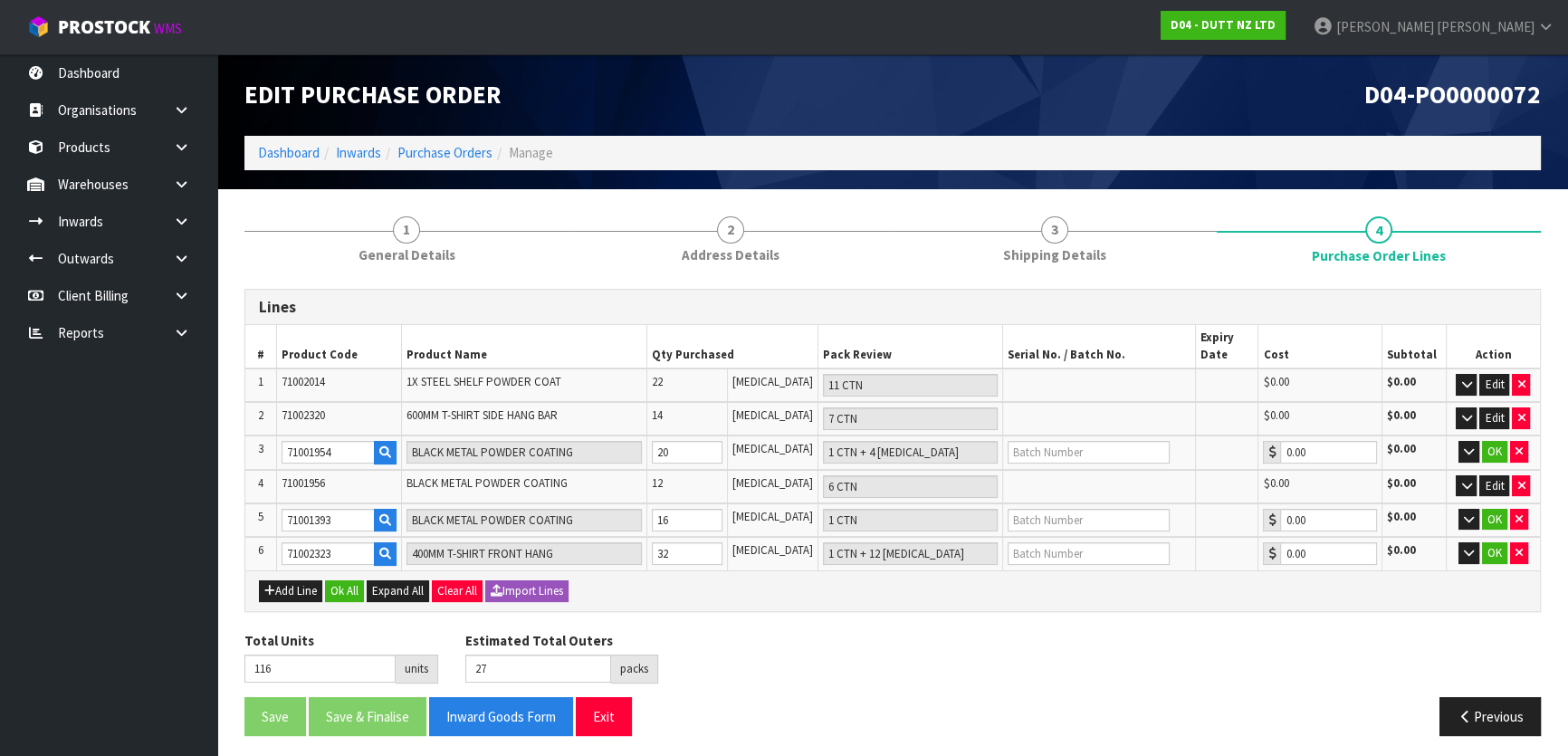
drag, startPoint x: 789, startPoint y: 633, endPoint x: 920, endPoint y: 575, distance: 143.3
click at [789, 632] on div "Total Units 116 units Estimated Total Outers 27 packs Estimated Total Pallets 0…" at bounding box center [892, 663] width 1323 height 66
click at [1489, 544] on button "OK" at bounding box center [1494, 553] width 25 height 21
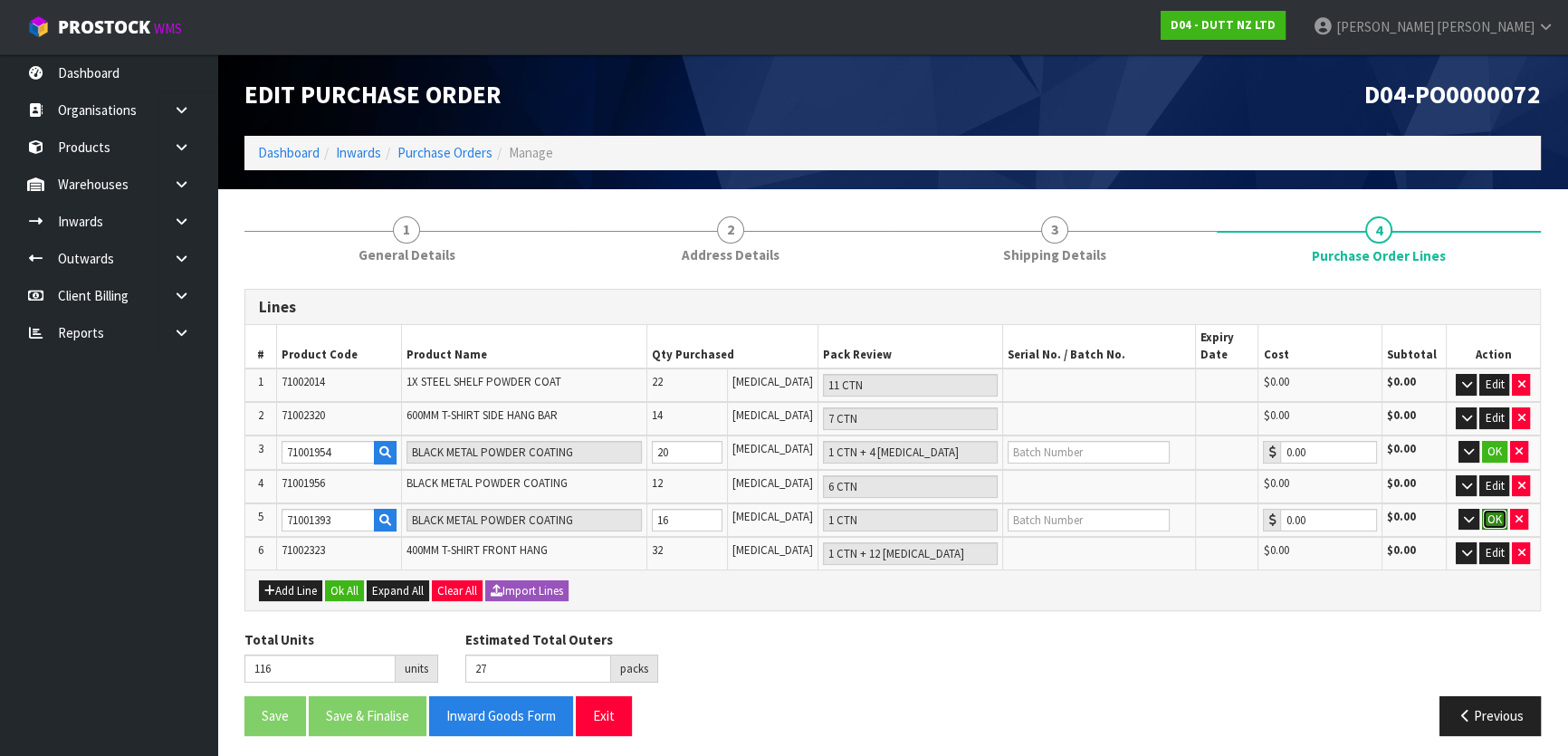
click at [1500, 519] on button "OK" at bounding box center [1494, 519] width 25 height 21
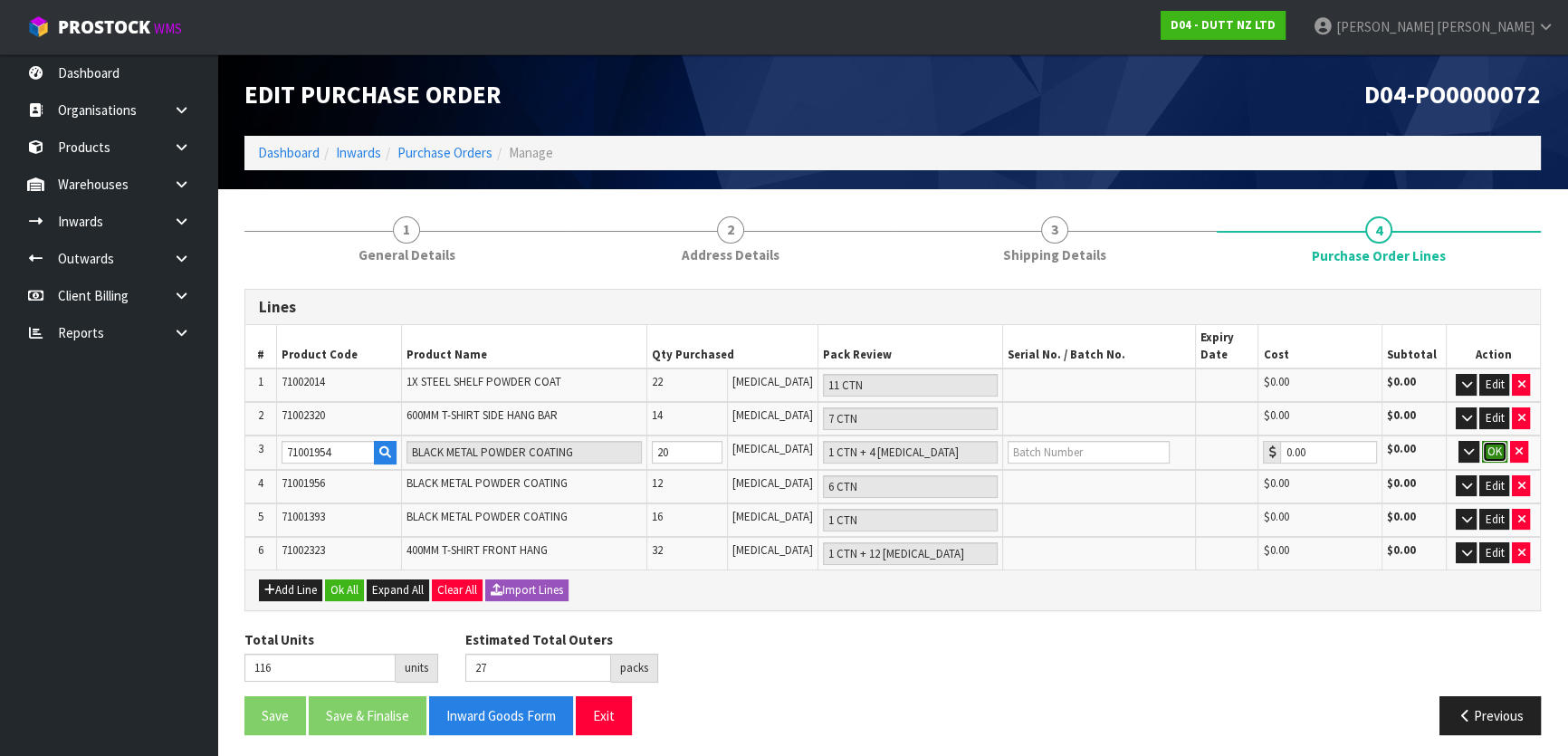
click at [1488, 455] on button "OK" at bounding box center [1494, 451] width 25 height 21
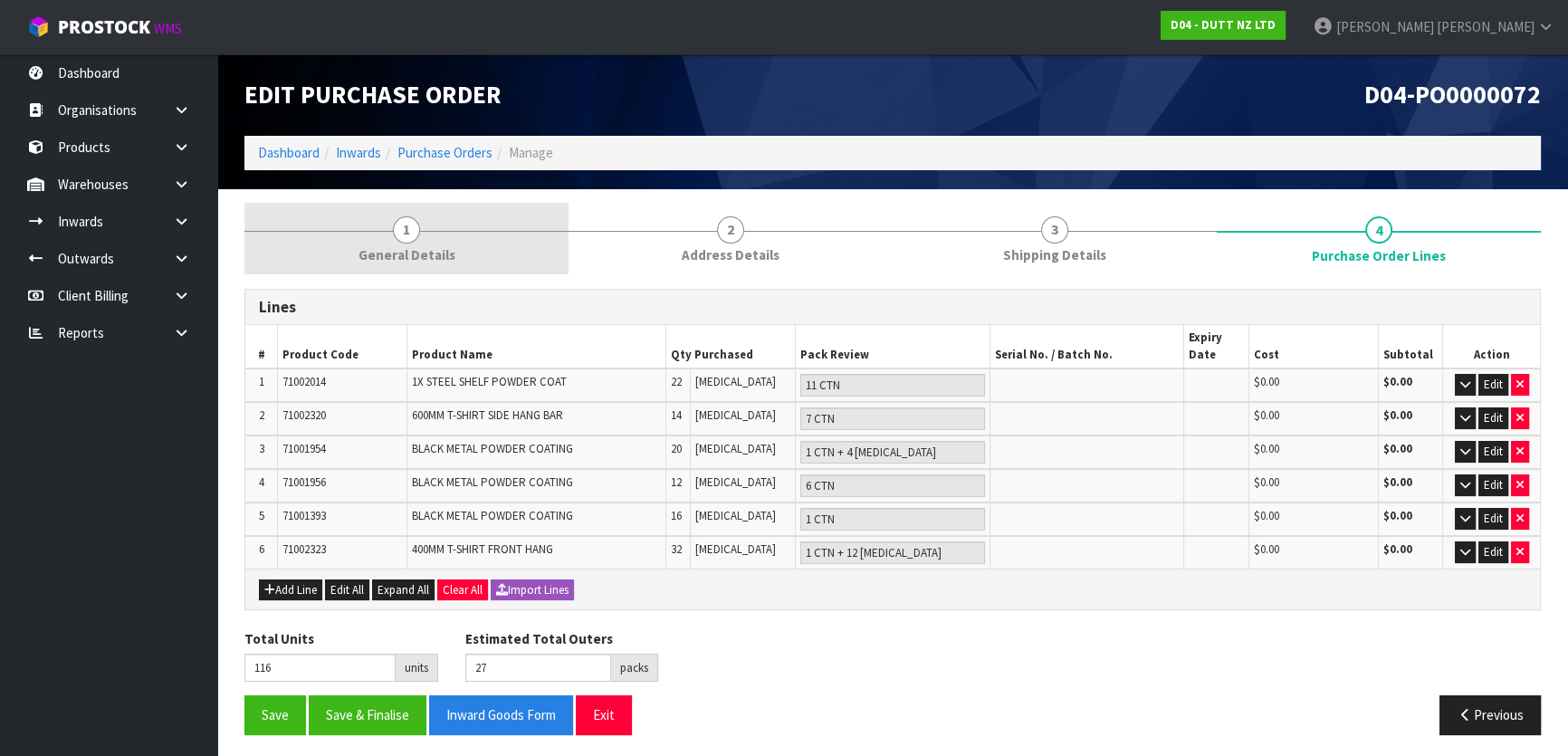
click at [423, 246] on span "General Details" at bounding box center [407, 255] width 97 height 19
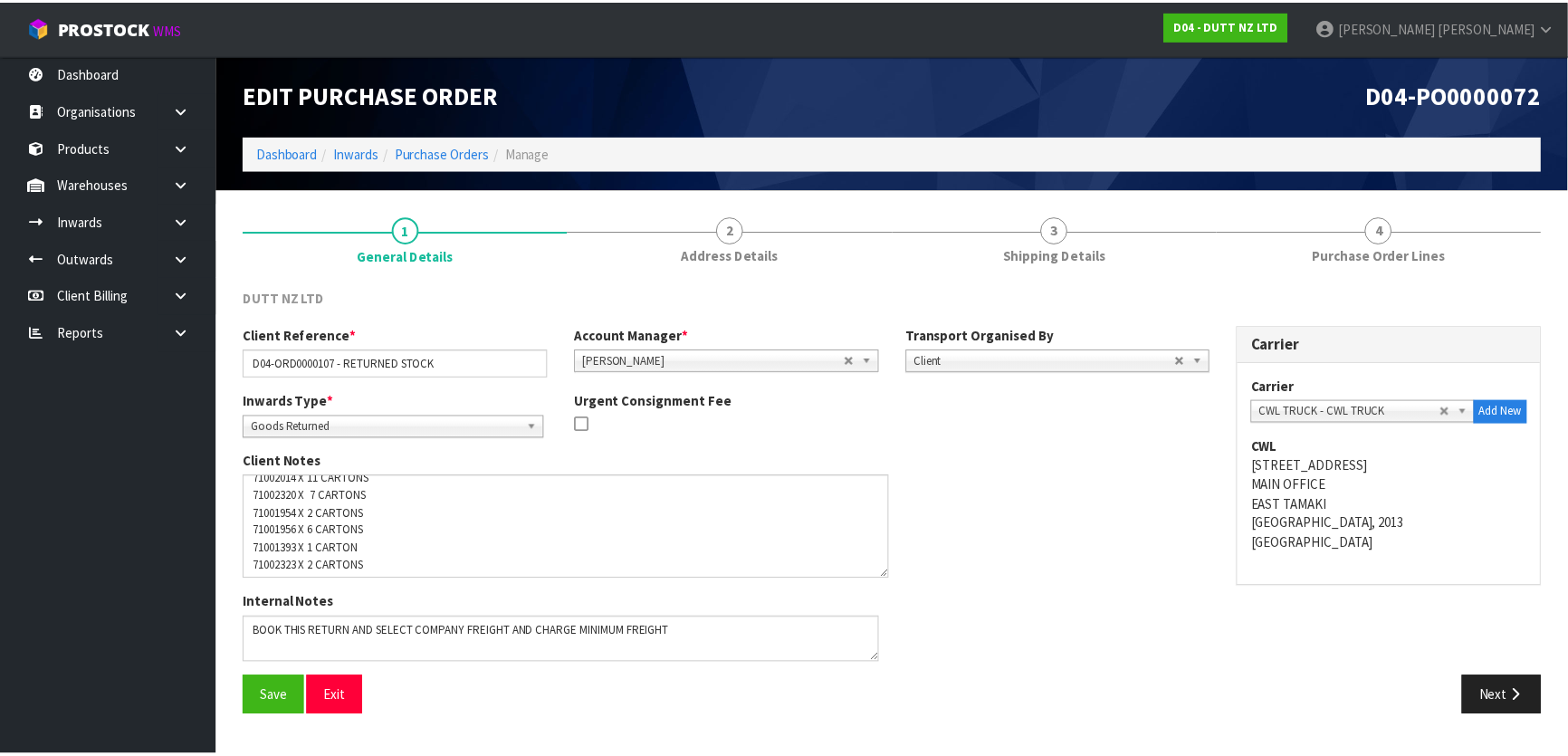
scroll to position [21, 0]
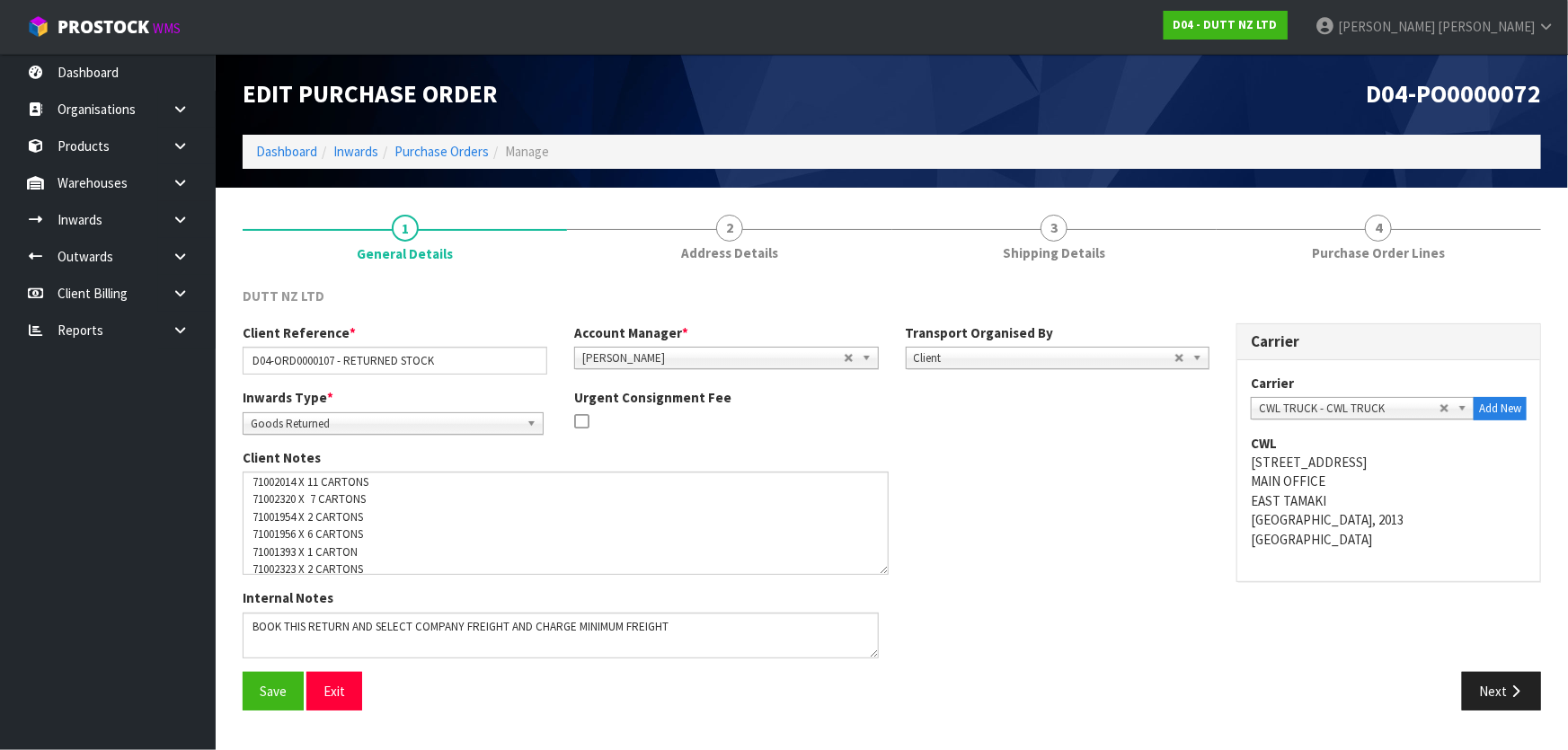
drag, startPoint x: 870, startPoint y: 515, endPoint x: 881, endPoint y: 582, distance: 67.9
click at [881, 575] on textarea at bounding box center [565, 523] width 646 height 103
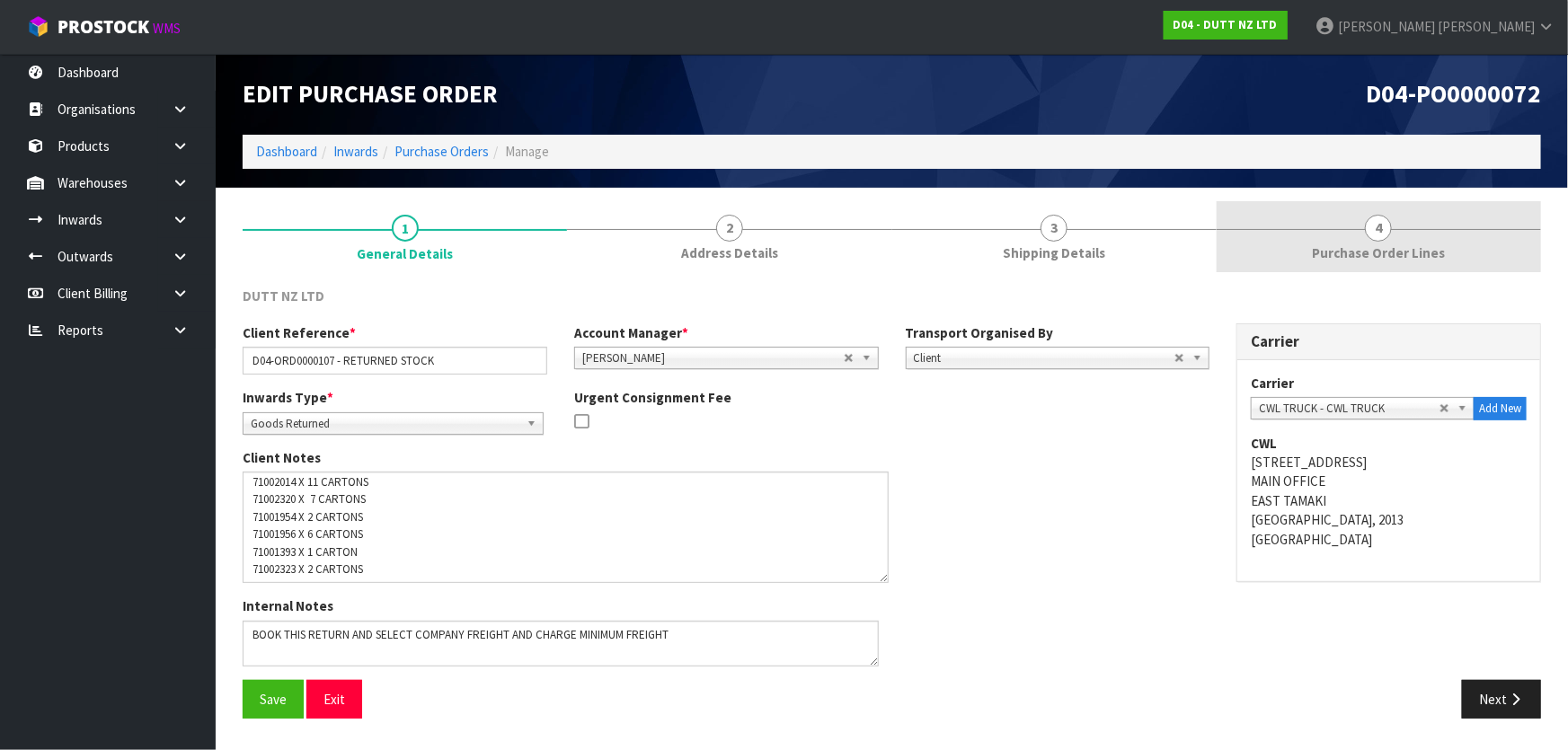
click at [1368, 244] on span "Purchase Order Lines" at bounding box center [1378, 253] width 133 height 19
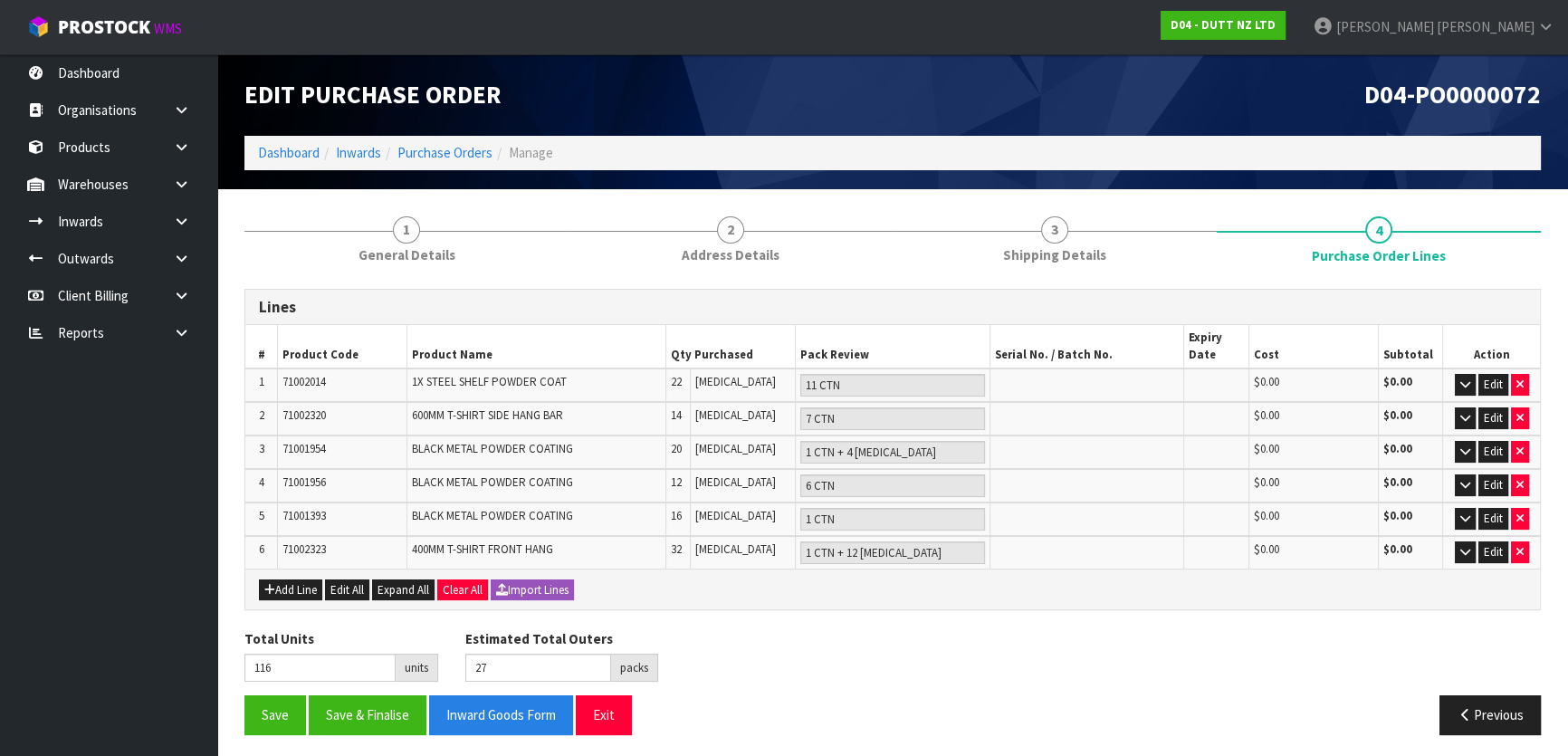
scroll to position [3, 0]
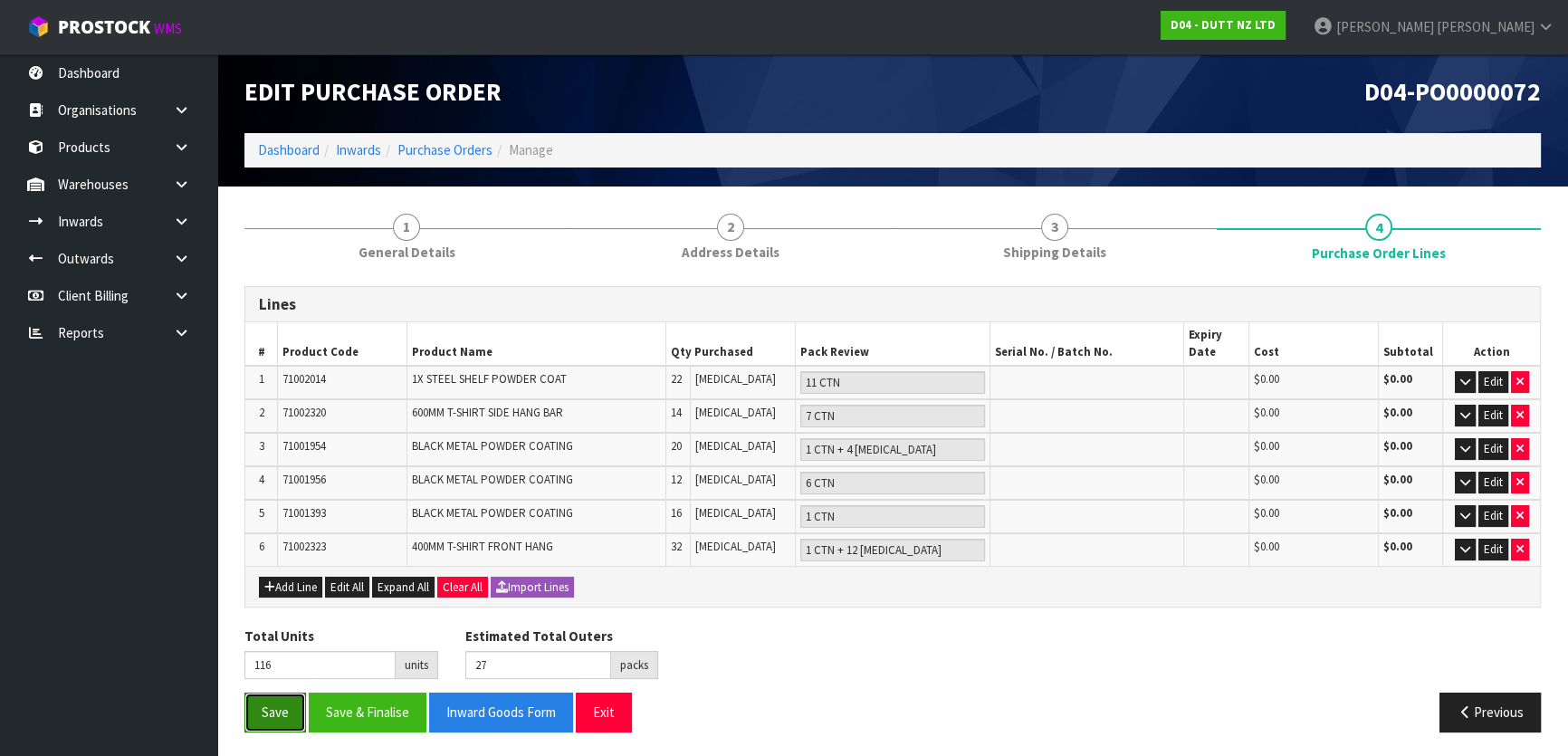
click at [274, 700] on button "Save" at bounding box center [275, 712] width 61 height 39
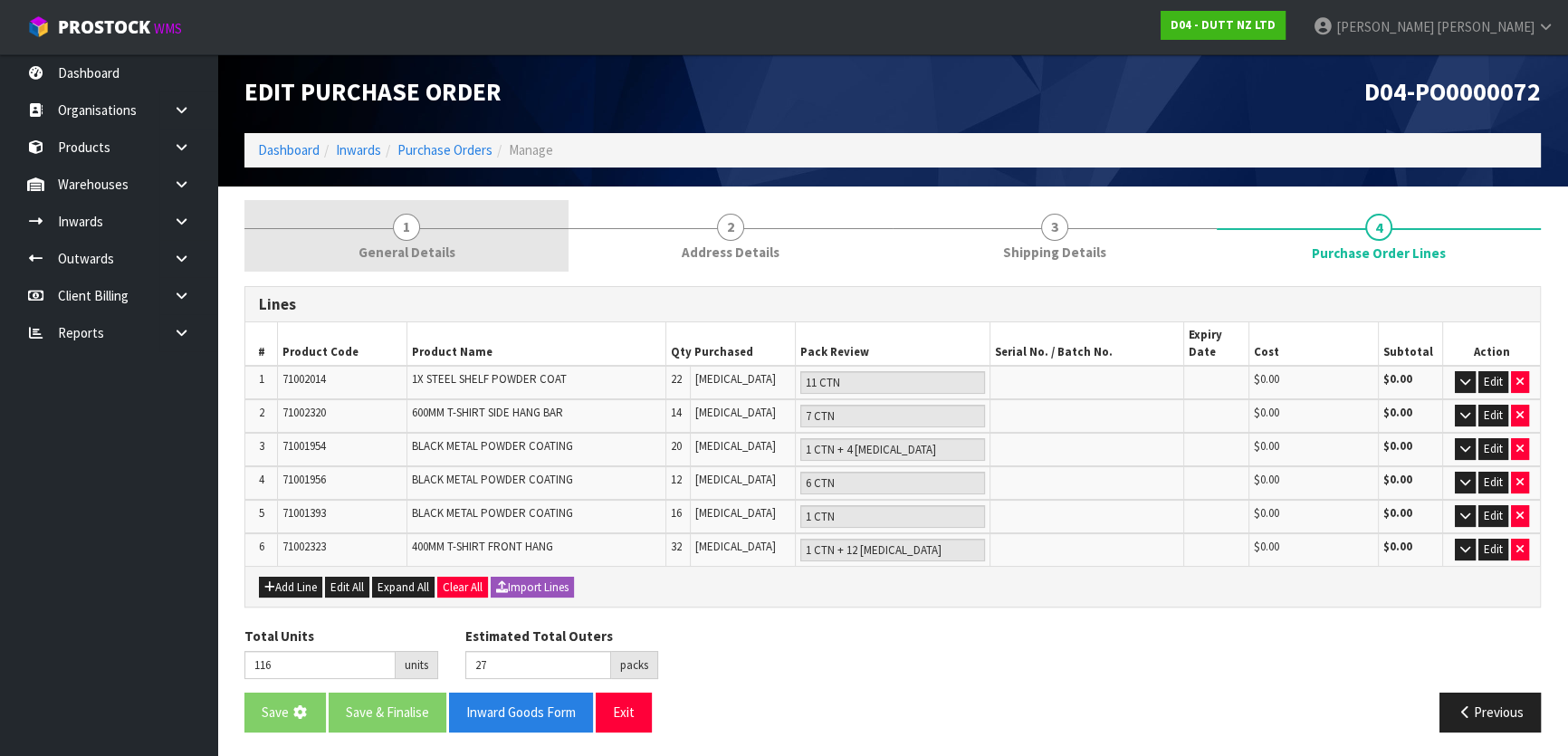
scroll to position [0, 0]
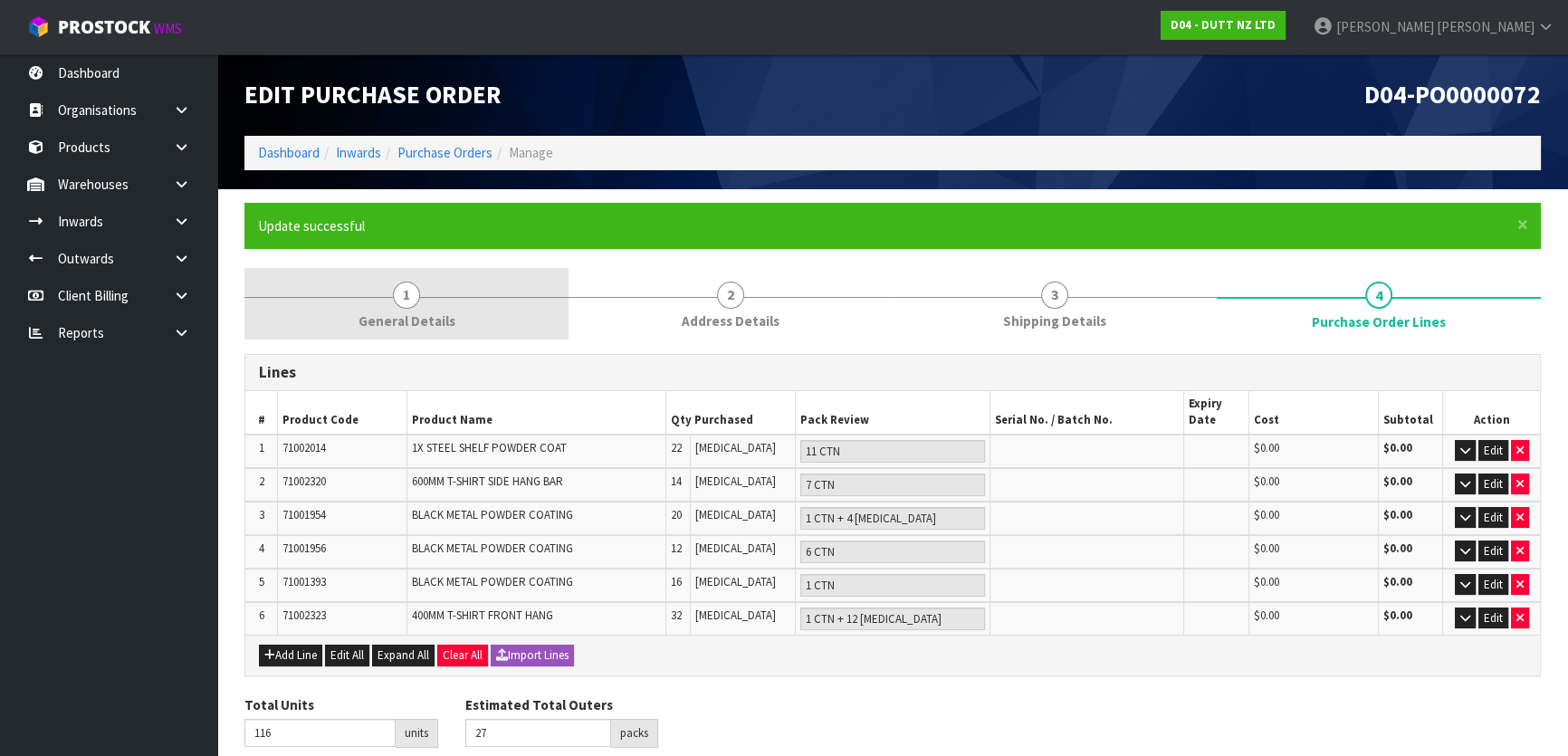
click at [505, 263] on form "× Close Update successful 1 General Details 2 Address Details 3 Shipping Detail…" at bounding box center [893, 509] width 1297 height 611
click at [498, 292] on link "1 General Details" at bounding box center [407, 303] width 324 height 71
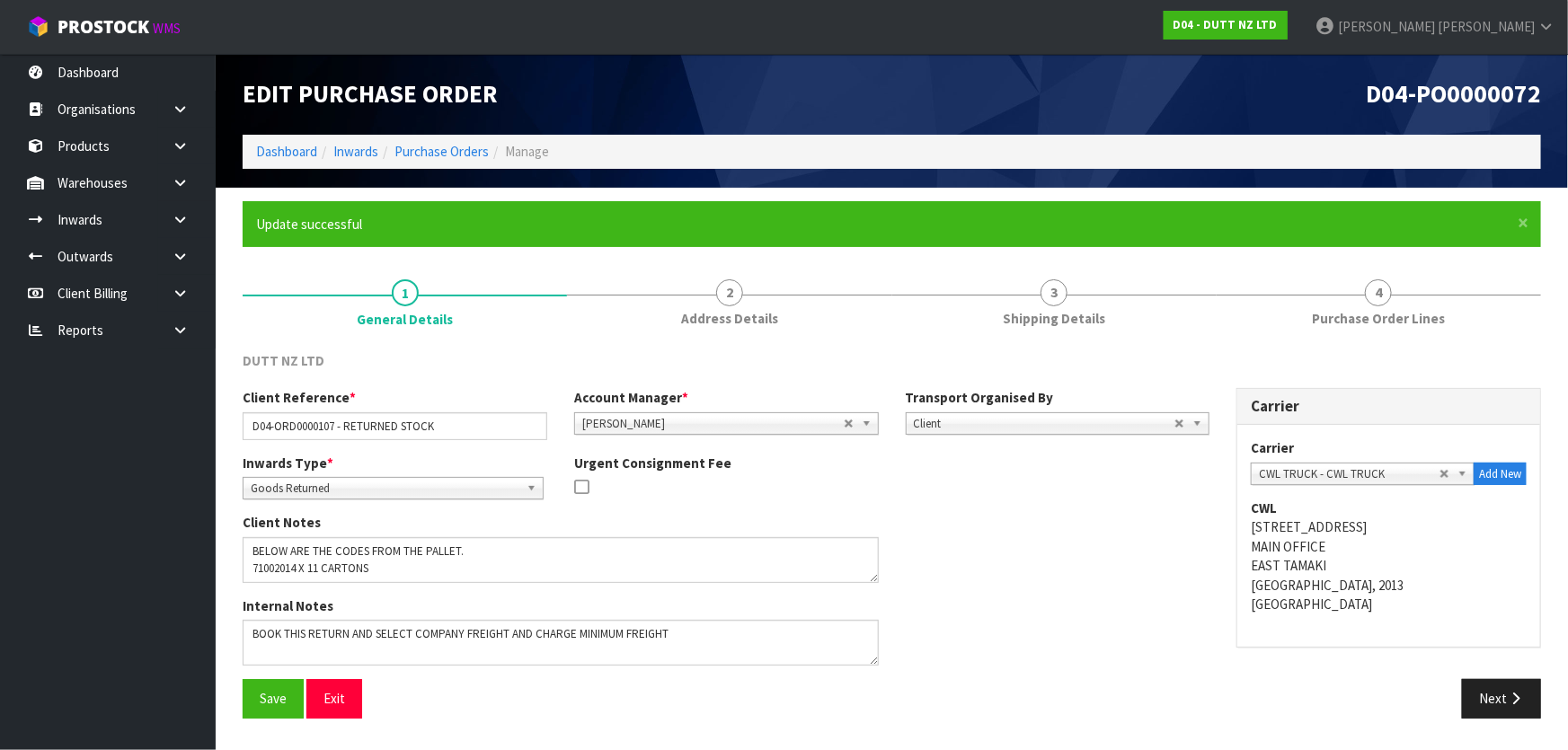
drag, startPoint x: 660, startPoint y: 324, endPoint x: 983, endPoint y: 550, distance: 394.2
click at [983, 550] on div "Client Notes" at bounding box center [725, 554] width 994 height 83
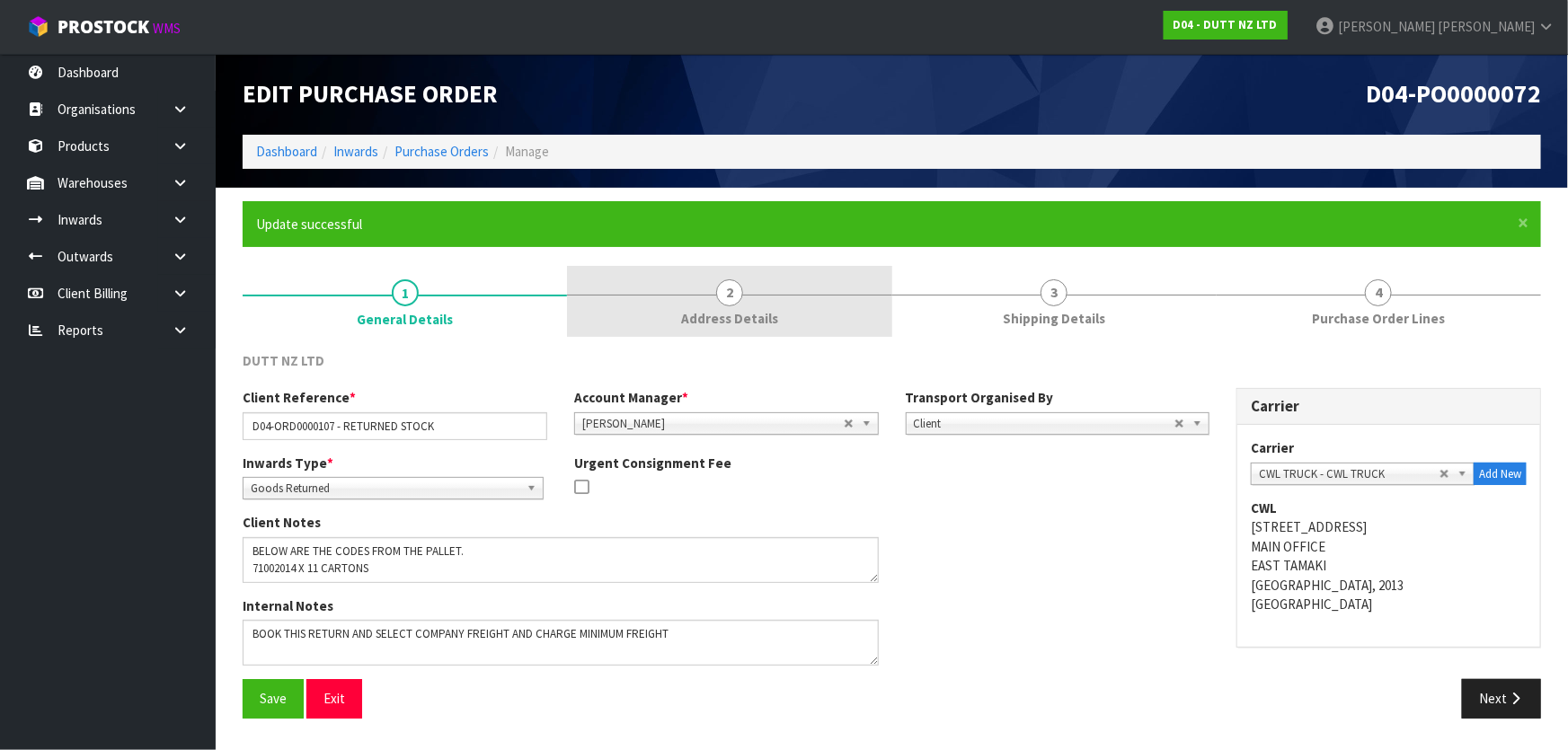
click at [747, 300] on link "2 Address Details" at bounding box center [729, 301] width 324 height 71
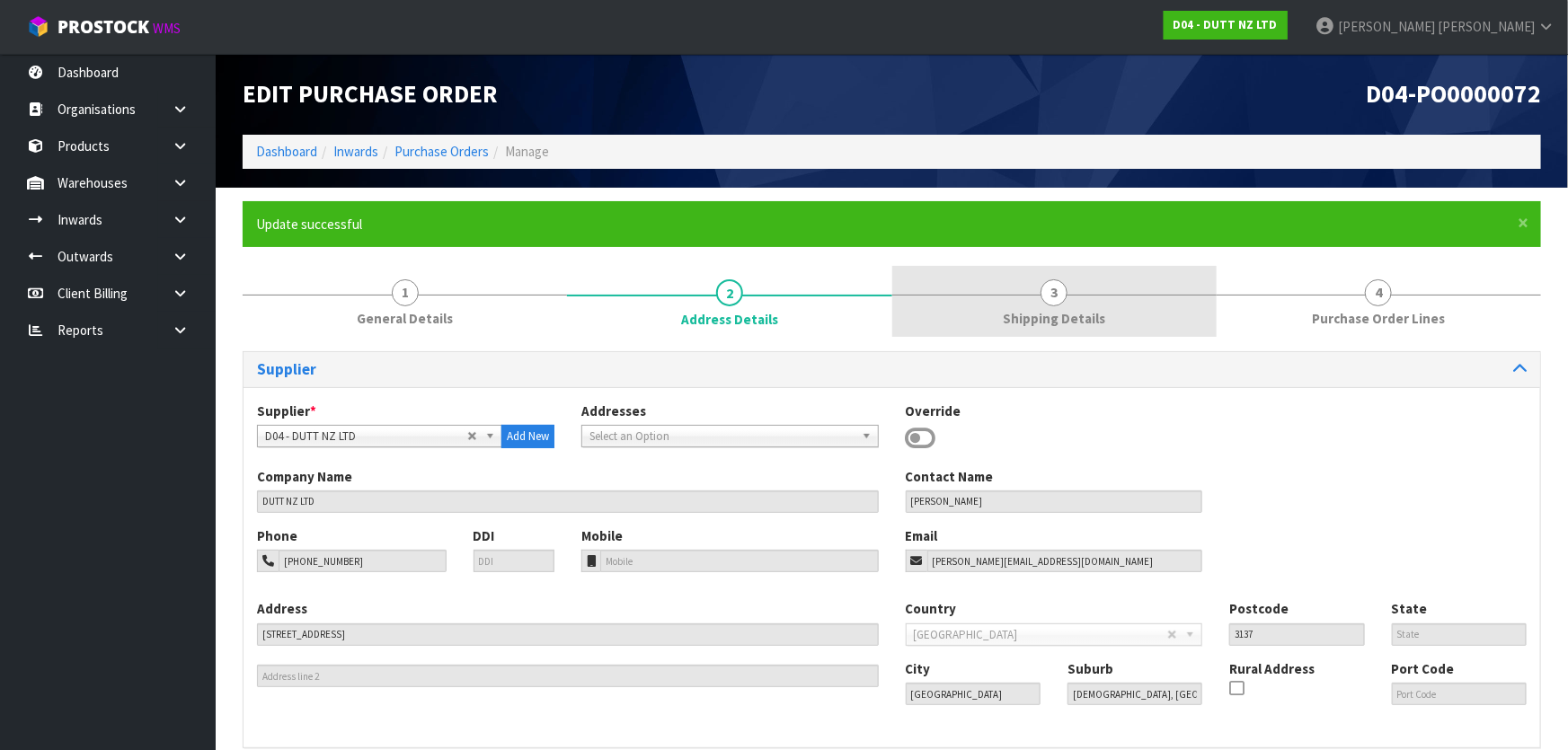
click at [939, 310] on link "3 Shipping Details" at bounding box center [1054, 301] width 324 height 71
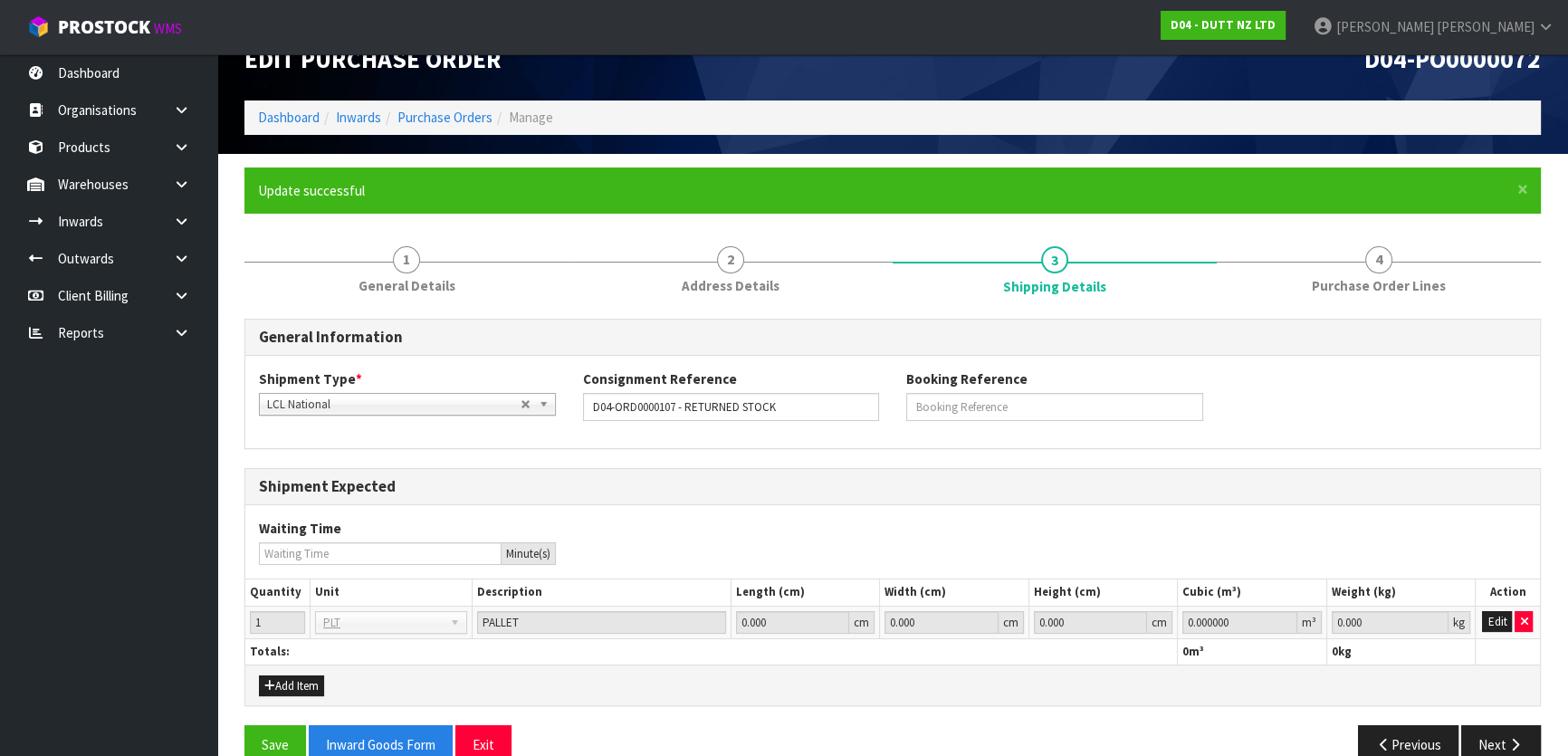
scroll to position [69, 0]
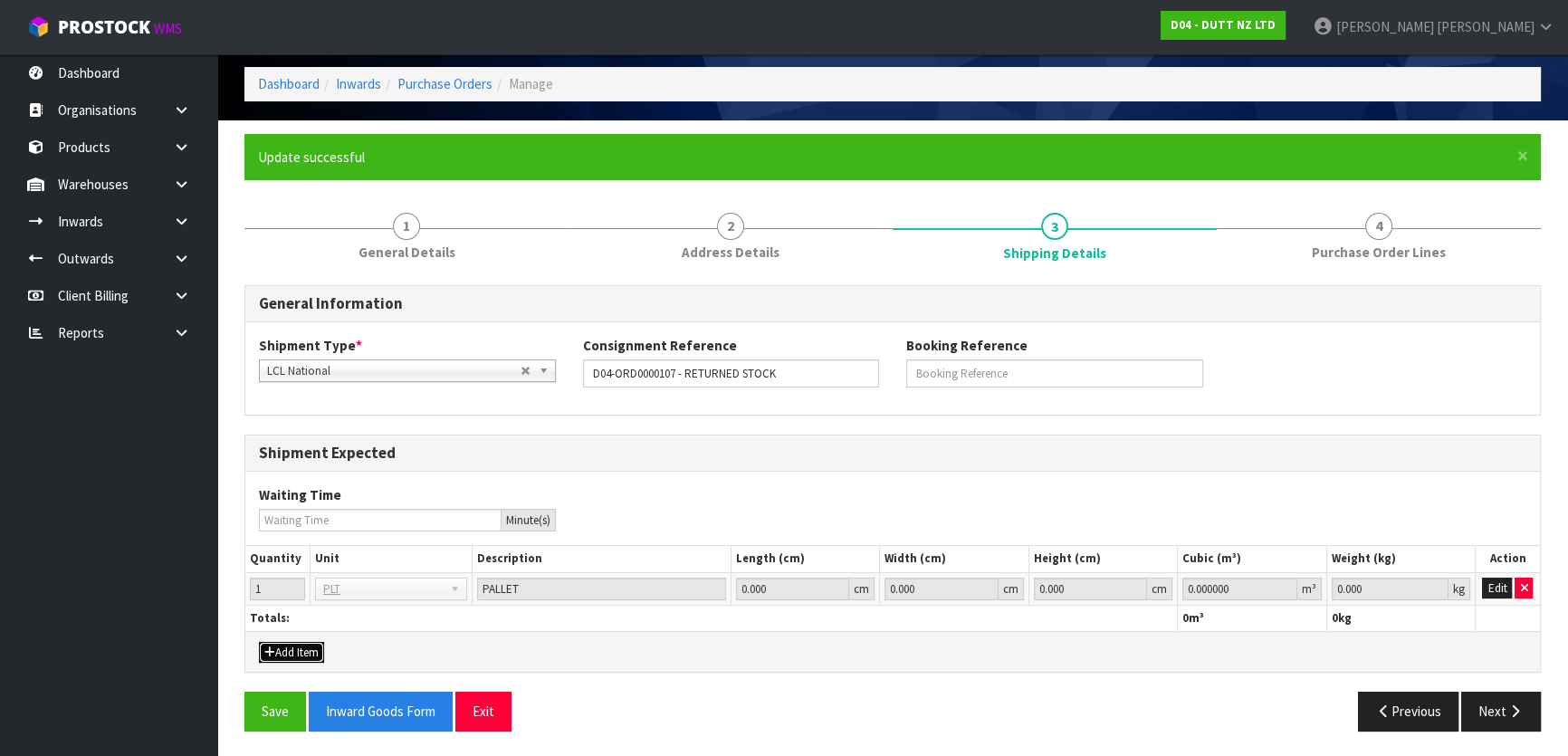
click at [298, 652] on button "Add Item" at bounding box center [292, 652] width 65 height 21
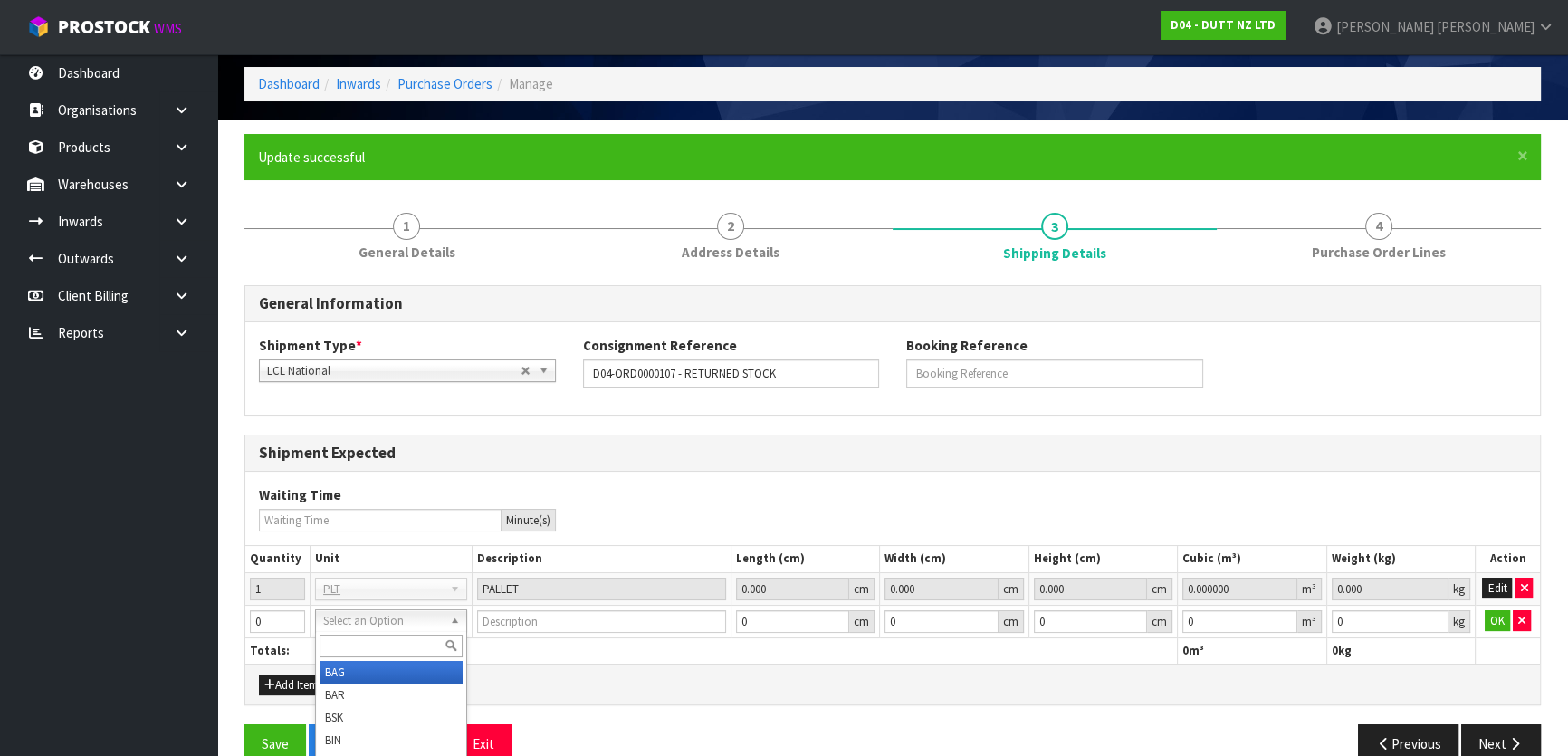
click at [563, 664] on div "Add Item" at bounding box center [893, 685] width 1295 height 41
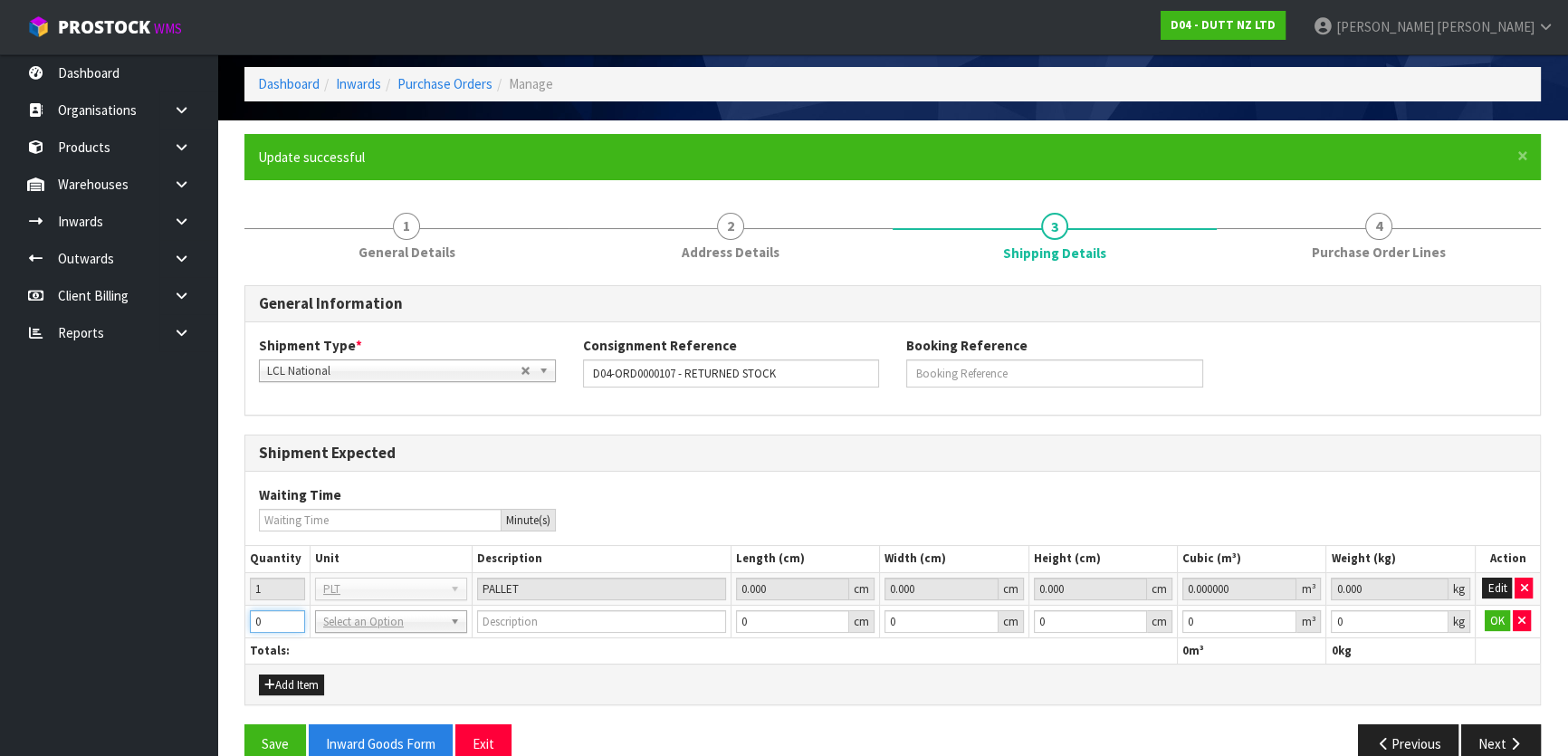
click at [270, 611] on input "0" at bounding box center [278, 622] width 56 height 22
click at [443, 654] on th "Totals:" at bounding box center [711, 650] width 933 height 26
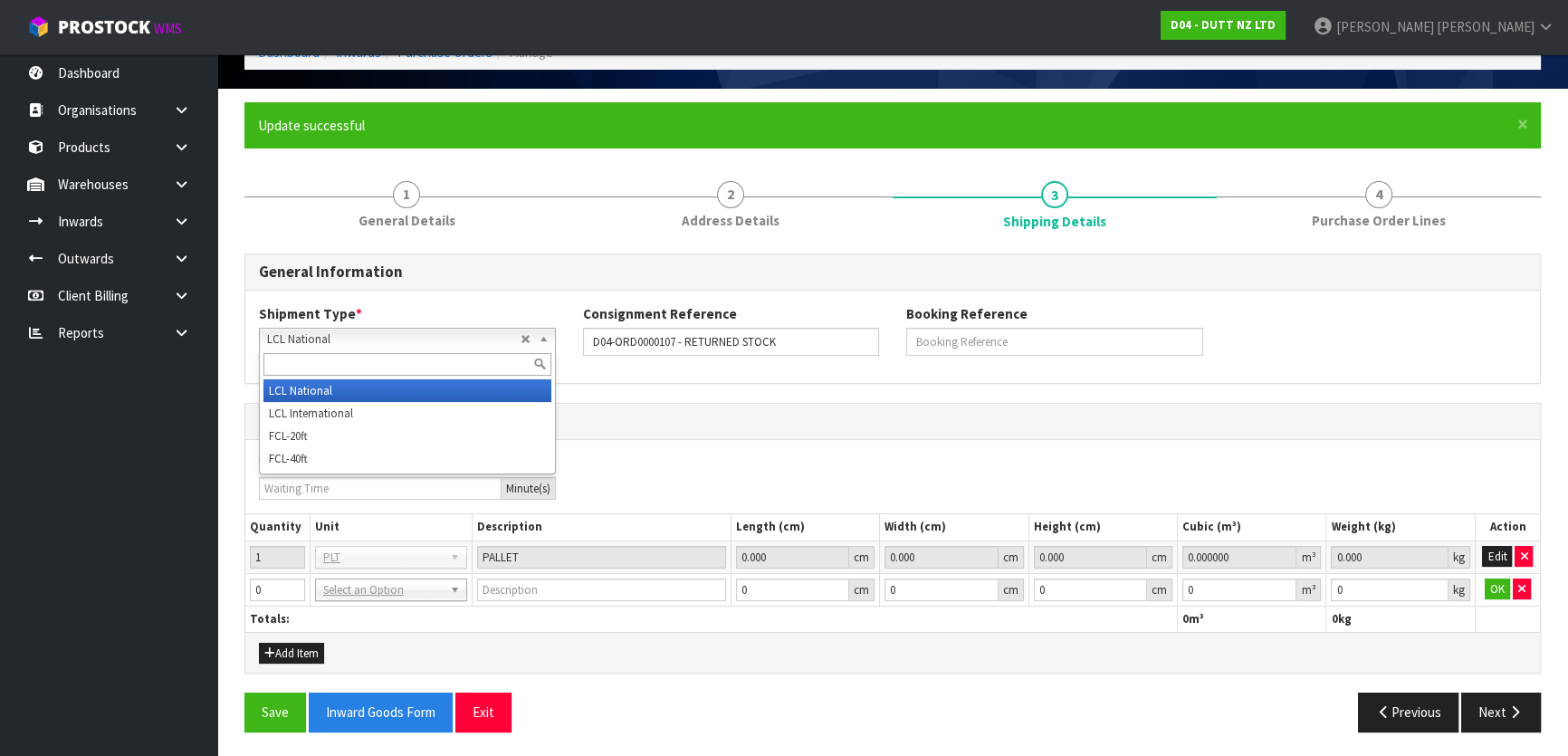
click at [482, 346] on span "LCL National" at bounding box center [394, 339] width 254 height 21
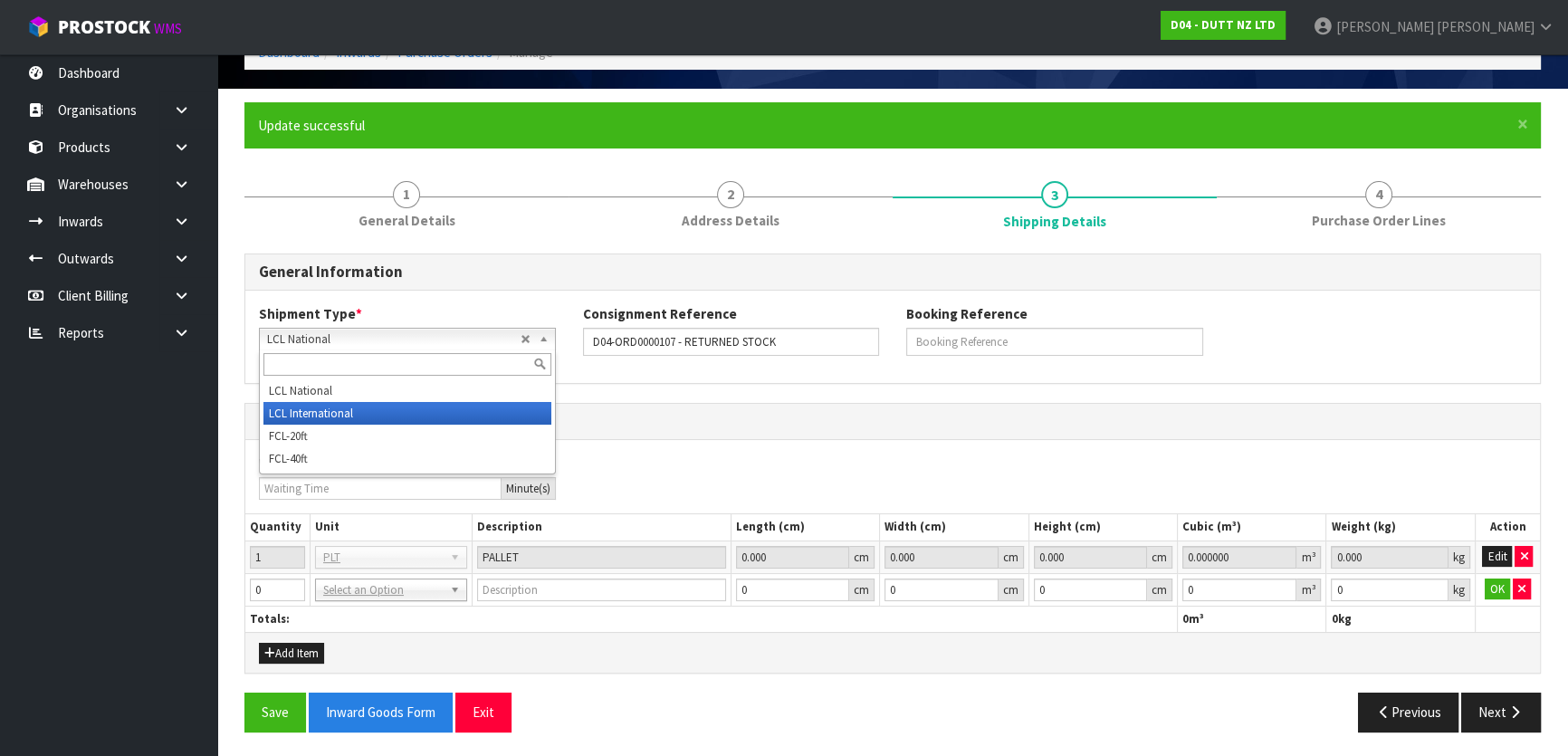
click at [458, 407] on li "LCL International" at bounding box center [407, 413] width 288 height 22
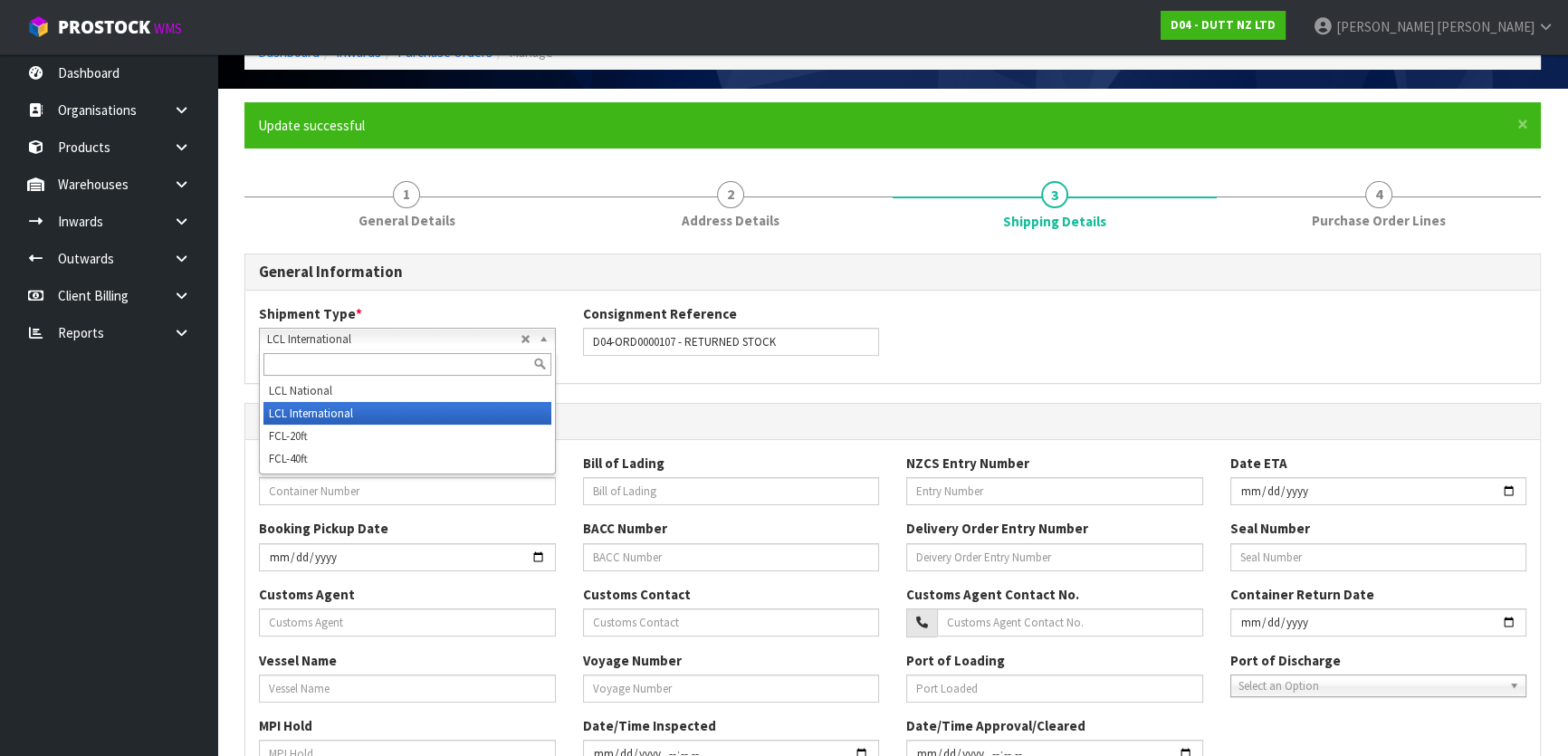
click at [483, 344] on span "LCL International" at bounding box center [394, 339] width 254 height 21
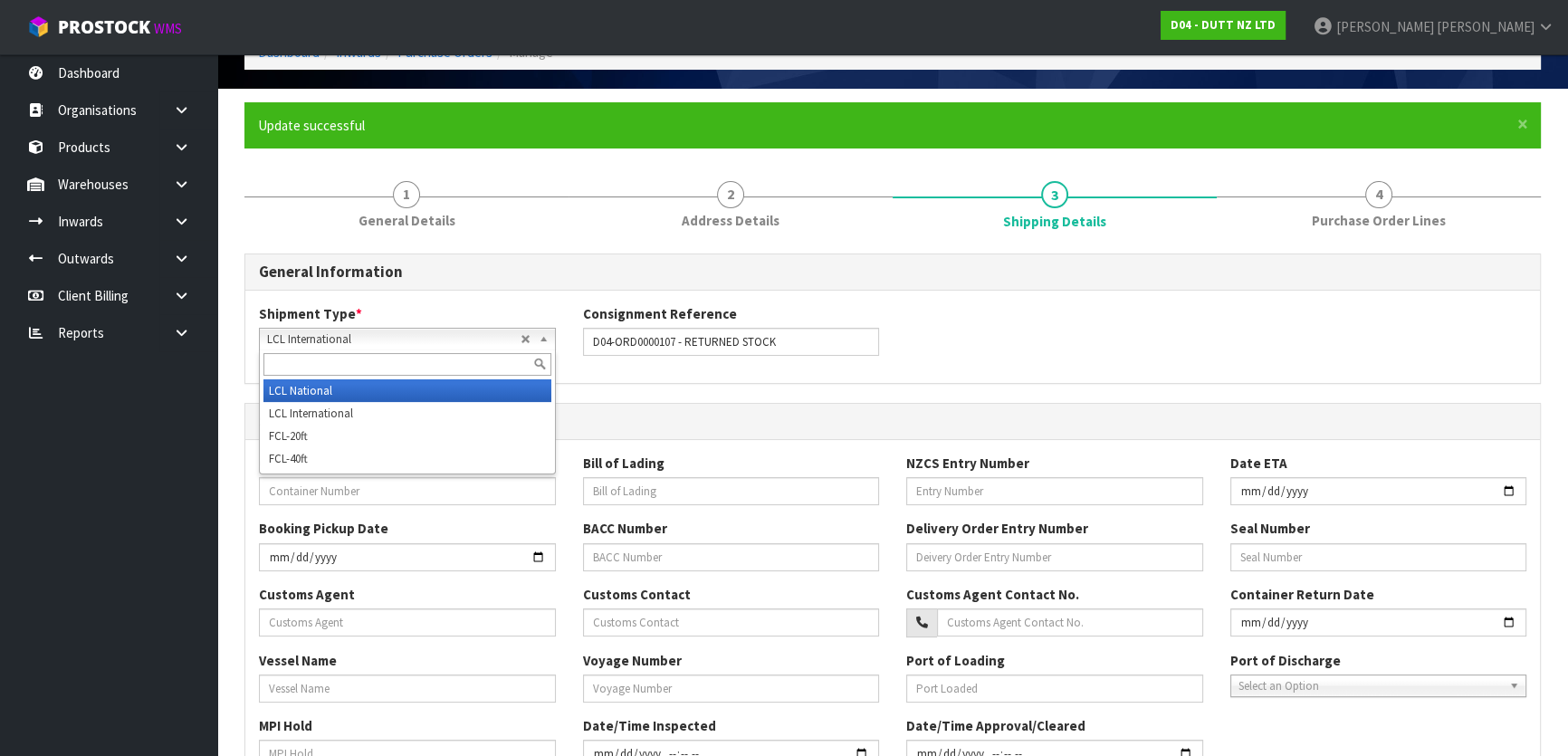
click at [427, 382] on li "LCL National" at bounding box center [407, 391] width 288 height 22
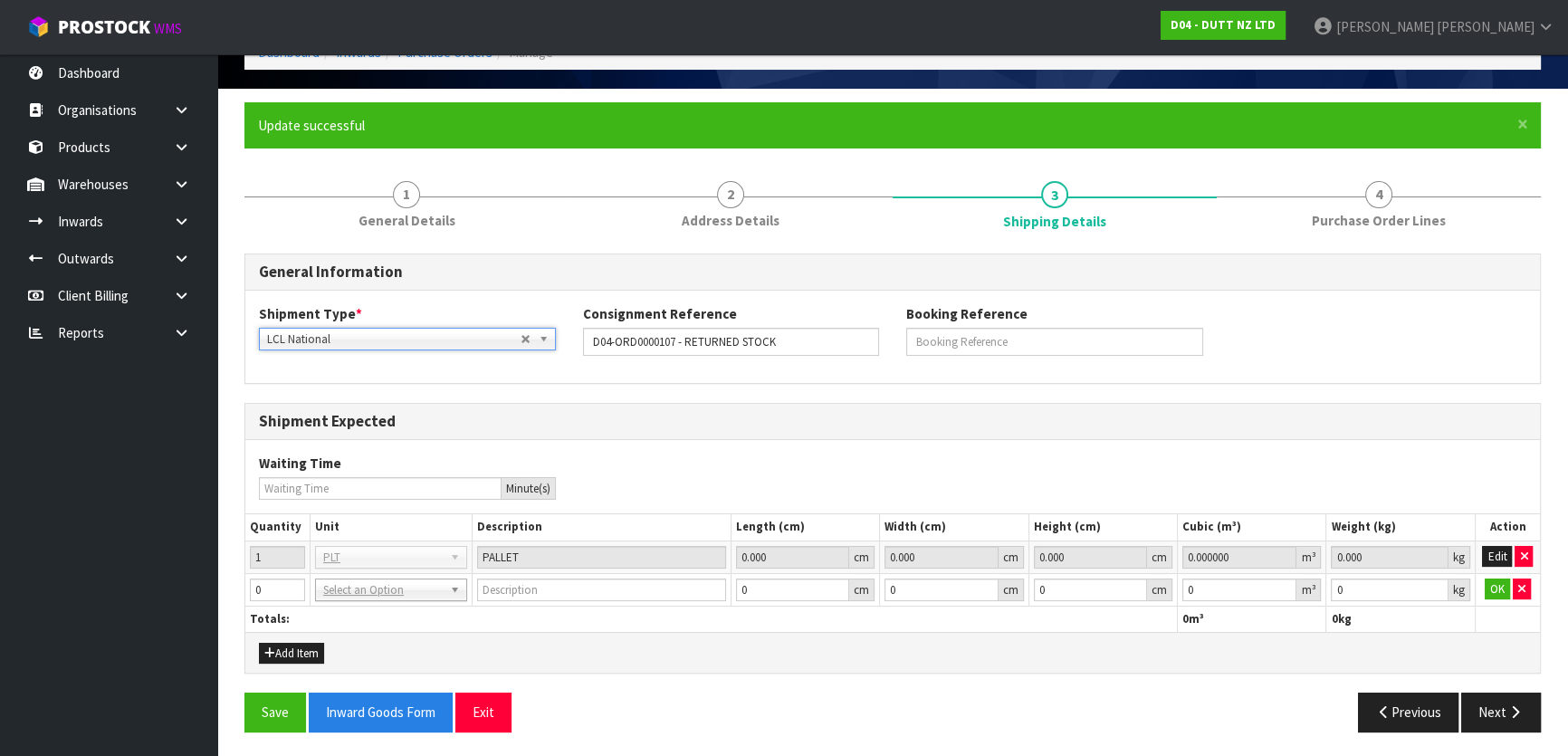
click at [694, 471] on div "Waiting Time Minute(s)" at bounding box center [893, 477] width 1295 height 46
click at [1521, 588] on icon "button" at bounding box center [1522, 589] width 7 height 12
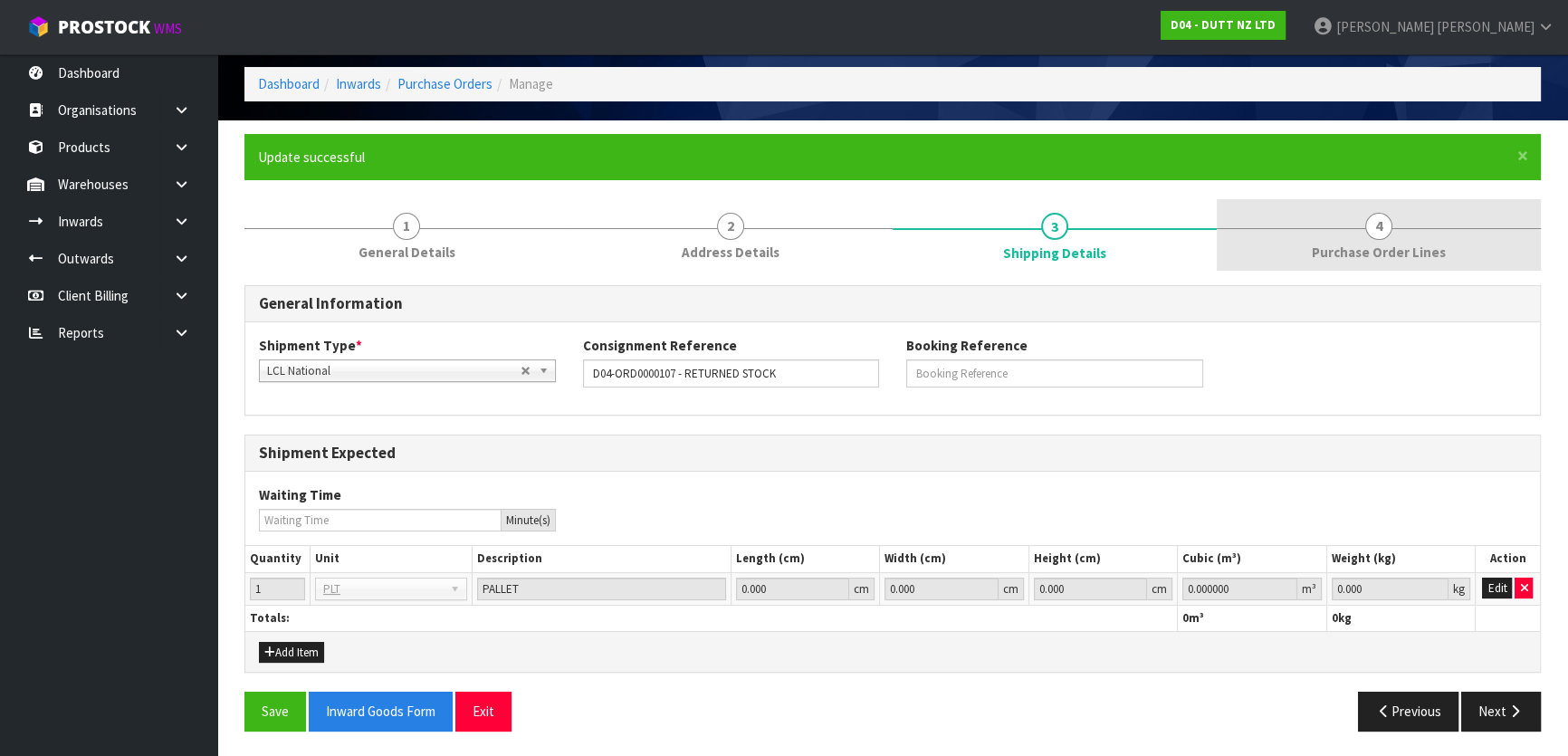
click at [1313, 228] on link "4 Purchase Order Lines" at bounding box center [1379, 234] width 324 height 71
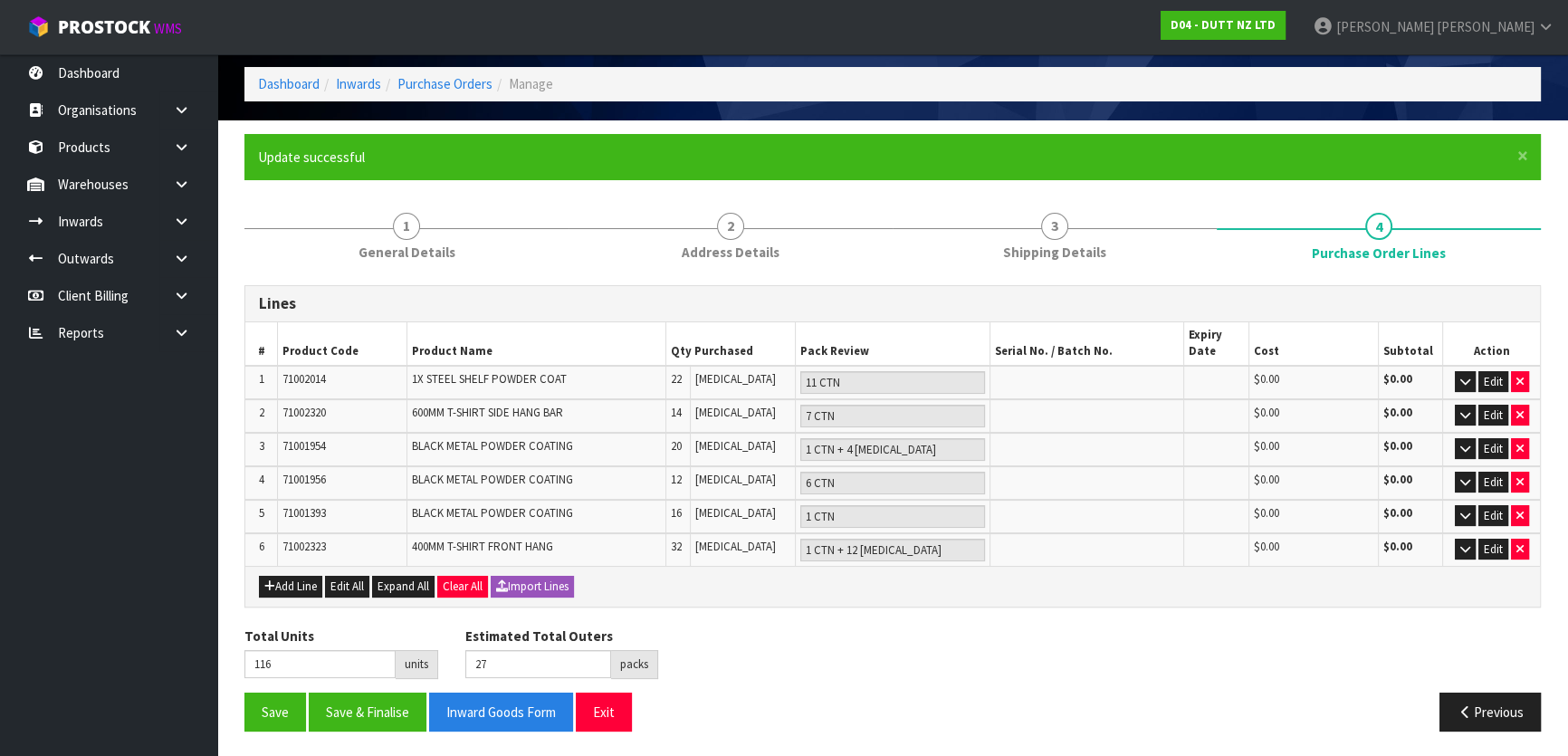
scroll to position [68, 0]
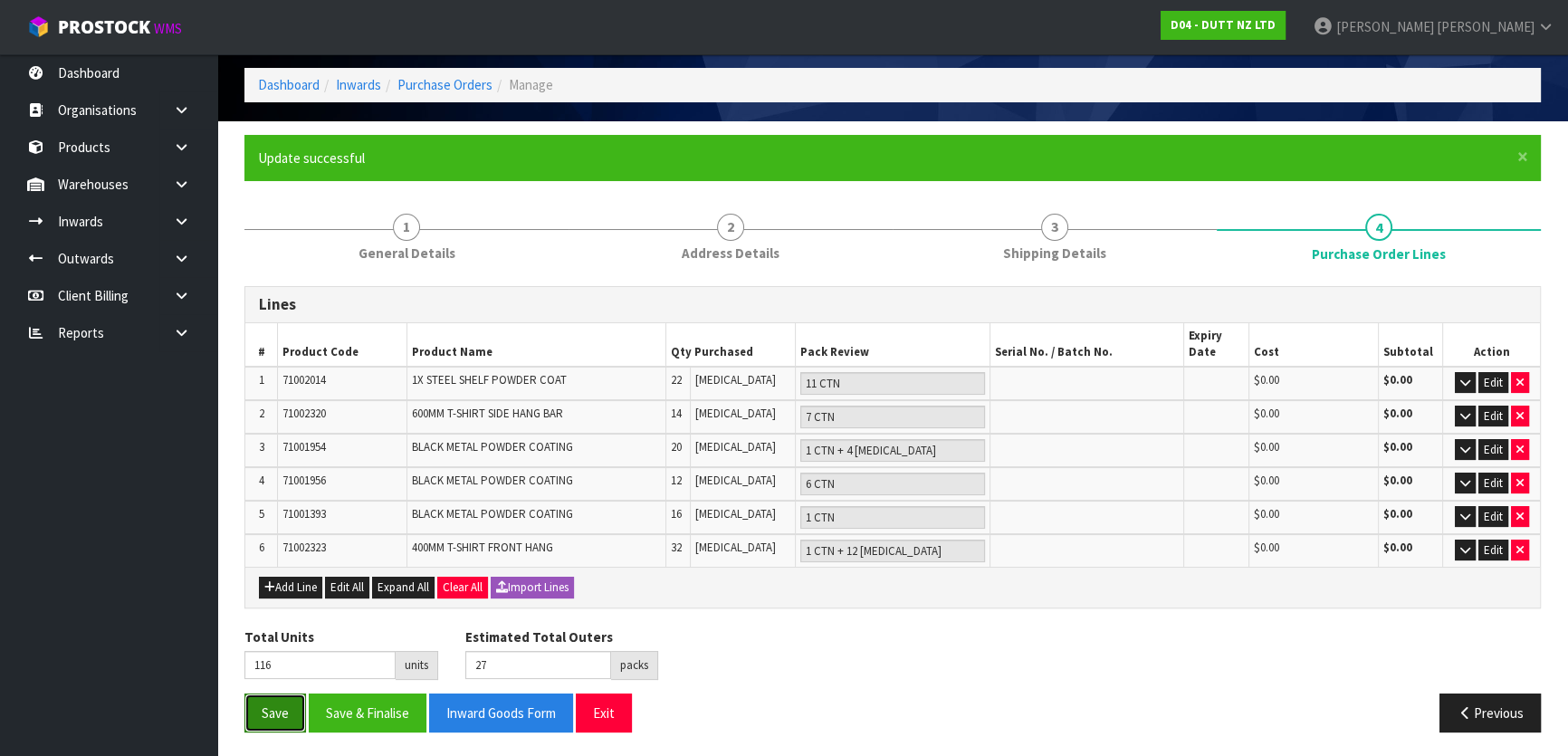
click at [271, 721] on button "Save" at bounding box center [275, 713] width 61 height 39
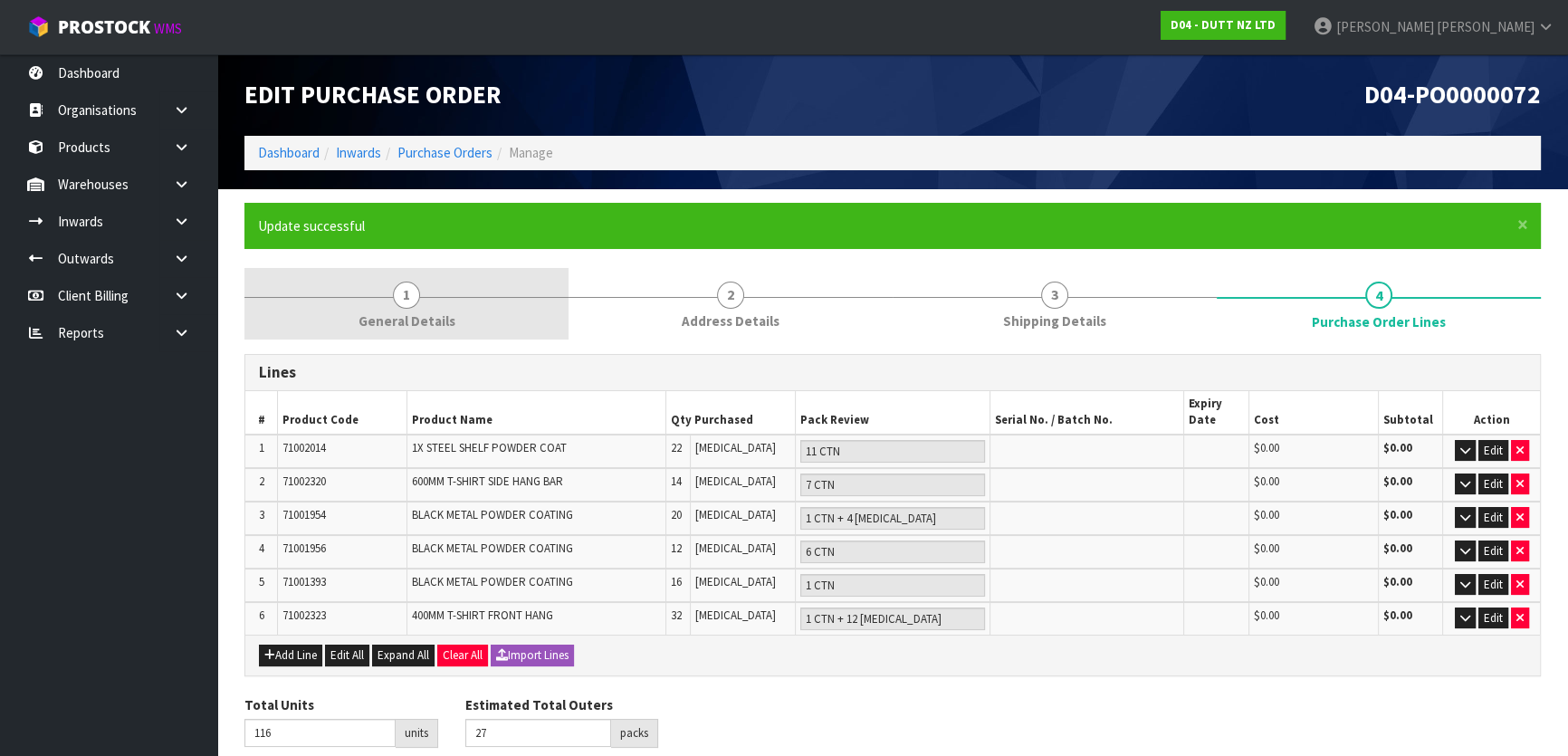
click at [464, 305] on link "1 General Details" at bounding box center [407, 303] width 324 height 71
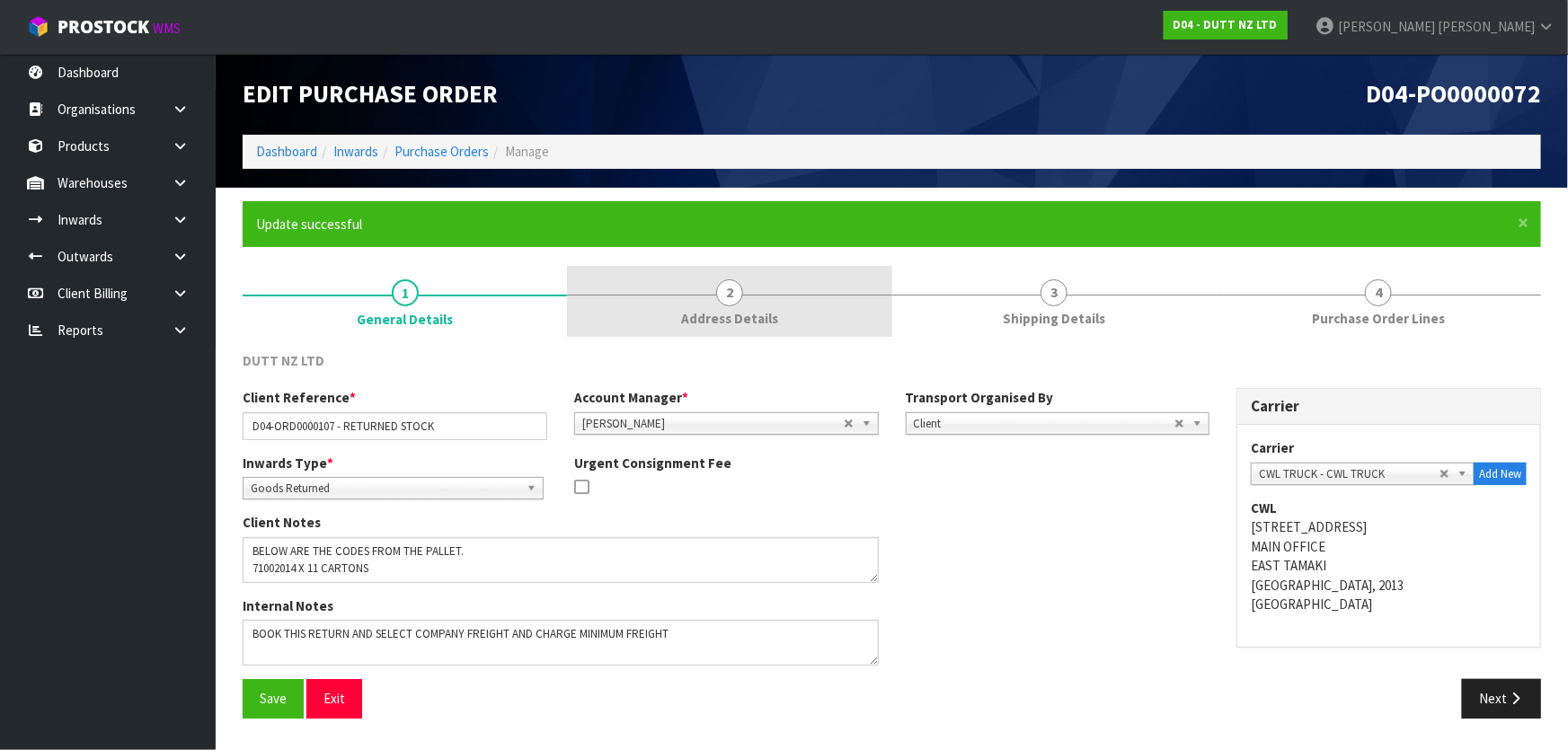
click at [740, 296] on span "2" at bounding box center [729, 292] width 27 height 27
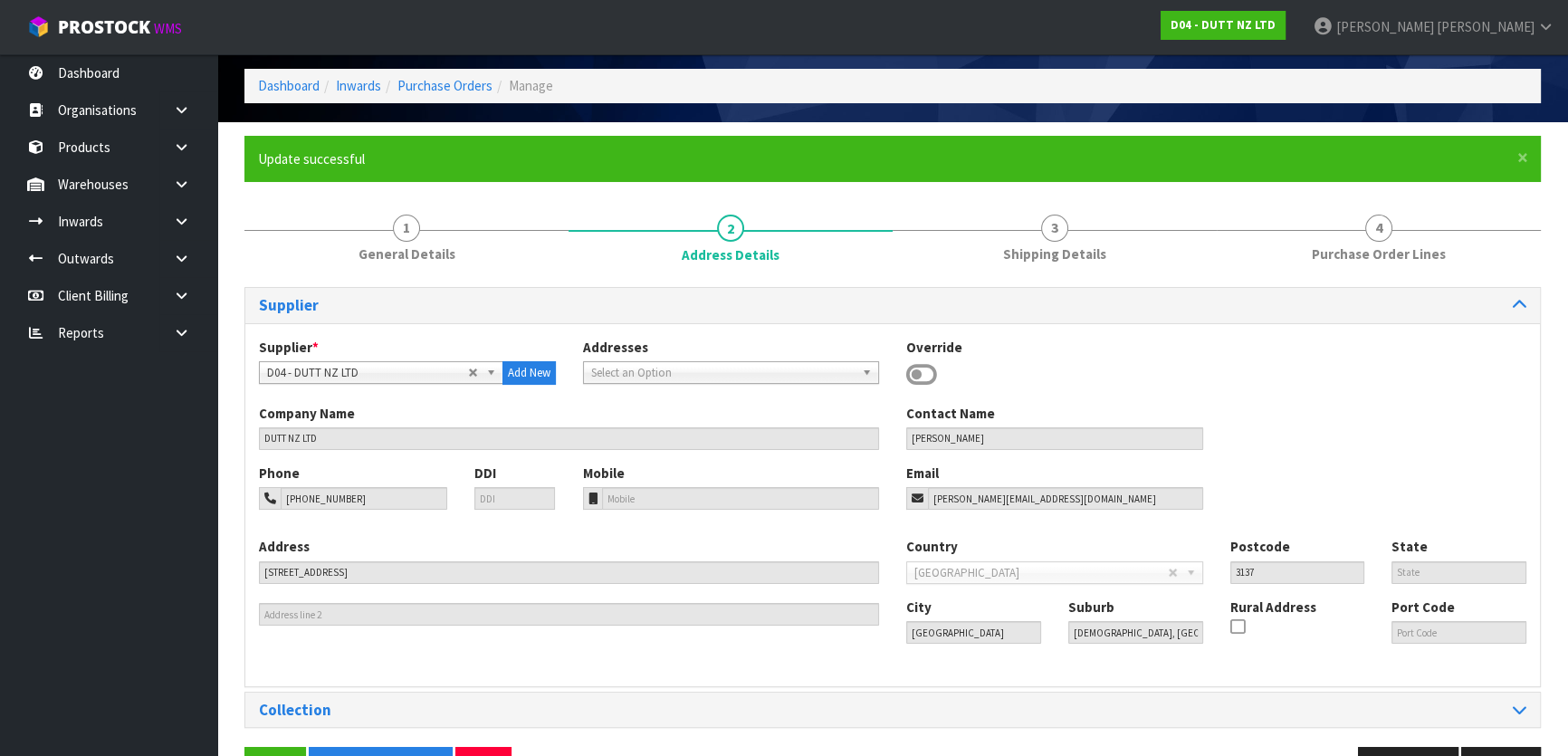
scroll to position [124, 0]
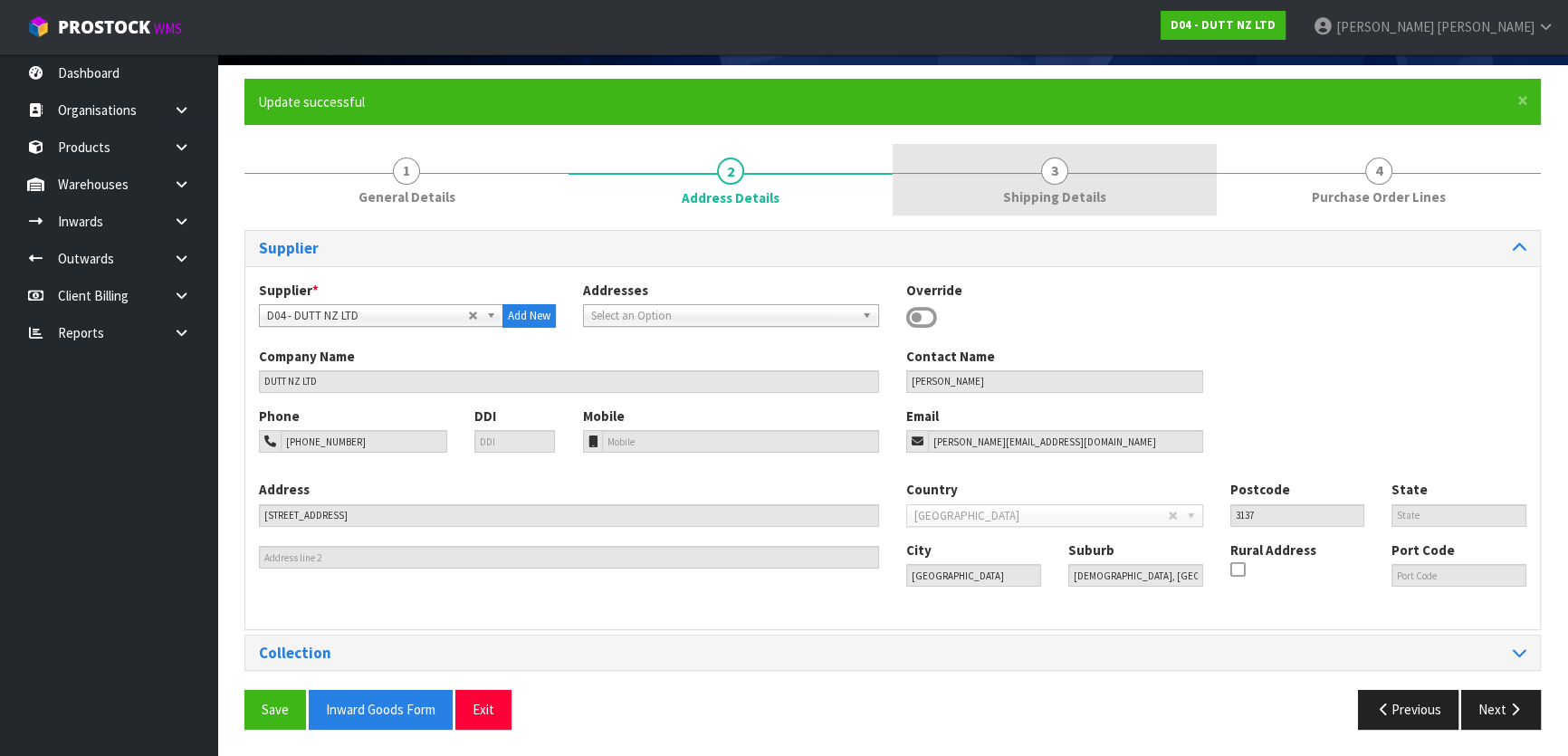
click at [981, 174] on link "3 Shipping Details" at bounding box center [1055, 179] width 324 height 71
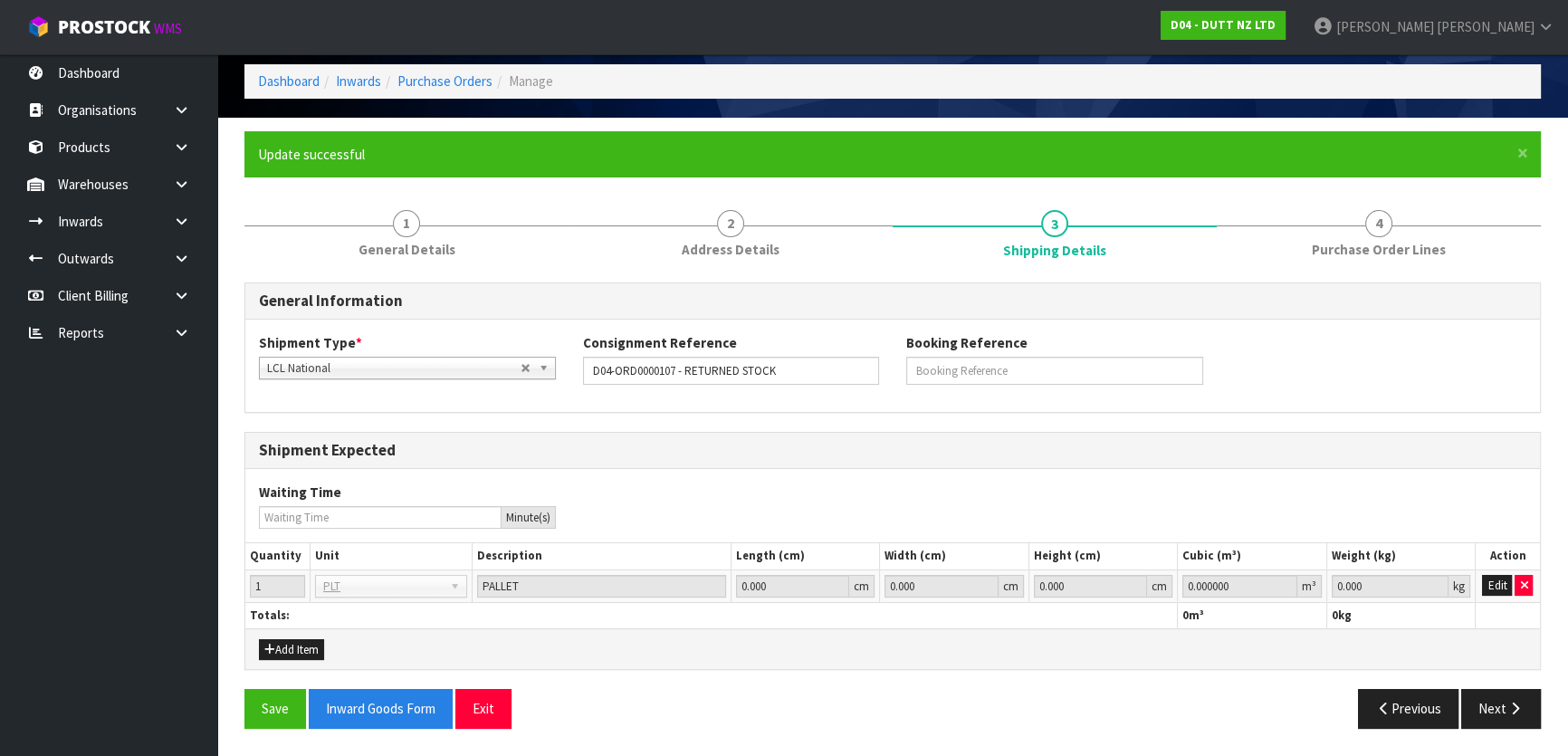
scroll to position [69, 0]
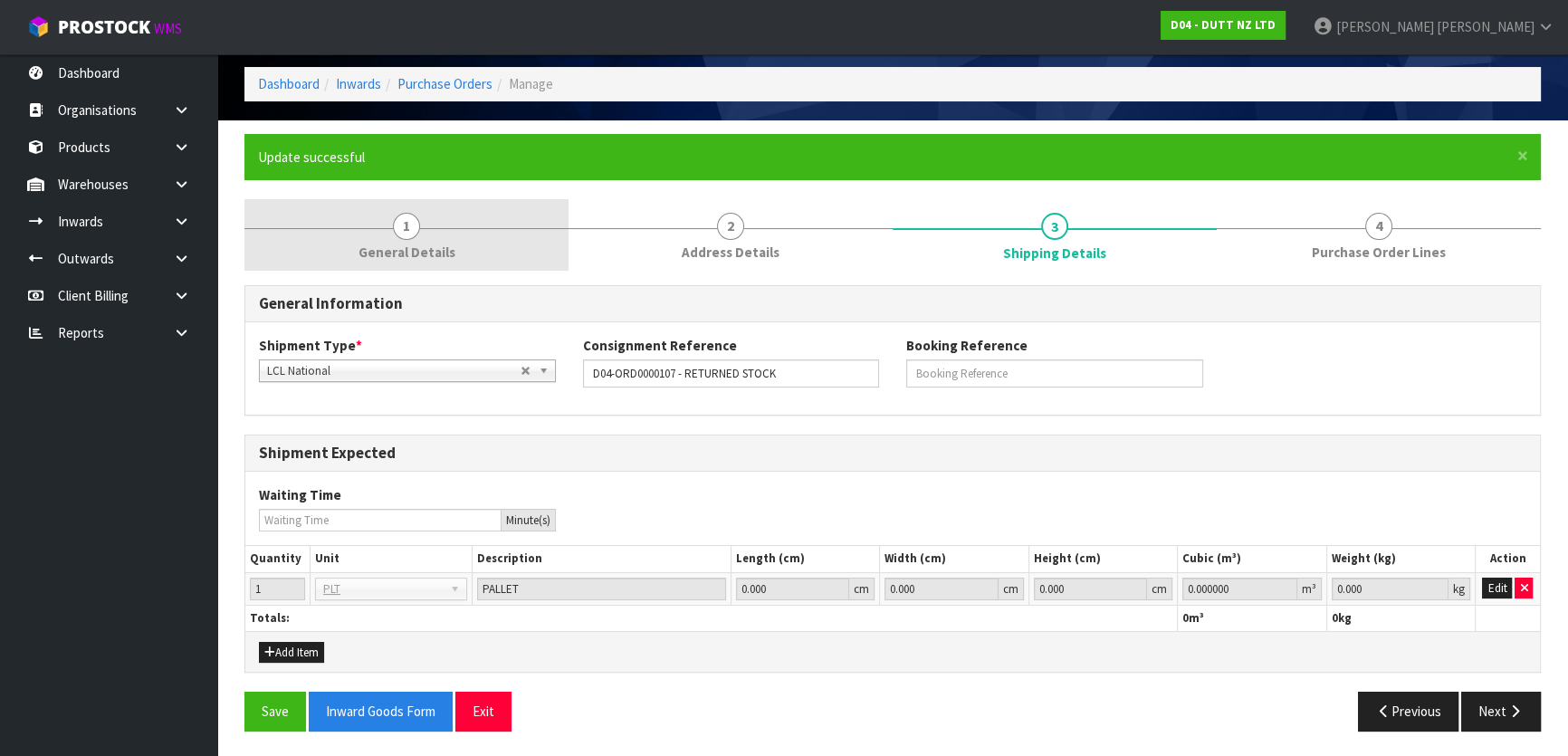
click at [500, 239] on link "1 General Details" at bounding box center [407, 234] width 324 height 71
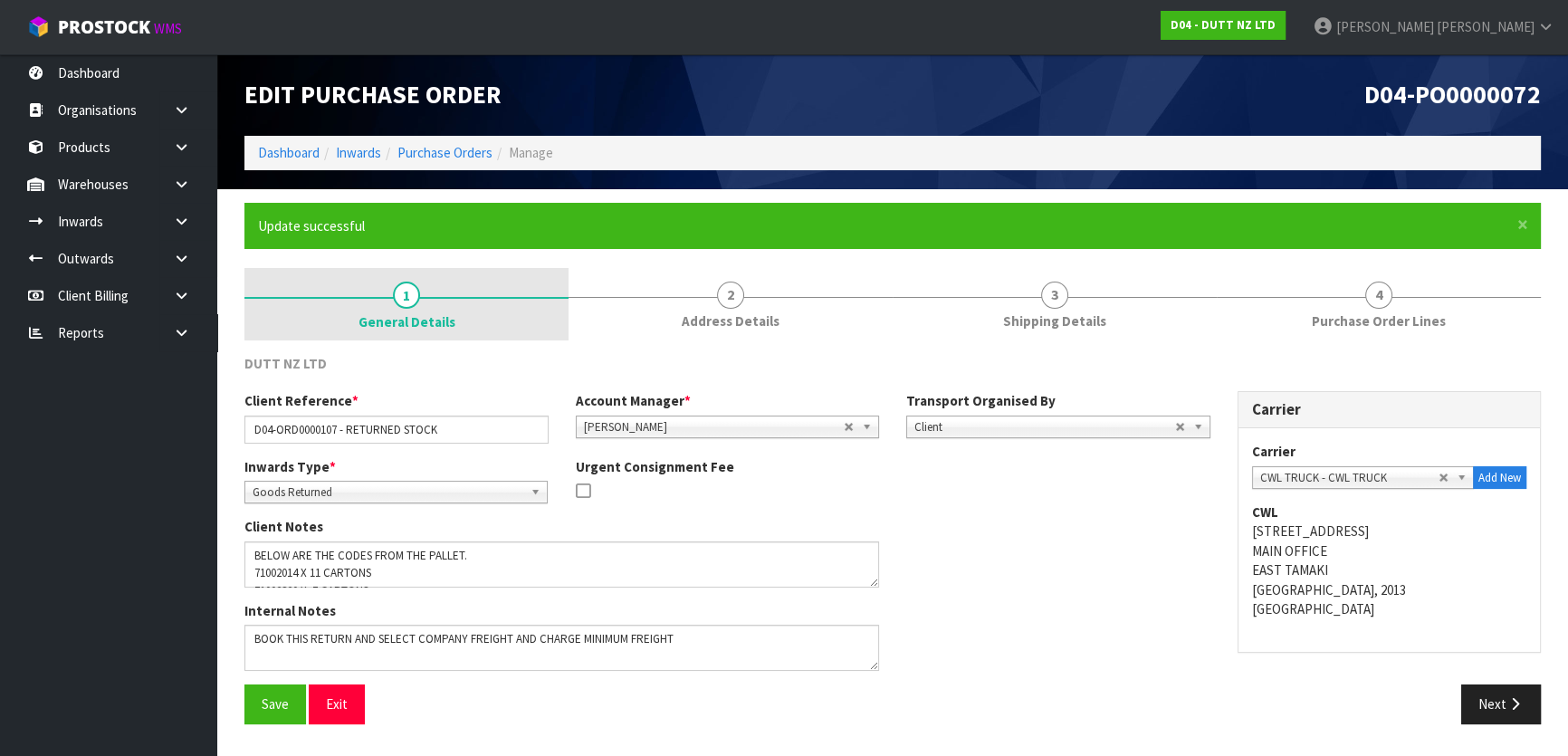
scroll to position [0, 0]
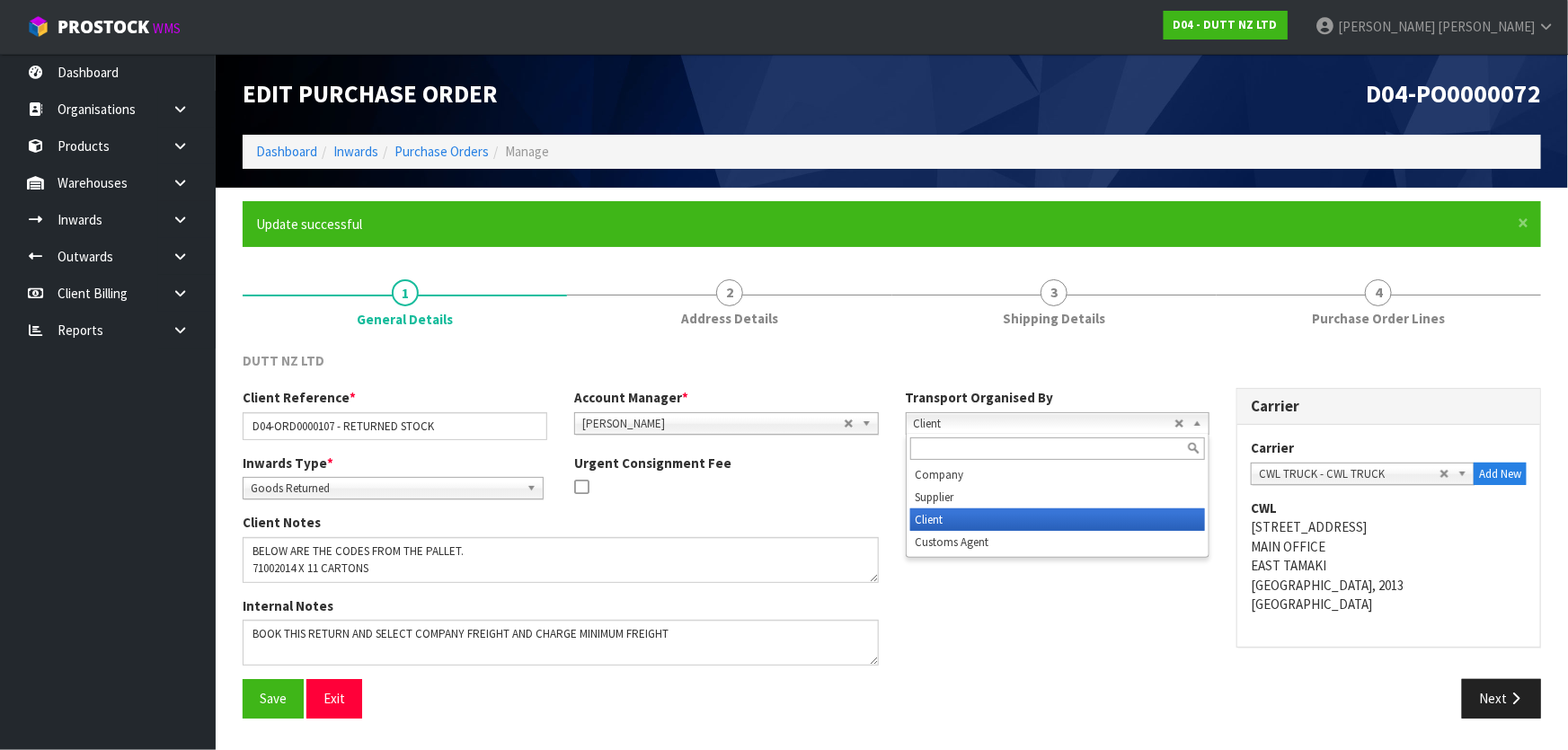
click at [969, 424] on span "Client" at bounding box center [1044, 424] width 261 height 21
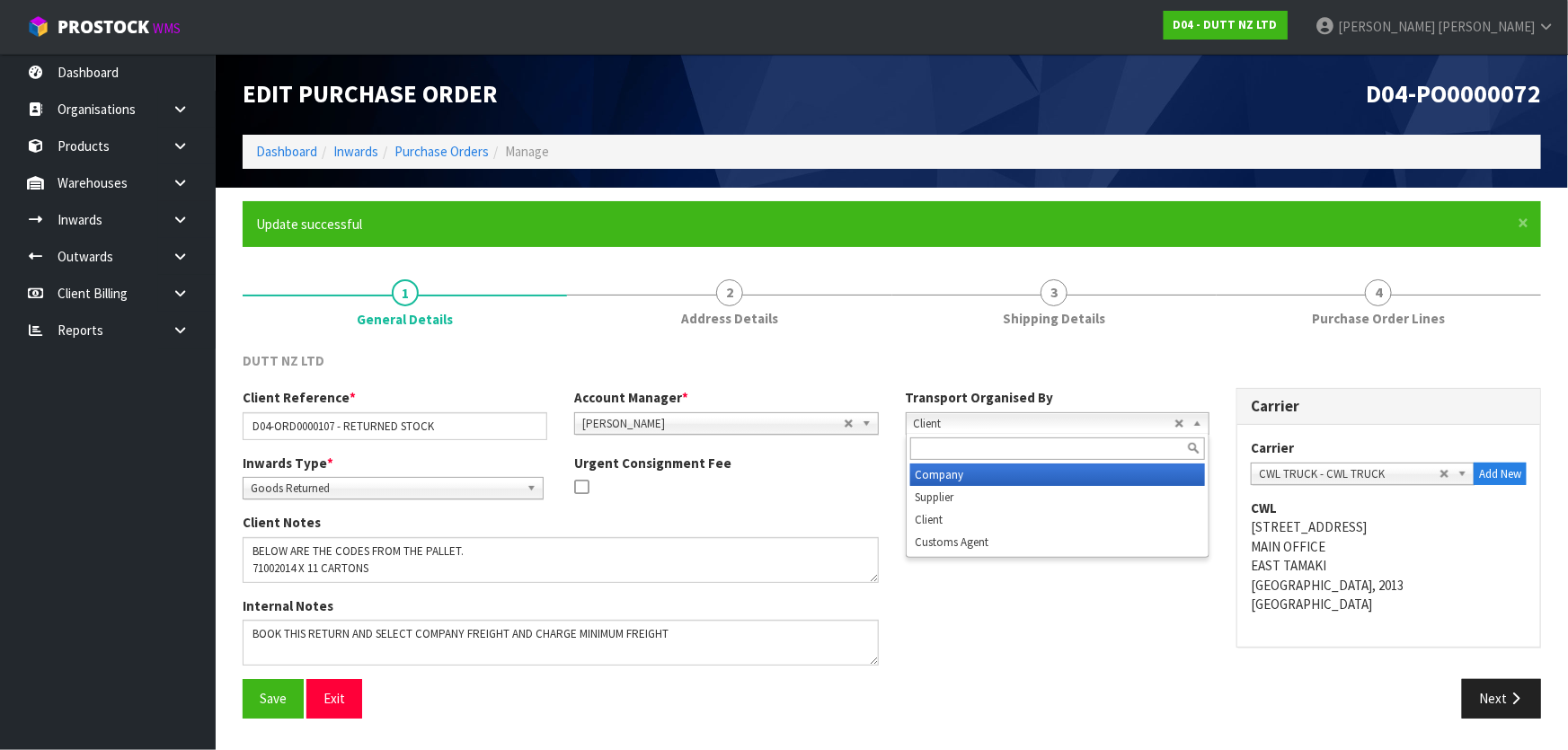
click at [960, 479] on li "Company" at bounding box center [1058, 474] width 296 height 22
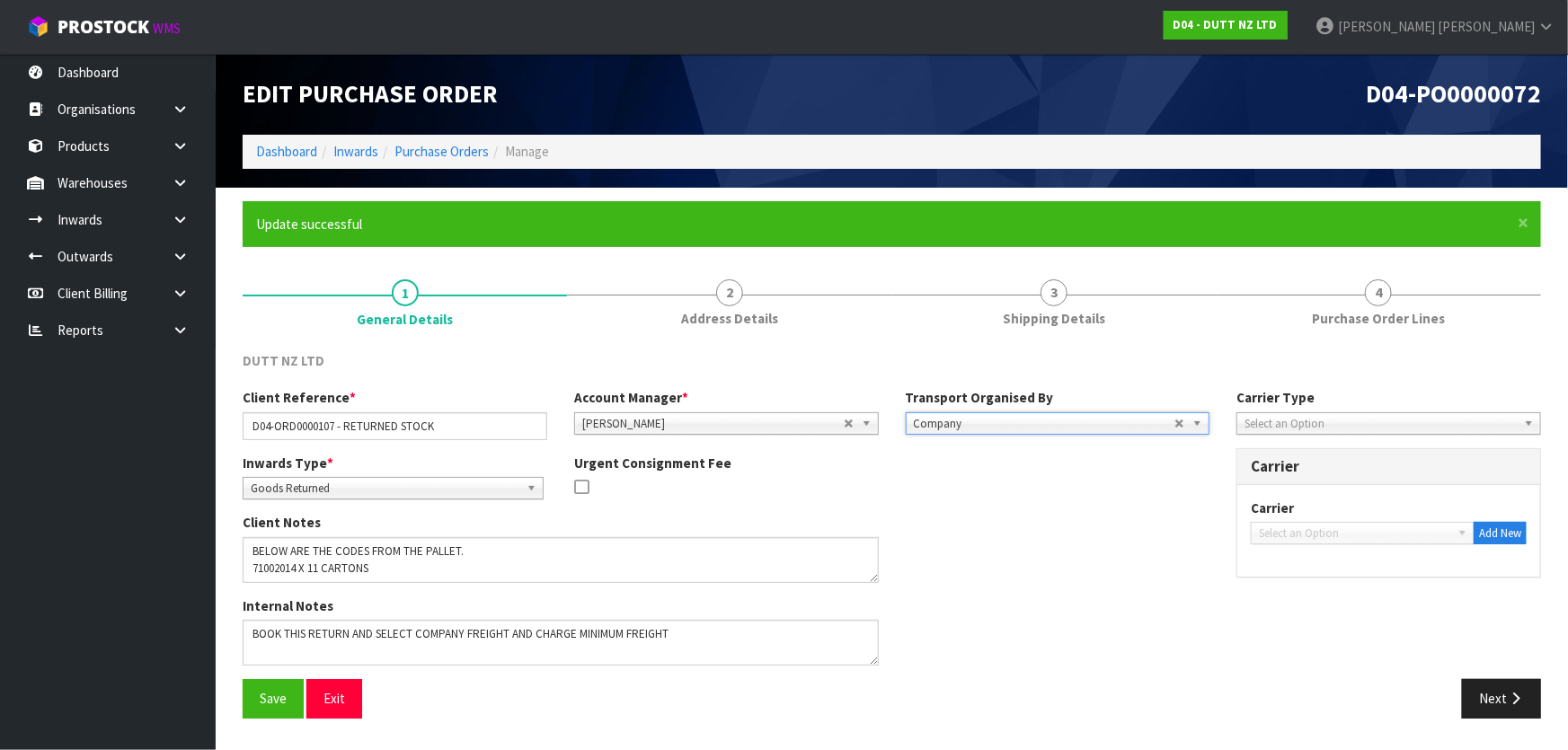
click at [1304, 426] on span "Select an Option" at bounding box center [1381, 424] width 272 height 21
click at [1289, 476] on li "Company" at bounding box center [1389, 474] width 296 height 22
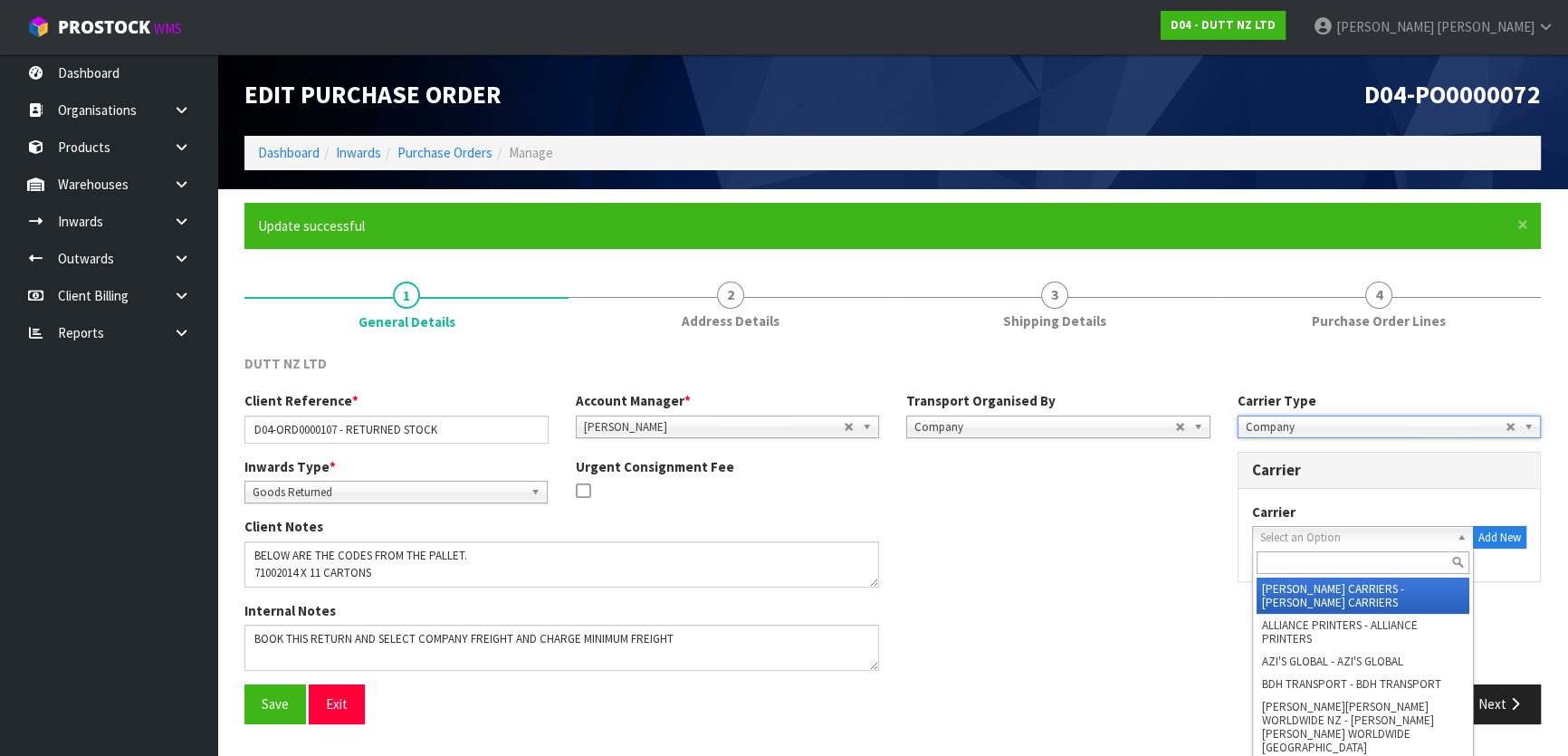
click at [1311, 535] on span "Select an Option" at bounding box center [1350, 537] width 180 height 21
click at [1303, 558] on input "text" at bounding box center [1363, 562] width 214 height 22
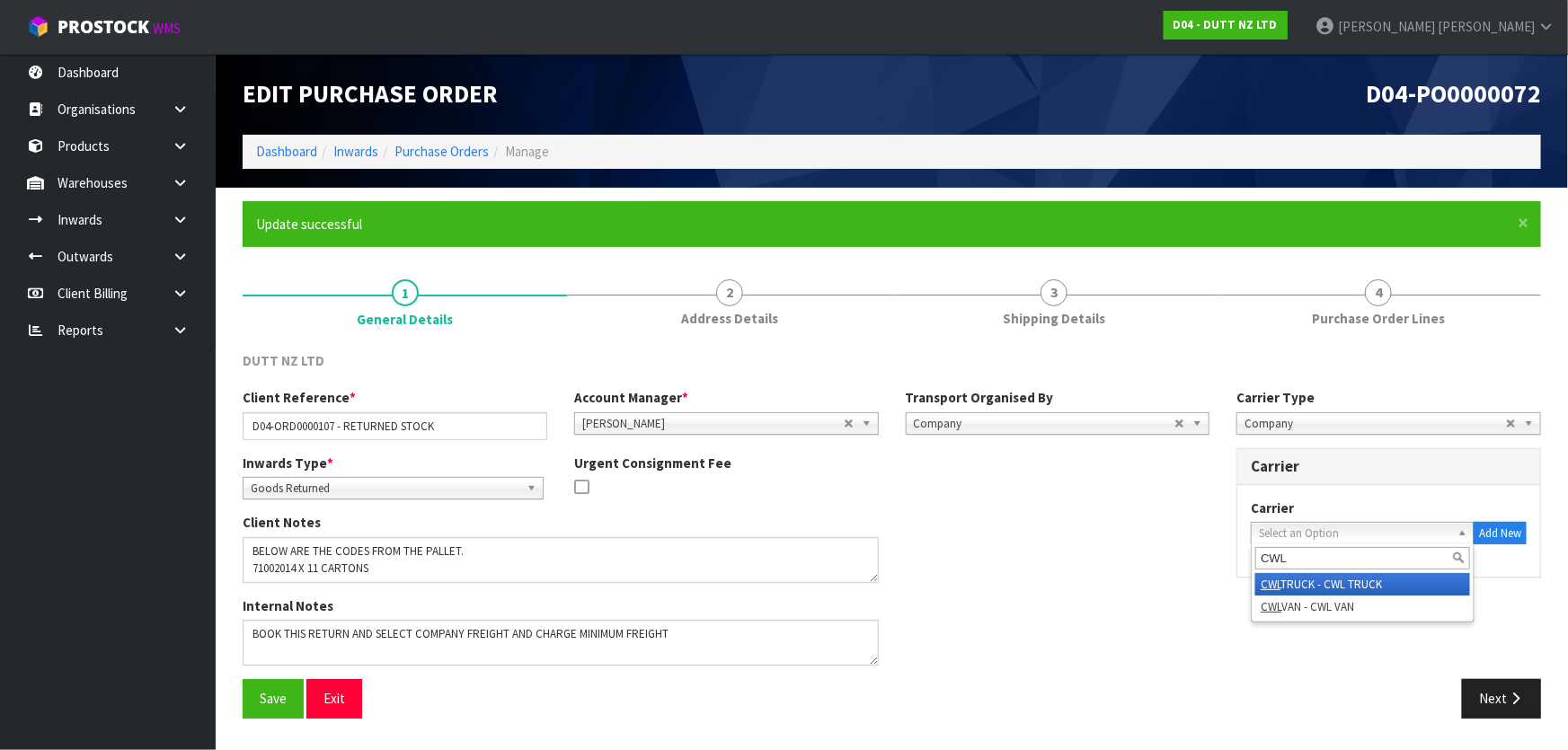
type input "CWL"
click at [1059, 560] on div "Client Notes" at bounding box center [725, 554] width 994 height 83
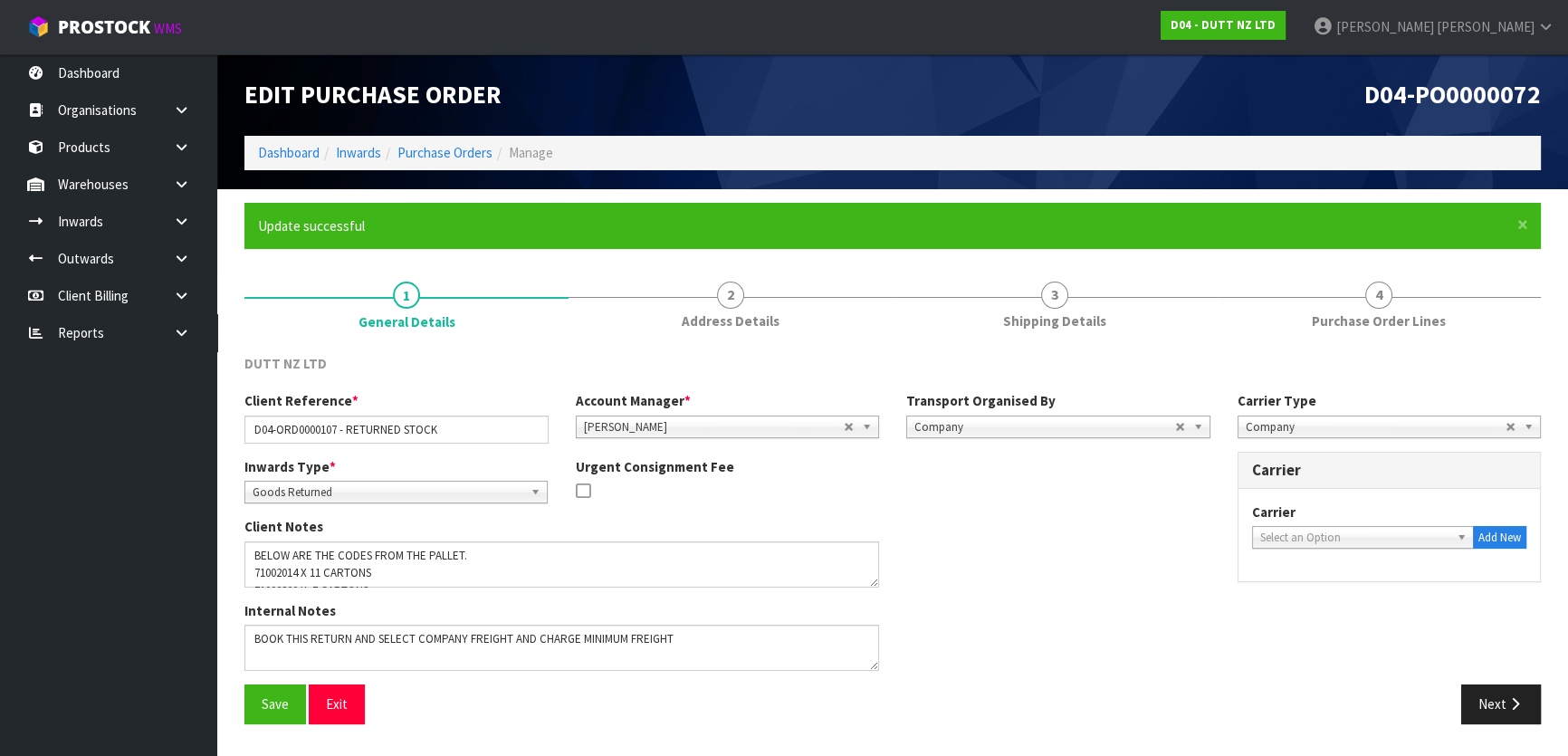
click at [1415, 547] on span "Select an Option" at bounding box center [1350, 537] width 180 height 21
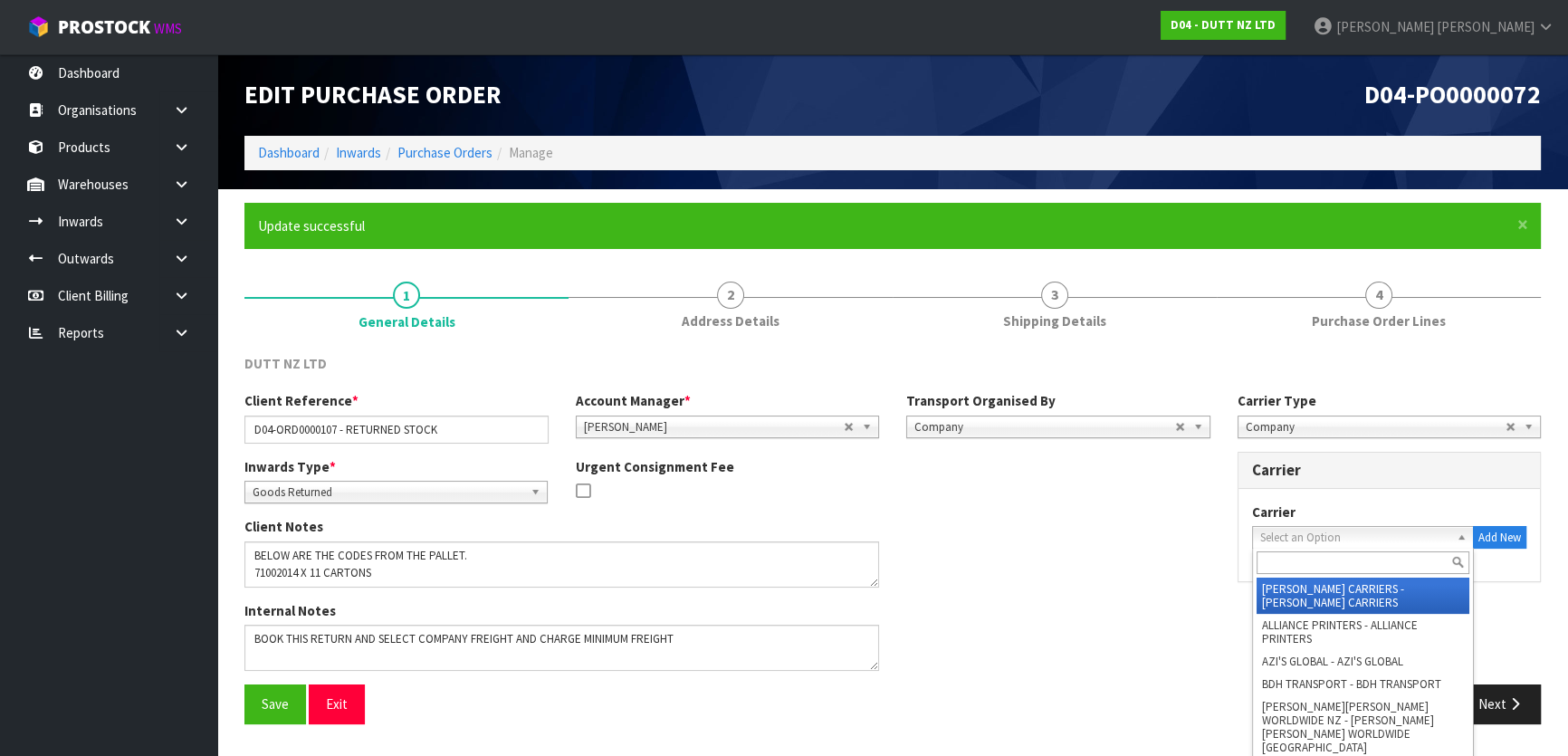
click at [1349, 563] on input "text" at bounding box center [1363, 562] width 214 height 22
type input "C"
click at [1202, 527] on div "Client Notes" at bounding box center [727, 559] width 993 height 83
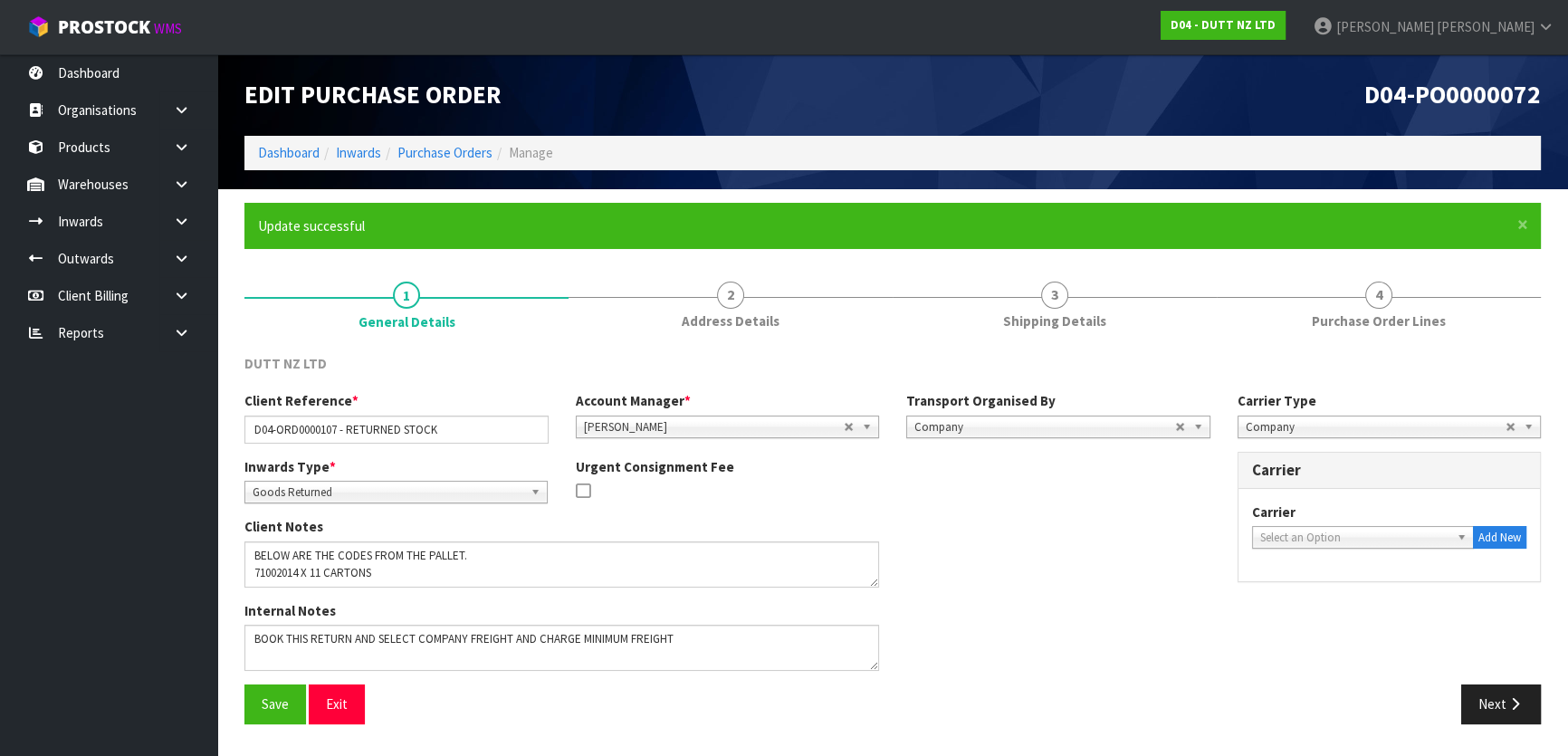
click at [1361, 540] on span "Select an Option" at bounding box center [1350, 537] width 180 height 21
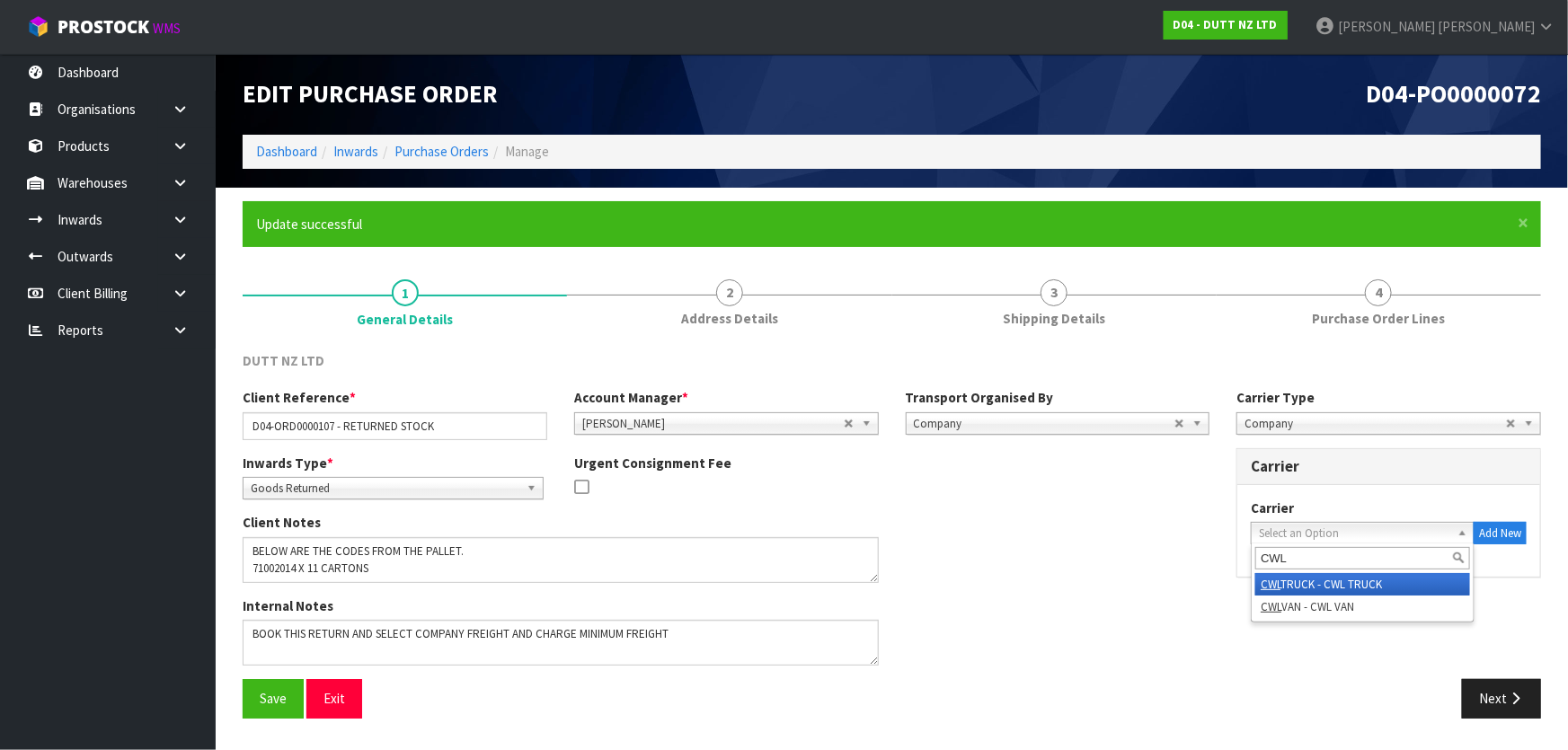
type input "CWL"
click at [1354, 591] on li "CWL TRUCK - CWL TRUCK" at bounding box center [1363, 585] width 215 height 22
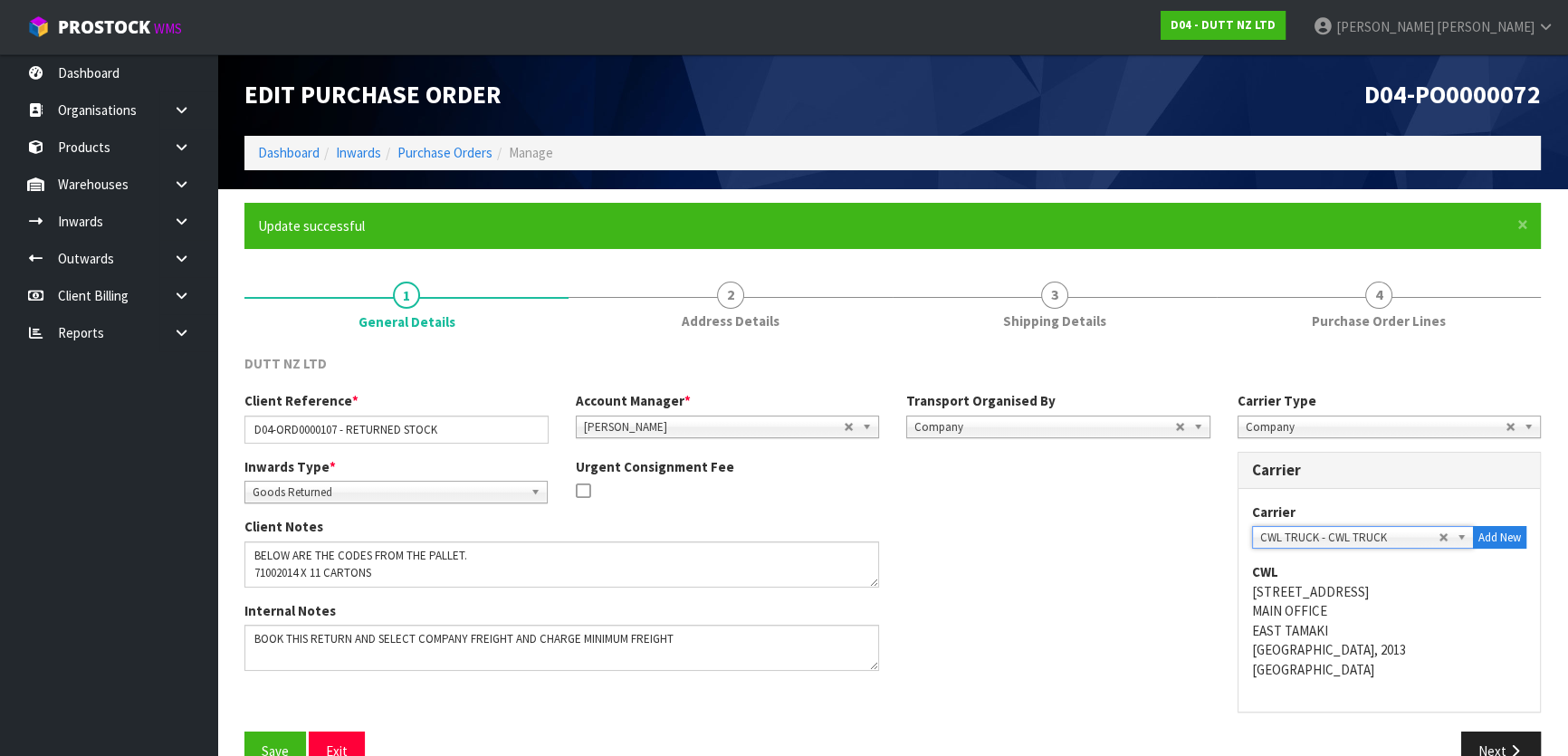
click at [1500, 698] on div "Carrier [PERSON_NAME] CARRIERS - [PERSON_NAME] CARRIERS ALLIANCE PRINTERS - ALL…" at bounding box center [1389, 600] width 303 height 222
click at [1491, 742] on button "Next" at bounding box center [1501, 751] width 80 height 39
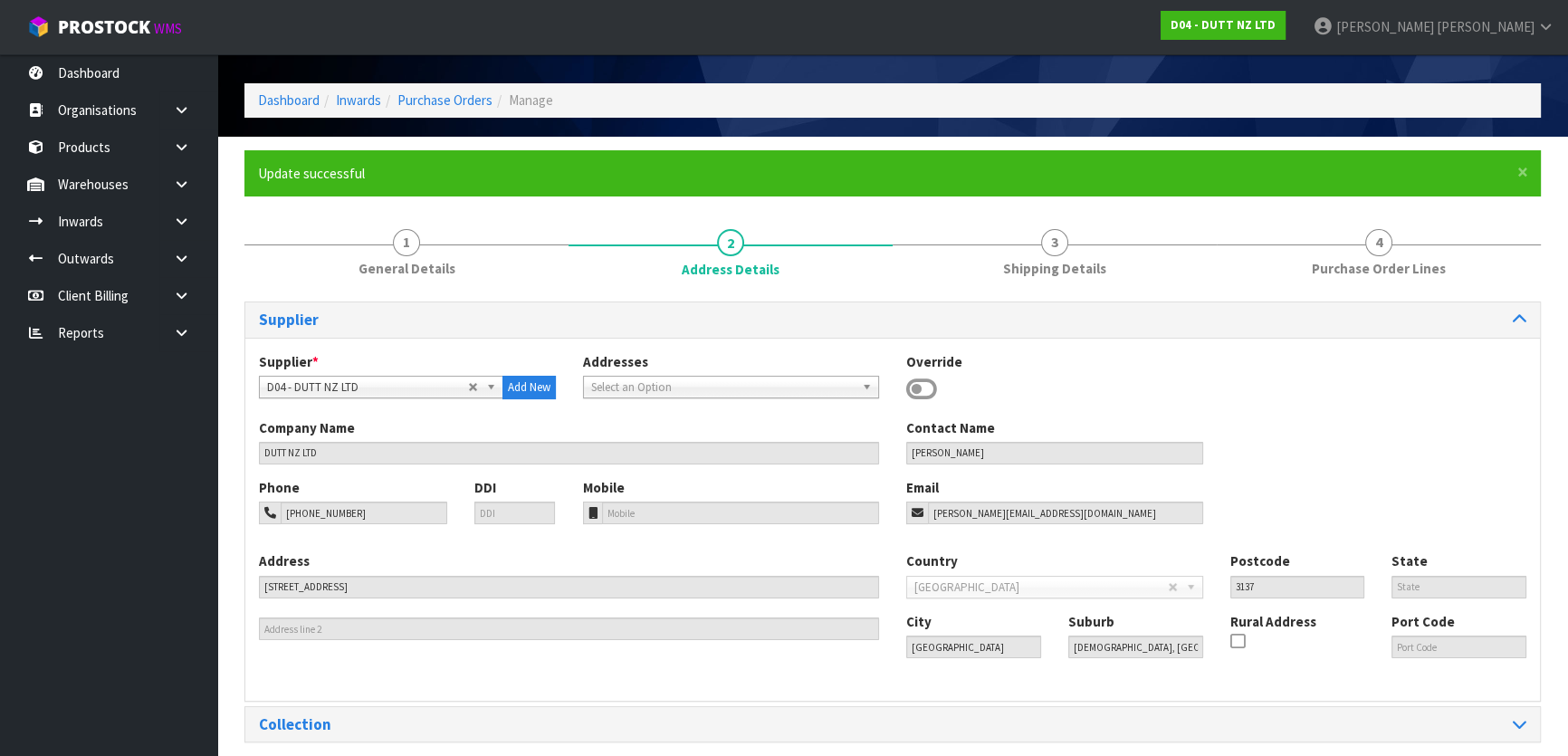
scroll to position [124, 0]
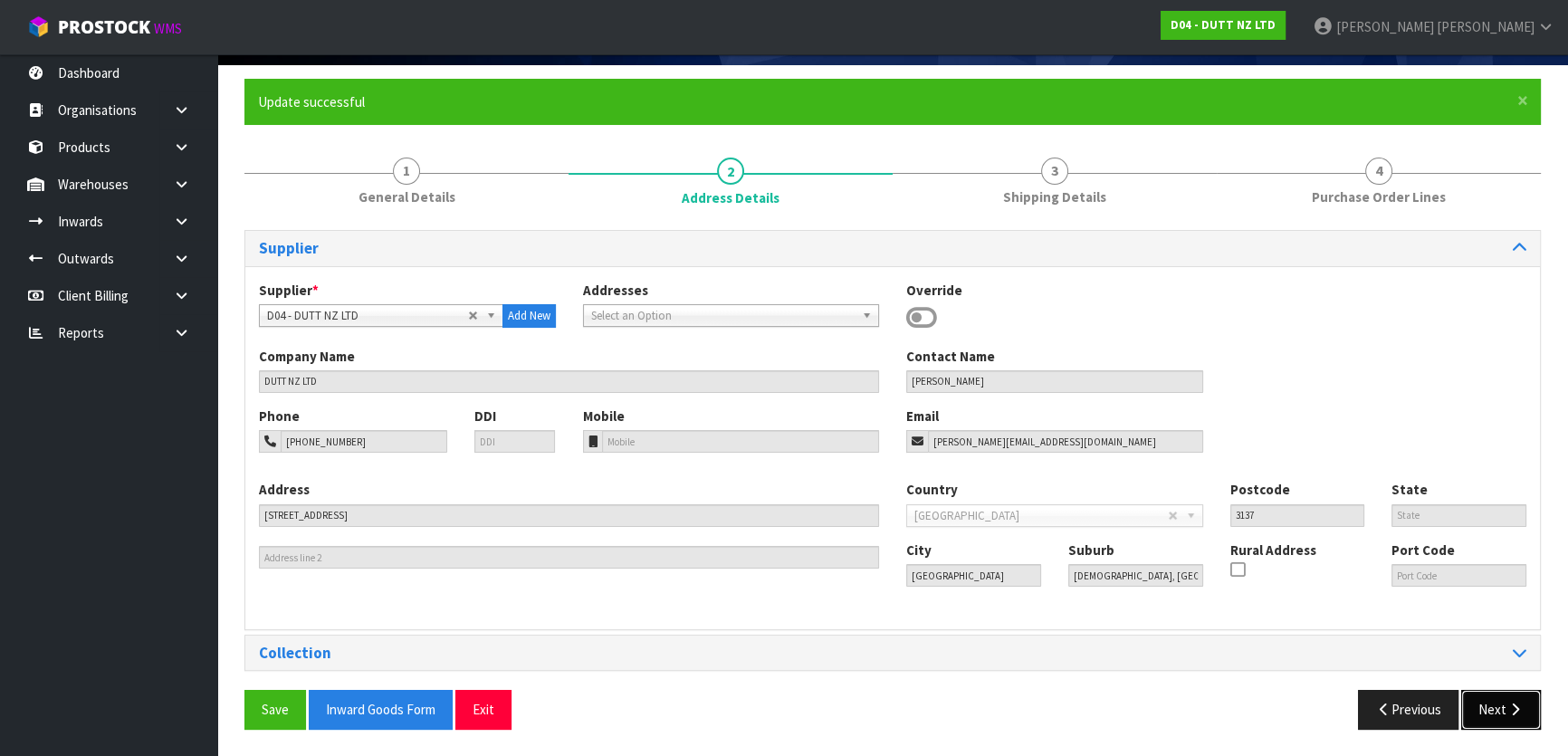
click at [1496, 715] on button "Next" at bounding box center [1501, 710] width 80 height 39
drag, startPoint x: 1472, startPoint y: 627, endPoint x: 1478, endPoint y: 669, distance: 42.4
drag, startPoint x: 1478, startPoint y: 669, endPoint x: 1486, endPoint y: 712, distance: 43.7
click at [1486, 711] on button "Next" at bounding box center [1501, 710] width 80 height 39
click at [1486, 712] on button "Next" at bounding box center [1501, 710] width 80 height 39
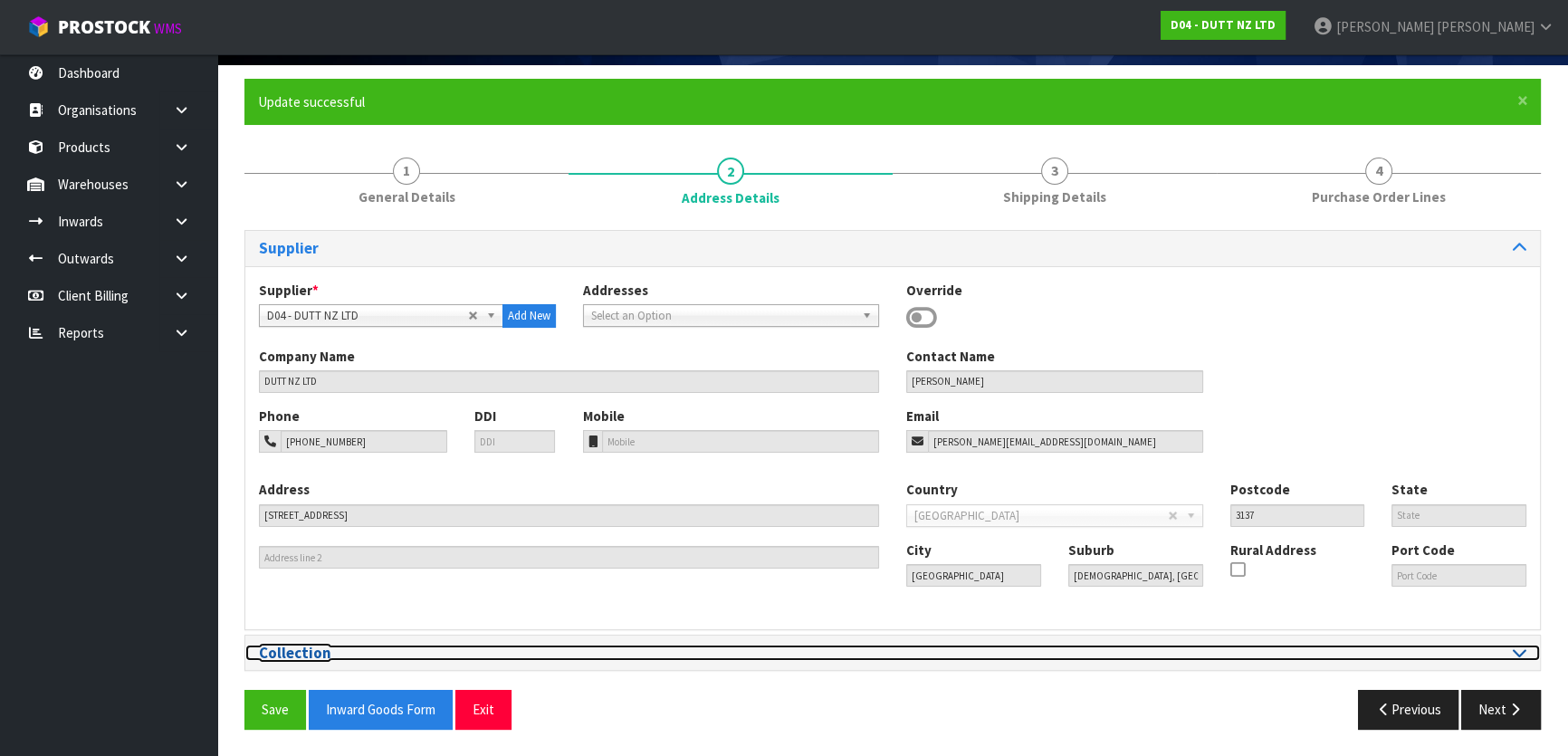
click at [1525, 655] on icon at bounding box center [1520, 652] width 14 height 16
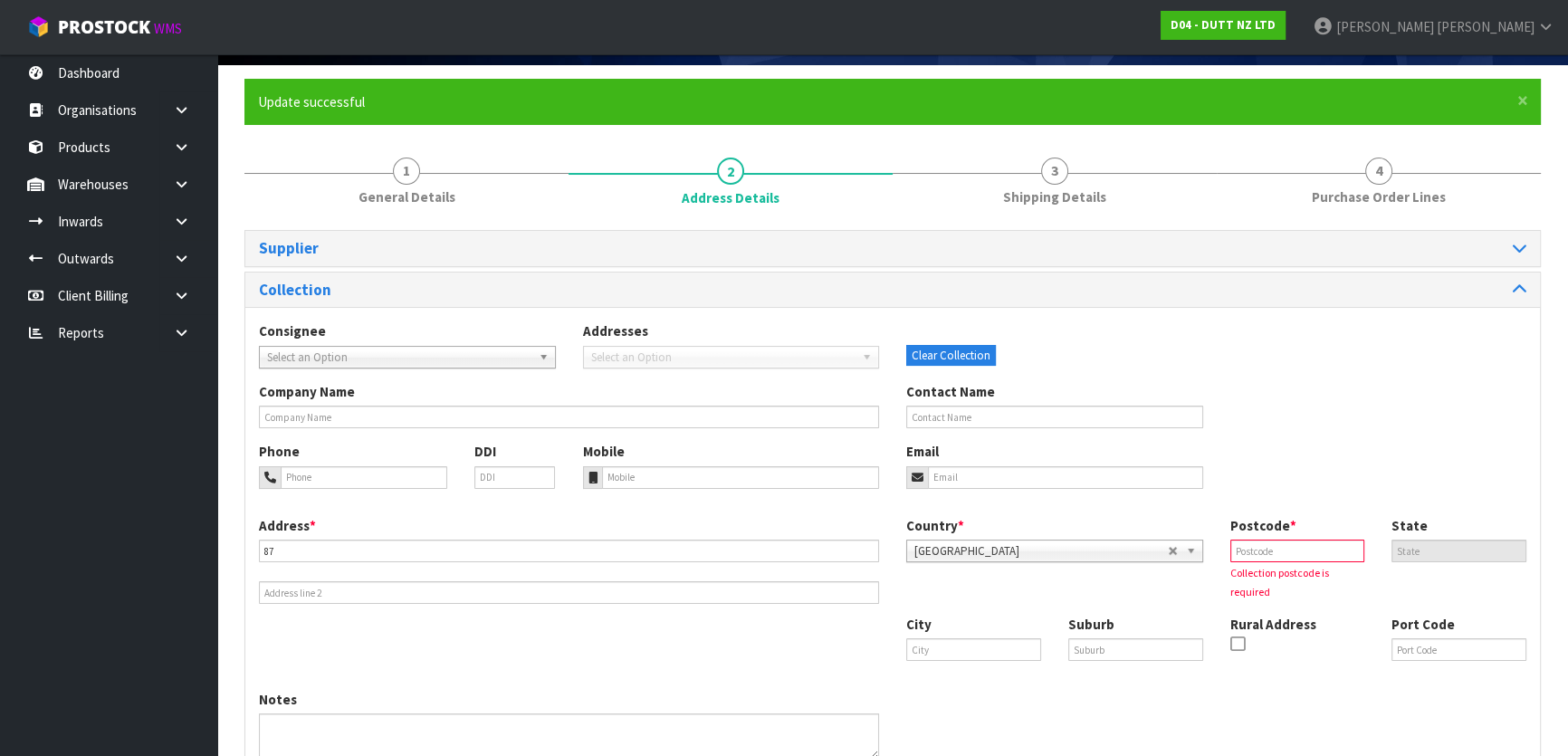
click at [403, 363] on span "Select an Option" at bounding box center [398, 357] width 264 height 21
click at [404, 349] on span "Select an Option" at bounding box center [398, 357] width 264 height 21
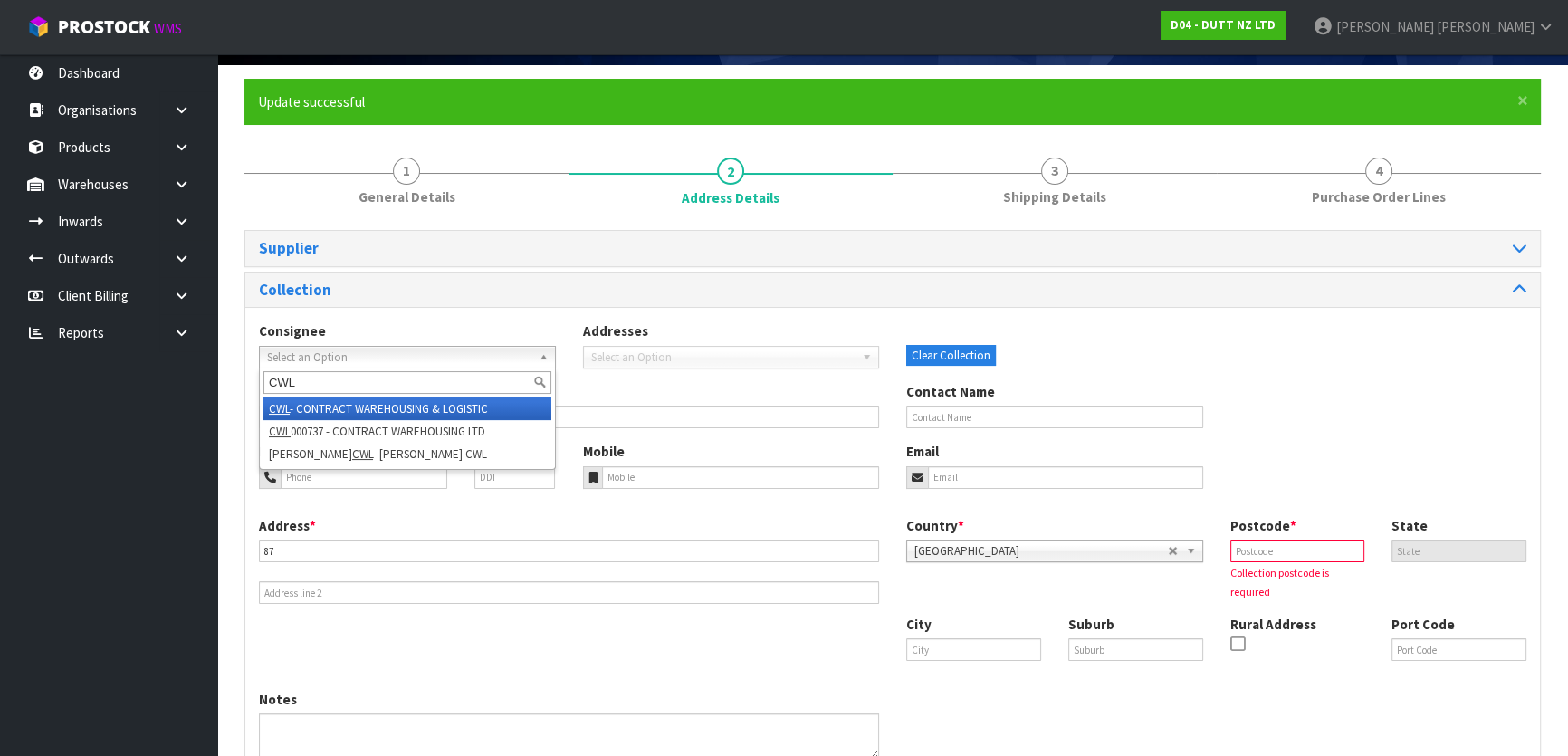
type input "CWL"
click at [530, 407] on li "CWL - CONTRACT WAREHOUSING & LOGISTIC" at bounding box center [407, 409] width 288 height 22
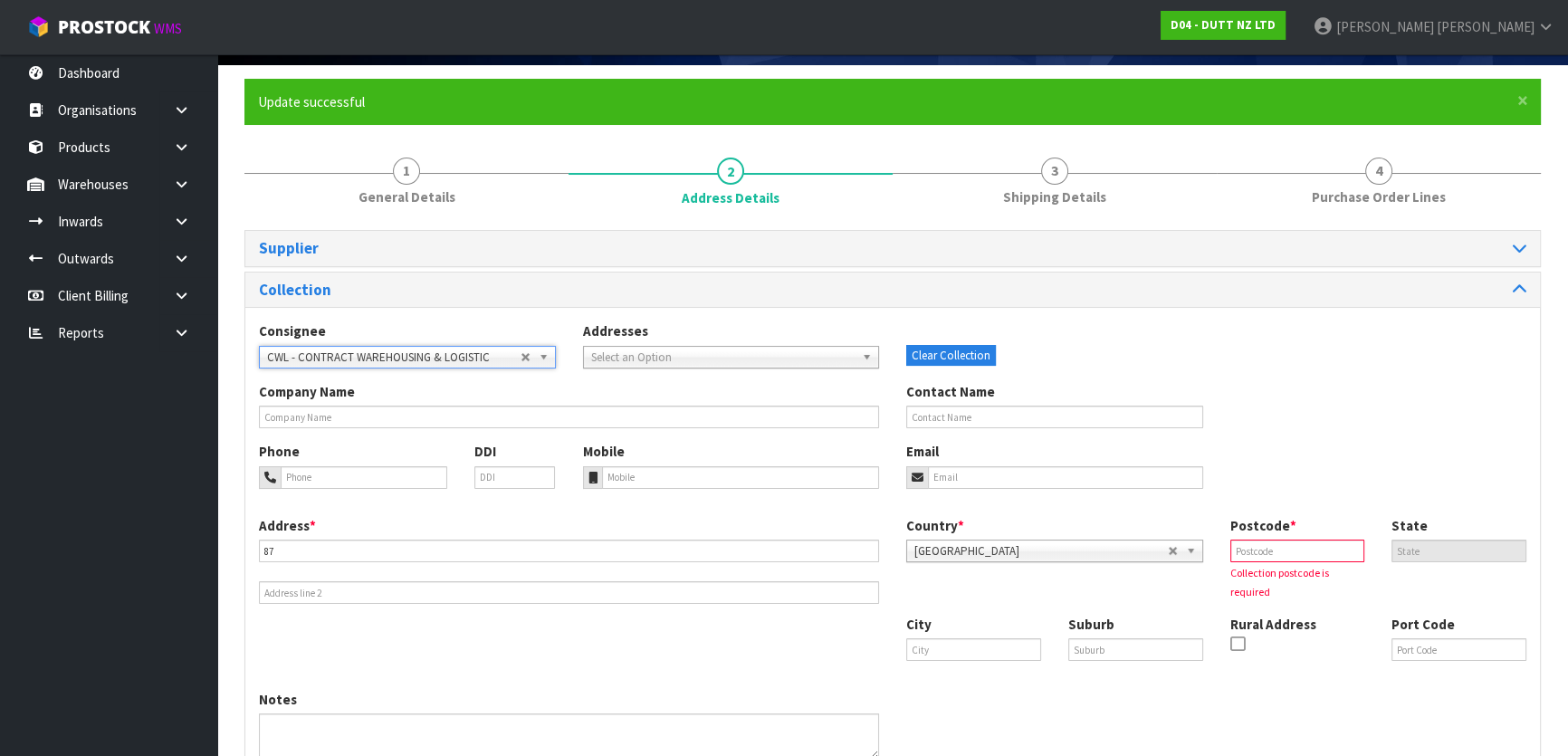
type input "CONTRACT WAREHOUSING & LOGISTIC"
type input "[STREET_ADDRESS]"
type input "2013"
type input "[GEOGRAPHIC_DATA]"
type input "EAST TAMAKI"
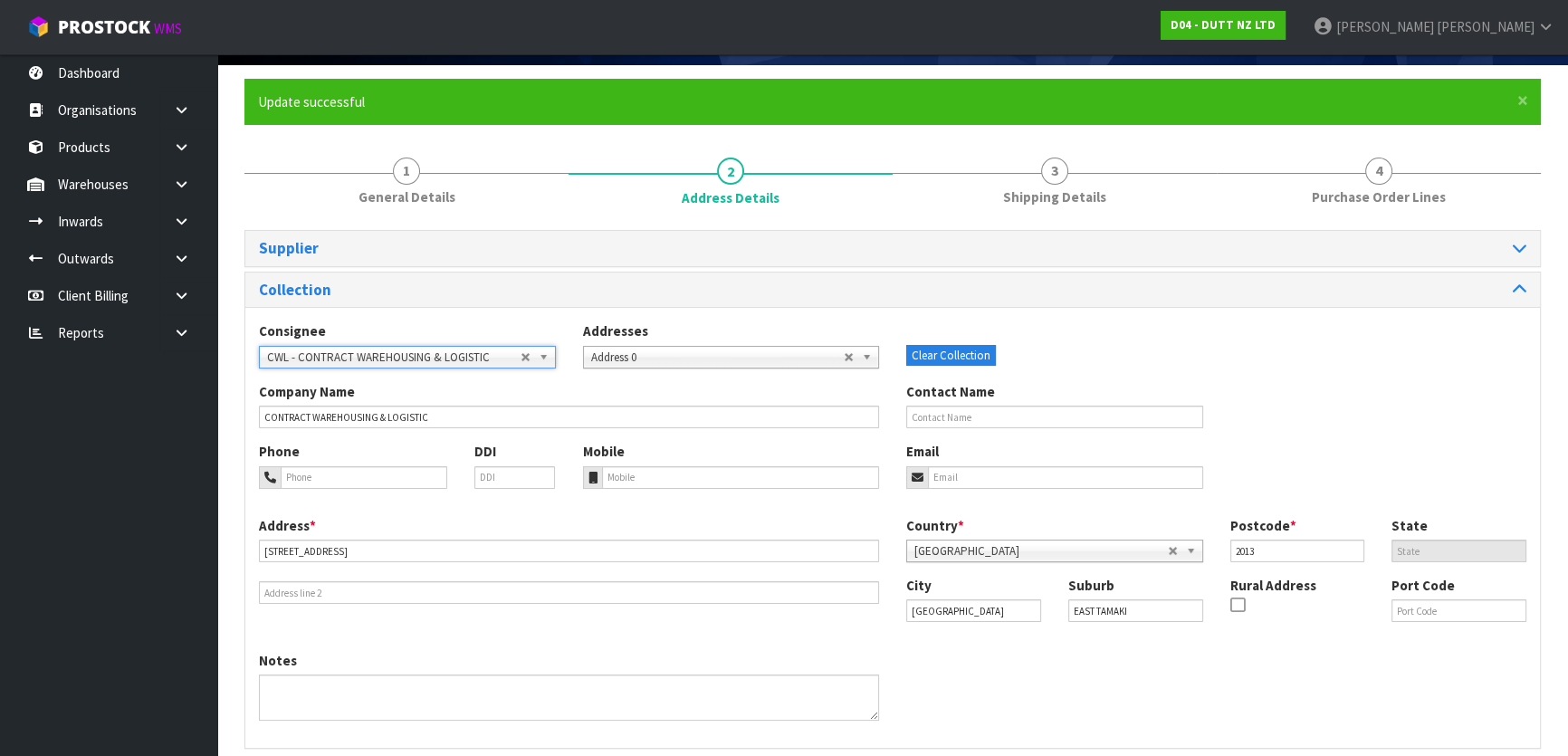
click at [585, 380] on div "Consignee 000001.BAY MECHANICS - BAY MECHANICS 000001A - BRAKE & TRANSMISSION N…" at bounding box center [893, 351] width 1295 height 60
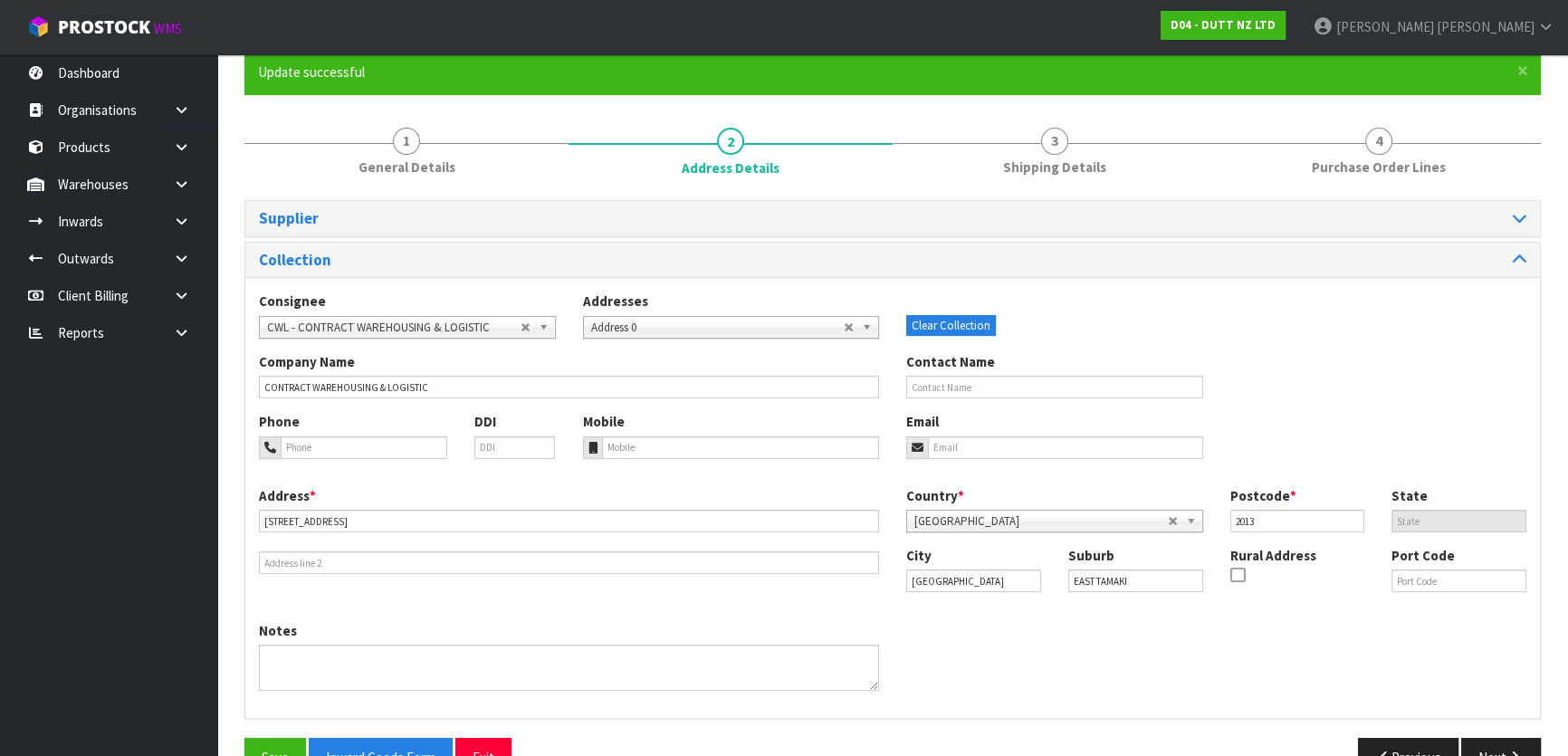
scroll to position [200, 0]
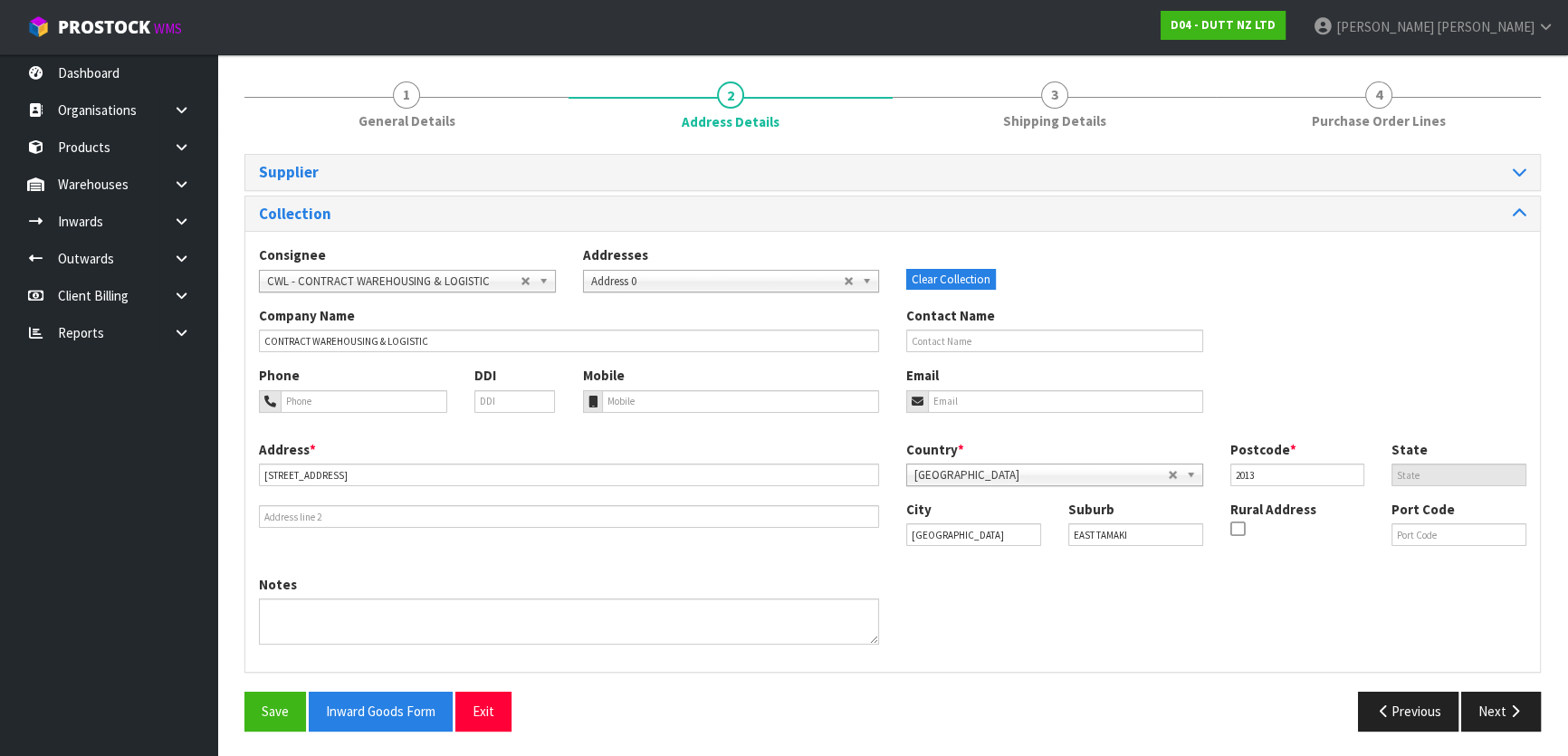
click at [506, 279] on span "CWL - CONTRACT WAREHOUSING & LOGISTIC" at bounding box center [394, 281] width 254 height 21
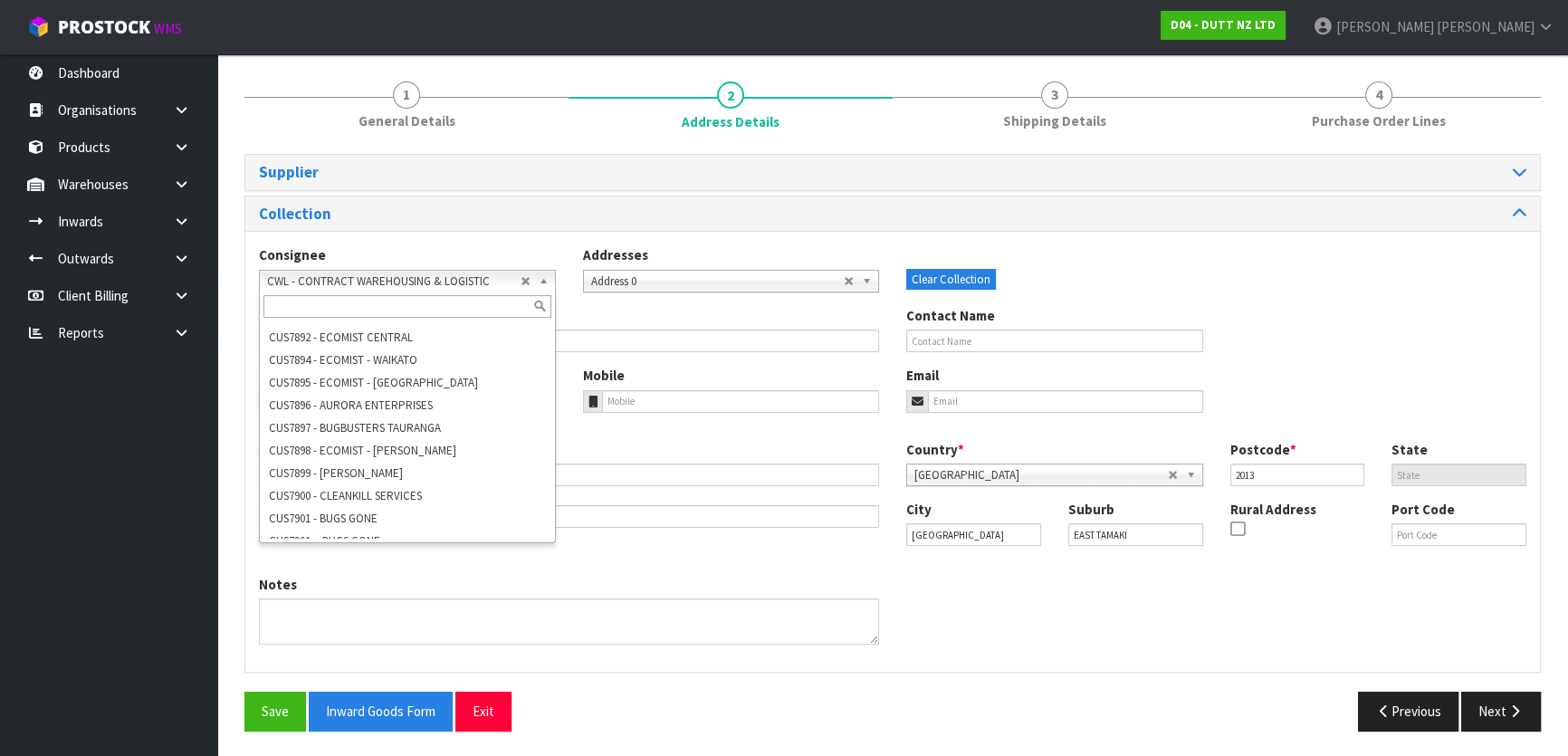
scroll to position [48992, 0]
click at [416, 309] on input "text" at bounding box center [407, 307] width 288 height 22
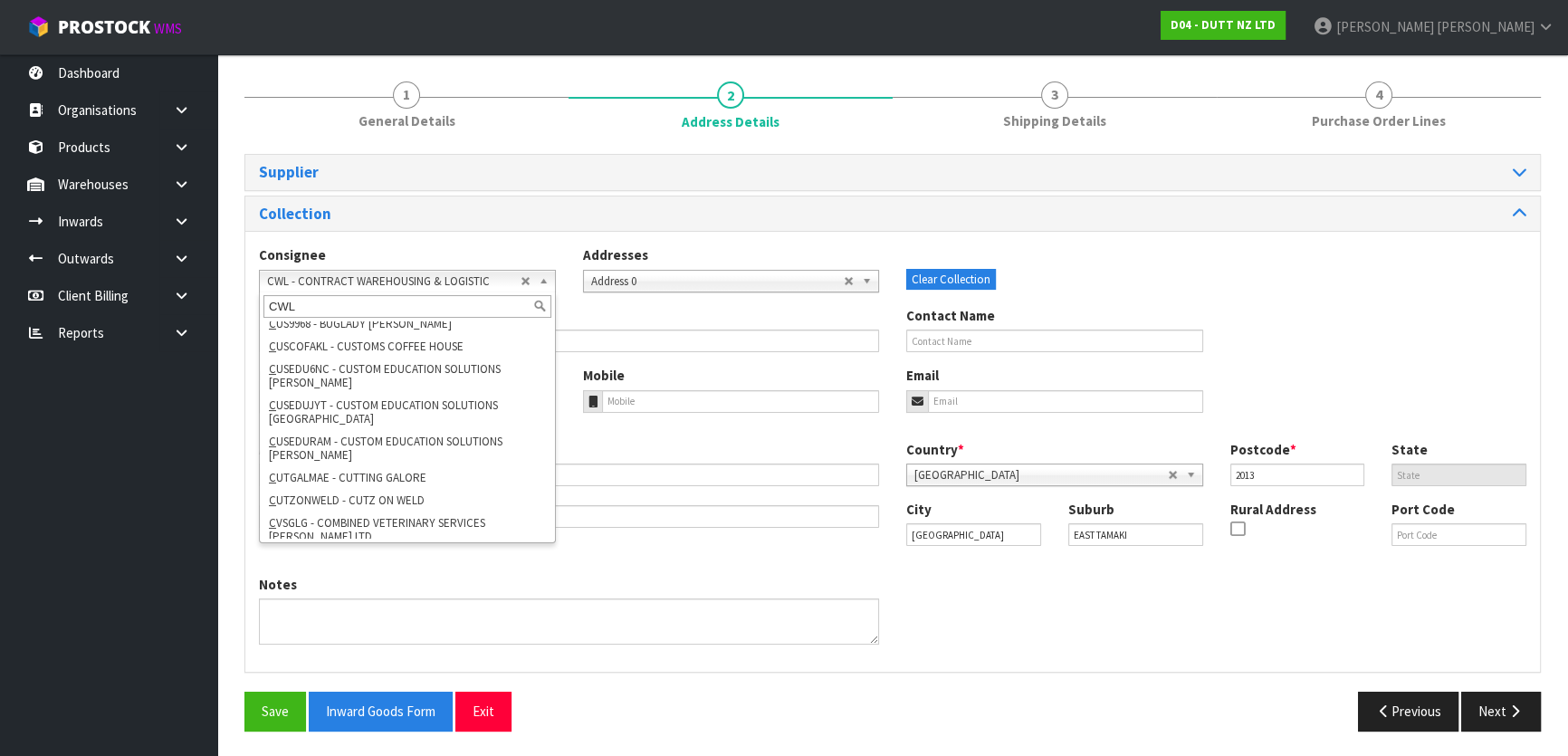
scroll to position [0, 0]
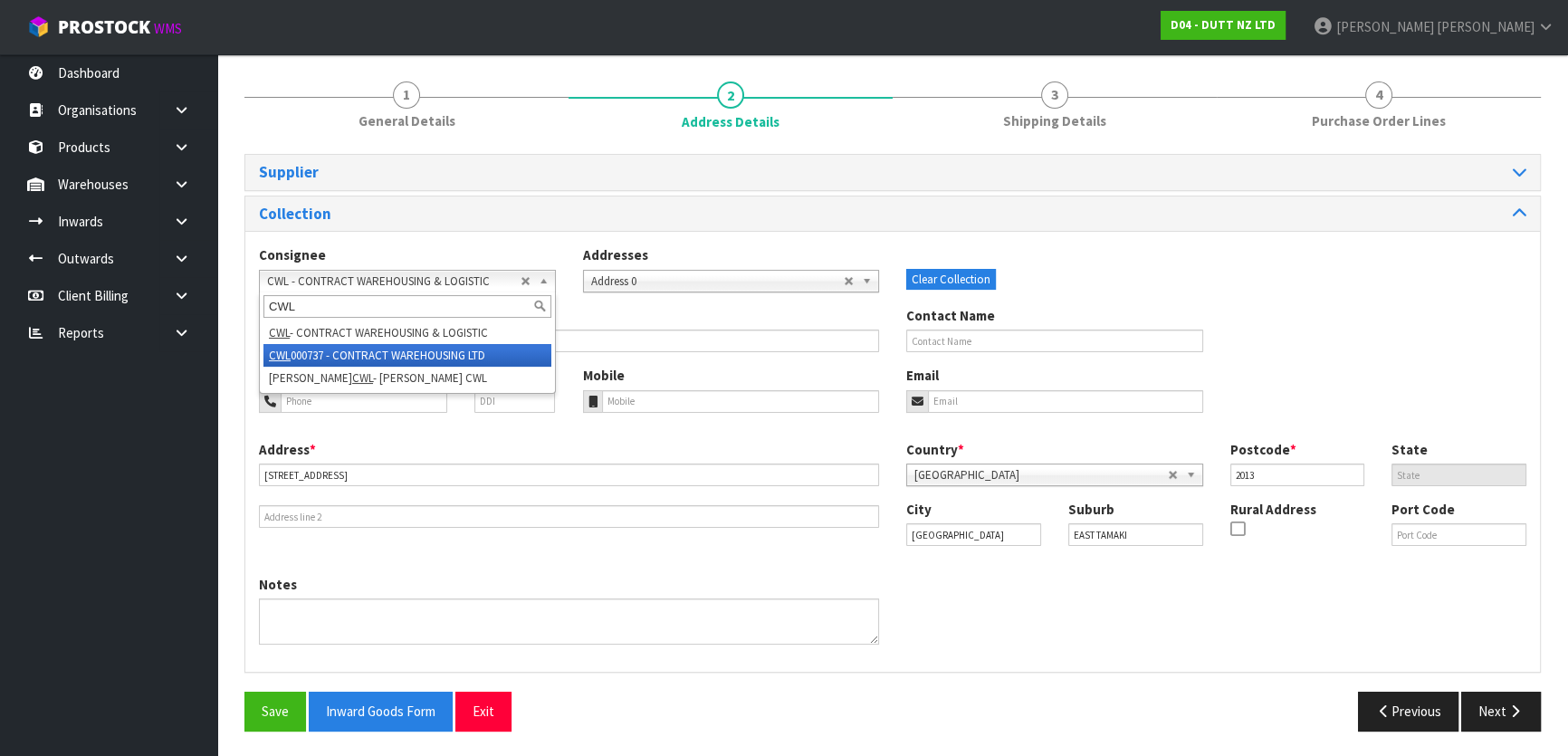
type input "CWL"
click at [420, 353] on li "CWL 000737 - CONTRACT WAREHOUSING LTD" at bounding box center [407, 355] width 288 height 22
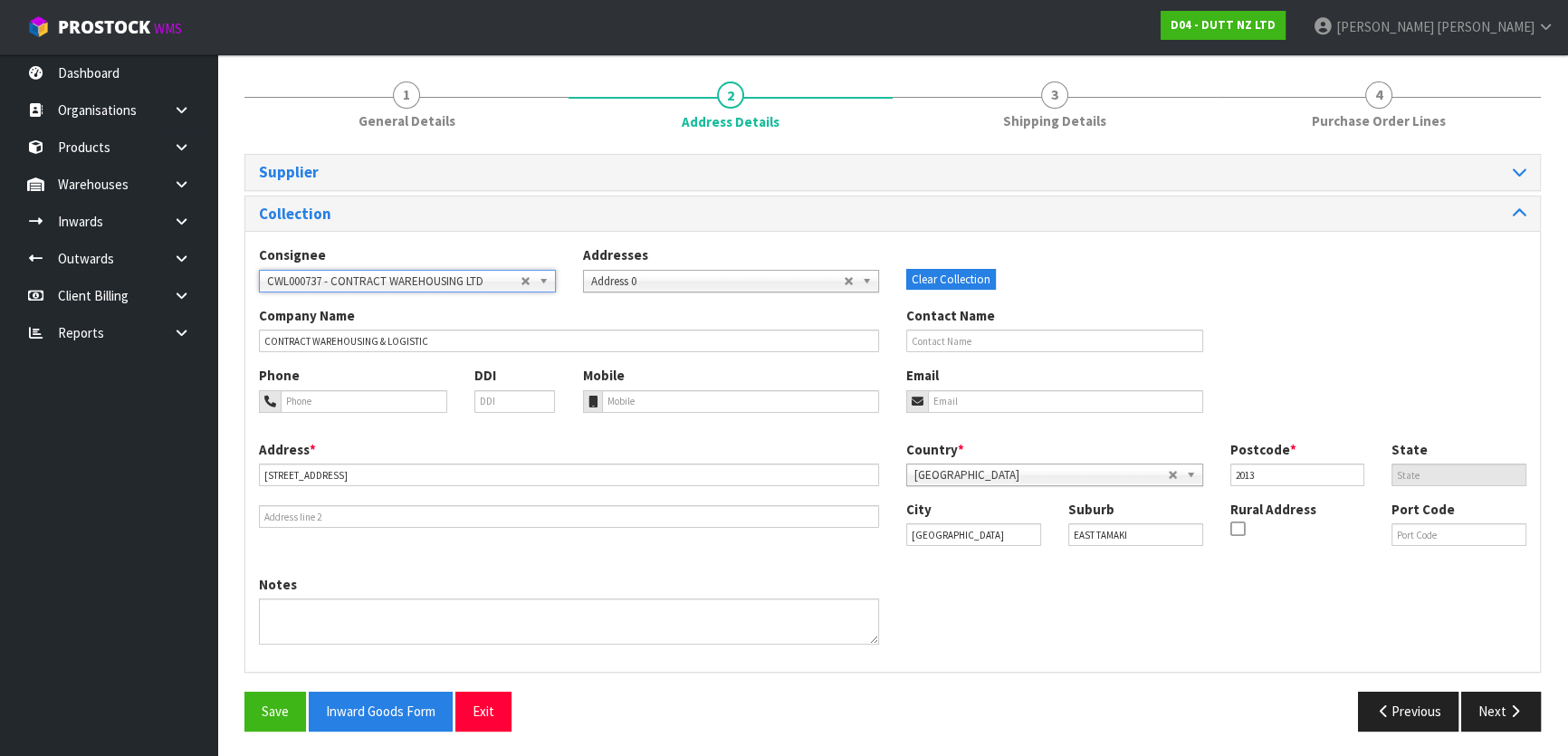
type input "CONTRACT WAREHOUSING LTD"
click at [418, 281] on span "CWL000737 - CONTRACT WAREHOUSING LTD" at bounding box center [394, 281] width 254 height 21
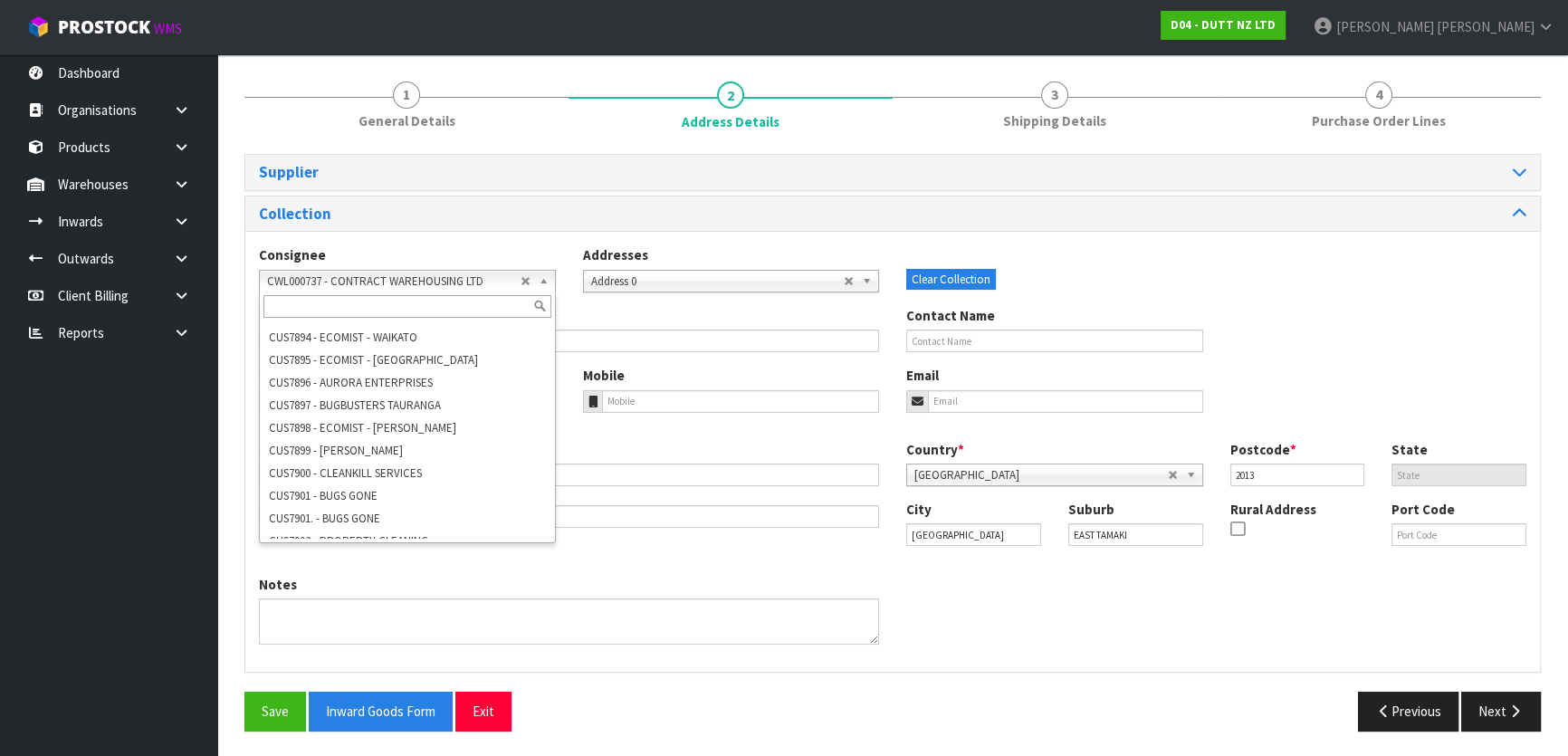
scroll to position [48992, 0]
click at [408, 304] on input "text" at bounding box center [407, 307] width 288 height 22
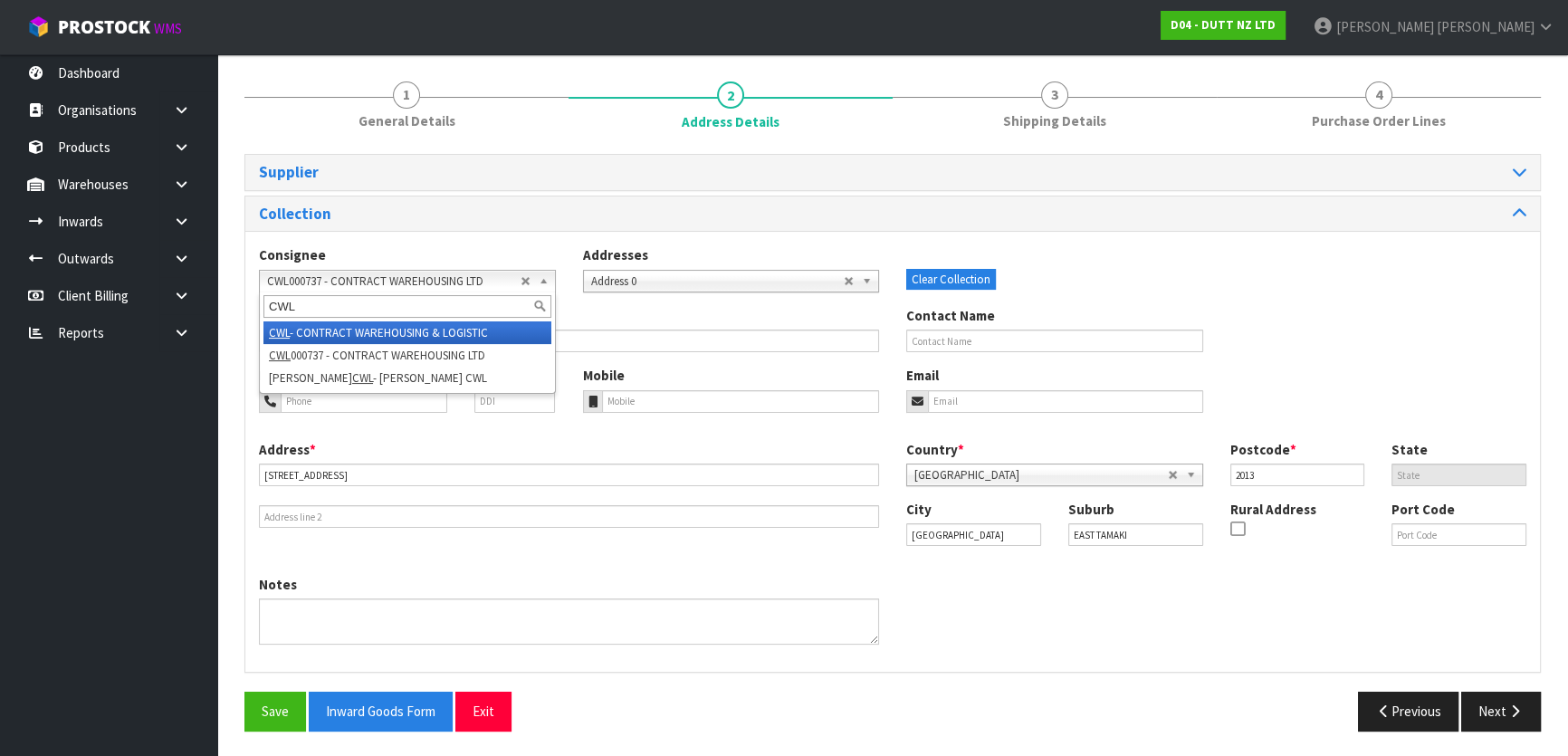
type input "CWL"
click at [407, 327] on li "CWL - CONTRACT WAREHOUSING & LOGISTIC" at bounding box center [407, 333] width 288 height 22
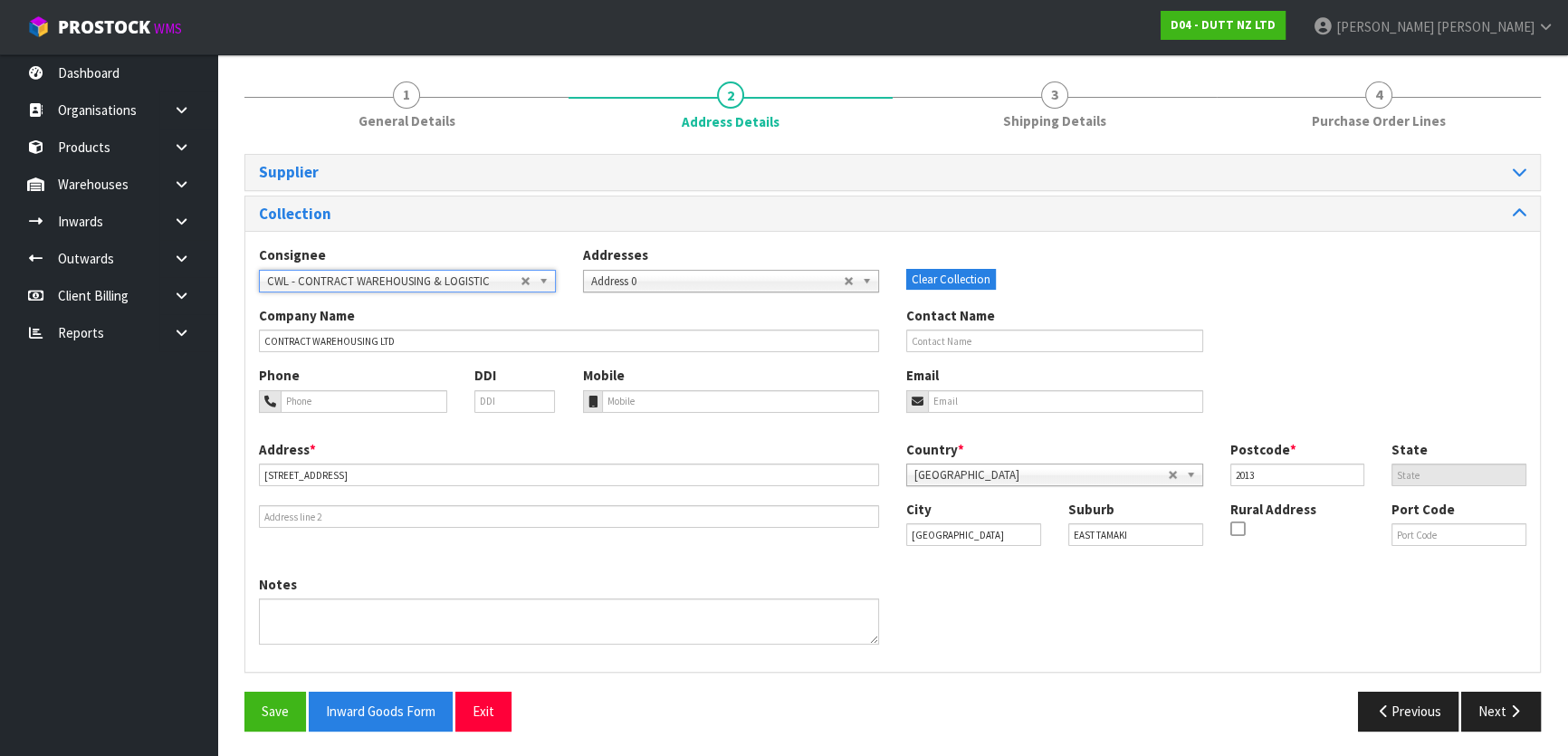
type input "CONTRACT WAREHOUSING & LOGISTIC"
click at [1218, 627] on div "Notes" at bounding box center [893, 617] width 1295 height 83
click at [1480, 707] on button "Next" at bounding box center [1501, 712] width 80 height 39
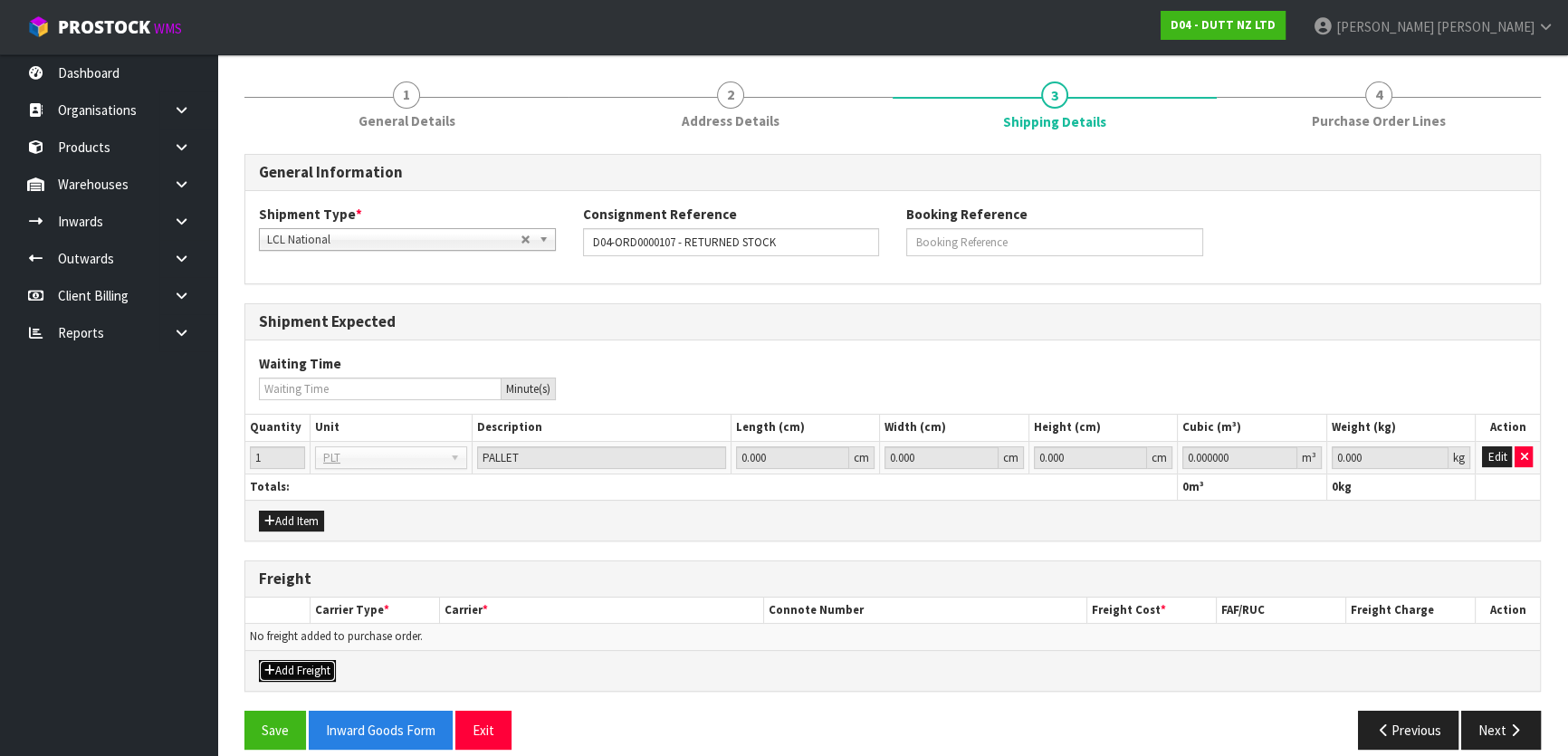
click at [326, 662] on button "Add Freight" at bounding box center [297, 671] width 77 height 21
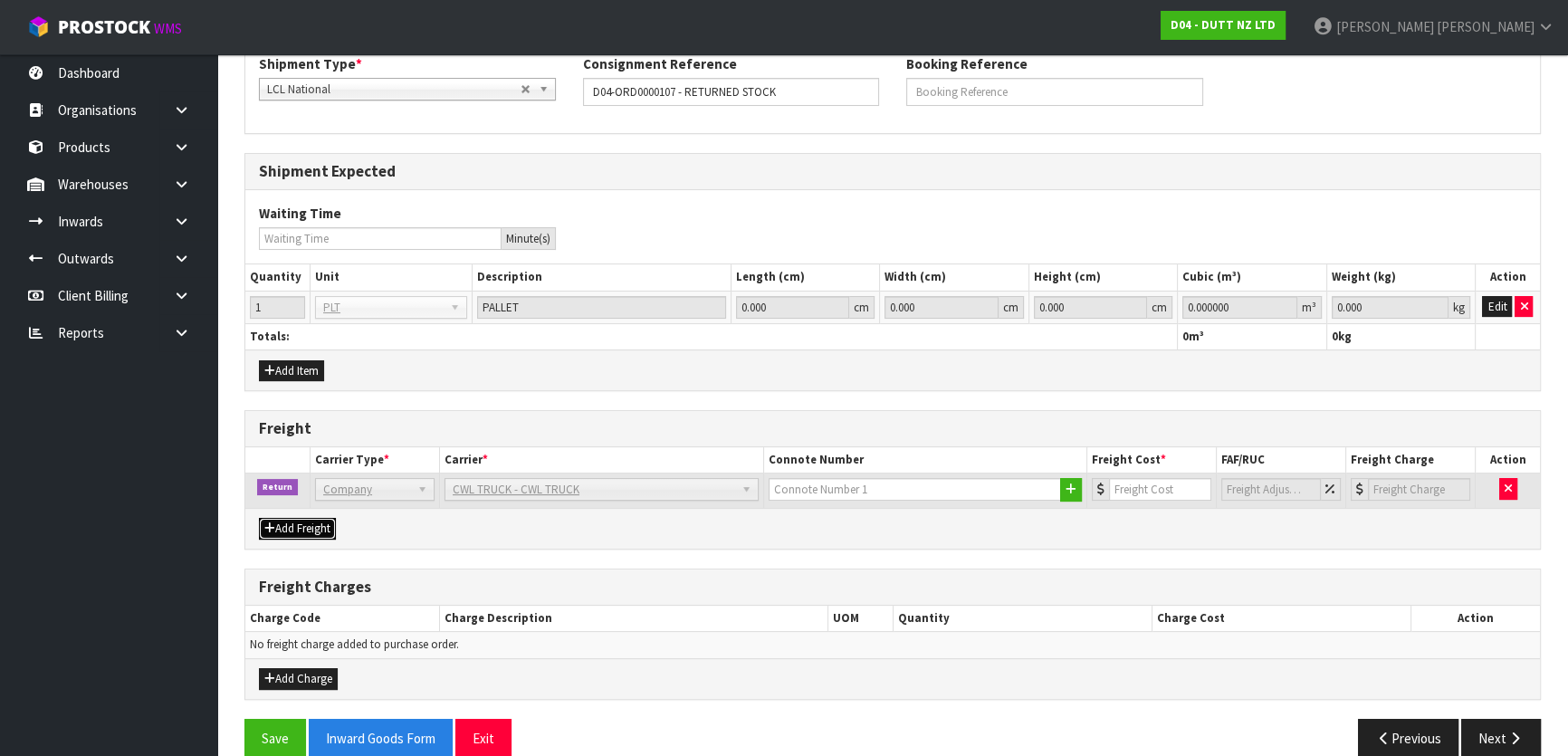
scroll to position [365, 0]
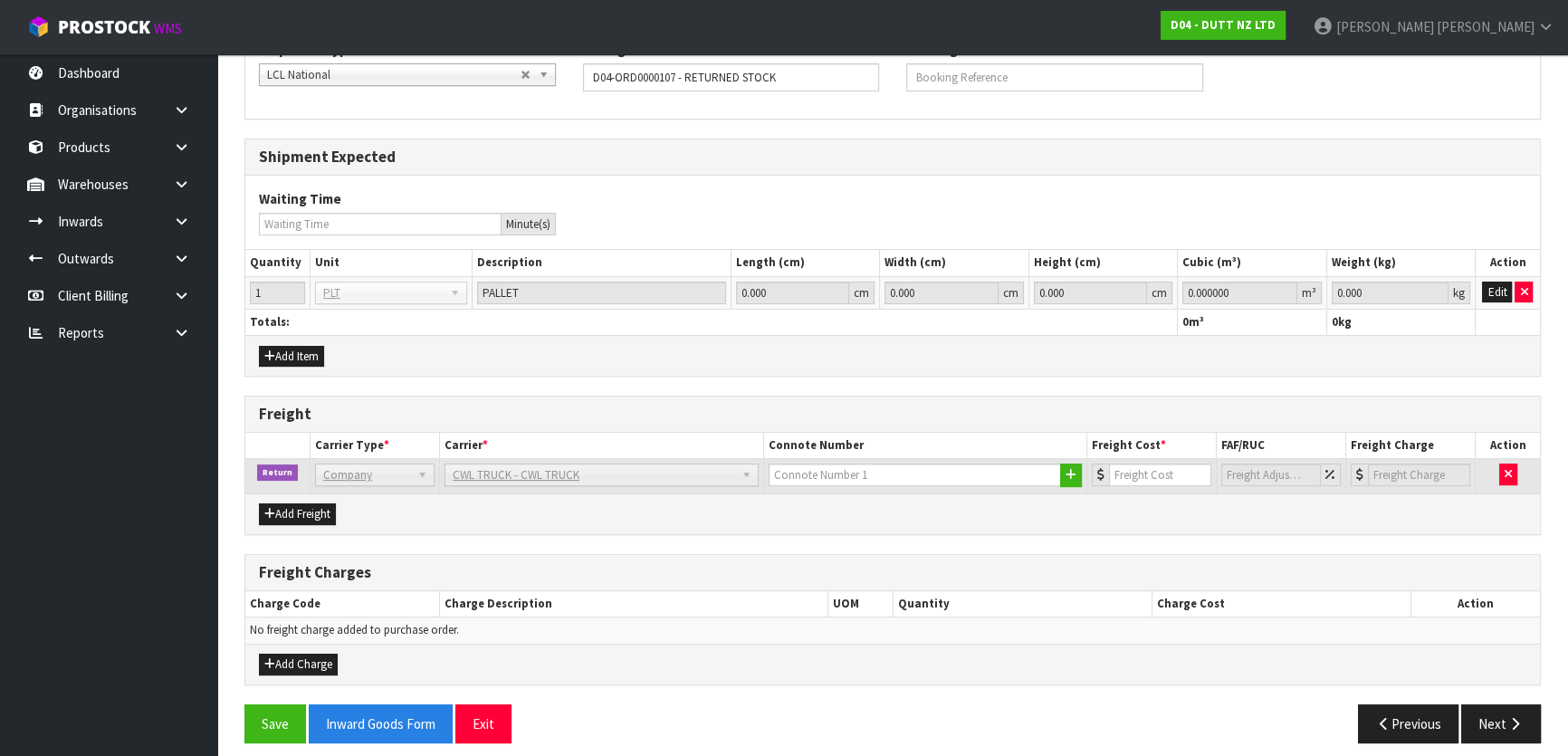
click at [592, 472] on span "CWL TRUCK - CWL TRUCK" at bounding box center [594, 475] width 282 height 21
click at [1148, 471] on input "number" at bounding box center [1160, 475] width 102 height 22
click at [979, 483] on input "text" at bounding box center [915, 475] width 294 height 22
click at [1028, 434] on th "Connote Number" at bounding box center [925, 446] width 324 height 26
drag, startPoint x: 1145, startPoint y: 476, endPoint x: 1037, endPoint y: 477, distance: 108.0
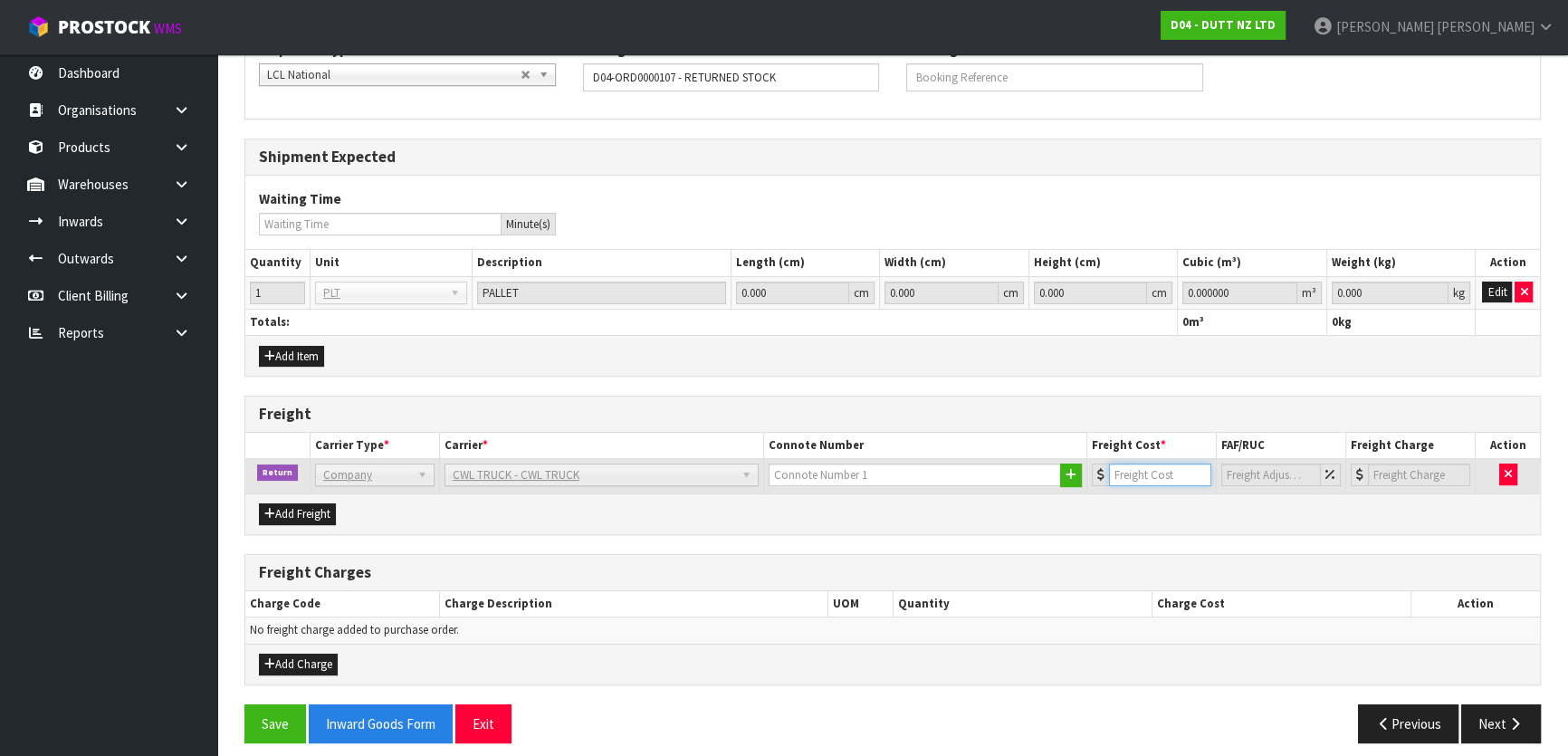
click at [1040, 476] on tr "Return Company Bulk Courier Company [PERSON_NAME] CARRIERS - [PERSON_NAME] CARR…" at bounding box center [893, 476] width 1295 height 34
click at [1177, 486] on td "0" at bounding box center [1152, 476] width 130 height 34
click at [1021, 479] on input "text" at bounding box center [915, 475] width 294 height 22
drag, startPoint x: 1072, startPoint y: 473, endPoint x: 1073, endPoint y: 515, distance: 42.0
drag, startPoint x: 1073, startPoint y: 515, endPoint x: 1026, endPoint y: 501, distance: 49.0
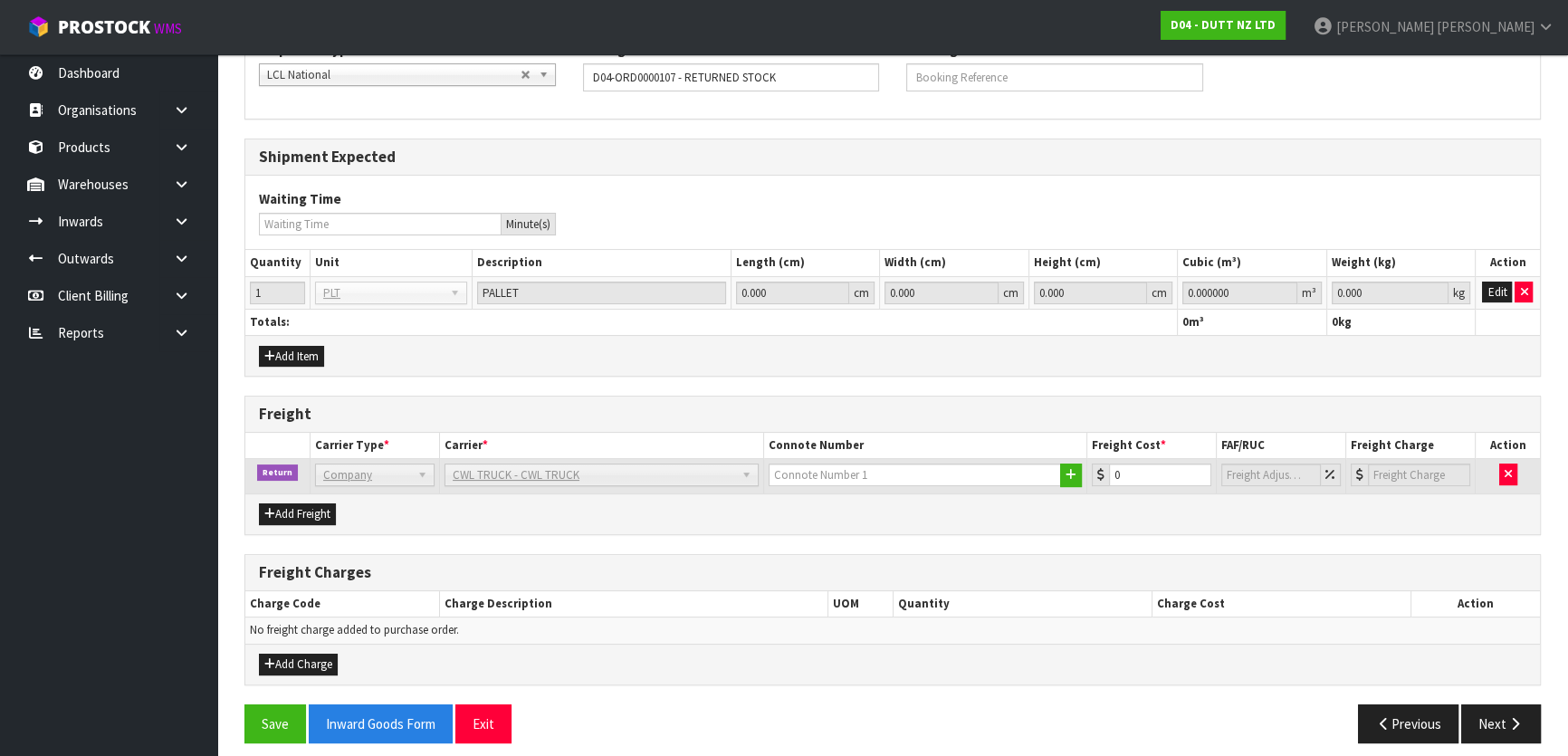
click at [1026, 501] on div "Add Freight" at bounding box center [893, 514] width 1295 height 41
click at [1067, 469] on icon "button" at bounding box center [1072, 474] width 11 height 12
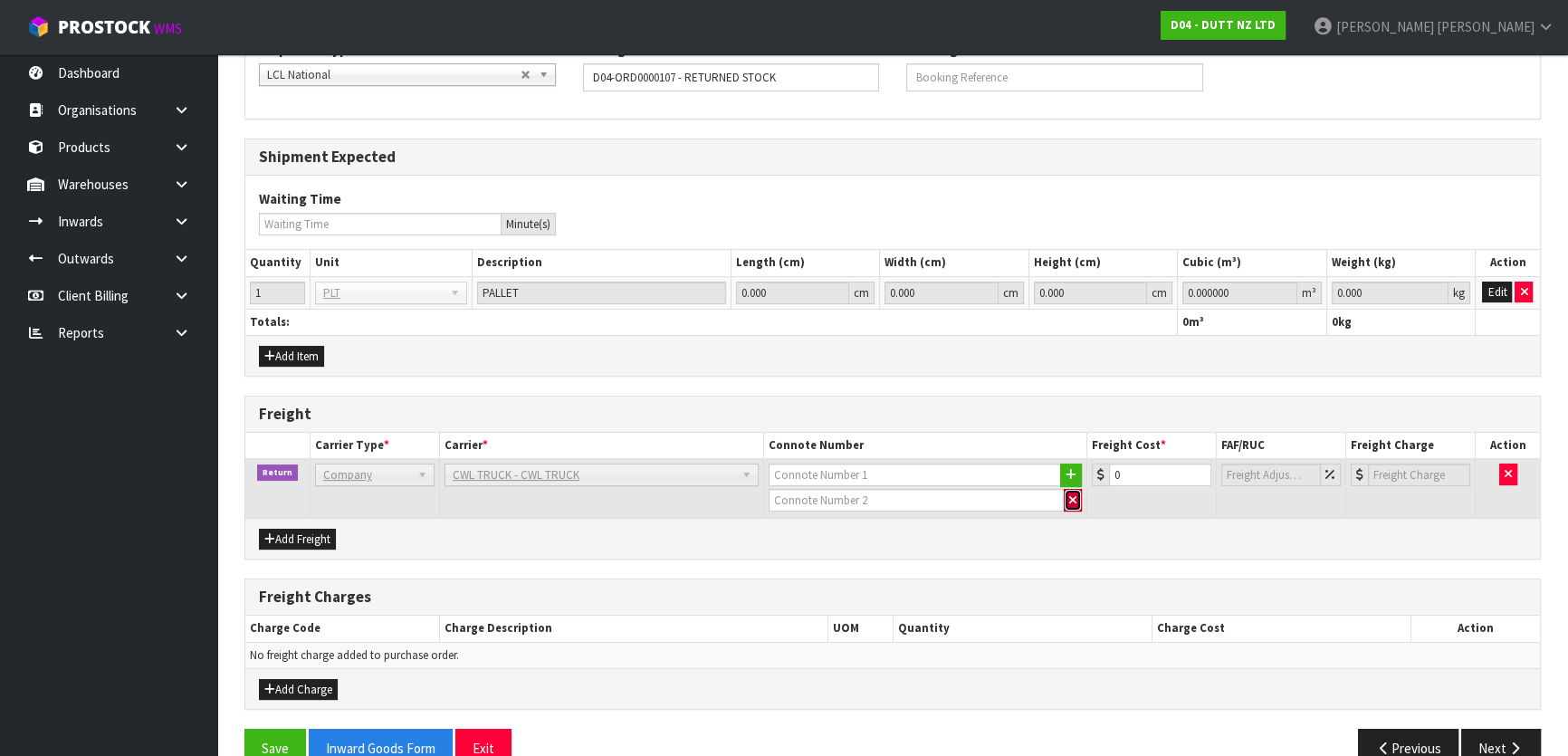
click at [1076, 492] on button "button" at bounding box center [1073, 500] width 19 height 23
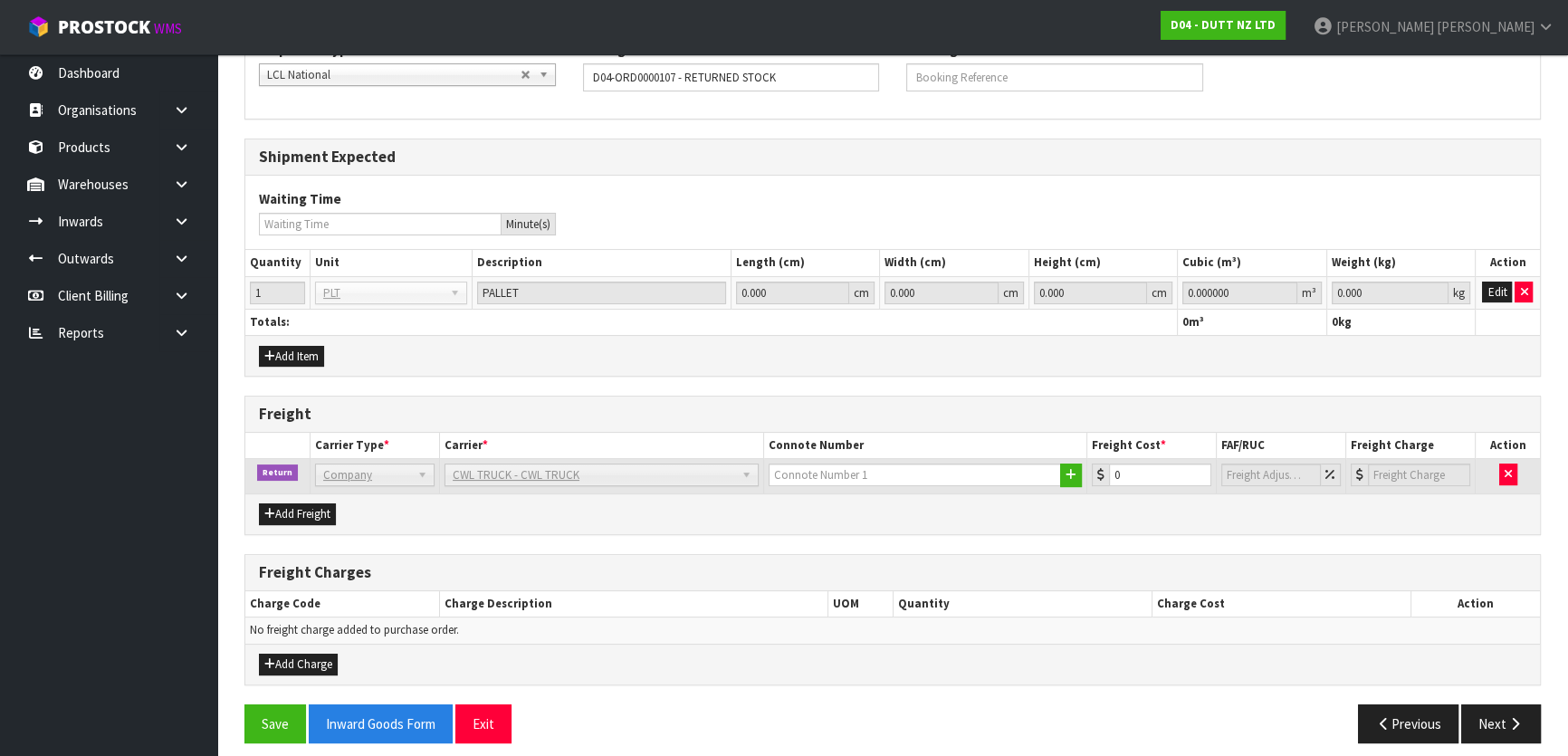
click at [1123, 488] on td "0" at bounding box center [1152, 476] width 130 height 34
drag, startPoint x: 1142, startPoint y: 475, endPoint x: 1029, endPoint y: 471, distance: 113.1
click at [1029, 471] on tr "Return Company Bulk Courier Company [PERSON_NAME] CARRIERS - [PERSON_NAME] CARR…" at bounding box center [893, 476] width 1295 height 34
click at [1054, 510] on div "Add Freight" at bounding box center [893, 514] width 1295 height 41
drag, startPoint x: 1132, startPoint y: 480, endPoint x: 935, endPoint y: 485, distance: 197.1
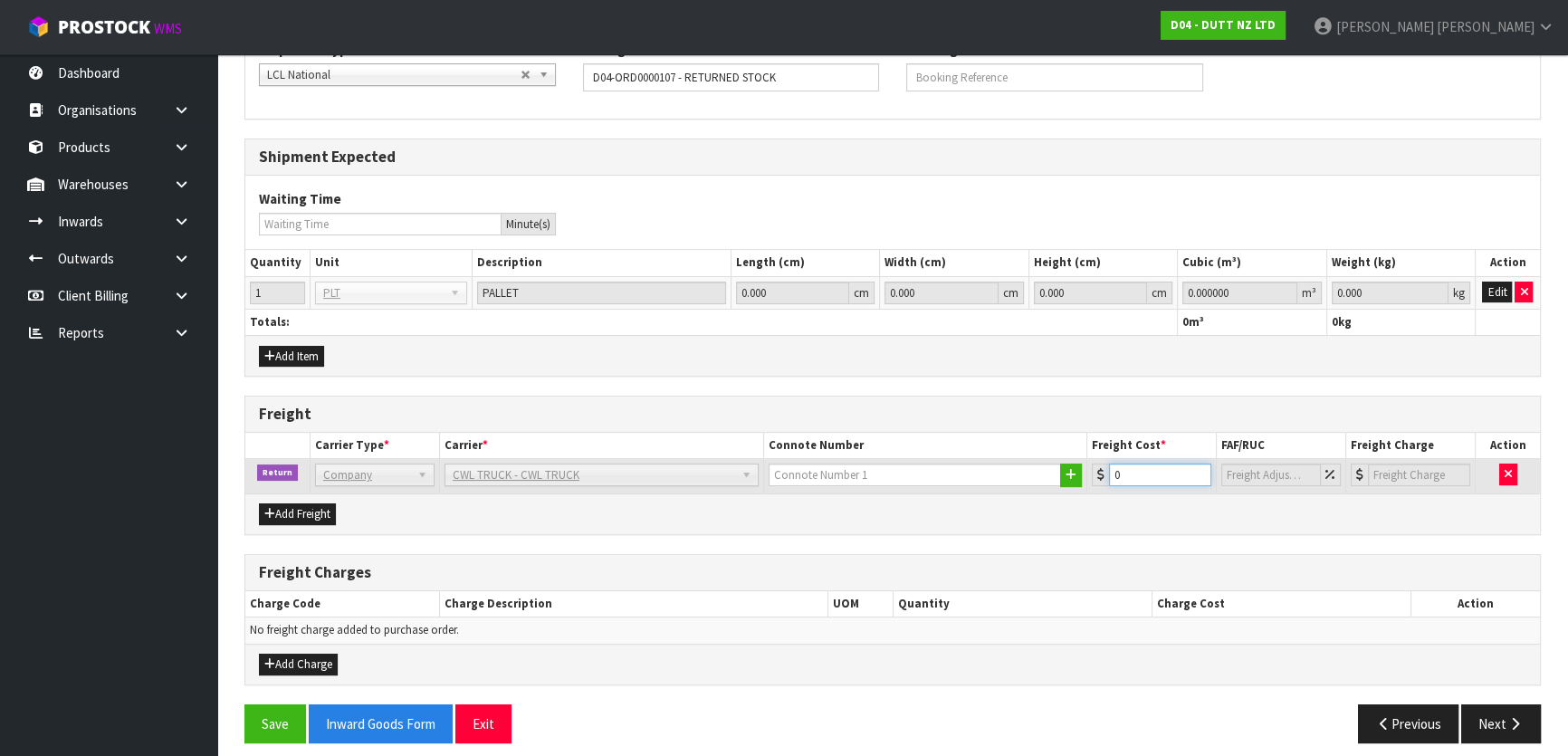
click at [957, 478] on tr "Return Company Bulk Courier Company [PERSON_NAME] CARRIERS - [PERSON_NAME] CARR…" at bounding box center [893, 476] width 1295 height 34
click at [933, 519] on div "Add Freight" at bounding box center [893, 514] width 1295 height 41
drag, startPoint x: 1128, startPoint y: 470, endPoint x: 1034, endPoint y: 471, distance: 94.0
click at [1040, 471] on tr "Return Company Bulk Courier Company [PERSON_NAME] CARRIERS - [PERSON_NAME] CARR…" at bounding box center [893, 476] width 1295 height 34
drag, startPoint x: 1153, startPoint y: 465, endPoint x: 759, endPoint y: 481, distance: 394.3
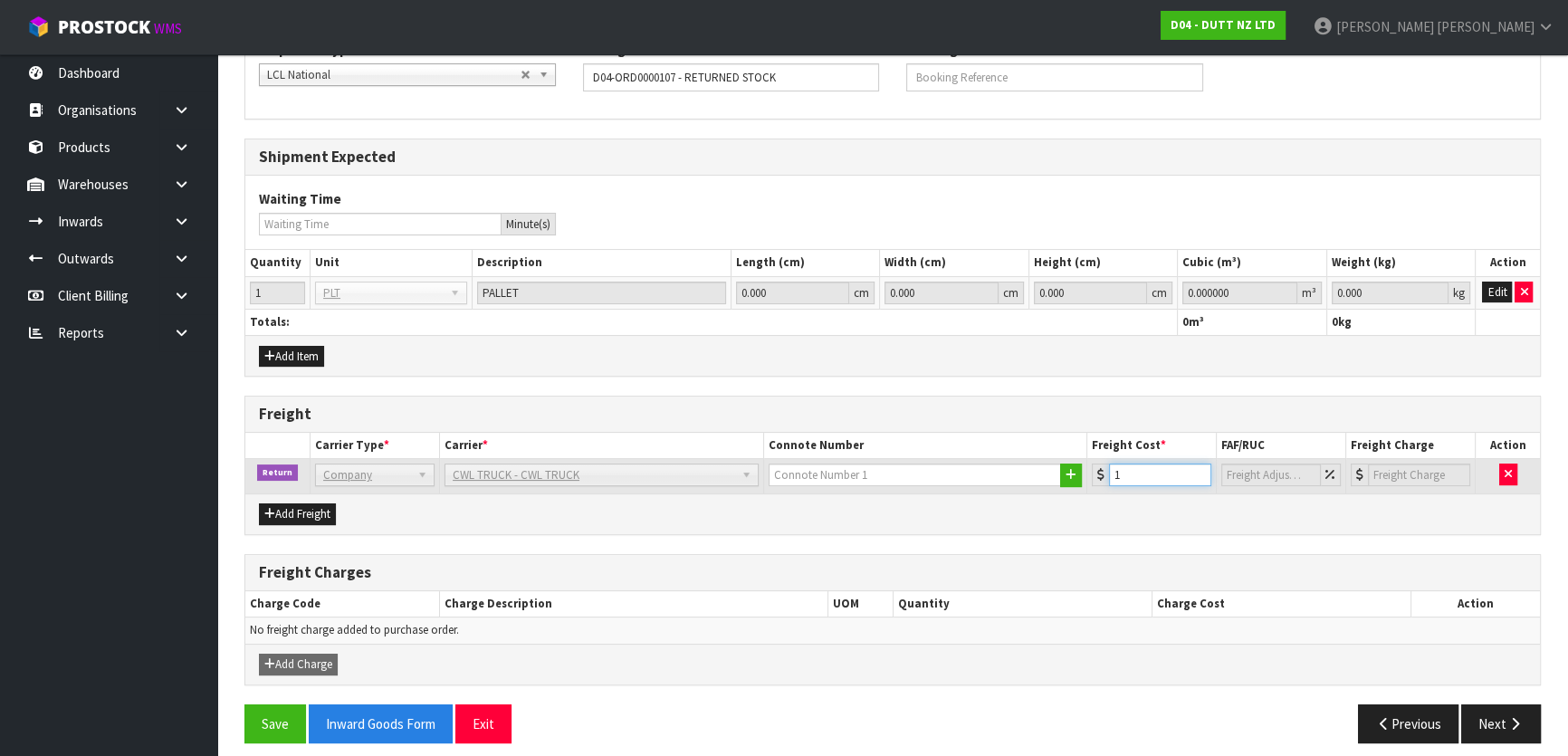
click at [829, 472] on tr "Return Company Bulk Courier Company [PERSON_NAME] CARRIERS - [PERSON_NAME] CARR…" at bounding box center [893, 476] width 1295 height 34
type input "0"
click at [792, 548] on div "General Information Shipment Type * LCL National LCL International FCL-20ft FCL…" at bounding box center [893, 372] width 1297 height 768
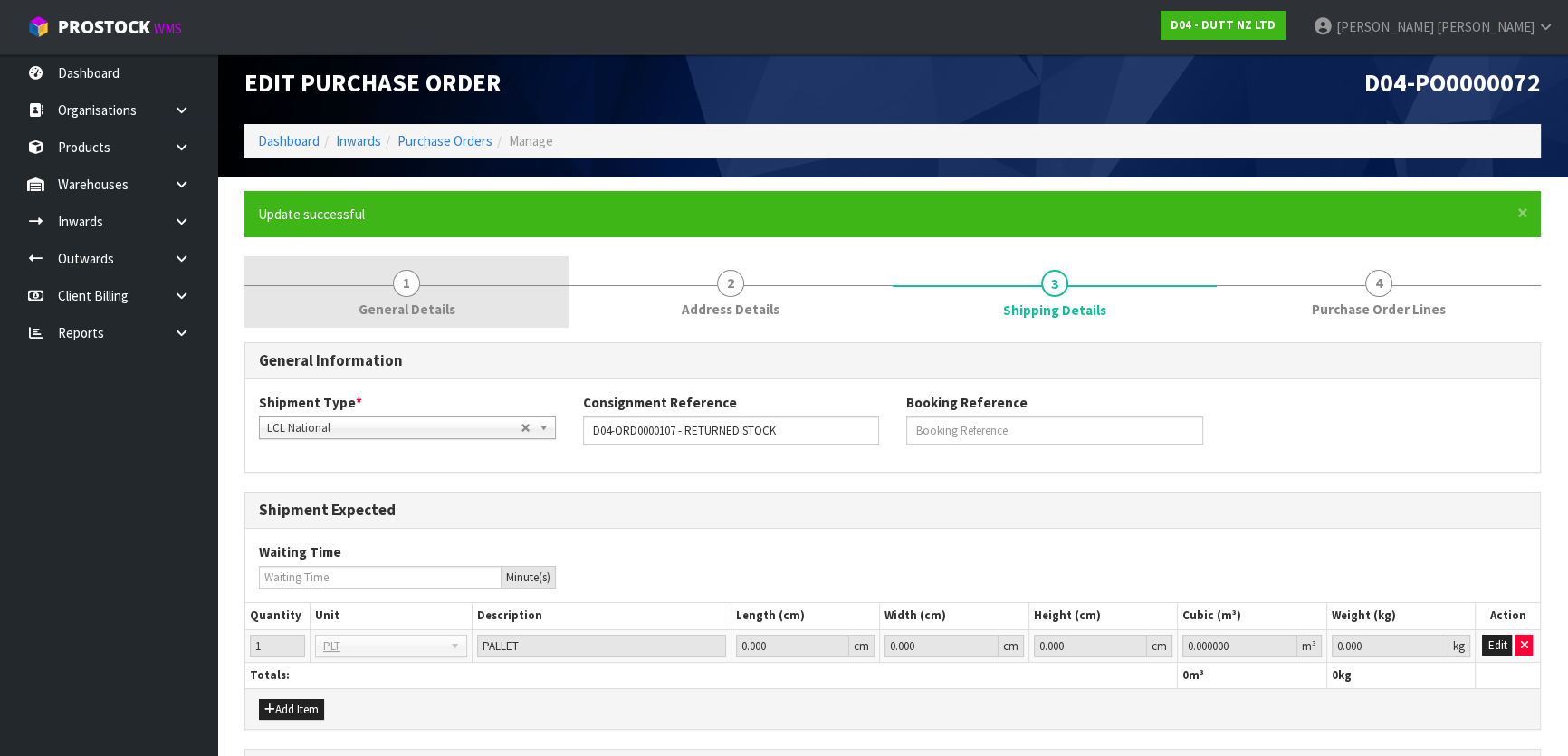
scroll to position [0, 0]
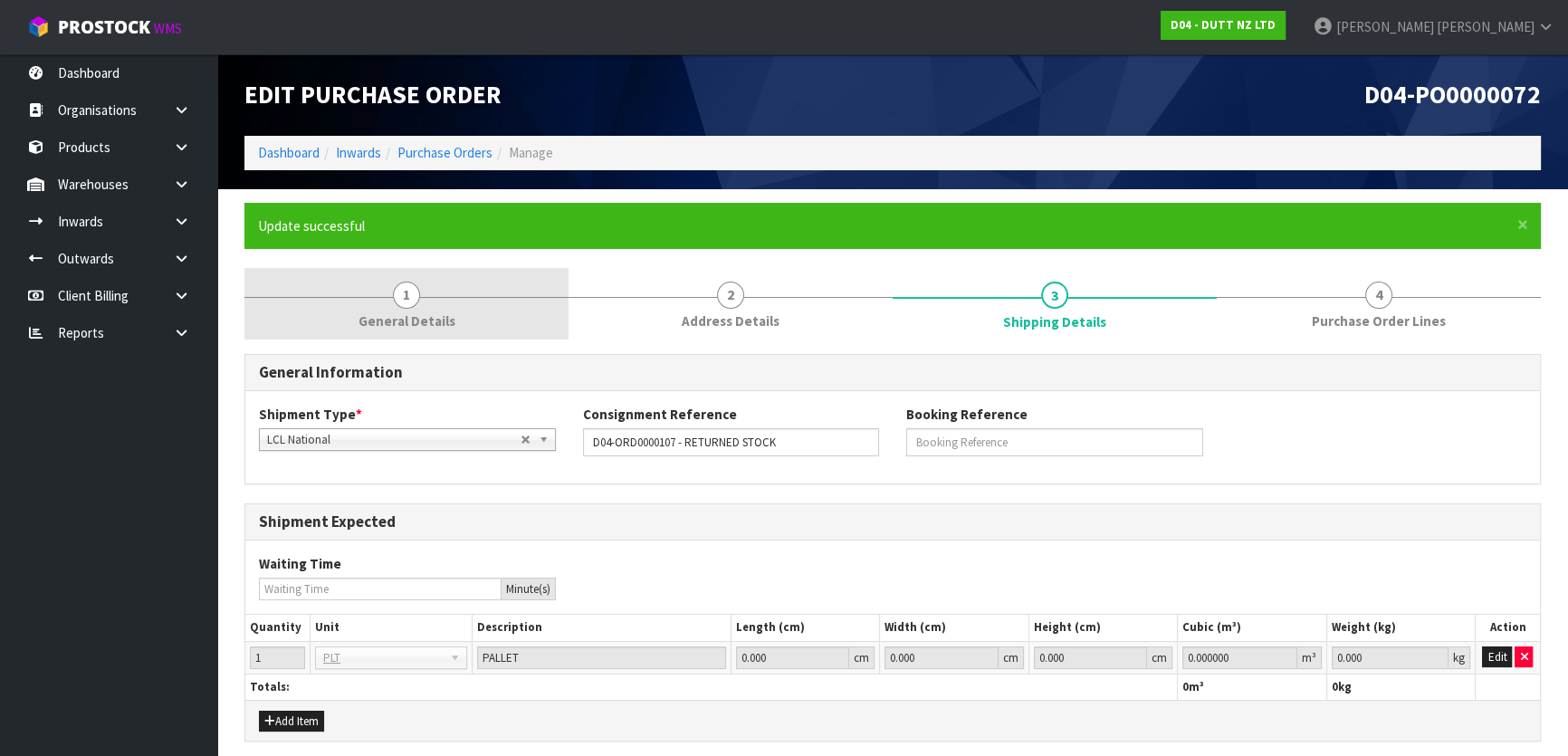
click at [361, 312] on span "General Details" at bounding box center [407, 321] width 97 height 19
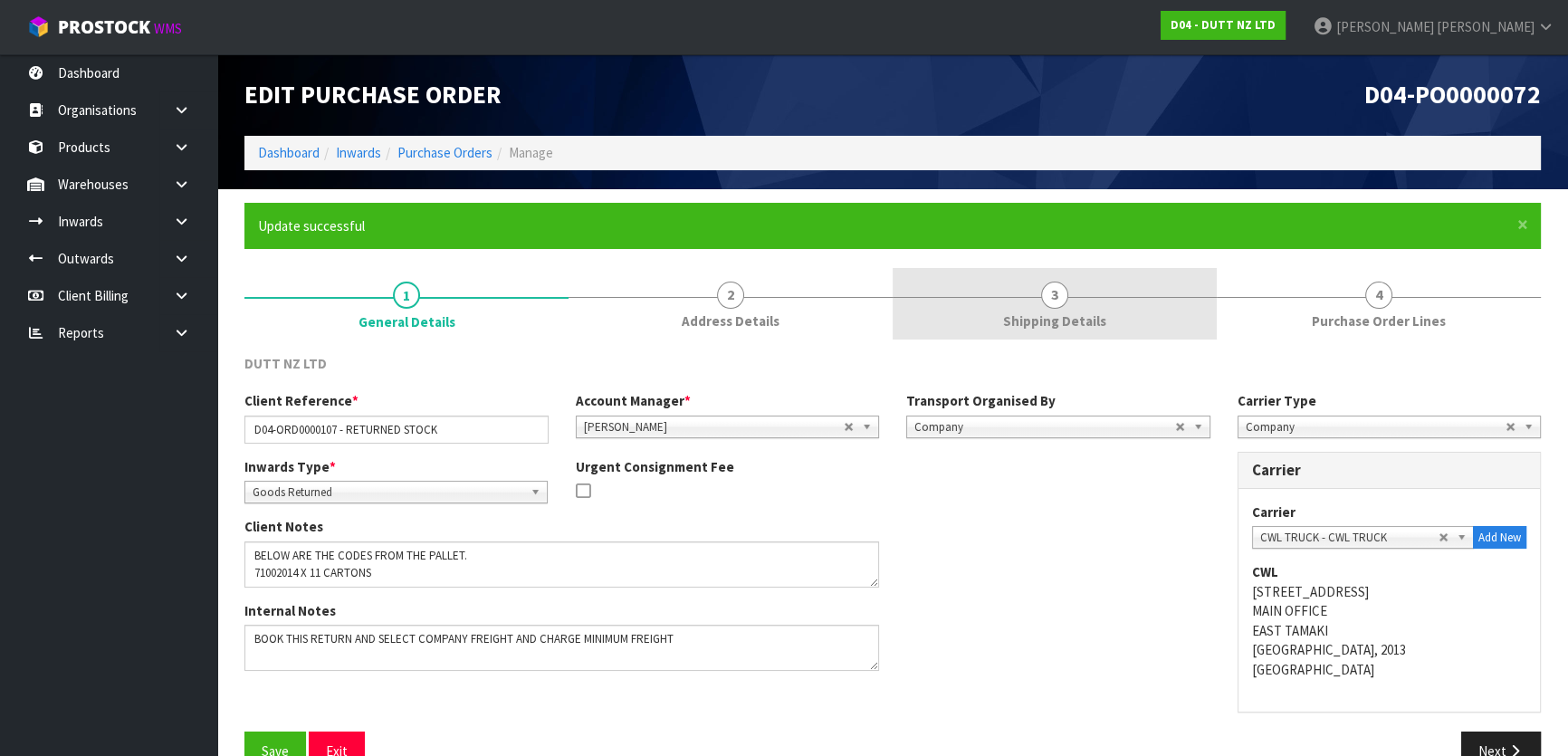
click at [1065, 296] on span "3" at bounding box center [1054, 295] width 27 height 27
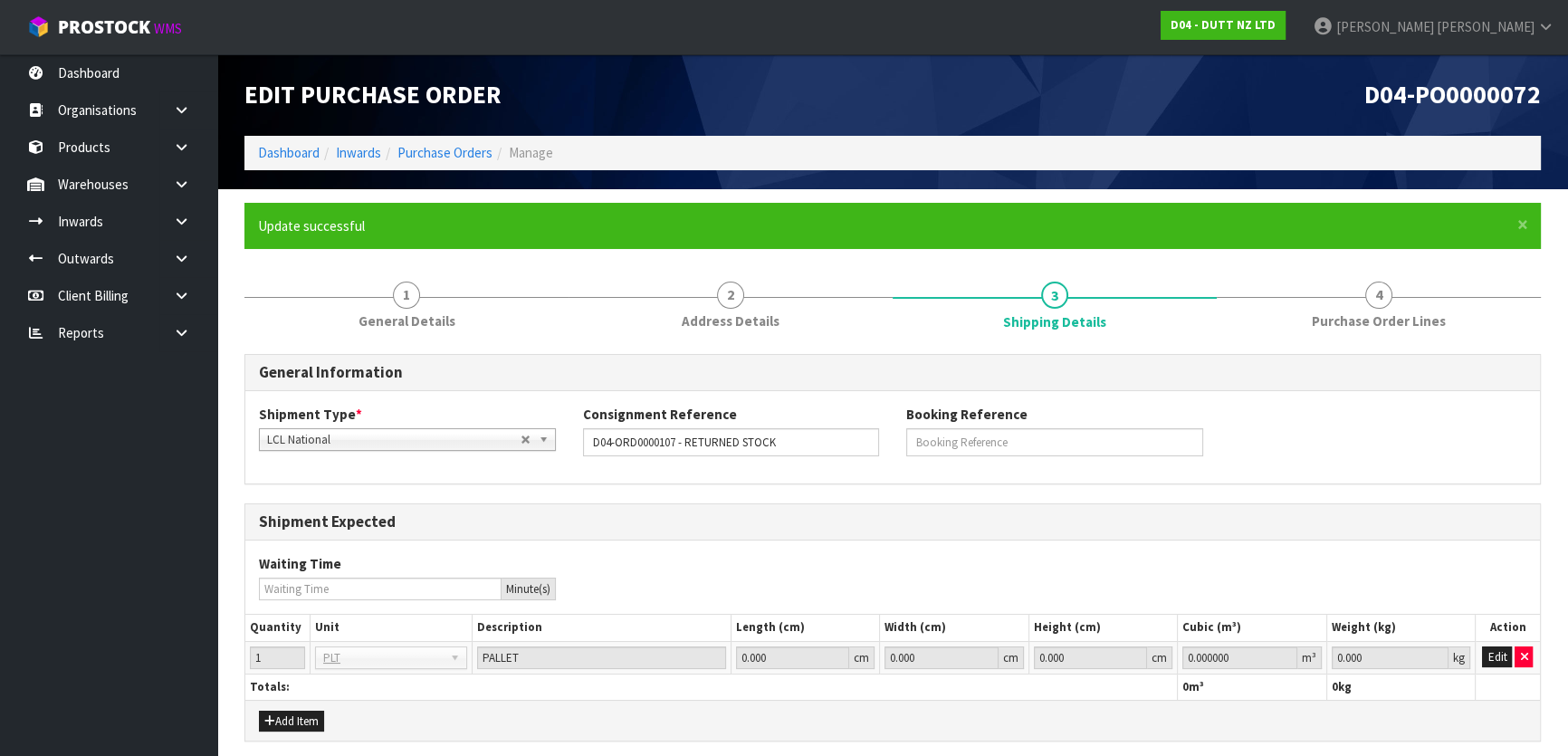
drag, startPoint x: 1065, startPoint y: 296, endPoint x: 880, endPoint y: 532, distance: 299.9
click at [880, 532] on div "Shipment Expected" at bounding box center [893, 523] width 1295 height 36
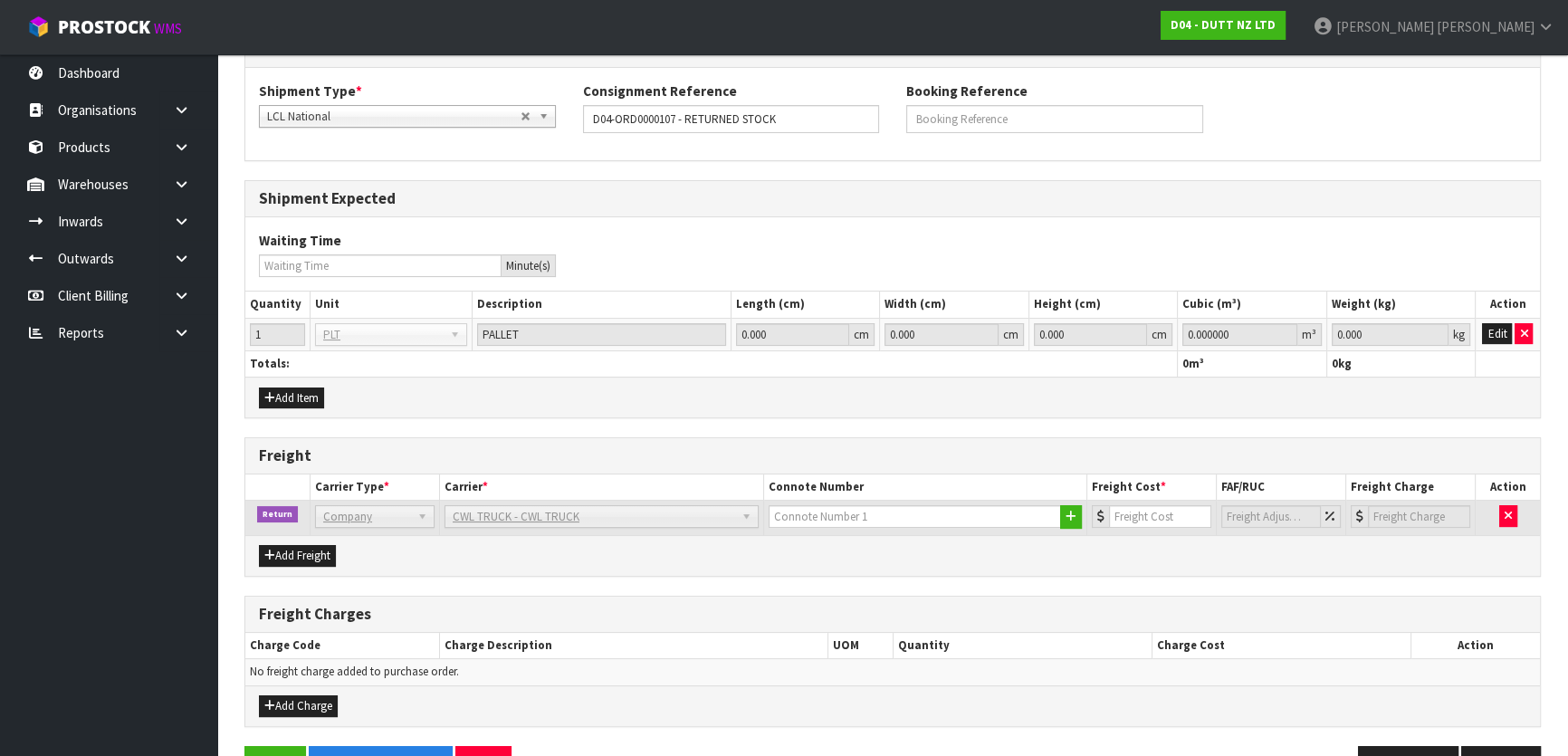
scroll to position [375, 0]
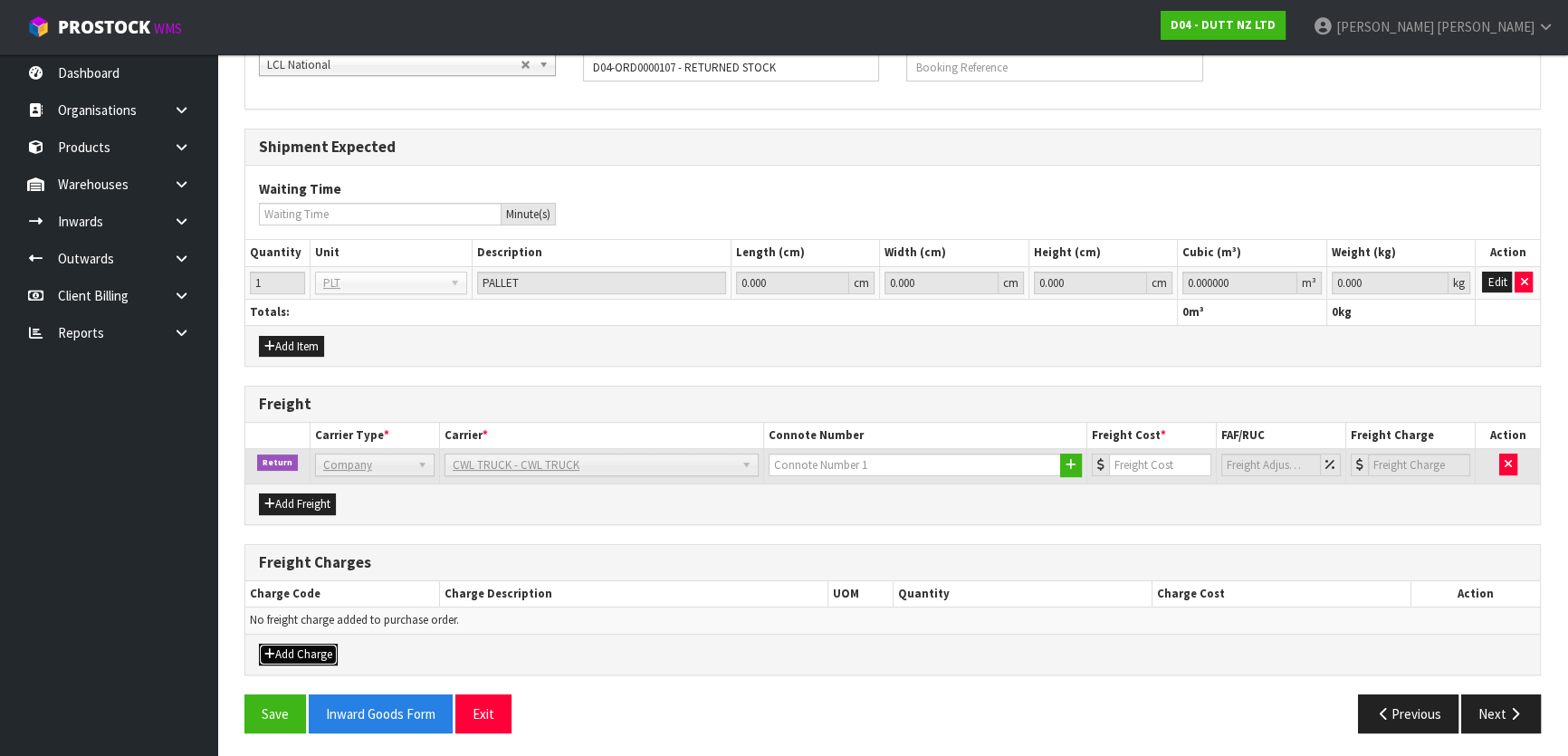
click at [317, 644] on button "Add Charge" at bounding box center [298, 654] width 79 height 21
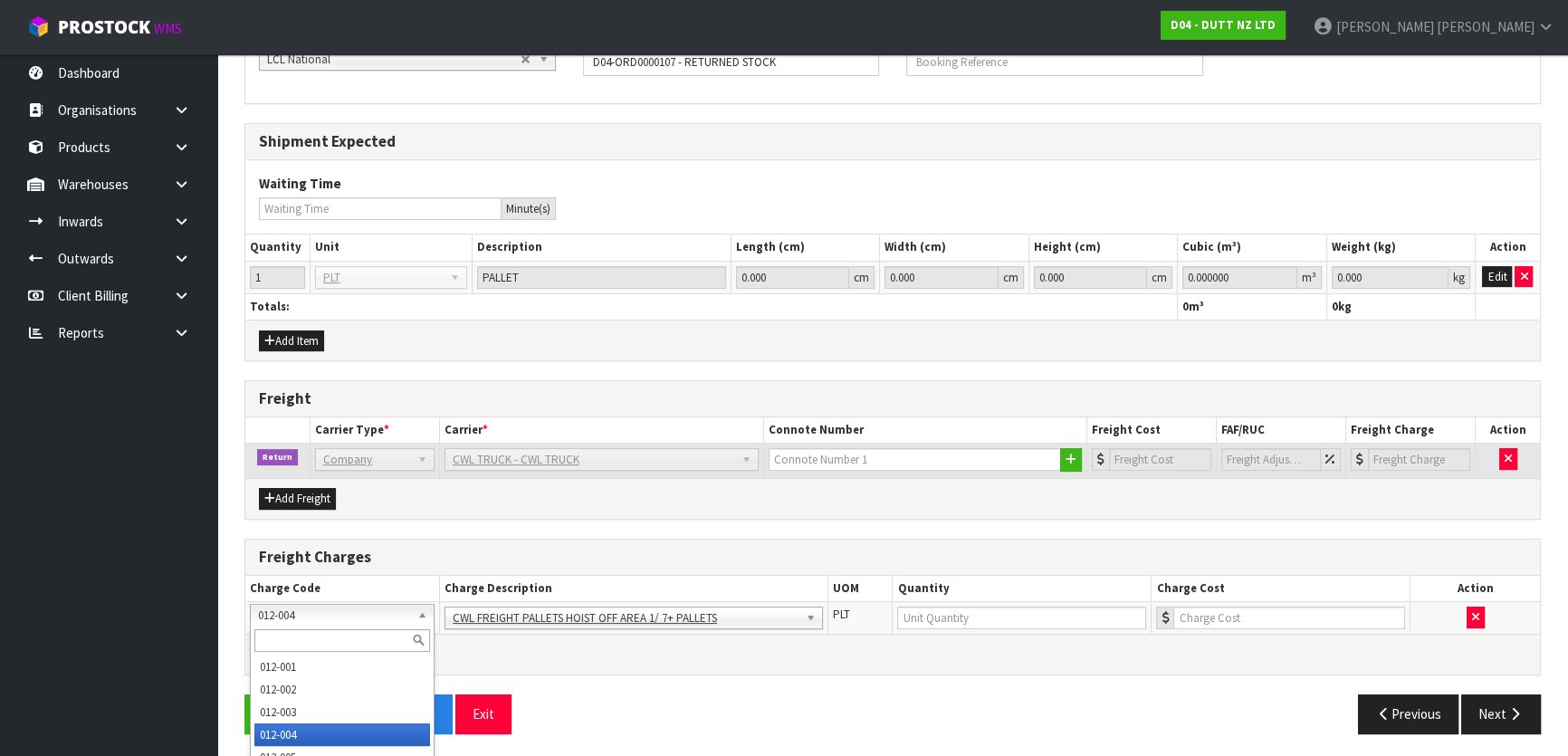
scroll to position [500, 0]
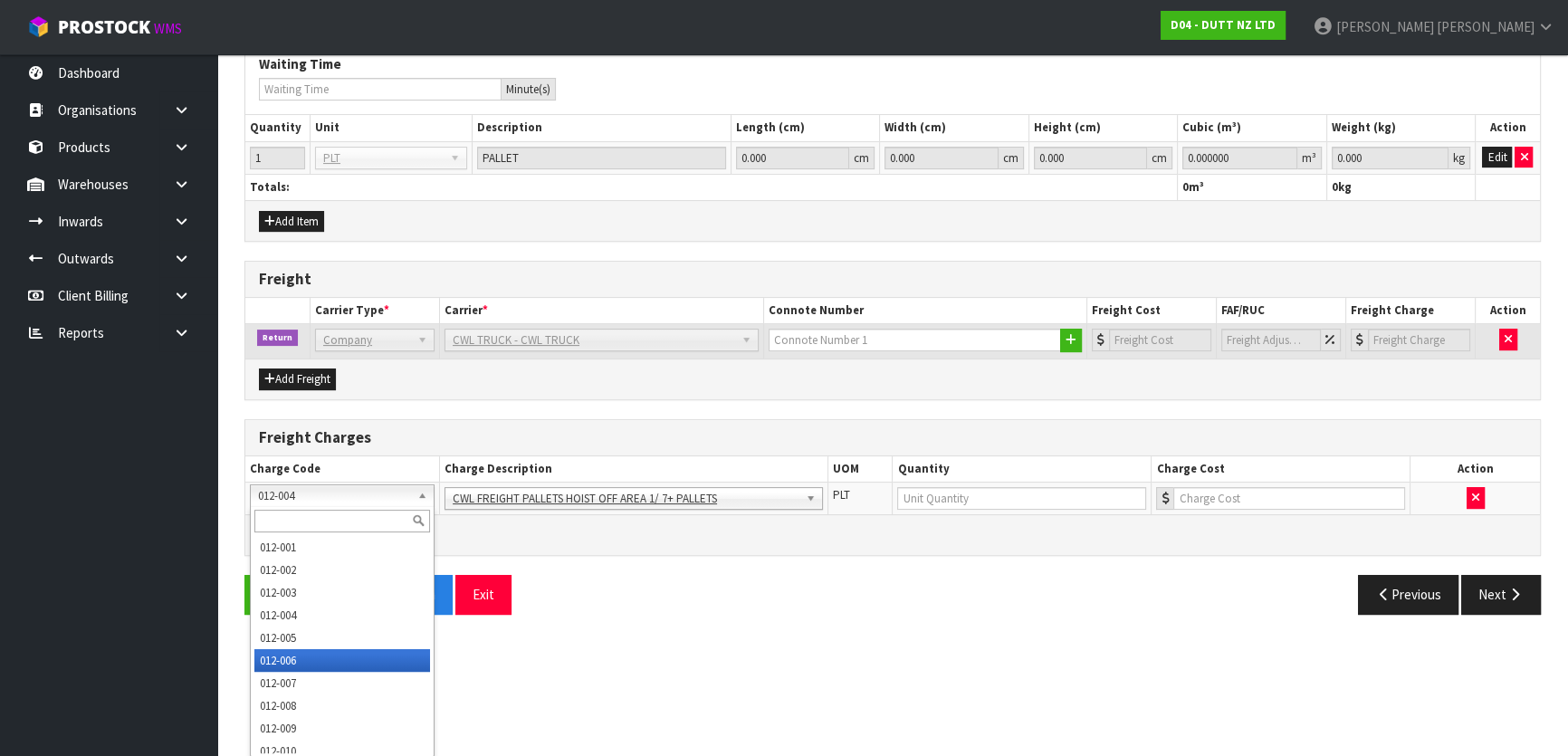
drag, startPoint x: 405, startPoint y: 613, endPoint x: 383, endPoint y: 663, distance: 54.6
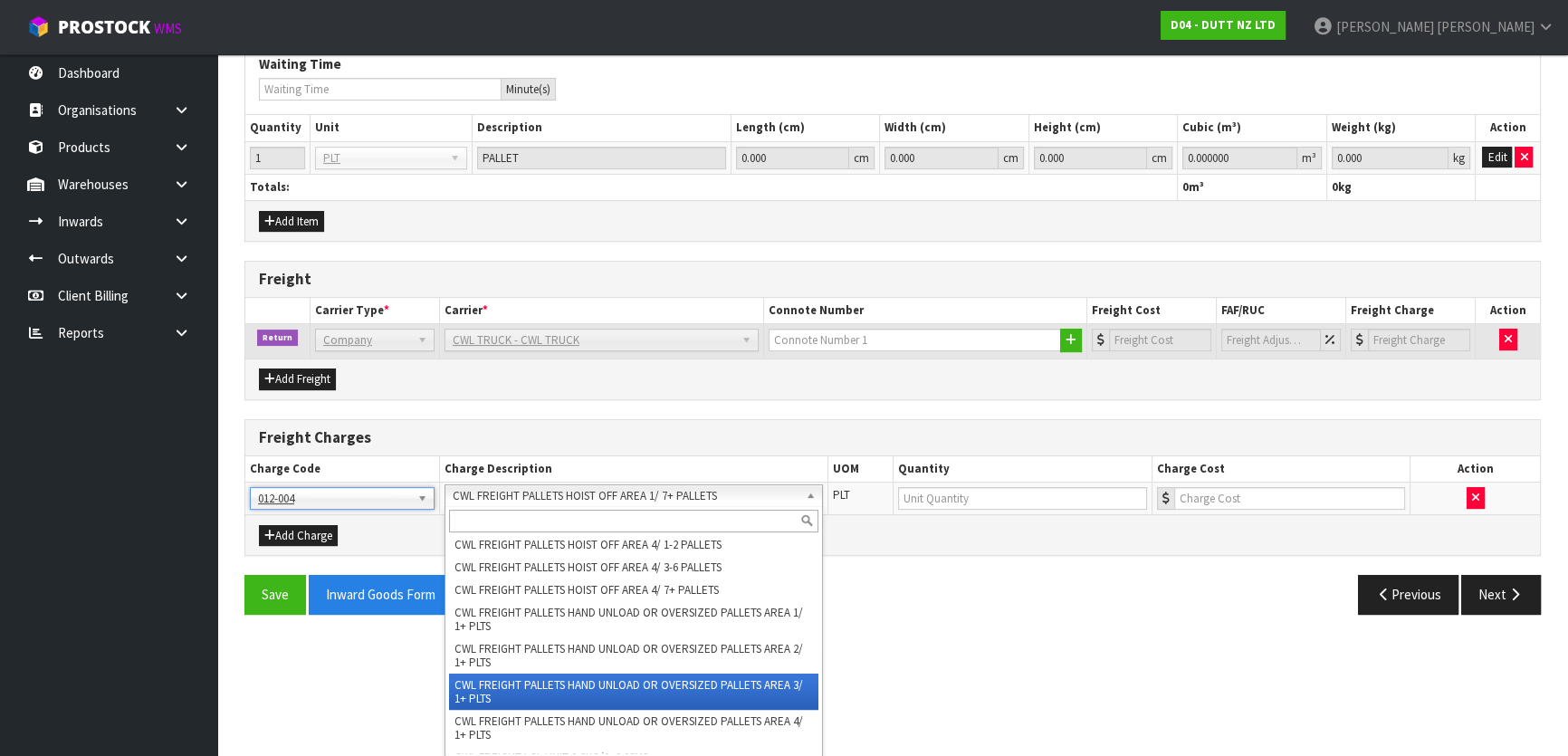
scroll to position [0, 0]
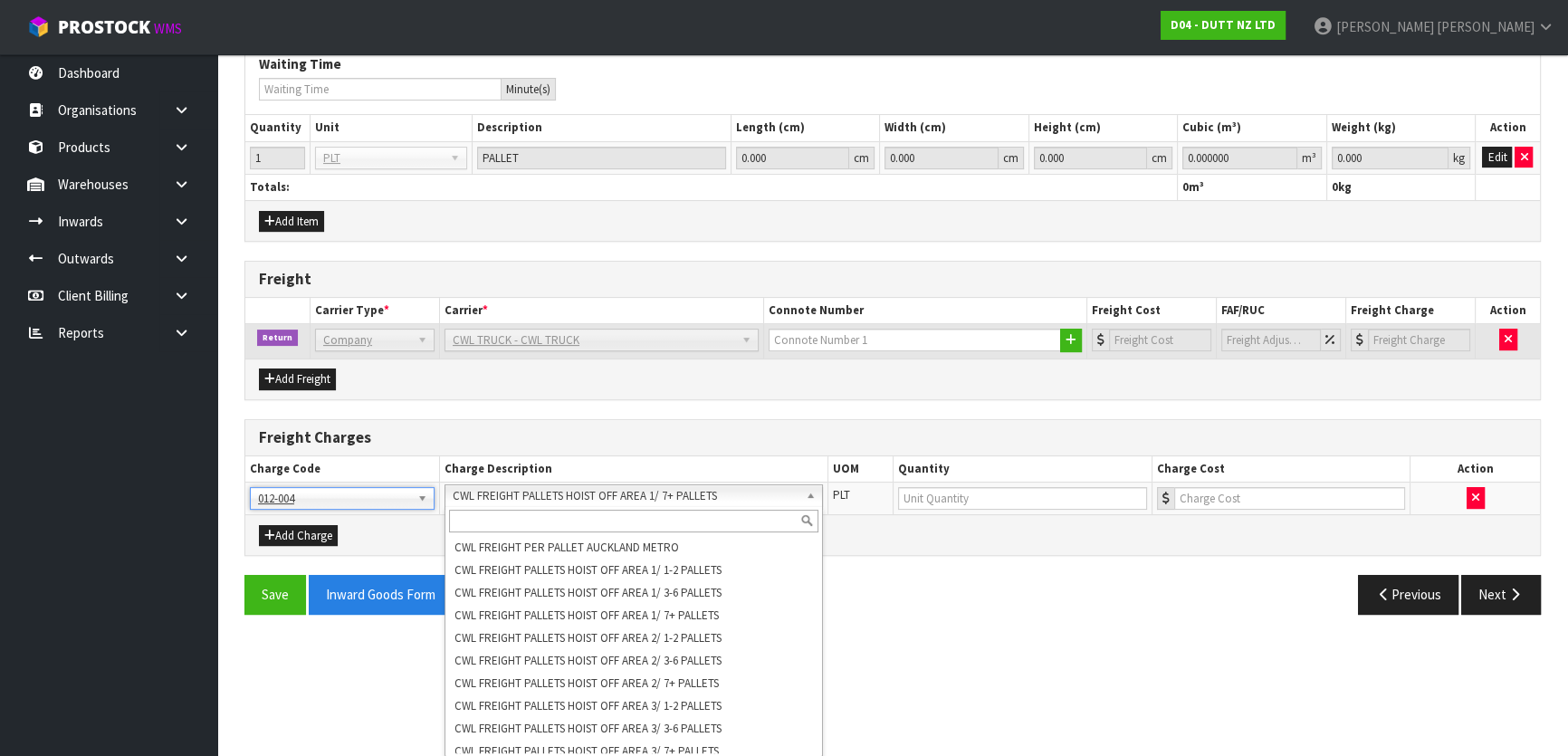
click at [918, 601] on div "Previous Next" at bounding box center [1223, 595] width 662 height 39
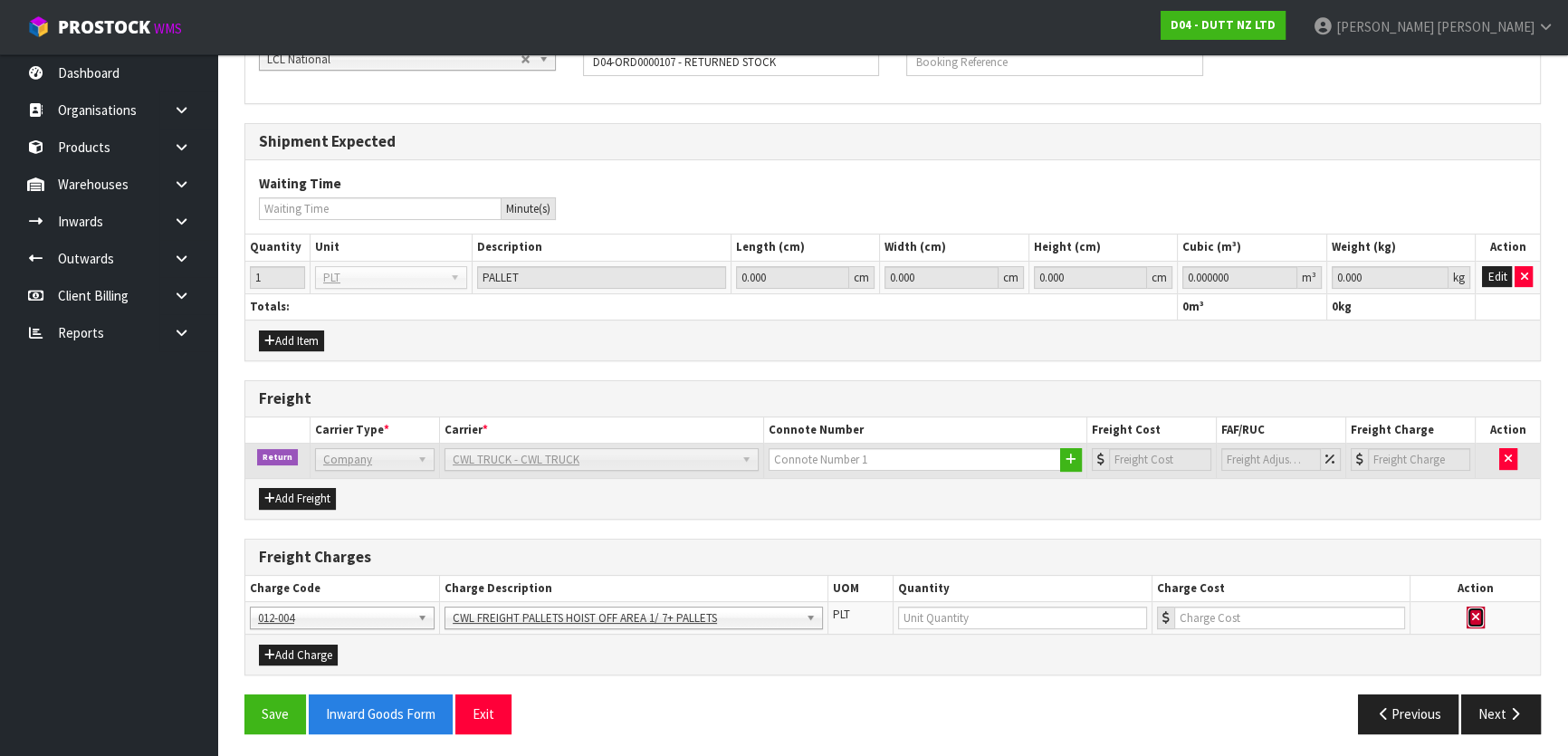
click at [1473, 611] on icon "button" at bounding box center [1476, 617] width 7 height 12
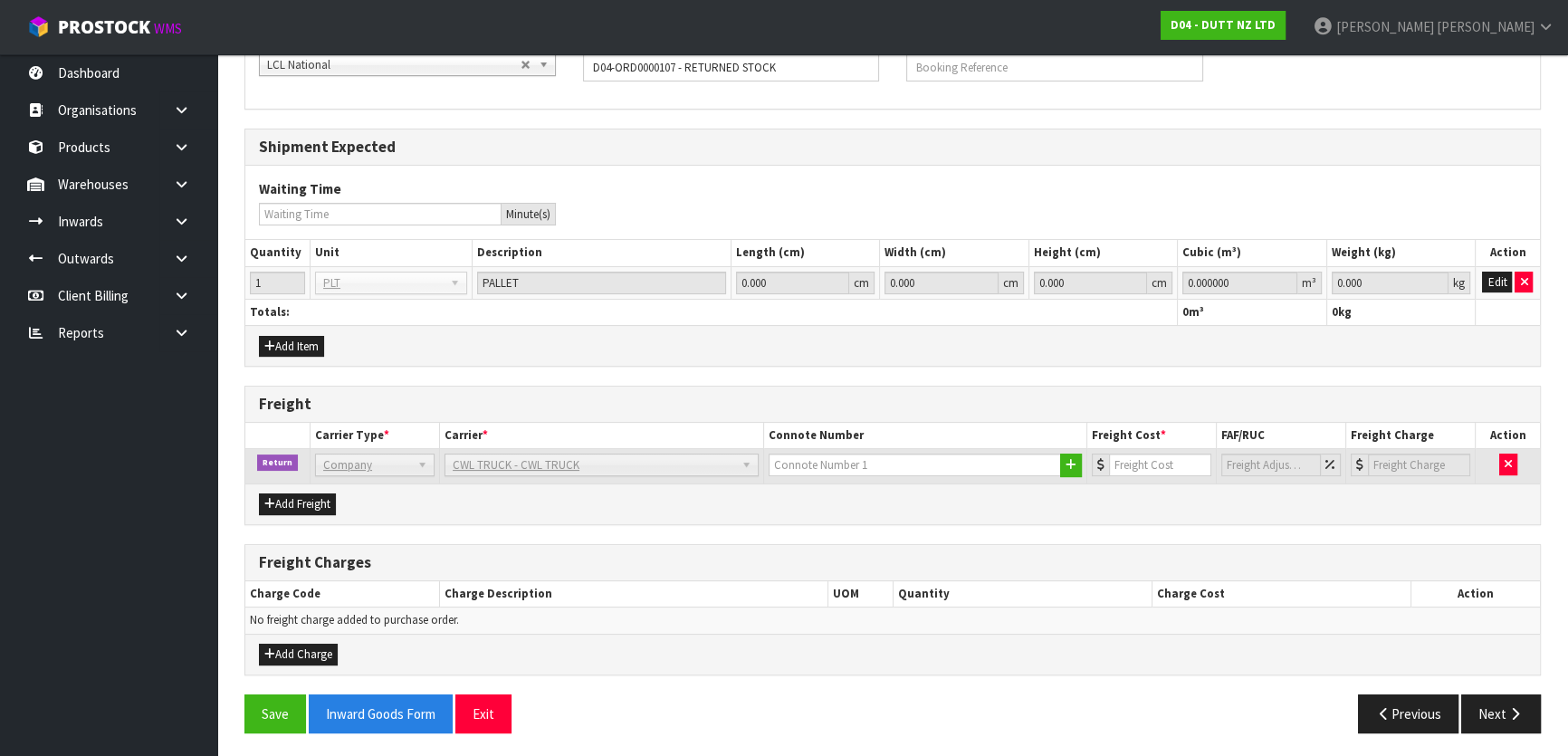
click at [1121, 536] on div "General Information Shipment Type * LCL National LCL International FCL-20ft FCL…" at bounding box center [893, 363] width 1297 height 768
click at [1060, 522] on div "General Information Shipment Type * LCL National LCL International FCL-20ft FCL…" at bounding box center [893, 363] width 1297 height 768
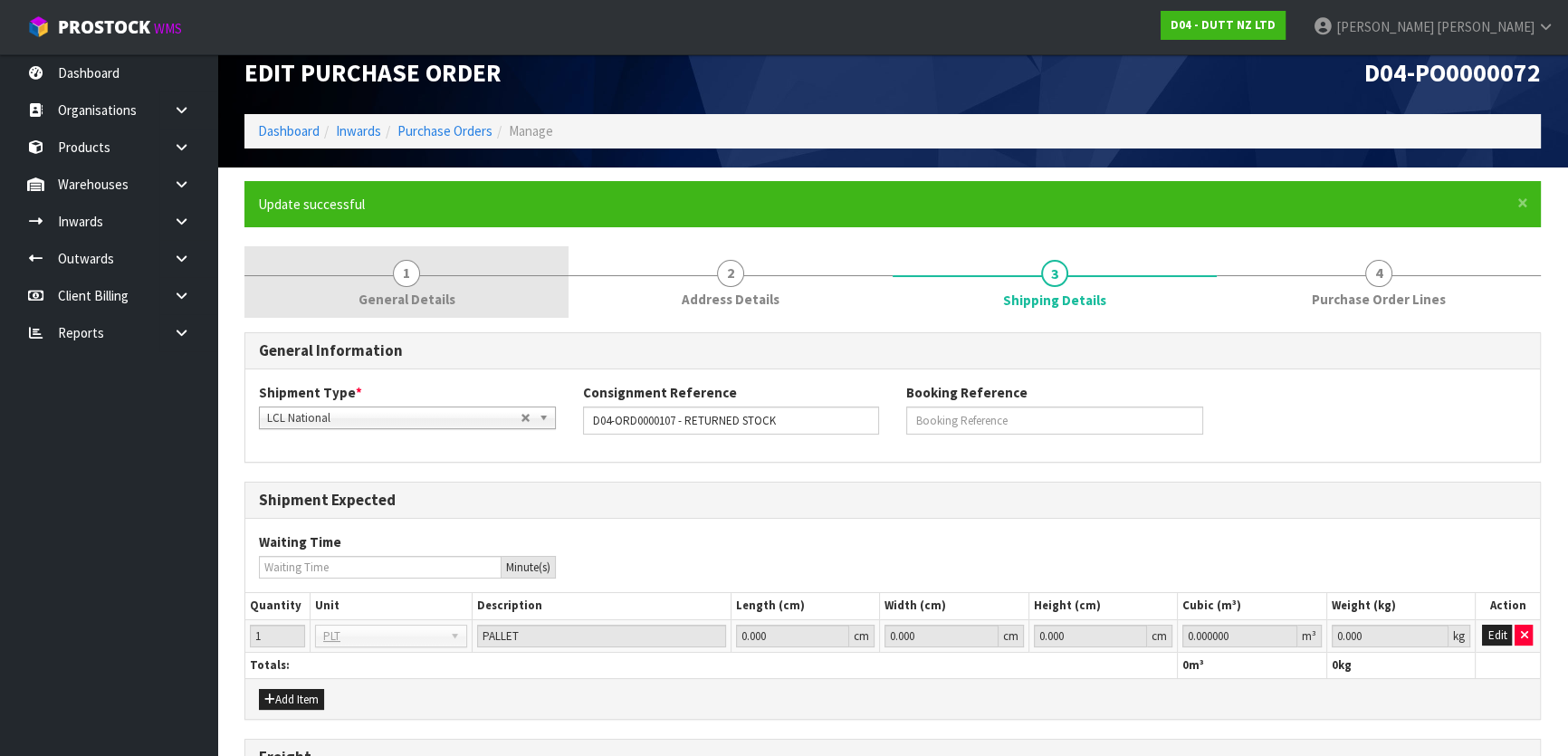
scroll to position [0, 0]
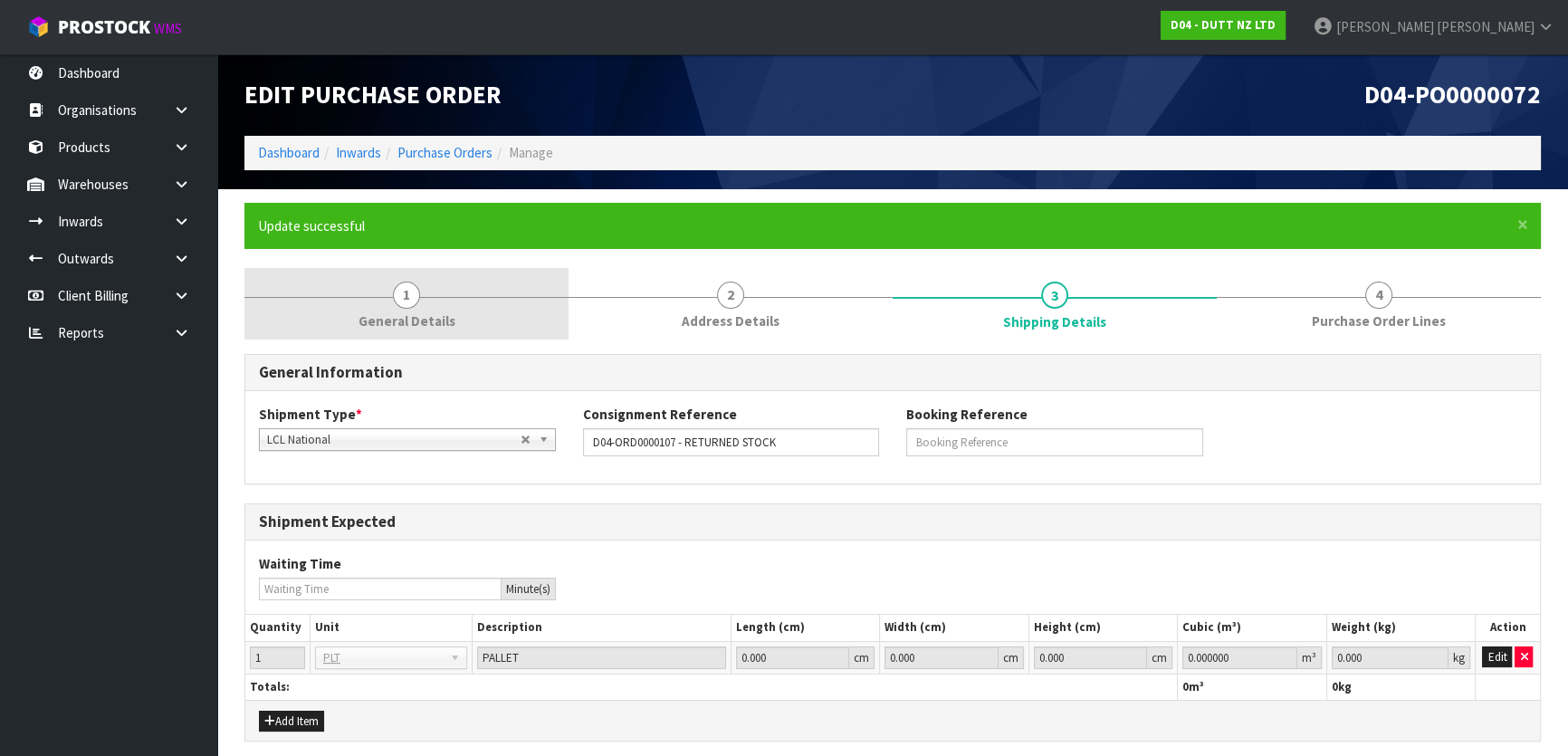
drag, startPoint x: 445, startPoint y: 299, endPoint x: 453, endPoint y: 311, distance: 14.4
click at [445, 299] on link "1 General Details" at bounding box center [407, 303] width 324 height 71
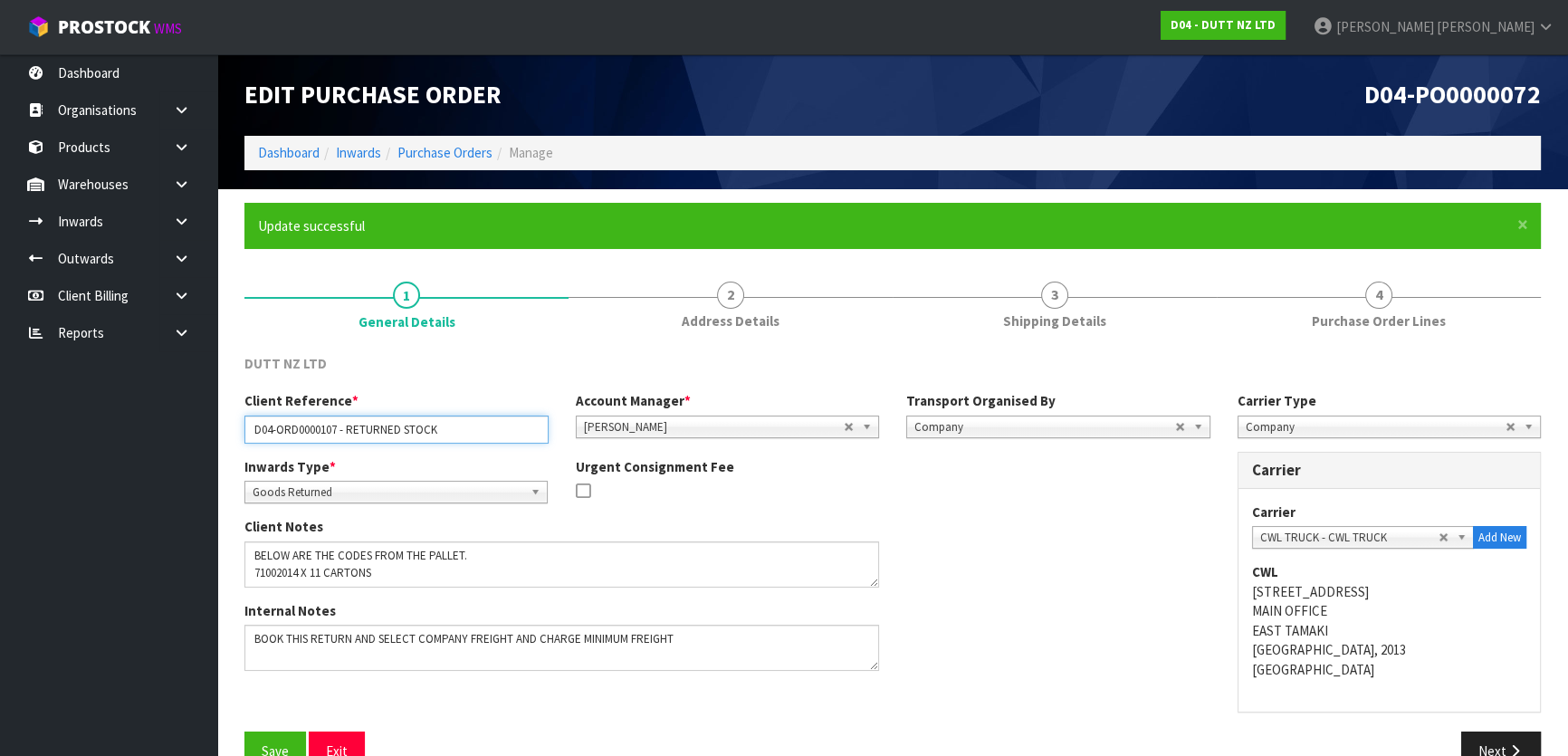
click at [478, 425] on input "D04-ORD0000107 - RETURNED STOCK" at bounding box center [396, 430] width 304 height 28
drag, startPoint x: 461, startPoint y: 428, endPoint x: 350, endPoint y: 425, distance: 111.0
click at [350, 425] on input "D04-ORD0000107 - RETURNED STOCK" at bounding box center [396, 430] width 304 height 28
click at [408, 370] on div "DUTT NZ LTD" at bounding box center [396, 365] width 332 height 23
click at [421, 388] on div "DUTT NZ LTD" at bounding box center [892, 372] width 1323 height 37
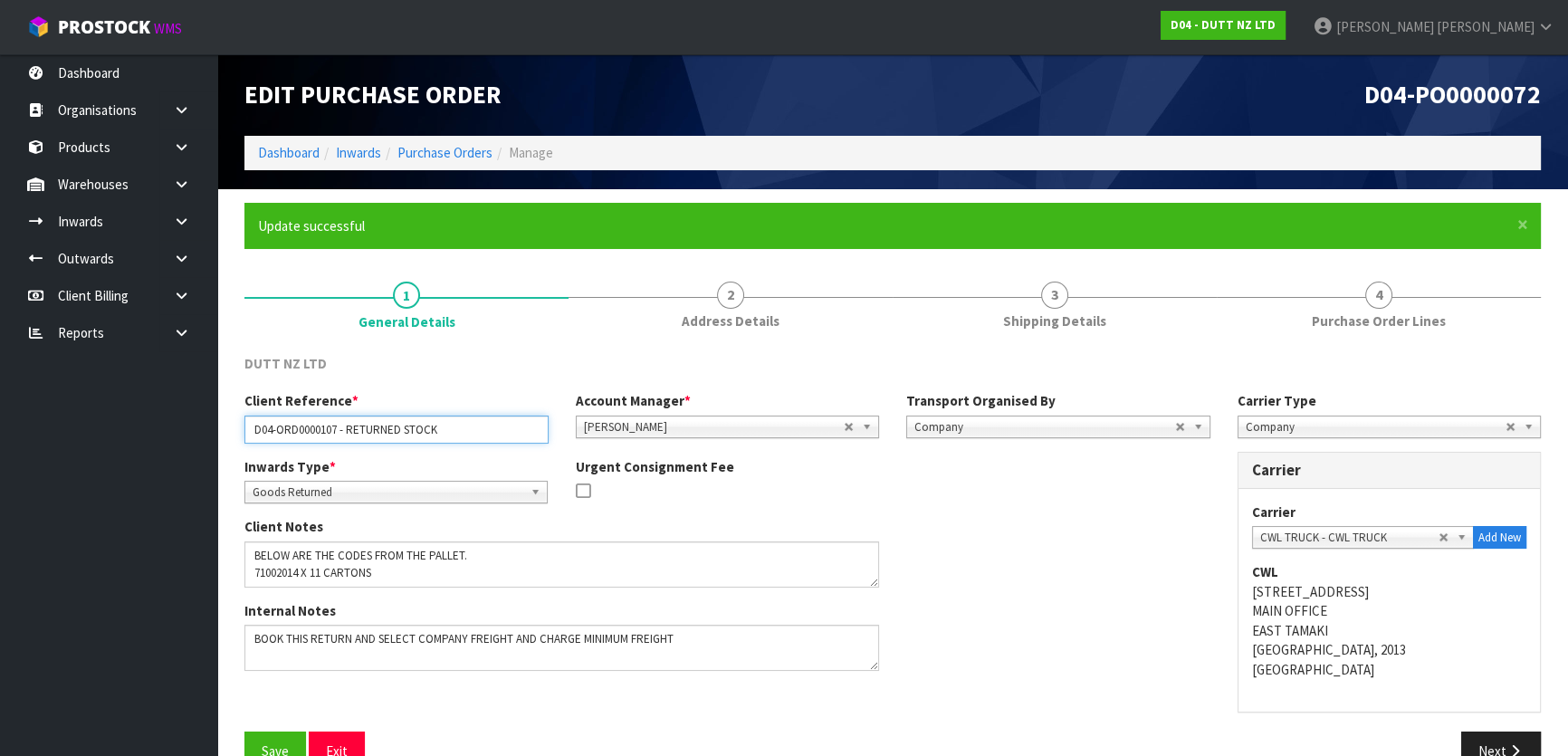
drag, startPoint x: 459, startPoint y: 434, endPoint x: 349, endPoint y: 431, distance: 110.0
click at [349, 431] on input "D04-ORD0000107 - RETURNED STOCK" at bounding box center [396, 430] width 304 height 28
click at [433, 362] on div "DUTT NZ LTD" at bounding box center [396, 365] width 332 height 23
drag, startPoint x: 322, startPoint y: 428, endPoint x: 340, endPoint y: 427, distance: 18.0
click at [340, 427] on input "D04-ORD0000107 - RETURNED STOCK" at bounding box center [396, 430] width 304 height 28
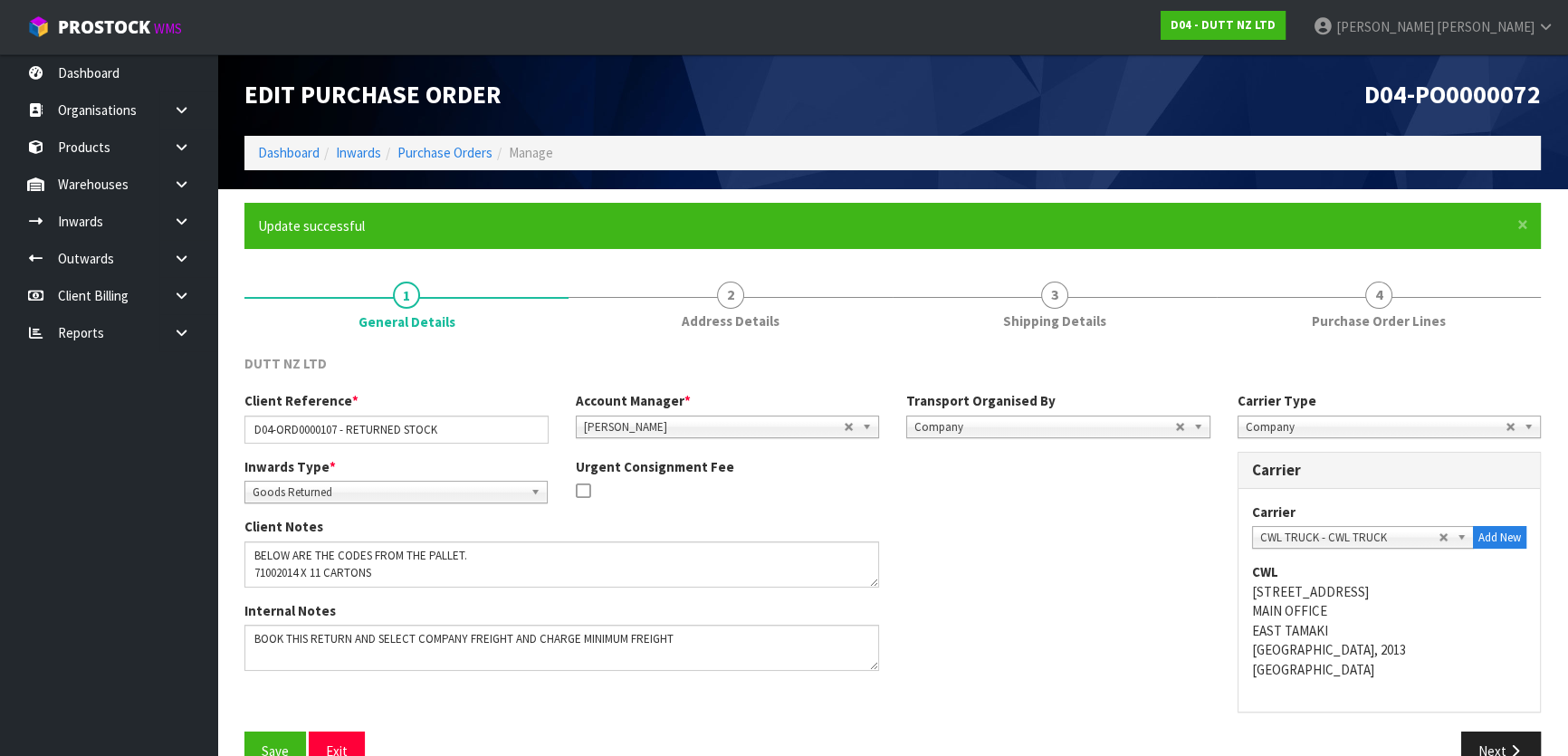
click at [439, 378] on div "DUTT NZ LTD" at bounding box center [892, 372] width 1323 height 37
click at [419, 154] on link "Purchase Orders" at bounding box center [445, 152] width 95 height 18
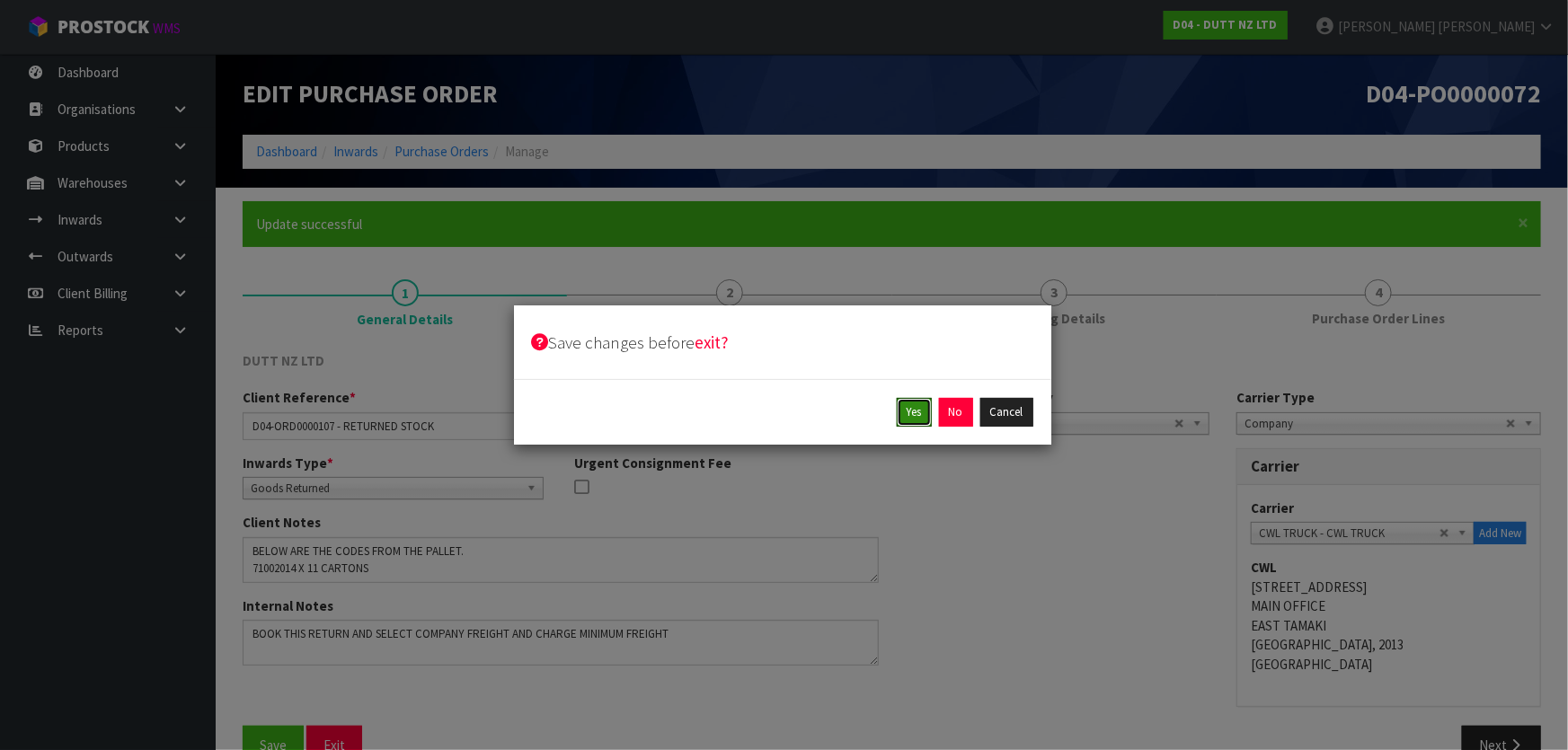
drag, startPoint x: 906, startPoint y: 407, endPoint x: 920, endPoint y: 475, distance: 69.4
click at [920, 475] on div "Save changes before exit? Yes No Cancel" at bounding box center [784, 375] width 1568 height 750
click at [912, 422] on button "Yes" at bounding box center [915, 412] width 35 height 28
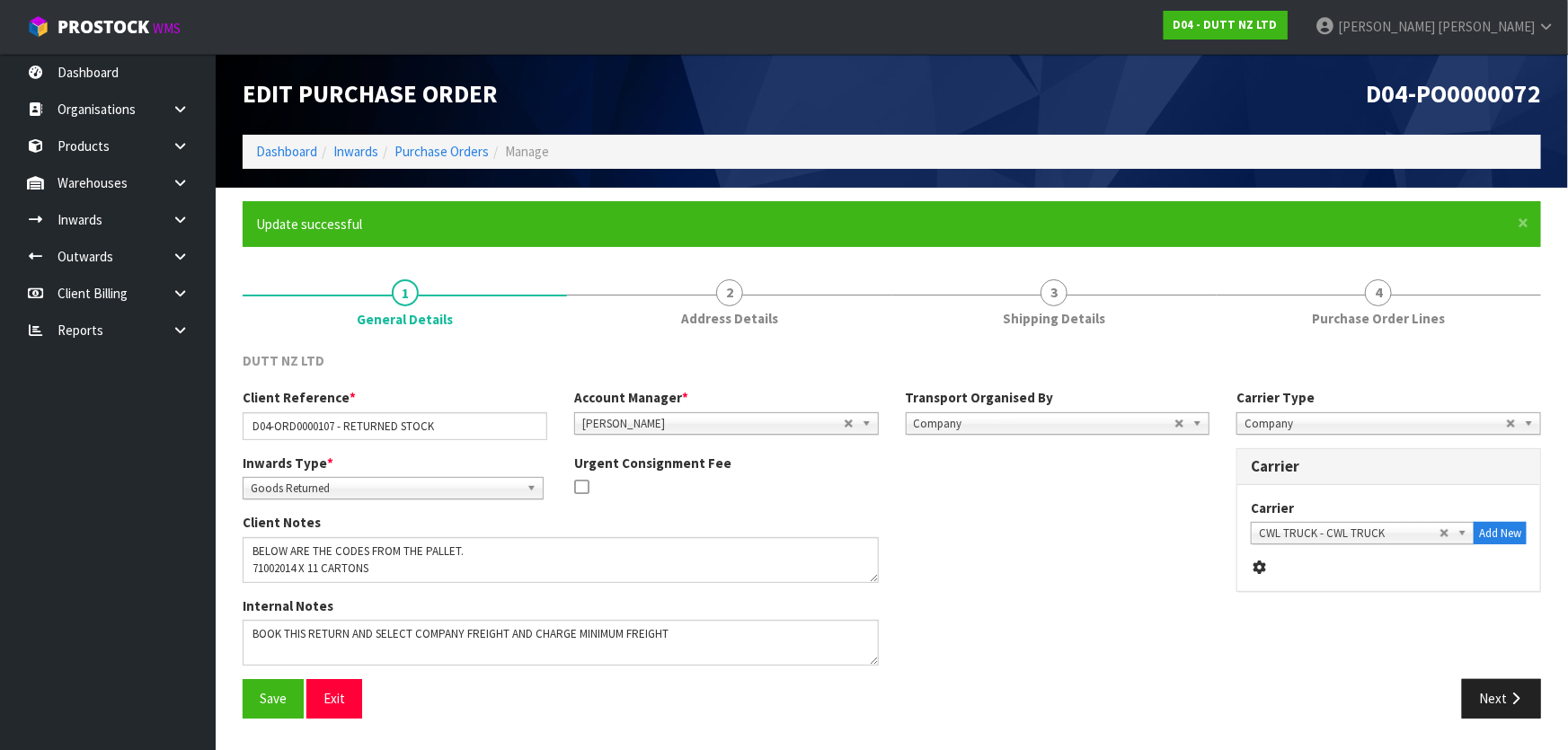
click at [906, 516] on div "Client Notes" at bounding box center [725, 554] width 994 height 83
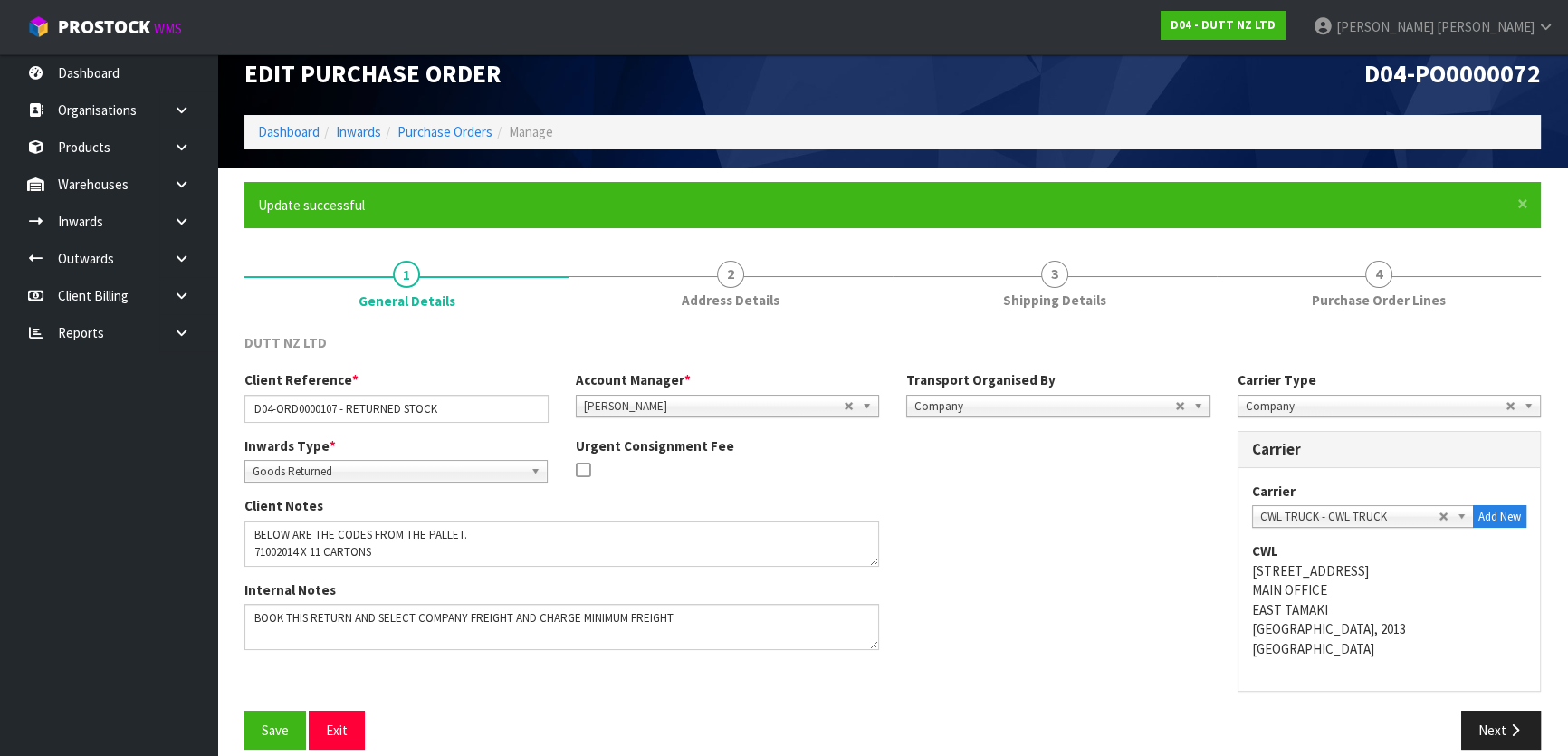
scroll to position [41, 0]
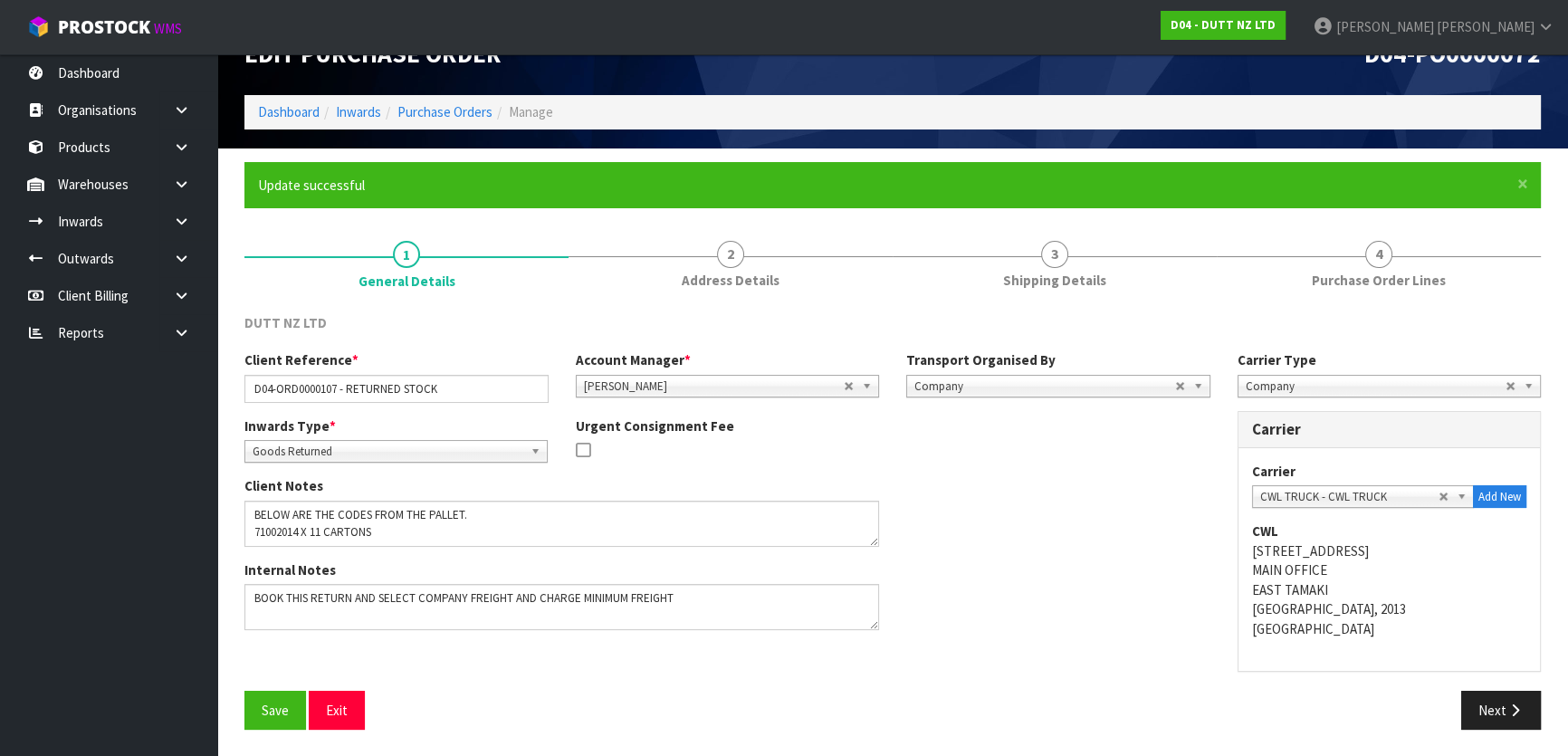
click at [958, 502] on div "Client Notes" at bounding box center [727, 518] width 993 height 83
drag, startPoint x: 996, startPoint y: 515, endPoint x: 1066, endPoint y: 530, distance: 71.6
click at [1000, 514] on div "Client Notes" at bounding box center [727, 518] width 993 height 83
click at [1489, 702] on button "Next" at bounding box center [1501, 711] width 80 height 39
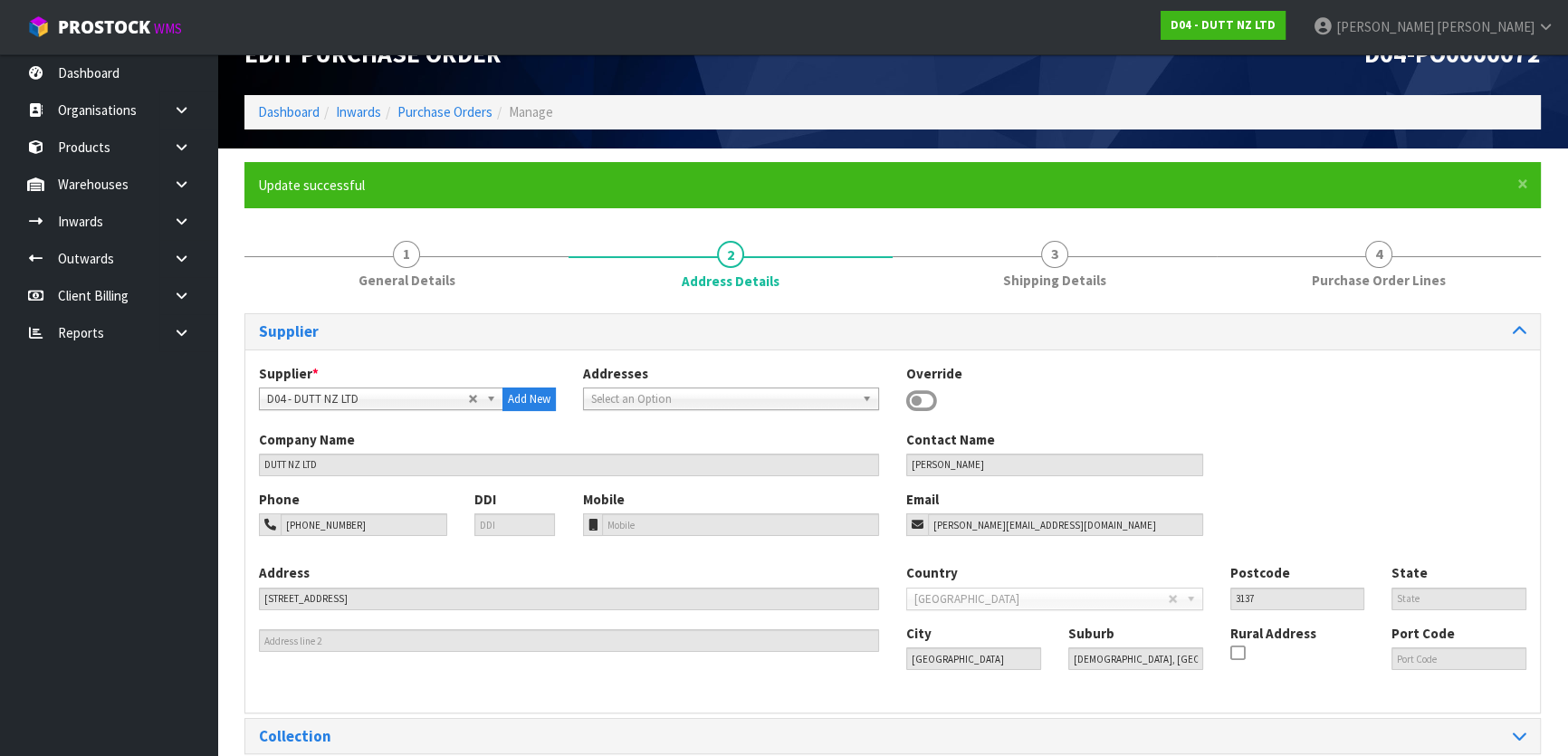
scroll to position [124, 0]
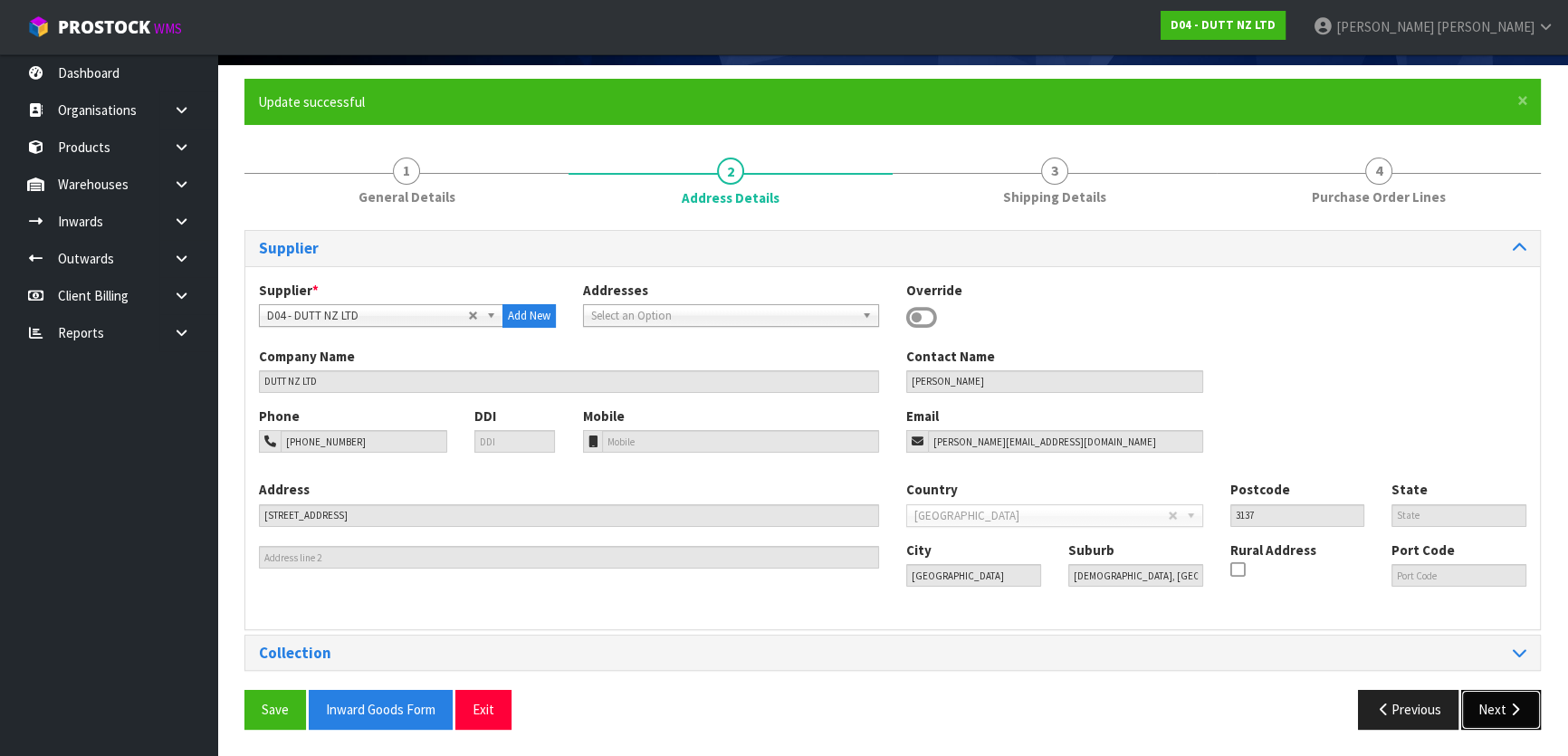
click at [1476, 711] on button "Next" at bounding box center [1501, 710] width 80 height 39
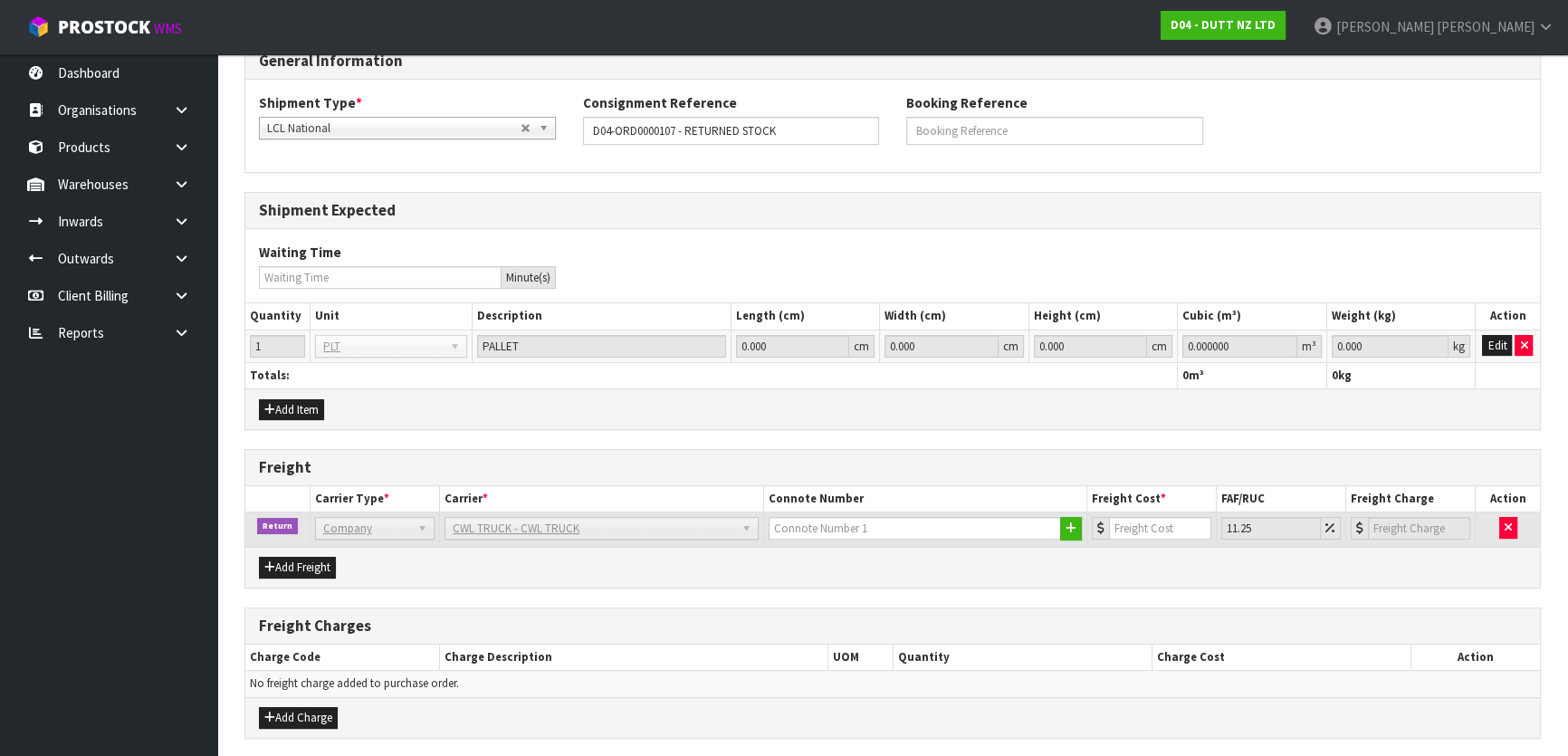
scroll to position [375, 0]
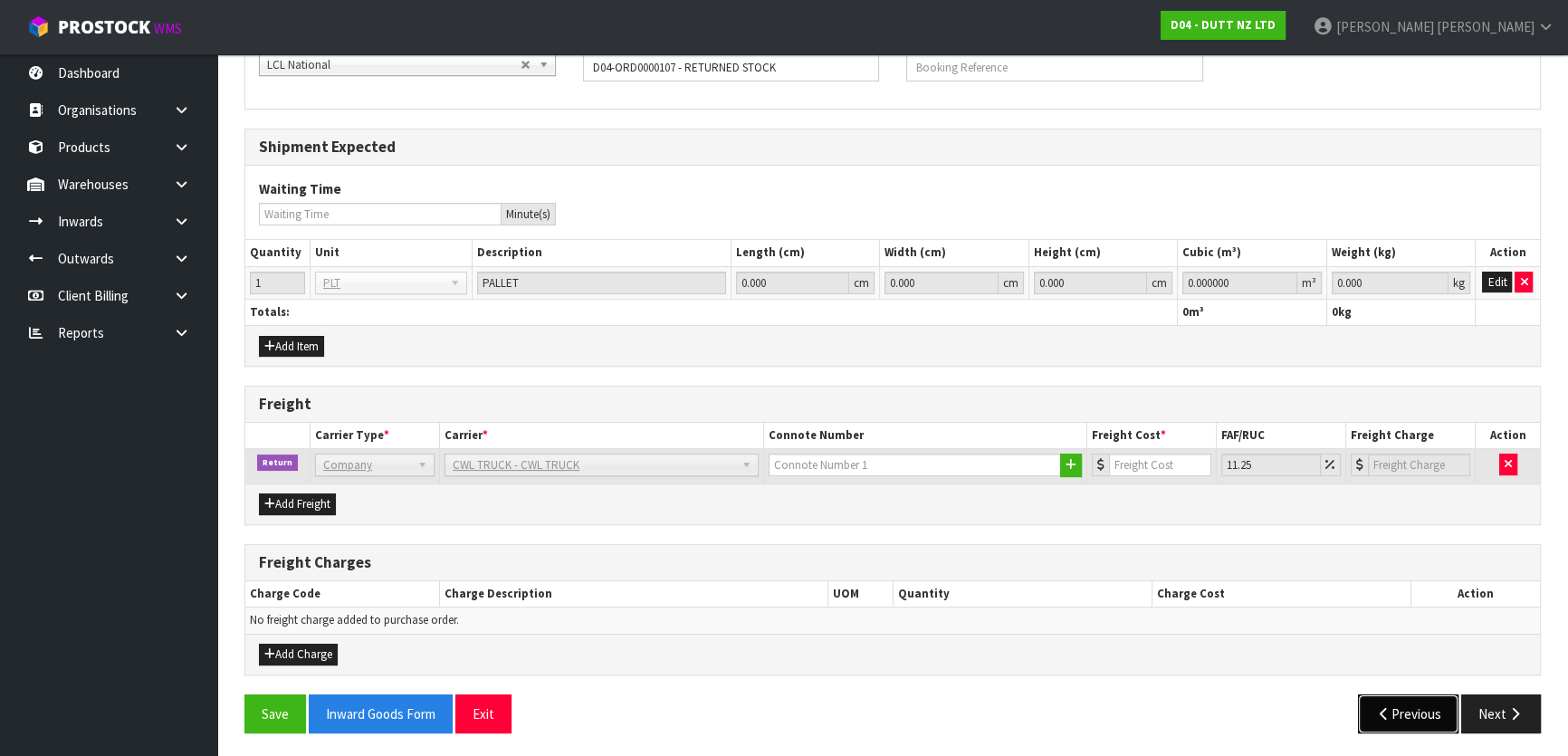
click at [1384, 714] on icon "button" at bounding box center [1384, 714] width 18 height 14
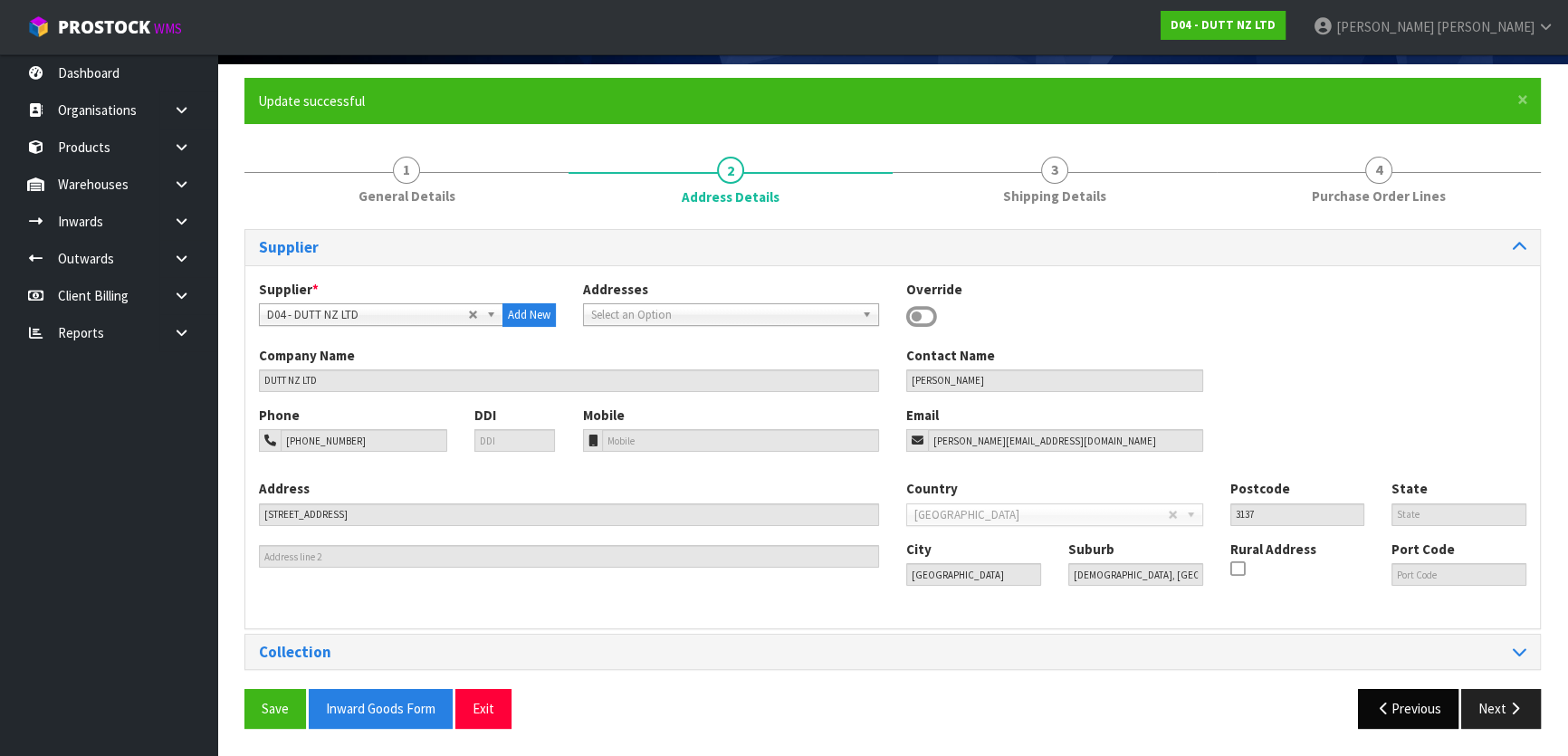
scroll to position [124, 0]
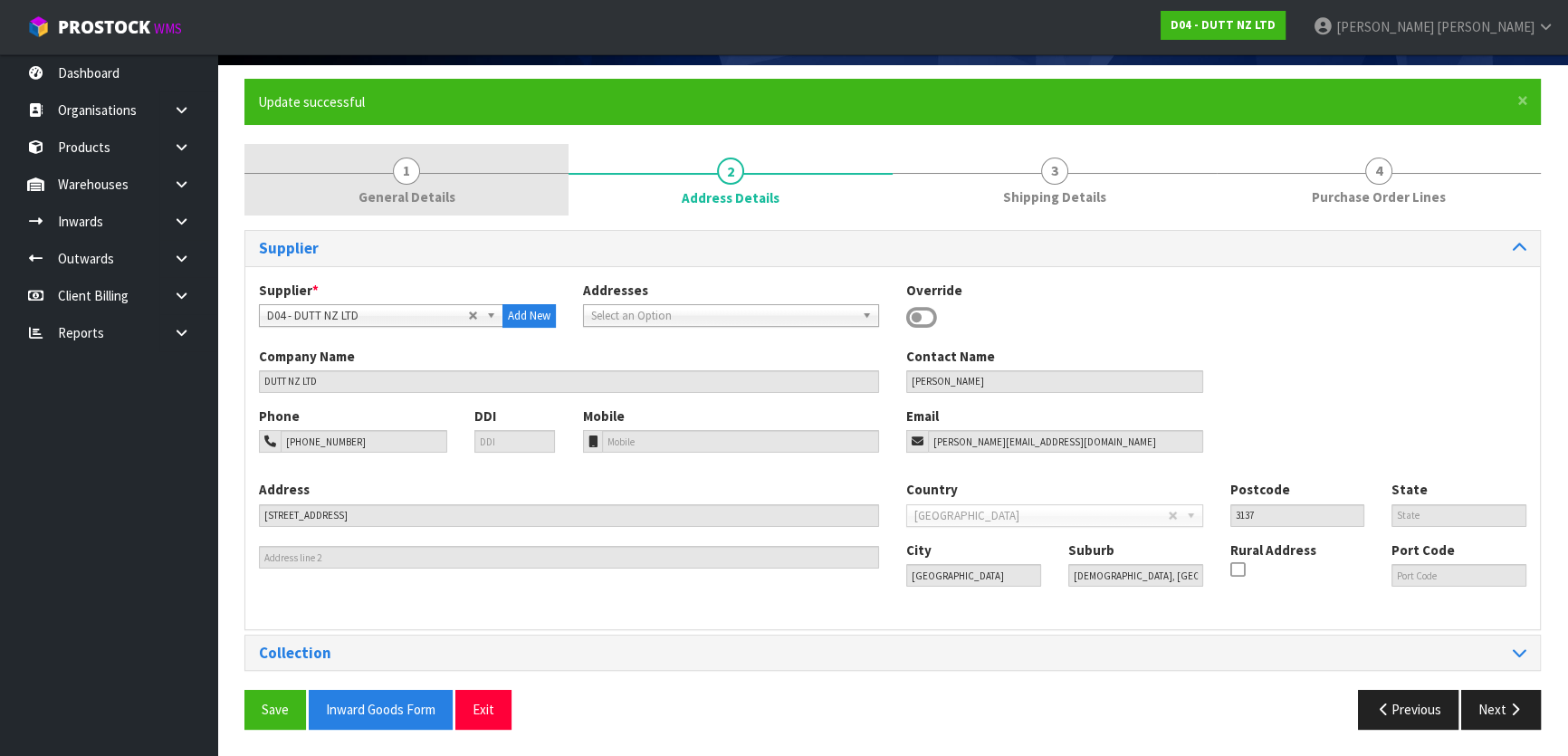
click at [473, 193] on link "1 General Details" at bounding box center [407, 179] width 324 height 71
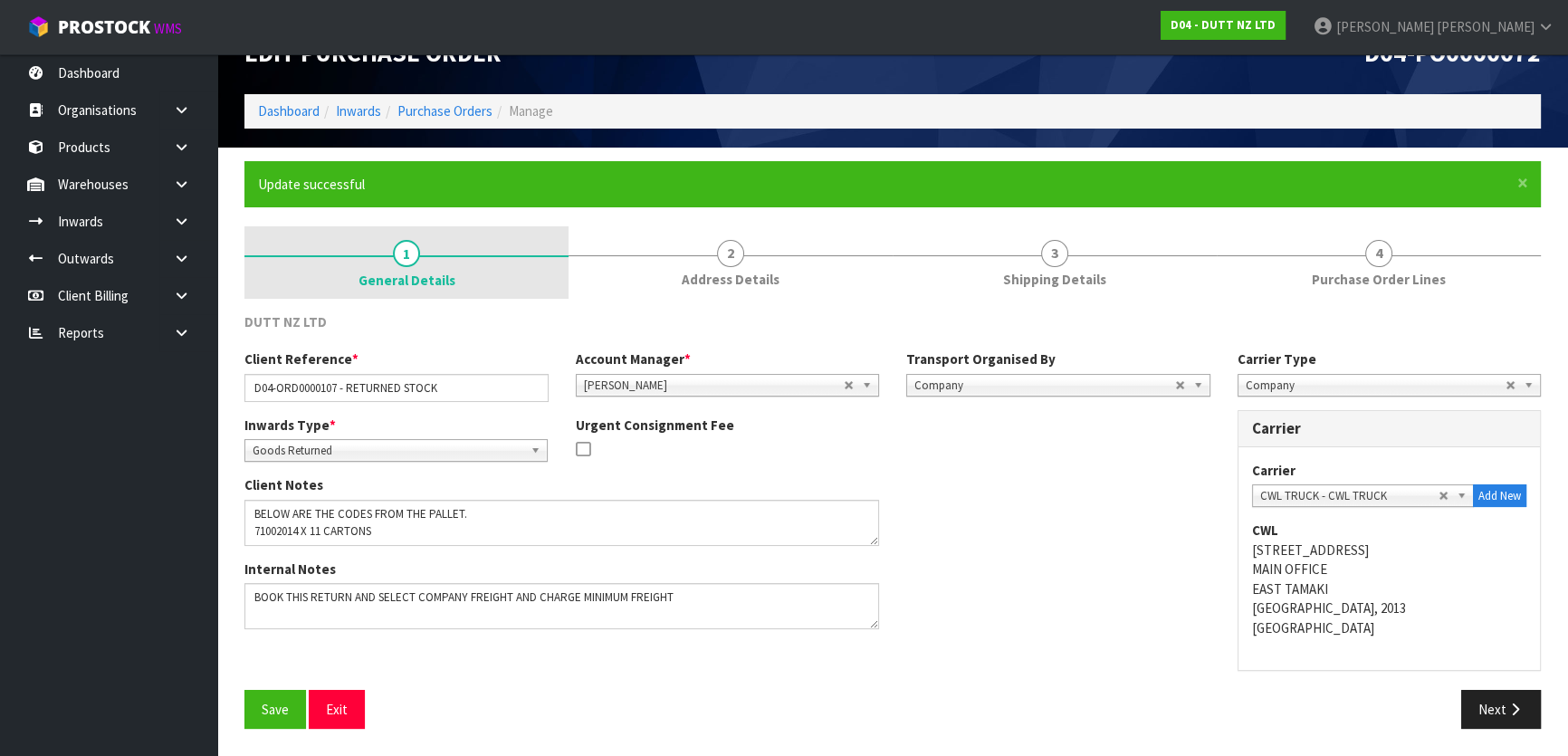
scroll to position [41, 0]
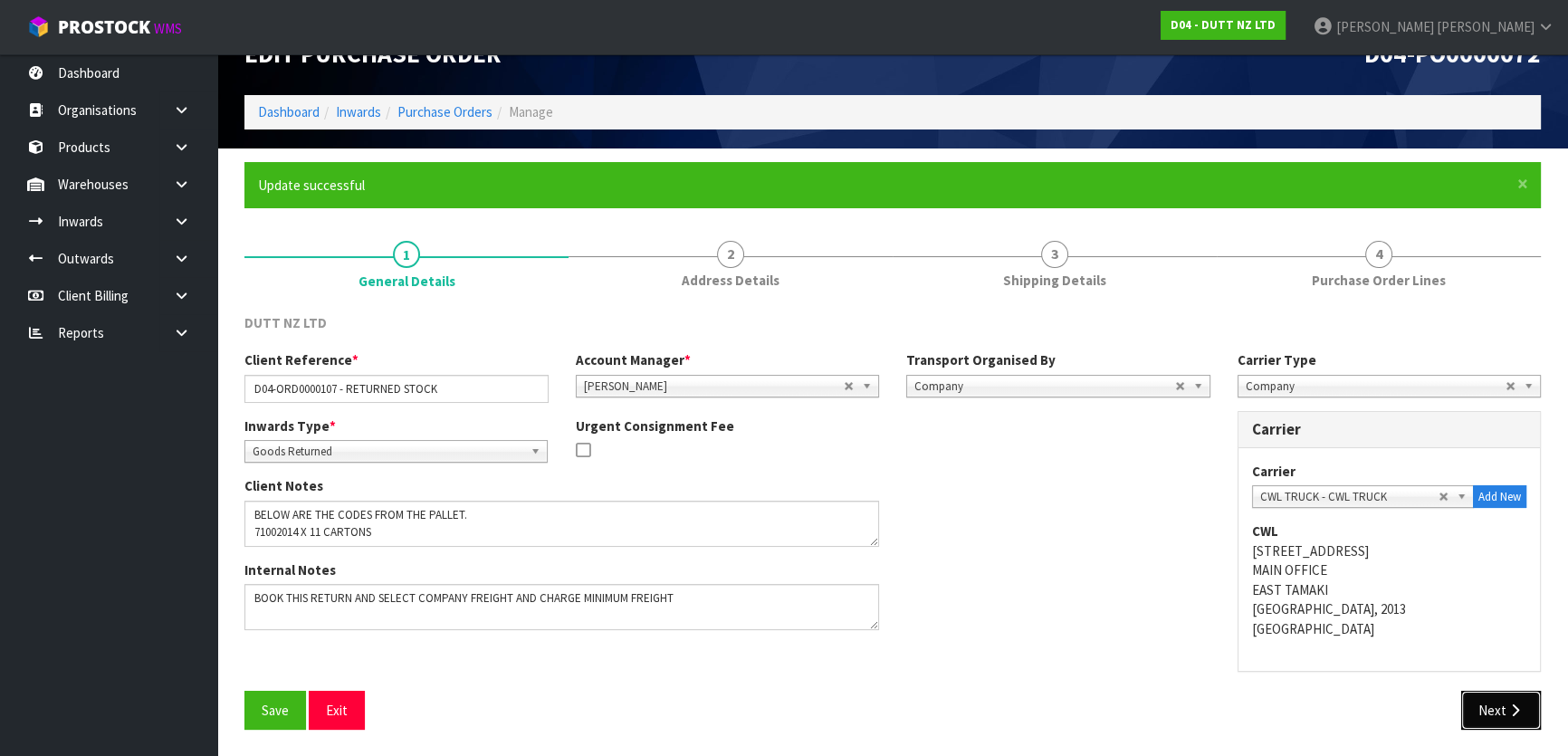
drag, startPoint x: 1486, startPoint y: 712, endPoint x: 1278, endPoint y: 669, distance: 212.4
click at [1486, 712] on button "Next" at bounding box center [1501, 711] width 80 height 39
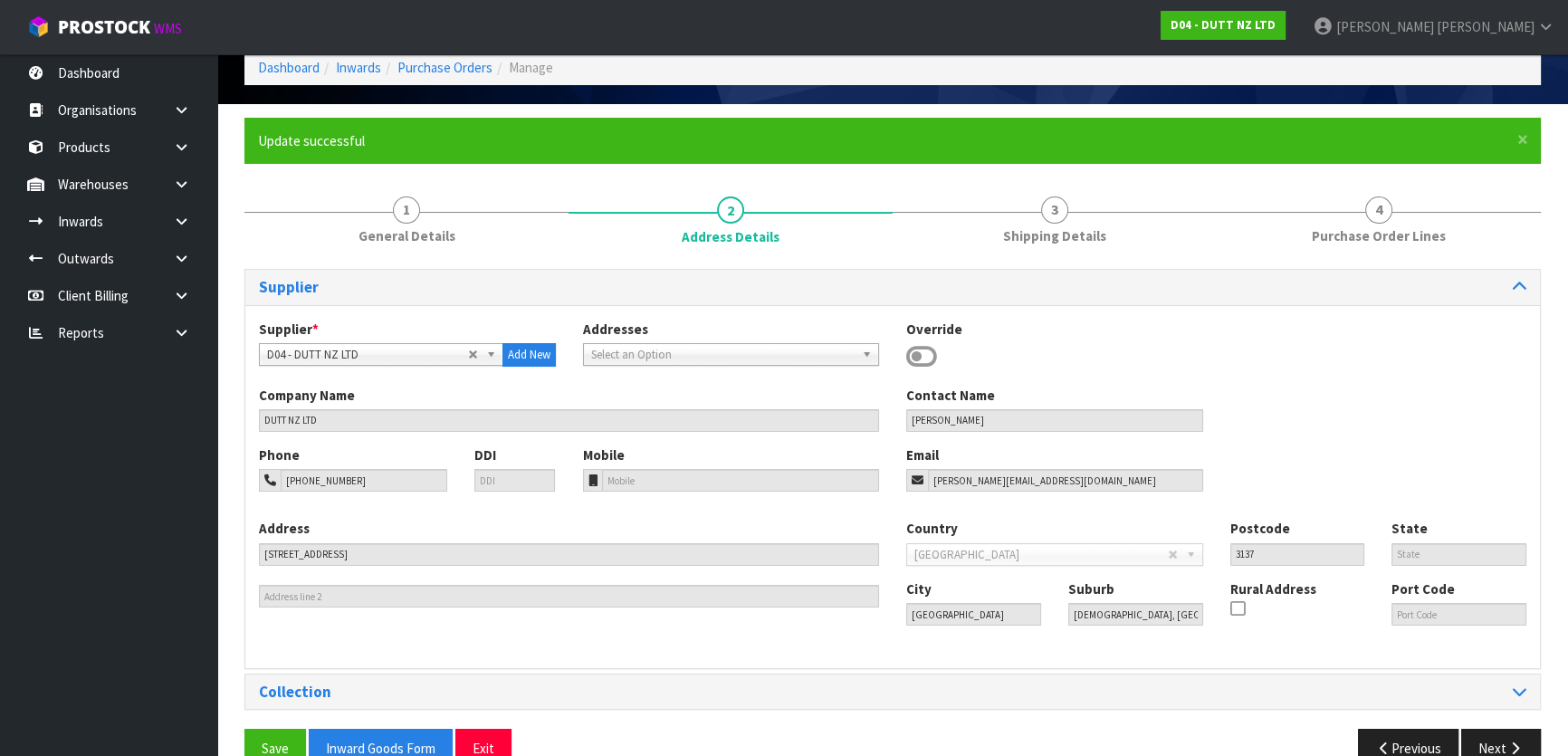
scroll to position [124, 0]
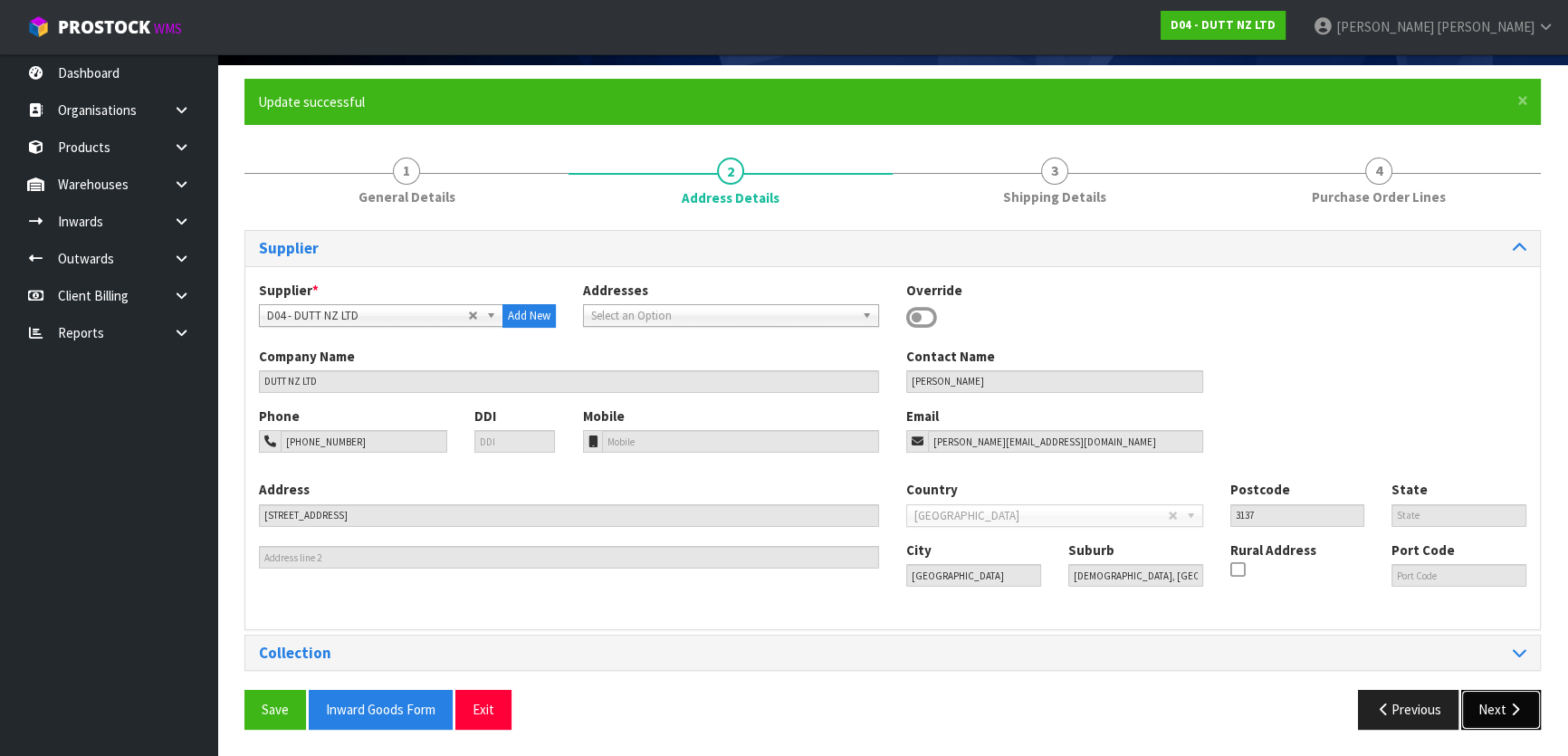
click at [1486, 708] on button "Next" at bounding box center [1501, 710] width 80 height 39
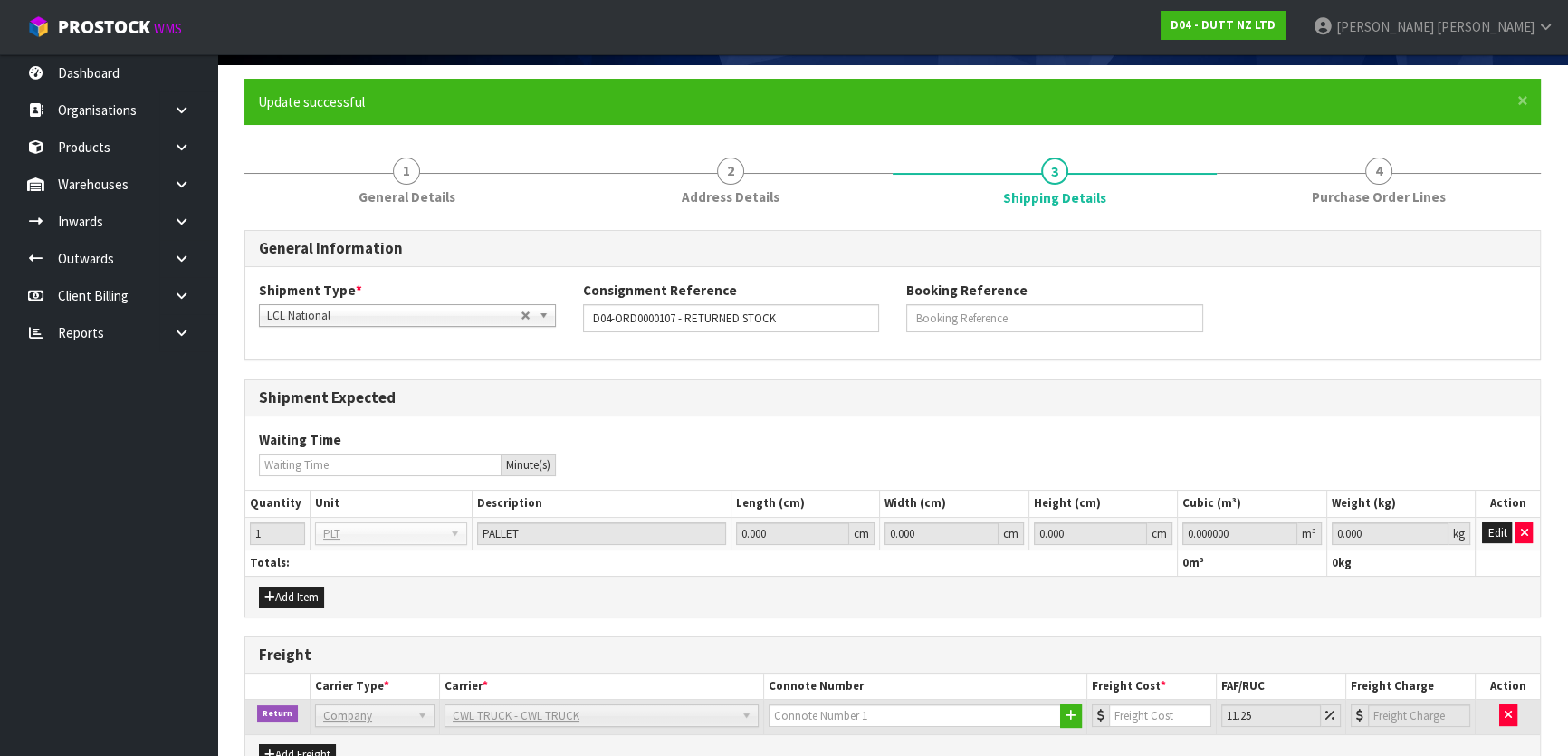
click at [1121, 612] on div "Add Item" at bounding box center [893, 597] width 1295 height 41
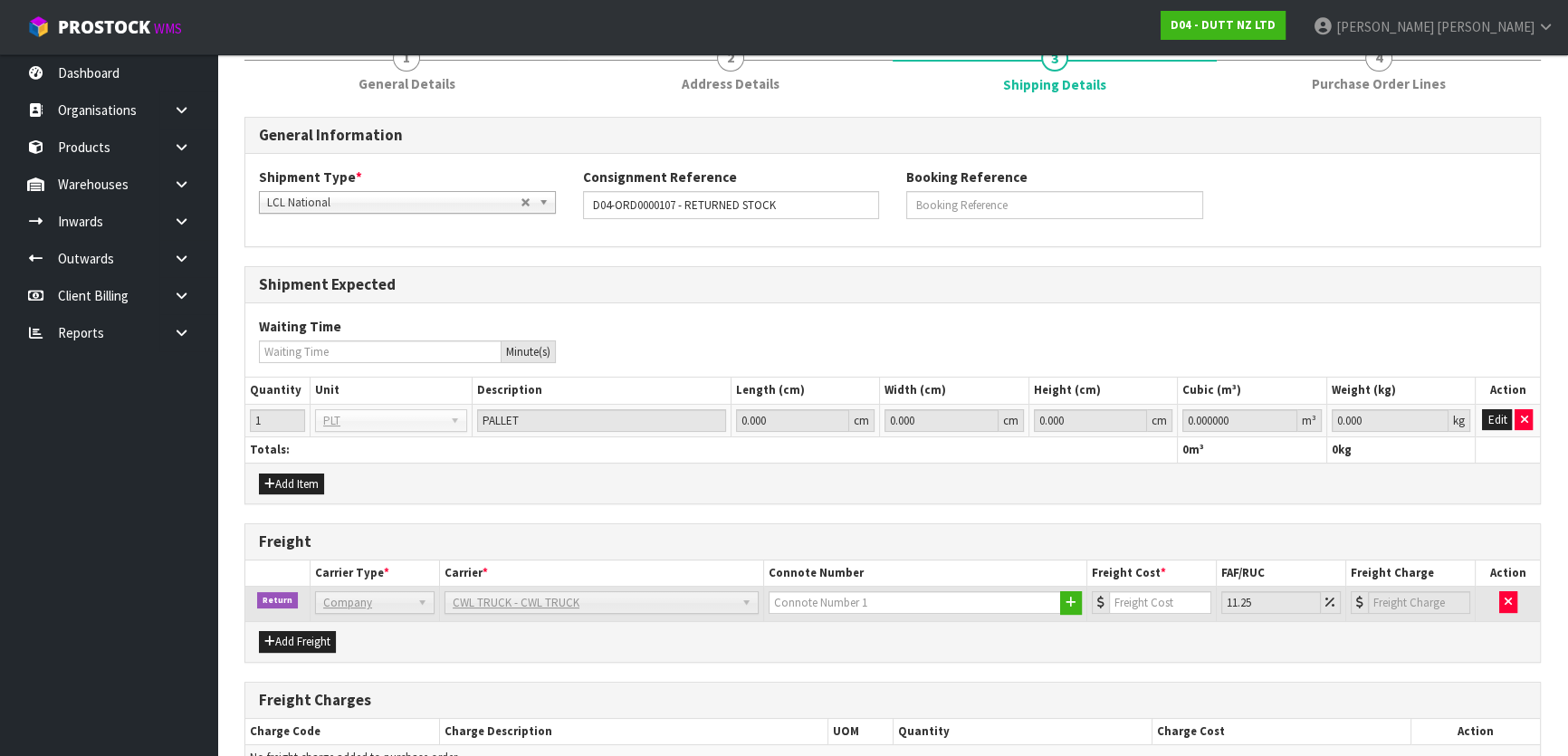
scroll to position [289, 0]
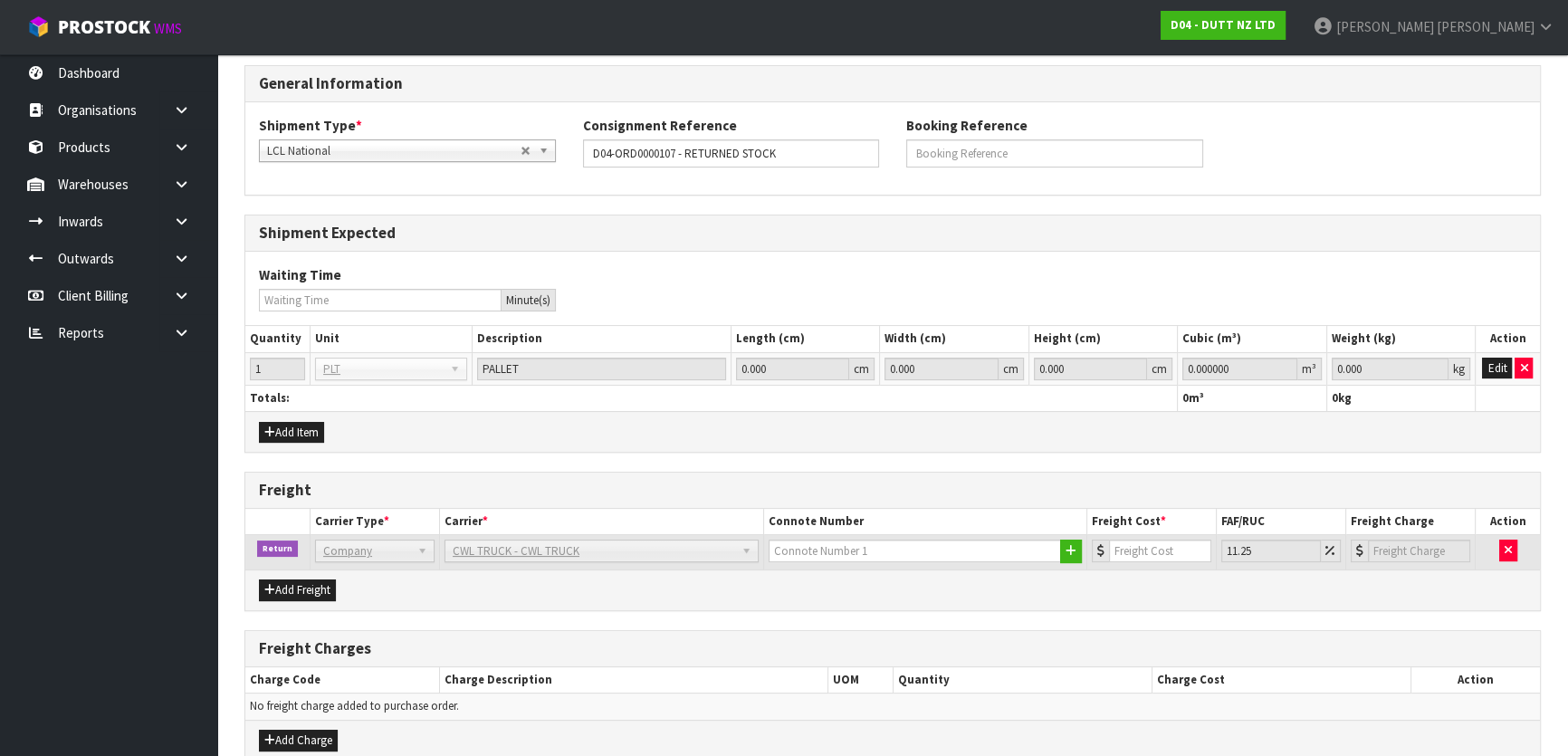
click at [922, 588] on div "Add Freight" at bounding box center [893, 590] width 1295 height 41
click at [378, 204] on div "General Information Shipment Type * LCL National LCL International FCL-20ft FCL…" at bounding box center [893, 448] width 1297 height 768
click at [358, 195] on div "General Information Shipment Type * LCL National LCL International FCL-20ft FCL…" at bounding box center [893, 130] width 1297 height 131
click at [289, 204] on div "General Information Shipment Type * LCL National LCL International FCL-20ft FCL…" at bounding box center [893, 448] width 1297 height 768
click at [637, 455] on div "General Information Shipment Type * LCL National LCL International FCL-20ft FCL…" at bounding box center [893, 448] width 1297 height 768
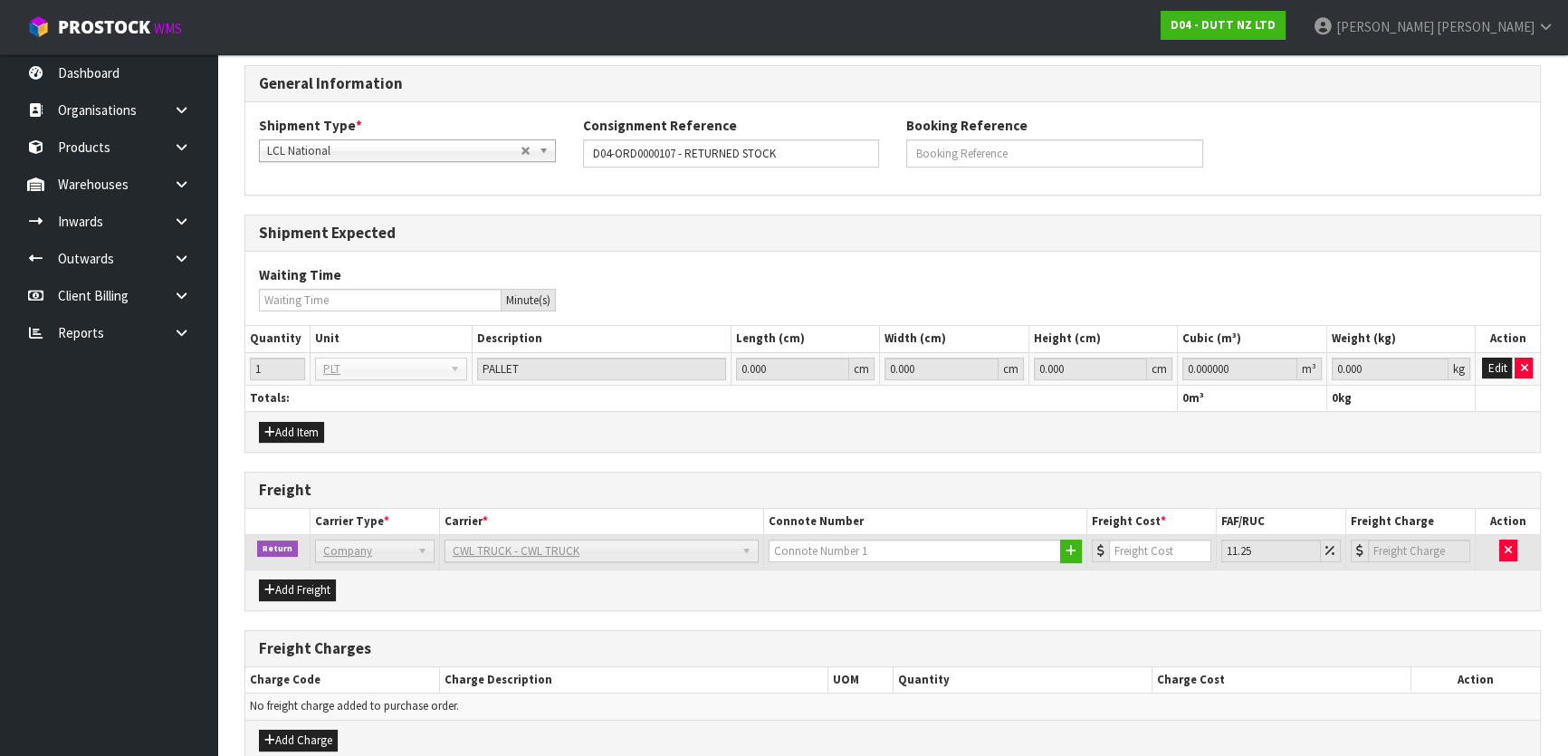
click at [666, 472] on div "Freight" at bounding box center [893, 490] width 1295 height 36
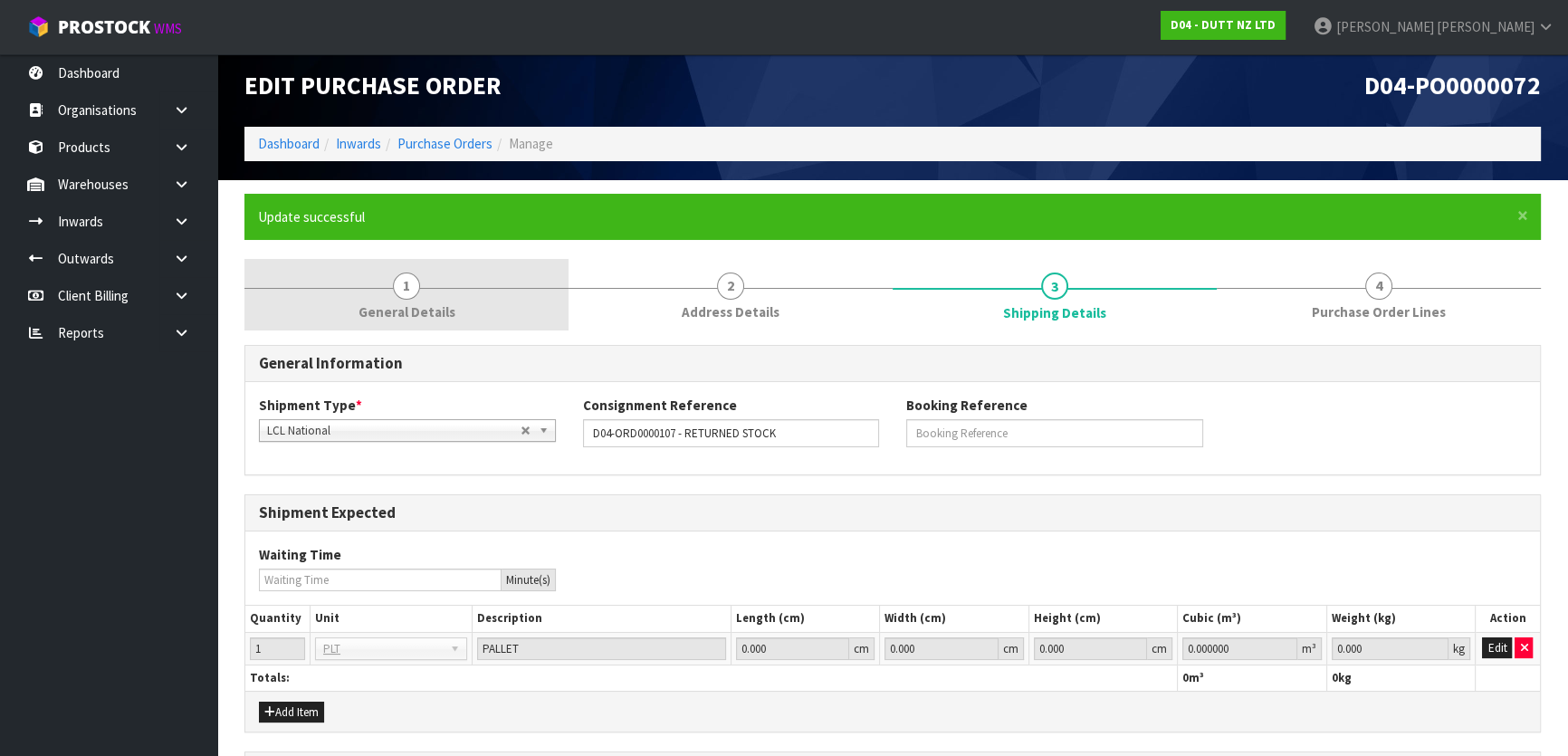
scroll to position [0, 0]
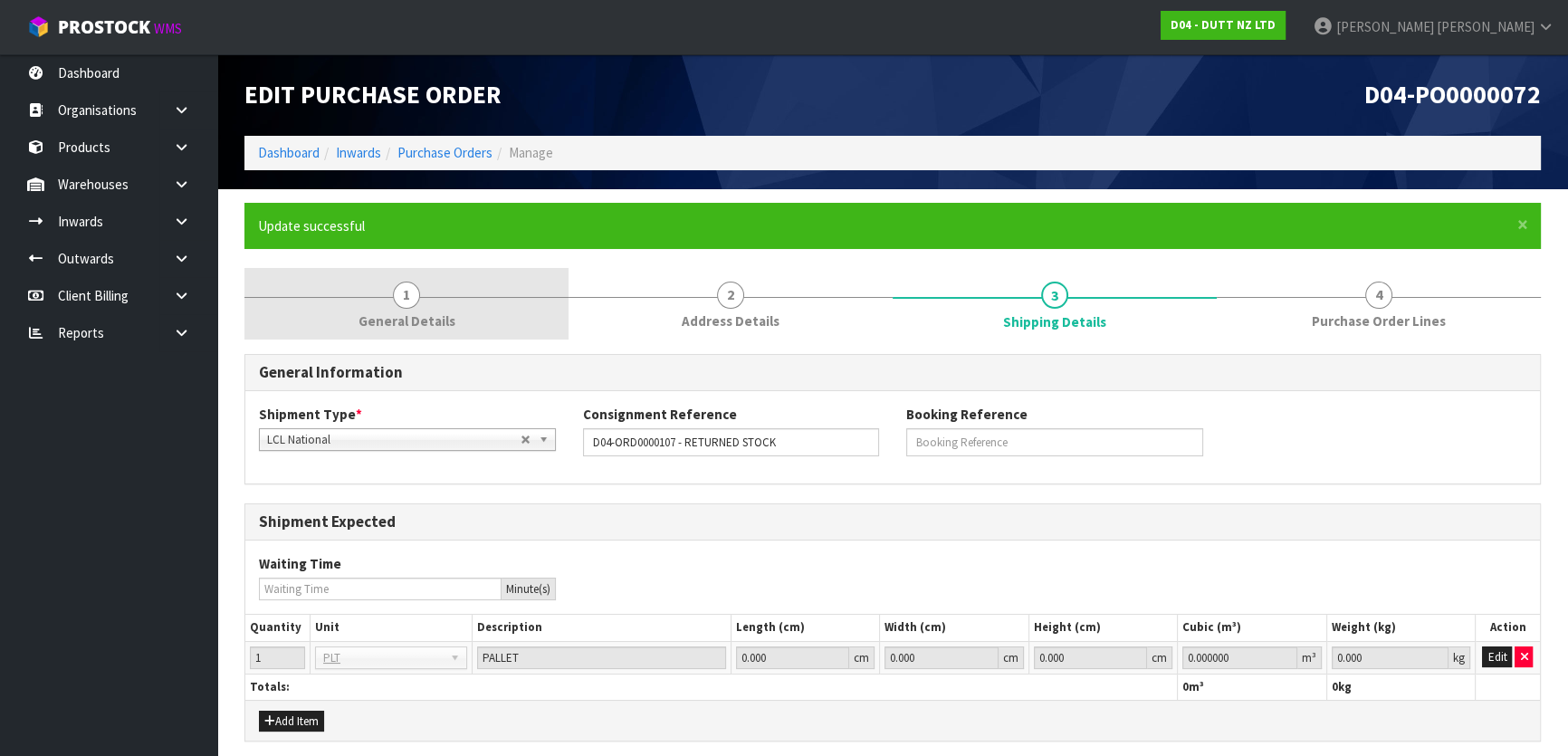
click at [463, 315] on link "1 General Details" at bounding box center [407, 303] width 324 height 71
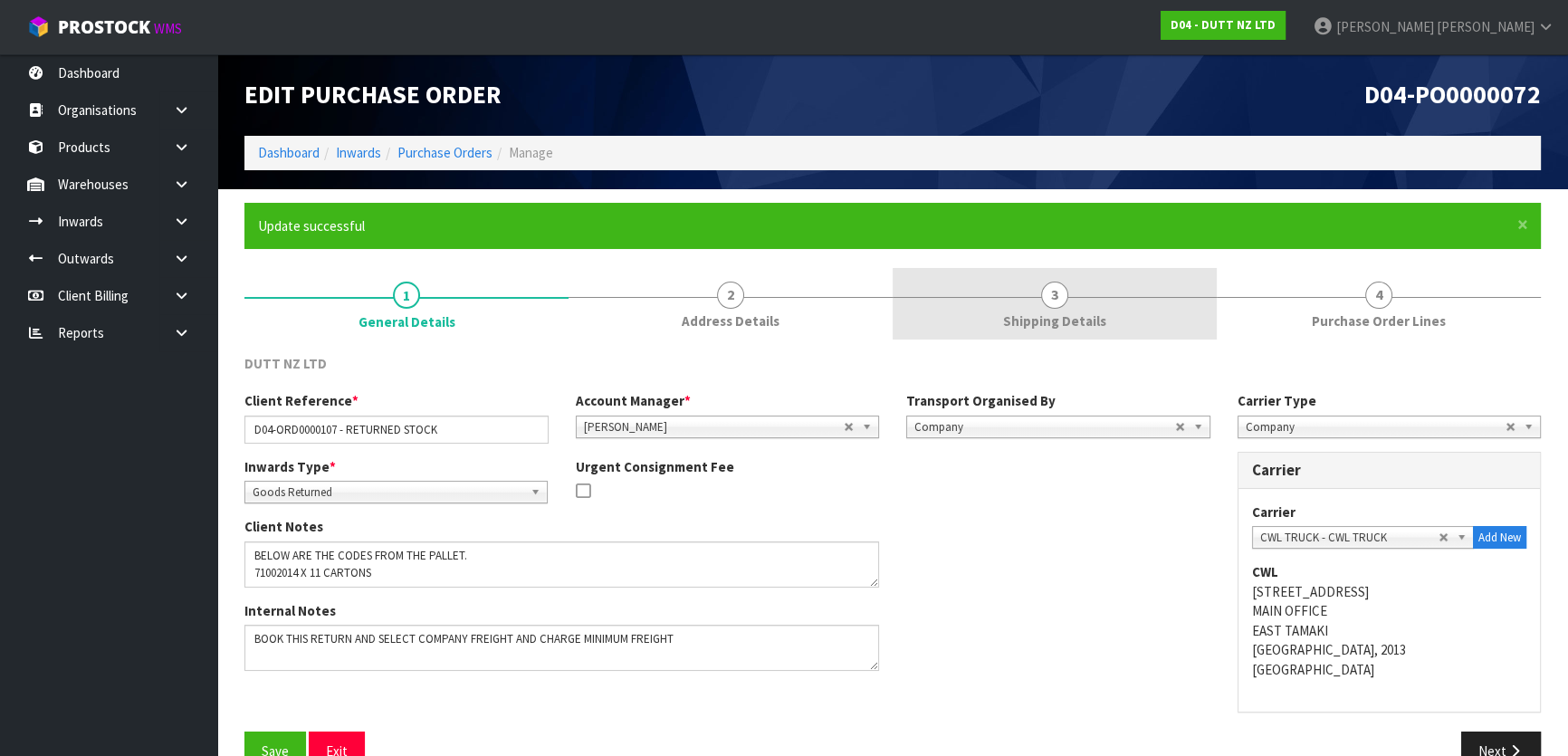
drag, startPoint x: 1019, startPoint y: 303, endPoint x: 1028, endPoint y: 308, distance: 10.3
click at [1025, 303] on link "3 Shipping Details" at bounding box center [1055, 303] width 324 height 71
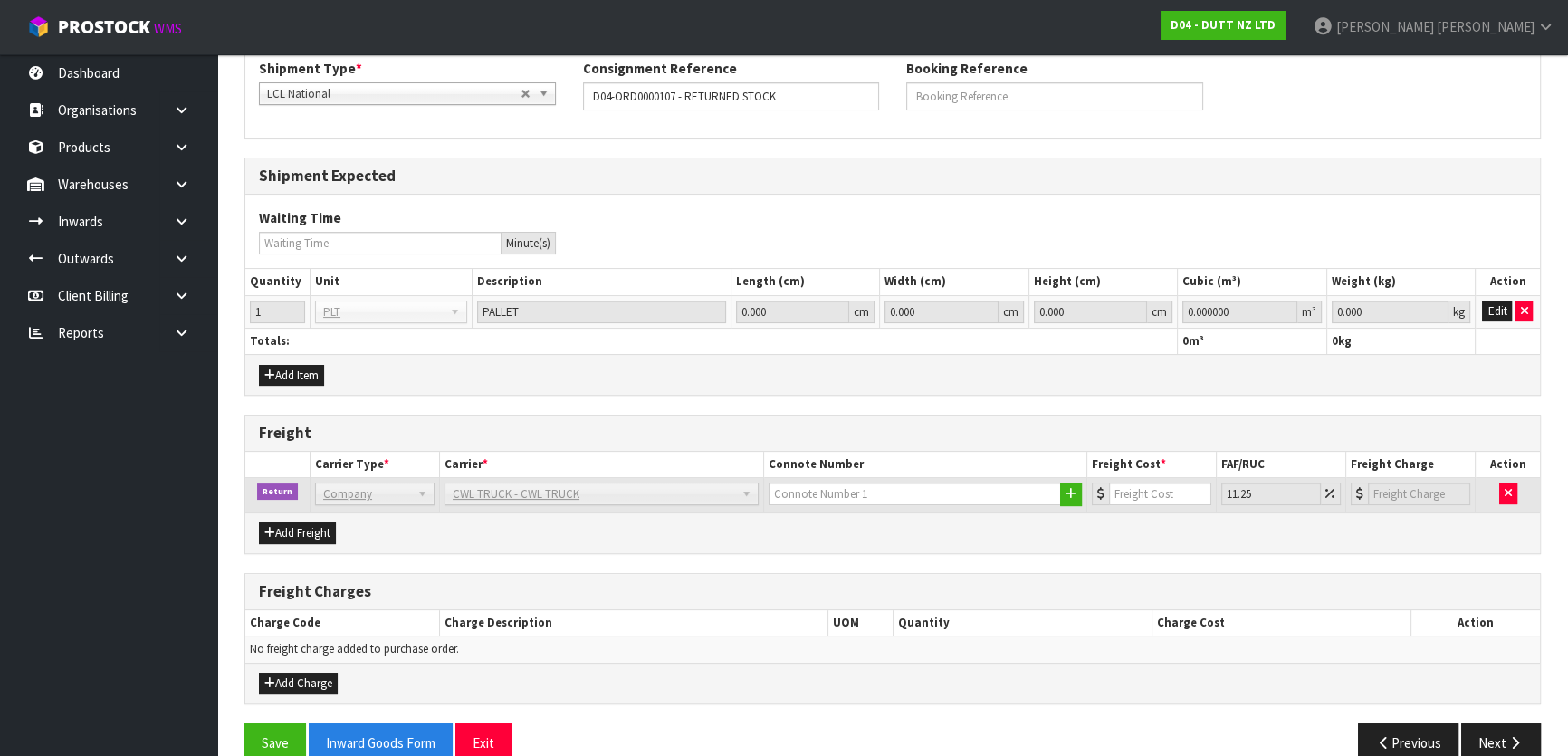
scroll to position [375, 0]
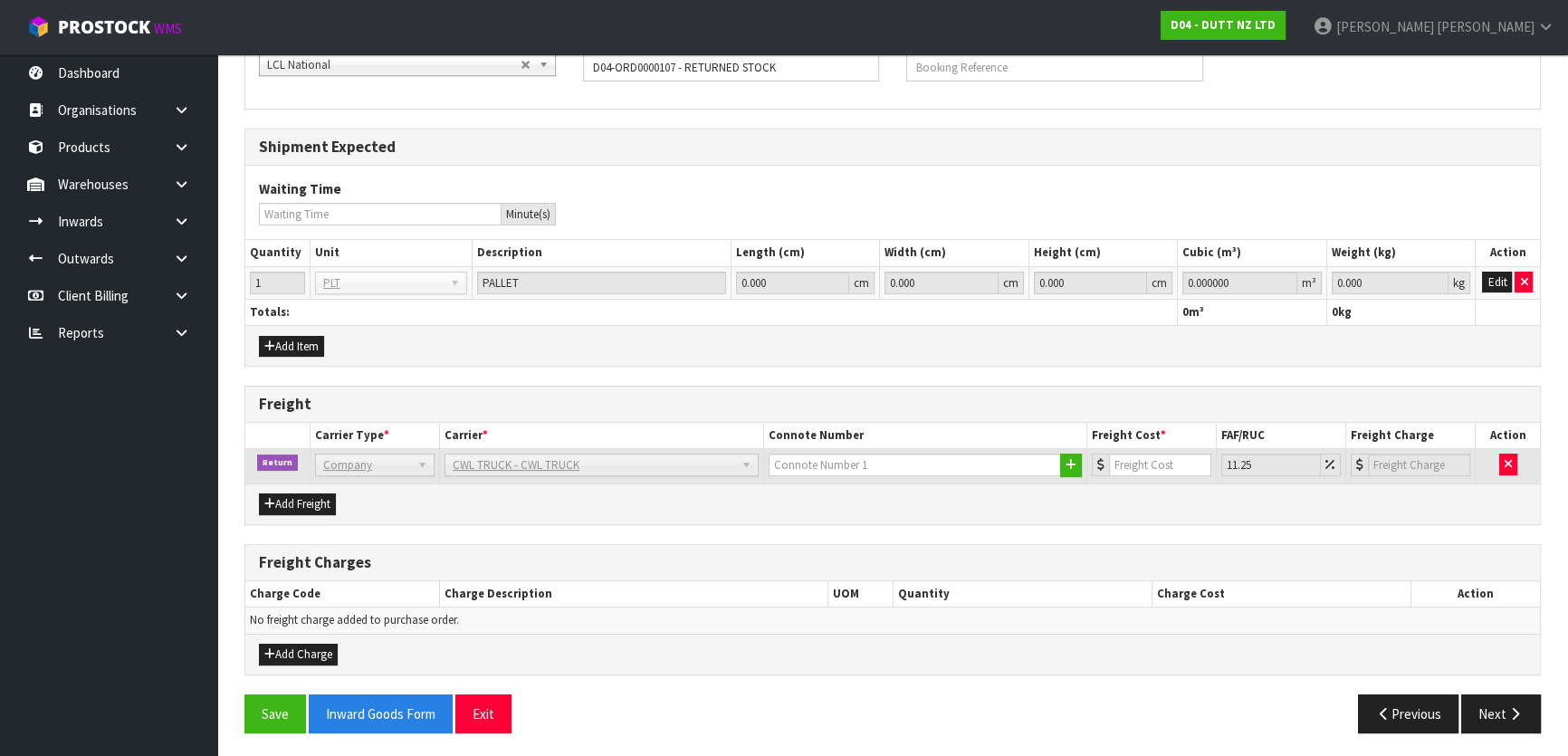
click at [823, 546] on div "Freight Charges" at bounding box center [893, 563] width 1295 height 36
click at [941, 548] on div "Freight Charges" at bounding box center [893, 563] width 1295 height 36
click at [944, 531] on div "General Information Shipment Type * LCL National LCL International FCL-20ft FCL…" at bounding box center [893, 363] width 1297 height 768
click at [420, 538] on div "General Information Shipment Type * LCL National LCL International FCL-20ft FCL…" at bounding box center [893, 363] width 1297 height 768
click at [424, 528] on div "General Information Shipment Type * LCL National LCL International FCL-20ft FCL…" at bounding box center [893, 363] width 1297 height 768
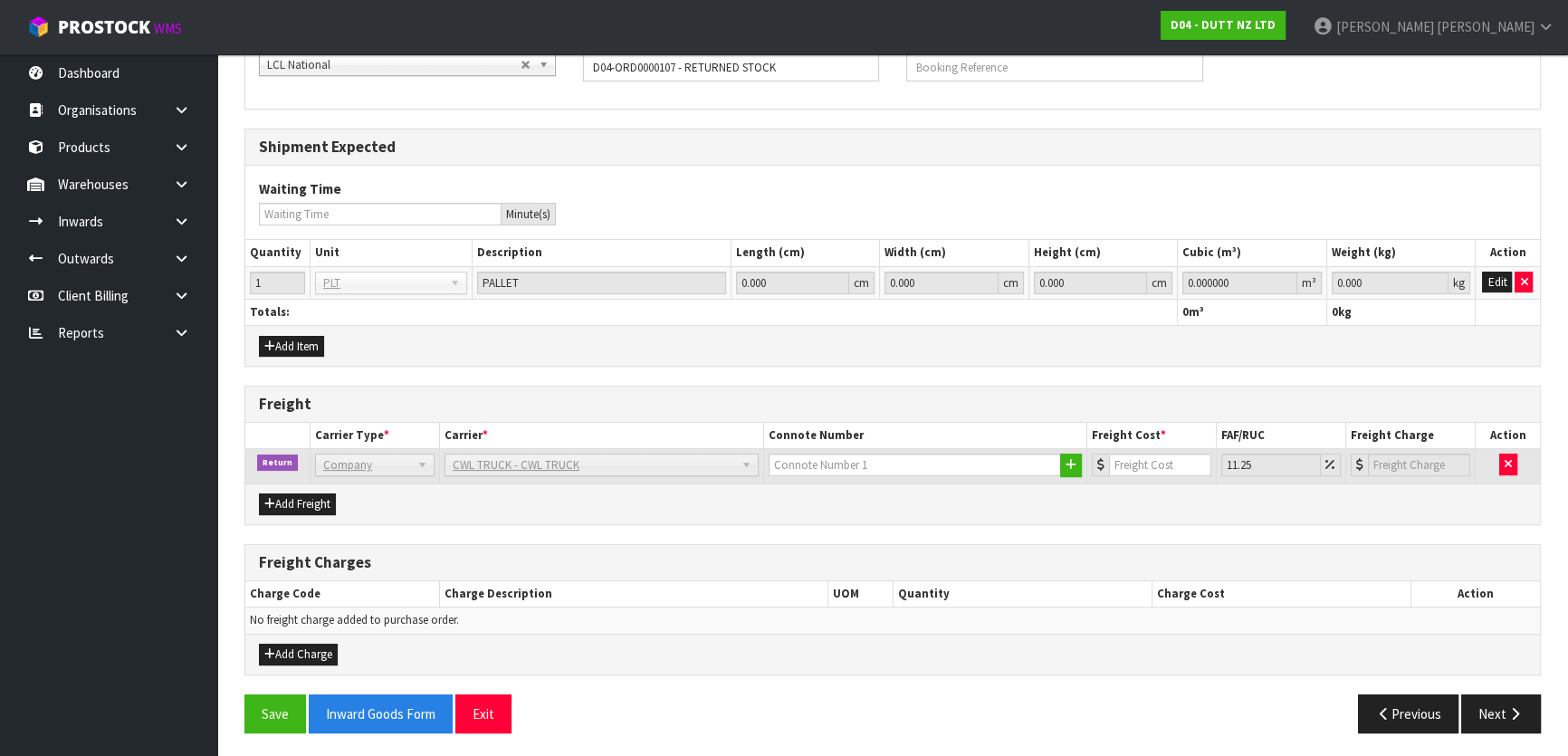
click at [442, 536] on div "General Information Shipment Type * LCL National LCL International FCL-20ft FCL…" at bounding box center [893, 363] width 1297 height 768
click at [489, 537] on div "General Information Shipment Type * LCL National LCL International FCL-20ft FCL…" at bounding box center [893, 363] width 1297 height 768
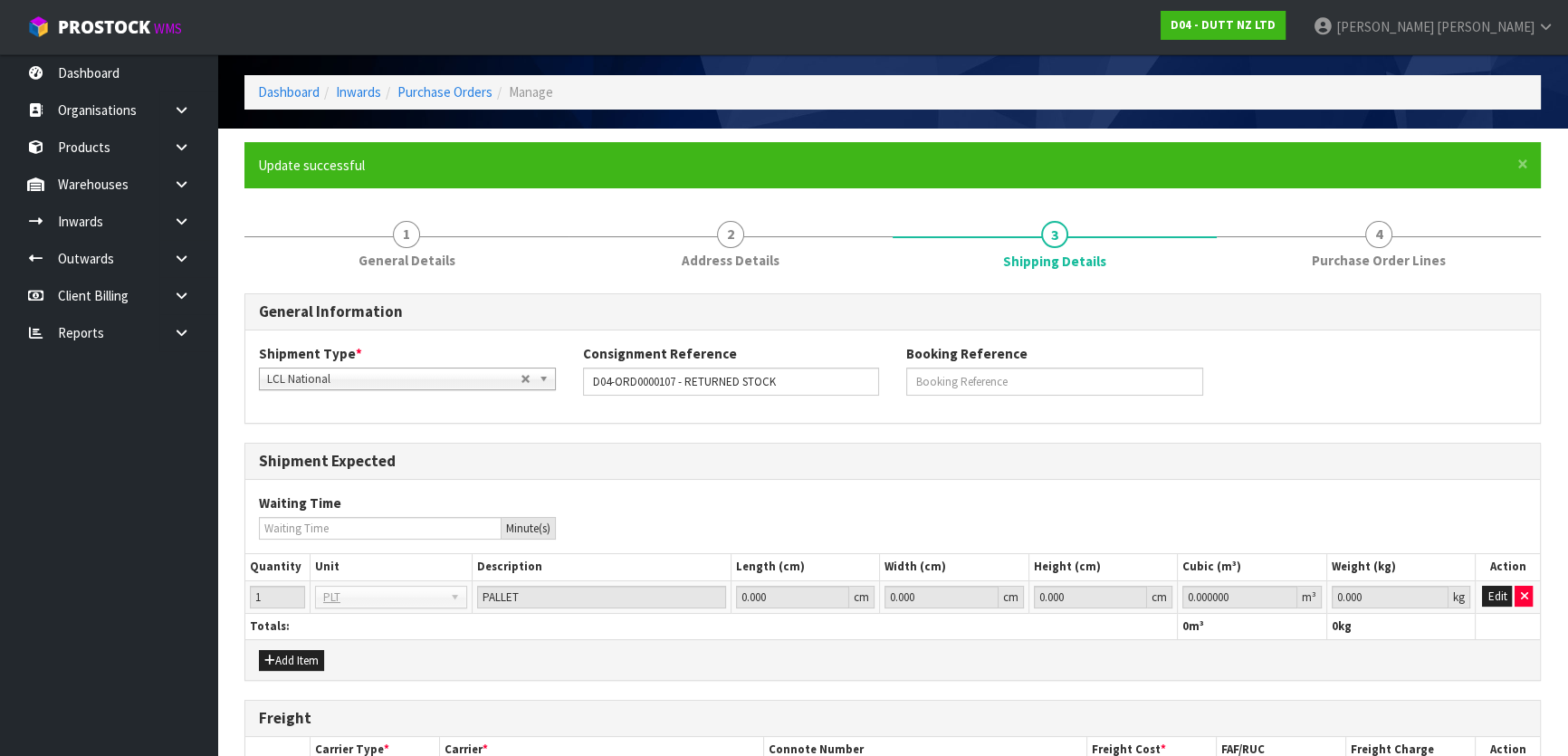
scroll to position [0, 0]
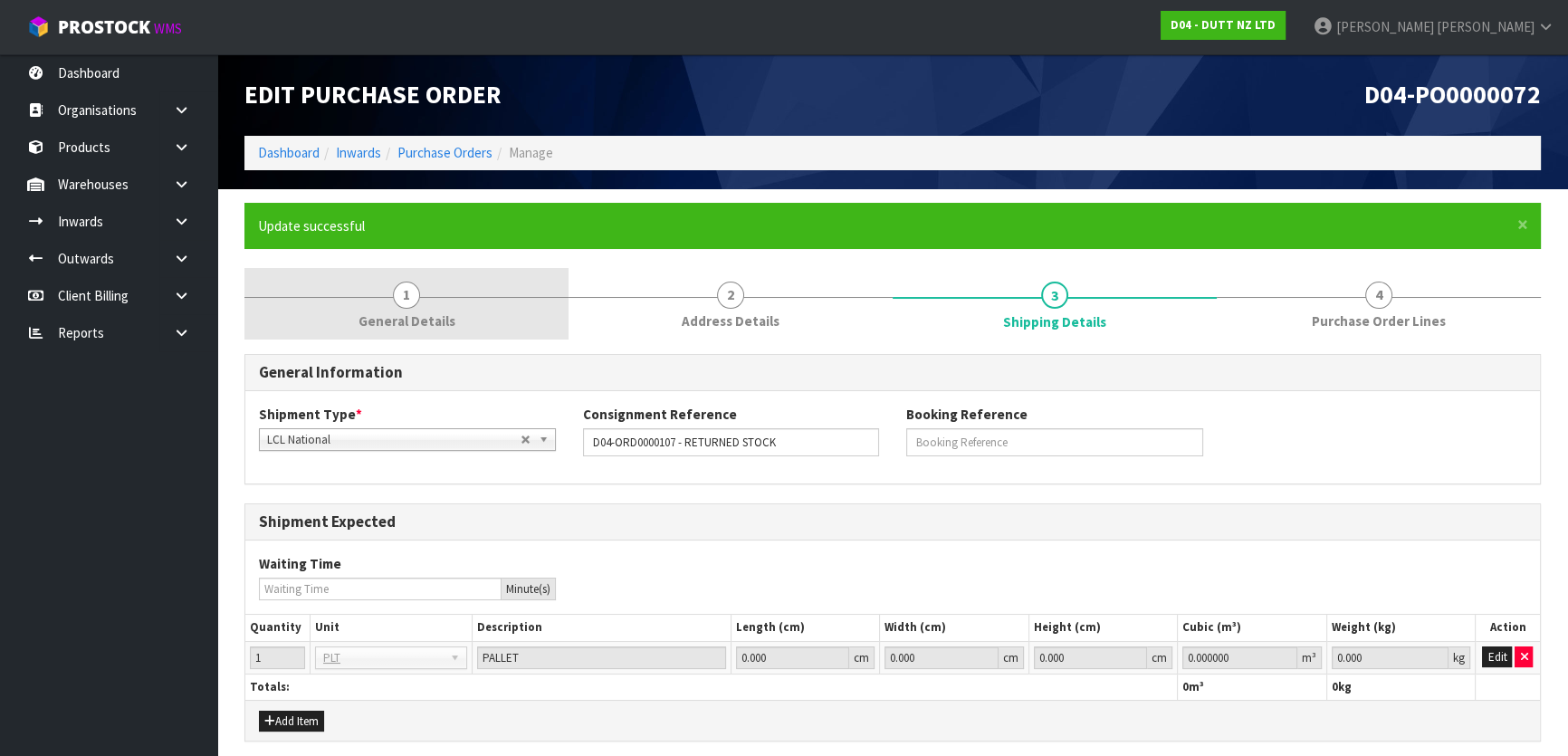
click at [344, 272] on link "1 General Details" at bounding box center [407, 303] width 324 height 71
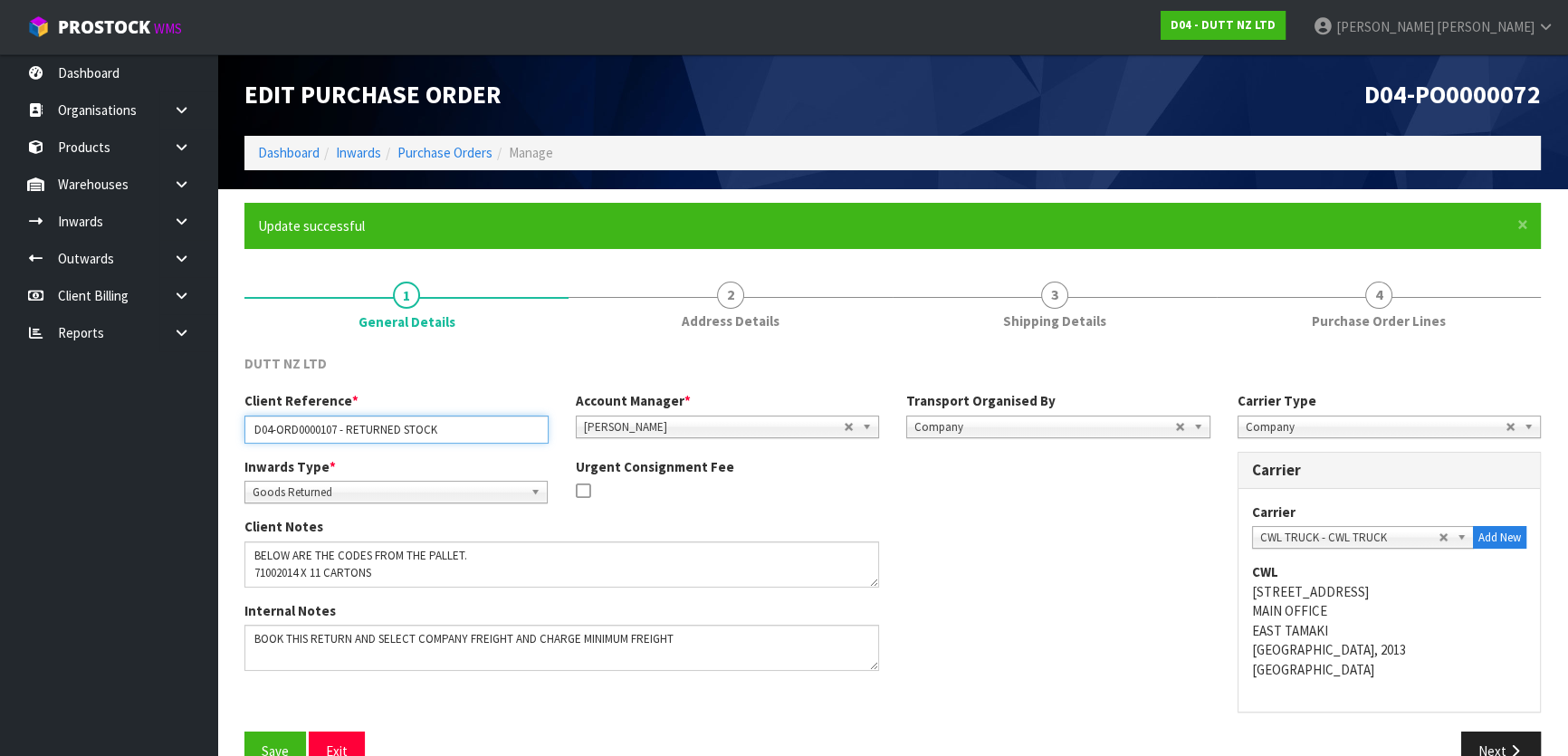
drag, startPoint x: 458, startPoint y: 433, endPoint x: 165, endPoint y: 423, distance: 293.2
click at [165, 423] on body "Toggle navigation ProStock WMS D04 - DUTT NZ LTD [PERSON_NAME] Logout Dashboard…" at bounding box center [784, 378] width 1568 height 756
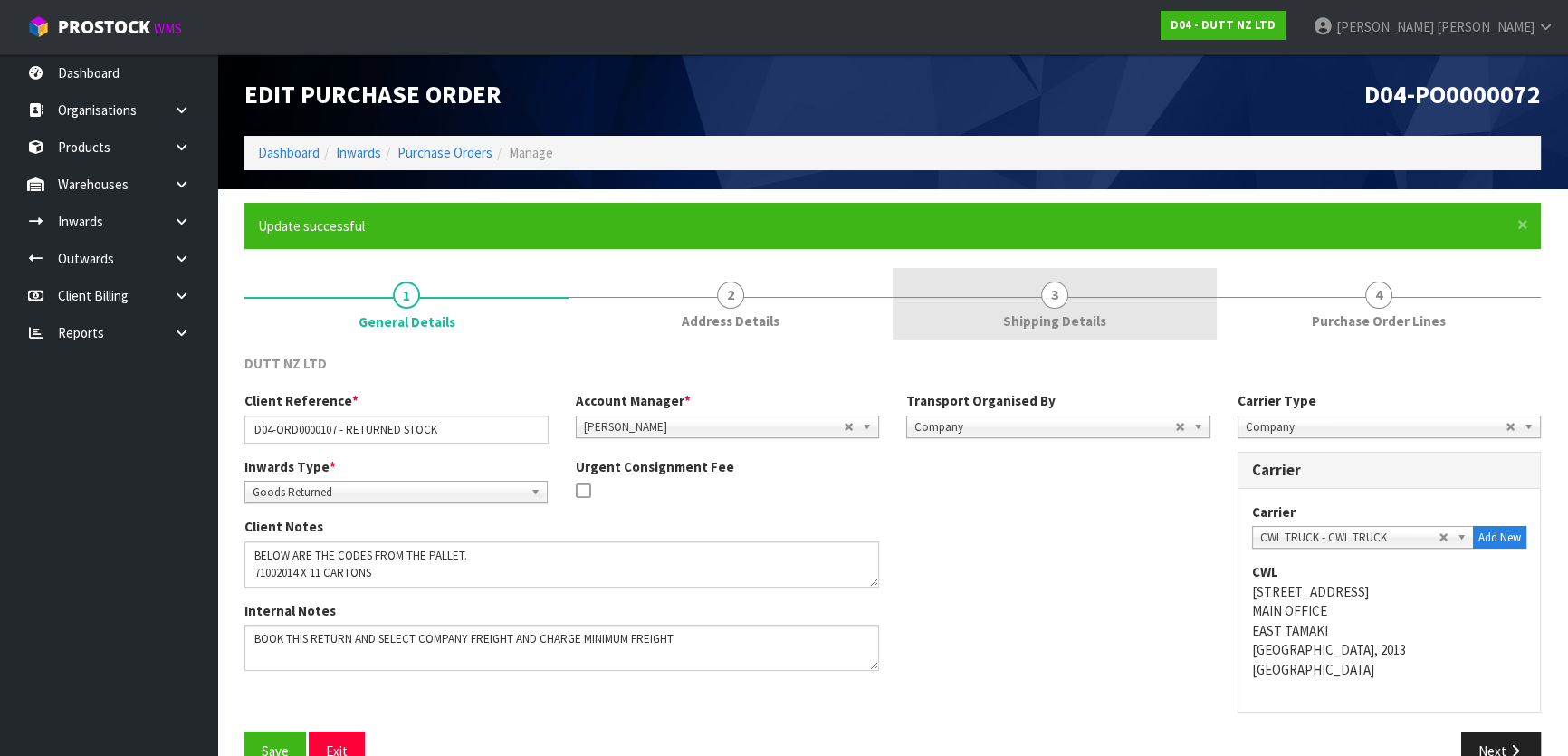
click at [1093, 337] on link "3 Shipping Details" at bounding box center [1055, 303] width 324 height 71
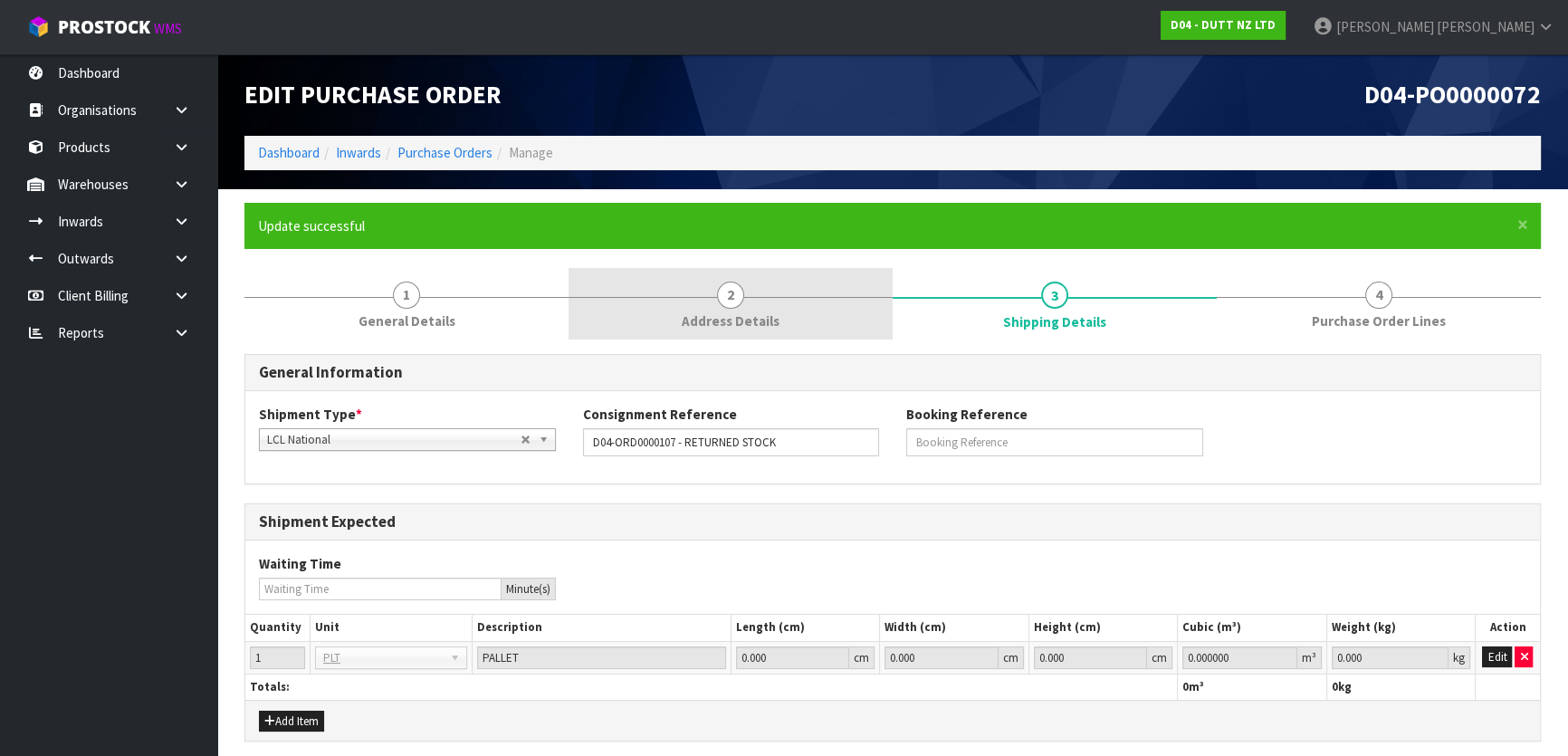
click at [766, 325] on span "Address Details" at bounding box center [731, 321] width 98 height 19
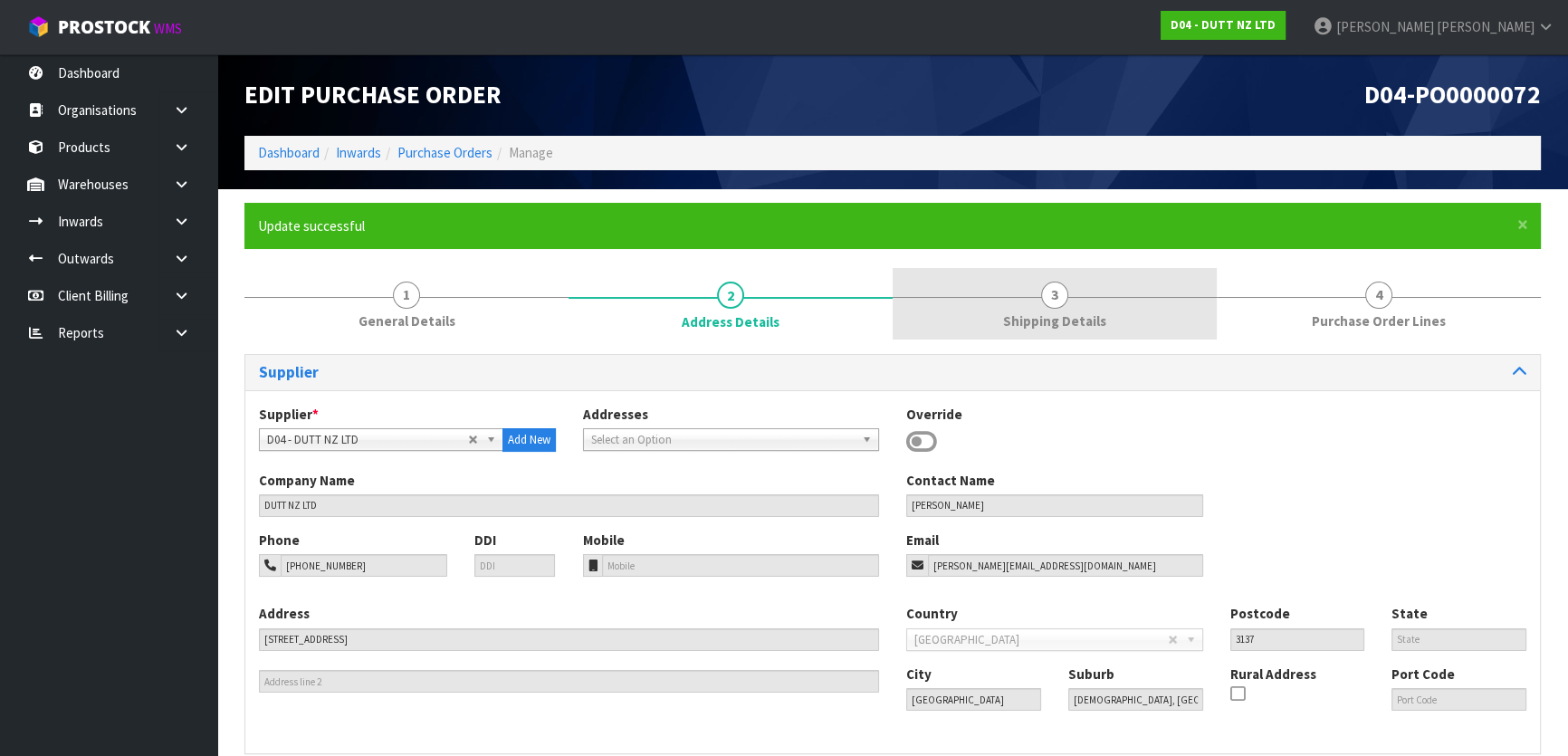
click at [983, 313] on link "3 Shipping Details" at bounding box center [1055, 303] width 324 height 71
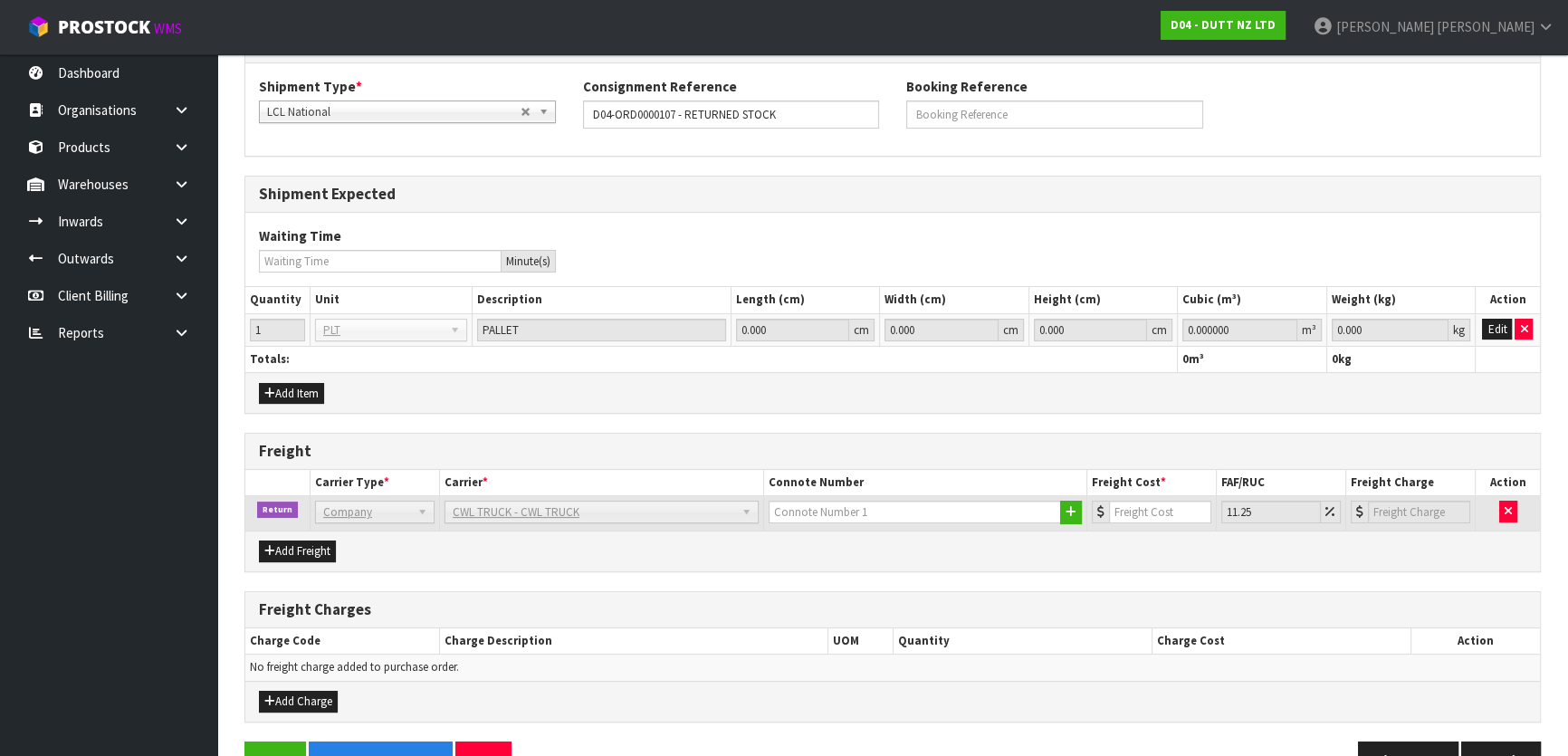
scroll to position [375, 0]
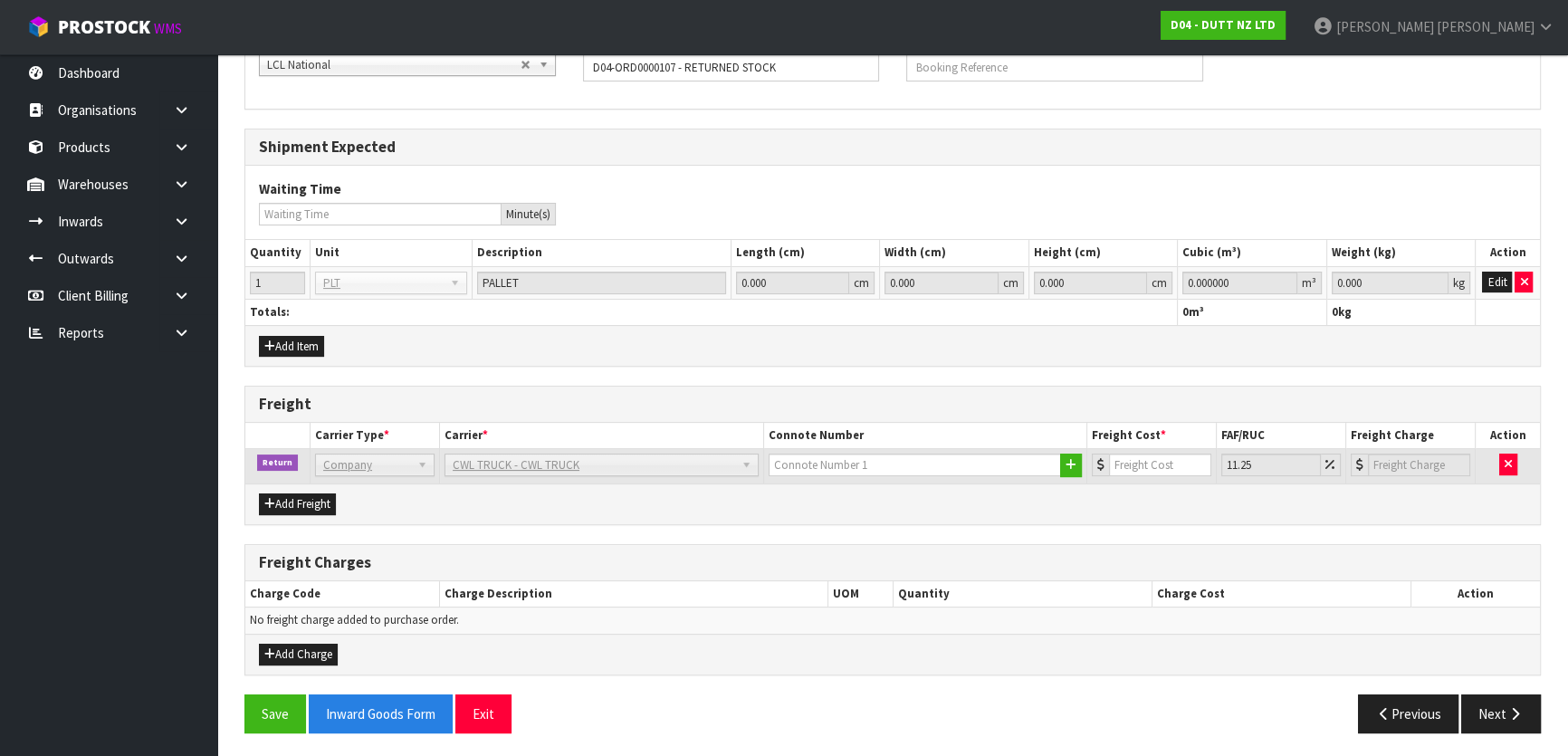
click at [811, 359] on div "Add Item" at bounding box center [893, 346] width 1295 height 41
click at [814, 379] on div "General Information Shipment Type * LCL National LCL International FCL-20ft FCL…" at bounding box center [893, 363] width 1297 height 768
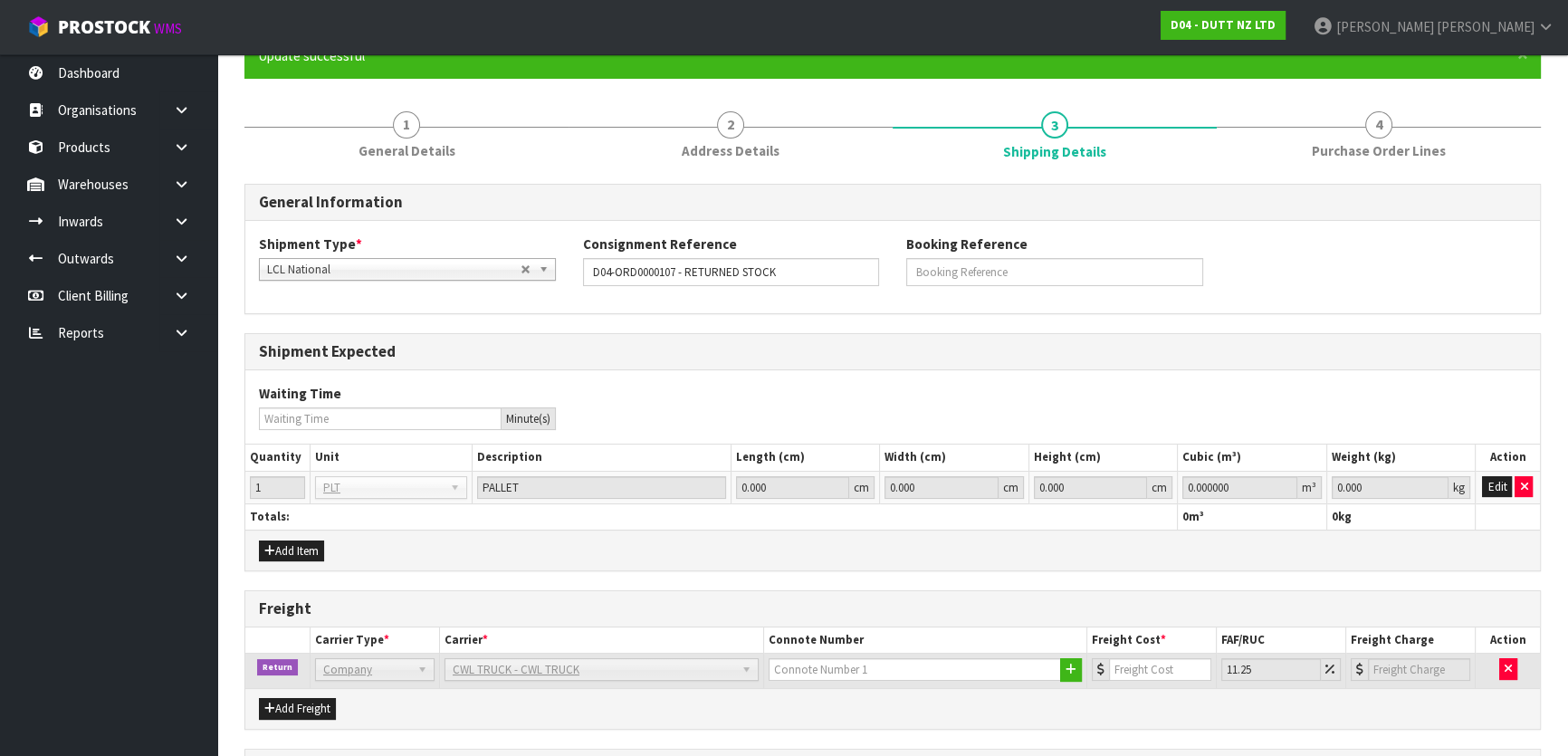
scroll to position [128, 0]
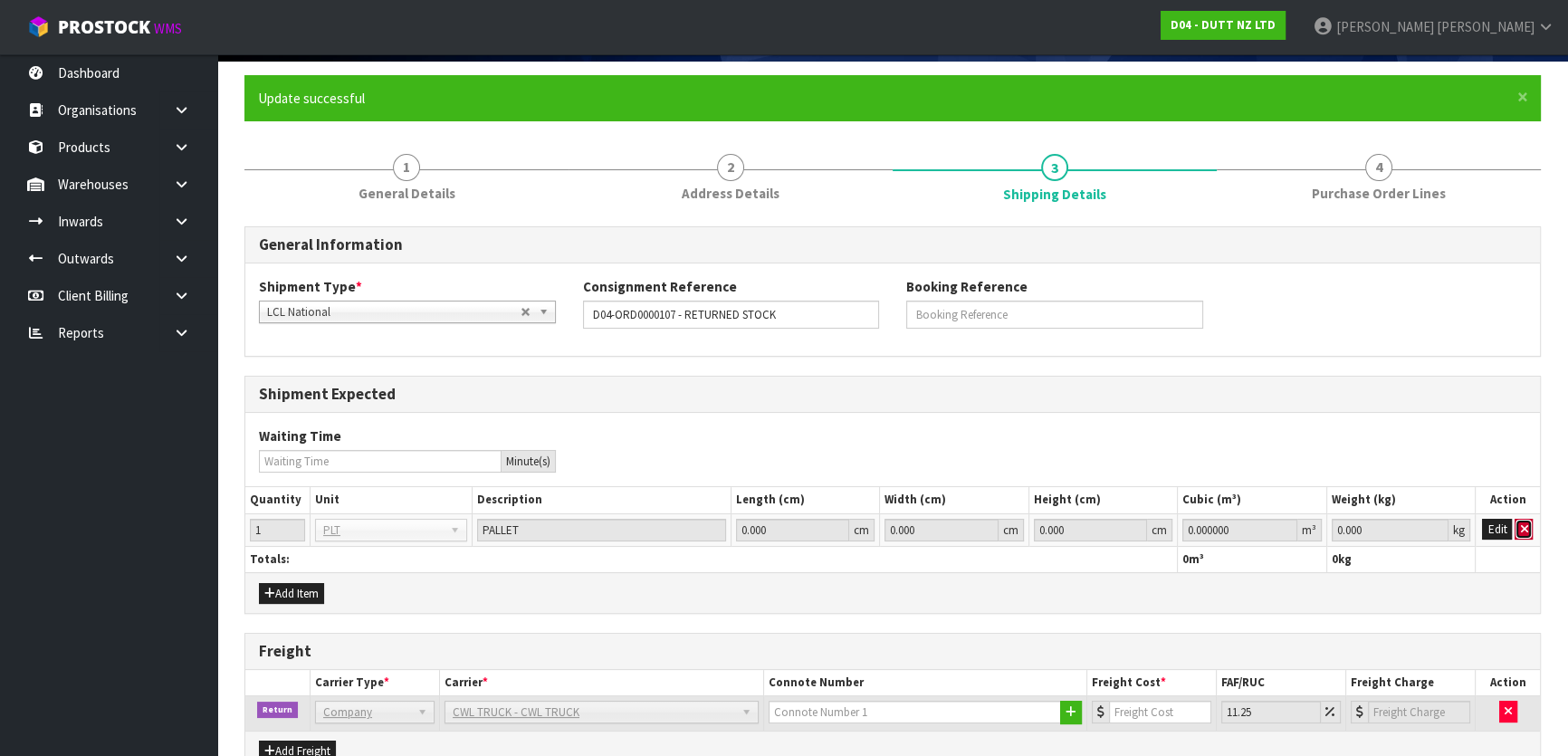
click at [1523, 531] on icon "button" at bounding box center [1524, 529] width 7 height 12
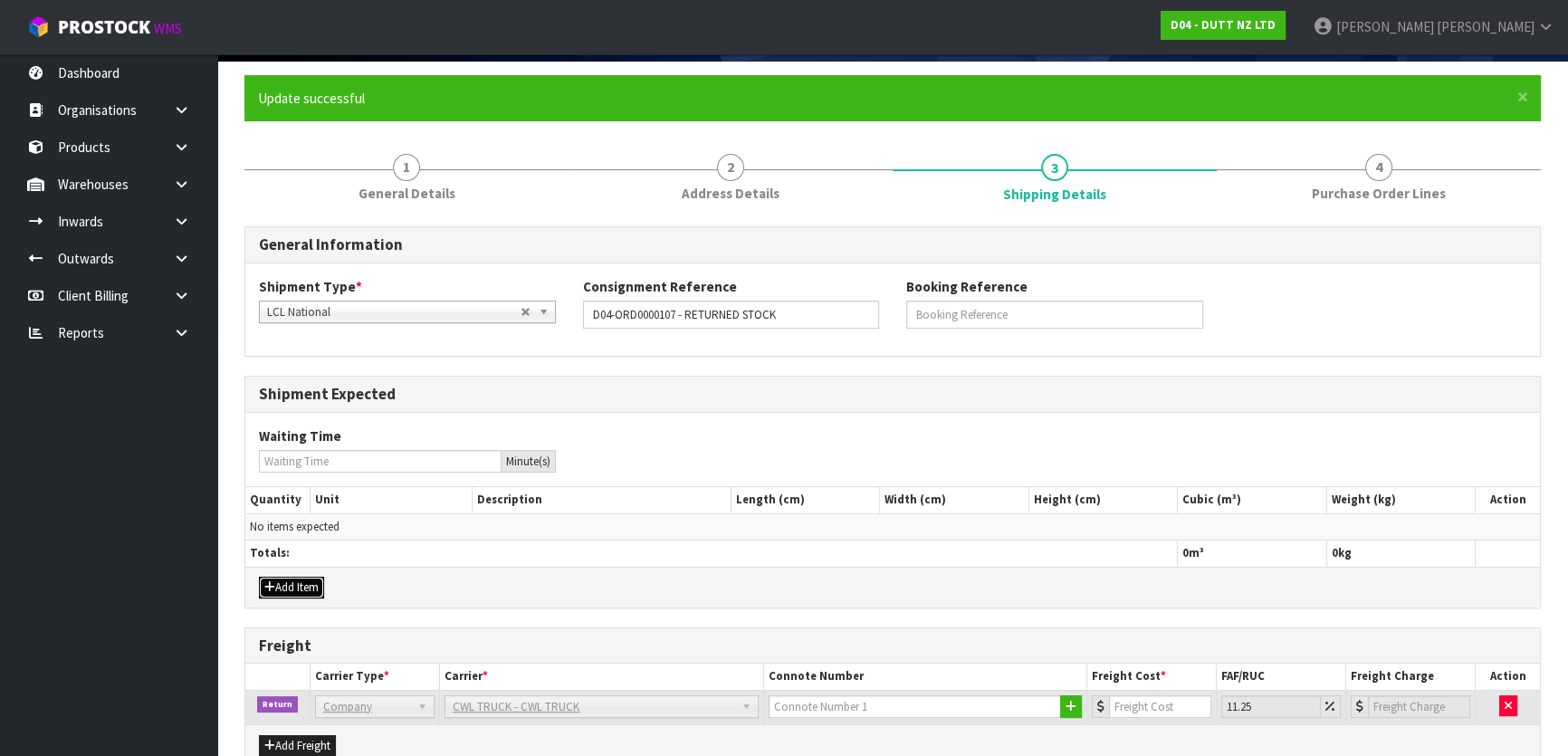
click at [281, 577] on button "Add Item" at bounding box center [292, 587] width 65 height 21
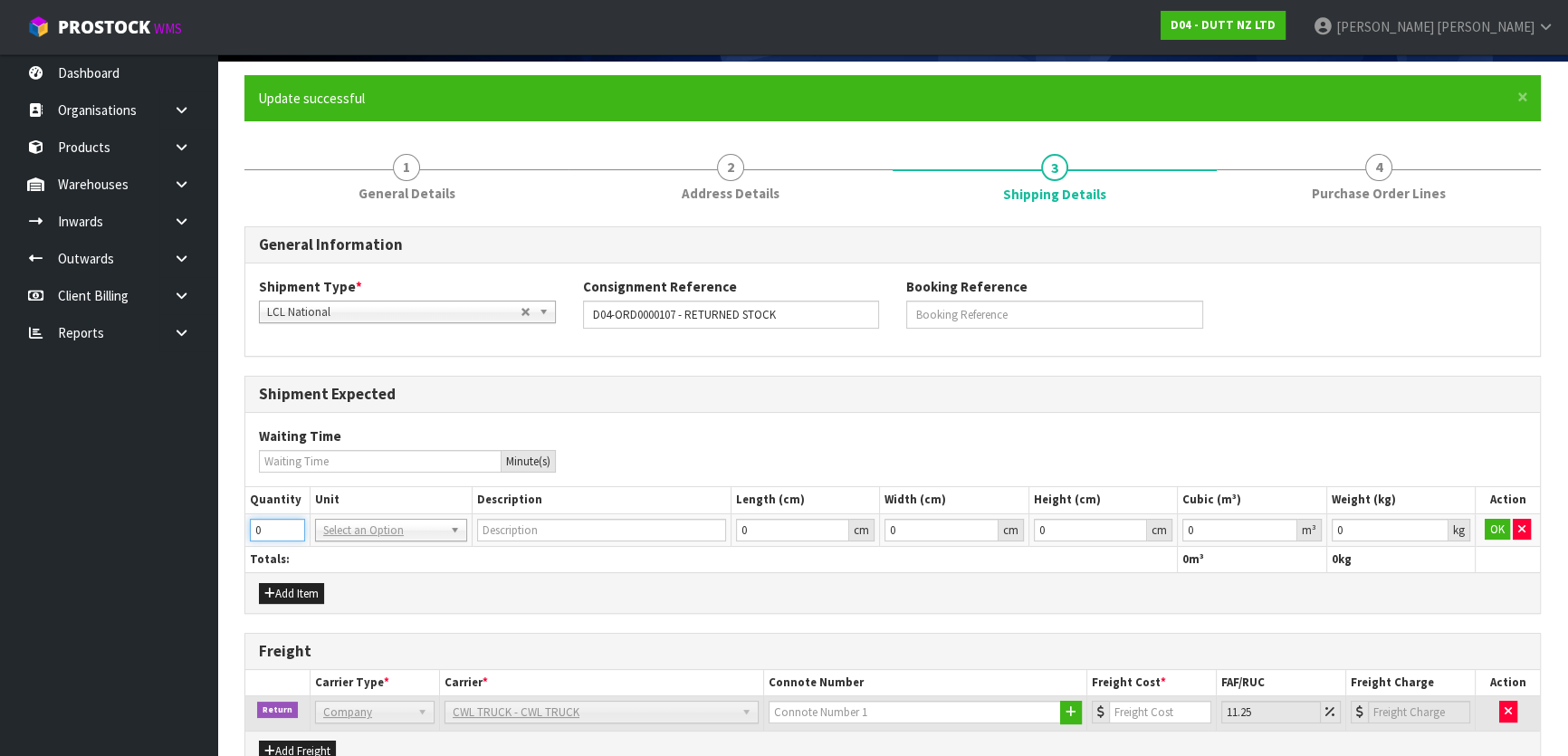
drag, startPoint x: 274, startPoint y: 521, endPoint x: 197, endPoint y: 526, distance: 77.2
click at [197, 526] on body "Toggle navigation ProStock WMS D04 - DUTT NZ LTD [PERSON_NAME] Logout Dashboard…" at bounding box center [784, 250] width 1568 height 756
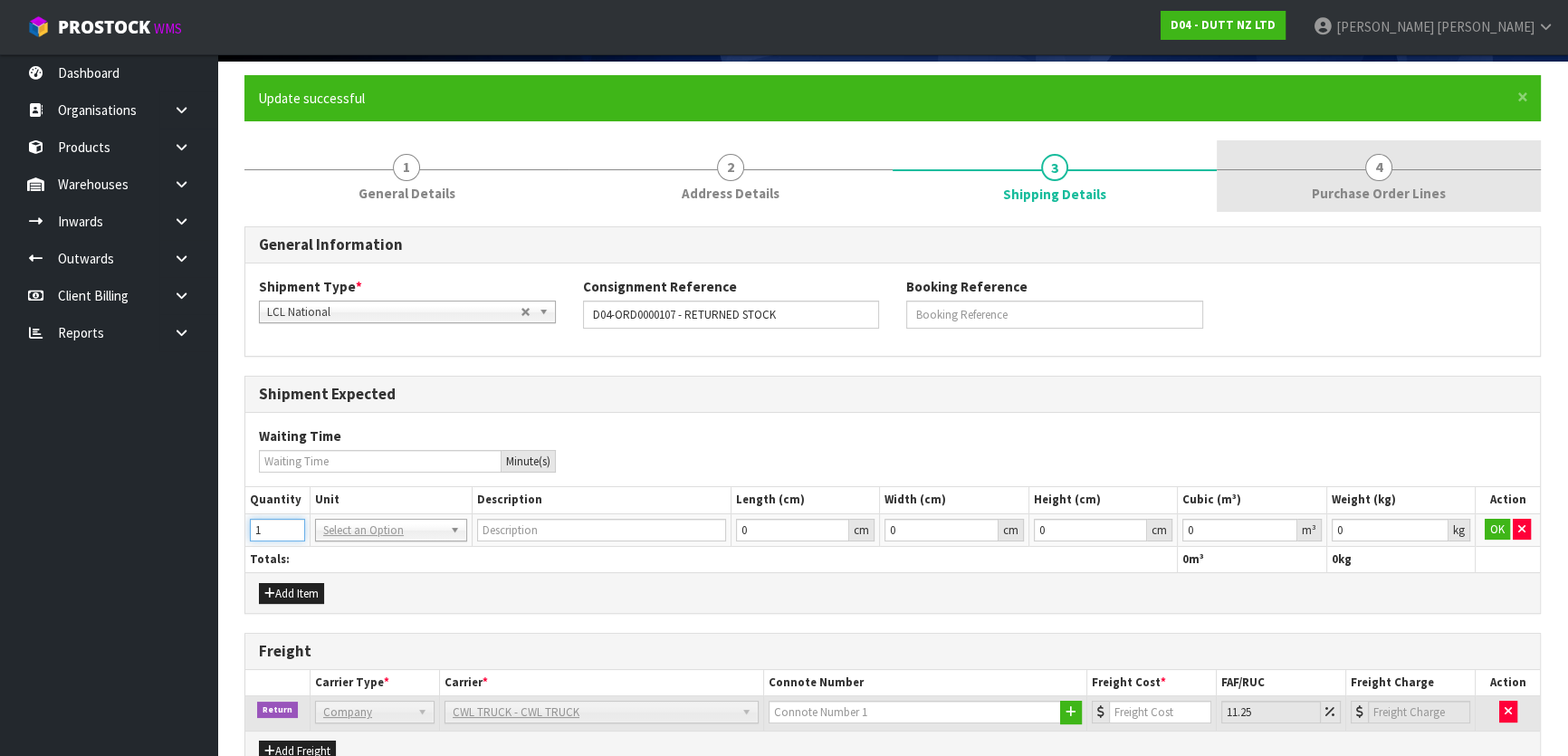
type input "1"
click at [1332, 150] on link "4 Purchase Order Lines" at bounding box center [1379, 176] width 324 height 71
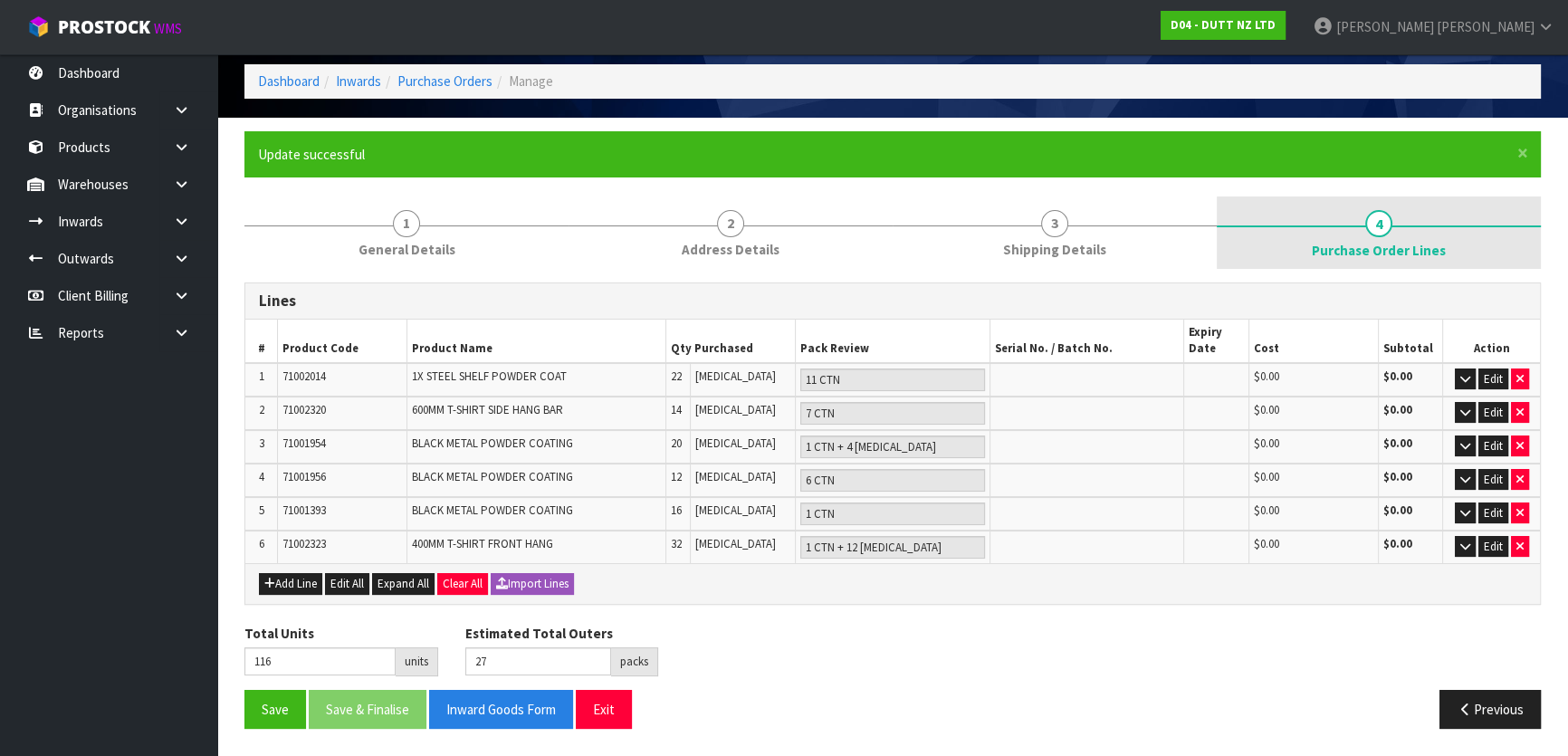
scroll to position [68, 0]
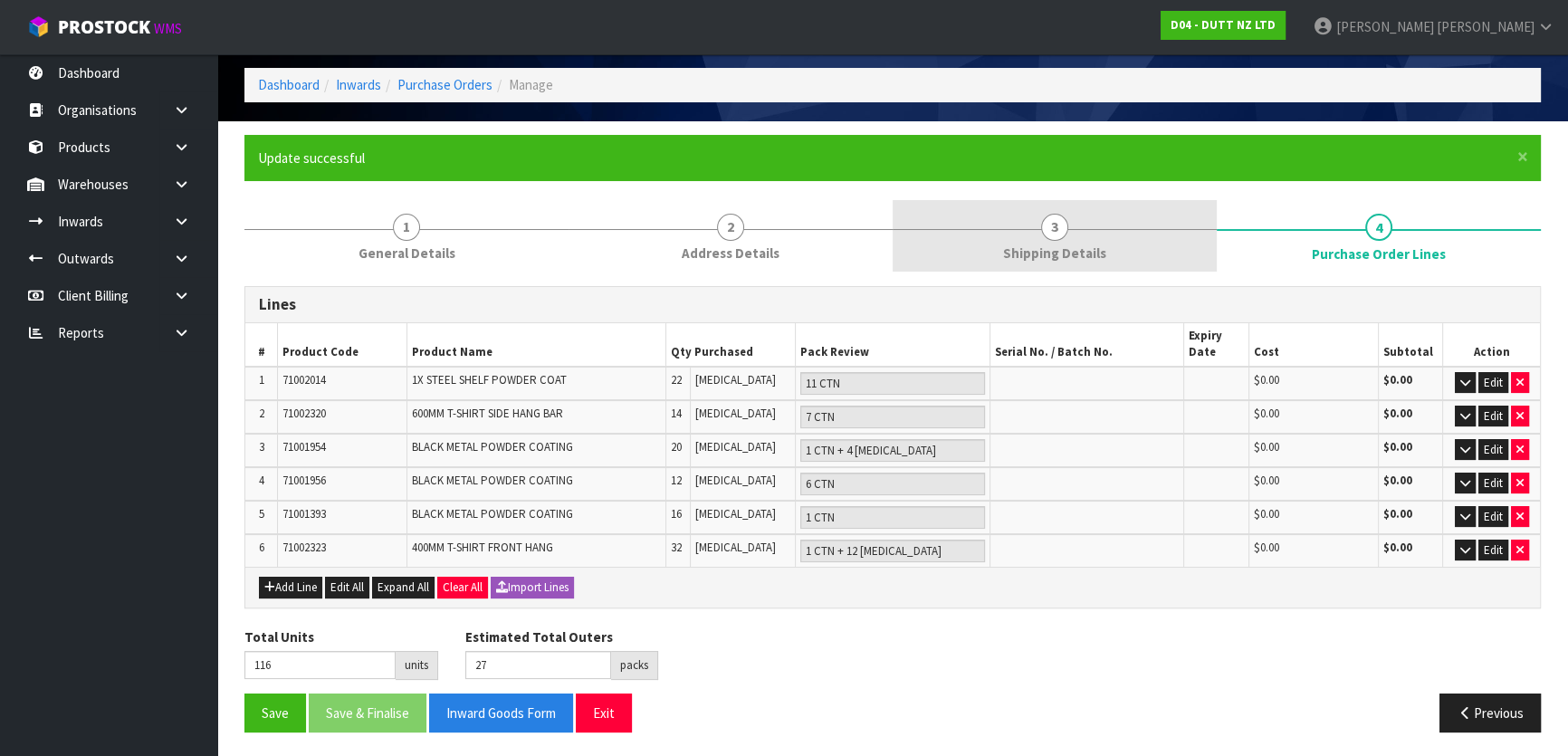
click at [1024, 257] on span "Shipping Details" at bounding box center [1054, 253] width 103 height 19
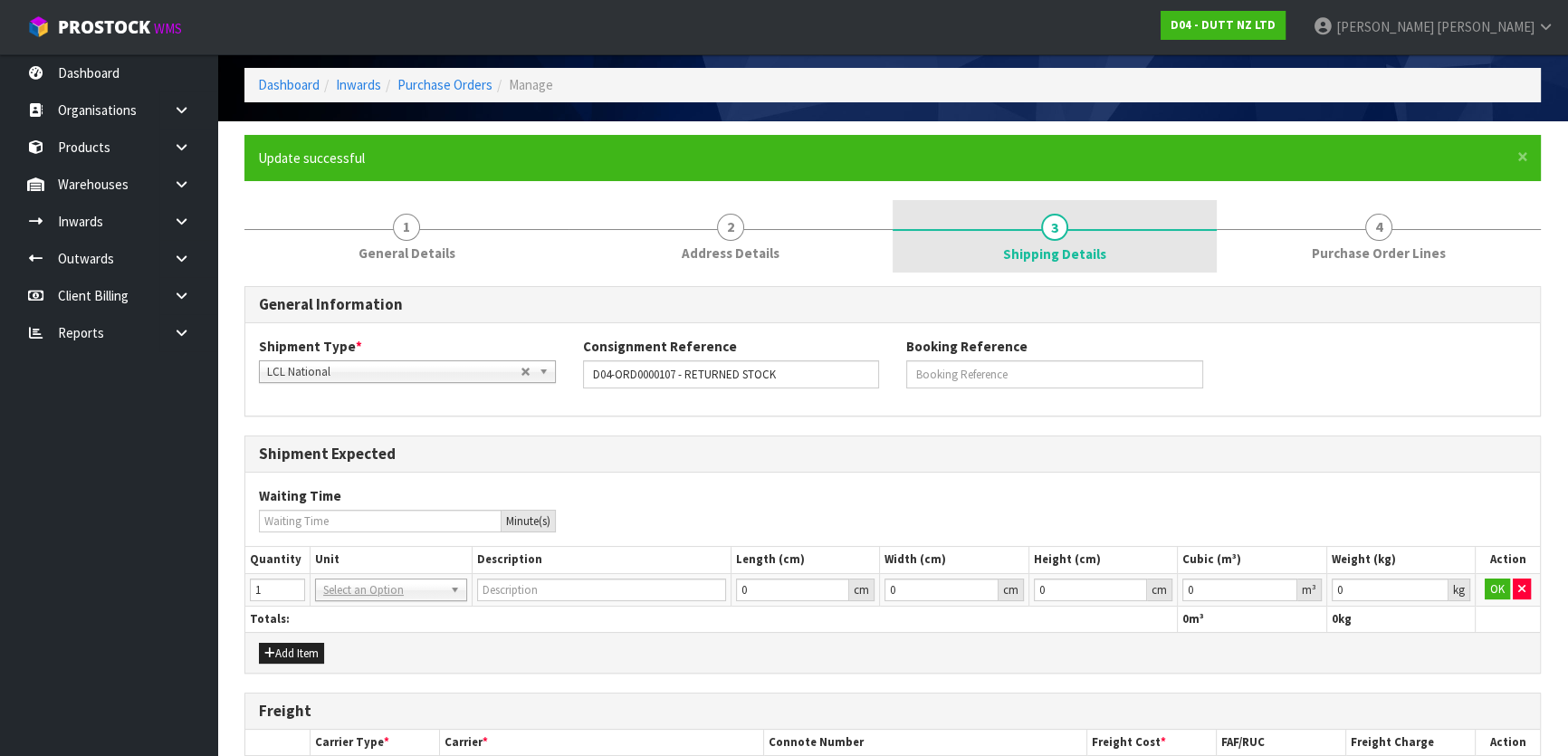
scroll to position [128, 0]
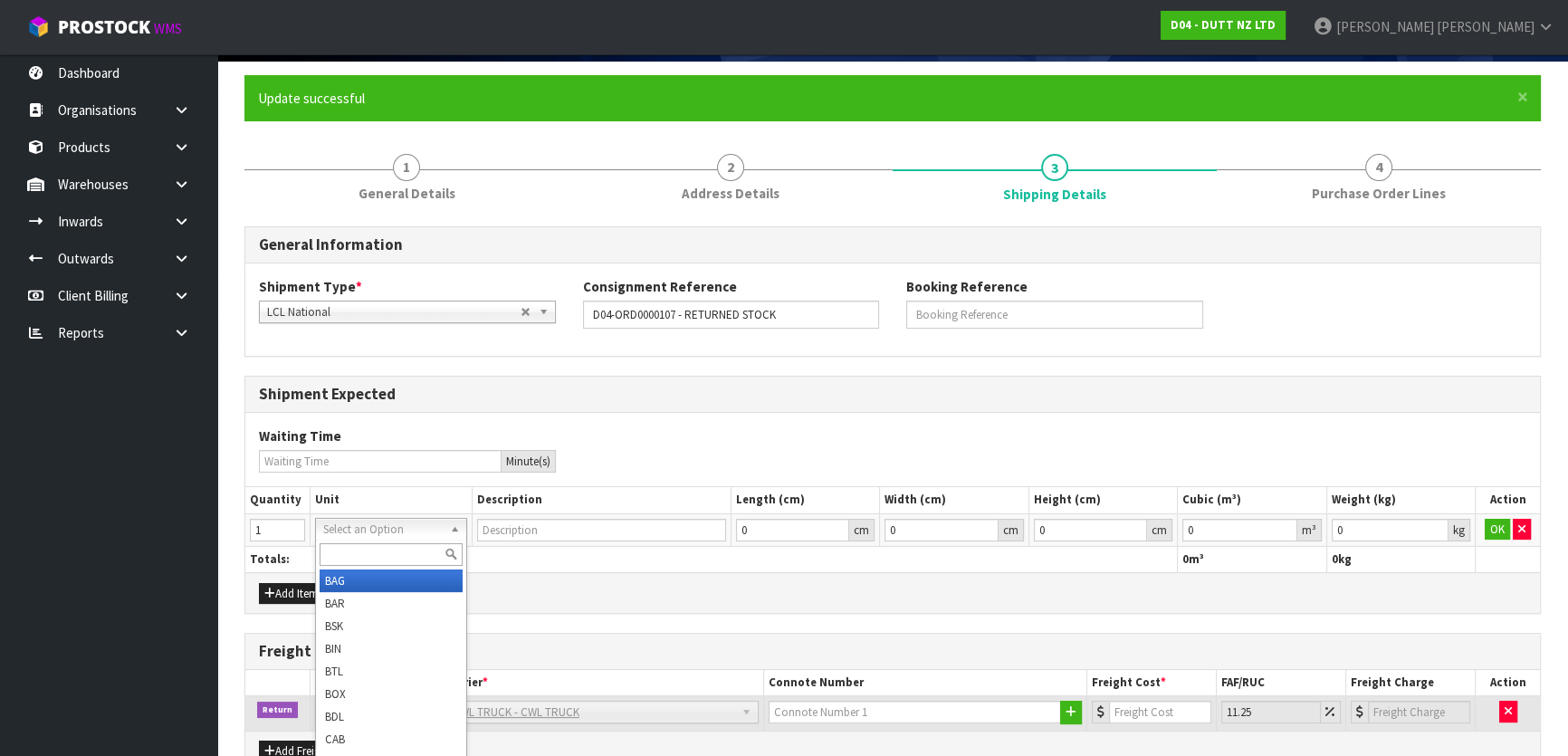
click at [380, 544] on input "text" at bounding box center [391, 555] width 143 height 22
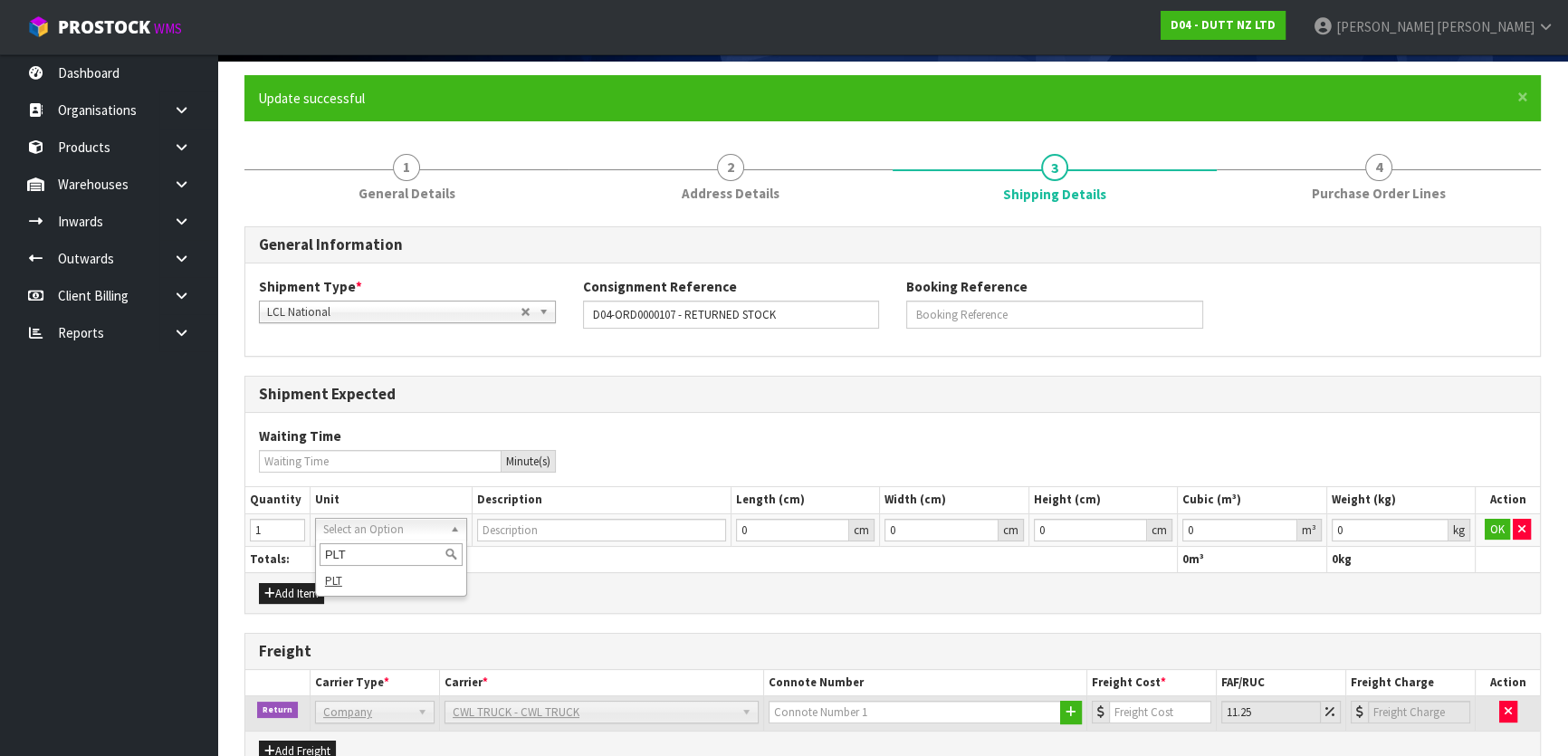
type input "PLT"
type input "PALLET"
click at [746, 547] on th "Totals:" at bounding box center [711, 560] width 933 height 26
click at [1506, 529] on button "OK" at bounding box center [1497, 529] width 25 height 21
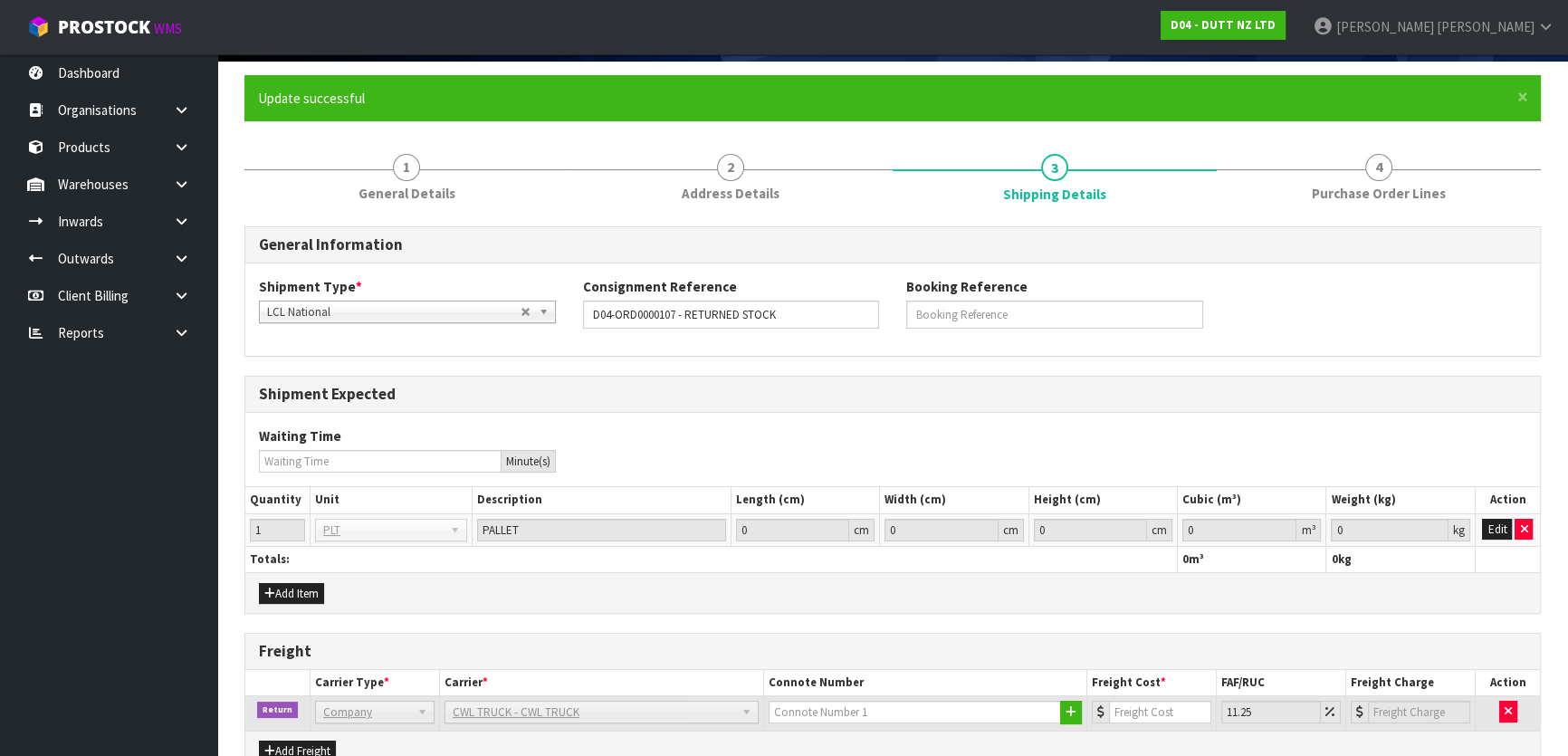
click at [1355, 575] on div "Add Item" at bounding box center [893, 593] width 1295 height 41
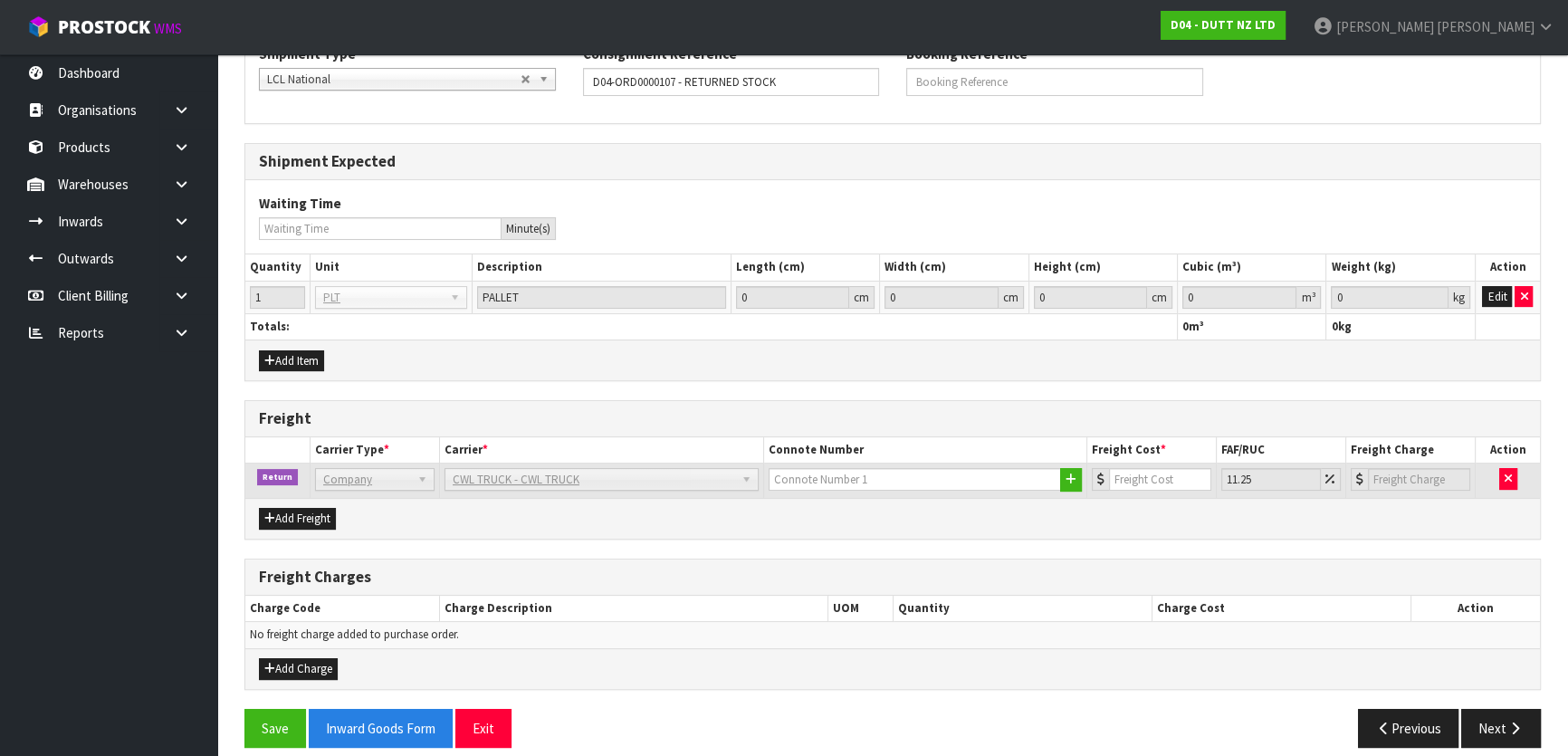
scroll to position [375, 0]
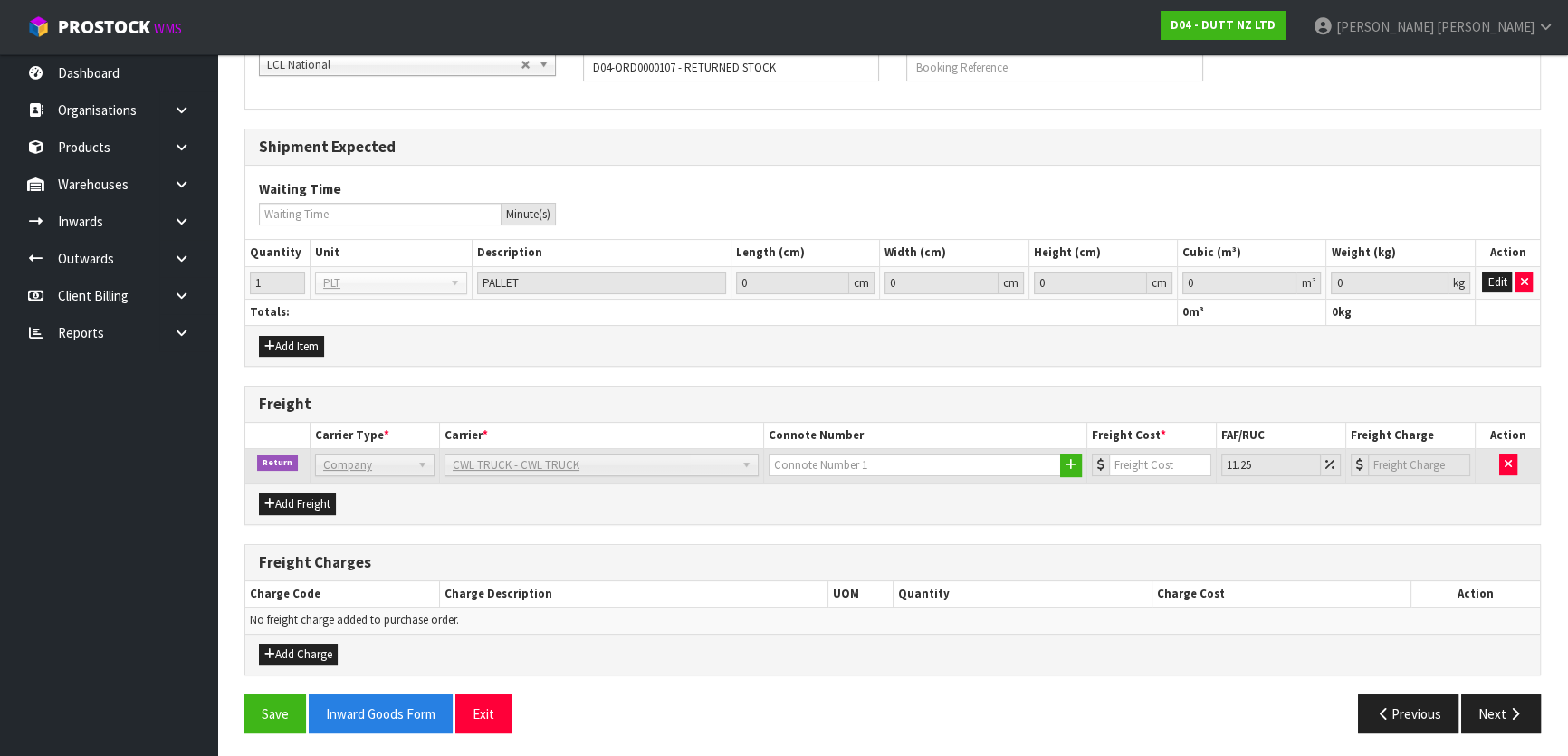
click at [920, 381] on div "General Information Shipment Type * LCL National LCL International FCL-20ft FCL…" at bounding box center [893, 363] width 1297 height 768
click at [884, 388] on div "Freight" at bounding box center [893, 404] width 1295 height 36
click at [853, 362] on div "Add Item" at bounding box center [893, 346] width 1295 height 41
drag, startPoint x: 680, startPoint y: 521, endPoint x: 696, endPoint y: 545, distance: 28.8
click at [680, 529] on div "General Information Shipment Type * LCL National LCL International FCL-20ft FCL…" at bounding box center [893, 363] width 1297 height 768
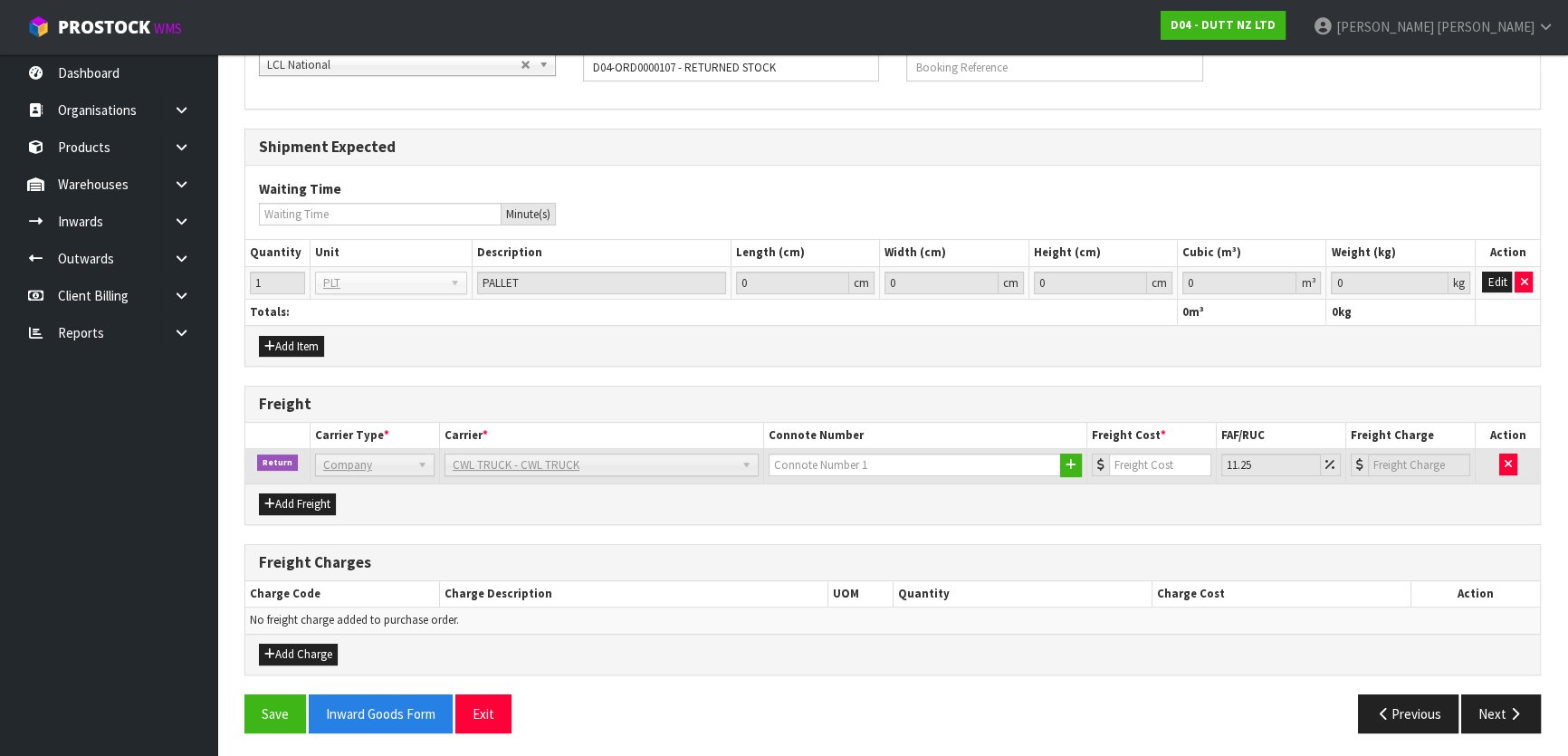
click at [654, 554] on h3 "Freight Charges" at bounding box center [893, 562] width 1268 height 18
drag, startPoint x: 574, startPoint y: 557, endPoint x: 264, endPoint y: 629, distance: 318.3
click at [558, 561] on h3 "Freight Charges" at bounding box center [893, 562] width 1268 height 18
click at [309, 653] on button "Add Charge" at bounding box center [298, 654] width 79 height 21
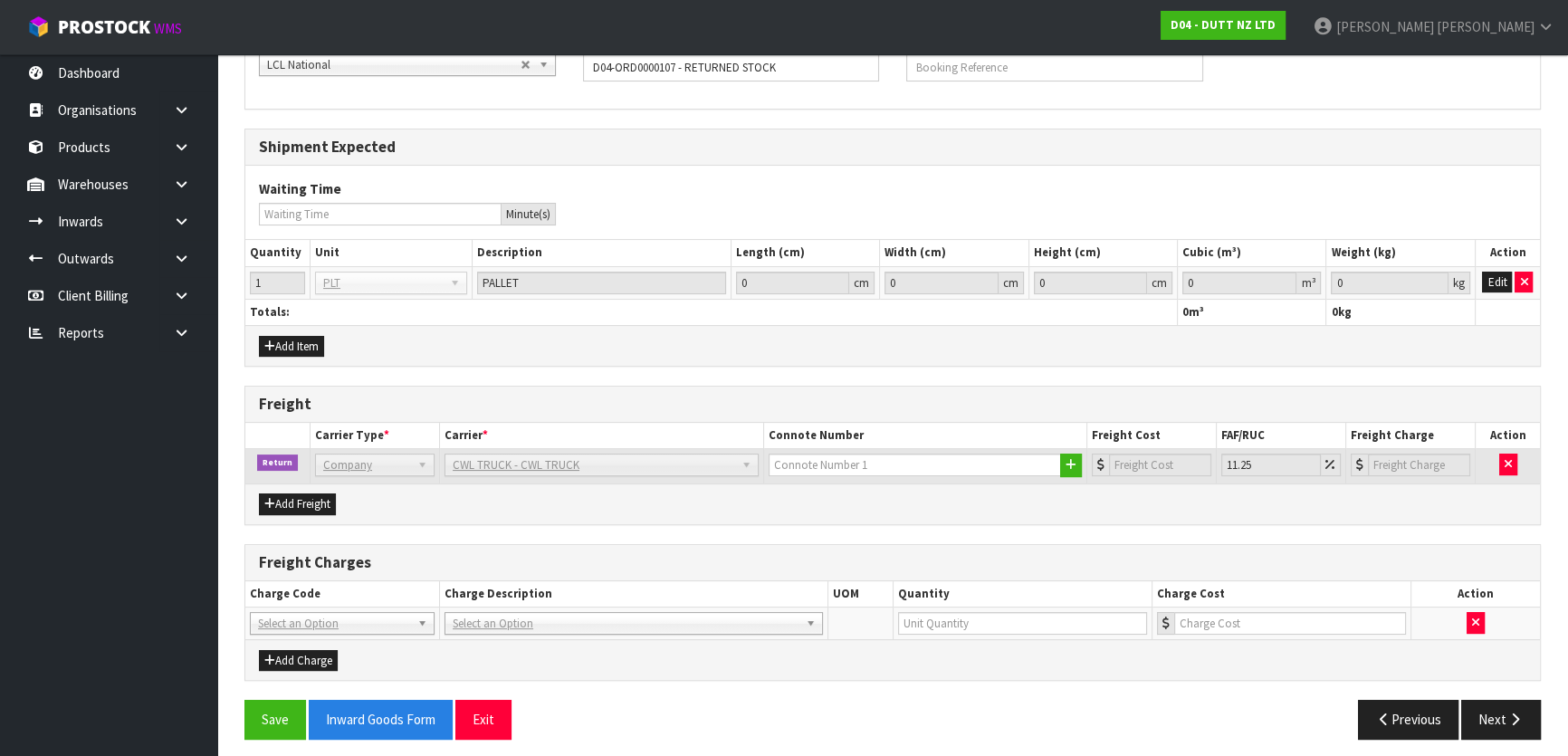
click at [436, 555] on h3 "Freight Charges" at bounding box center [893, 562] width 1268 height 18
click at [461, 546] on div "Freight Charges" at bounding box center [893, 563] width 1295 height 36
click at [832, 582] on th "UOM" at bounding box center [861, 595] width 65 height 26
click at [1476, 619] on icon "button" at bounding box center [1476, 623] width 7 height 12
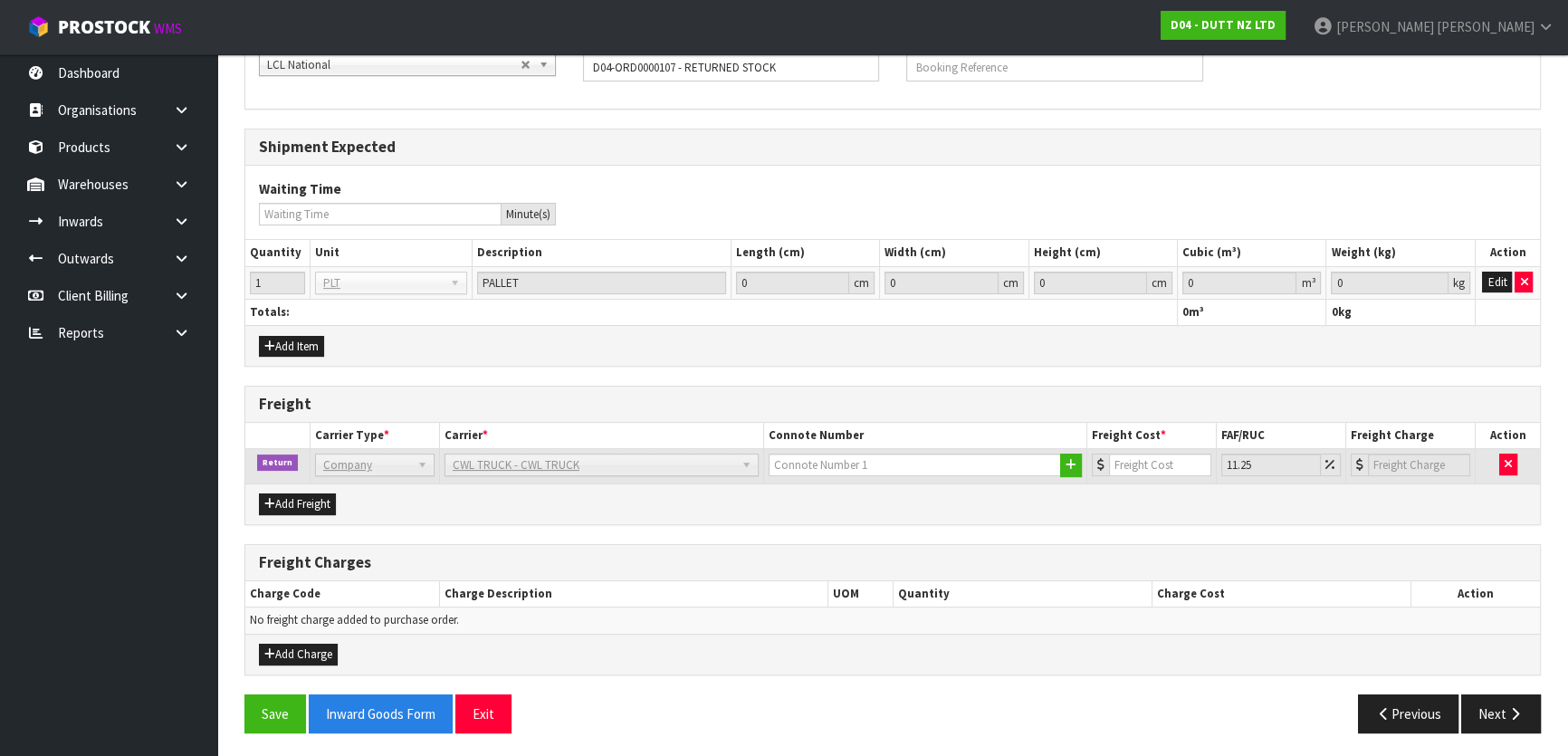
click at [1035, 524] on div "General Information Shipment Type * LCL National LCL International FCL-20ft FCL…" at bounding box center [893, 363] width 1297 height 768
click at [285, 703] on button "Save" at bounding box center [275, 714] width 61 height 39
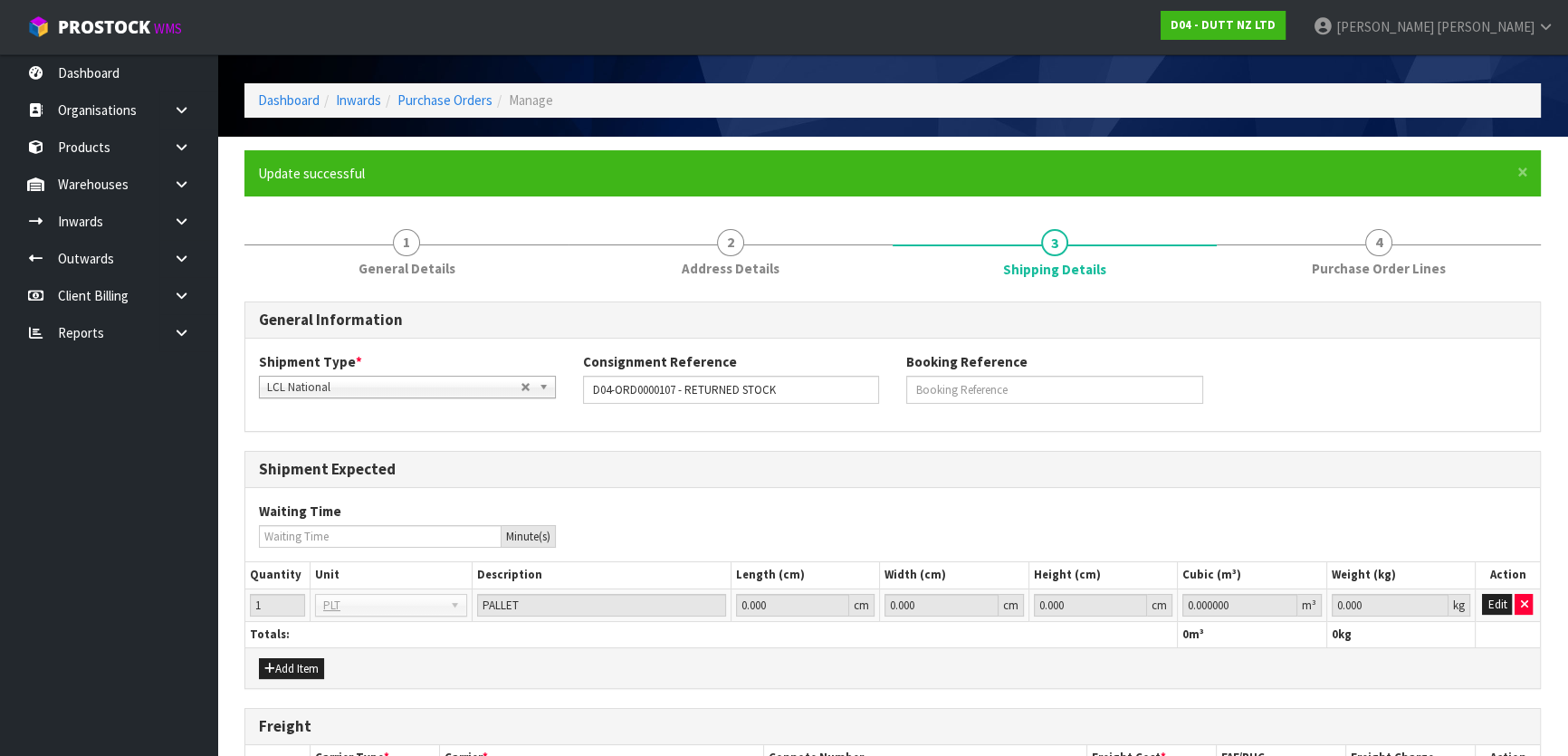
scroll to position [45, 0]
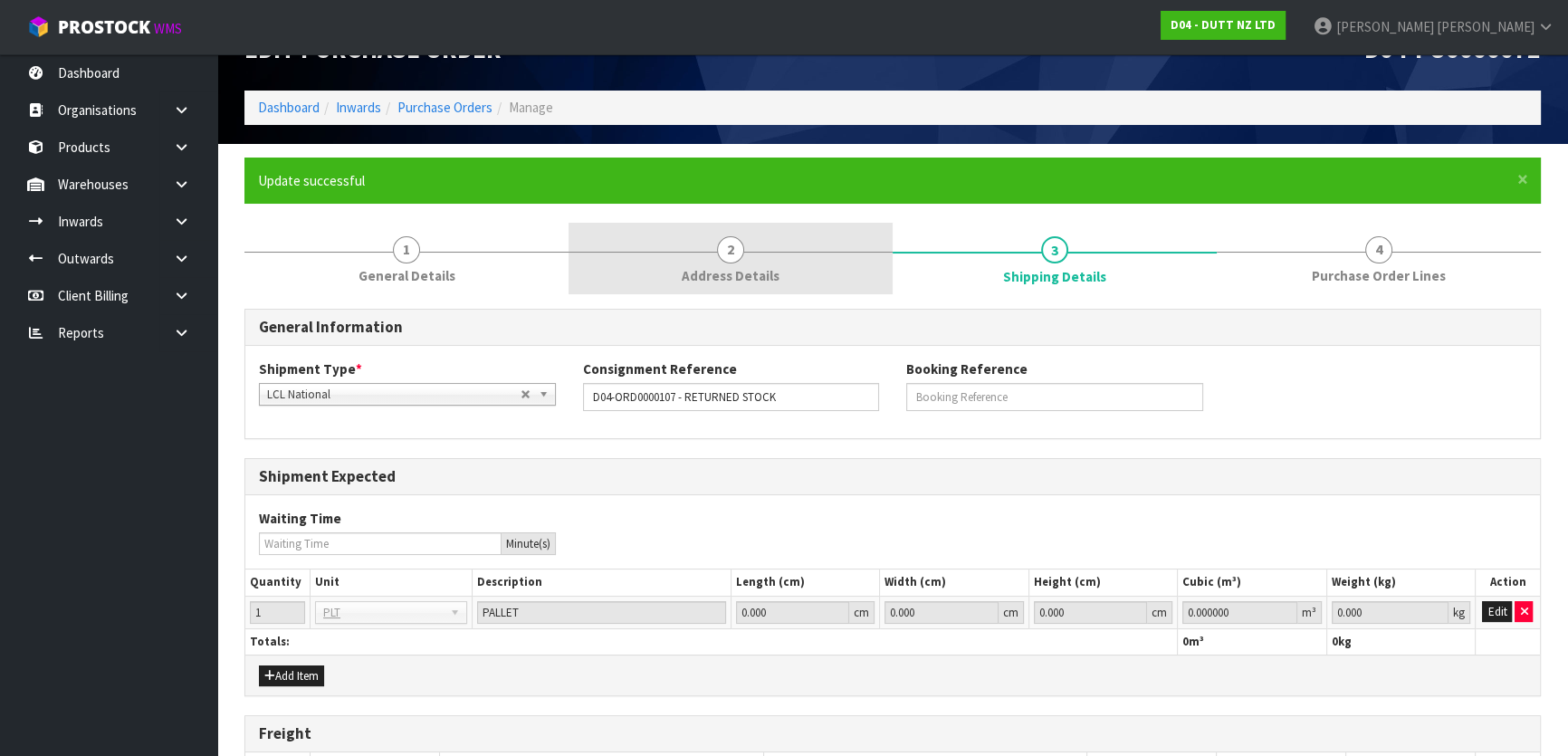
click at [695, 248] on link "2 Address Details" at bounding box center [731, 258] width 324 height 71
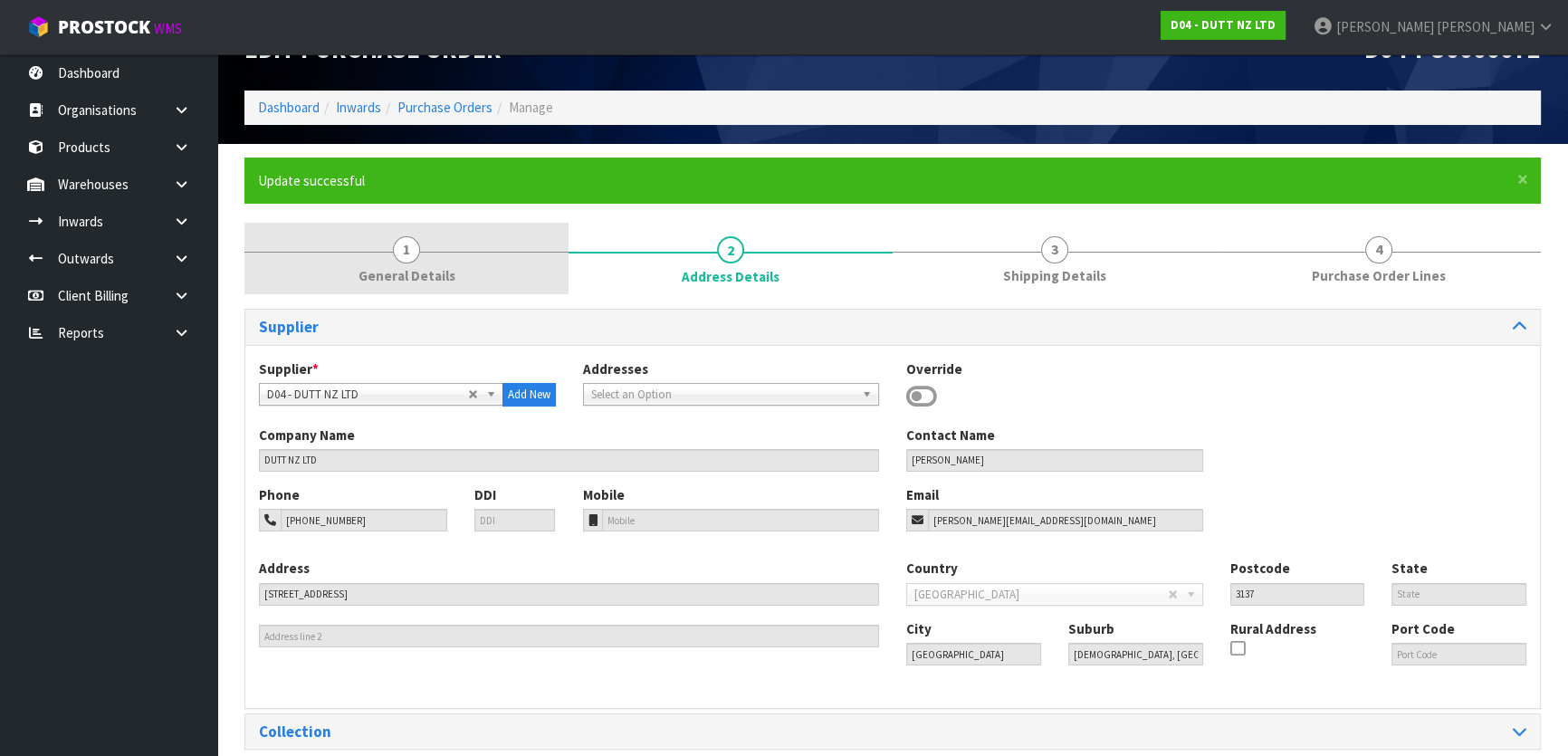
click at [469, 258] on link "1 General Details" at bounding box center [407, 258] width 324 height 71
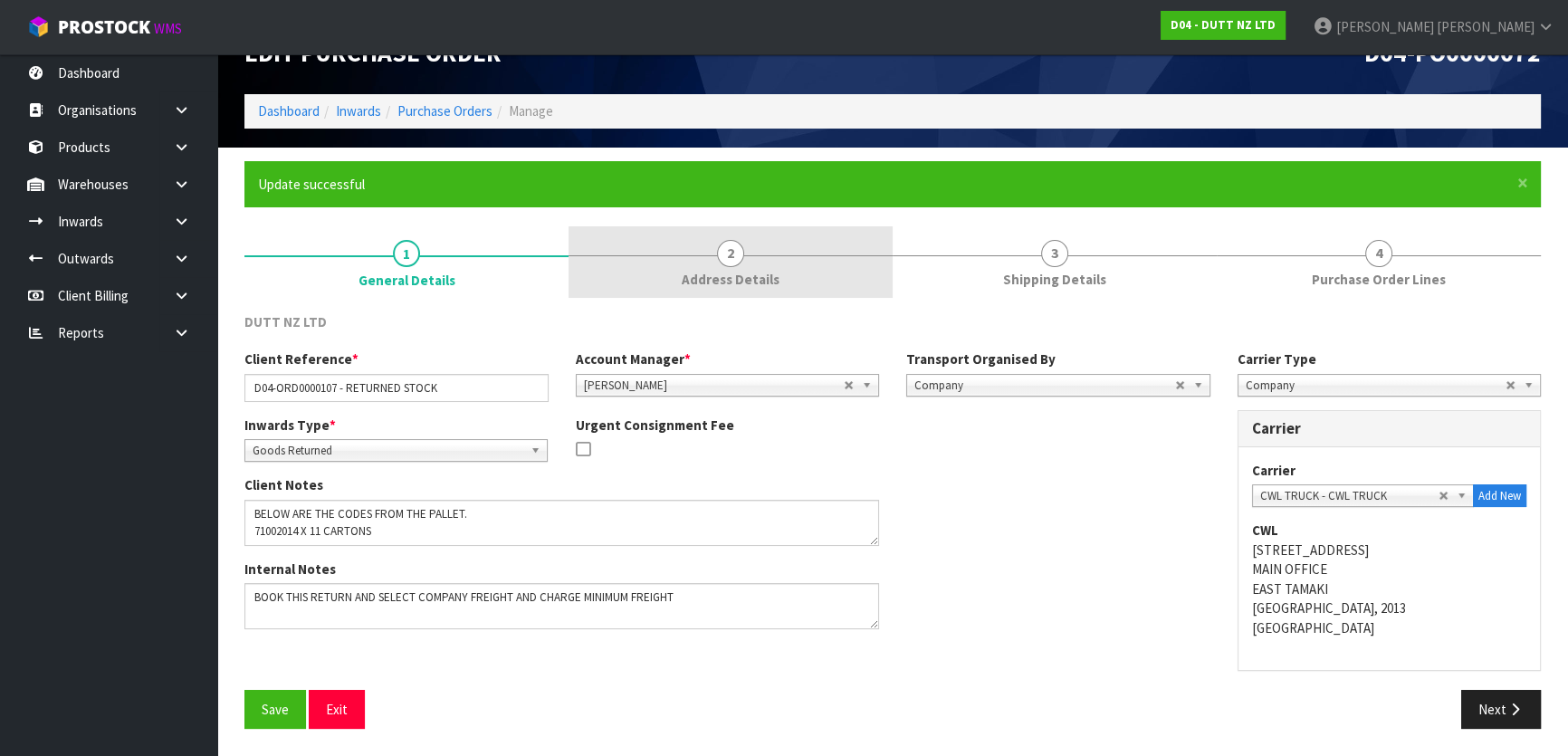
scroll to position [41, 0]
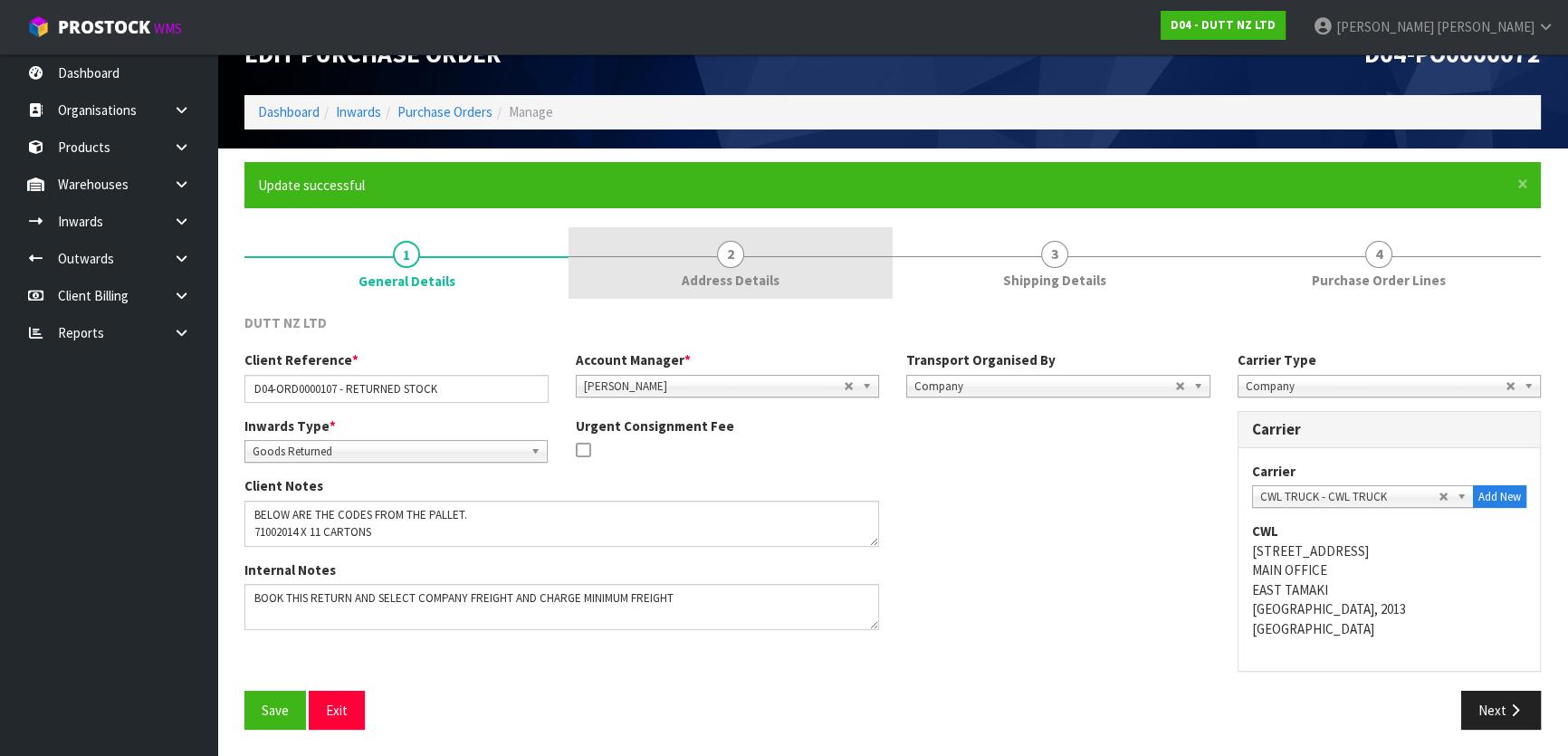
click at [802, 281] on link "2 Address Details" at bounding box center [731, 262] width 324 height 71
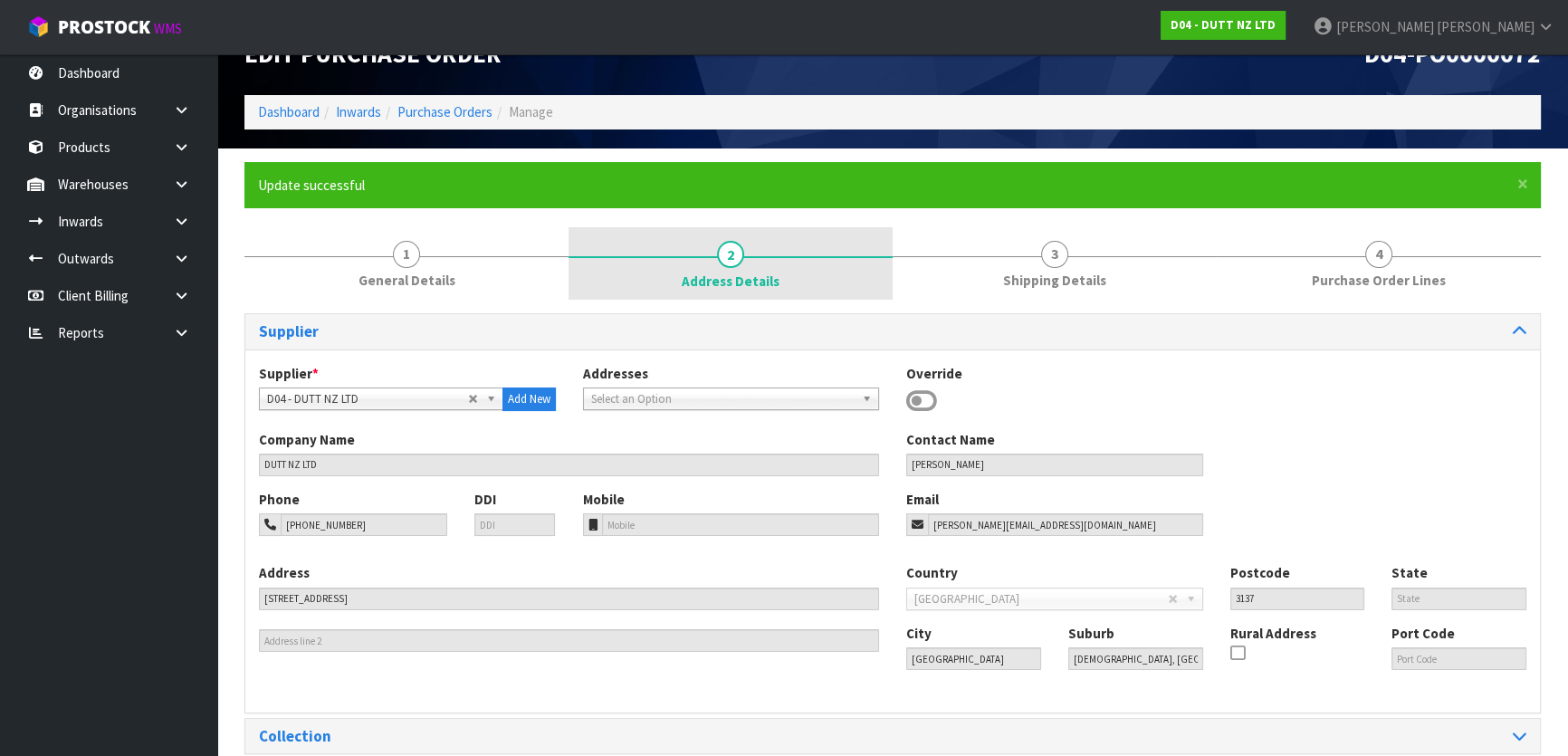
scroll to position [45, 0]
